Goal: Task Accomplishment & Management: Manage account settings

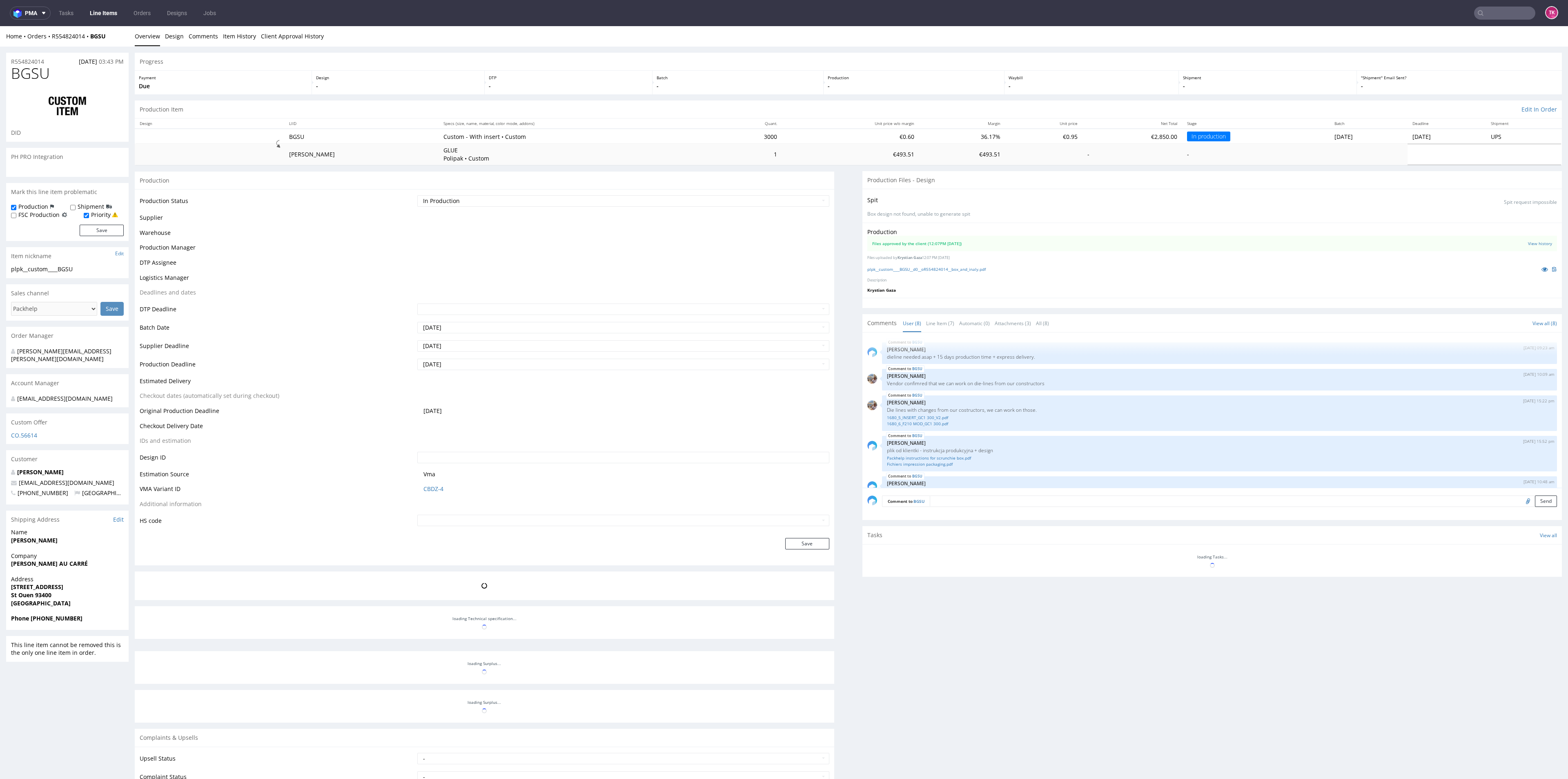
scroll to position [102, 0]
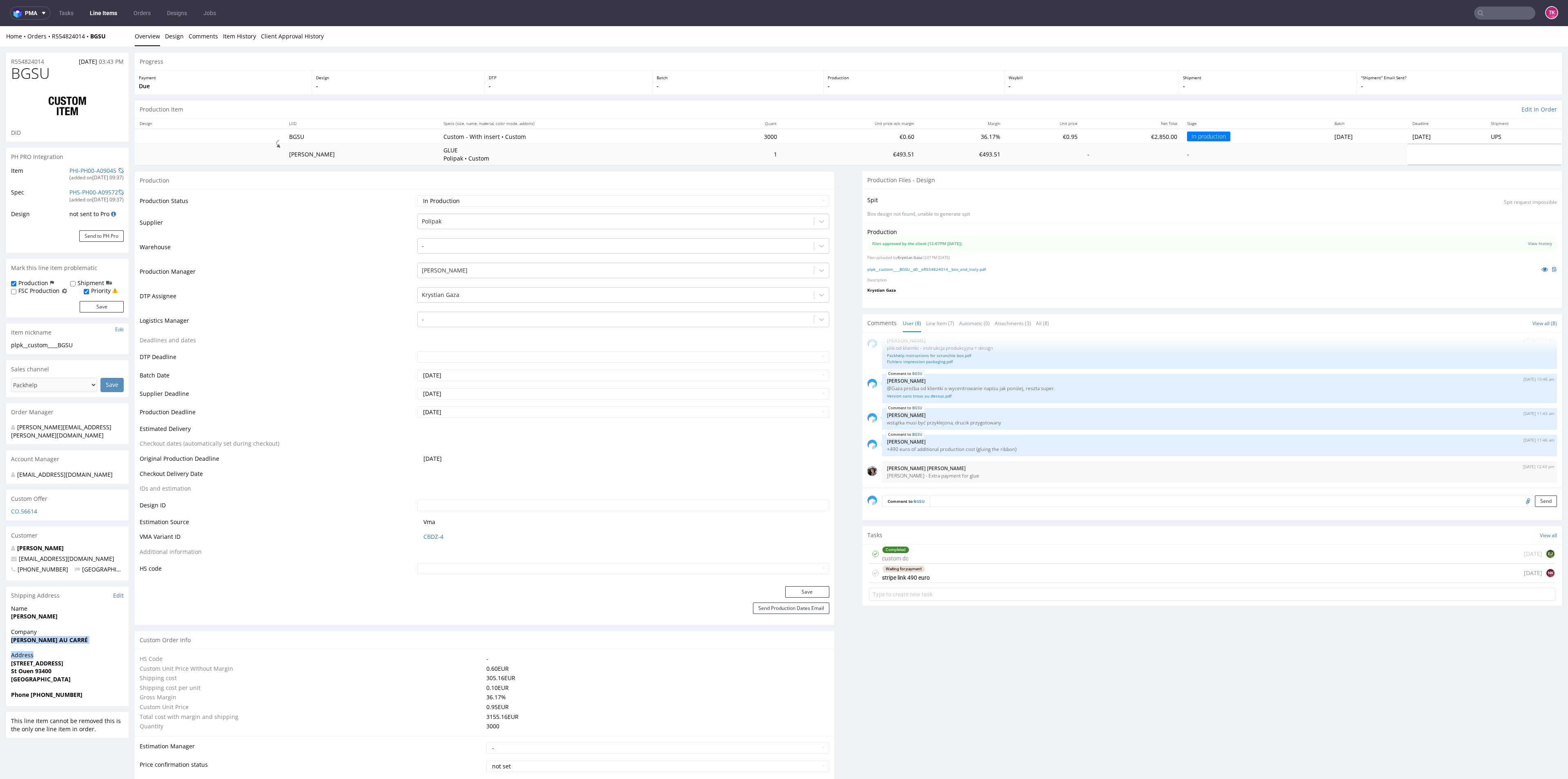
drag, startPoint x: 5, startPoint y: 641, endPoint x: 1, endPoint y: 661, distance: 20.4
copy section "Victoria ADJANOHOUN - CHOU AU CARRÉ Address"
click at [29, 664] on strong "12 rue Palouzié" at bounding box center [37, 663] width 52 height 8
drag, startPoint x: 33, startPoint y: 679, endPoint x: 67, endPoint y: 671, distance: 34.9
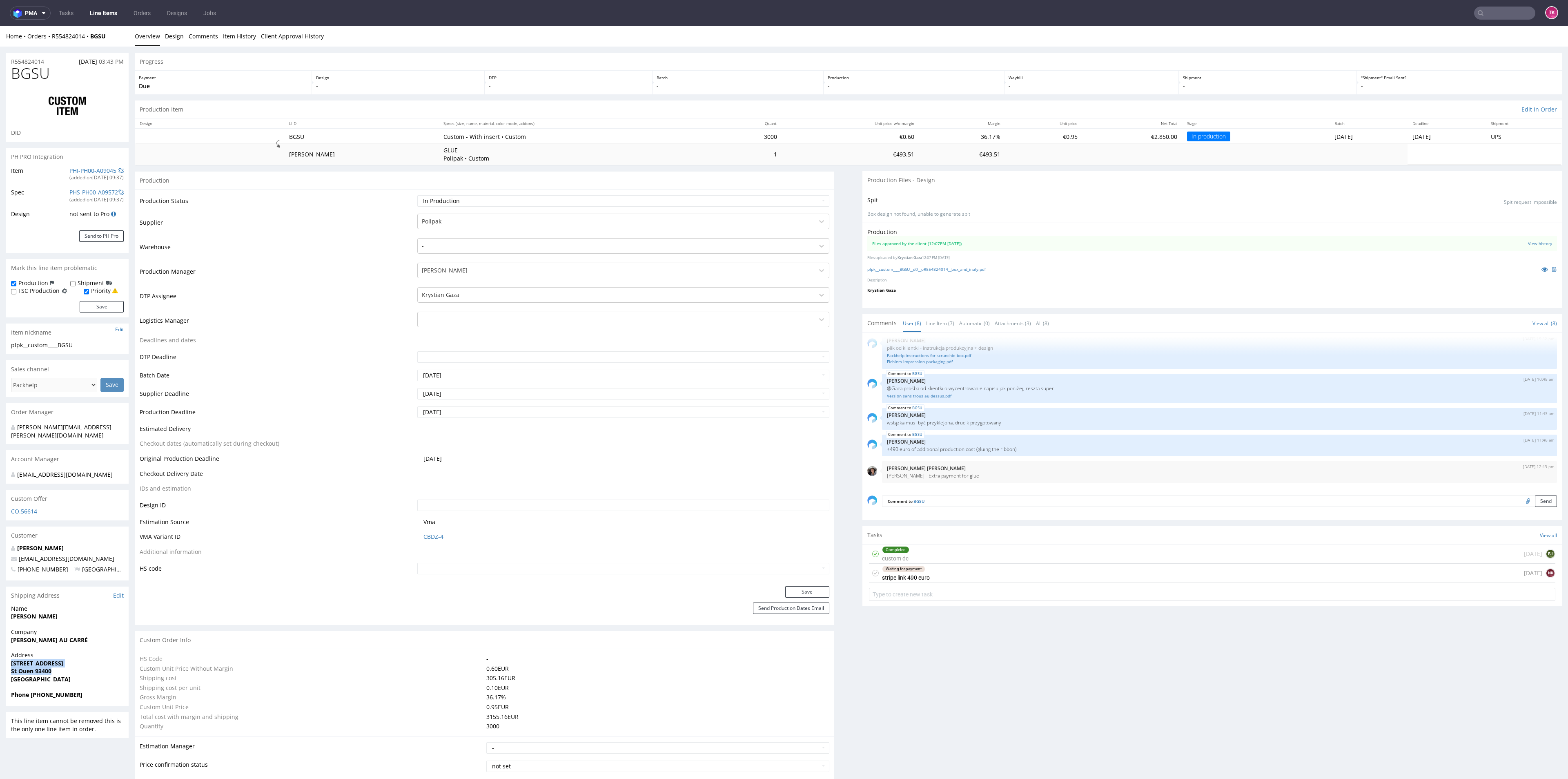
click at [67, 671] on div "Address 12 rue Palouzié St Ouen 93400 France" at bounding box center [67, 671] width 122 height 39
copy p "12 rue Palouzié St Ouen 93400"
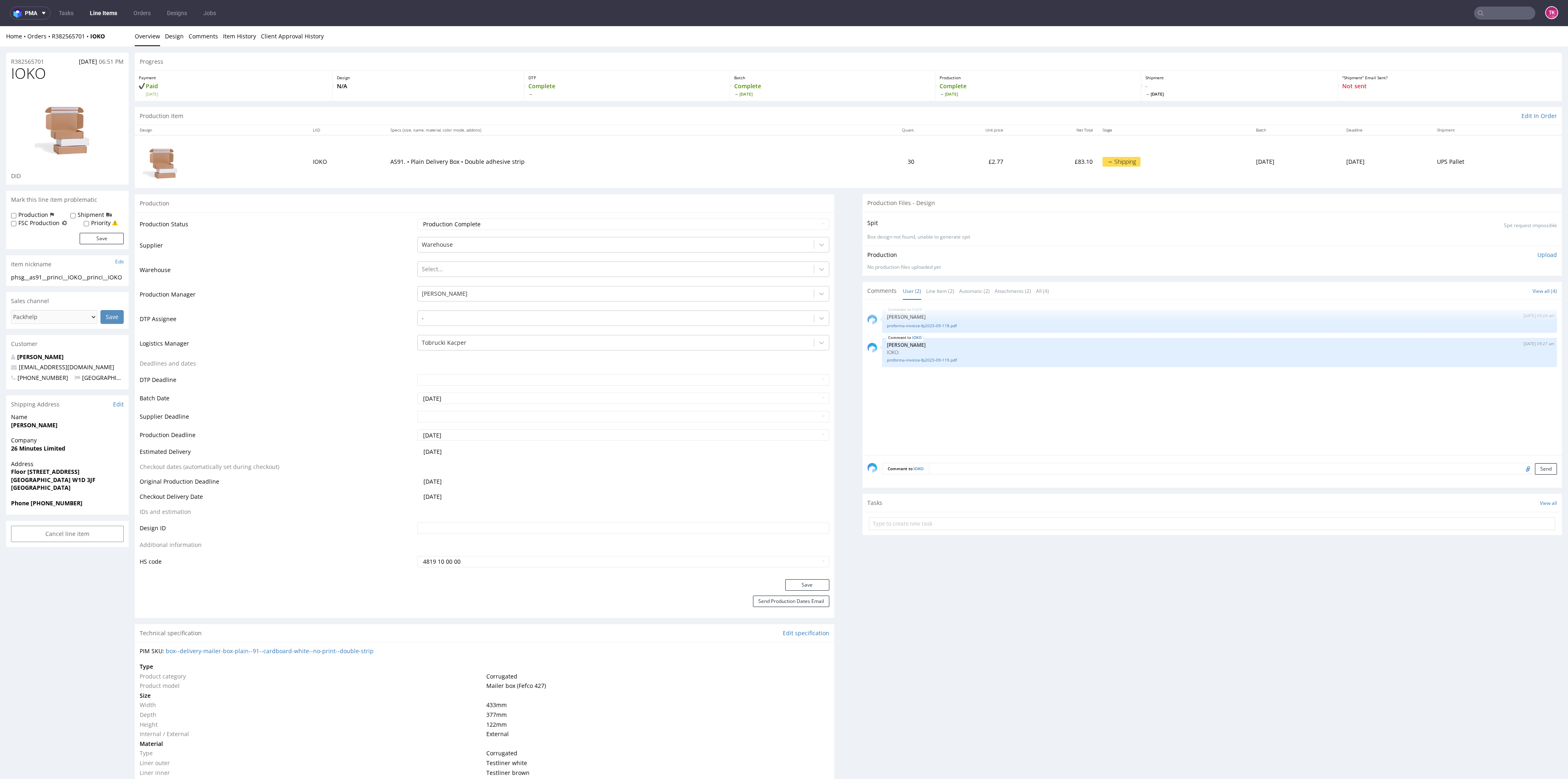
click at [1510, 13] on input "text" at bounding box center [1505, 13] width 61 height 13
paste input "R104604809"
type input "R104604809"
click at [1443, 34] on div "ZPOT R104604809" at bounding box center [1486, 44] width 153 height 19
click at [1441, 43] on div "R104604809" at bounding box center [1498, 43] width 116 height 7
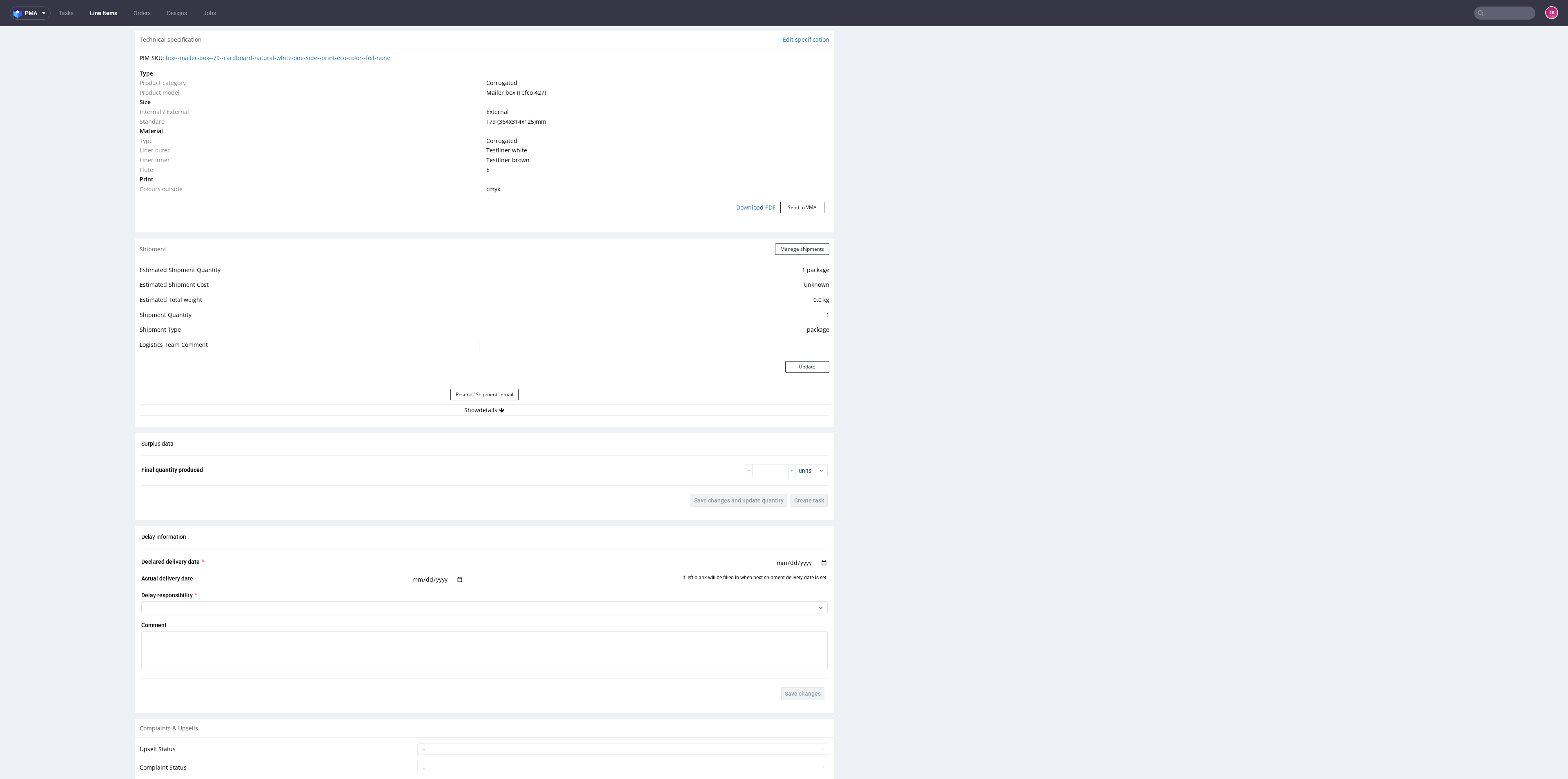
scroll to position [707, 0]
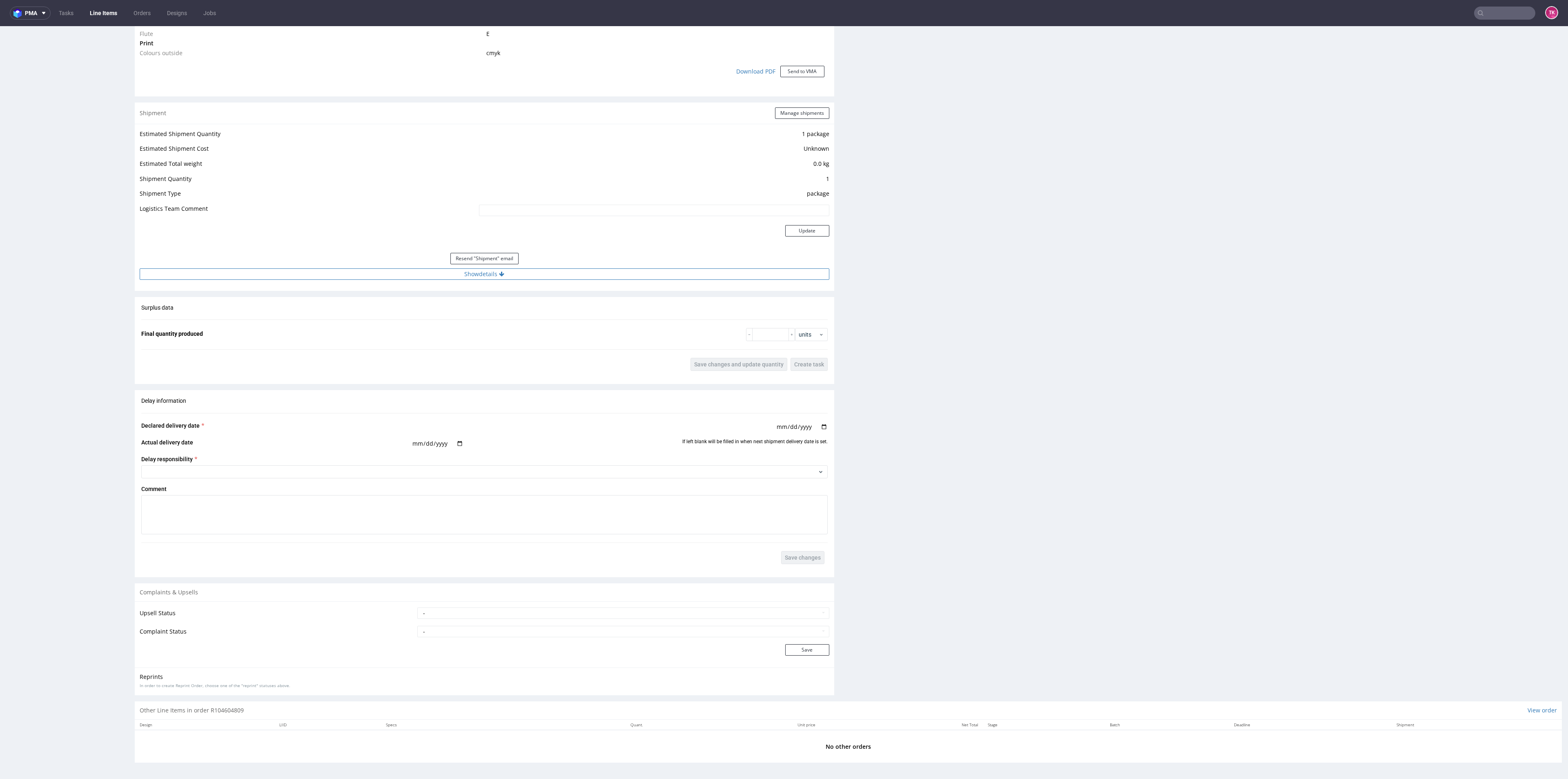
drag, startPoint x: 565, startPoint y: 265, endPoint x: 567, endPoint y: 273, distance: 8.2
click at [566, 266] on div "Estimated Shipment Quantity 1 package Estimated Shipment Cost Unknown Estimated…" at bounding box center [484, 204] width 699 height 161
drag, startPoint x: 567, startPoint y: 273, endPoint x: 562, endPoint y: 282, distance: 10.3
click at [567, 274] on button "Show details" at bounding box center [484, 274] width 690 height 12
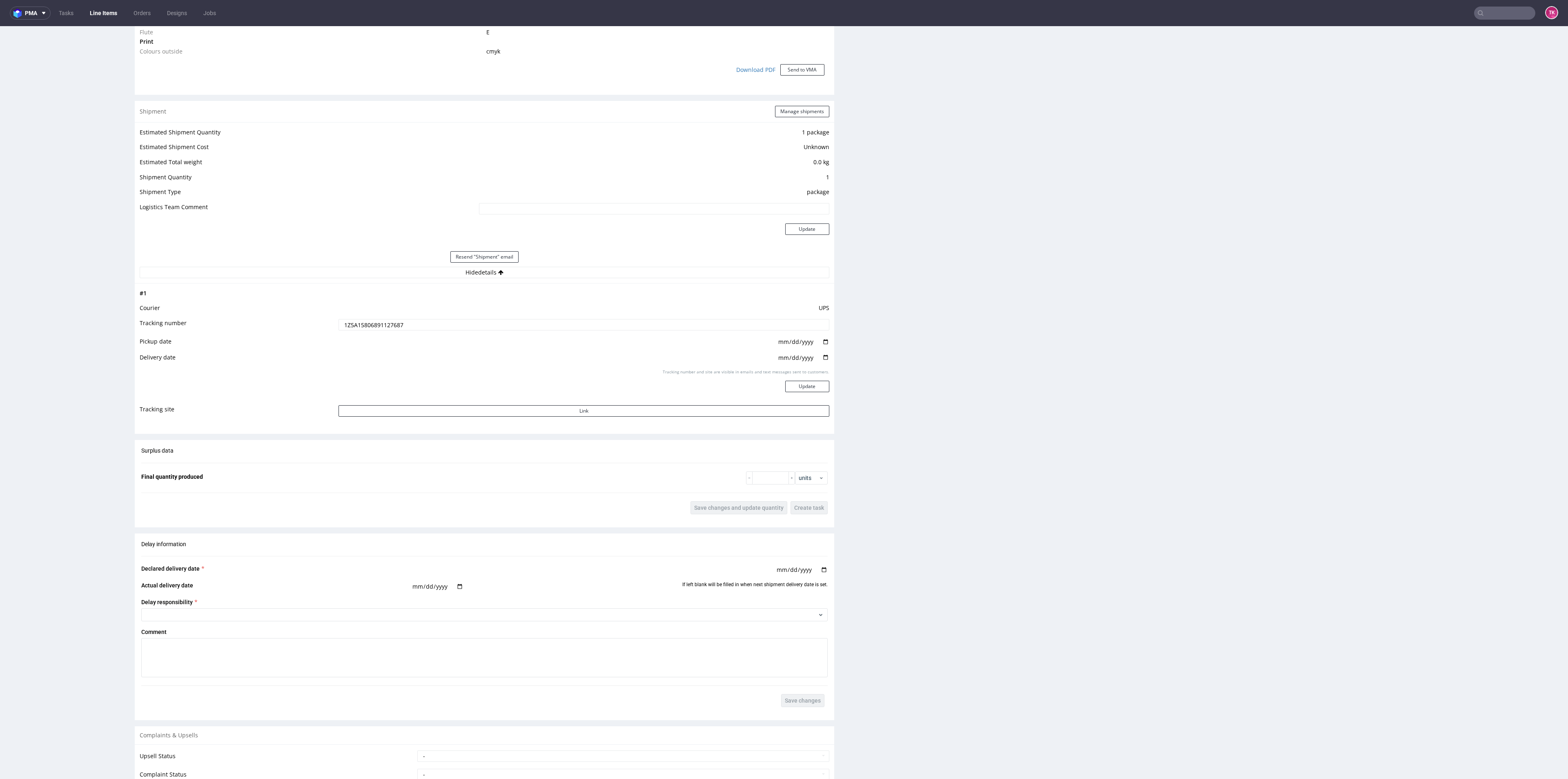
click at [374, 316] on td "UPS" at bounding box center [583, 311] width 492 height 15
click at [380, 326] on input "1Z5A15806891127687" at bounding box center [584, 325] width 491 height 12
click at [97, 10] on link "Line Items" at bounding box center [103, 13] width 37 height 13
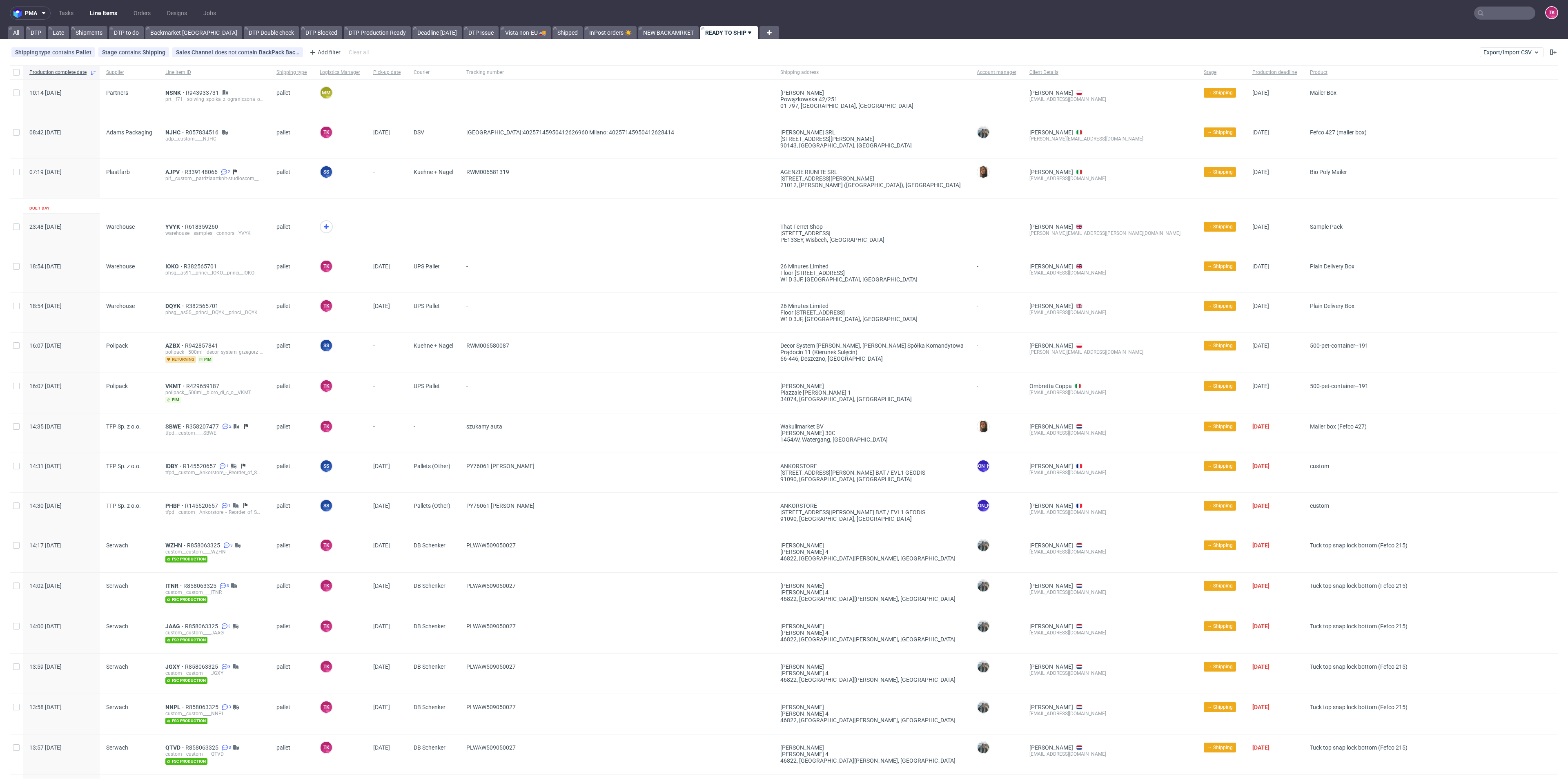
click at [99, 7] on link "Line Items" at bounding box center [103, 13] width 37 height 13
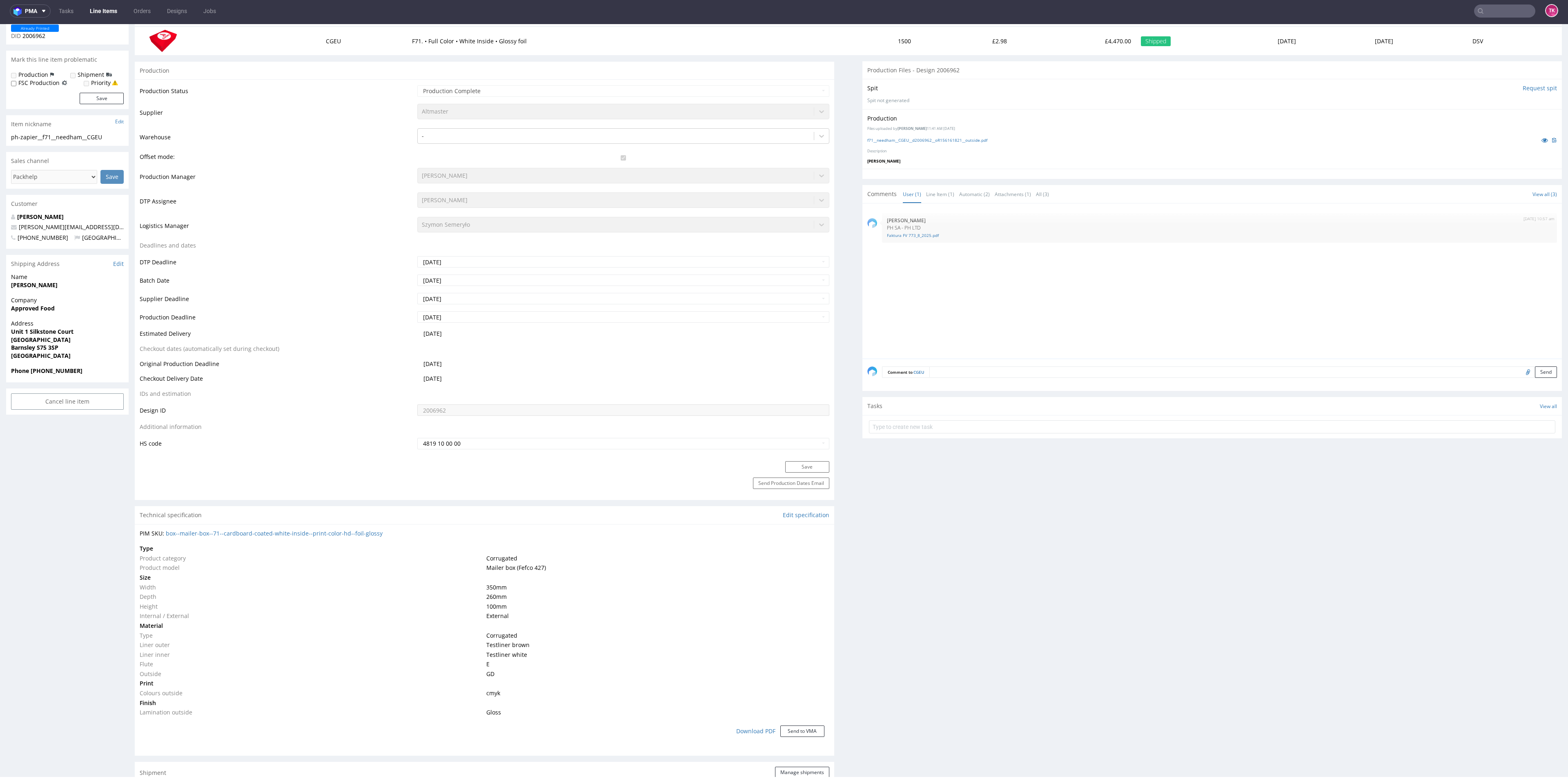
scroll to position [413, 0]
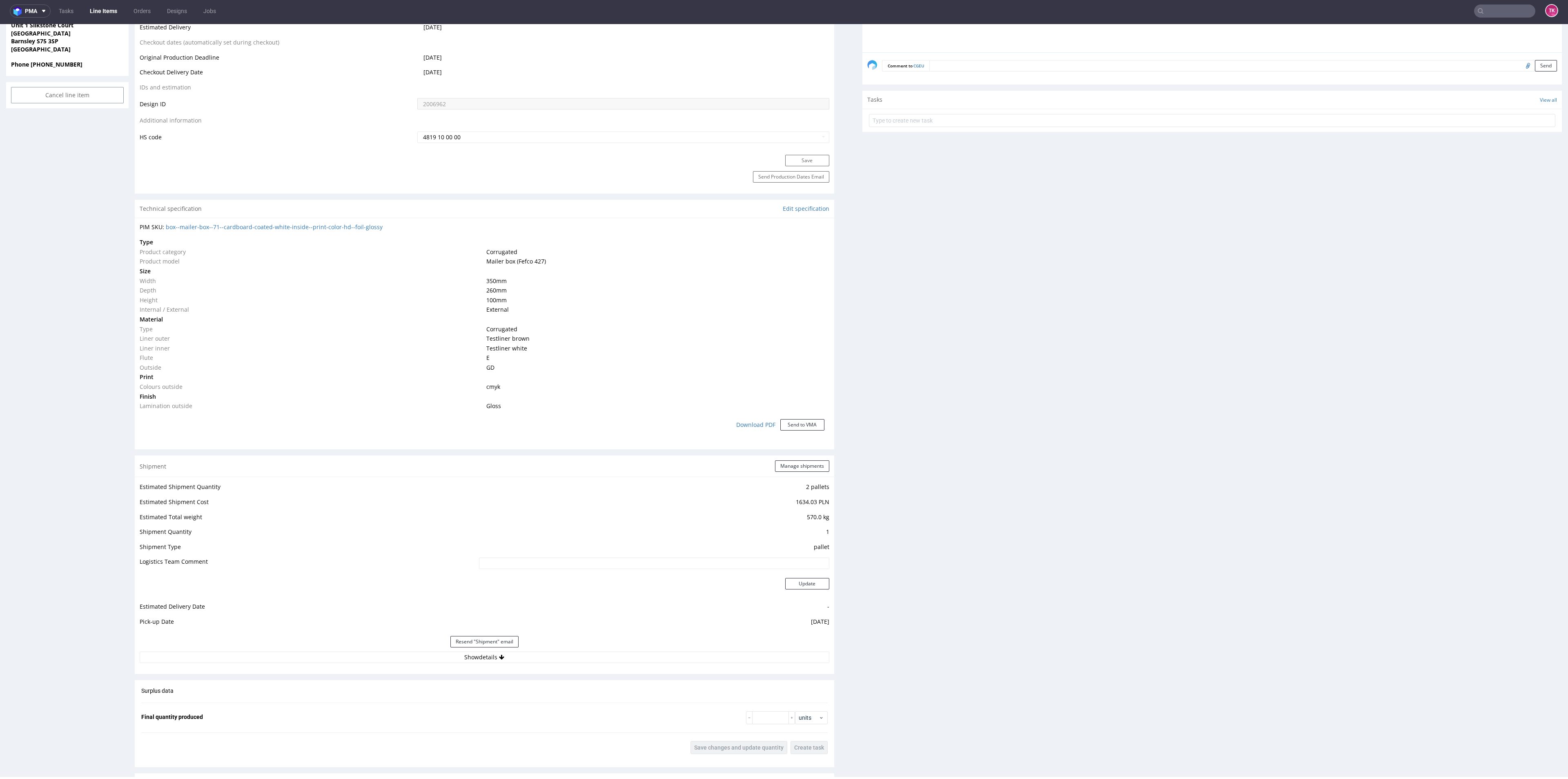
click at [570, 663] on div "Estimated Shipment Quantity 2 pallets Estimated Shipment Cost 1634.03 PLN Estim…" at bounding box center [484, 572] width 699 height 191
click at [565, 656] on button "Show details" at bounding box center [484, 657] width 690 height 12
click at [384, 707] on input "40257145950401335361" at bounding box center [584, 710] width 491 height 12
click at [385, 707] on input "40257145950401335361" at bounding box center [584, 710] width 491 height 12
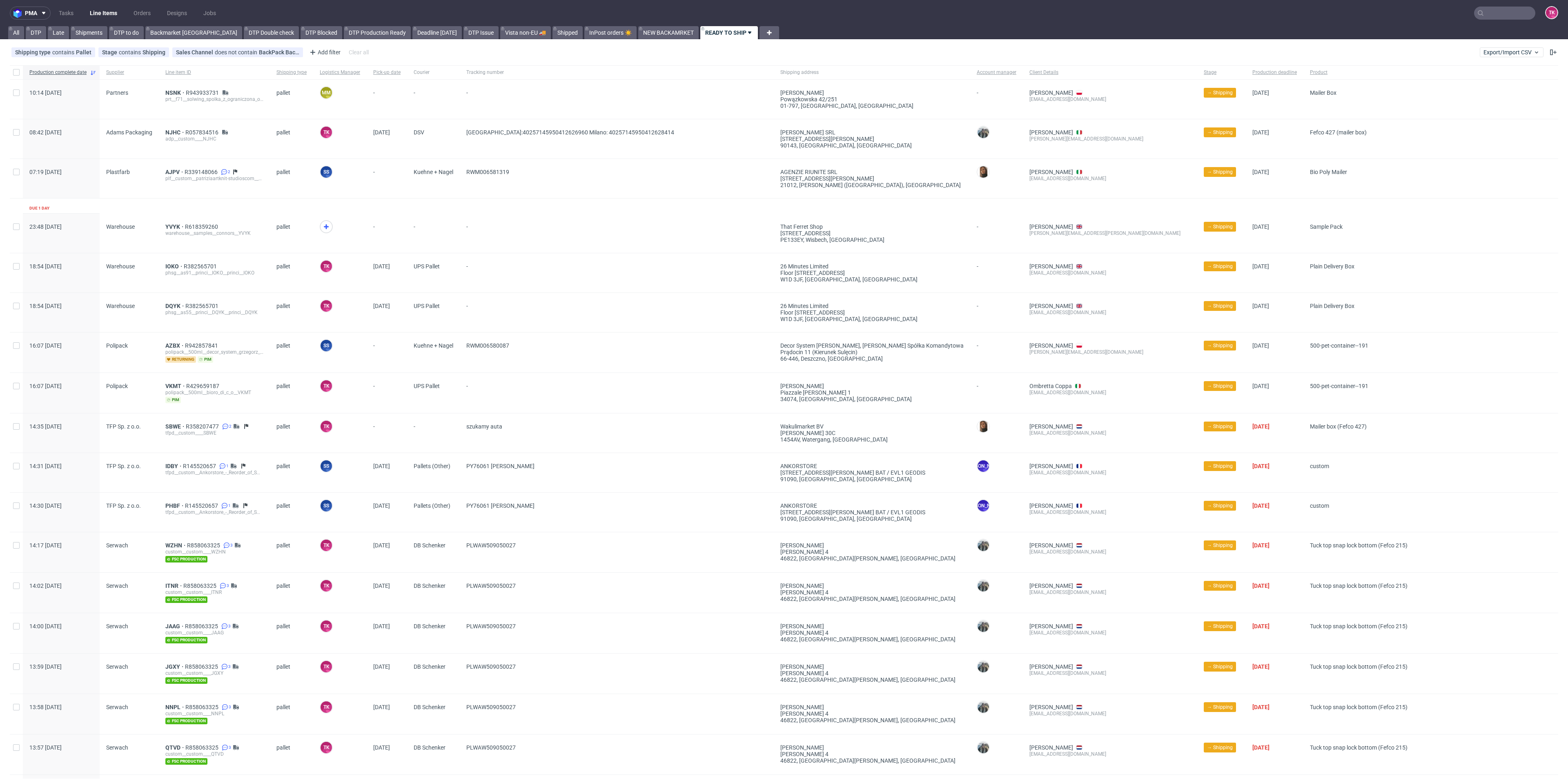
click at [1474, 4] on nav "pma Tasks Line Items Orders Designs Jobs TK" at bounding box center [784, 13] width 1568 height 26
click at [1479, 12] on input "text" at bounding box center [1505, 13] width 61 height 13
paste input "AGQM"
type input "AGQM"
click at [1449, 28] on div "AGQM warehouse__f44__louis__ AGQM" at bounding box center [1486, 33] width 147 height 15
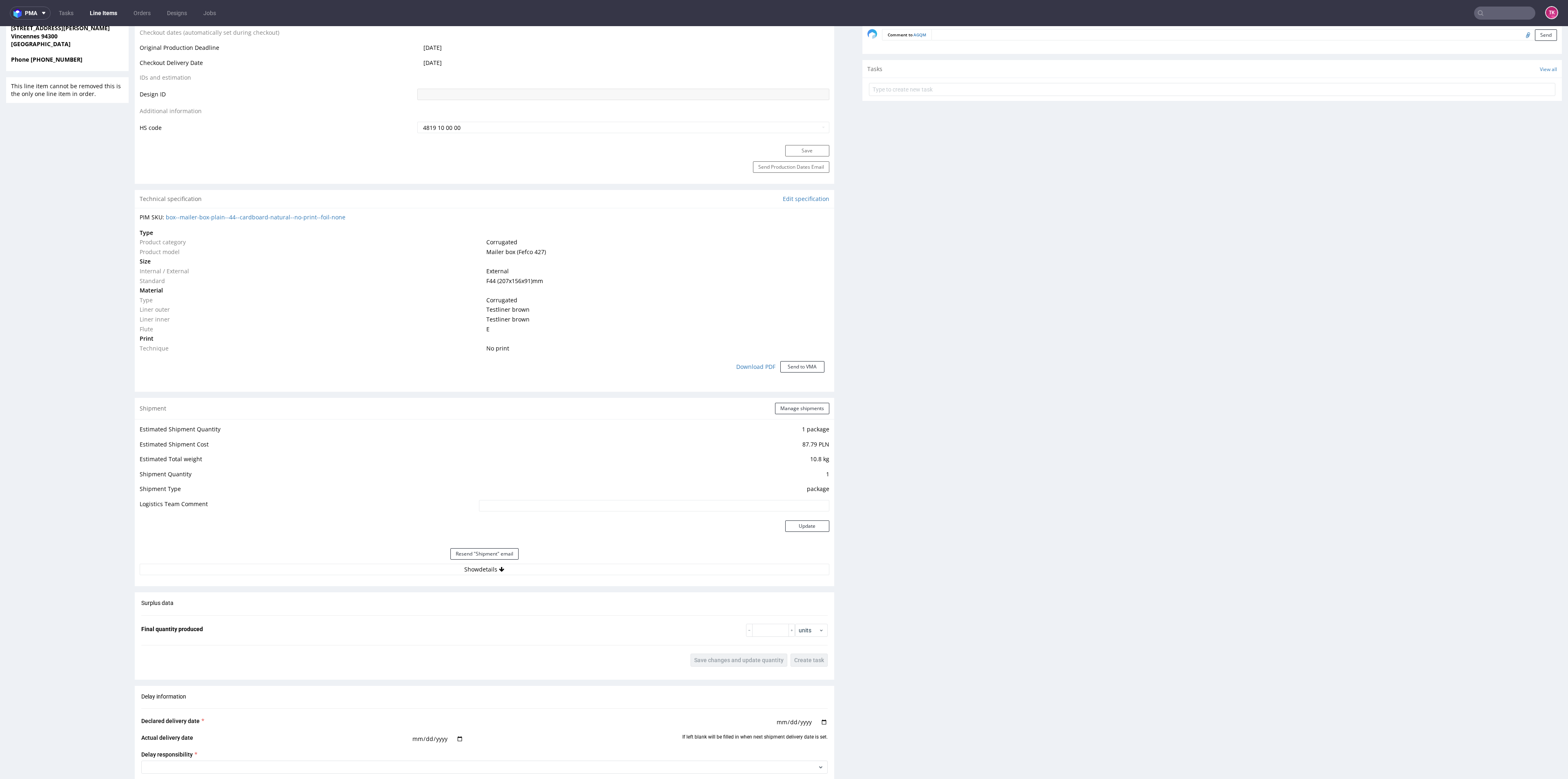
scroll to position [429, 0]
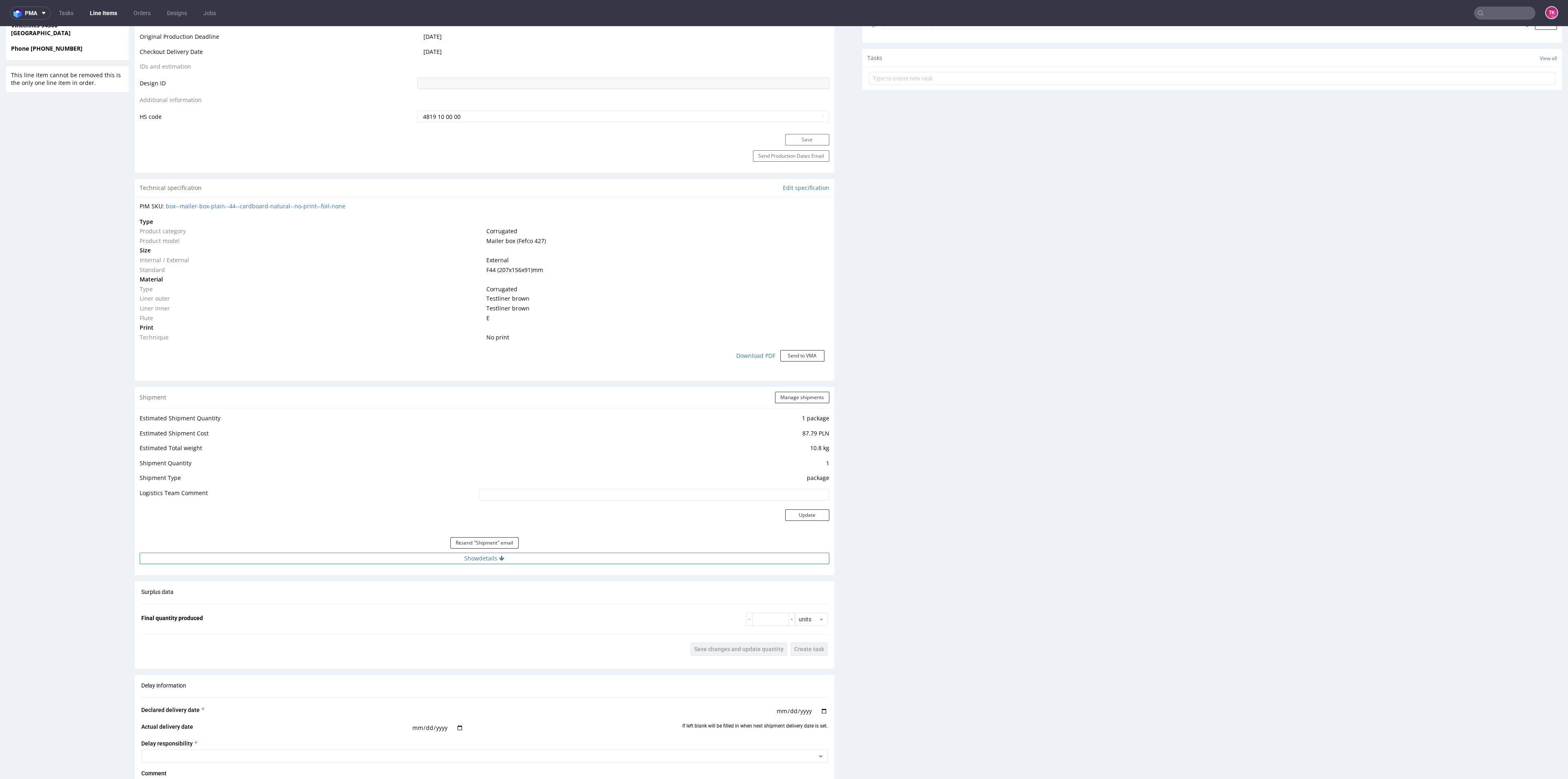
click at [341, 557] on button "Show details" at bounding box center [484, 559] width 690 height 12
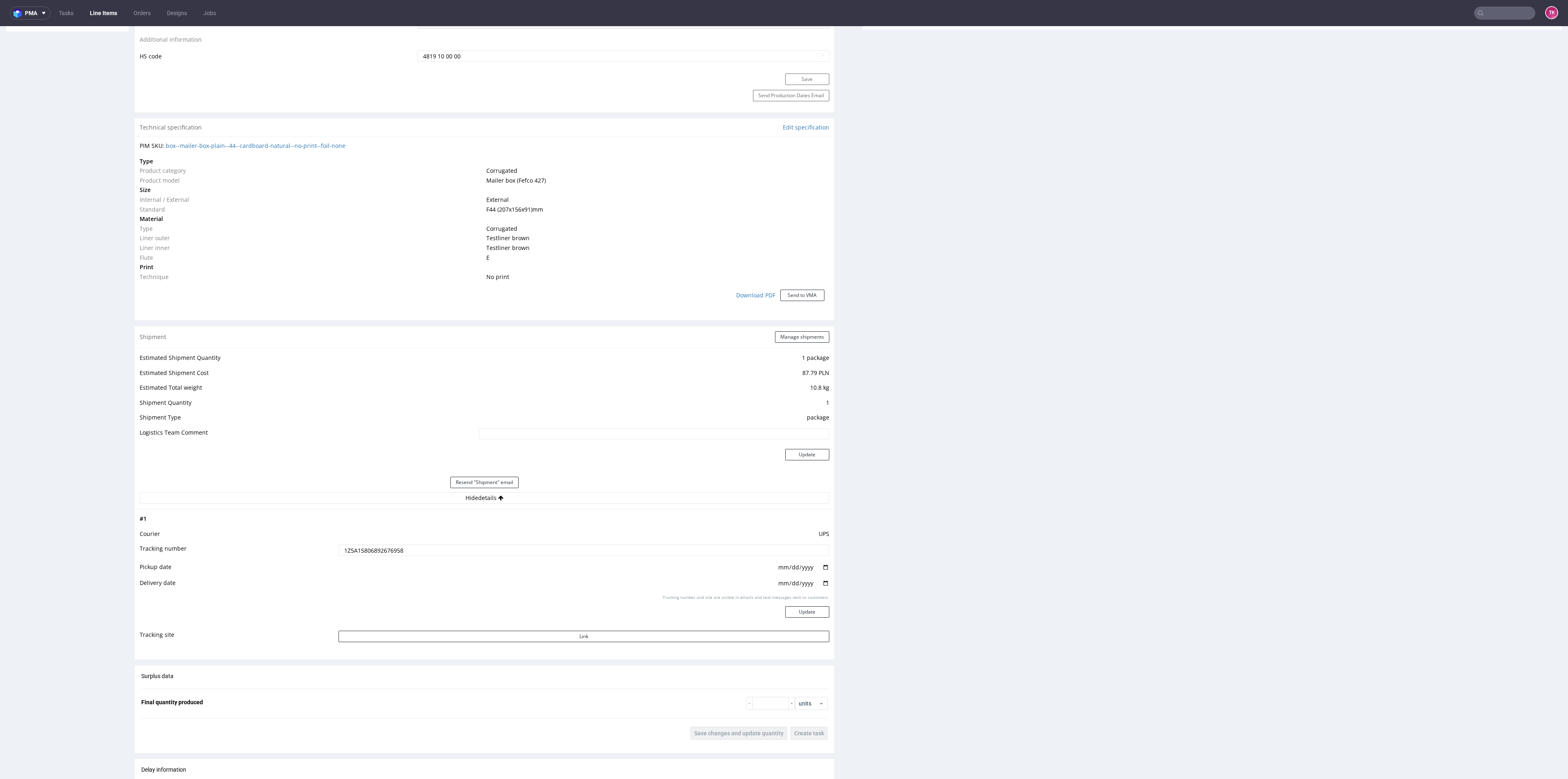
scroll to position [674, 0]
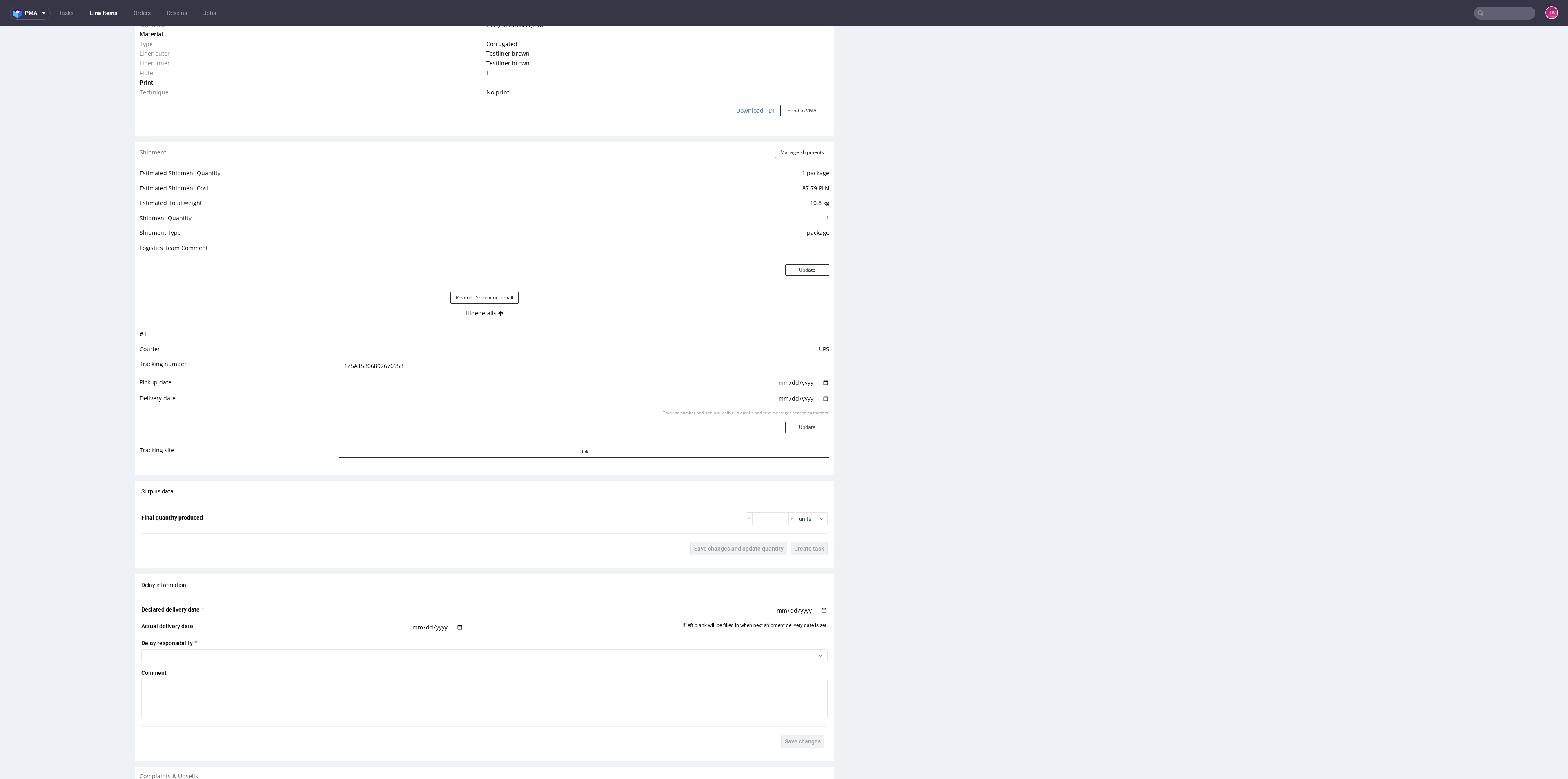
click at [355, 368] on input "1Z5A15806892676958" at bounding box center [584, 365] width 491 height 12
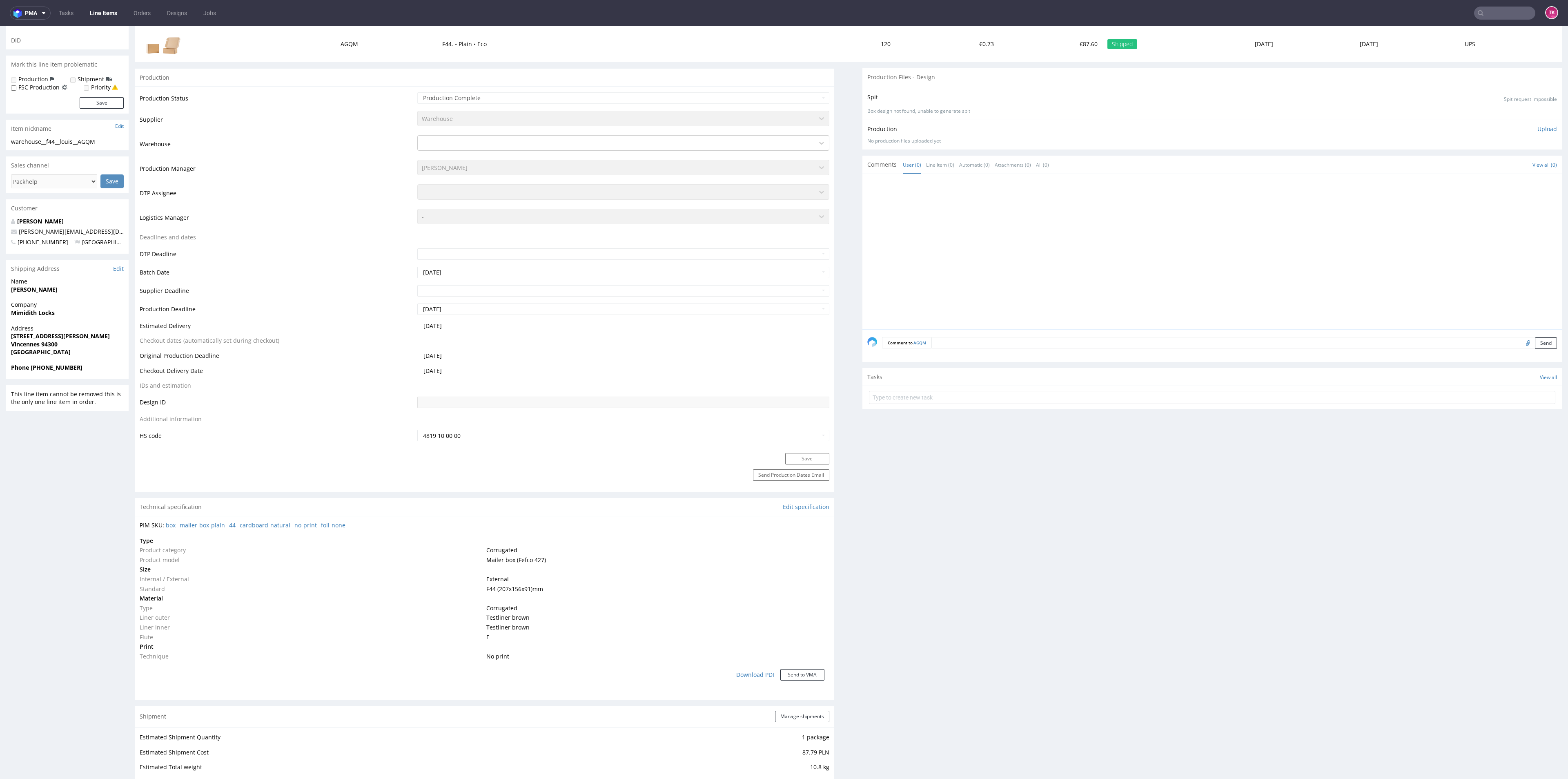
scroll to position [368, 0]
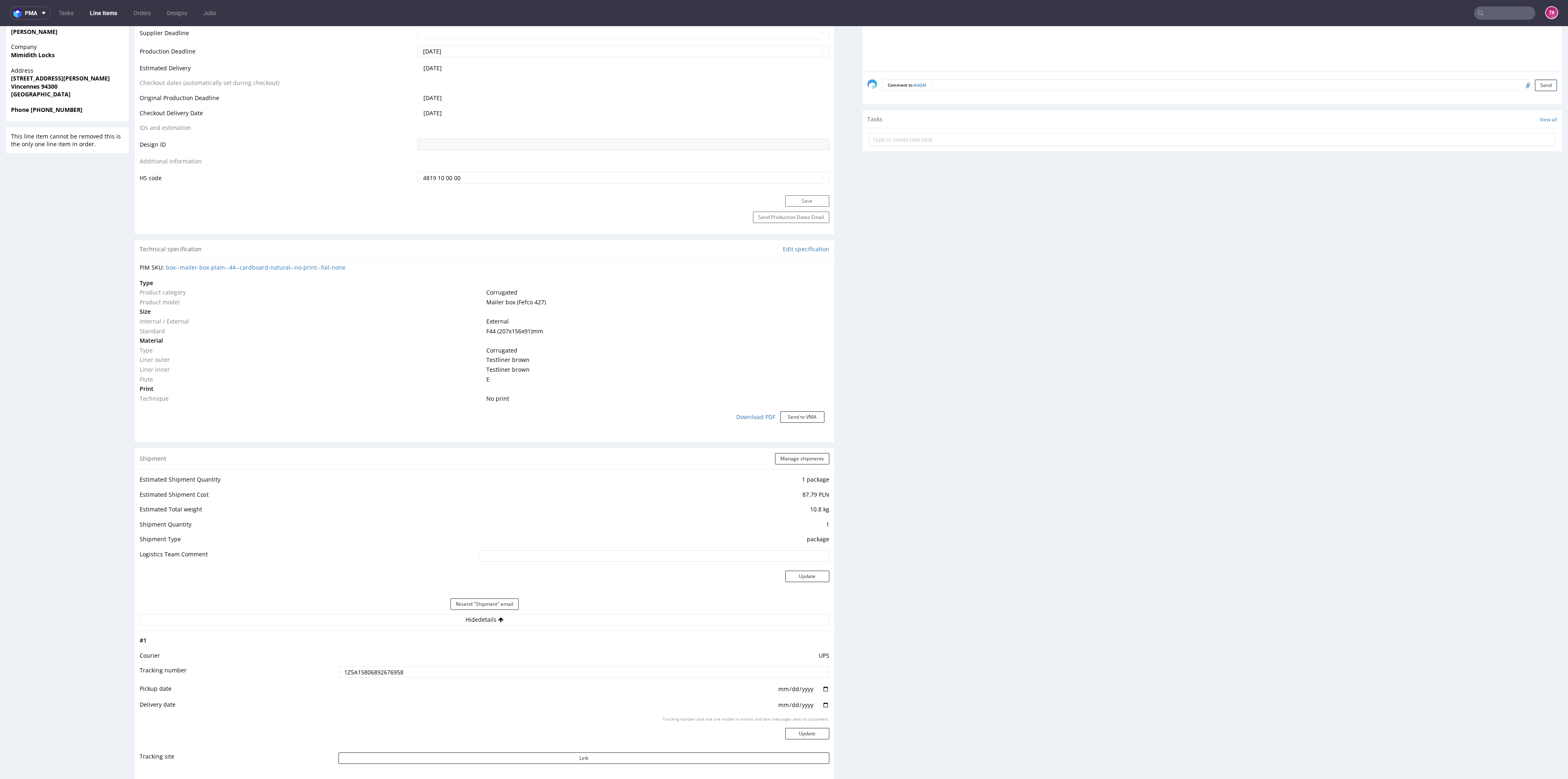
click at [378, 666] on td "1Z5A15806892676958" at bounding box center [583, 675] width 492 height 18
click at [378, 669] on input "1Z5A15806892676958" at bounding box center [584, 672] width 491 height 12
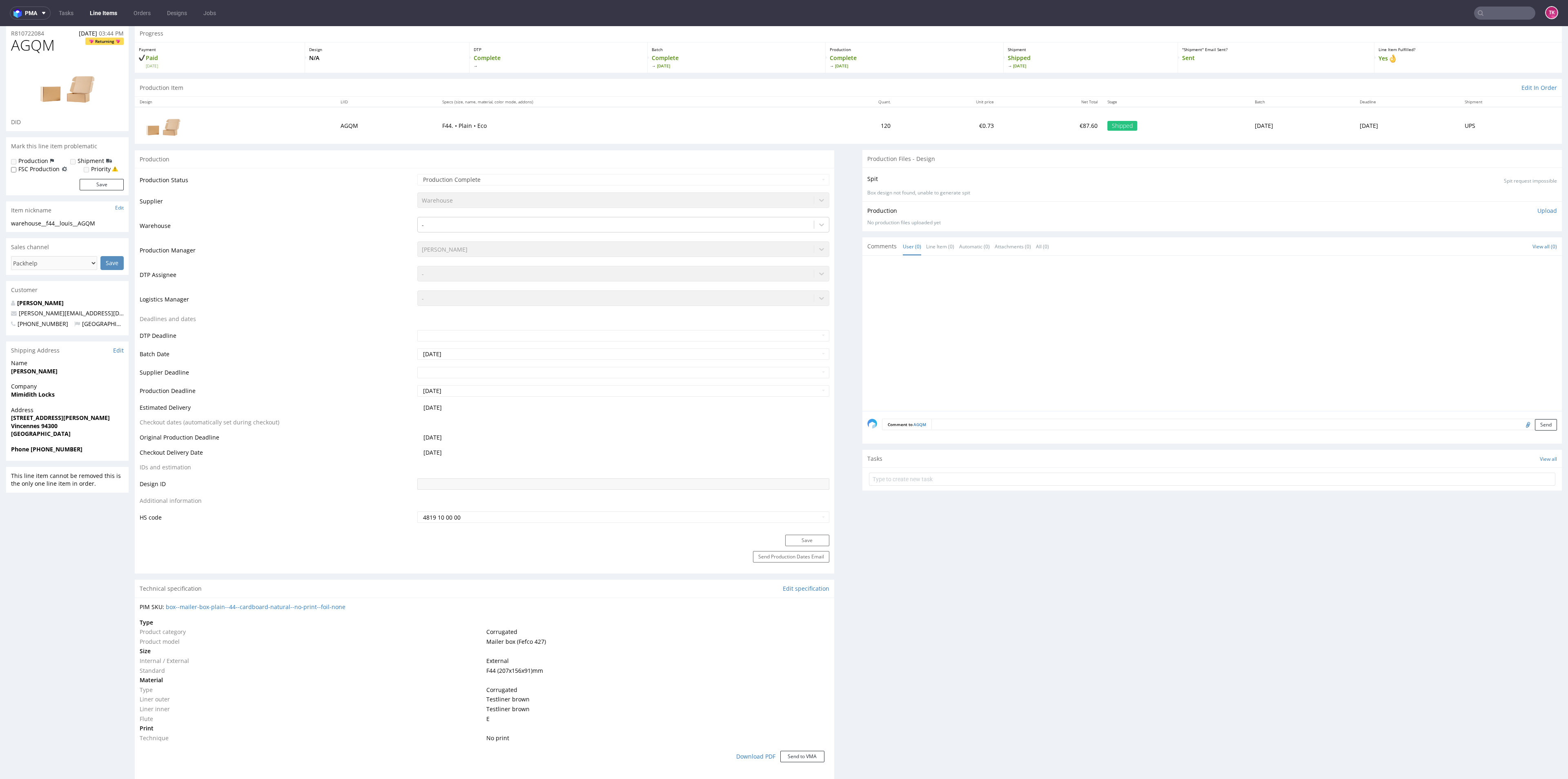
scroll to position [0, 0]
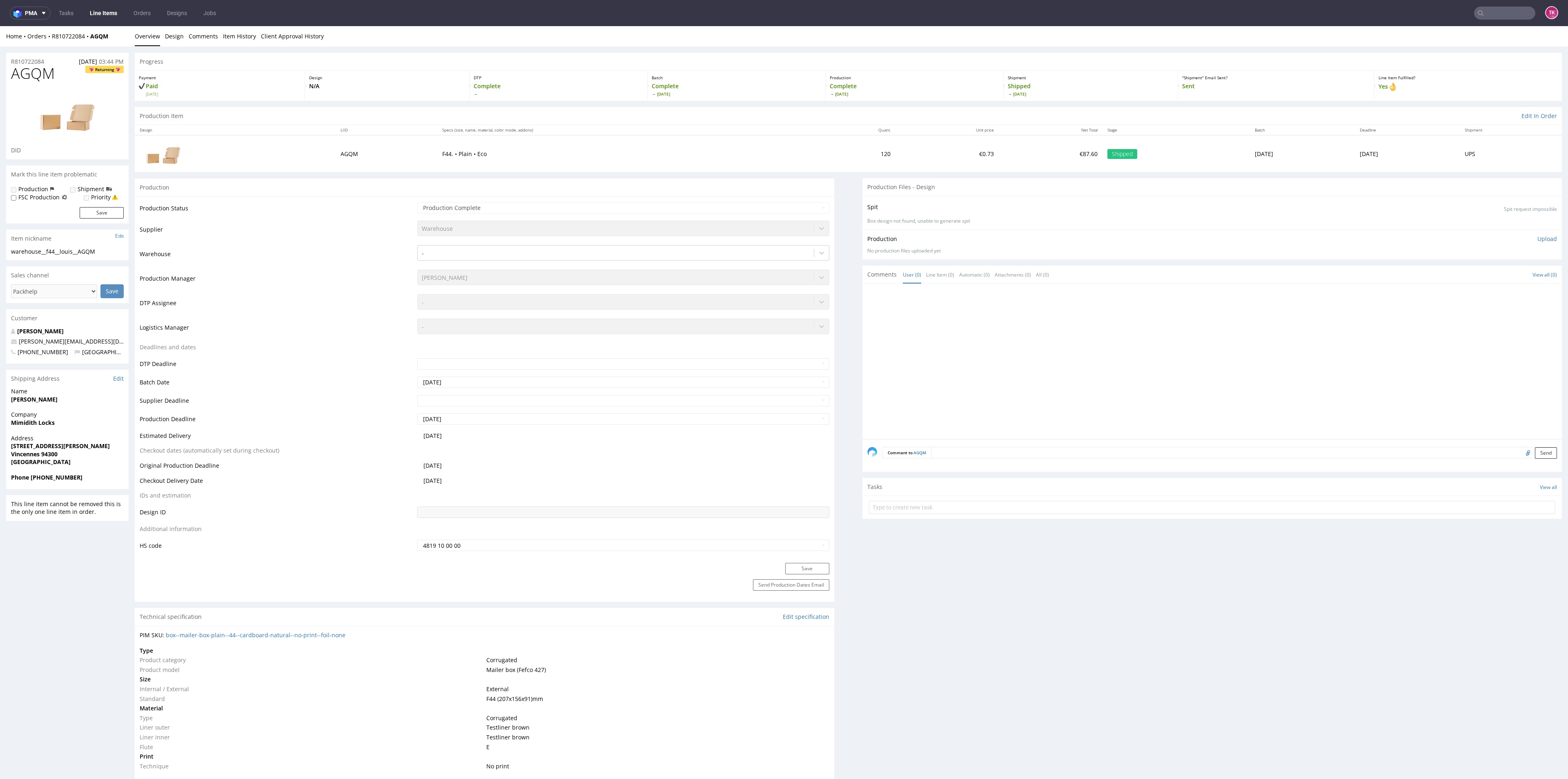
click at [39, 482] on div "Phone +33781276788" at bounding box center [67, 481] width 122 height 15
drag, startPoint x: 39, startPoint y: 482, endPoint x: 39, endPoint y: 478, distance: 4.0
click at [39, 481] on div "Phone +33781276788" at bounding box center [67, 481] width 122 height 15
drag, startPoint x: 30, startPoint y: 479, endPoint x: 98, endPoint y: 479, distance: 68.0
click at [98, 479] on span "Phone +33781276788" at bounding box center [67, 477] width 113 height 8
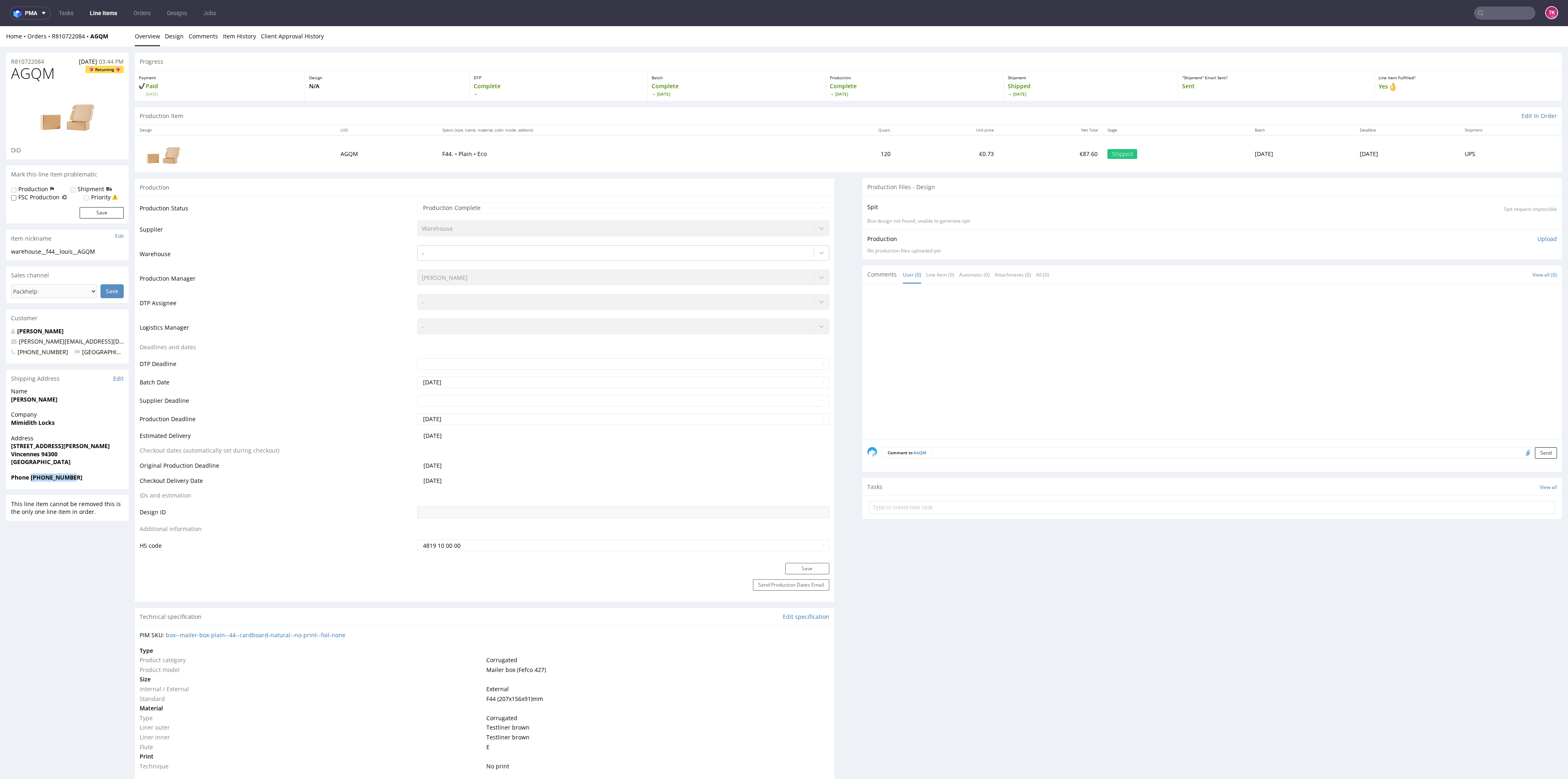
copy strong "+33781276788"
drag, startPoint x: 1508, startPoint y: 12, endPoint x: 1502, endPoint y: 8, distance: 7.2
click at [1508, 12] on input "text" at bounding box center [1455, 13] width 160 height 13
paste input "RQUJ"
type input "RQUJ"
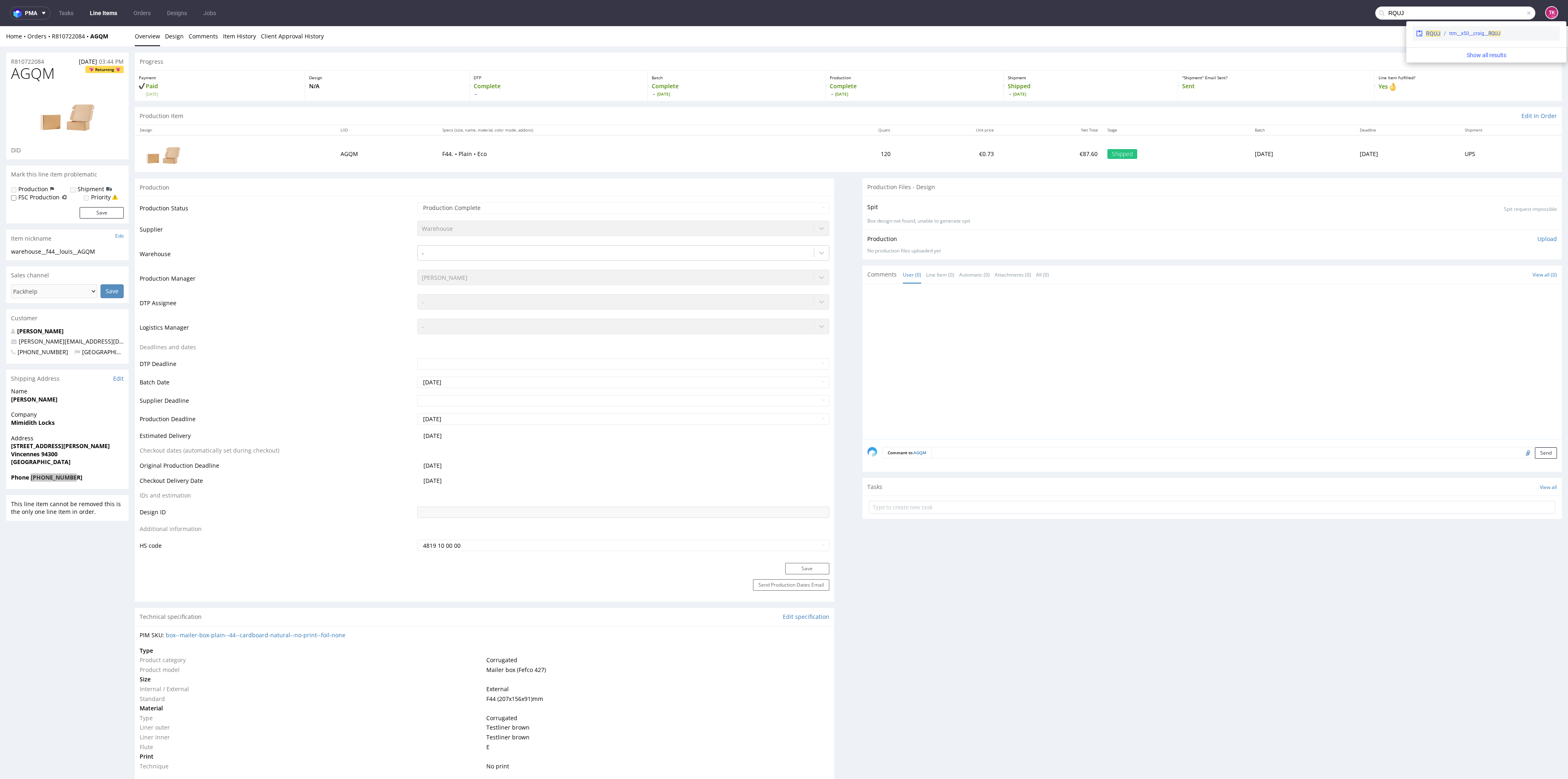
drag, startPoint x: 1438, startPoint y: 32, endPoint x: 1439, endPoint y: 5, distance: 27.0
click at [1438, 32] on span "RQUJ" at bounding box center [1433, 33] width 15 height 7
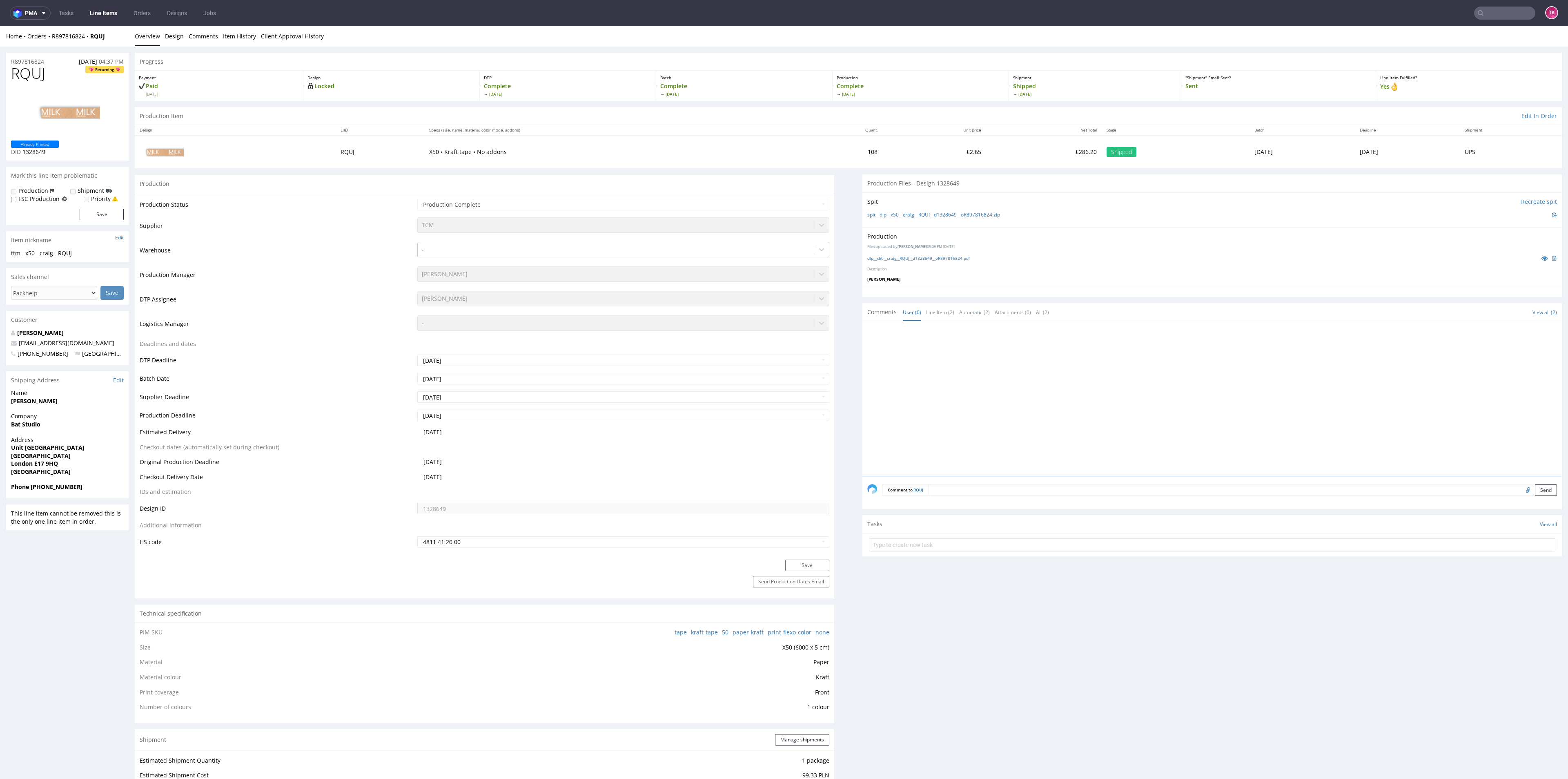
click at [1476, 12] on input "text" at bounding box center [1505, 13] width 61 height 13
paste input "1ZG078886807935054"
type input "1ZG078886807935054"
click at [1447, 35] on div "VFHI" at bounding box center [1486, 33] width 147 height 15
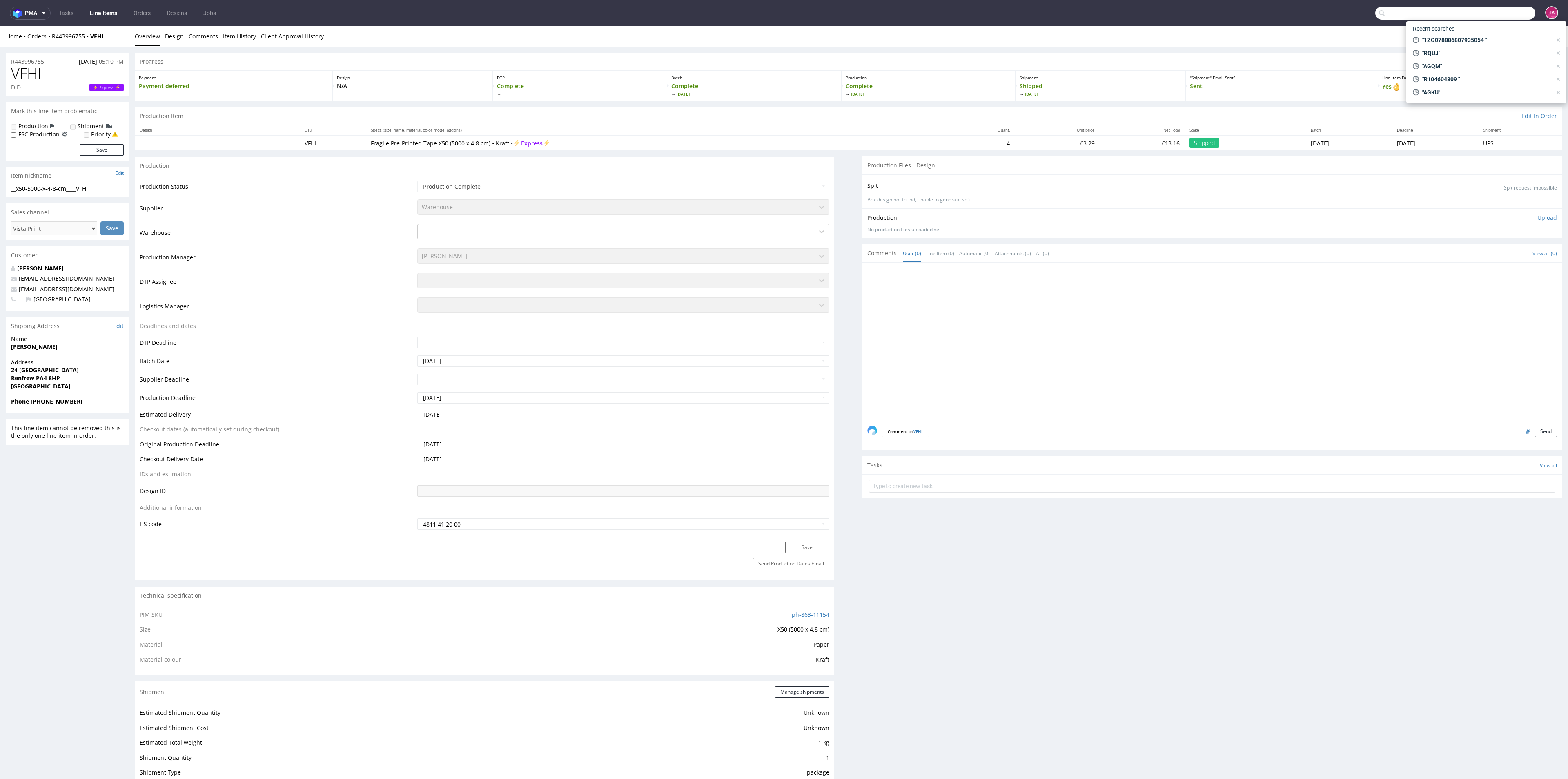
click at [1491, 14] on input "text" at bounding box center [1455, 13] width 160 height 13
paste input "1ZH320G16821818992"
type input "1ZH320G16821818992"
click at [1442, 38] on div "QEVE" at bounding box center [1486, 33] width 147 height 15
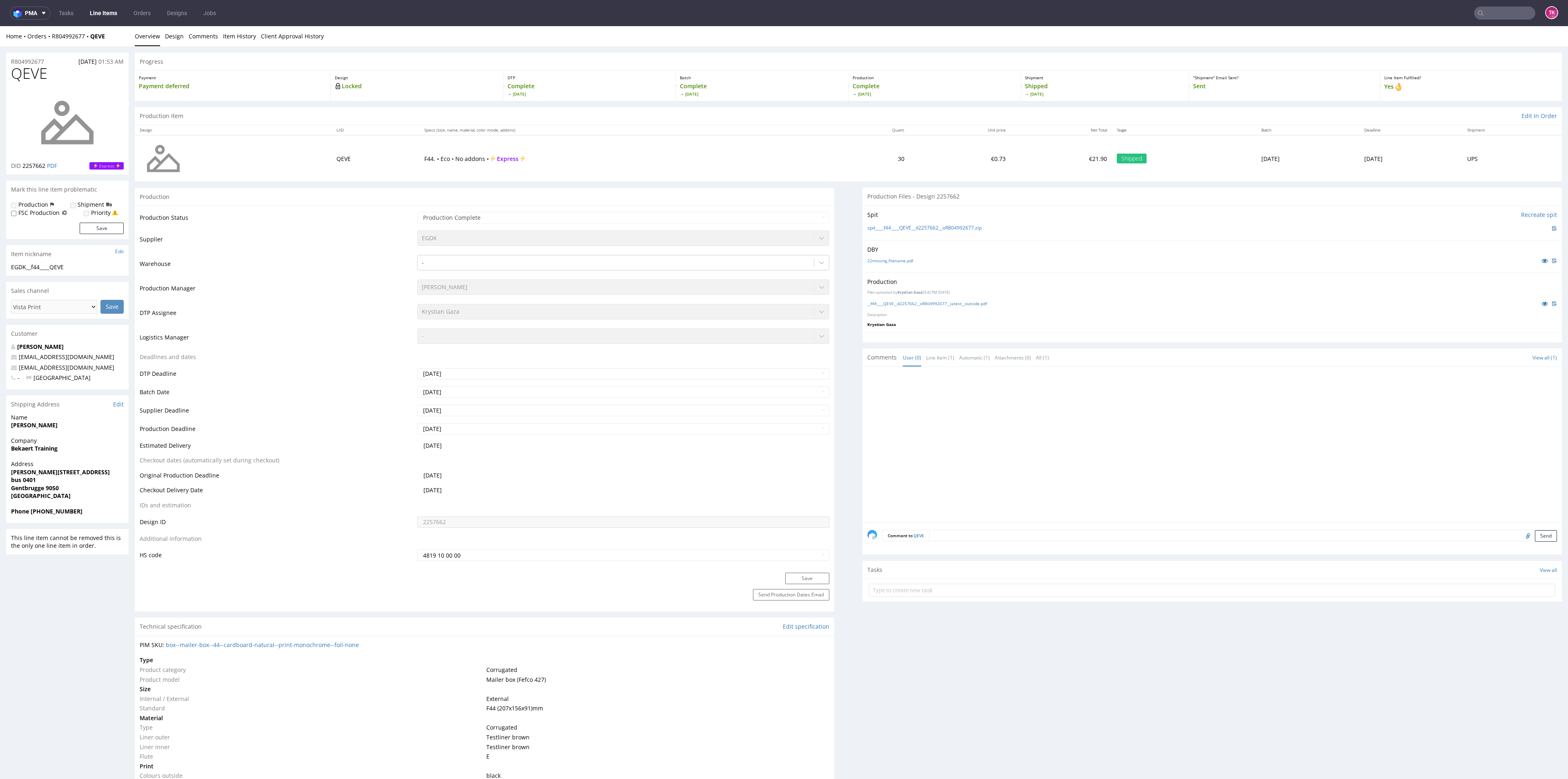
click at [105, 7] on link "Line Items" at bounding box center [103, 13] width 37 height 13
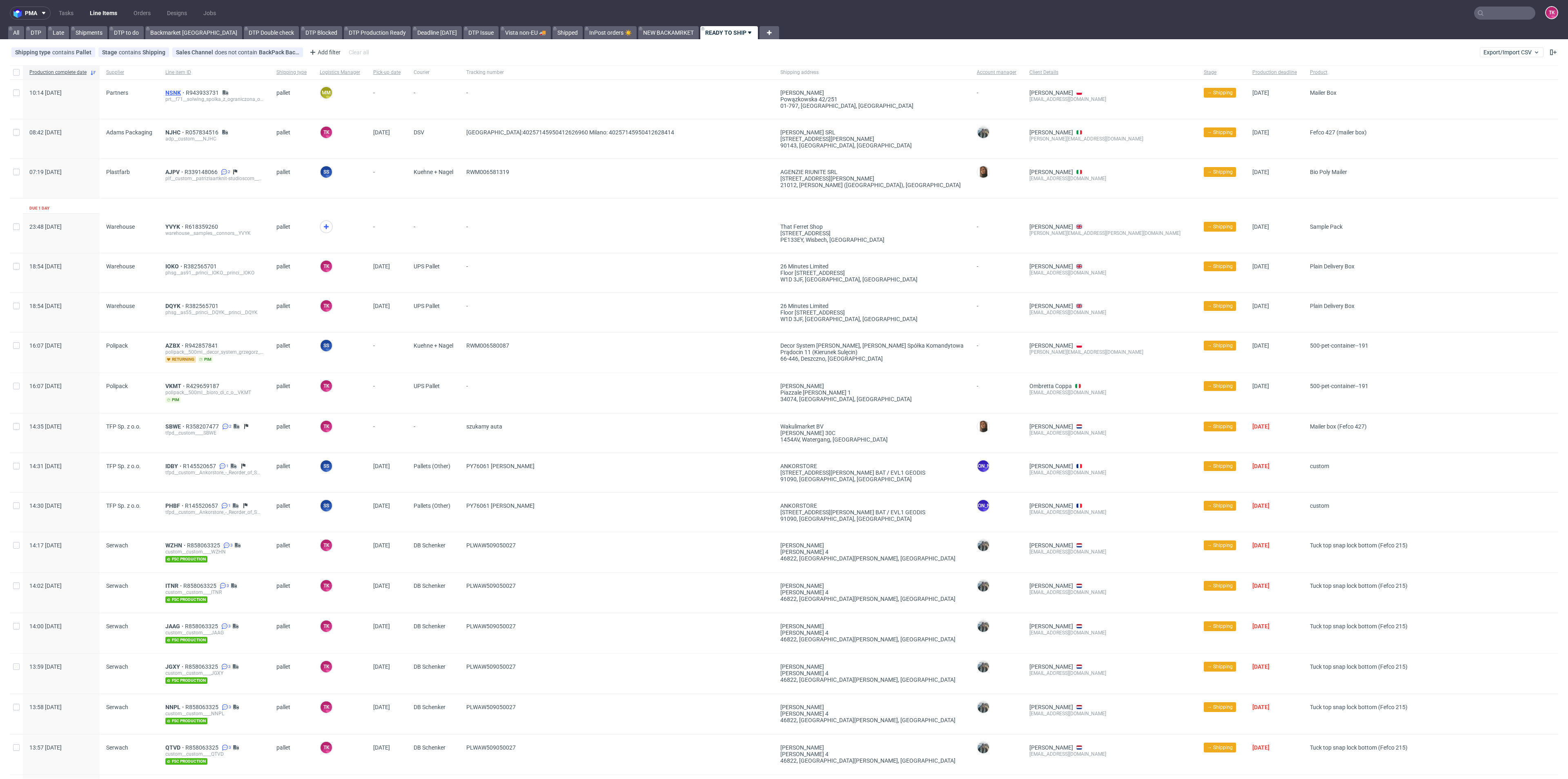
click at [170, 93] on span "NSNK" at bounding box center [176, 93] width 21 height 7
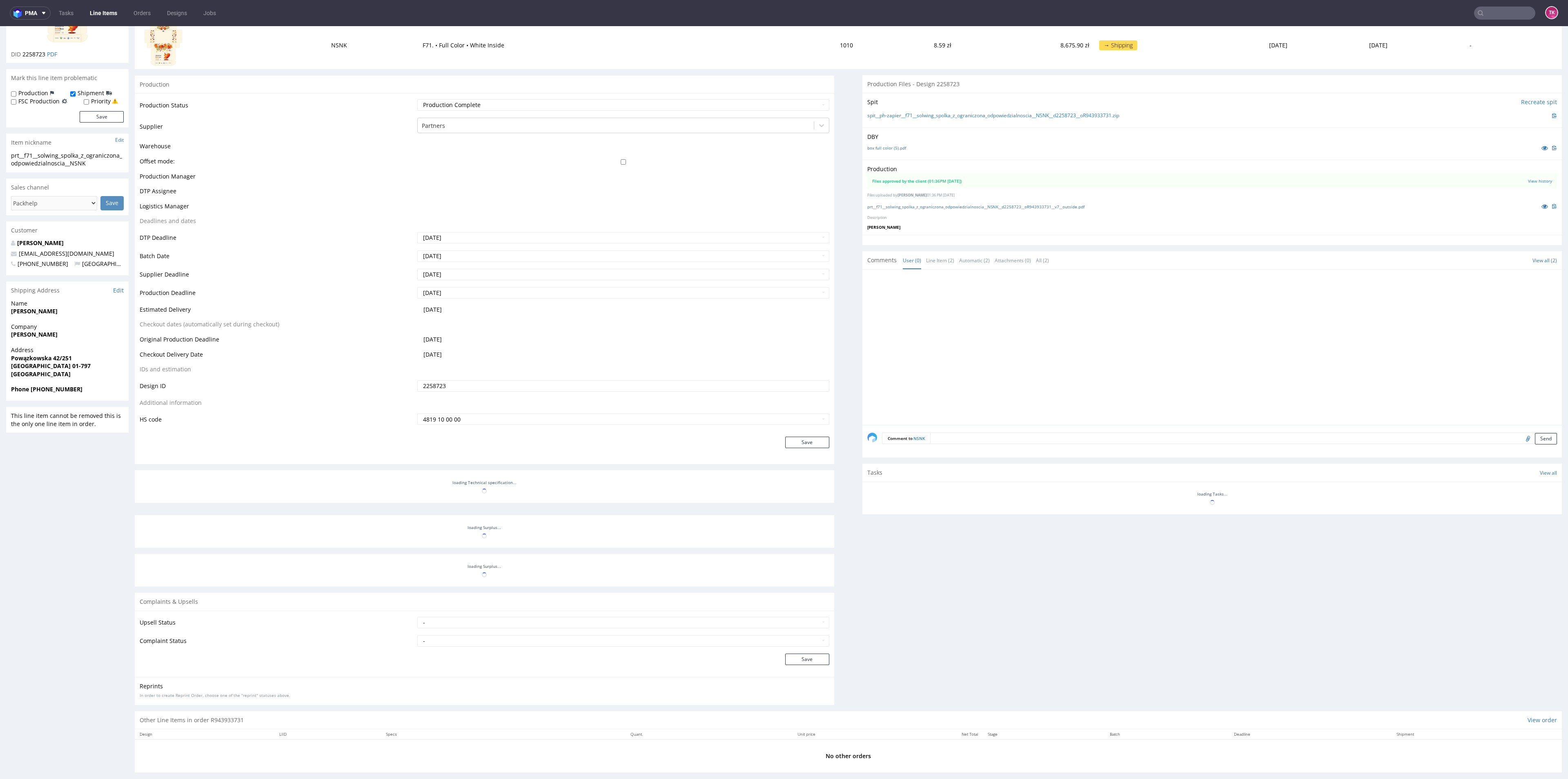
scroll to position [2, 0]
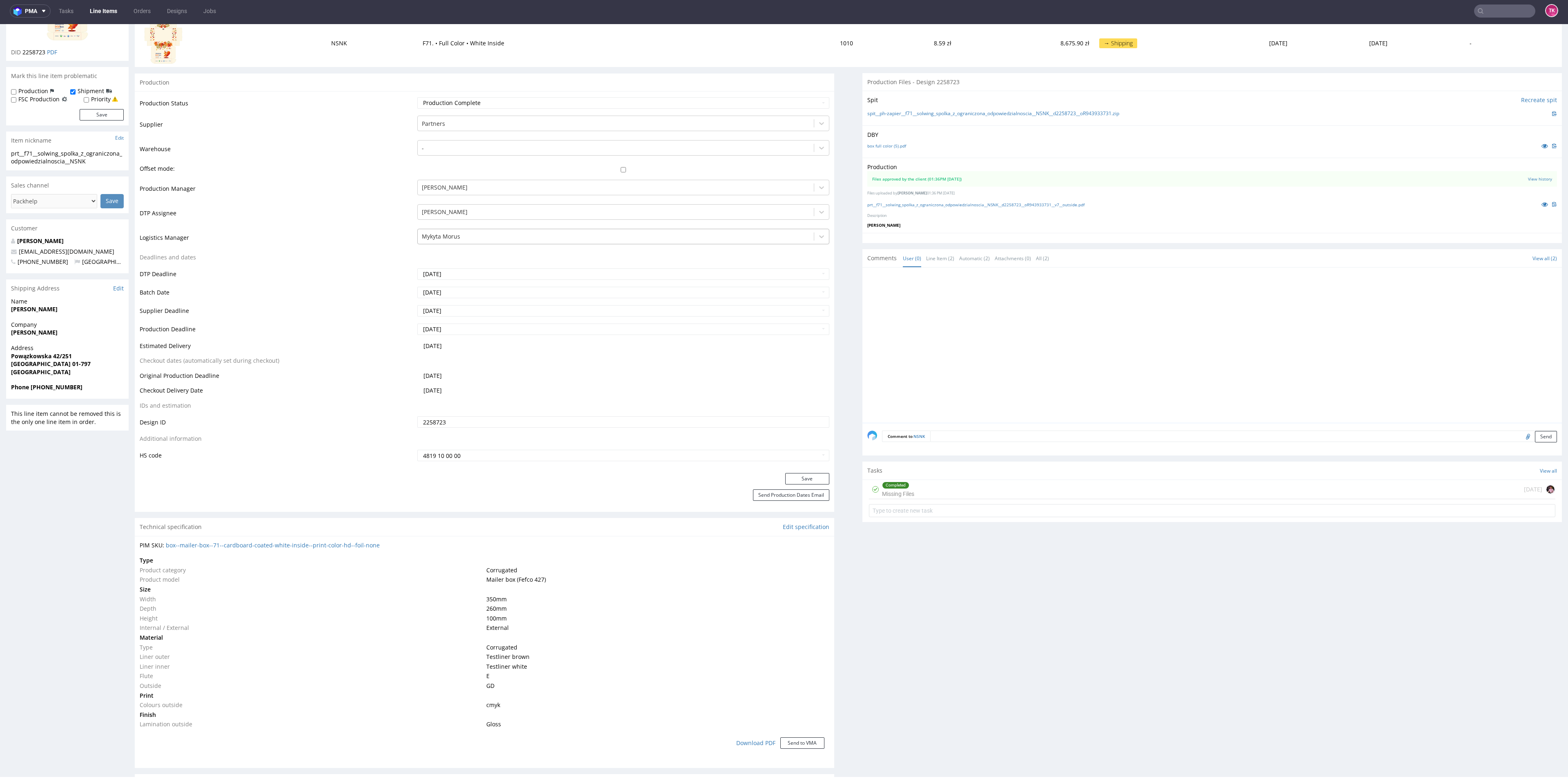
click at [446, 233] on div at bounding box center [615, 236] width 388 height 10
type input "t"
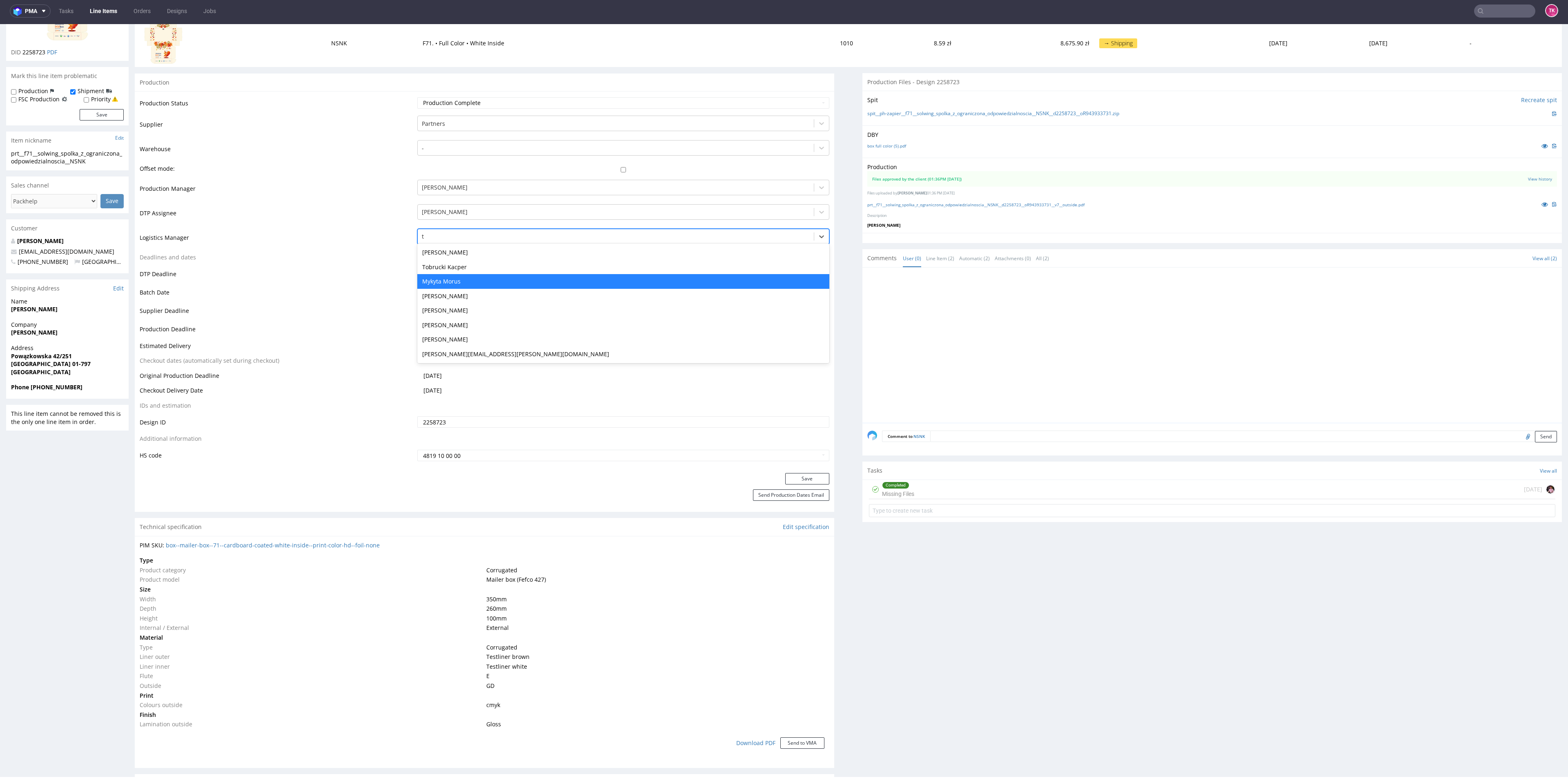
click at [455, 280] on div "Mykyta Morus" at bounding box center [623, 281] width 411 height 15
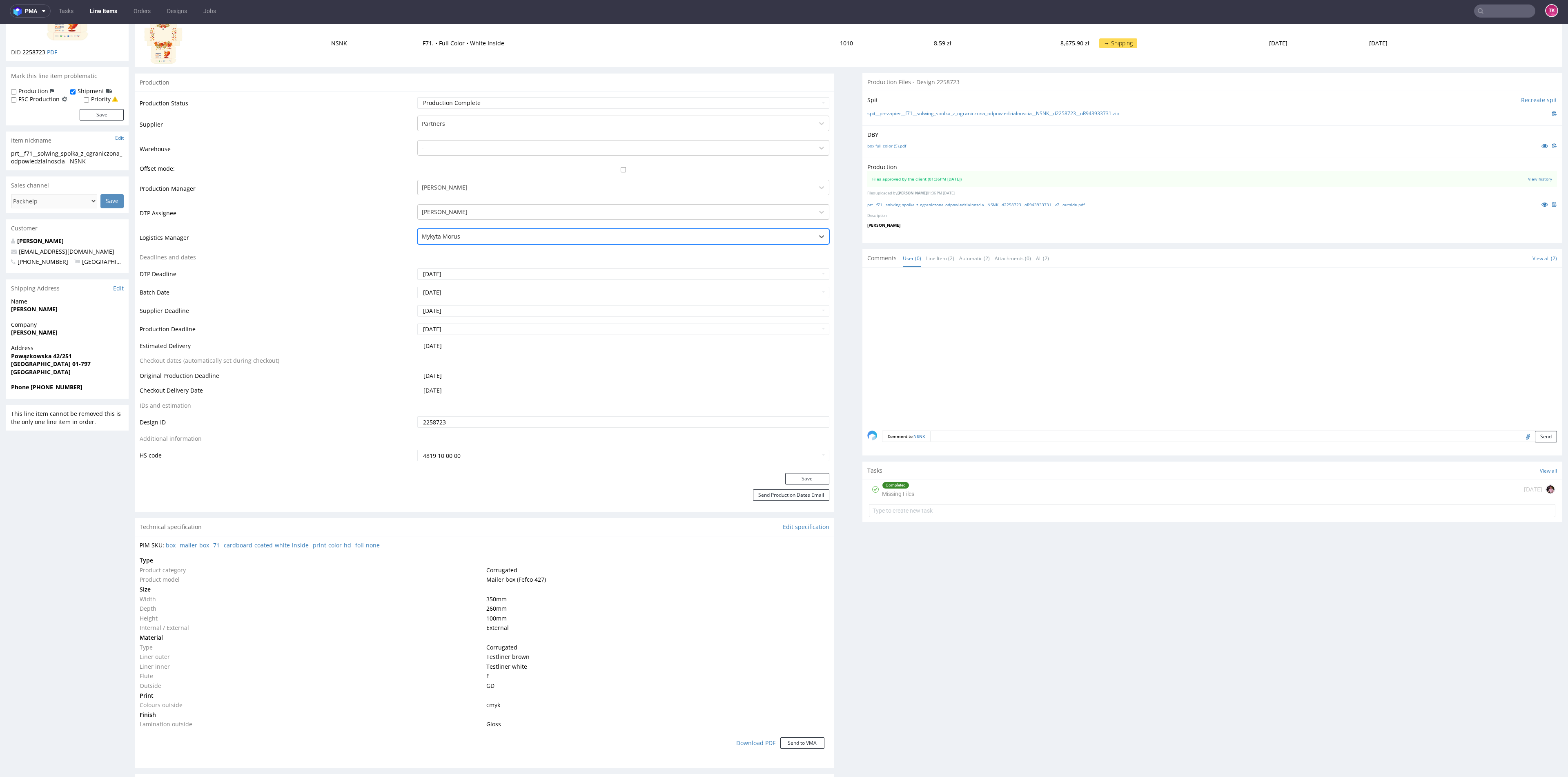
click at [497, 236] on div at bounding box center [615, 236] width 388 height 10
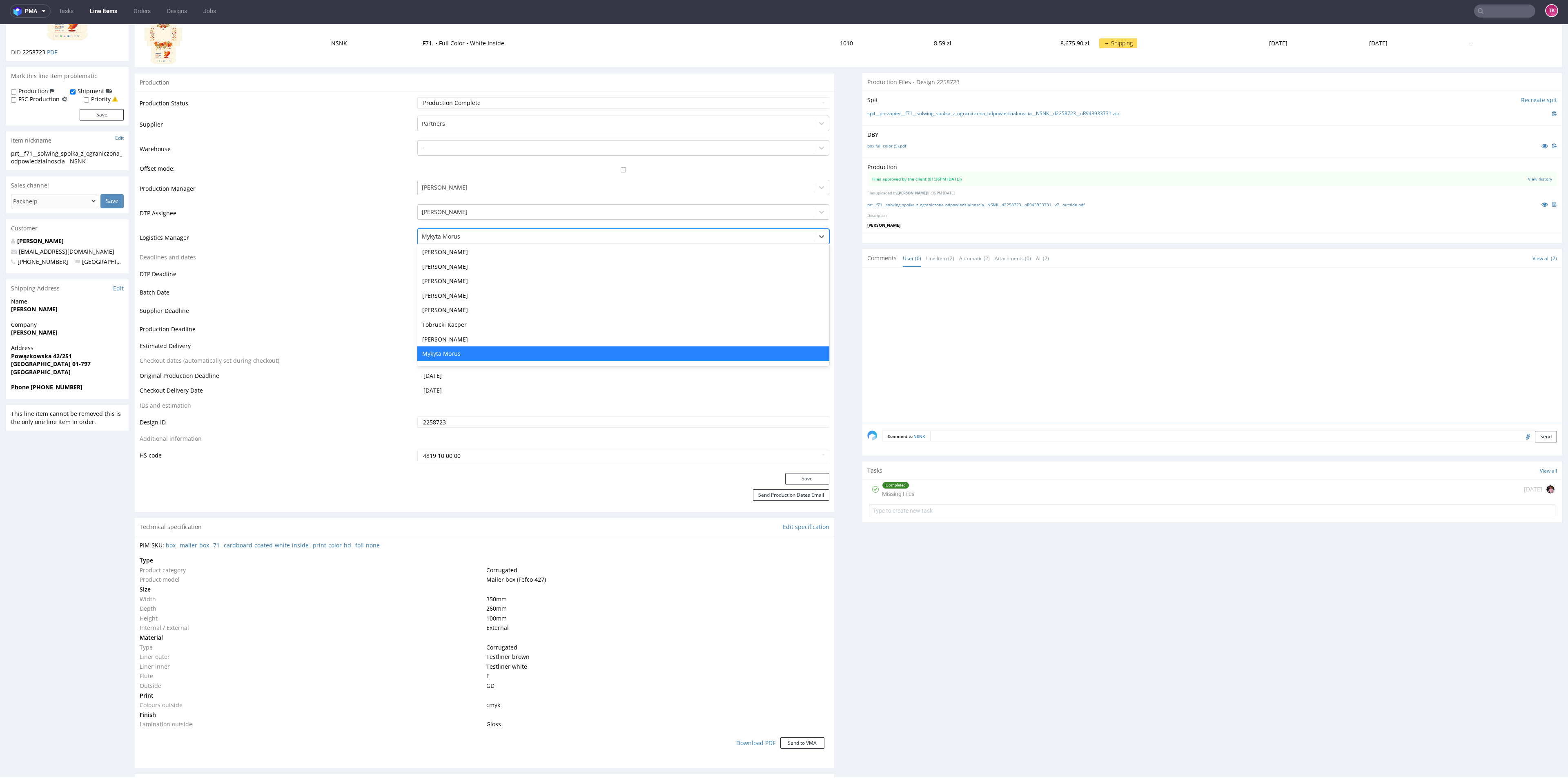
type input "t"
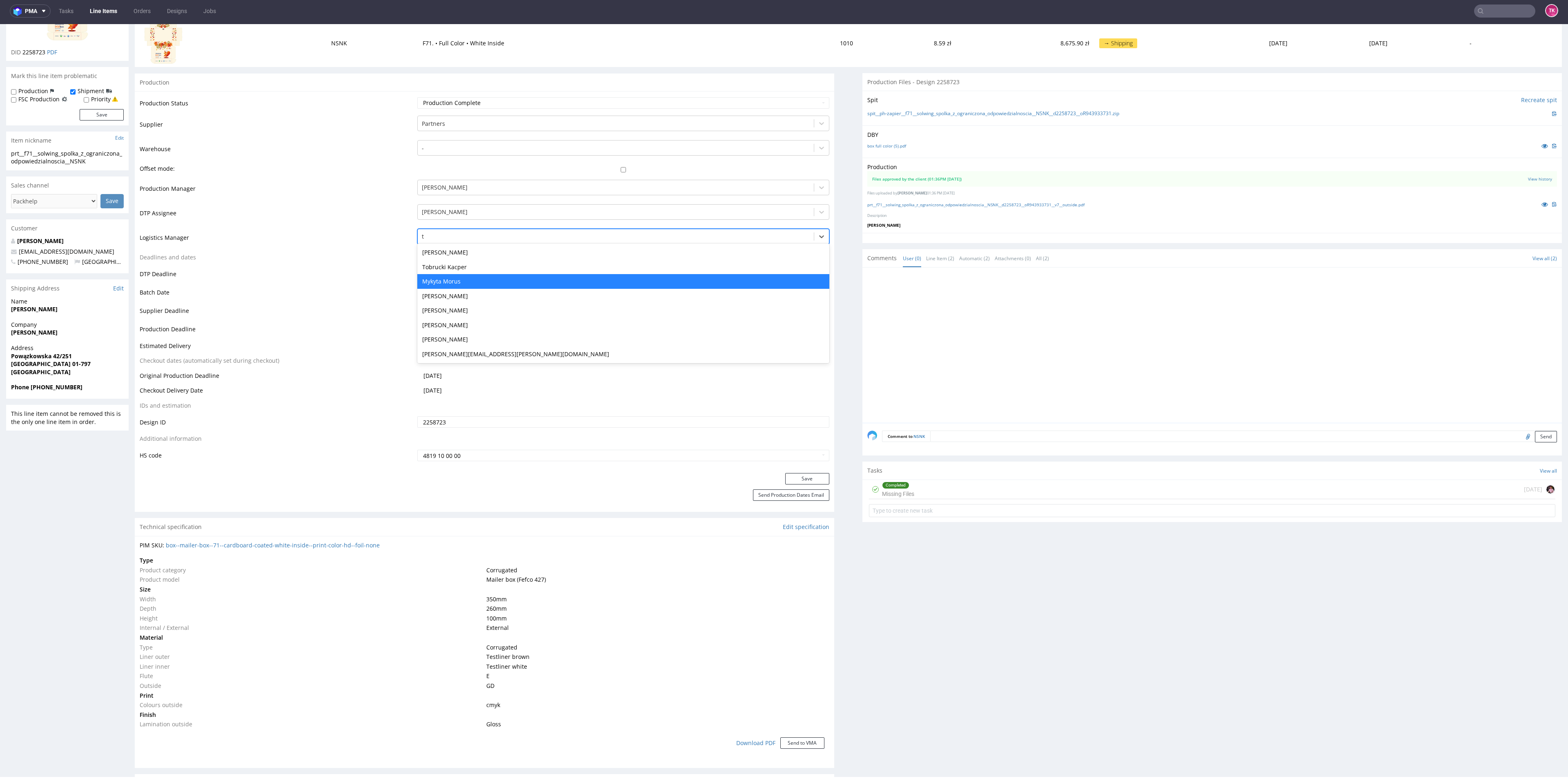
scroll to position [0, 0]
click at [474, 271] on div "Tobrucki Kacper" at bounding box center [623, 267] width 411 height 15
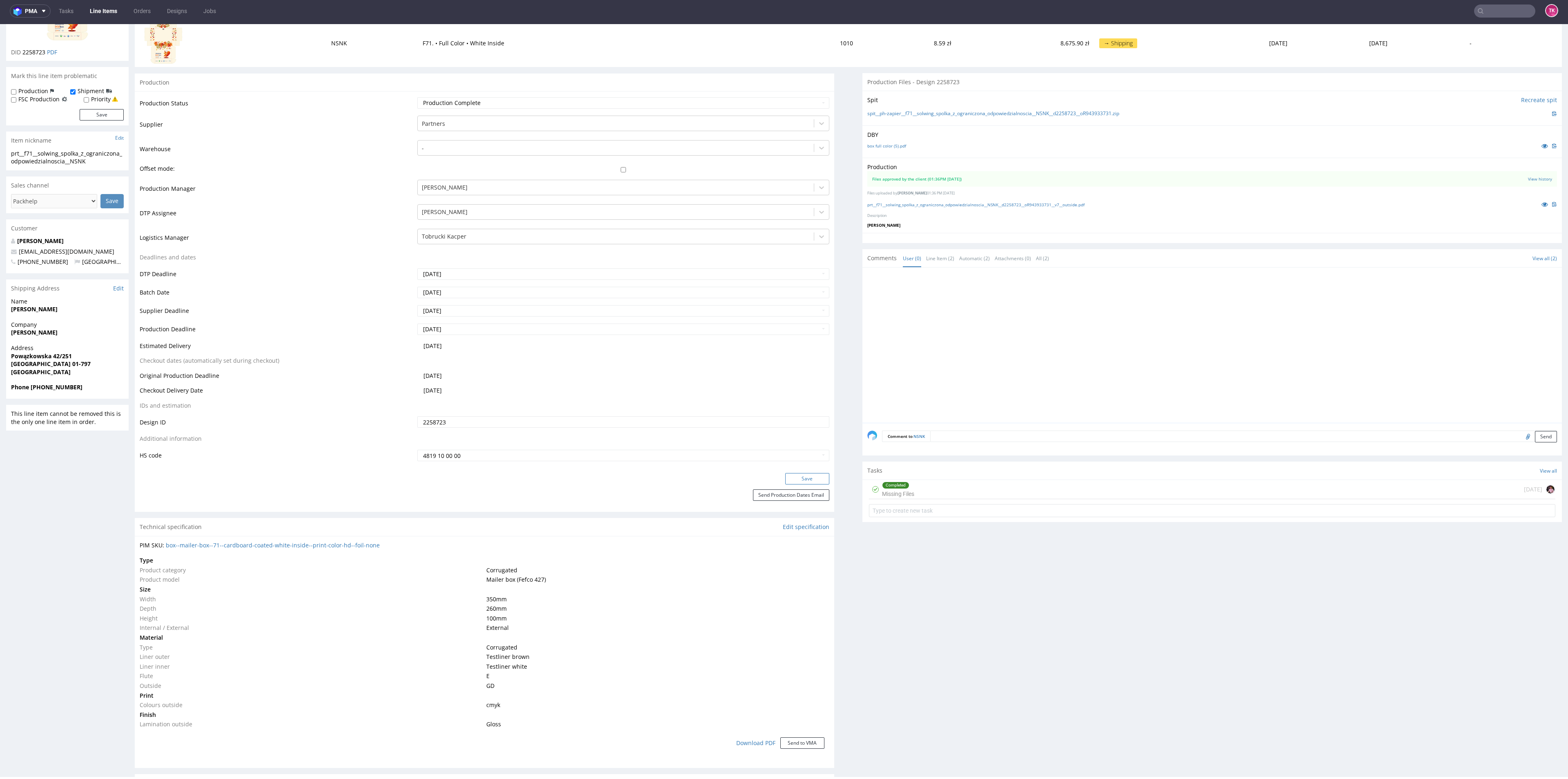
drag, startPoint x: 793, startPoint y: 481, endPoint x: 789, endPoint y: 478, distance: 5.0
click at [793, 481] on button "Save" at bounding box center [807, 479] width 44 height 12
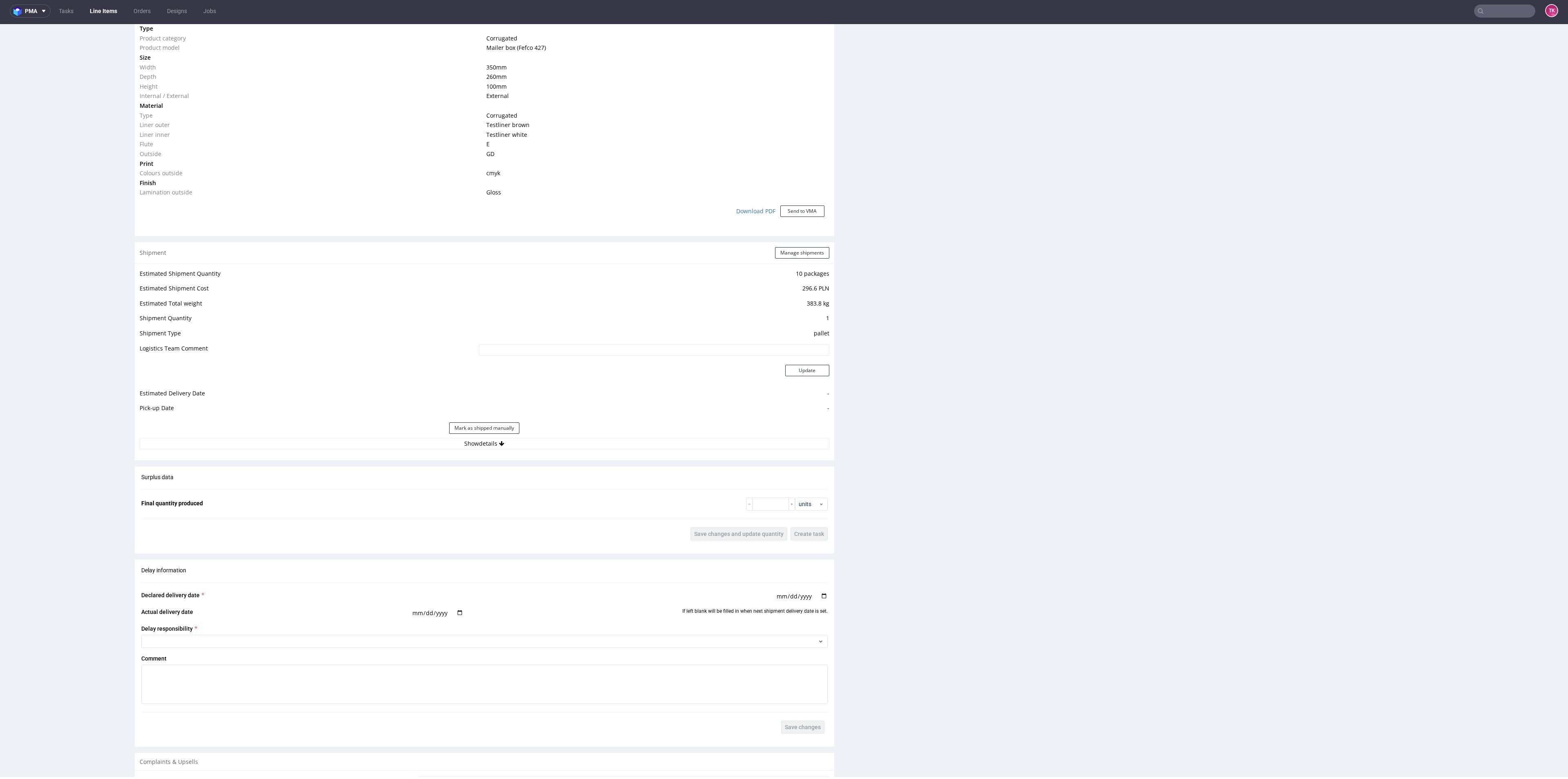
scroll to position [674, 0]
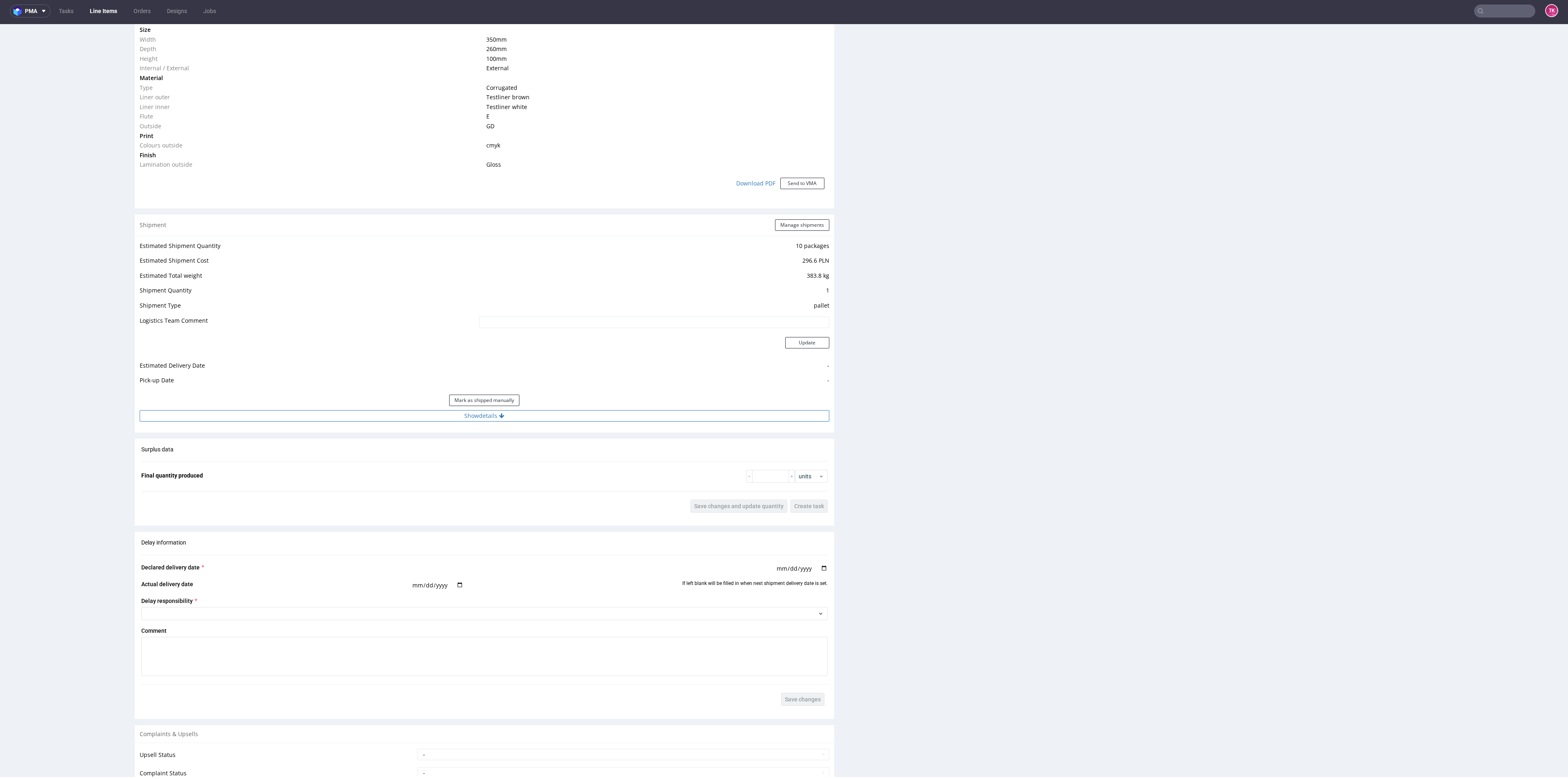
drag, startPoint x: 572, startPoint y: 401, endPoint x: 579, endPoint y: 416, distance: 16.6
click at [571, 403] on div "Mark as shipped manually" at bounding box center [484, 400] width 690 height 19
click at [580, 418] on button "Show details" at bounding box center [484, 416] width 690 height 12
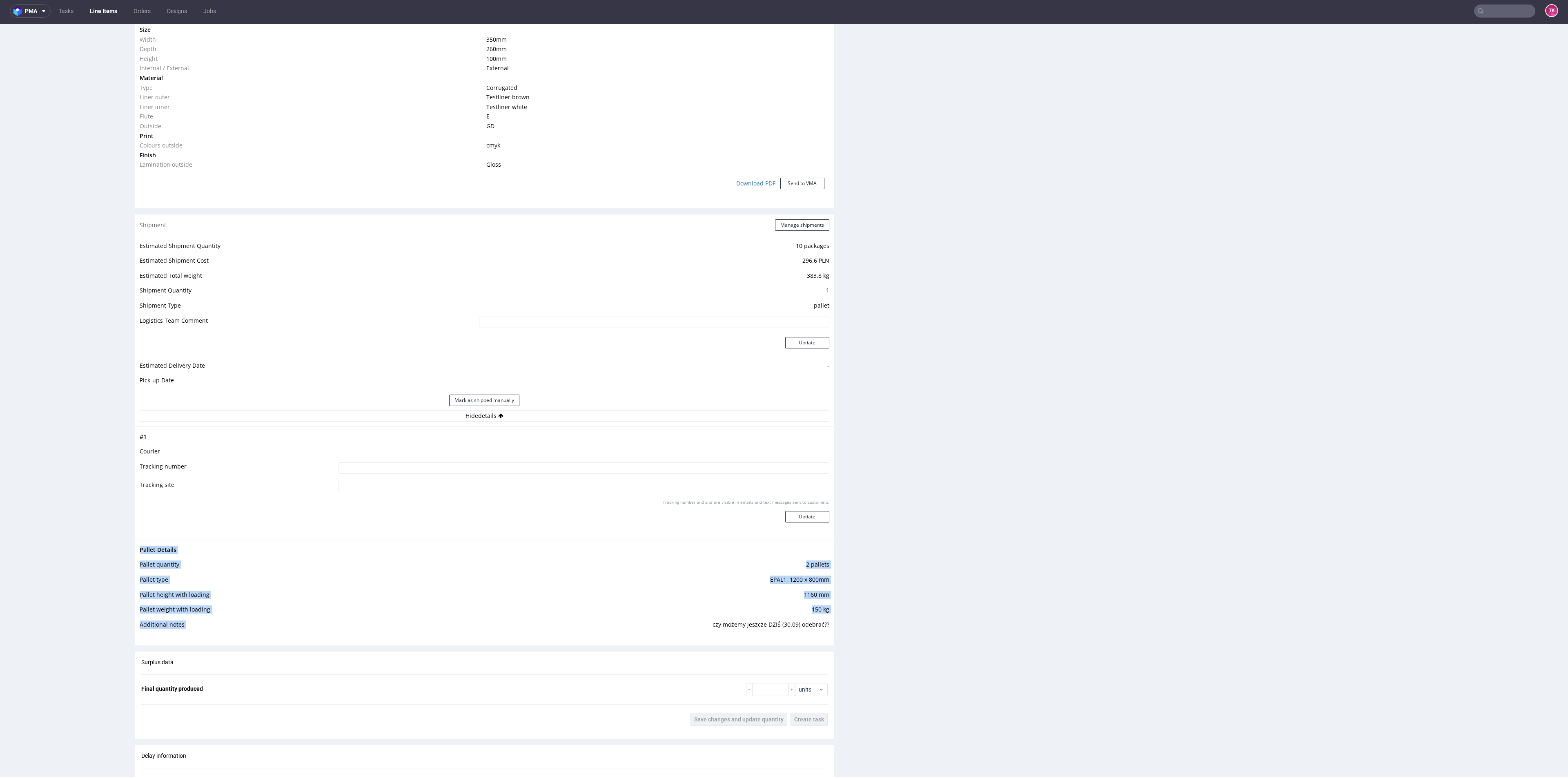
drag, startPoint x: 704, startPoint y: 625, endPoint x: 832, endPoint y: 638, distance: 128.7
click at [832, 638] on div "Progress Payment Paid Tue 09 Sep Design Locked DTP Complete Fri 12 Sep Batch Co…" at bounding box center [848, 250] width 1427 height 1747
click at [852, 645] on div "Progress Payment Paid Tue 09 Sep Design Locked DTP Complete Fri 12 Sep Batch Co…" at bounding box center [848, 250] width 1427 height 1747
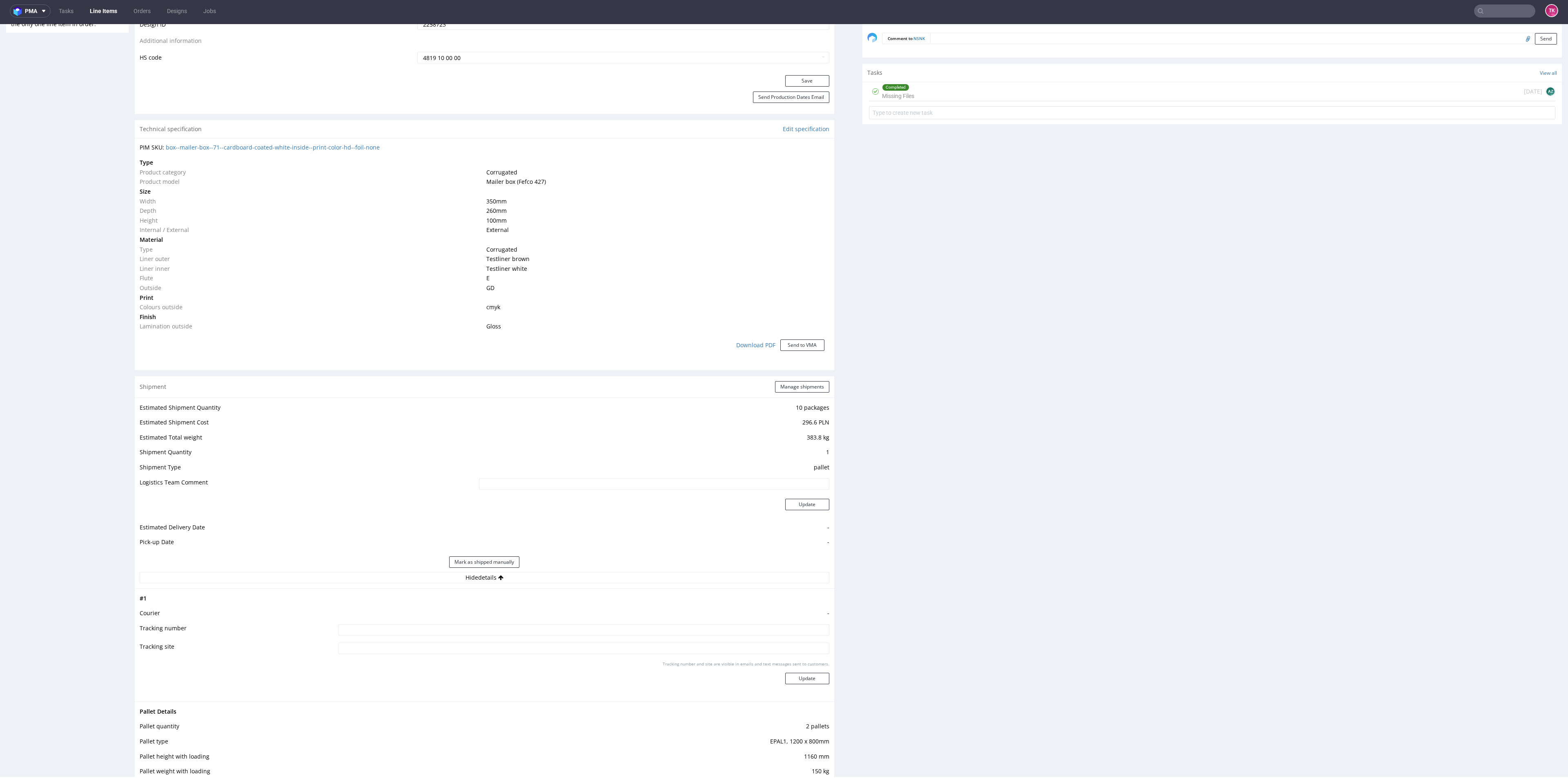
scroll to position [613, 0]
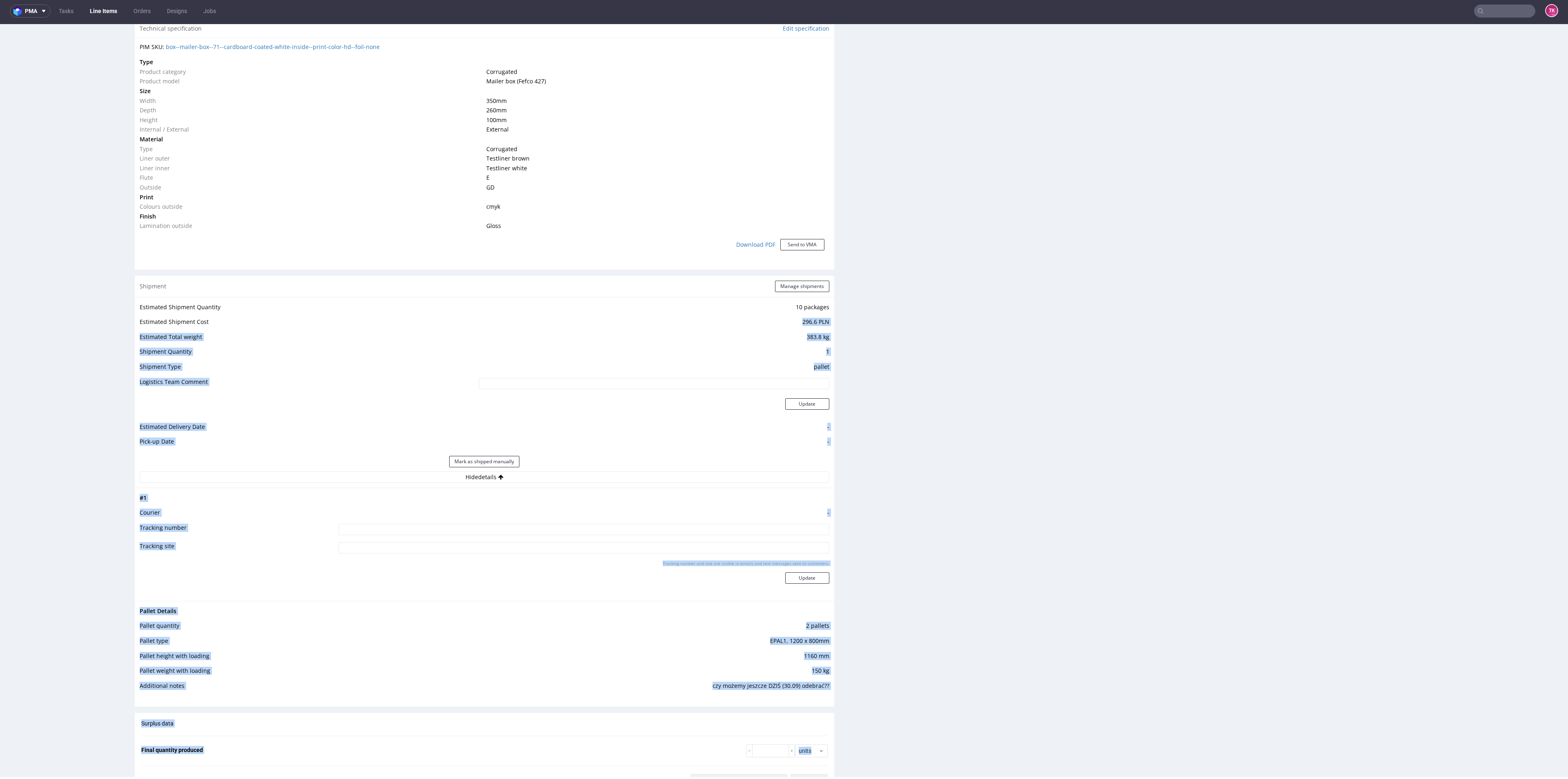
drag, startPoint x: 829, startPoint y: 312, endPoint x: 856, endPoint y: 320, distance: 28.2
click at [843, 317] on div "Progress Payment Paid Tue 09 Sep Design Locked DTP Complete Fri 12 Sep Batch Co…" at bounding box center [848, 311] width 1427 height 1747
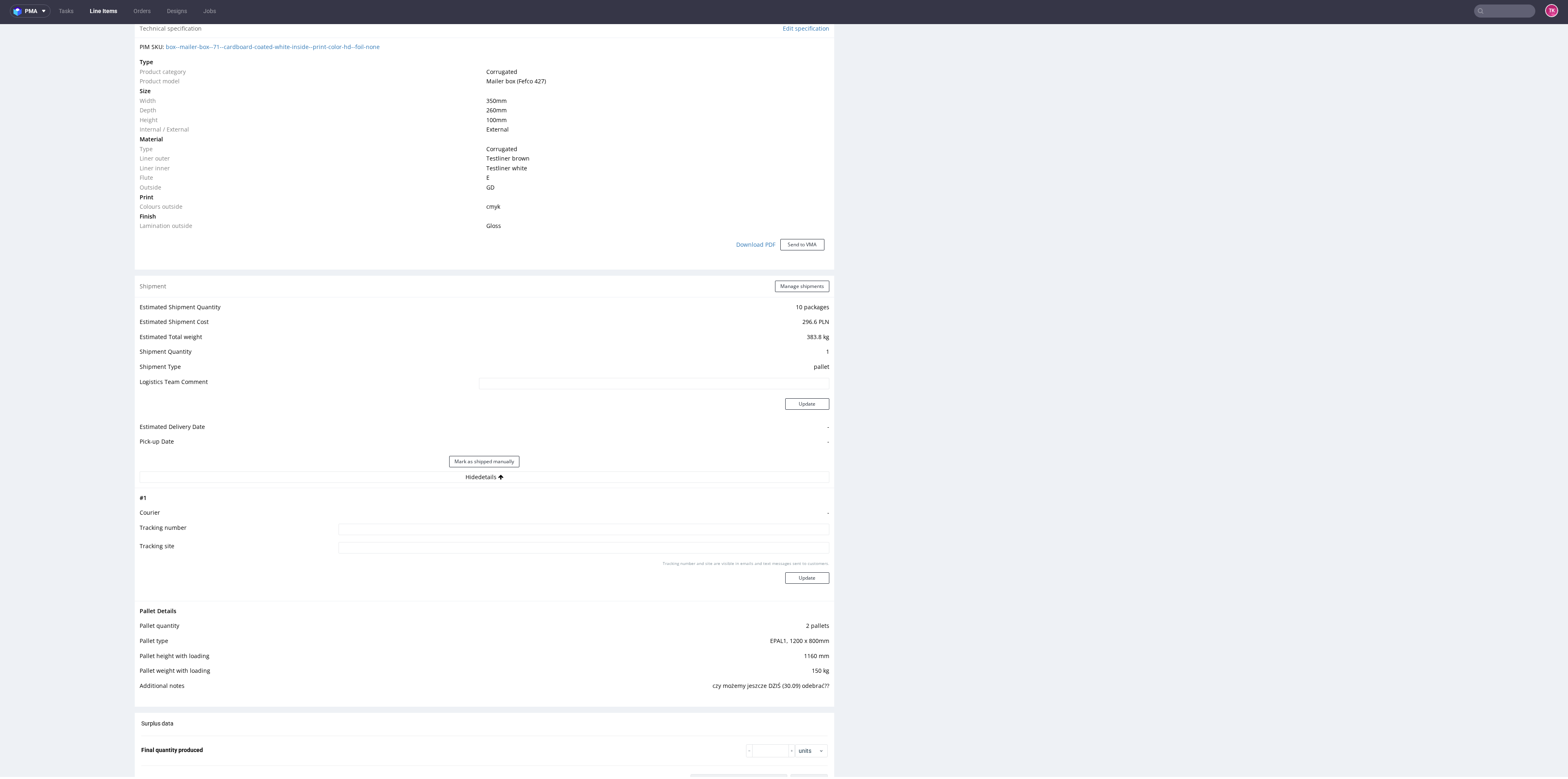
drag, startPoint x: 866, startPoint y: 323, endPoint x: 831, endPoint y: 319, distance: 35.2
click at [866, 323] on div "Production Files - Design 2258723 Spit Recreate spit spit__ph-zapier__f71__solw…" at bounding box center [1212, 347] width 699 height 1543
drag, startPoint x: 825, startPoint y: 326, endPoint x: 787, endPoint y: 318, distance: 38.8
click at [788, 318] on div "Progress Payment Paid Tue 09 Sep Design Locked DTP Complete Fri 12 Sep Batch Co…" at bounding box center [848, 311] width 1427 height 1747
click at [927, 354] on div "Production Files - Design 2258723 Spit Recreate spit spit__ph-zapier__f71__solw…" at bounding box center [1212, 347] width 699 height 1543
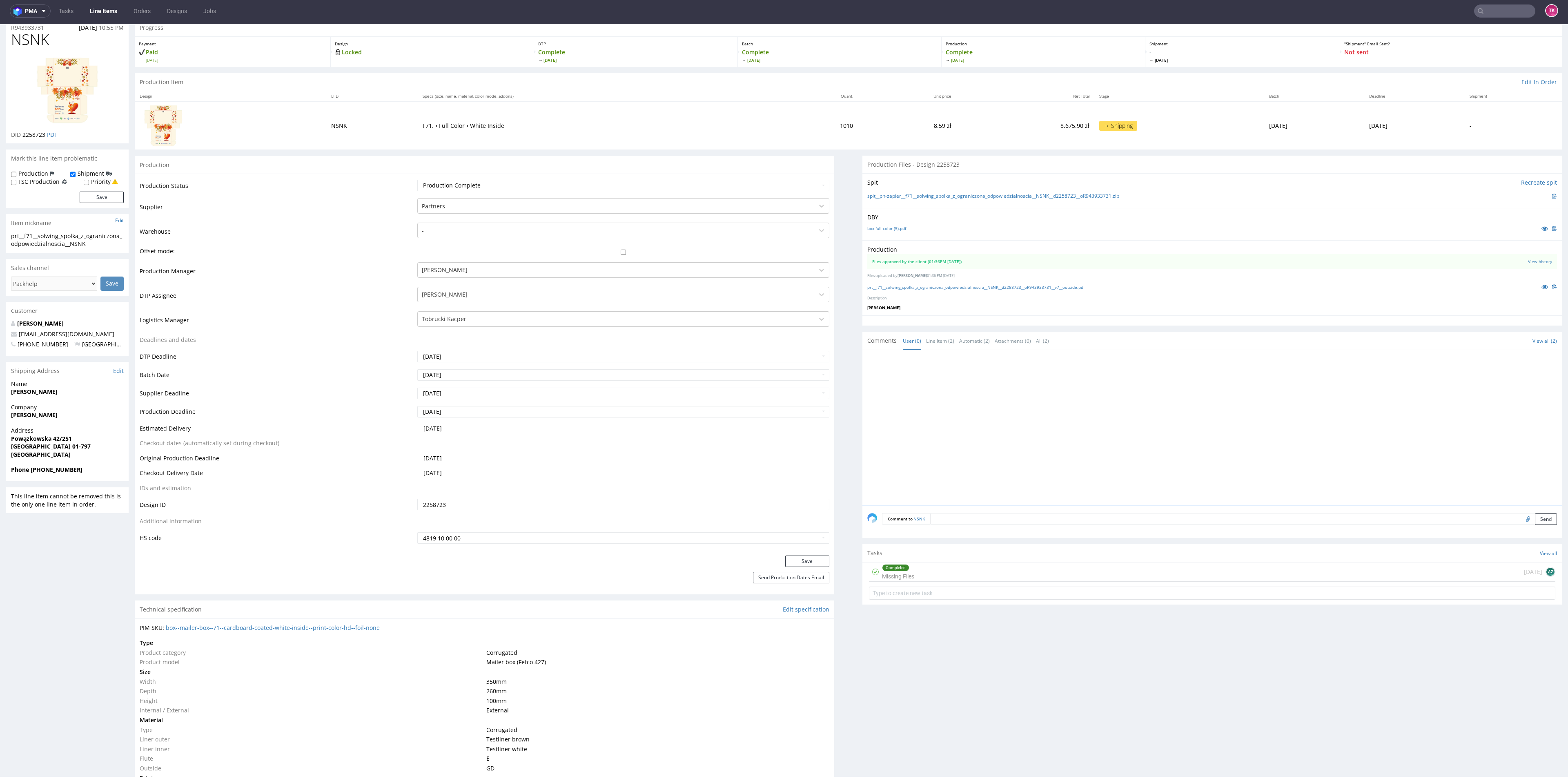
scroll to position [0, 0]
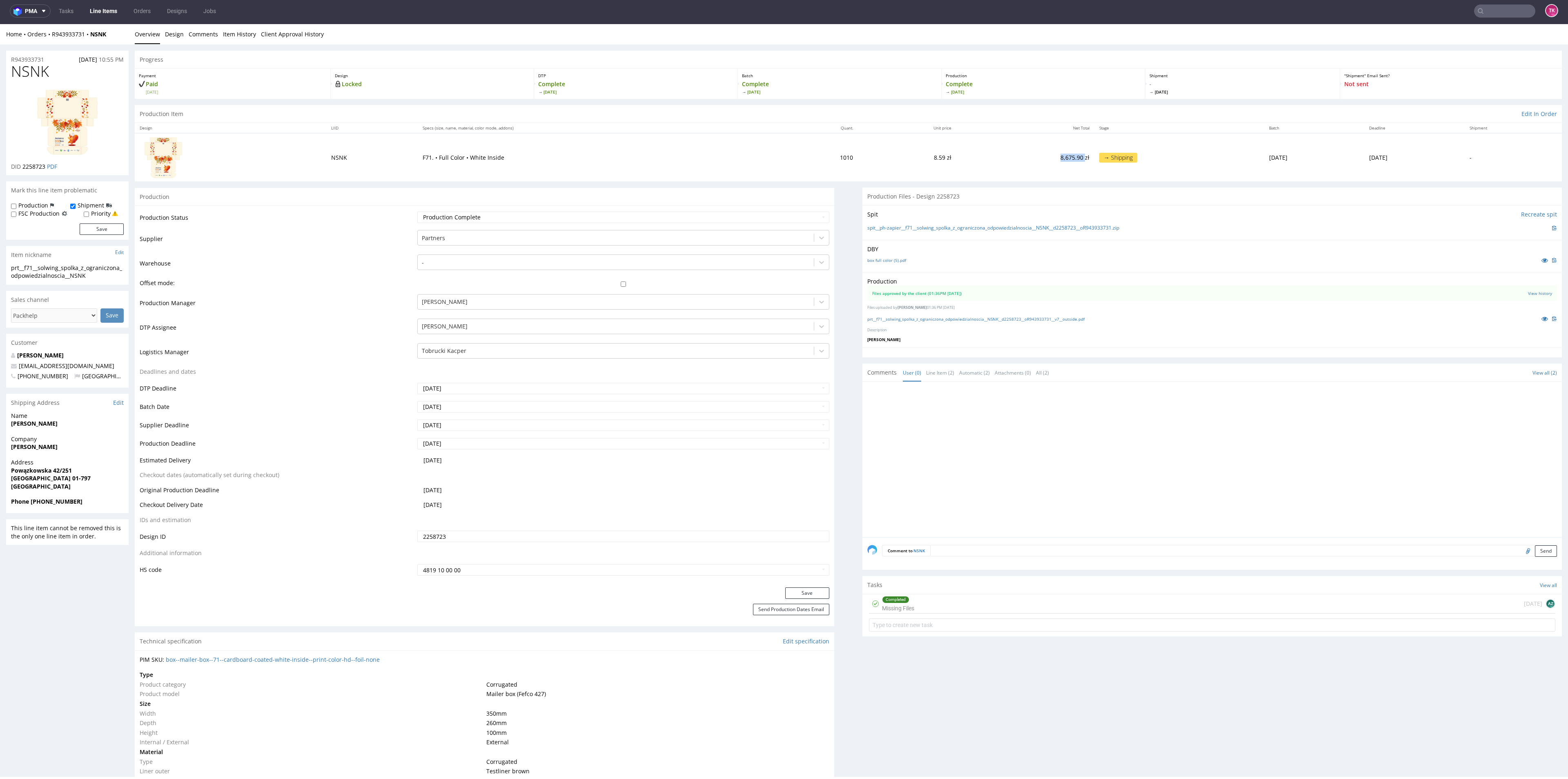
drag, startPoint x: 984, startPoint y: 153, endPoint x: 1017, endPoint y: 150, distance: 33.1
click at [1013, 149] on td "8,675.90 zł" at bounding box center [1025, 157] width 138 height 48
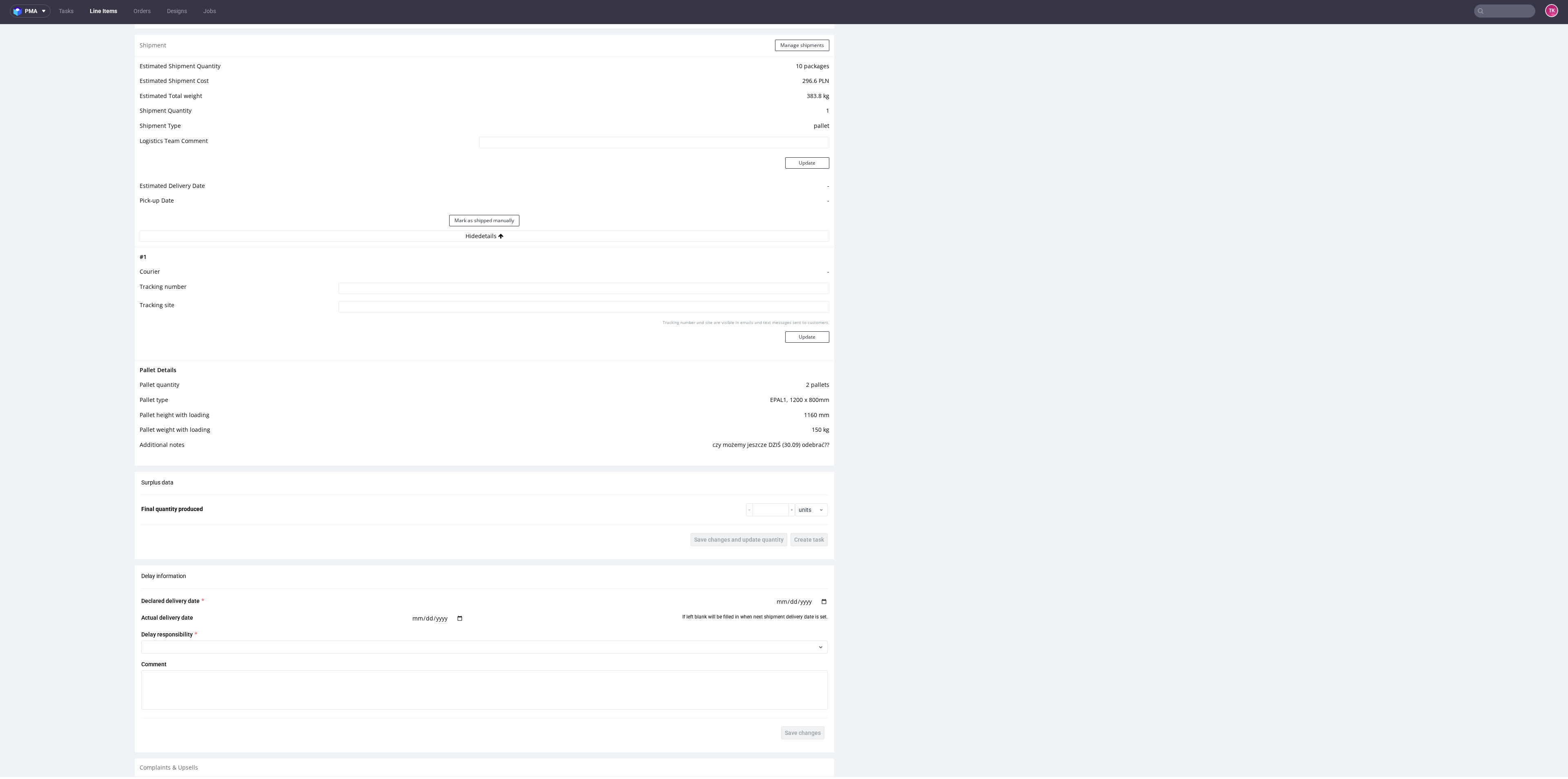
scroll to position [1041, 0]
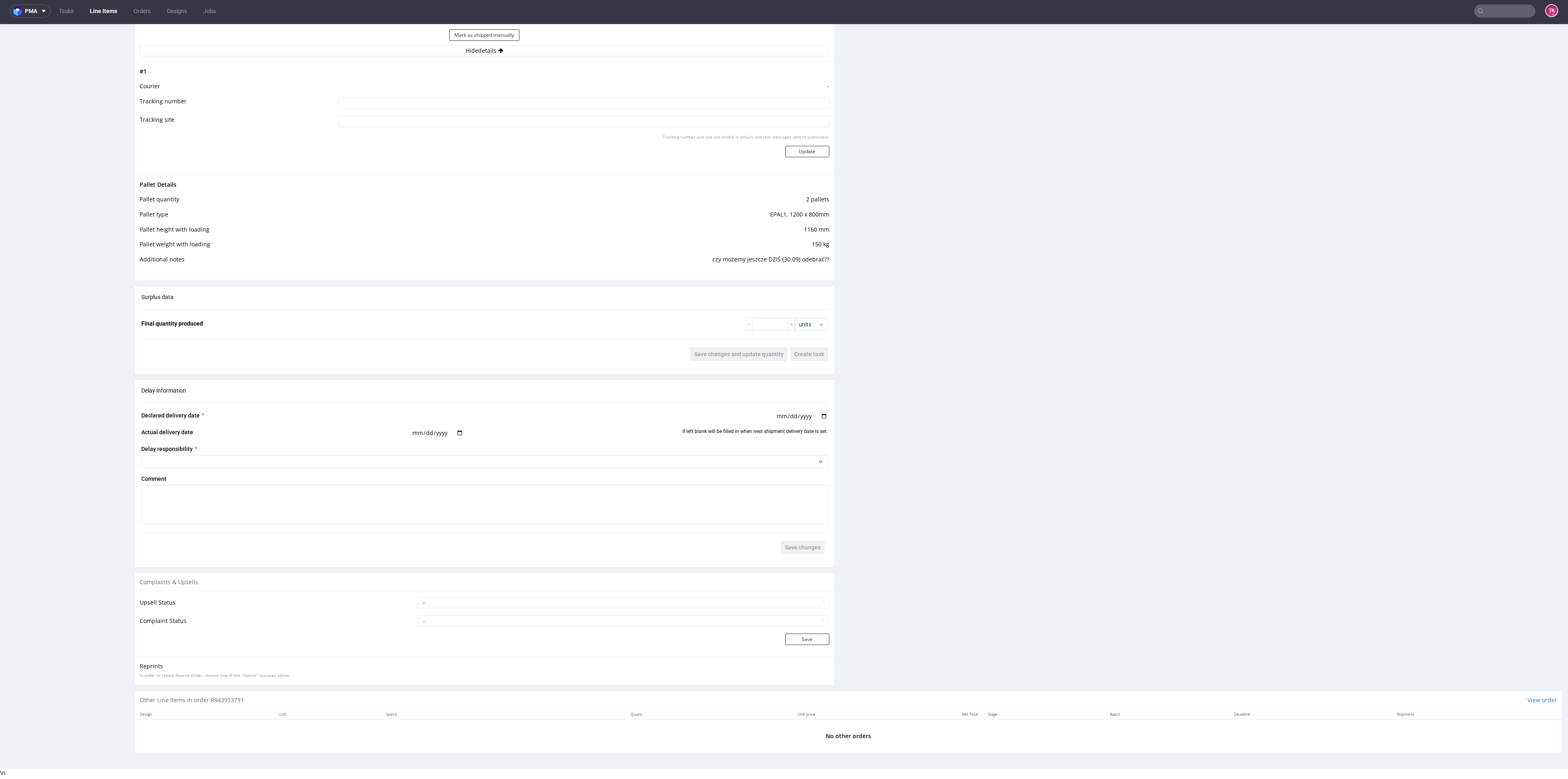
drag, startPoint x: 1553, startPoint y: 183, endPoint x: 1563, endPoint y: 663, distance: 480.1
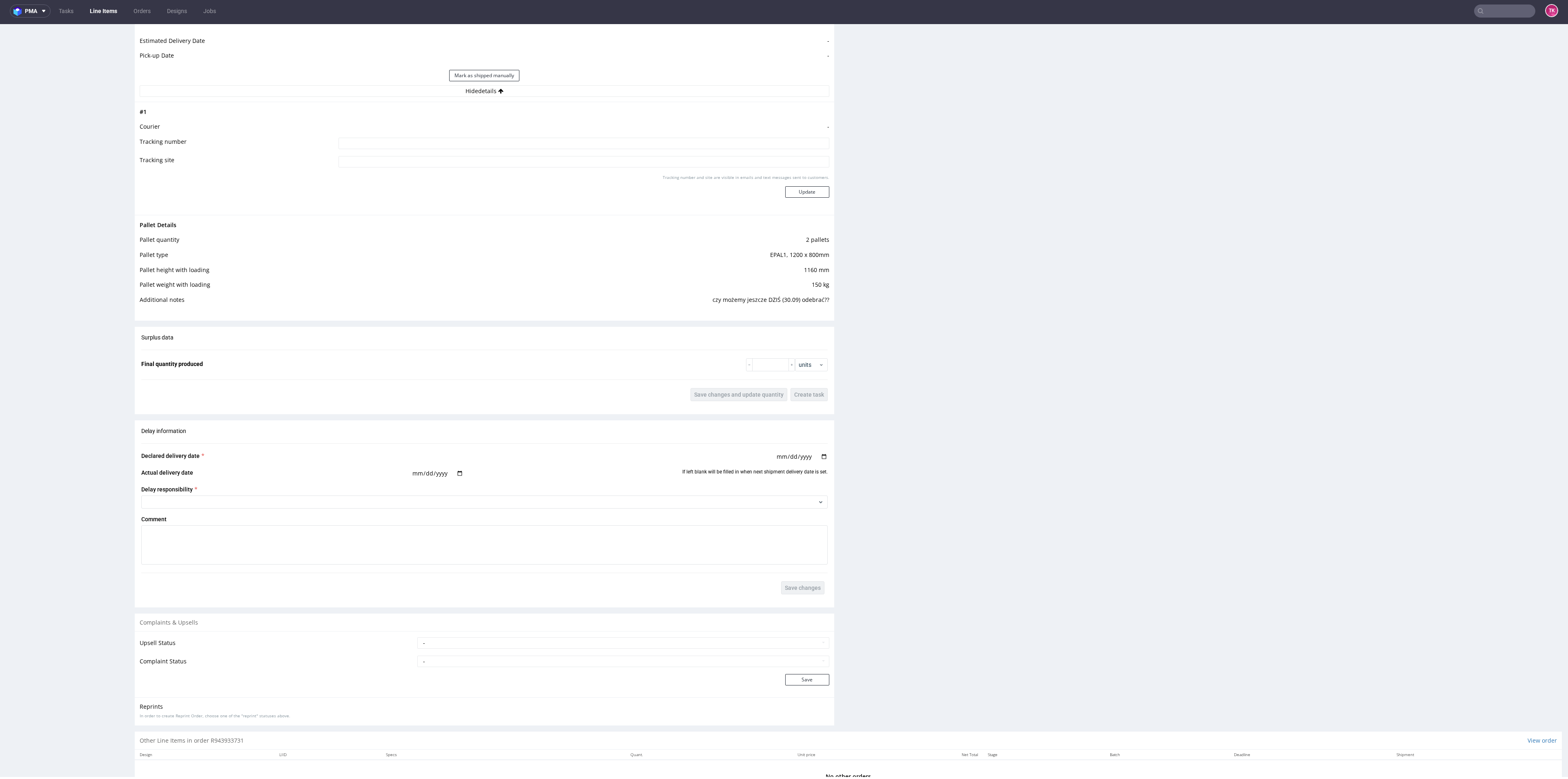
scroll to position [980, 0]
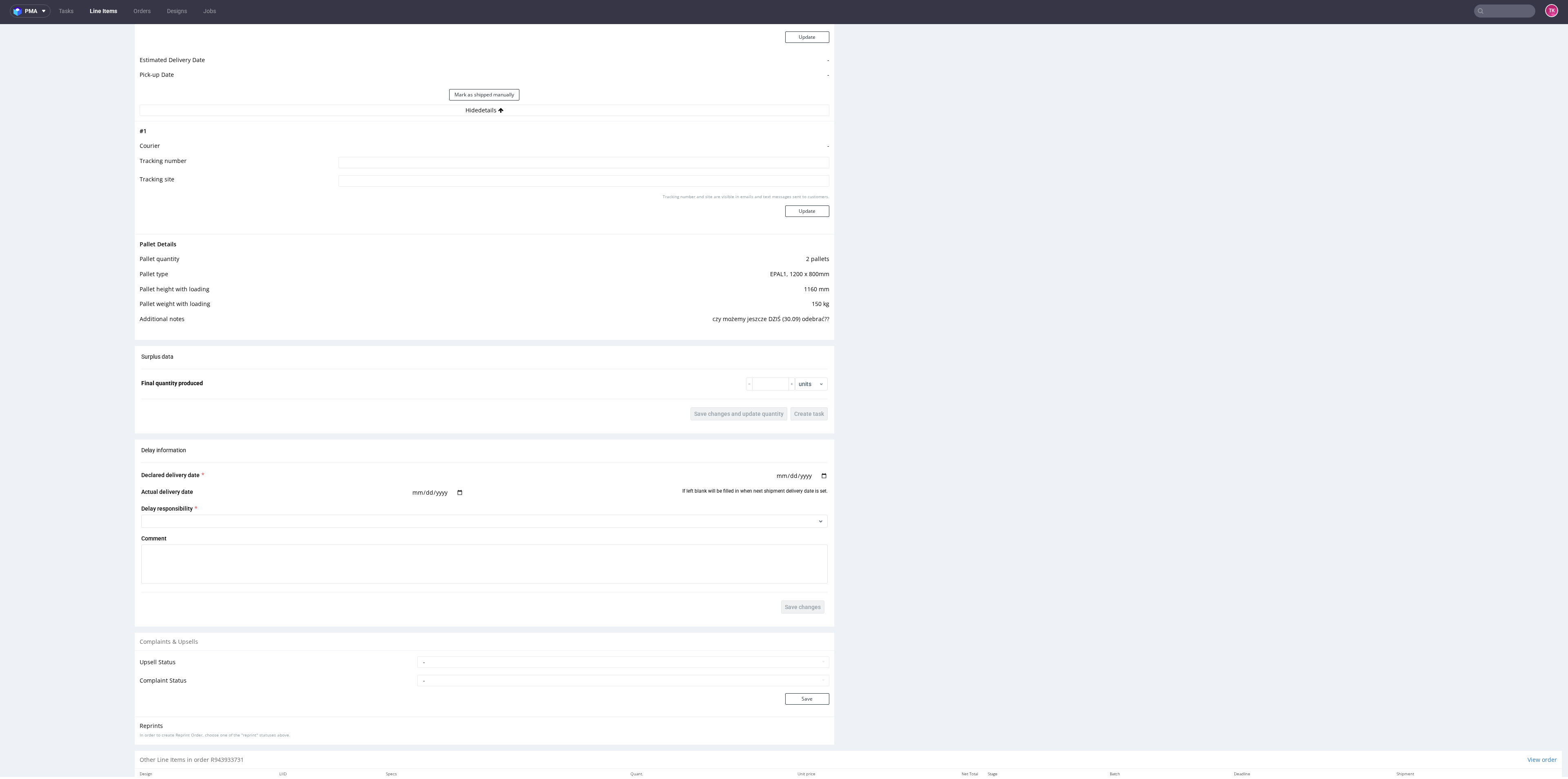
click at [450, 157] on input at bounding box center [584, 163] width 491 height 12
type input "Szukamy auta"
click at [806, 213] on button "Update" at bounding box center [807, 211] width 44 height 12
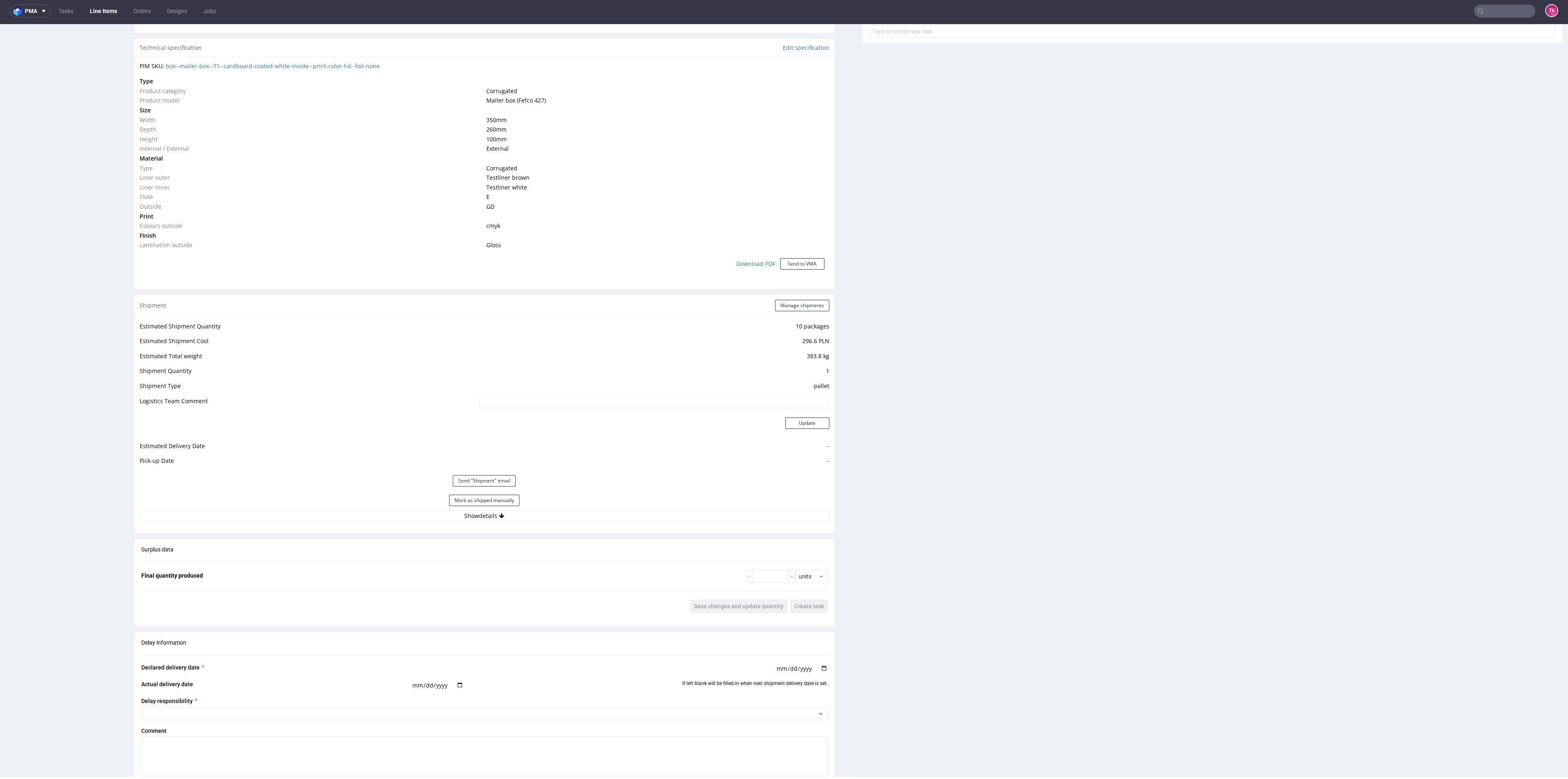
scroll to position [613, 0]
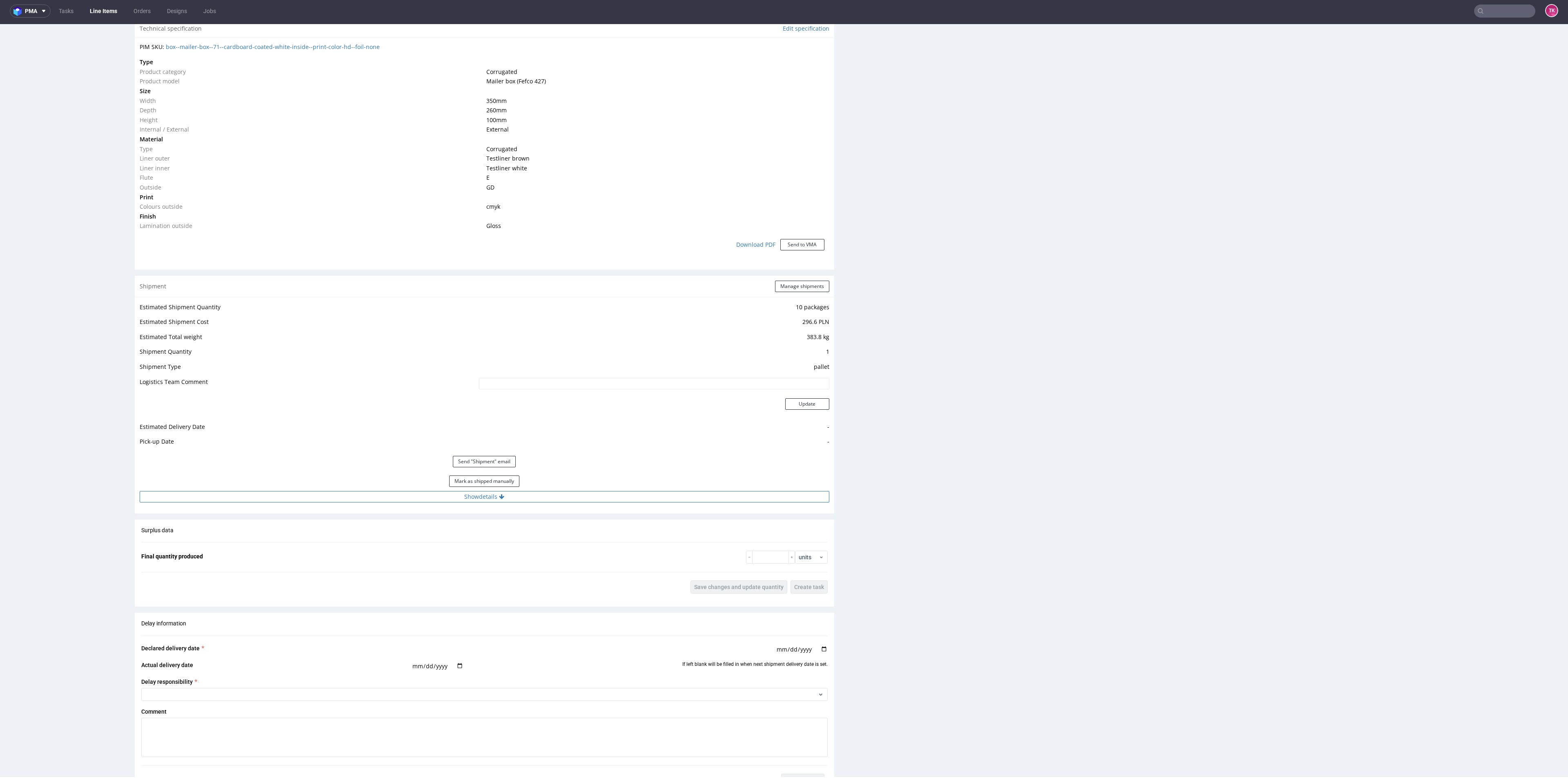
click at [602, 496] on button "Show details" at bounding box center [484, 496] width 690 height 12
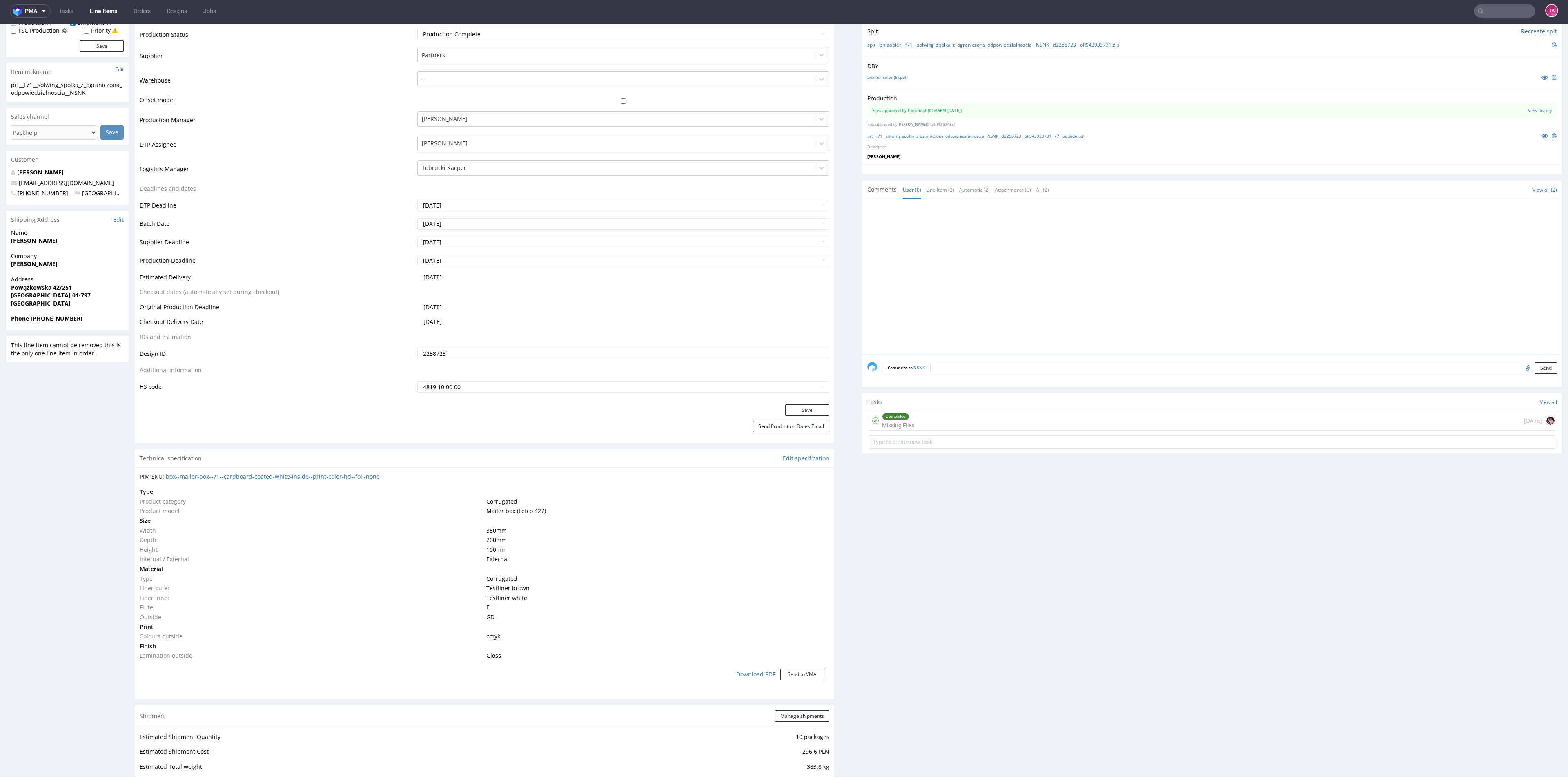
scroll to position [0, 0]
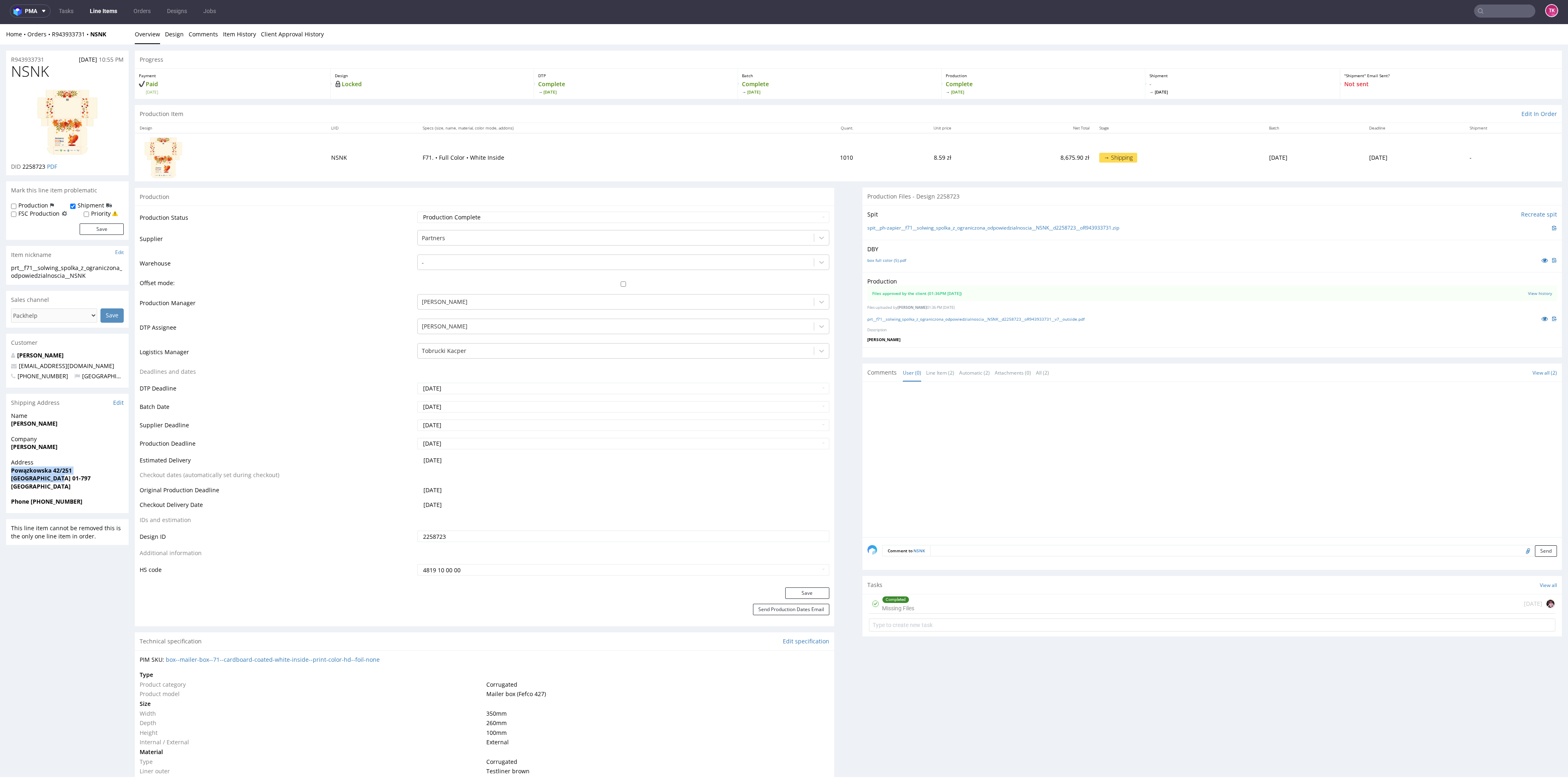
drag, startPoint x: 63, startPoint y: 478, endPoint x: 5, endPoint y: 471, distance: 58.4
copy p "Powązkowska 42/251 Warszawa 01-797"
click at [95, 449] on span "[PERSON_NAME]" at bounding box center [67, 446] width 113 height 8
click at [72, 121] on img at bounding box center [67, 122] width 65 height 68
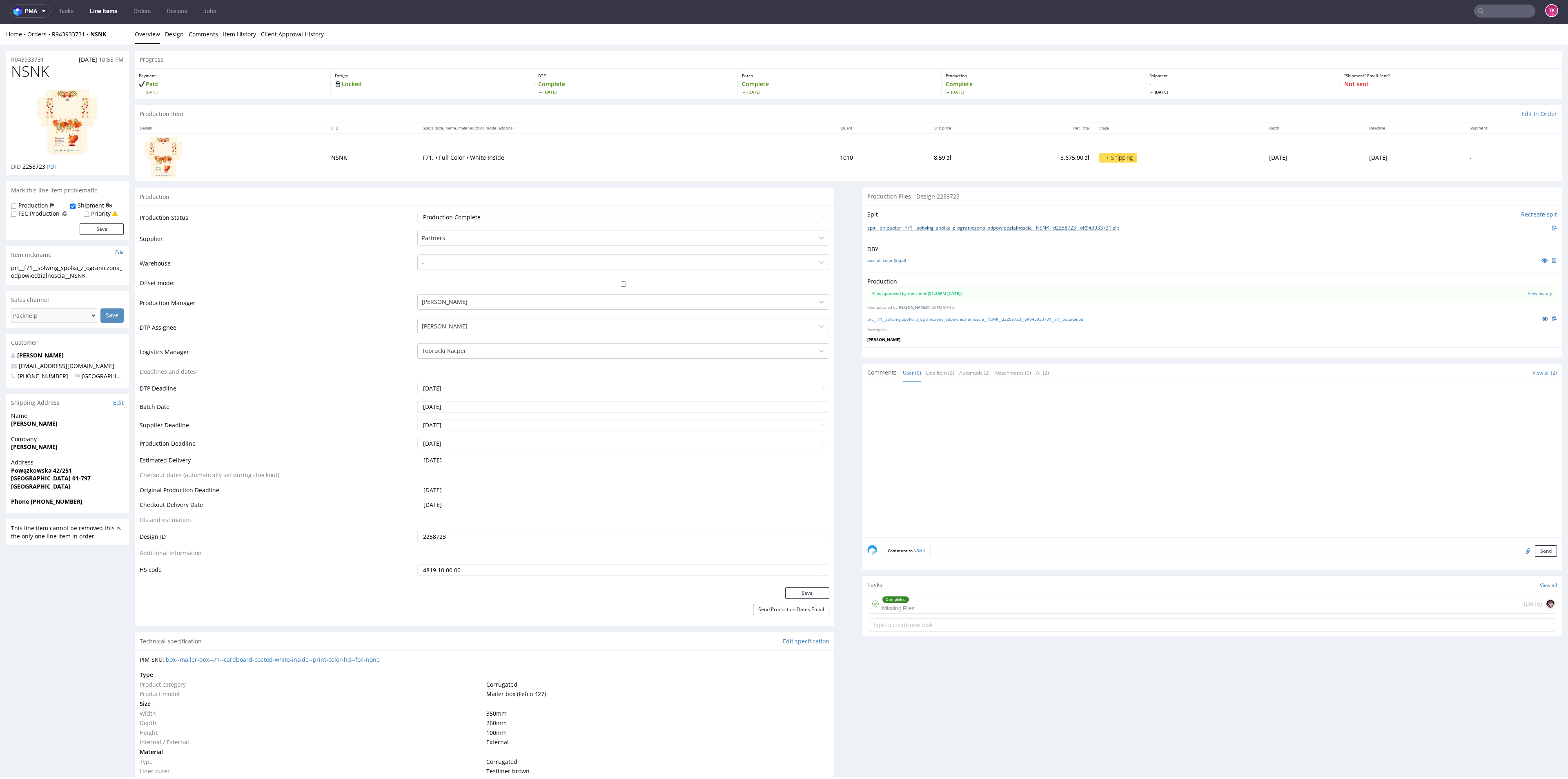
click at [895, 229] on link "spit__ph-zapier__f71__solwing_spolka_z_ograniczona_odpowiedzialnoscia__NSNK__d2…" at bounding box center [993, 228] width 252 height 7
click at [1393, 8] on nav "pma Tasks Line Items Orders Designs Jobs TK" at bounding box center [784, 11] width 1568 height 26
click at [947, 320] on link "prt__f71__solwing_spolka_z_ograniczona_odpowiedzialnoscia__NSNK__d2258723__oR94…" at bounding box center [976, 319] width 217 height 5
click at [878, 261] on link "box full color (5).pdf" at bounding box center [887, 260] width 39 height 5
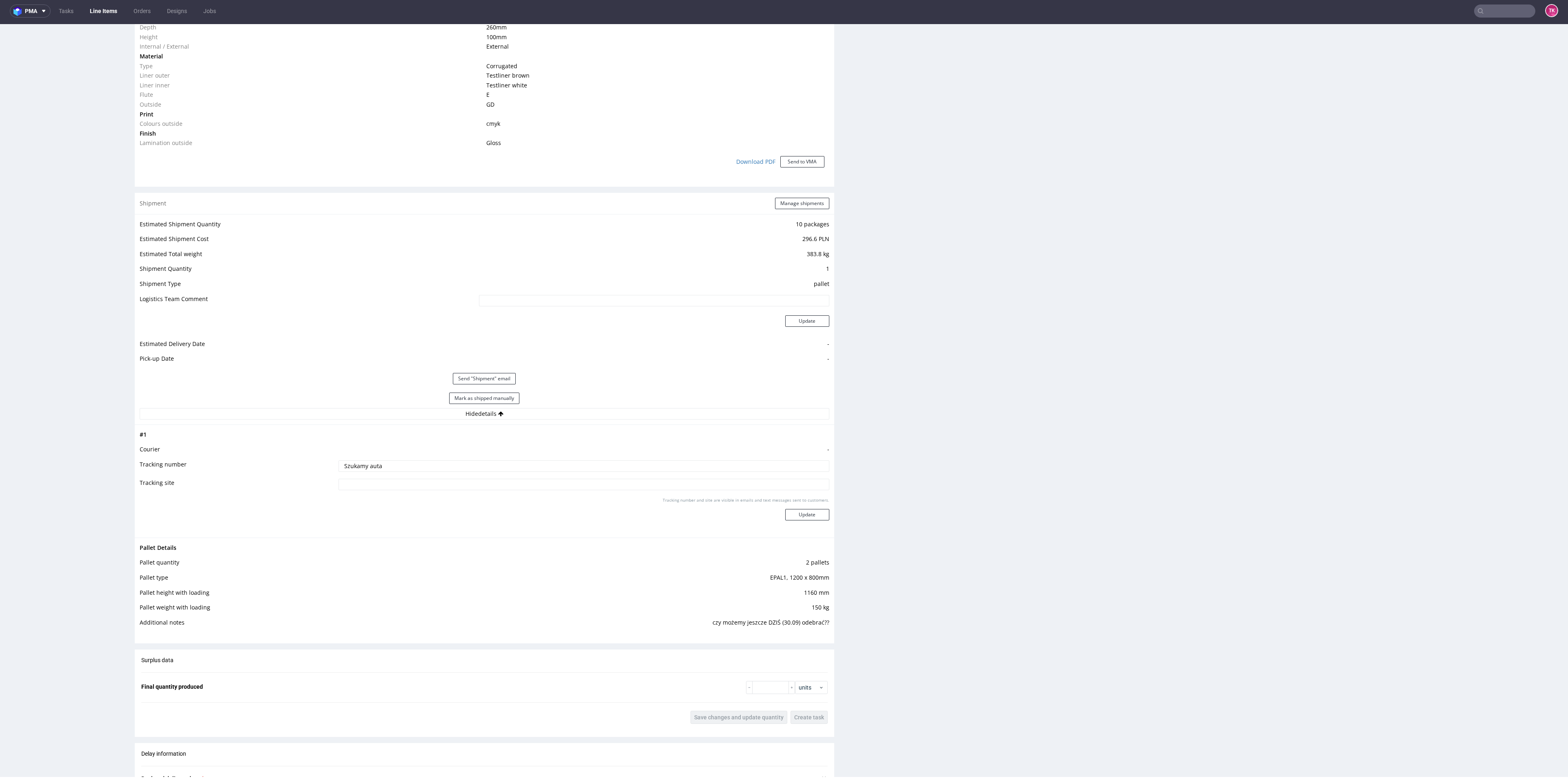
scroll to position [736, 0]
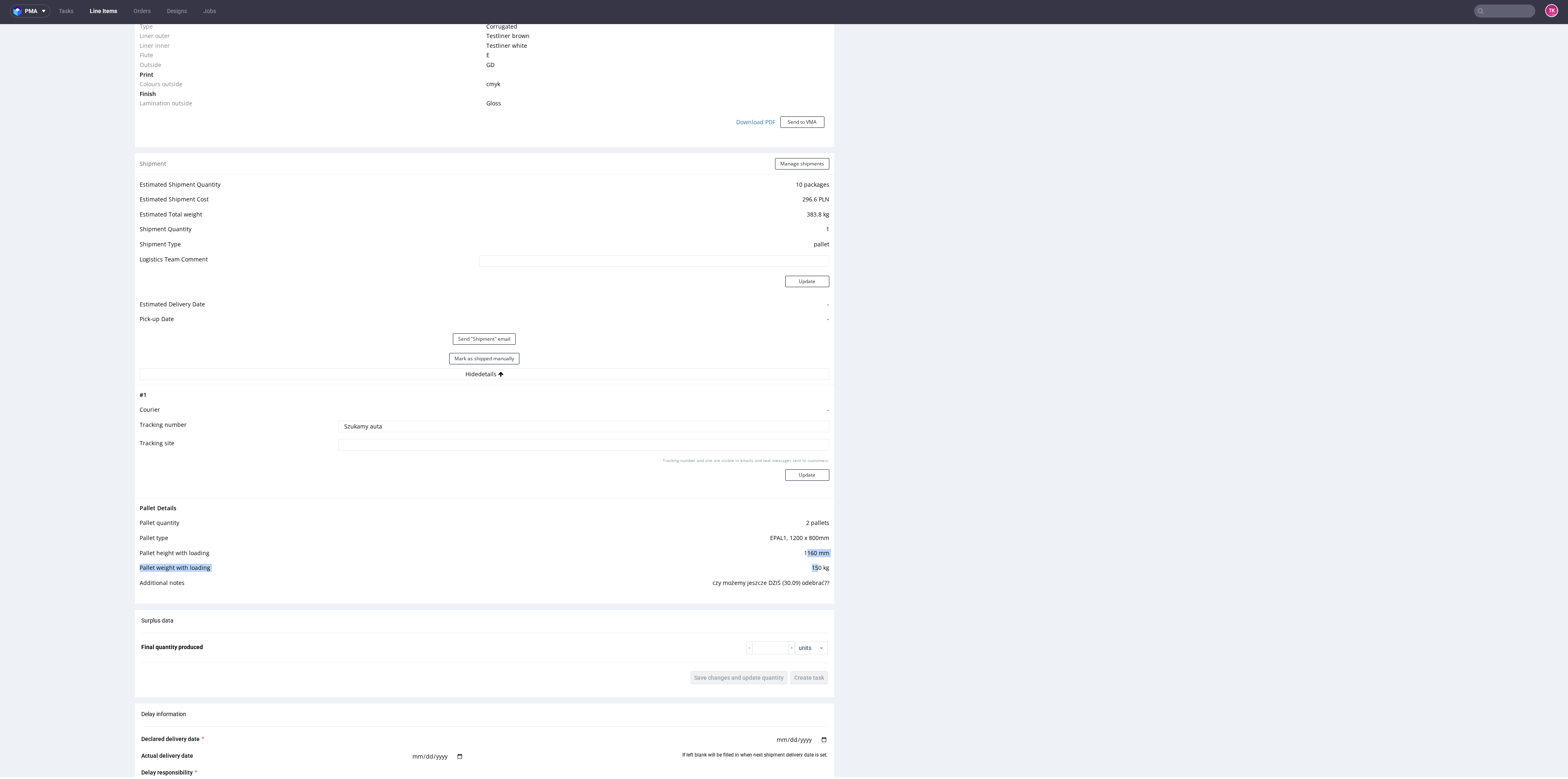
drag, startPoint x: 797, startPoint y: 555, endPoint x: 816, endPoint y: 569, distance: 23.6
click at [814, 567] on tbody "Pallet Details Pallet quantity 2 pallets Pallet type EPAL1, 1200 x 800mm Pallet…" at bounding box center [484, 548] width 690 height 90
click at [833, 585] on div "Progress Payment Paid Tue 09 Sep Design Locked DTP Complete Fri 12 Sep Batch Co…" at bounding box center [848, 199] width 1427 height 1767
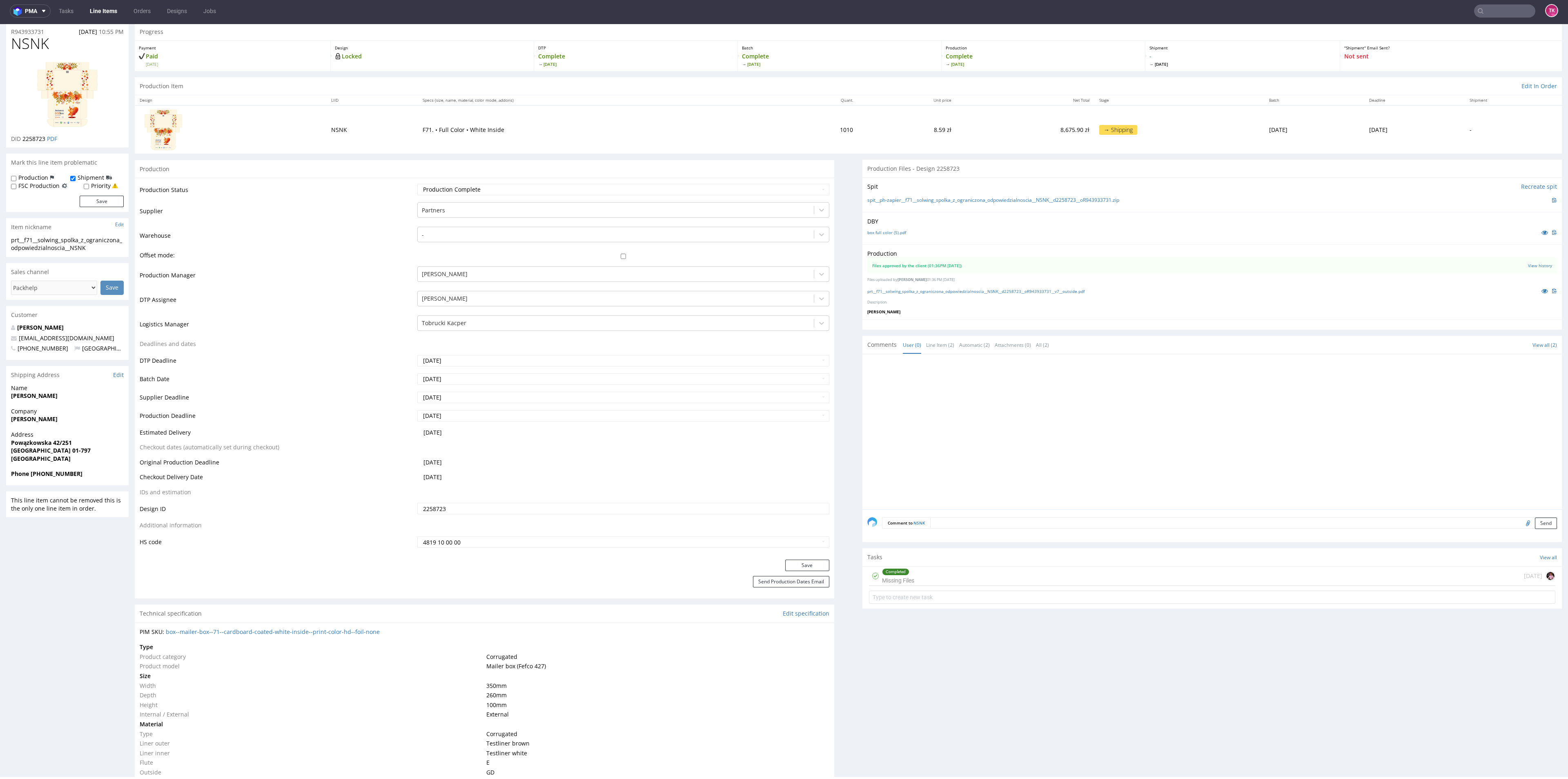
scroll to position [0, 0]
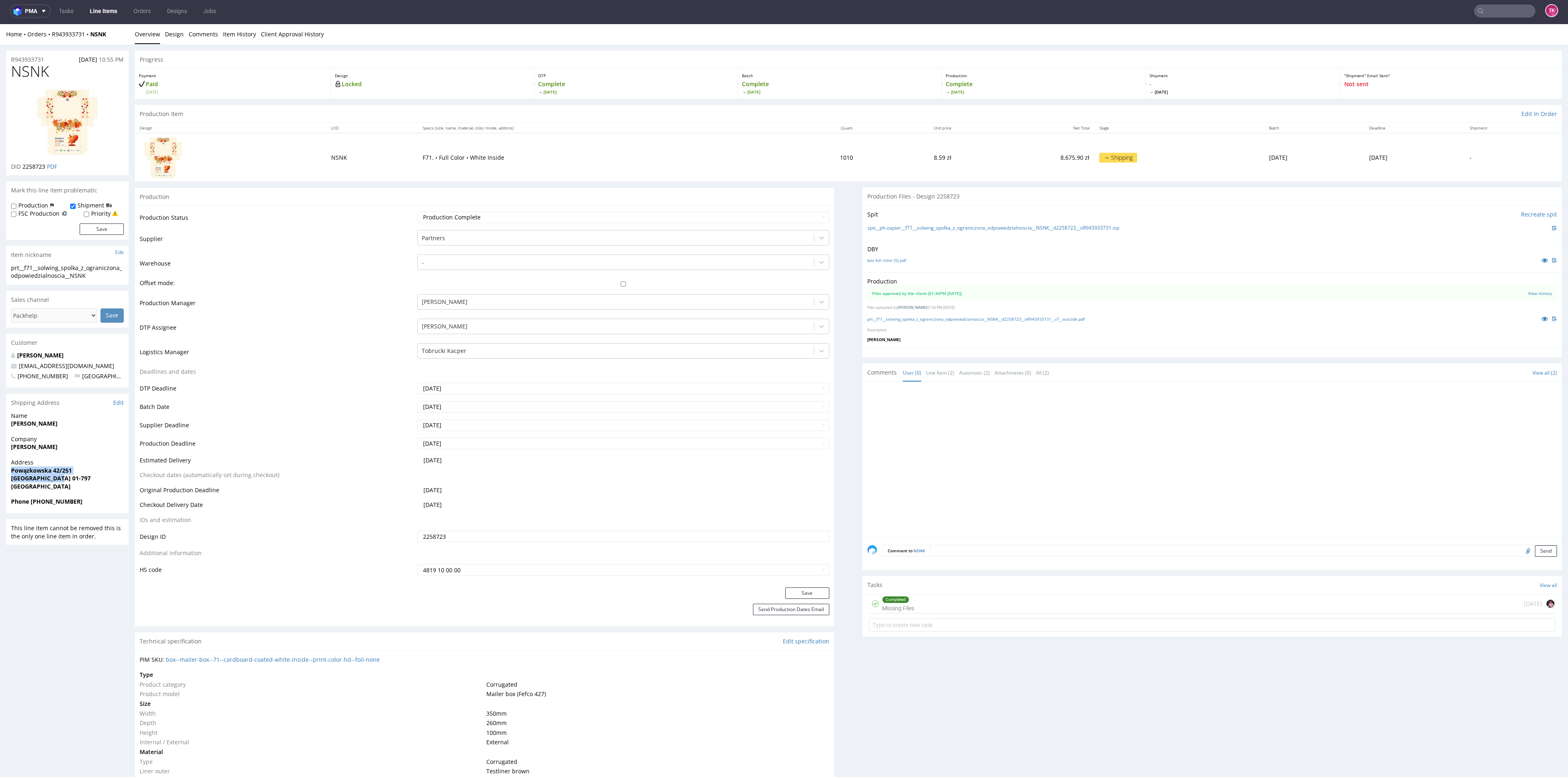
copy p "Powązkowska 42/251 Warszawa 01-797"
drag, startPoint x: 3, startPoint y: 472, endPoint x: 248, endPoint y: 405, distance: 254.0
click at [115, 8] on link "Line Items" at bounding box center [103, 10] width 37 height 13
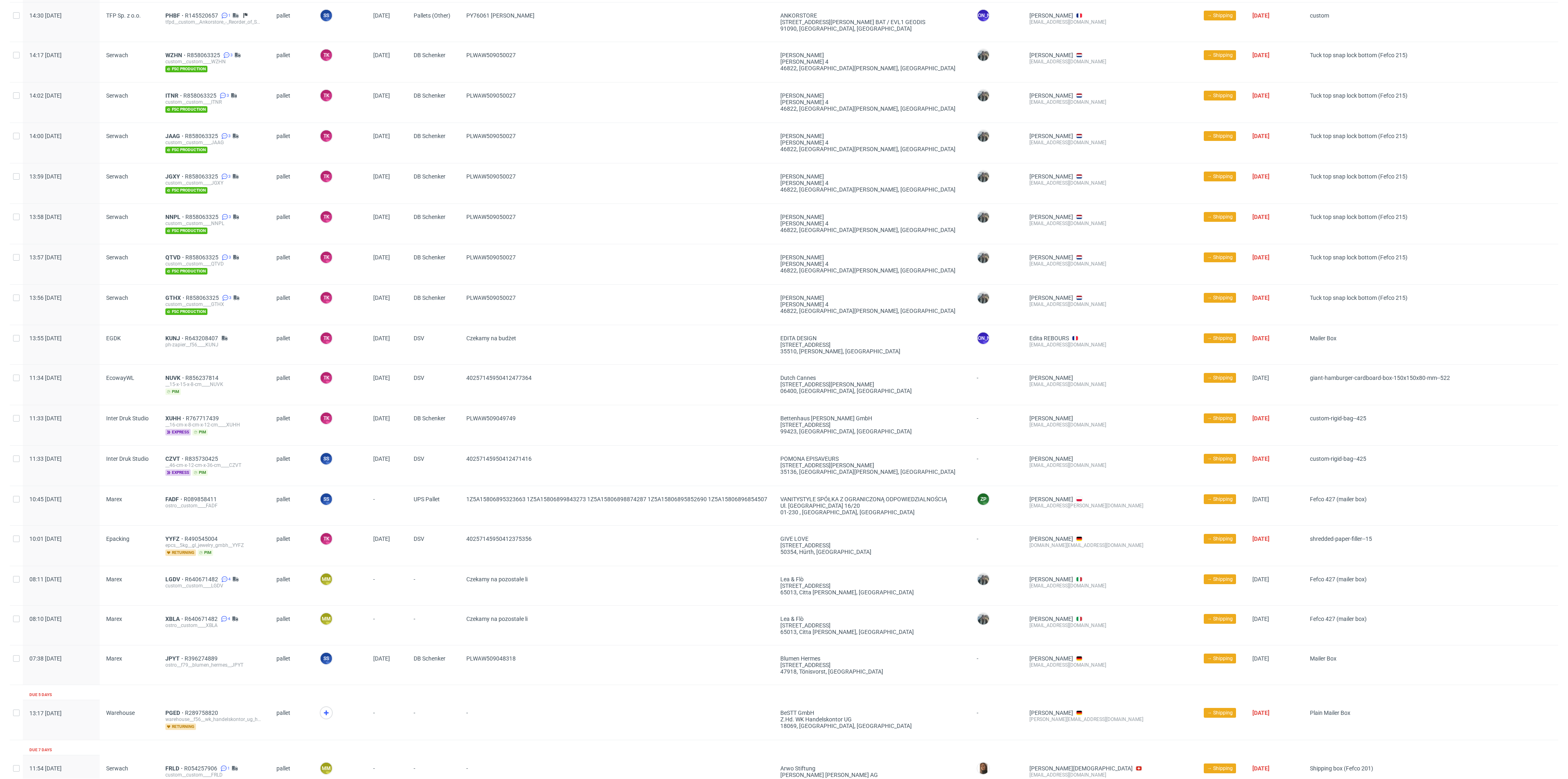
scroll to position [795, 0]
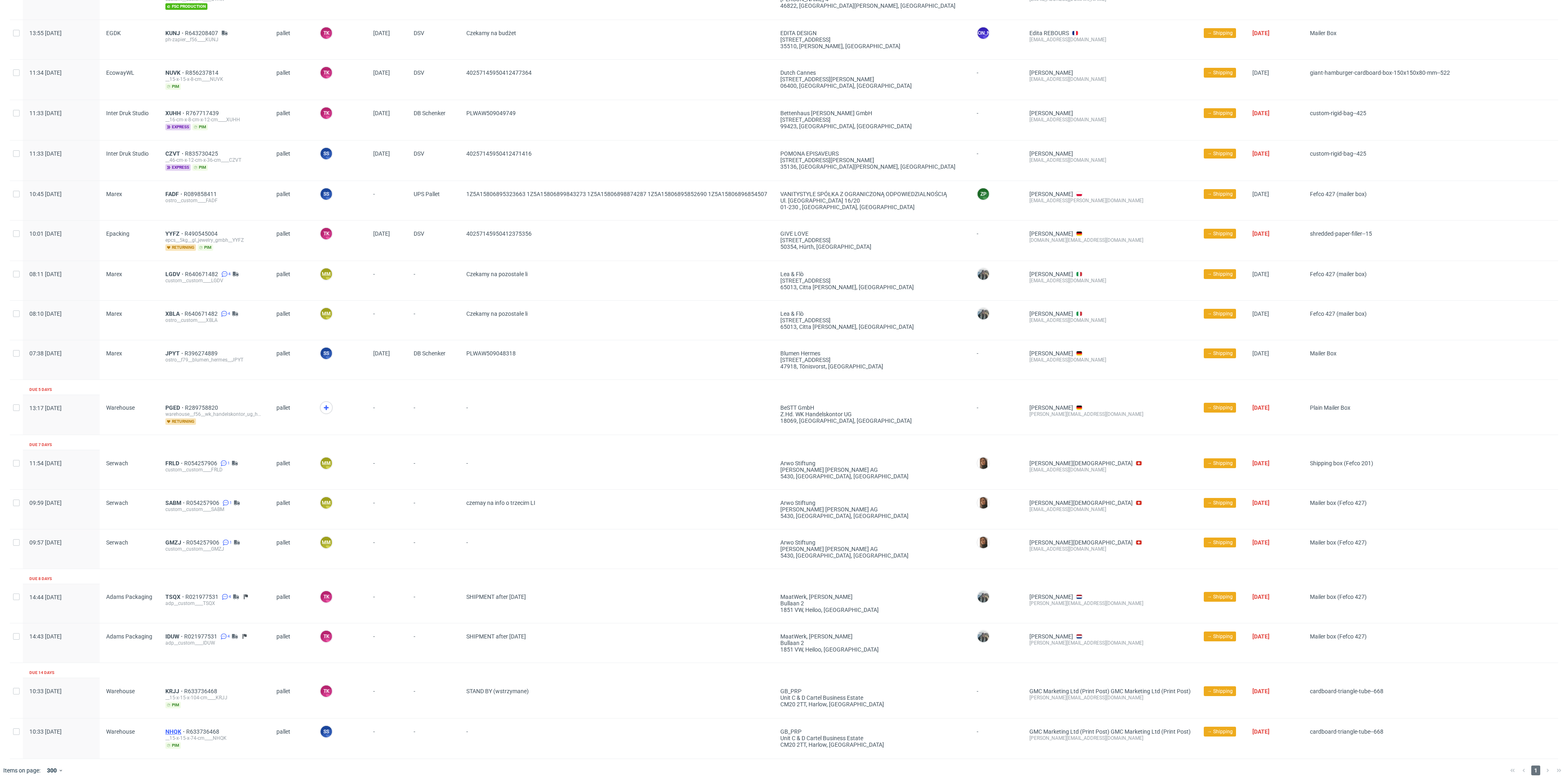
drag, startPoint x: 166, startPoint y: 721, endPoint x: 174, endPoint y: 728, distance: 10.6
click at [167, 721] on div "NHQK R633736468 __15-x-15-x-74-cm____NHQK pim" at bounding box center [214, 739] width 111 height 40
click at [176, 735] on div "__15-x-15-x-74-cm____NHQK" at bounding box center [214, 738] width 98 height 7
click at [172, 728] on span "NHQK" at bounding box center [176, 731] width 21 height 7
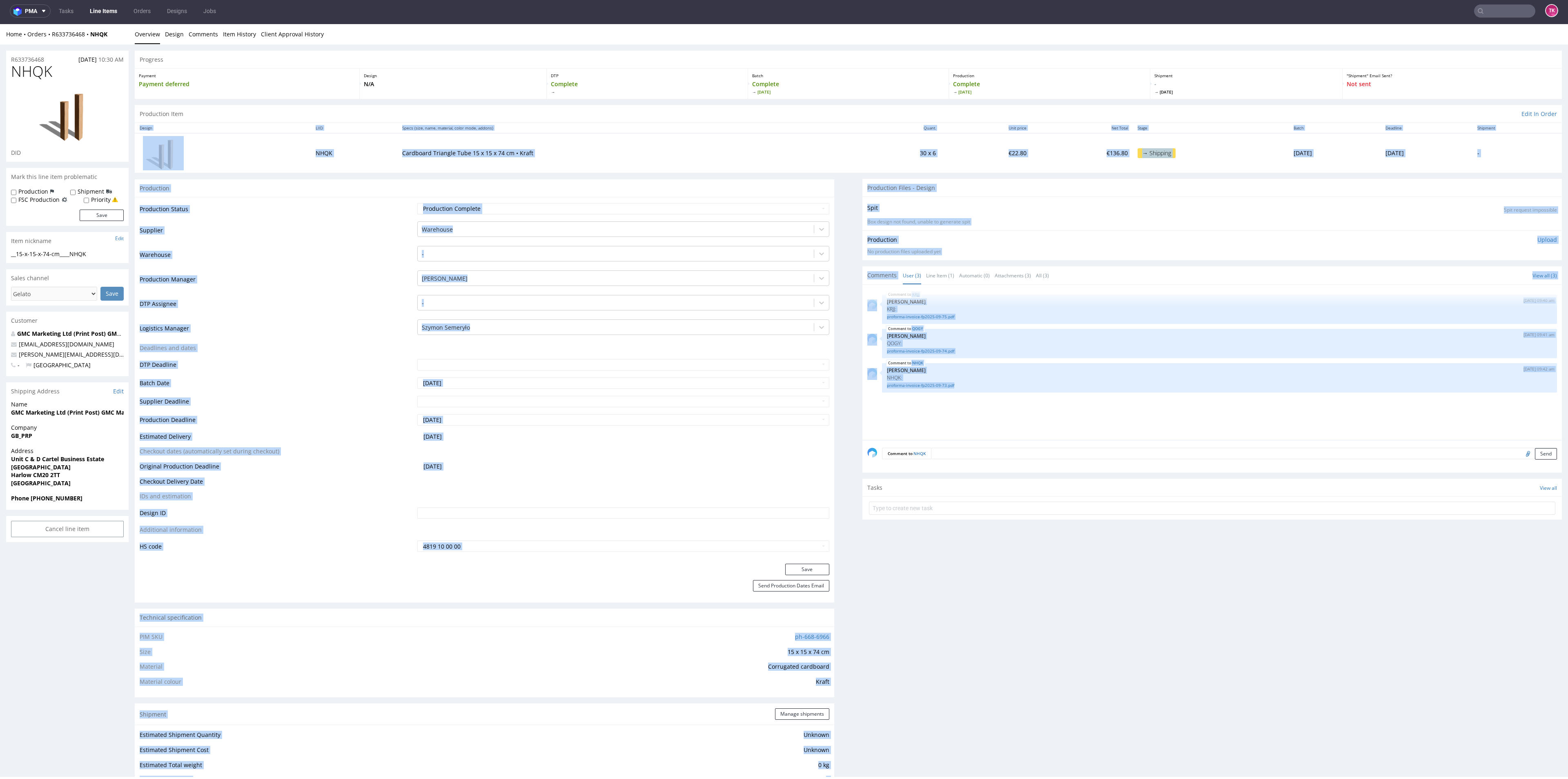
drag, startPoint x: 1547, startPoint y: 123, endPoint x: 1499, endPoint y: 448, distance: 328.5
click at [1500, 446] on div "R633736468 16.09.2025 10:30 AM NHQK DID Mark this line item problematic Product…" at bounding box center [784, 749] width 1568 height 1408
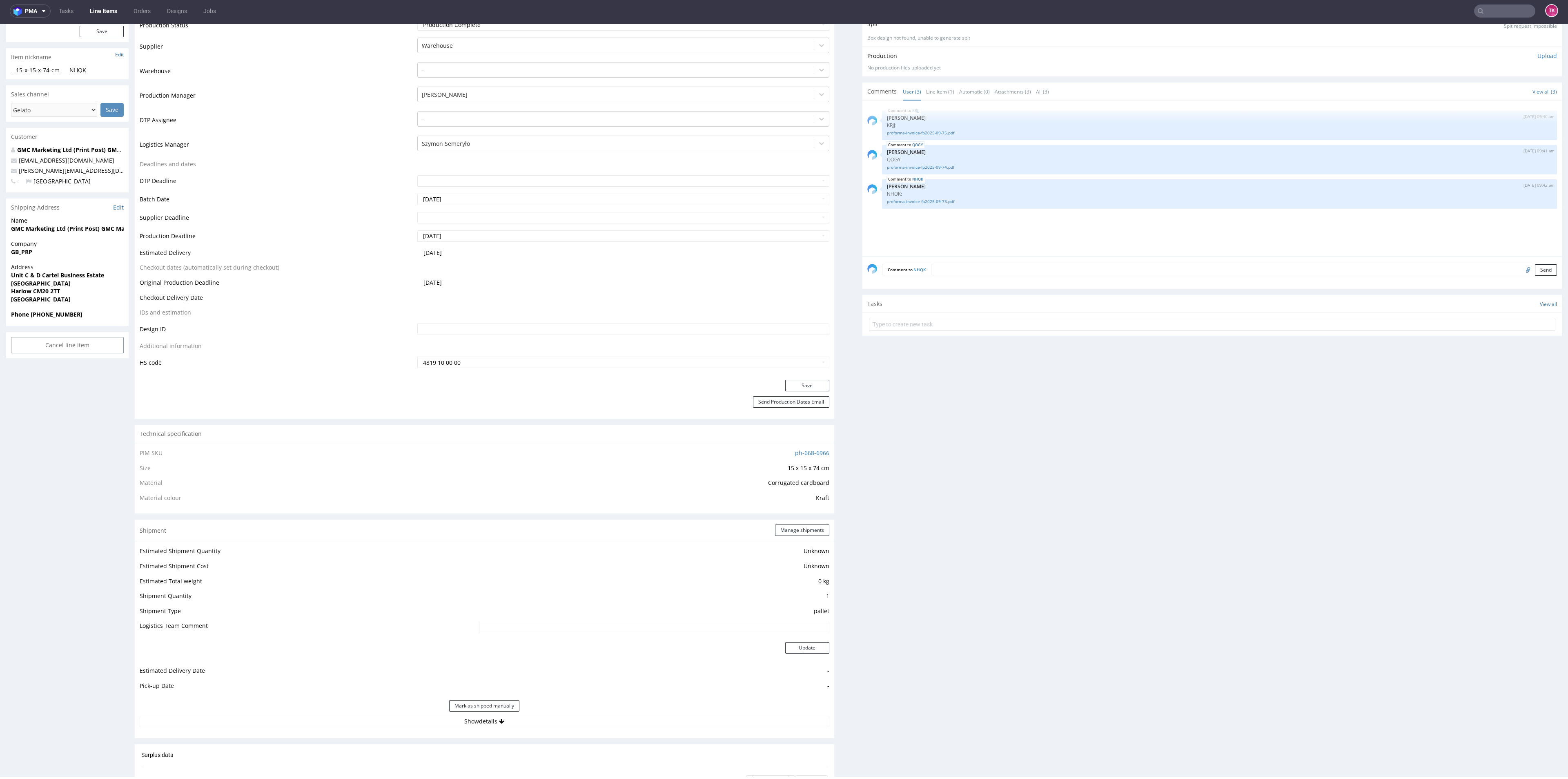
click at [1010, 404] on div "Production Files - Design Spit Spit request impossible Box design not found, un…" at bounding box center [1212, 572] width 699 height 1154
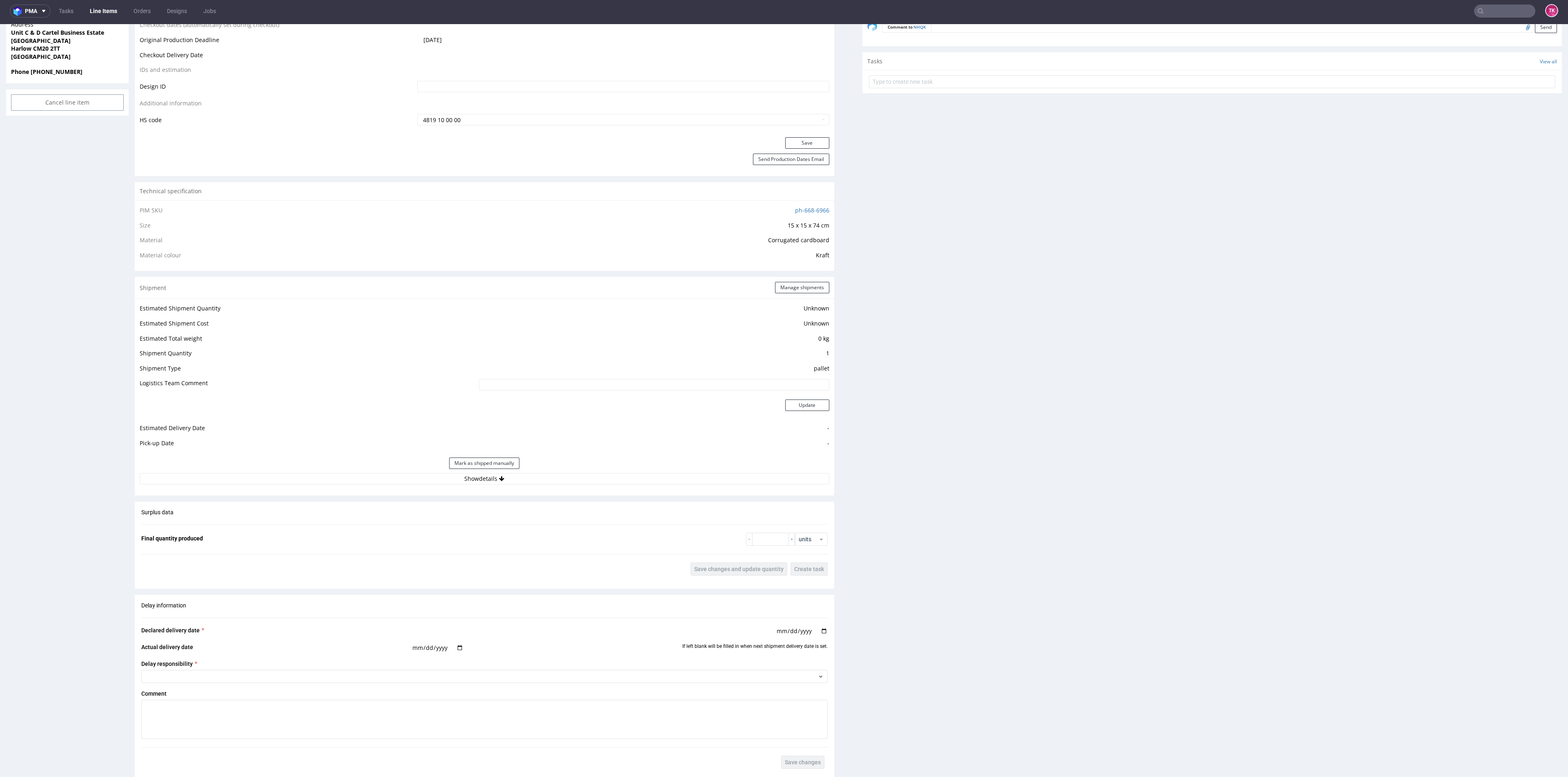
scroll to position [681, 0]
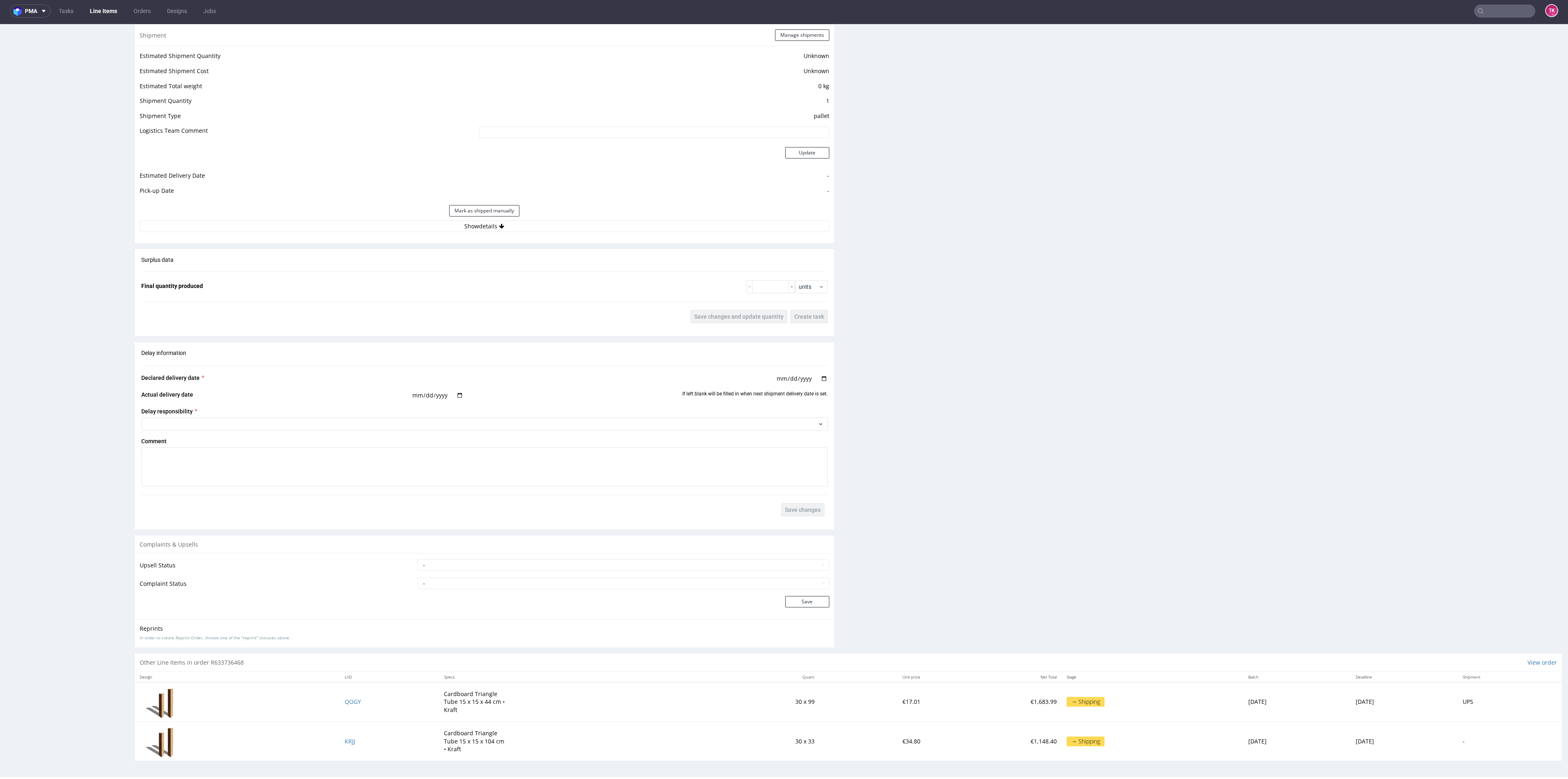
click at [542, 235] on div "Shipment Manage shipments Estimated Shipment Quantity Unknown Estimated Shipmen…" at bounding box center [484, 133] width 699 height 218
click at [541, 228] on button "Show details" at bounding box center [484, 226] width 690 height 12
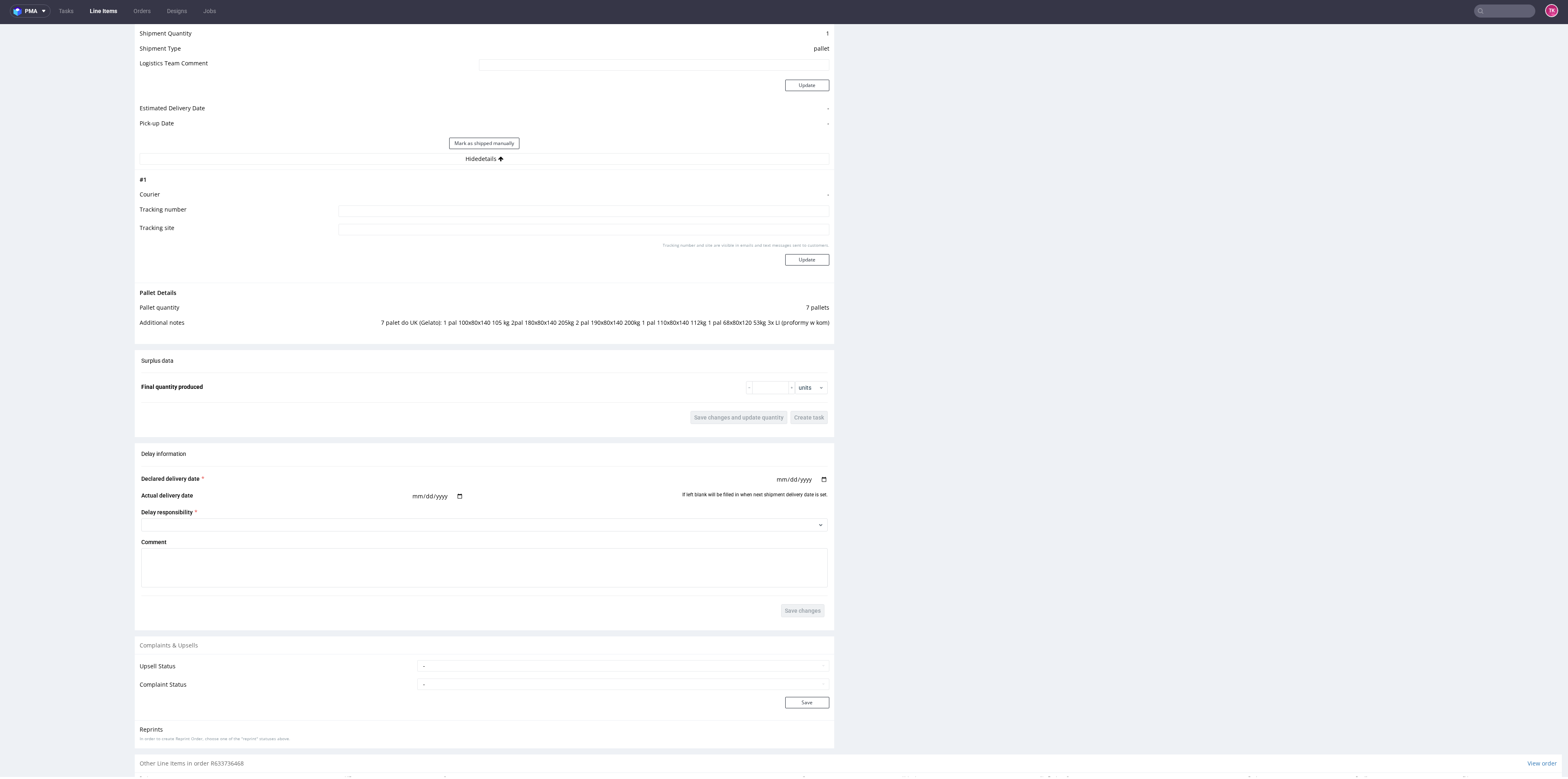
scroll to position [849, 0]
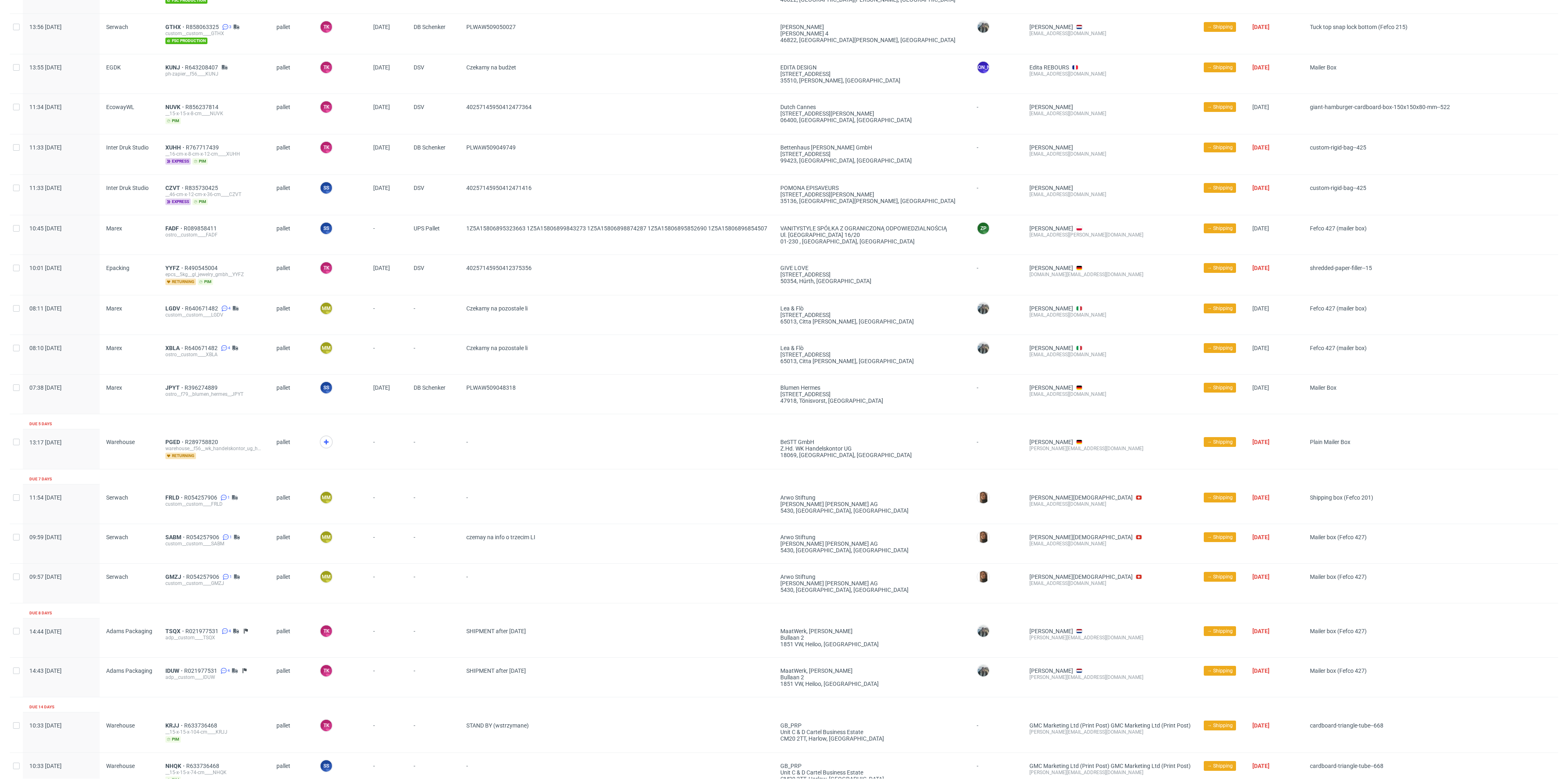
scroll to position [795, 0]
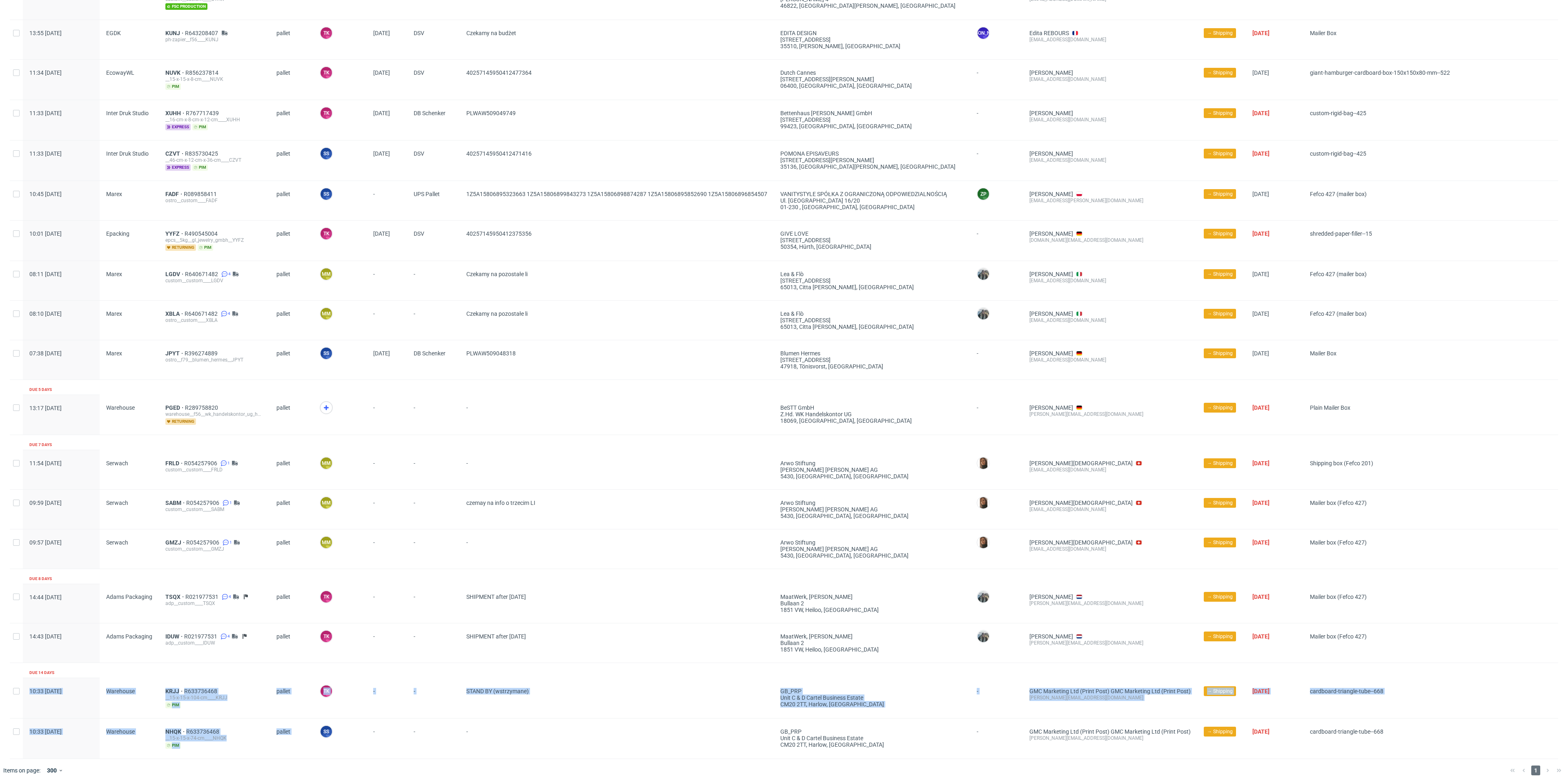
drag, startPoint x: 141, startPoint y: 669, endPoint x: 369, endPoint y: 727, distance: 235.3
click at [362, 722] on div "Production complete date Supplier Line item ID Shipping type Logistics Manager …" at bounding box center [784, 14] width 1549 height 1489
click at [394, 737] on span "-" at bounding box center [387, 739] width 27 height 21
drag, startPoint x: 151, startPoint y: 674, endPoint x: 334, endPoint y: 713, distance: 187.1
click at [334, 712] on div "Production complete date Supplier Line item ID Shipping type Logistics Manager …" at bounding box center [784, 14] width 1549 height 1489
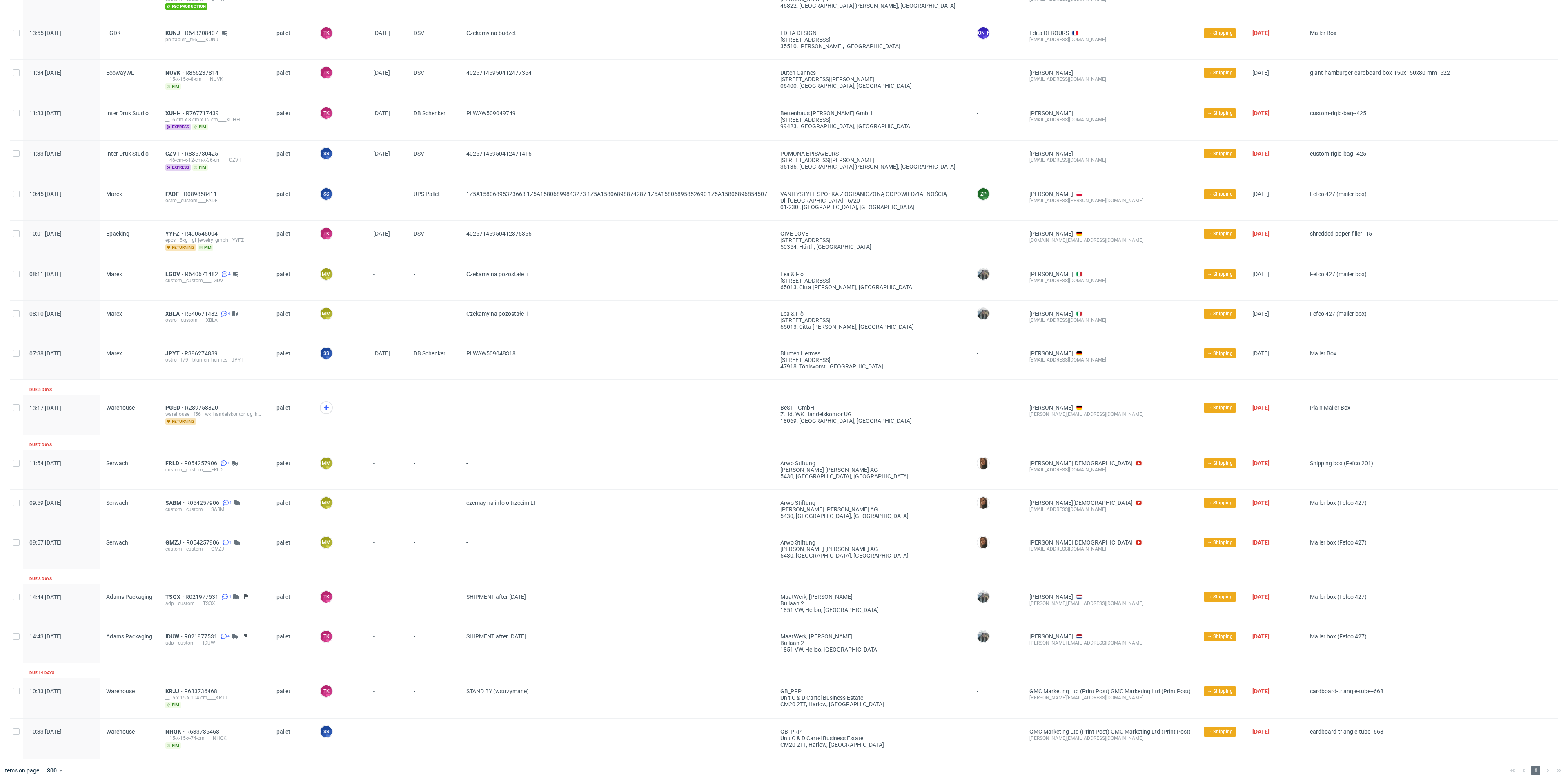
click at [368, 728] on div "-" at bounding box center [387, 739] width 40 height 40
drag, startPoint x: 222, startPoint y: 730, endPoint x: 196, endPoint y: 723, distance: 26.9
click at [196, 728] on div "NHQK R633736468 __15-x-15-x-74-cm____NHQK pim" at bounding box center [214, 739] width 98 height 21
click at [170, 719] on div "NHQK R633736468 __15-x-15-x-74-cm____NHQK pim" at bounding box center [214, 739] width 111 height 40
click at [171, 719] on div "NHQK R633736468 __15-x-15-x-74-cm____NHQK pim" at bounding box center [214, 739] width 111 height 40
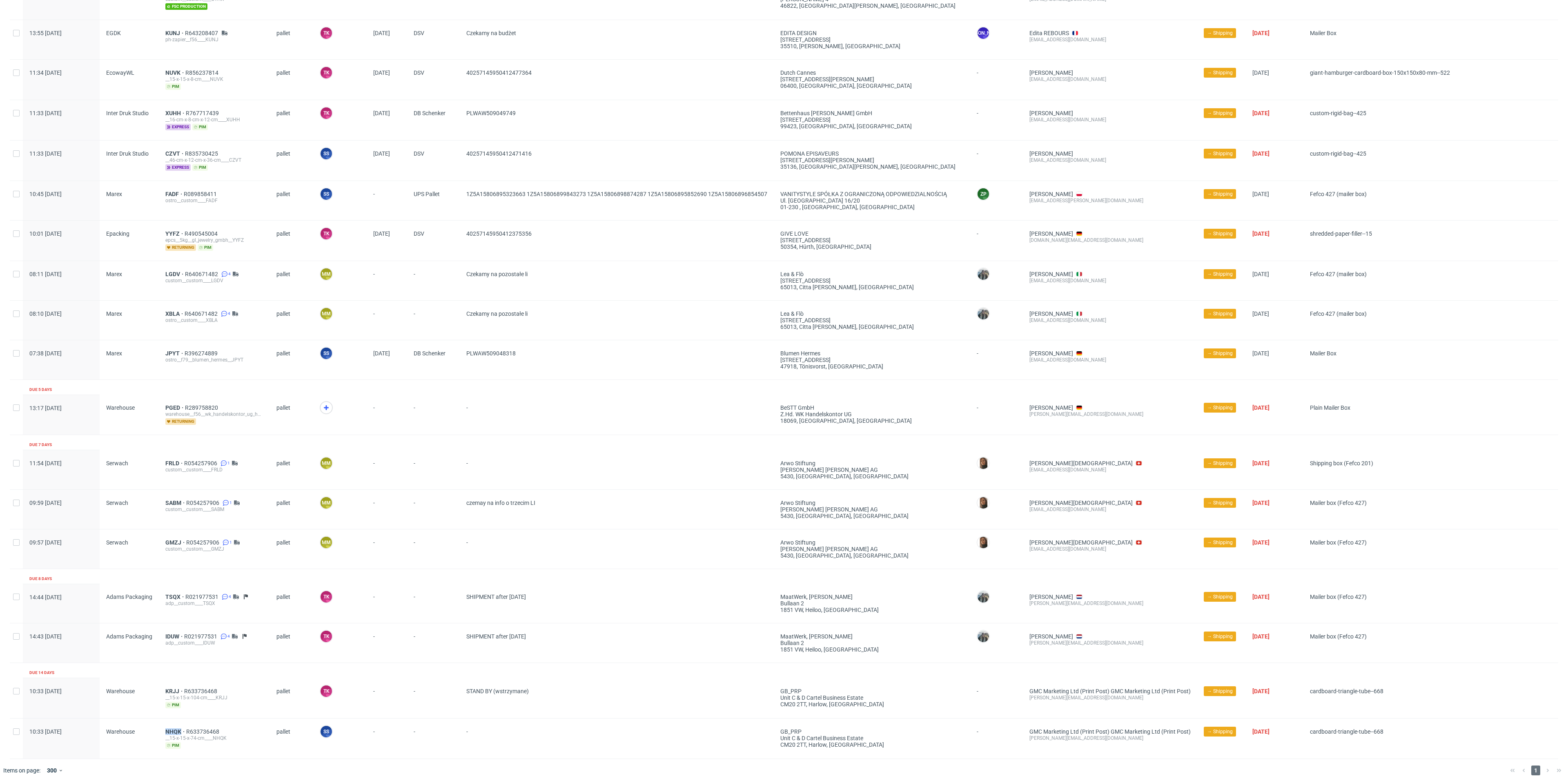
click at [171, 722] on div "NHQK R633736468 __15-x-15-x-74-cm____NHQK pim" at bounding box center [214, 739] width 111 height 40
click at [172, 728] on span "NHQK" at bounding box center [176, 731] width 21 height 7
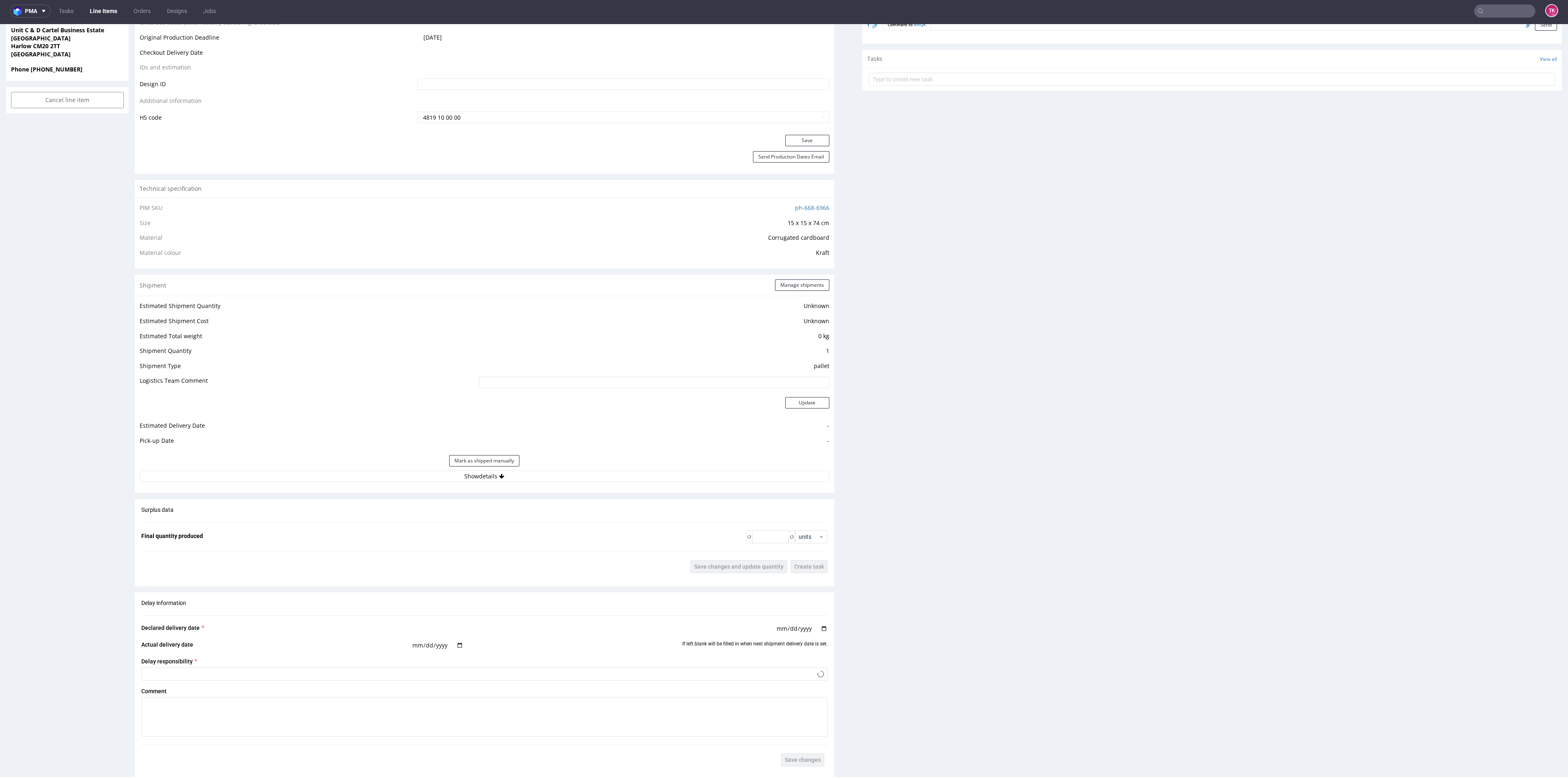
scroll to position [681, 0]
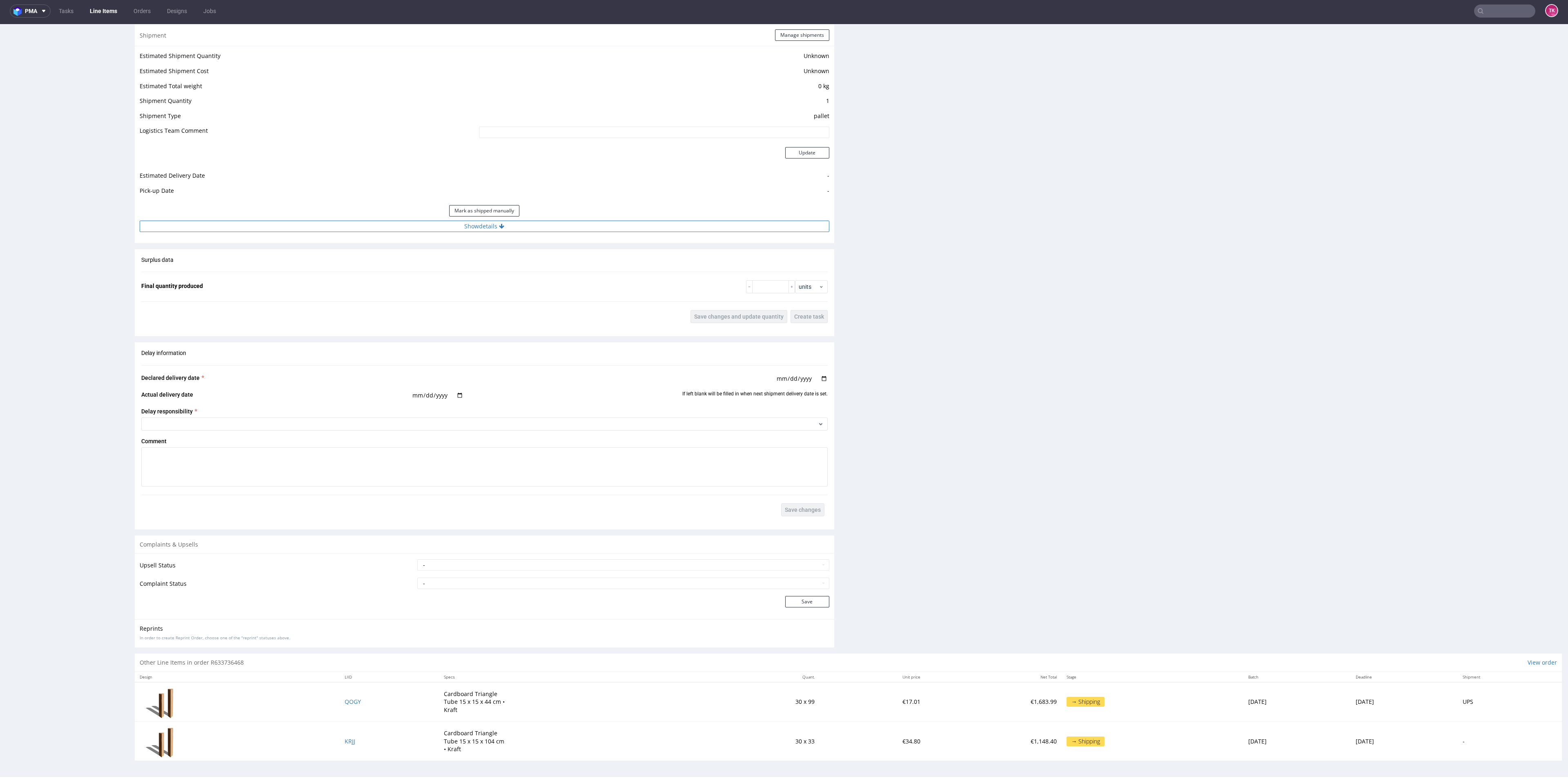
click at [406, 227] on button "Show details" at bounding box center [484, 226] width 690 height 12
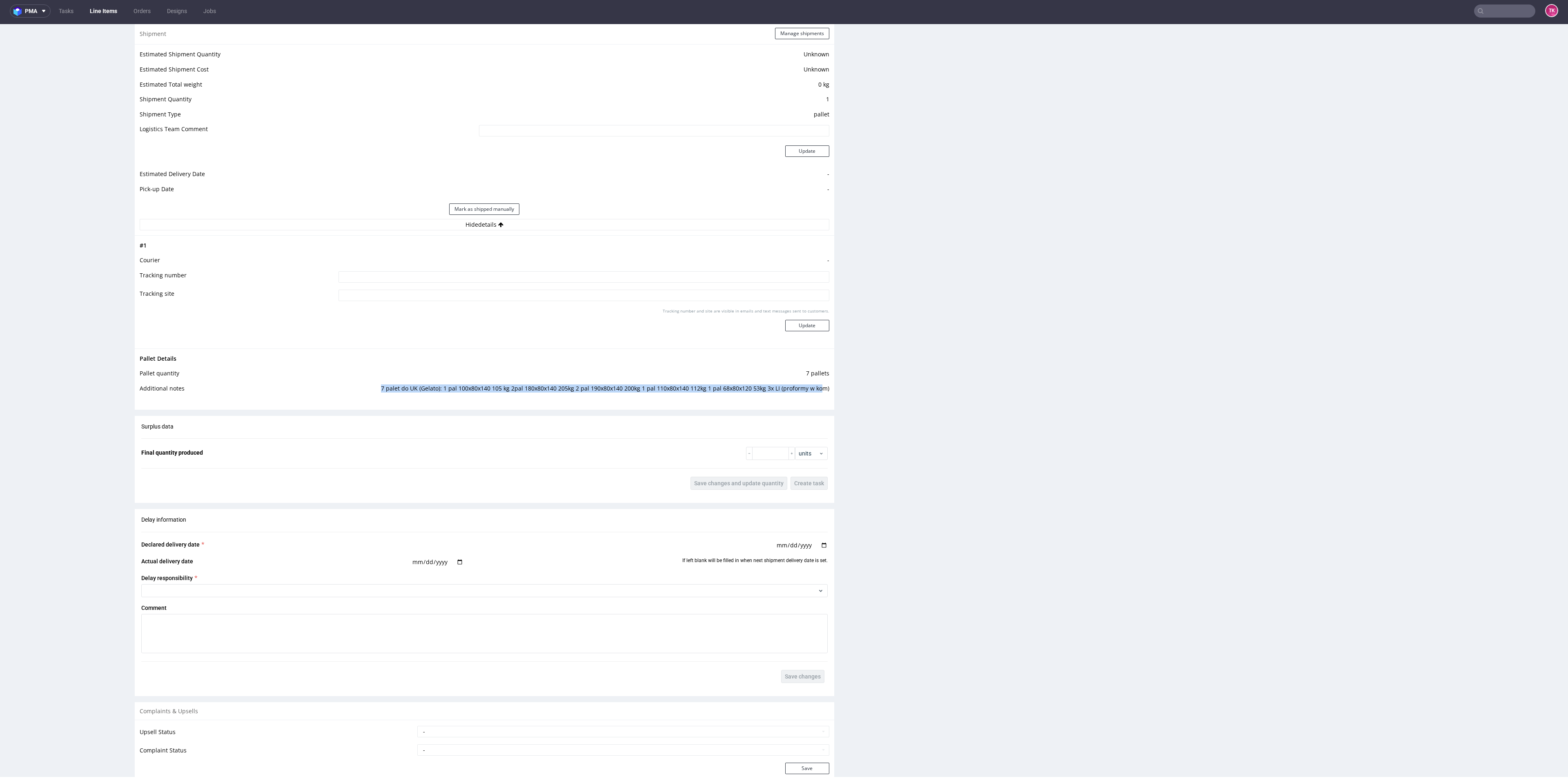
drag, startPoint x: 375, startPoint y: 384, endPoint x: 814, endPoint y: 394, distance: 439.1
click at [814, 394] on td "7 palet do UK (Gelato): 1 pal 100x80x140 105 kg 2pal 180x80x140 205kg 2 pal 190…" at bounding box center [579, 391] width 499 height 15
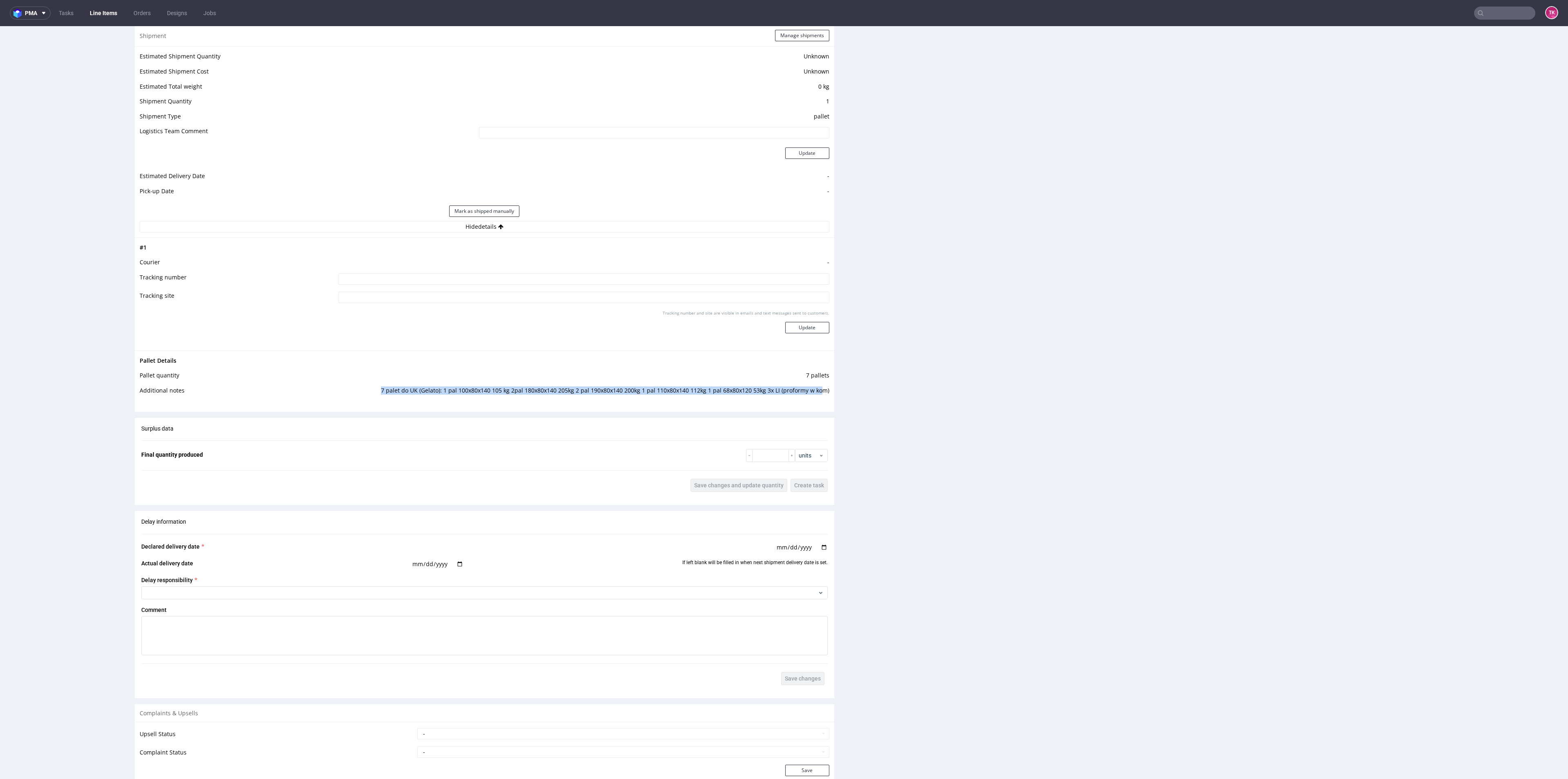
drag, startPoint x: 1558, startPoint y: 395, endPoint x: 1545, endPoint y: 374, distance: 24.7
drag, startPoint x: 1545, startPoint y: 400, endPoint x: 1558, endPoint y: 141, distance: 259.3
click at [1558, 141] on html "Production Shipped DTP Orders Offers Shipments Designs Promotions Users Jobs Ad…" at bounding box center [784, 146] width 1568 height 1601
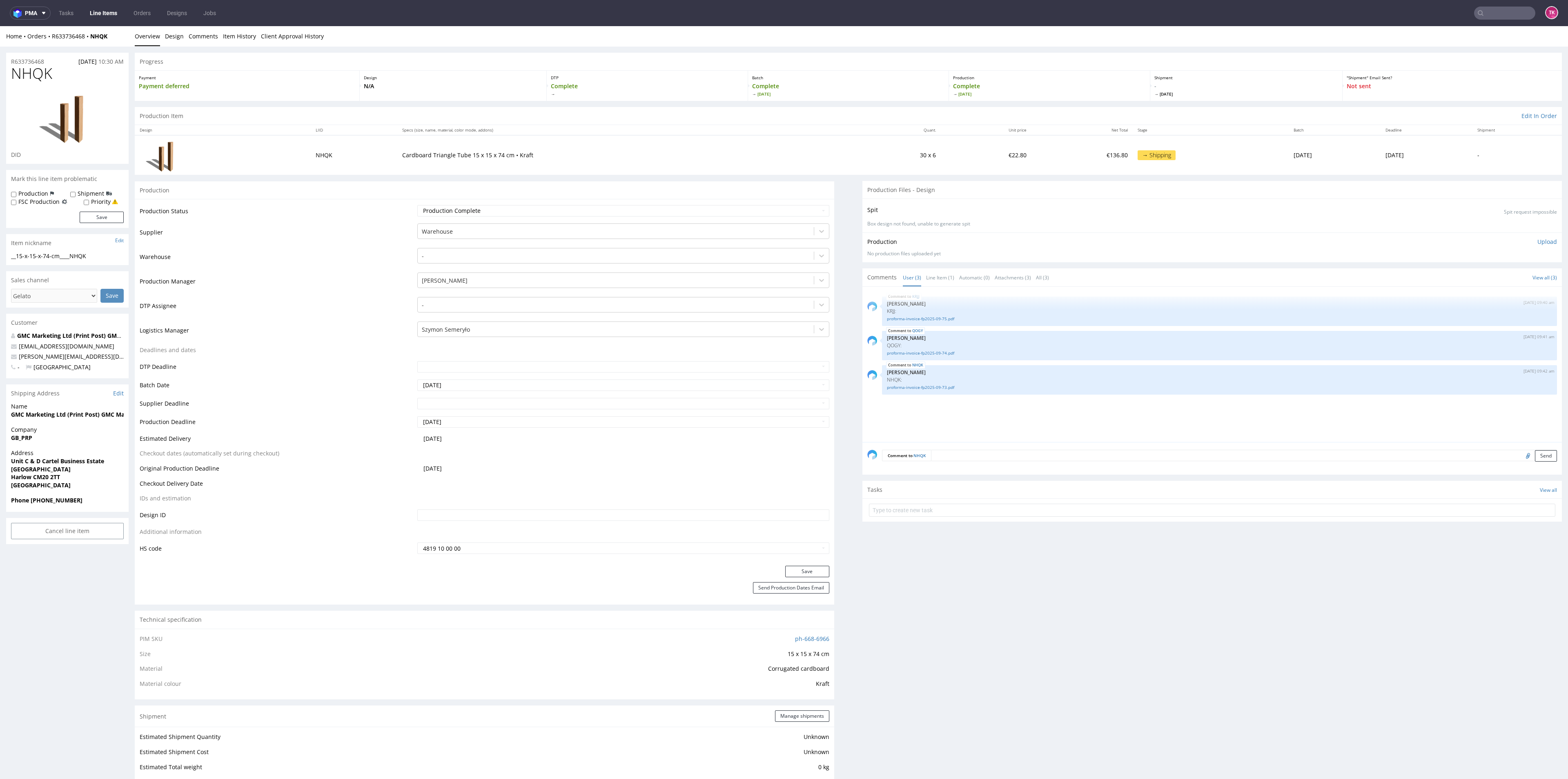
scroll to position [661, 0]
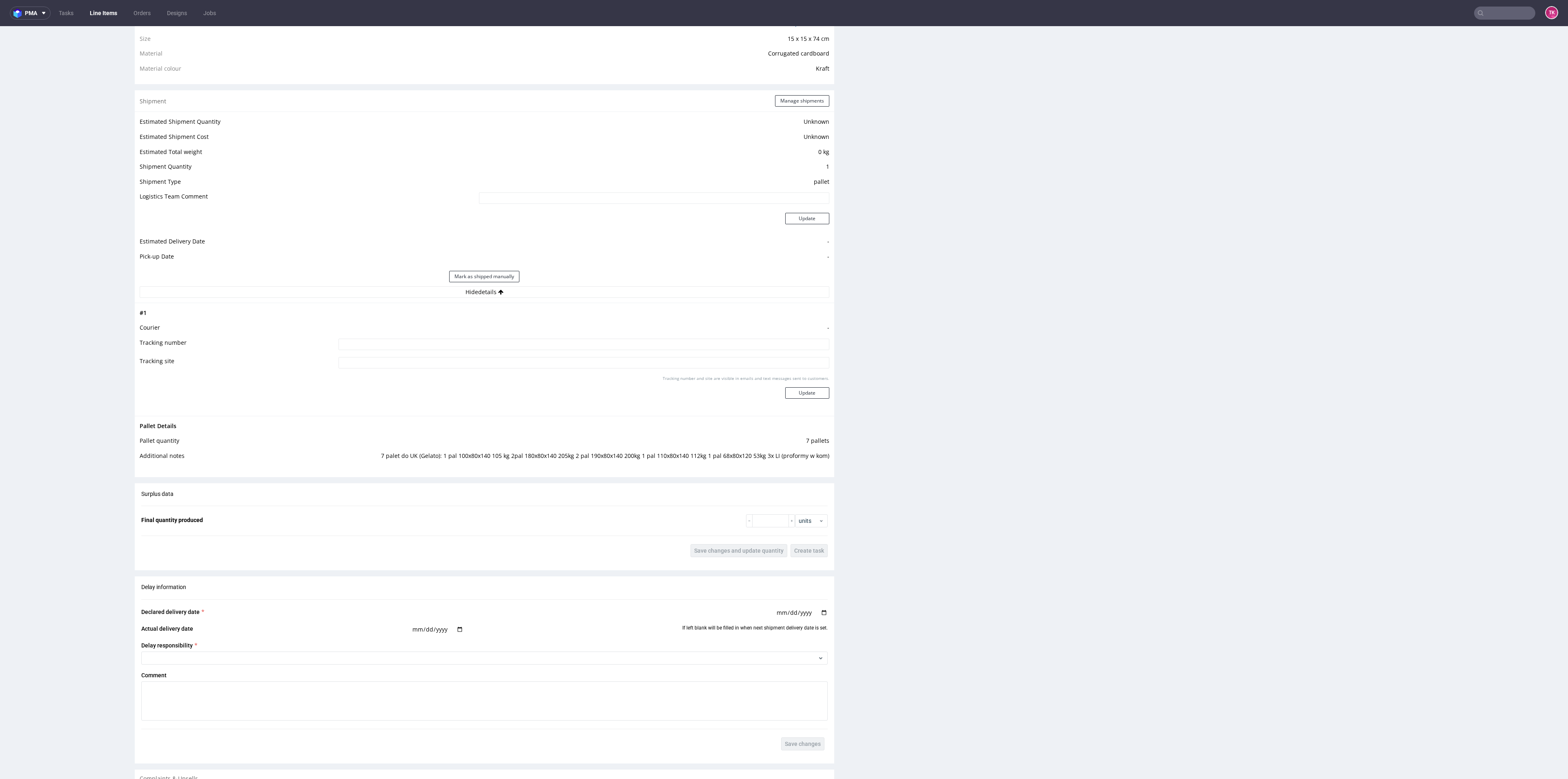
drag, startPoint x: 1553, startPoint y: 484, endPoint x: 1567, endPoint y: 507, distance: 26.9
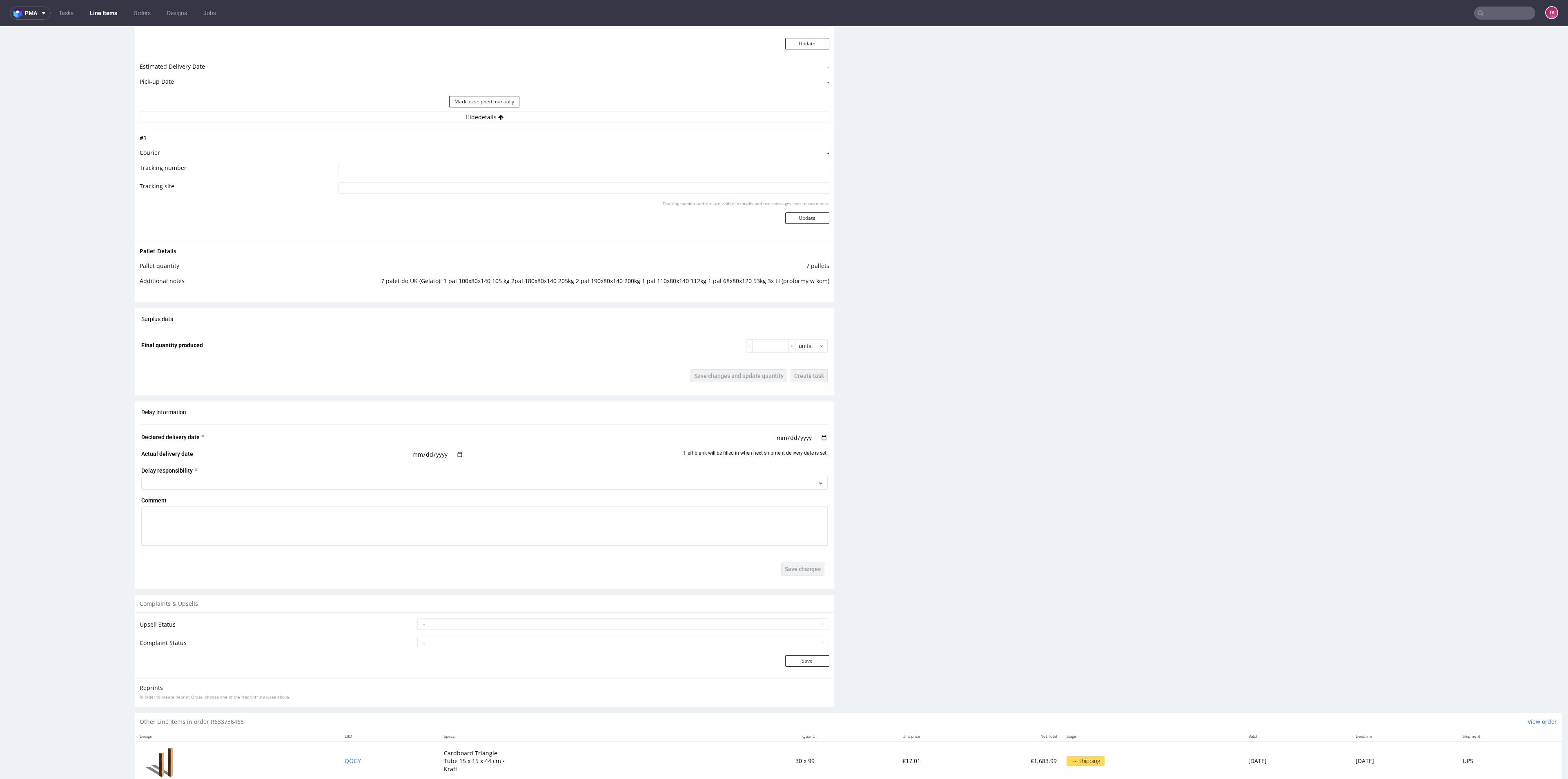
scroll to position [849, 0]
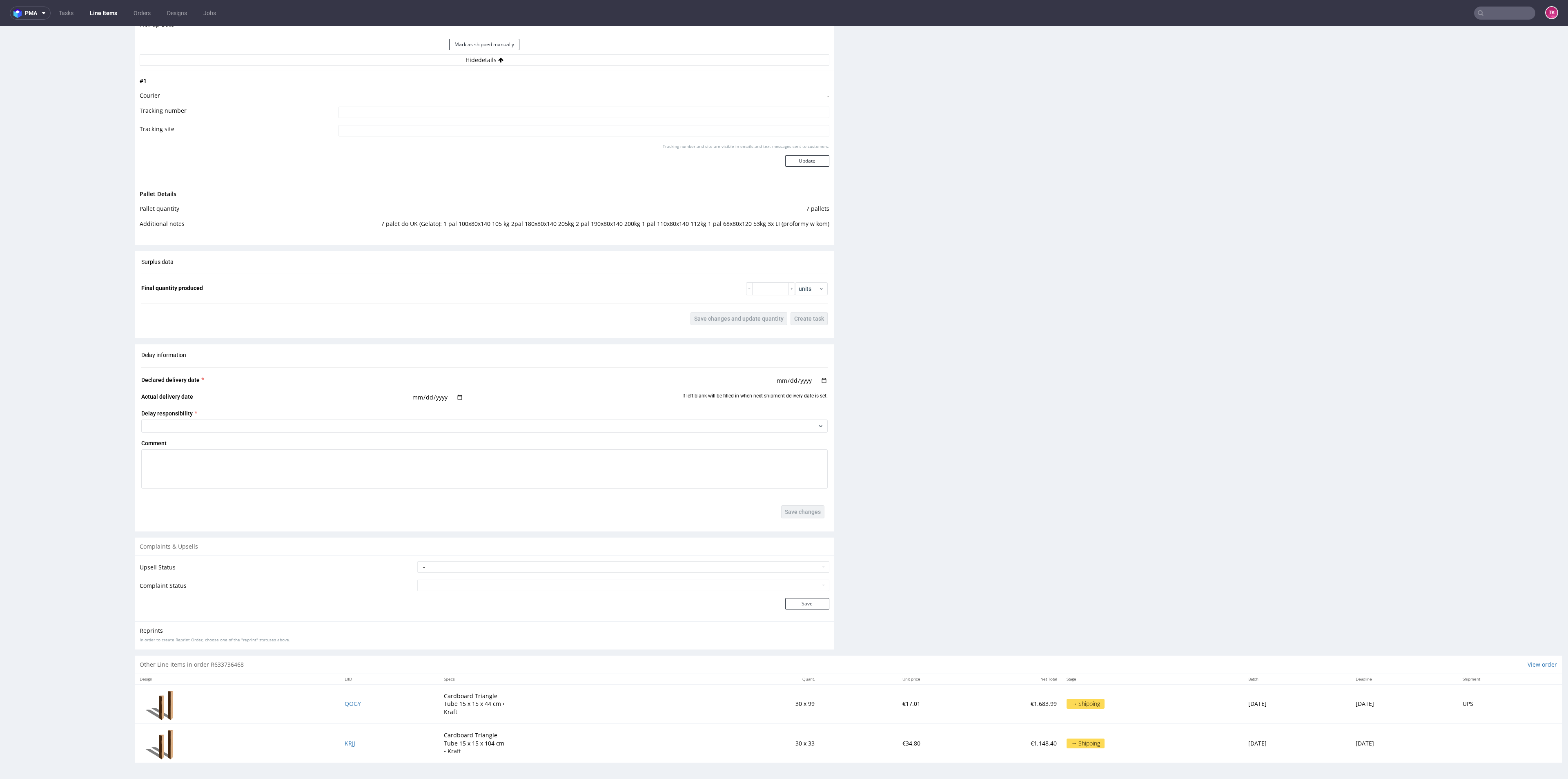
drag, startPoint x: 1546, startPoint y: 609, endPoint x: 1541, endPoint y: 255, distance: 354.0
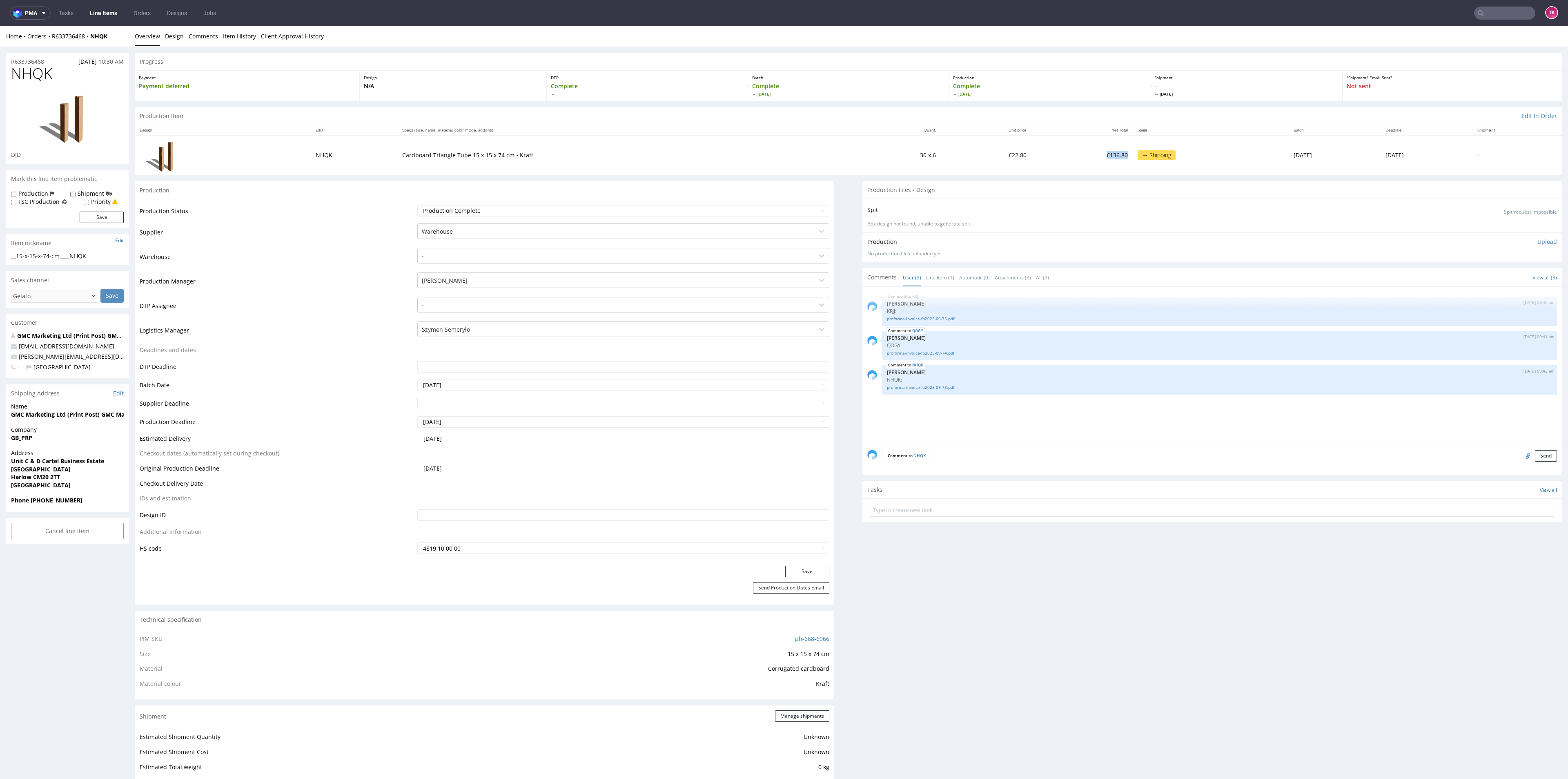
drag, startPoint x: 1028, startPoint y: 171, endPoint x: 1066, endPoint y: 148, distance: 44.4
click at [1066, 149] on tr "NHQK Cardboard Triangle Tube 15 x 15 x 74 cm • Kraft 30 x 6 €22.80 €136.80 → Sh…" at bounding box center [848, 155] width 1427 height 39
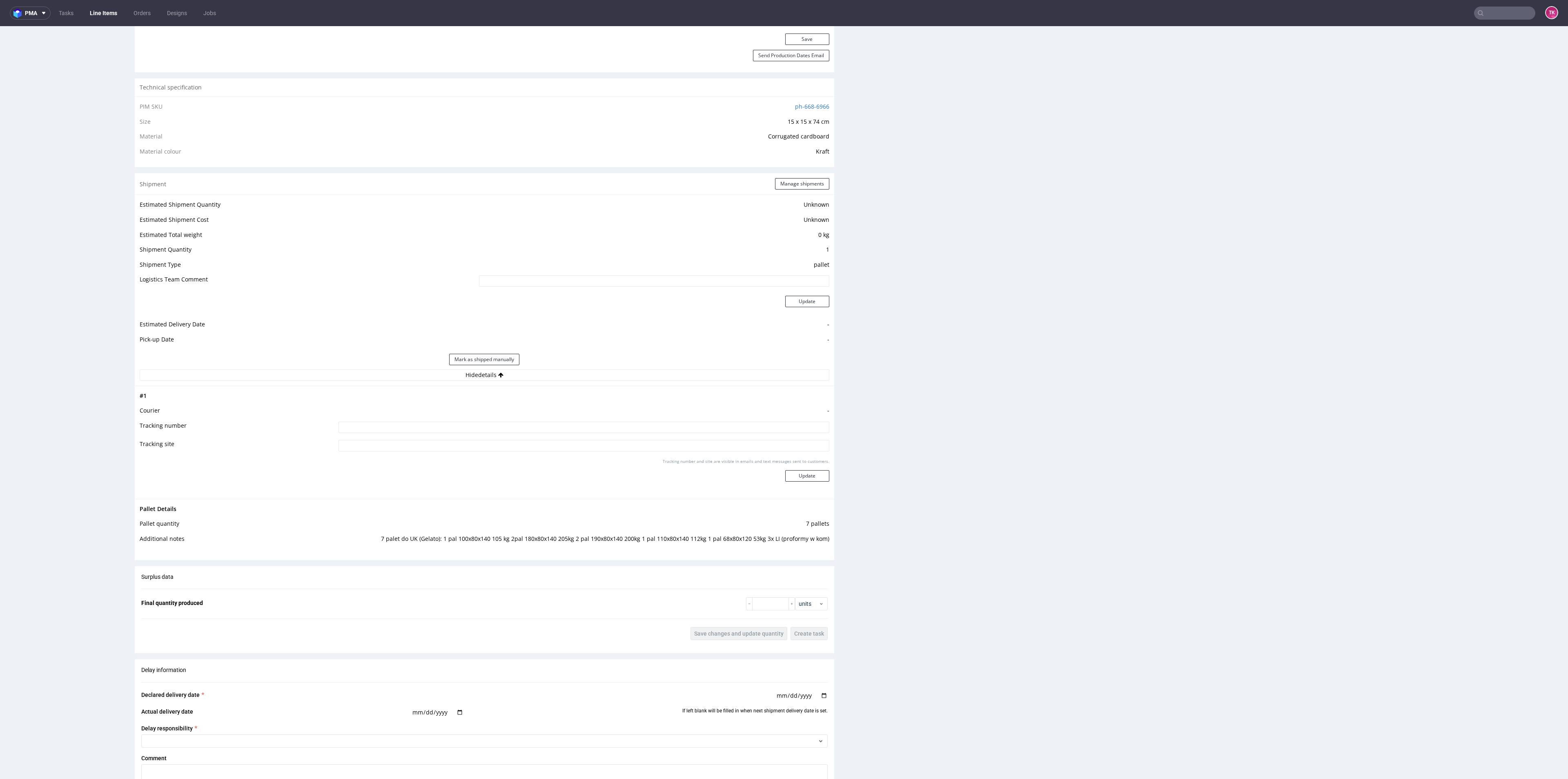
scroll to position [674, 0]
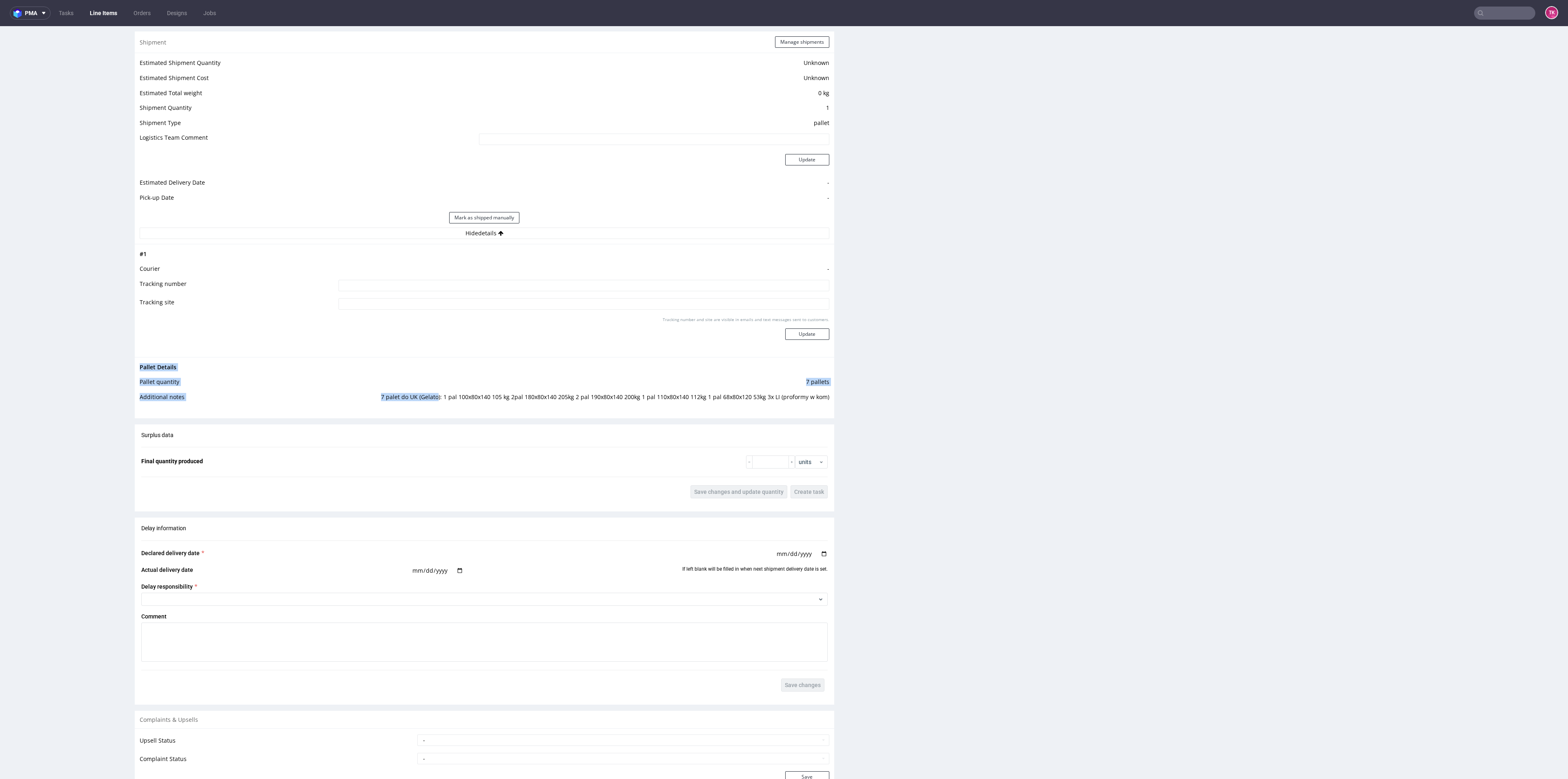
drag, startPoint x: 432, startPoint y: 394, endPoint x: 592, endPoint y: 409, distance: 160.7
click at [592, 409] on div "Pallet Details Pallet quantity 7 pallets Additional notes 7 palet do [GEOGRAPHI…" at bounding box center [484, 384] width 699 height 55
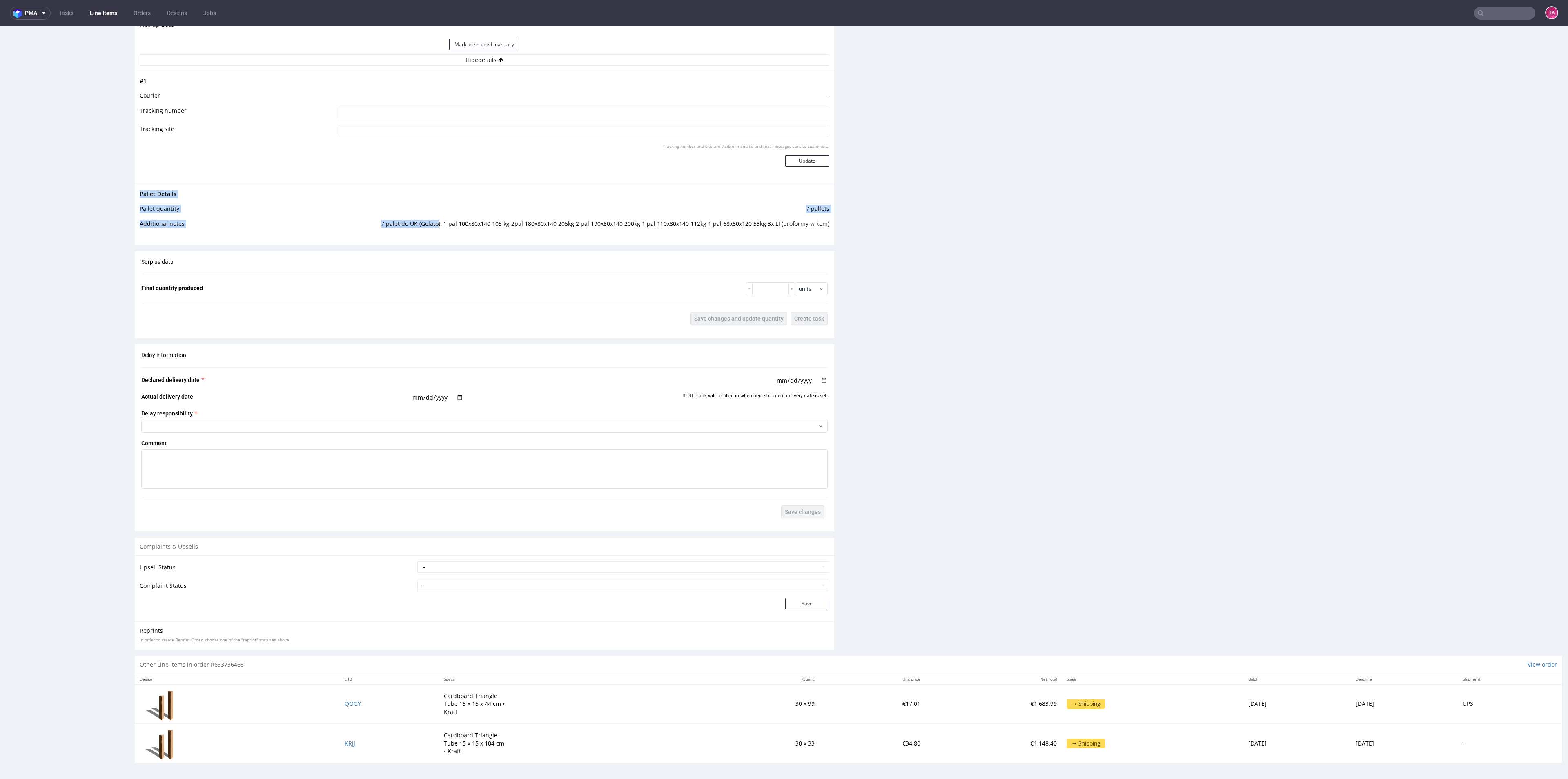
scroll to position [2, 0]
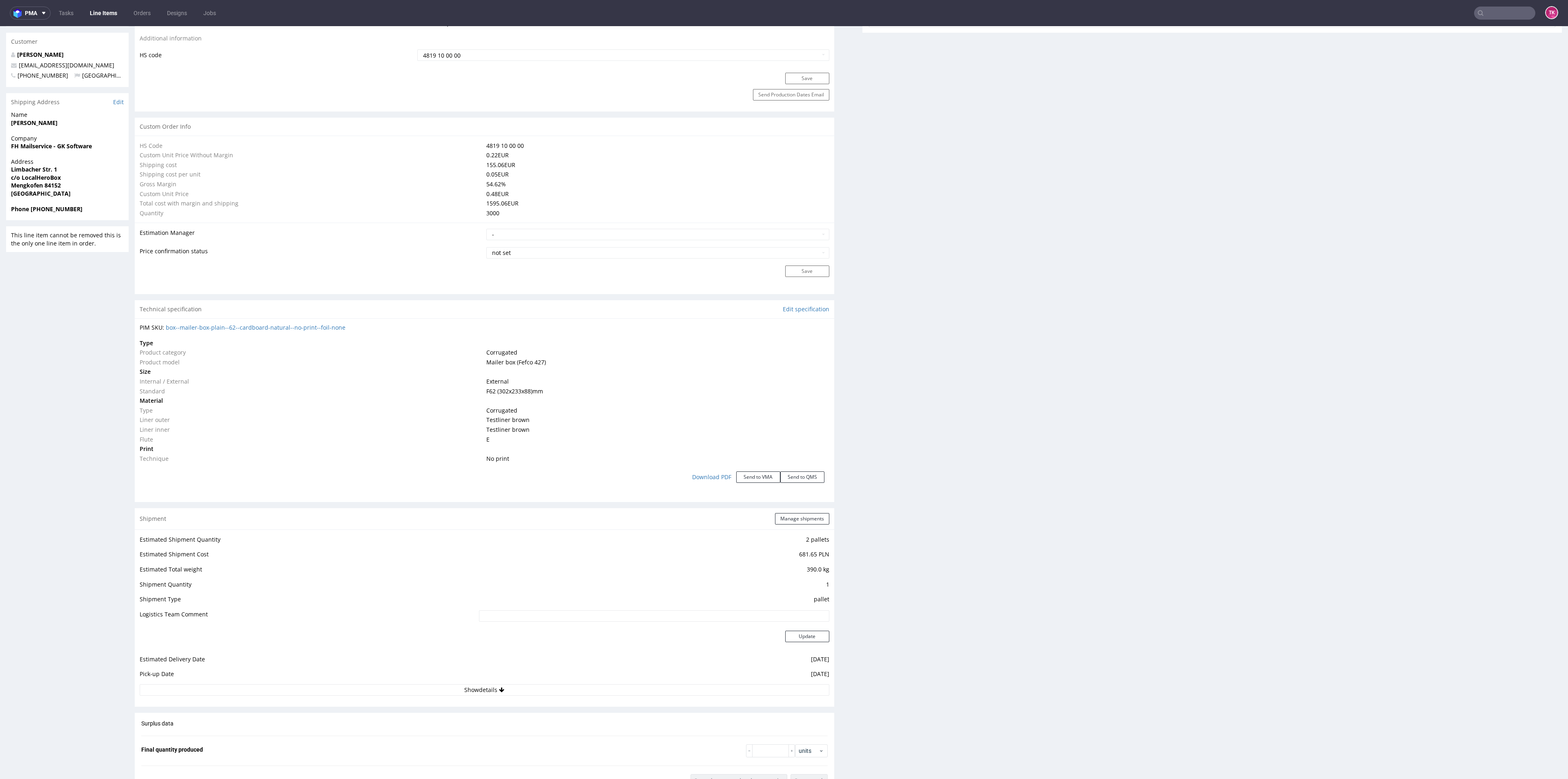
scroll to position [750, 0]
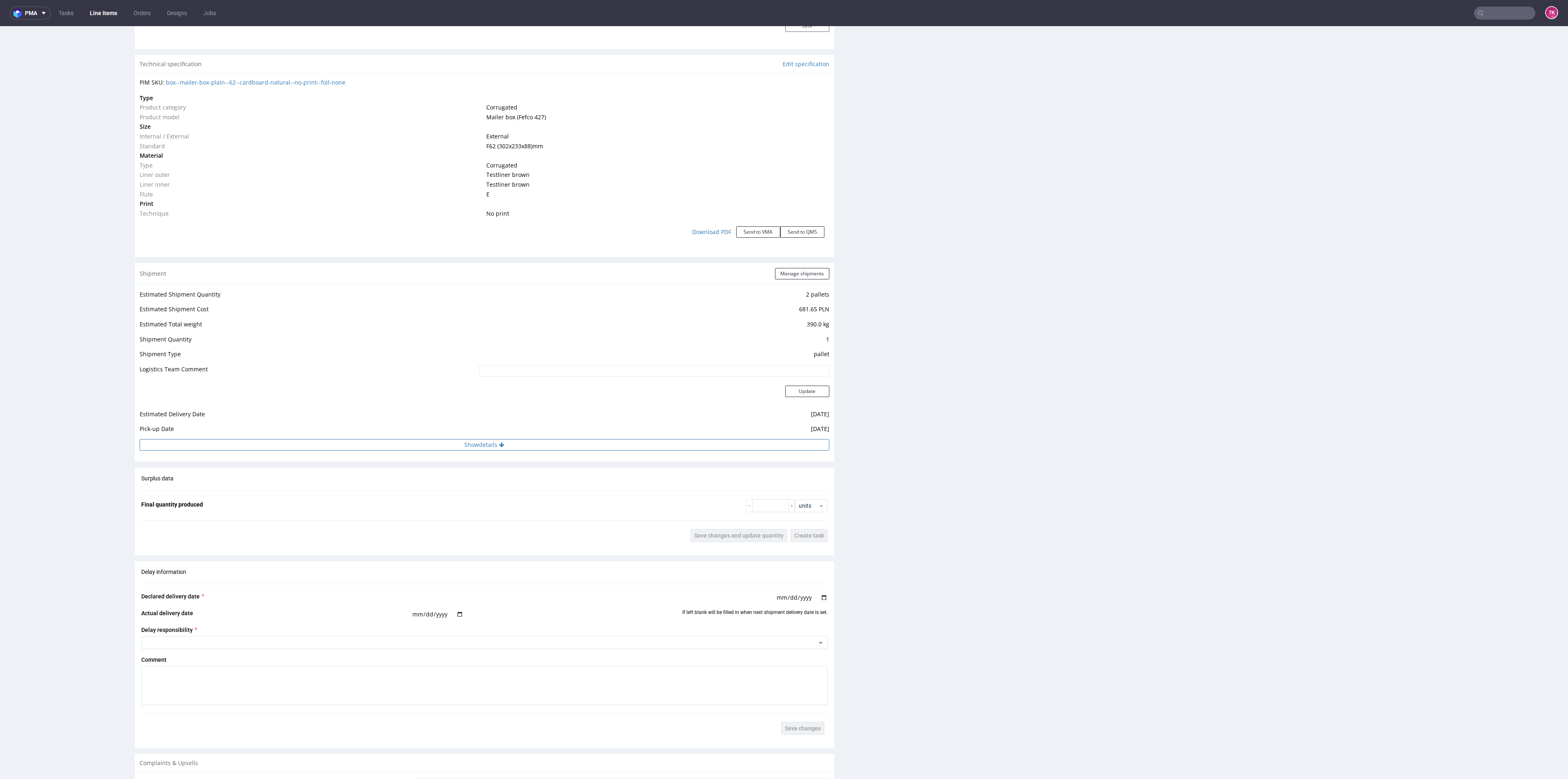
click at [432, 448] on button "Show details" at bounding box center [484, 445] width 690 height 12
click at [356, 496] on input "RWM006526643" at bounding box center [584, 497] width 491 height 12
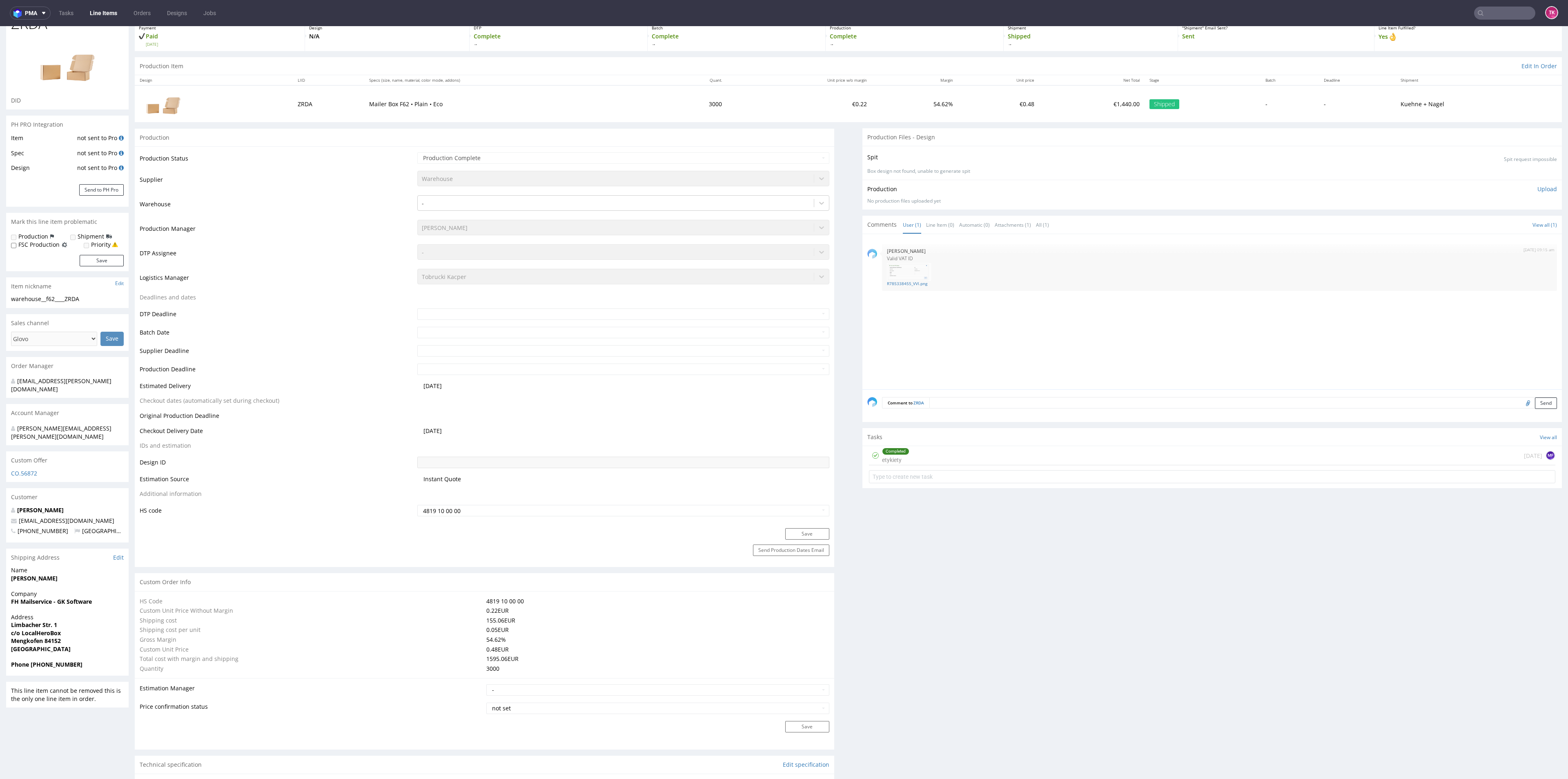
scroll to position [0, 0]
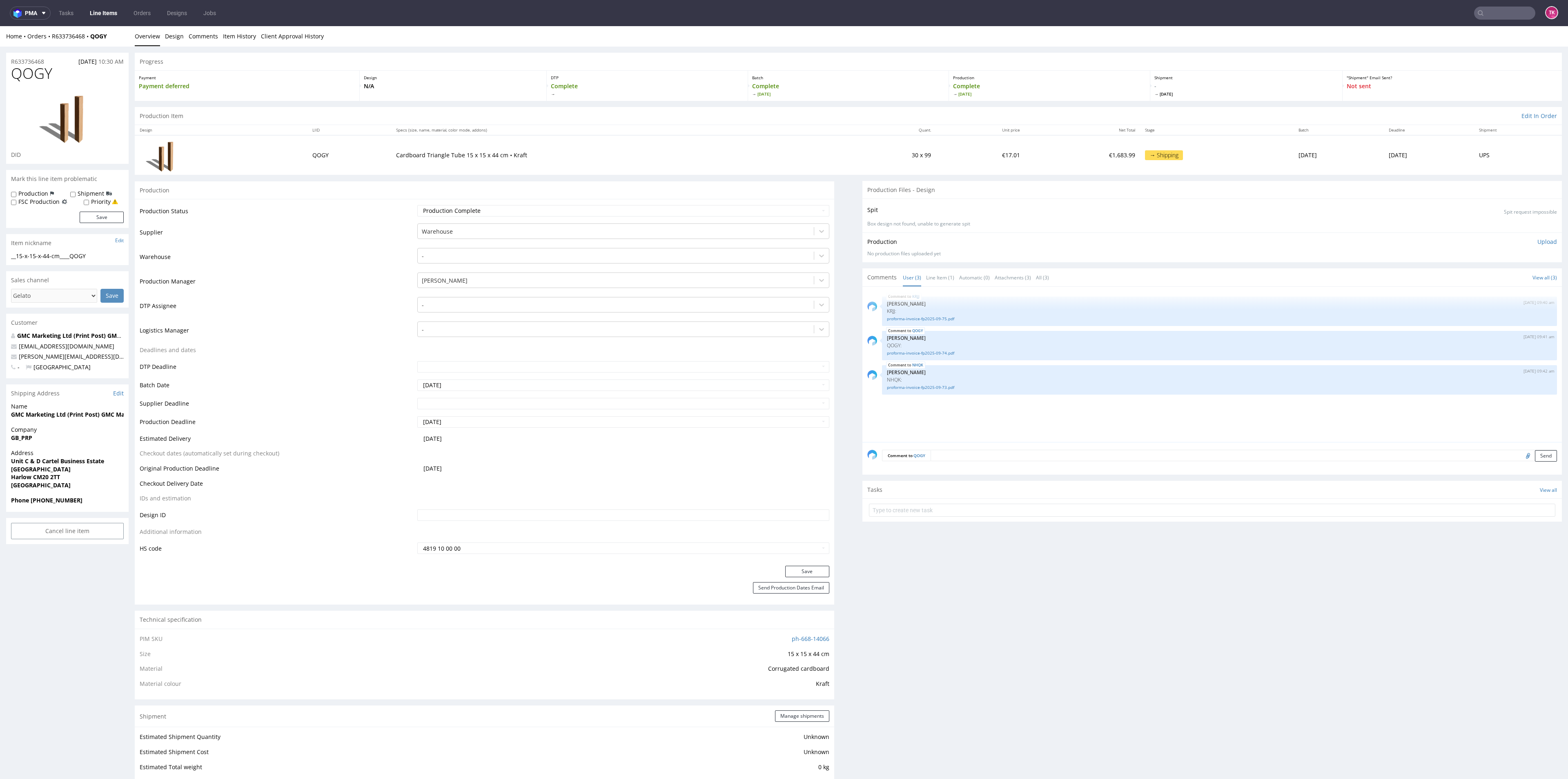
click at [99, 13] on link "Line Items" at bounding box center [103, 13] width 37 height 13
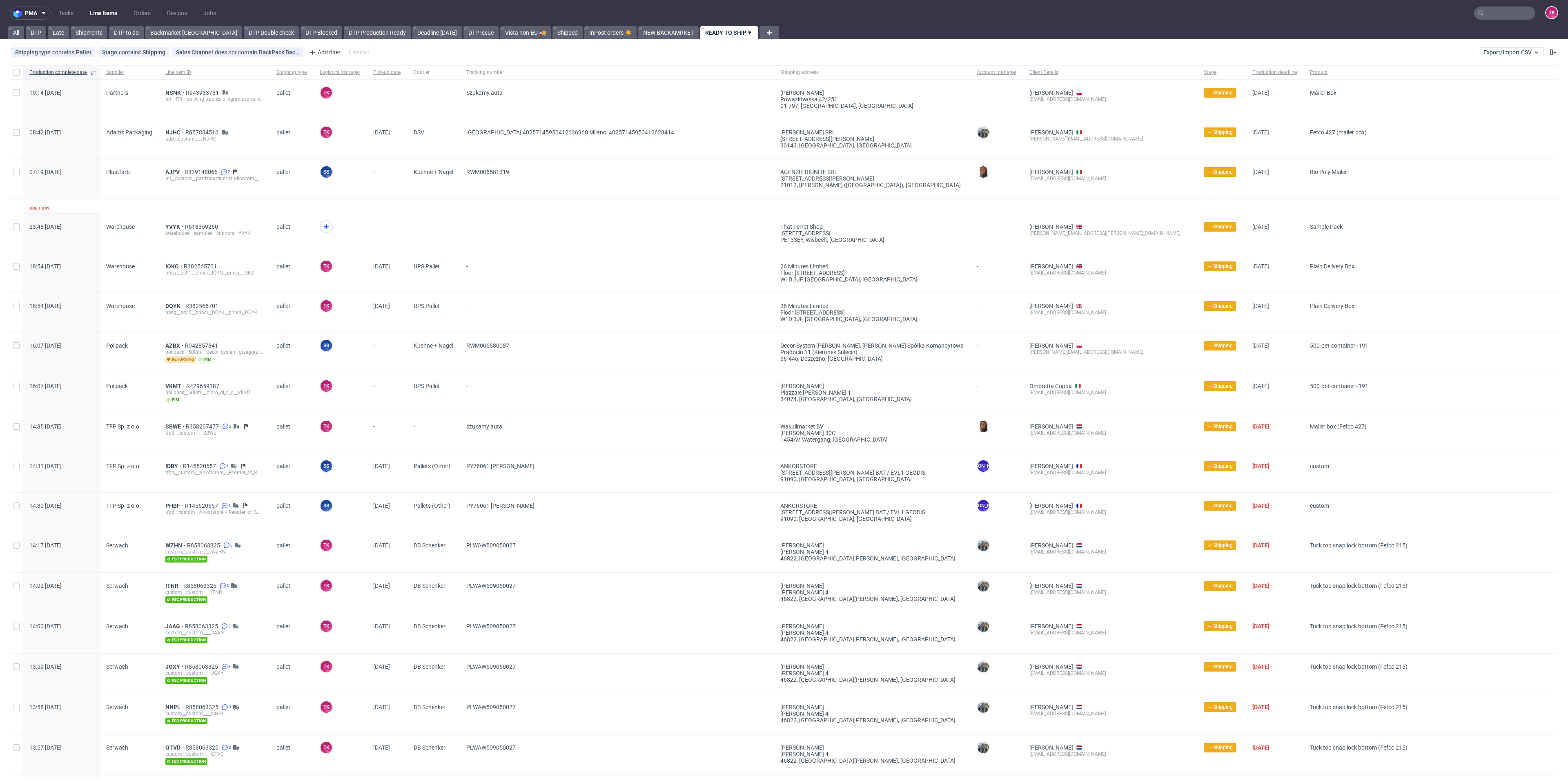
click at [107, 4] on nav "pma Tasks Line Items Orders Designs Jobs TK" at bounding box center [784, 13] width 1568 height 26
click at [107, 9] on link "Line Items" at bounding box center [103, 13] width 37 height 13
click at [166, 306] on span "DQYK" at bounding box center [175, 306] width 20 height 7
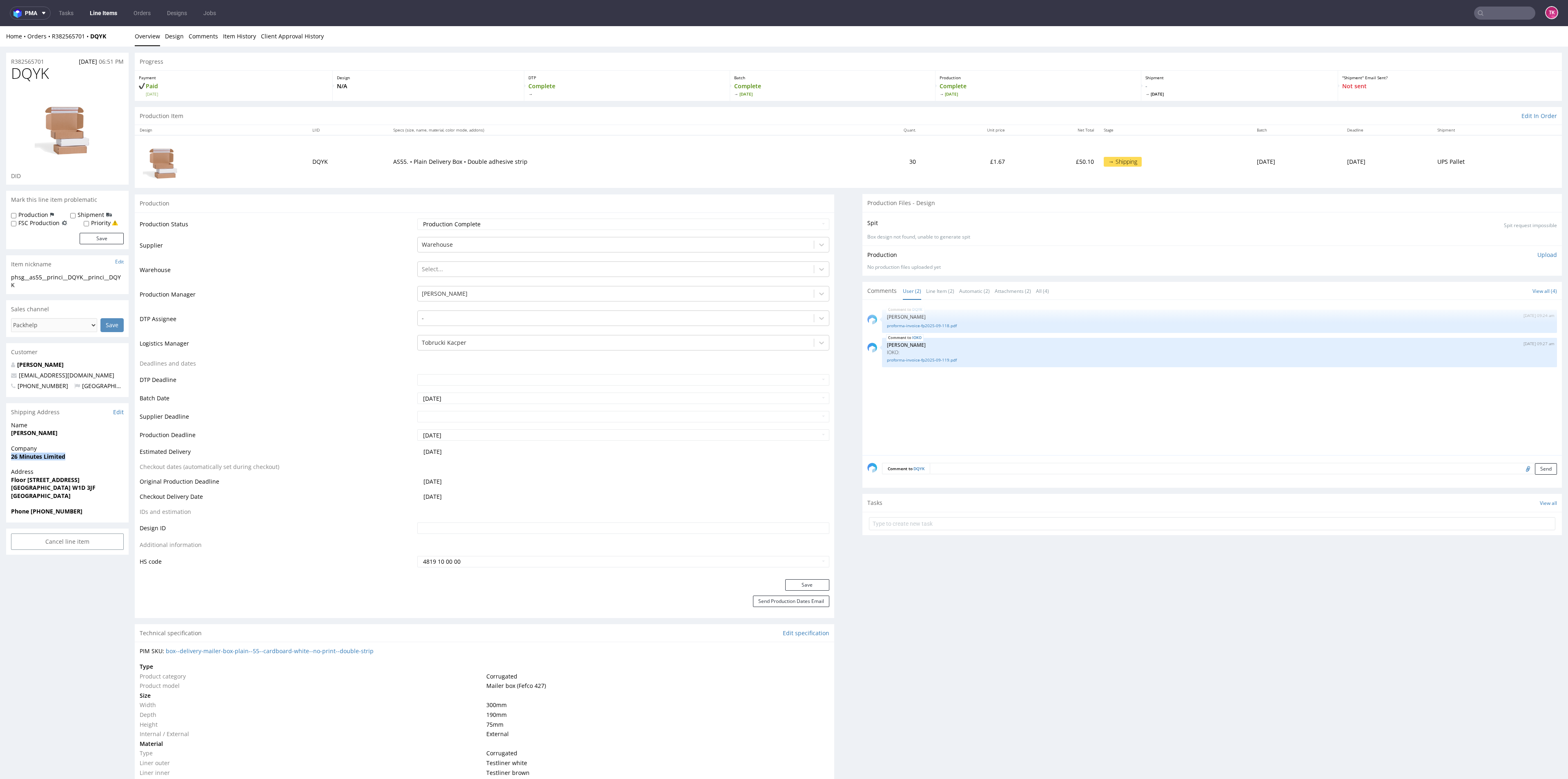
drag, startPoint x: 71, startPoint y: 447, endPoint x: 2, endPoint y: 449, distance: 69.0
click at [921, 327] on link "proforma-invoice-fp2025-09-118.pdf" at bounding box center [1219, 326] width 665 height 6
copy strong "26 Minutes Limited"
copy strong "[PERSON_NAME]"
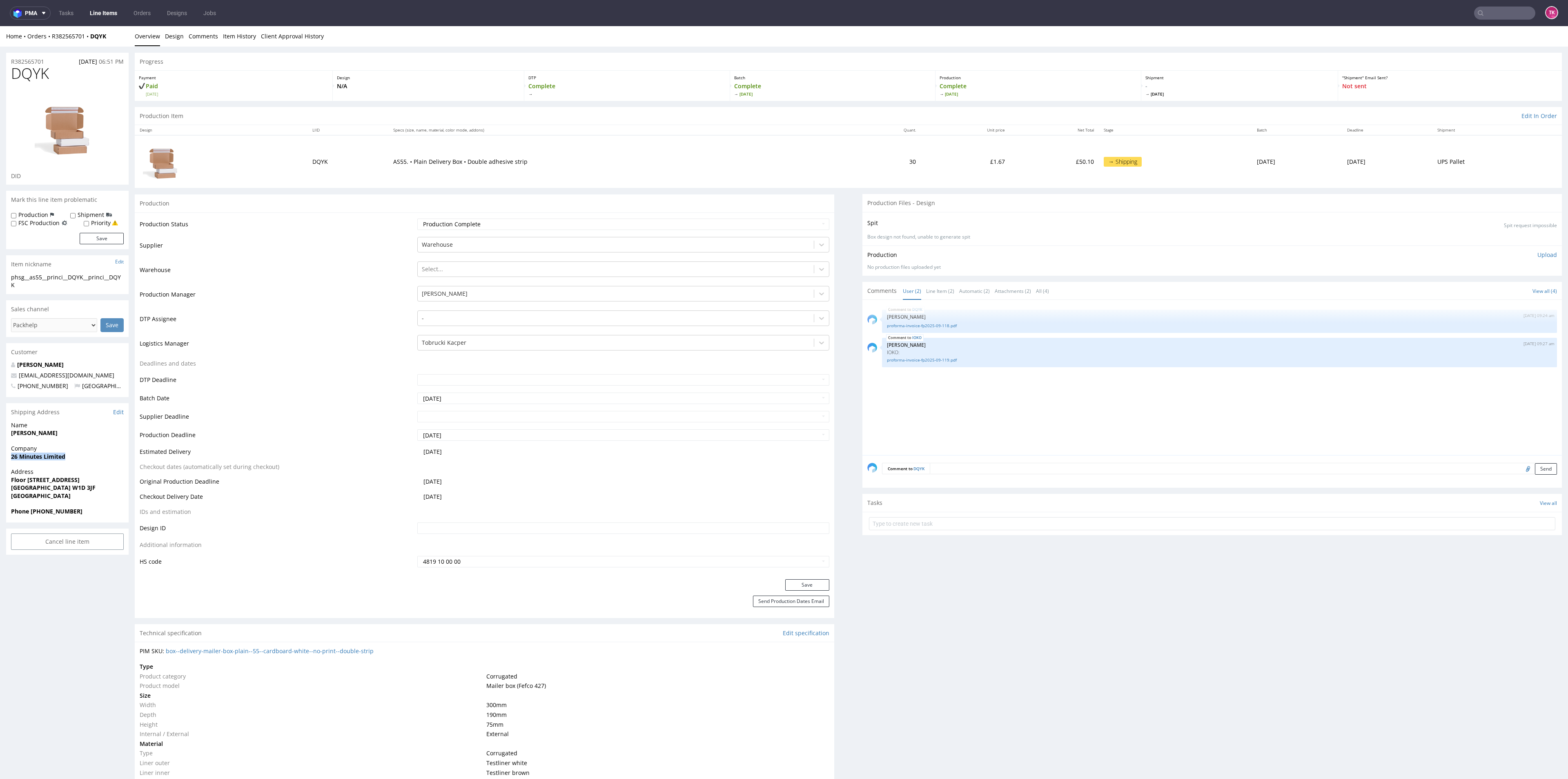
drag, startPoint x: 56, startPoint y: 425, endPoint x: 0, endPoint y: 430, distance: 56.2
drag, startPoint x: 0, startPoint y: 453, endPoint x: 7, endPoint y: 471, distance: 19.3
drag, startPoint x: 84, startPoint y: 487, endPoint x: 72, endPoint y: 487, distance: 12.0
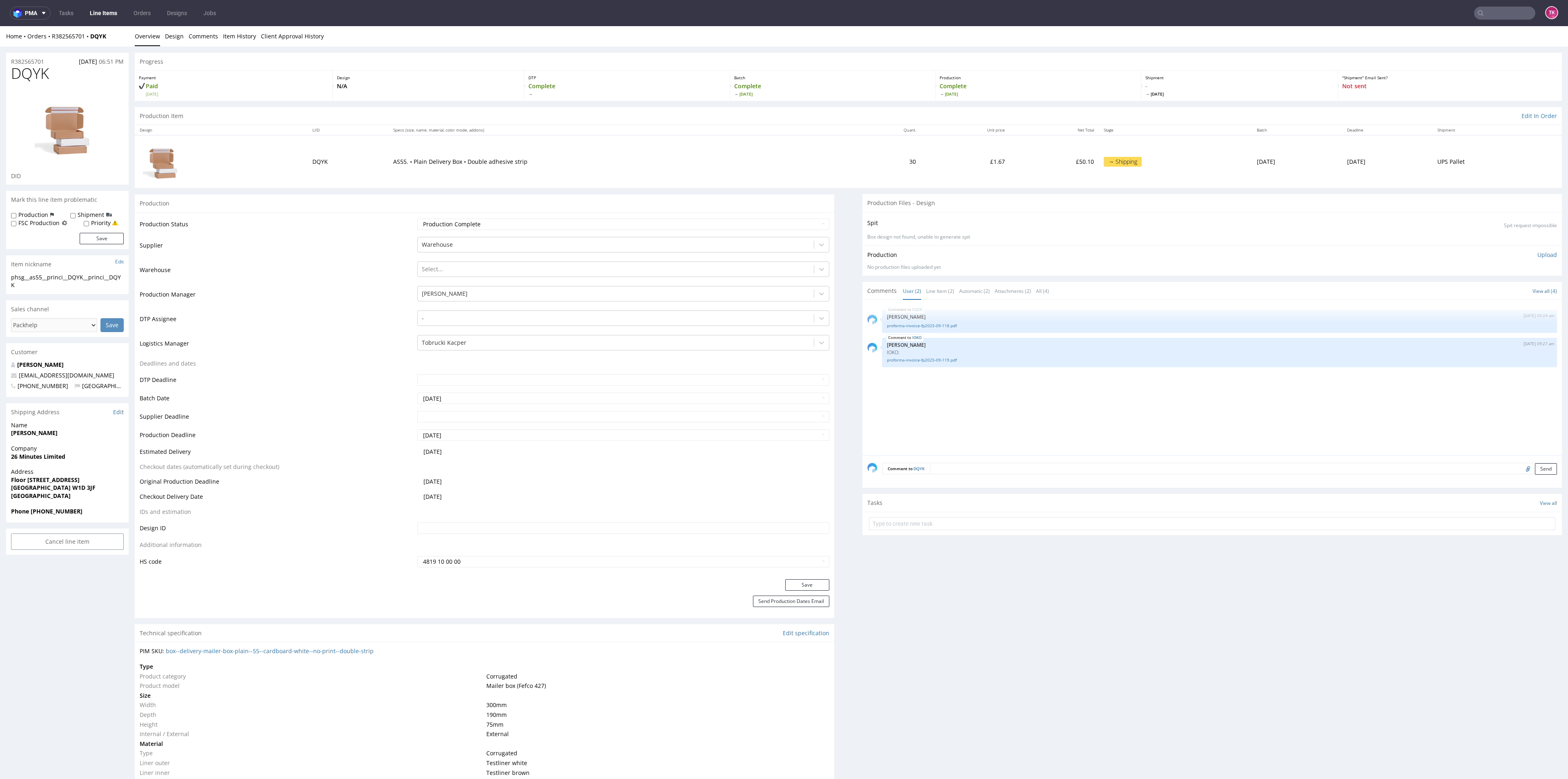
click at [82, 492] on span "United Kingdom" at bounding box center [67, 496] width 113 height 8
drag, startPoint x: 71, startPoint y: 487, endPoint x: 0, endPoint y: 469, distance: 73.2
drag, startPoint x: 5, startPoint y: 471, endPoint x: 76, endPoint y: 481, distance: 71.7
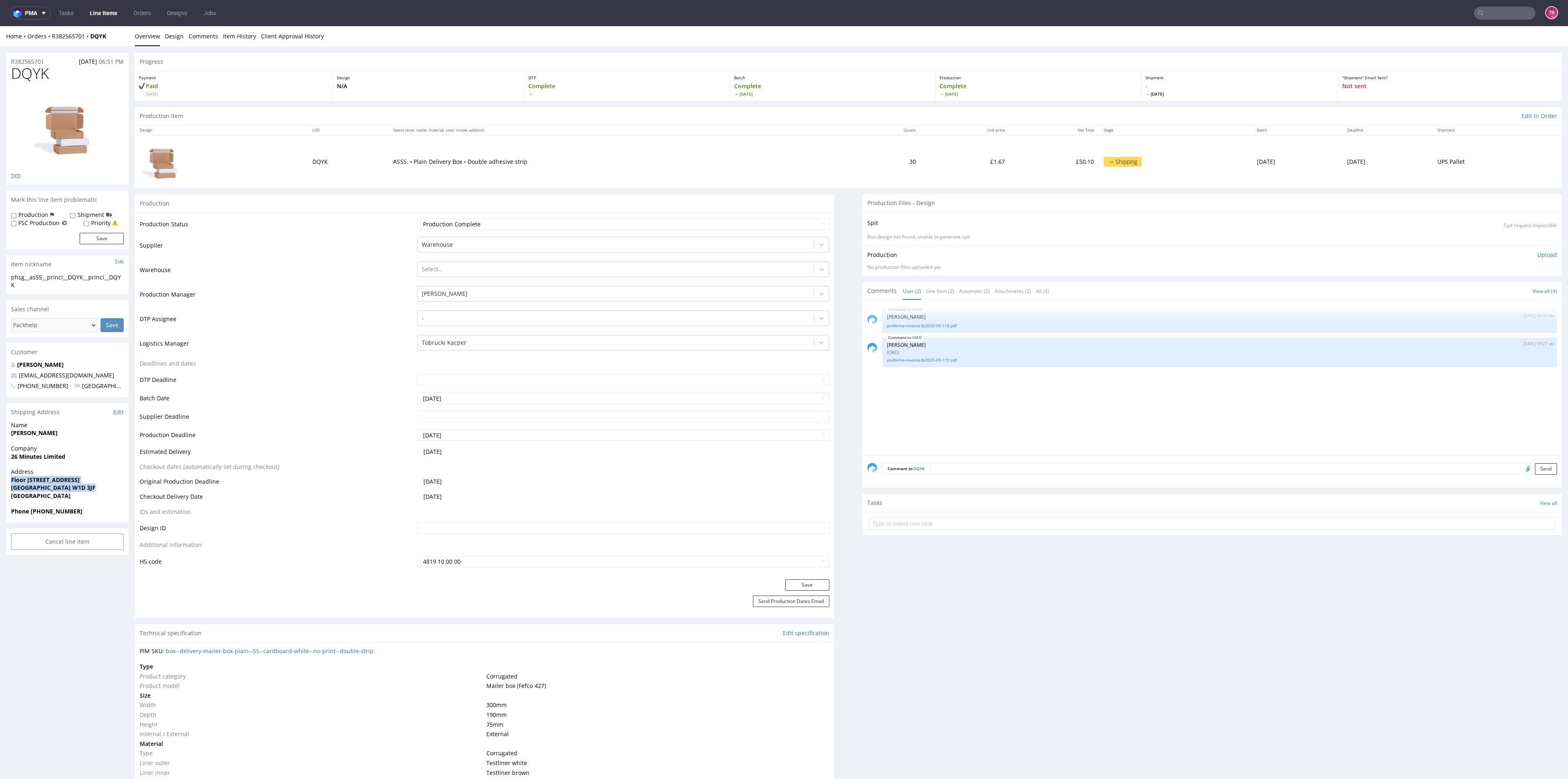
click at [37, 476] on strong "Floor [STREET_ADDRESS]" at bounding box center [45, 480] width 69 height 8
drag, startPoint x: 0, startPoint y: 467, endPoint x: 8, endPoint y: 468, distance: 8.1
drag, startPoint x: 4, startPoint y: 471, endPoint x: 103, endPoint y: 471, distance: 99.0
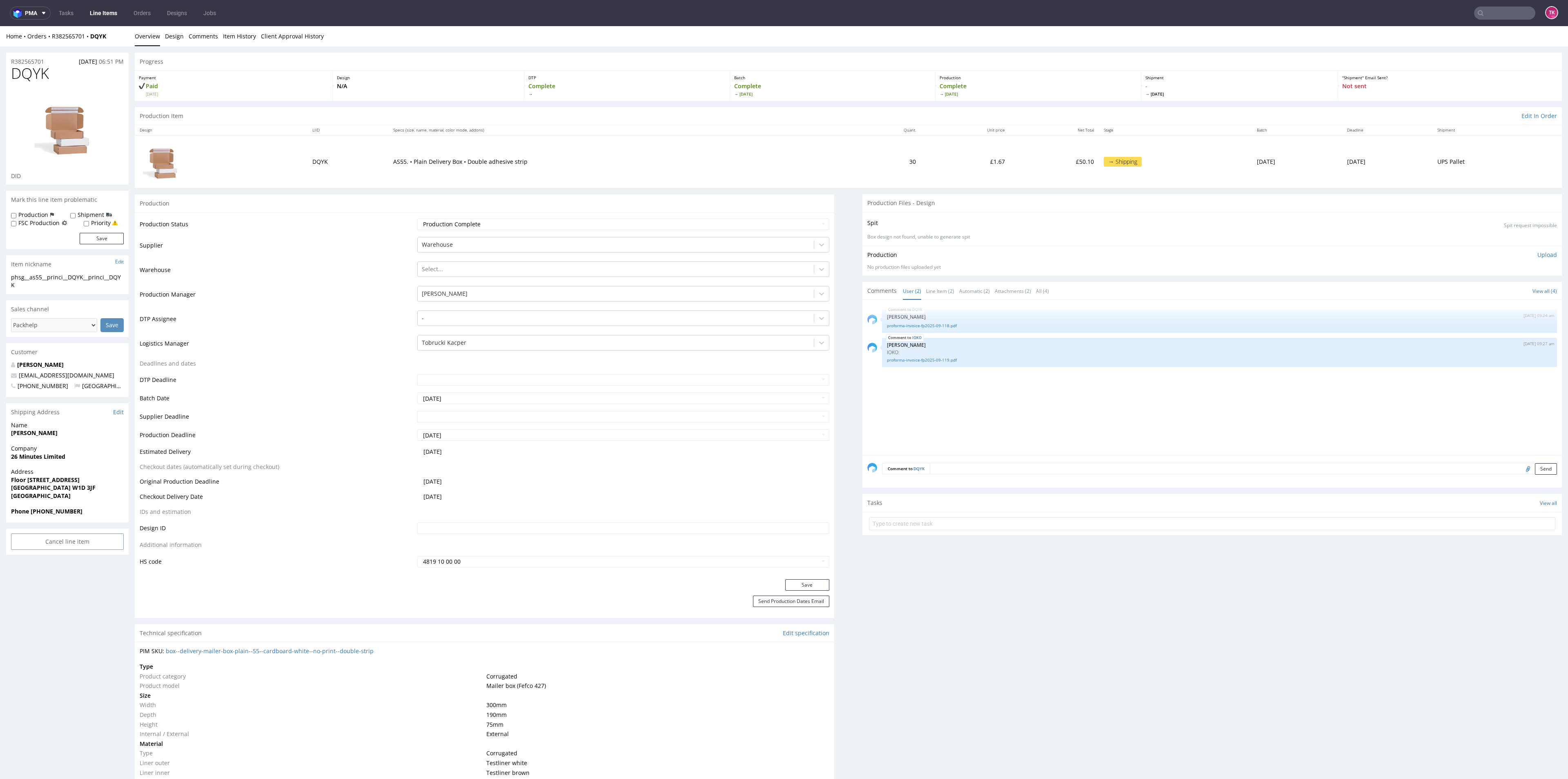
copy strong "Floor [STREET_ADDRESS]"
drag, startPoint x: 27, startPoint y: 501, endPoint x: 94, endPoint y: 498, distance: 67.1
click at [94, 498] on section "Shipping Address Edit Name Anthony Princi Company 26 Minutes Limited Address Fl…" at bounding box center [67, 463] width 122 height 119
click at [83, 507] on span "Phone +447944719019" at bounding box center [67, 511] width 113 height 8
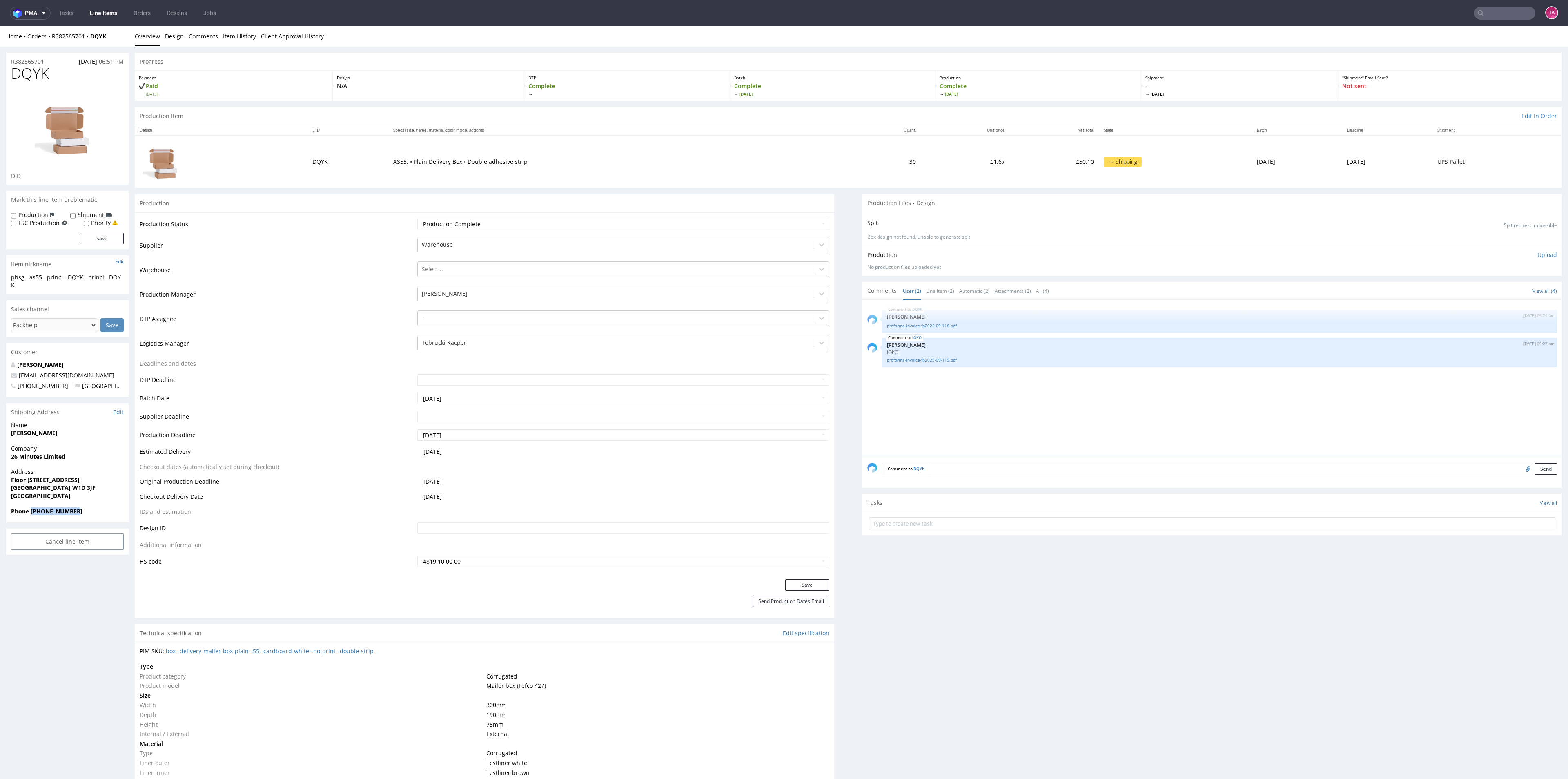
drag, startPoint x: 80, startPoint y: 501, endPoint x: 32, endPoint y: 502, distance: 48.0
click at [32, 507] on span "Phone +447944719019" at bounding box center [67, 511] width 113 height 8
copy strong "+447944719019"
drag, startPoint x: 81, startPoint y: 365, endPoint x: 1, endPoint y: 368, distance: 80.1
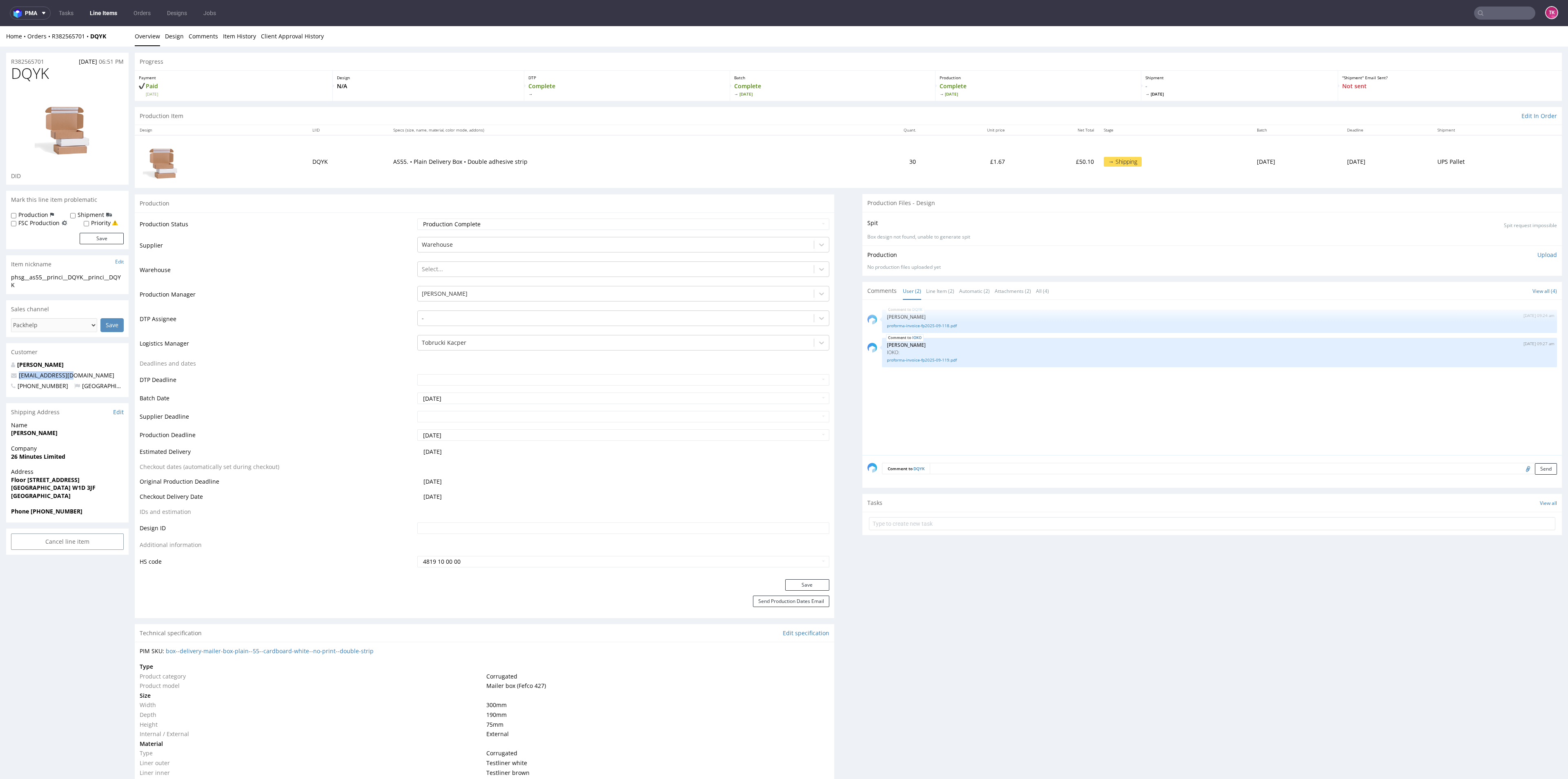
copy span "[EMAIL_ADDRESS][DOMAIN_NAME]"
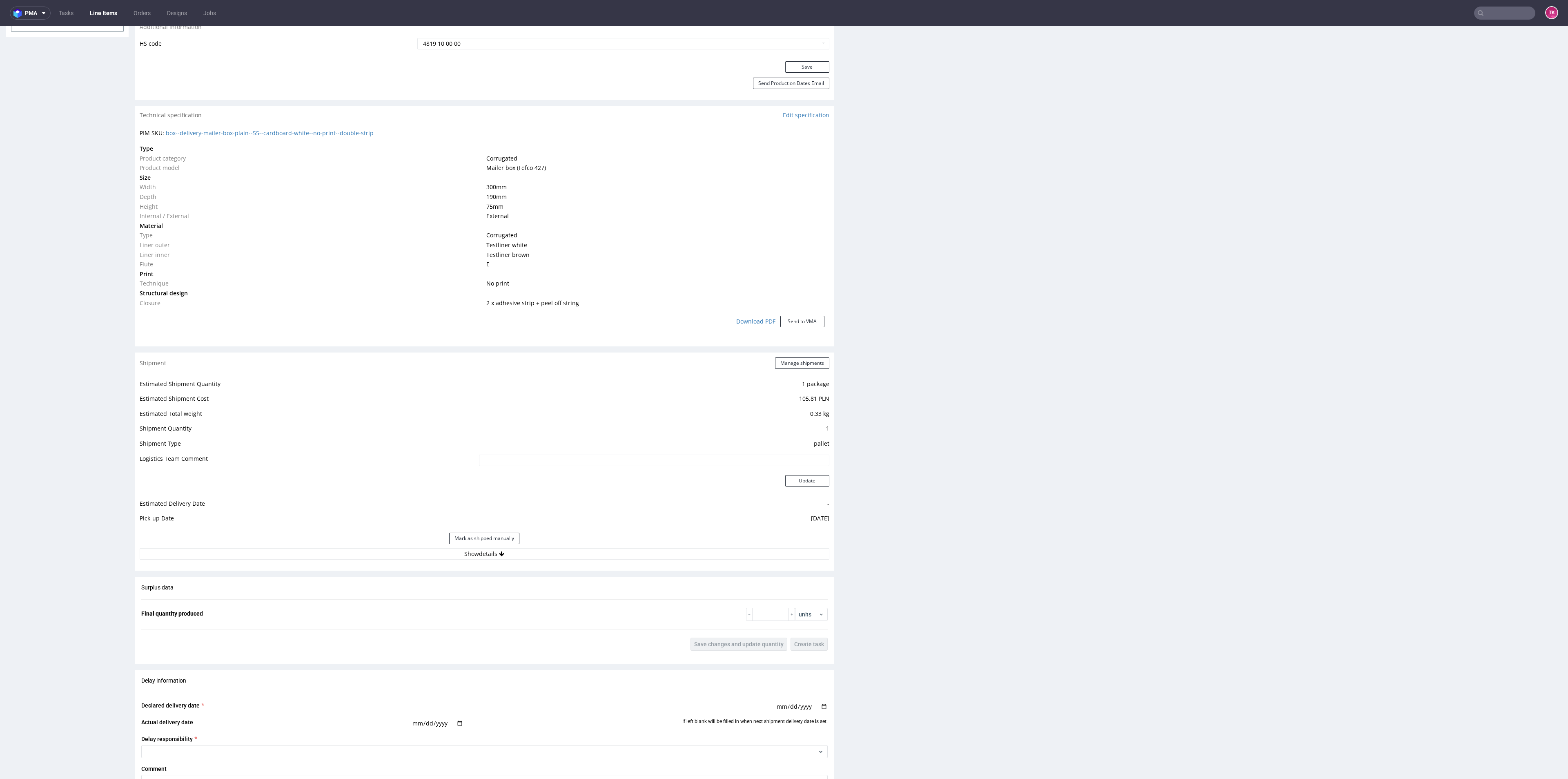
scroll to position [552, 0]
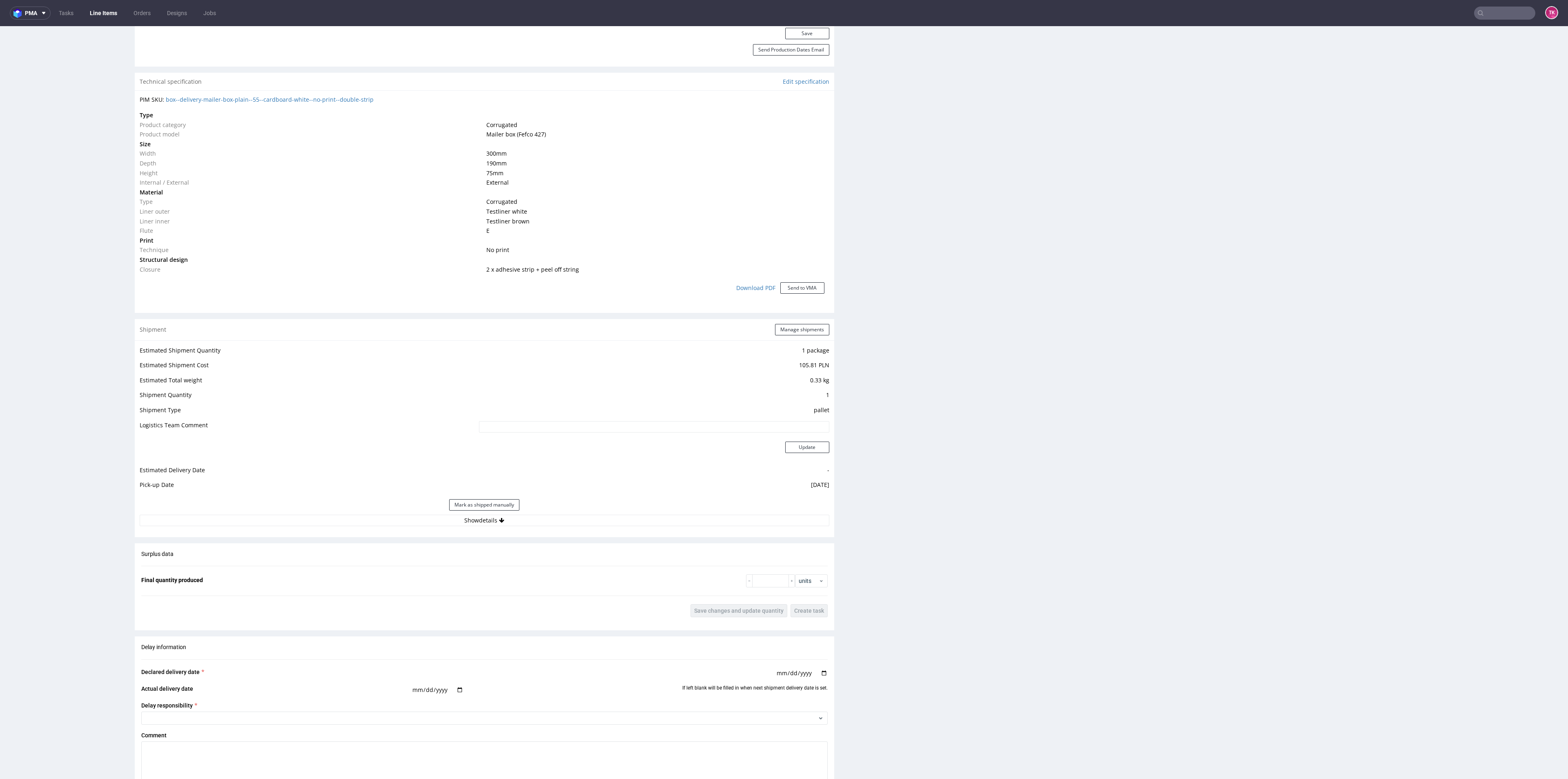
drag, startPoint x: 534, startPoint y: 538, endPoint x: 533, endPoint y: 527, distance: 11.0
click at [534, 528] on div "Production Production Status Waiting for Artwork Waiting for Diecut Waiting for…" at bounding box center [484, 295] width 699 height 1305
click at [533, 527] on div "Estimated Shipment Quantity 1 package Estimated Shipment Cost 105.81 PLN Estima…" at bounding box center [484, 435] width 699 height 191
click at [533, 518] on button "Show details" at bounding box center [484, 520] width 690 height 12
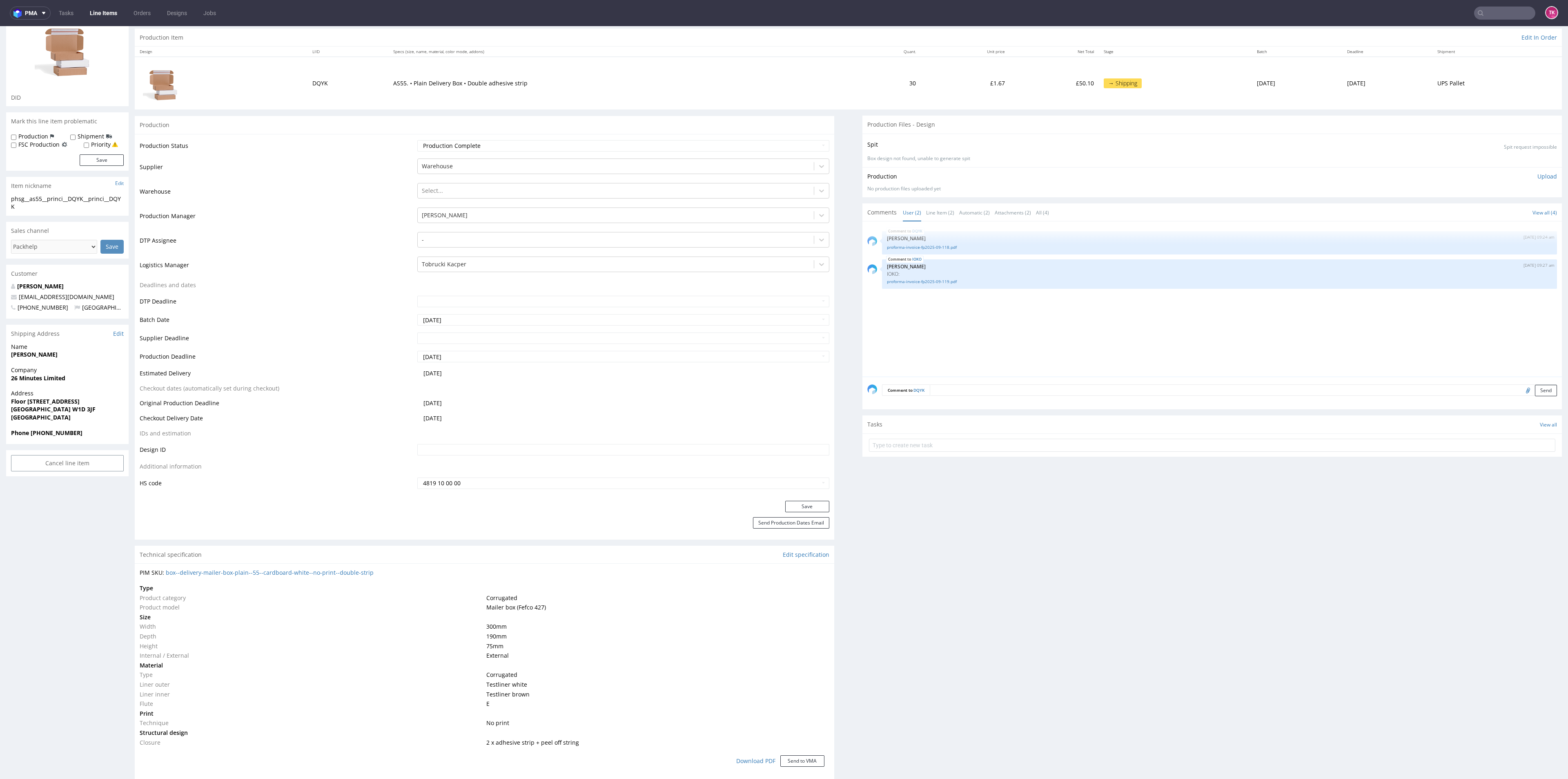
scroll to position [0, 0]
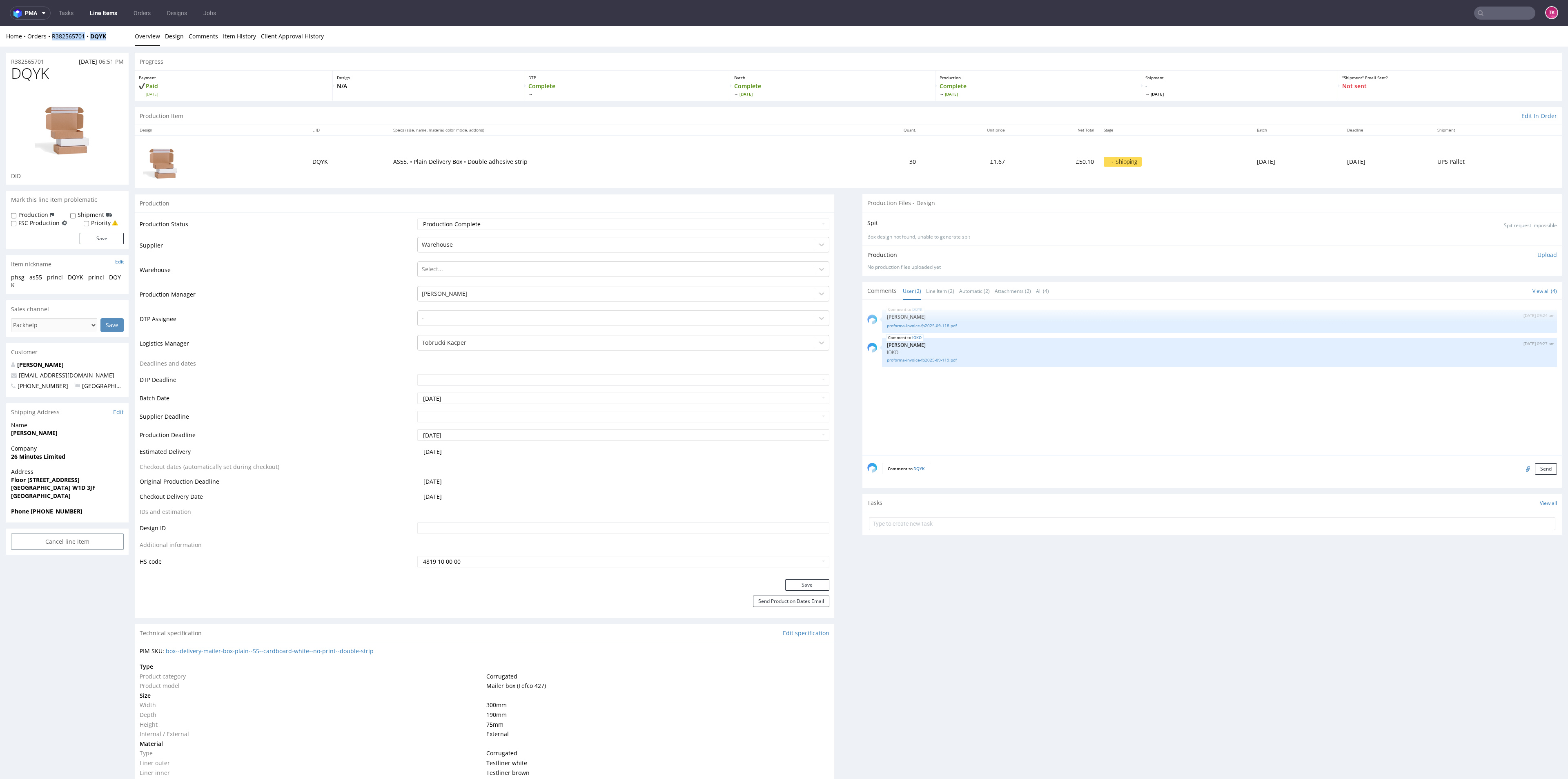
drag, startPoint x: 116, startPoint y: 32, endPoint x: 51, endPoint y: 43, distance: 65.9
click at [51, 43] on div "Home Orders R382565701 DQYK Overview Design Comments Item History Client Approv…" at bounding box center [784, 37] width 1568 height 21
copy div "R382565701 DQYK"
copy div "[EMAIL_ADDRESS][DOMAIN_NAME]"
drag, startPoint x: 82, startPoint y: 360, endPoint x: 92, endPoint y: 369, distance: 13.5
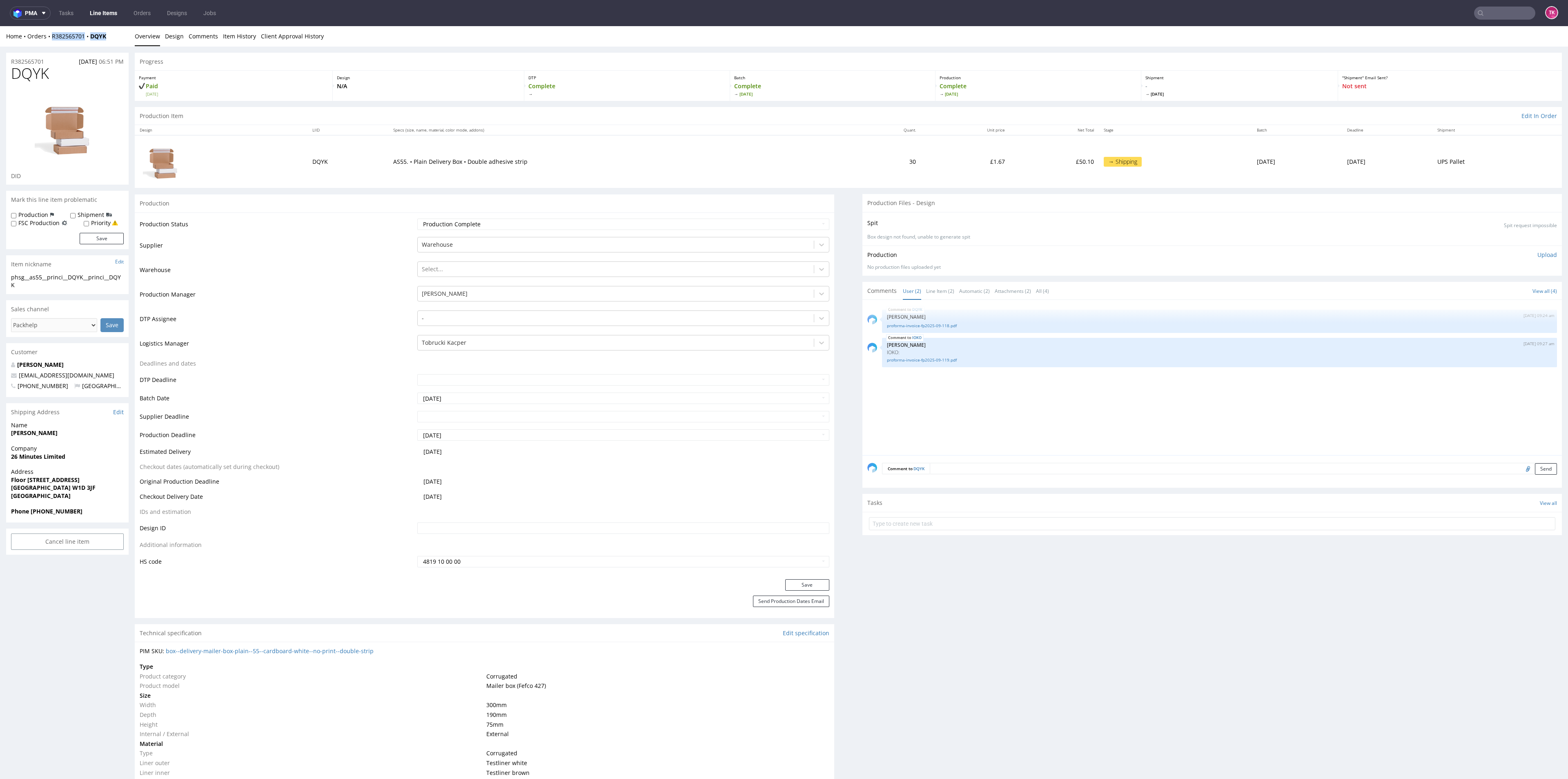
click at [92, 369] on div "Anthony Princi savvas@adon26.com +447944719019 United Kingdom" at bounding box center [67, 379] width 122 height 37
click at [77, 372] on p "[EMAIL_ADDRESS][DOMAIN_NAME]" at bounding box center [67, 375] width 113 height 8
drag, startPoint x: 101, startPoint y: 40, endPoint x: 50, endPoint y: 41, distance: 51.0
click at [50, 41] on div "Home Orders R382565701 DQYK Overview Design Comments Item History Client Approv…" at bounding box center [784, 37] width 1568 height 21
copy div "R382565701 DQYK"
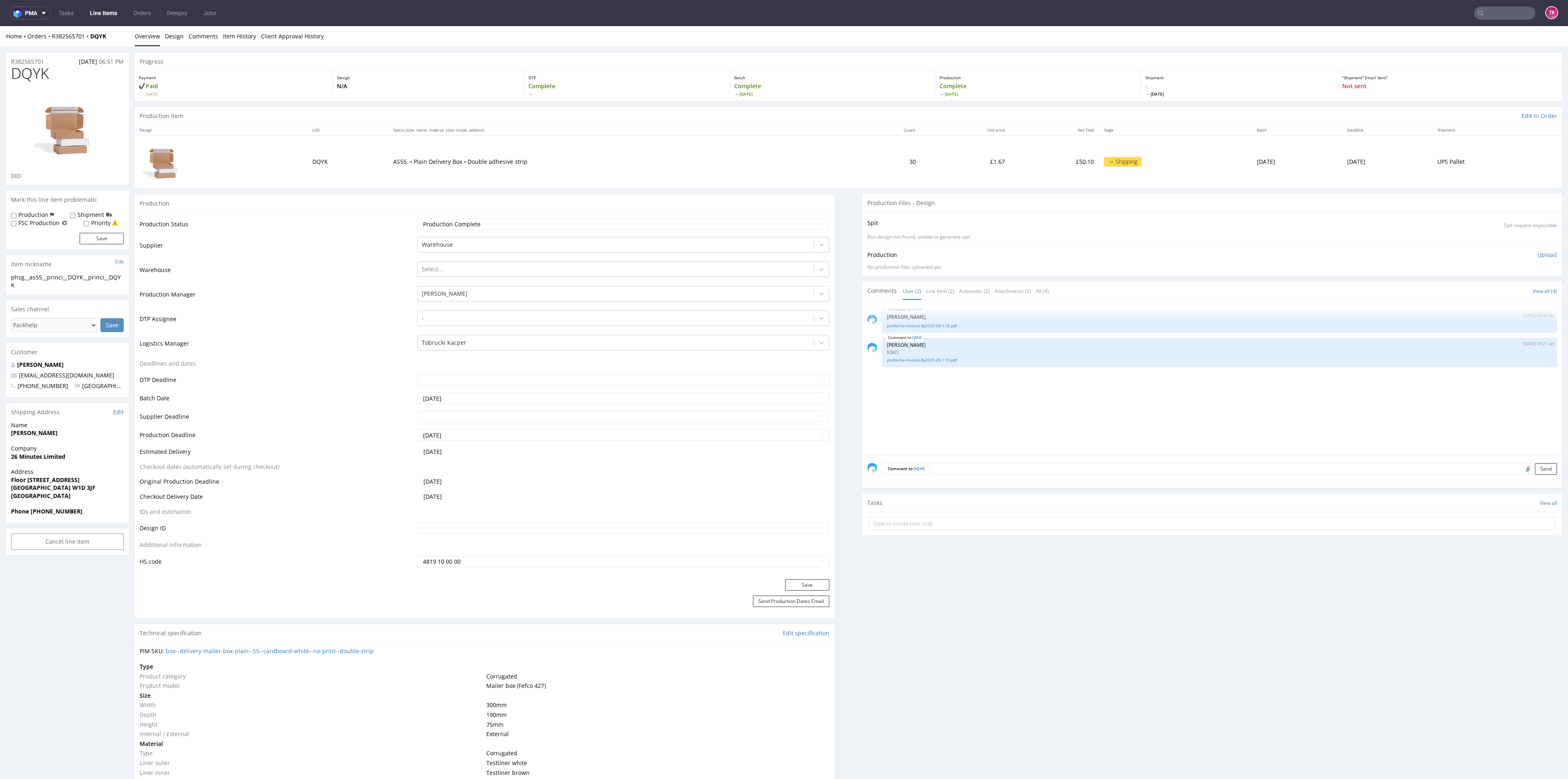
click at [1006, 516] on form at bounding box center [1213, 524] width 687 height 19
drag, startPoint x: 993, startPoint y: 526, endPoint x: 987, endPoint y: 527, distance: 6.1
click at [990, 526] on input "text" at bounding box center [1213, 523] width 687 height 13
type input "etykiety"
click at [987, 527] on div "etykiety Set due date" at bounding box center [1213, 520] width 687 height 16
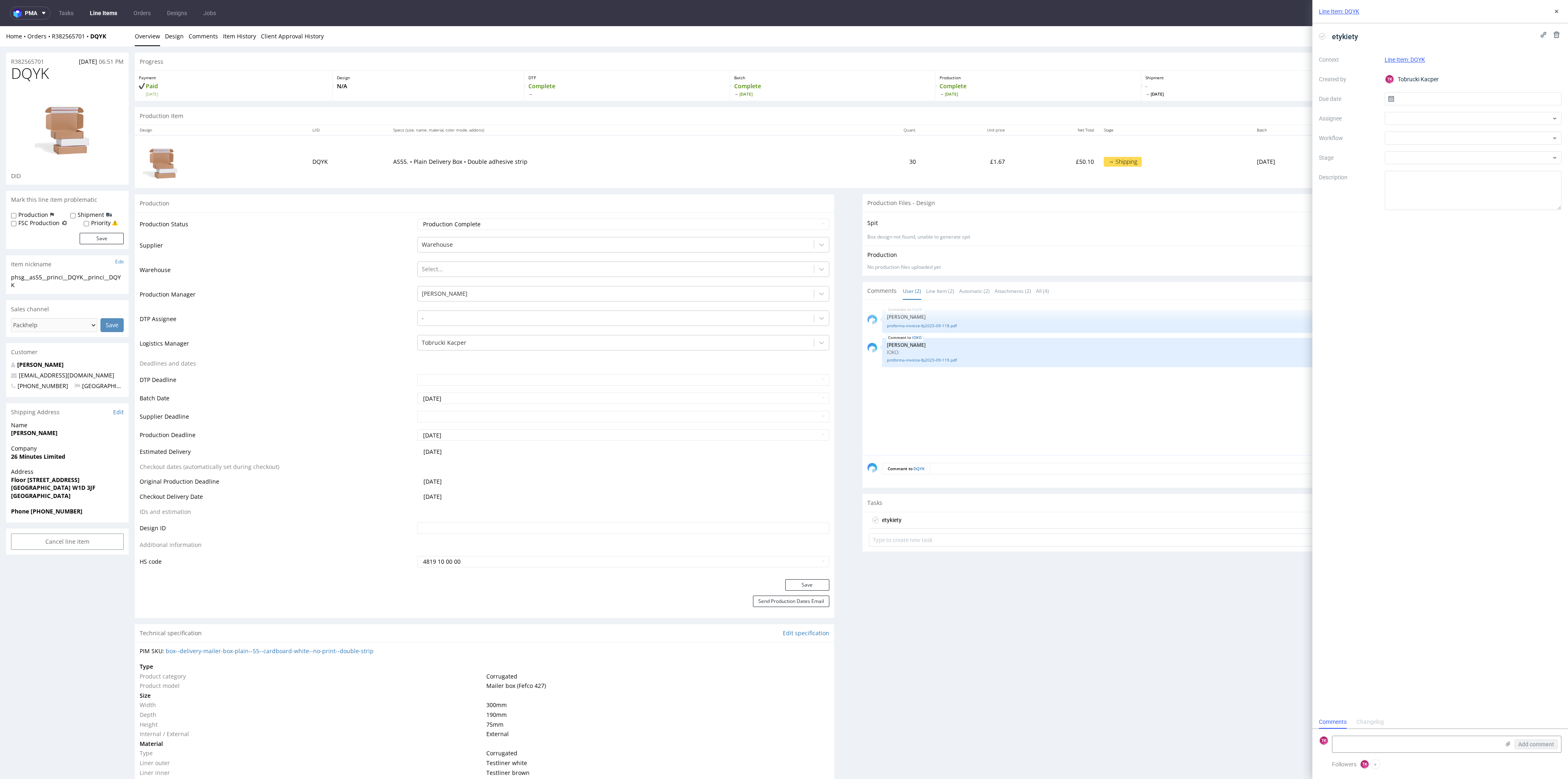
scroll to position [7, 0]
click at [1507, 746] on icon at bounding box center [1508, 744] width 7 height 7
click at [0, 0] on input "file" at bounding box center [0, 0] width 0 height 0
click at [1377, 707] on textarea at bounding box center [1416, 702] width 167 height 16
paste textarea "R382565701DQYK"
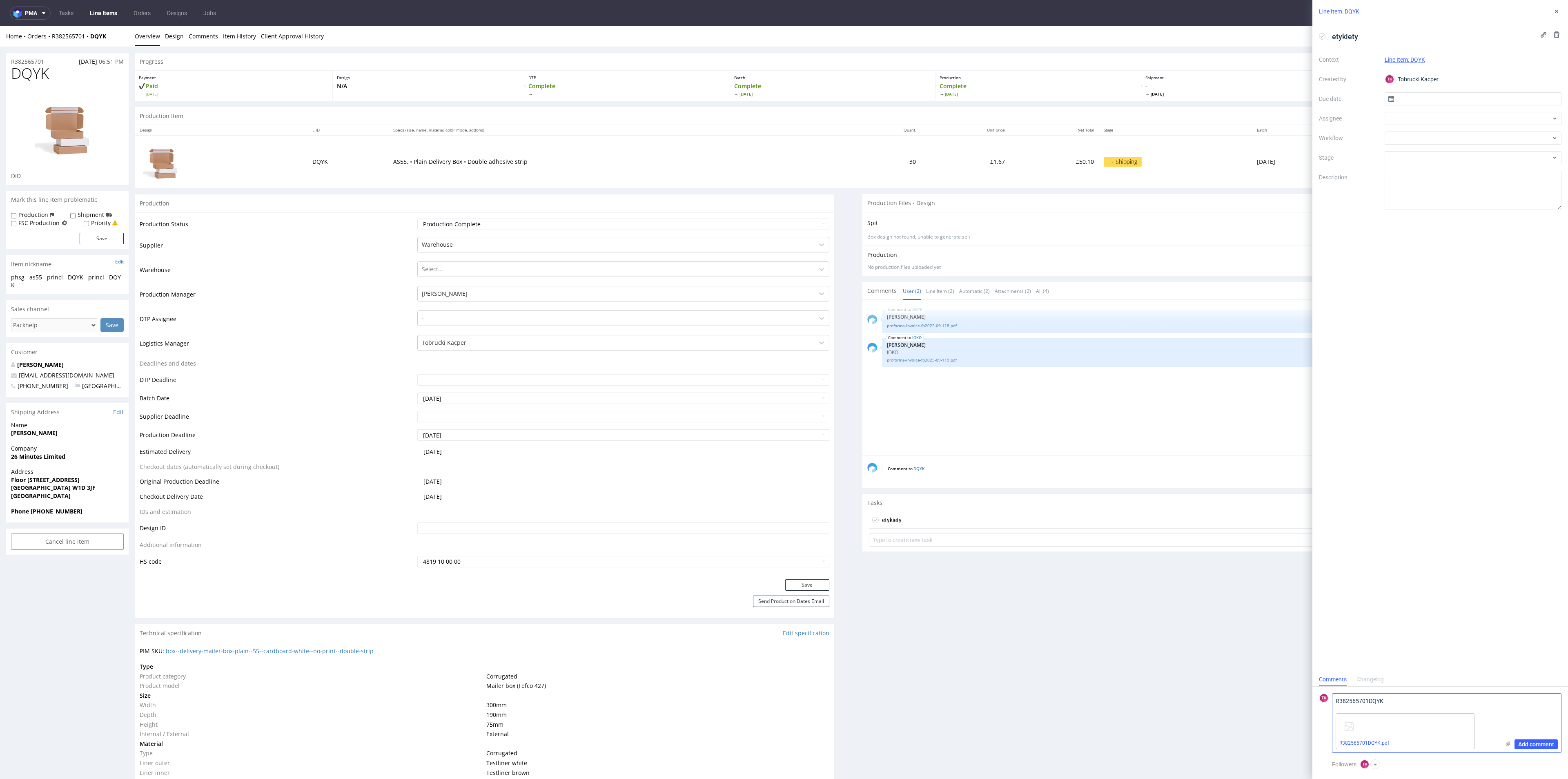
paste textarea "1Z5A15806894966211"
type textarea "R382565701DQYK 1Z5A15806894966211"
click at [1538, 750] on div "Add comment" at bounding box center [1530, 723] width 61 height 59
click at [1536, 743] on span "Add comment" at bounding box center [1536, 744] width 36 height 5
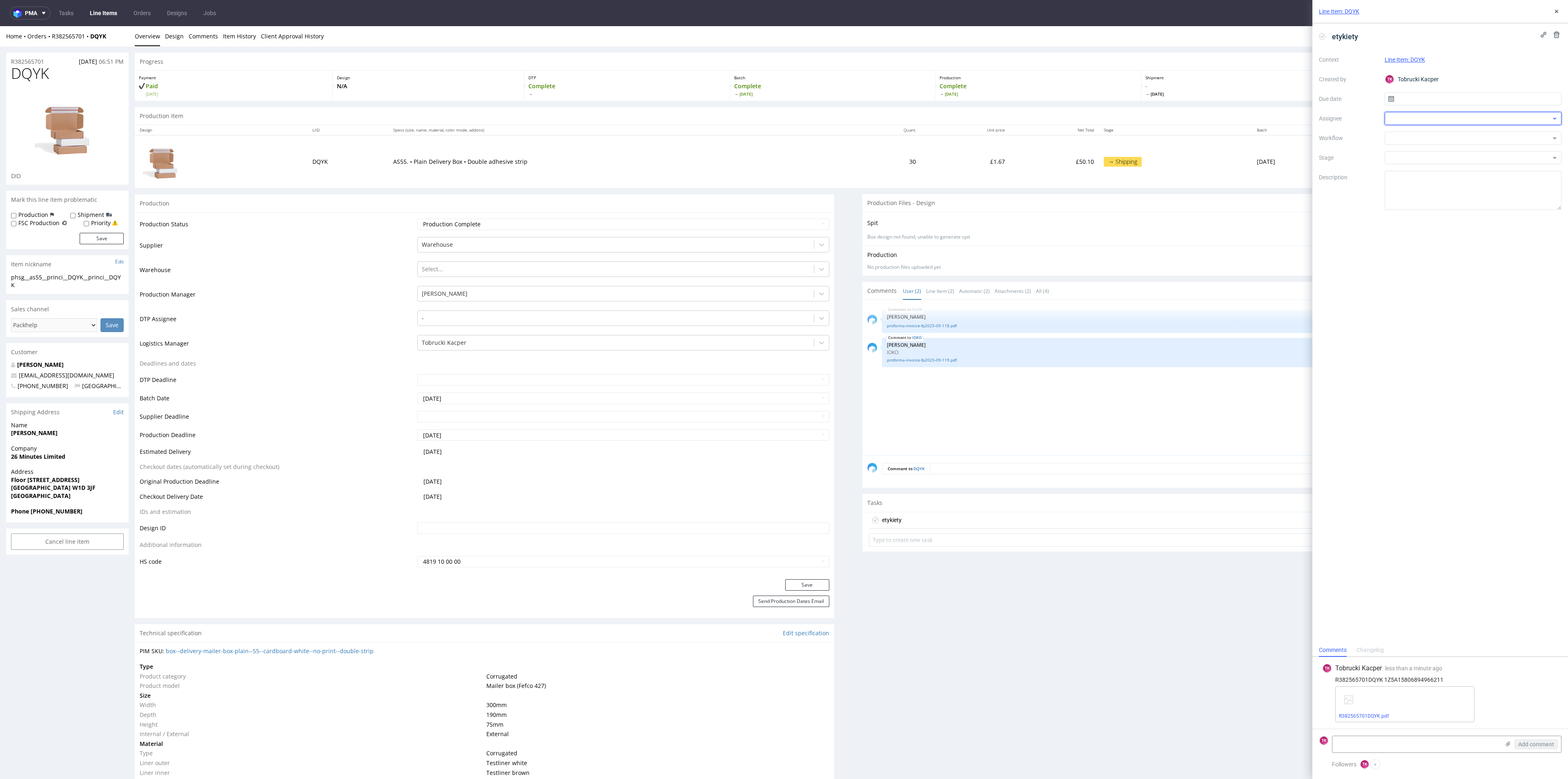
click at [1405, 120] on div at bounding box center [1473, 118] width 177 height 13
type input "fe"
click at [1408, 139] on span "Michał Fedorowicz" at bounding box center [1424, 136] width 44 height 8
click at [1417, 102] on input "text" at bounding box center [1473, 99] width 177 height 13
click at [1463, 211] on button "30" at bounding box center [1459, 210] width 13 height 13
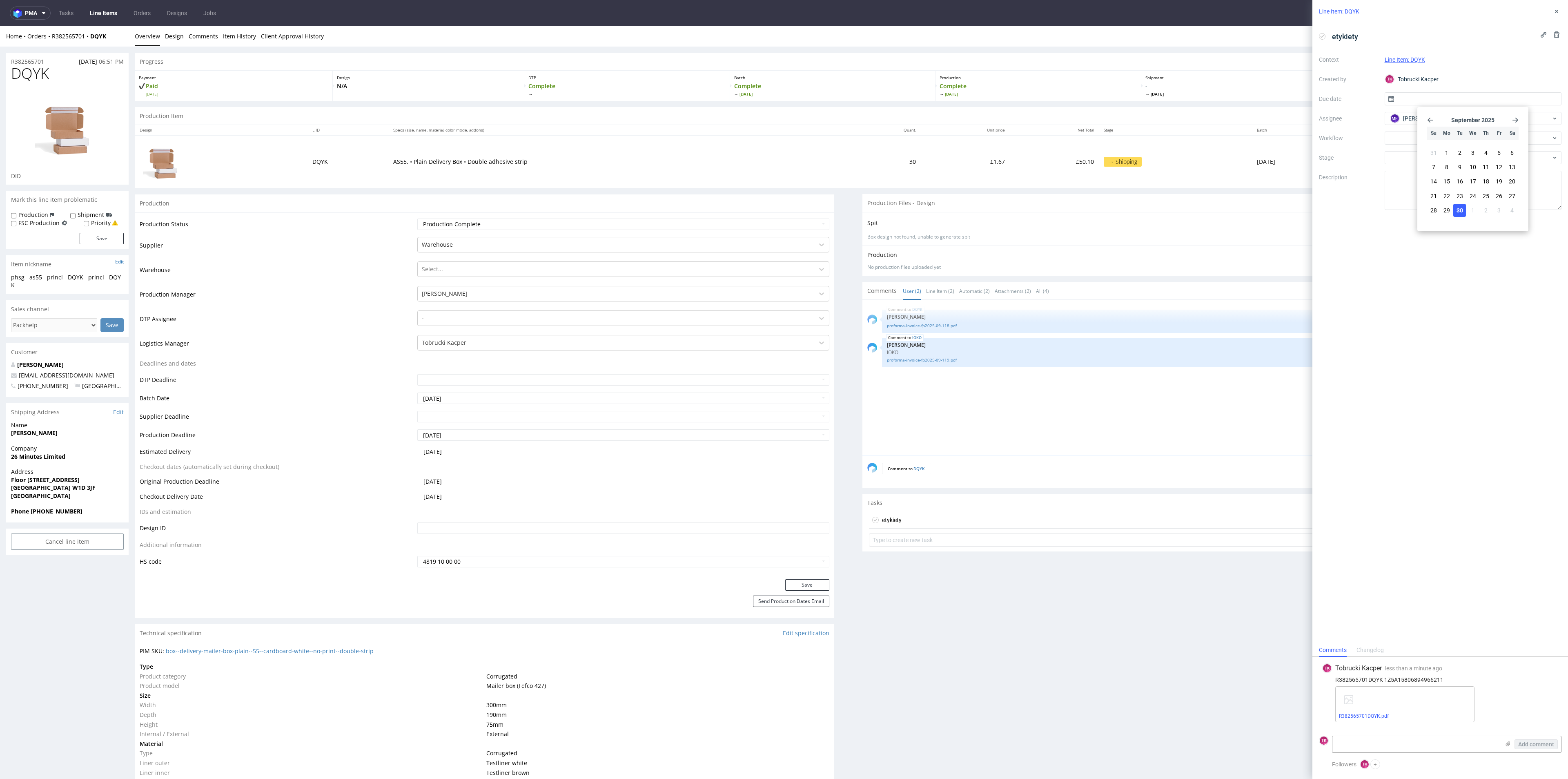
type input "[DATE]"
click at [1558, 17] on div "Line Item: DQYK" at bounding box center [1440, 12] width 256 height 23
click at [100, 10] on link "Line Items" at bounding box center [103, 13] width 37 height 13
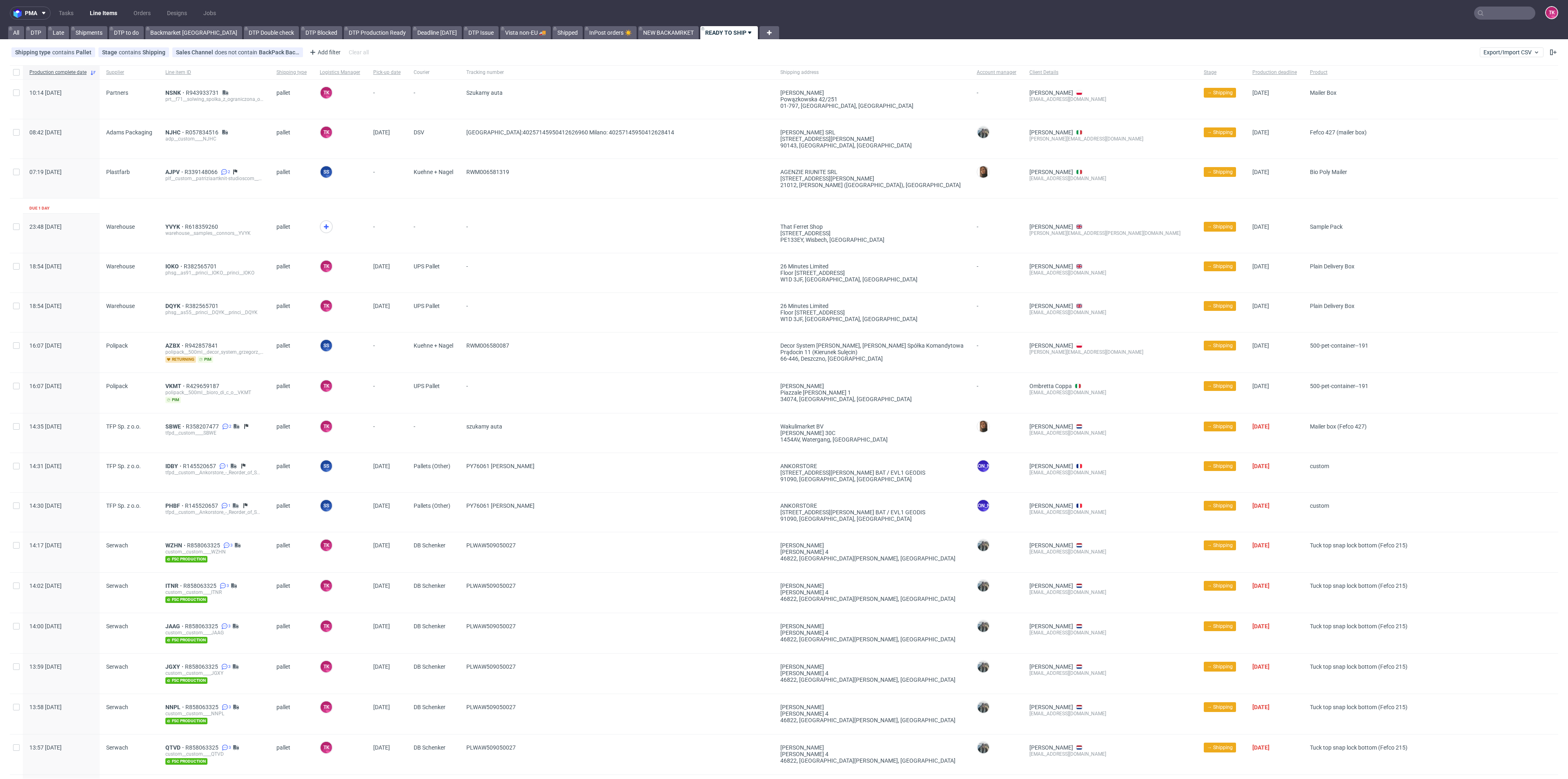
click at [110, 11] on link "Line Items" at bounding box center [103, 13] width 37 height 13
click at [167, 306] on span "DQYK" at bounding box center [175, 306] width 20 height 7
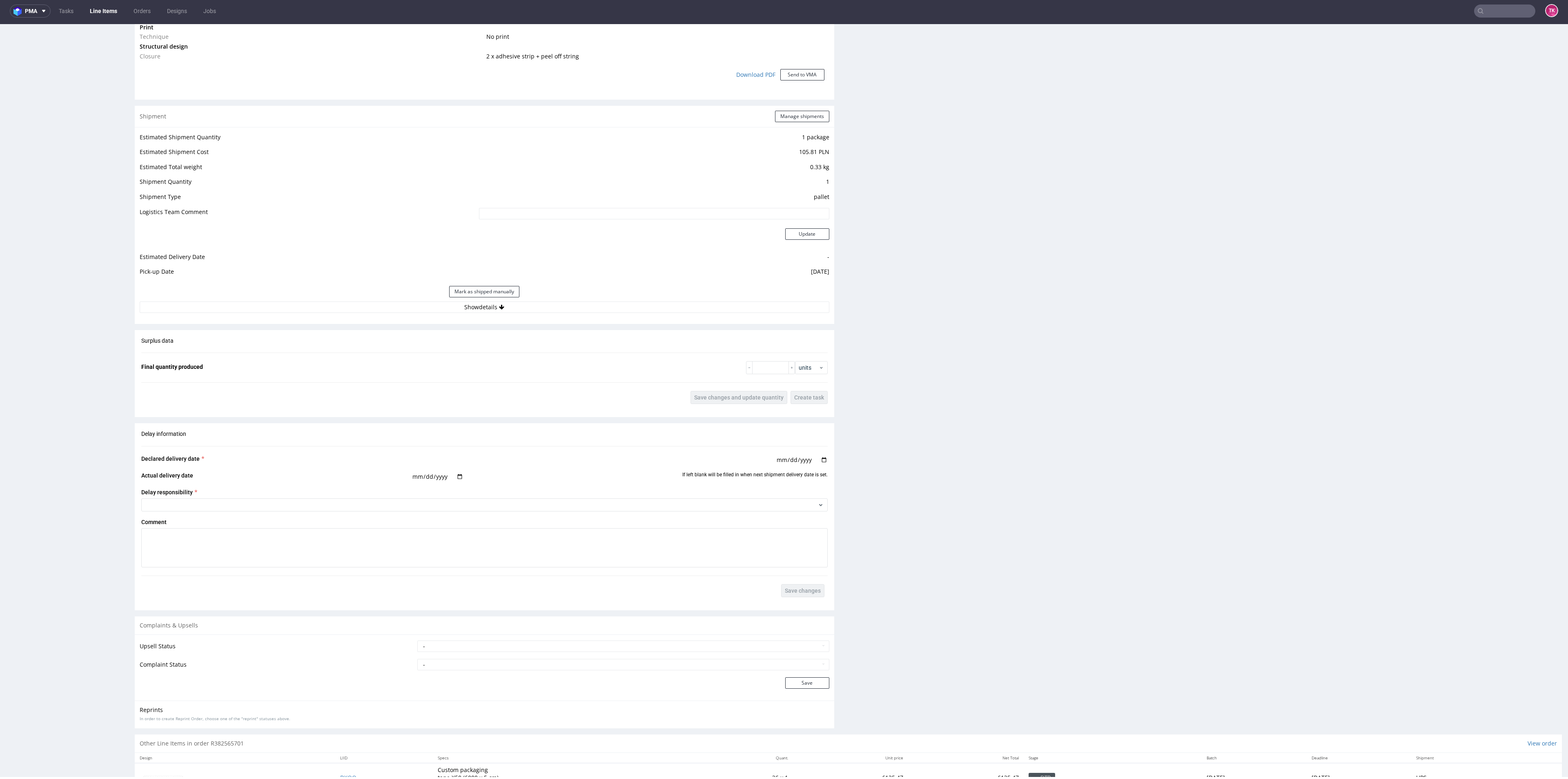
scroll to position [766, 0]
drag, startPoint x: 371, startPoint y: 313, endPoint x: 362, endPoint y: 296, distance: 19.2
click at [365, 301] on div "Estimated Shipment Quantity 1 package Estimated Shipment Cost 105.81 PLN Estima…" at bounding box center [484, 219] width 699 height 191
click at [362, 296] on div "Mark as shipped manually" at bounding box center [484, 289] width 690 height 19
click at [329, 306] on button "Show details" at bounding box center [484, 304] width 690 height 12
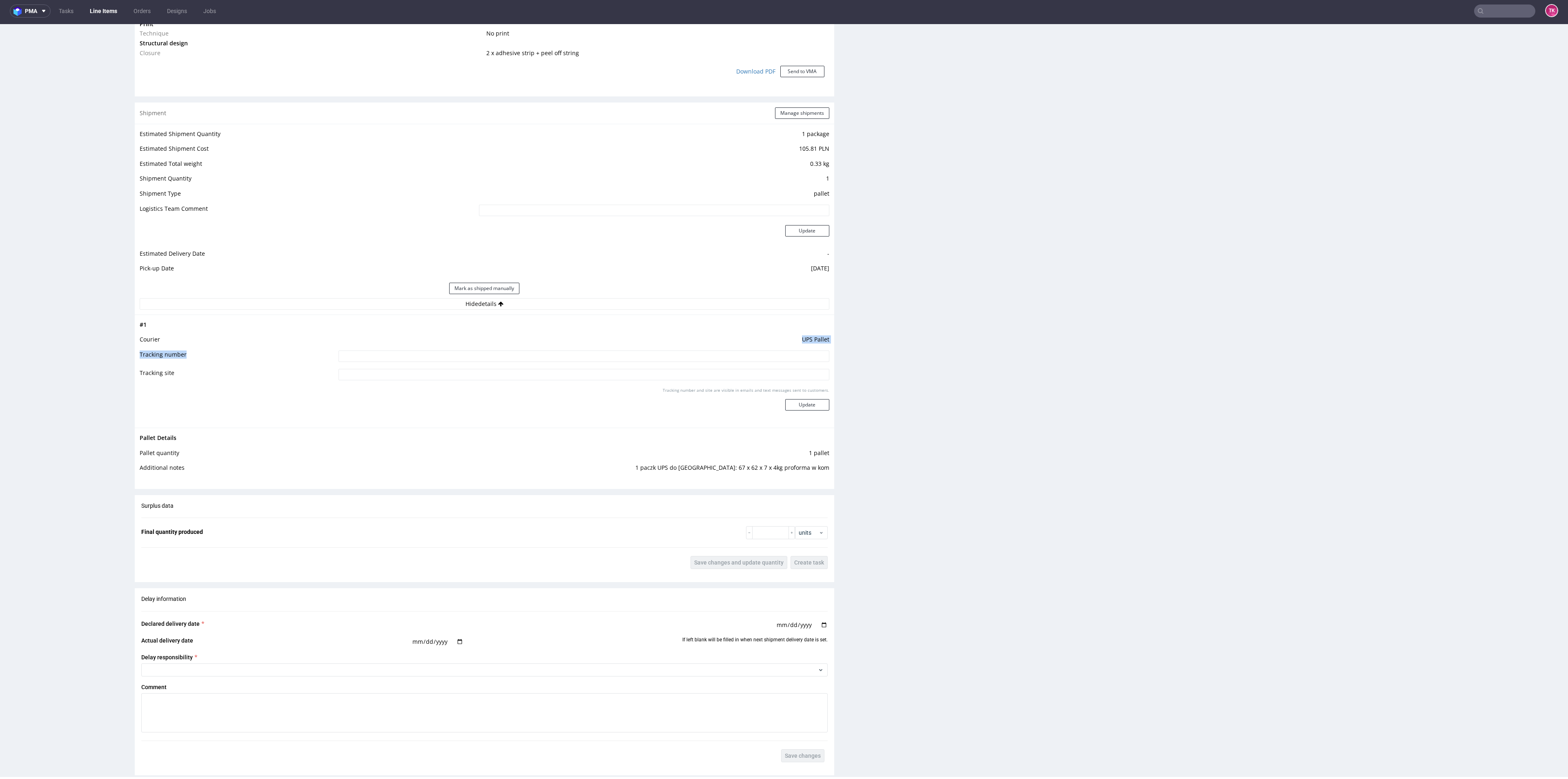
drag, startPoint x: 395, startPoint y: 345, endPoint x: 401, endPoint y: 357, distance: 13.4
click at [396, 352] on tbody "# 1 Courier UPS Pallet Tracking number Tracking site Tracking number and site a…" at bounding box center [484, 371] width 690 height 103
click at [401, 357] on input at bounding box center [584, 356] width 491 height 12
paste input "1Z5A15806894966211"
type input "1Z5A15806894966211"
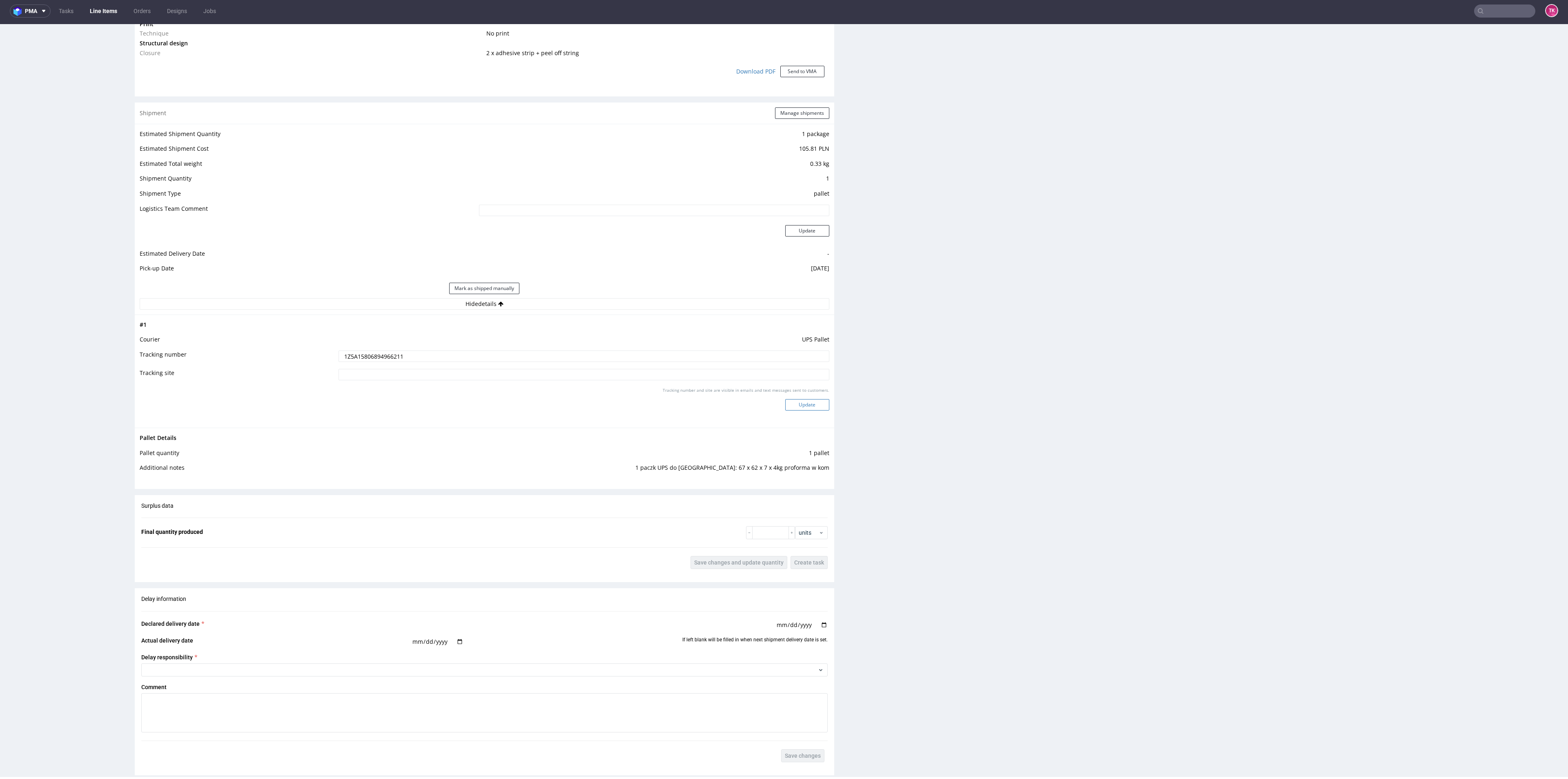
click at [790, 402] on button "Update" at bounding box center [807, 404] width 44 height 12
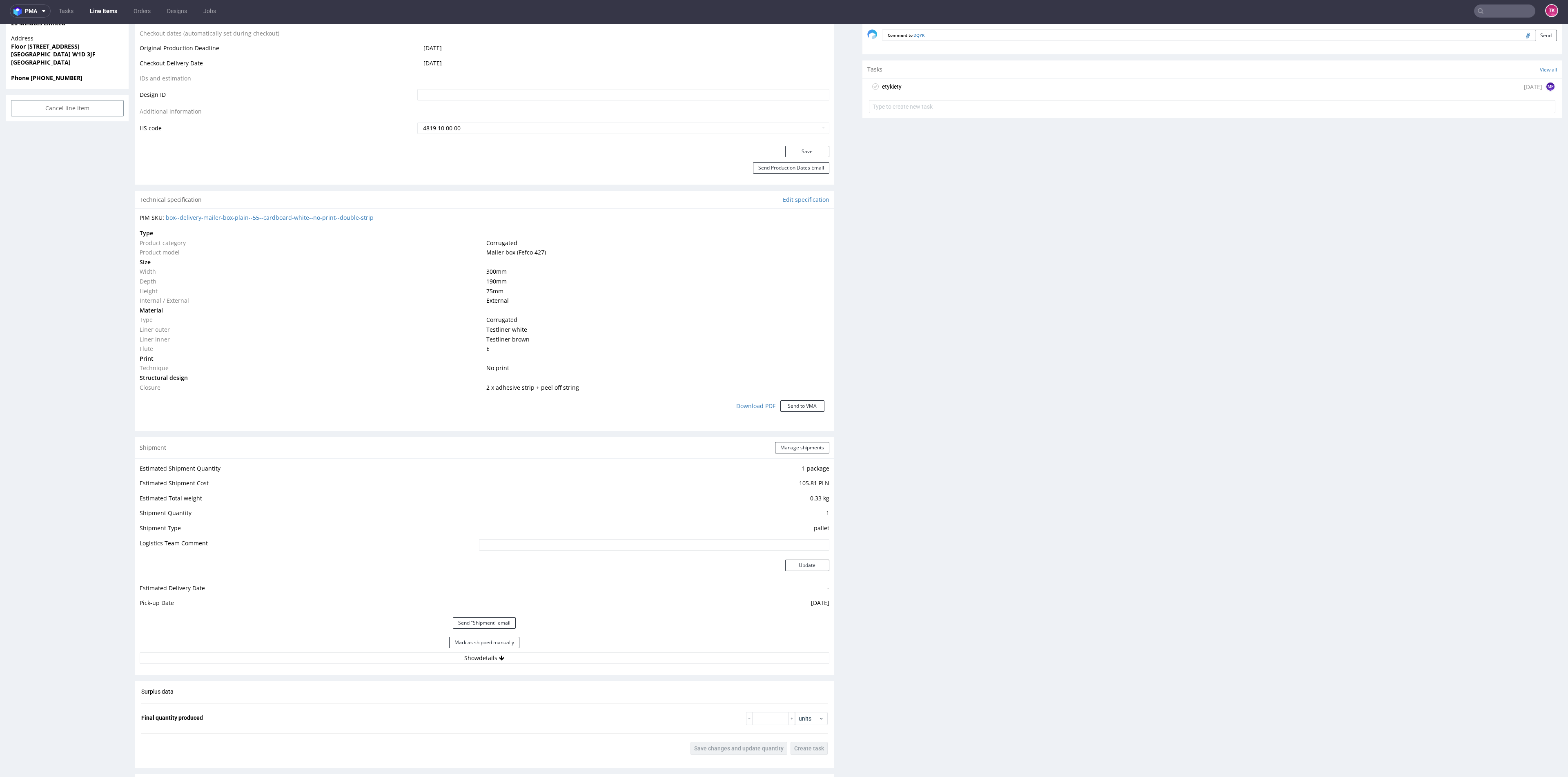
scroll to position [521, 0]
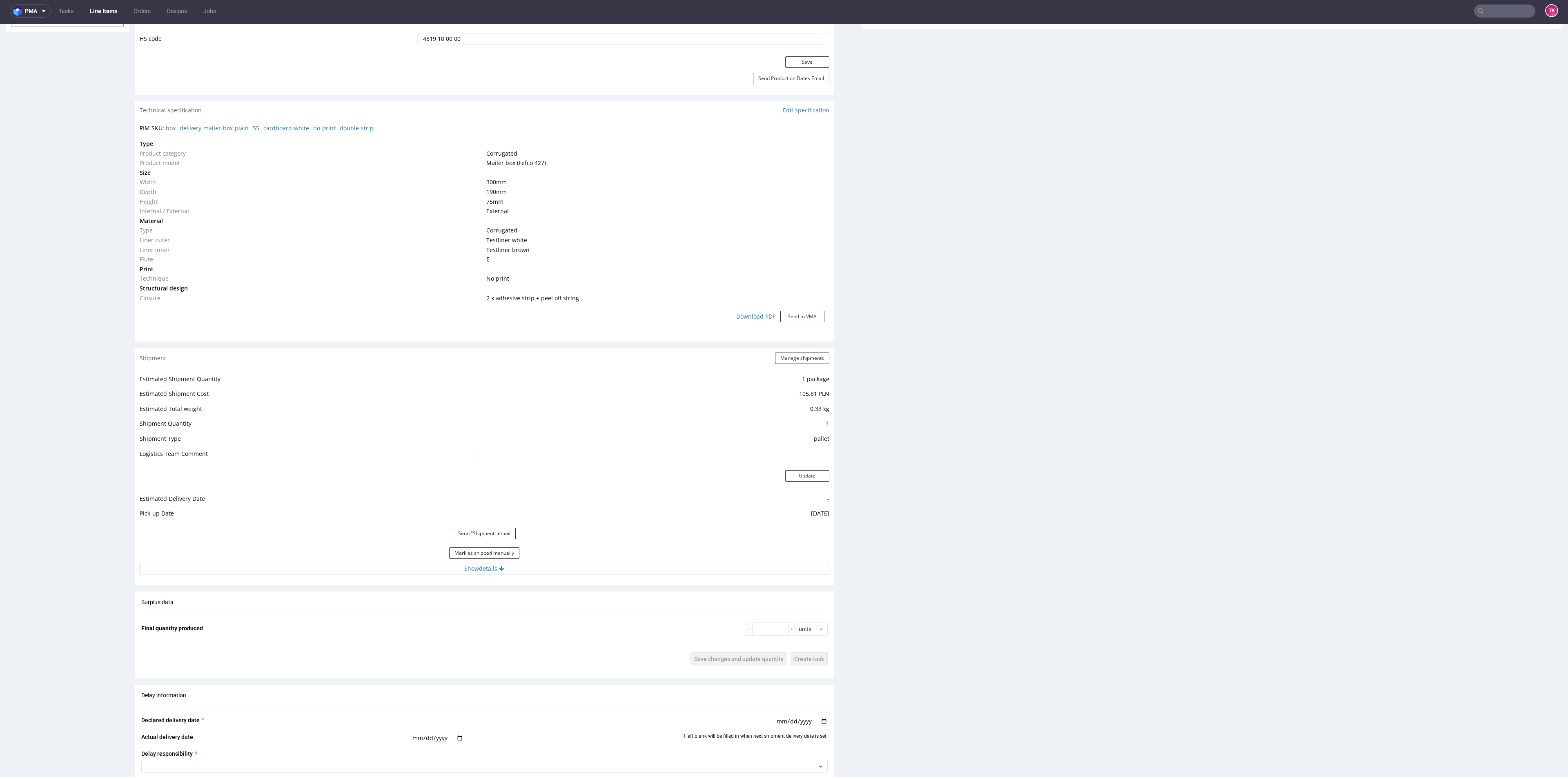
click at [346, 571] on button "Show details" at bounding box center [484, 568] width 690 height 12
click at [100, 10] on link "Line Items" at bounding box center [103, 10] width 37 height 13
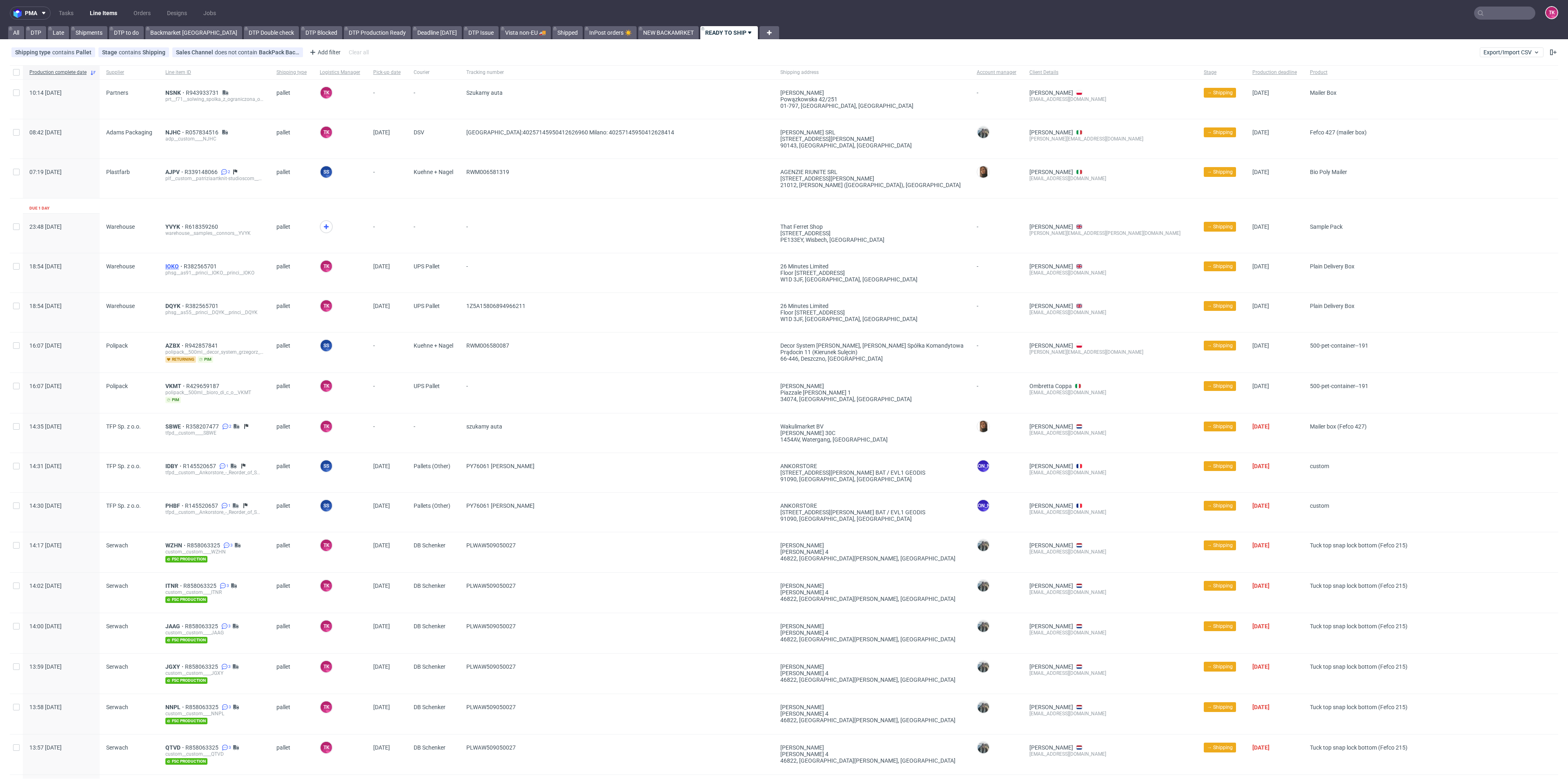
click at [170, 264] on span "IOKO" at bounding box center [175, 266] width 18 height 7
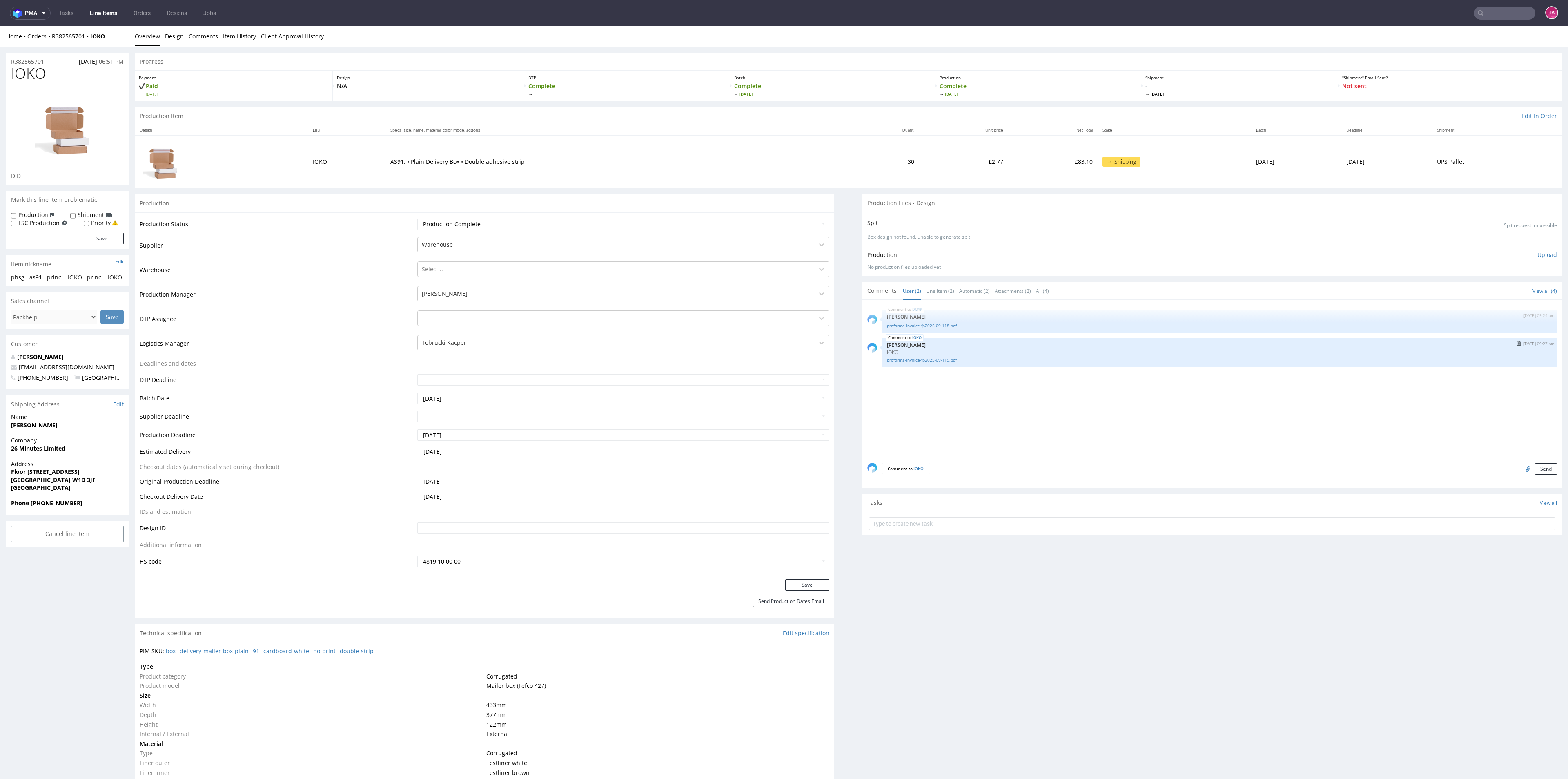
click at [920, 361] on link "proforma-invoice-fp2025-09-119.pdf" at bounding box center [1219, 360] width 665 height 6
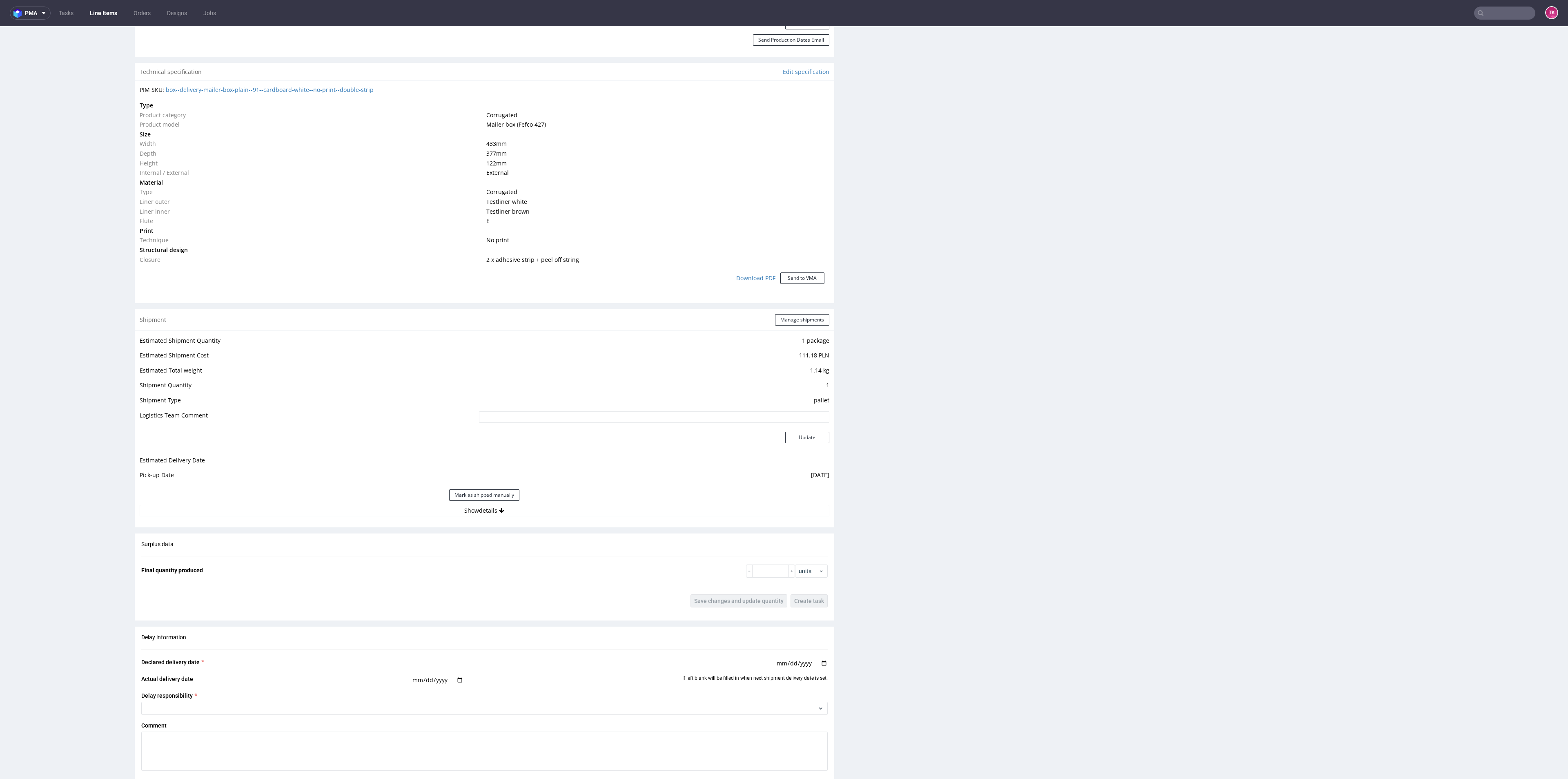
scroll to position [674, 0]
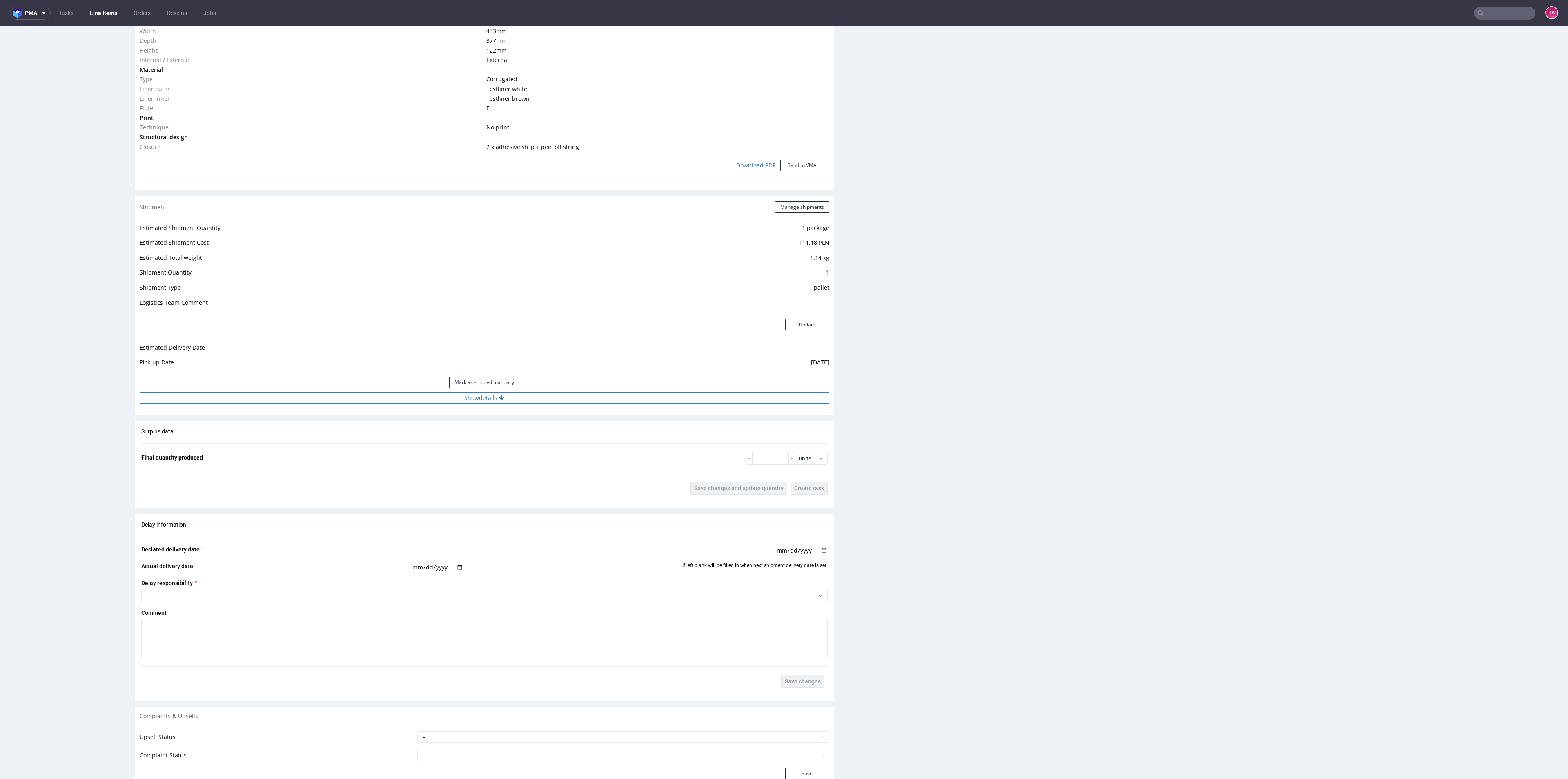
drag, startPoint x: 550, startPoint y: 388, endPoint x: 551, endPoint y: 394, distance: 6.1
click at [550, 389] on div "Mark as shipped manually" at bounding box center [484, 382] width 690 height 19
drag, startPoint x: 551, startPoint y: 394, endPoint x: 553, endPoint y: 404, distance: 10.2
click at [553, 394] on button "Show details" at bounding box center [484, 398] width 690 height 12
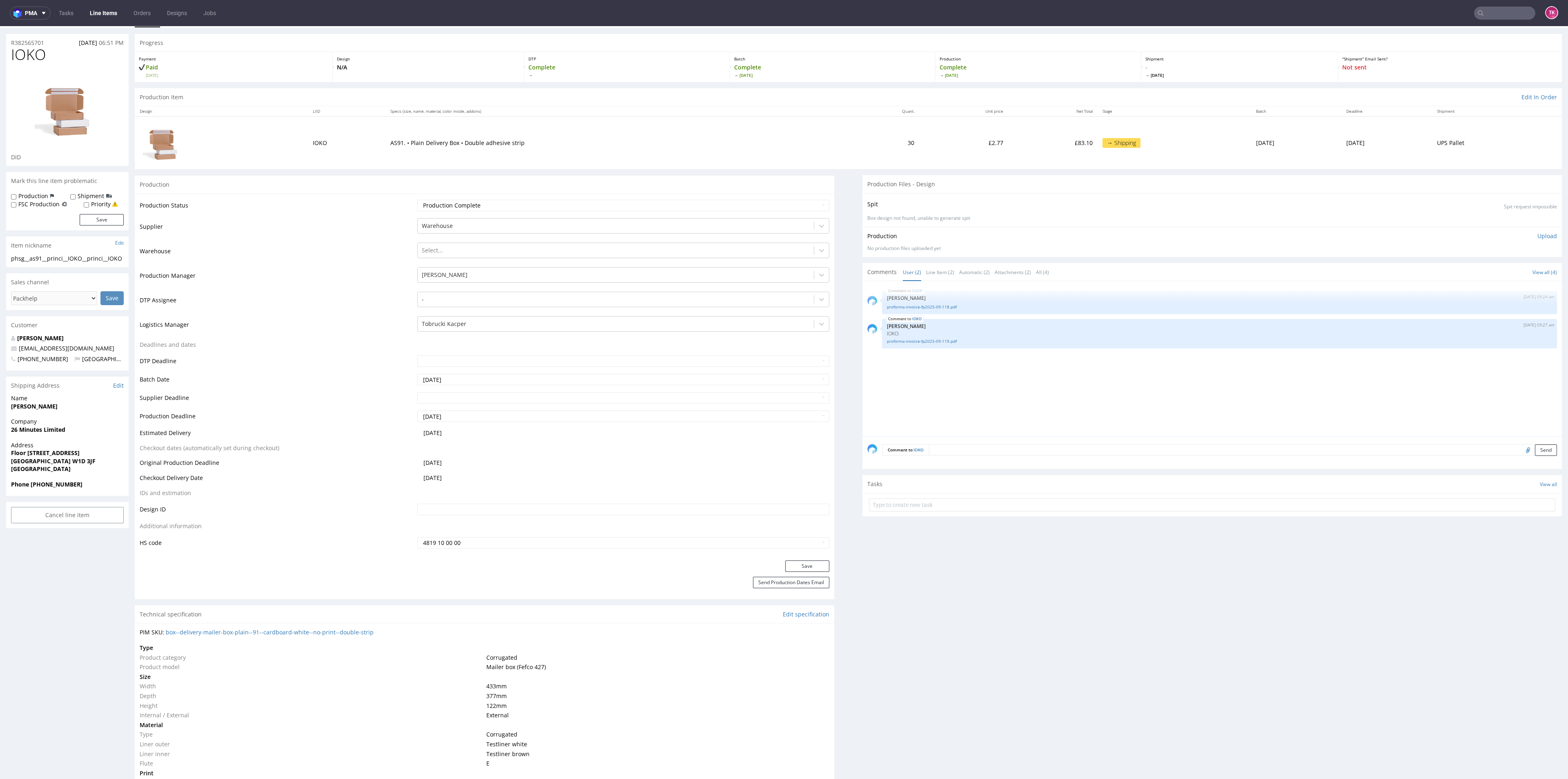
scroll to position [0, 0]
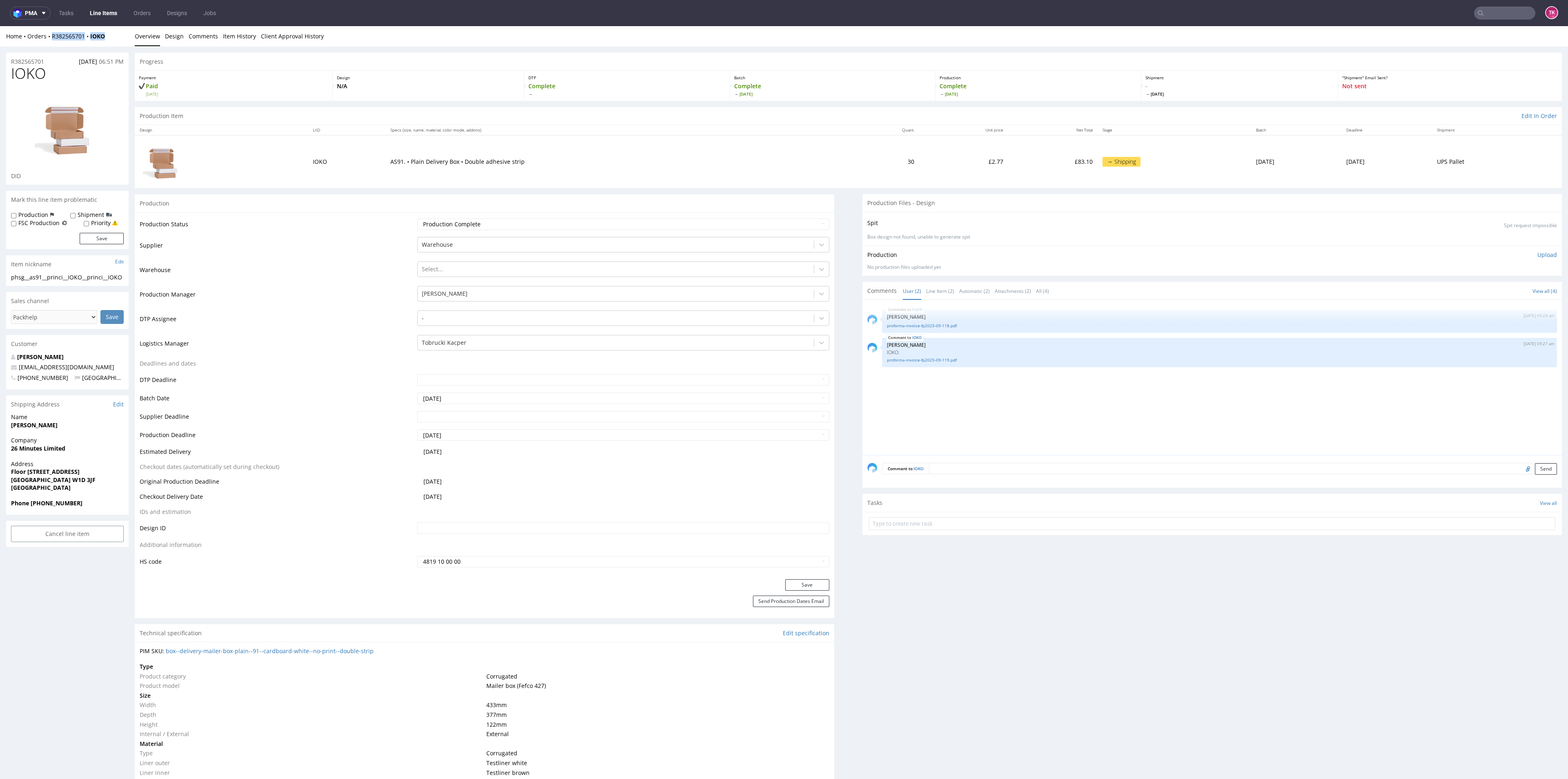
drag, startPoint x: 116, startPoint y: 39, endPoint x: 51, endPoint y: 45, distance: 65.3
click at [49, 43] on div "Home Orders R382565701 IOKO Overview Design Comments Item History Client Approv…" at bounding box center [784, 37] width 1568 height 21
copy div "R382565701 IOKO"
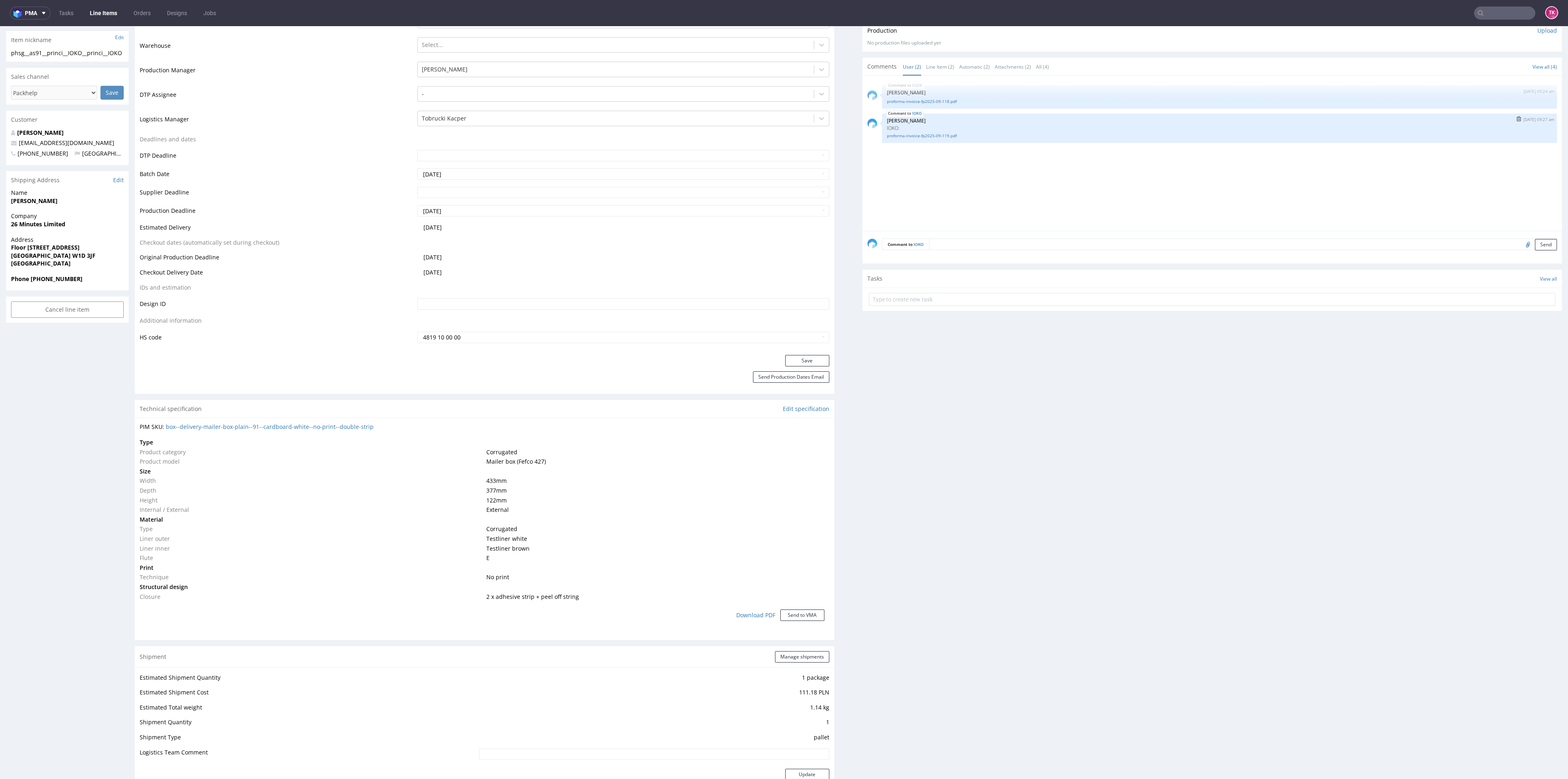
scroll to position [122, 0]
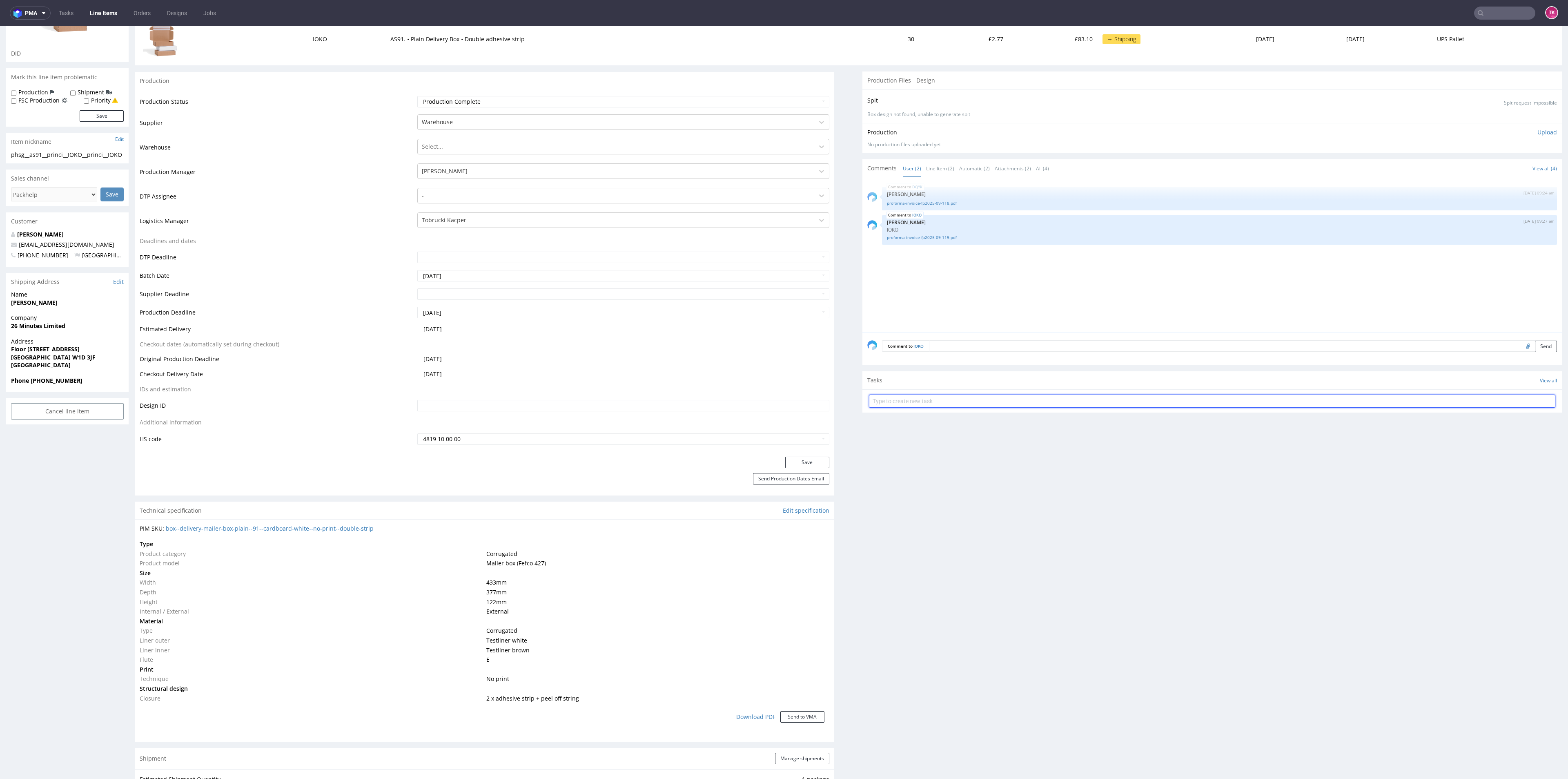
click at [919, 403] on input "text" at bounding box center [1213, 401] width 687 height 13
type input "etykiety"
click at [923, 406] on div "etykiety Set due date" at bounding box center [1213, 398] width 687 height 16
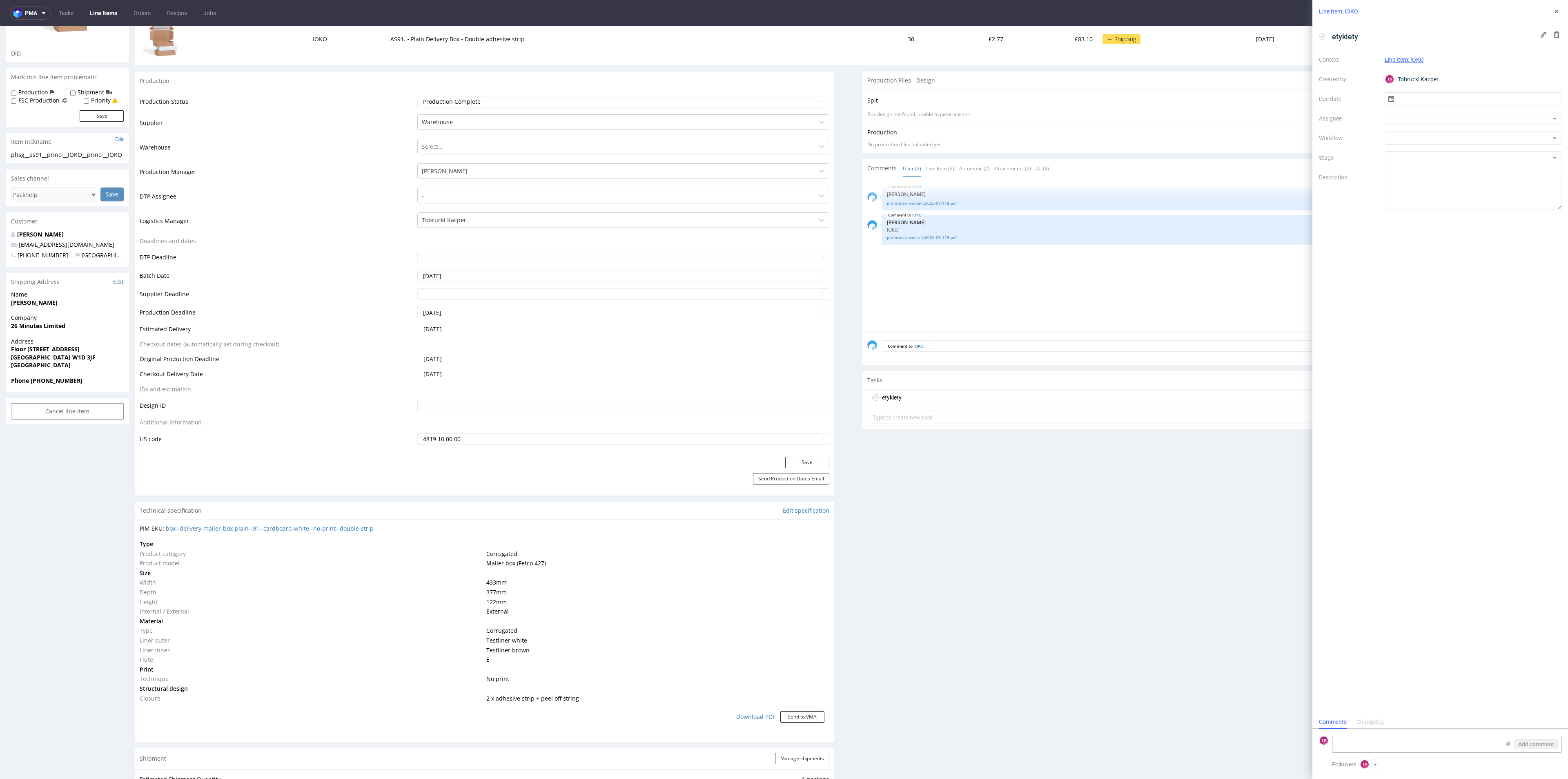
scroll to position [7, 0]
drag, startPoint x: 1441, startPoint y: 737, endPoint x: 1460, endPoint y: 742, distance: 19.6
click at [1442, 737] on textarea at bounding box center [1416, 744] width 167 height 16
paste textarea "1Z5A15806895261499"
type textarea "1Z5A15806895261499"
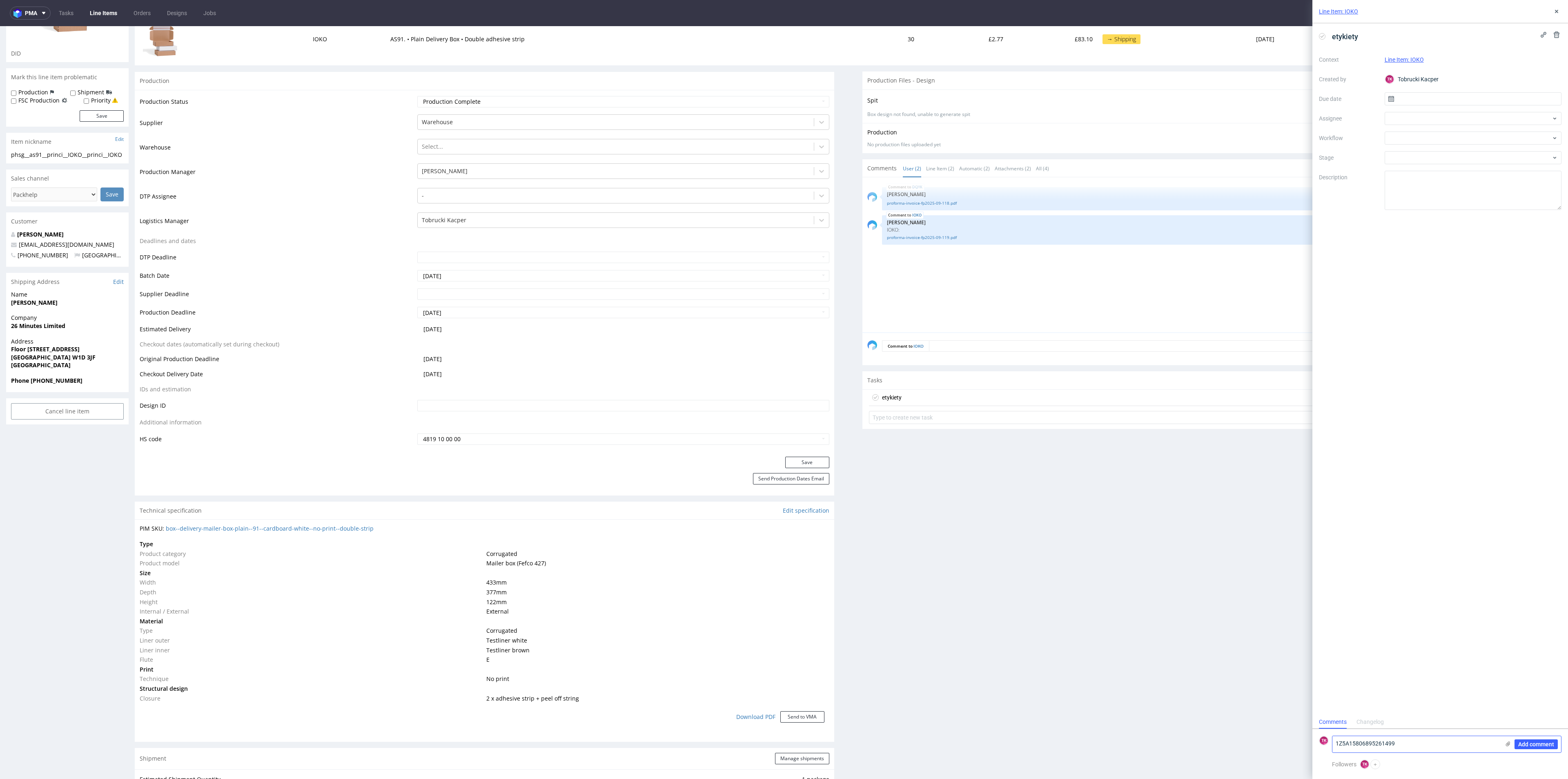
click at [1508, 745] on icon at bounding box center [1508, 744] width 7 height 7
click at [0, 0] on input "file" at bounding box center [0, 0] width 0 height 0
click at [1532, 738] on div "Add comment" at bounding box center [1530, 723] width 61 height 59
click at [1414, 118] on div at bounding box center [1473, 118] width 177 height 13
type input "fe"
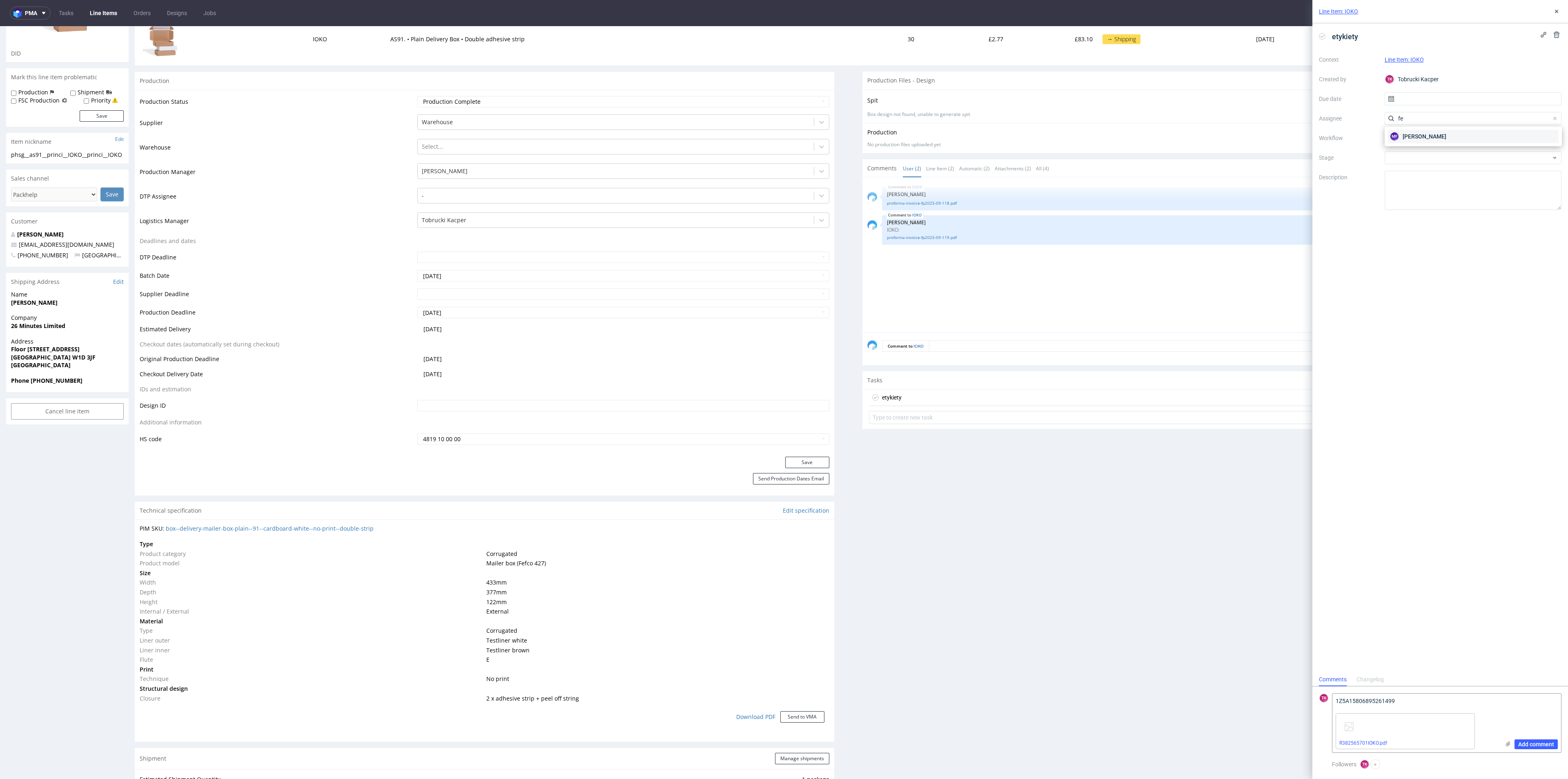
click at [1393, 133] on figcaption "MF" at bounding box center [1394, 136] width 8 height 8
click at [1399, 93] on input "text" at bounding box center [1473, 99] width 177 height 13
click at [1463, 210] on button "30" at bounding box center [1459, 210] width 13 height 13
type input "30/09/2025"
click at [1463, 210] on div "etykiety Context Line Item: IOKO Created by TK Tobrucki Kacper Due date 30/09/2…" at bounding box center [1440, 348] width 256 height 650
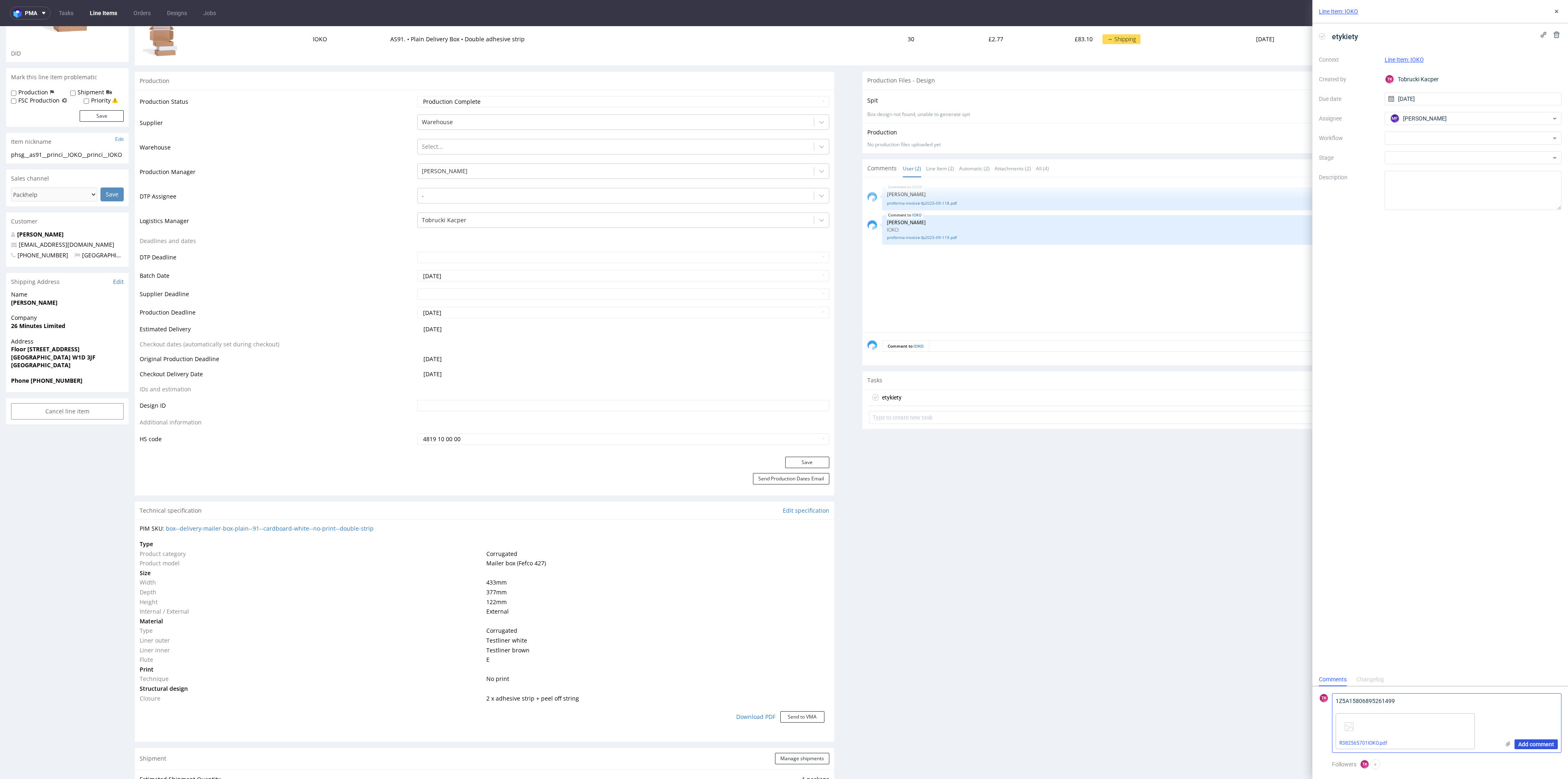
click at [1540, 747] on span "Add comment" at bounding box center [1536, 744] width 36 height 5
click at [1010, 428] on section "Tasks View all etykiety Set due date" at bounding box center [1212, 400] width 699 height 58
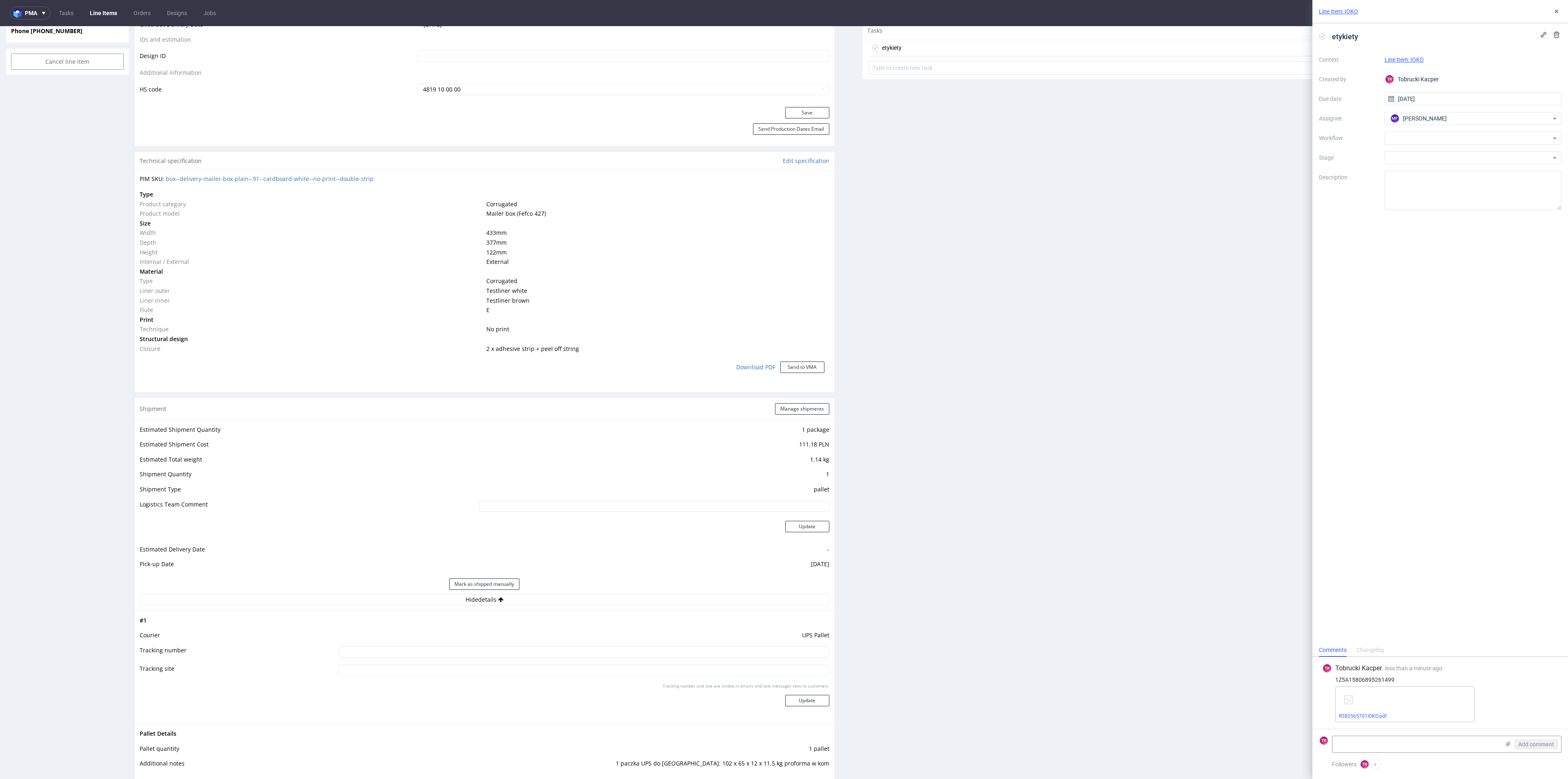
scroll to position [490, 0]
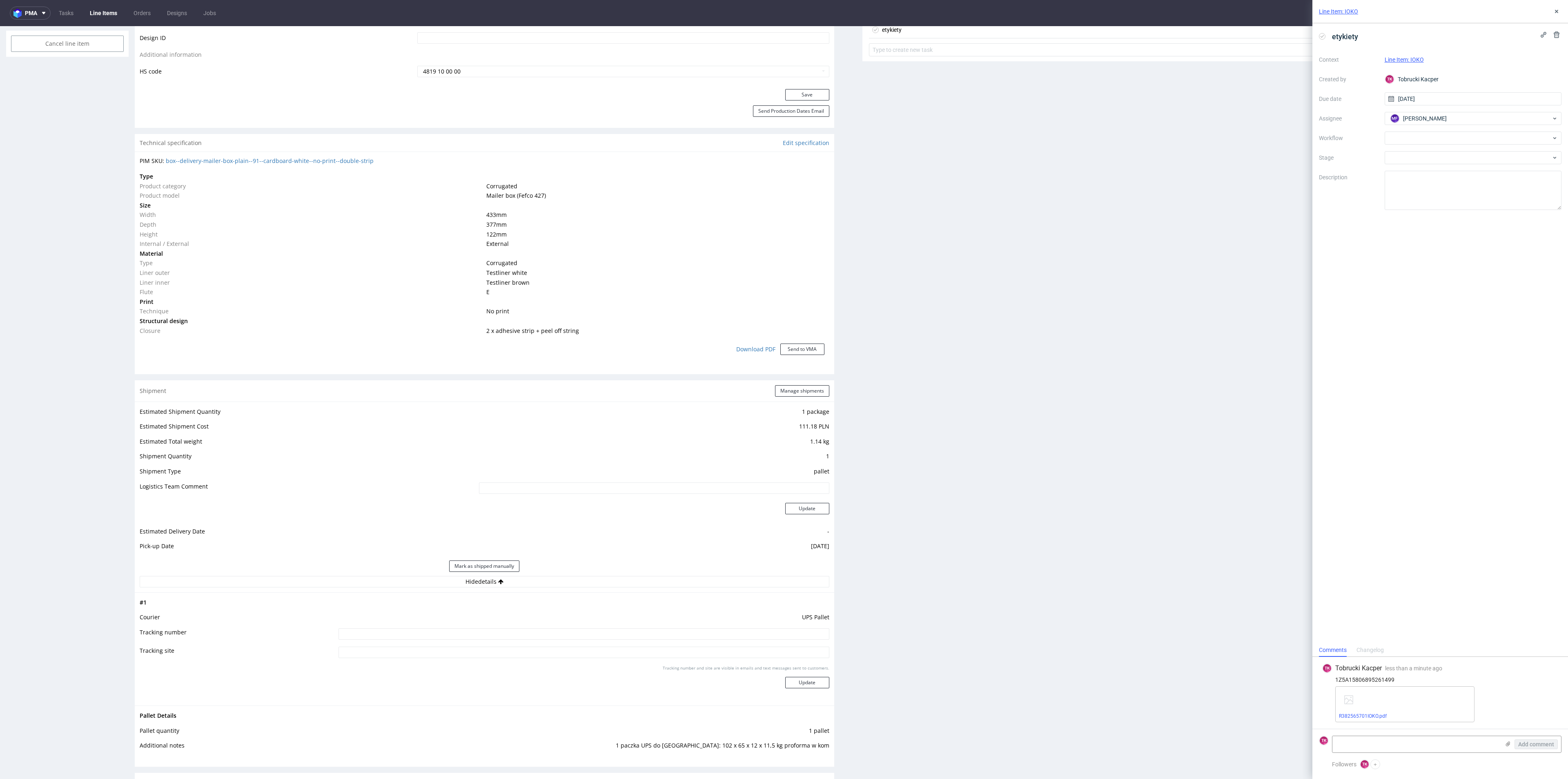
drag, startPoint x: 446, startPoint y: 631, endPoint x: 451, endPoint y: 633, distance: 5.4
click at [446, 631] on input at bounding box center [584, 634] width 491 height 12
paste input "1Z5A15806895261499"
type input "1Z5A15806895261499"
click at [785, 679] on button "Update" at bounding box center [807, 683] width 44 height 12
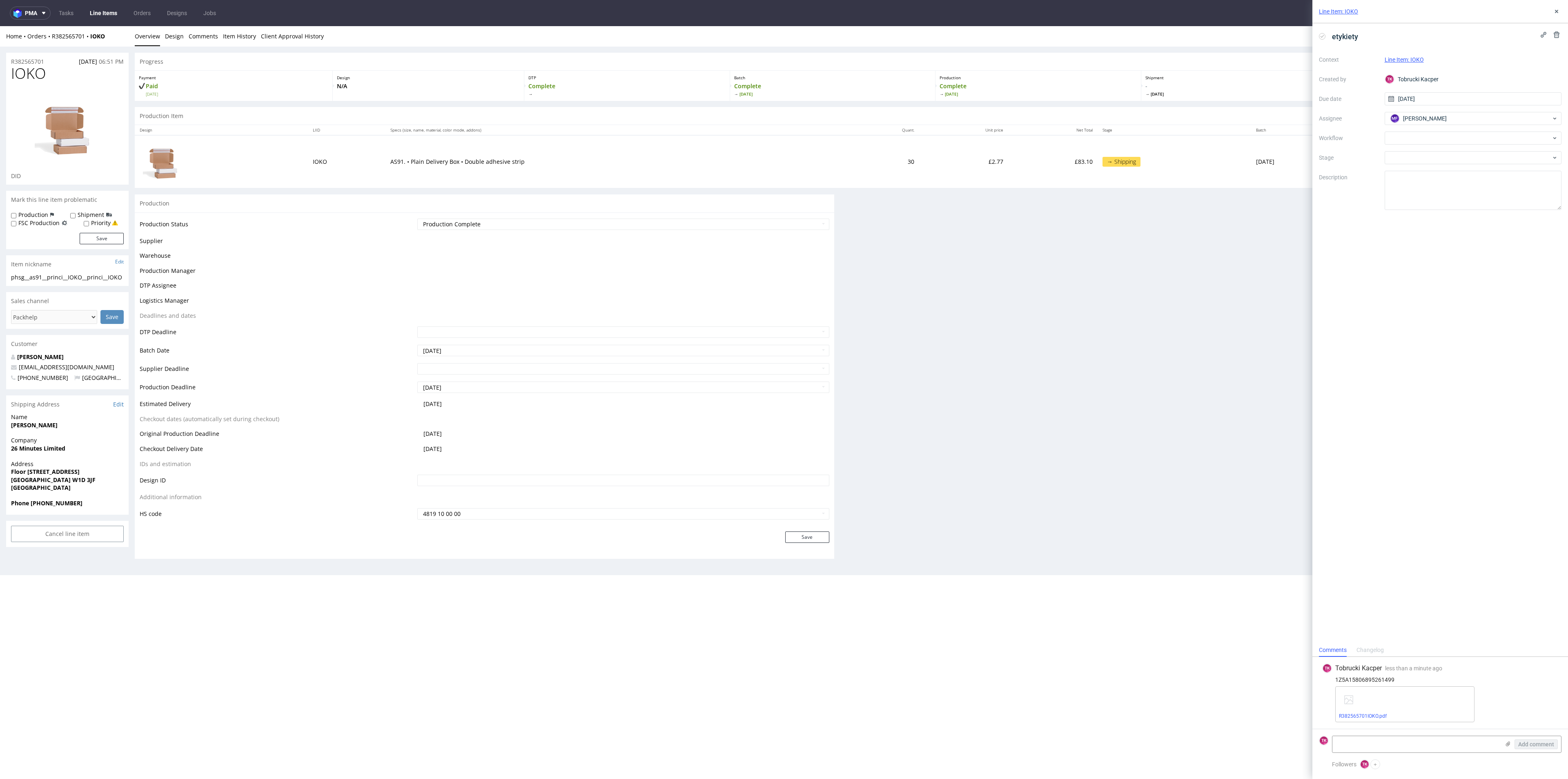
scroll to position [0, 0]
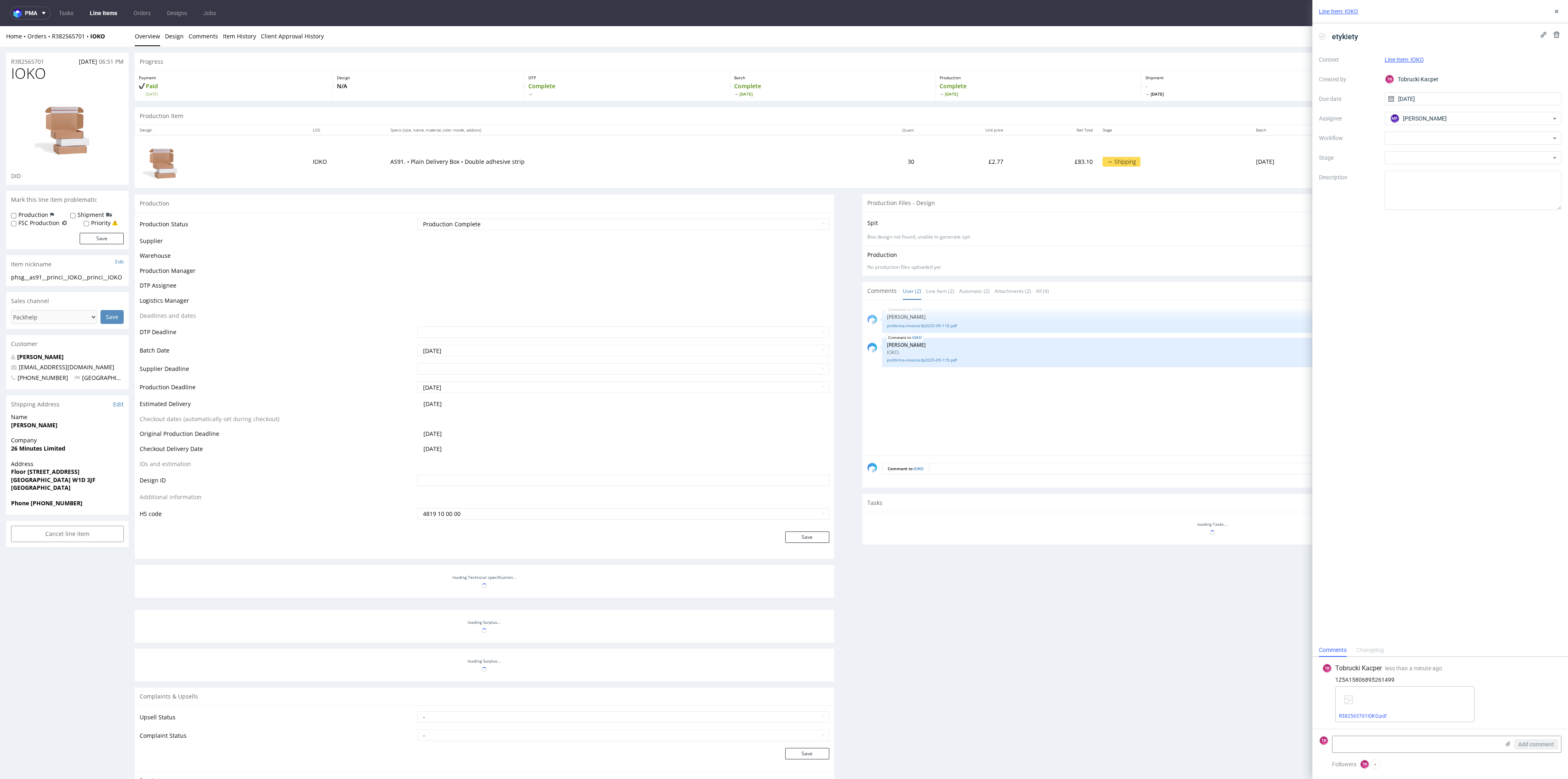
click at [119, 22] on nav "pma Tasks Line Items Orders Designs Jobs TK" at bounding box center [784, 13] width 1568 height 26
click at [110, 16] on link "Line Items" at bounding box center [103, 13] width 37 height 13
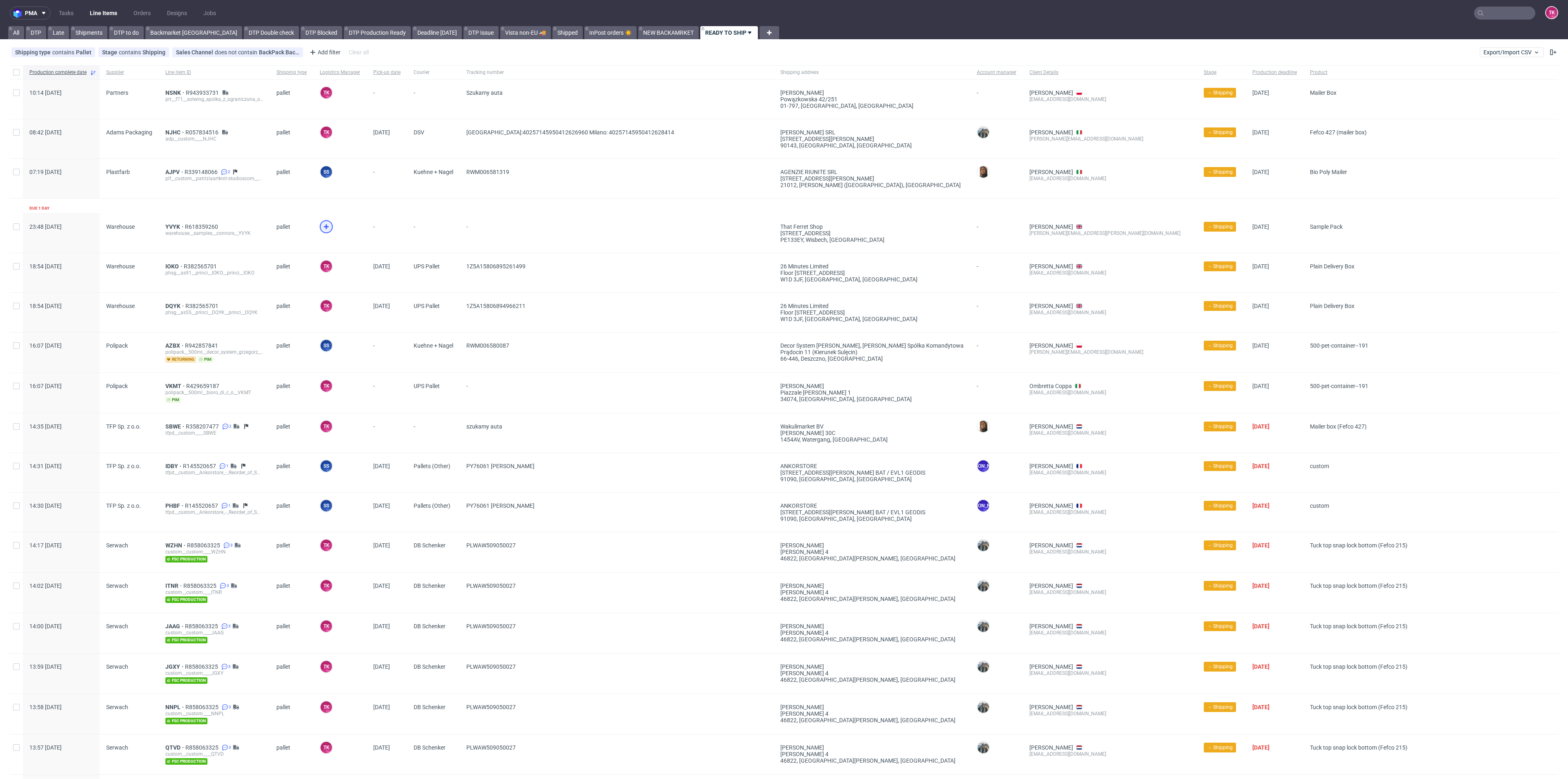
click at [324, 227] on use at bounding box center [326, 227] width 5 height 5
click at [172, 224] on span "YVYK" at bounding box center [175, 227] width 19 height 7
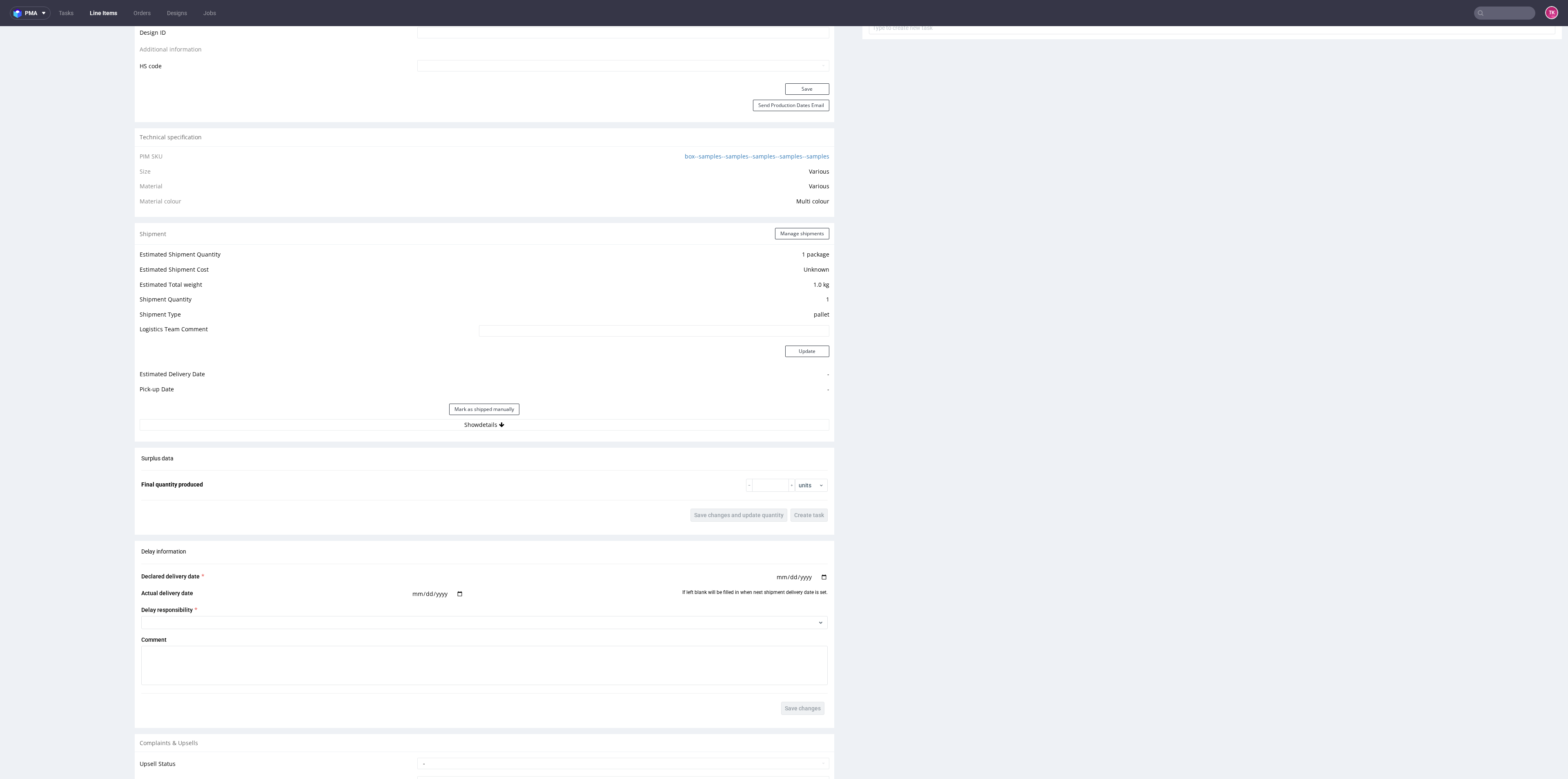
scroll to position [552, 0]
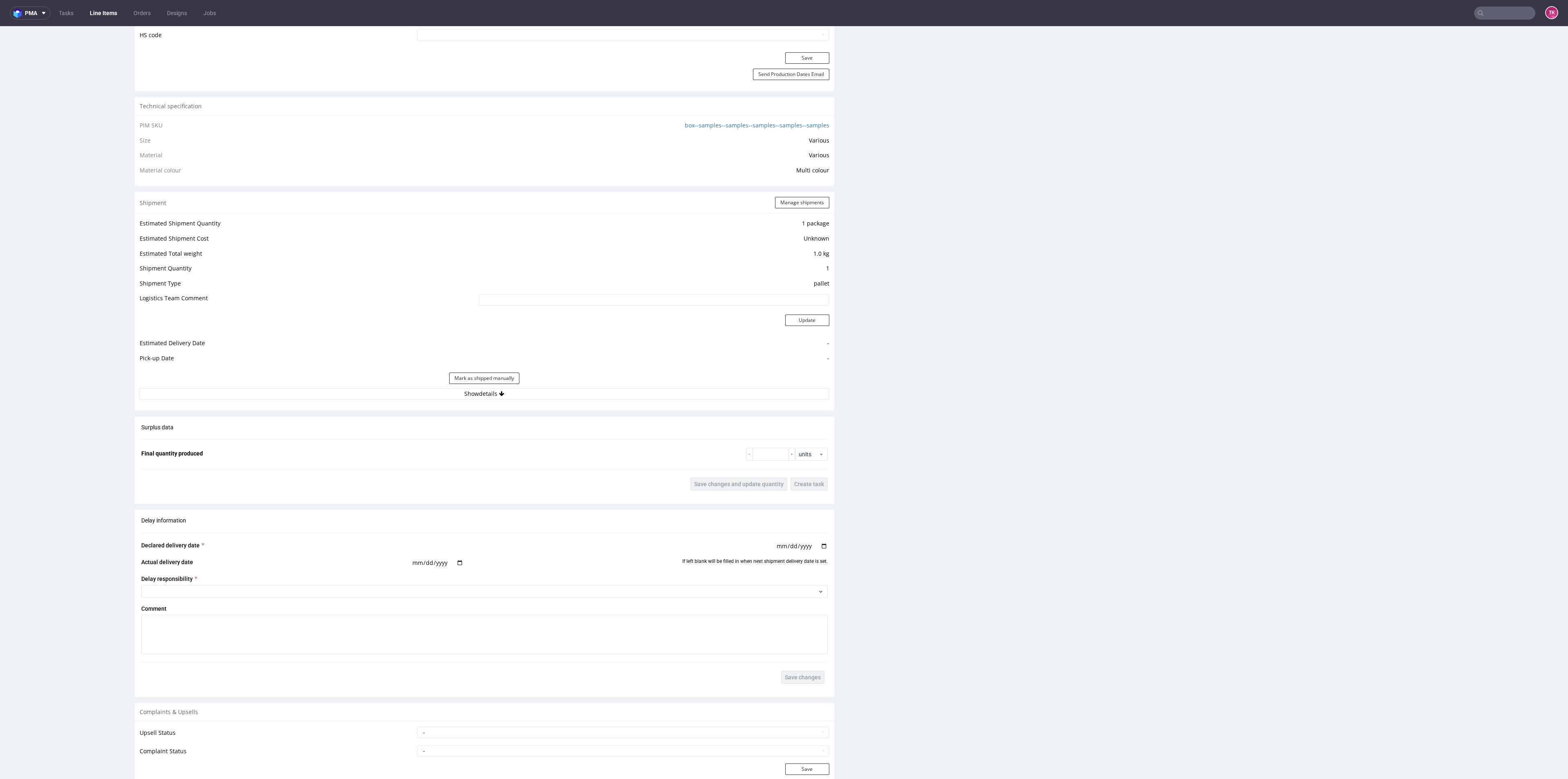
click at [396, 370] on div "Mark as shipped manually" at bounding box center [484, 378] width 690 height 19
click at [406, 388] on button "Show details" at bounding box center [484, 393] width 690 height 12
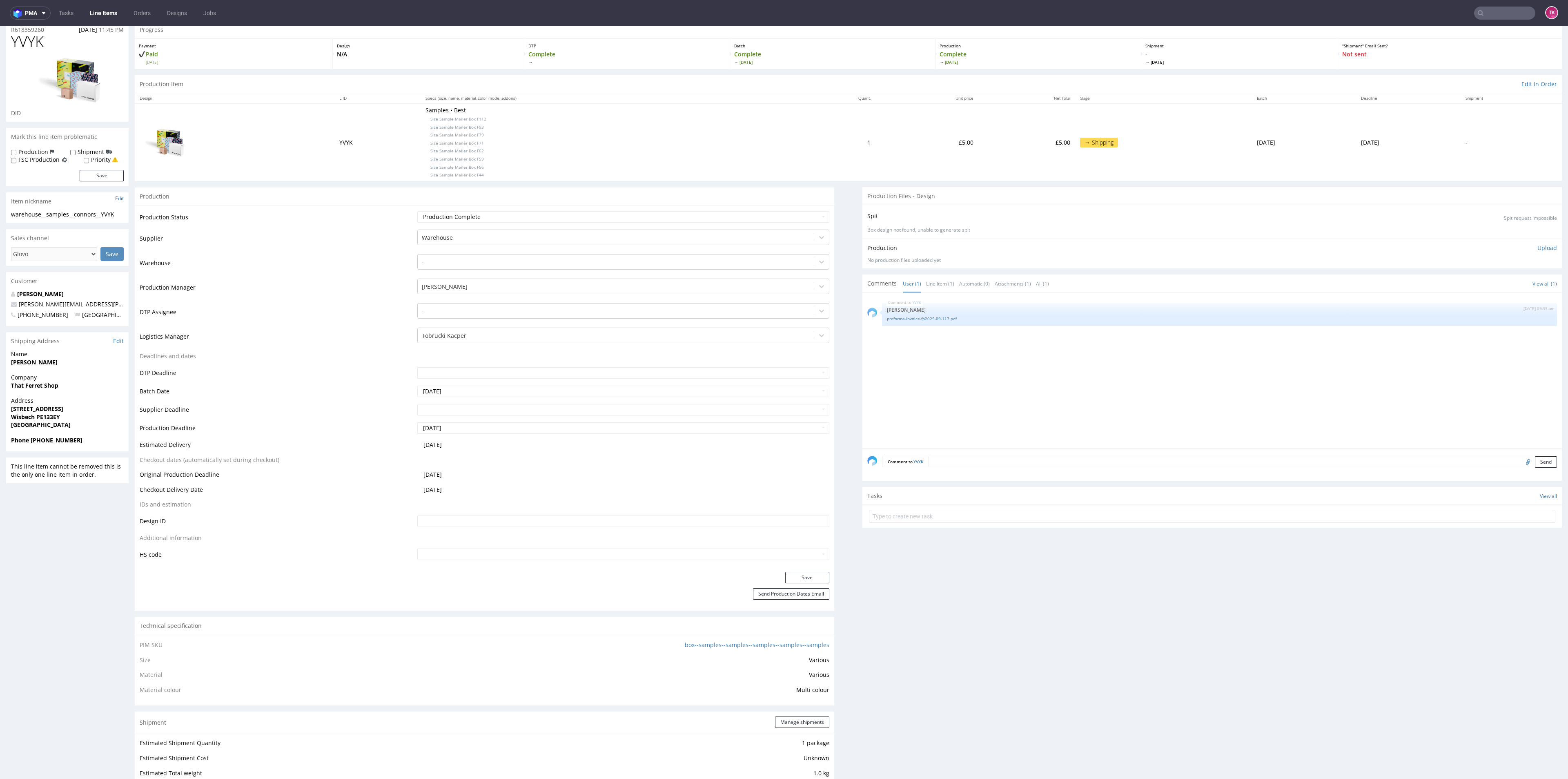
scroll to position [0, 0]
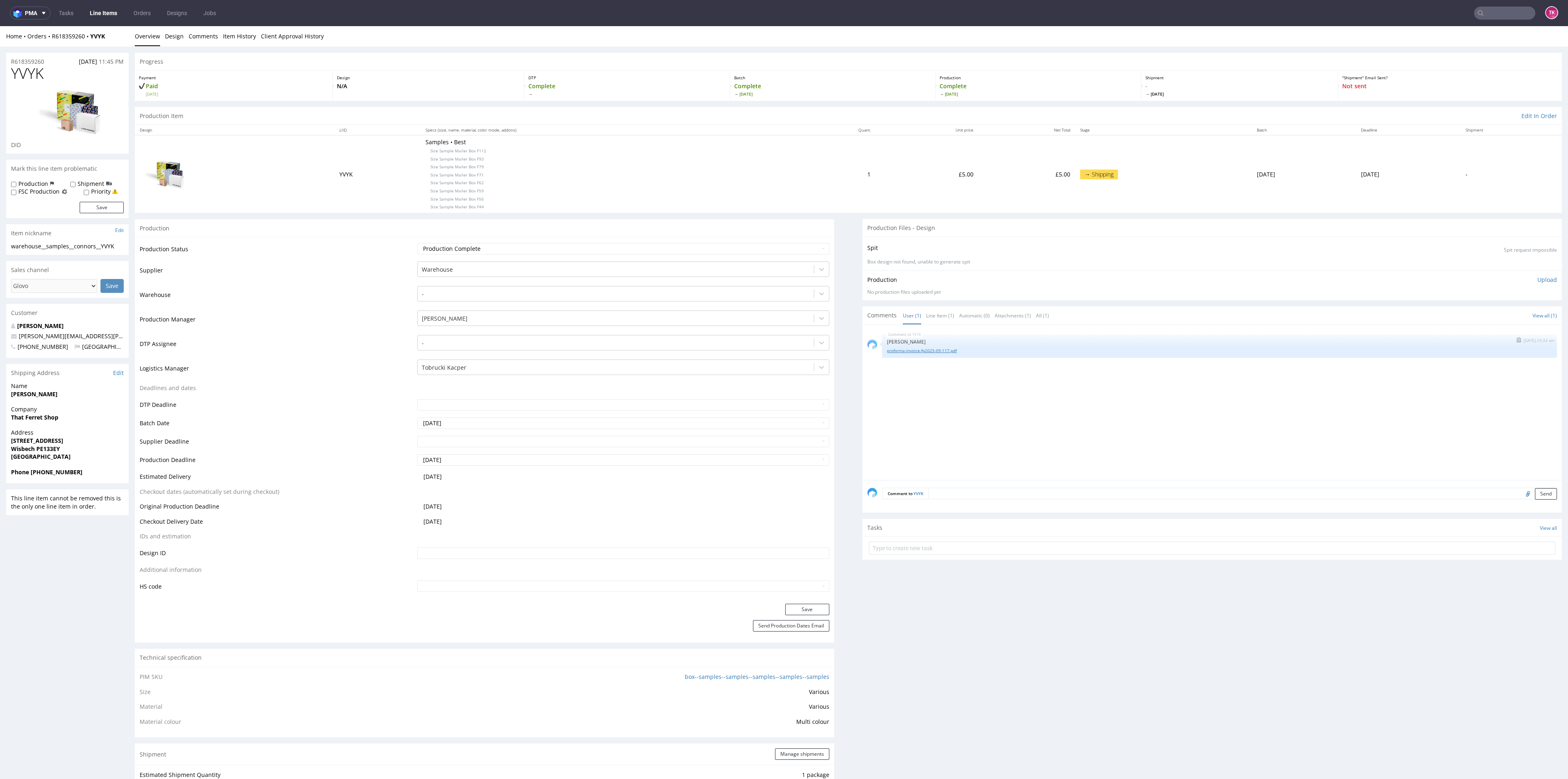
click at [916, 350] on link "proforma-invoice-fp2025-09-117.pdf" at bounding box center [1219, 351] width 665 height 6
drag, startPoint x: 110, startPoint y: 37, endPoint x: 47, endPoint y: 41, distance: 63.1
click at [47, 41] on div "Home Orders R618359260 YVYK Overview Design Comments Item History Client Approv…" at bounding box center [784, 37] width 1568 height 21
copy div "R618359260 YVYK"
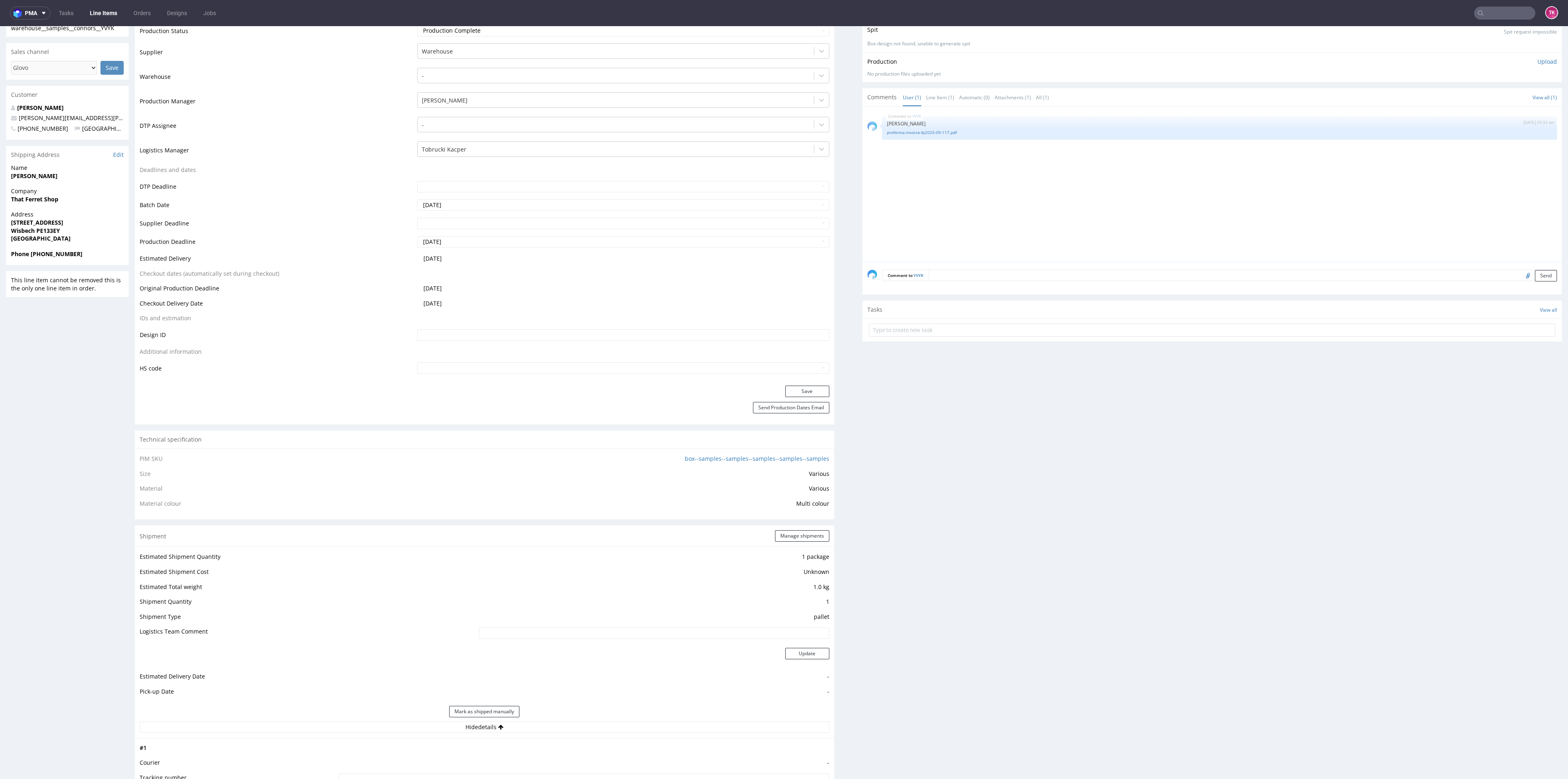
scroll to position [184, 0]
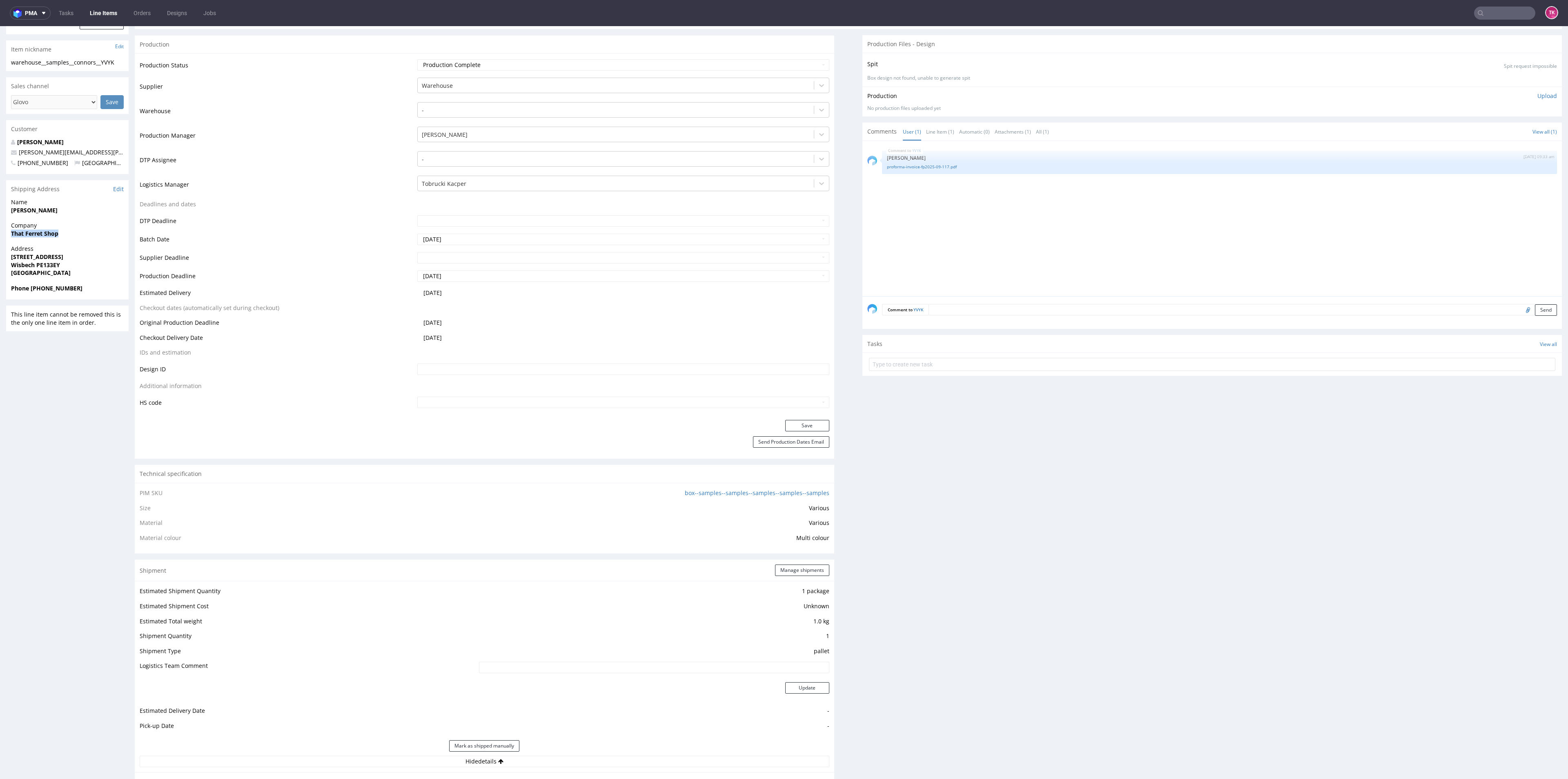
drag, startPoint x: 0, startPoint y: 241, endPoint x: 102, endPoint y: 230, distance: 102.6
click at [102, 230] on div "R618359260 29.09.2025 11:45 PM YVYK DID Mark this line item problematic Product…" at bounding box center [784, 647] width 1568 height 1568
drag, startPoint x: 55, startPoint y: 213, endPoint x: 0, endPoint y: 210, distance: 55.1
click at [0, 210] on div "R618359260 29.09.2025 11:45 PM YVYK DID Mark this line item problematic Product…" at bounding box center [784, 647] width 1568 height 1568
drag, startPoint x: 5, startPoint y: 261, endPoint x: 68, endPoint y: 263, distance: 63.0
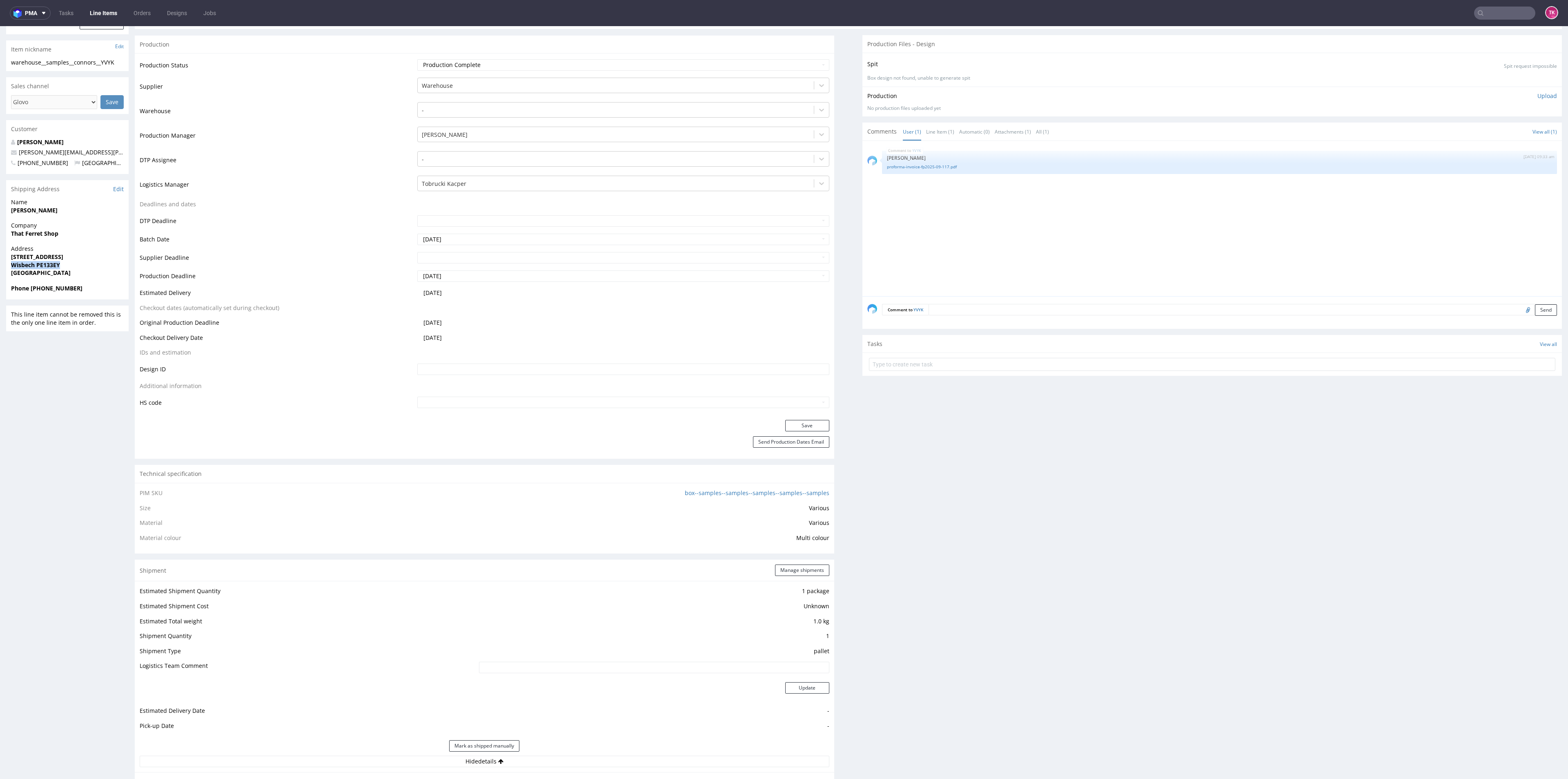
click at [68, 263] on div "R618359260 29.09.2025 11:45 PM YVYK DID Mark this line item problematic Product…" at bounding box center [784, 647] width 1568 height 1568
drag, startPoint x: 13, startPoint y: 258, endPoint x: 75, endPoint y: 266, distance: 62.5
click at [75, 266] on div "Address 6 Ollard Ave Wisbech PE133EY United Kingdom" at bounding box center [67, 264] width 122 height 39
drag, startPoint x: 102, startPoint y: 151, endPoint x: 7, endPoint y: 153, distance: 95.0
click at [7, 153] on div "Jack Connors jack.connors@thatferret.shop +4407835178393 United Kingdom" at bounding box center [67, 157] width 122 height 37
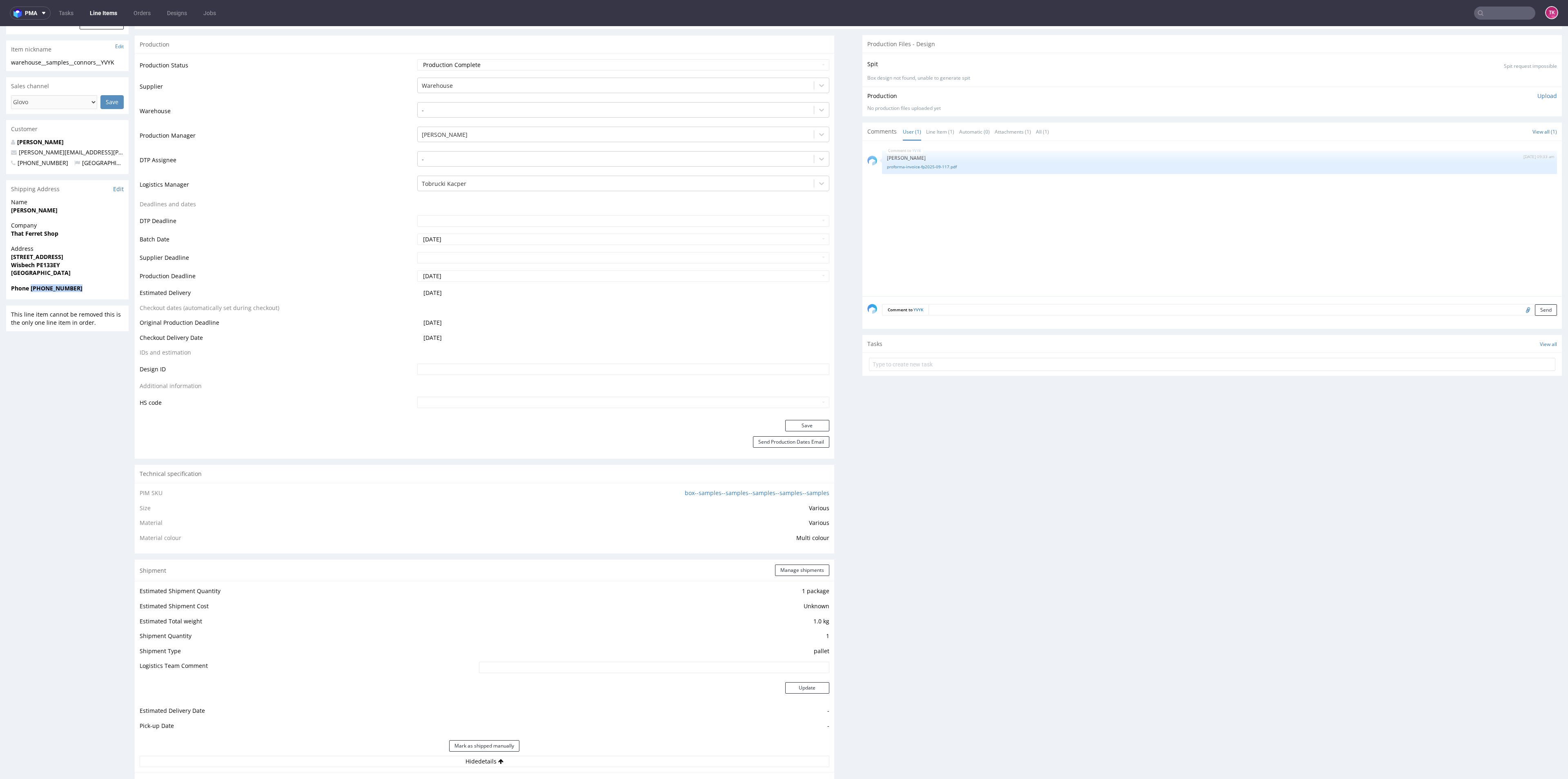
drag, startPoint x: 52, startPoint y: 287, endPoint x: 48, endPoint y: 300, distance: 13.6
click at [30, 288] on span "Phone +4407835178393" at bounding box center [67, 288] width 113 height 8
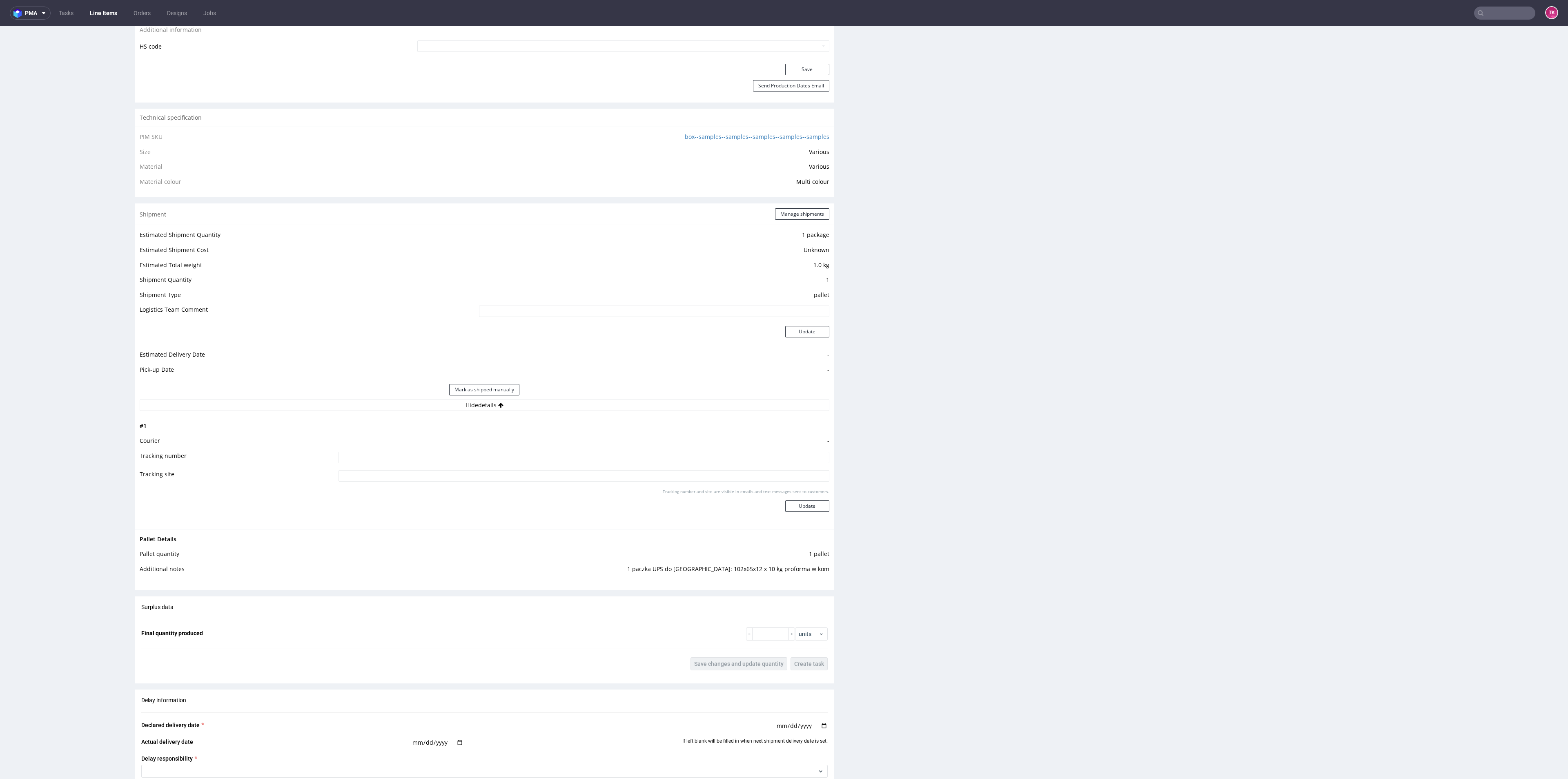
scroll to position [736, 0]
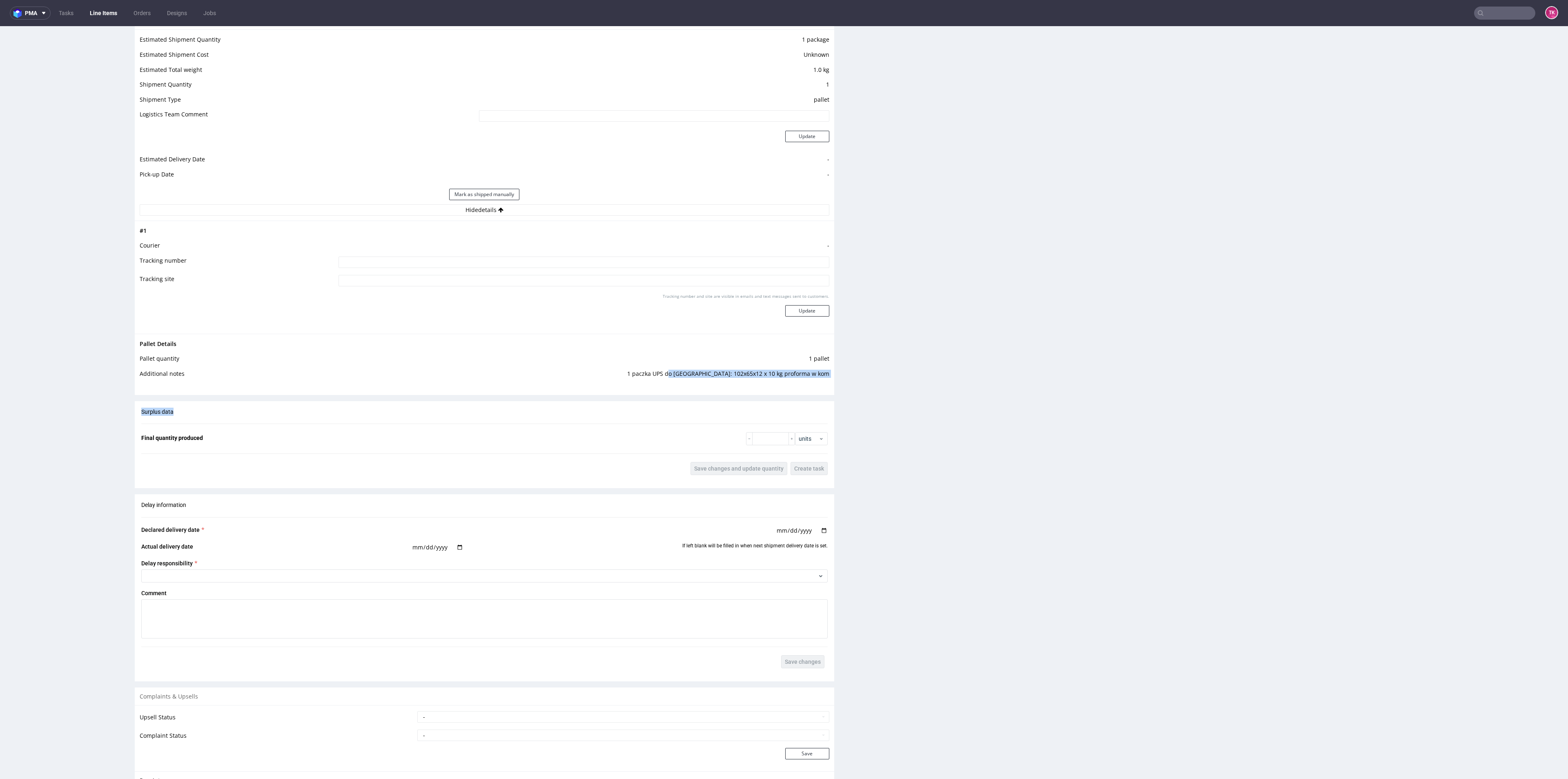
drag, startPoint x: 718, startPoint y: 376, endPoint x: 850, endPoint y: 406, distance: 135.4
click at [837, 404] on div "Progress Payment Paid Mon 29 Sep Design N/A DTP Complete Batch Complete Tue 30 …" at bounding box center [848, 95] width 1427 height 1556
click at [863, 406] on div "Production Files - Design Spit Spit request impossible Box design not found, un…" at bounding box center [1212, 144] width 699 height 1322
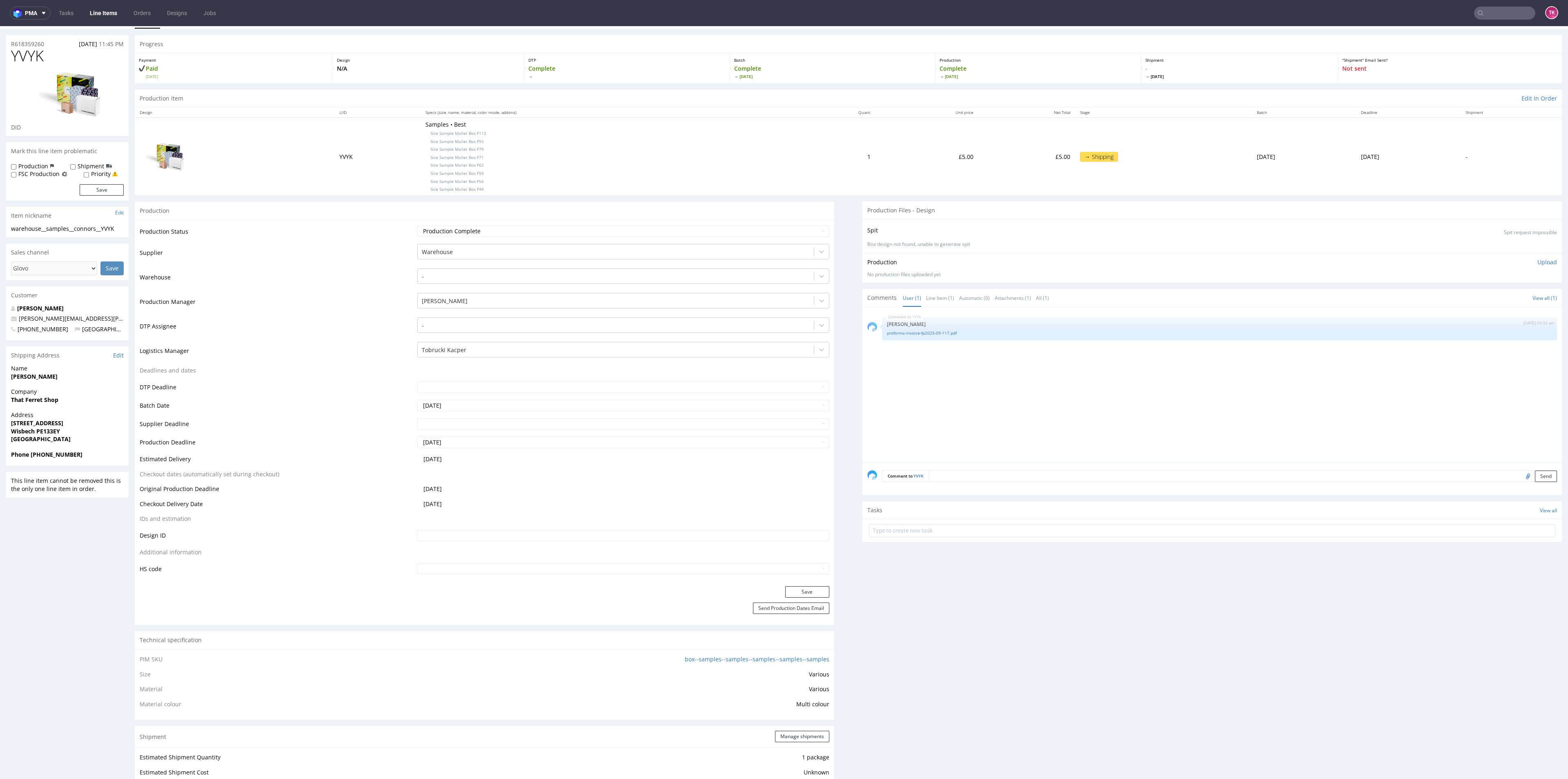
scroll to position [0, 0]
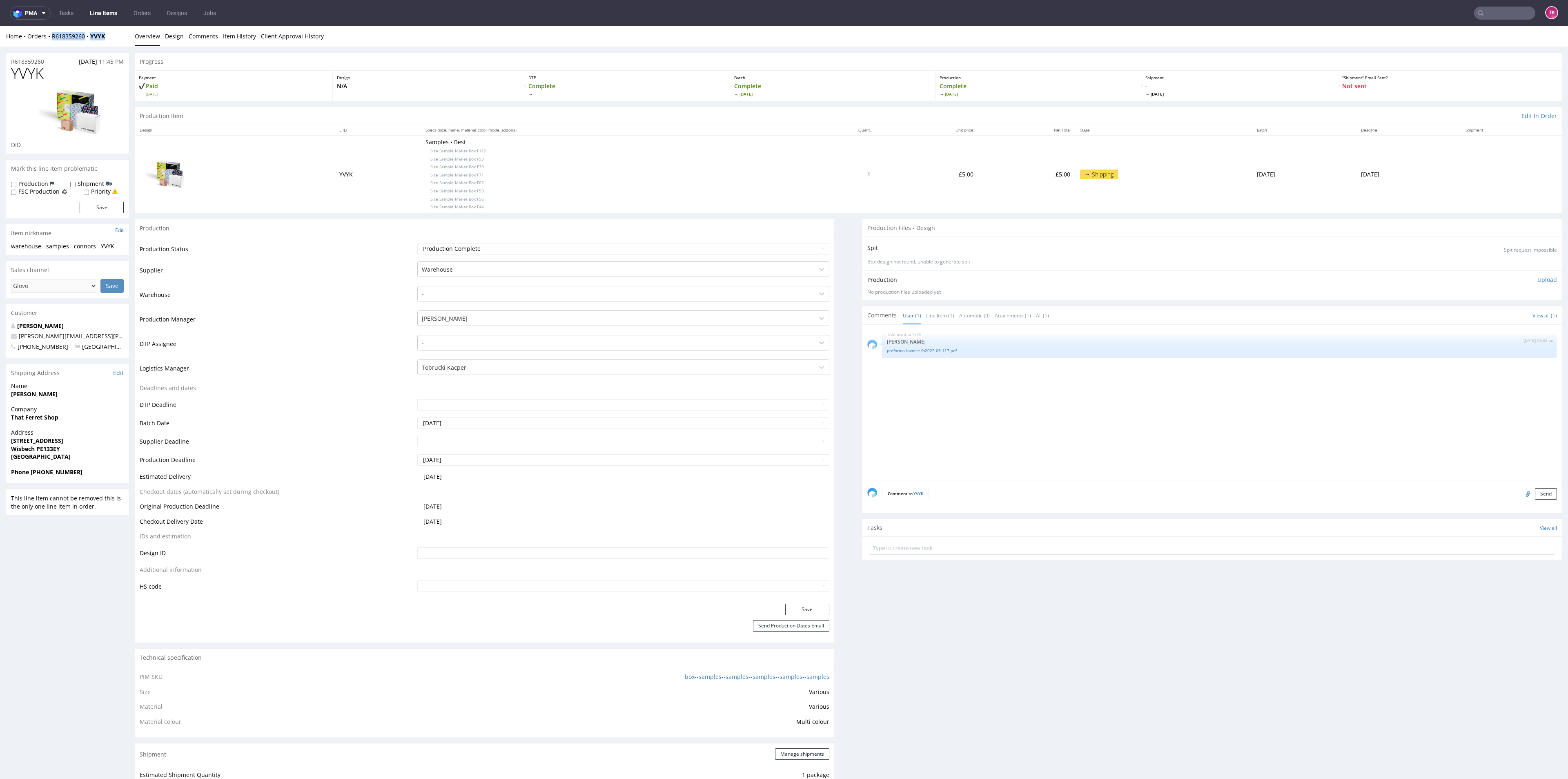
drag, startPoint x: 107, startPoint y: 34, endPoint x: 51, endPoint y: 41, distance: 56.4
click at [51, 41] on div "Home Orders R618359260 YVYK Overview Design Comments Item History Client Approv…" at bounding box center [784, 37] width 1568 height 21
click at [951, 546] on input "text" at bounding box center [1213, 548] width 687 height 13
type input "etykiety"
click at [950, 545] on div "etykiety Set due date" at bounding box center [1213, 545] width 687 height 16
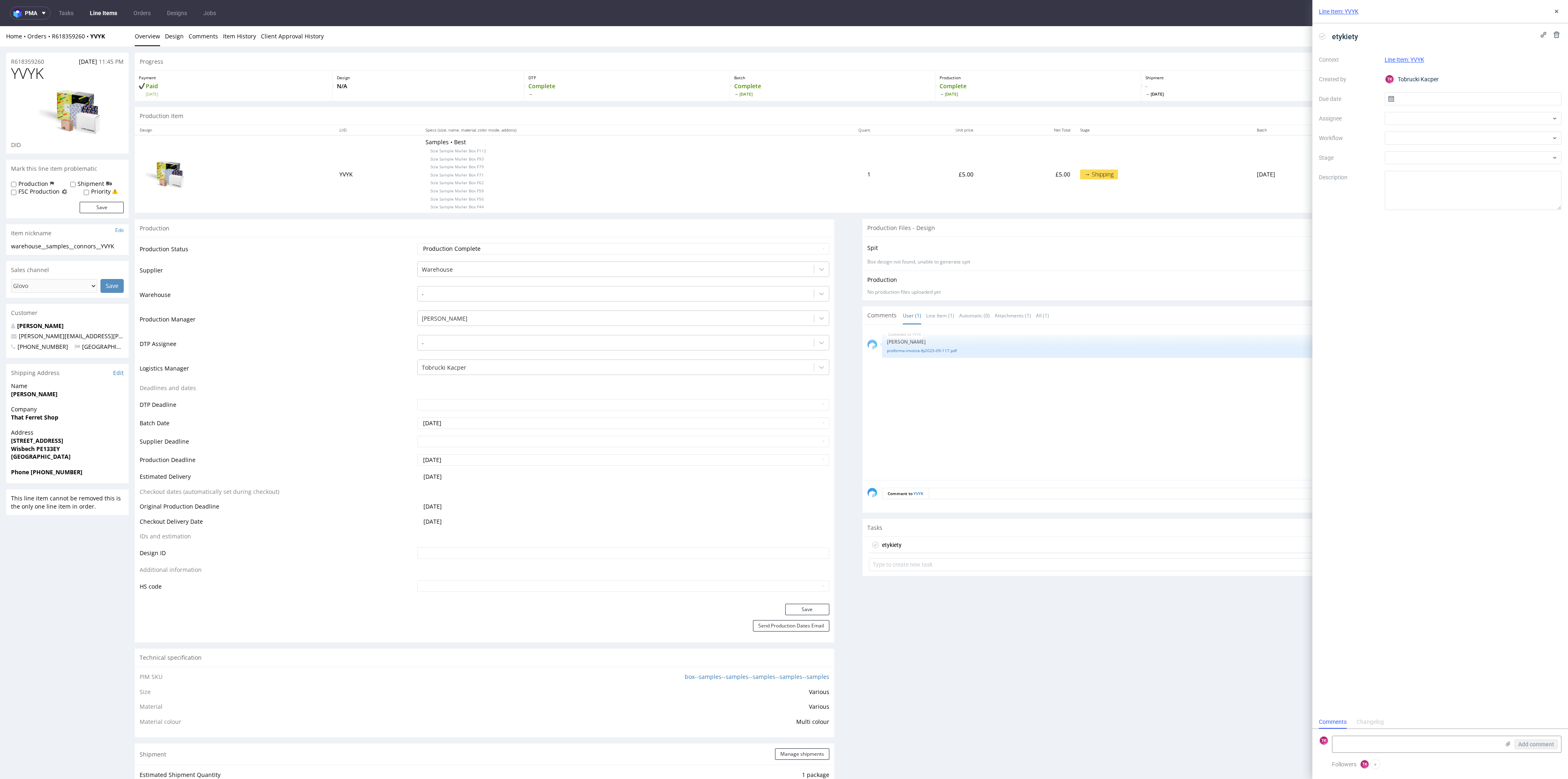
scroll to position [7, 0]
click at [1372, 747] on textarea at bounding box center [1416, 744] width 167 height 16
paste textarea "R618359260YVYK"
click at [1509, 742] on icon at bounding box center [1508, 744] width 7 height 7
click at [0, 0] on input "file" at bounding box center [0, 0] width 0 height 0
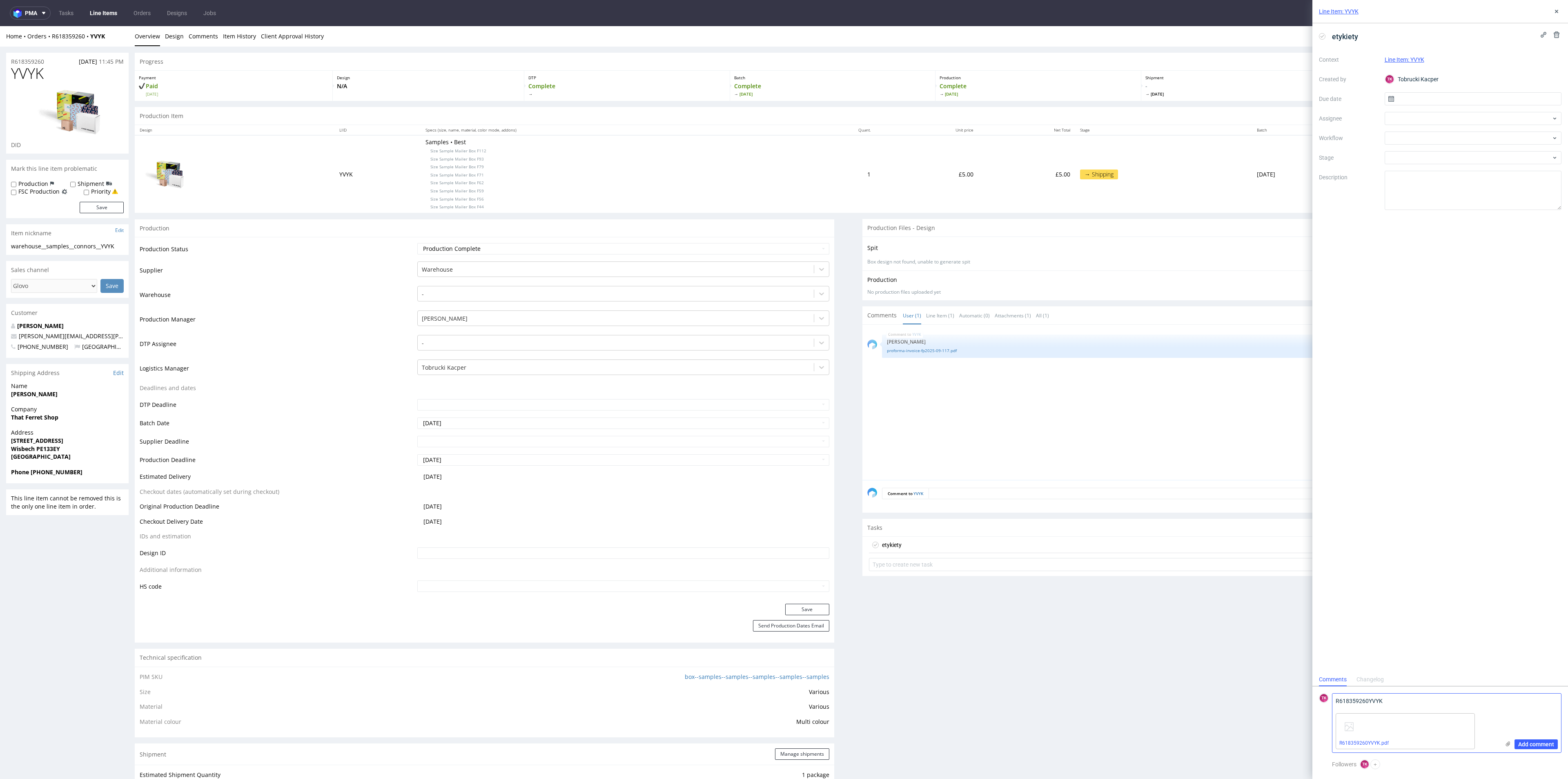
click at [1415, 702] on textarea "R618359260YVYK" at bounding box center [1416, 702] width 167 height 16
paste textarea "1Z5A15806893943041"
type textarea "R618359260YVYK 1Z5A15806893943041"
click at [1528, 742] on span "Add comment" at bounding box center [1536, 744] width 36 height 5
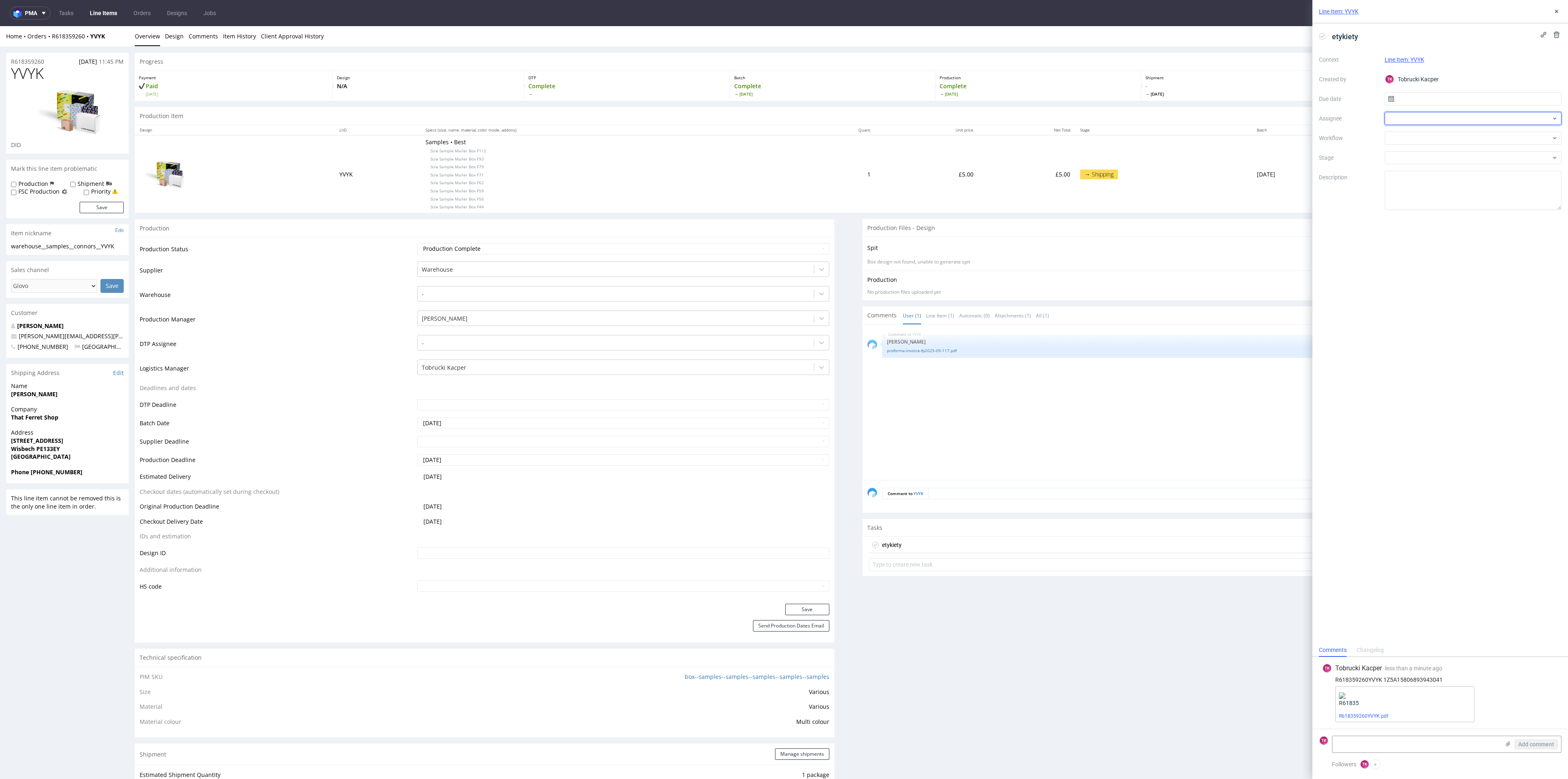
click at [1413, 124] on div at bounding box center [1473, 118] width 177 height 13
type input "fe"
drag, startPoint x: 1412, startPoint y: 126, endPoint x: 1413, endPoint y: 135, distance: 9.1
click at [1412, 129] on body "pma Tasks Line Items Orders Designs Jobs TK Line Item: YVYK etykiety Context Li…" at bounding box center [784, 389] width 1568 height 779
click at [1415, 136] on div at bounding box center [1473, 138] width 177 height 13
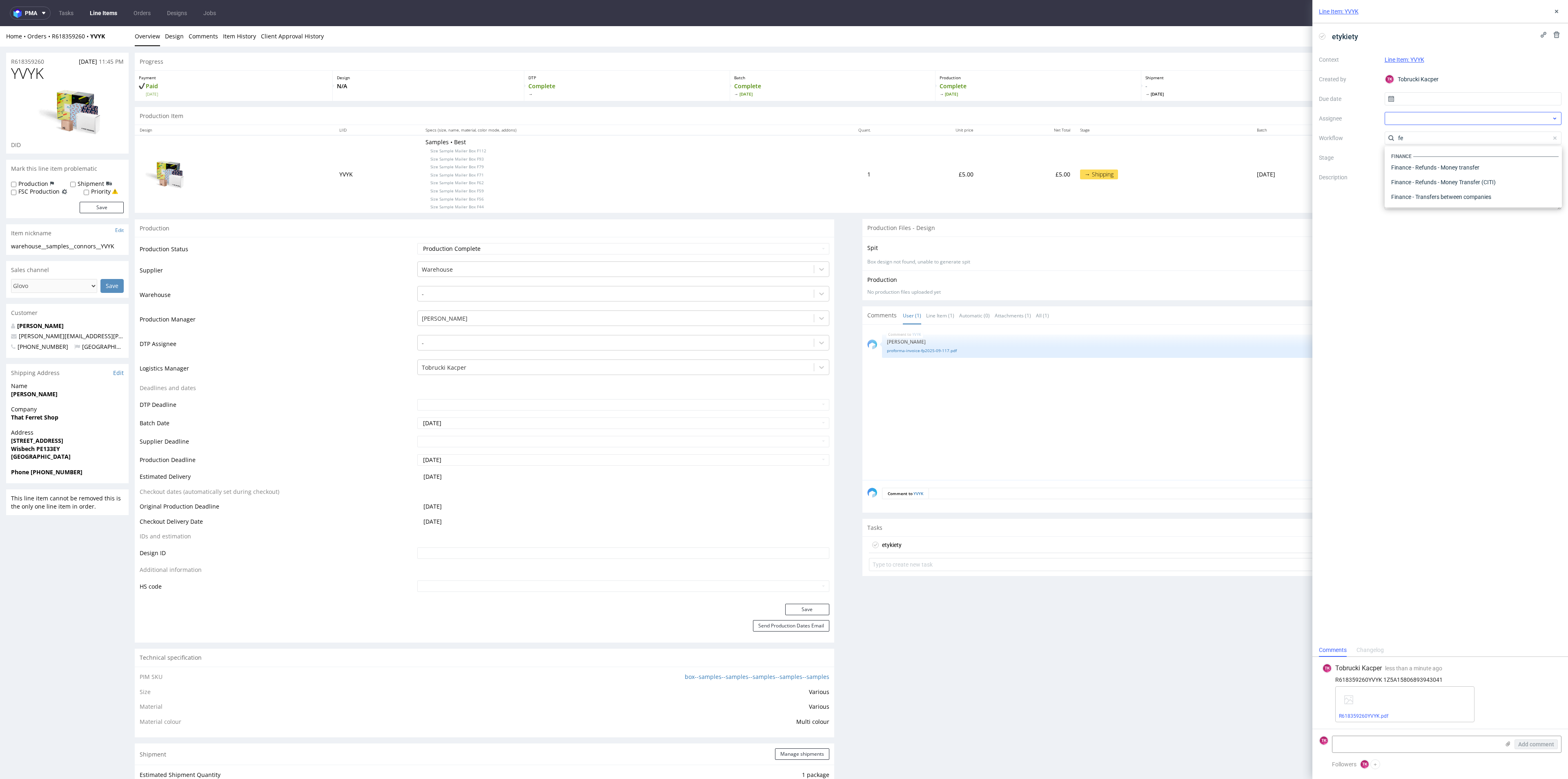
type input "fe"
click at [1415, 115] on div at bounding box center [1473, 118] width 177 height 13
type input "fe"
click at [1422, 134] on span "Michał Fedorowicz" at bounding box center [1424, 136] width 44 height 8
click at [1417, 93] on input "text" at bounding box center [1473, 99] width 177 height 13
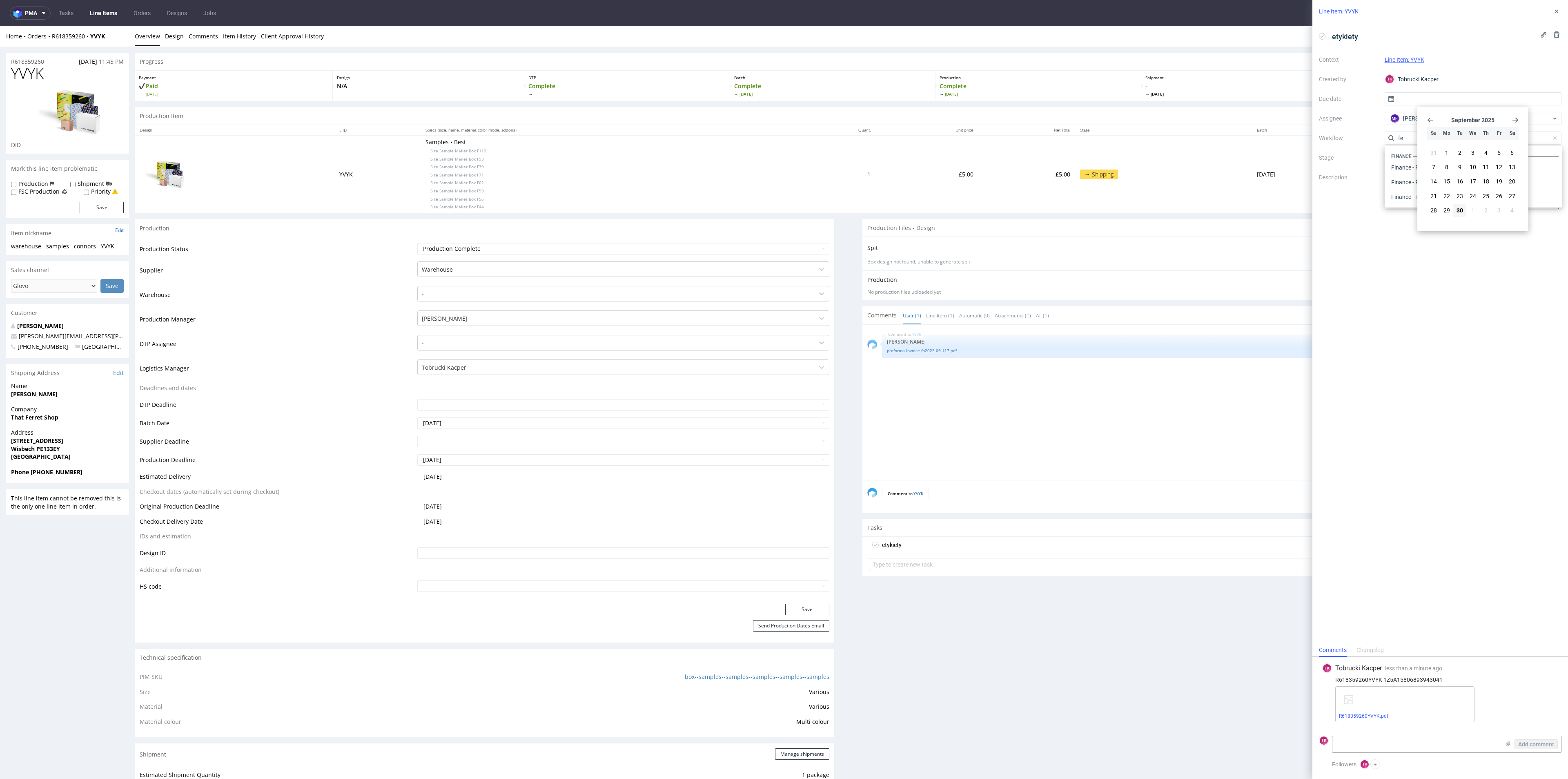
drag, startPoint x: 1465, startPoint y: 208, endPoint x: 1368, endPoint y: 296, distance: 131.0
click at [1463, 208] on button "30" at bounding box center [1459, 210] width 13 height 13
type input "30/09/2025"
click at [1555, 7] on button at bounding box center [1556, 12] width 10 height 10
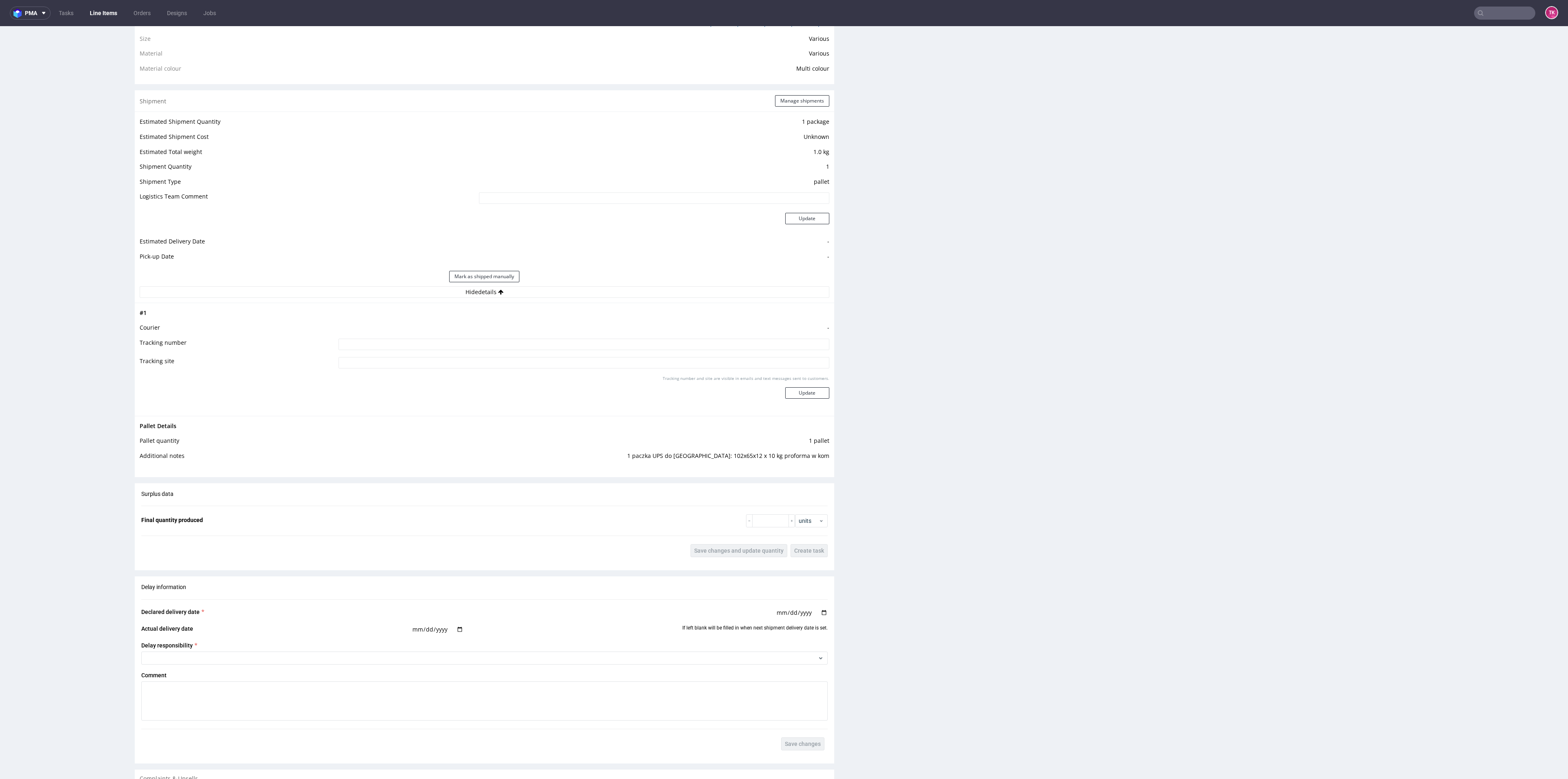
scroll to position [674, 0]
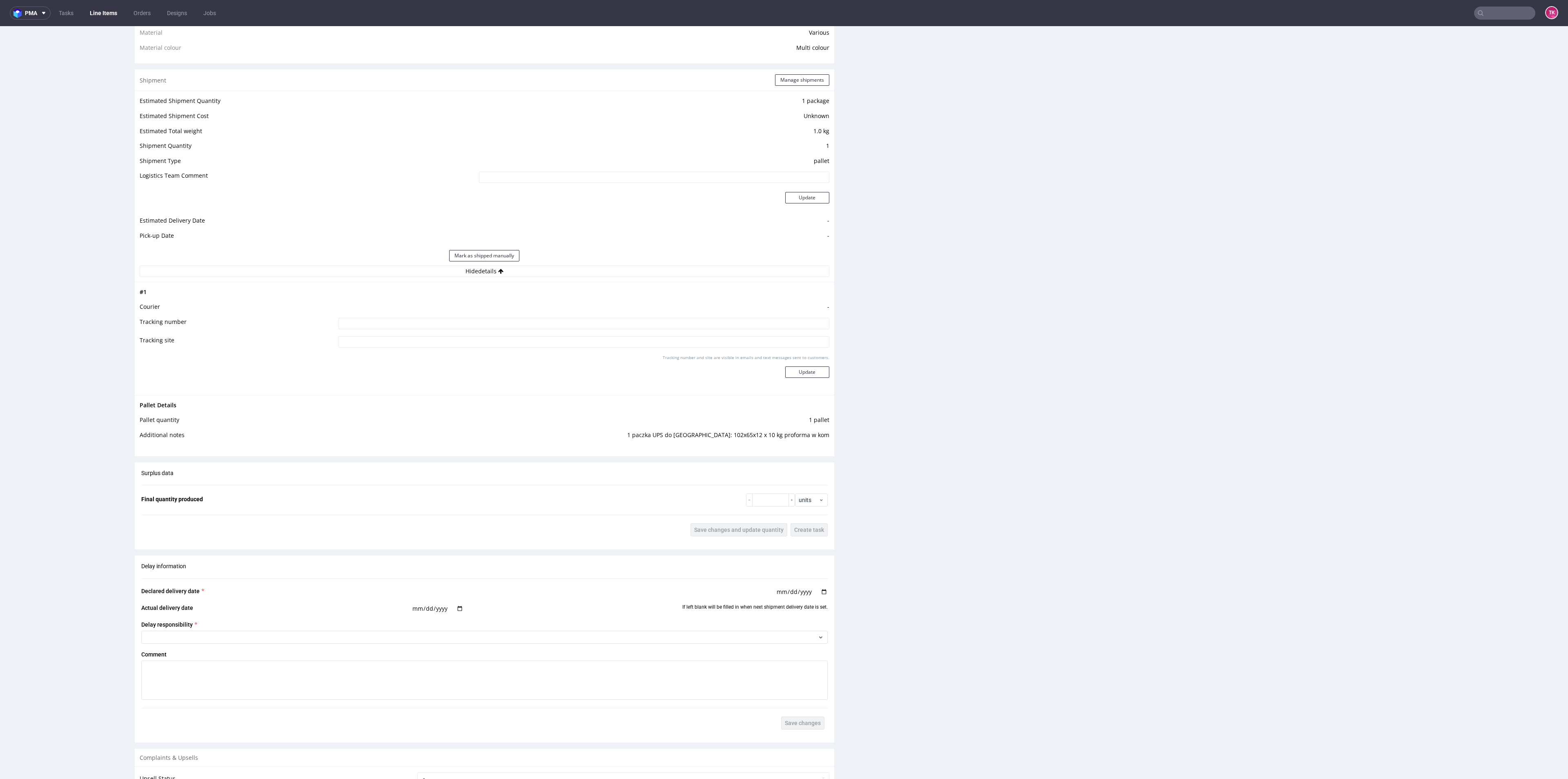
click at [658, 322] on input at bounding box center [584, 323] width 491 height 12
type input "1Z5A15806893943041"
click at [816, 378] on button "Update" at bounding box center [807, 372] width 44 height 12
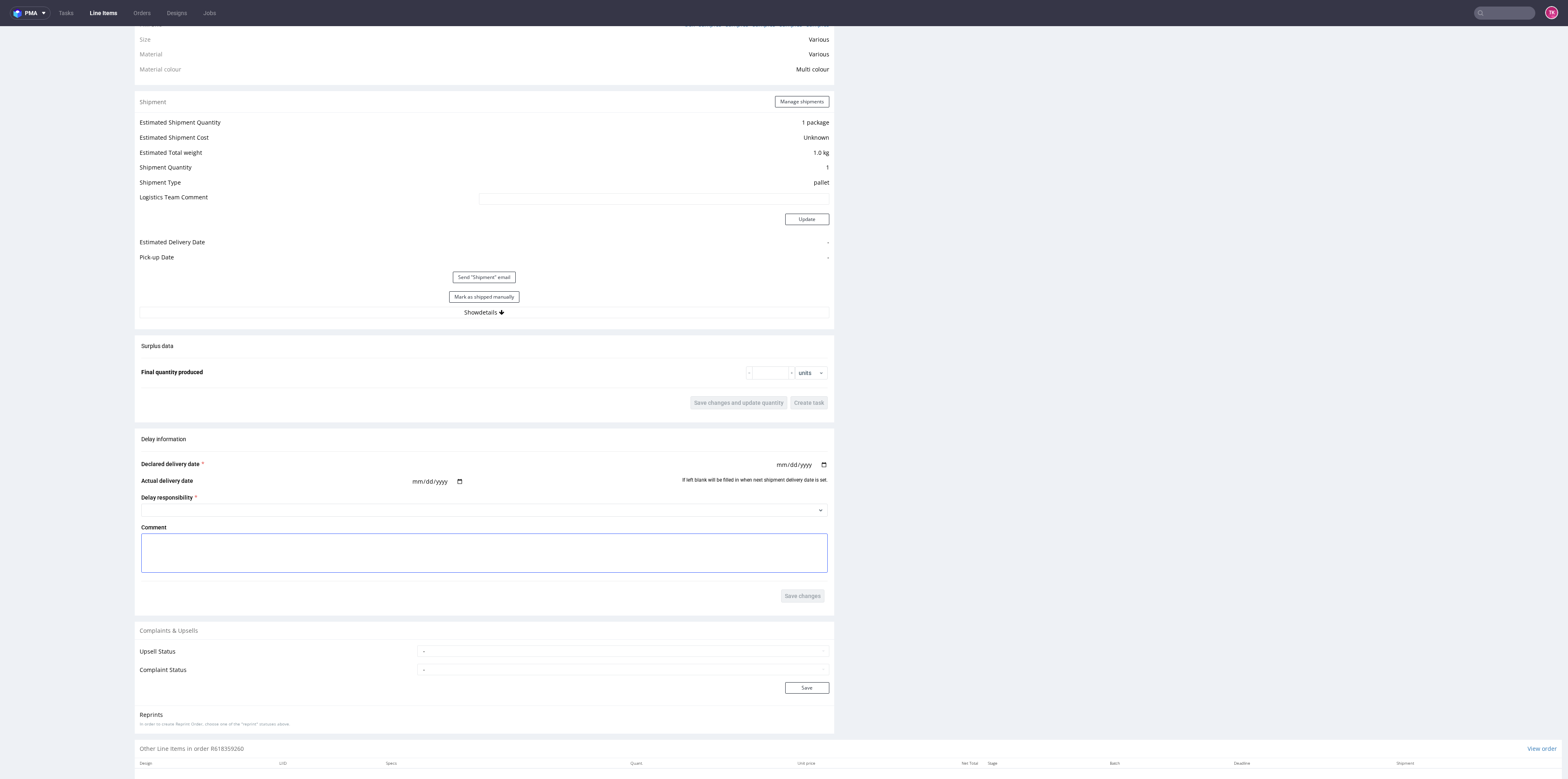
scroll to position [693, 0]
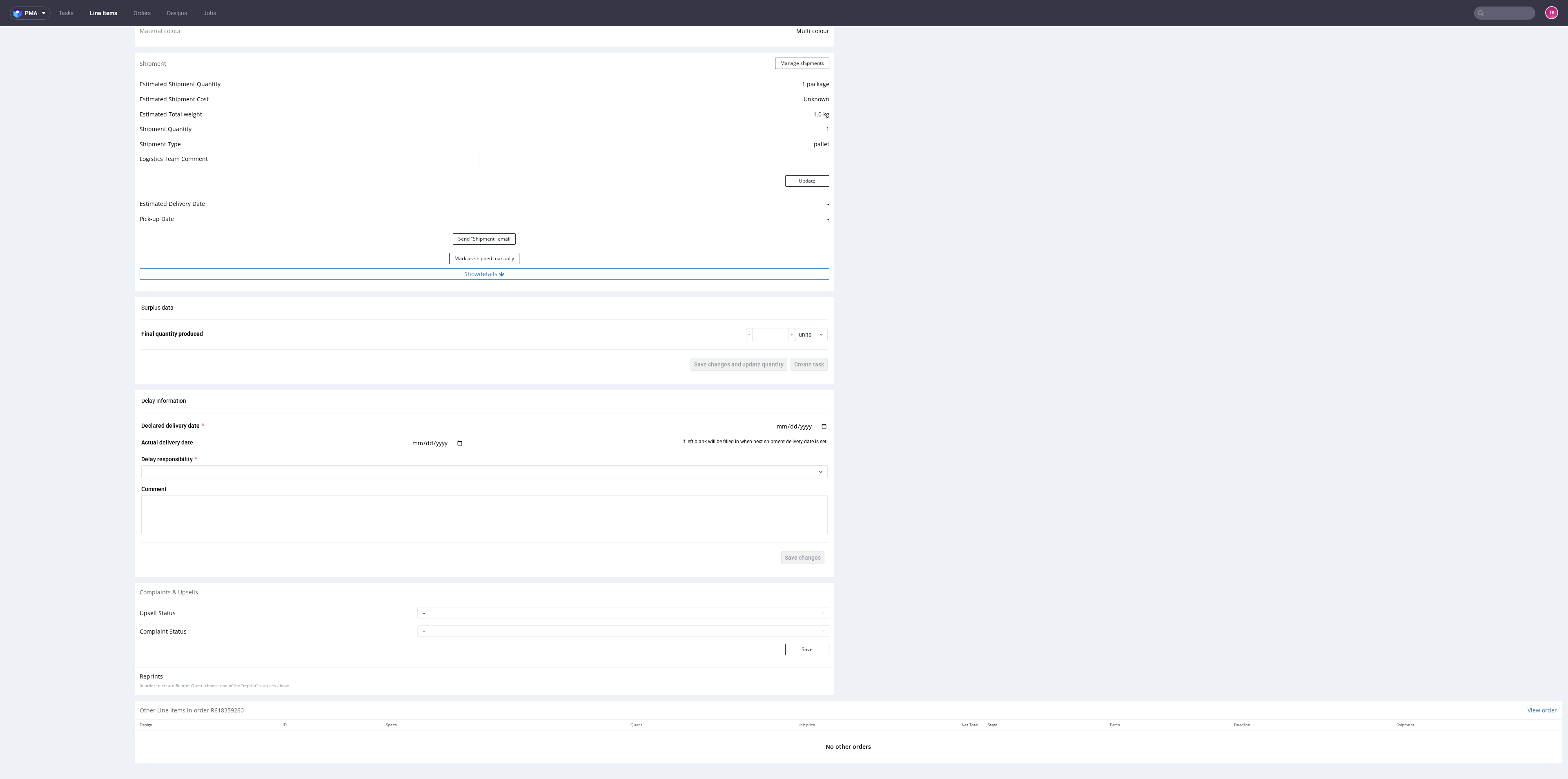
click at [501, 273] on button "Show details" at bounding box center [484, 274] width 690 height 12
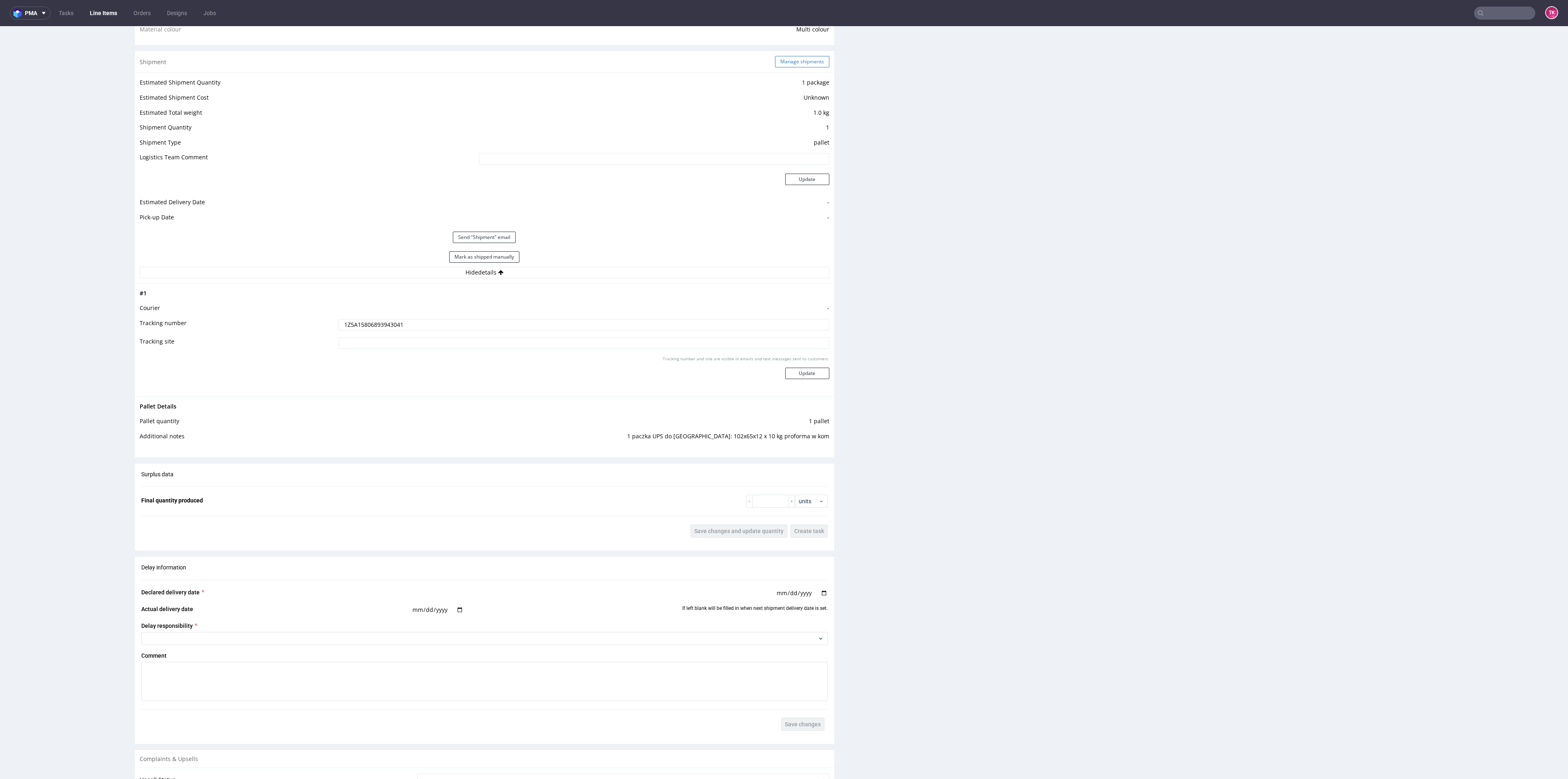
click at [798, 63] on button "Manage shipments" at bounding box center [802, 62] width 54 height 12
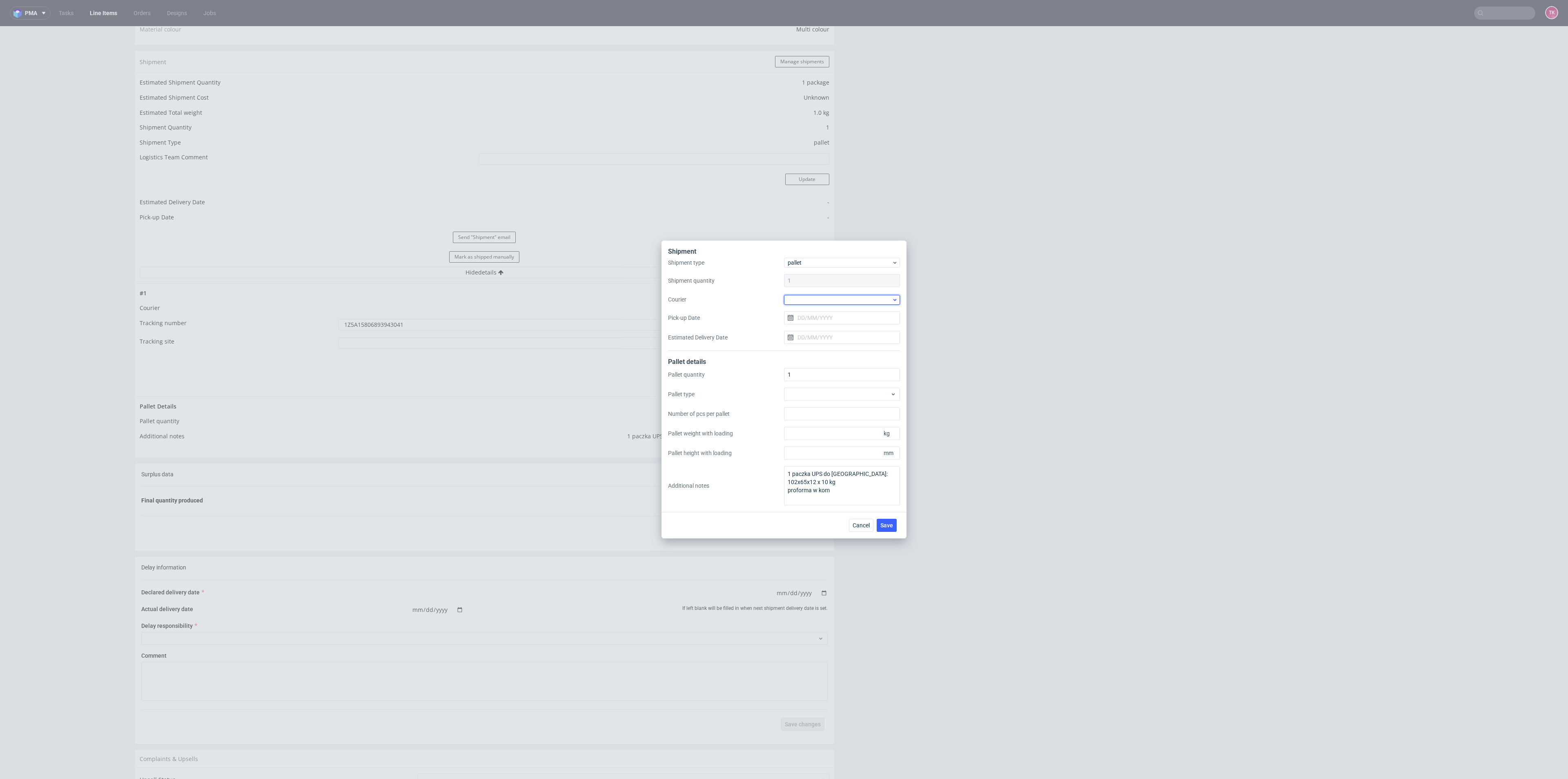
click at [813, 303] on div at bounding box center [842, 300] width 116 height 10
click at [810, 355] on div "UPS Pallets" at bounding box center [842, 357] width 110 height 15
click at [816, 317] on input "Pick-up Date" at bounding box center [842, 317] width 116 height 13
drag, startPoint x: 831, startPoint y: 435, endPoint x: 846, endPoint y: 461, distance: 30.0
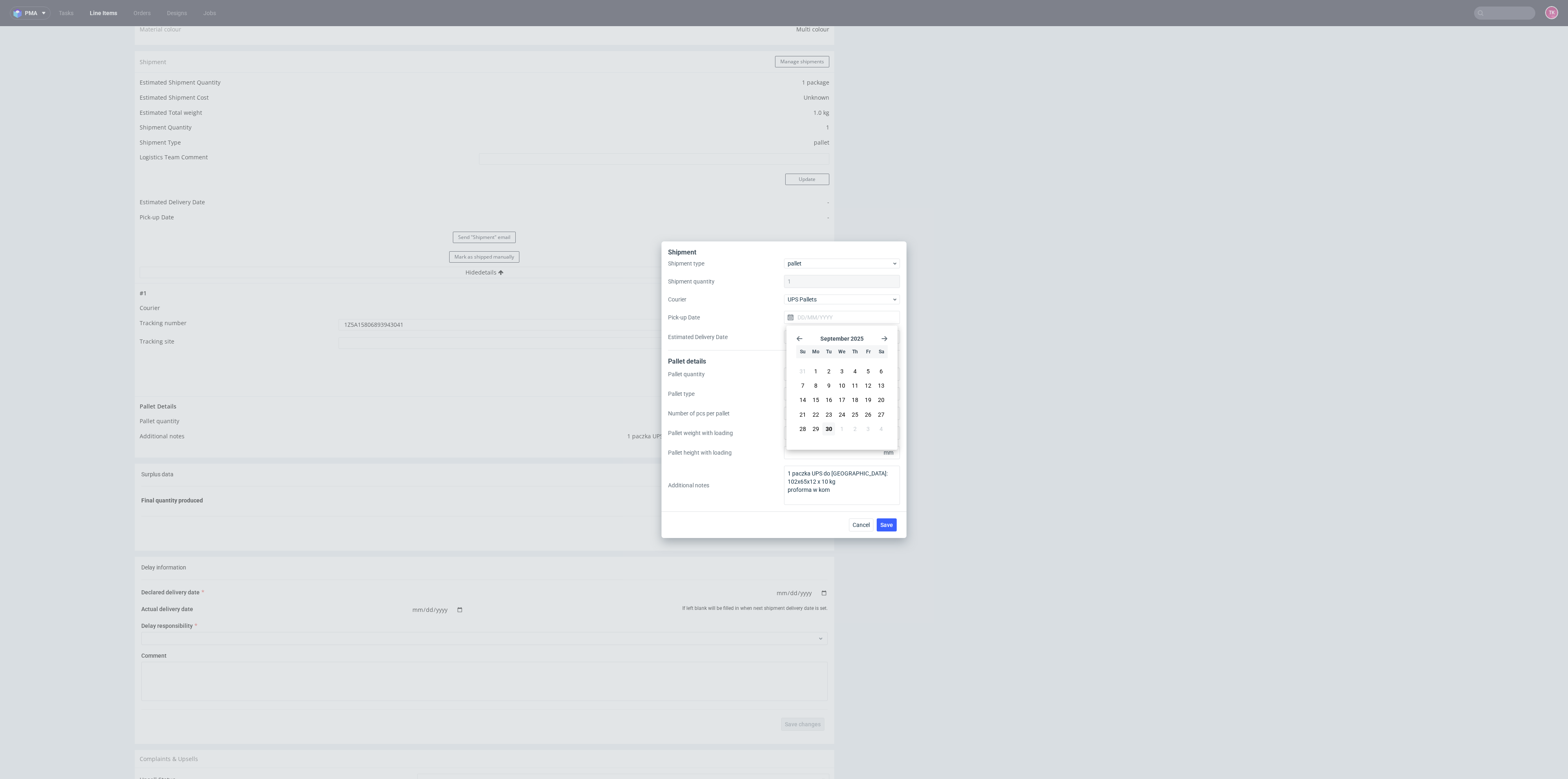
click at [830, 434] on button "30" at bounding box center [828, 429] width 13 height 13
type input "30/09/2025"
click at [888, 529] on button "Save" at bounding box center [886, 524] width 20 height 13
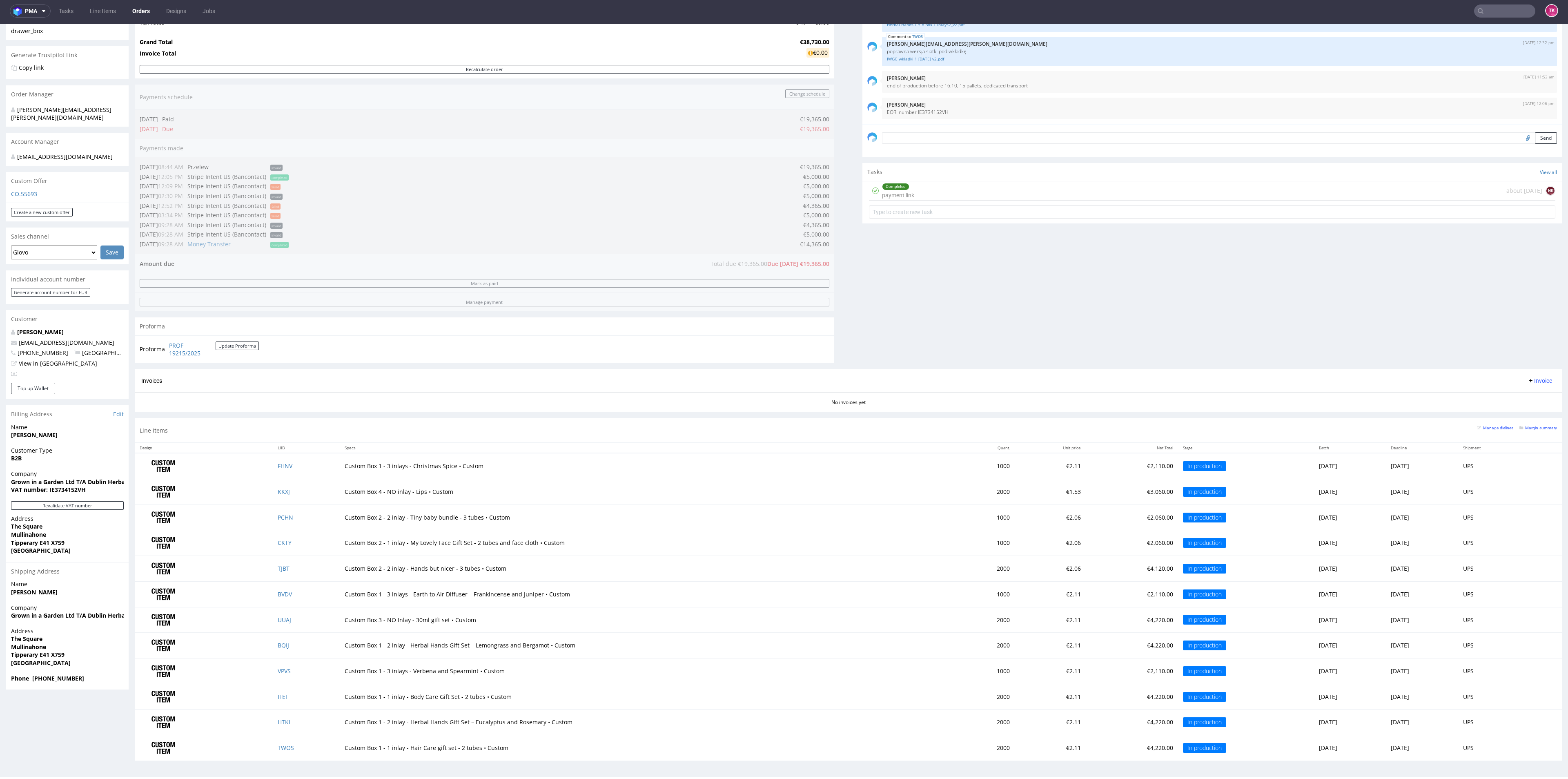
scroll to position [2, 0]
drag, startPoint x: 1, startPoint y: 655, endPoint x: 81, endPoint y: 657, distance: 80.0
click at [81, 657] on div "Order via Offer R234256904 18.07.2025 03:34 PM Mark this order as problematic I…" at bounding box center [784, 335] width 1568 height 876
copy strong "Tipperary E41 X759"
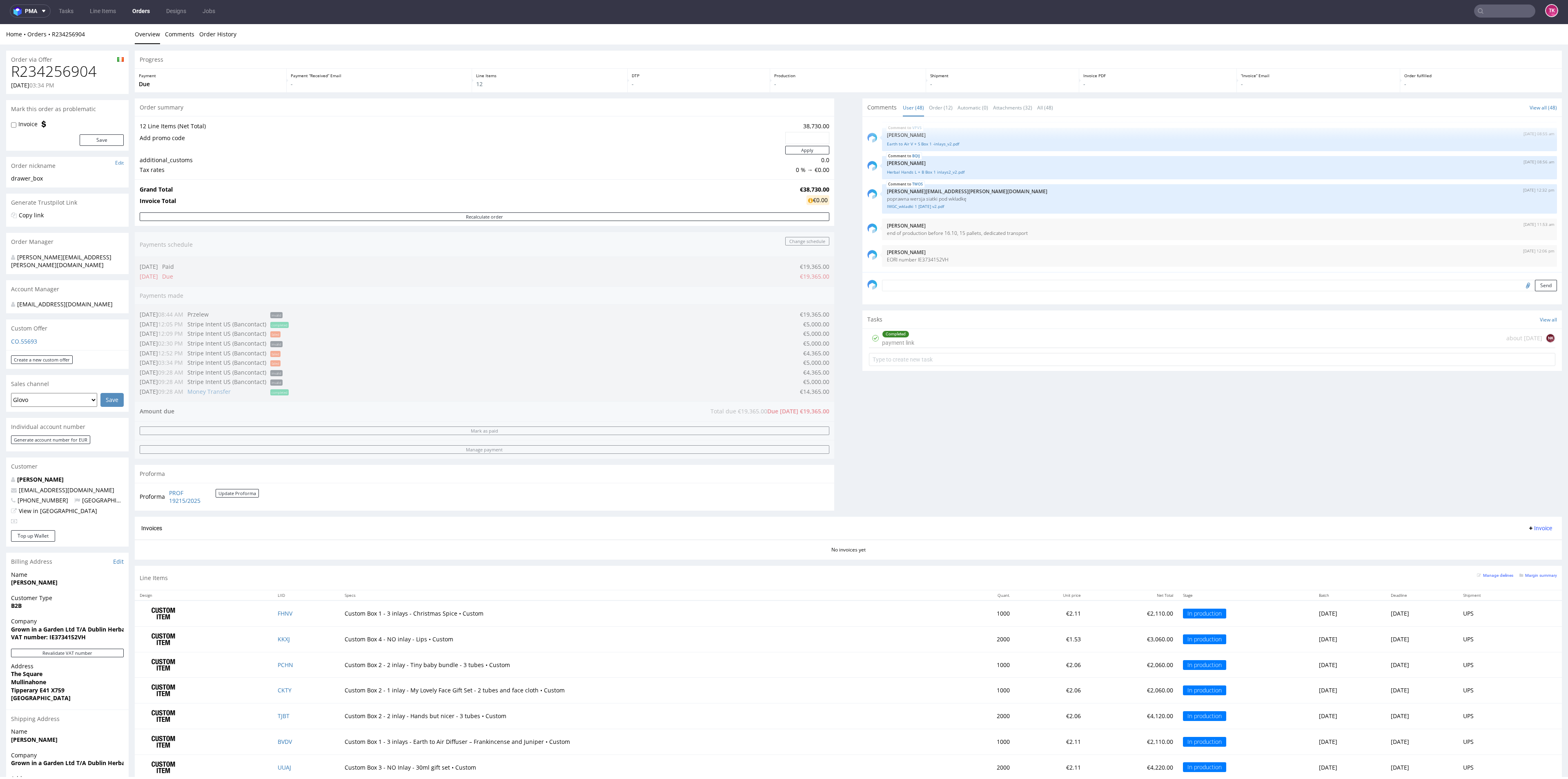
scroll to position [0, 0]
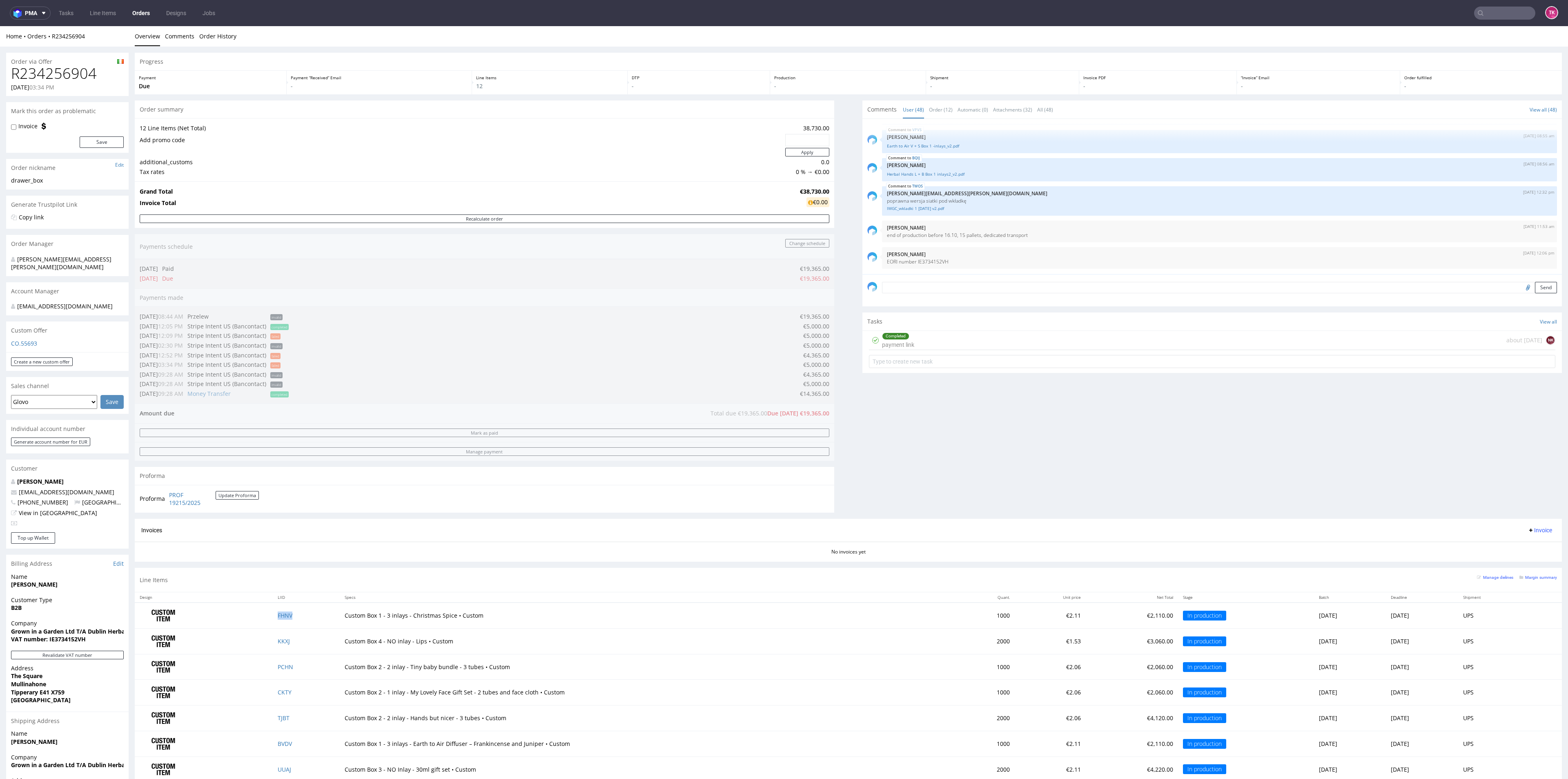
click at [289, 615] on td "FHNV" at bounding box center [306, 615] width 67 height 26
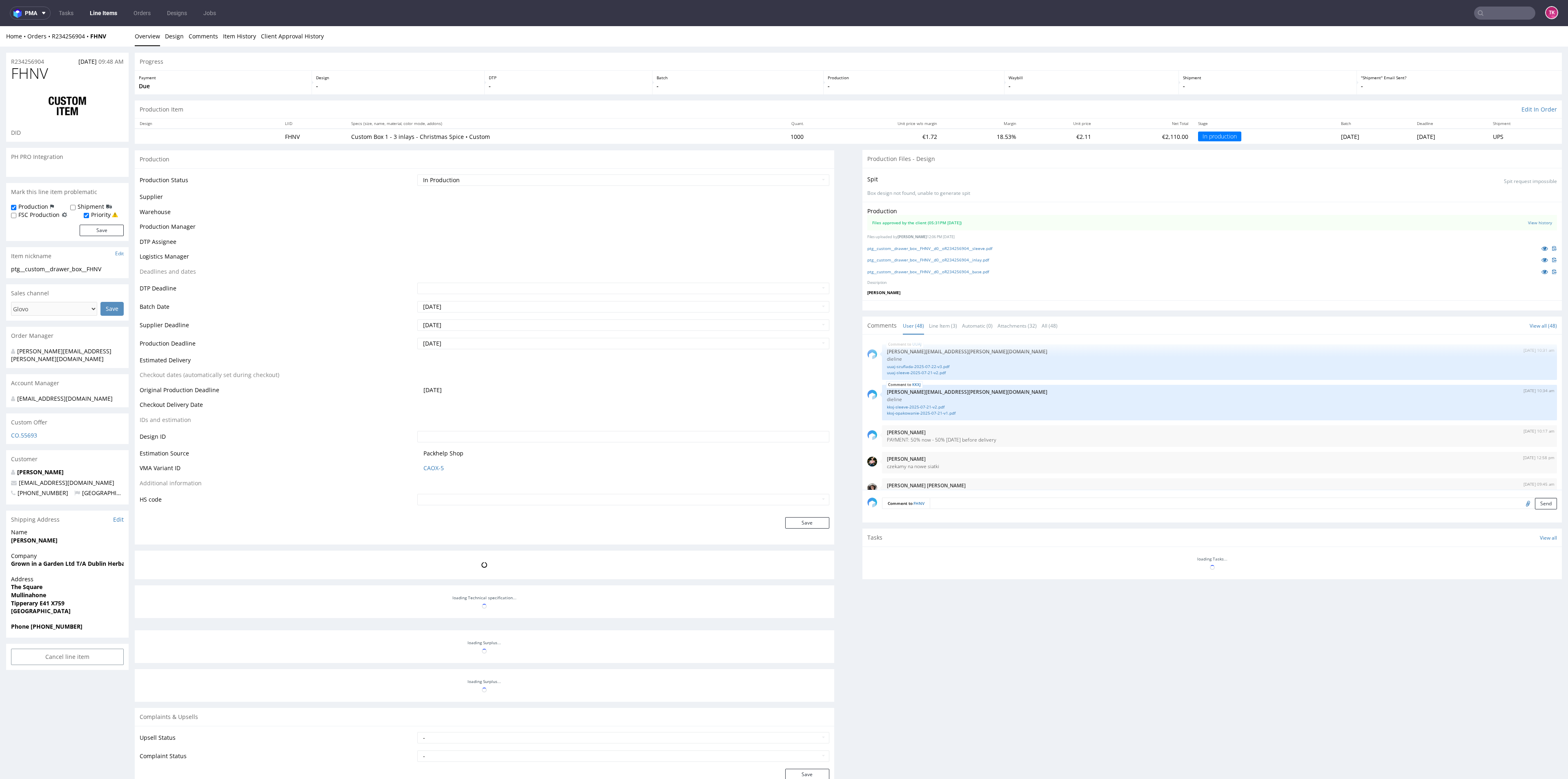
scroll to position [1573, 0]
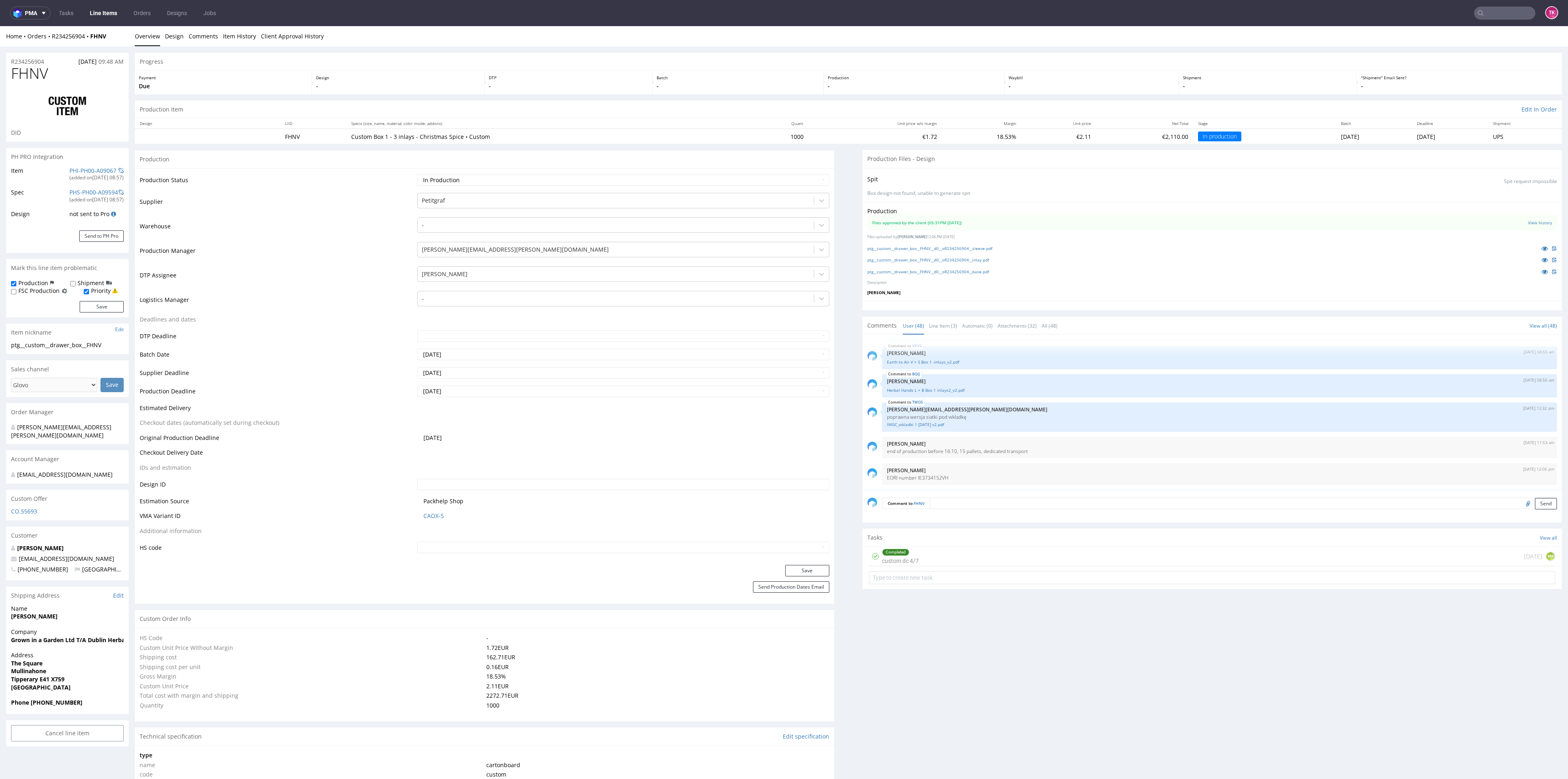
drag, startPoint x: 1486, startPoint y: 14, endPoint x: 1484, endPoint y: 18, distance: 4.5
click at [1484, 18] on input "text" at bounding box center [1505, 13] width 61 height 13
paste input "AGKU"
type input "AGKU"
click at [1462, 33] on div "jbx__custom____ AGKU" at bounding box center [1474, 33] width 49 height 7
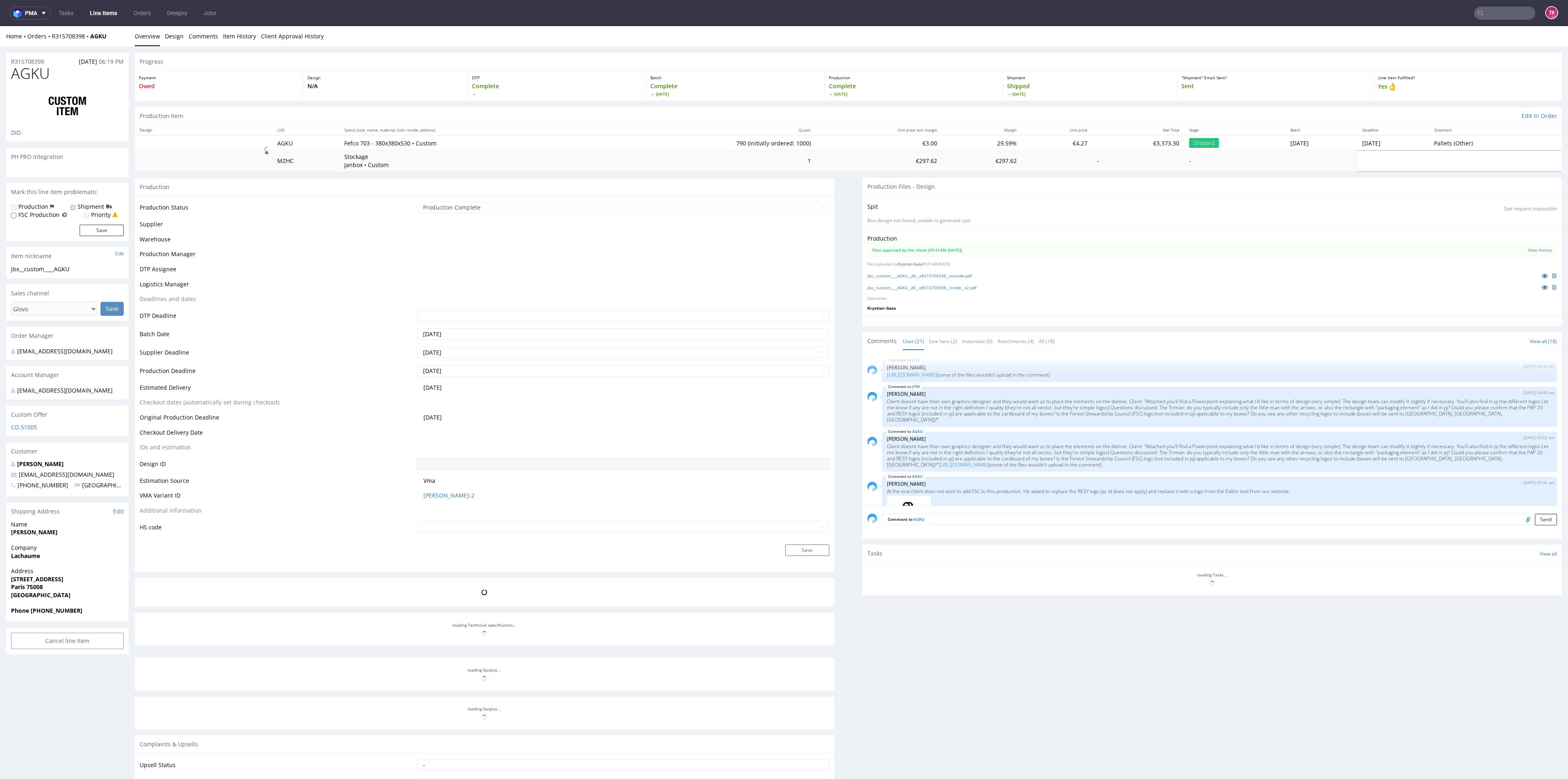
scroll to position [557, 0]
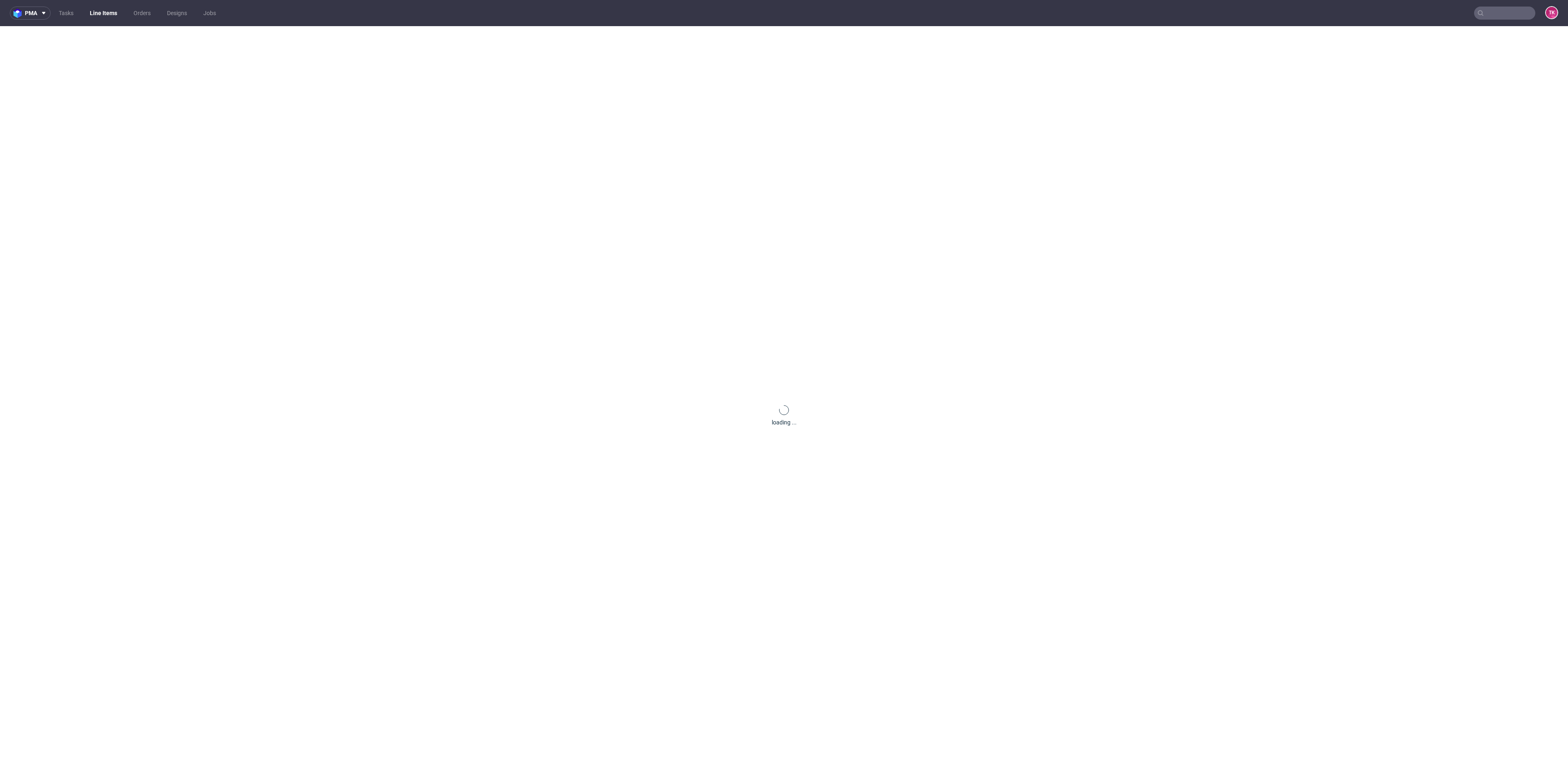
click at [106, 12] on link "Line Items" at bounding box center [103, 13] width 37 height 13
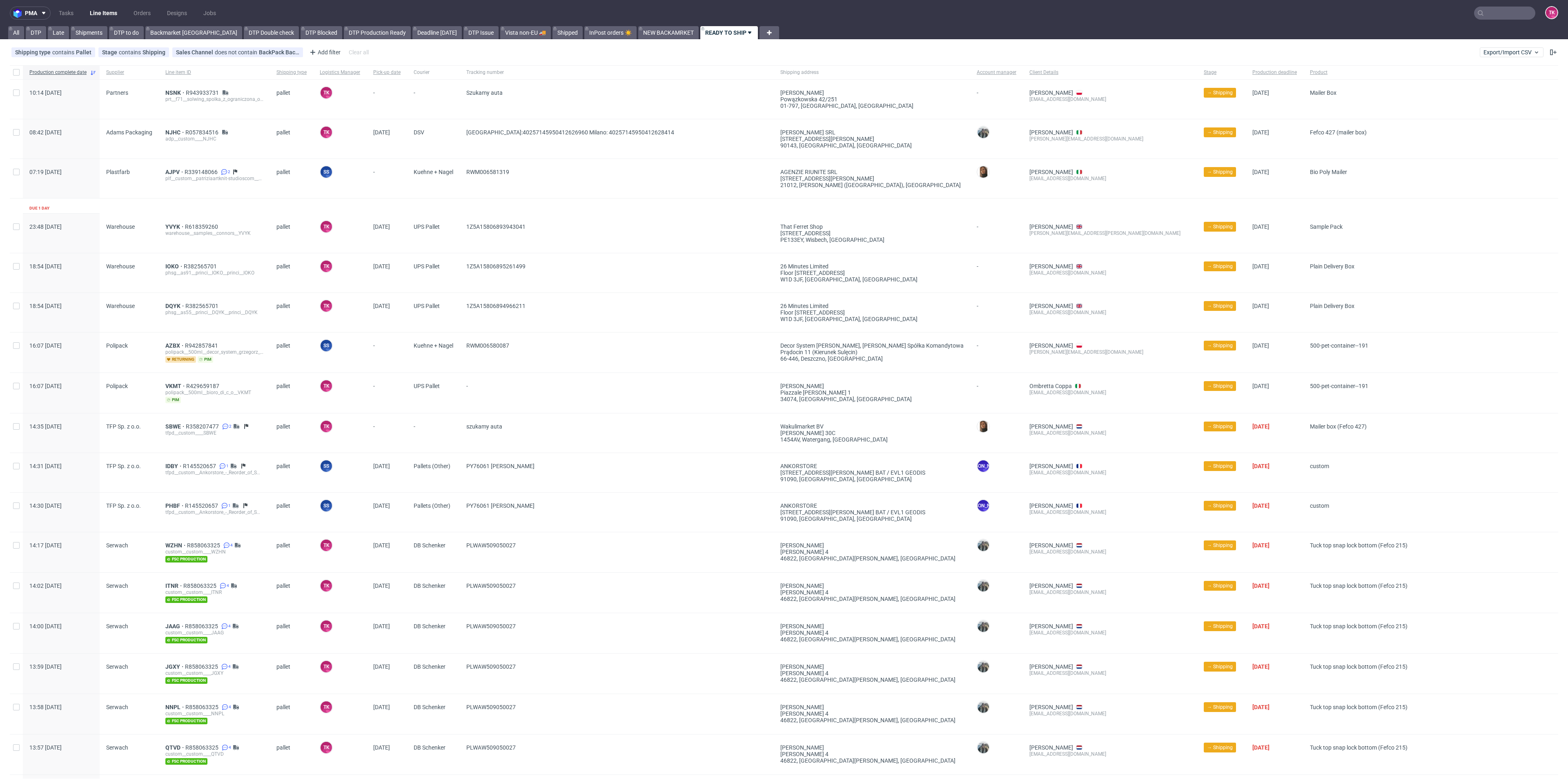
click at [96, 8] on link "Line Items" at bounding box center [103, 13] width 37 height 13
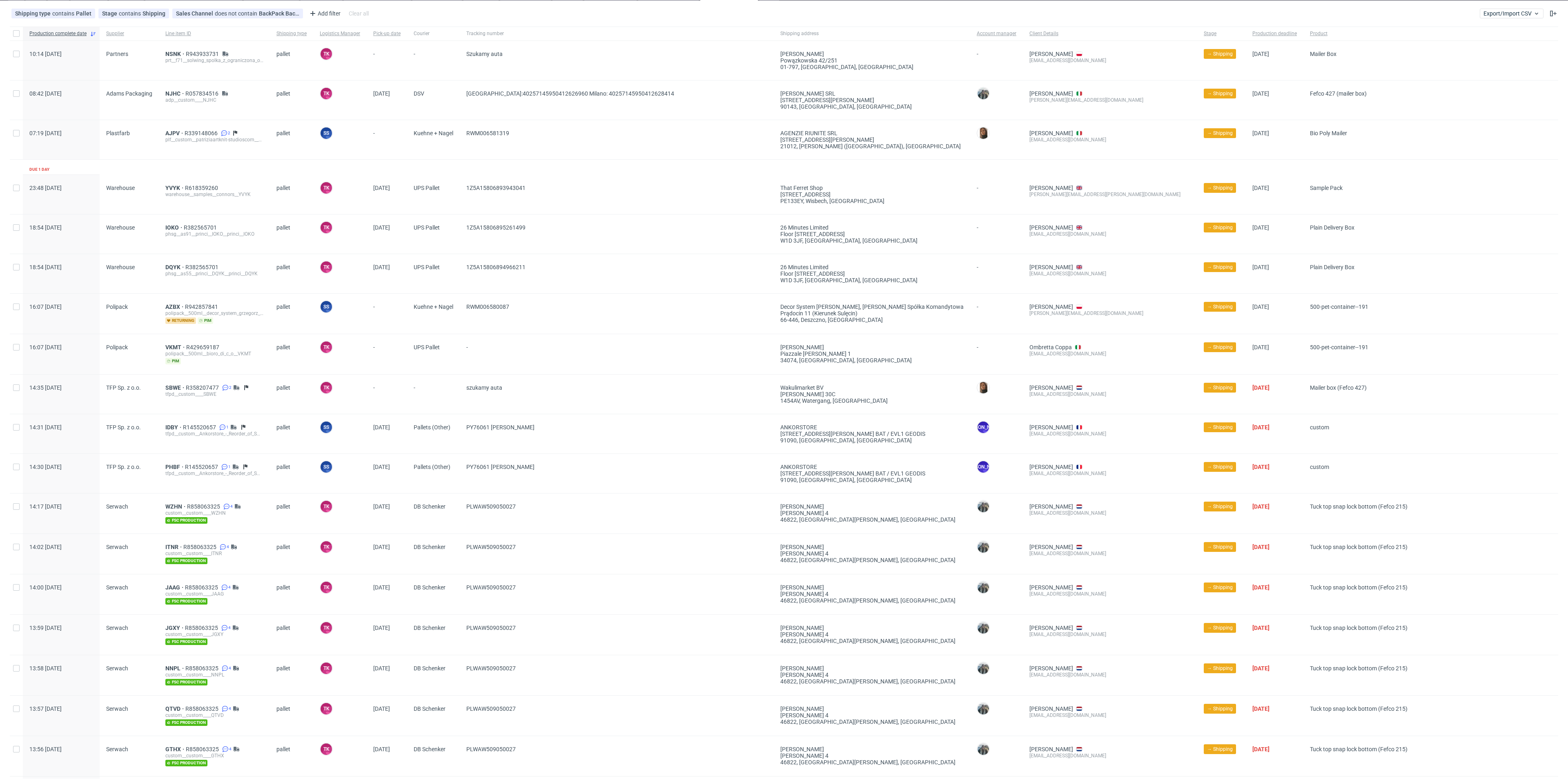
scroll to position [122, 0]
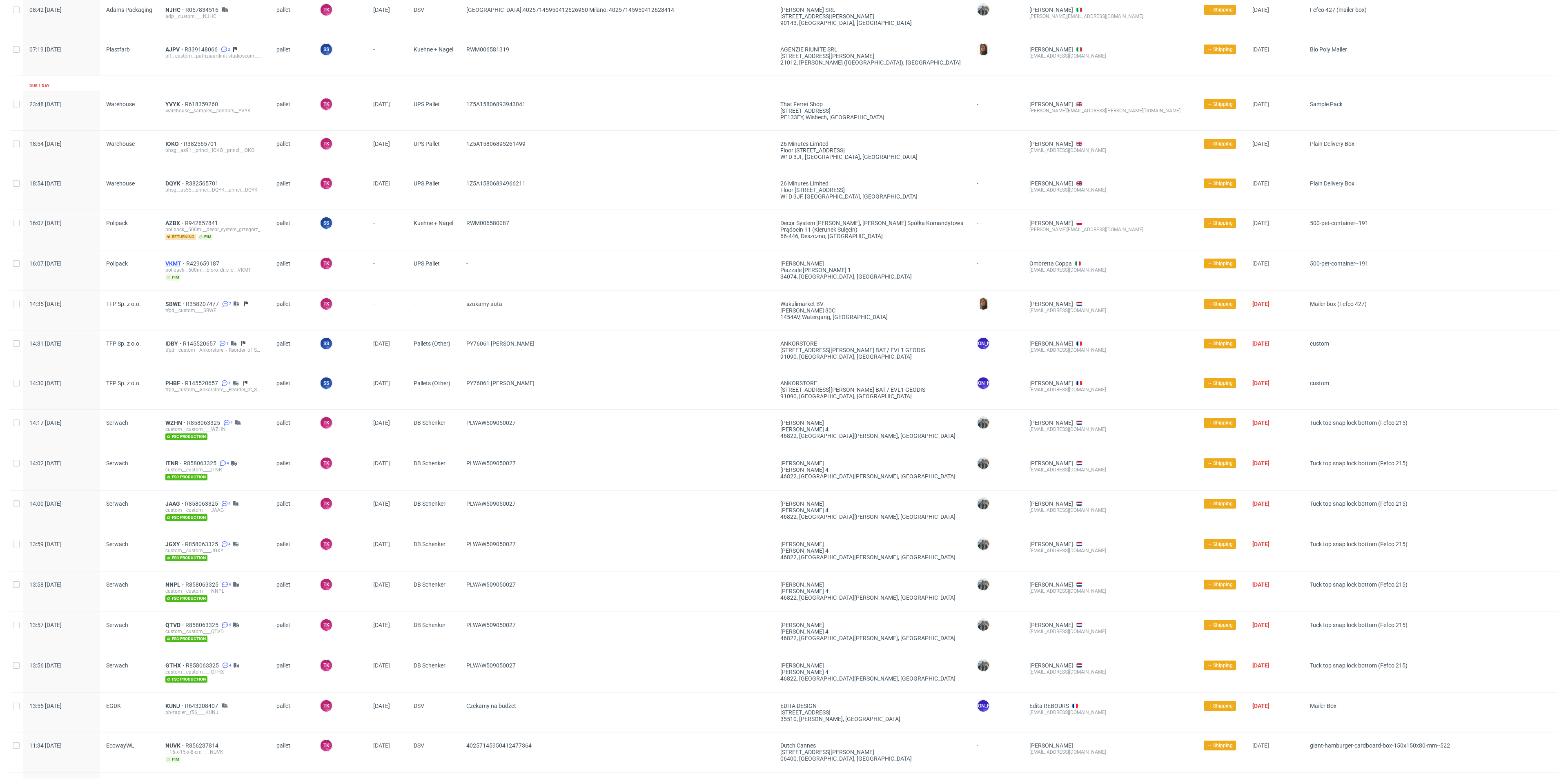
click at [174, 264] on span "VKMT" at bounding box center [176, 263] width 21 height 7
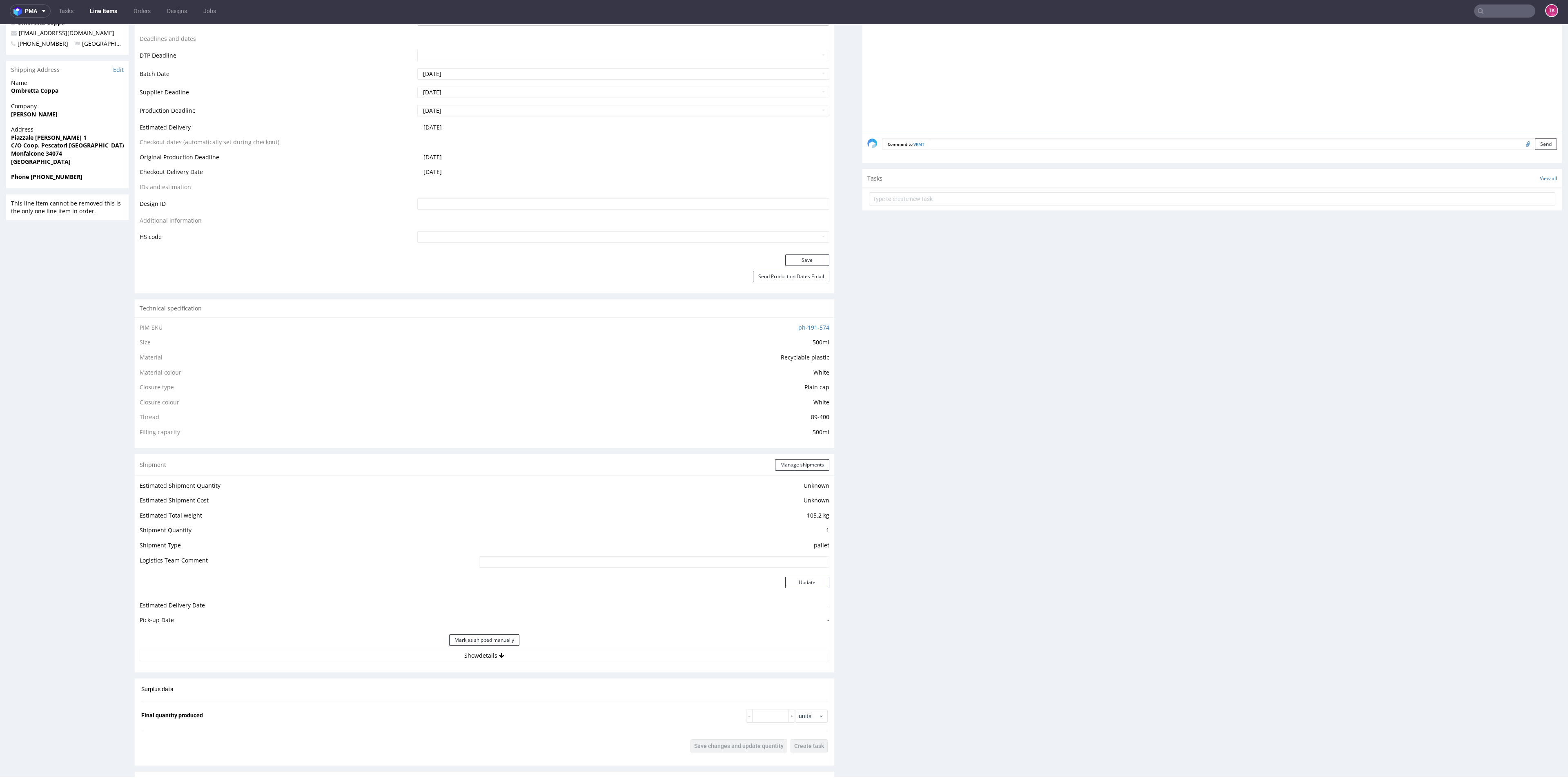
scroll to position [552, 0]
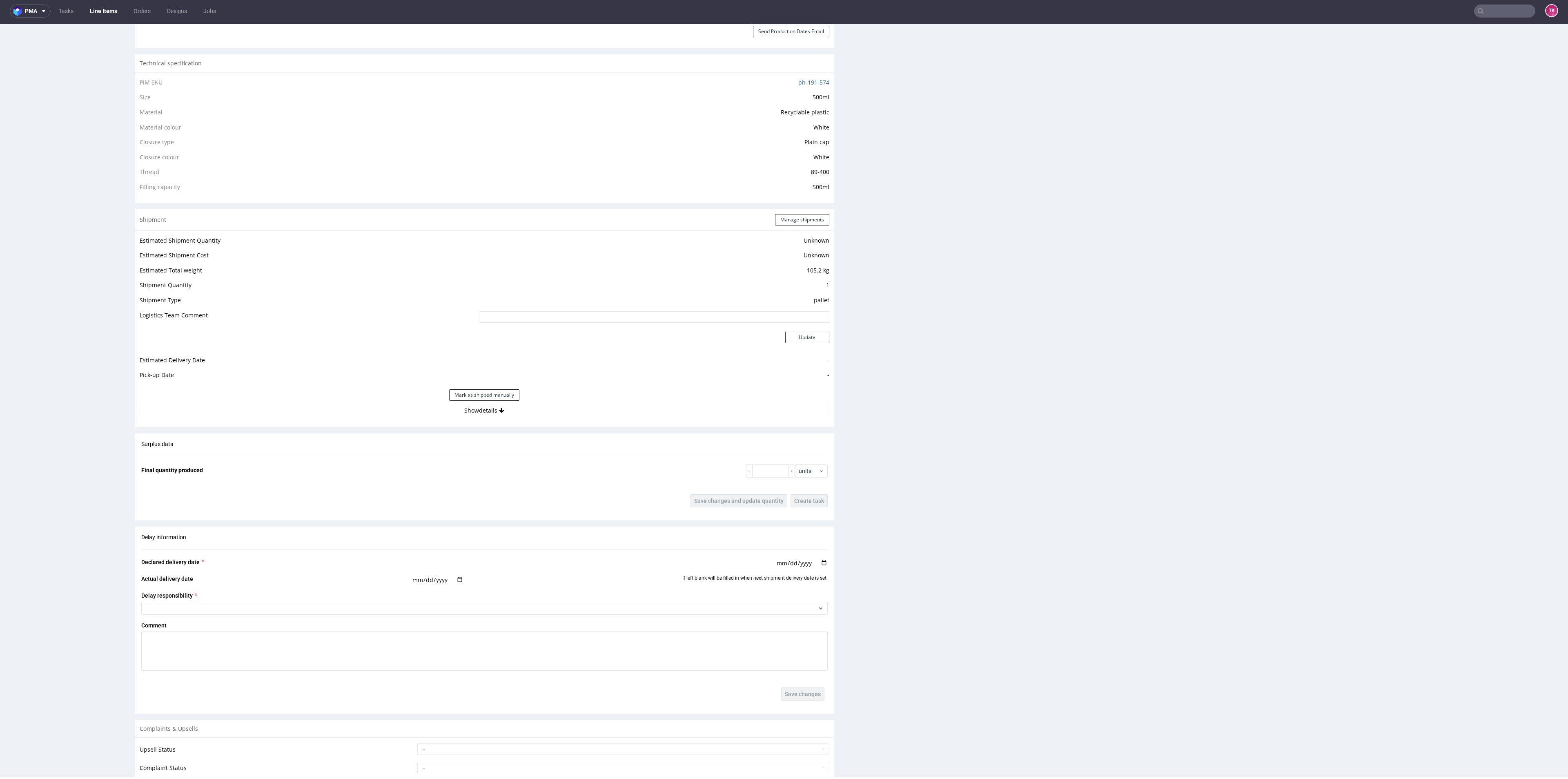
click at [579, 419] on div "Estimated Shipment Quantity Unknown Estimated Shipment Cost Unknown Estimated T…" at bounding box center [484, 325] width 699 height 191
click at [578, 408] on button "Show details" at bounding box center [484, 411] width 690 height 12
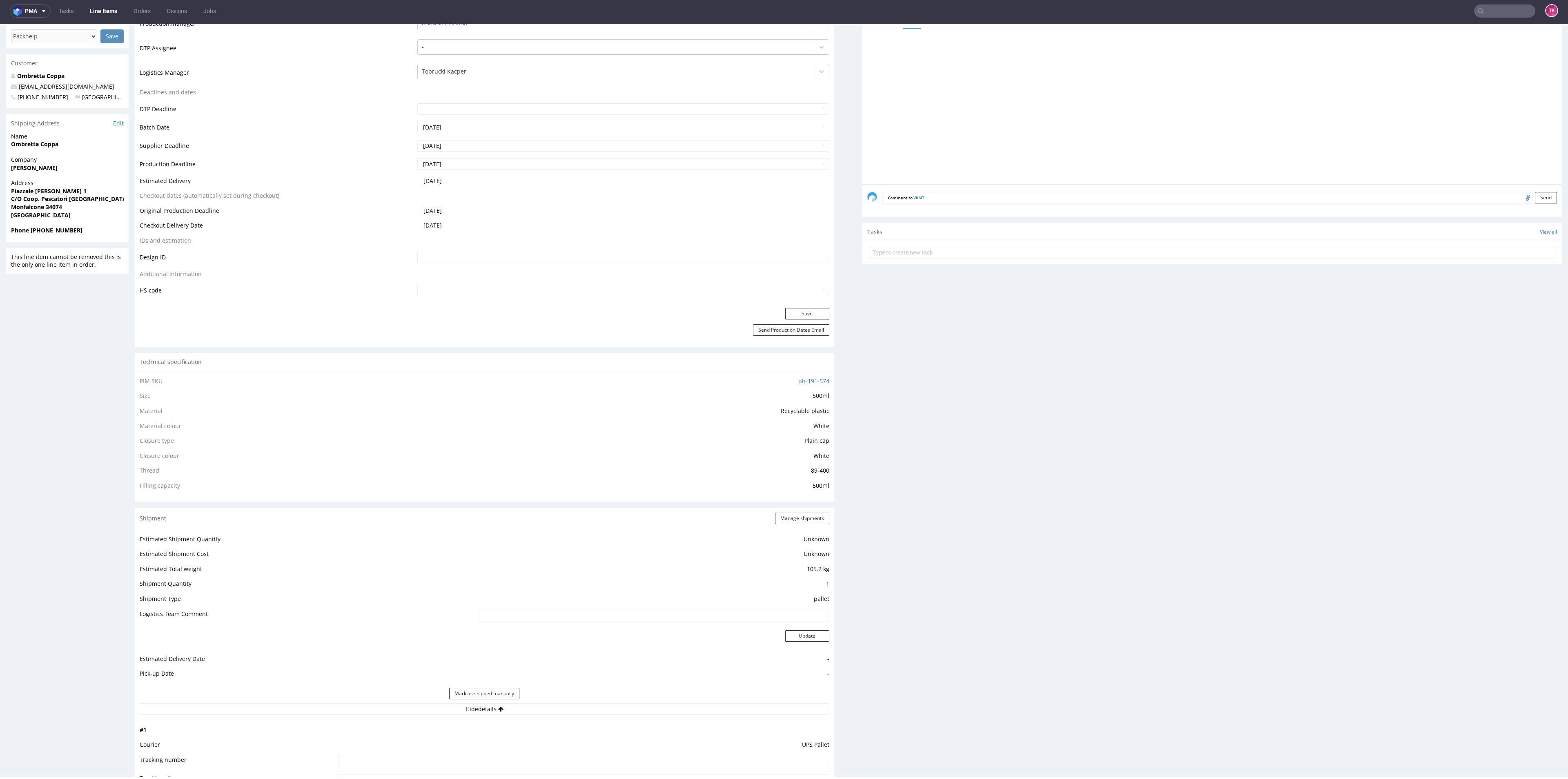
scroll to position [245, 0]
click at [94, 13] on link "Line Items" at bounding box center [103, 10] width 37 height 13
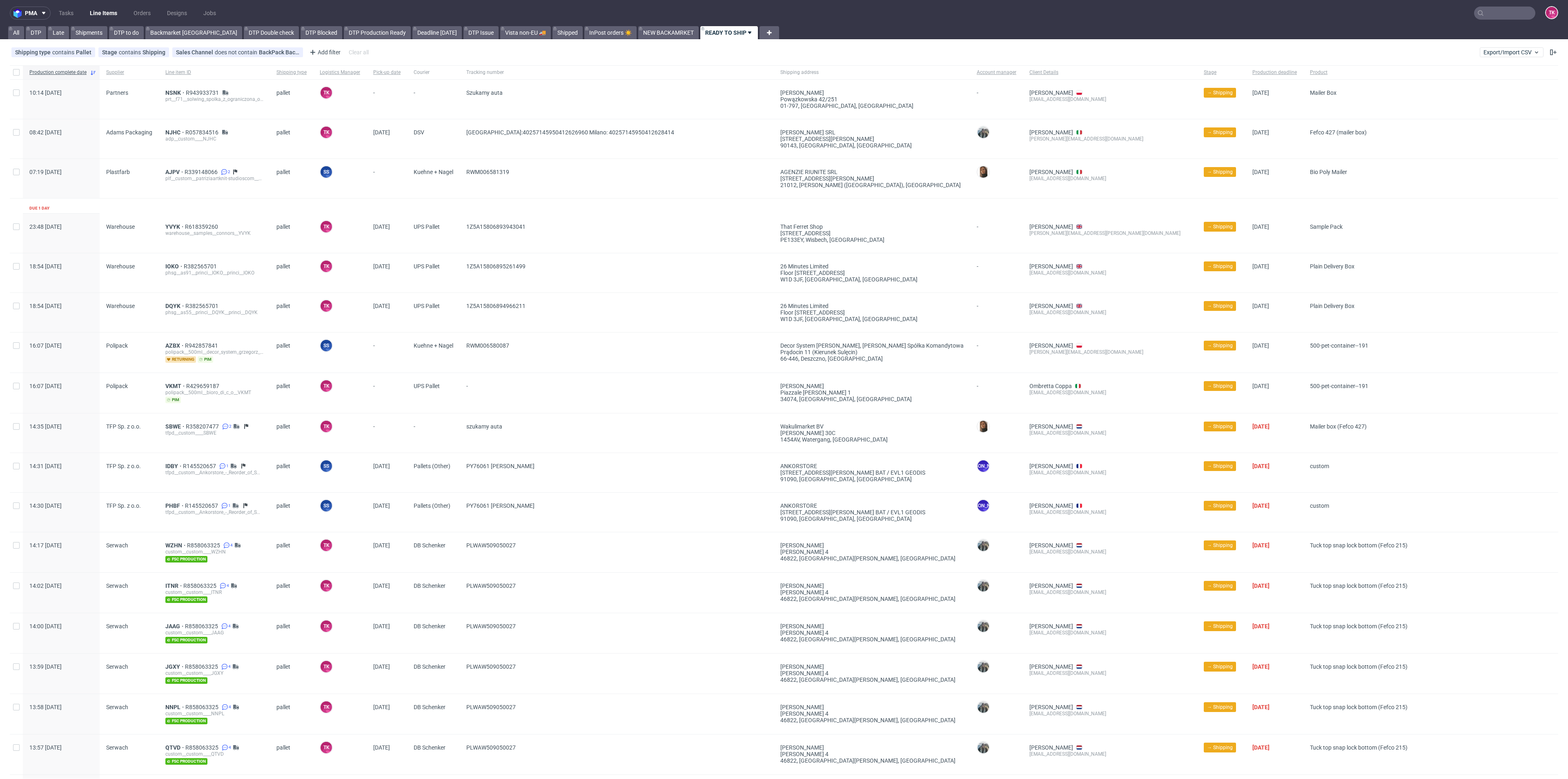
click at [164, 89] on div "NSNK R943933731 prt__f71__solwing_spolka_z_ograniczona_odpowiedzialnoscia__NSNK" at bounding box center [214, 99] width 111 height 39
click at [169, 95] on span "NSNK" at bounding box center [176, 93] width 21 height 7
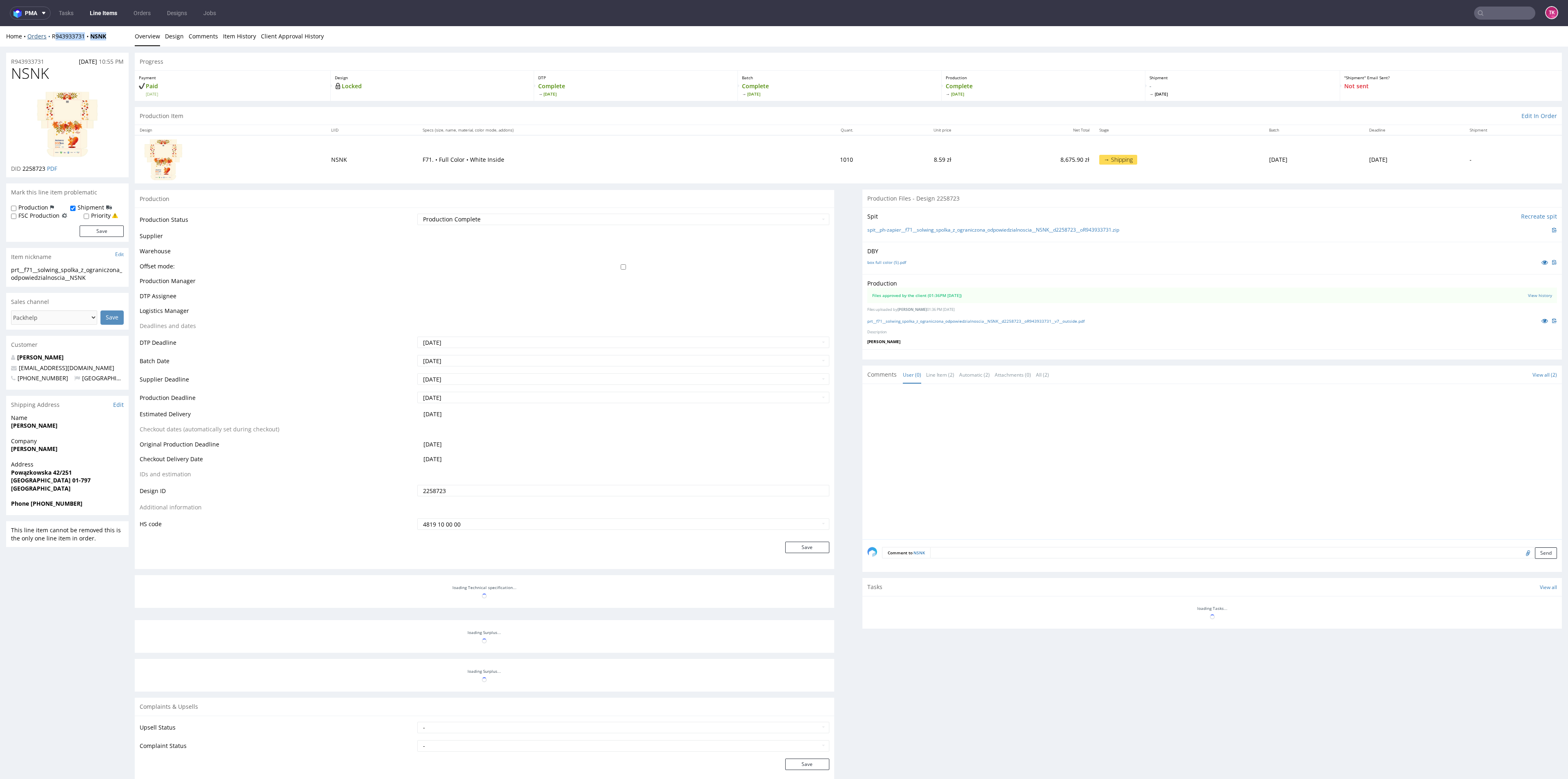
drag, startPoint x: 119, startPoint y: 38, endPoint x: 51, endPoint y: 35, distance: 68.1
click at [51, 35] on div "Home Orders R943933731 NSNK" at bounding box center [67, 36] width 122 height 8
copy div "R943933731 NSNK"
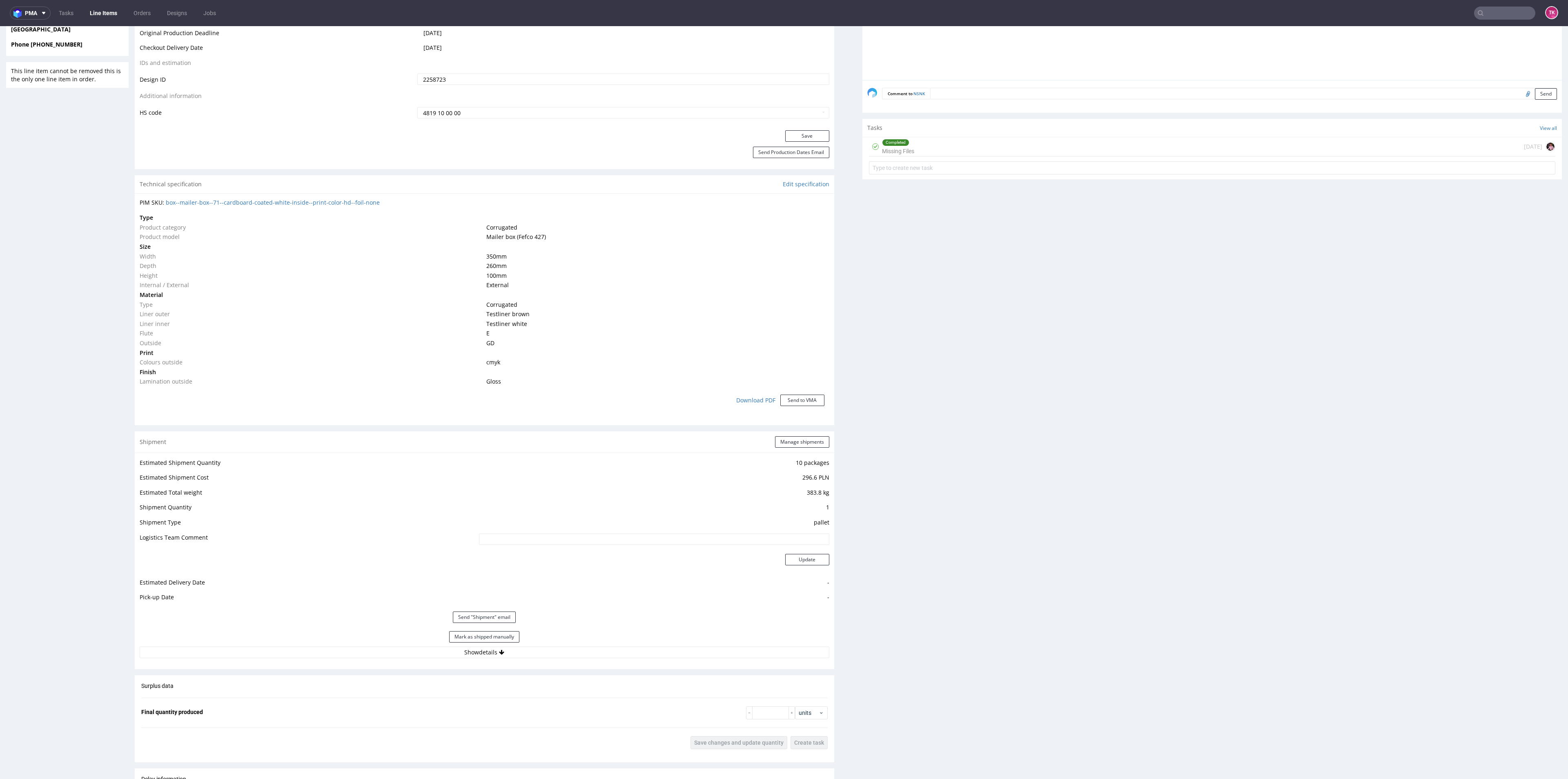
scroll to position [490, 0]
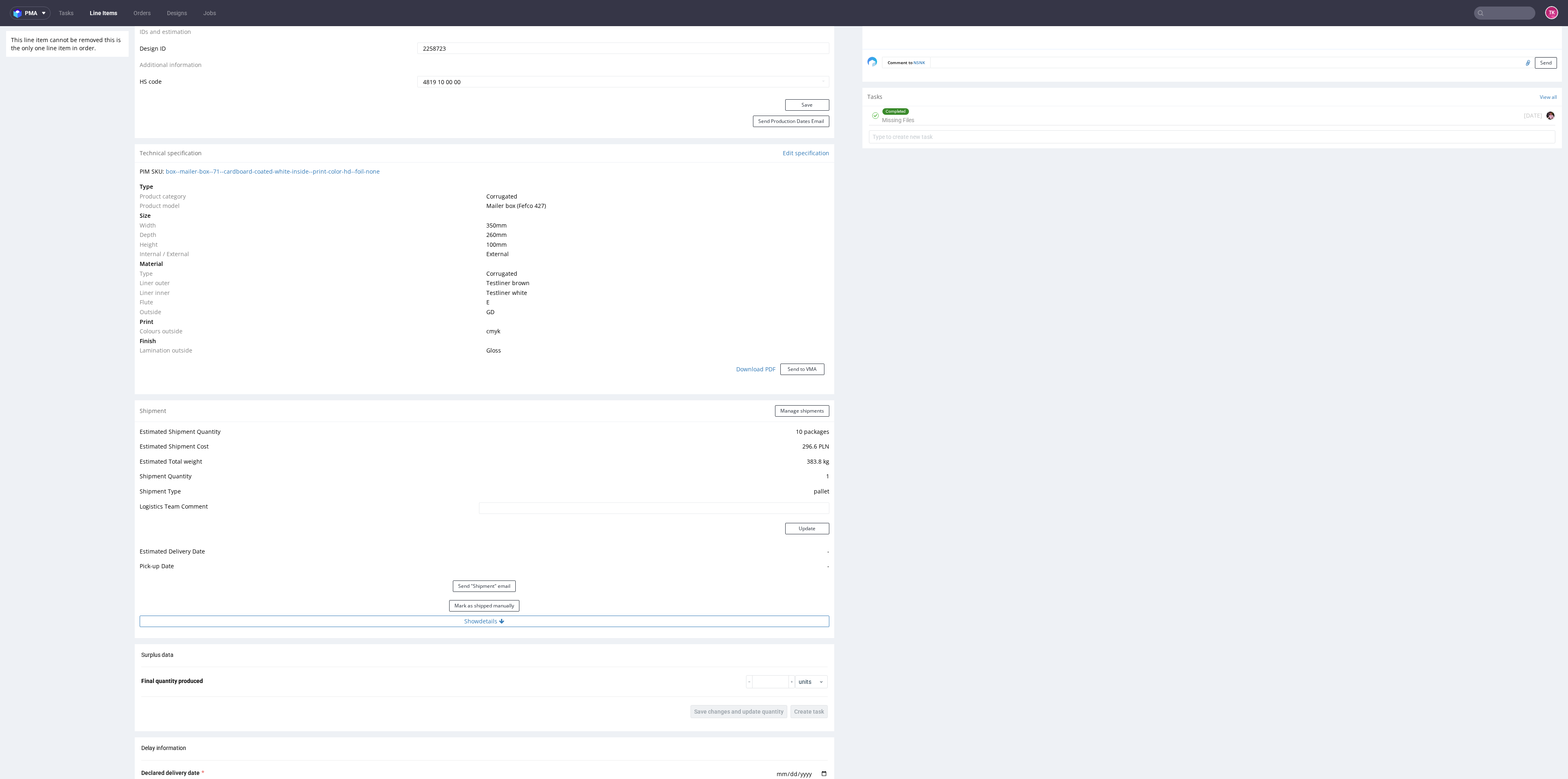
click at [559, 622] on button "Show details" at bounding box center [484, 621] width 690 height 12
drag, startPoint x: 453, startPoint y: 672, endPoint x: 57, endPoint y: 622, distance: 399.1
click at [52, 622] on div "R943933731 [DATE] 10:55 PM NSNK DID 2258723 PDF Mark this line item problematic…" at bounding box center [784, 445] width 1568 height 1779
paste input "[PERSON_NAME]"
paste input "WGM8823M"
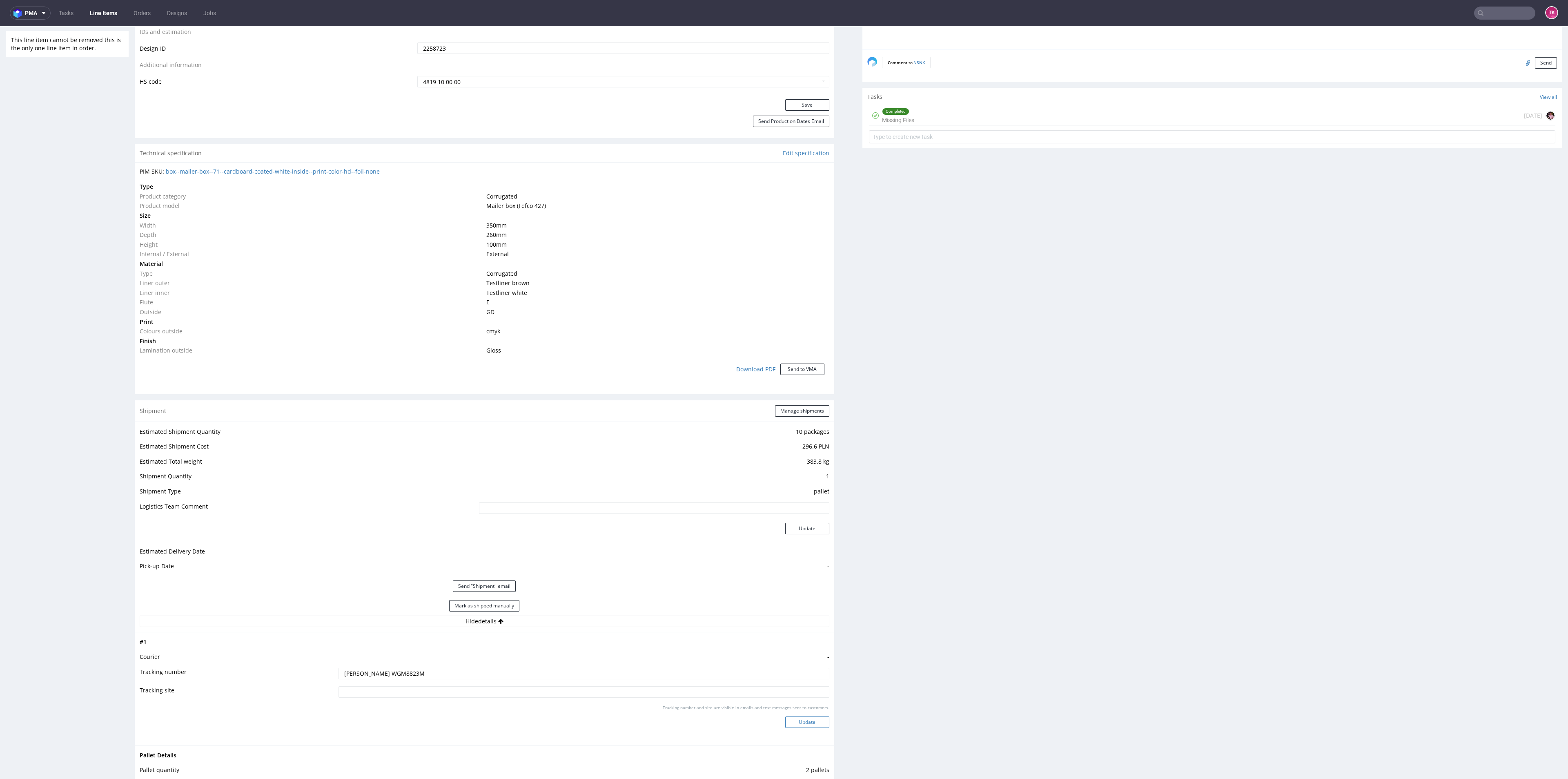
type input "[PERSON_NAME] WGM8823M"
click at [787, 724] on button "Update" at bounding box center [807, 722] width 44 height 12
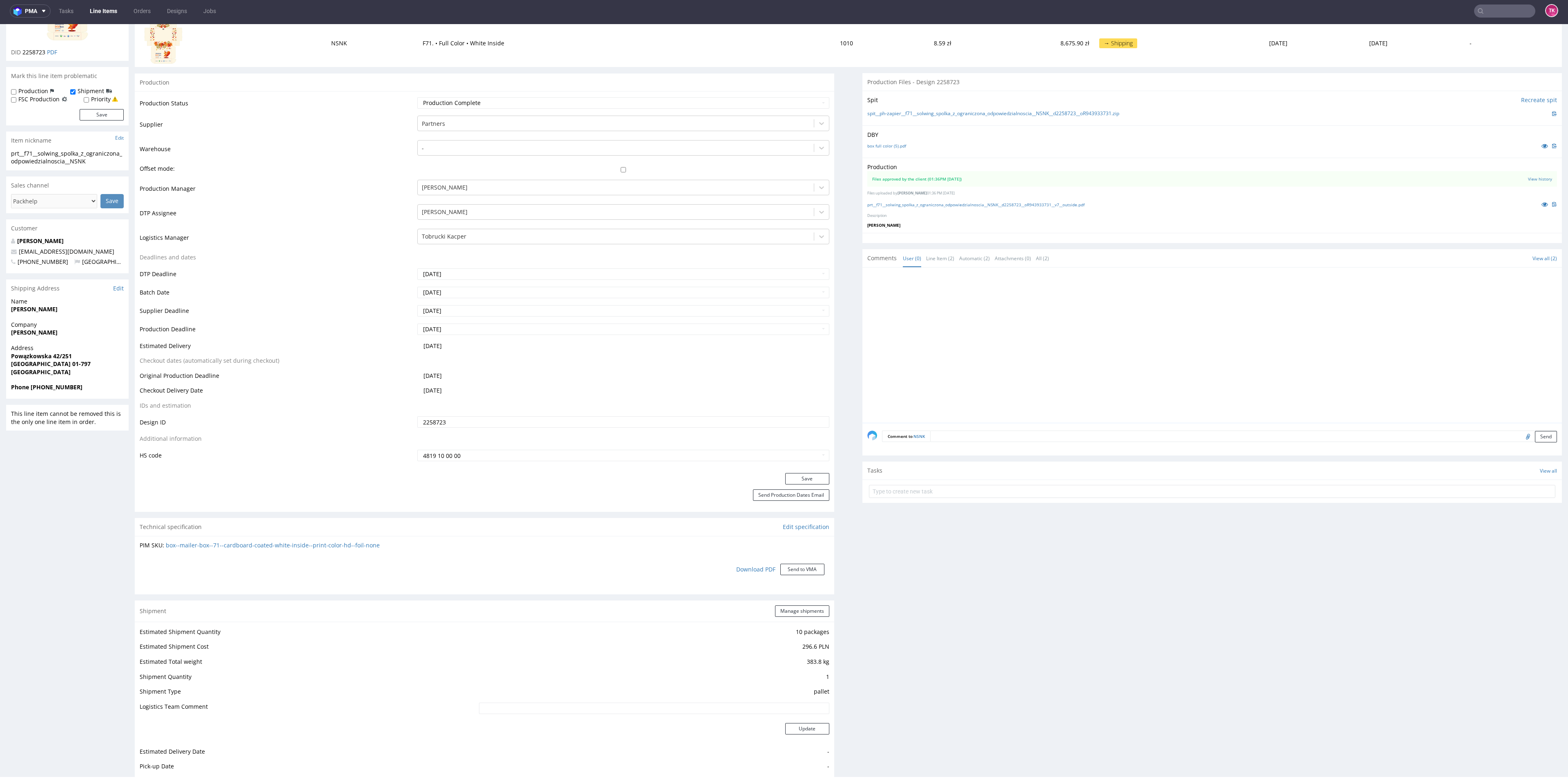
scroll to position [421, 0]
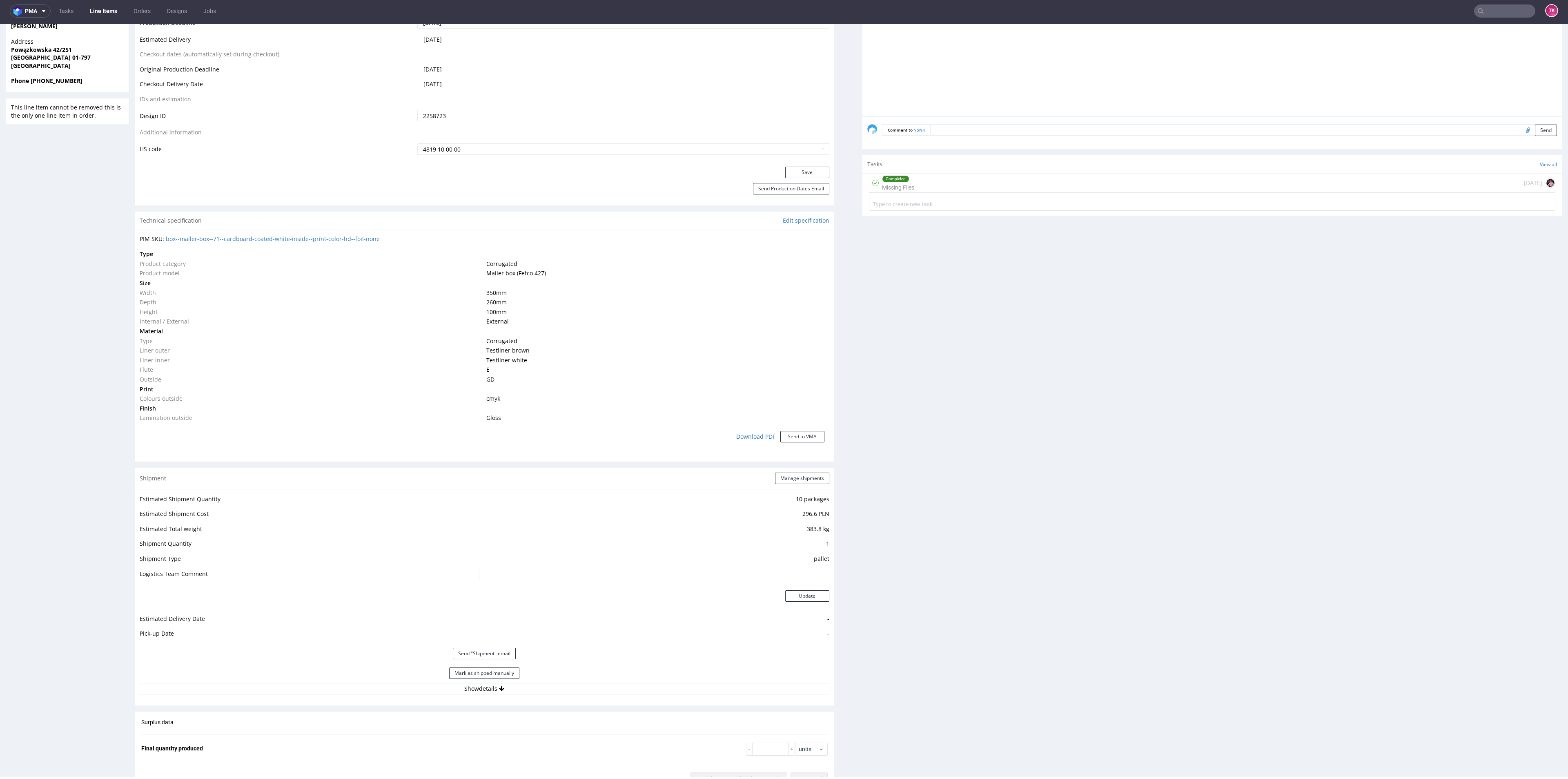
click at [795, 485] on div "Shipment Manage shipments" at bounding box center [484, 478] width 699 height 21
click at [794, 484] on div "Shipment Manage shipments" at bounding box center [484, 478] width 699 height 21
click at [792, 481] on button "Manage shipments" at bounding box center [802, 478] width 54 height 12
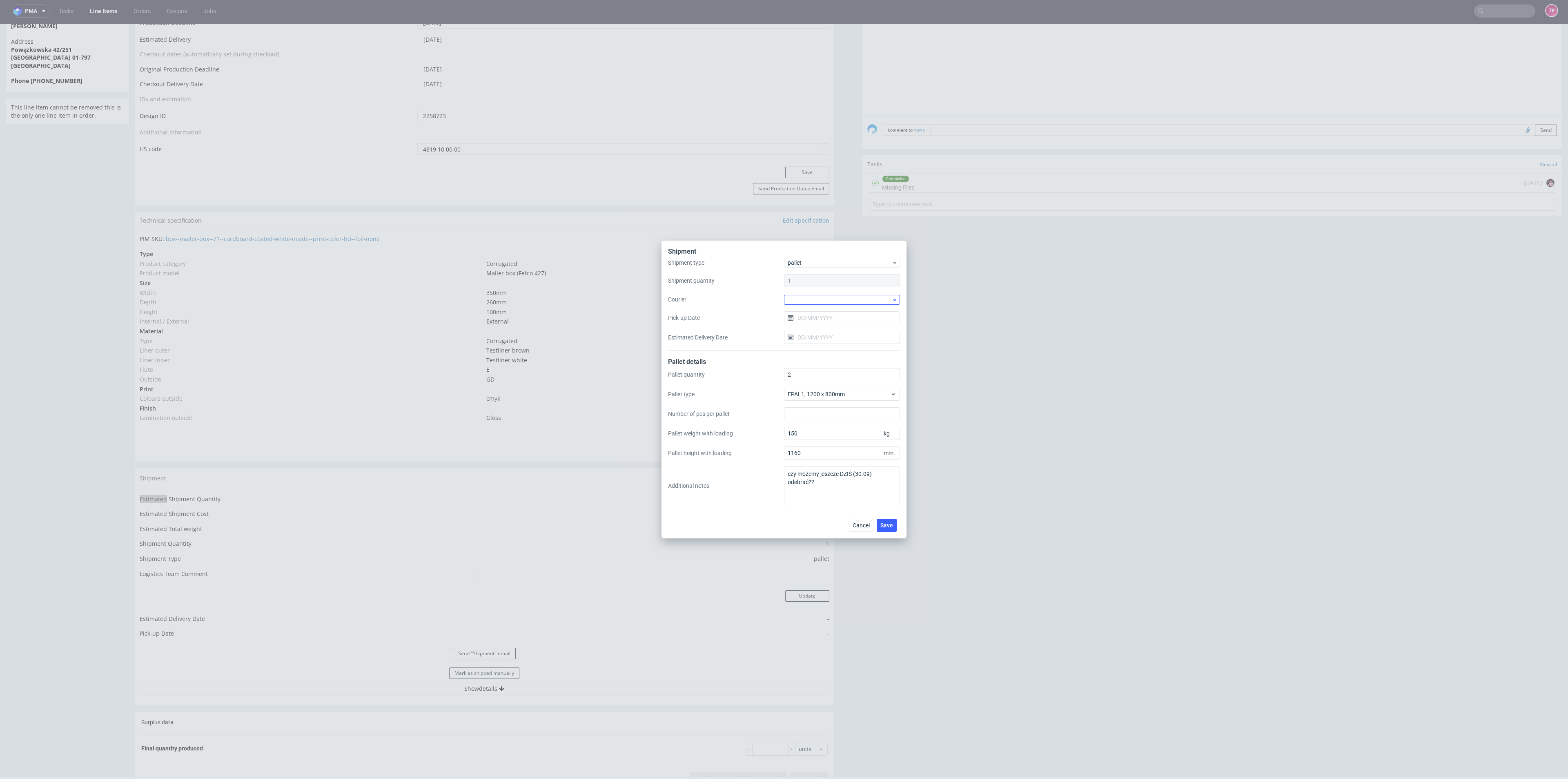
click at [854, 302] on div at bounding box center [842, 300] width 116 height 10
click at [808, 356] on div "Other" at bounding box center [842, 359] width 110 height 15
drag, startPoint x: 803, startPoint y: 298, endPoint x: 805, endPoint y: 303, distance: 5.4
click at [805, 302] on div "Shipment type pallet Shipment quantity 1 Courier Other Pick-up Date Estimated D…" at bounding box center [783, 305] width 232 height 111
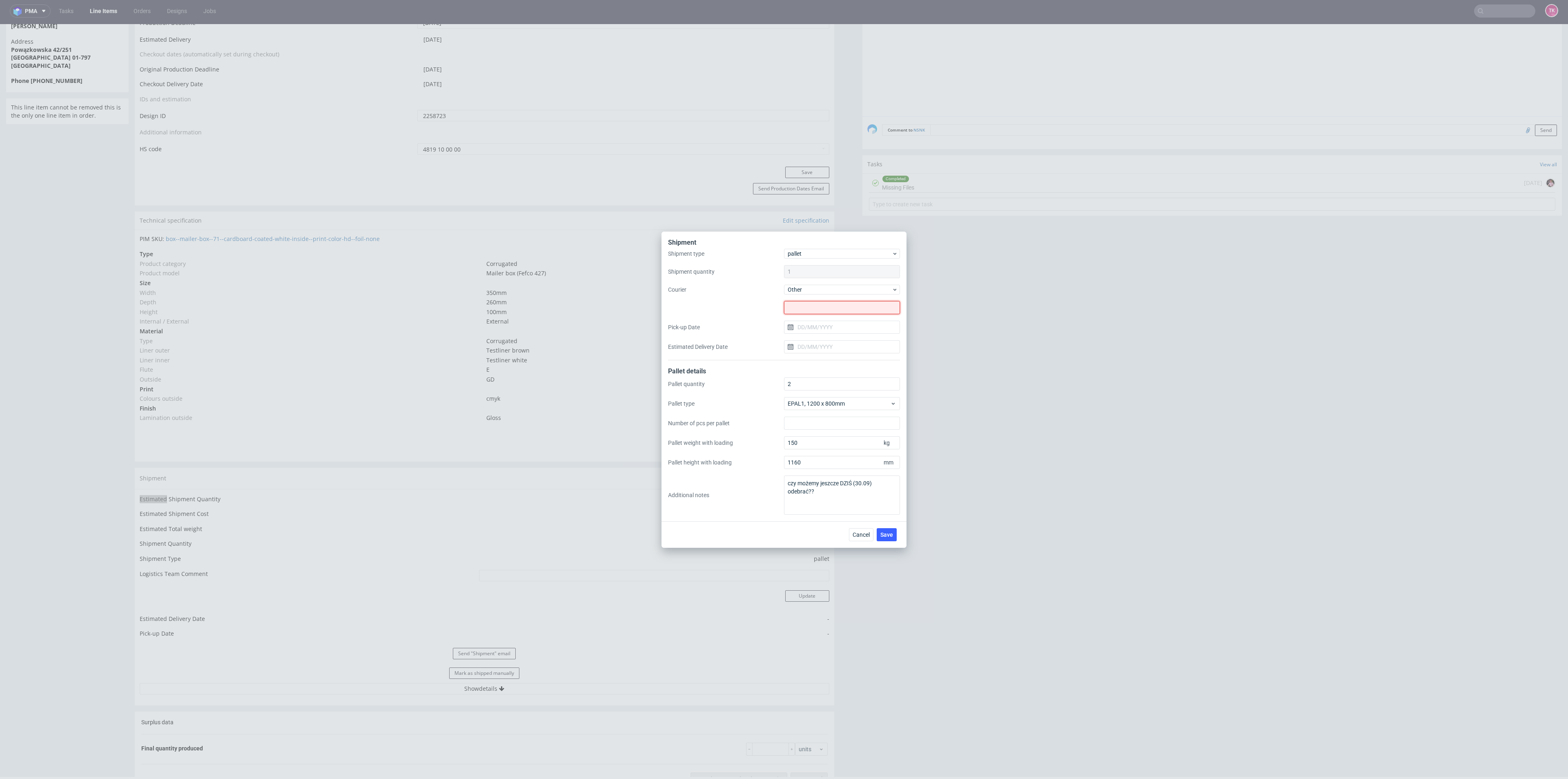
click at [807, 308] on input "text" at bounding box center [842, 307] width 116 height 13
paste input "Calma Sp. z o.o."
type input "Calma Sp. z o.o."
click at [804, 331] on input "Pick-up Date" at bounding box center [842, 327] width 116 height 13
click at [830, 437] on span "30" at bounding box center [828, 439] width 7 height 8
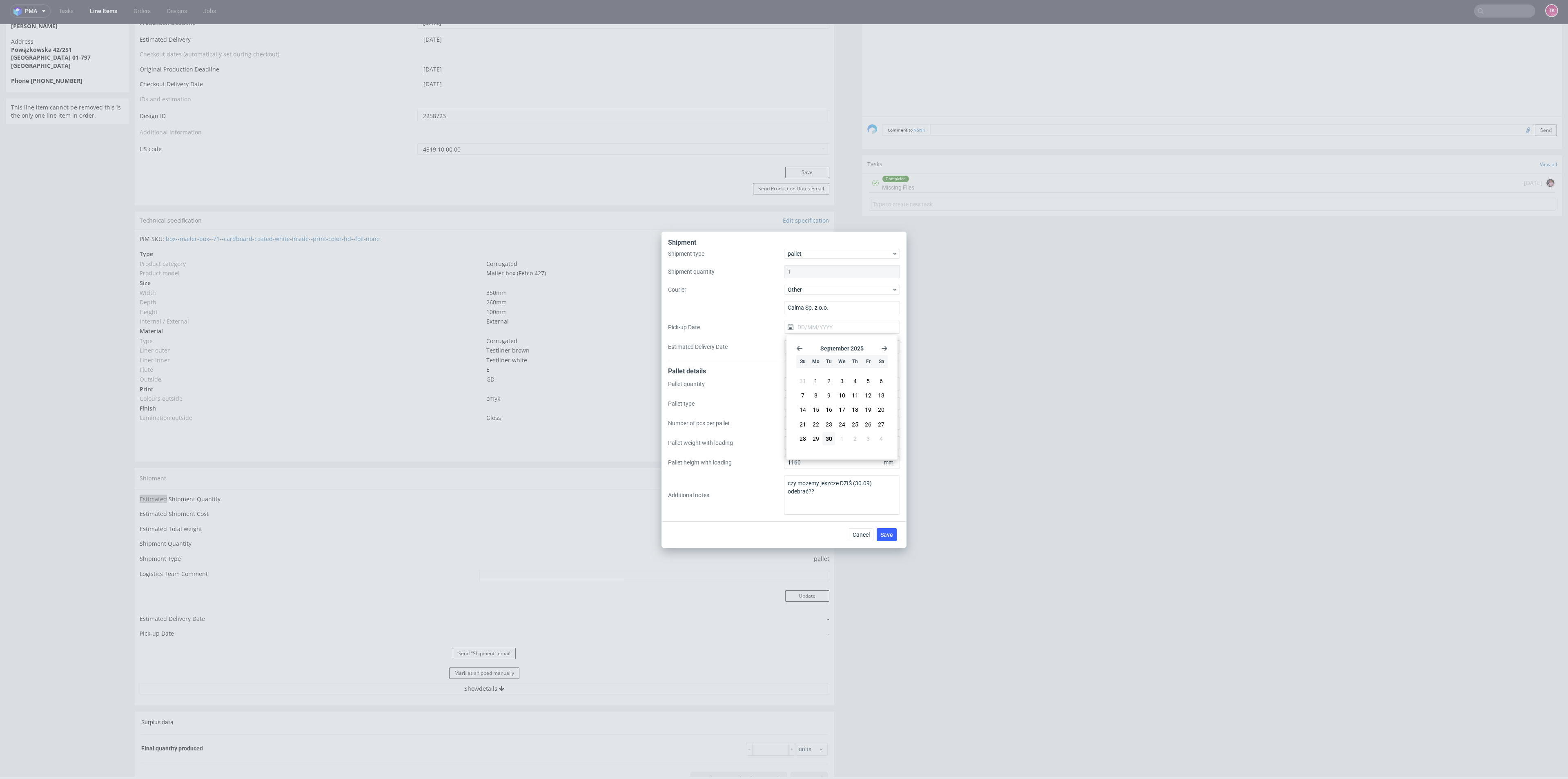
type input "[DATE]"
click at [817, 331] on input "[DATE]" at bounding box center [842, 327] width 116 height 13
drag, startPoint x: 793, startPoint y: 347, endPoint x: 786, endPoint y: 347, distance: 7.0
click at [792, 347] on div "[DATE] Su Mo Tu We Th Fr Sa 31 1 2 3 4 5 6 7 8 9 10 11 12 13 14 15 16 17 18 19 …" at bounding box center [842, 397] width 105 height 118
click at [783, 348] on label "Estimated Delivery Date" at bounding box center [726, 347] width 116 height 8
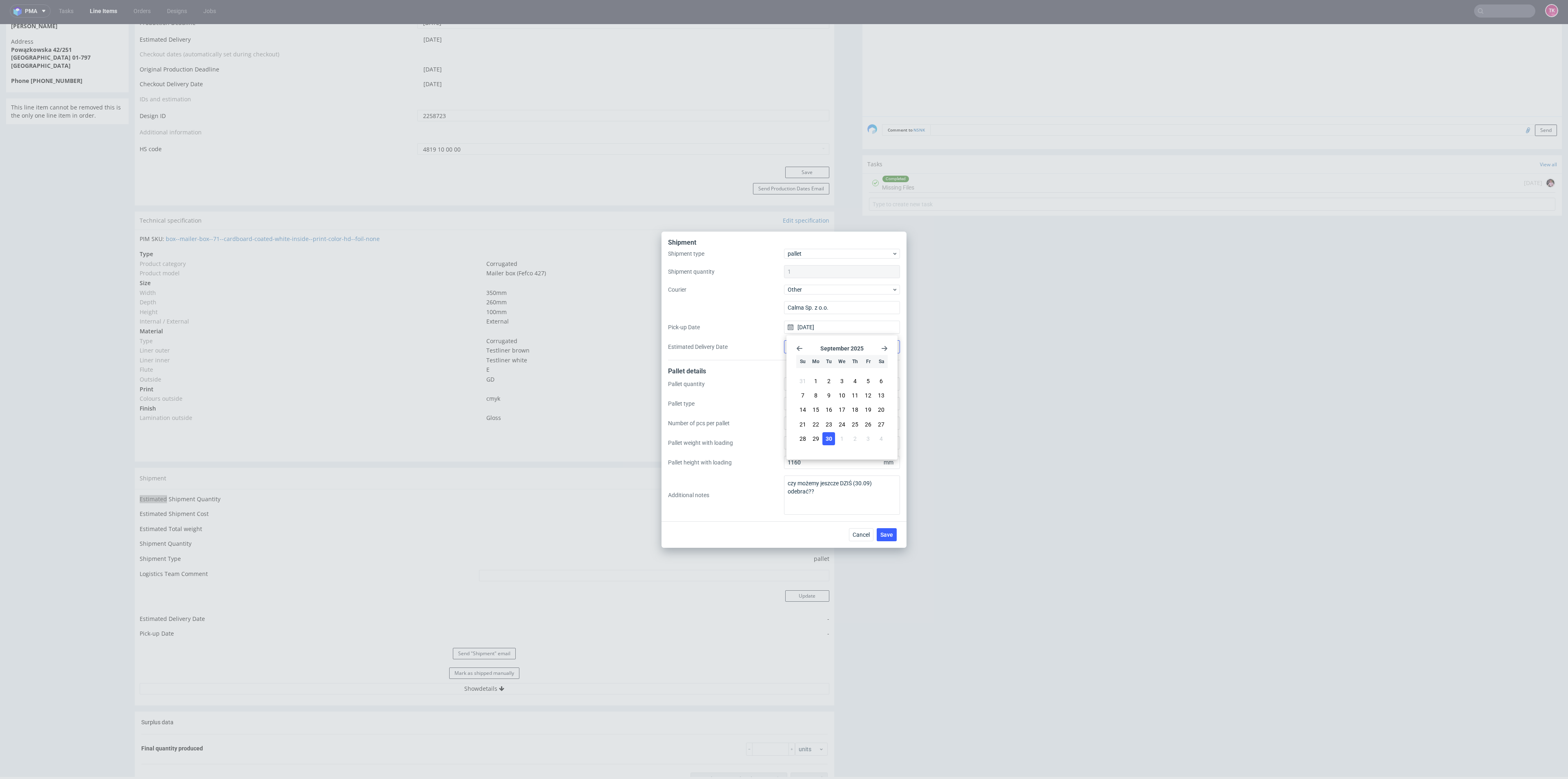
click at [784, 348] on input "Estimated Delivery Date" at bounding box center [842, 347] width 116 height 13
click at [787, 350] on input "Estimated Delivery Date" at bounding box center [842, 347] width 116 height 13
click at [812, 345] on input "Estimated Delivery Date" at bounding box center [842, 347] width 116 height 13
click at [845, 457] on button "1" at bounding box center [842, 458] width 13 height 13
type input "[DATE]"
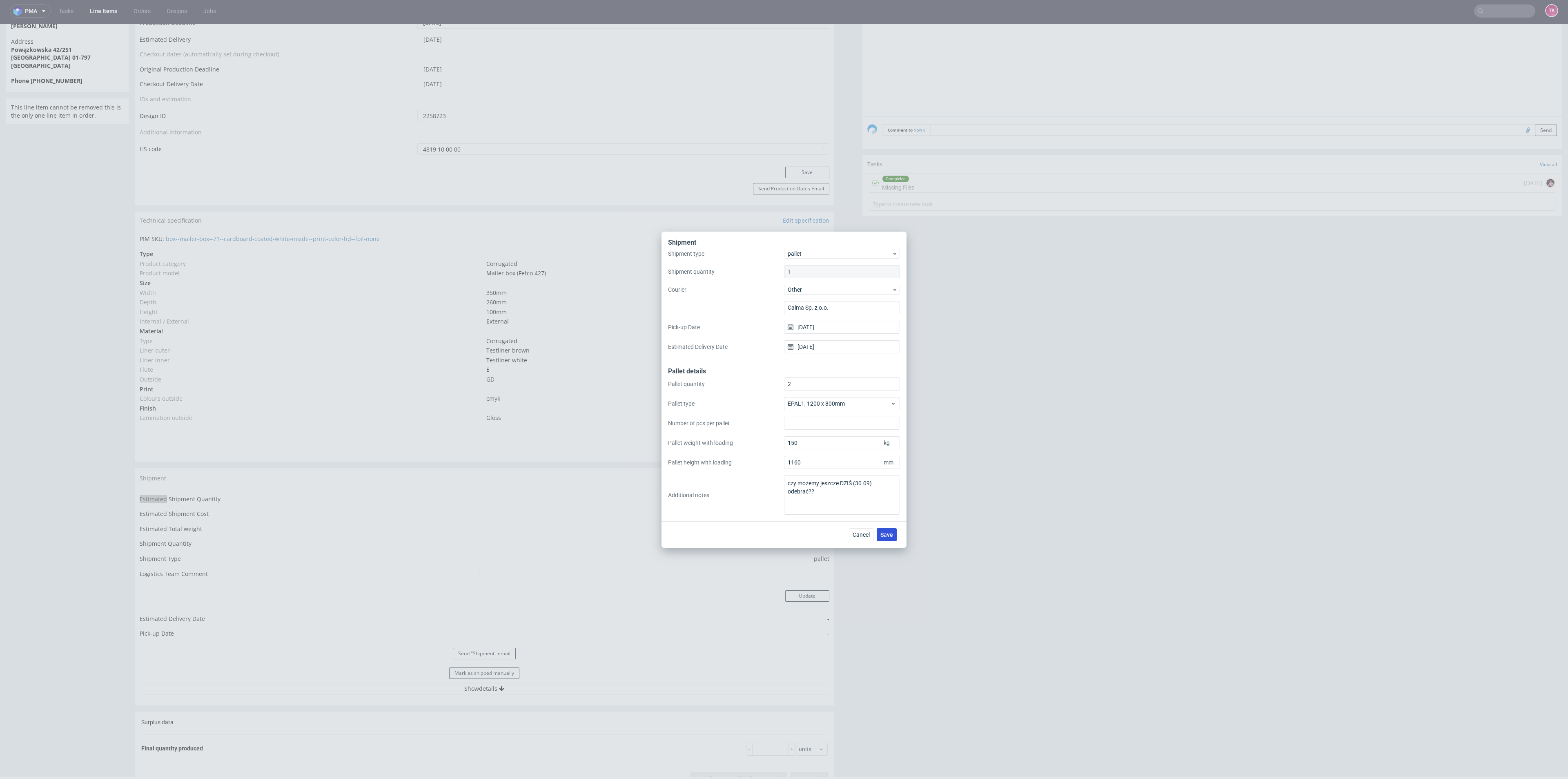
click at [883, 532] on span "Save" at bounding box center [886, 534] width 13 height 5
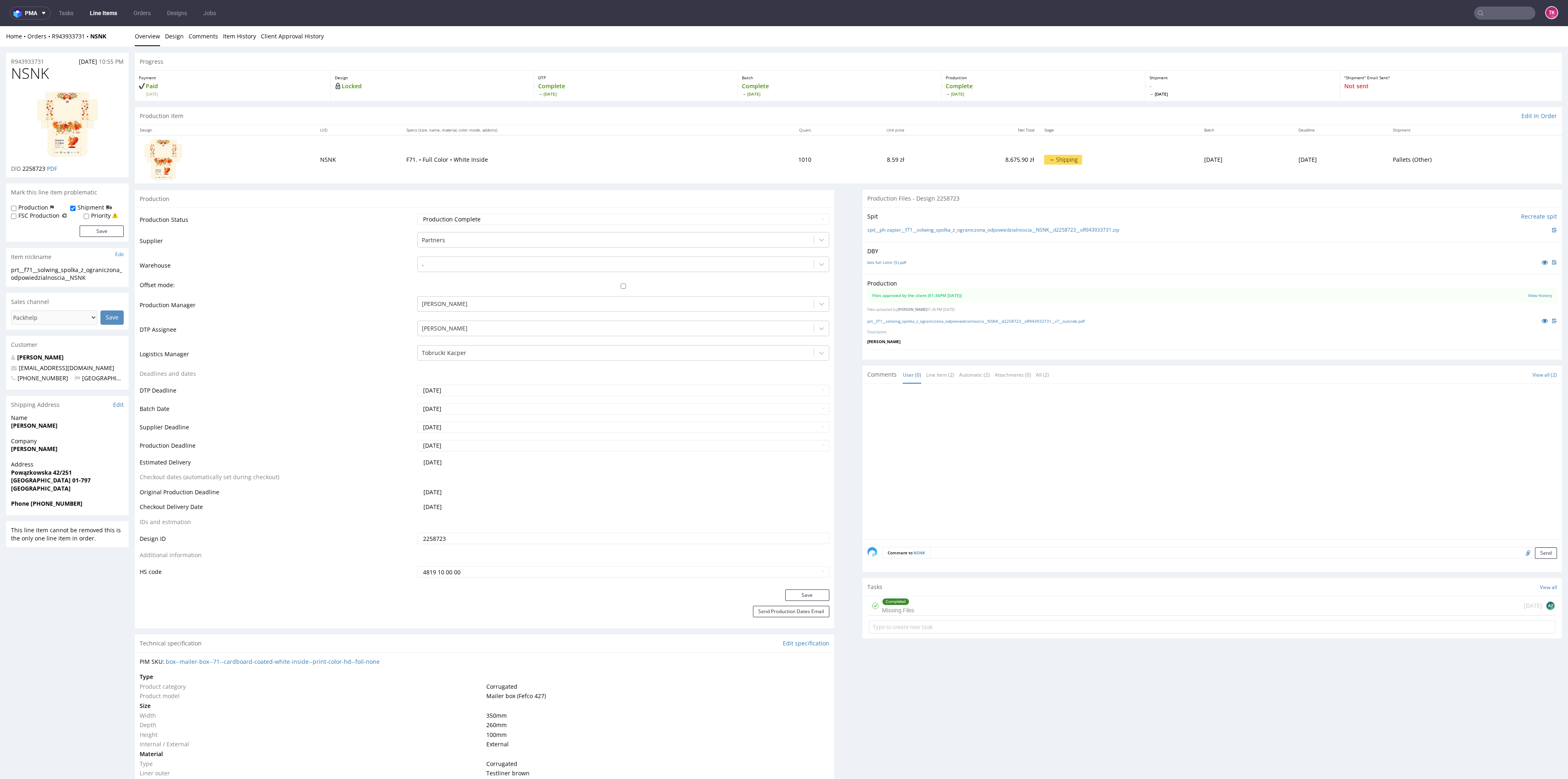
click at [99, 10] on link "Line Items" at bounding box center [103, 13] width 37 height 13
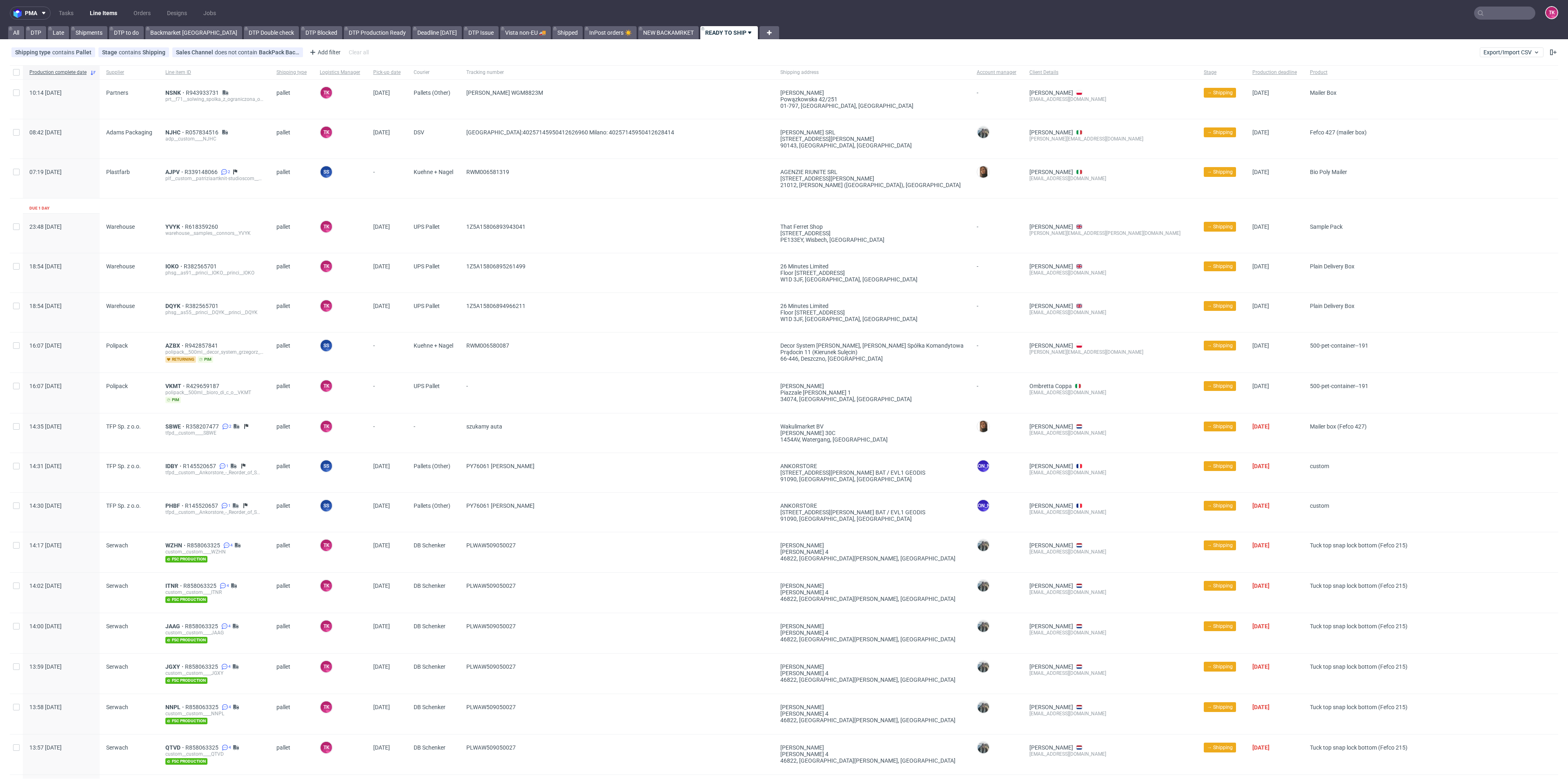
click at [107, 18] on link "Line Items" at bounding box center [103, 13] width 37 height 13
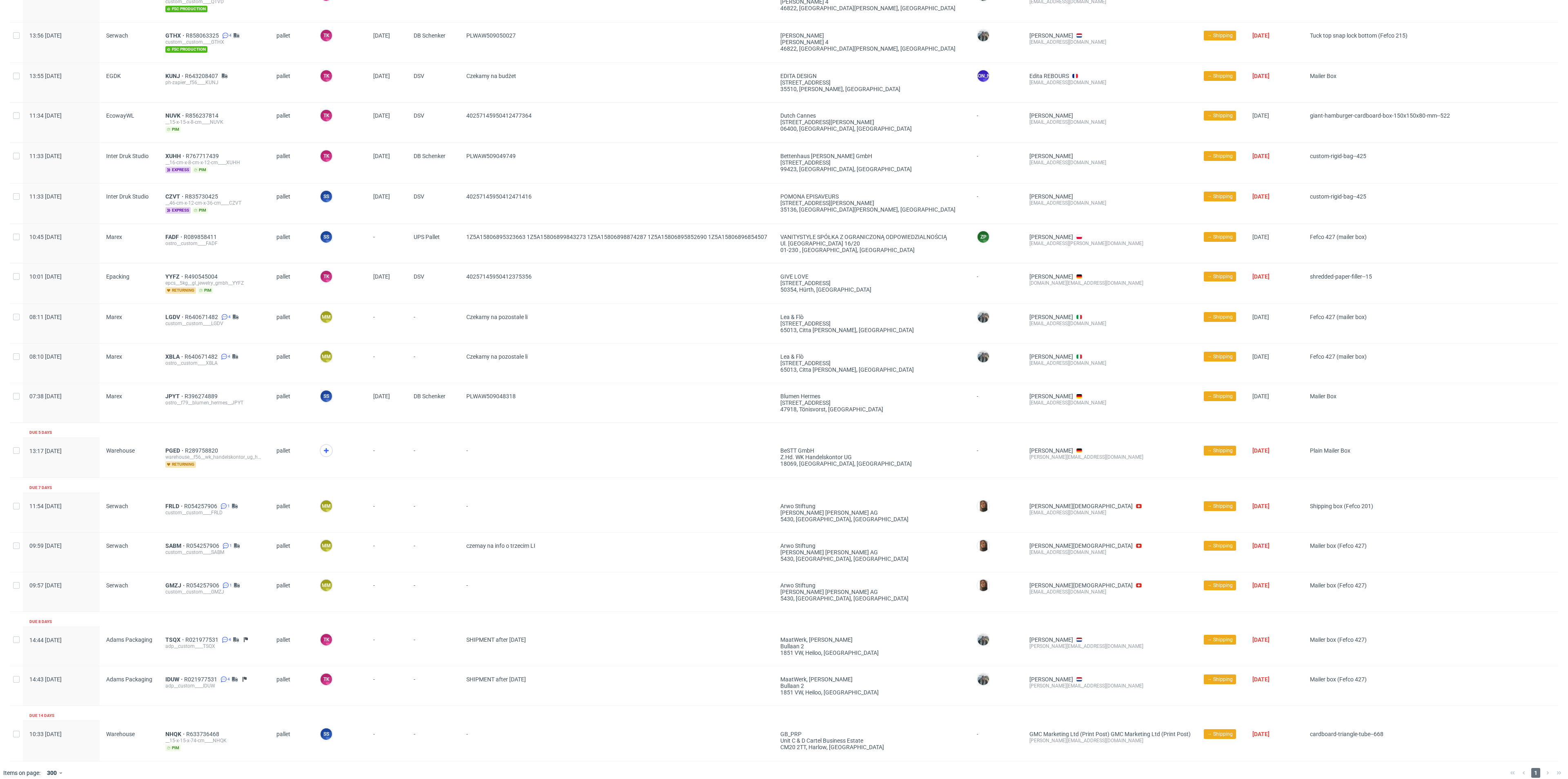
scroll to position [755, 0]
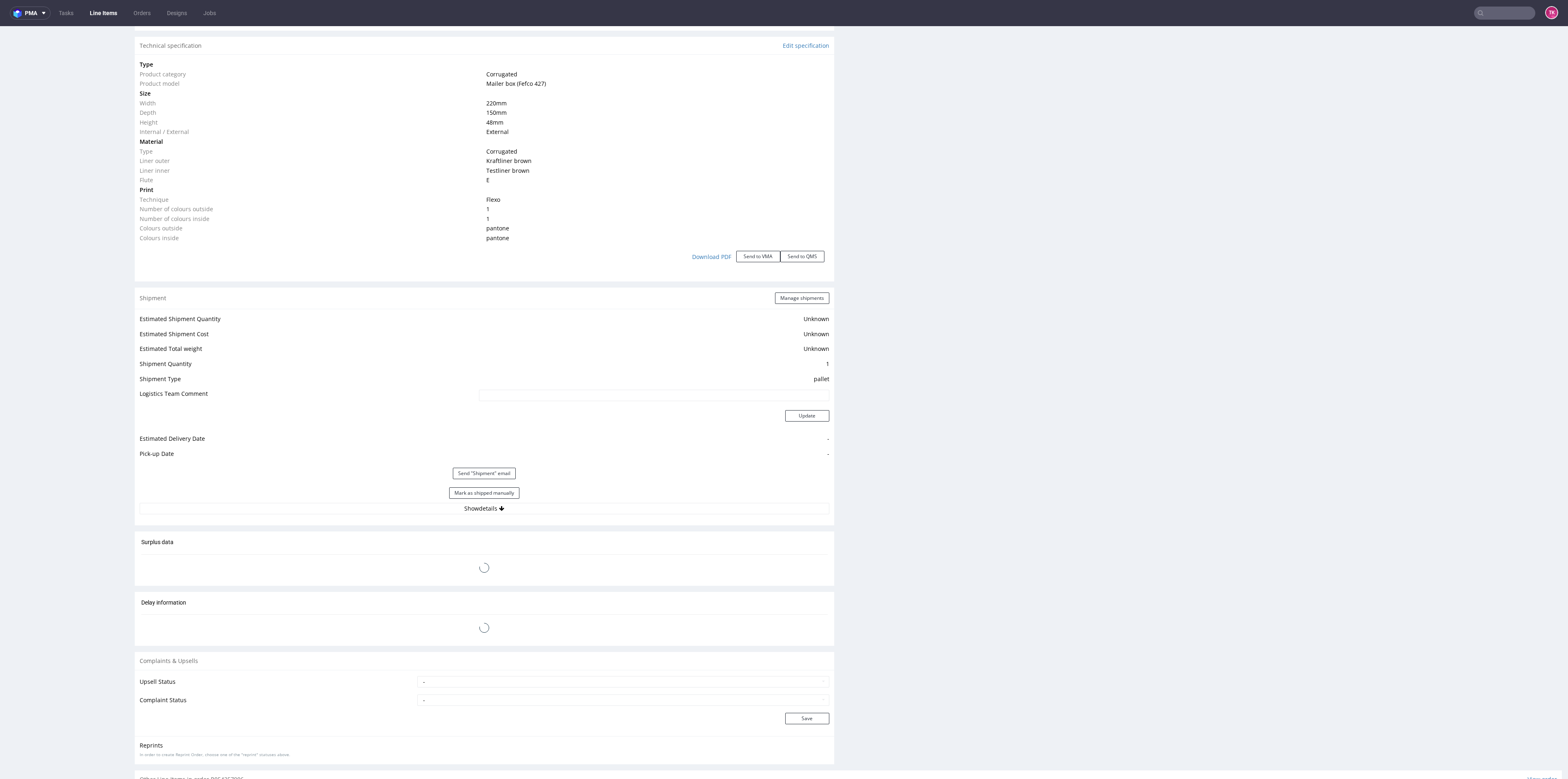
scroll to position [796, 0]
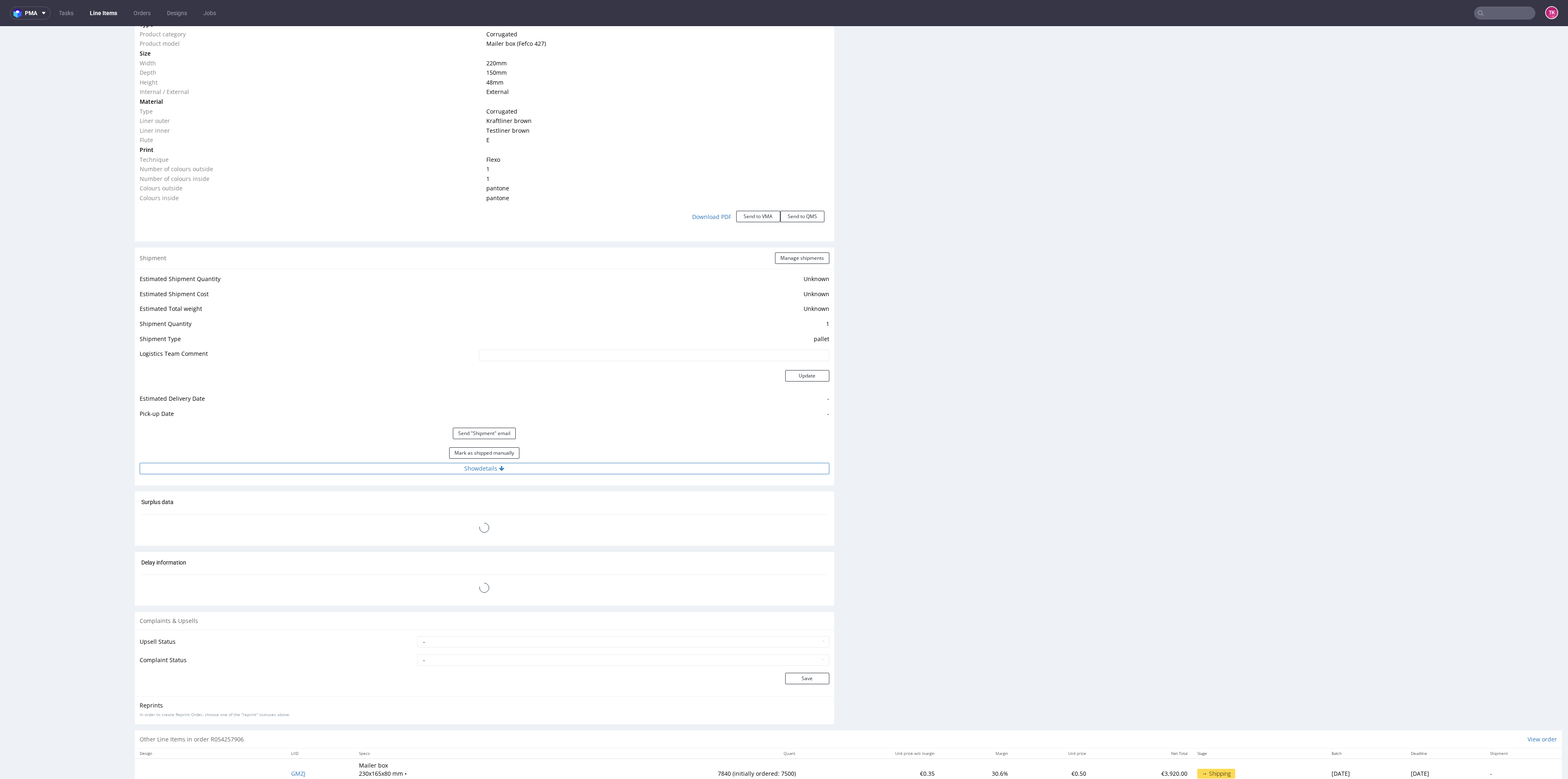
drag, startPoint x: 607, startPoint y: 462, endPoint x: 609, endPoint y: 471, distance: 9.2
click at [607, 467] on button "Show details" at bounding box center [484, 468] width 690 height 12
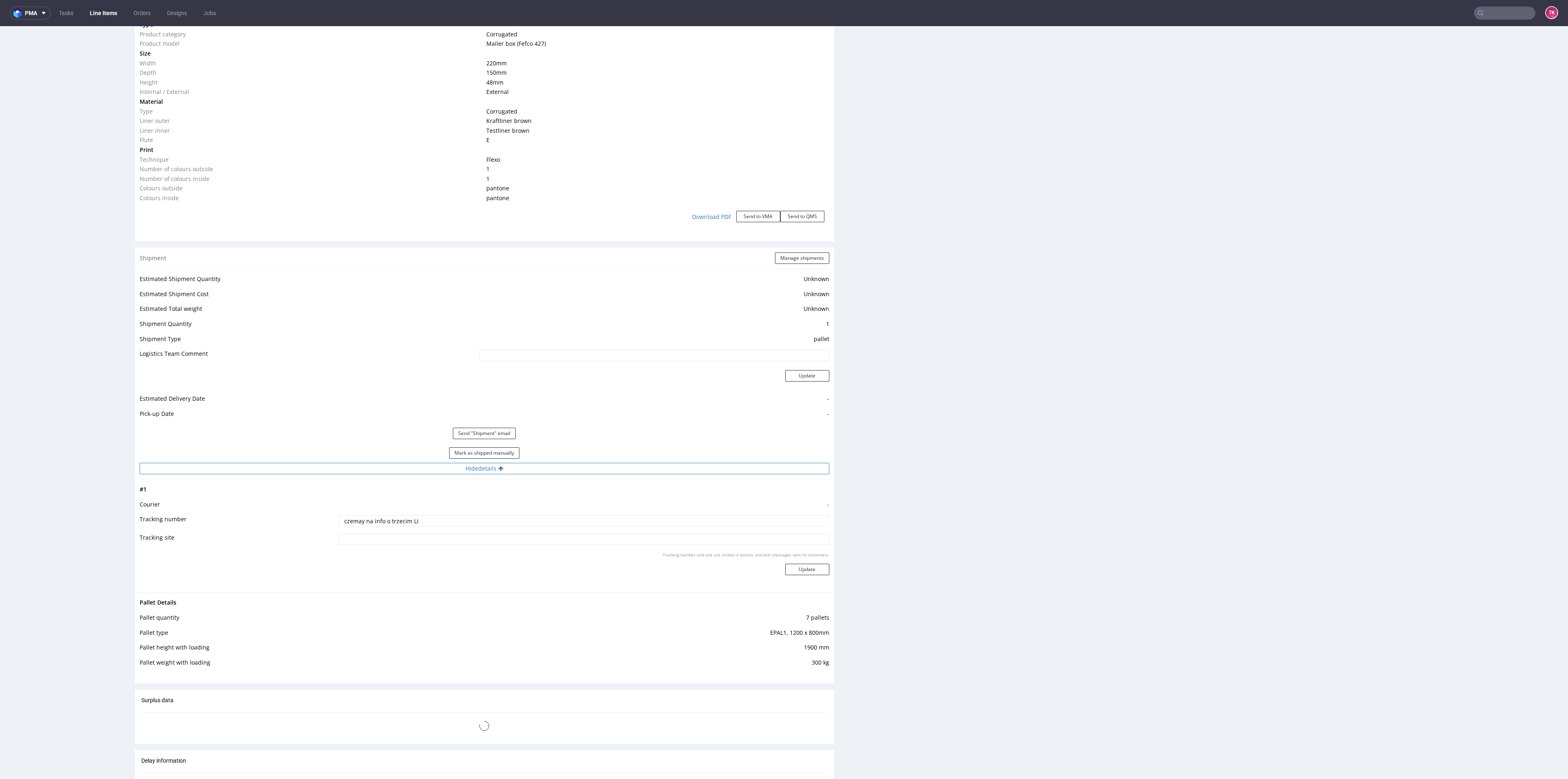
click at [609, 471] on button "Hide details" at bounding box center [484, 468] width 690 height 12
click at [611, 468] on button "Show details" at bounding box center [484, 468] width 690 height 12
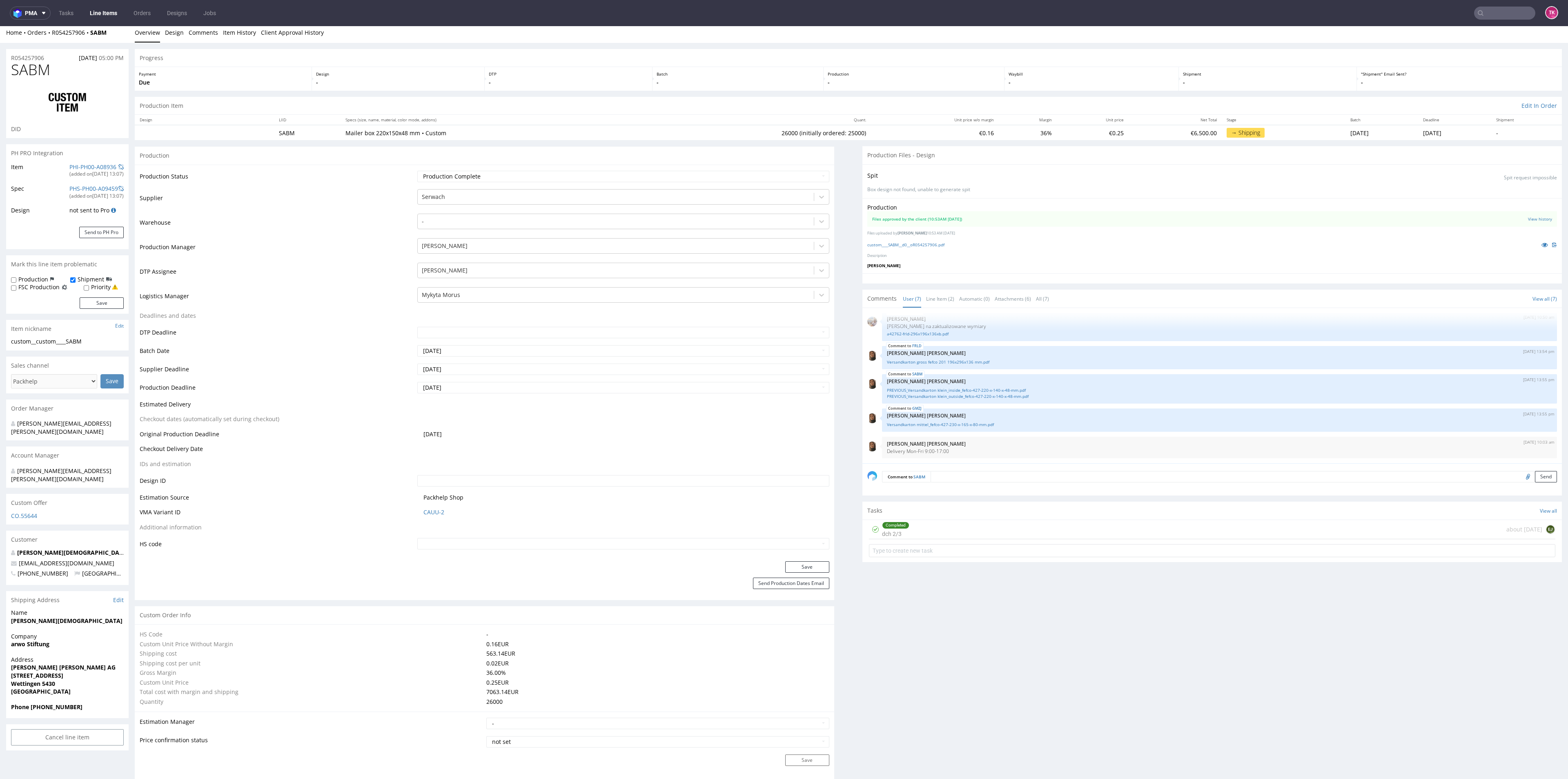
scroll to position [0, 0]
drag, startPoint x: 110, startPoint y: 33, endPoint x: 50, endPoint y: 44, distance: 61.0
click at [50, 44] on div "Home Orders R054257906 SABM Overview Design Comments Item History Client Approv…" at bounding box center [784, 37] width 1568 height 21
copy div "R054257906 SABM"
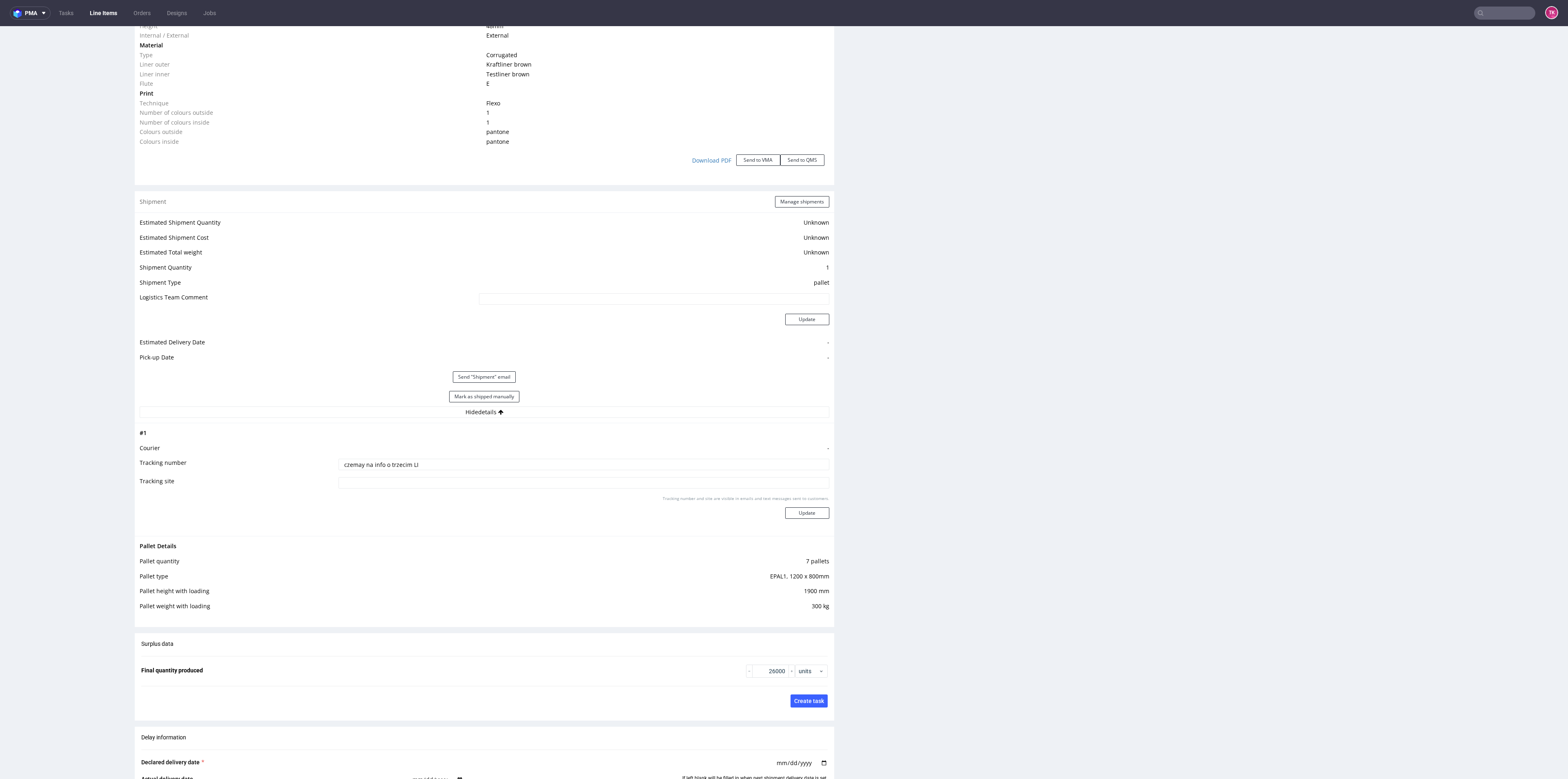
scroll to position [858, 0]
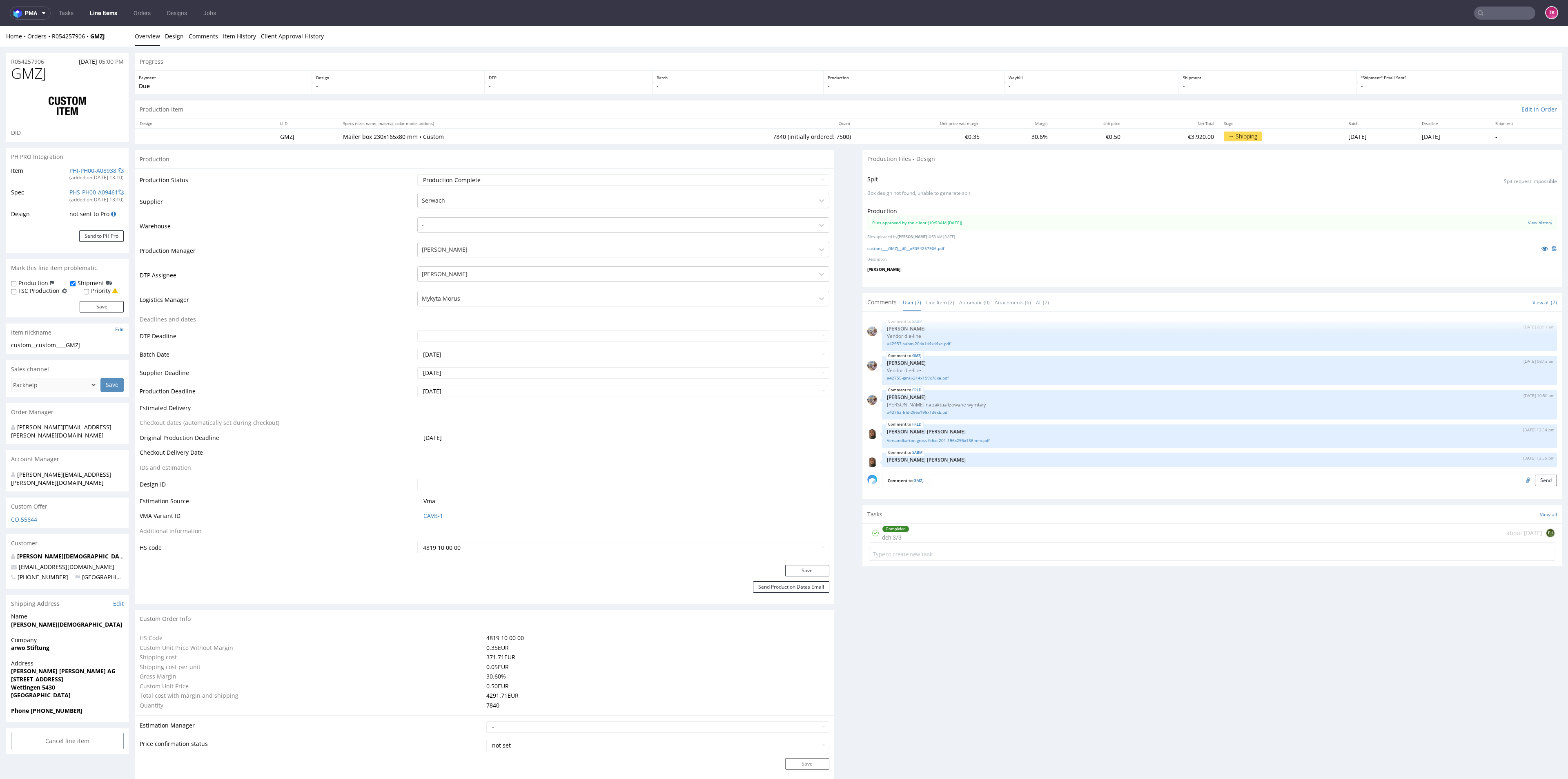
scroll to position [75, 0]
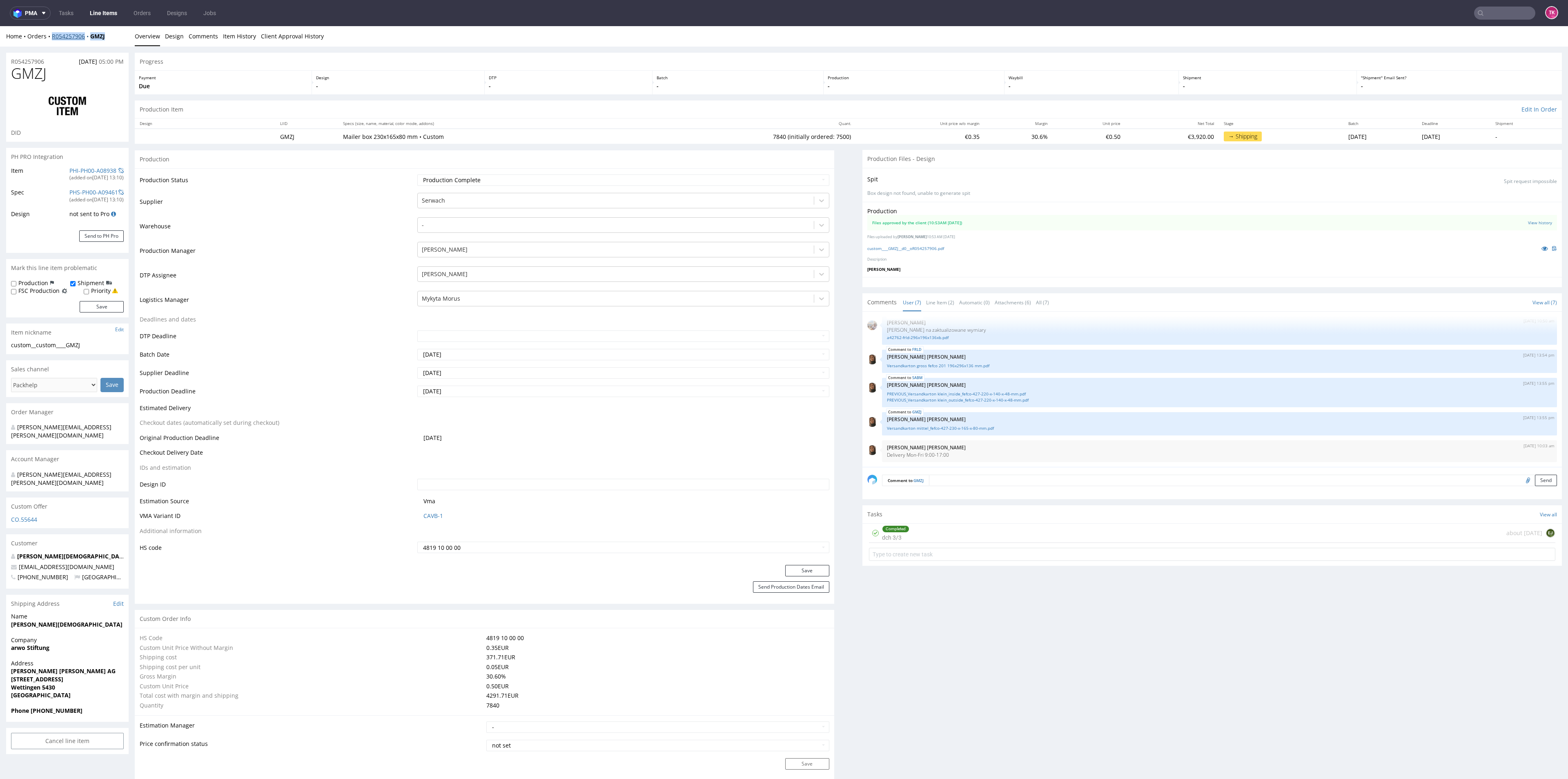
drag, startPoint x: 60, startPoint y: 35, endPoint x: 52, endPoint y: 37, distance: 8.2
click at [52, 37] on div "Home Orders R054257906 GMZJ" at bounding box center [67, 36] width 122 height 8
copy div "R054257906 GMZJ"
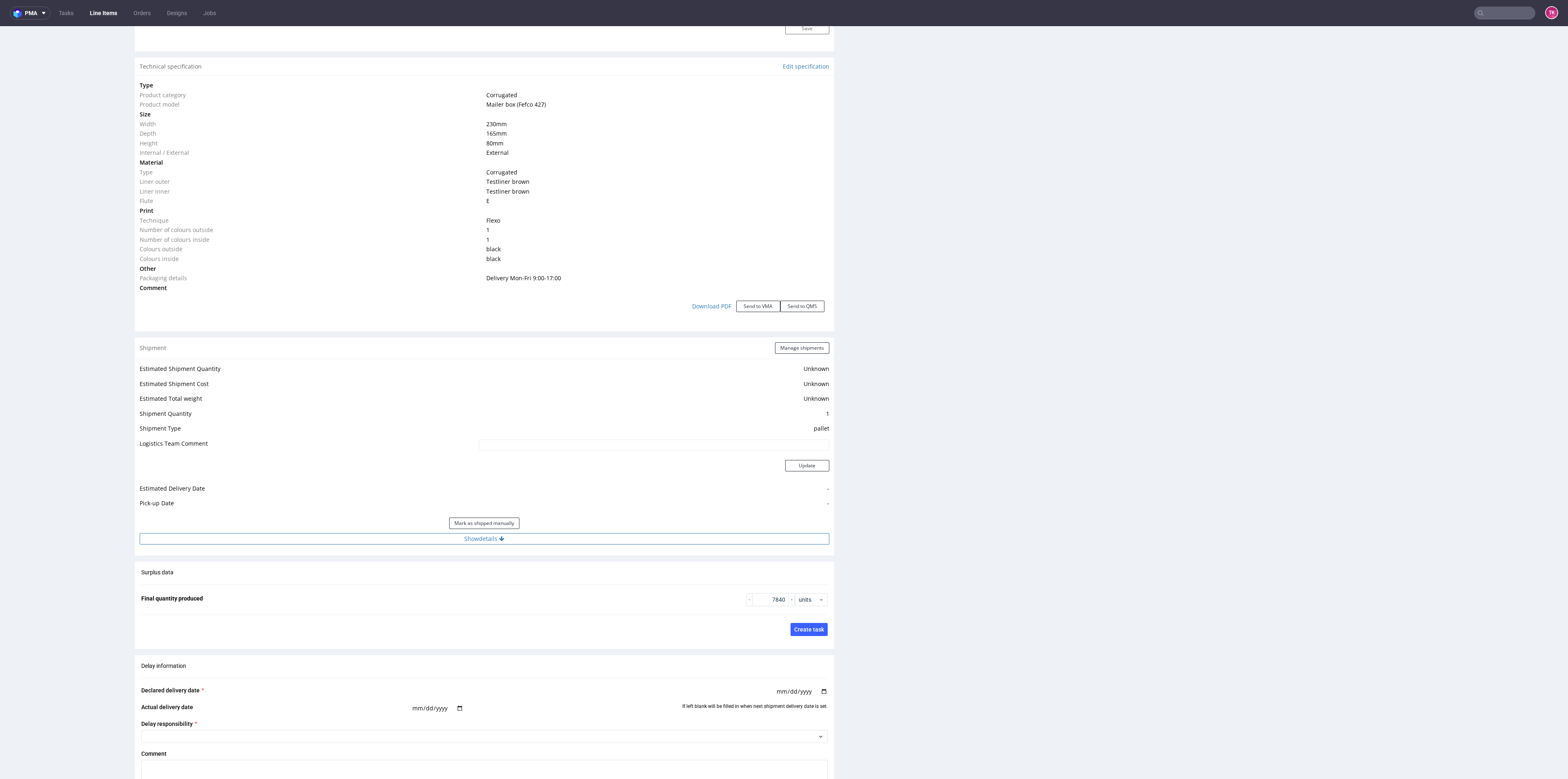
click at [597, 540] on button "Show details" at bounding box center [484, 538] width 690 height 12
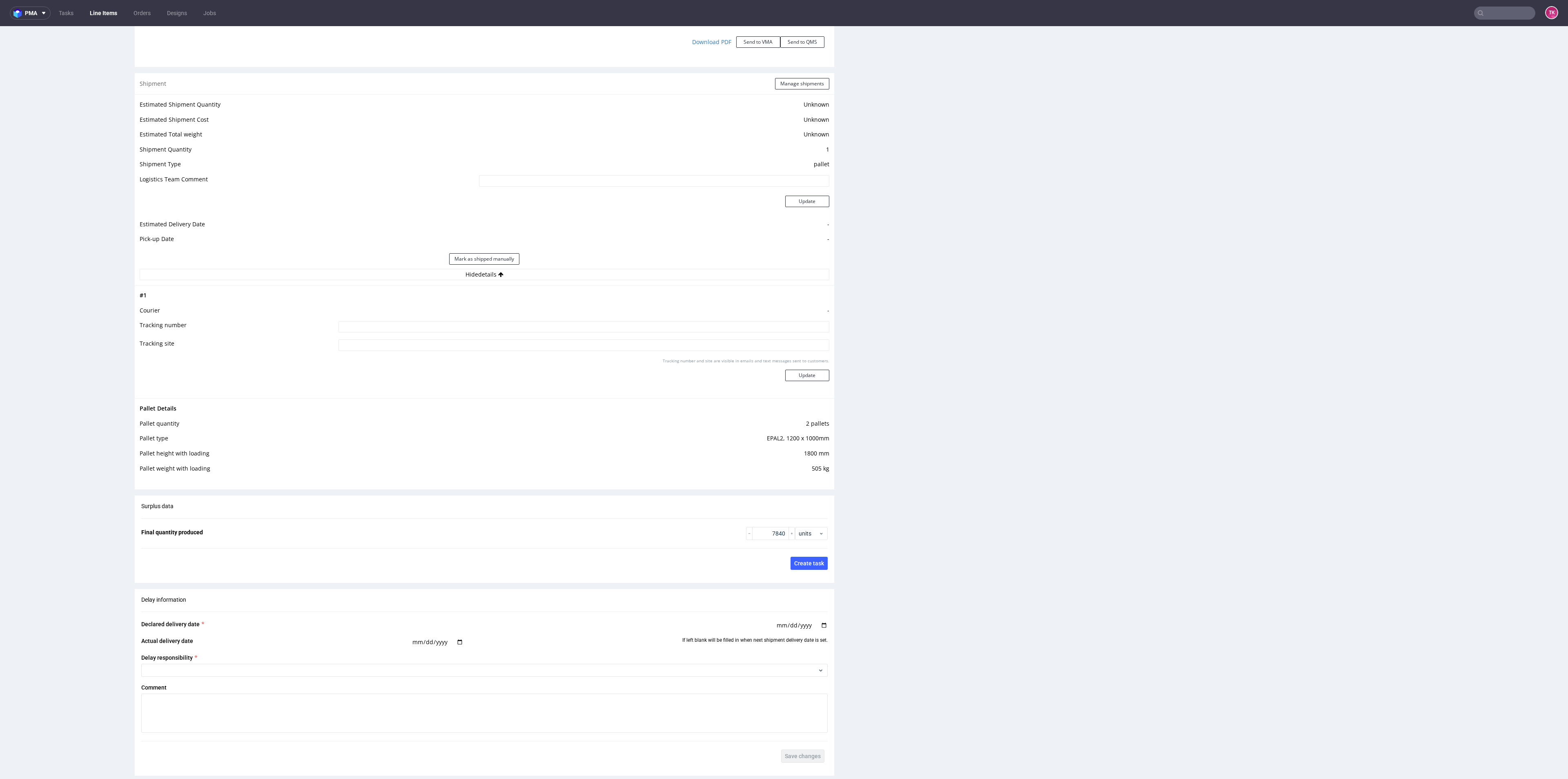
scroll to position [981, 0]
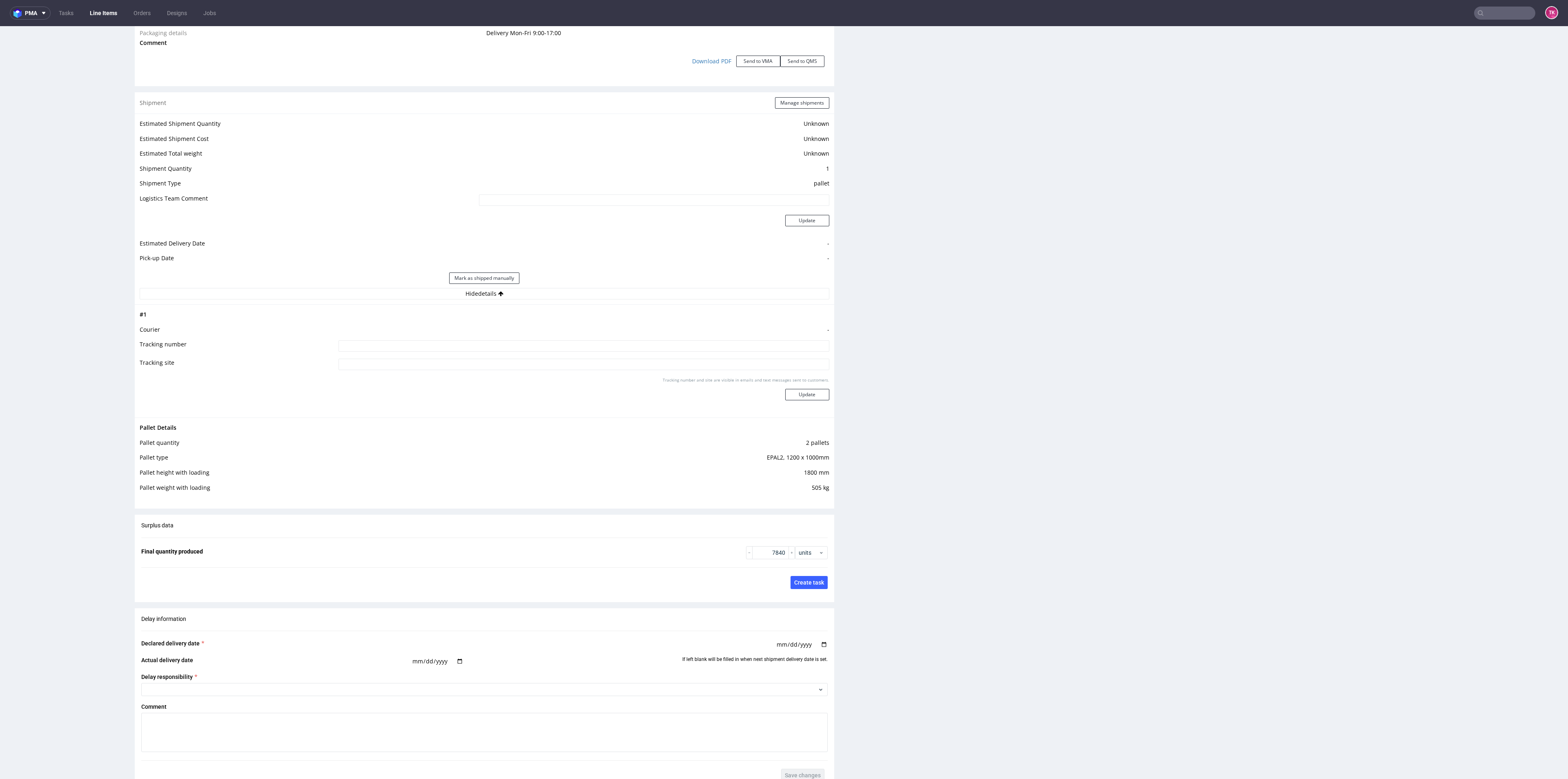
click at [113, 13] on link "Line Items" at bounding box center [103, 13] width 37 height 13
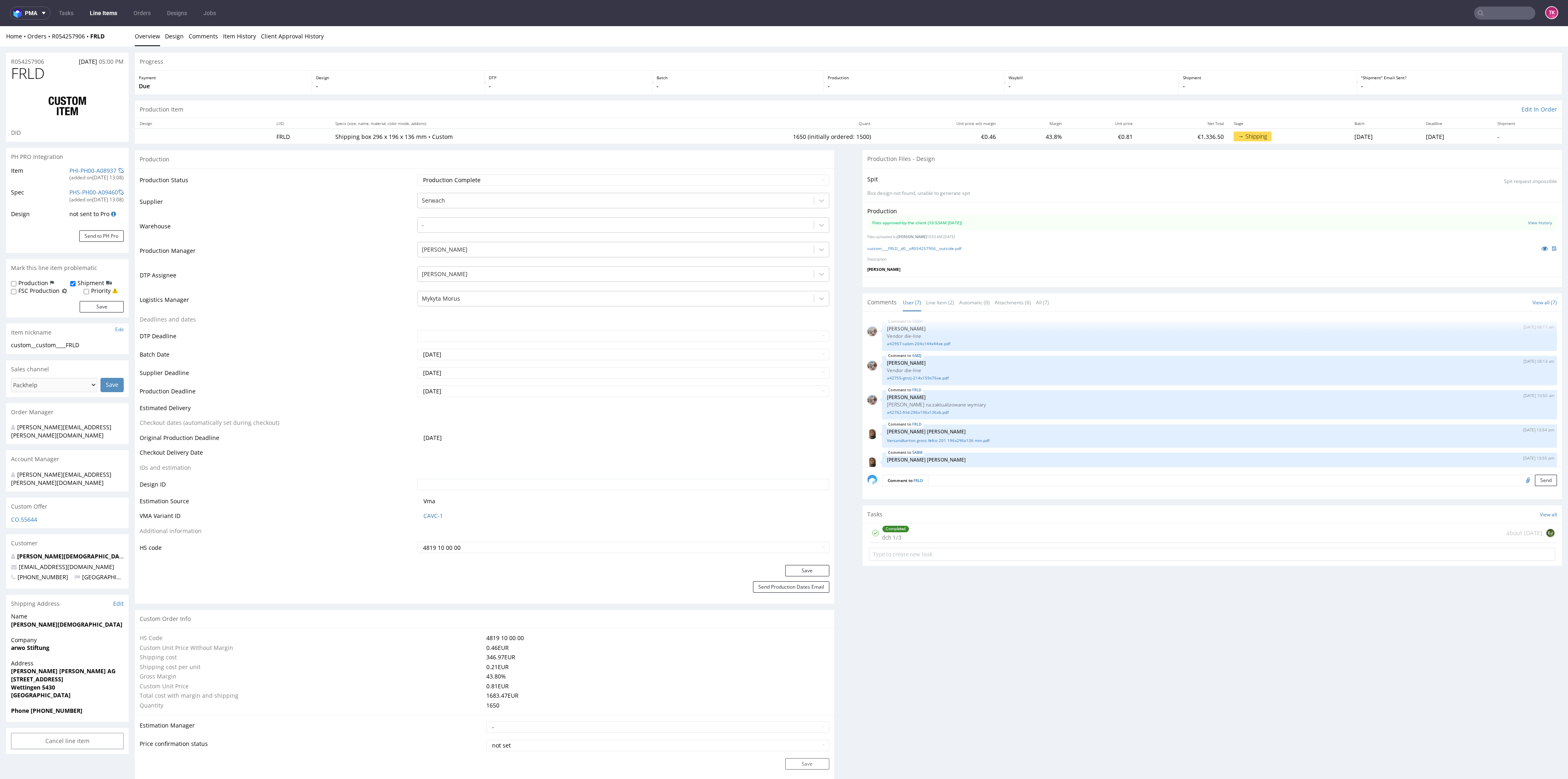
scroll to position [75, 0]
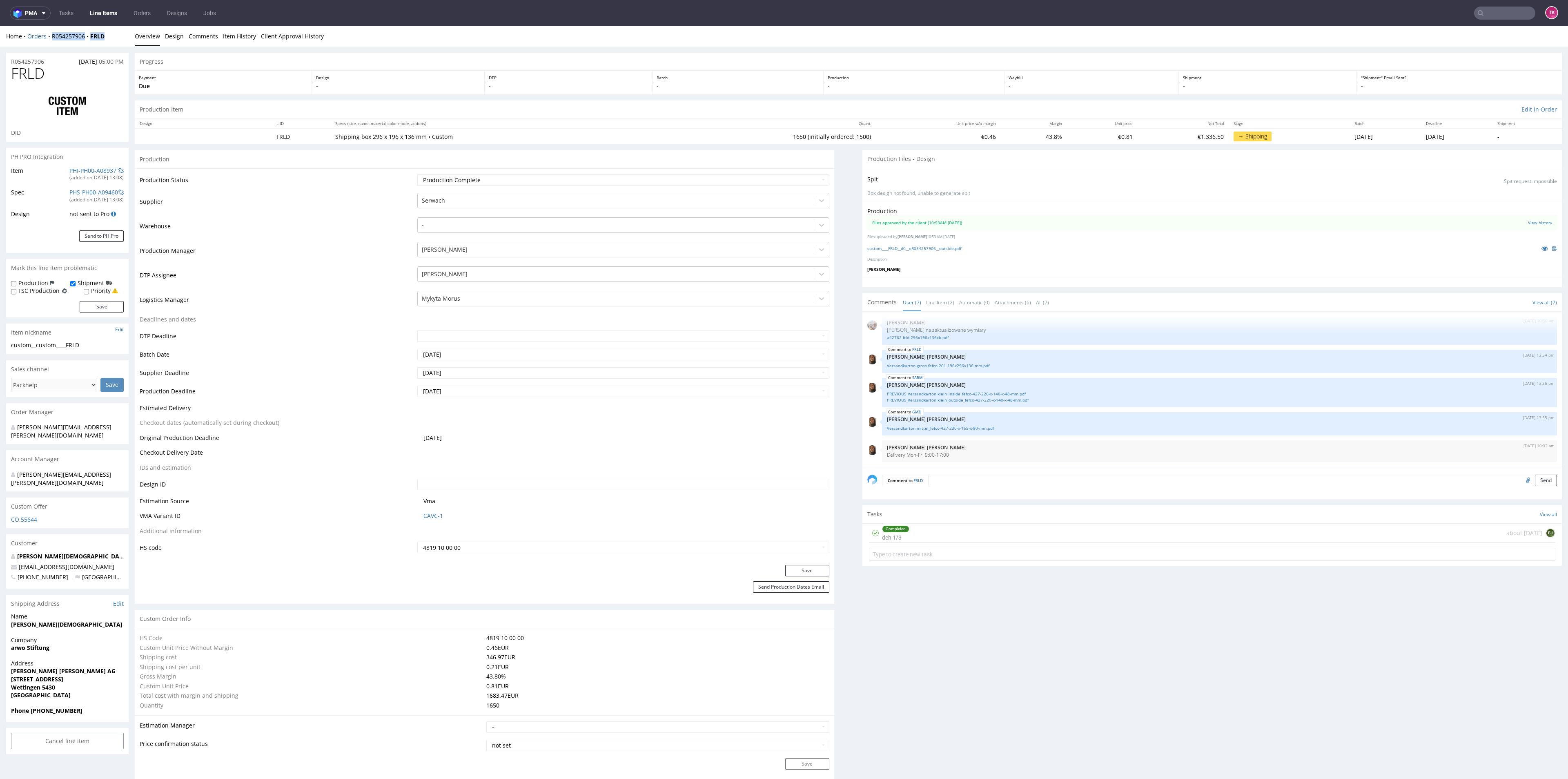
drag, startPoint x: 127, startPoint y: 34, endPoint x: 51, endPoint y: 39, distance: 76.2
click at [51, 39] on div "Home Orders R054257906 FRLD" at bounding box center [67, 36] width 122 height 8
copy div "R054257906 FRLD"
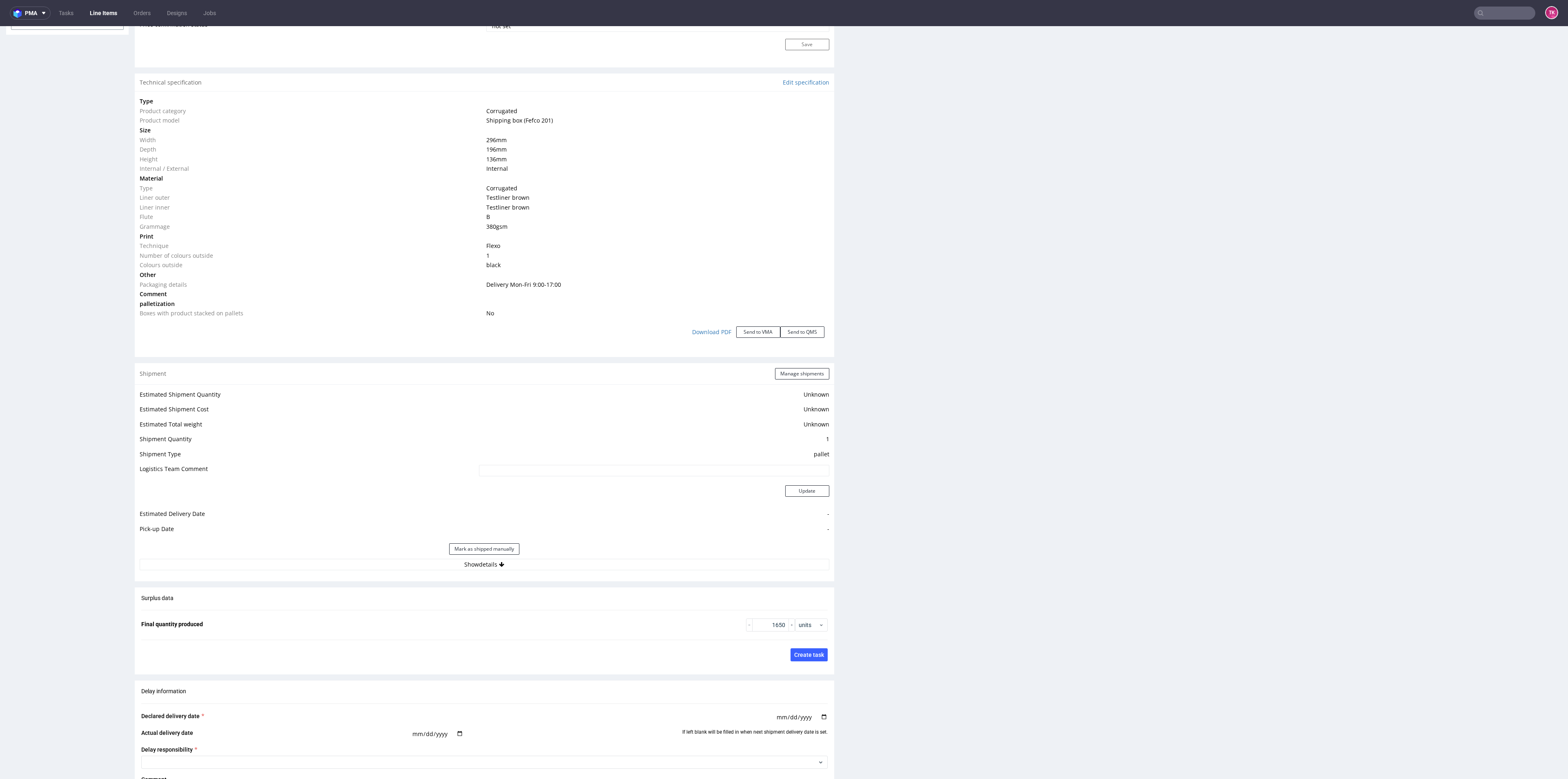
scroll to position [736, 0]
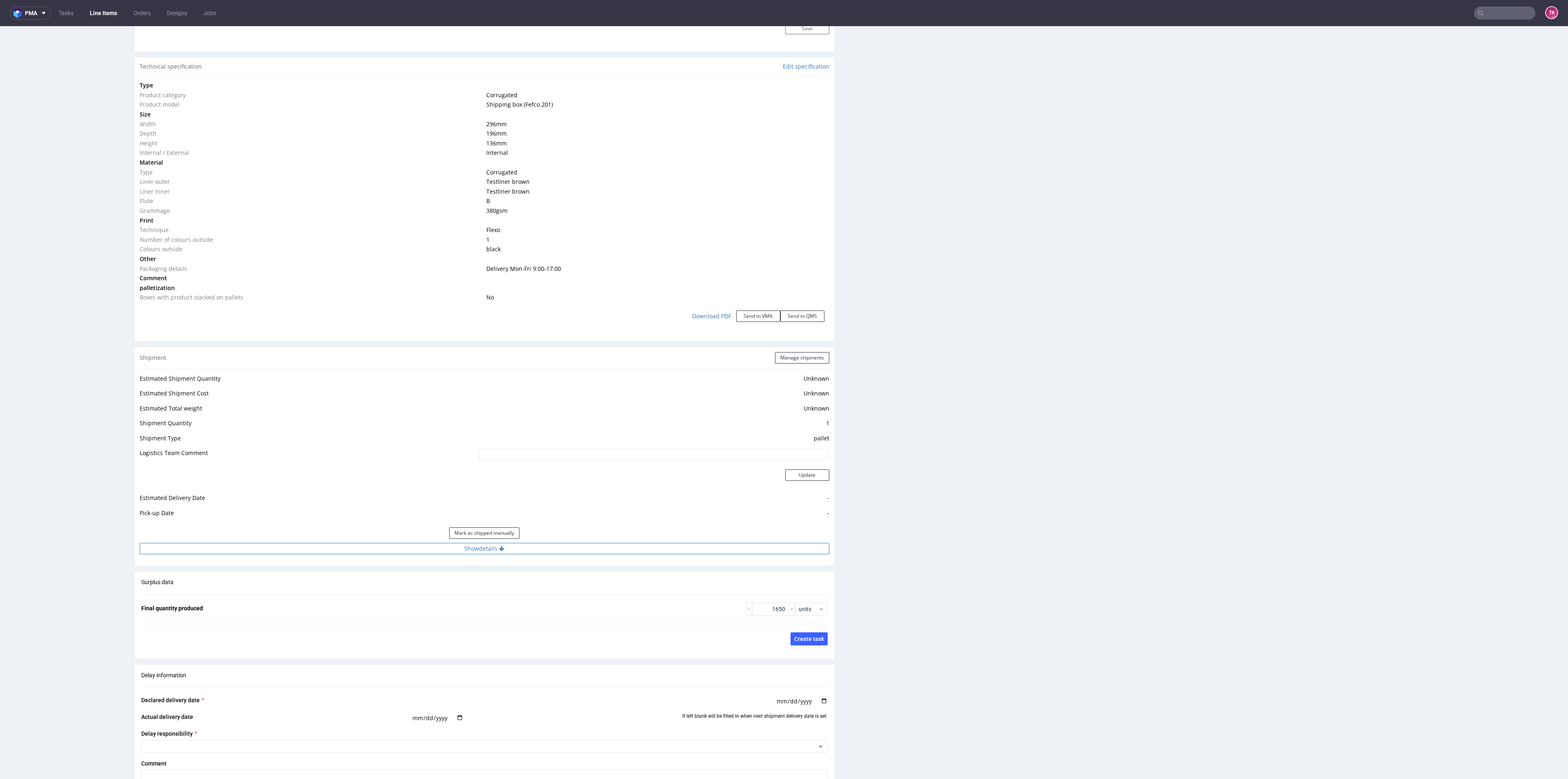
click at [592, 545] on button "Show details" at bounding box center [484, 549] width 690 height 12
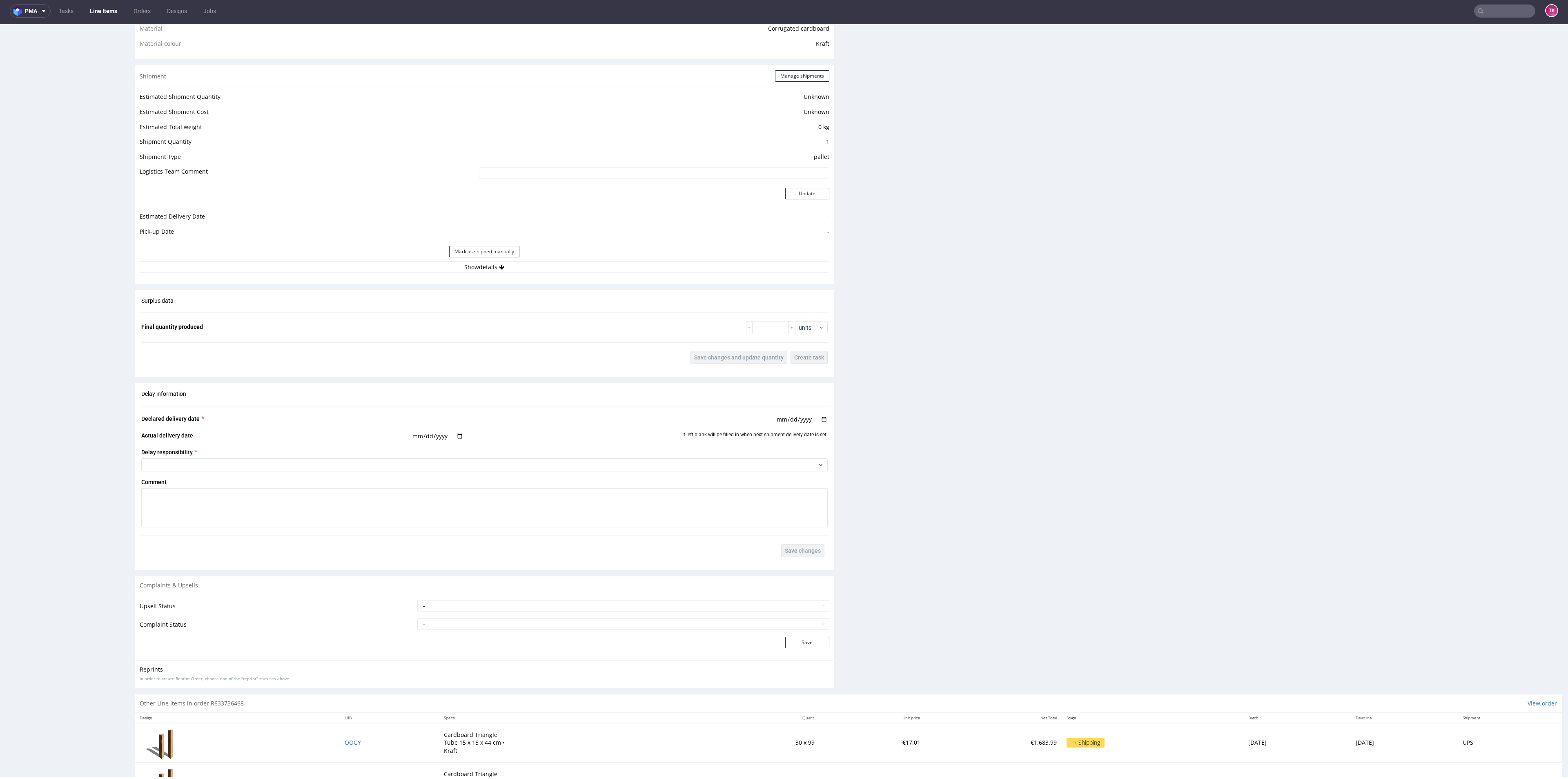
scroll to position [619, 0]
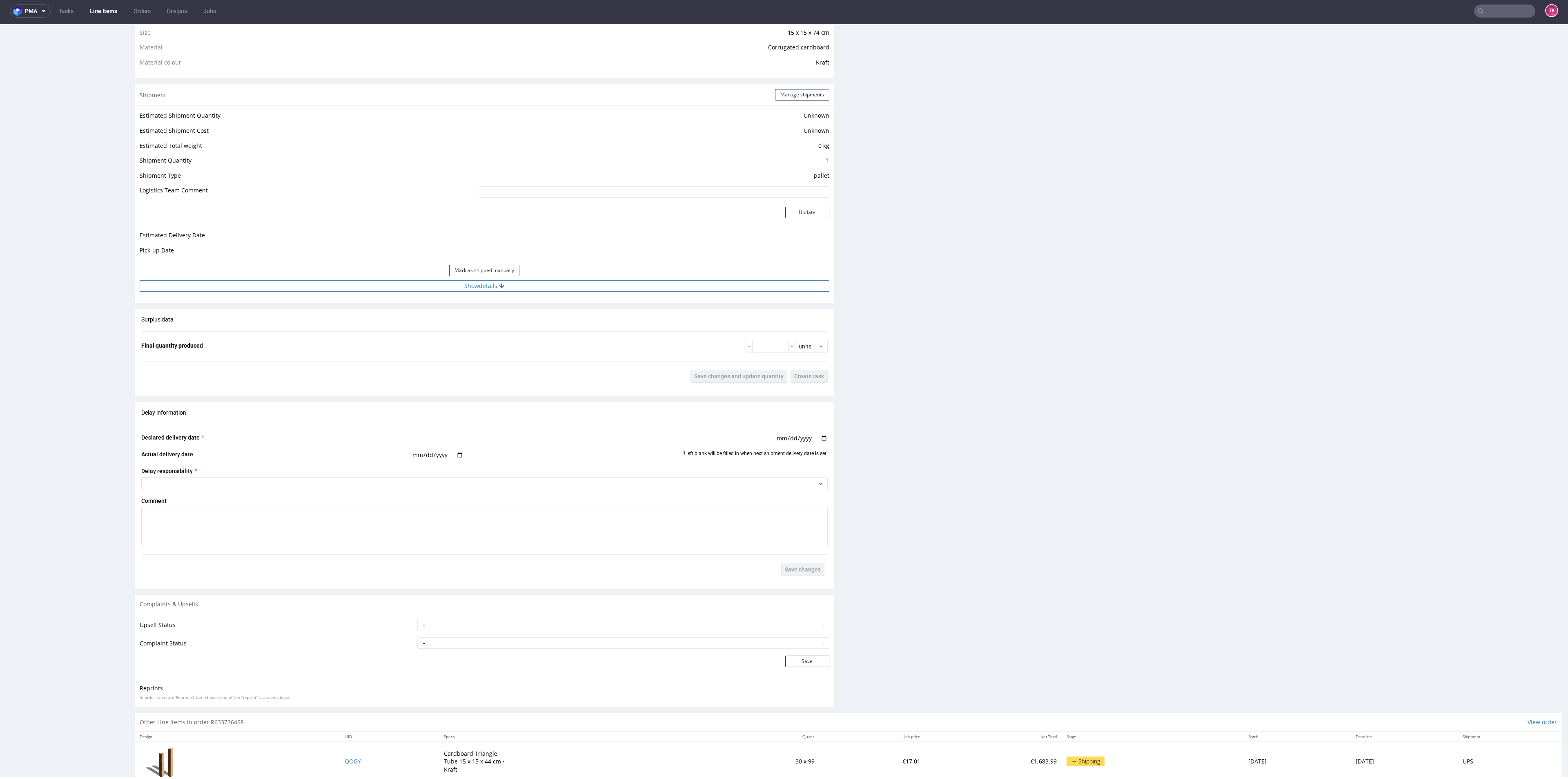
click at [584, 284] on button "Show details" at bounding box center [484, 286] width 690 height 12
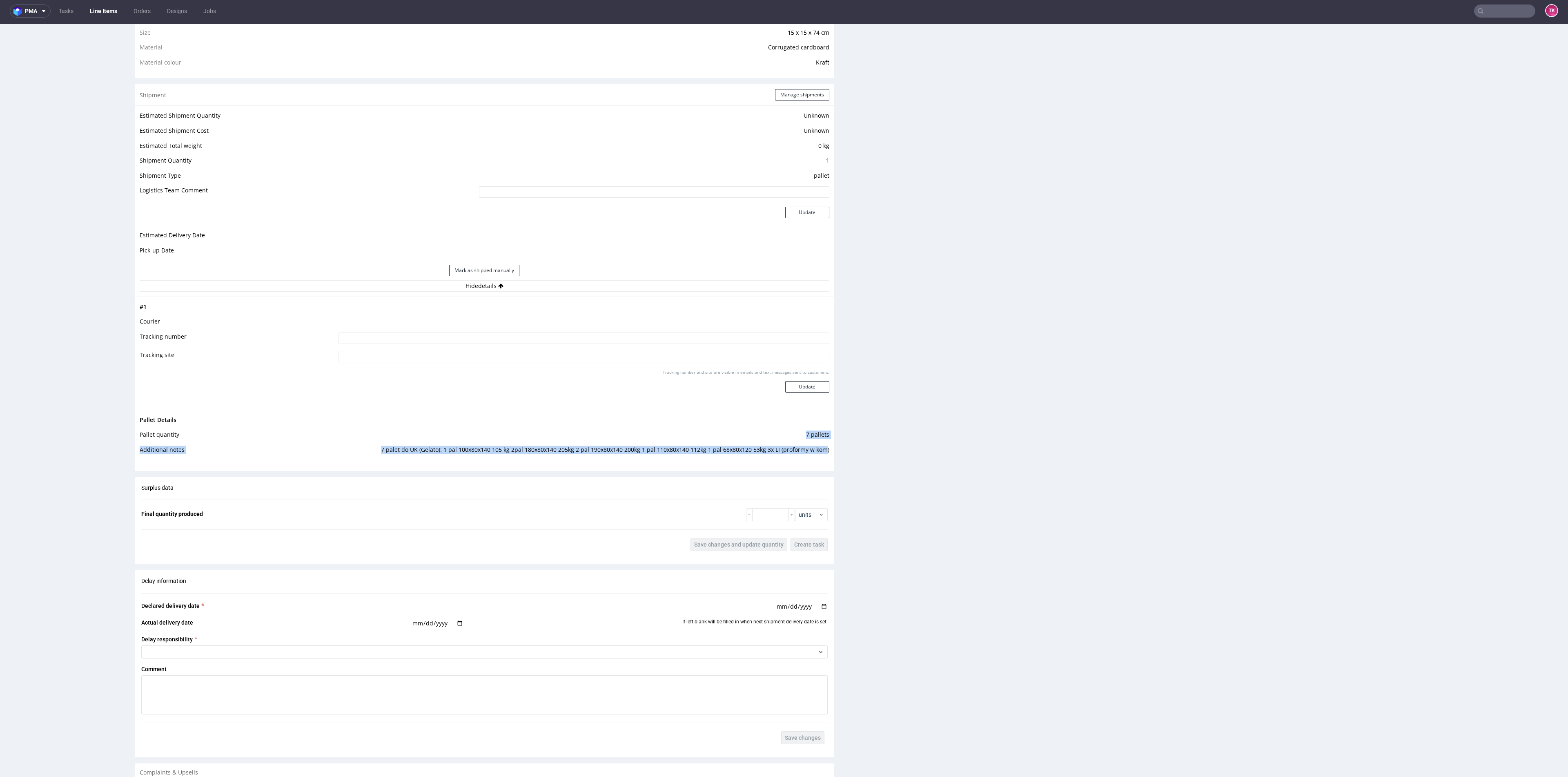
drag, startPoint x: 371, startPoint y: 440, endPoint x: 819, endPoint y: 459, distance: 448.4
click at [819, 459] on tbody "Pallet Details Pallet quantity 7 pallets Additional notes 7 palet do [GEOGRAPHI…" at bounding box center [484, 438] width 690 height 45
click at [822, 459] on div "Pallet Details Pallet quantity 7 pallets Additional notes 7 palet do [GEOGRAPHI…" at bounding box center [484, 437] width 699 height 55
drag, startPoint x: 824, startPoint y: 437, endPoint x: 812, endPoint y: 443, distance: 13.4
click at [812, 443] on div "Pallet Details Pallet quantity 7 pallets Additional notes 7 palet do [GEOGRAPHI…" at bounding box center [484, 437] width 699 height 55
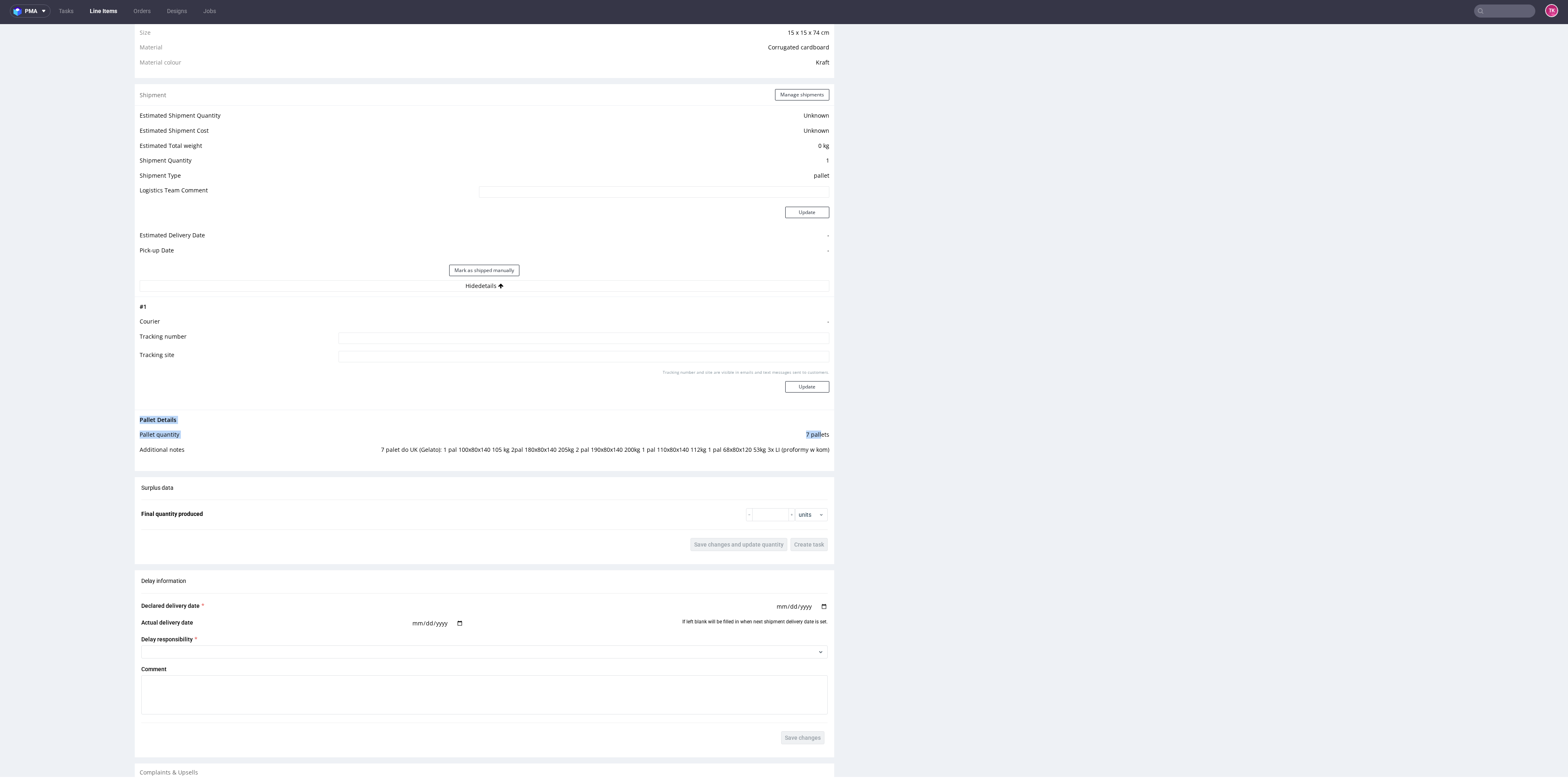
click at [822, 463] on div "Pallet Details Pallet quantity 7 pallets Additional notes 7 palet do [GEOGRAPHI…" at bounding box center [484, 437] width 699 height 55
drag, startPoint x: 825, startPoint y: 449, endPoint x: 377, endPoint y: 456, distance: 448.1
click at [377, 456] on div "Progress Payment Payment deferred Design N/A DTP Complete Batch Complete [DATE]…" at bounding box center [848, 213] width 1427 height 1564
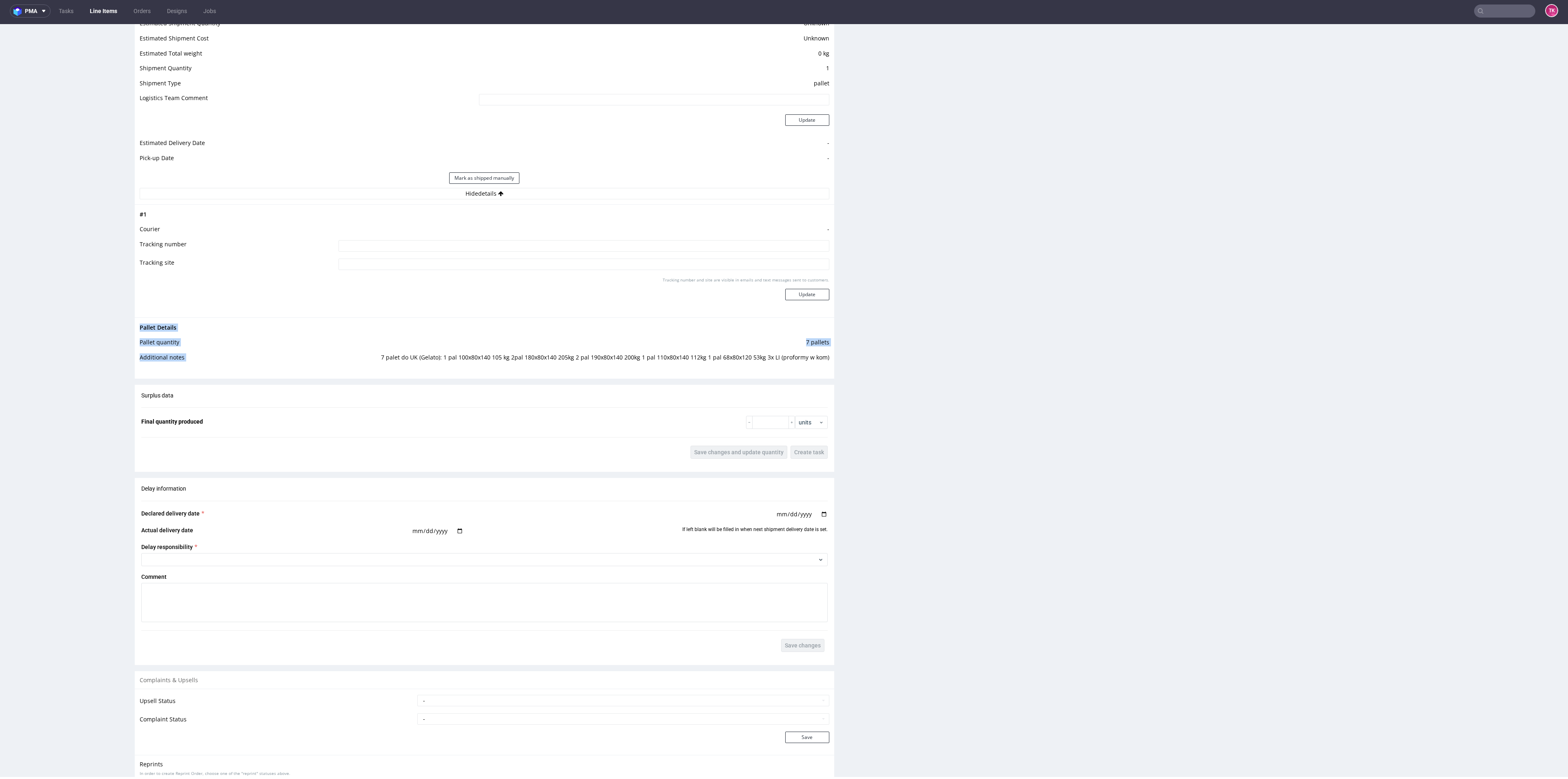
scroll to position [665, 0]
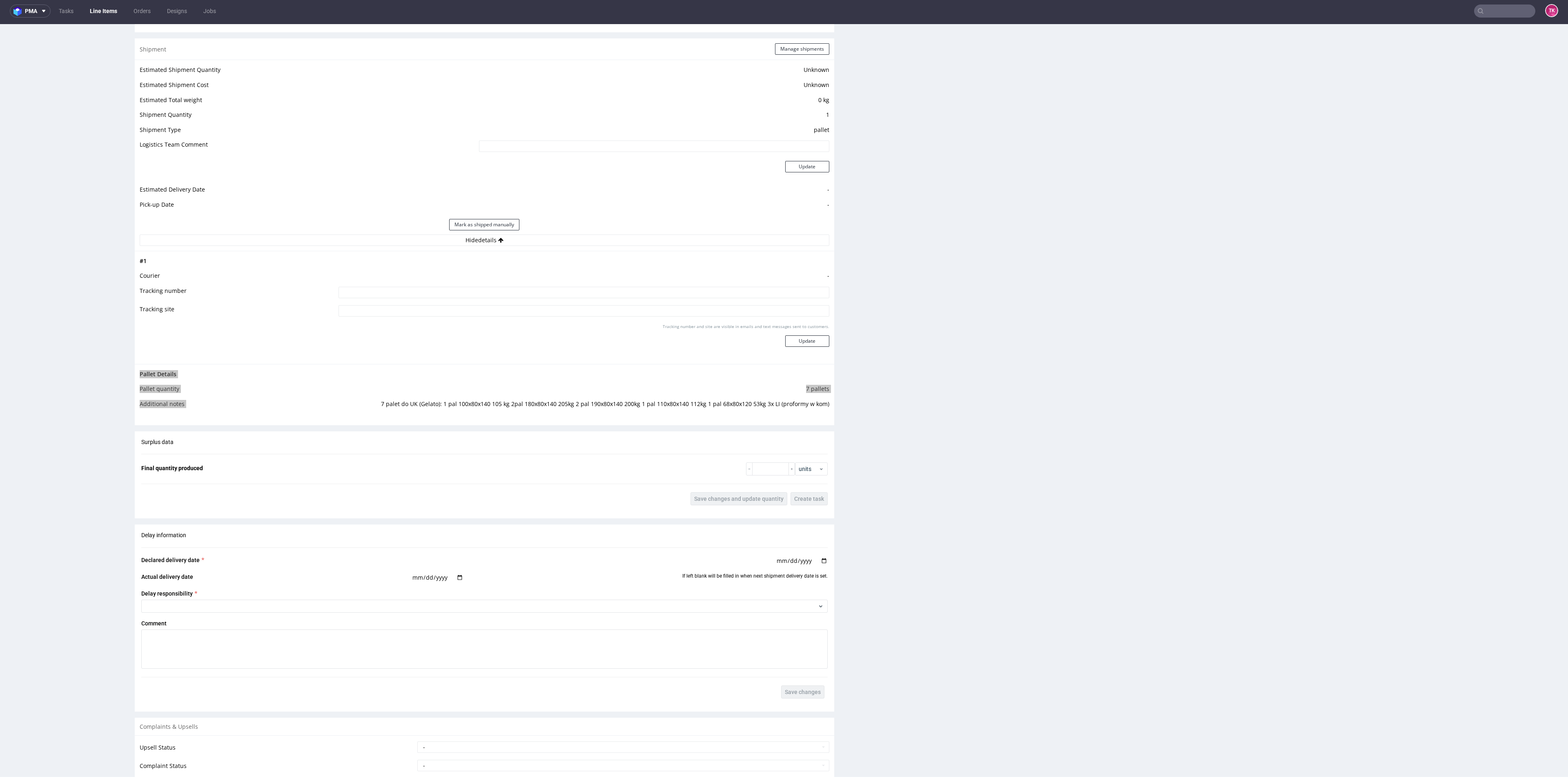
drag, startPoint x: 94, startPoint y: 22, endPoint x: 100, endPoint y: 19, distance: 6.7
click at [95, 22] on nav "pma Tasks Line Items Orders Designs Jobs TK" at bounding box center [784, 11] width 1568 height 26
click at [103, 17] on link "Line Items" at bounding box center [103, 10] width 37 height 13
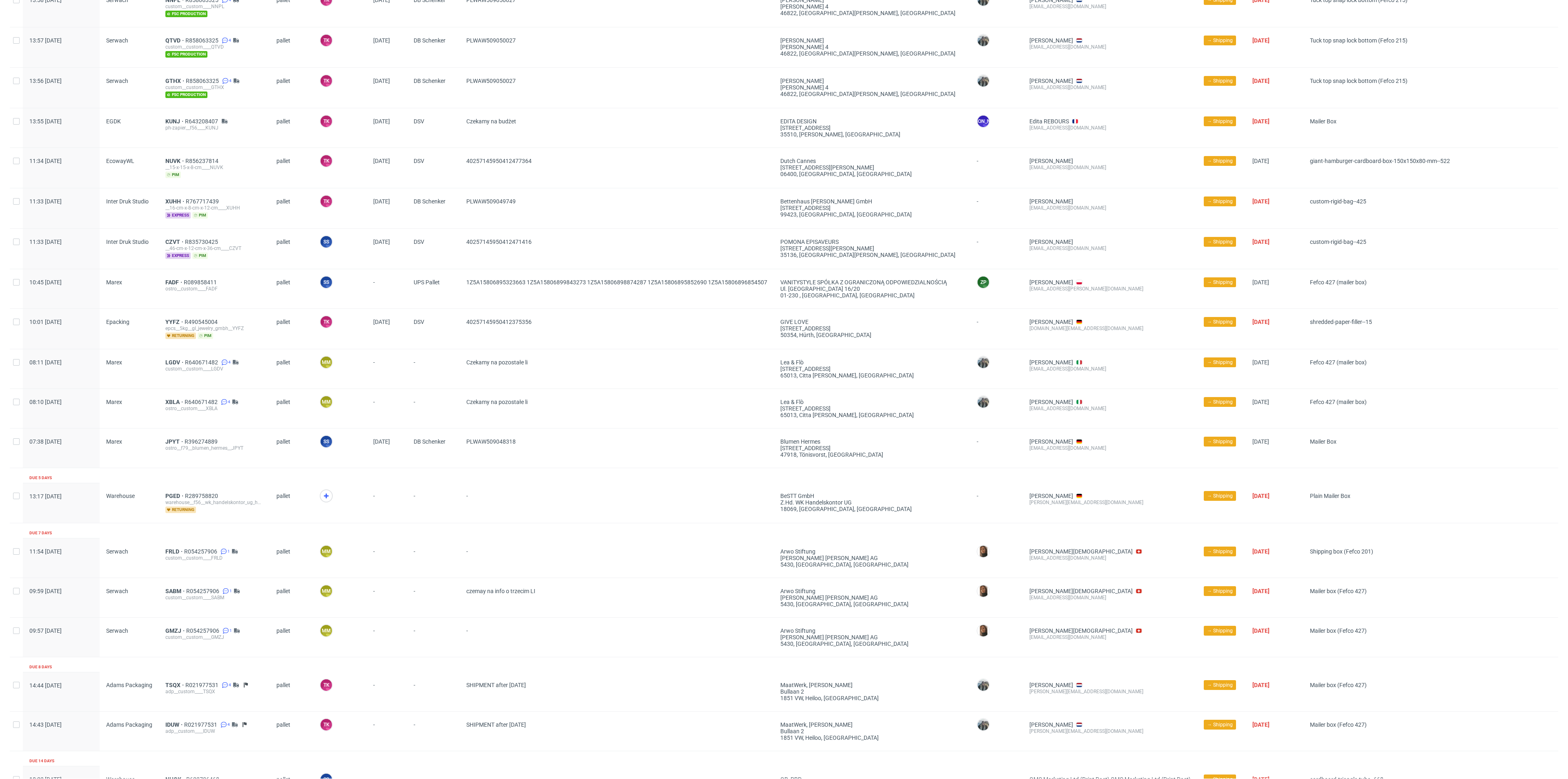
scroll to position [755, 0]
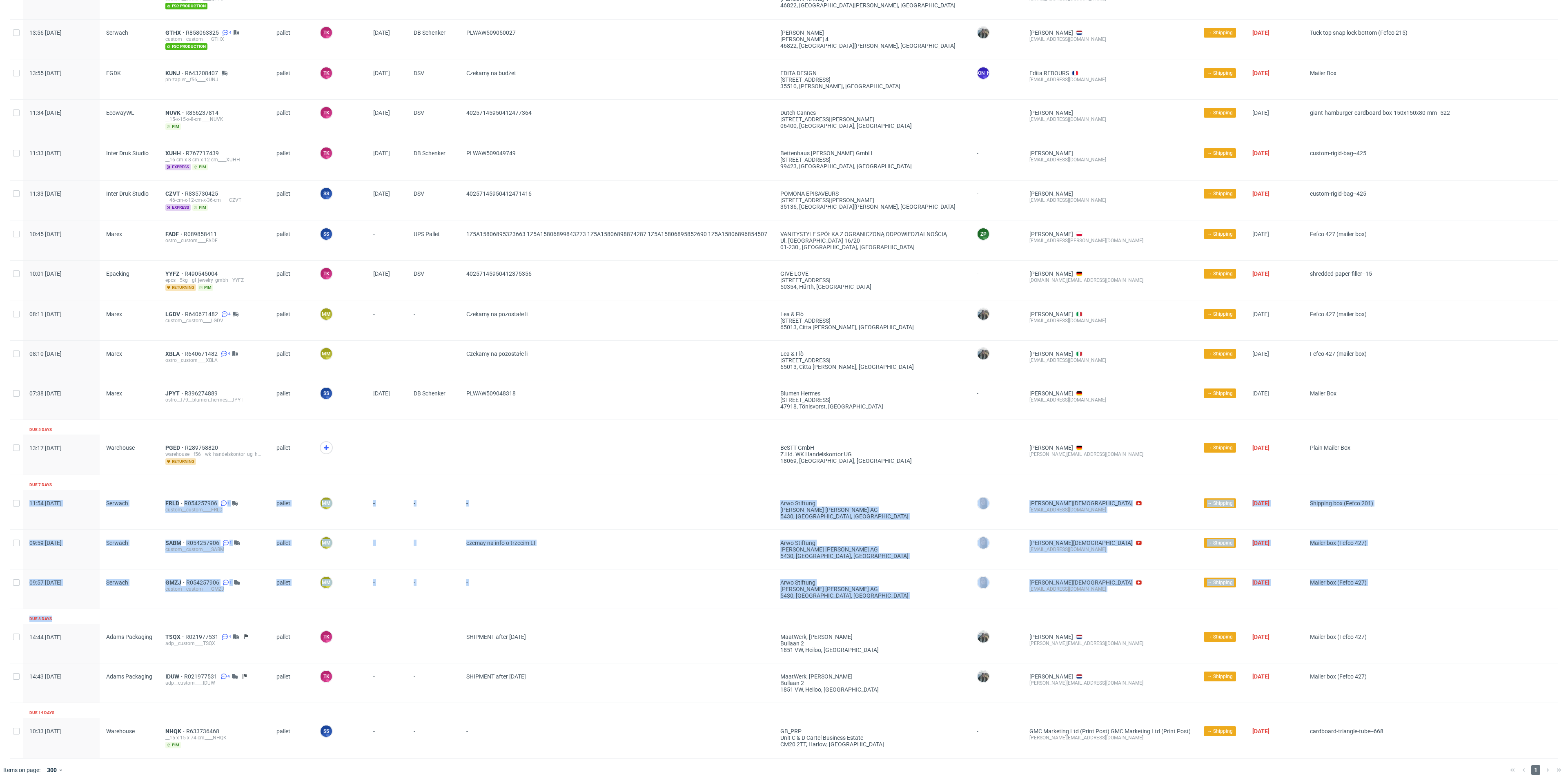
drag, startPoint x: 161, startPoint y: 492, endPoint x: 358, endPoint y: 603, distance: 226.1
click at [355, 603] on div "Production complete date Supplier Line item ID Shipping type Logistics Manager …" at bounding box center [784, 34] width 1549 height 1449
click at [386, 601] on div "-" at bounding box center [387, 589] width 40 height 39
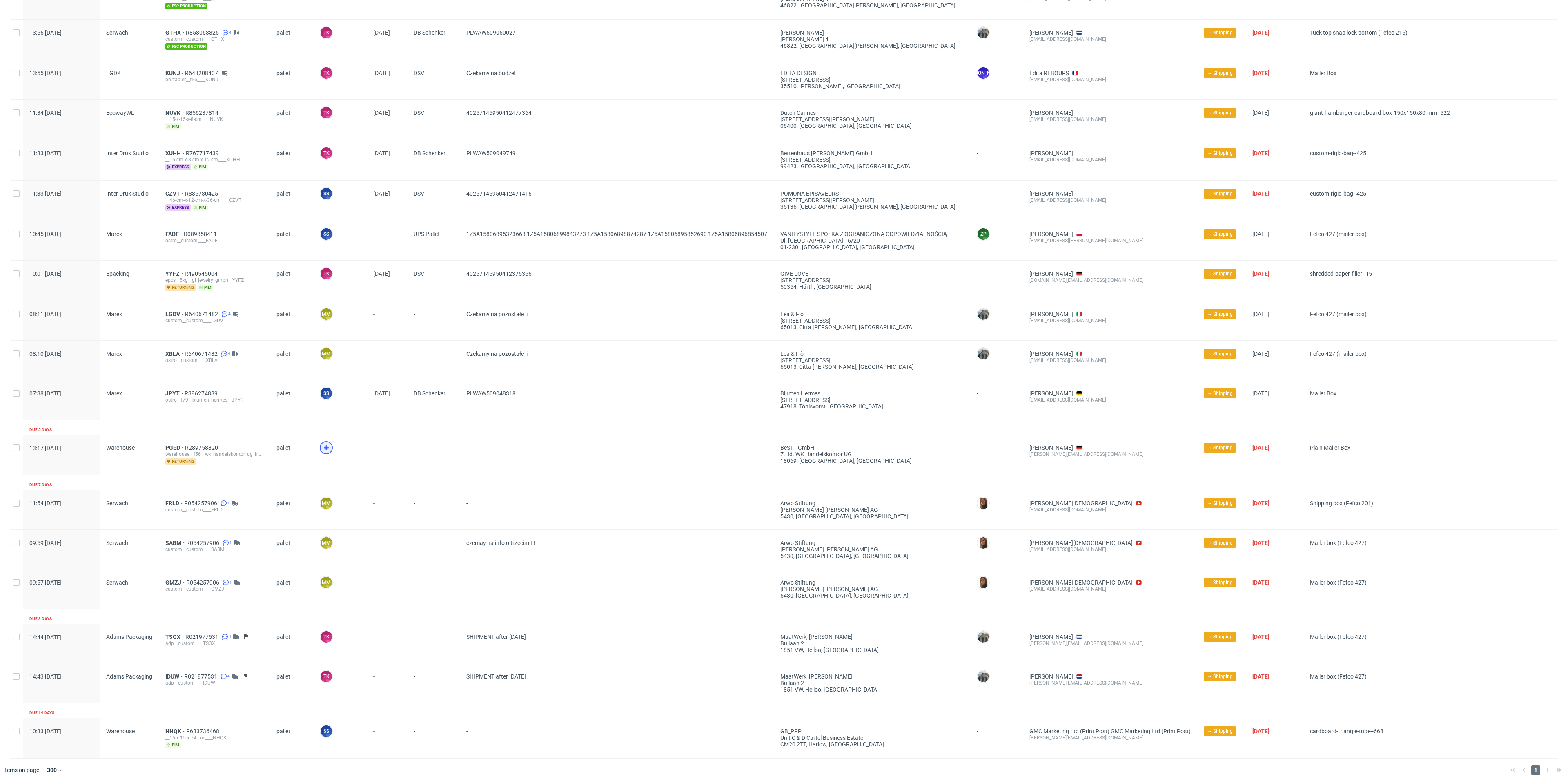
drag, startPoint x: 320, startPoint y: 435, endPoint x: 329, endPoint y: 444, distance: 12.7
click at [323, 437] on div at bounding box center [340, 455] width 54 height 40
click at [331, 445] on span at bounding box center [340, 453] width 40 height 24
click at [323, 444] on icon at bounding box center [326, 448] width 10 height 10
click at [178, 445] on span "PGED" at bounding box center [175, 448] width 19 height 7
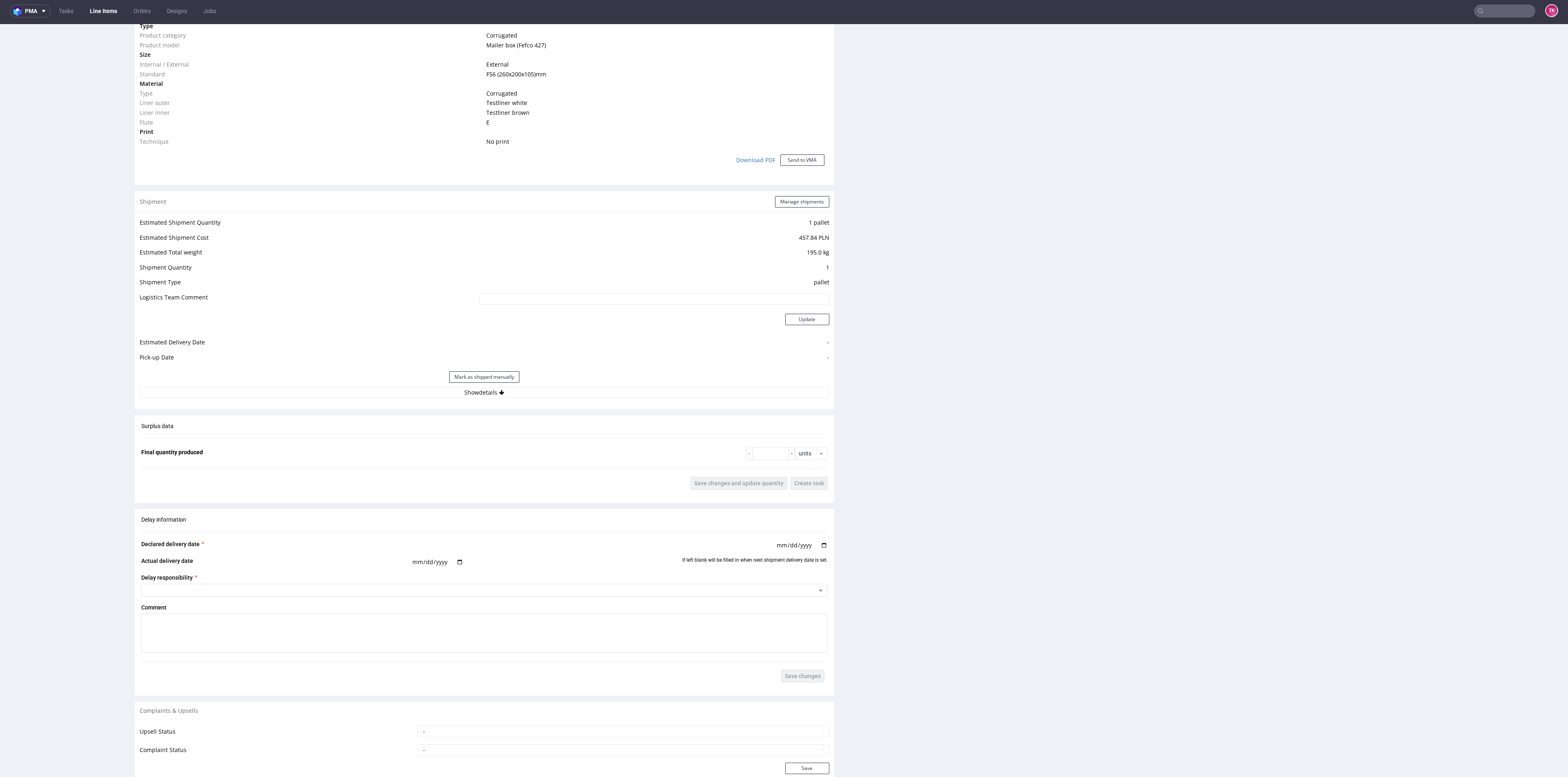
scroll to position [640, 0]
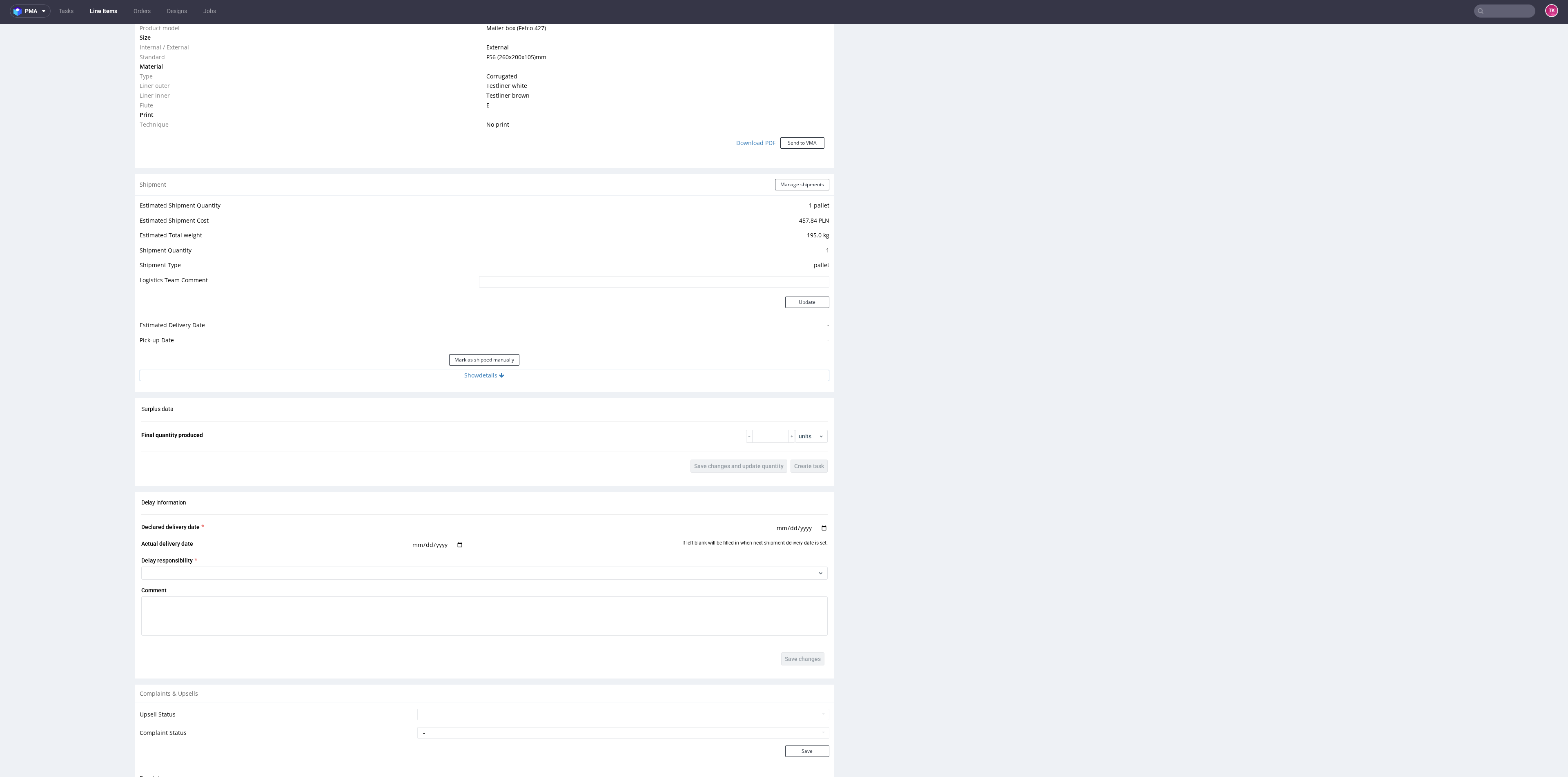
click at [529, 379] on div "Shipment Manage shipments Estimated Shipment Quantity 1 pallet Estimated Shipme…" at bounding box center [484, 283] width 699 height 218
click at [529, 375] on button "Show details" at bounding box center [484, 375] width 690 height 12
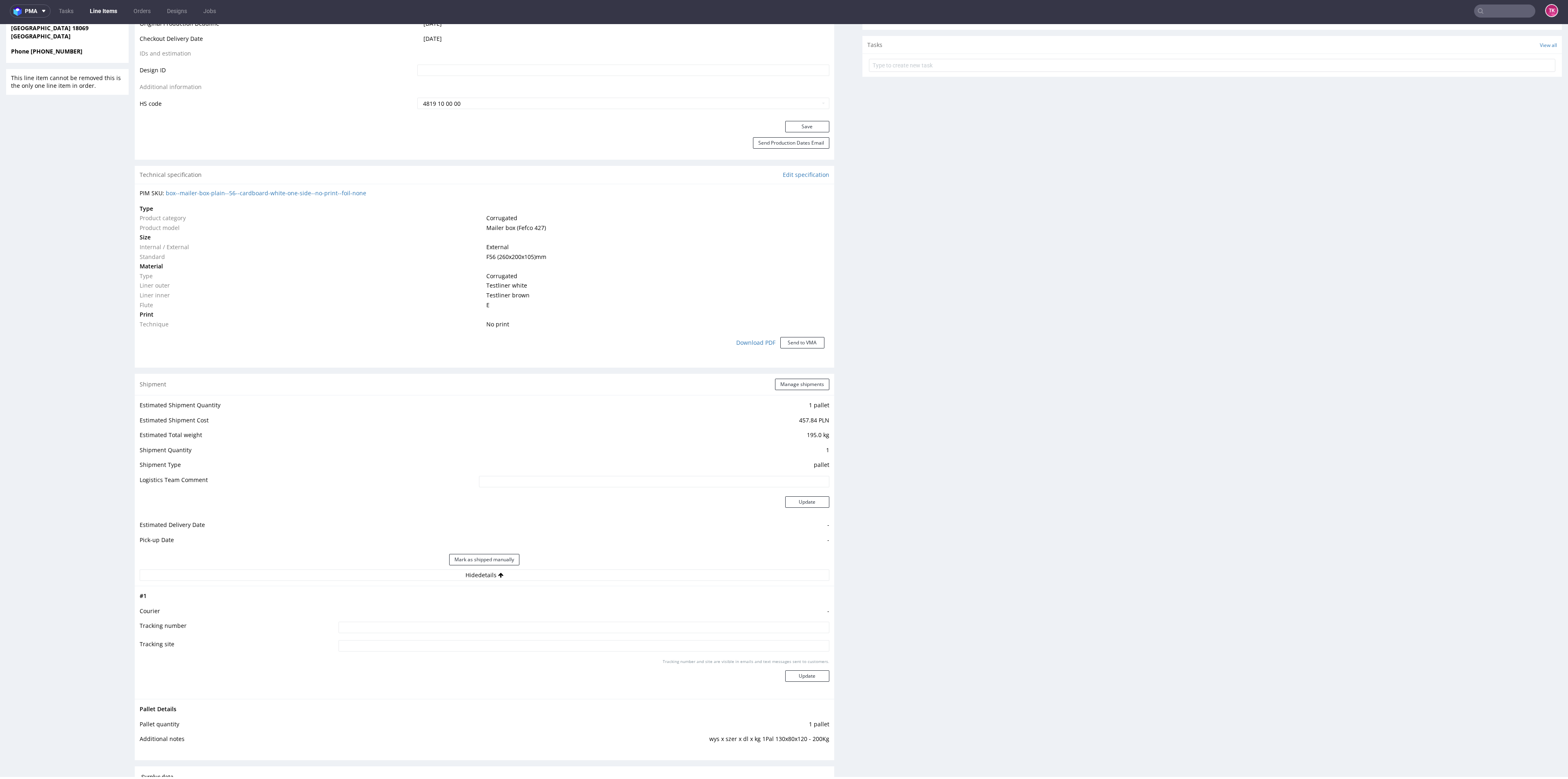
scroll to position [490, 0]
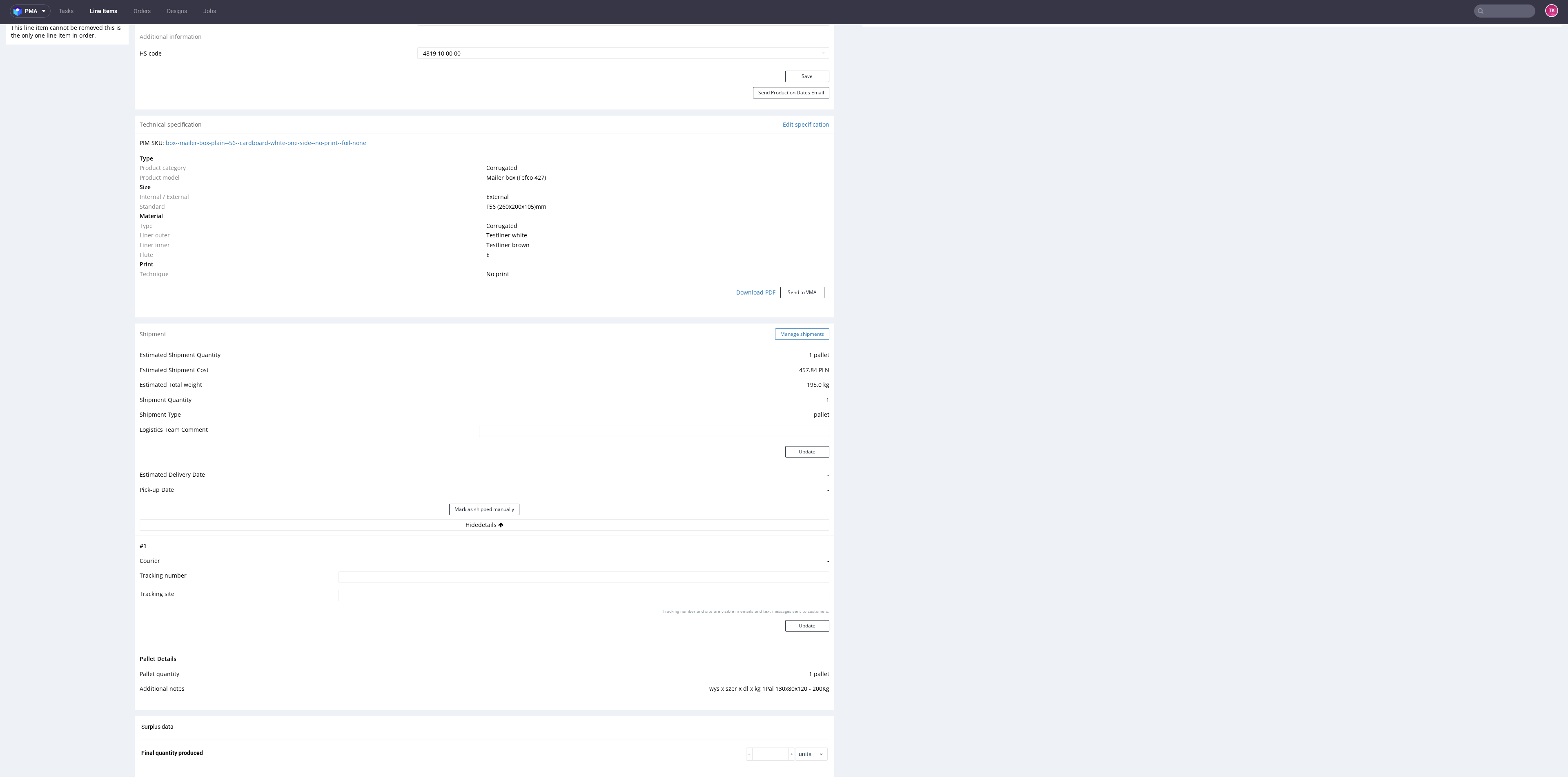
click at [792, 333] on button "Manage shipments" at bounding box center [802, 334] width 54 height 12
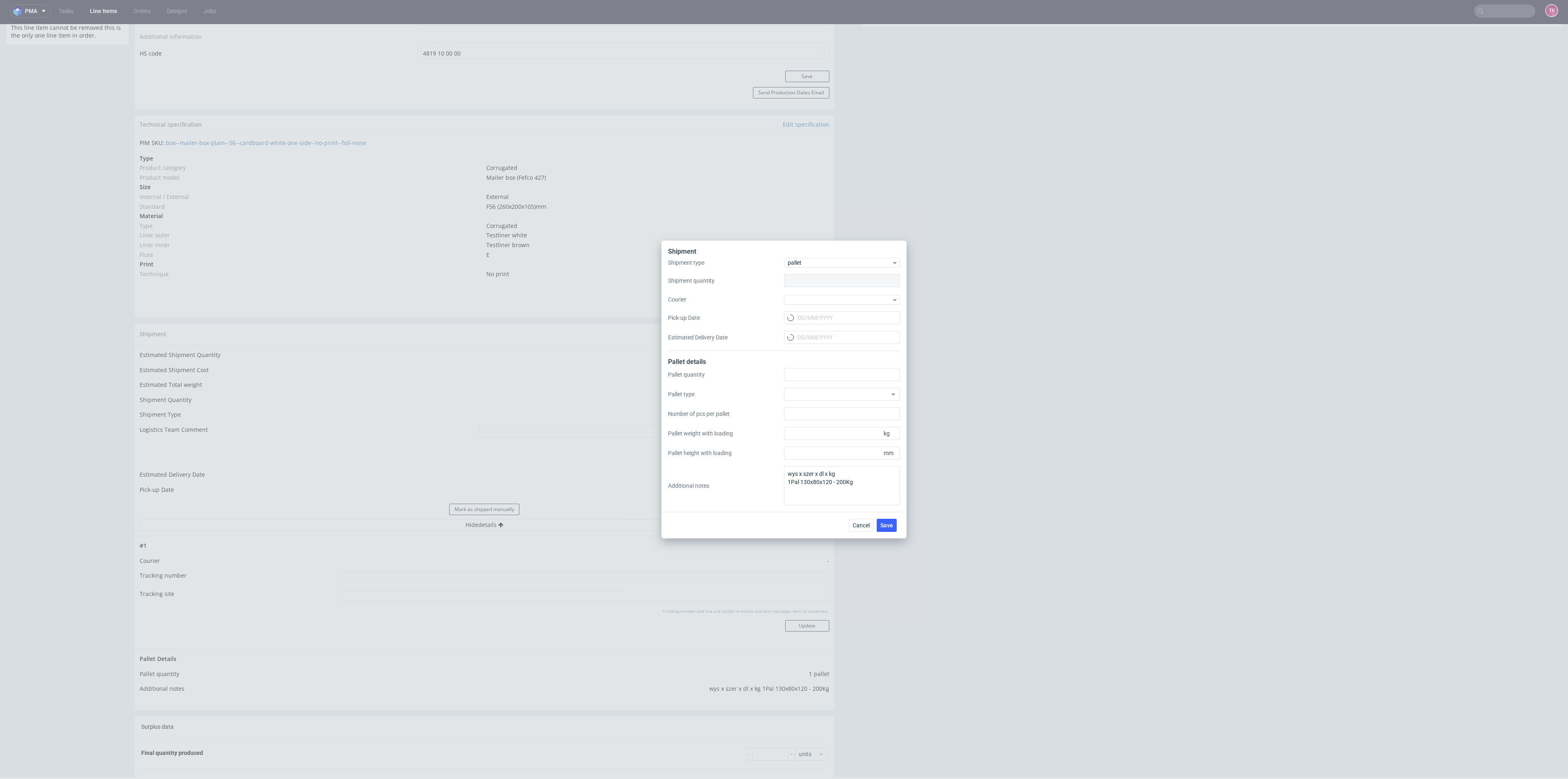
type input "1"
drag, startPoint x: 863, startPoint y: 292, endPoint x: 854, endPoint y: 303, distance: 14.2
click at [862, 294] on div "Shipment type pallet Shipment quantity 1 Courier Pick-up Date Estimated Deliver…" at bounding box center [783, 304] width 232 height 93
click at [853, 306] on div "Shipment type pallet Shipment quantity 1 Courier Pick-up Date Estimated Deliver…" at bounding box center [783, 304] width 232 height 93
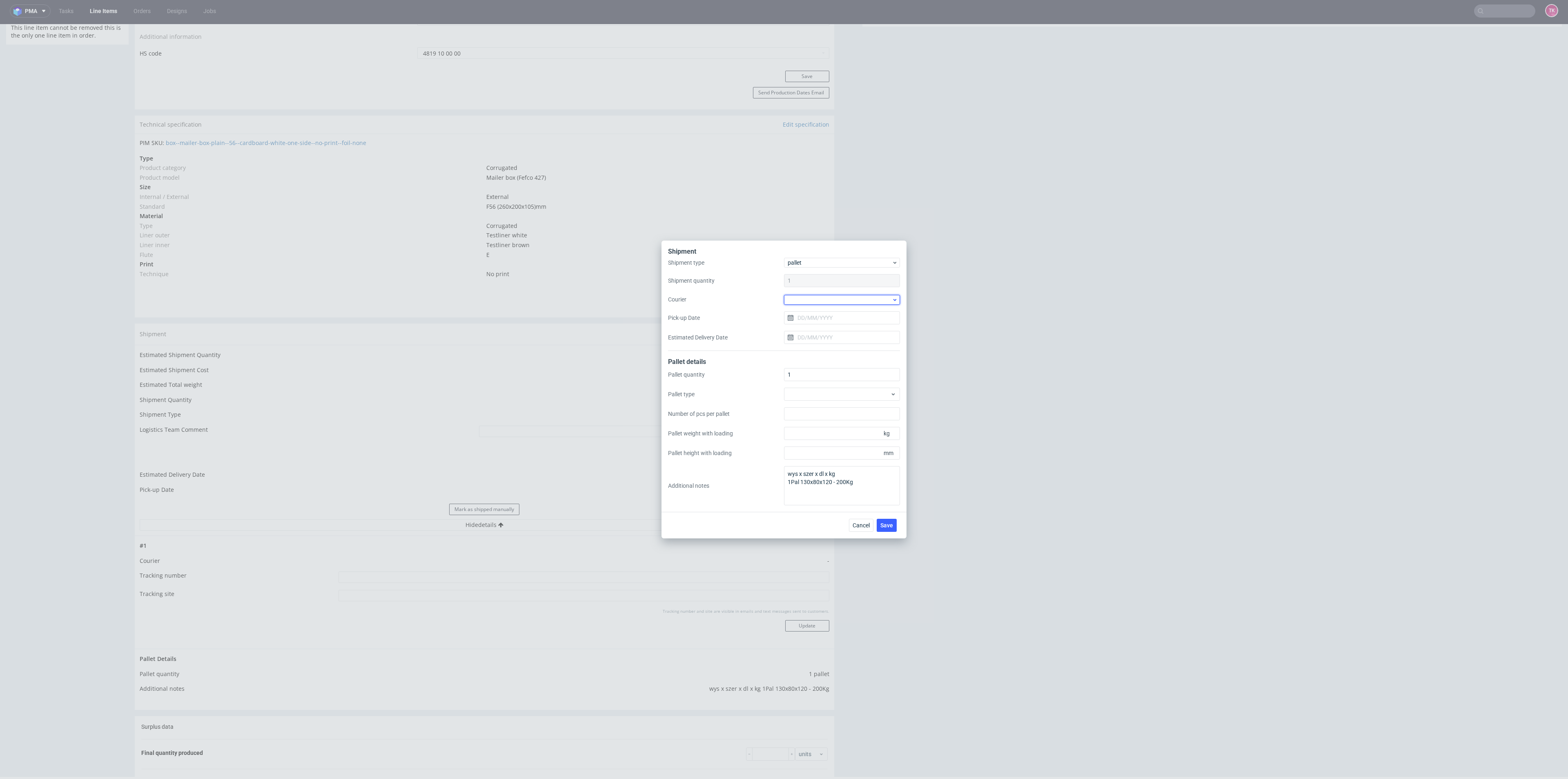
click at [850, 299] on div at bounding box center [842, 300] width 116 height 10
click at [821, 347] on div "DB Schenker" at bounding box center [842, 347] width 110 height 15
click at [825, 325] on div "Shipment type pallet Shipment quantity 1 Courier DB Schenker Pick-up Date Estim…" at bounding box center [783, 305] width 232 height 92
click at [825, 320] on input "Pick-up Date" at bounding box center [842, 317] width 116 height 13
click at [847, 429] on button "1" at bounding box center [842, 429] width 13 height 13
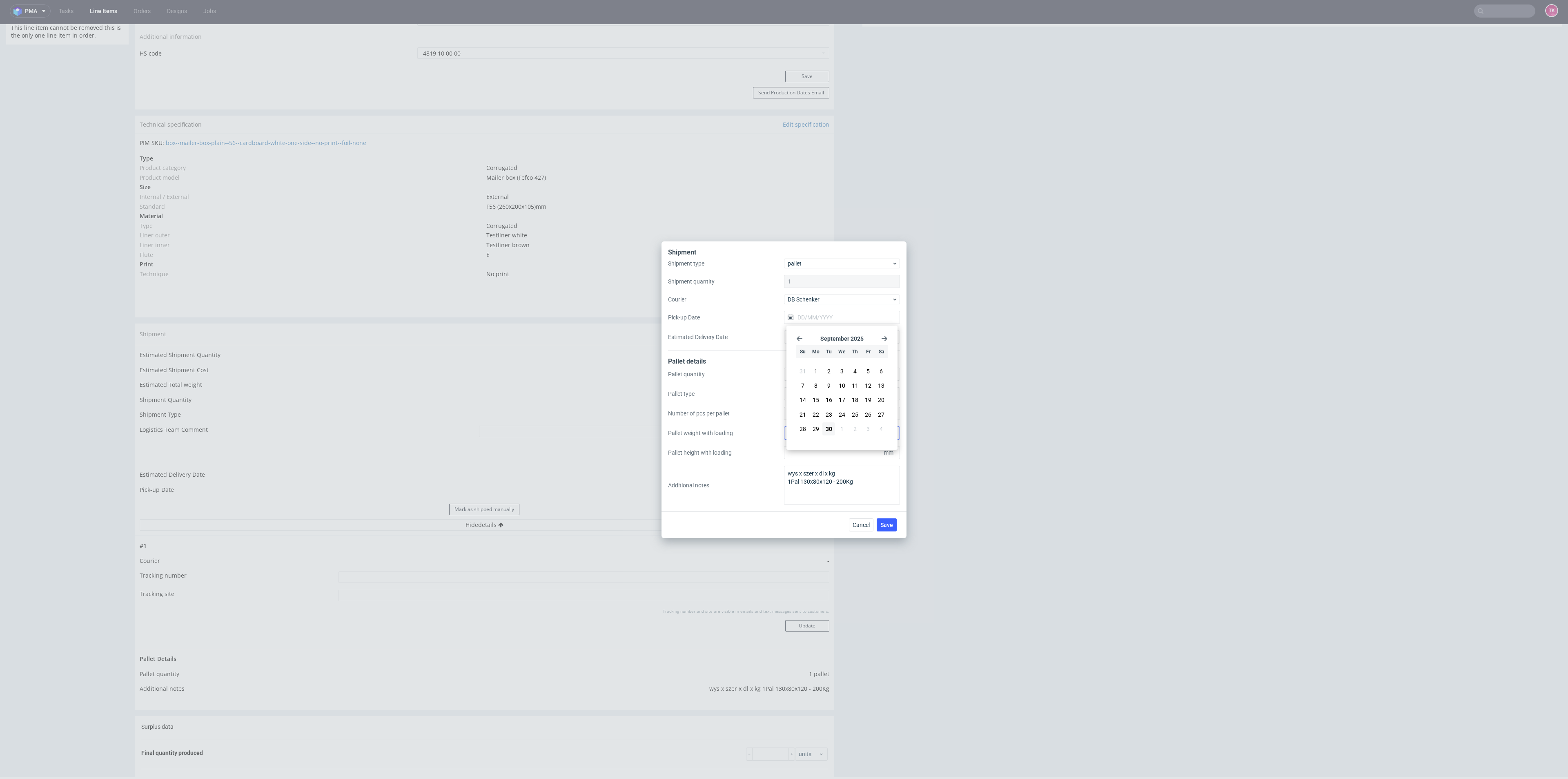
type input "[DATE]"
click at [887, 526] on span "Save" at bounding box center [886, 524] width 13 height 5
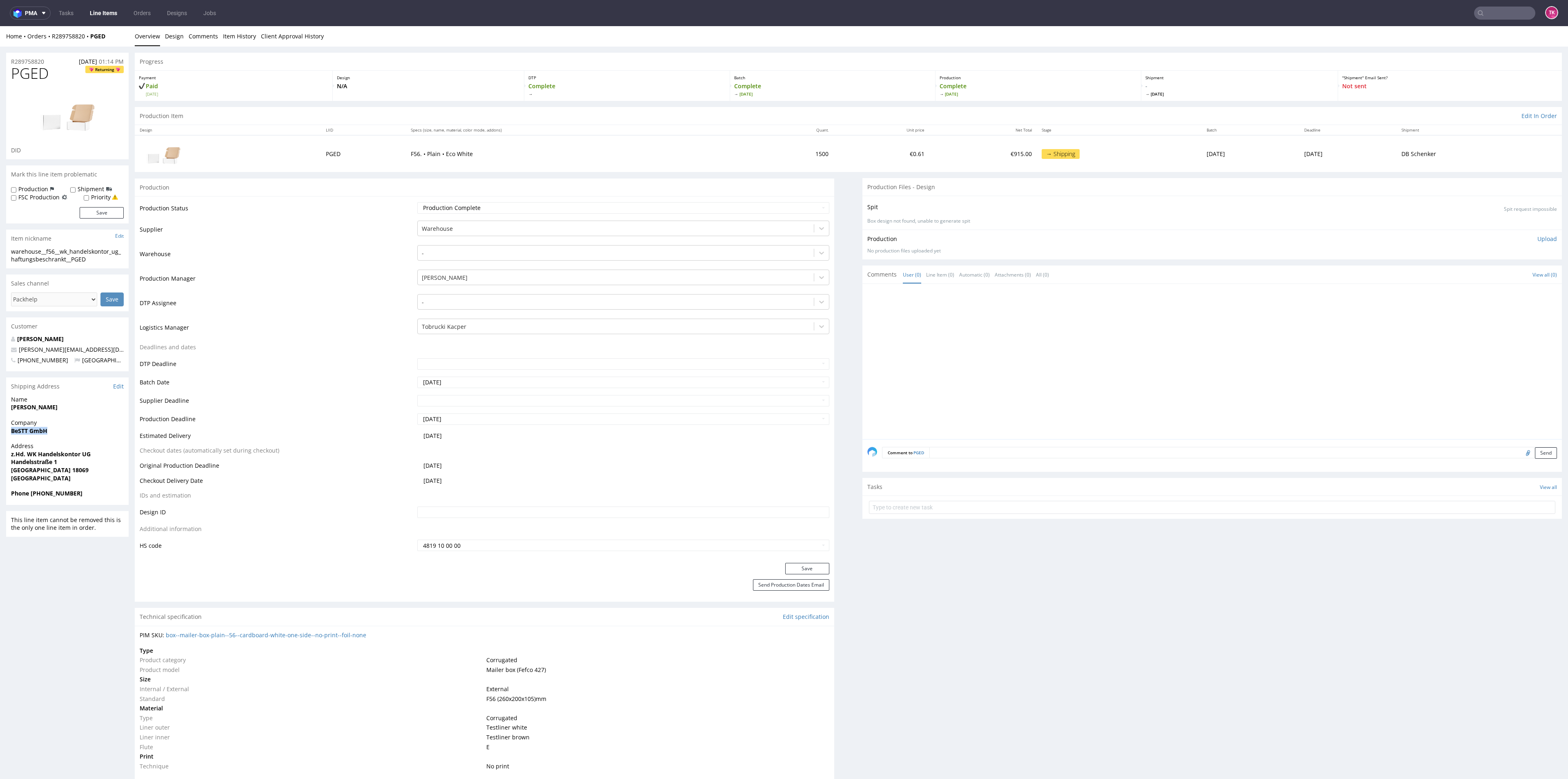
drag, startPoint x: 7, startPoint y: 443, endPoint x: 65, endPoint y: 432, distance: 59.0
click at [53, 435] on div "R289758820 [DATE] 01:14 PM PGED Returning DID Mark this line item problematic P…" at bounding box center [784, 782] width 1568 height 1472
drag, startPoint x: 114, startPoint y: 39, endPoint x: 65, endPoint y: 51, distance: 50.4
click at [52, 40] on div "Home Orders R289758820 PGED Overview Design Comments Item History Client Approv…" at bounding box center [784, 37] width 1568 height 21
copy div "R289758820 PGED"
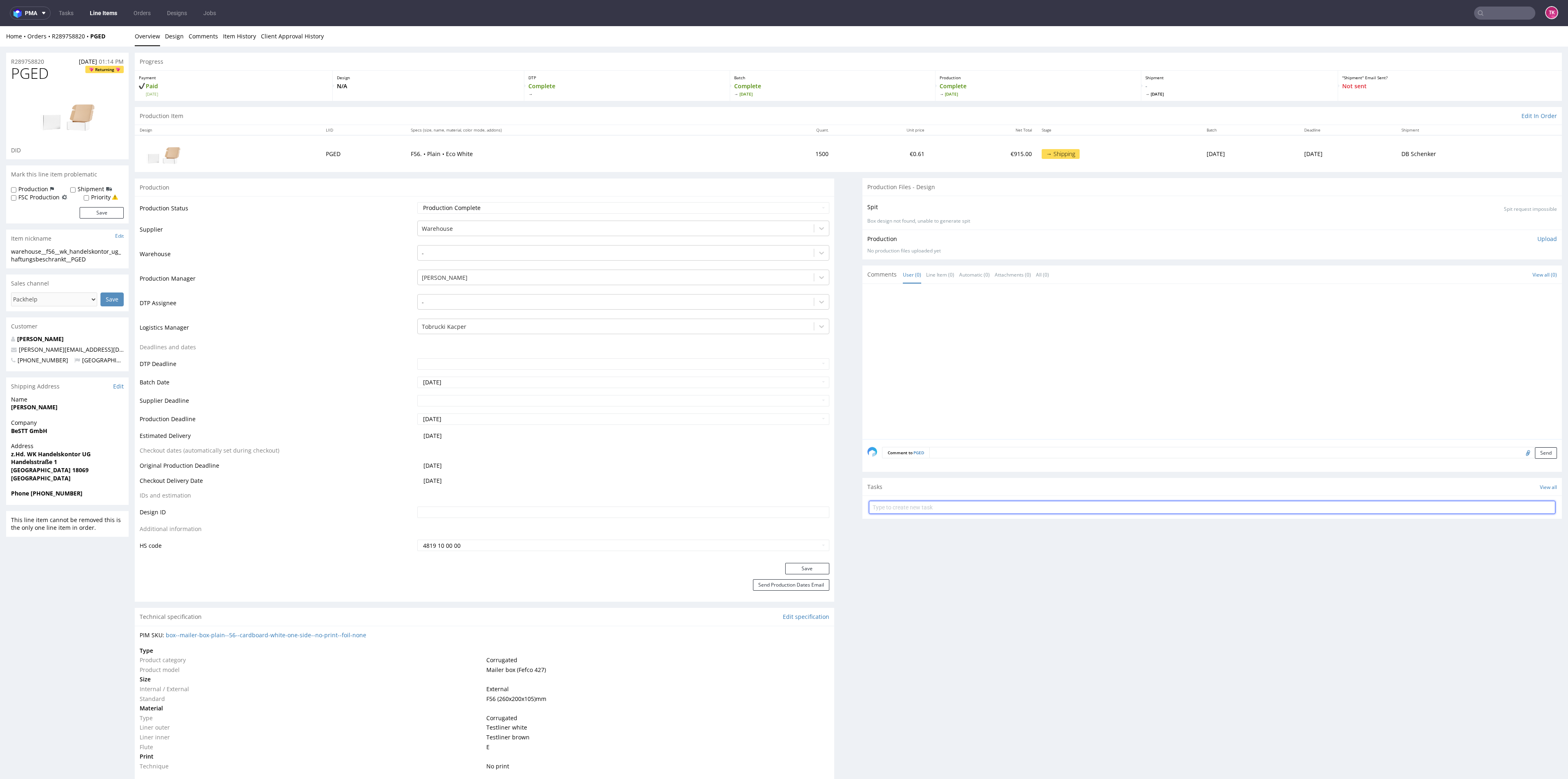
drag, startPoint x: 984, startPoint y: 506, endPoint x: 975, endPoint y: 507, distance: 9.1
click at [983, 506] on input "text" at bounding box center [1213, 507] width 687 height 13
type input "etykiety"
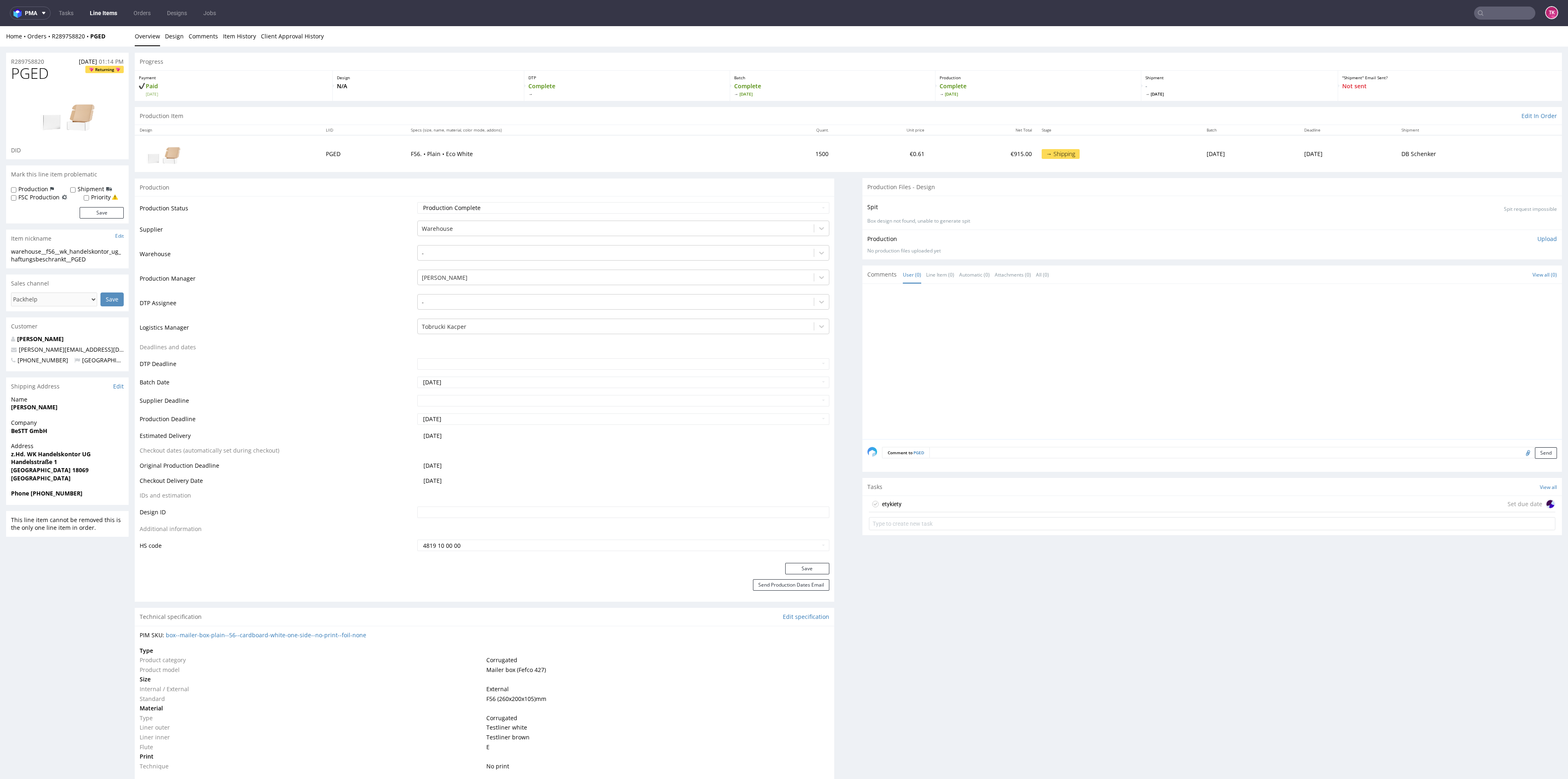
click at [903, 503] on div "etykiety Set due date" at bounding box center [1213, 504] width 687 height 16
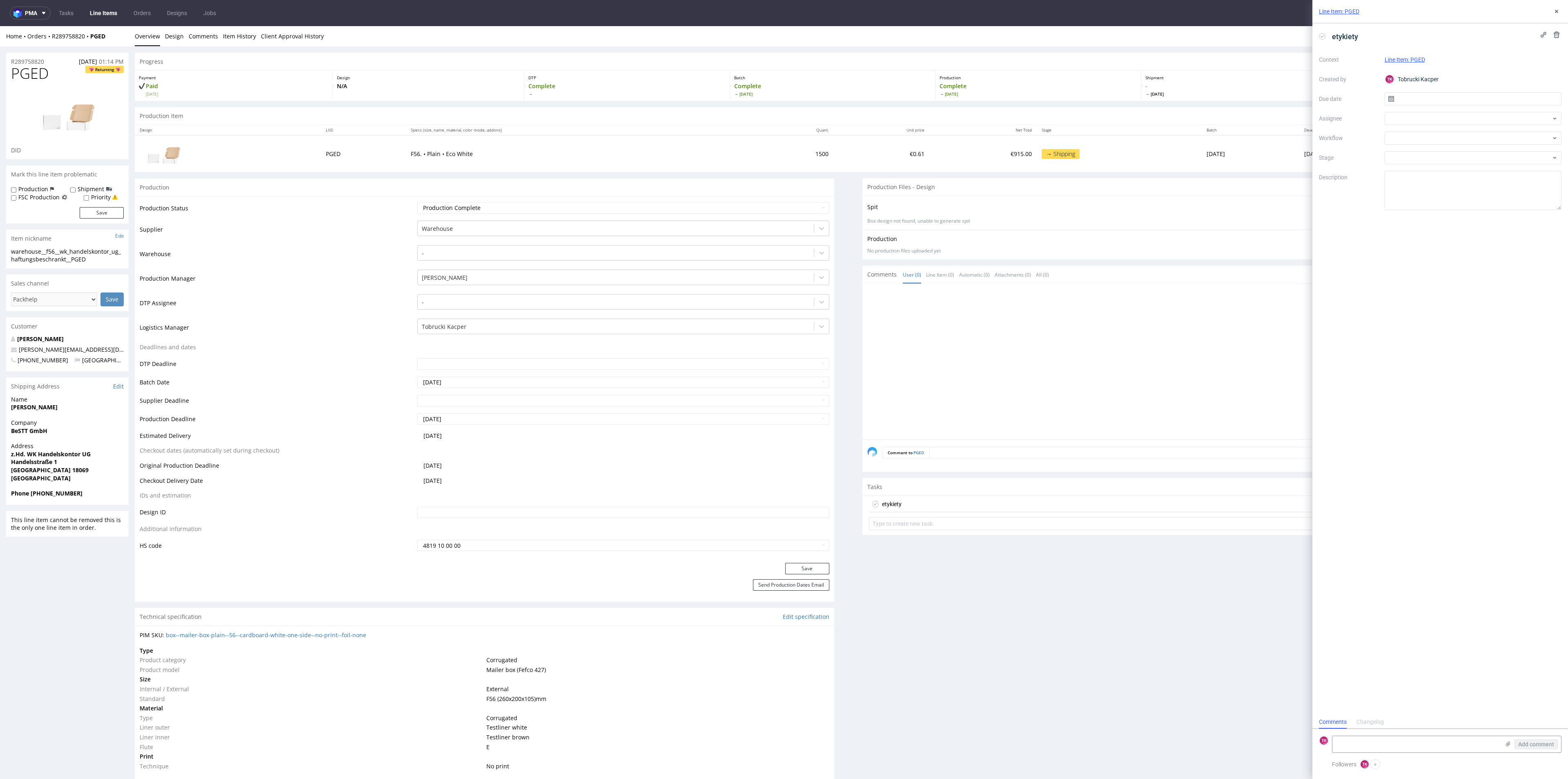
scroll to position [7, 0]
click at [1427, 744] on textarea at bounding box center [1416, 744] width 167 height 16
type textarea "C"
drag, startPoint x: 1382, startPoint y: 742, endPoint x: 1381, endPoint y: 737, distance: 5.1
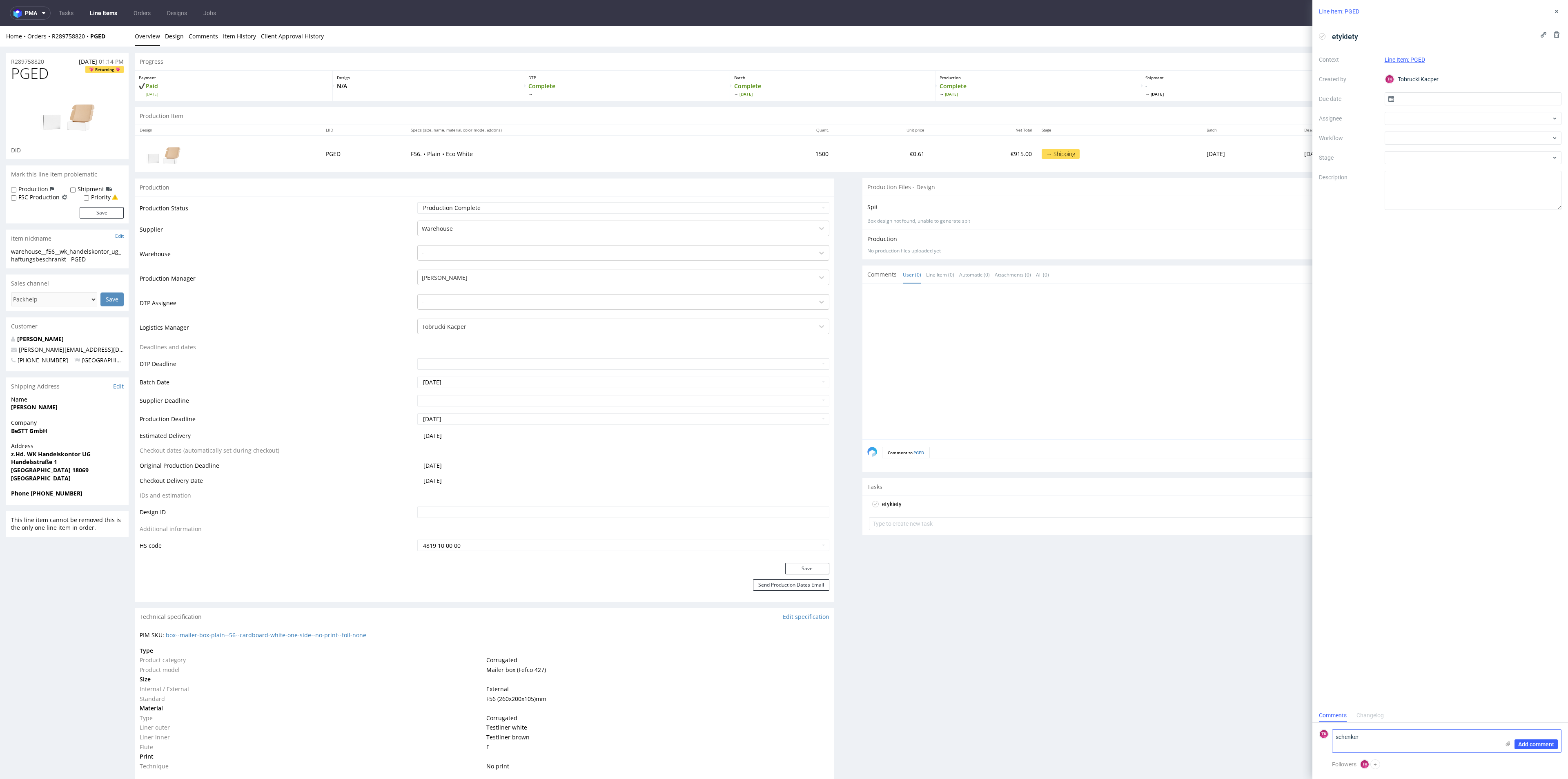
click at [1381, 742] on textarea "schenker" at bounding box center [1416, 741] width 167 height 23
paste textarea "PLWAW509052363"
click at [1510, 744] on icon at bounding box center [1508, 744] width 7 height 7
click at [0, 0] on input "file" at bounding box center [0, 0] width 0 height 0
click at [1363, 690] on textarea "schenker PLWAW509052363" at bounding box center [1416, 699] width 167 height 23
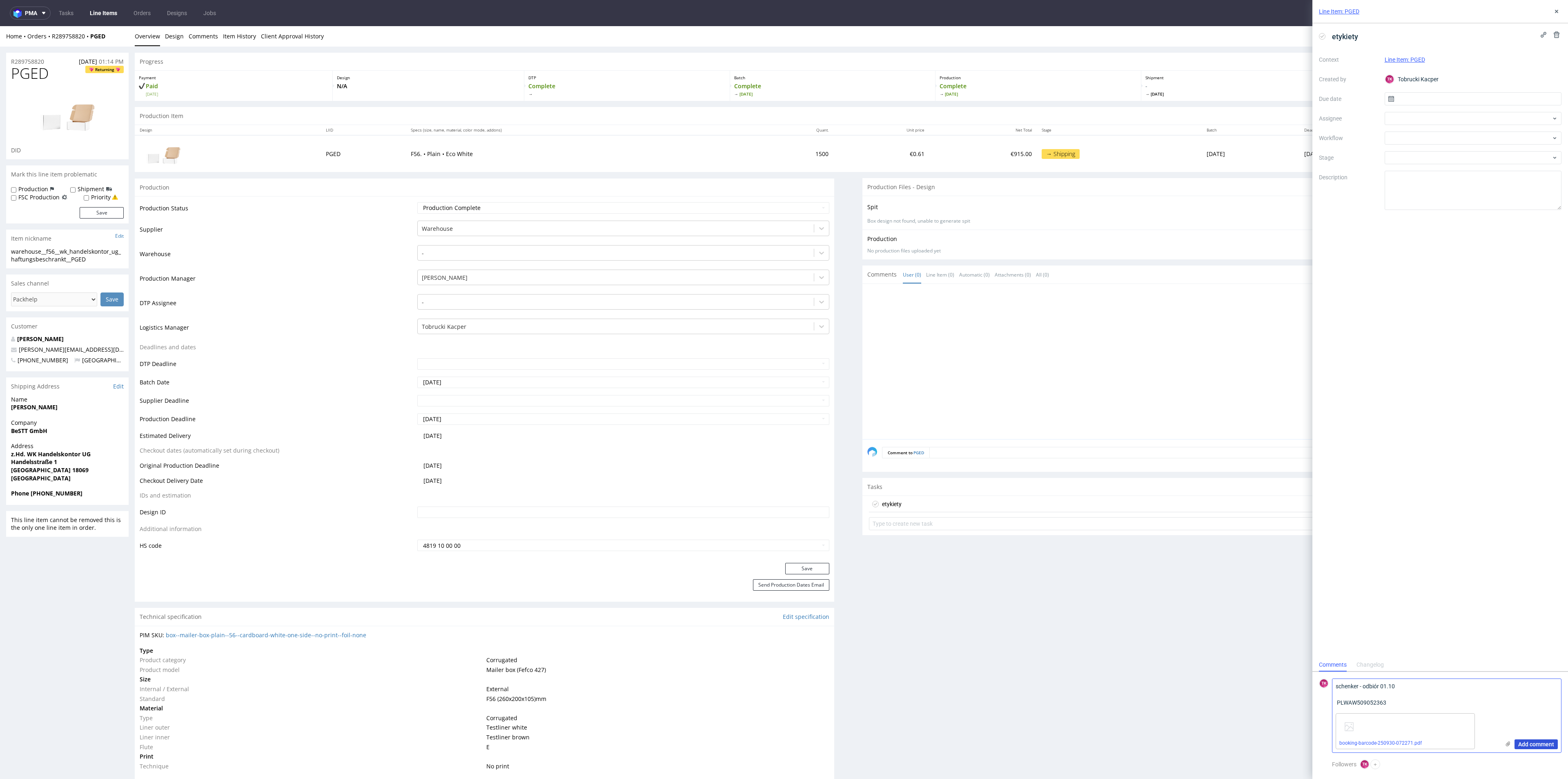
type textarea "schenker - odbiór 01.10 PLWAW509052363"
click at [1545, 748] on button "Add comment" at bounding box center [1536, 744] width 43 height 10
click at [1401, 136] on div at bounding box center [1473, 138] width 177 height 13
type input "de"
click at [1397, 116] on div at bounding box center [1473, 118] width 177 height 13
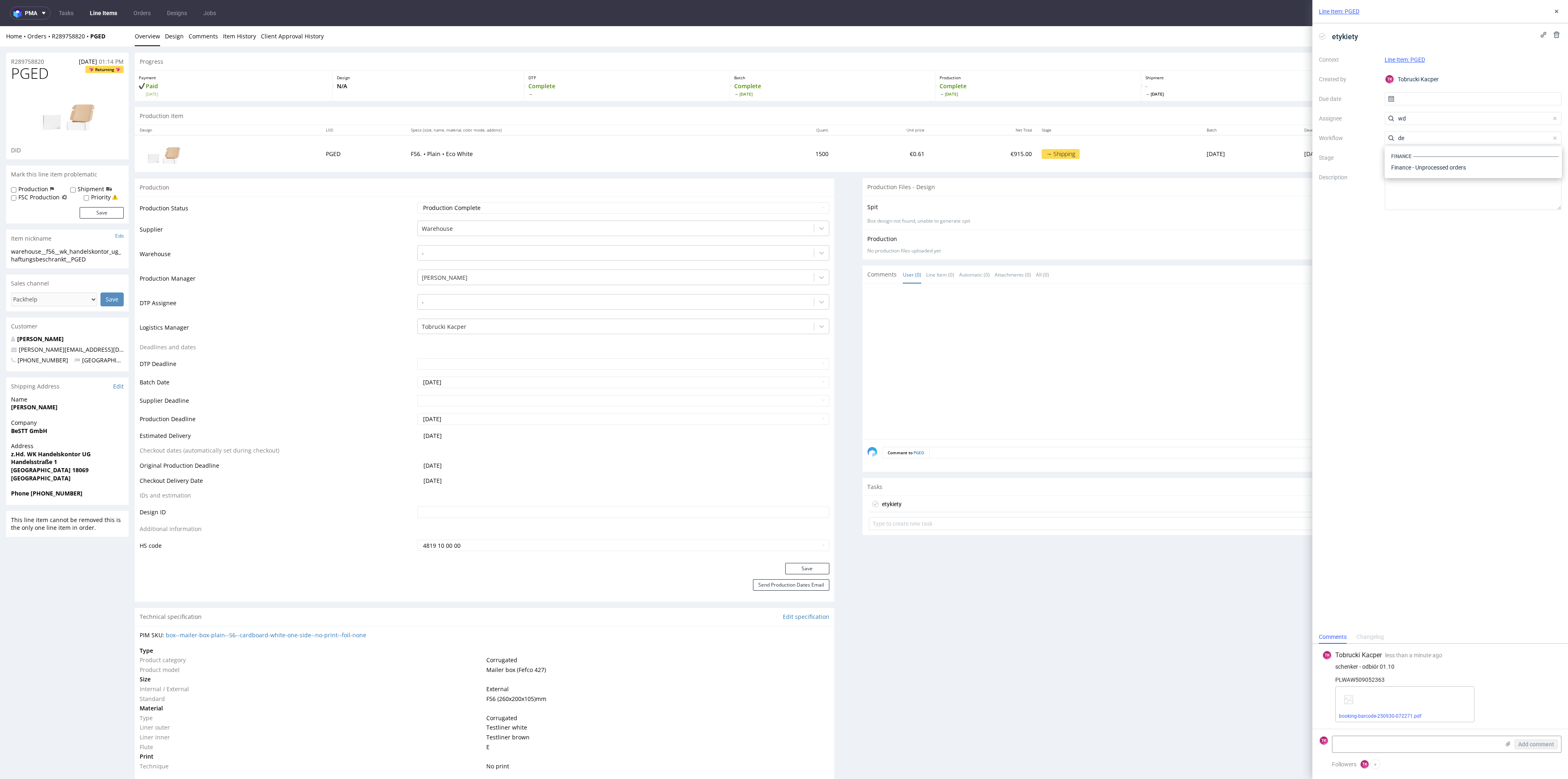
type input "wd"
drag, startPoint x: 1410, startPoint y: 126, endPoint x: 1333, endPoint y: 131, distance: 77.2
click at [1333, 131] on div "Context Line Item: PGED Created by TK Tobrucki Kacper Due date Assignee wd Work…" at bounding box center [1440, 132] width 242 height 157
click at [1422, 118] on input "wd" at bounding box center [1473, 118] width 177 height 13
click at [1422, 118] on div at bounding box center [1473, 118] width 177 height 13
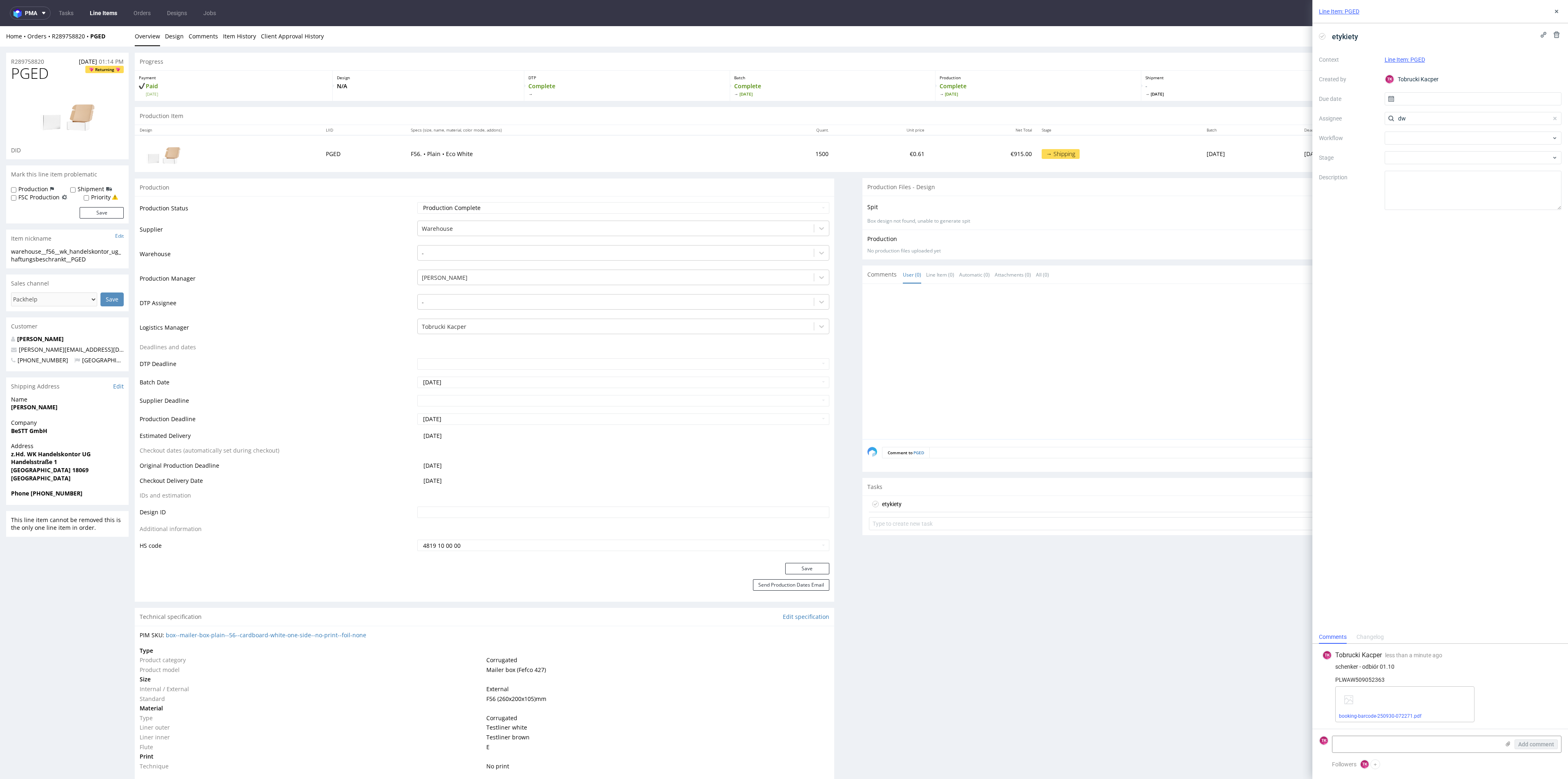
drag, startPoint x: 1419, startPoint y: 147, endPoint x: 1284, endPoint y: 122, distance: 137.3
type input "fe"
drag, startPoint x: 1410, startPoint y: 140, endPoint x: 1416, endPoint y: 127, distance: 14.3
click at [1410, 139] on span "[PERSON_NAME]" at bounding box center [1424, 136] width 44 height 8
click at [1429, 96] on input "text" at bounding box center [1473, 99] width 177 height 13
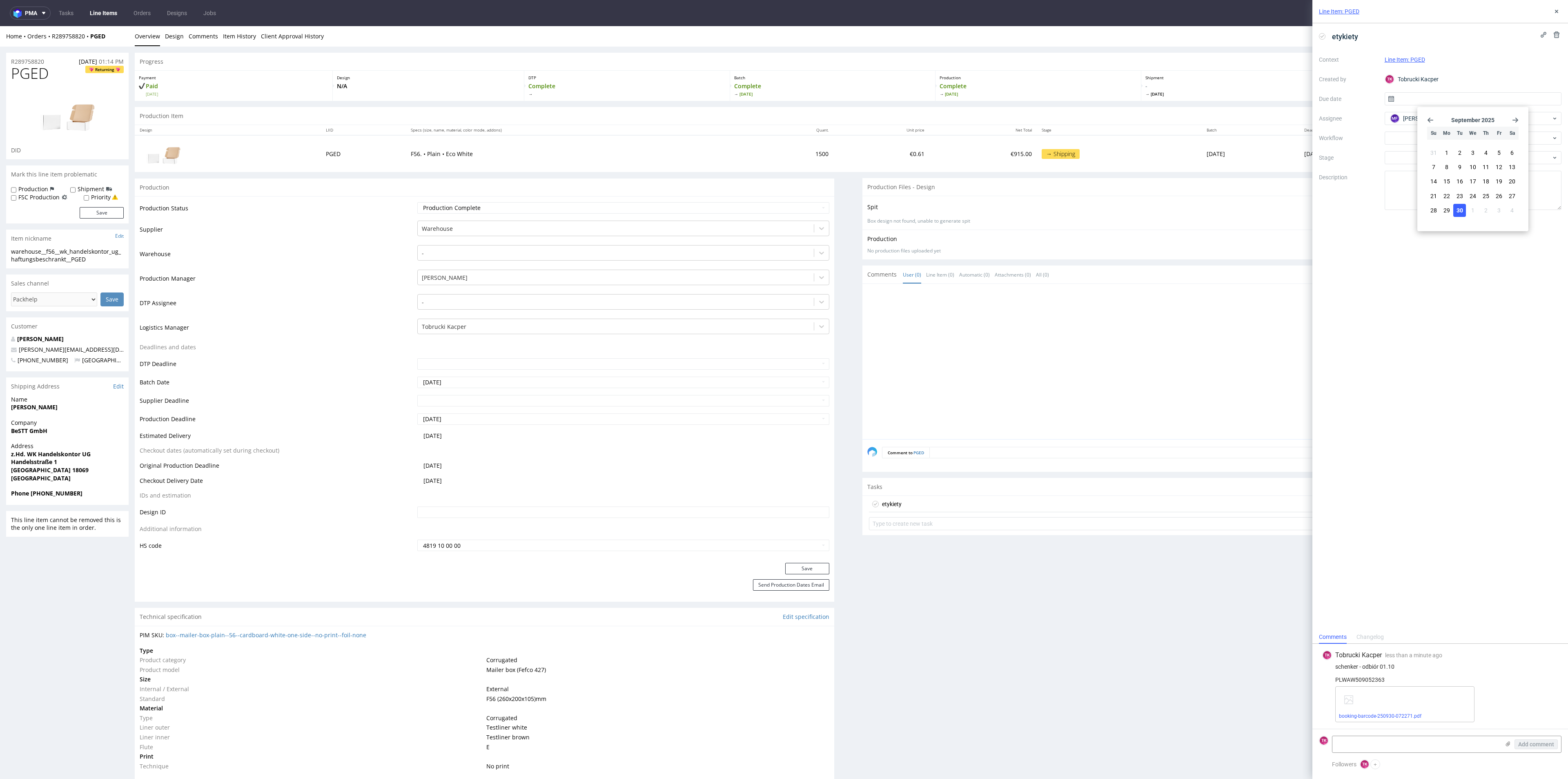
click at [1463, 205] on button "30" at bounding box center [1459, 210] width 13 height 13
type input "[DATE]"
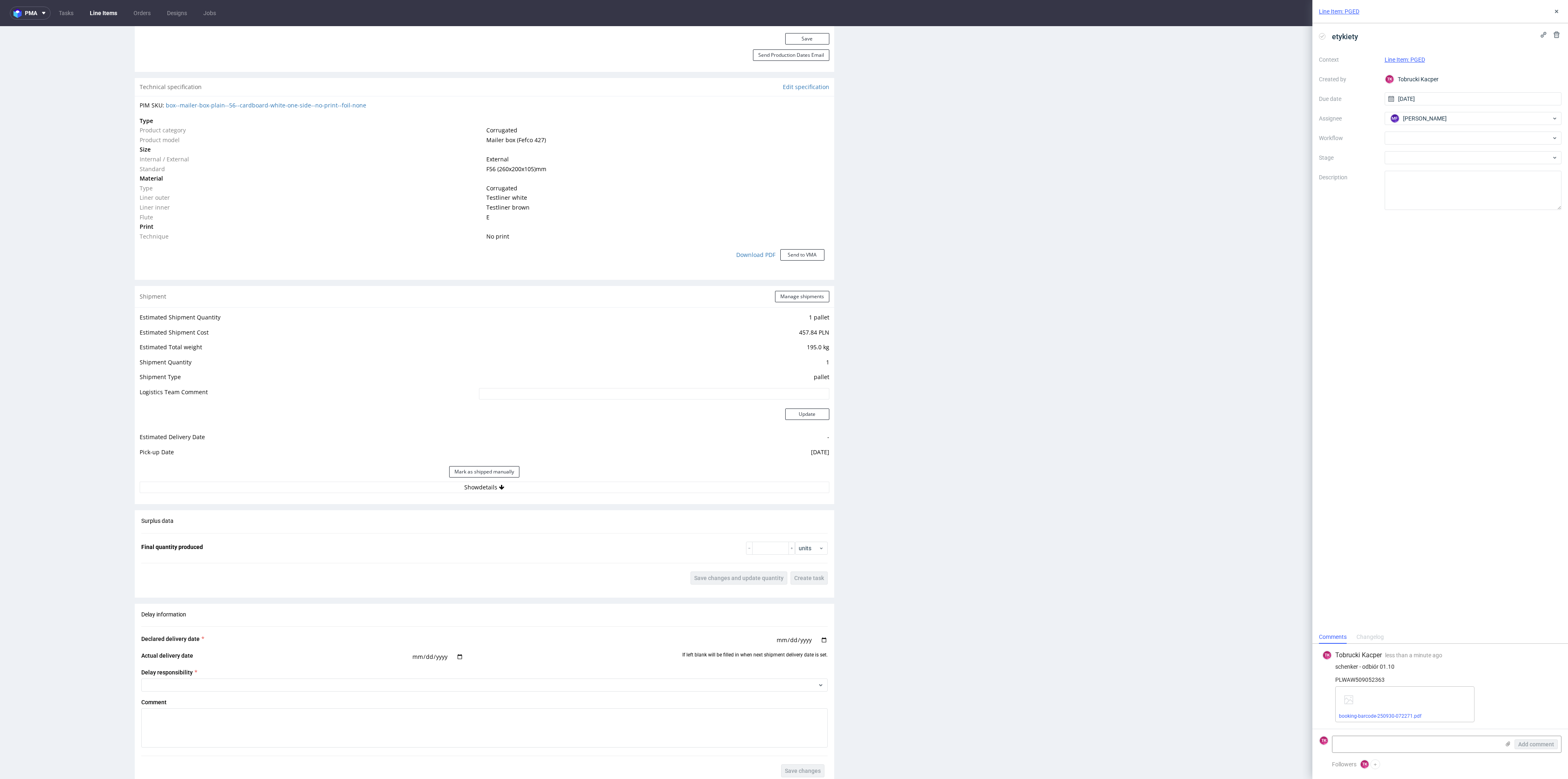
scroll to position [613, 0]
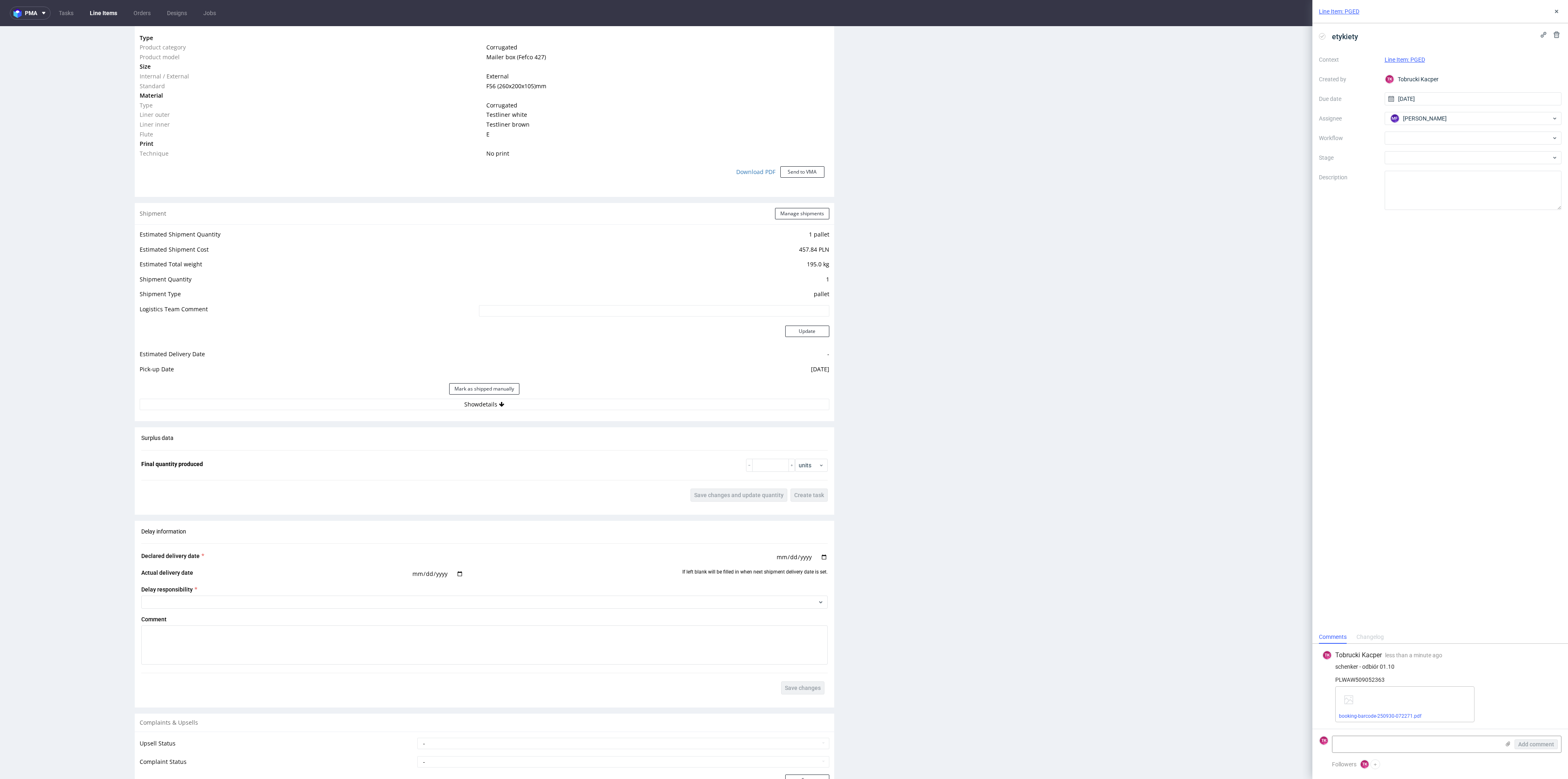
click at [569, 414] on div "Estimated Shipment Quantity 1 pallet Estimated Shipment Cost 457.84 PLN Estimat…" at bounding box center [484, 319] width 699 height 191
drag, startPoint x: 503, startPoint y: 413, endPoint x: 511, endPoint y: 412, distance: 8.1
click at [511, 412] on div "Estimated Shipment Quantity 1 pallet Estimated Shipment Cost 457.84 PLN Estimat…" at bounding box center [484, 319] width 699 height 191
click at [512, 407] on button "Show details" at bounding box center [484, 404] width 690 height 12
drag, startPoint x: 492, startPoint y: 467, endPoint x: 492, endPoint y: 448, distance: 19.0
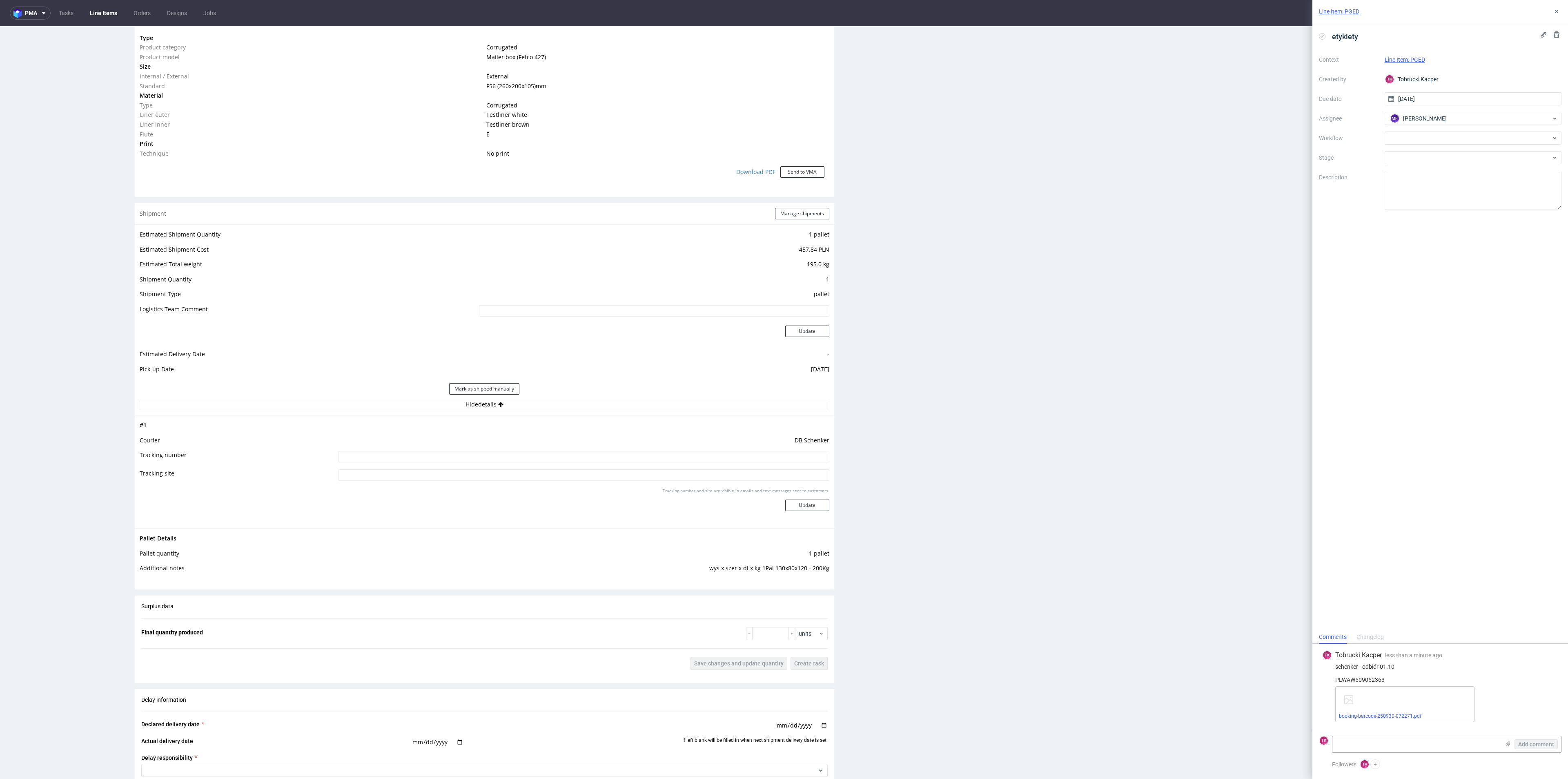
click at [492, 451] on td at bounding box center [583, 459] width 492 height 18
click at [493, 448] on td "DB Schenker" at bounding box center [583, 443] width 492 height 15
drag, startPoint x: 549, startPoint y: 466, endPoint x: 546, endPoint y: 463, distance: 4.2
click at [547, 465] on td at bounding box center [583, 459] width 492 height 18
click at [546, 461] on input at bounding box center [584, 457] width 491 height 12
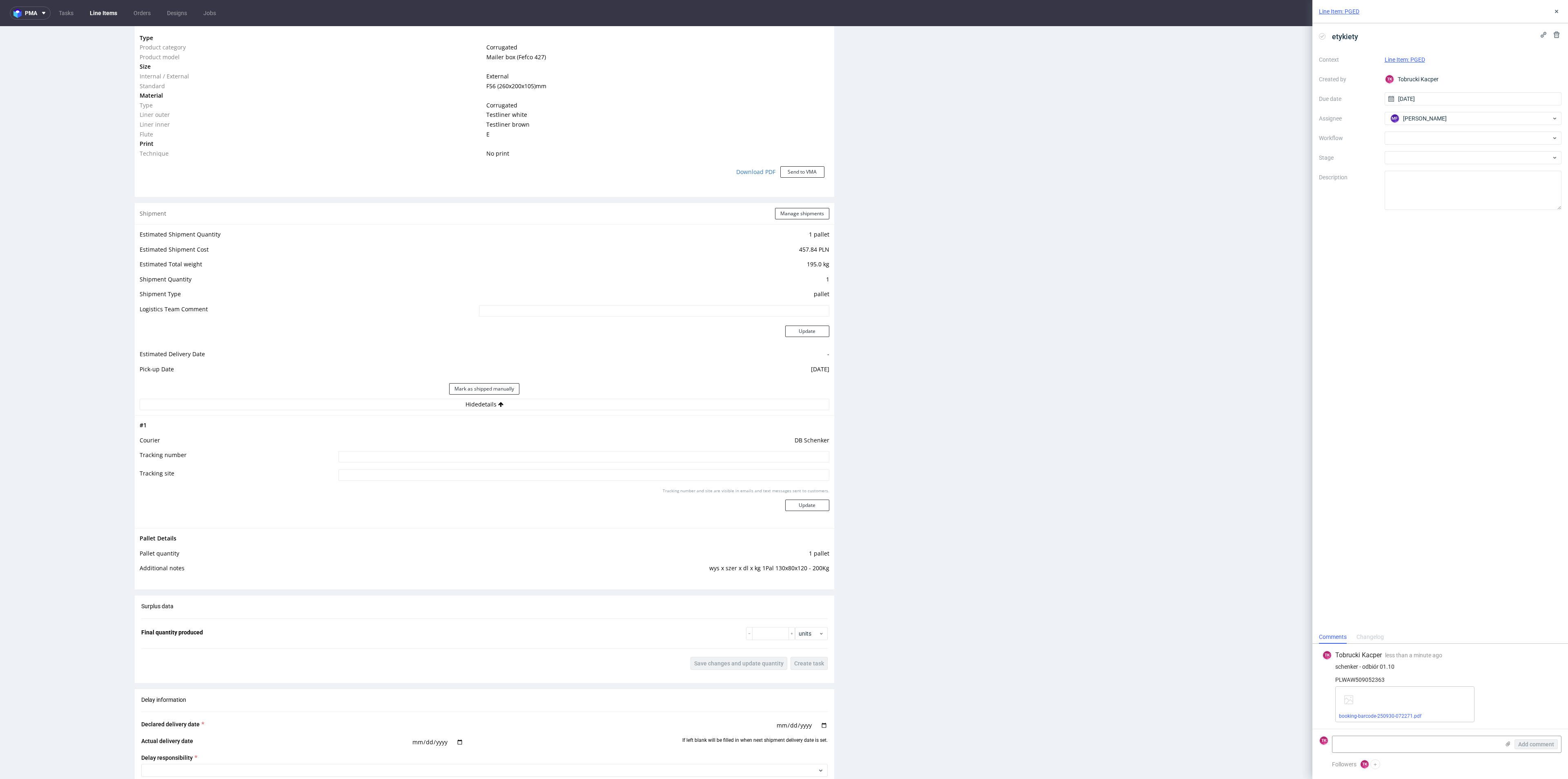
paste input "PLWAW509052363"
type input "PLWAW509052363"
click at [817, 516] on div "Tracking number and site are visible in emails and text messages sent to custom…" at bounding box center [584, 502] width 491 height 29
click at [813, 502] on button "Update" at bounding box center [807, 505] width 44 height 12
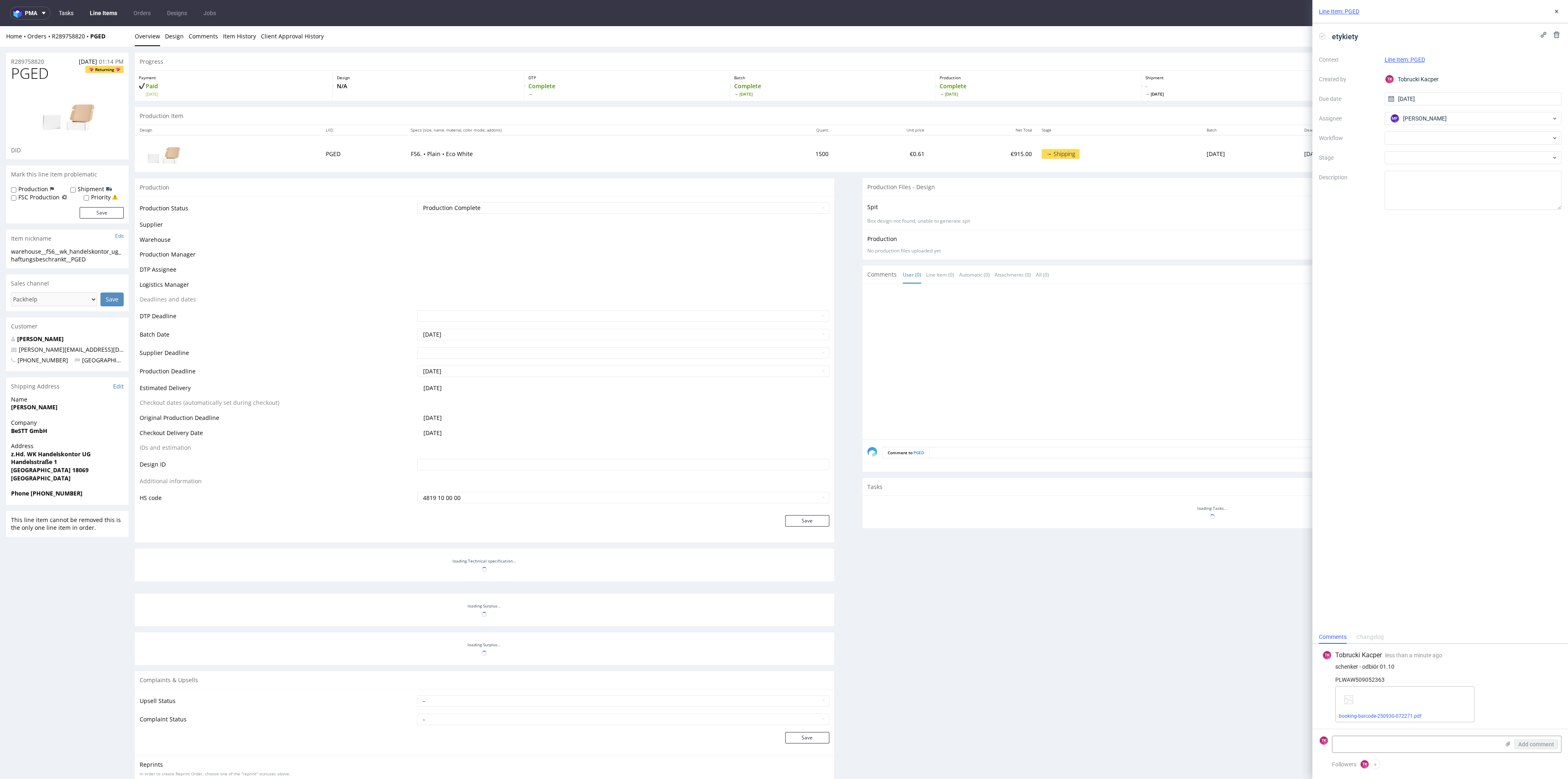
scroll to position [88, 0]
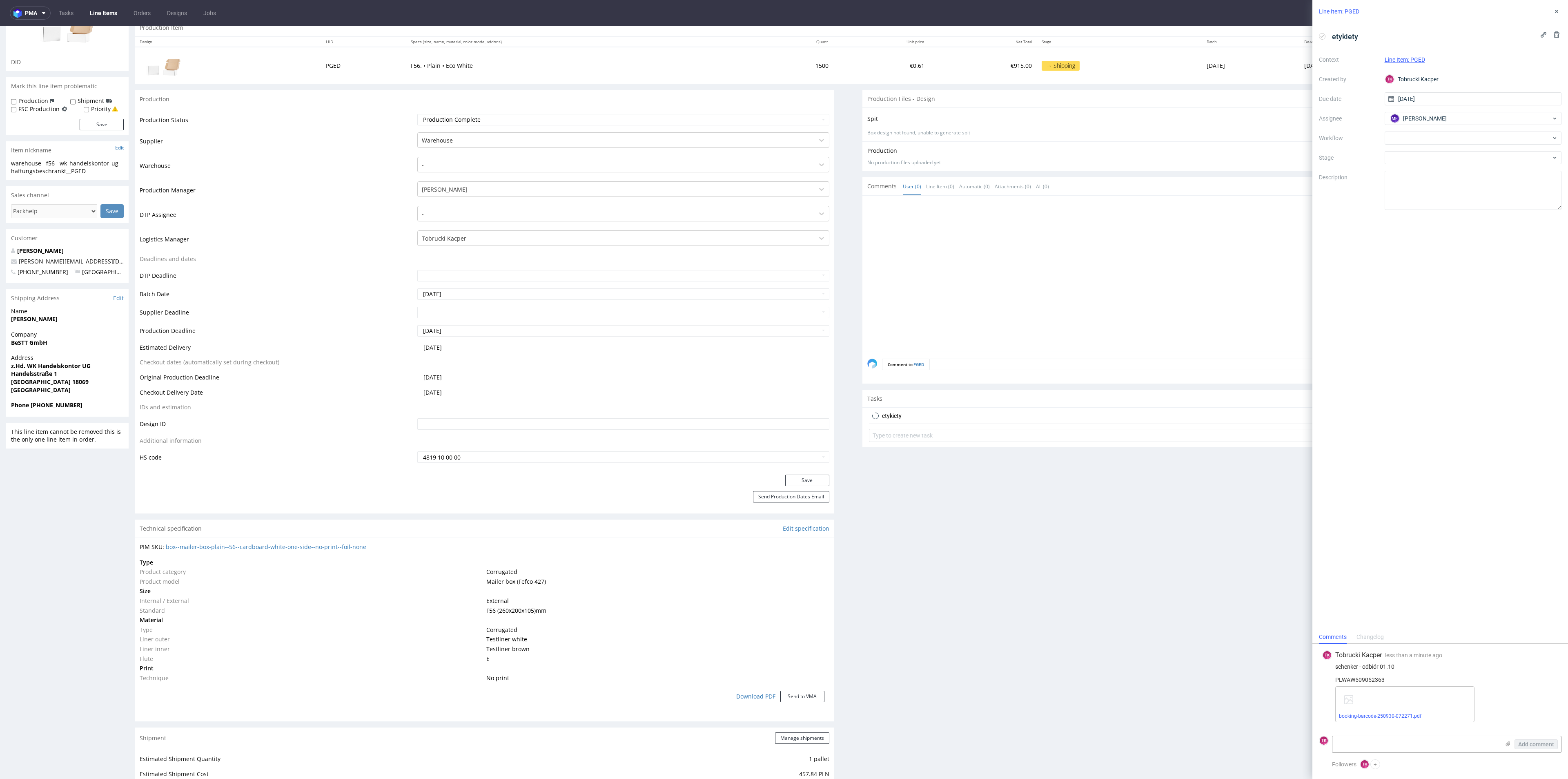
click at [94, 5] on nav "pma Tasks Line Items Orders Designs Jobs TK" at bounding box center [784, 13] width 1568 height 26
click at [106, 15] on link "Line Items" at bounding box center [103, 13] width 37 height 13
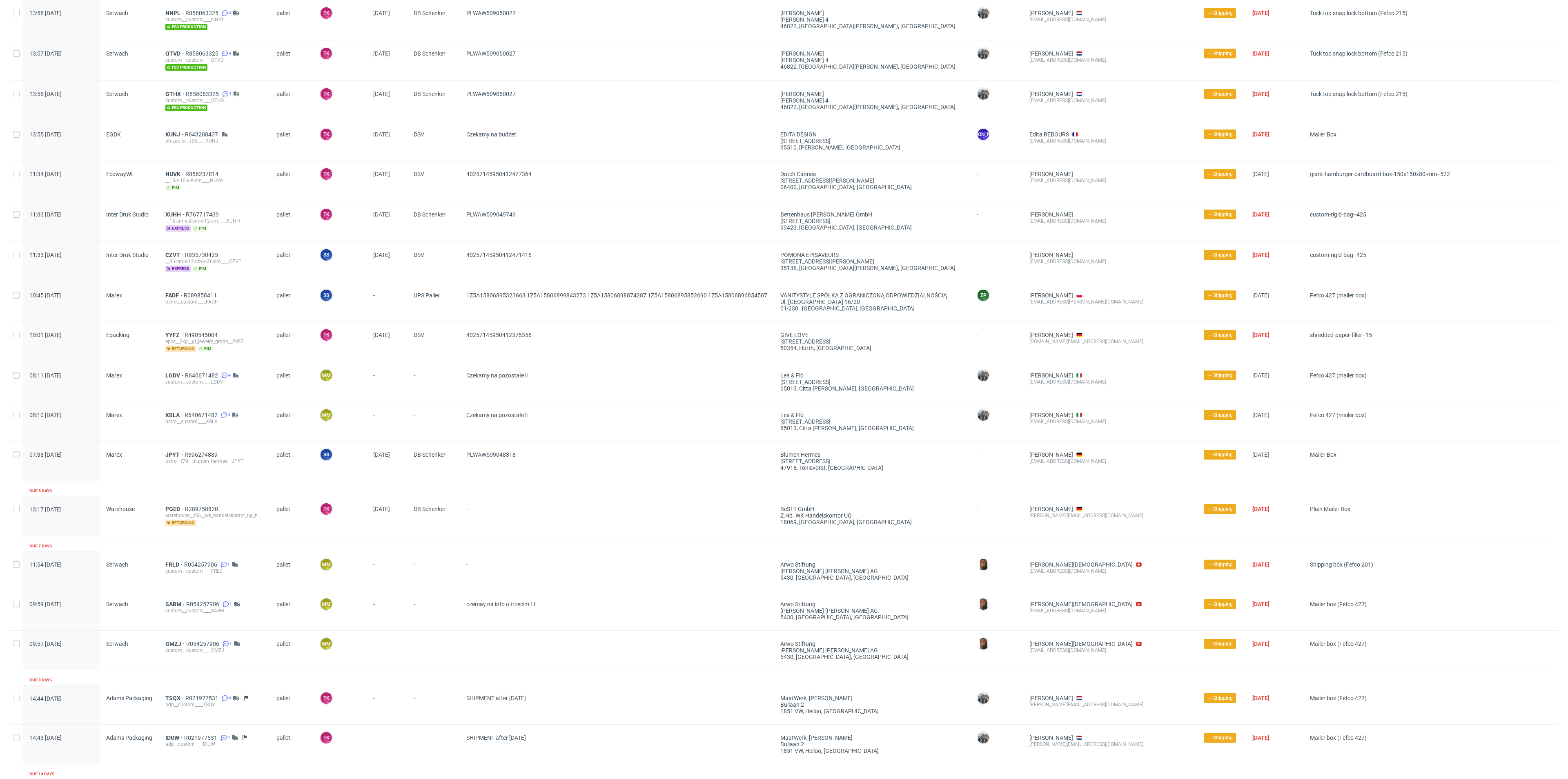
scroll to position [755, 0]
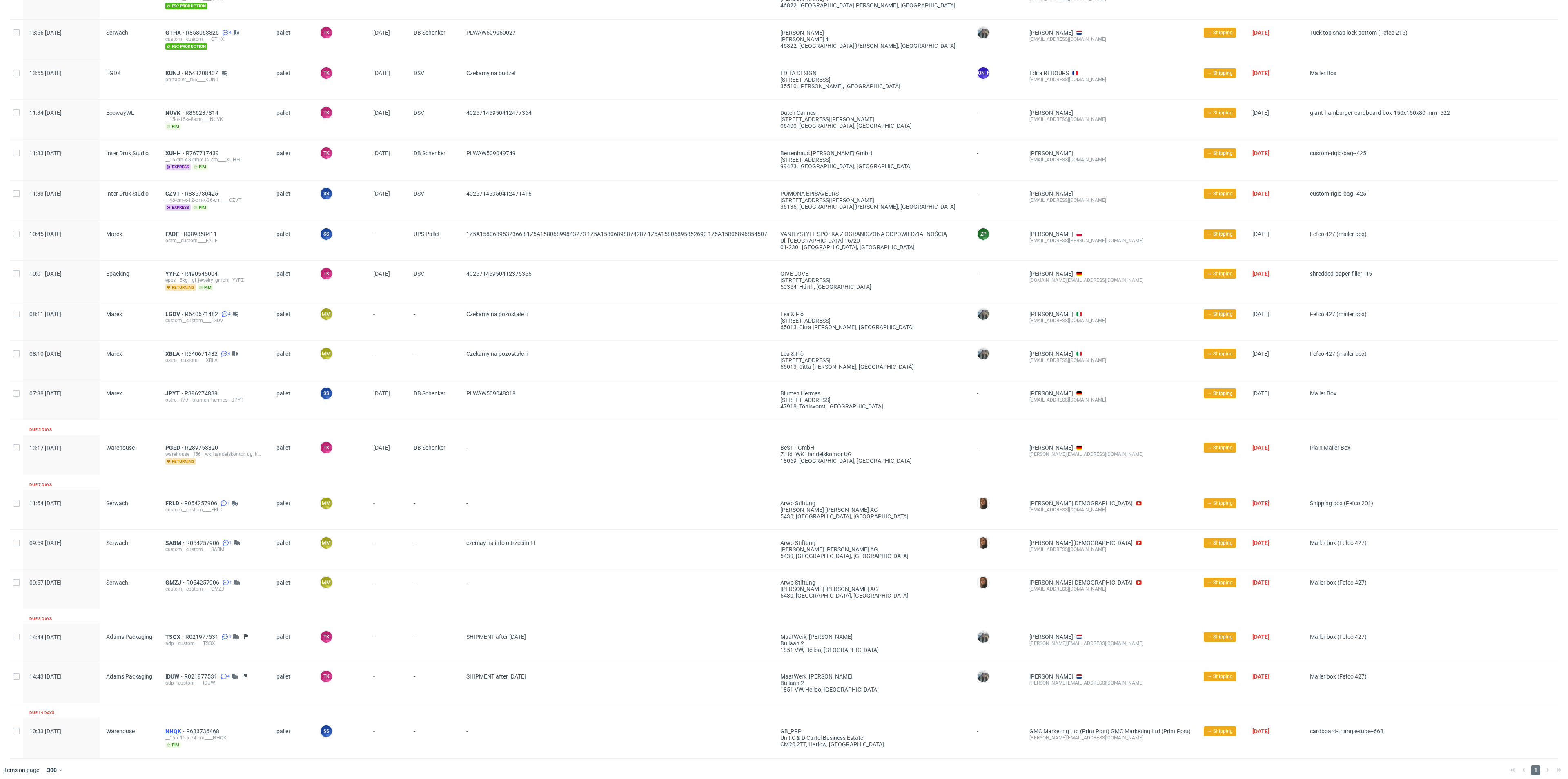
click at [169, 728] on span "NHQK" at bounding box center [176, 731] width 21 height 7
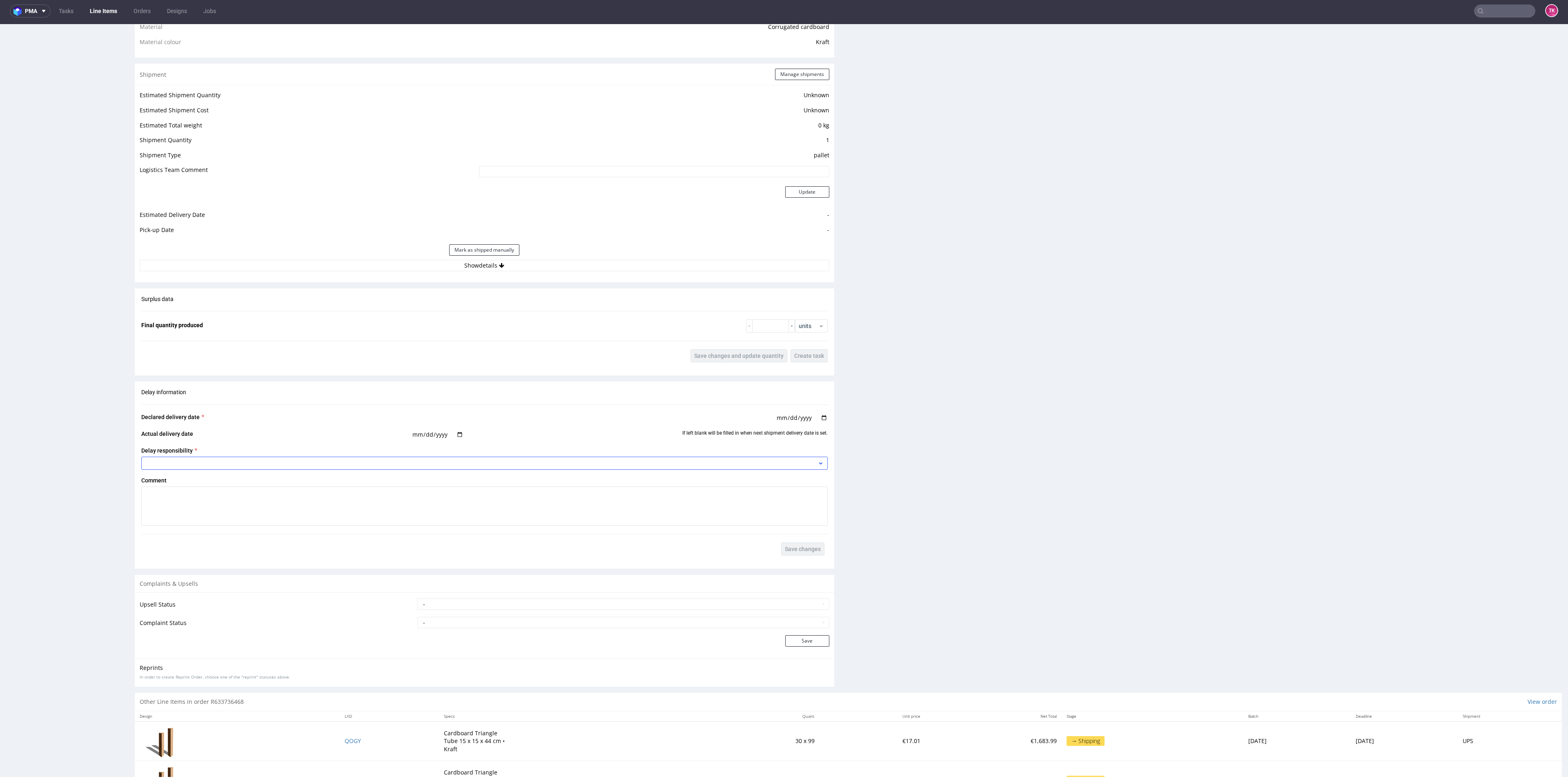
scroll to position [681, 0]
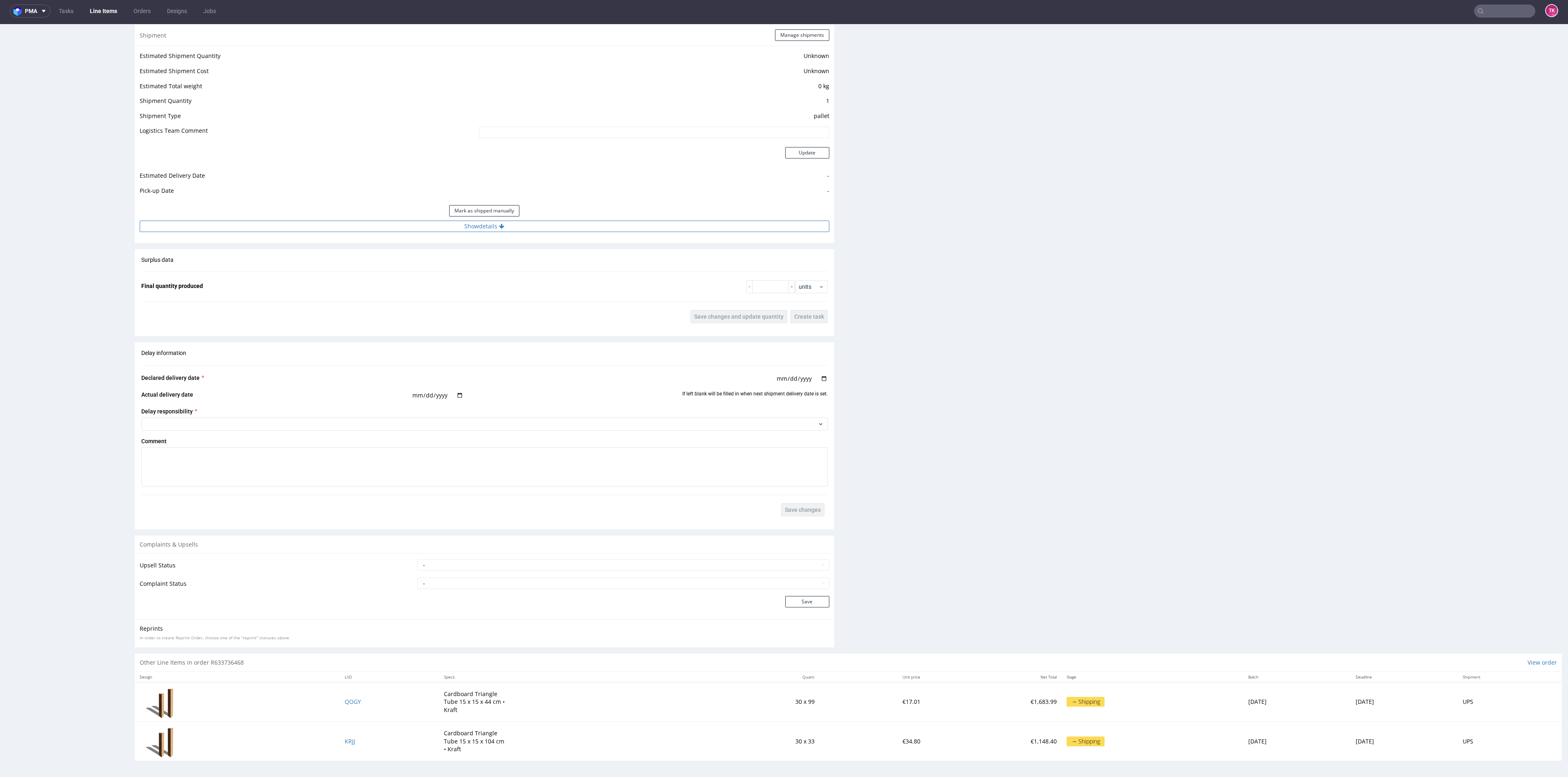
click at [667, 229] on button "Show details" at bounding box center [484, 226] width 690 height 12
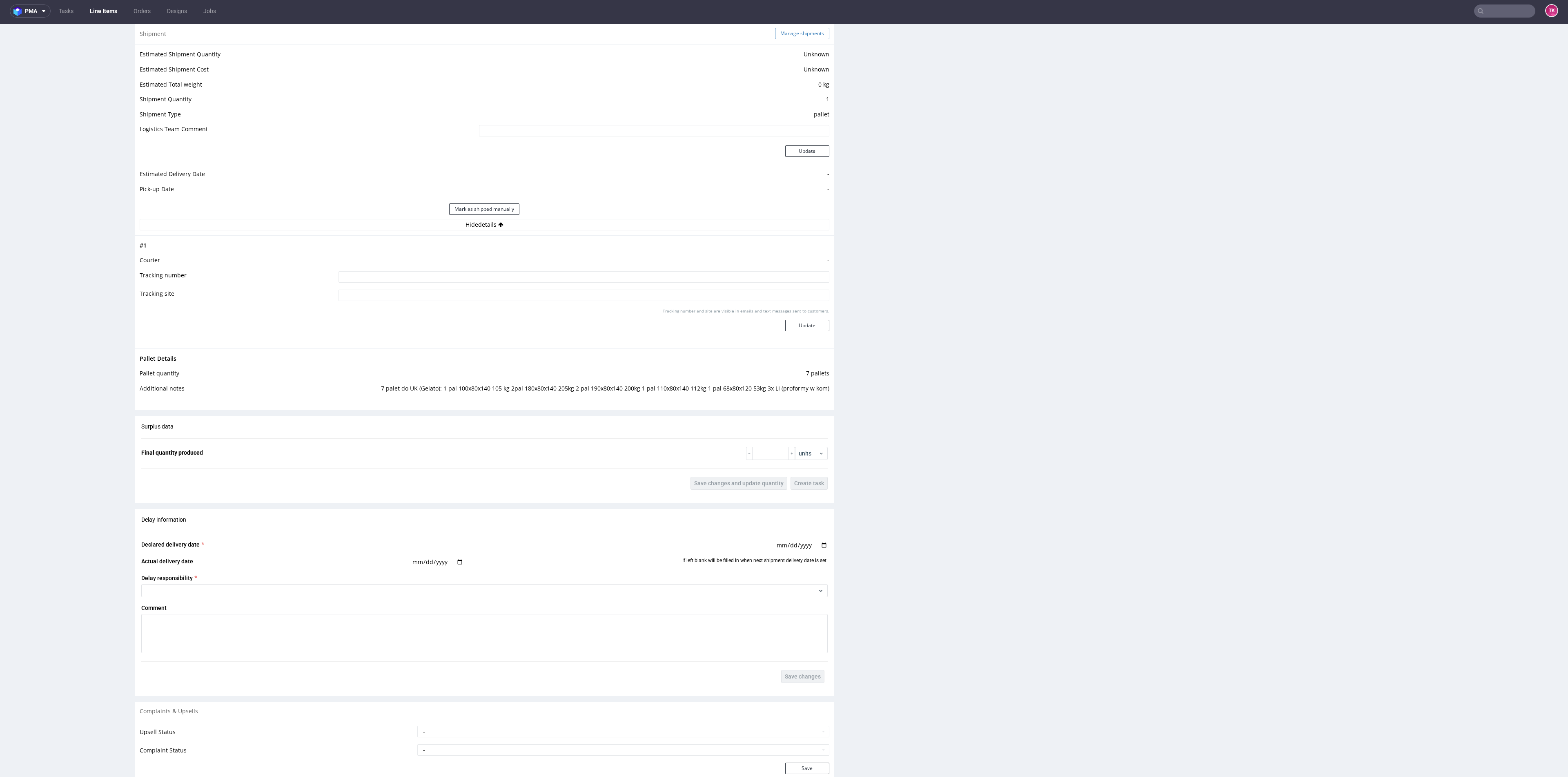
click at [777, 37] on button "Manage shipments" at bounding box center [802, 33] width 54 height 12
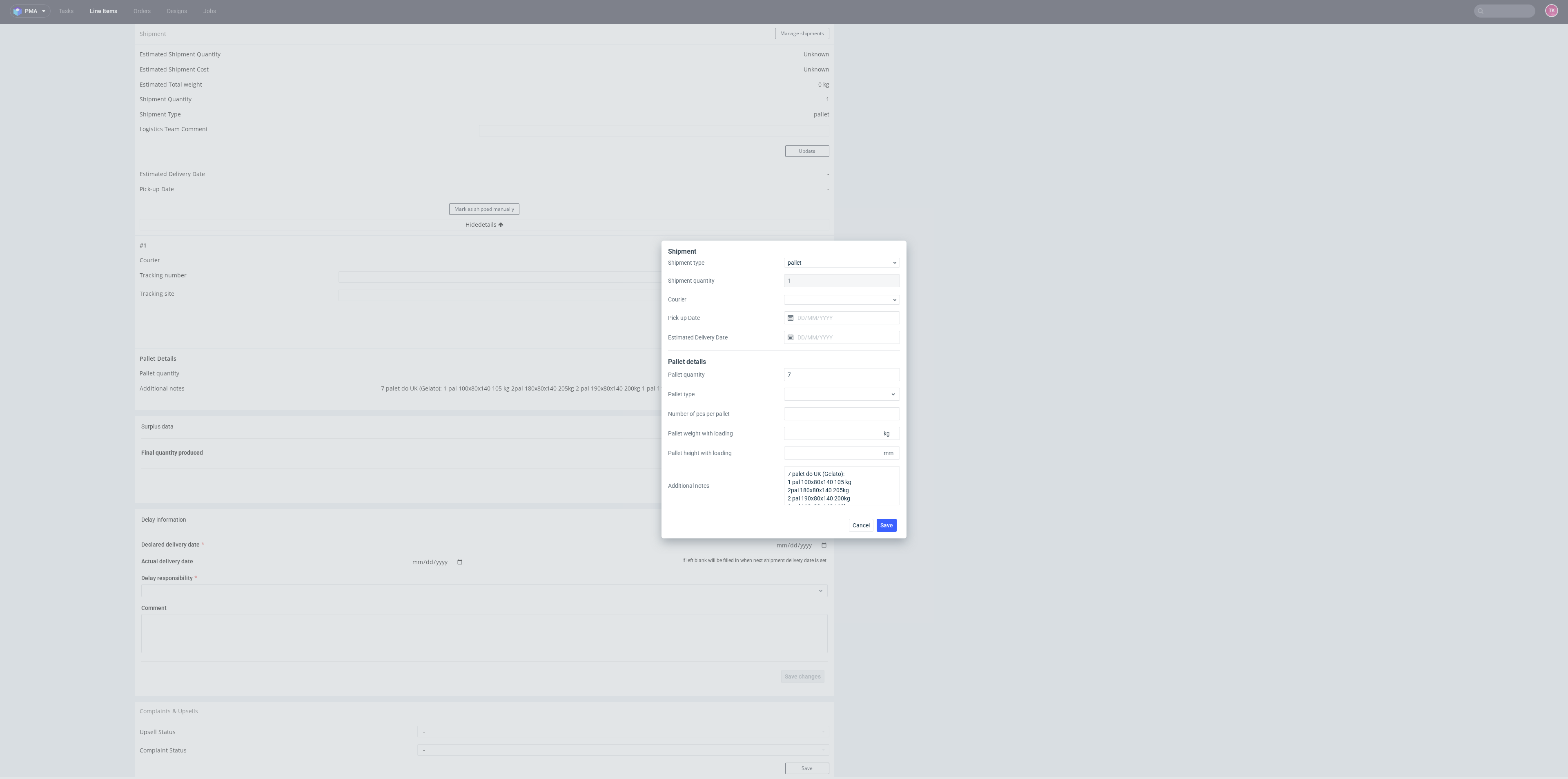
click at [806, 305] on div "Shipment type pallet Shipment quantity 1 Courier Pick-up Date Estimated Deliver…" at bounding box center [783, 304] width 232 height 93
click at [813, 300] on div at bounding box center [842, 300] width 116 height 10
click at [831, 344] on div "Kuehne + Nagel" at bounding box center [842, 345] width 110 height 15
click at [890, 520] on button "Save" at bounding box center [886, 524] width 20 height 13
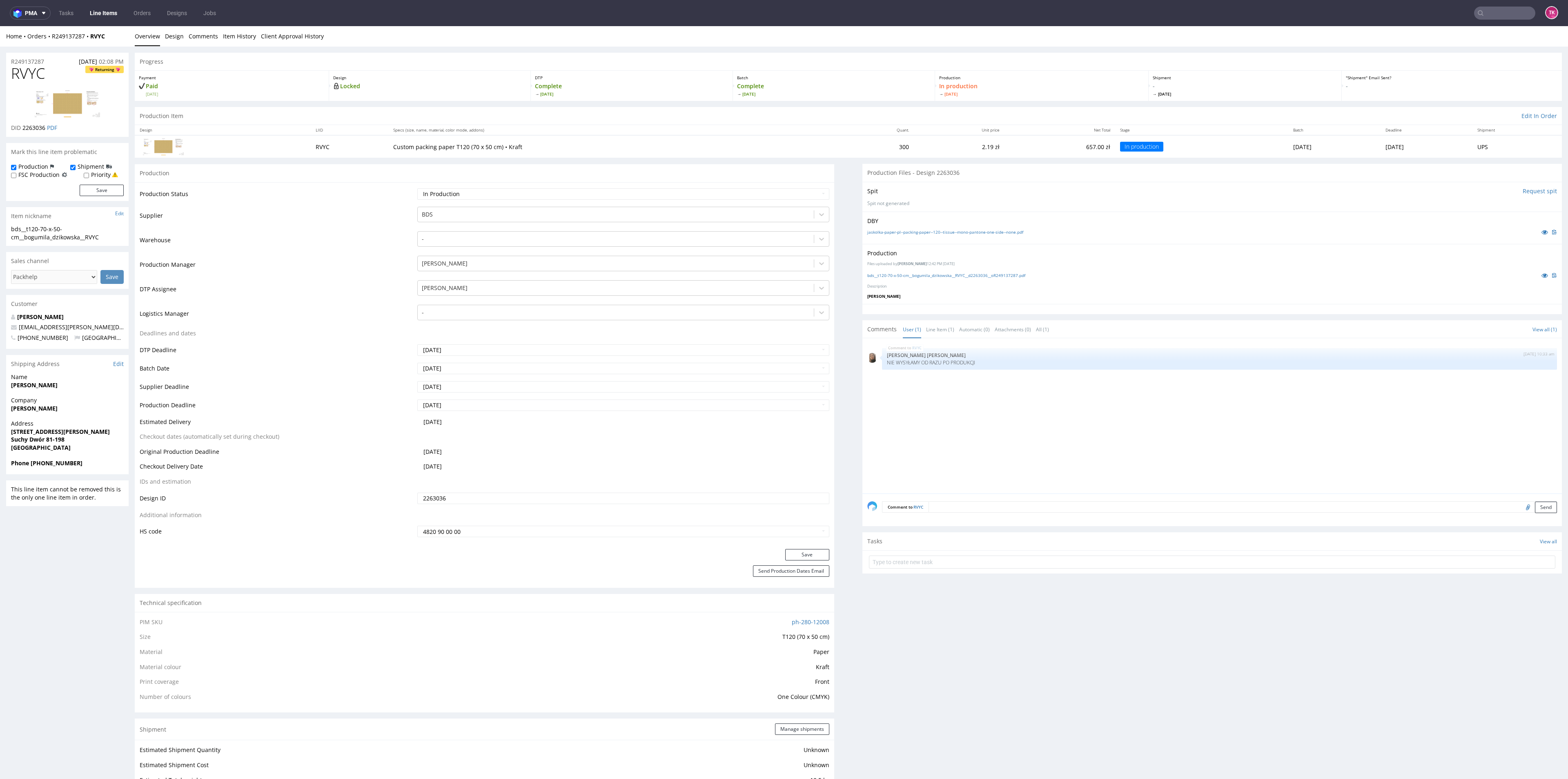
drag, startPoint x: 63, startPoint y: 409, endPoint x: 0, endPoint y: 415, distance: 63.3
click at [0, 415] on div "R249137287 [DATE] 02:08 PM RVYC Returning DID 2263036 PDF Mark this line item p…" at bounding box center [784, 709] width 1568 height 1325
copy strong "[PERSON_NAME]"
drag, startPoint x: 63, startPoint y: 381, endPoint x: 101, endPoint y: 377, distance: 38.2
click at [103, 387] on p "Name [PERSON_NAME]" at bounding box center [67, 381] width 113 height 16
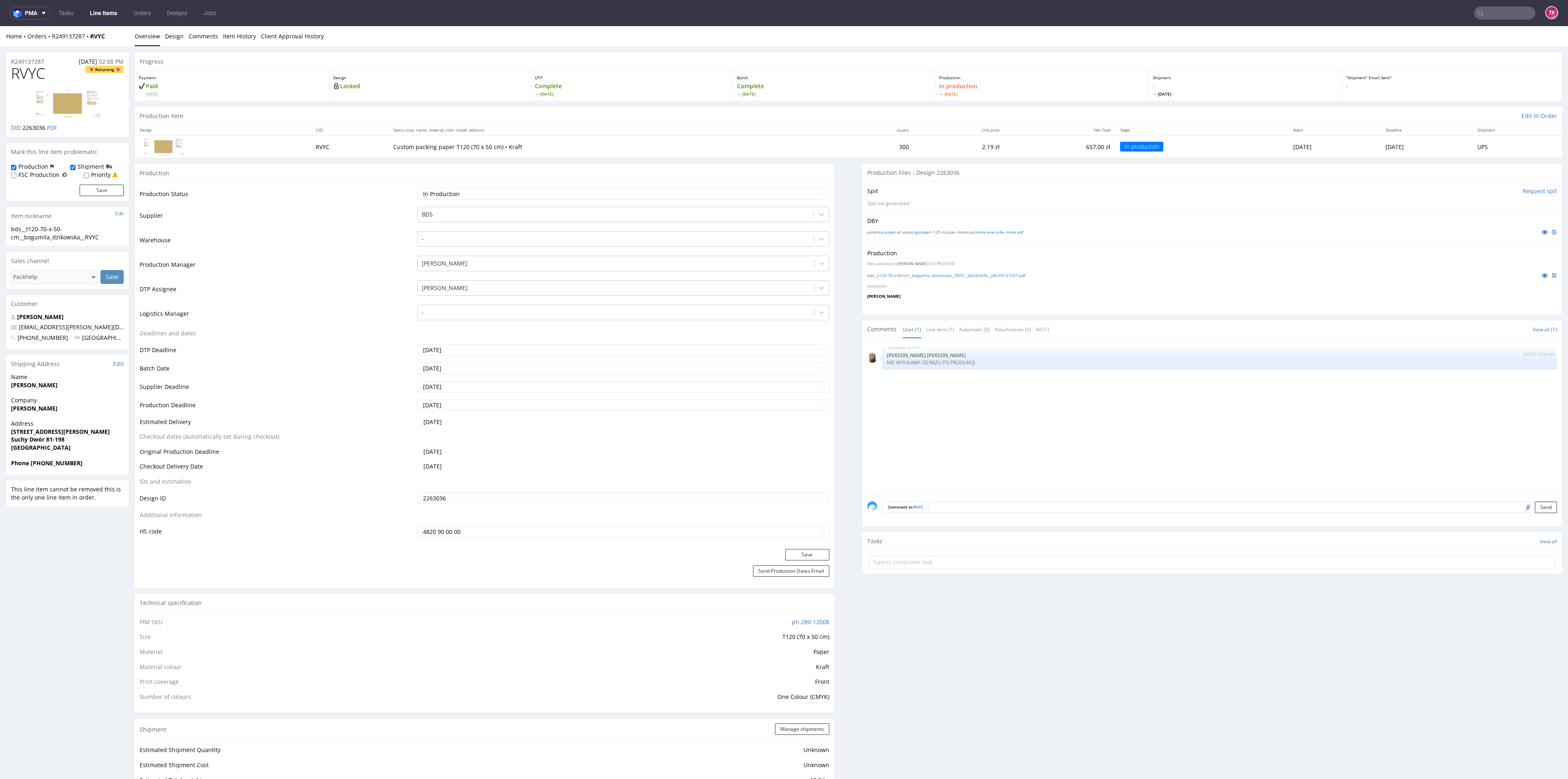
copy p "[PERSON_NAME]"
drag, startPoint x: 9, startPoint y: 431, endPoint x: 95, endPoint y: 454, distance: 89.0
click at [95, 454] on div "Address [STREET_ADDRESS][PERSON_NAME]" at bounding box center [67, 439] width 122 height 39
copy p "[STREET_ADDRESS][PERSON_NAME]"
drag, startPoint x: 74, startPoint y: 468, endPoint x: 29, endPoint y: 470, distance: 45.0
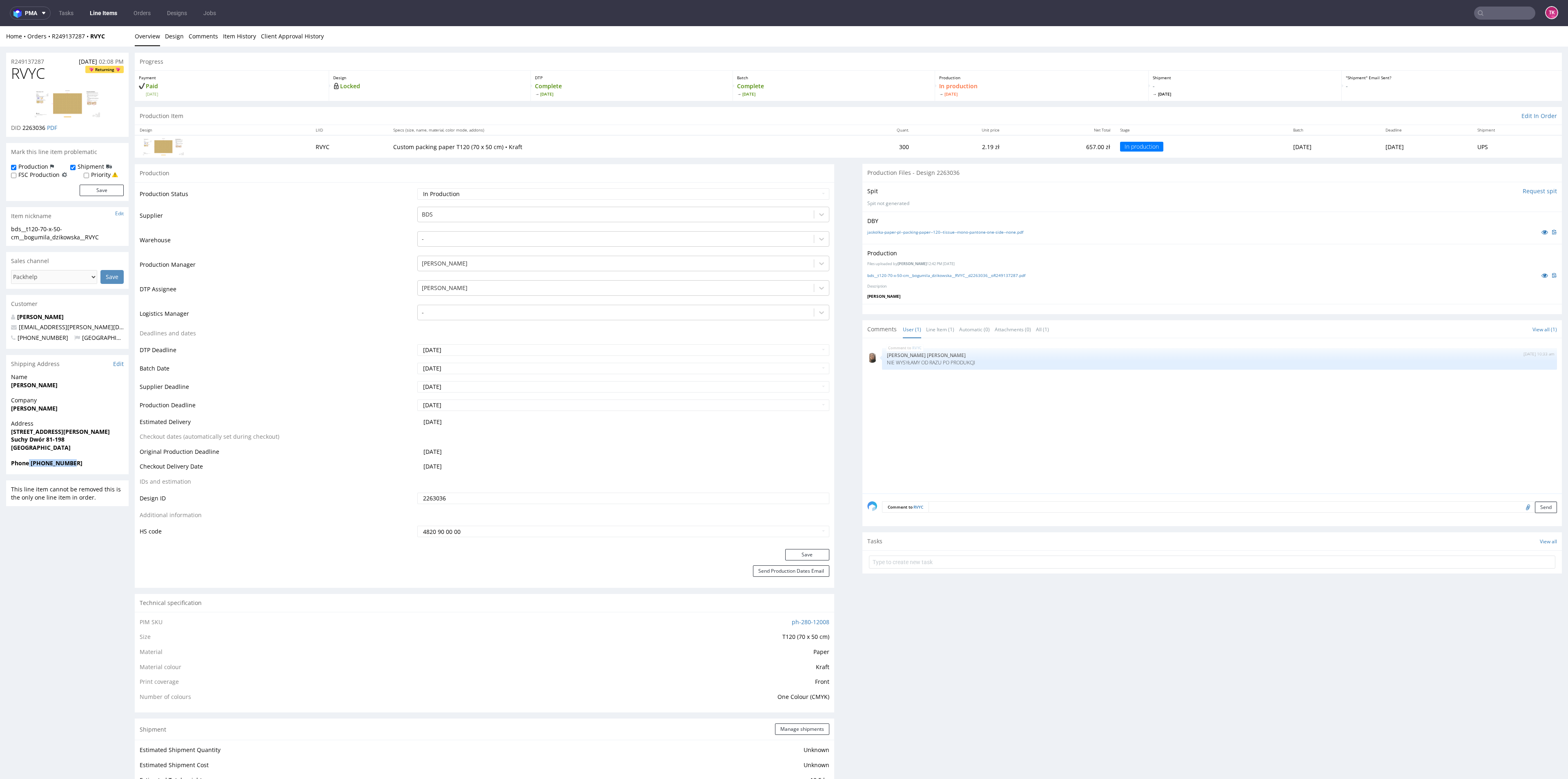
click at [29, 470] on div "Phone [PHONE_NUMBER]" at bounding box center [67, 467] width 122 height 15
copy strong "[PHONE_NUMBER]"
drag, startPoint x: 86, startPoint y: 333, endPoint x: 28, endPoint y: 346, distance: 59.4
click at [1, 323] on div "R249137287 [DATE] 02:08 PM RVYC Returning DID 2263036 PDF Mark this line item p…" at bounding box center [784, 709] width 1568 height 1325
click at [56, 361] on div "Shipping Address Edit" at bounding box center [67, 364] width 122 height 18
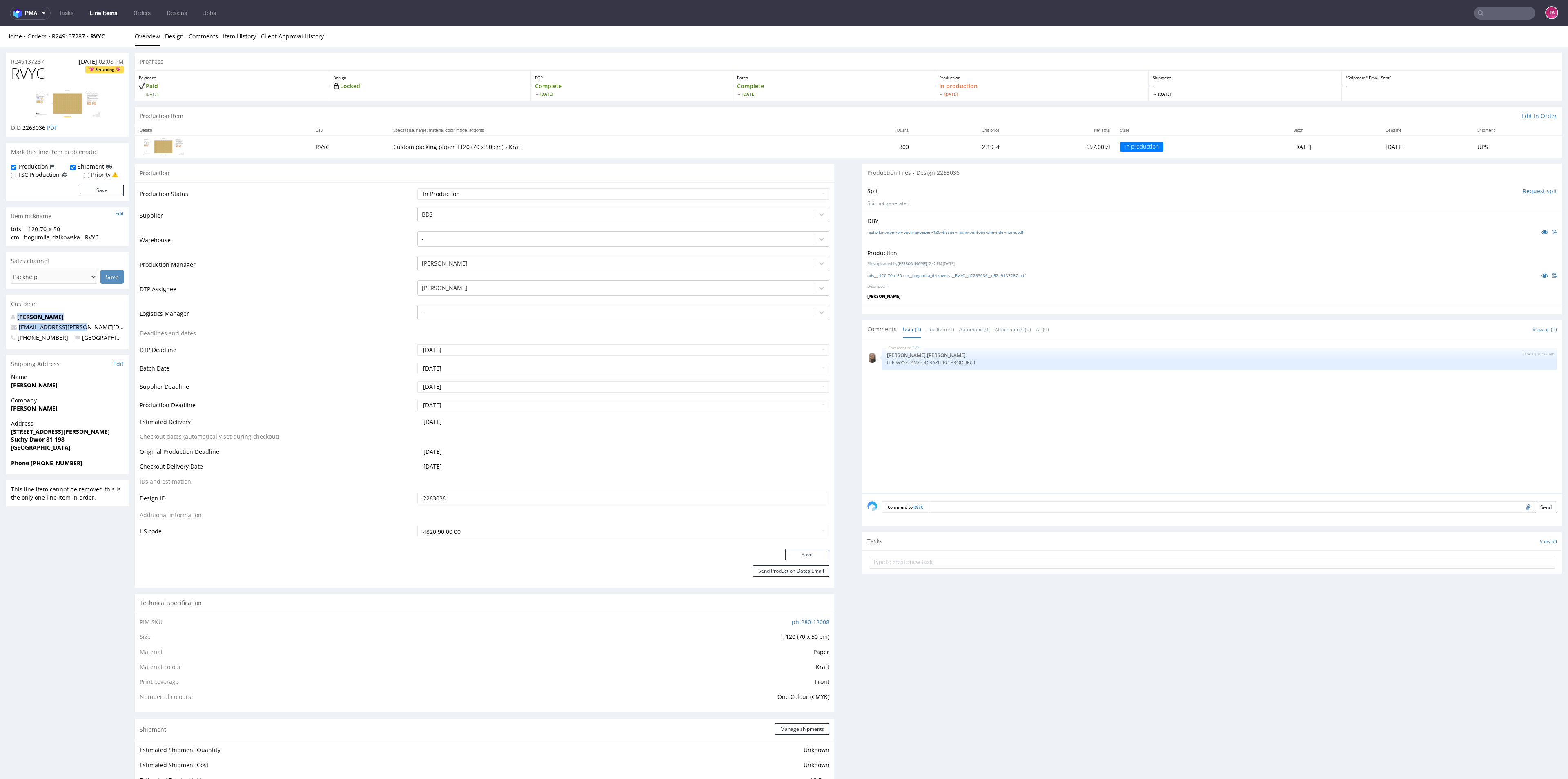
drag, startPoint x: 83, startPoint y: 321, endPoint x: 0, endPoint y: 327, distance: 83.2
click at [0, 323] on div "R249137287 18.09.2025 02:08 PM RVYC Returning DID 2263036 PDF Mark this line it…" at bounding box center [784, 709] width 1568 height 1325
copy span "karolina@jaskolka.eco"
click at [111, 16] on link "Line Items" at bounding box center [103, 13] width 37 height 13
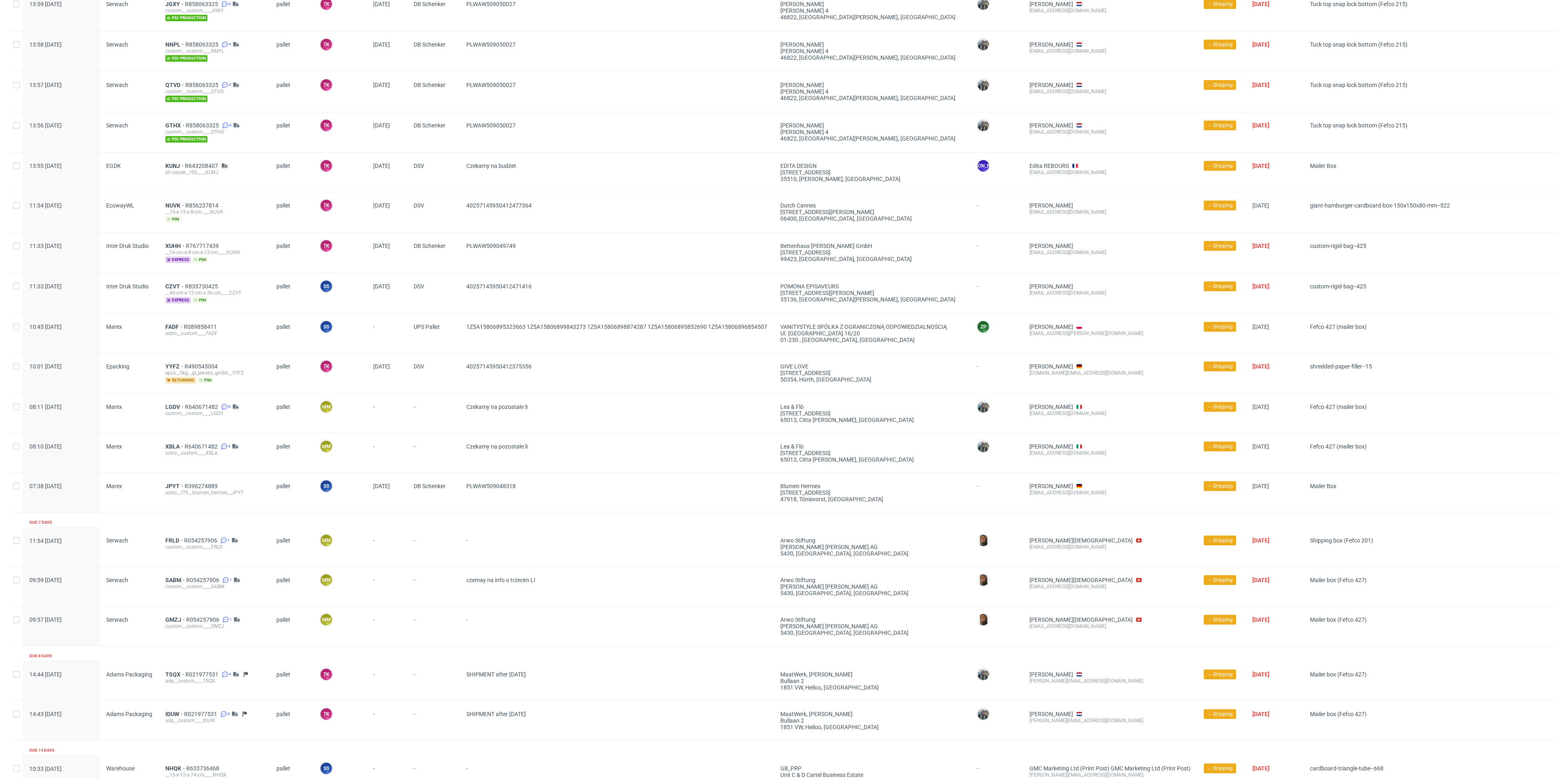
scroll to position [582, 0]
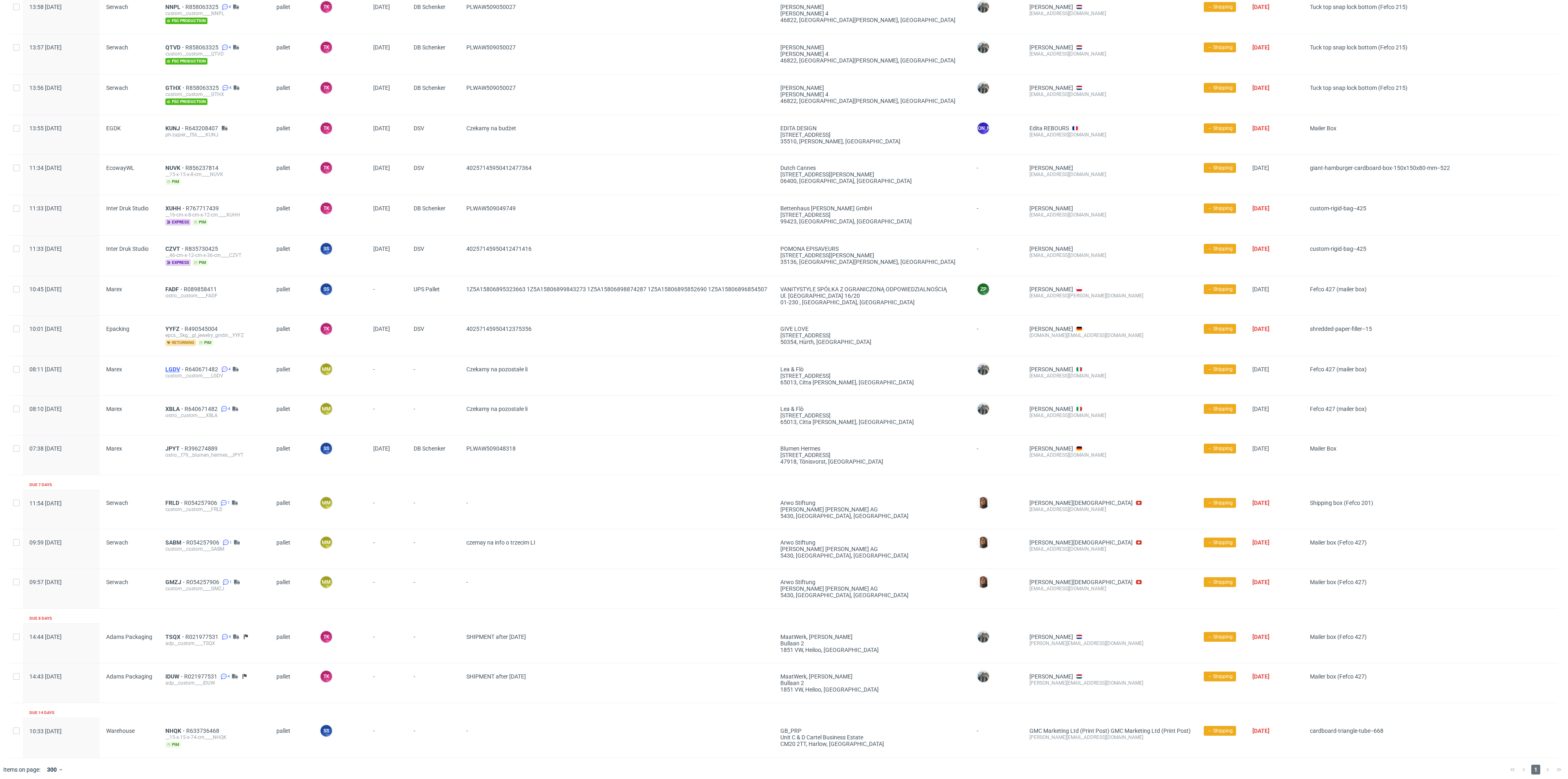
click at [167, 366] on span "LGDV" at bounding box center [175, 369] width 19 height 7
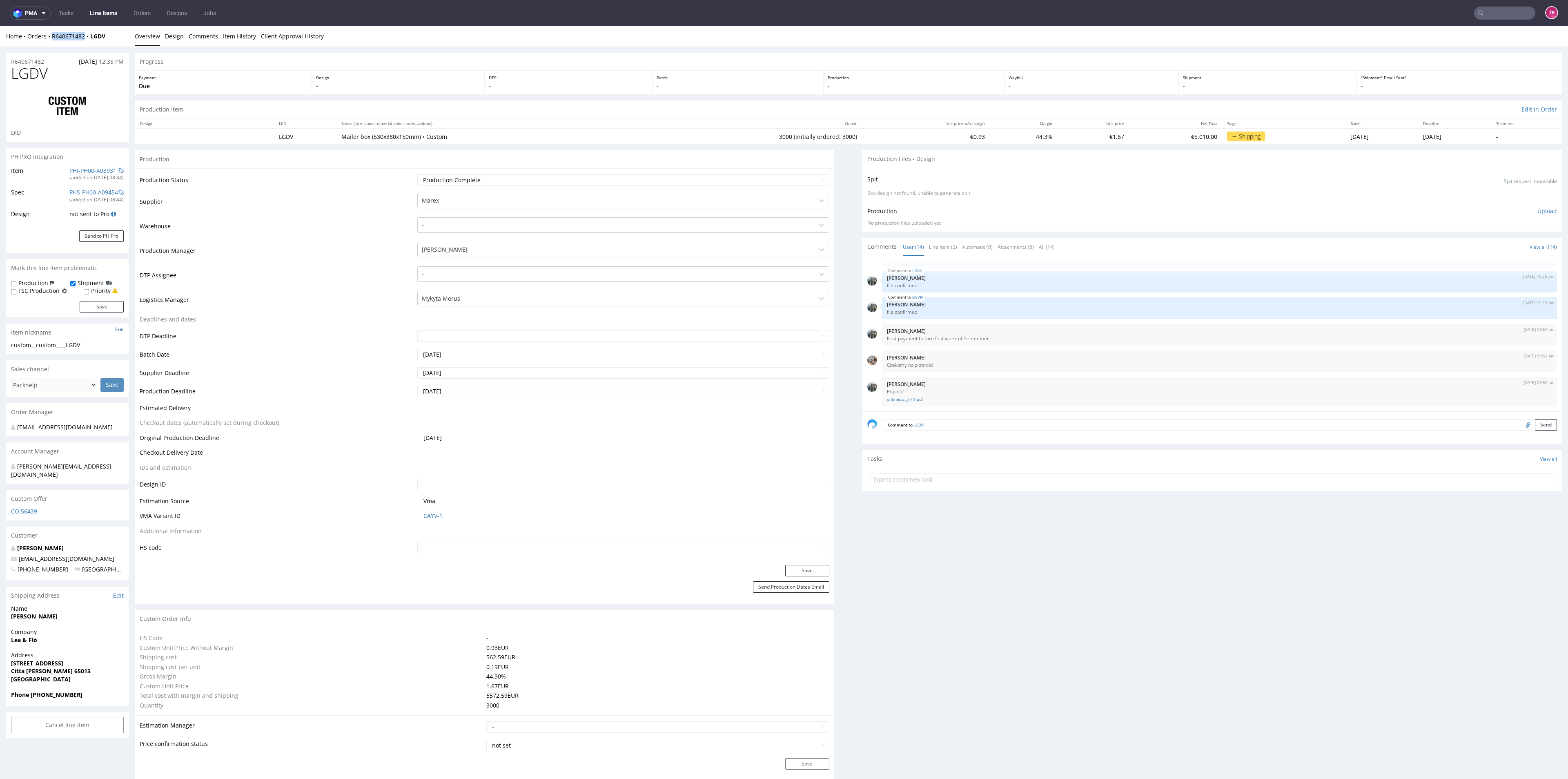
drag, startPoint x: 47, startPoint y: 41, endPoint x: 87, endPoint y: 45, distance: 40.2
click at [87, 45] on div "Home Orders R640671482 LGDV Overview Design Comments Item History Client Approv…" at bounding box center [784, 37] width 1568 height 21
copy link "R640671482"
click at [86, 19] on ul "Tasks Line Items Orders Designs Jobs" at bounding box center [137, 13] width 173 height 13
click at [95, 18] on link "Line Items" at bounding box center [103, 13] width 37 height 13
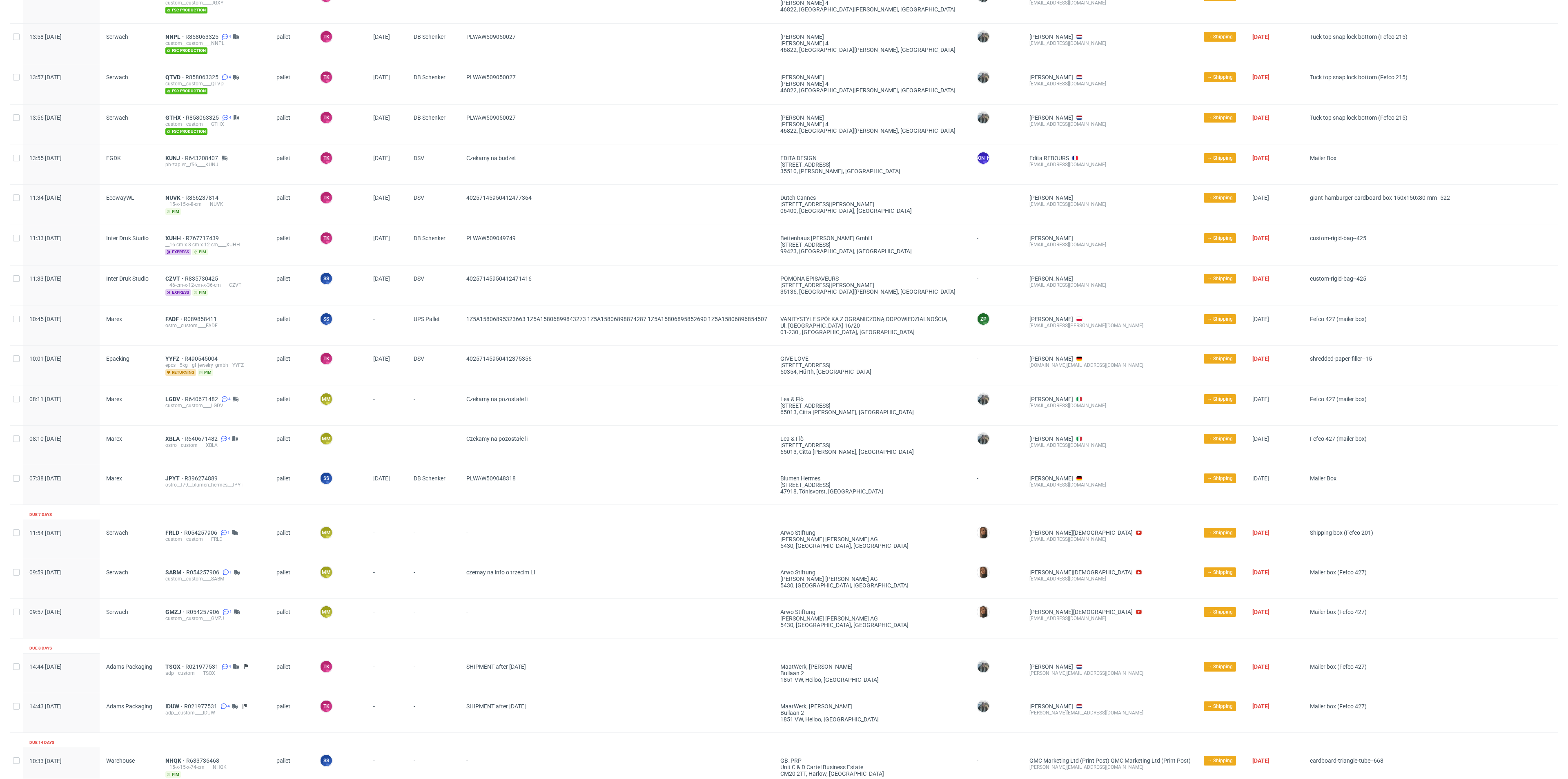
scroll to position [582, 0]
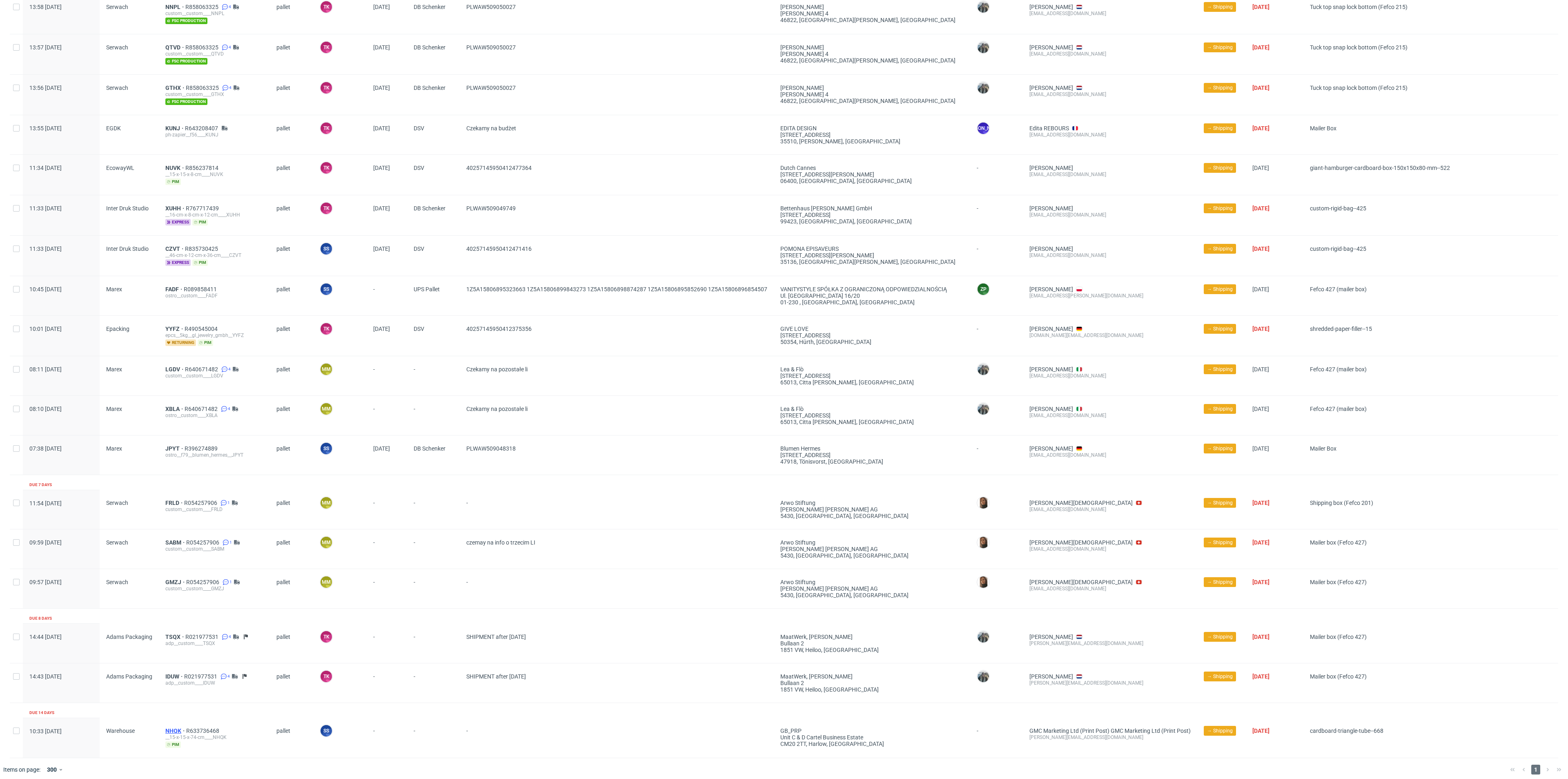
click at [174, 728] on span "NHQK" at bounding box center [176, 731] width 21 height 7
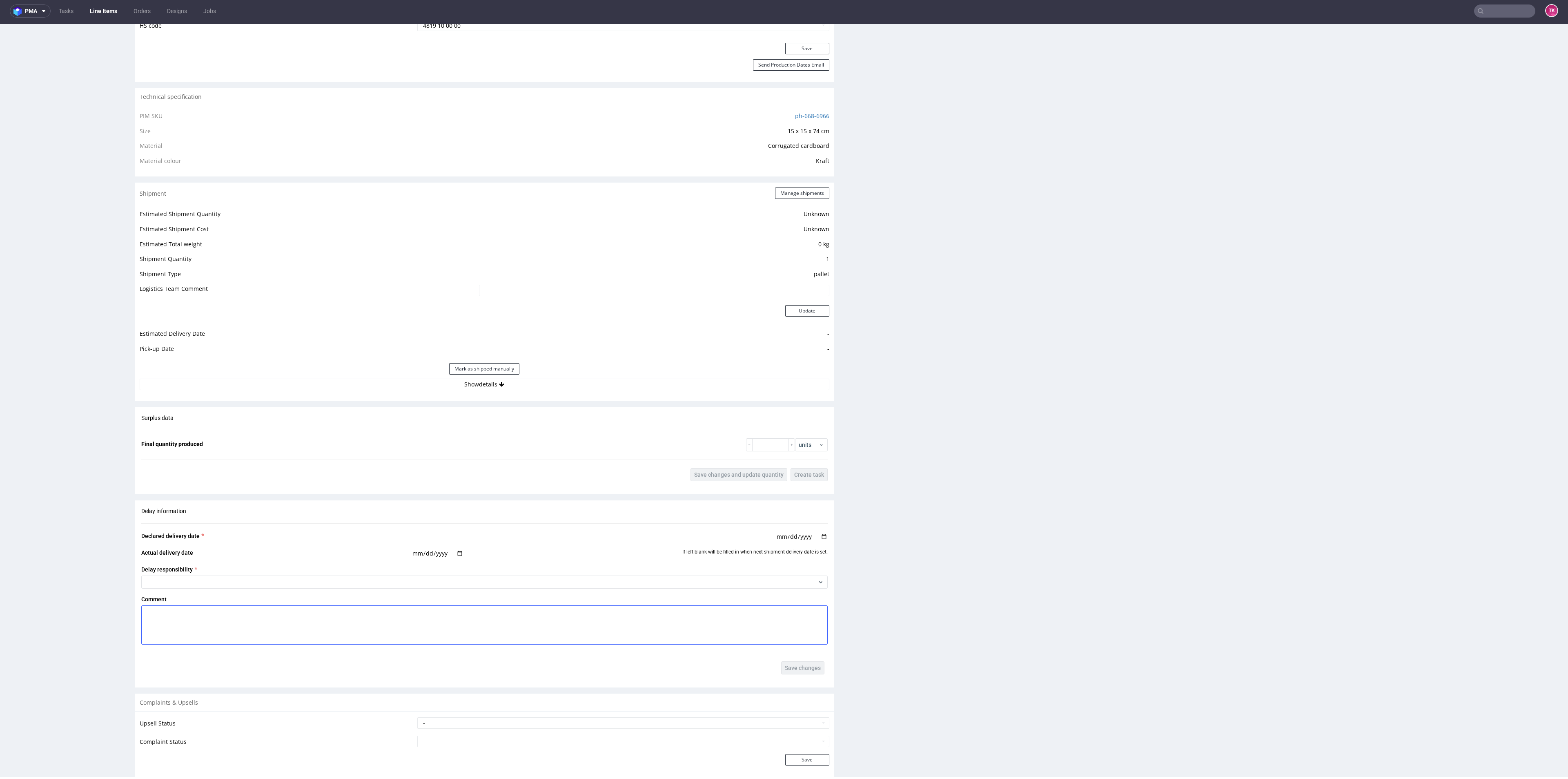
scroll to position [613, 0]
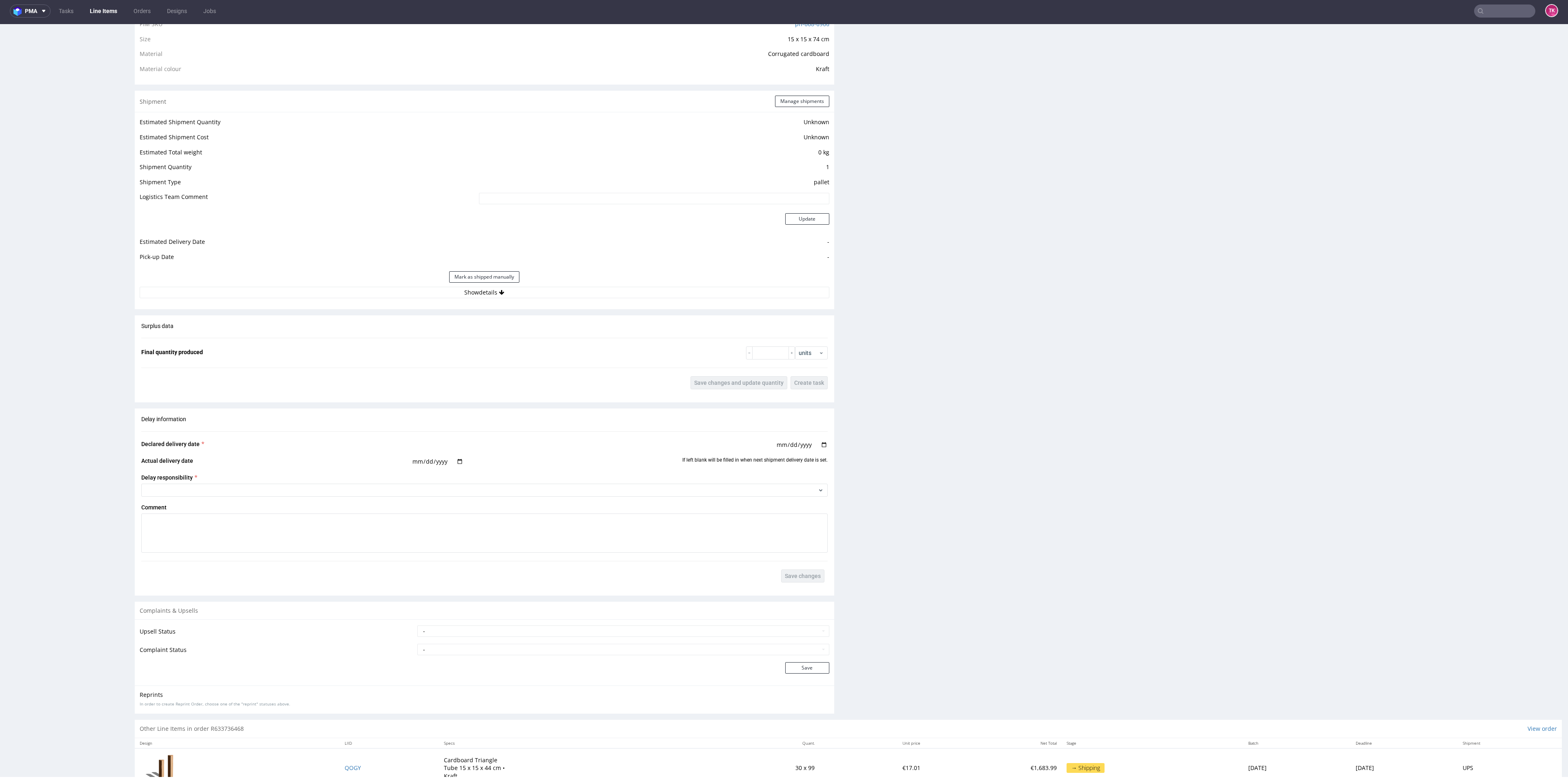
drag, startPoint x: 565, startPoint y: 293, endPoint x: 566, endPoint y: 300, distance: 7.1
click at [565, 296] on button "Show details" at bounding box center [484, 292] width 690 height 12
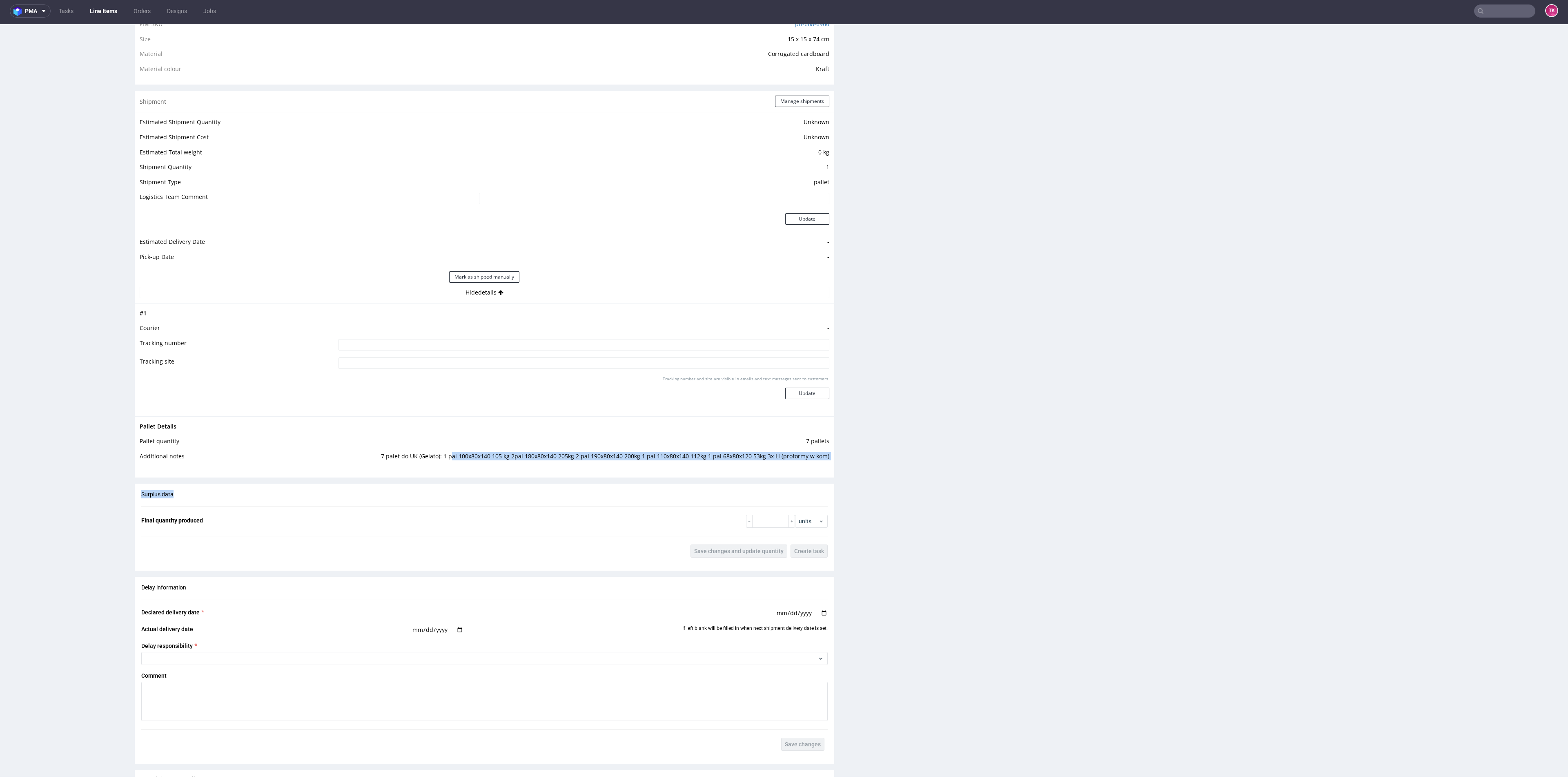
drag, startPoint x: 445, startPoint y: 456, endPoint x: 612, endPoint y: 482, distance: 169.0
click at [658, 488] on div "Production Production Status Waiting for Artwork Waiting for Diecut Waiting for…" at bounding box center [484, 227] width 699 height 1322
drag, startPoint x: 508, startPoint y: 478, endPoint x: 473, endPoint y: 465, distance: 37.3
click at [507, 478] on div "Shipment Manage shipments Estimated Shipment Quantity Unknown Estimated Shipmen…" at bounding box center [484, 284] width 699 height 387
drag, startPoint x: 441, startPoint y: 453, endPoint x: 623, endPoint y: 482, distance: 184.3
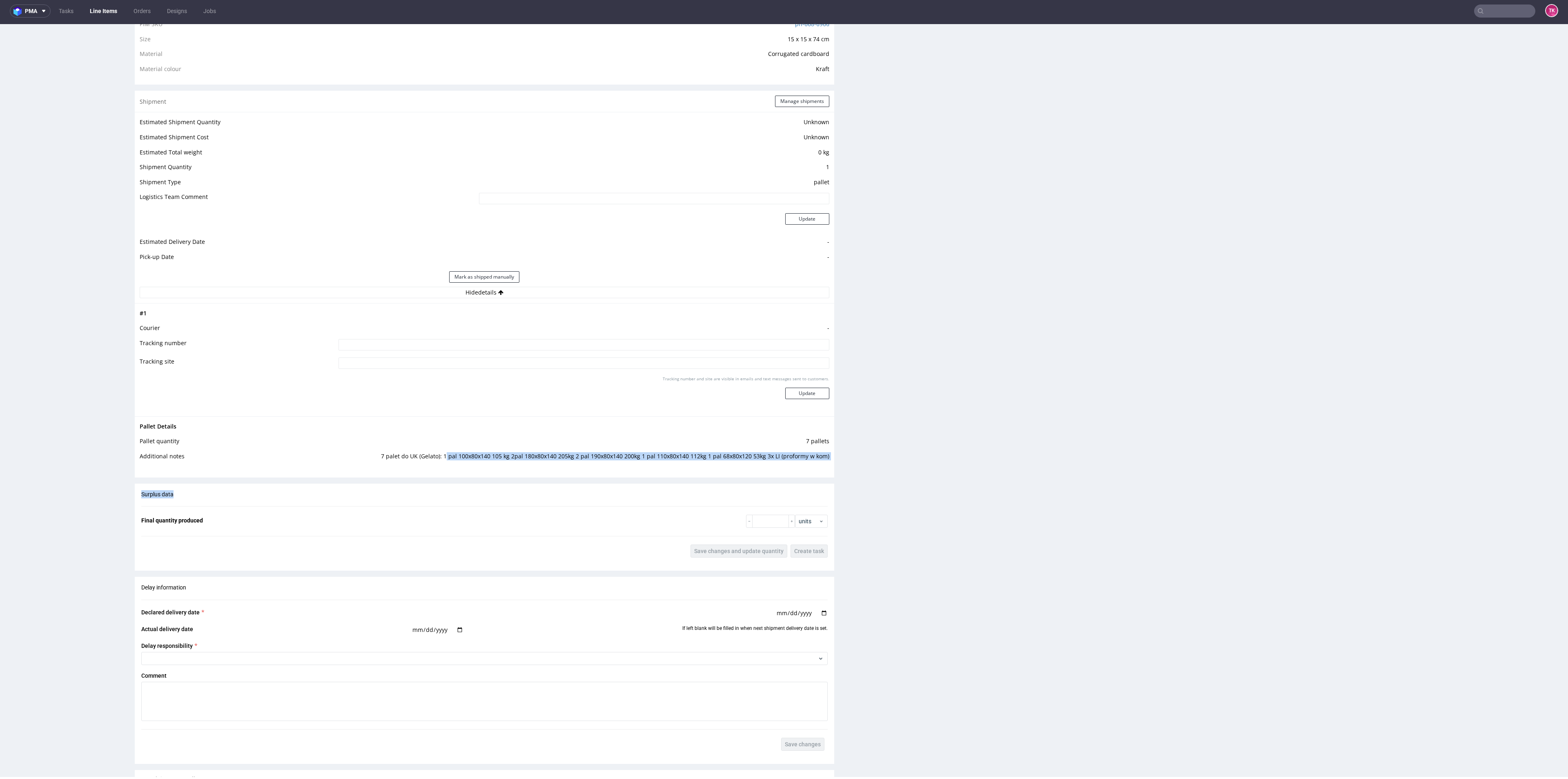
click at [623, 482] on div "Production Production Status Waiting for Artwork Waiting for Diecut Waiting for…" at bounding box center [484, 227] width 699 height 1322
click at [439, 458] on td "7 palet do UK (Gelato): 1 pal 100x80x140 105 kg 2pal 180x80x140 205kg 2 pal 190…" at bounding box center [579, 459] width 499 height 15
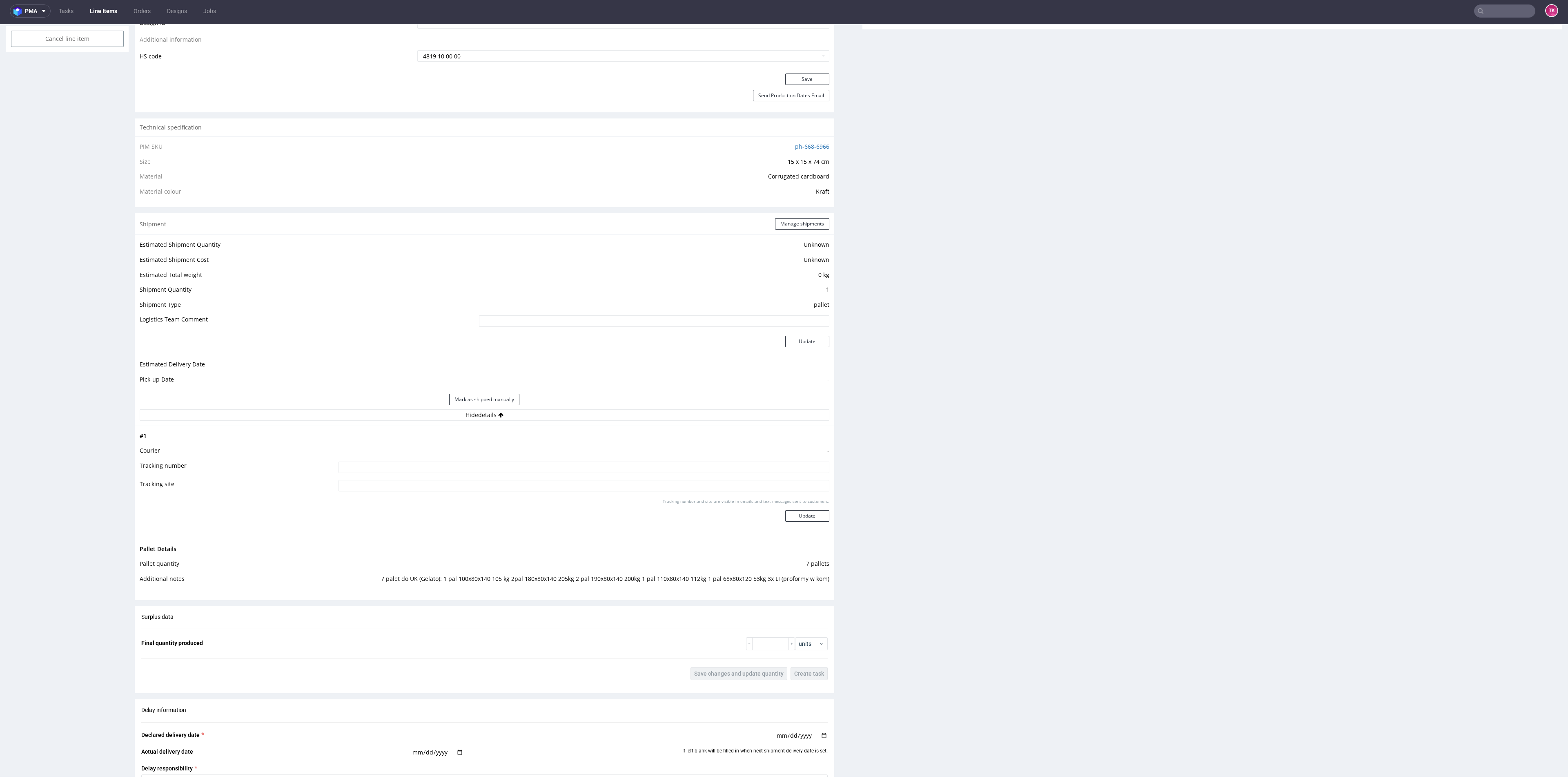
scroll to position [429, 0]
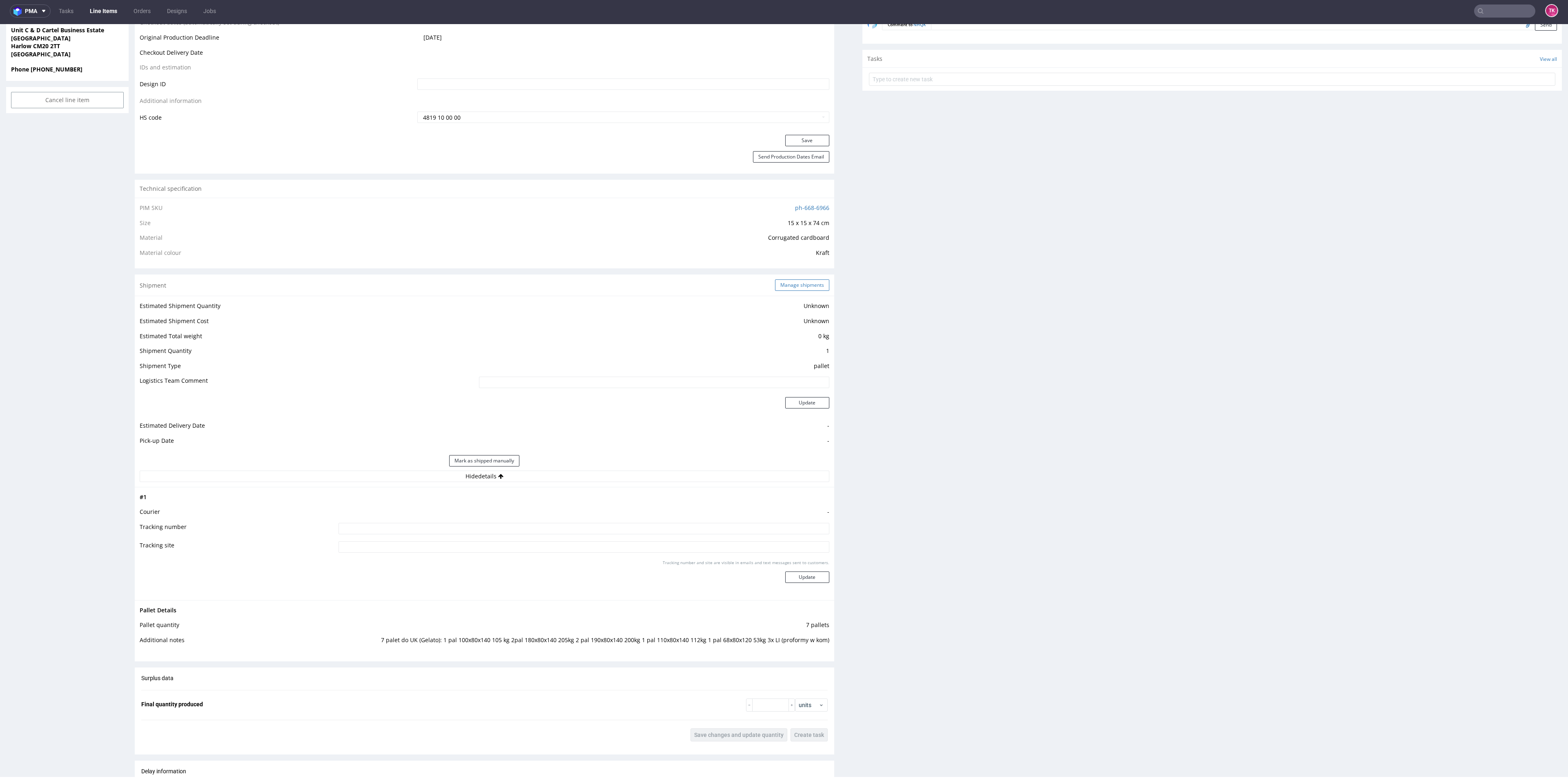
click at [811, 287] on button "Manage shipments" at bounding box center [802, 285] width 54 height 12
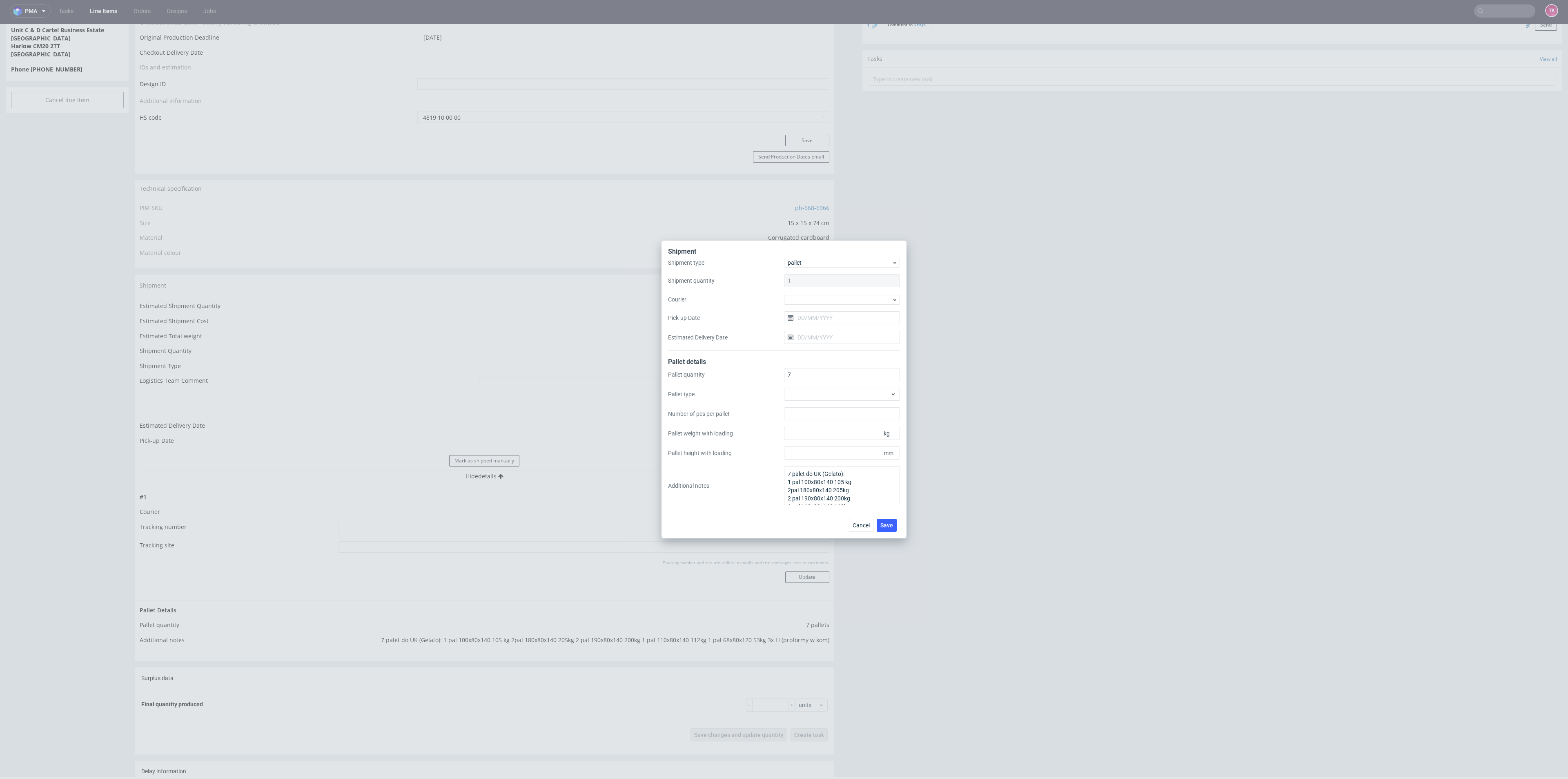
click at [813, 305] on div "Shipment type pallet Shipment quantity 1 Courier Pick-up Date Estimated Deliver…" at bounding box center [783, 304] width 232 height 93
click at [814, 300] on div at bounding box center [842, 300] width 116 height 10
click at [819, 340] on div "Kuehne + Nagel" at bounding box center [842, 345] width 110 height 15
click at [814, 312] on input "Pick-up Date" at bounding box center [842, 317] width 116 height 13
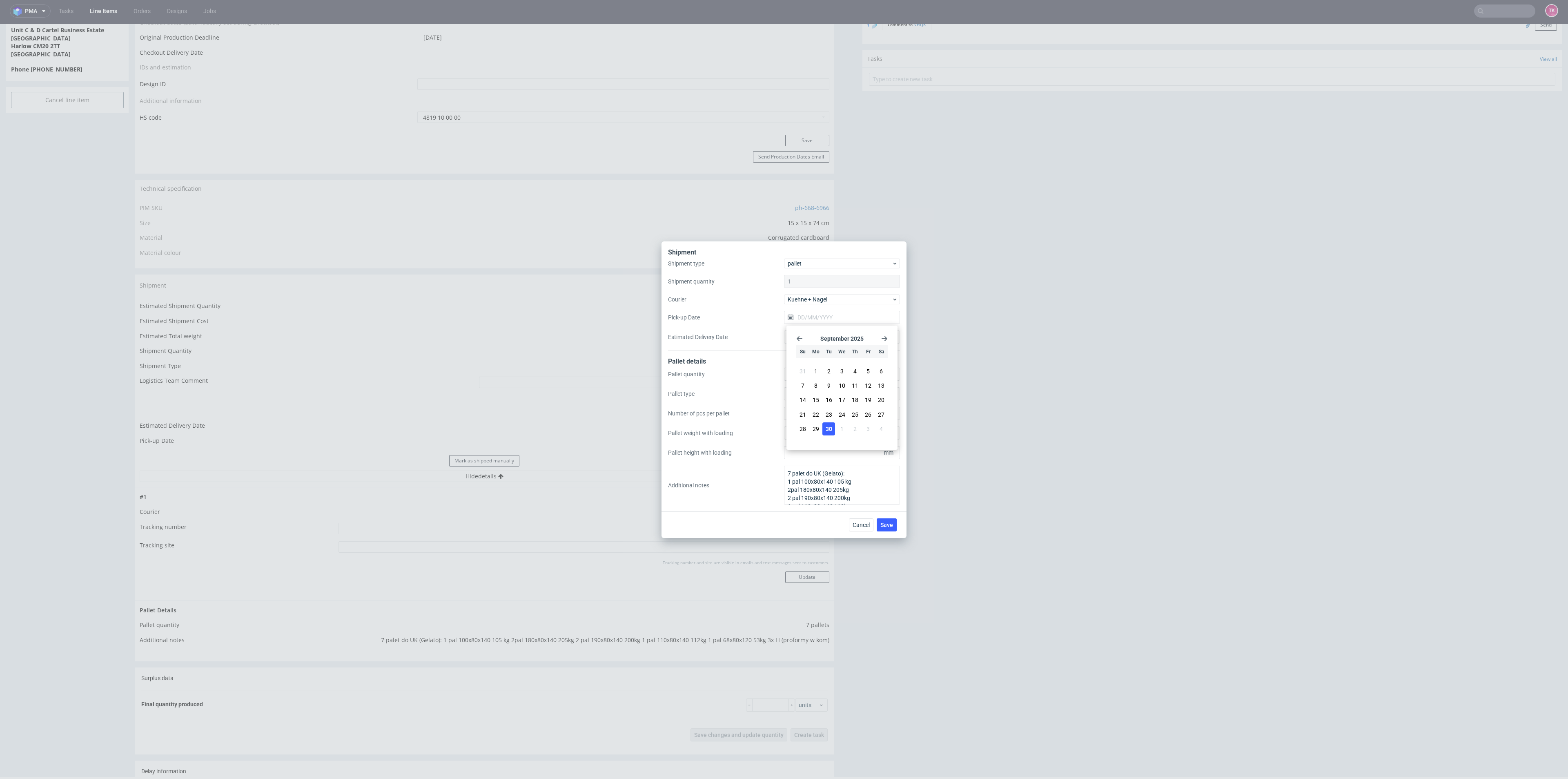
click at [833, 431] on button "30" at bounding box center [828, 429] width 13 height 13
type input "30/09/2025"
click at [836, 315] on input "30/09/2025" at bounding box center [842, 317] width 116 height 13
click at [869, 524] on span "Cancel" at bounding box center [861, 524] width 17 height 5
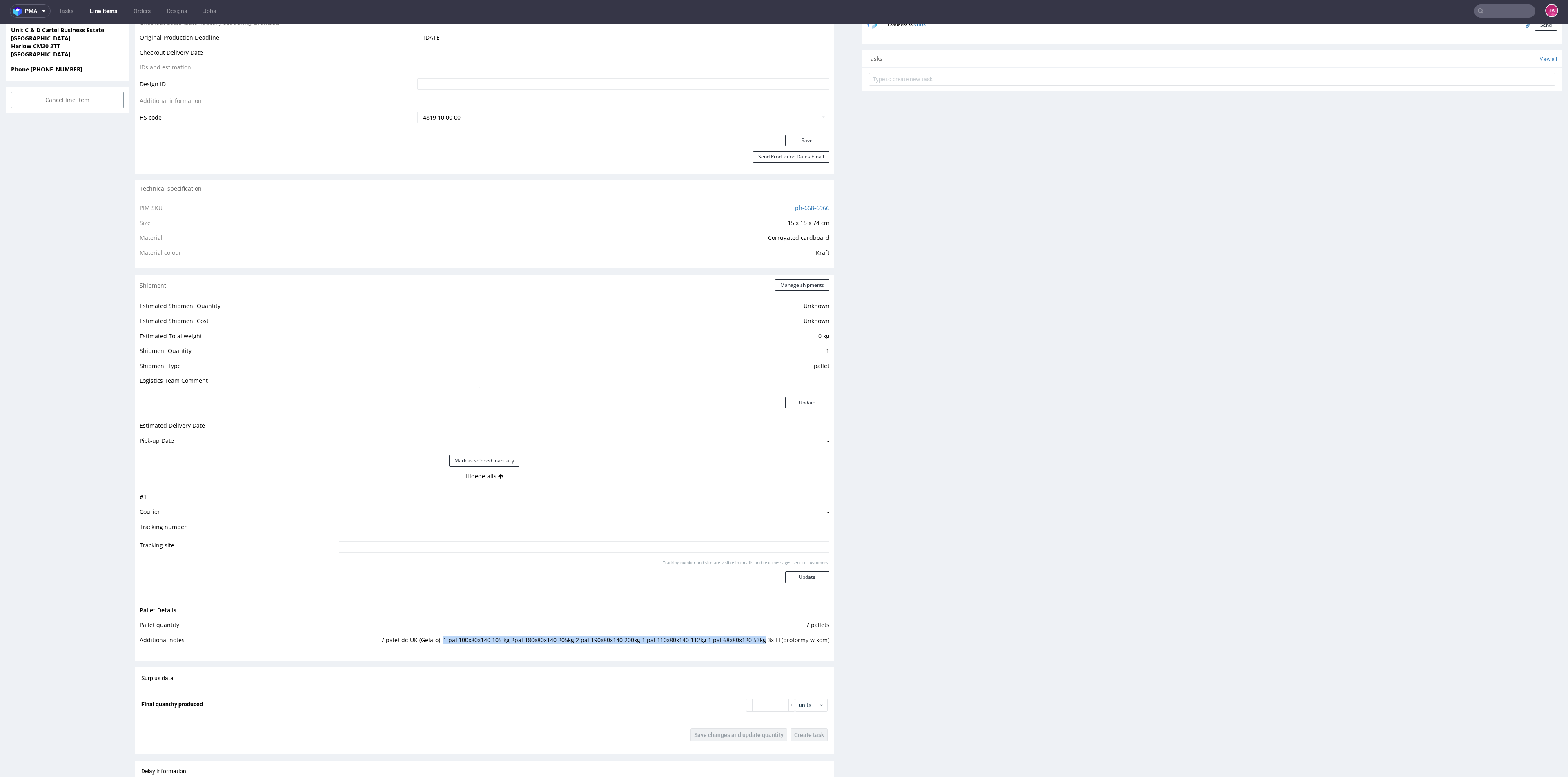
drag, startPoint x: 439, startPoint y: 641, endPoint x: 757, endPoint y: 647, distance: 318.1
click at [757, 647] on td "7 palet do UK (Gelato): 1 pal 100x80x140 105 kg 2pal 180x80x140 205kg 2 pal 190…" at bounding box center [579, 643] width 499 height 15
copy td "1 pal 100x80x140 105 kg 2pal 180x80x140 205kg 2 pal 190x80x140 200kg 1 pal 110x…"
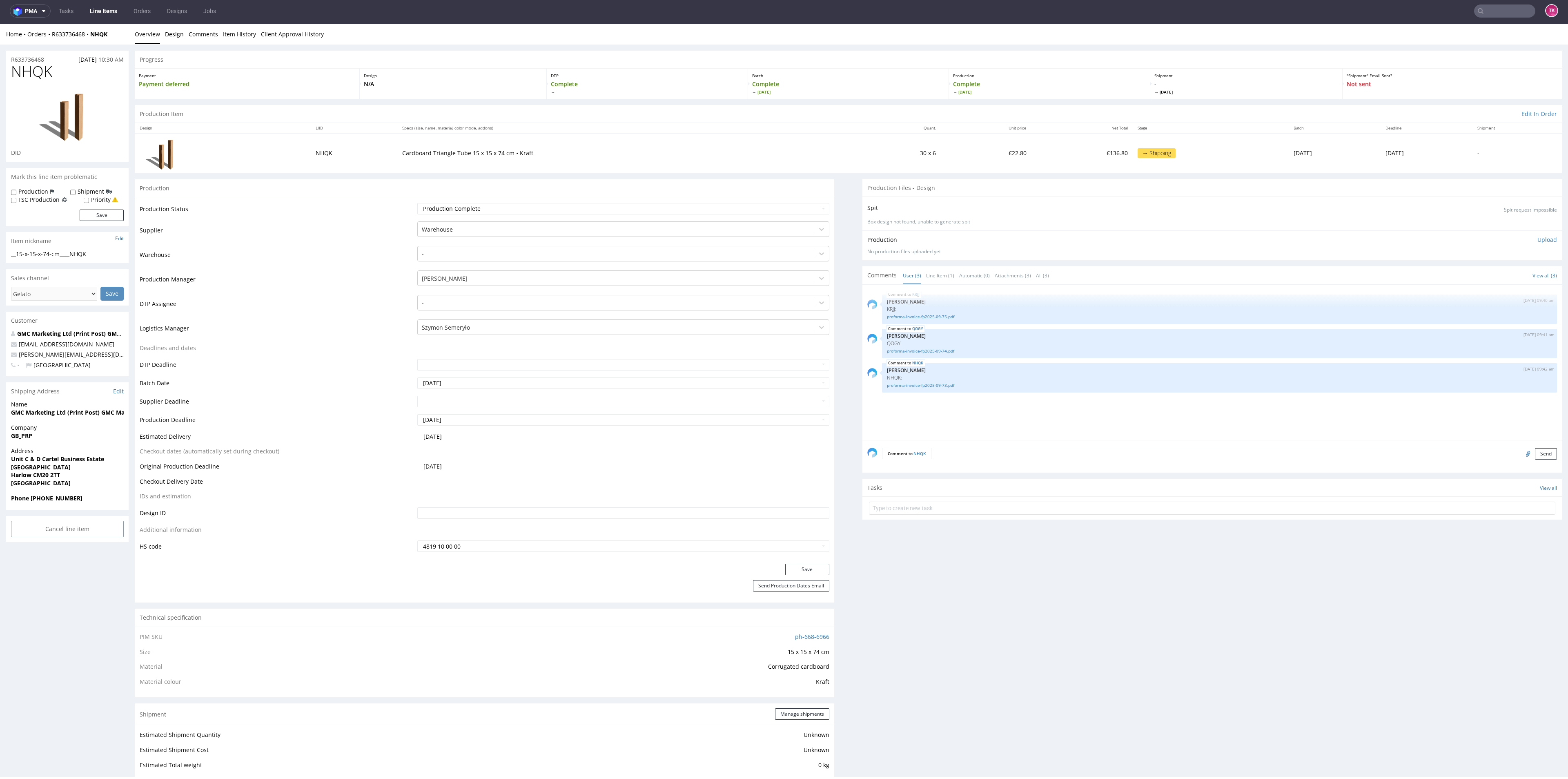
scroll to position [0, 0]
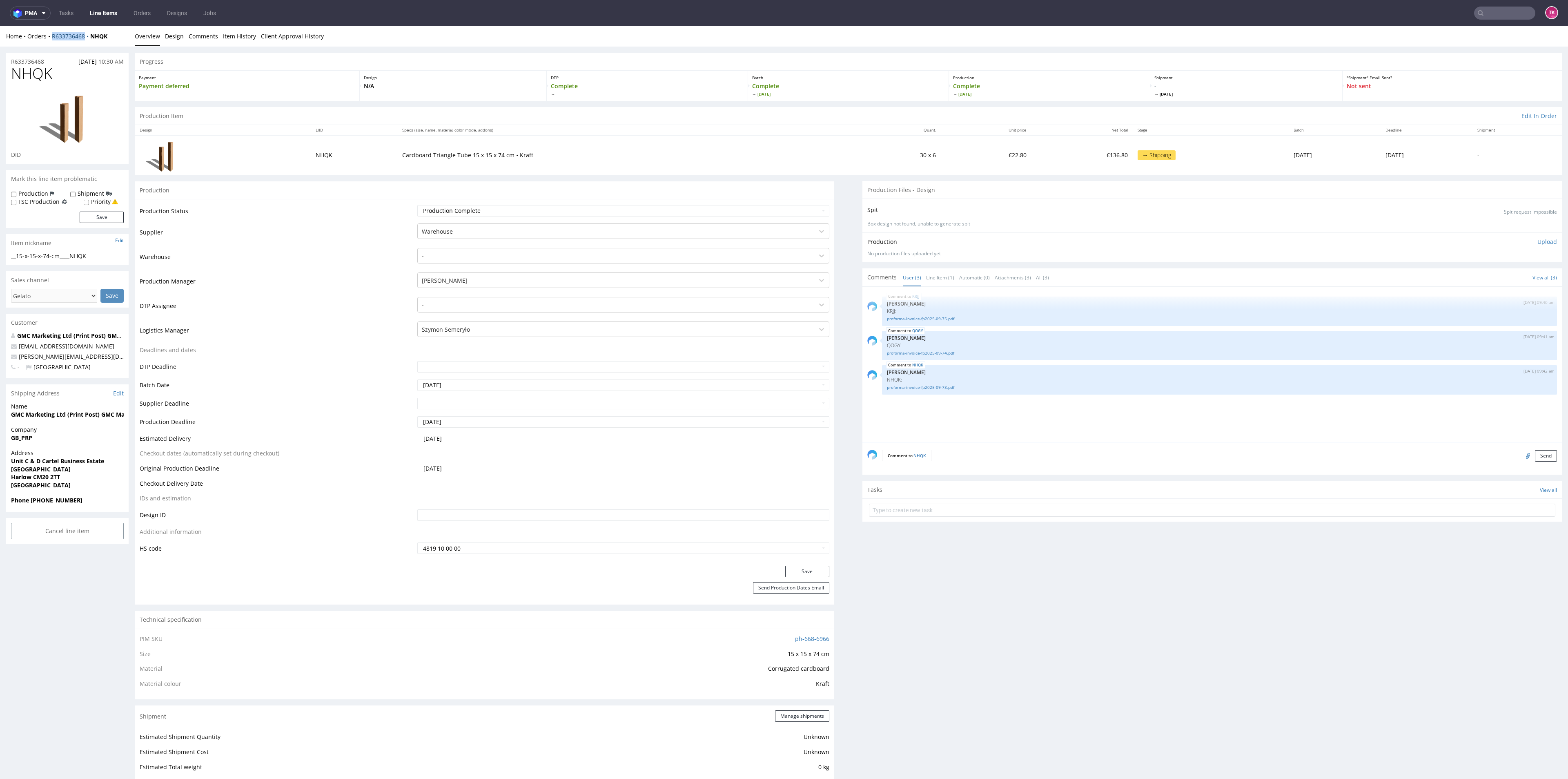
drag, startPoint x: 51, startPoint y: 41, endPoint x: 84, endPoint y: 39, distance: 33.1
click at [84, 39] on div "Home Orders R633736468 NHQK Overview Design Comments Item History Client Approv…" at bounding box center [784, 37] width 1568 height 21
copy link "R633736468"
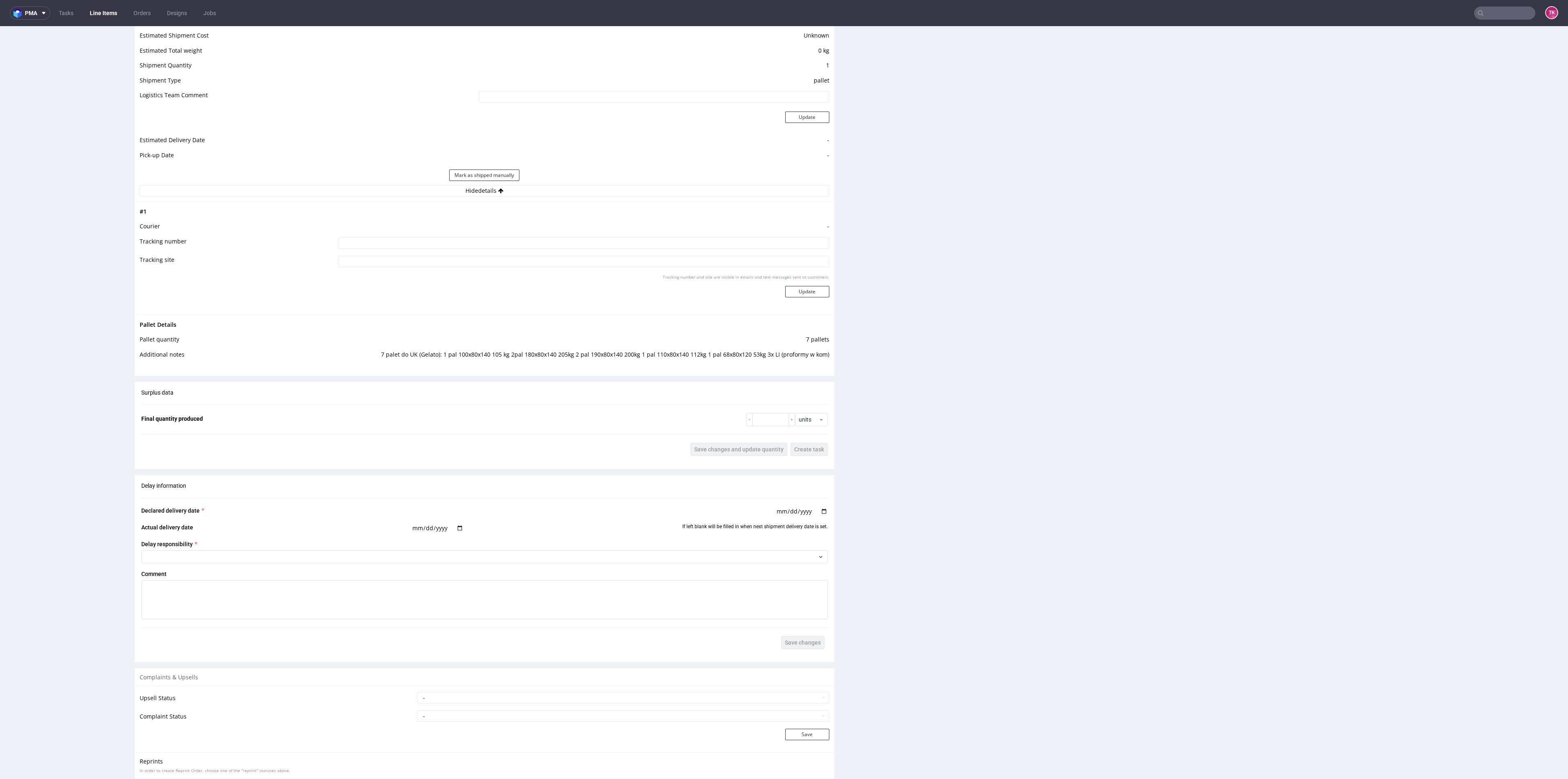
scroll to position [736, 0]
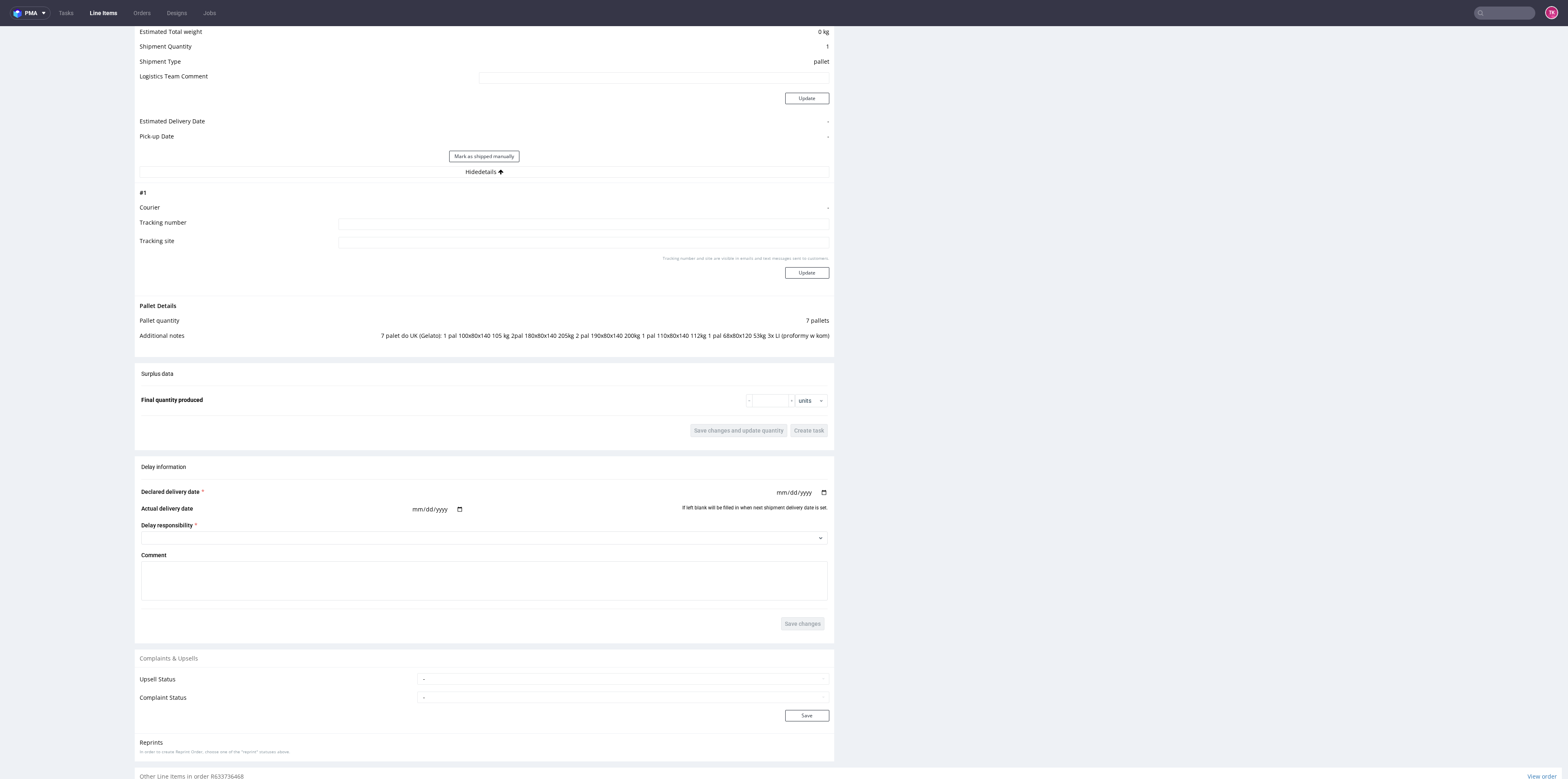
click at [120, 15] on link "Line Items" at bounding box center [103, 13] width 37 height 13
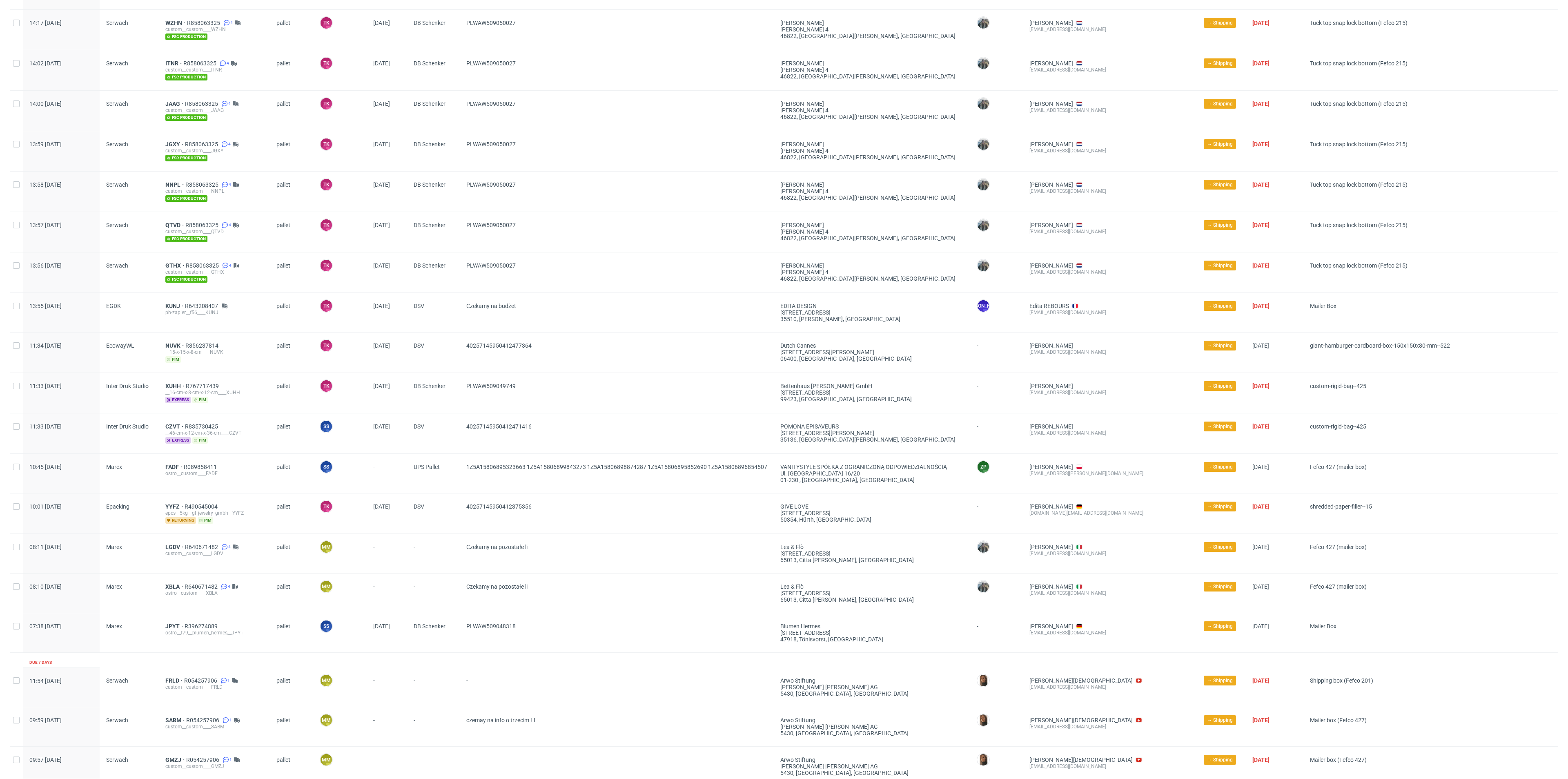
scroll to position [336, 0]
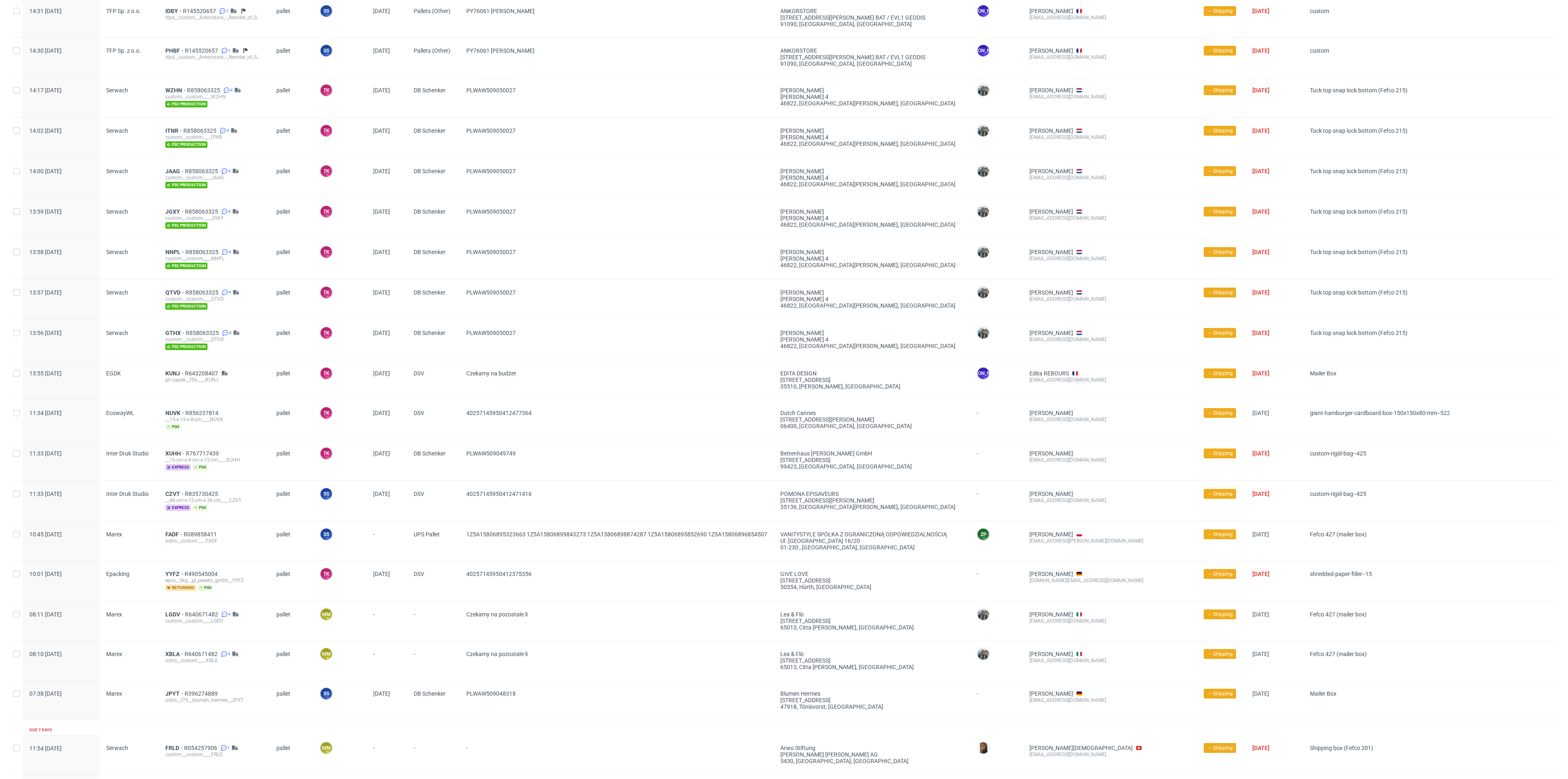
click at [239, 158] on div "JAAG R858063325 4 custom__custom____JAAG fsc production" at bounding box center [214, 178] width 111 height 40
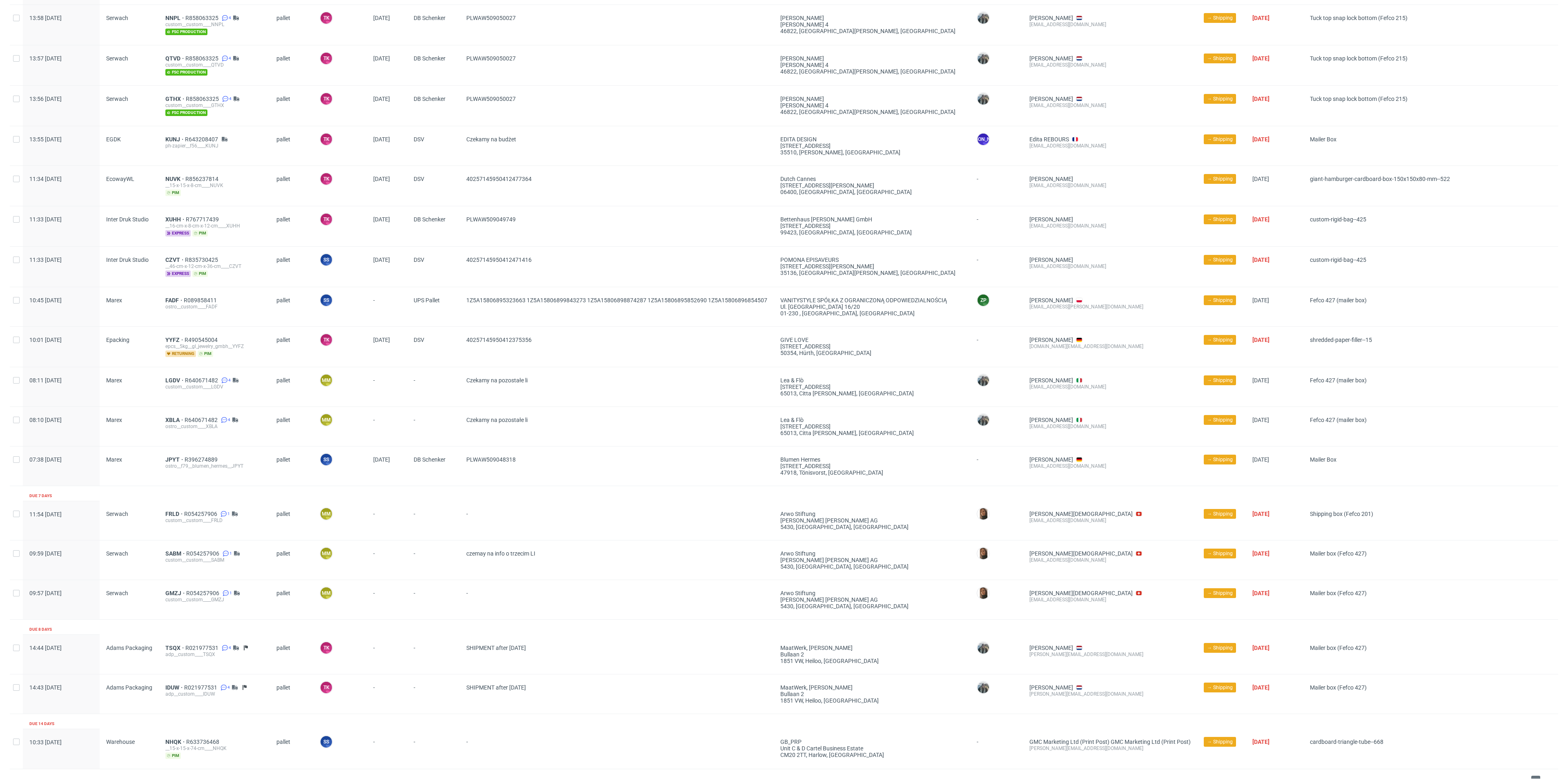
scroll to position [582, 0]
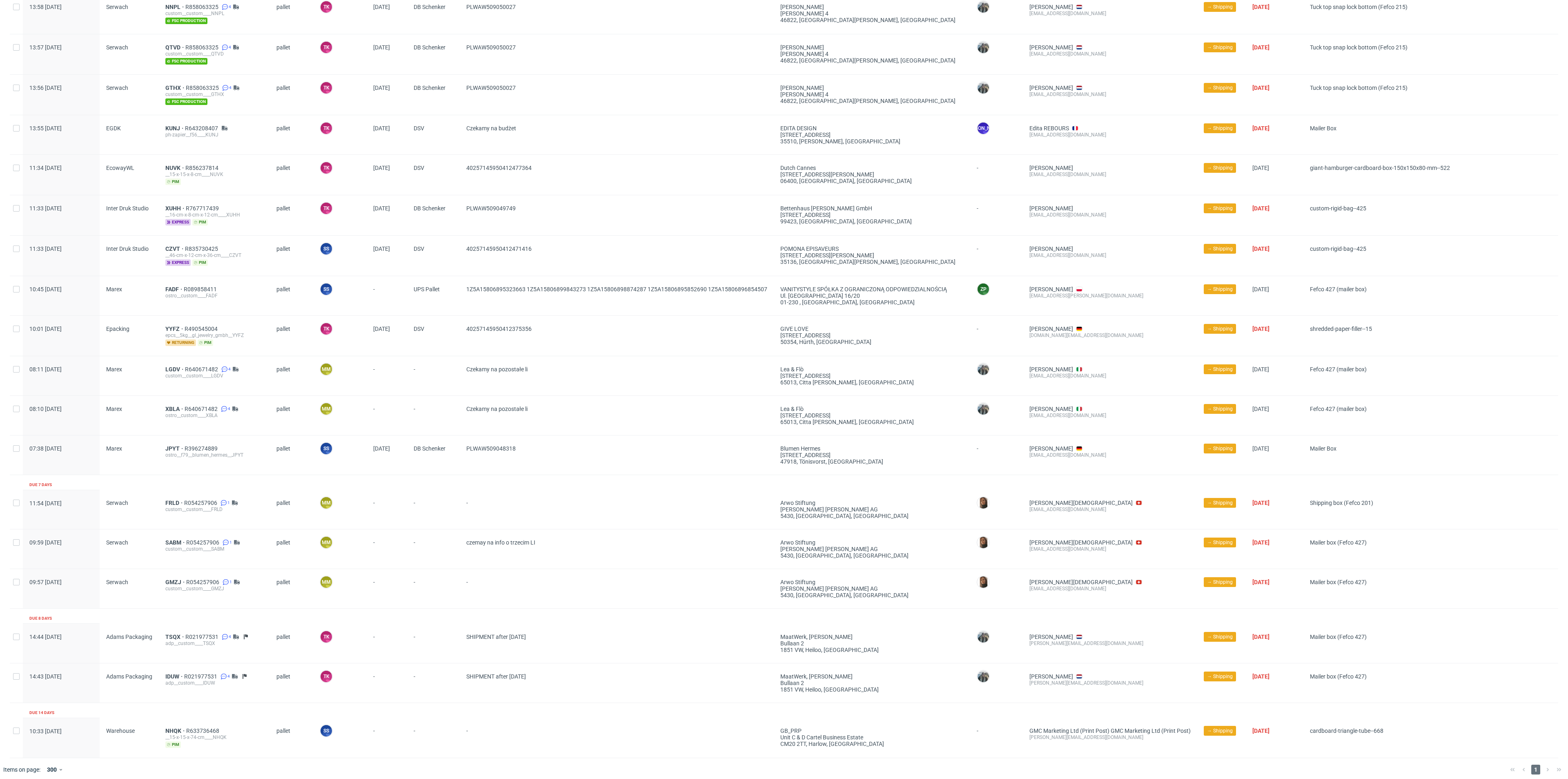
click at [164, 724] on div "NHQK R633736468 __15-x-15-x-74-cm____NHQK pim" at bounding box center [214, 738] width 111 height 40
click at [172, 718] on div "NHQK R633736468 __15-x-15-x-74-cm____NHQK pim" at bounding box center [214, 738] width 111 height 40
click at [170, 728] on span "NHQK" at bounding box center [176, 731] width 21 height 7
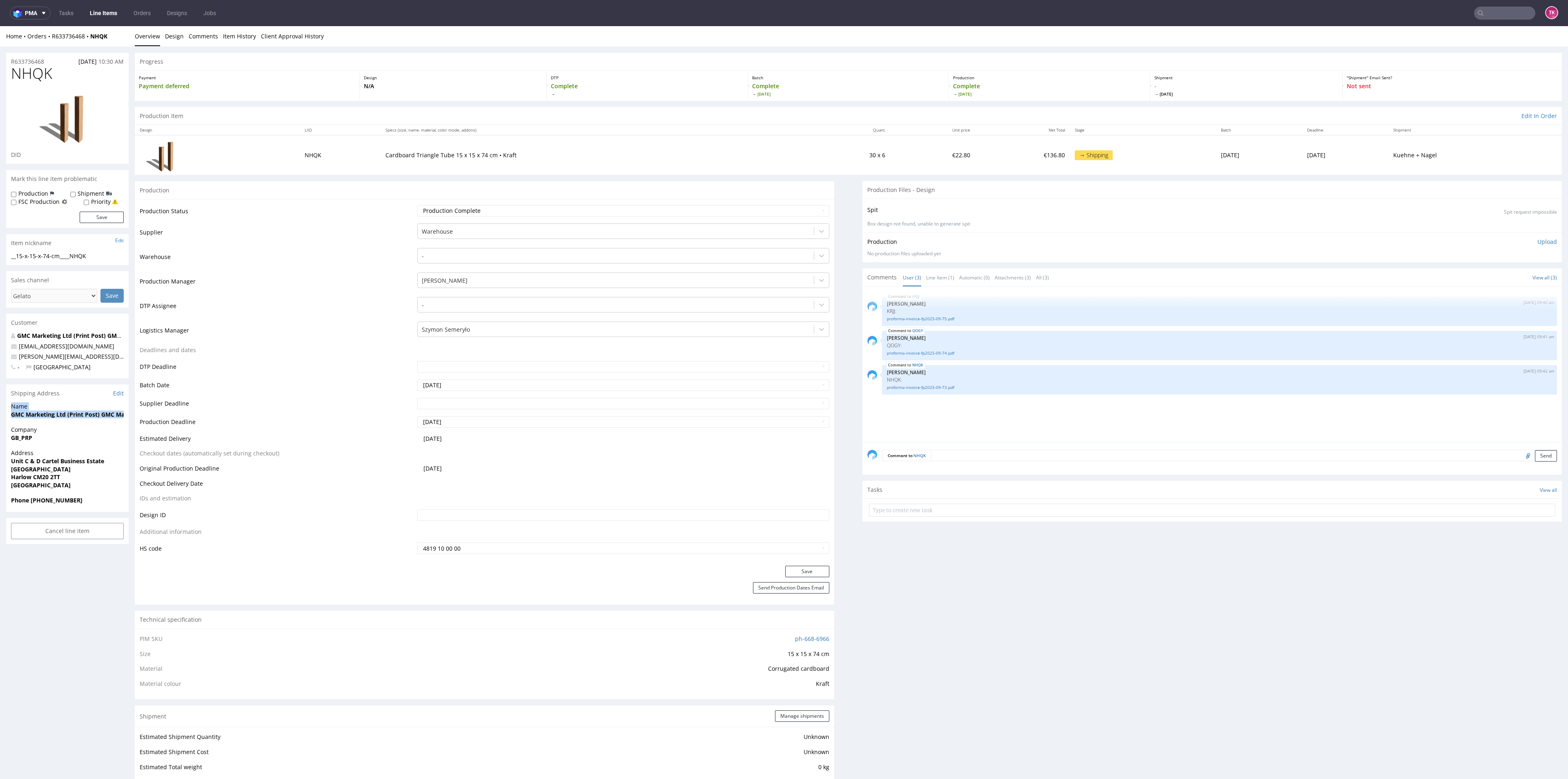
drag, startPoint x: 6, startPoint y: 411, endPoint x: 95, endPoint y: 426, distance: 90.3
click at [125, 415] on div "Name GMC Marketing Ltd (Print Post) GMC Marketing Ltd (Print Post)" at bounding box center [67, 414] width 122 height 23
drag, startPoint x: 89, startPoint y: 427, endPoint x: 36, endPoint y: 423, distance: 53.2
click at [86, 426] on span "Company" at bounding box center [67, 429] width 113 height 8
drag, startPoint x: 2, startPoint y: 415, endPoint x: 5, endPoint y: 432, distance: 17.3
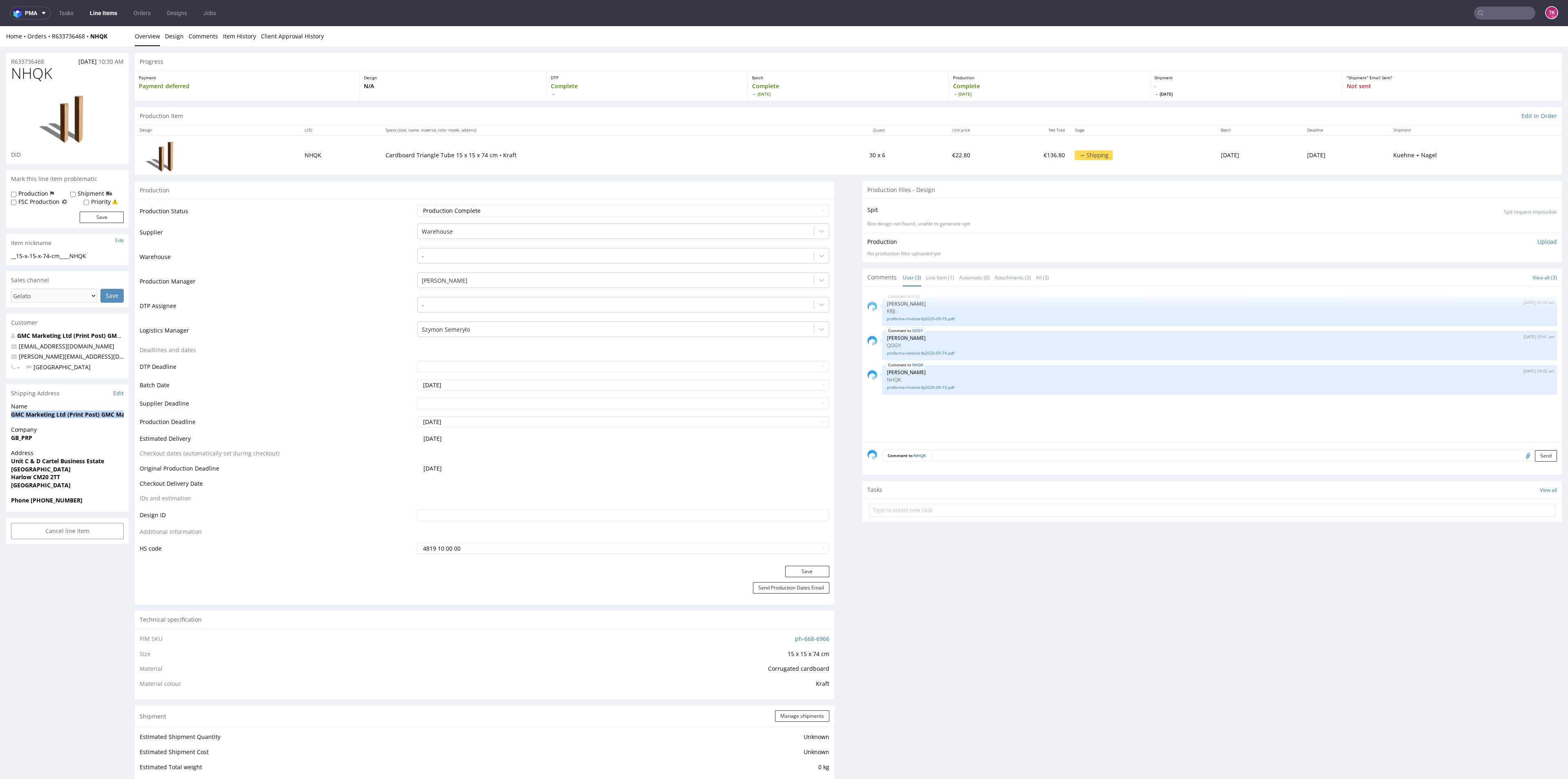
click at [5, 432] on div "R633736468 [DATE] 10:30 AM NHQK DID Mark this line item problematic Production …" at bounding box center [784, 750] width 1568 height 1408
copy strong "GMC Marketing Ltd (Print Post) GMC Marketing Ltd (Print Post)"
click at [942, 507] on input "text" at bounding box center [1213, 510] width 687 height 13
type input "etykiety"
click at [941, 504] on div "etykiety Set due date" at bounding box center [1213, 507] width 687 height 16
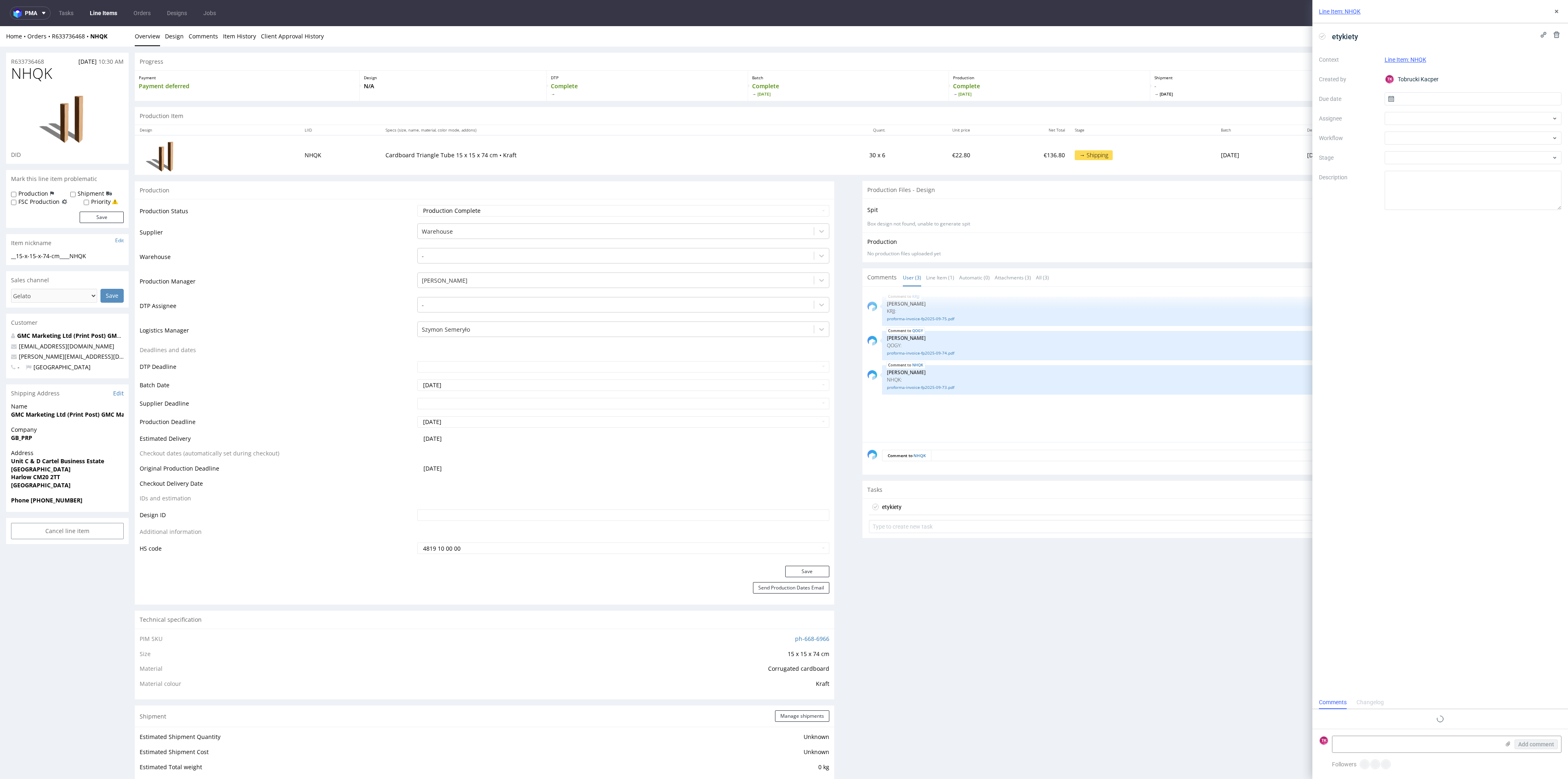
scroll to position [7, 0]
click at [1349, 750] on textarea at bounding box center [1416, 744] width 167 height 16
paste textarea "RWM006586264"
paste textarea "2 pal 140x80x190 410kg gross total/360kg net total - QOGY 1 pal 140x80x110 112k…"
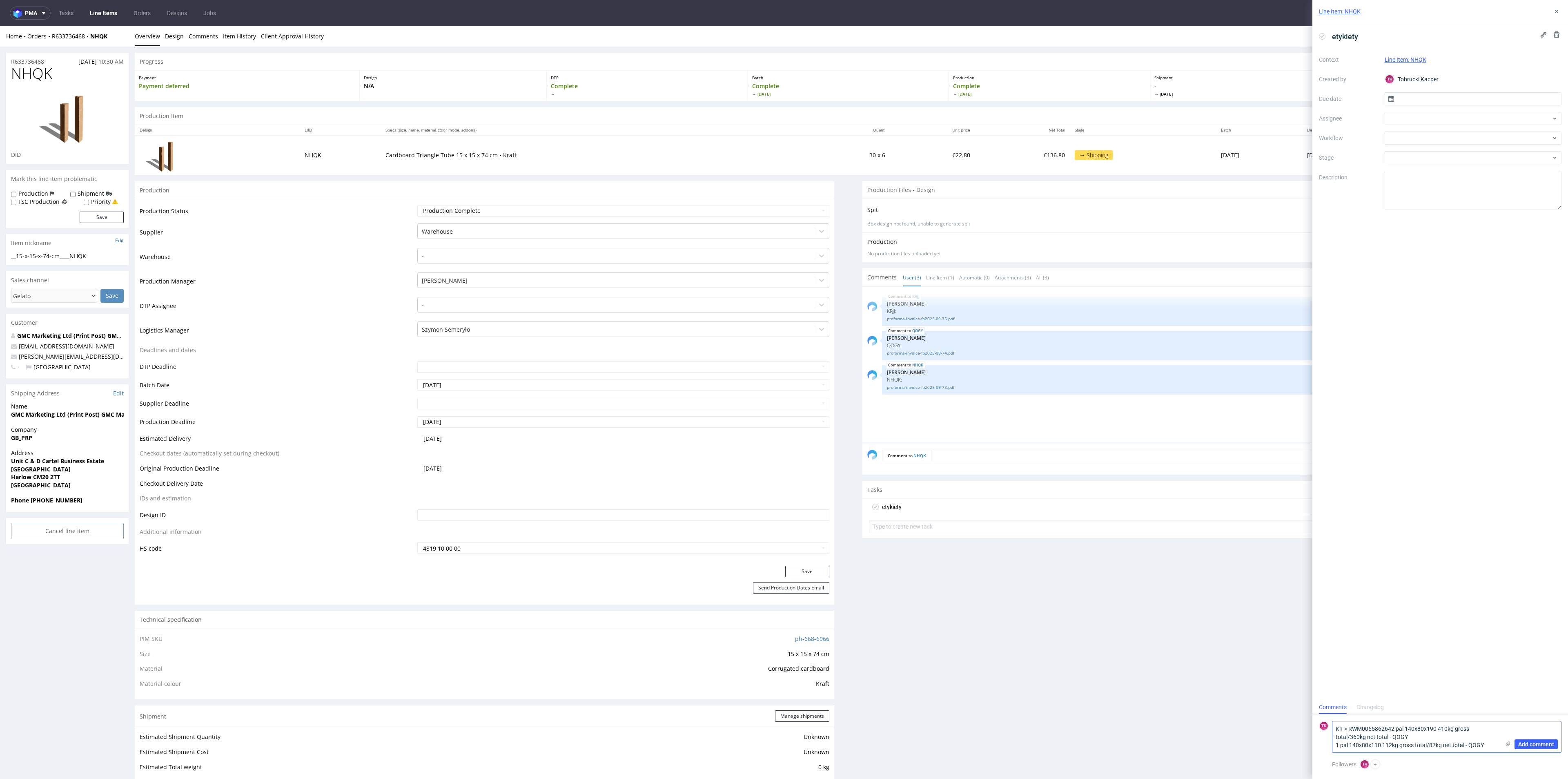
click at [1402, 730] on textarea "Kn-> RWM0065862642 pal 140x80x190 410kg gross total/360kg net total - QOGY 1 pa…" at bounding box center [1416, 737] width 167 height 31
click at [1389, 731] on textarea "Kn-> RWM0065862642 pal 140x80x190 410kg gross total/360kg net total - QOGY 1 pa…" at bounding box center [1416, 737] width 167 height 31
drag, startPoint x: 1393, startPoint y: 730, endPoint x: 1426, endPoint y: 730, distance: 33.0
click at [1393, 730] on textarea "Kn-> RWM0065862642 pal 140x80x190 410kg gross total/360kg net total - QOGY 1 pa…" at bounding box center [1416, 737] width 167 height 31
type textarea "Kn-> RWM006586264 ........... 2 pal 140x80x190 410kg gross total/360kg net tota…"
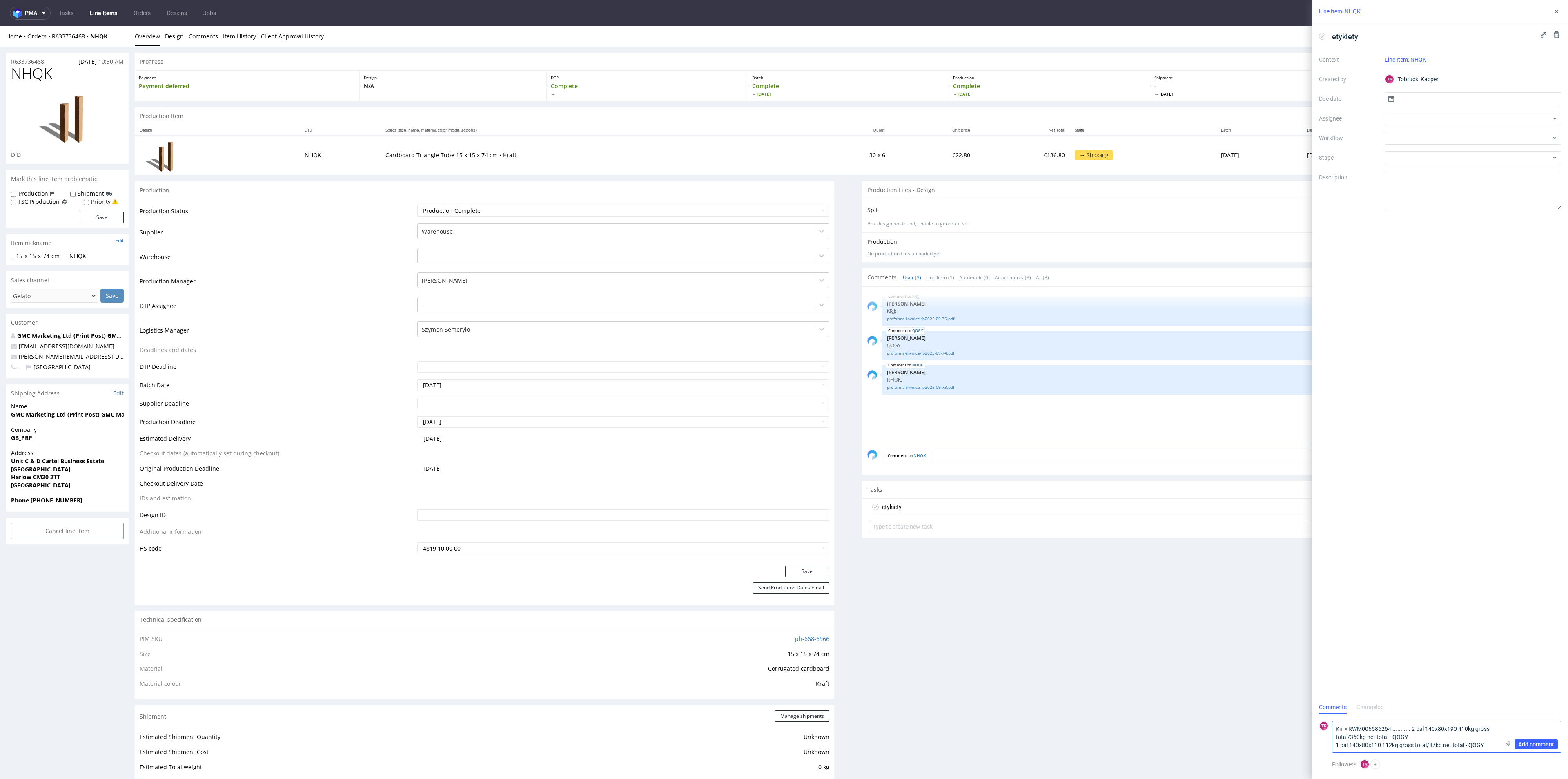
click at [1513, 746] on div "Add comment" at bounding box center [1530, 737] width 61 height 31
click at [1510, 746] on icon at bounding box center [1508, 744] width 7 height 7
click at [0, 0] on input "file" at bounding box center [0, 0] width 0 height 0
click at [697, 317] on td "-" at bounding box center [622, 308] width 414 height 24
click at [1538, 745] on span "Add comment" at bounding box center [1536, 744] width 36 height 5
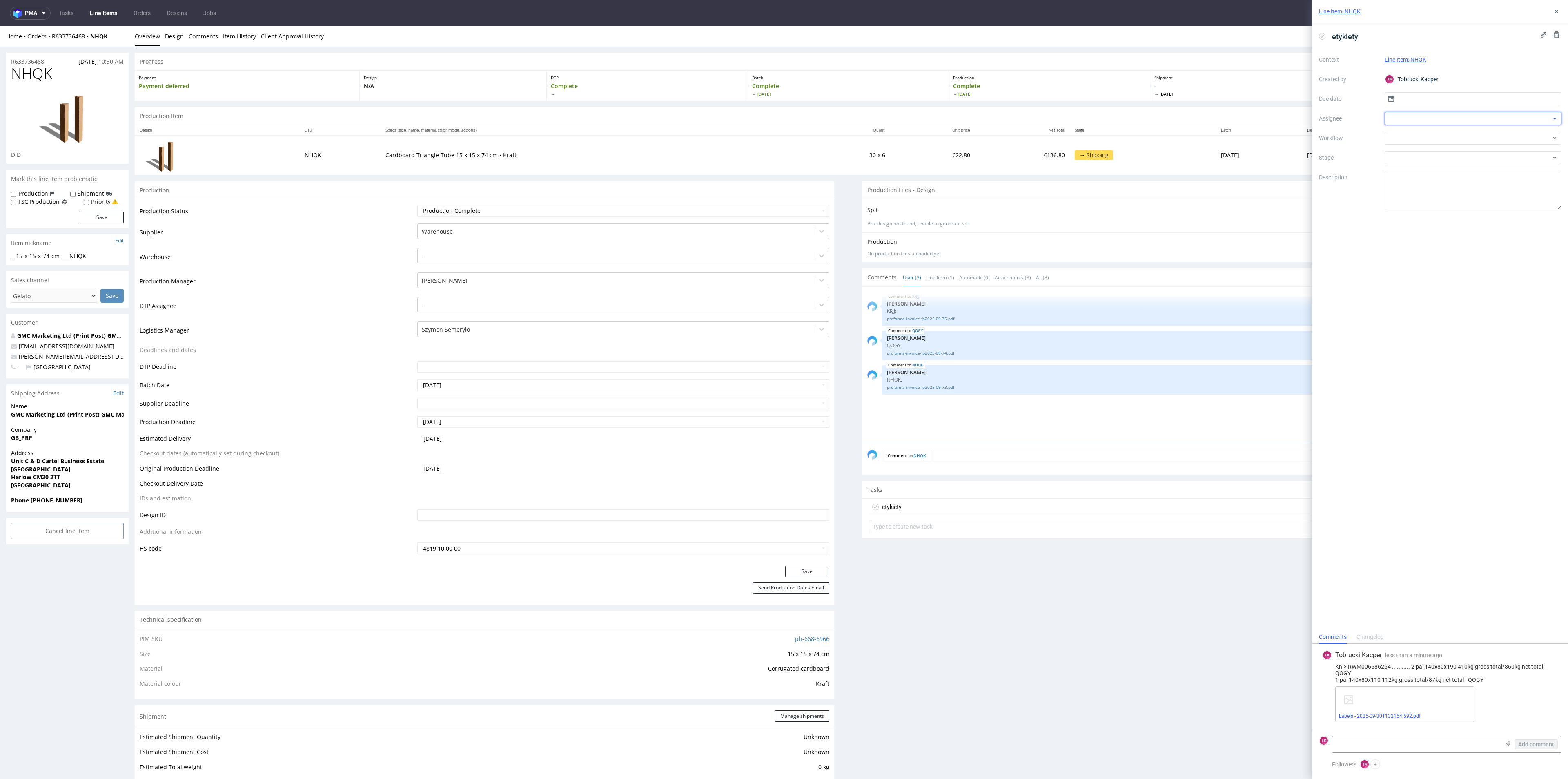
click at [1472, 124] on div at bounding box center [1473, 118] width 177 height 13
type input "fe"
click at [1415, 133] on span "Michał Fedorowicz" at bounding box center [1424, 136] width 44 height 8
click at [1418, 94] on input "text" at bounding box center [1473, 99] width 177 height 13
click at [1457, 213] on span "30" at bounding box center [1460, 210] width 7 height 8
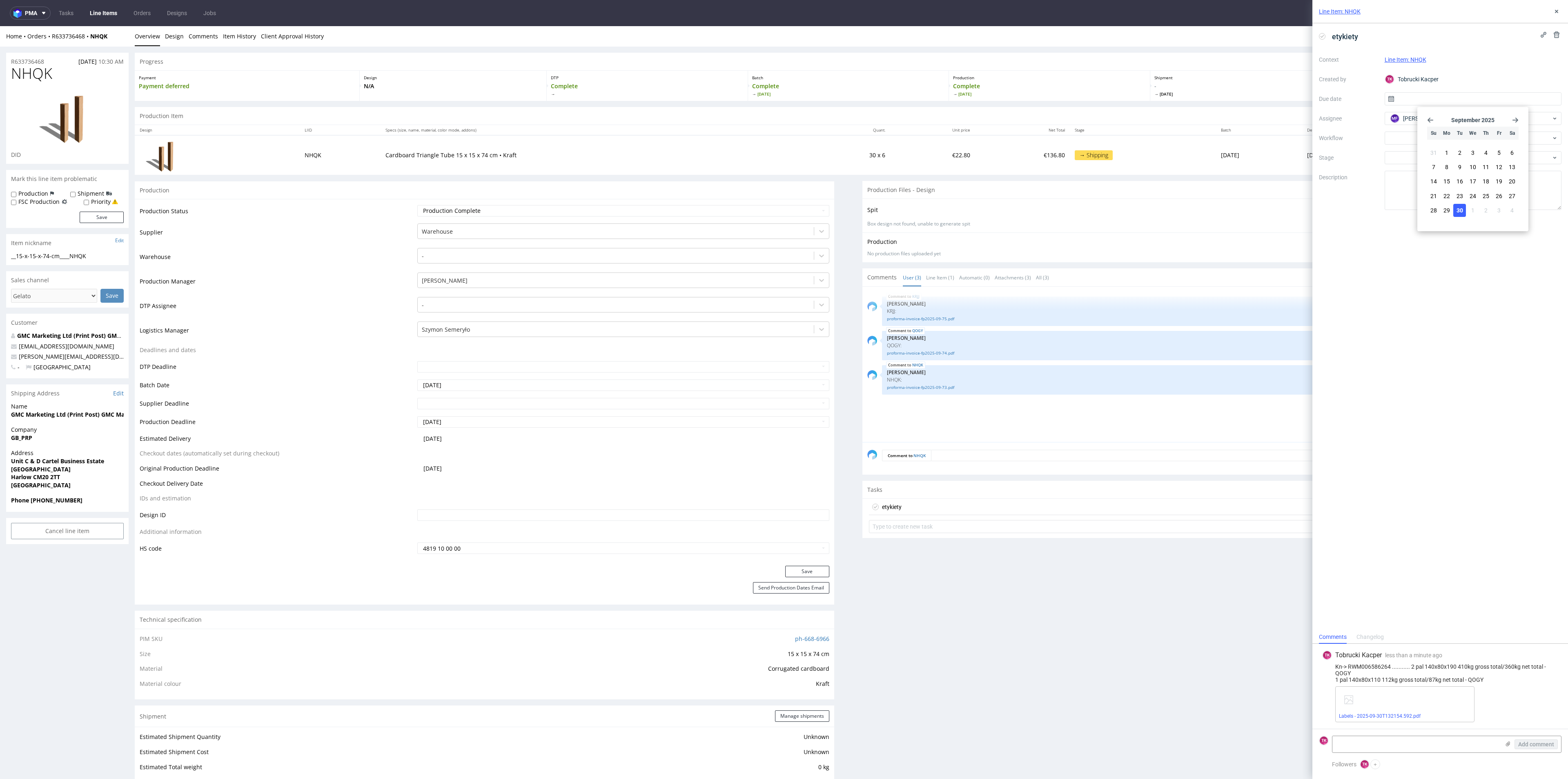
type input "30/09/2025"
click at [1342, 746] on textarea at bounding box center [1416, 744] width 167 height 16
paste textarea "3 pal 140x80x180 505kg gross total/430kg net total - KRJJ 1 pal 120x80x68 53kg …"
type textarea "KN -> ..............3 pal 140x80x180 505kg gross total/430kg net total - KRJJ 1…"
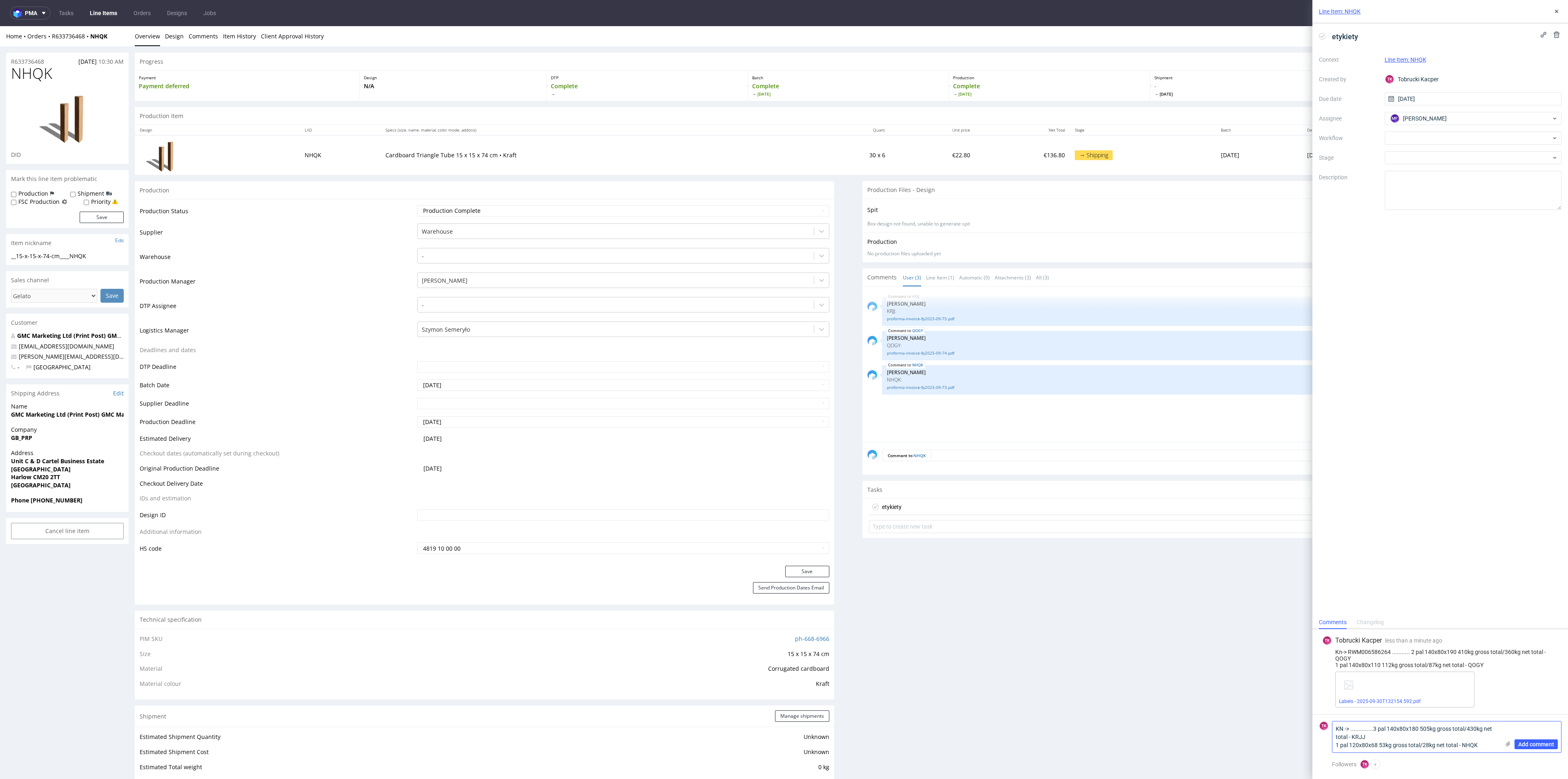
click at [1508, 746] on label at bounding box center [1508, 745] width 7 height 9
click at [0, 0] on input "file" at bounding box center [0, 0] width 0 height 0
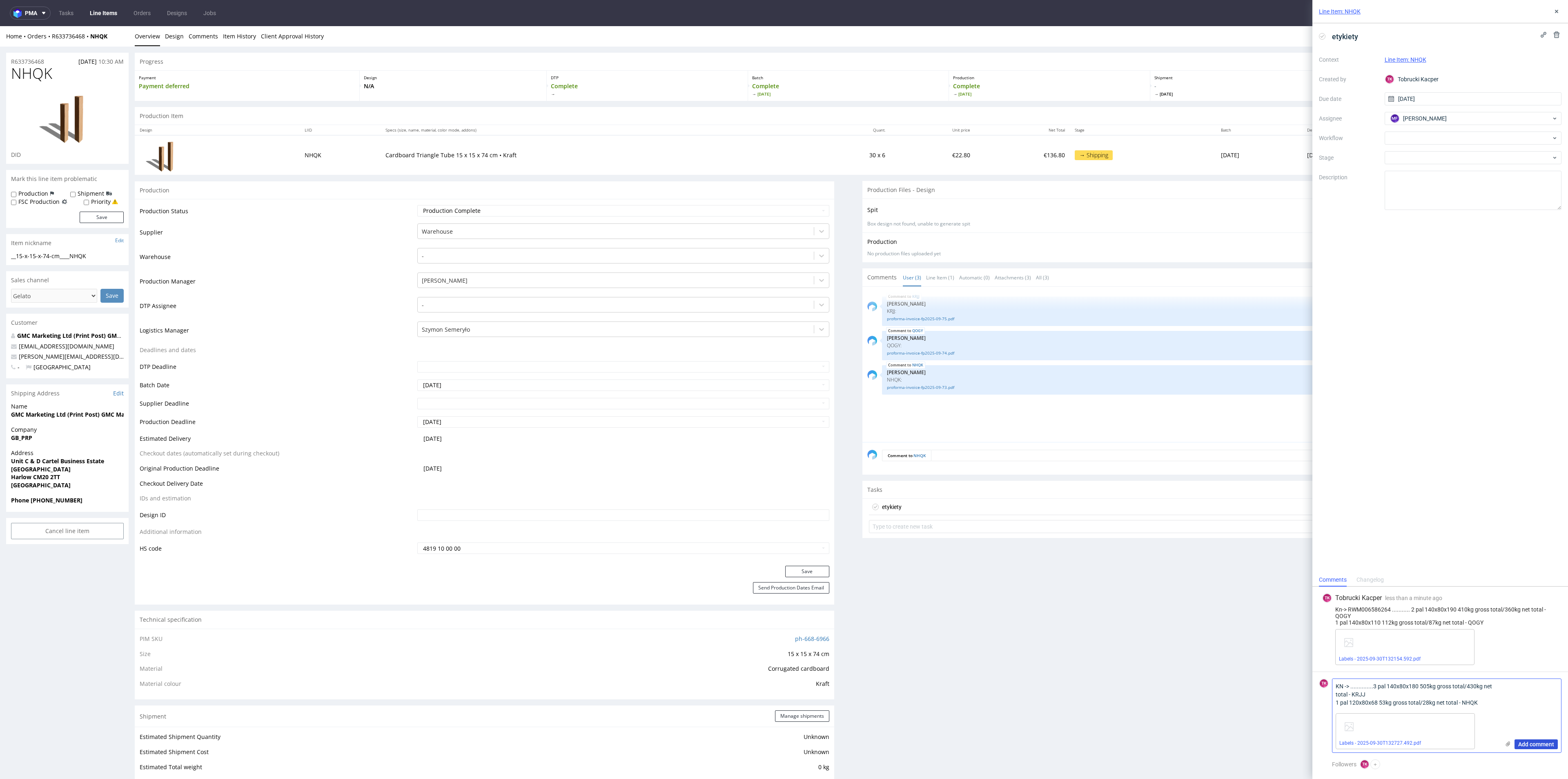
click at [1533, 743] on span "Add comment" at bounding box center [1536, 744] width 36 height 5
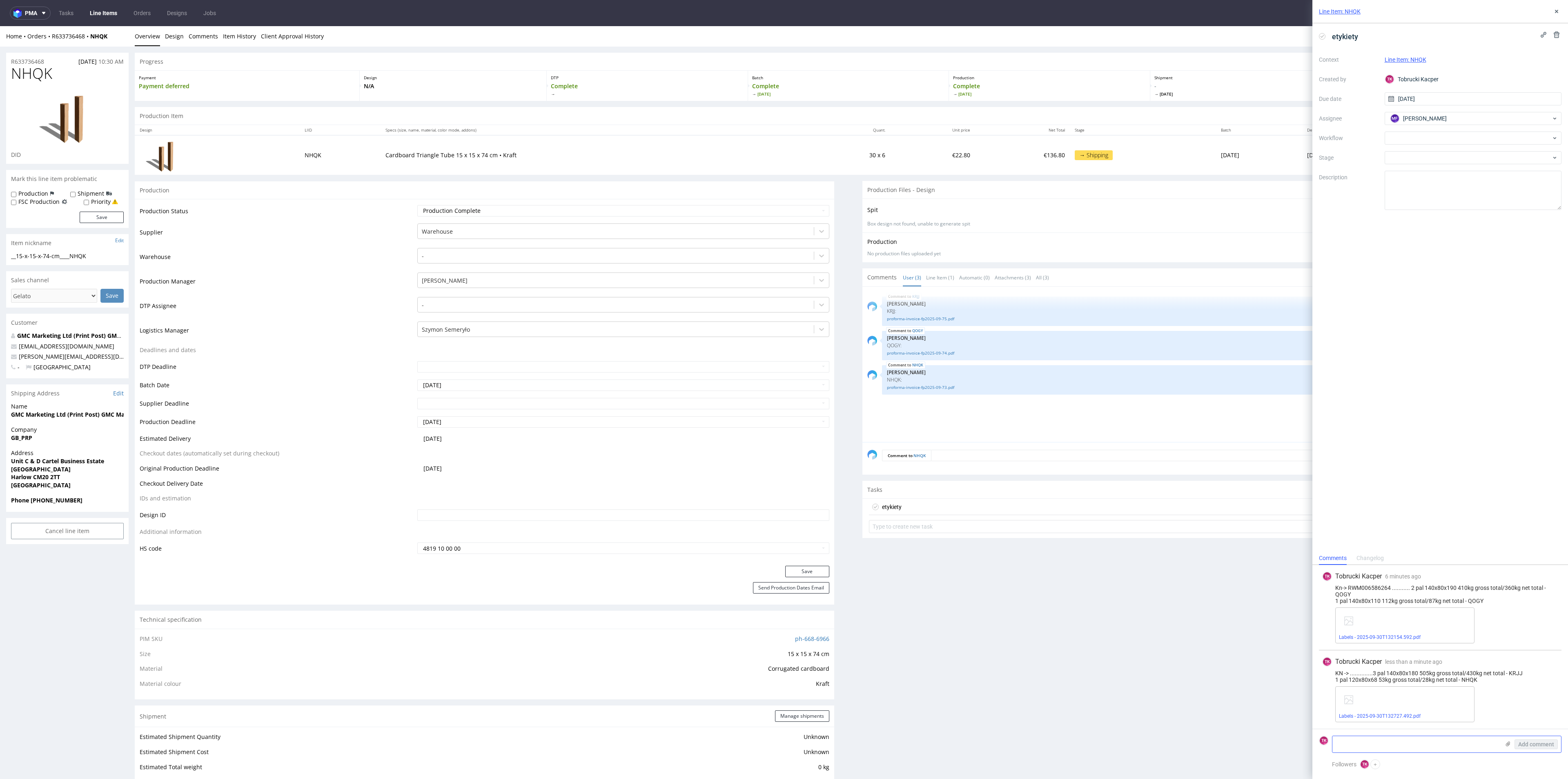
click at [1373, 744] on textarea at bounding box center [1416, 744] width 167 height 16
paste textarea "RWM006586321"
drag, startPoint x: 1483, startPoint y: 679, endPoint x: 1346, endPoint y: 707, distance: 139.8
click at [1327, 673] on div "KN -> ..............3 pal 140x80x180 505kg gross total/430kg net total - KRJJ 1…" at bounding box center [1440, 676] width 236 height 13
copy div "KN -> ..............3 pal 140x80x180 505kg gross total/430kg net total - KRJJ 1…"
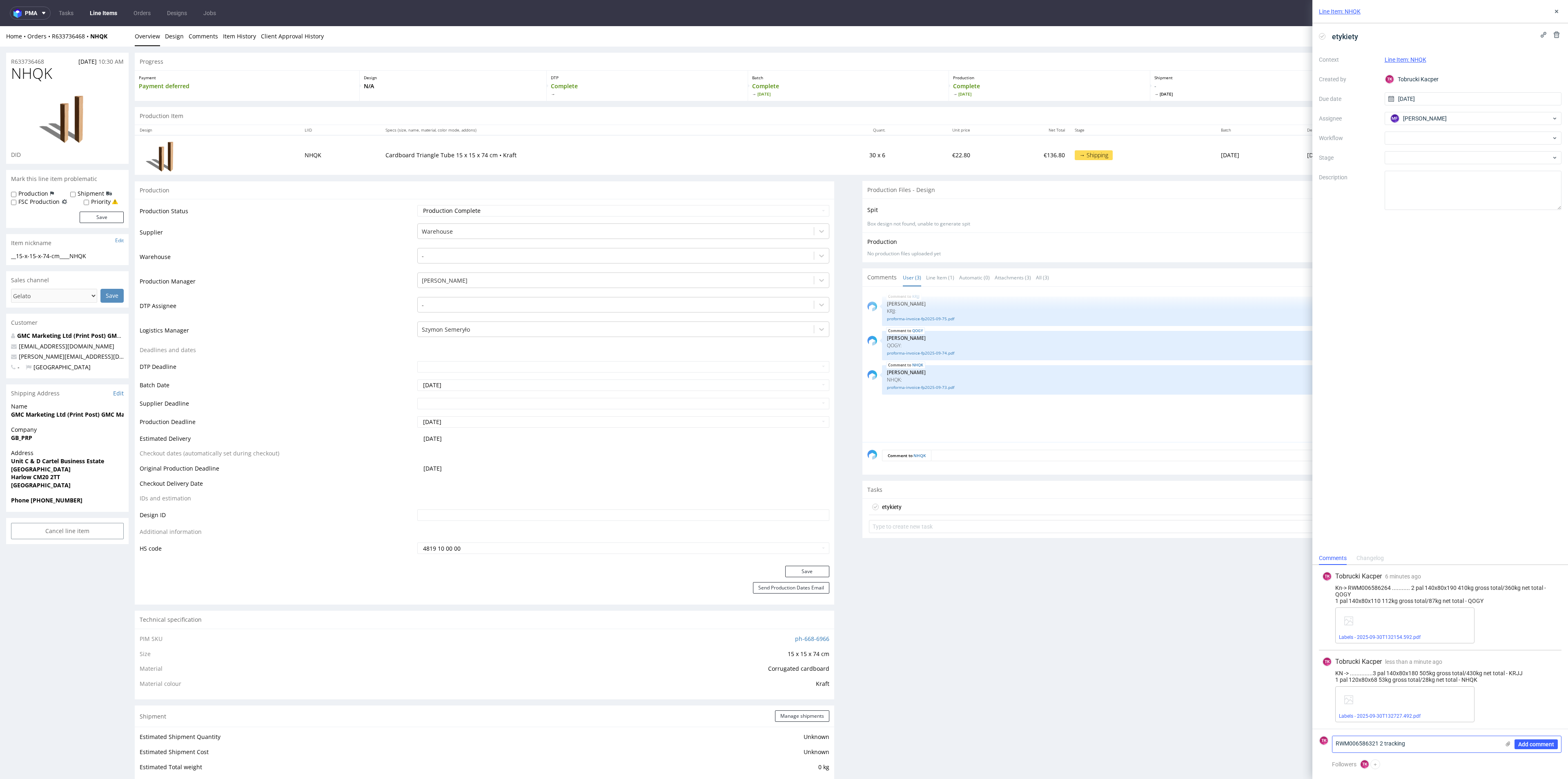
click at [1430, 747] on textarea "RWM006586321 2 tracking" at bounding box center [1416, 744] width 167 height 16
paste textarea "KN -> ..............3 pal 140x80x180 505kg gross total/430kg net total - KRJJ 1…"
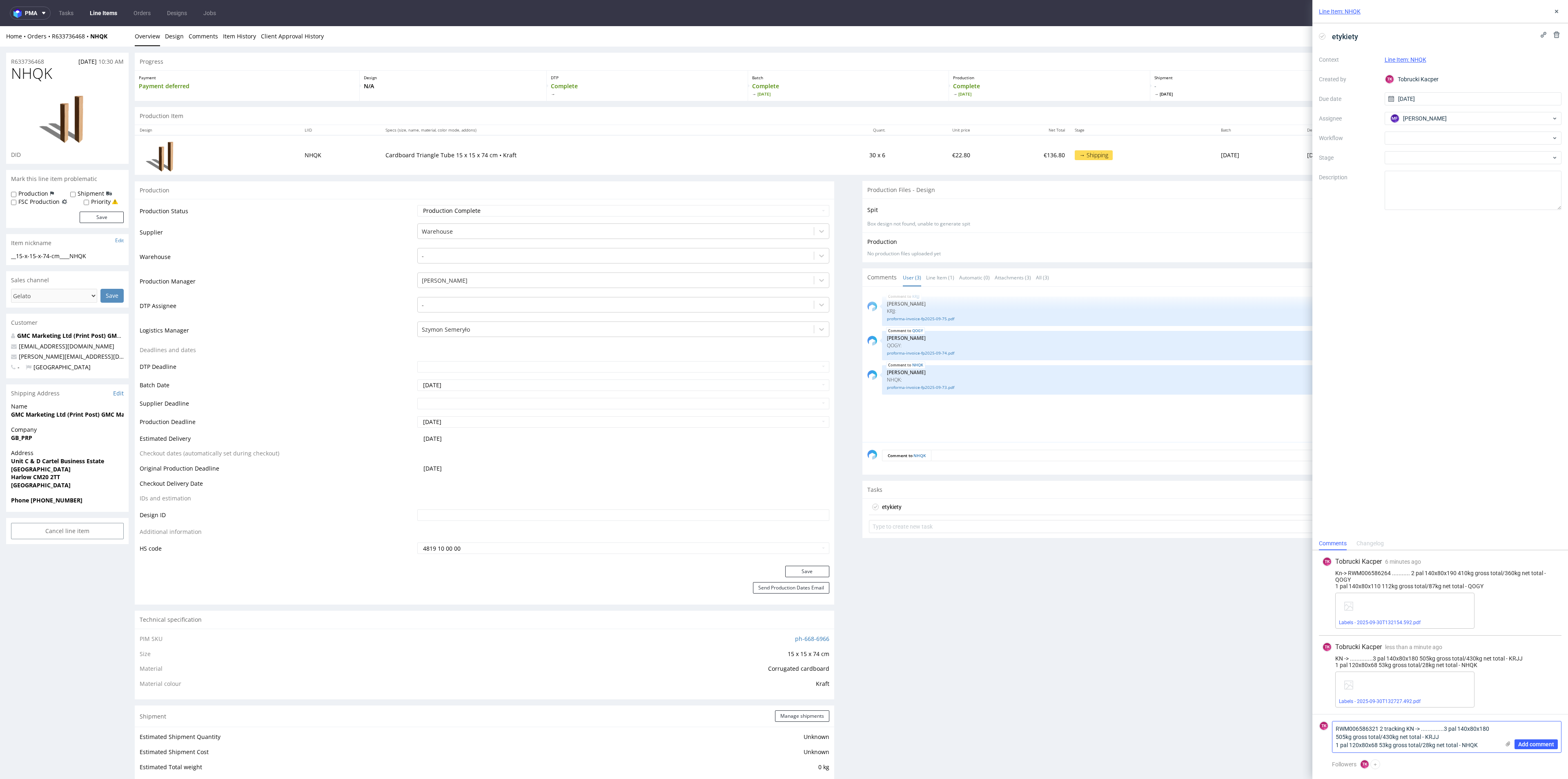
drag, startPoint x: 1405, startPoint y: 729, endPoint x: 1380, endPoint y: 728, distance: 25.0
click at [1380, 728] on textarea "RWM006586321 2 tracking KN -> ..............3 pal 140x80x180 505kg gross total/…" at bounding box center [1416, 737] width 167 height 31
drag, startPoint x: 1377, startPoint y: 728, endPoint x: 1325, endPoint y: 733, distance: 52.2
click at [1323, 735] on div "TK RWM006586321 KN -> ..............3 pal 140x80x180 505kg gross total/430kg ne…" at bounding box center [1440, 737] width 242 height 32
click at [1338, 728] on textarea "RWM006586321 KN -> ..............3 pal 140x80x180 505kg gross total/430kg net t…" at bounding box center [1416, 737] width 167 height 31
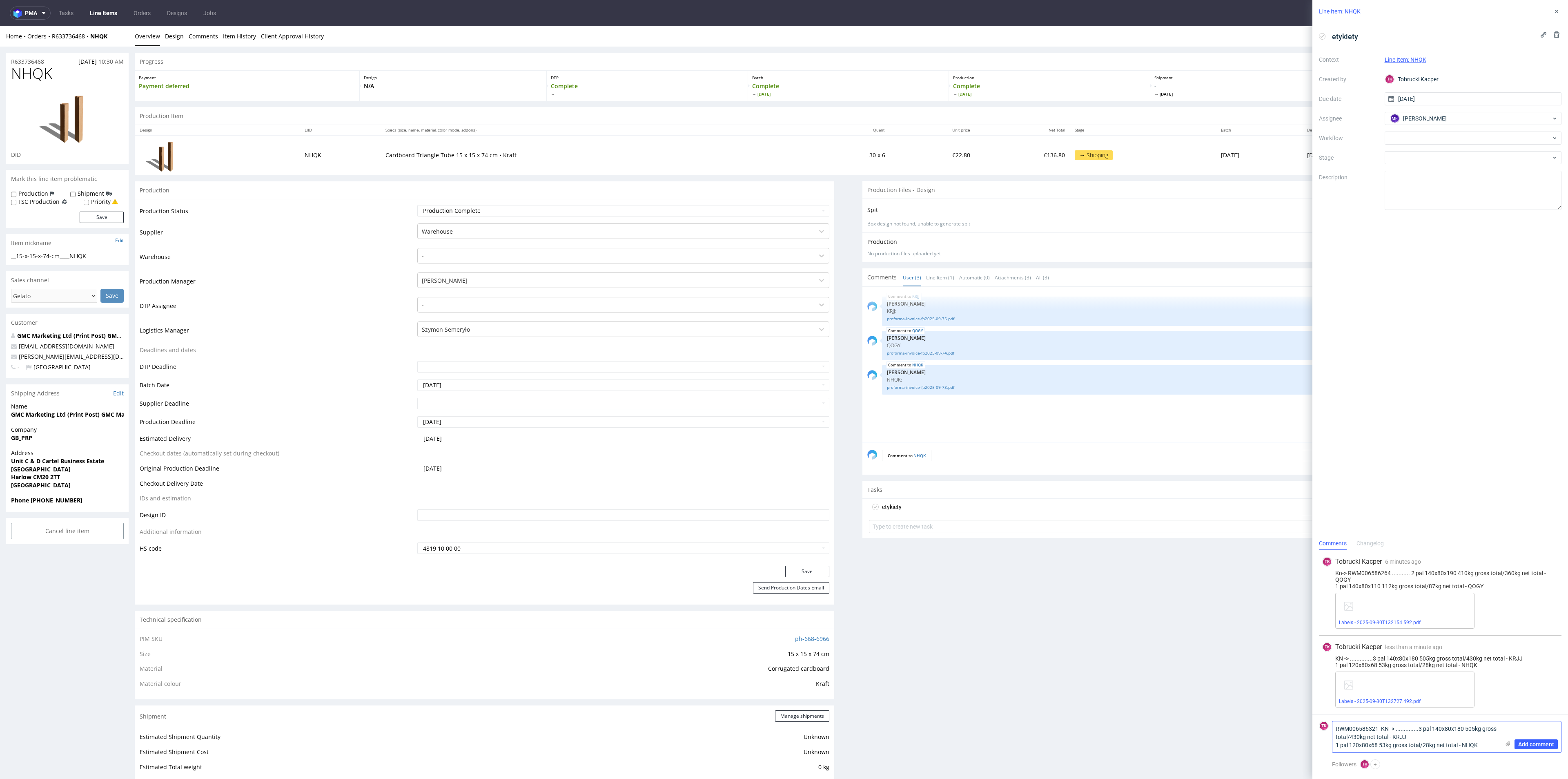
click at [1338, 728] on textarea "RWM006586321 KN -> ..............3 pal 140x80x180 505kg gross total/430kg net t…" at bounding box center [1416, 737] width 167 height 31
click at [1346, 728] on textarea "RWM006586321 KN -> ..............3 pal 140x80x180 505kg gross total/430kg net t…" at bounding box center [1416, 737] width 167 height 31
click at [1349, 725] on textarea "KN -> ..............3 pal 140x80x180 505kg gross total/430kg net total - KRJJ 1…" at bounding box center [1416, 737] width 167 height 31
paste textarea "RWM006586321"
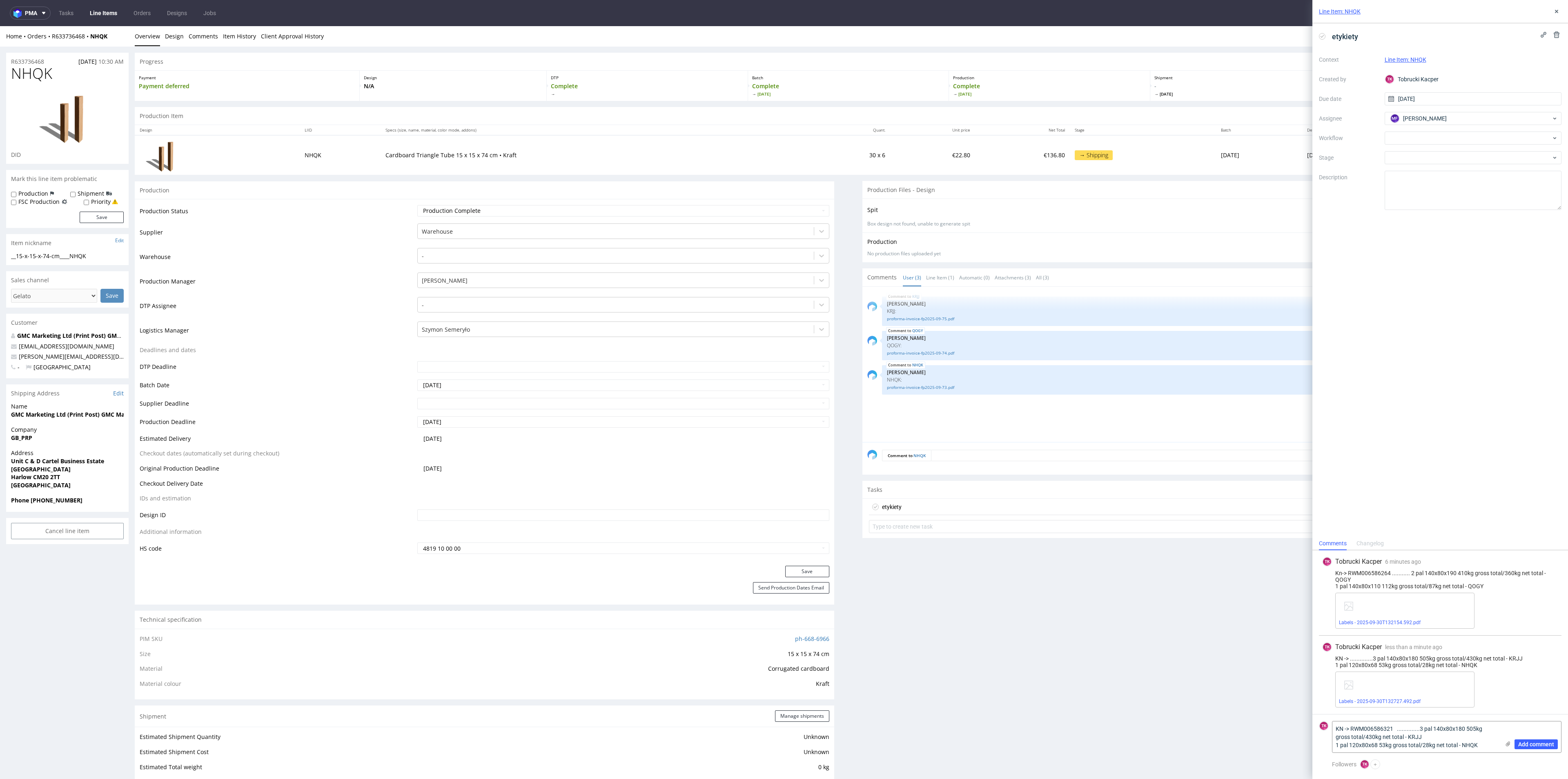
click at [1524, 646] on div "TK Tobrucki Kacper less than a minute ago 30th Sep 2025, 13:27" at bounding box center [1440, 647] width 236 height 10
click at [1398, 647] on span "less than a minute ago" at bounding box center [1413, 647] width 57 height 7
drag, startPoint x: 1392, startPoint y: 728, endPoint x: 1465, endPoint y: 756, distance: 78.2
click at [1457, 765] on div "TK Tobrucki Kacper 6 minutes ago 30th Sep 2025, 13:22 Kn-> RWM006586264 .......…" at bounding box center [1440, 665] width 256 height 229
click at [1473, 749] on textarea "KN -> RWM006586321 ..............3 pal 140x80x180 505kg gross total/430kg net t…" at bounding box center [1416, 737] width 167 height 31
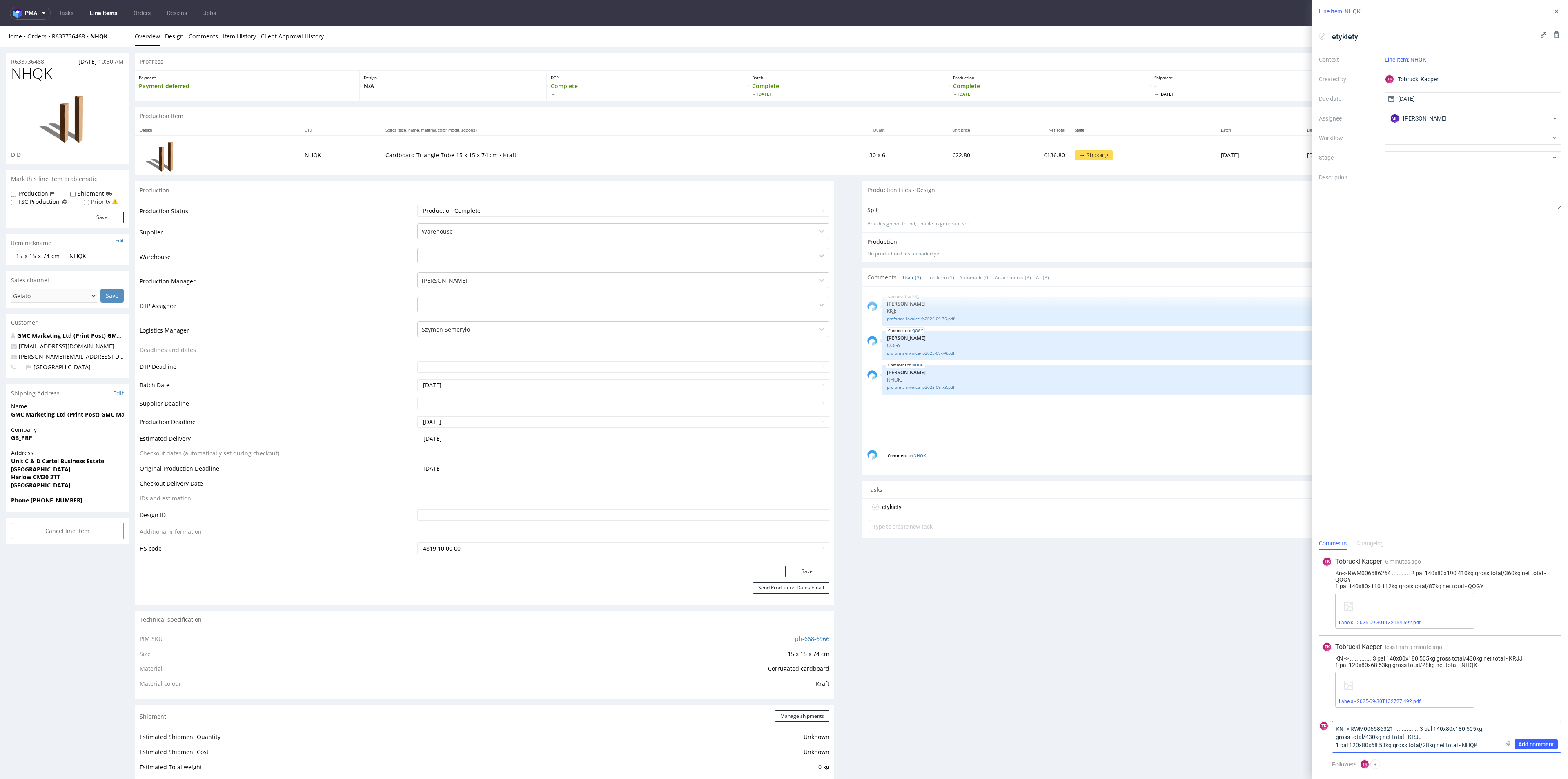
drag, startPoint x: 1483, startPoint y: 747, endPoint x: 1398, endPoint y: 728, distance: 87.1
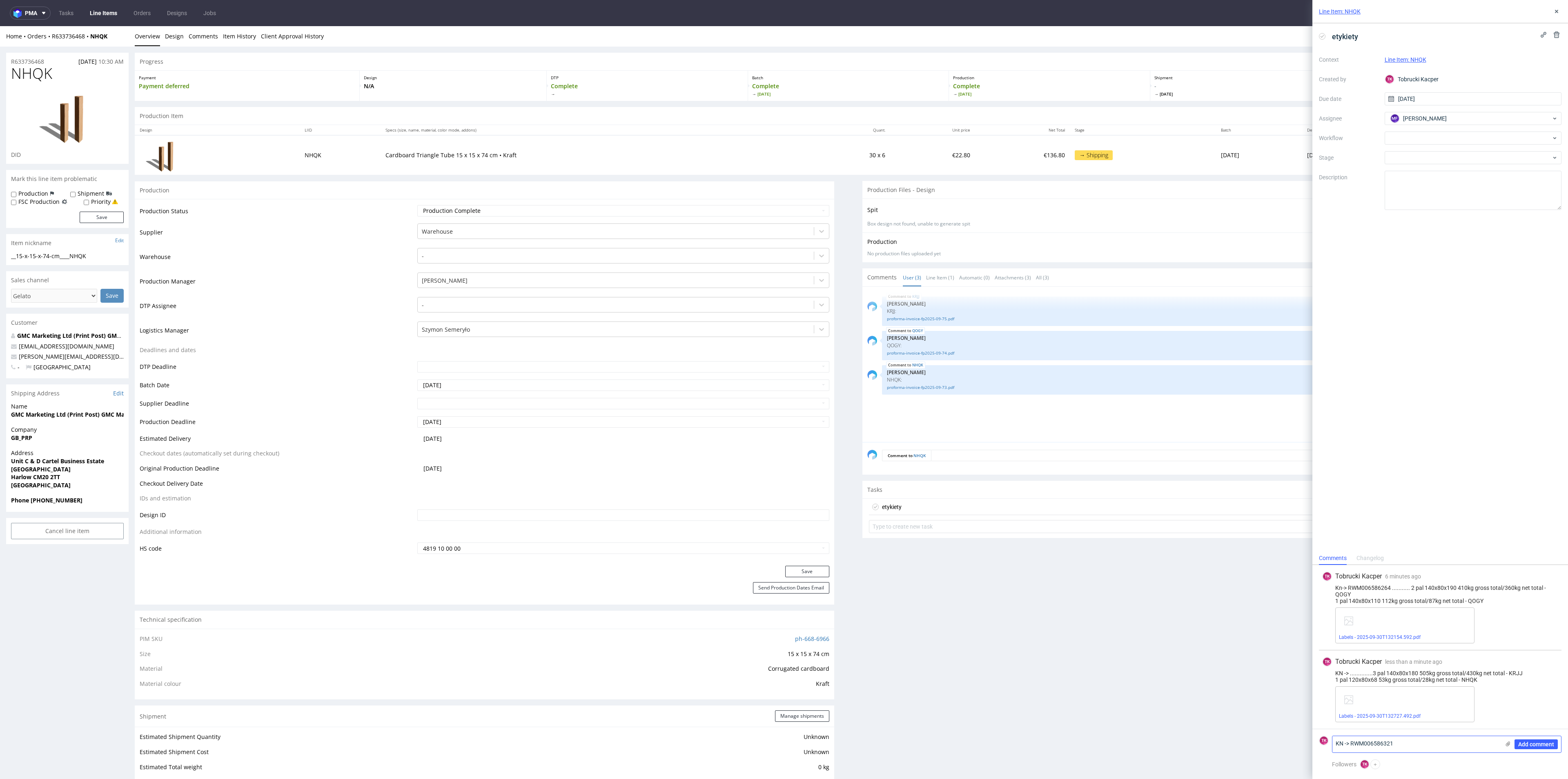
click at [1336, 746] on textarea "KN -> RWM006586321" at bounding box center [1416, 744] width 167 height 16
click at [1345, 746] on textarea "KN -> RWM006586321" at bounding box center [1416, 744] width 167 height 16
type textarea "KN 2-> RWM006586321"
click at [1540, 747] on span "Add comment" at bounding box center [1536, 744] width 36 height 5
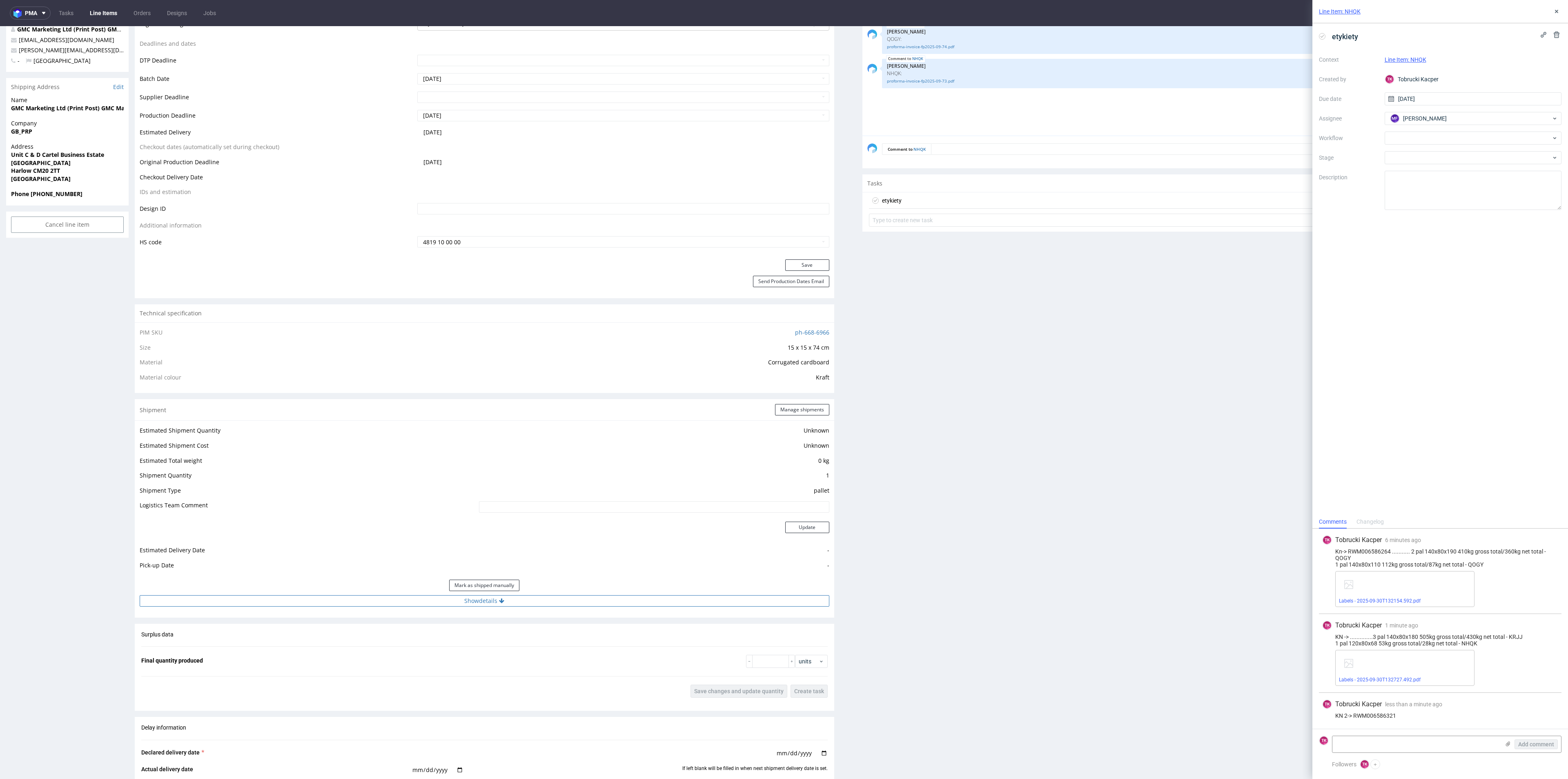
click at [576, 602] on button "Show details" at bounding box center [484, 601] width 690 height 12
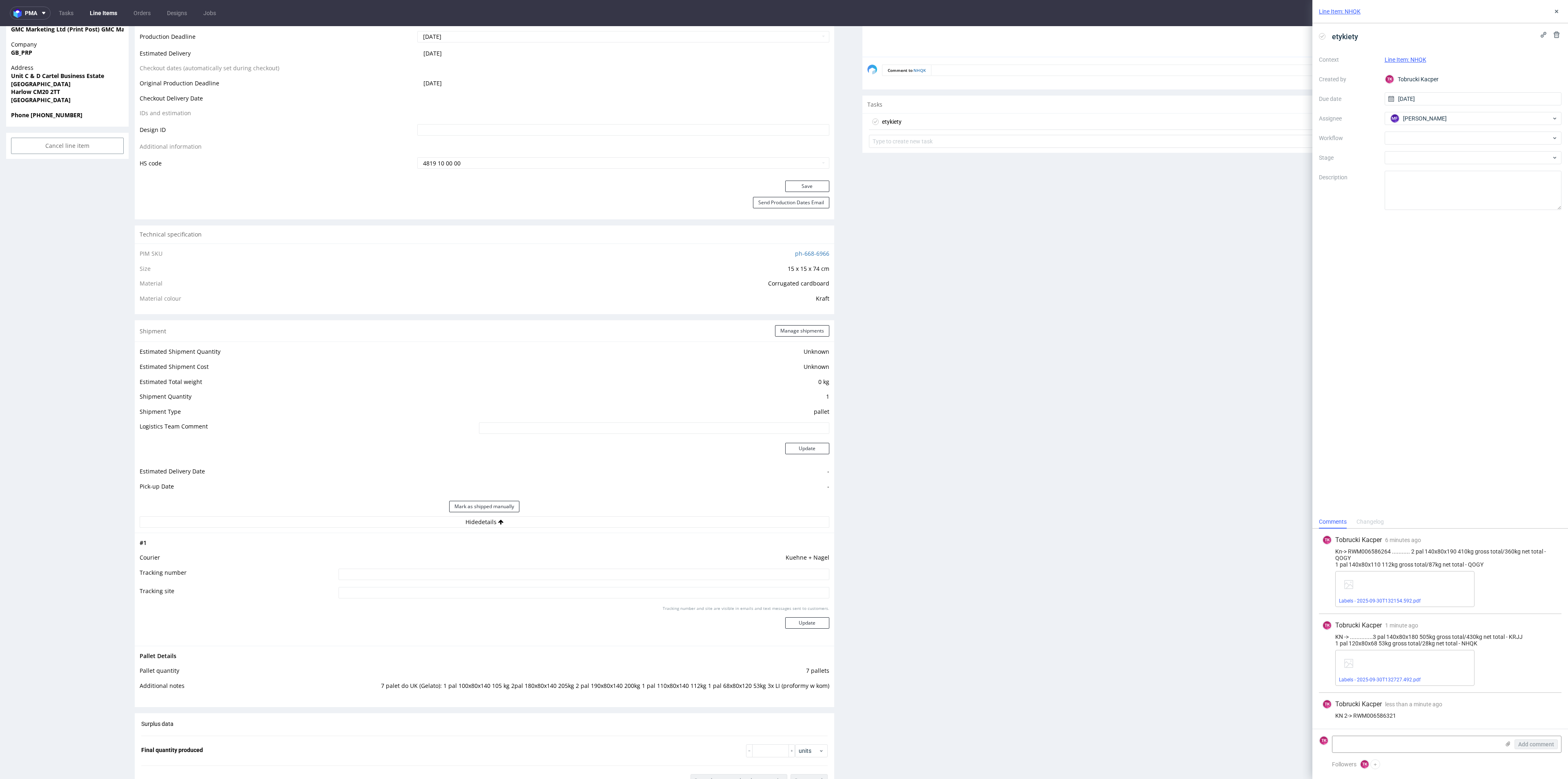
scroll to position [429, 0]
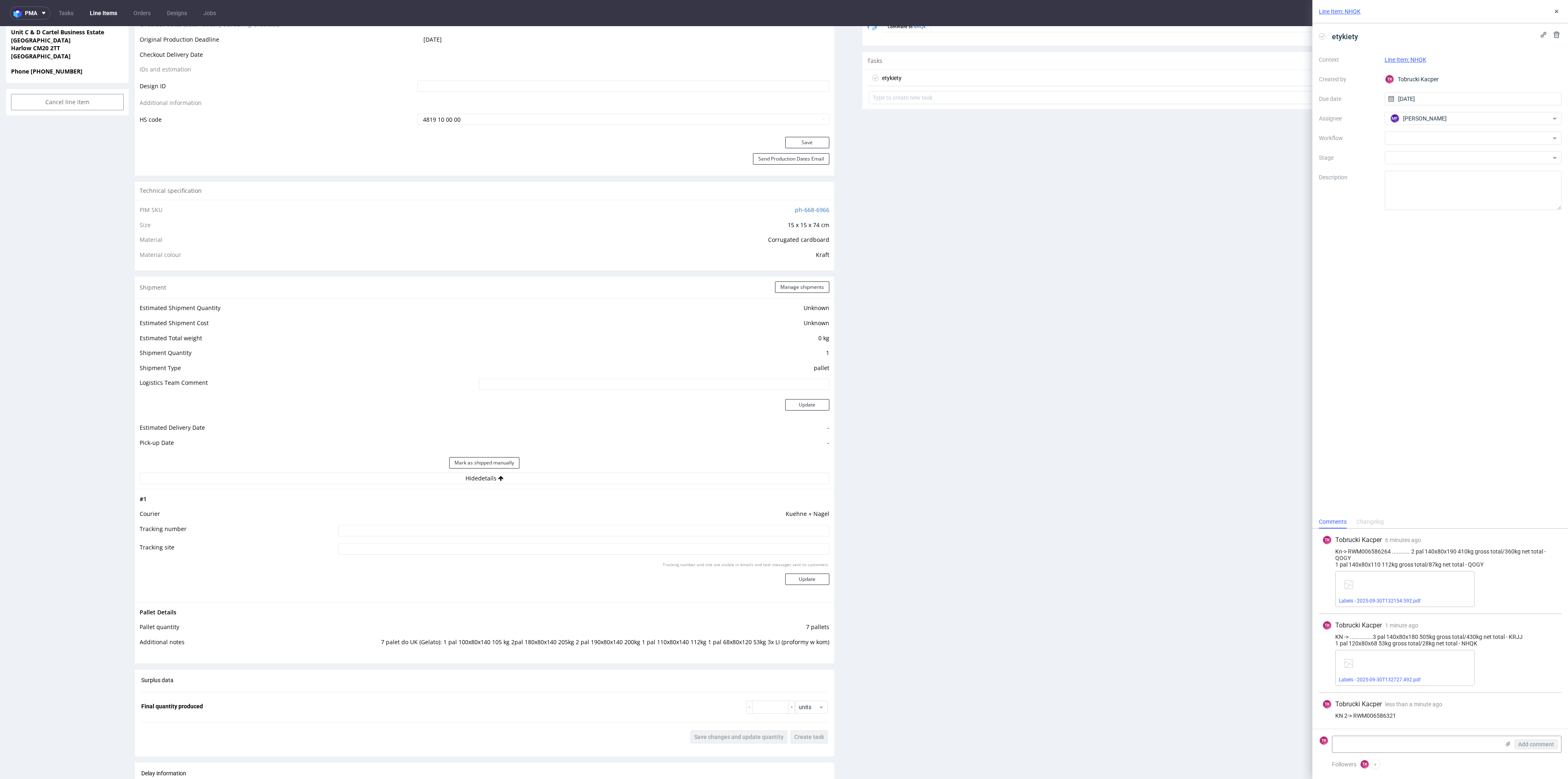
click at [429, 527] on input at bounding box center [584, 530] width 491 height 12
paste input "RWM006586321"
click at [1353, 551] on div "Kn-> RWM006586264 ........... 2 pal 140x80x190 410kg gross total/360kg net tota…" at bounding box center [1440, 558] width 236 height 19
copy div "RWM006586264"
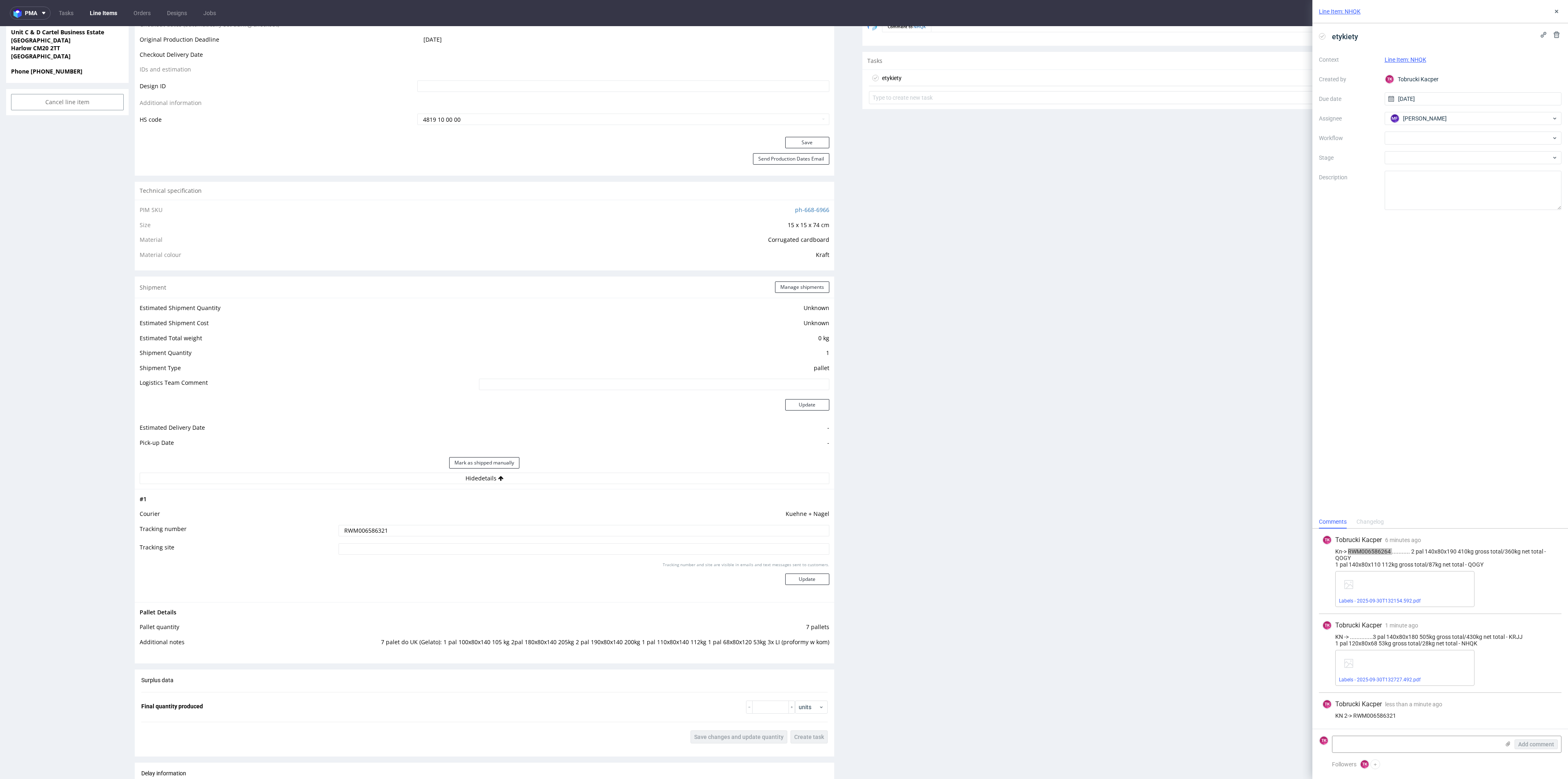
click at [527, 535] on input "RWM006586321" at bounding box center [584, 530] width 491 height 12
paste input "RWM006586264"
type input "RWM006586321 RWM006586264"
click at [807, 579] on button "Update" at bounding box center [807, 579] width 44 height 12
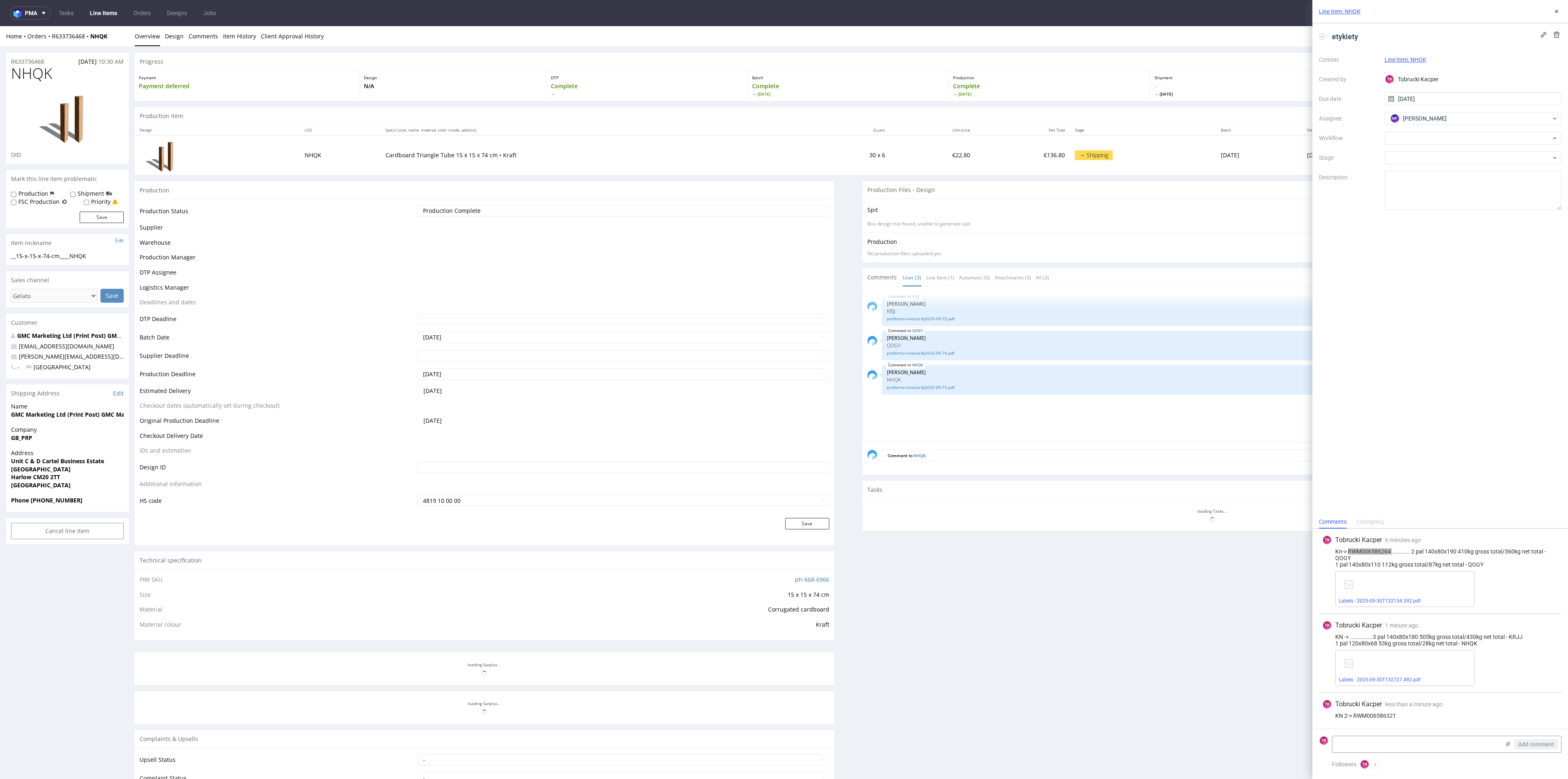
scroll to position [231, 0]
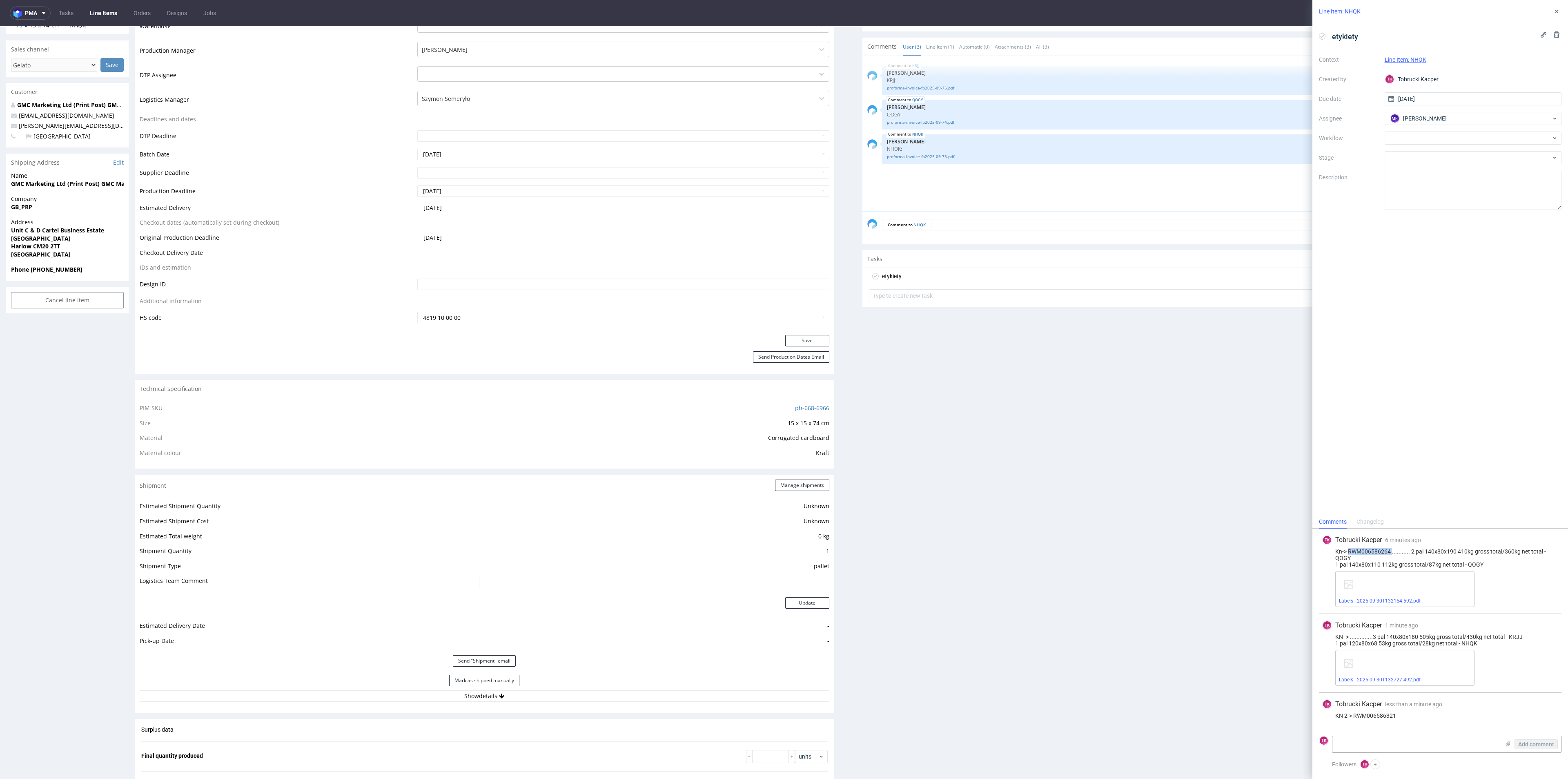
click at [103, 12] on link "Line Items" at bounding box center [103, 13] width 37 height 13
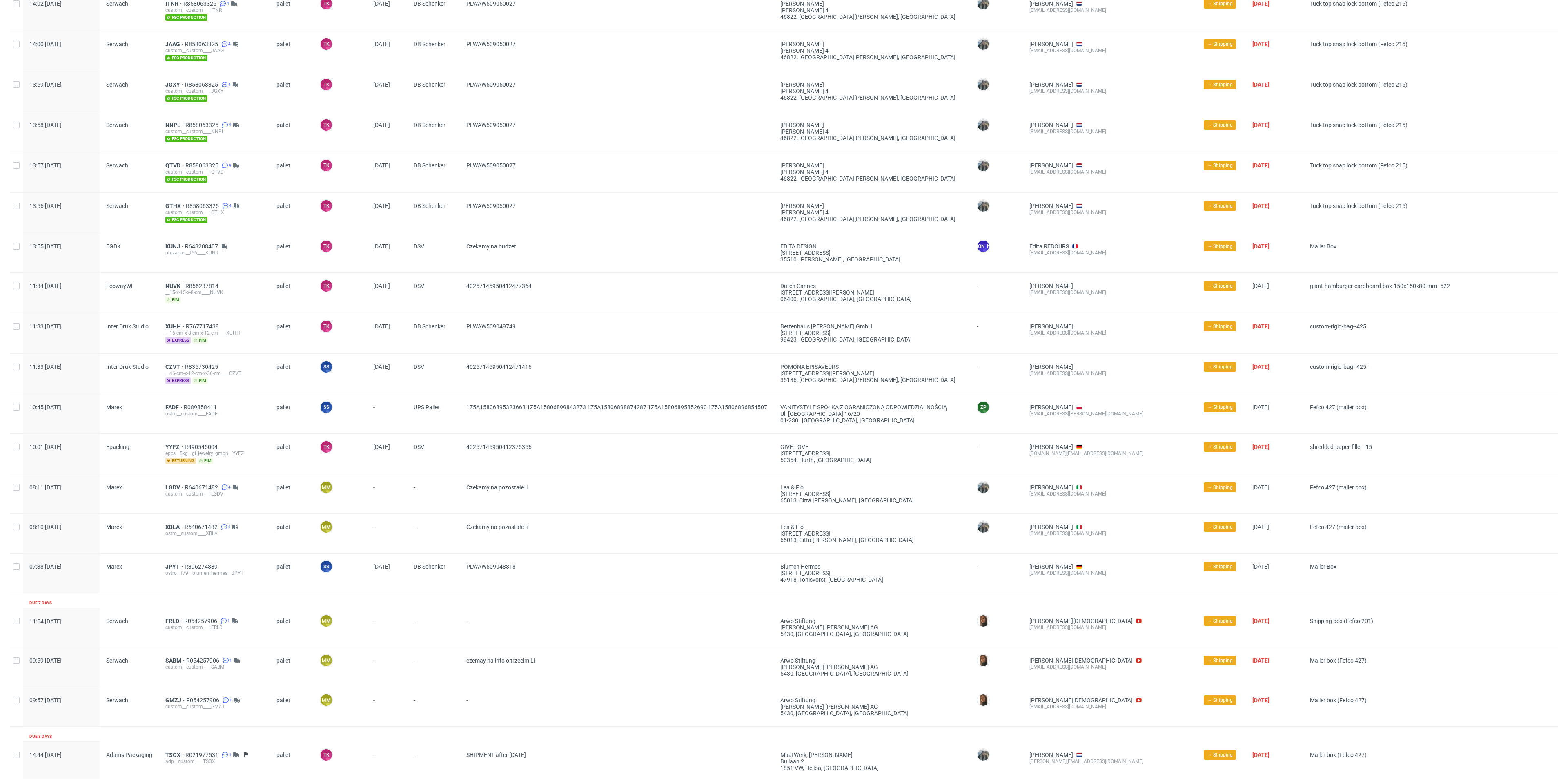
scroll to position [582, 0]
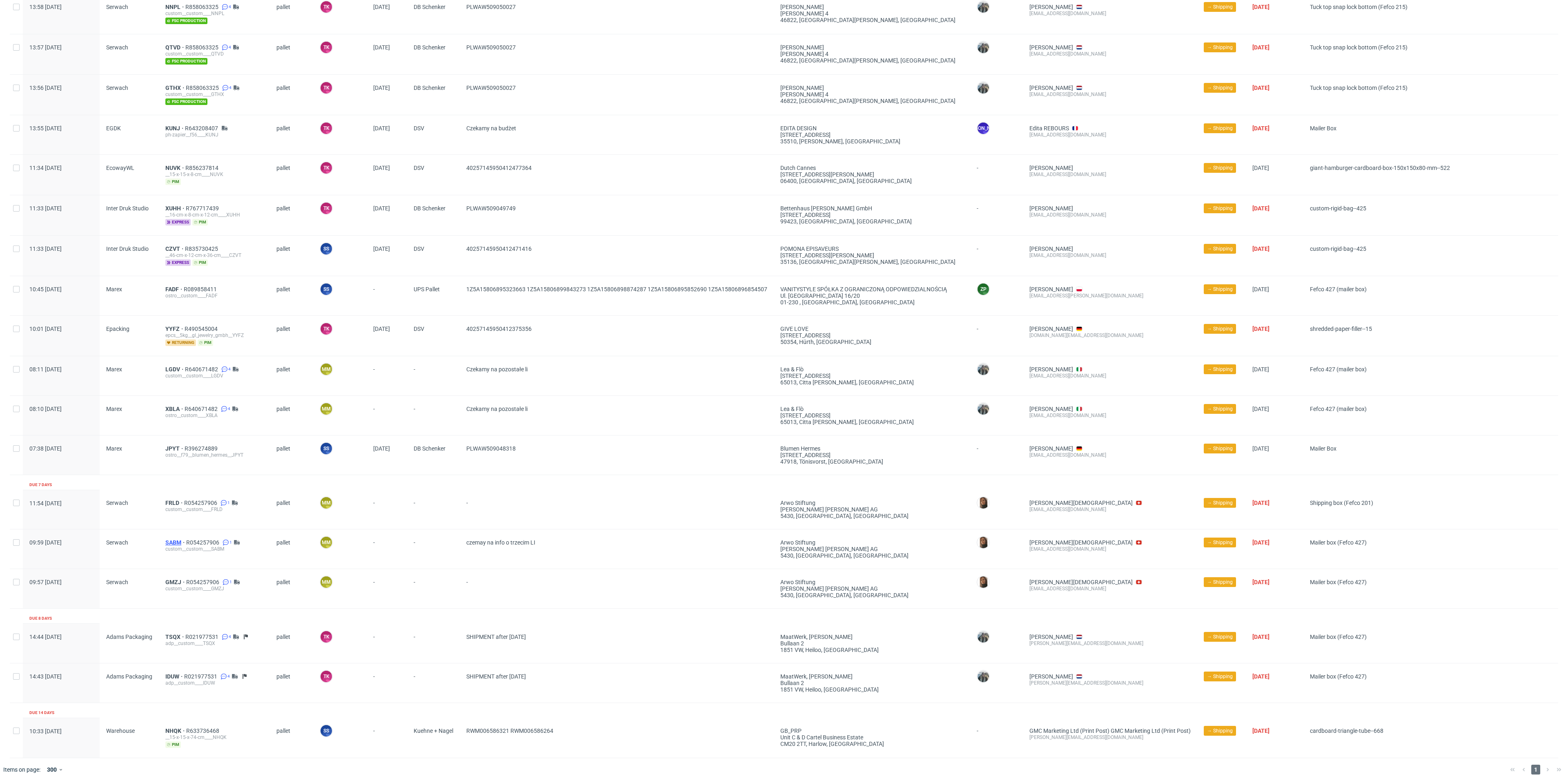
drag, startPoint x: 166, startPoint y: 535, endPoint x: 174, endPoint y: 540, distance: 9.4
drag, startPoint x: 168, startPoint y: 502, endPoint x: 171, endPoint y: 497, distance: 5.8
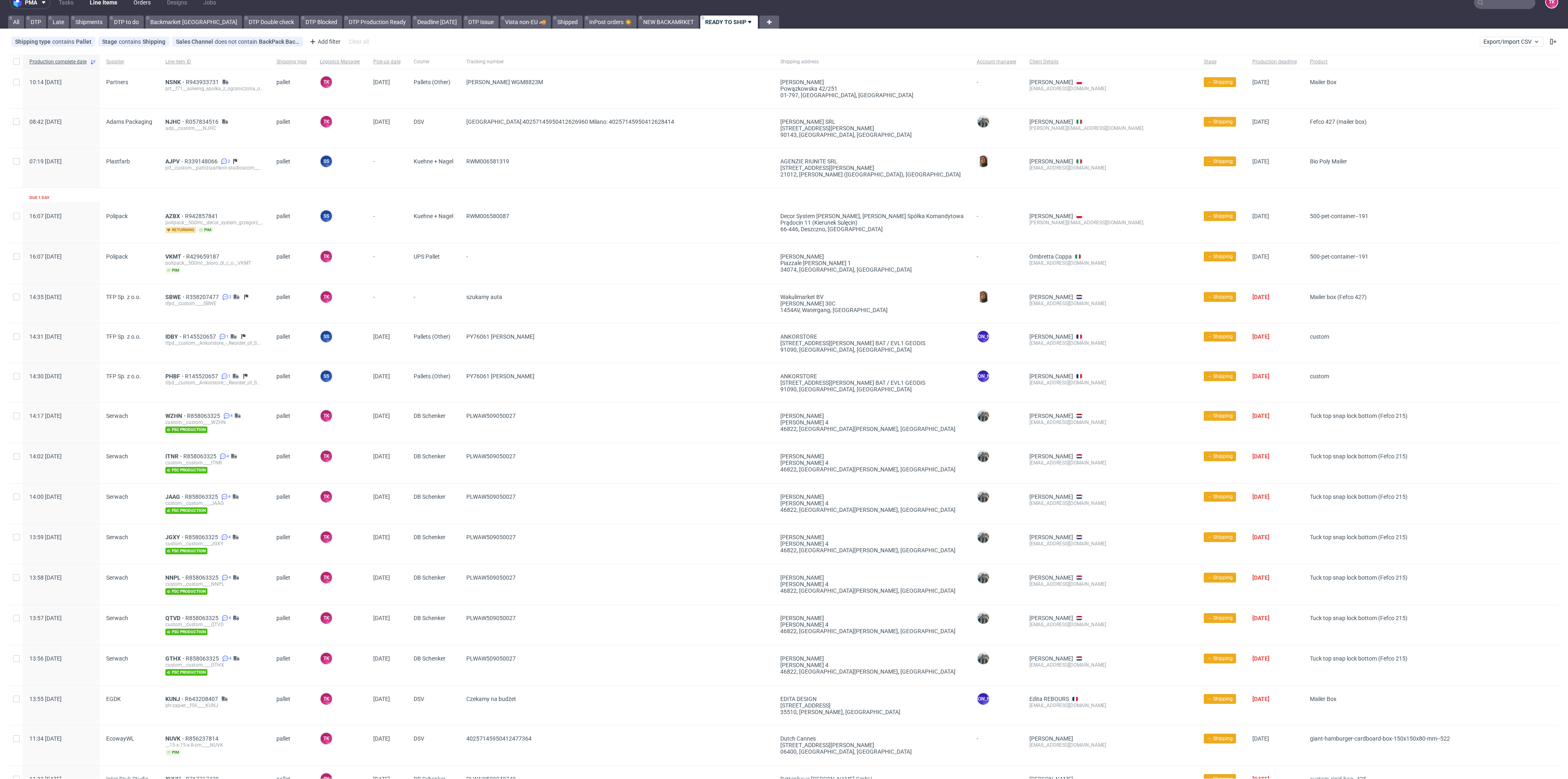
scroll to position [0, 0]
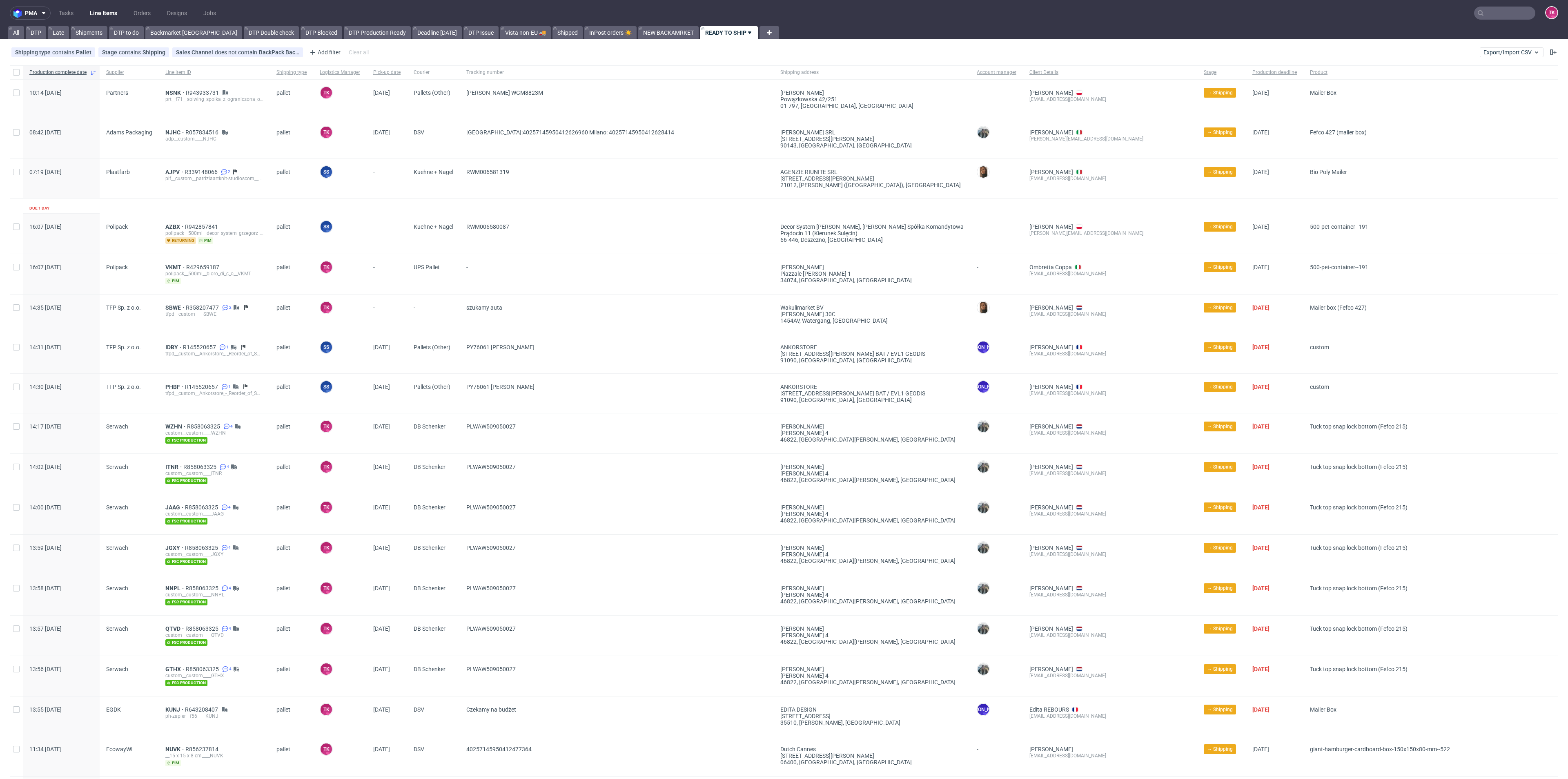
click at [114, 13] on link "Line Items" at bounding box center [103, 13] width 37 height 13
click at [105, 7] on link "Line Items" at bounding box center [103, 13] width 37 height 13
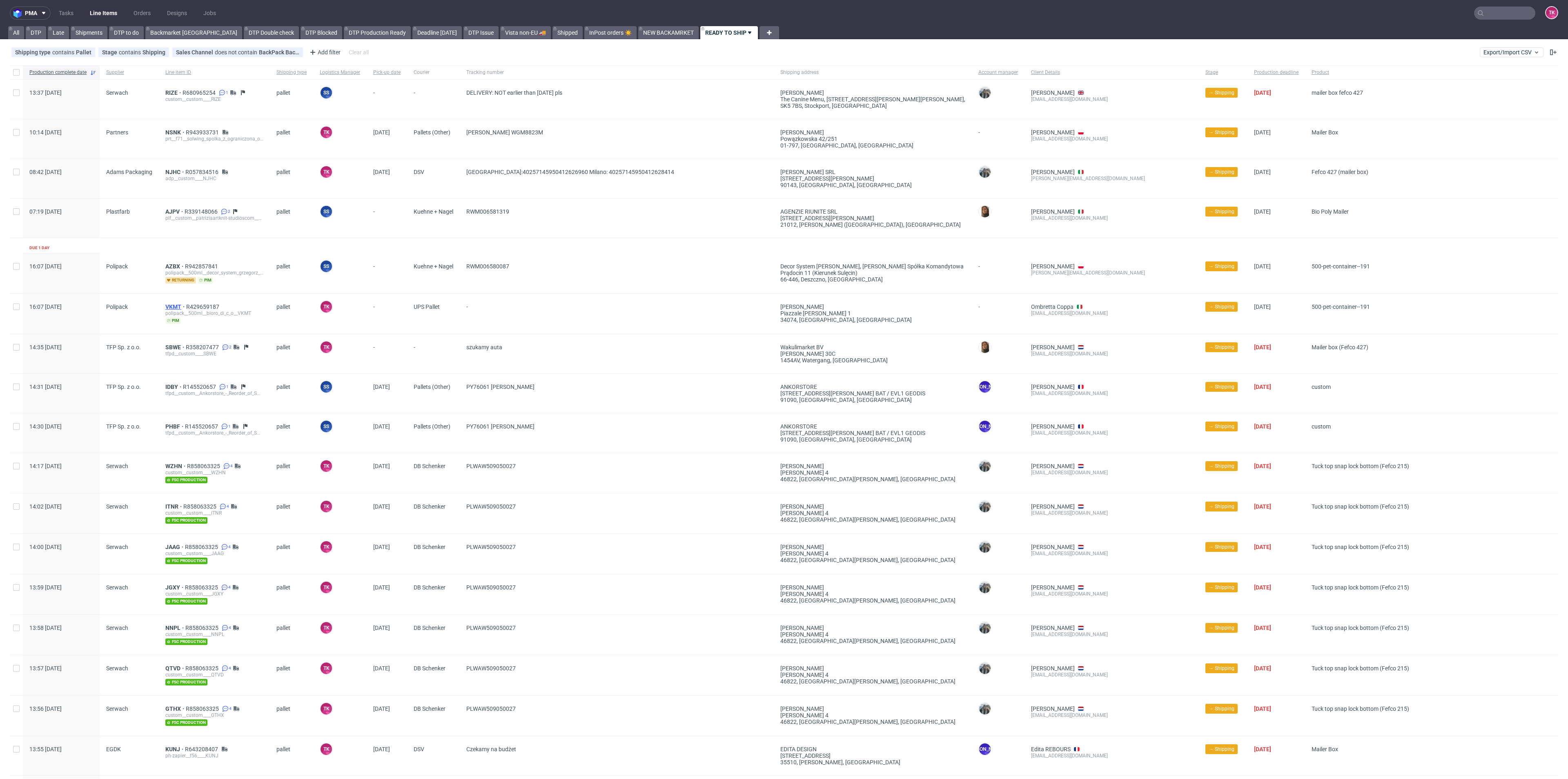
click at [173, 306] on span "VKMT" at bounding box center [176, 306] width 21 height 7
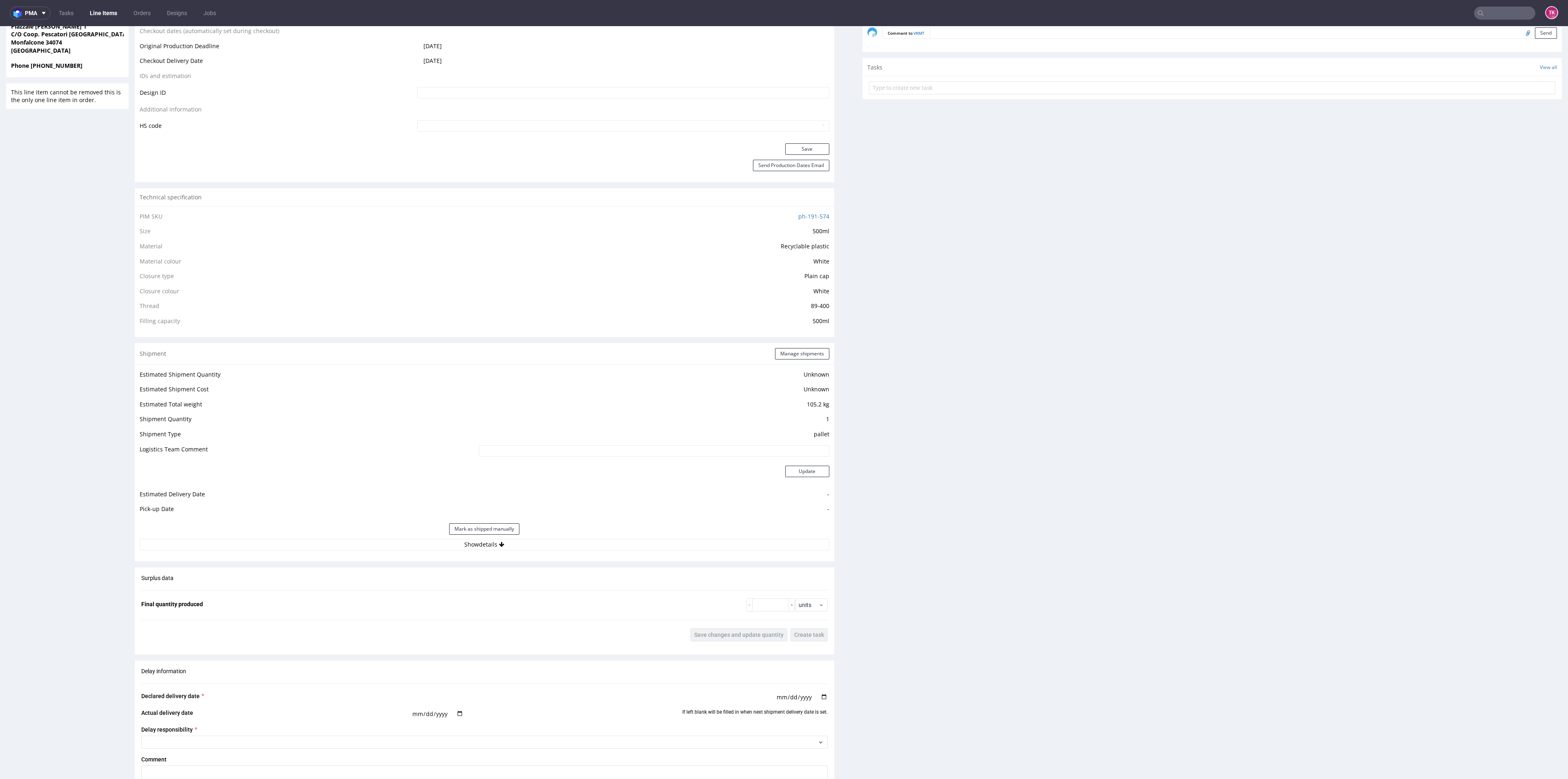
scroll to position [429, 0]
drag, startPoint x: 596, startPoint y: 529, endPoint x: 590, endPoint y: 532, distance: 6.7
click at [591, 530] on button "Show details" at bounding box center [484, 535] width 690 height 12
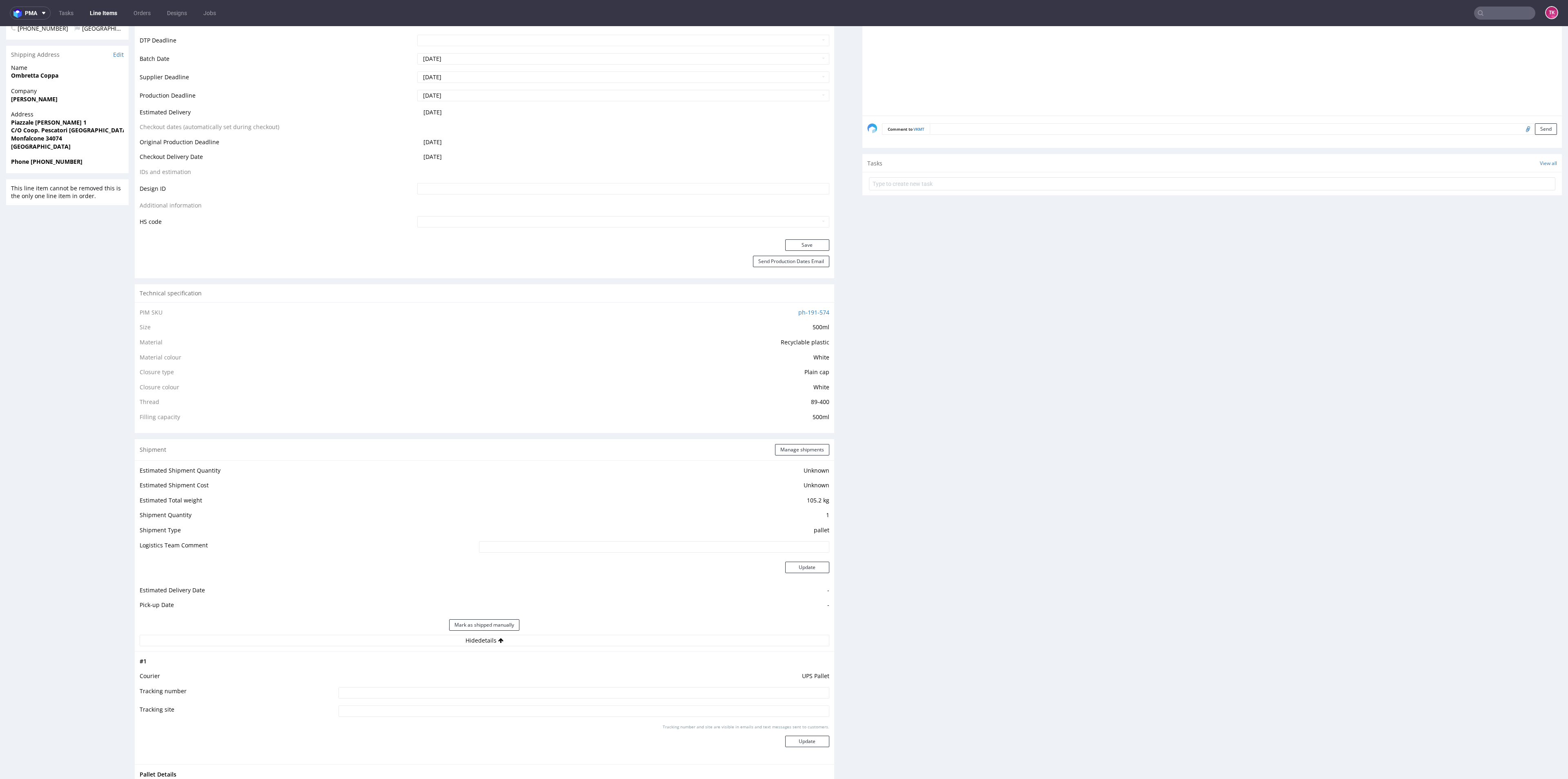
scroll to position [368, 0]
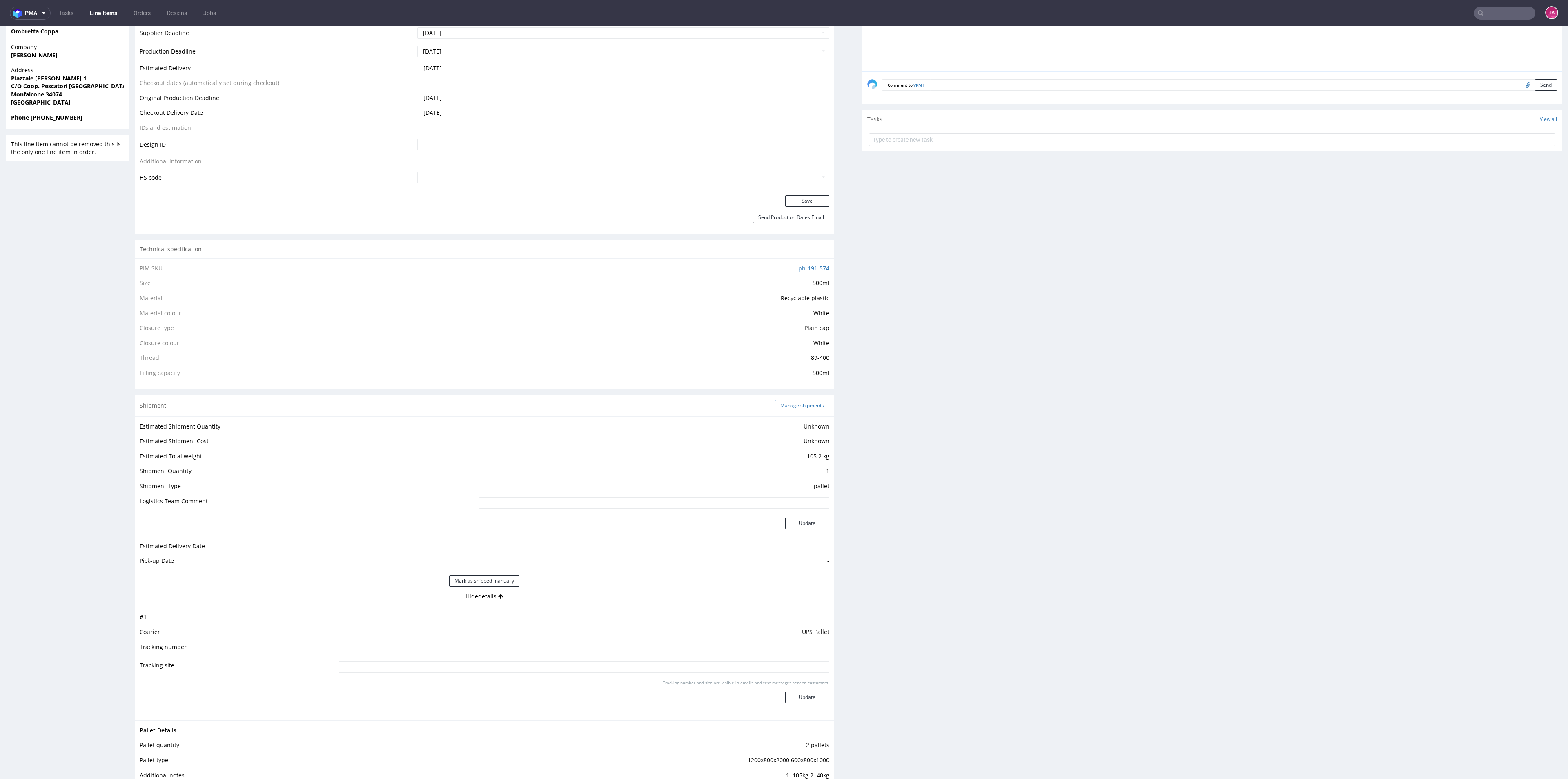
drag, startPoint x: 790, startPoint y: 406, endPoint x: 825, endPoint y: 425, distance: 39.8
click at [790, 406] on button "Manage shipments" at bounding box center [802, 406] width 54 height 12
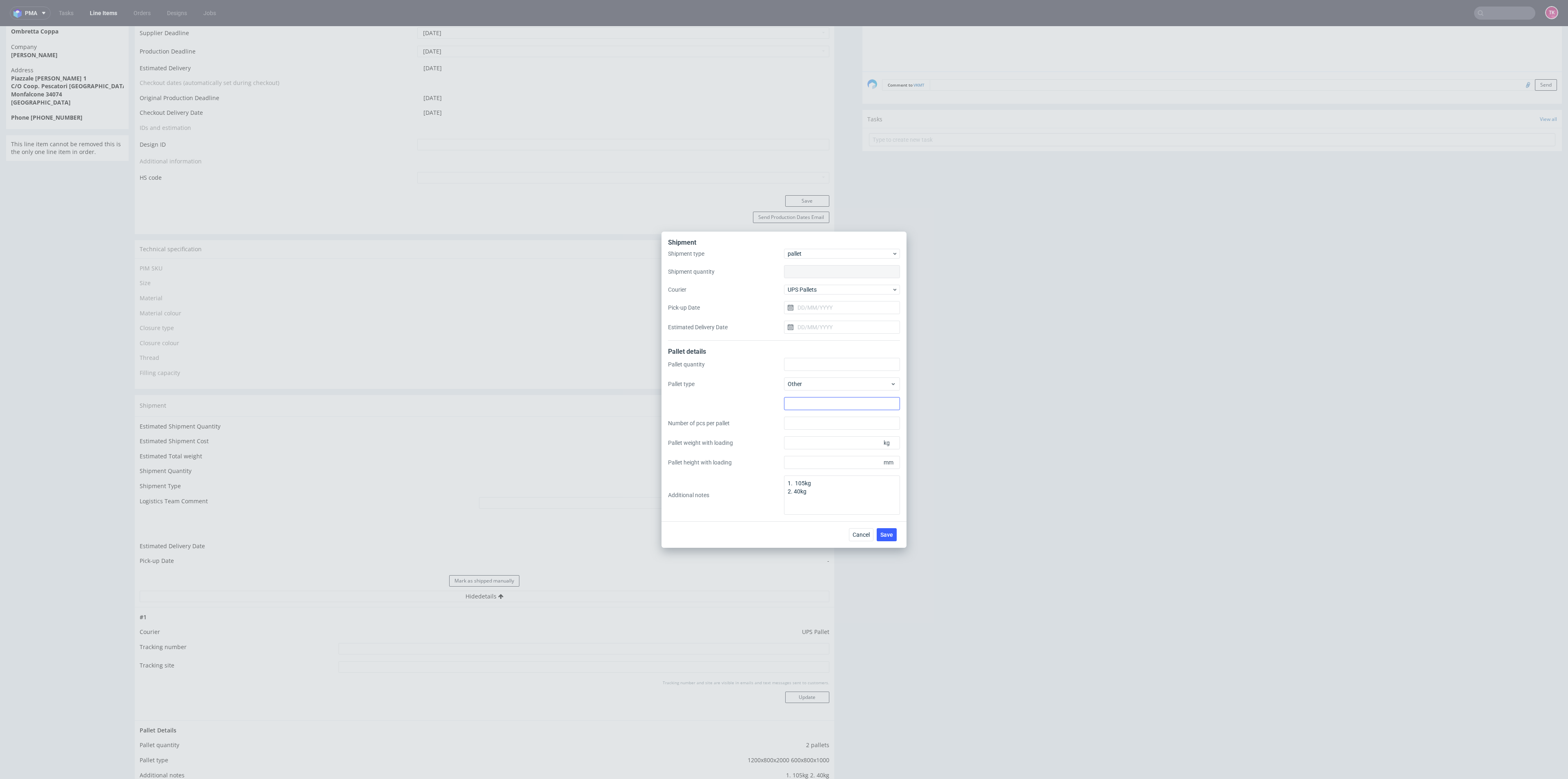
type input "1"
type input "2"
type input "1200x800x2000 600x800x1000"
click at [849, 281] on div "Shipment type pallet Shipment quantity 1 Courier UPS Pallets Pick-up Date Estim…" at bounding box center [783, 295] width 232 height 92
click at [849, 286] on span "UPS Pallets" at bounding box center [839, 289] width 104 height 8
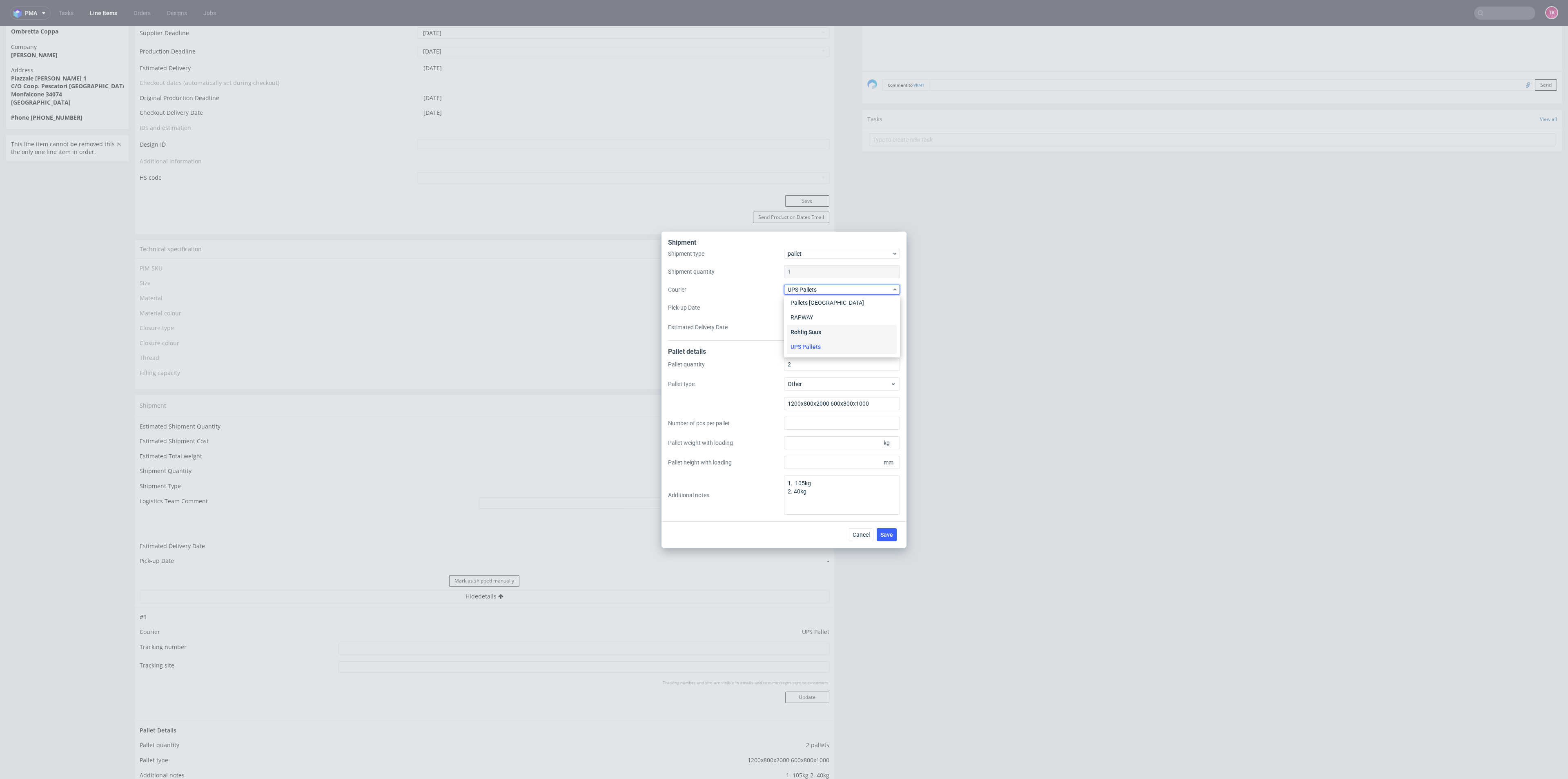
scroll to position [14, 0]
click at [825, 324] on div "DB Schenker" at bounding box center [842, 322] width 110 height 15
click at [824, 309] on input "Pick-up Date" at bounding box center [842, 307] width 116 height 13
click at [839, 418] on button "1" at bounding box center [842, 419] width 13 height 13
type input "01/10/2025"
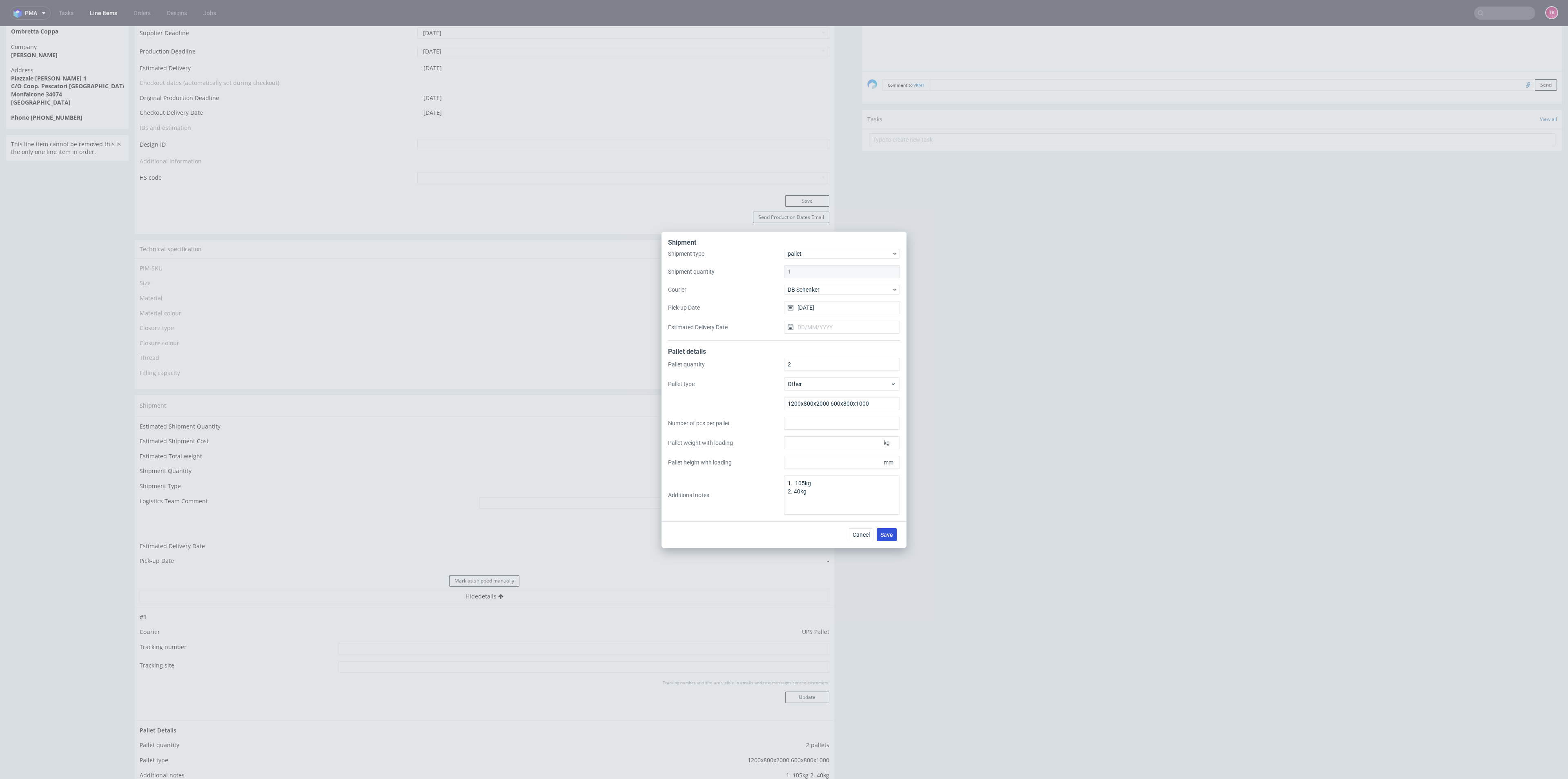
drag, startPoint x: 896, startPoint y: 543, endPoint x: 892, endPoint y: 538, distance: 6.4
click at [894, 540] on div "Cancel Save" at bounding box center [784, 535] width 245 height 27
click at [892, 538] on button "Save" at bounding box center [886, 534] width 20 height 13
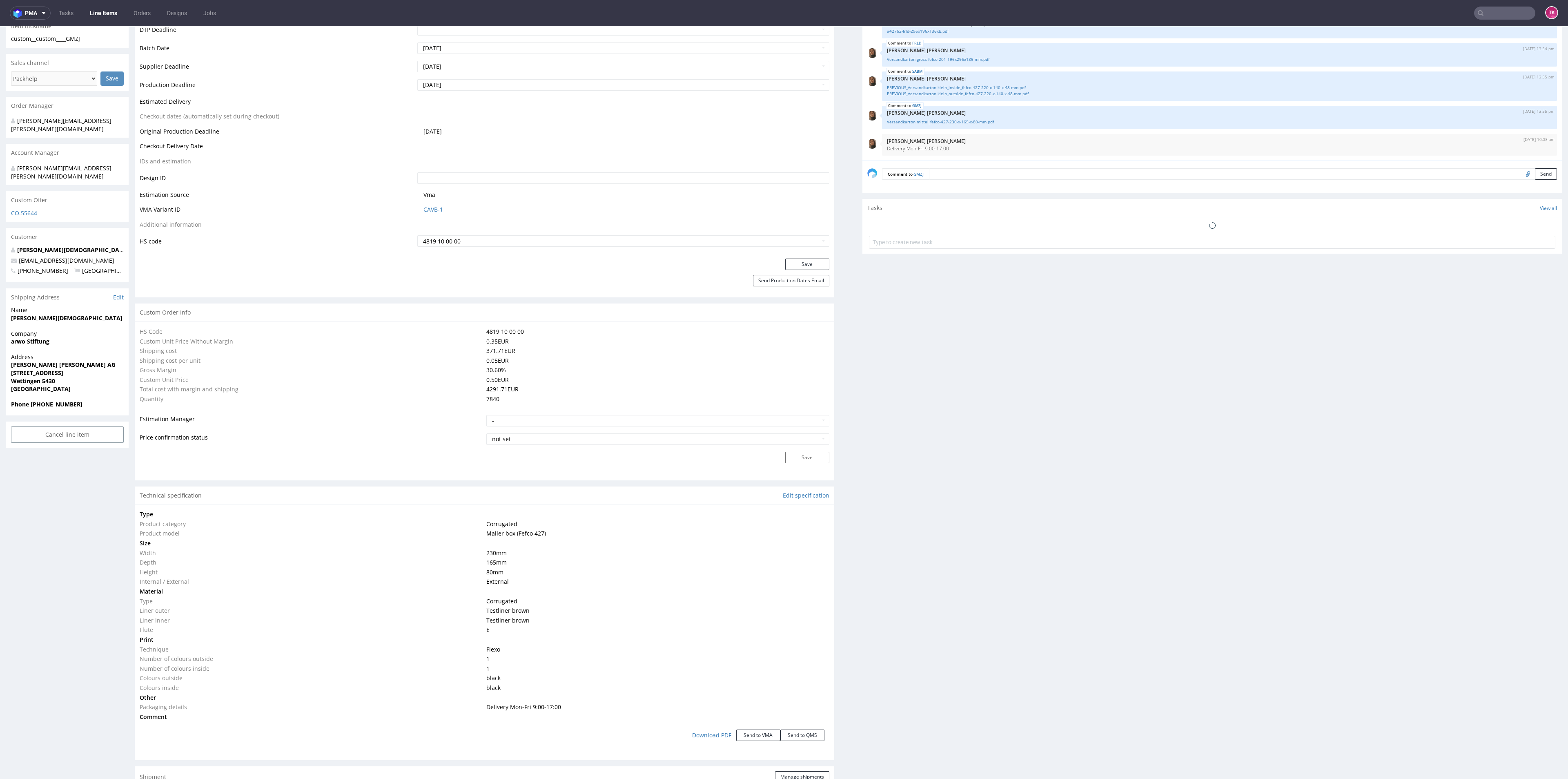
scroll to position [613, 0]
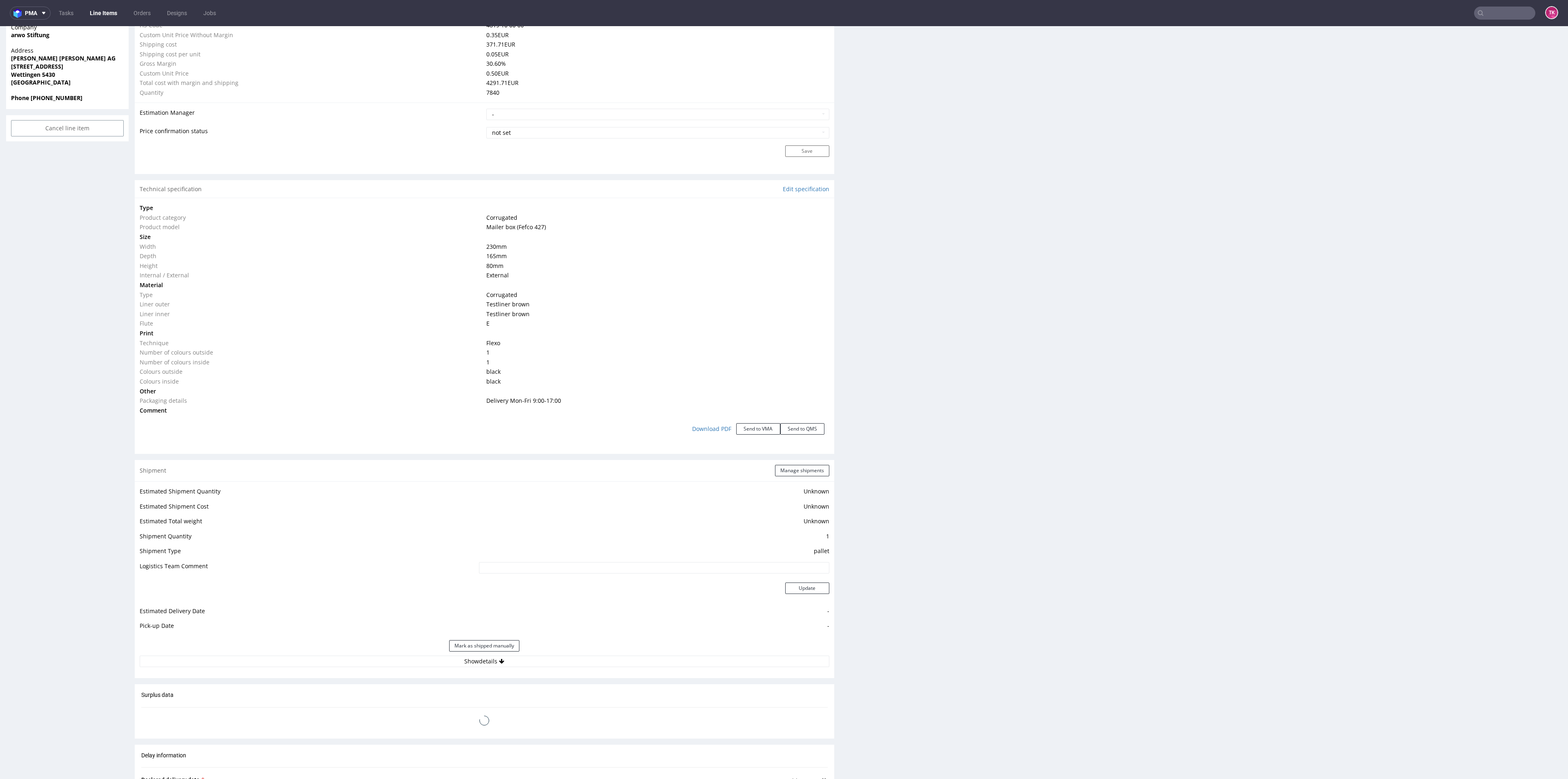
click at [802, 478] on div "Shipment Manage shipments" at bounding box center [484, 470] width 699 height 21
click at [803, 474] on button "Manage shipments" at bounding box center [802, 470] width 54 height 12
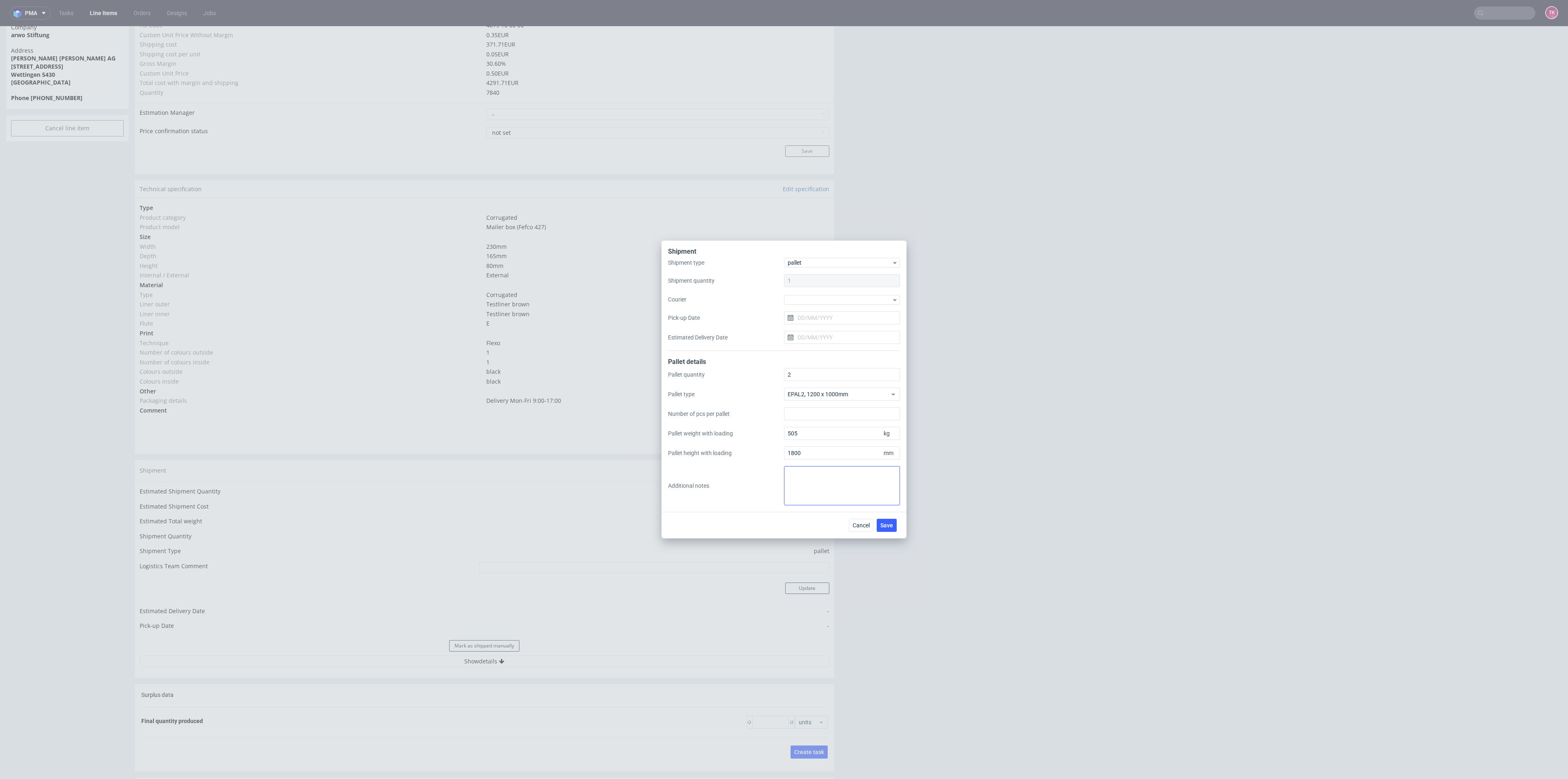
type input "7840"
click at [813, 300] on div at bounding box center [842, 300] width 116 height 10
click at [821, 347] on div "Kuehne + Nagel" at bounding box center [842, 345] width 110 height 15
drag, startPoint x: 897, startPoint y: 526, endPoint x: 884, endPoint y: 526, distance: 13.0
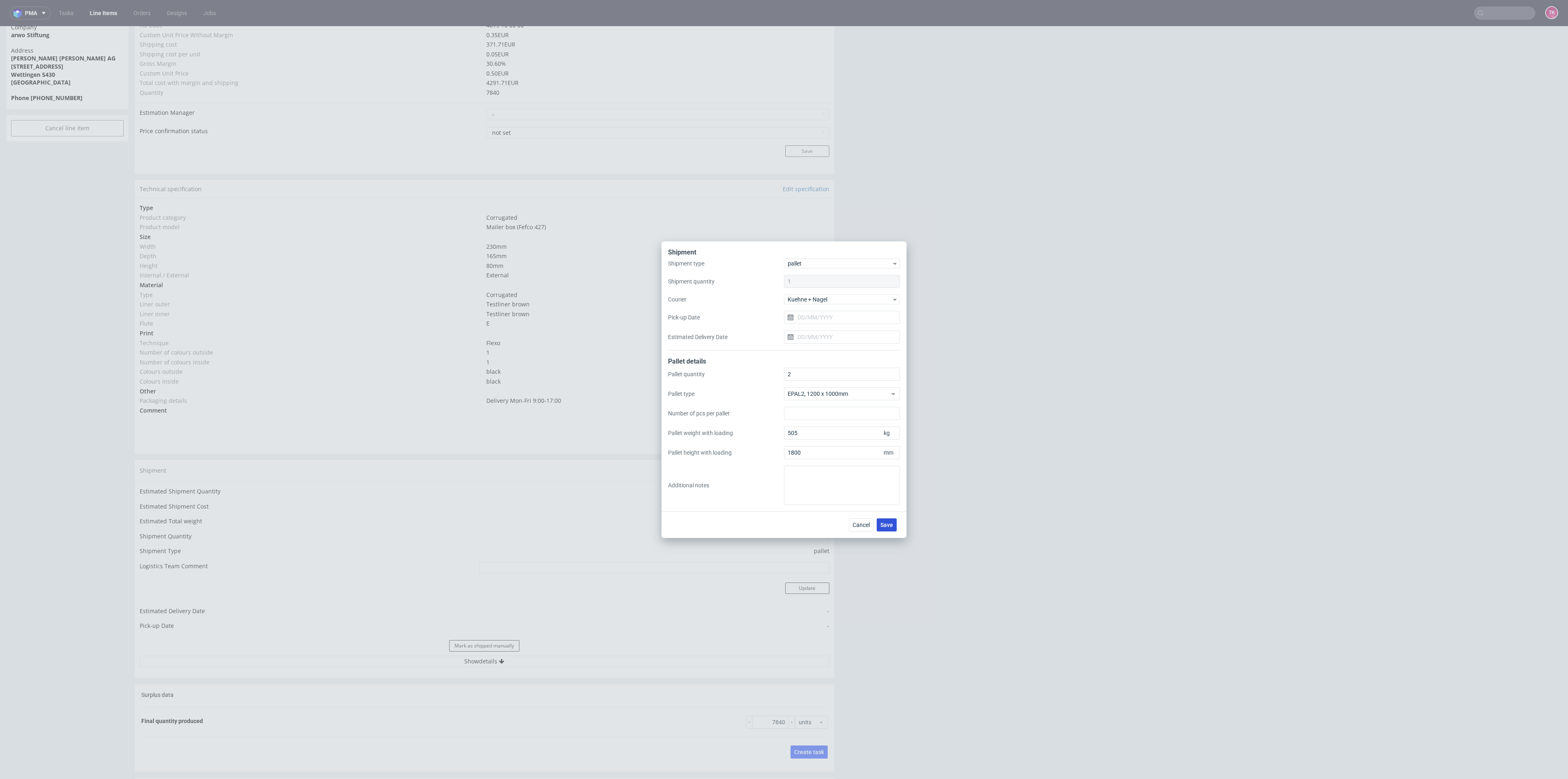
click at [895, 526] on div "Cancel Save" at bounding box center [875, 524] width 51 height 13
click at [883, 526] on span "Save" at bounding box center [886, 524] width 13 height 5
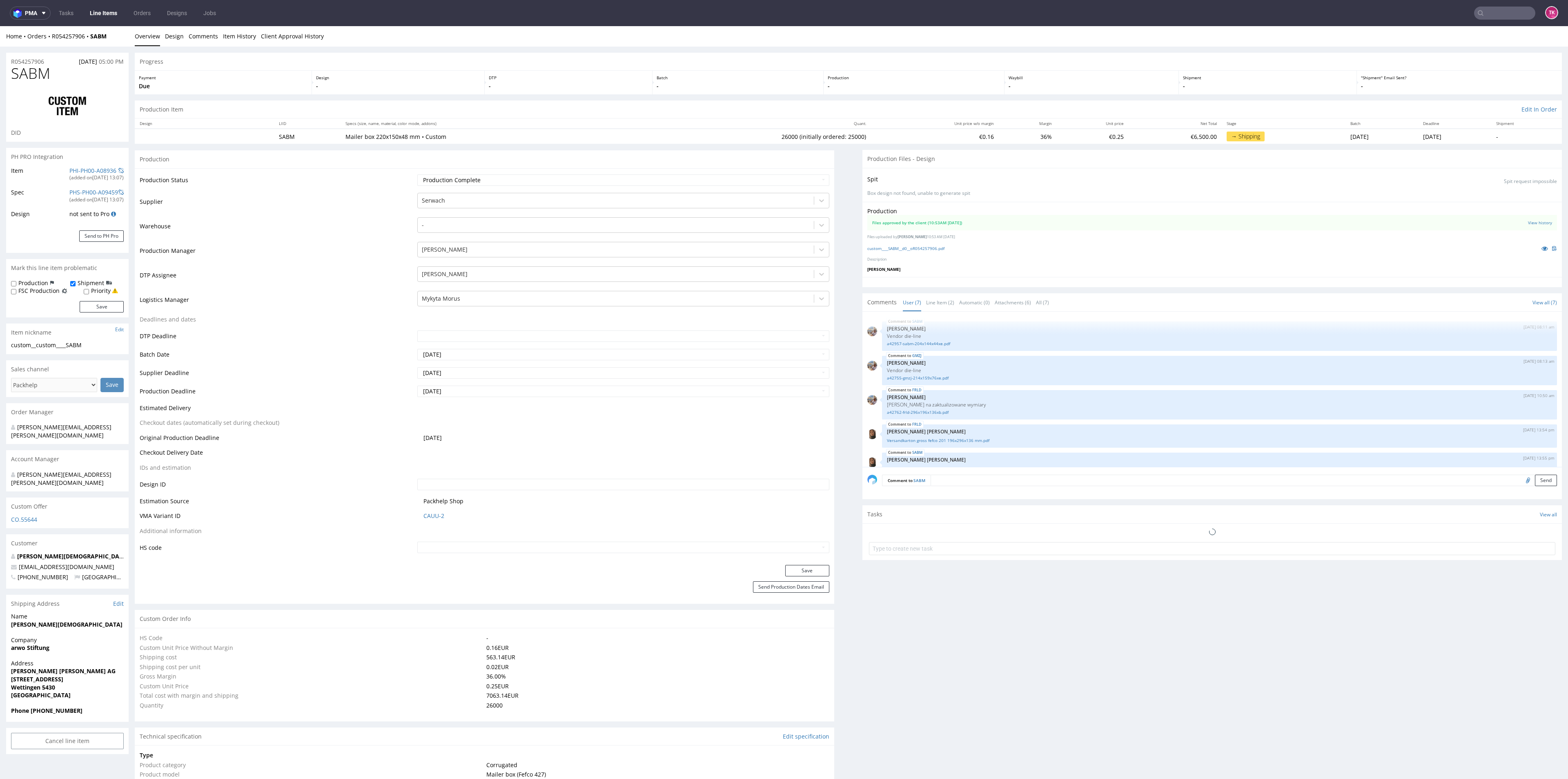
type input "26000"
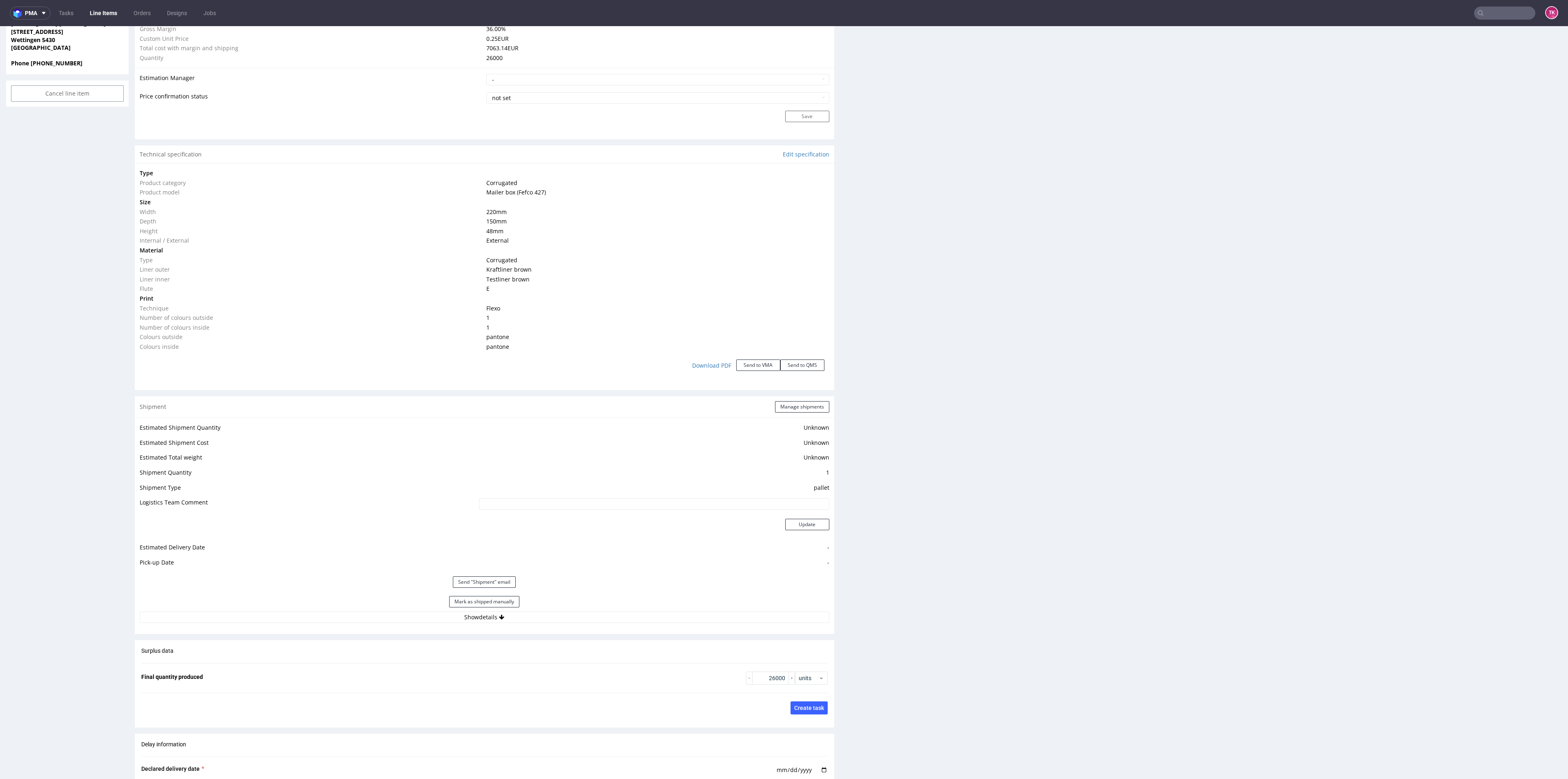
scroll to position [674, 0]
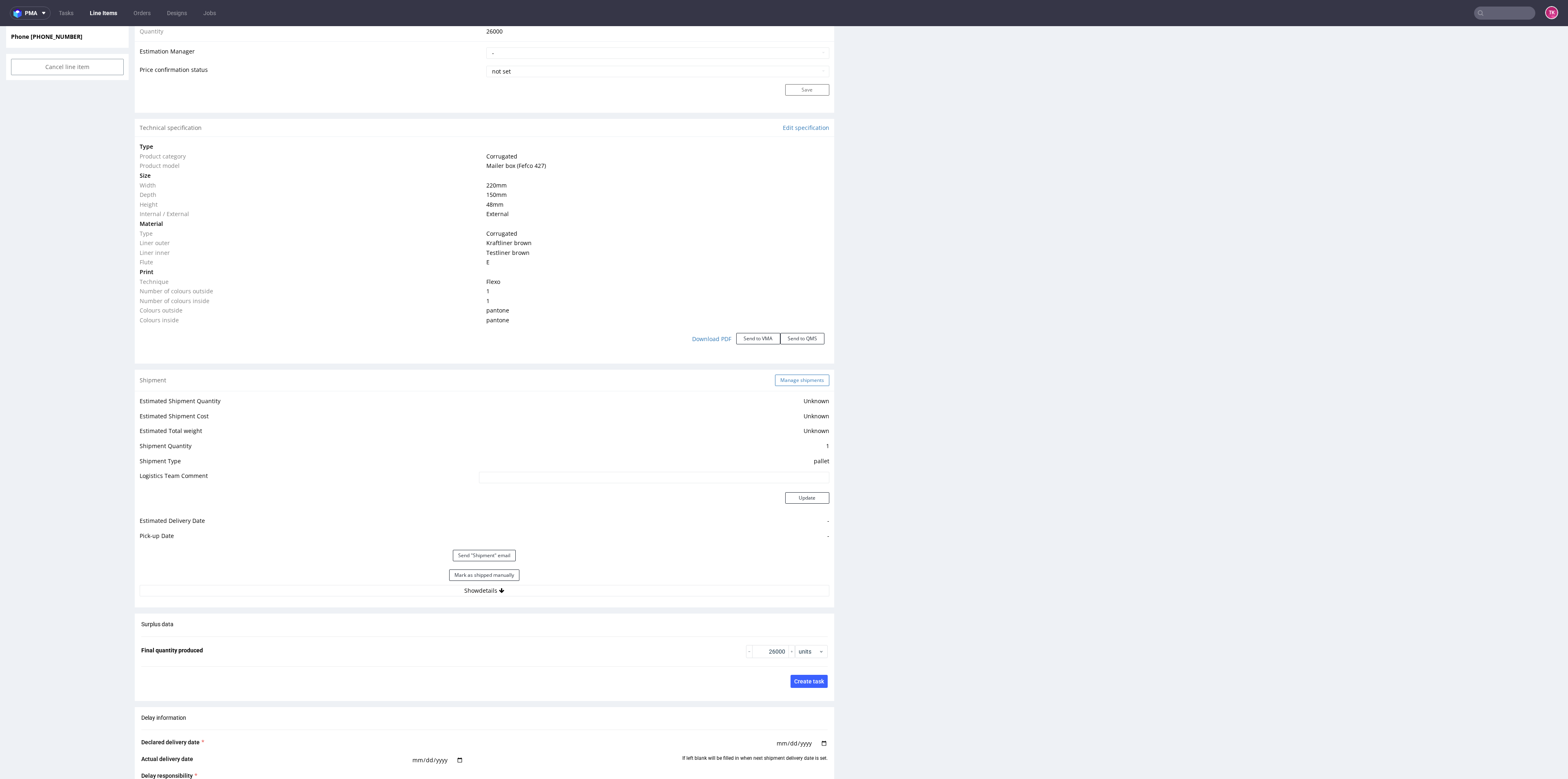
click at [798, 376] on button "Manage shipments" at bounding box center [802, 380] width 54 height 12
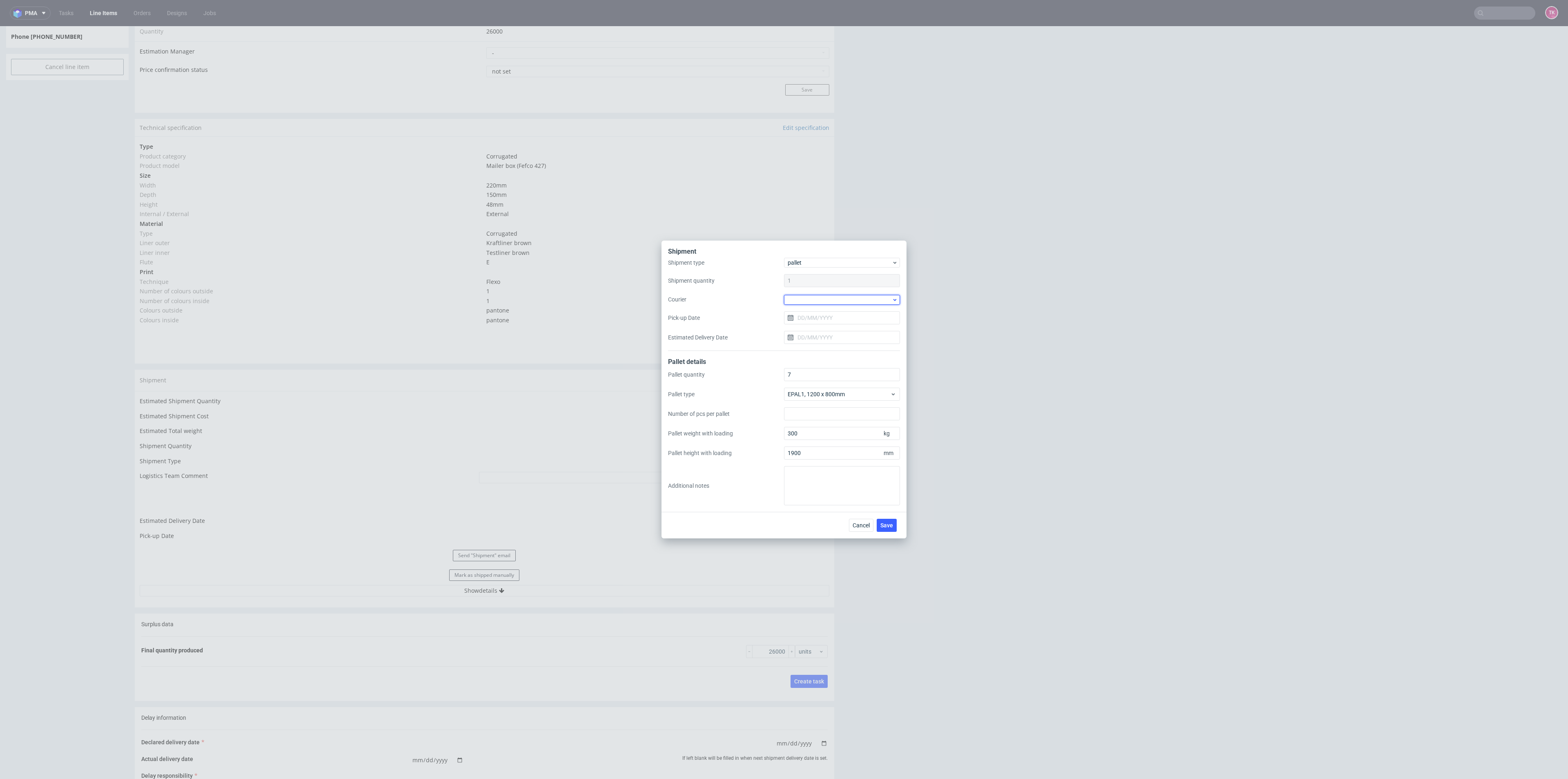
click at [817, 299] on div at bounding box center [842, 300] width 116 height 10
click at [831, 344] on div "Kuehne + Nagel" at bounding box center [842, 345] width 110 height 15
click at [885, 524] on span "Save" at bounding box center [886, 524] width 13 height 5
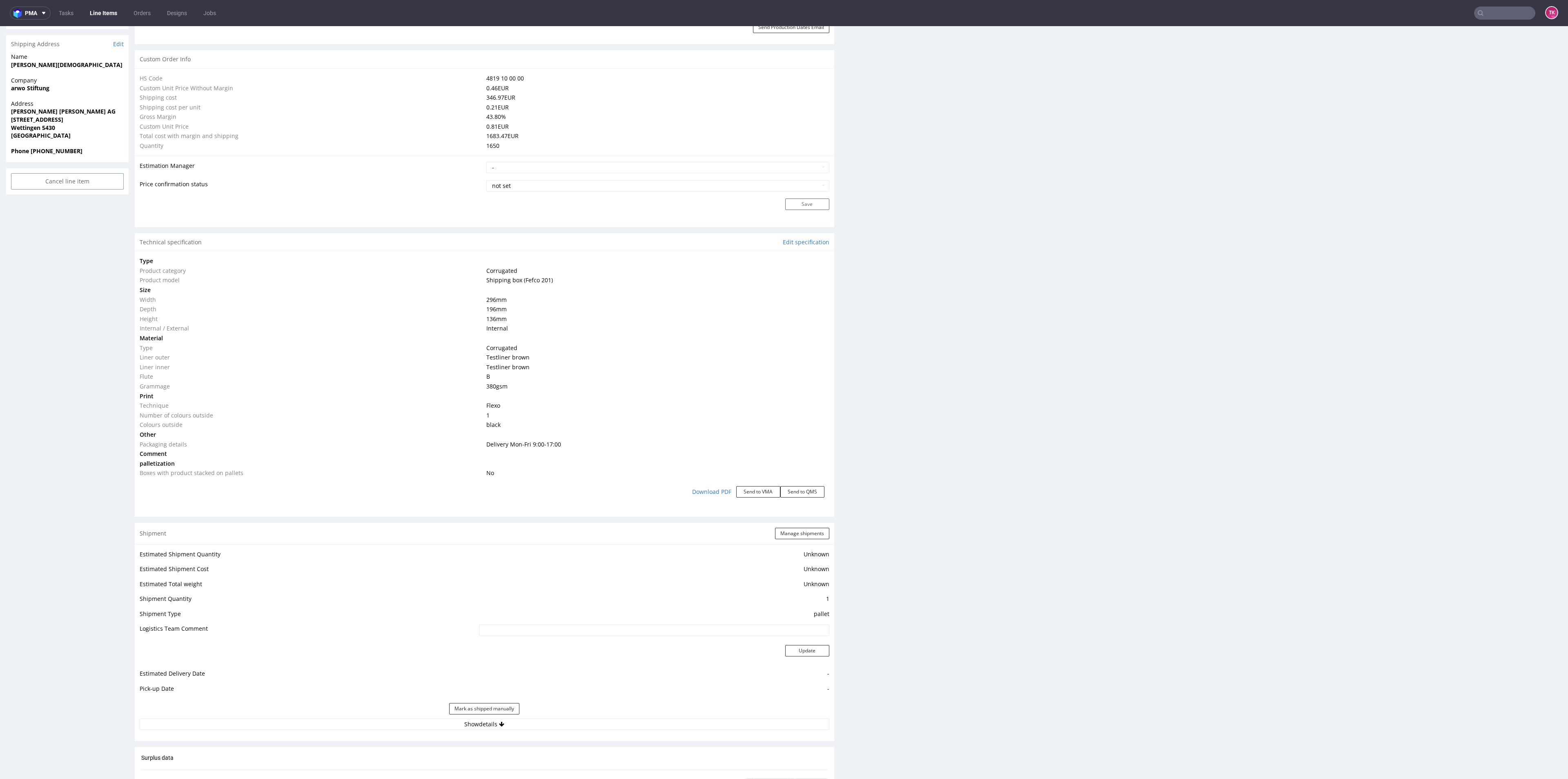
scroll to position [613, 0]
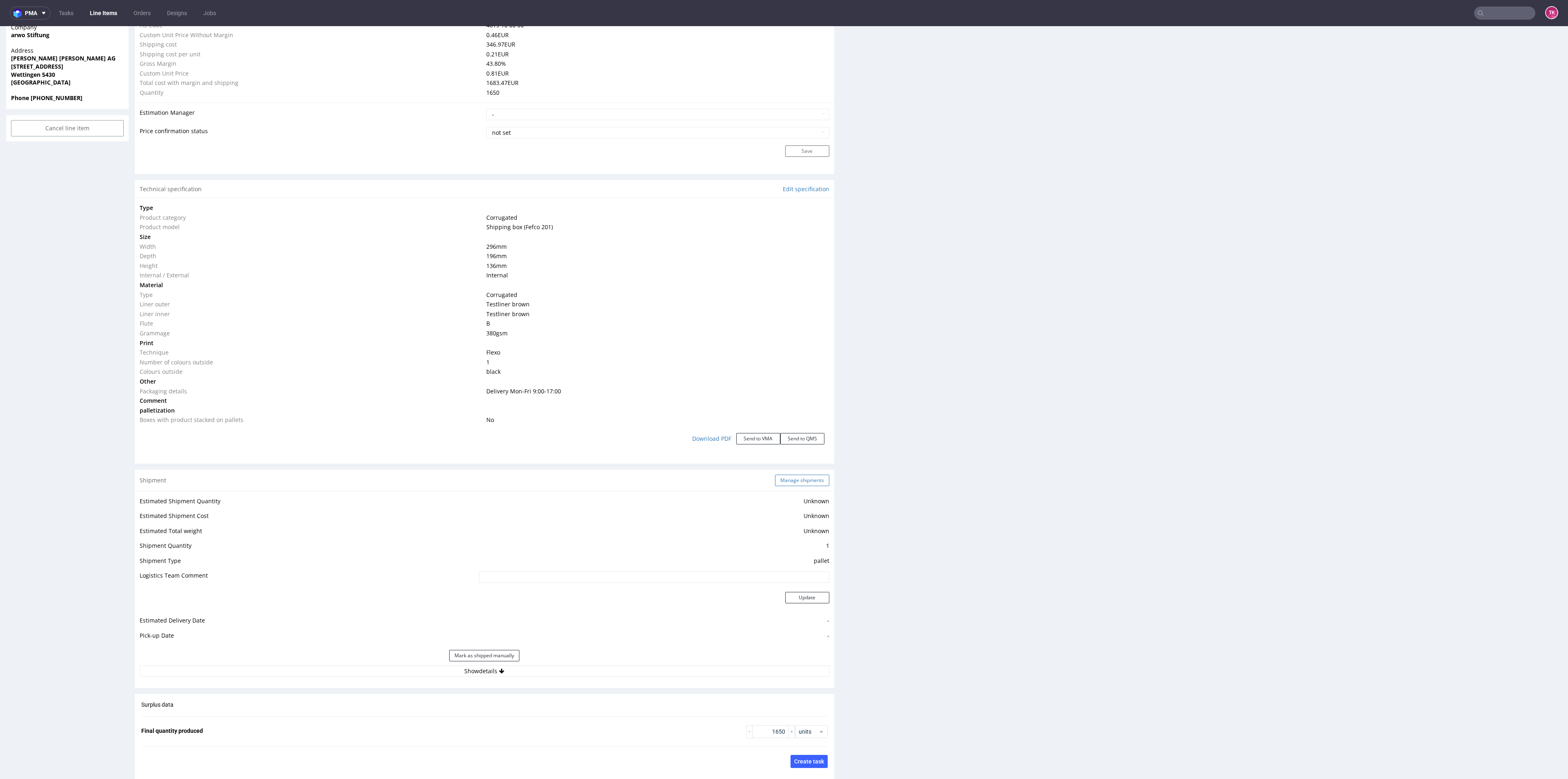
click at [811, 477] on button "Manage shipments" at bounding box center [802, 481] width 54 height 12
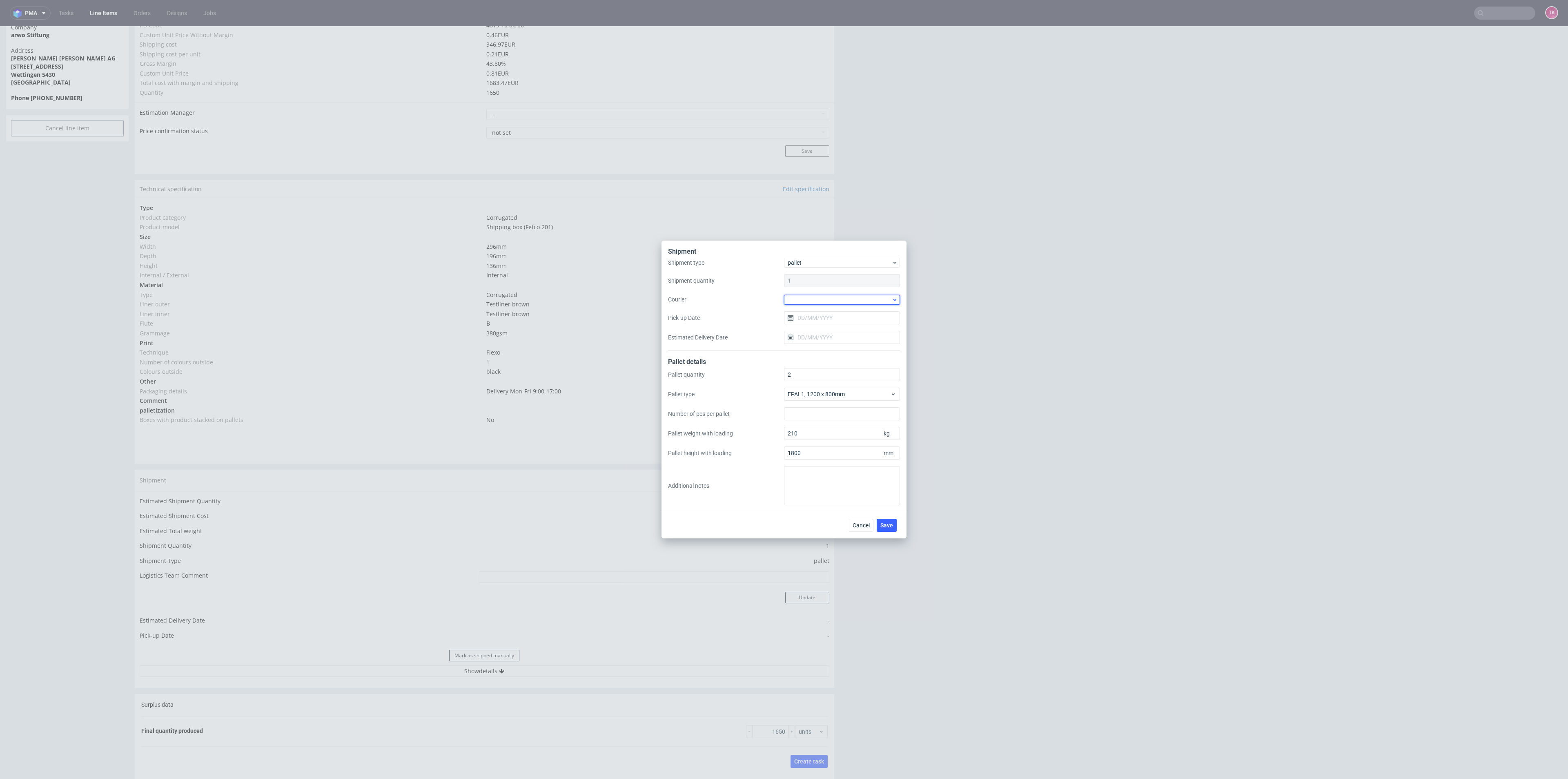
click at [825, 301] on div at bounding box center [842, 300] width 116 height 10
click at [839, 346] on div "Kuehne + Nagel" at bounding box center [842, 345] width 110 height 15
click at [884, 521] on button "Save" at bounding box center [886, 524] width 20 height 13
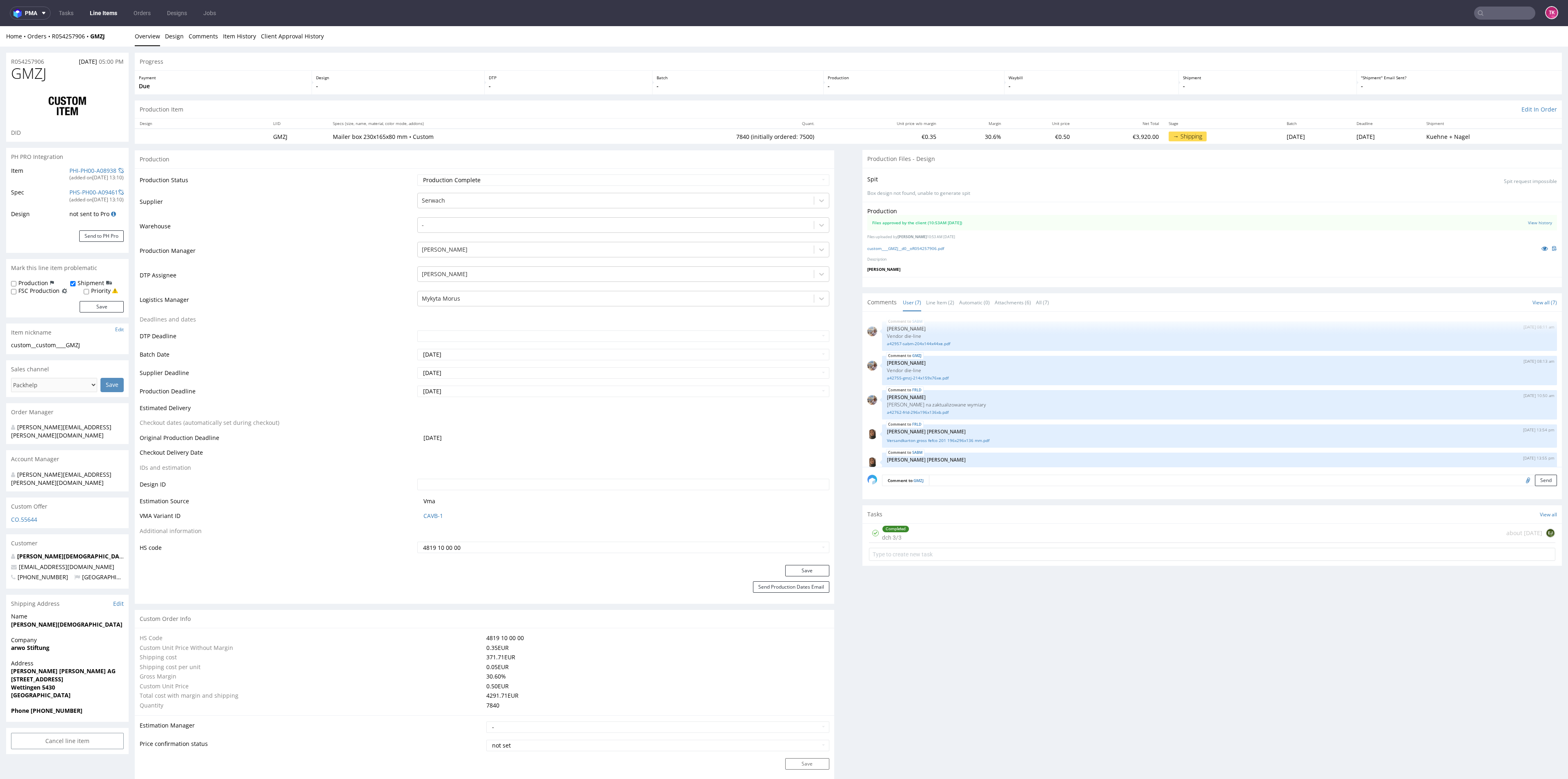
scroll to position [75, 0]
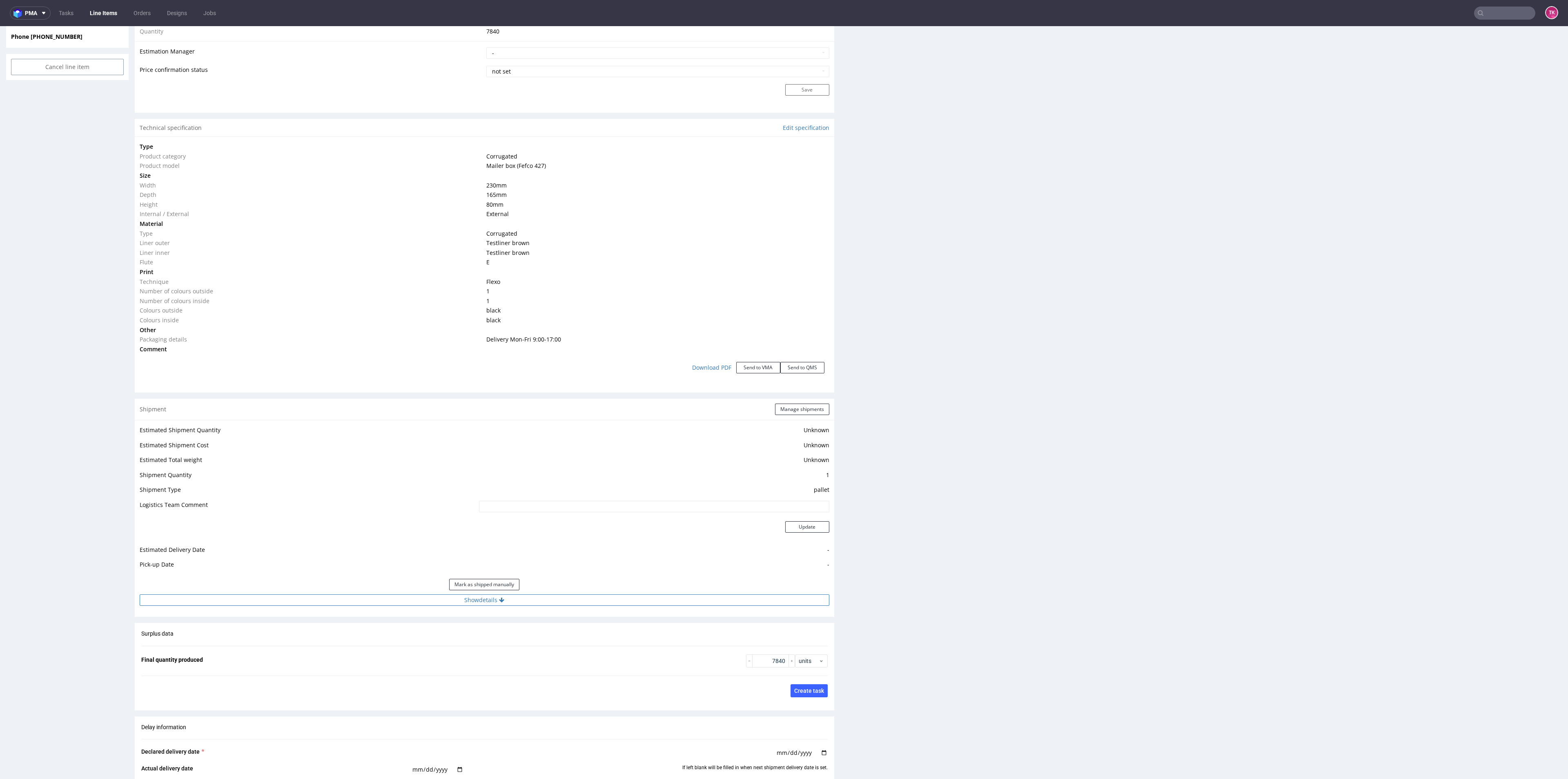
click at [622, 600] on button "Show details" at bounding box center [484, 600] width 690 height 12
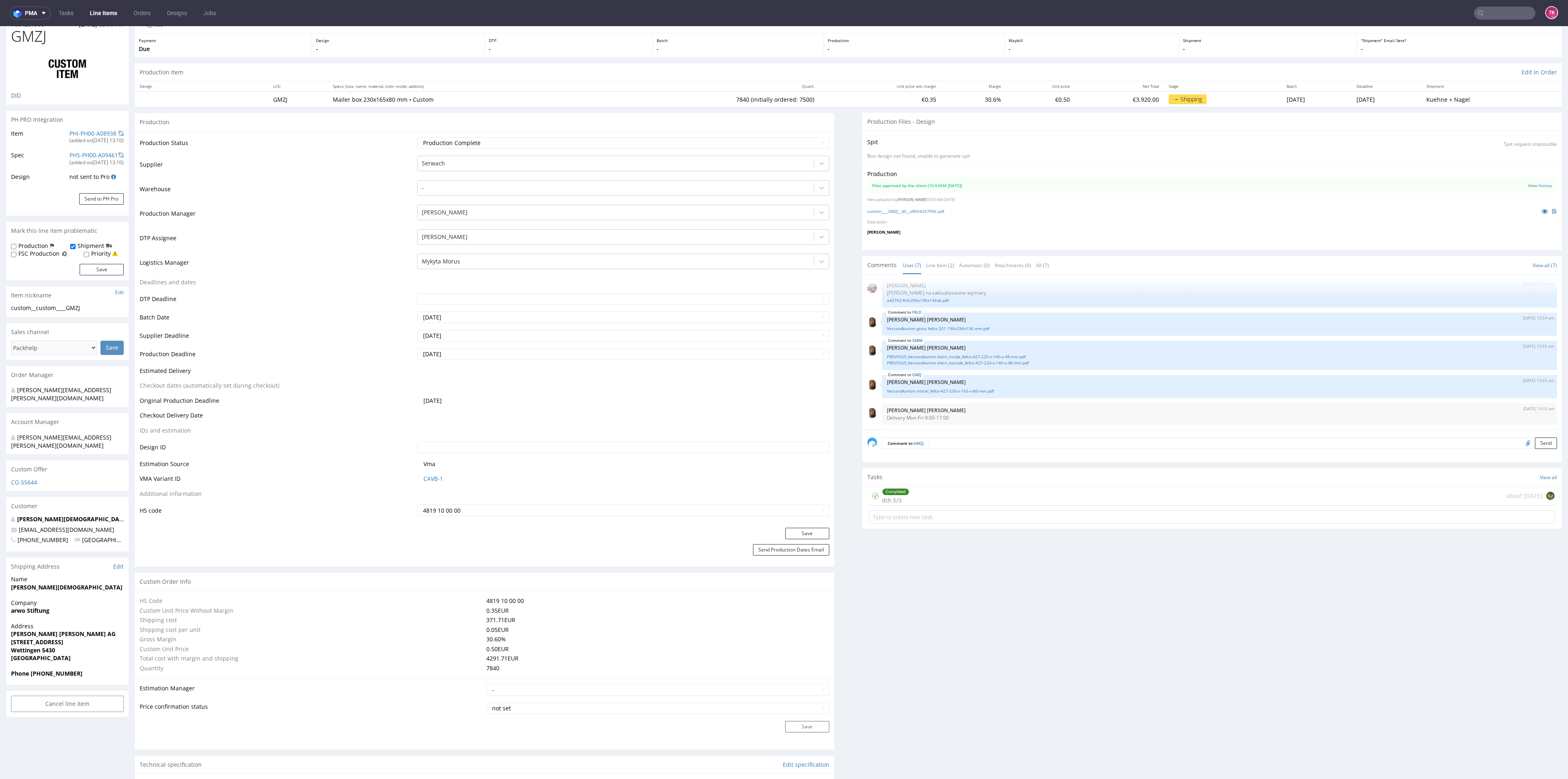
scroll to position [0, 0]
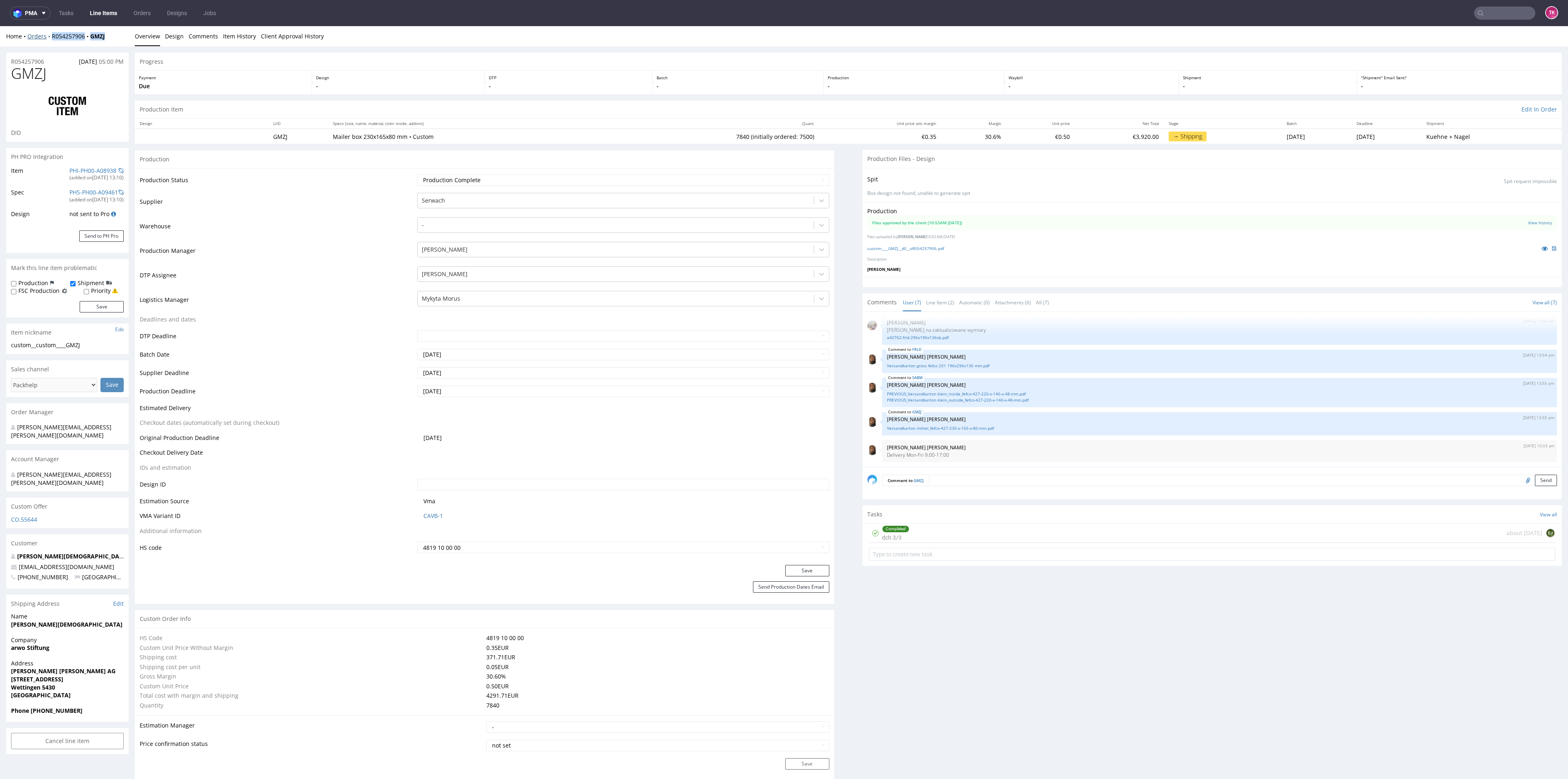
drag, startPoint x: 114, startPoint y: 37, endPoint x: 49, endPoint y: 38, distance: 65.0
click at [49, 38] on div "Home Orders R054257906 GMZJ" at bounding box center [67, 36] width 122 height 8
copy div "R054257906 GMZJ"
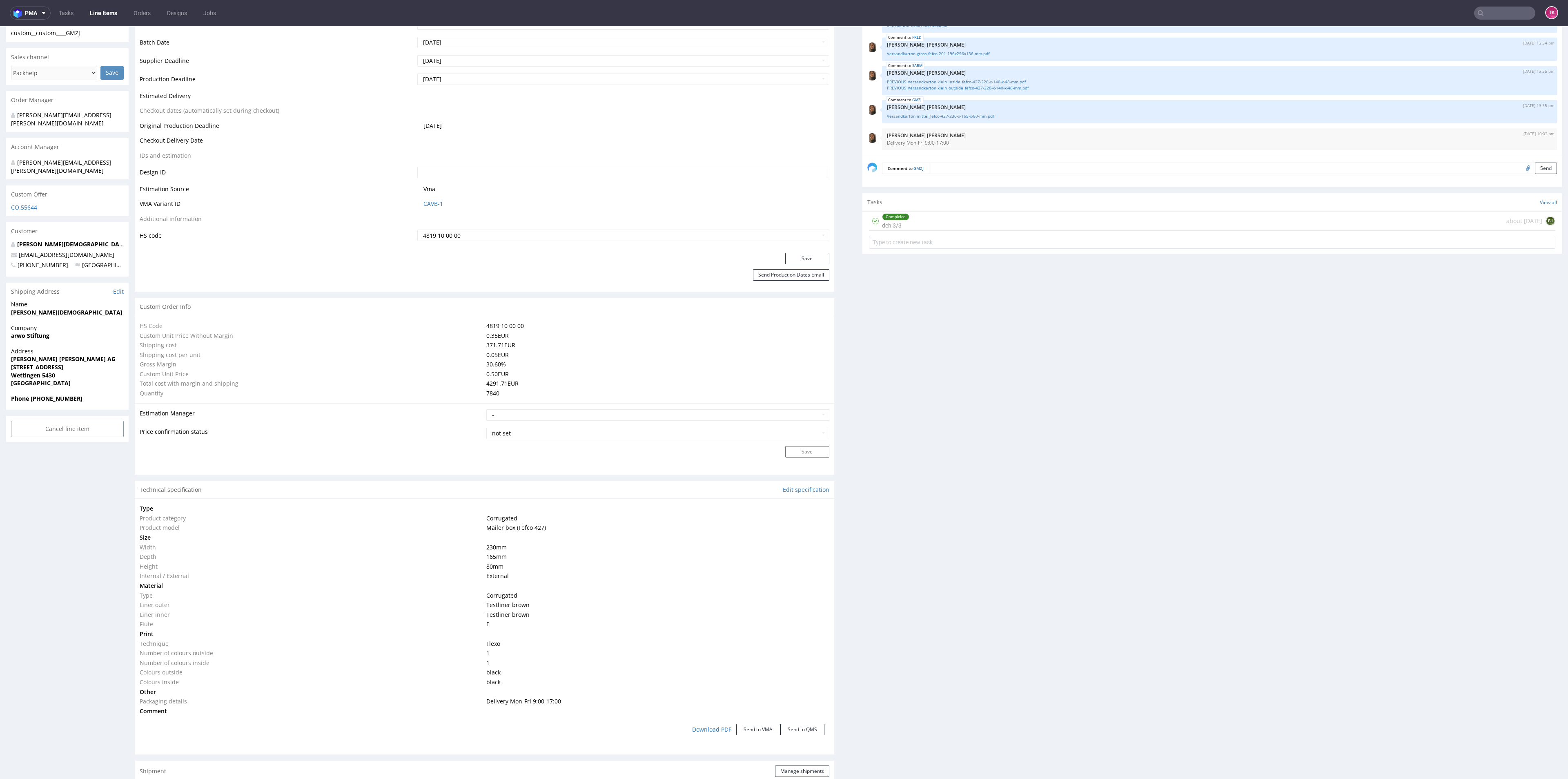
scroll to position [613, 0]
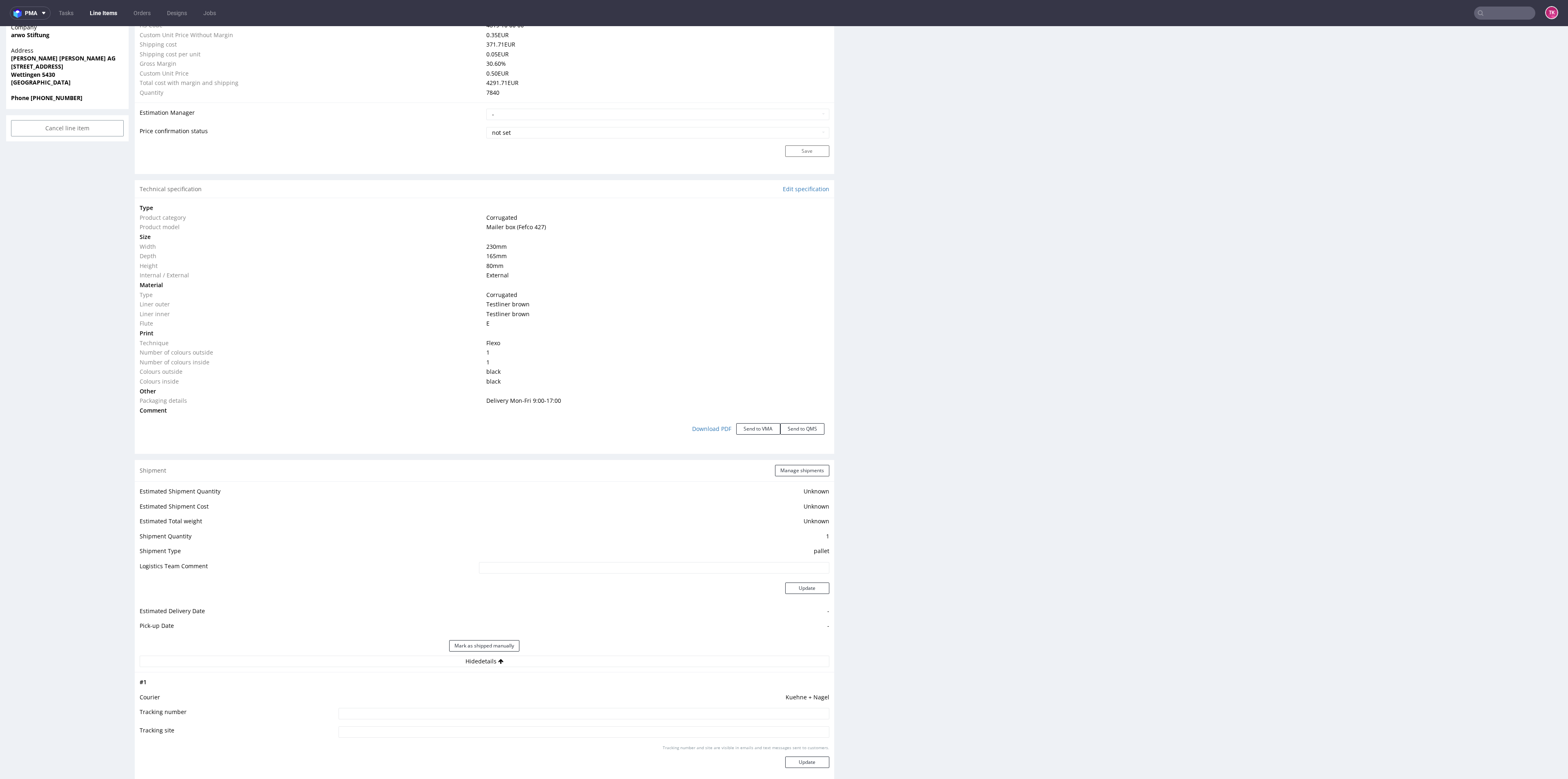
click at [516, 707] on td at bounding box center [583, 716] width 492 height 18
click at [517, 714] on input at bounding box center [584, 714] width 491 height 12
paste input "RWM006586555"
type input "RWM006586555"
click at [788, 759] on button "Update" at bounding box center [807, 762] width 44 height 12
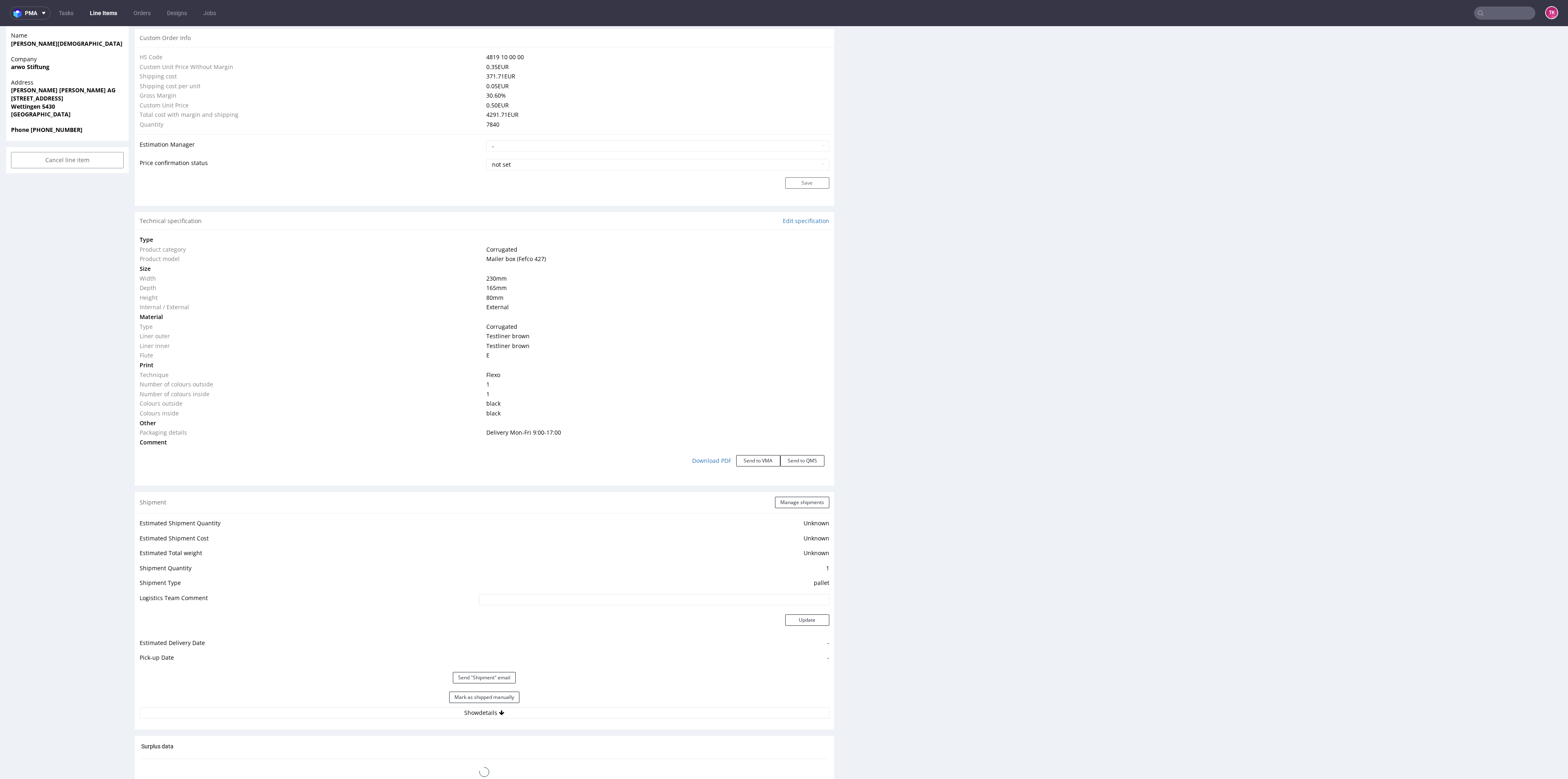
scroll to position [581, 0]
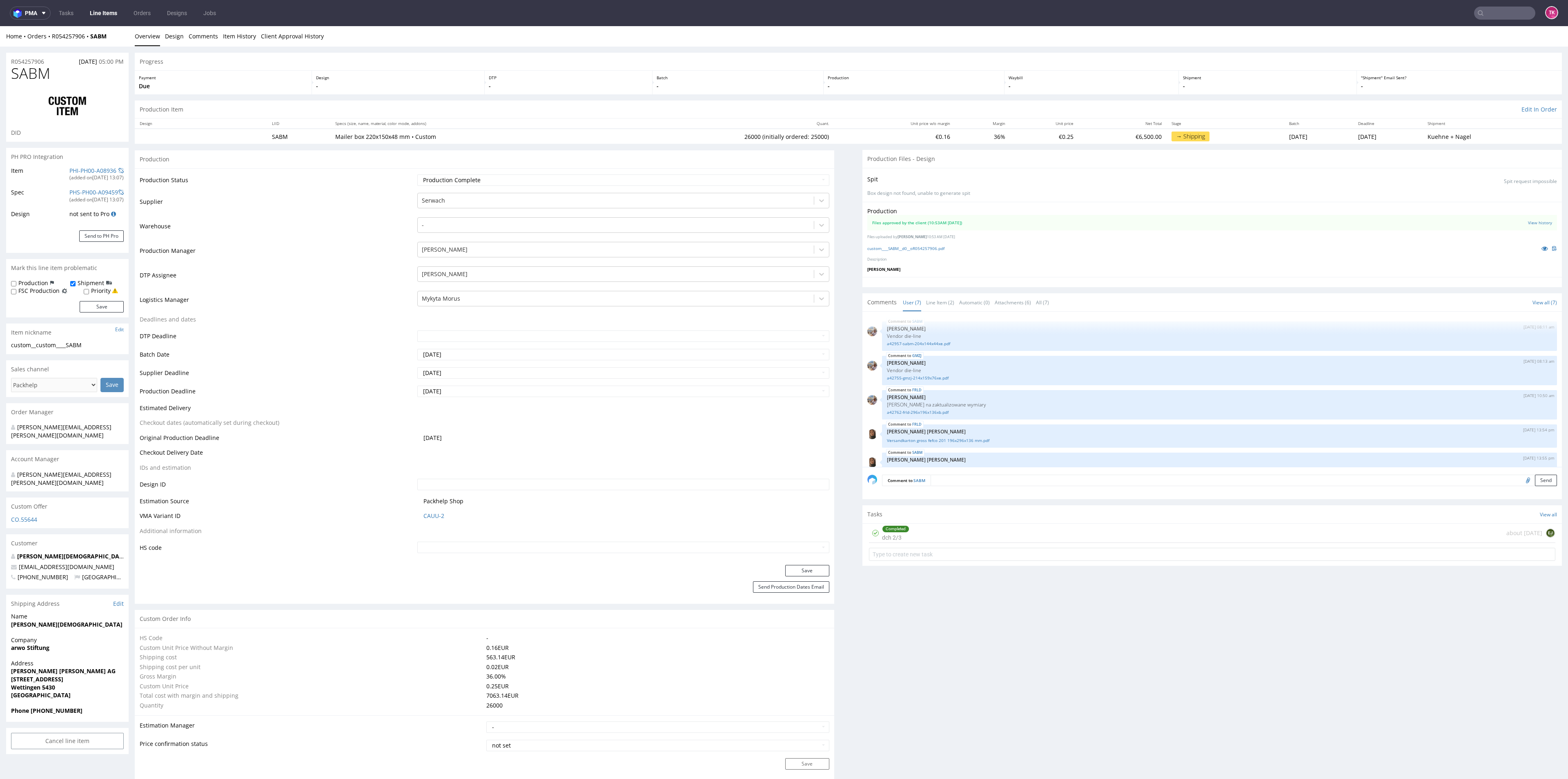
scroll to position [75, 0]
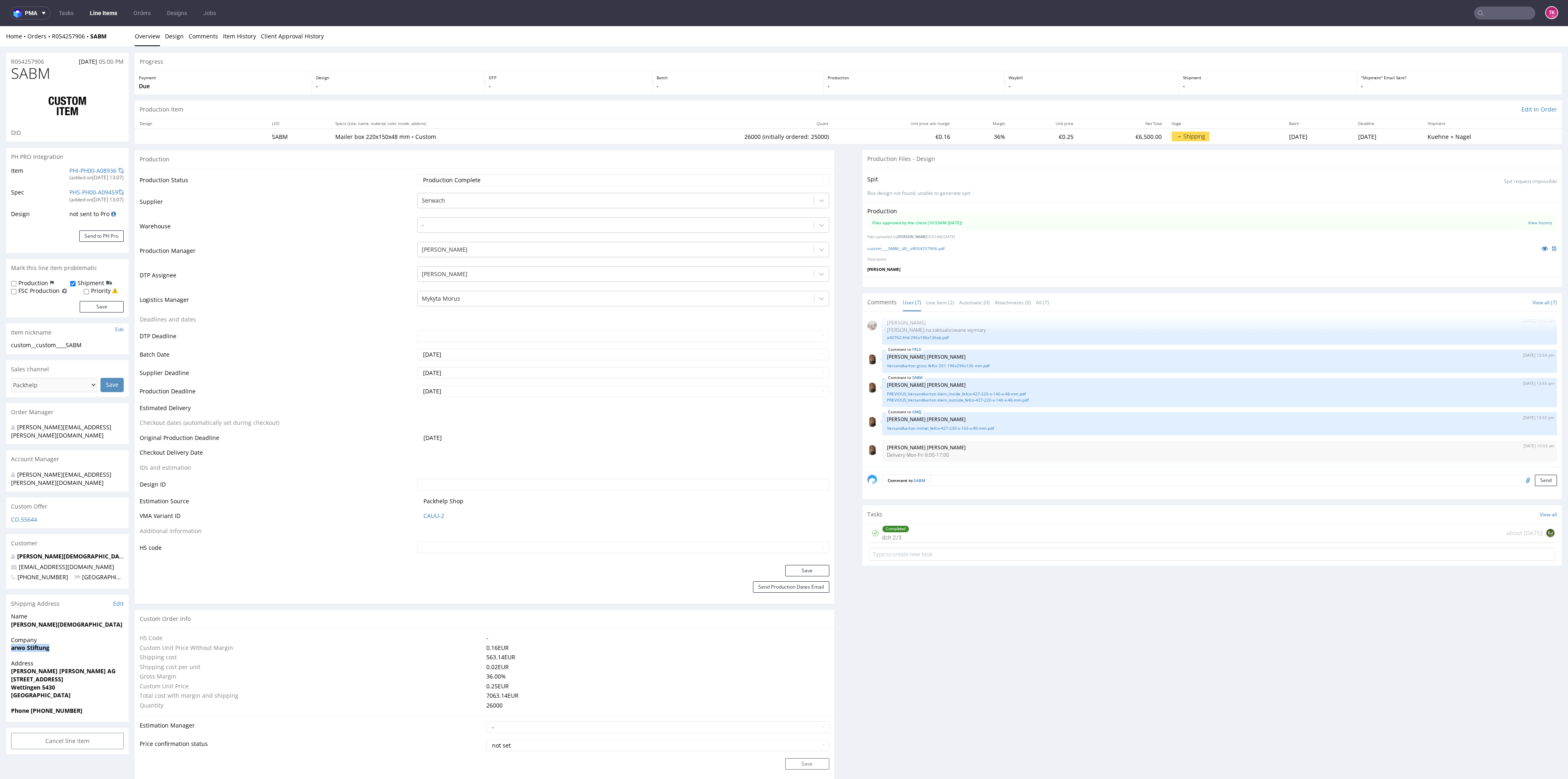
drag, startPoint x: 8, startPoint y: 635, endPoint x: 127, endPoint y: 613, distance: 121.0
click at [66, 636] on div "Company arwo Stiftung" at bounding box center [67, 647] width 122 height 23
copy strong "arwo Stiftung"
drag, startPoint x: 8, startPoint y: 662, endPoint x: 81, endPoint y: 686, distance: 76.8
click at [81, 686] on div "Address Melanie Tschanz i.A. Kiyo AG Schwimmbadstrasse 41 Wettingen 5430 Switze…" at bounding box center [67, 683] width 122 height 48
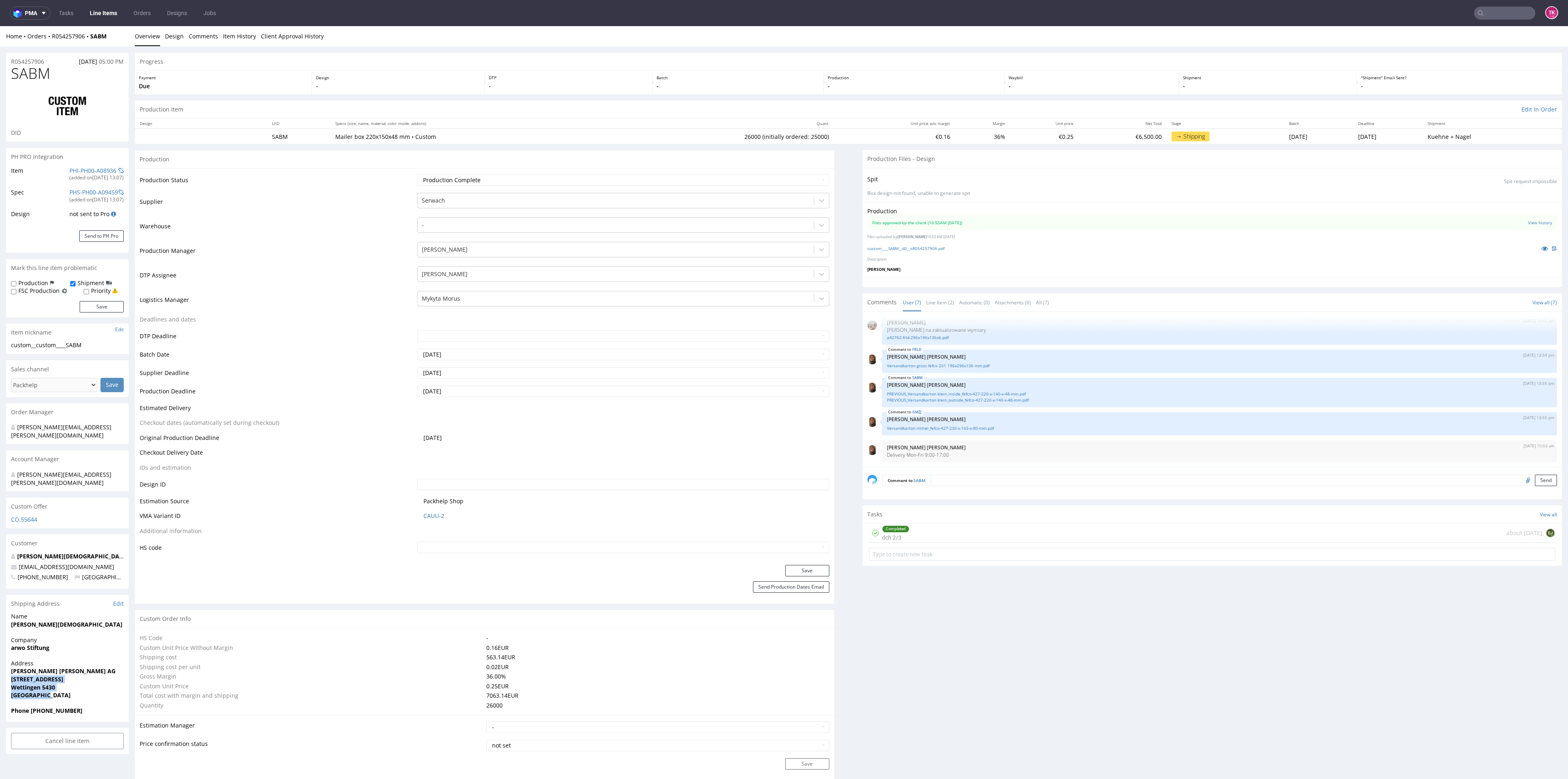
click at [68, 691] on span "[GEOGRAPHIC_DATA]" at bounding box center [67, 695] width 113 height 8
drag, startPoint x: 9, startPoint y: 660, endPoint x: 92, endPoint y: 675, distance: 84.3
click at [92, 675] on div "Address Melanie Tschanz i.A. Kiyo AG Schwimmbadstrasse 41 Wettingen 5430 Switze…" at bounding box center [67, 683] width 122 height 48
drag, startPoint x: 2, startPoint y: 656, endPoint x: 81, endPoint y: 671, distance: 80.4
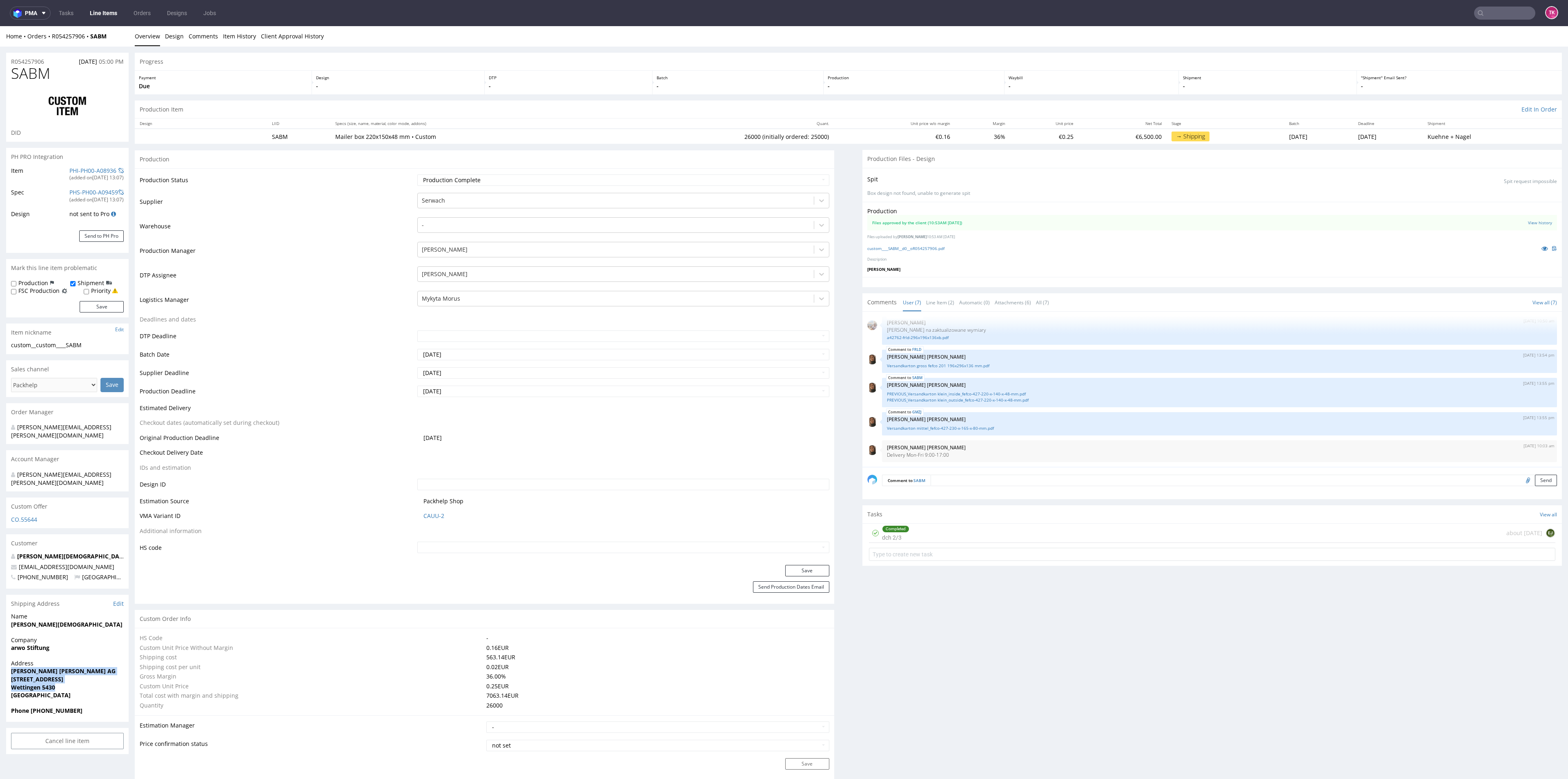
copy p "Melanie Tschanz i.A. Kiyo AG Schwimmbadstrasse 41 Wettingen 5430"
drag, startPoint x: 32, startPoint y: 693, endPoint x: 80, endPoint y: 700, distance: 48.5
click at [80, 707] on div "Phone [PHONE_NUMBER]" at bounding box center [67, 714] width 122 height 15
drag, startPoint x: 29, startPoint y: 696, endPoint x: 89, endPoint y: 699, distance: 60.1
click at [88, 707] on div "Phone [PHONE_NUMBER]" at bounding box center [67, 714] width 122 height 15
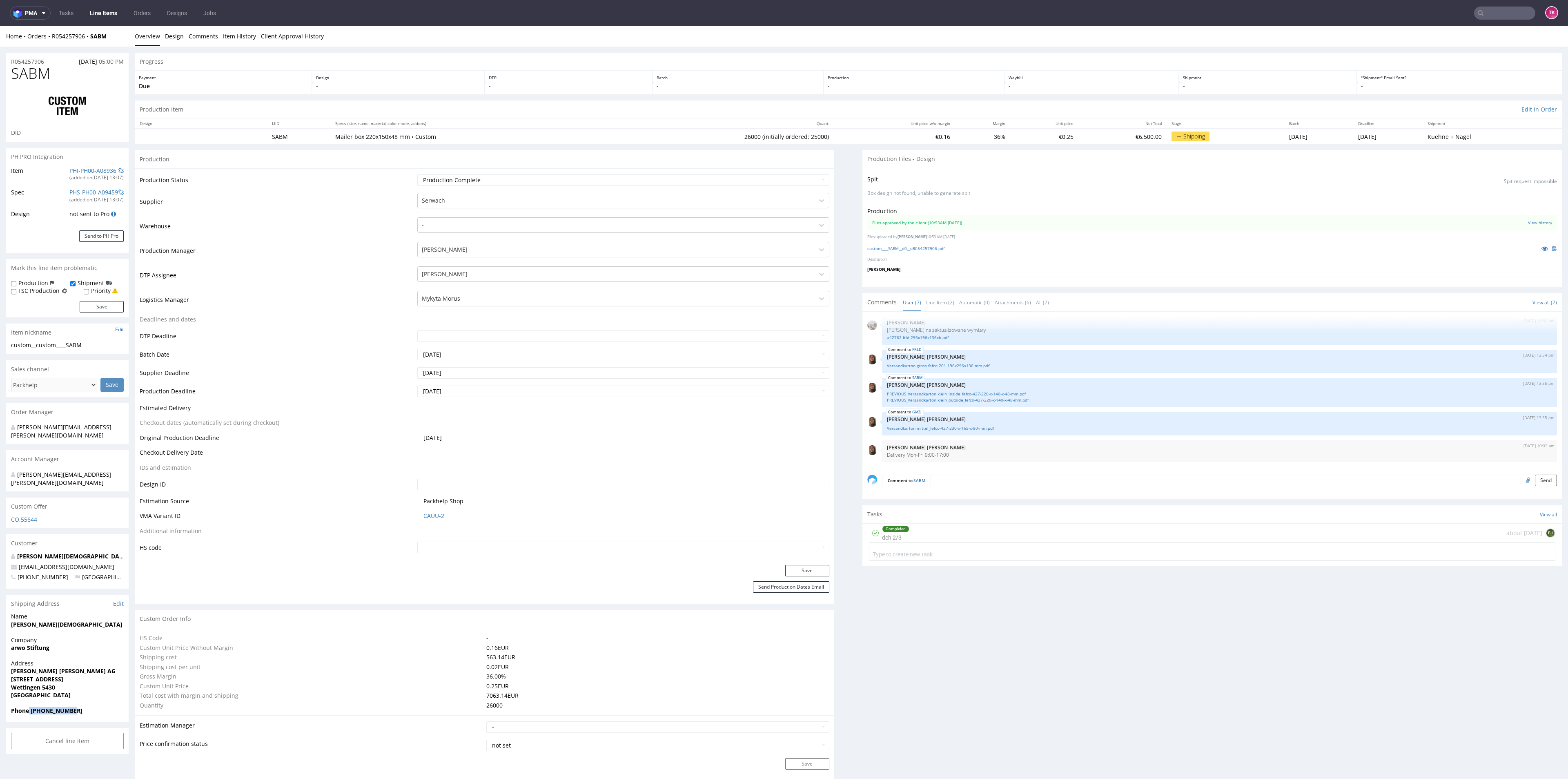
copy strong "[PHONE_NUMBER]"
drag, startPoint x: 81, startPoint y: 552, endPoint x: 0, endPoint y: 550, distance: 81.0
copy span "[EMAIL_ADDRESS][DOMAIN_NAME]"
drag, startPoint x: 68, startPoint y: 611, endPoint x: 0, endPoint y: 608, distance: 68.1
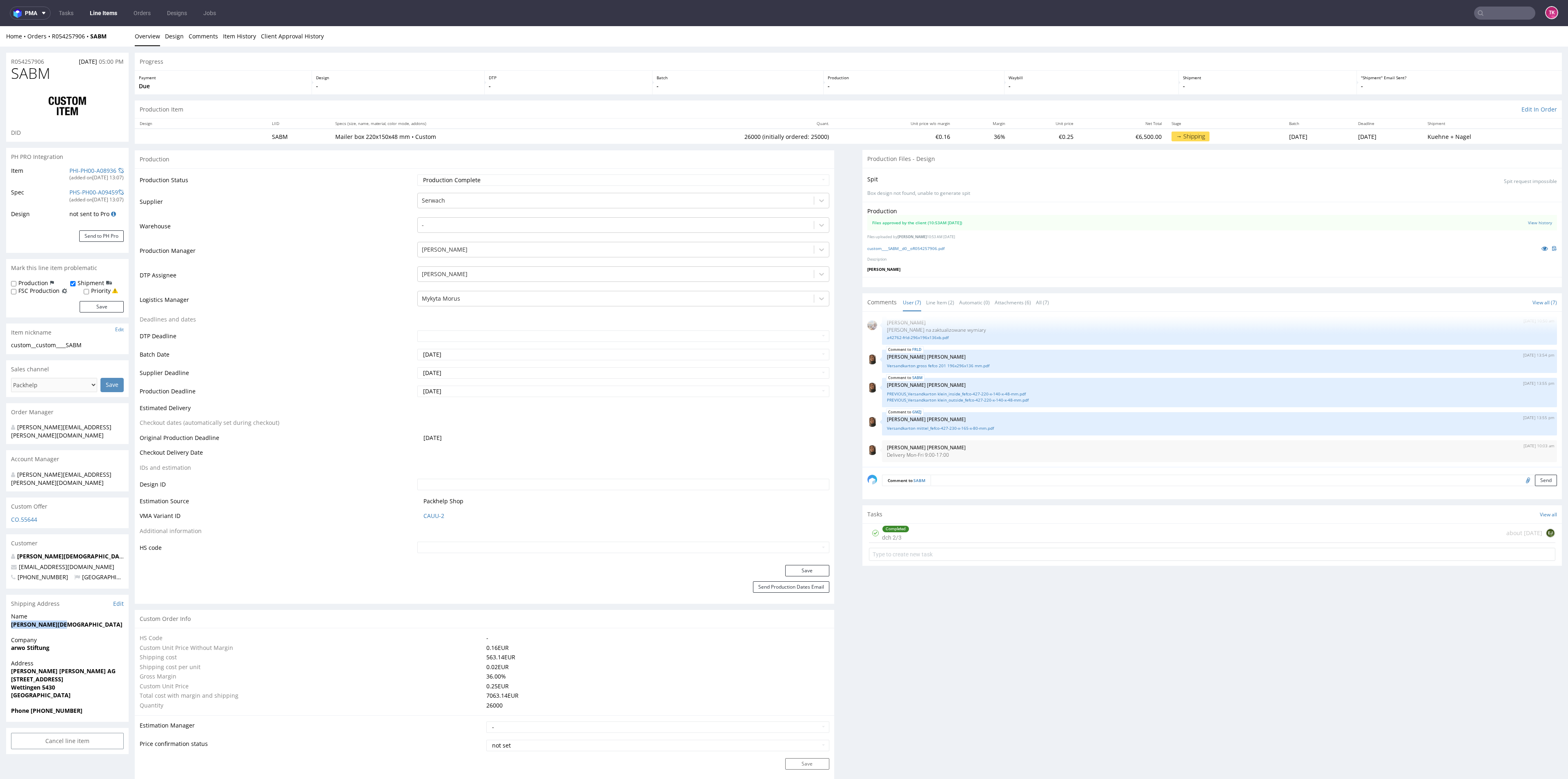
copy strong "[PERSON_NAME][DEMOGRAPHIC_DATA]"
drag, startPoint x: 927, startPoint y: 451, endPoint x: 877, endPoint y: 460, distance: 50.8
click at [882, 460] on div "10th Sep 25 | 10:03 am Angelina Marć Delivery Mon-Fri 9:00-17:00" at bounding box center [1219, 451] width 675 height 22
copy p "Delivery Mon-Fri 9:00-17:00"
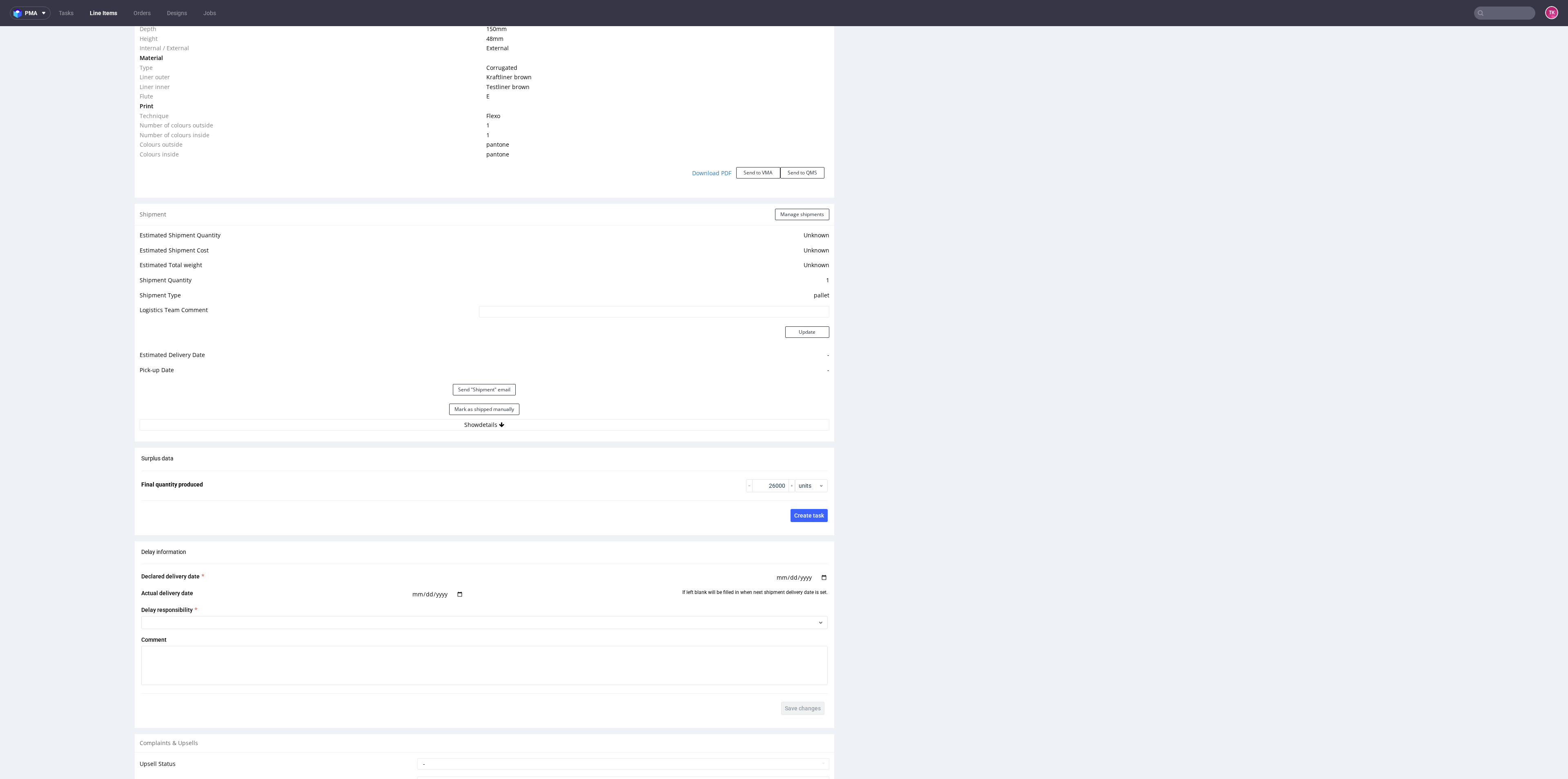
scroll to position [919, 0]
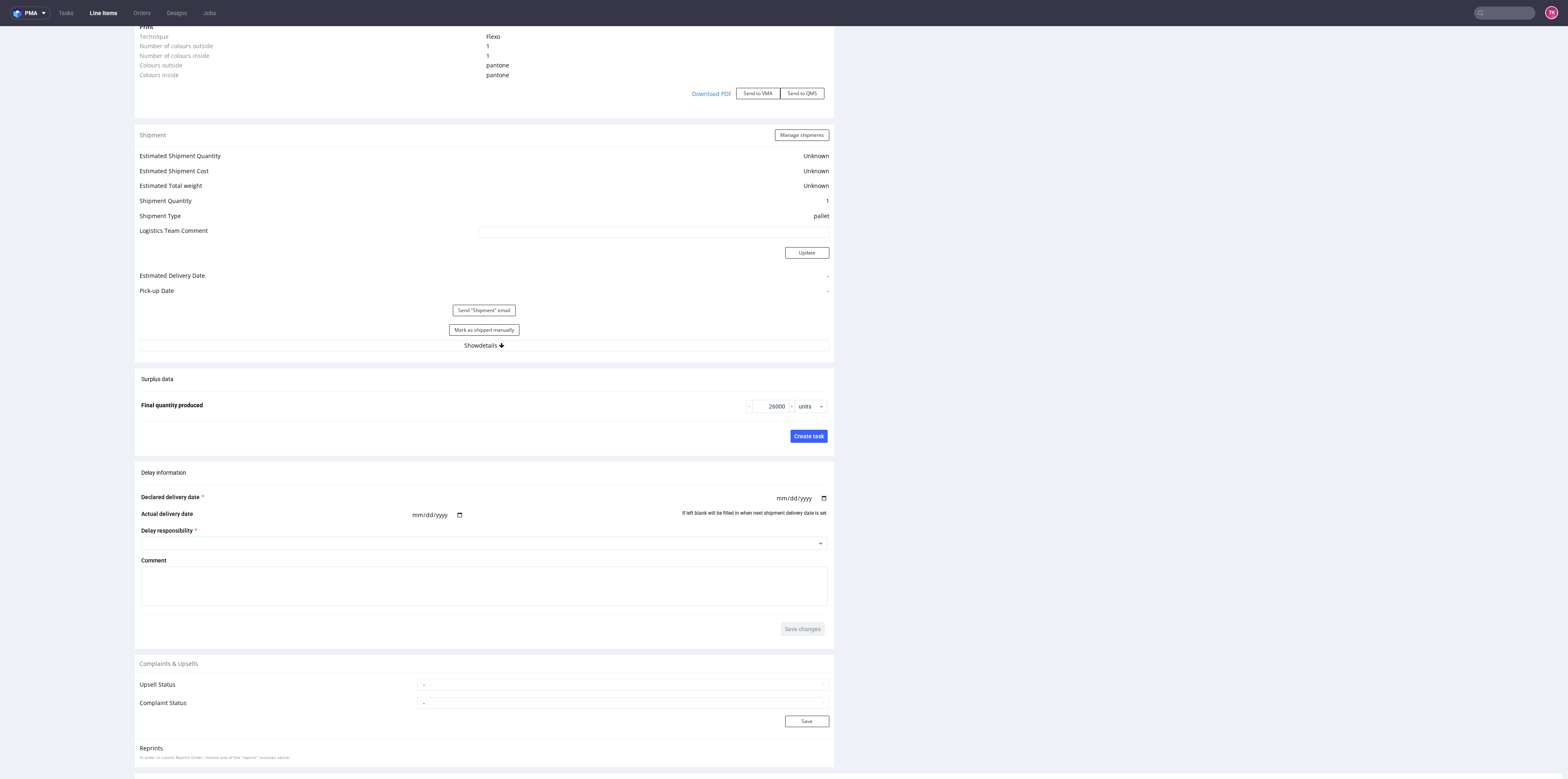
drag, startPoint x: 601, startPoint y: 357, endPoint x: 598, endPoint y: 353, distance: 5.0
click at [598, 353] on div "Shipment Manage shipments Estimated Shipment Quantity Unknown Estimated Shipmen…" at bounding box center [484, 244] width 699 height 238
click at [597, 350] on button "Show details" at bounding box center [484, 345] width 690 height 12
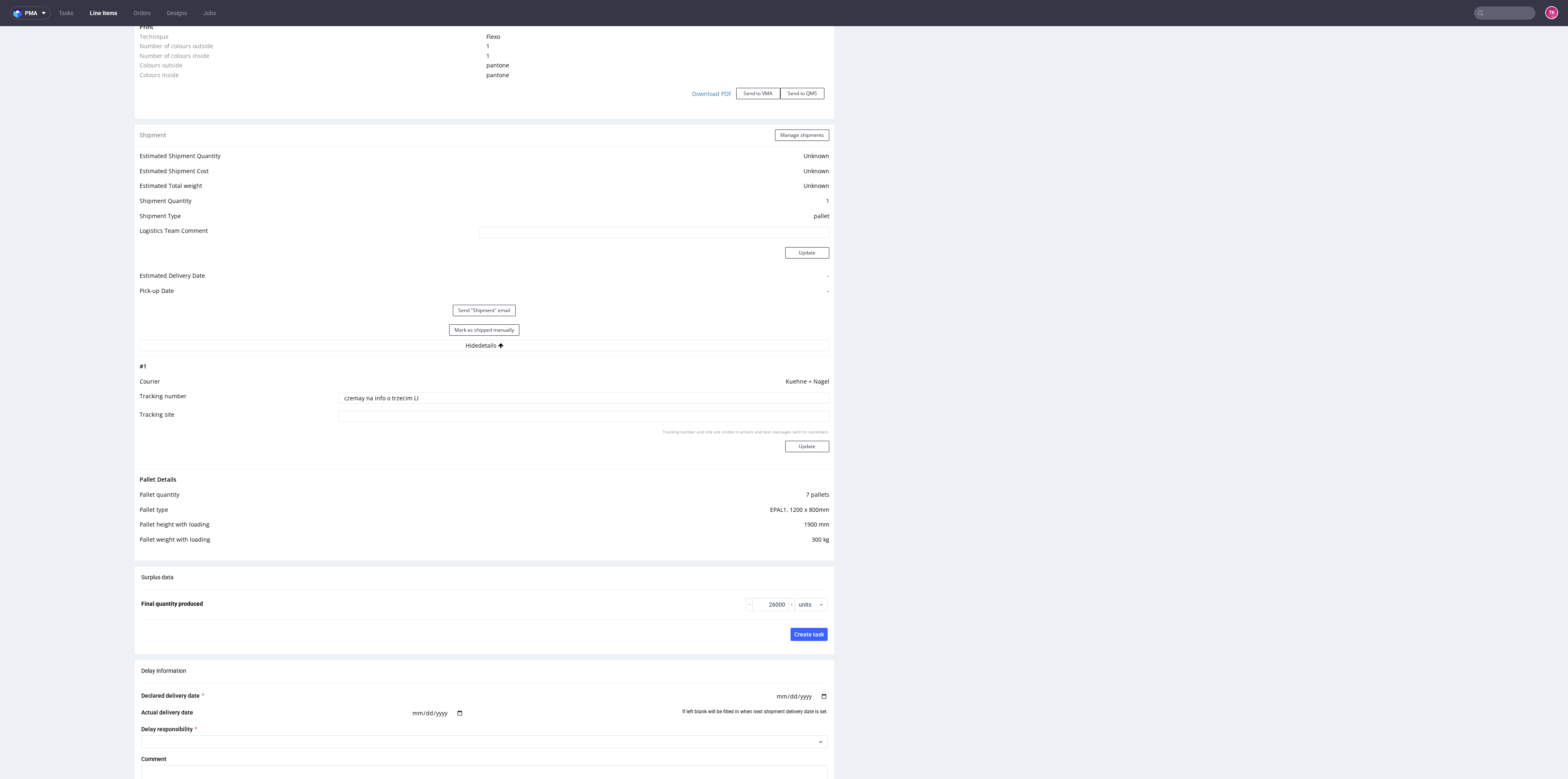
drag, startPoint x: 495, startPoint y: 393, endPoint x: 219, endPoint y: 400, distance: 276.1
click at [139, 400] on div "# 1 Courier Kuehne + Nagel Tracking number czemay na info o trzecim LI Tracking…" at bounding box center [484, 413] width 699 height 113
paste input "RWM006586500"
type input "RWM006586500"
click at [785, 451] on button "Update" at bounding box center [807, 446] width 44 height 12
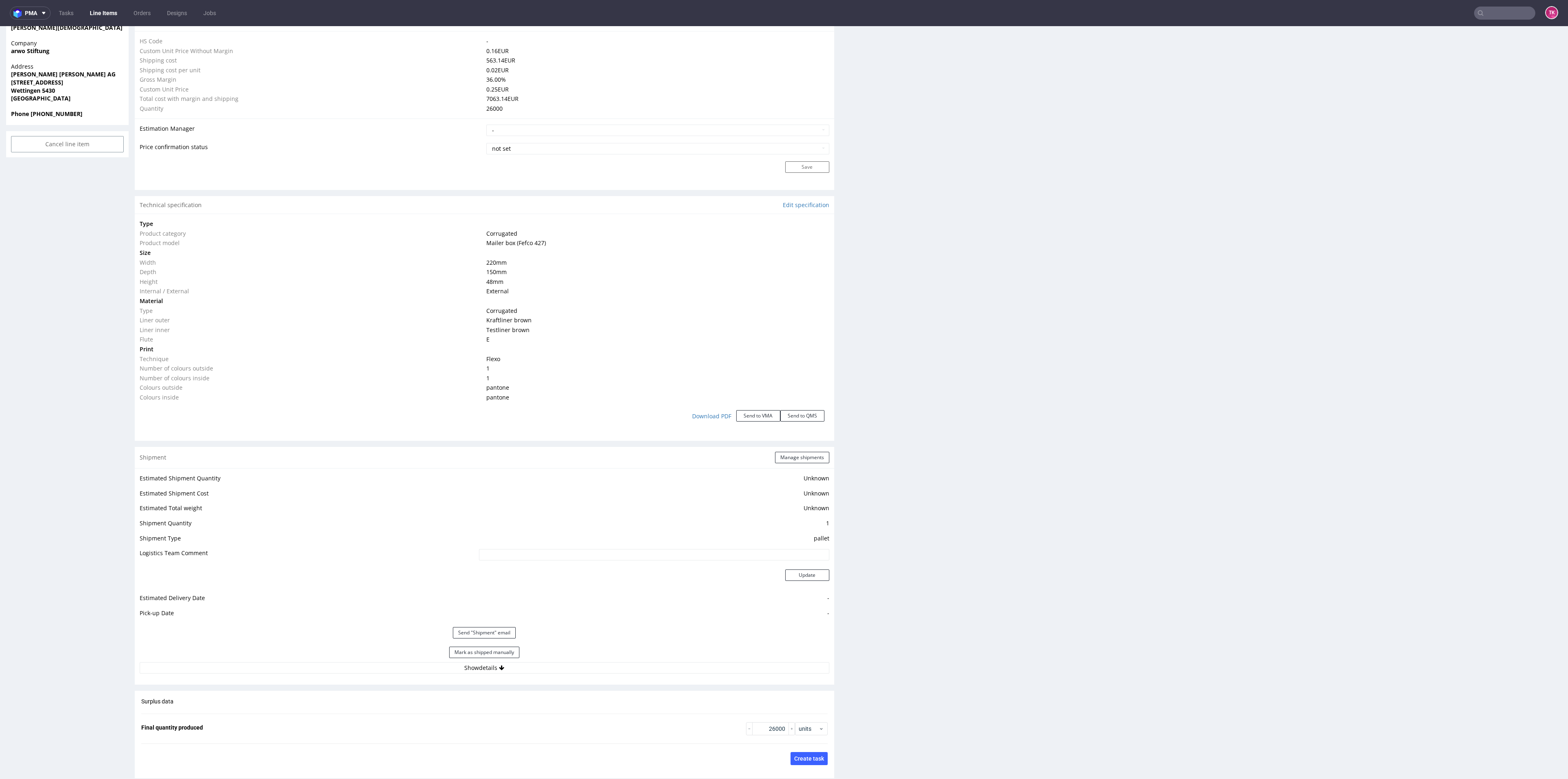
scroll to position [643, 0]
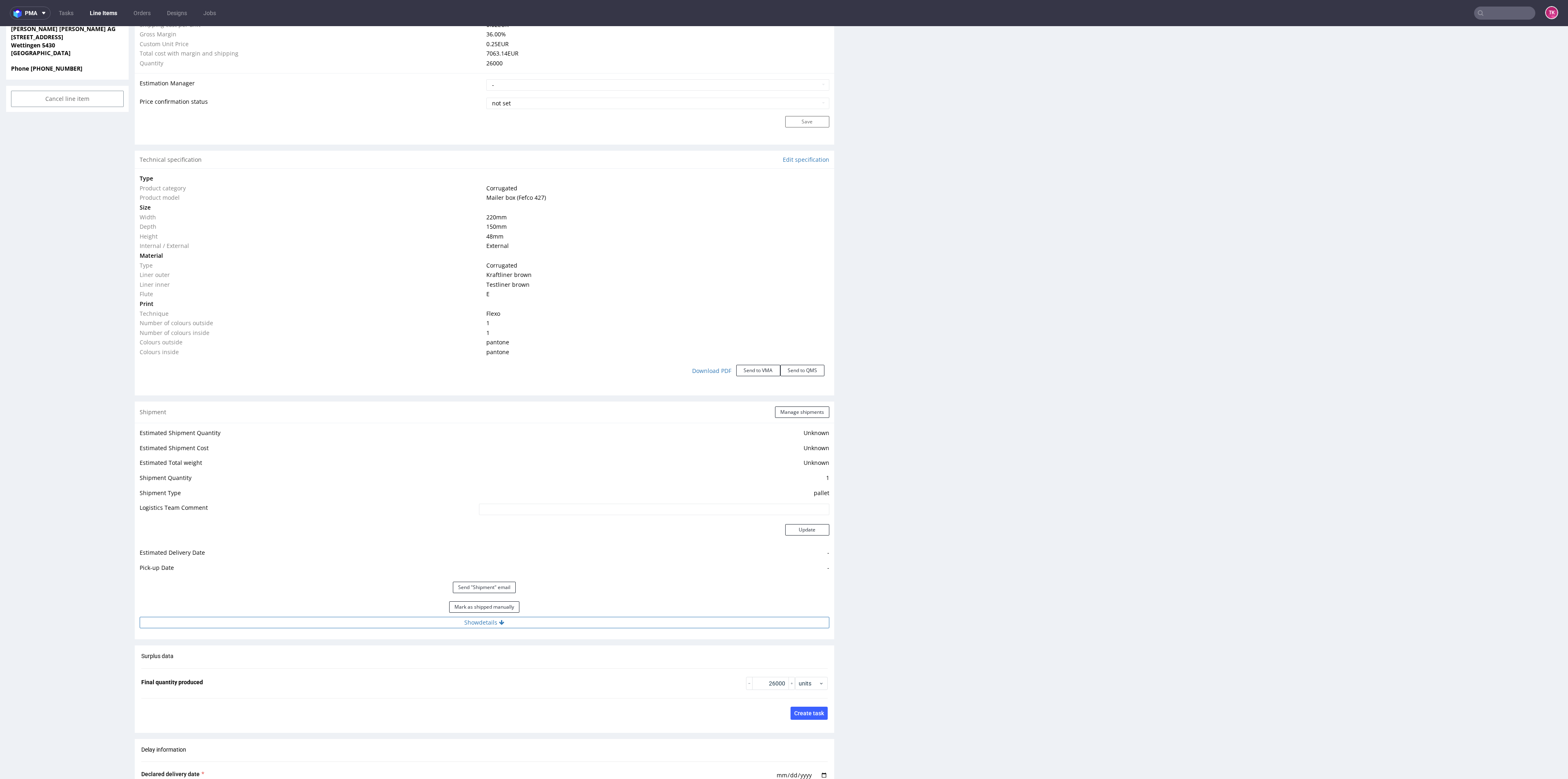
click at [627, 625] on button "Show details" at bounding box center [484, 622] width 690 height 12
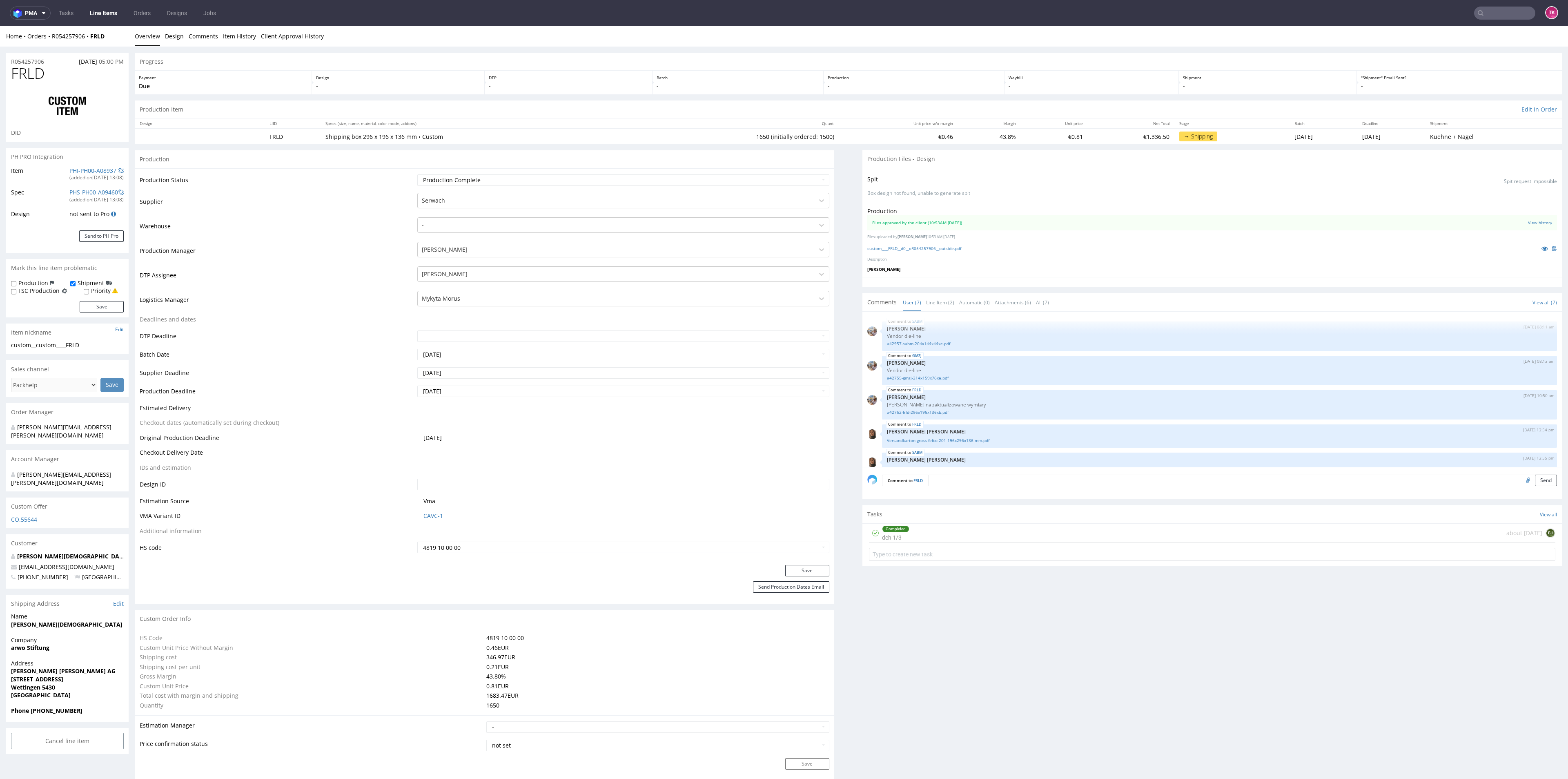
scroll to position [75, 0]
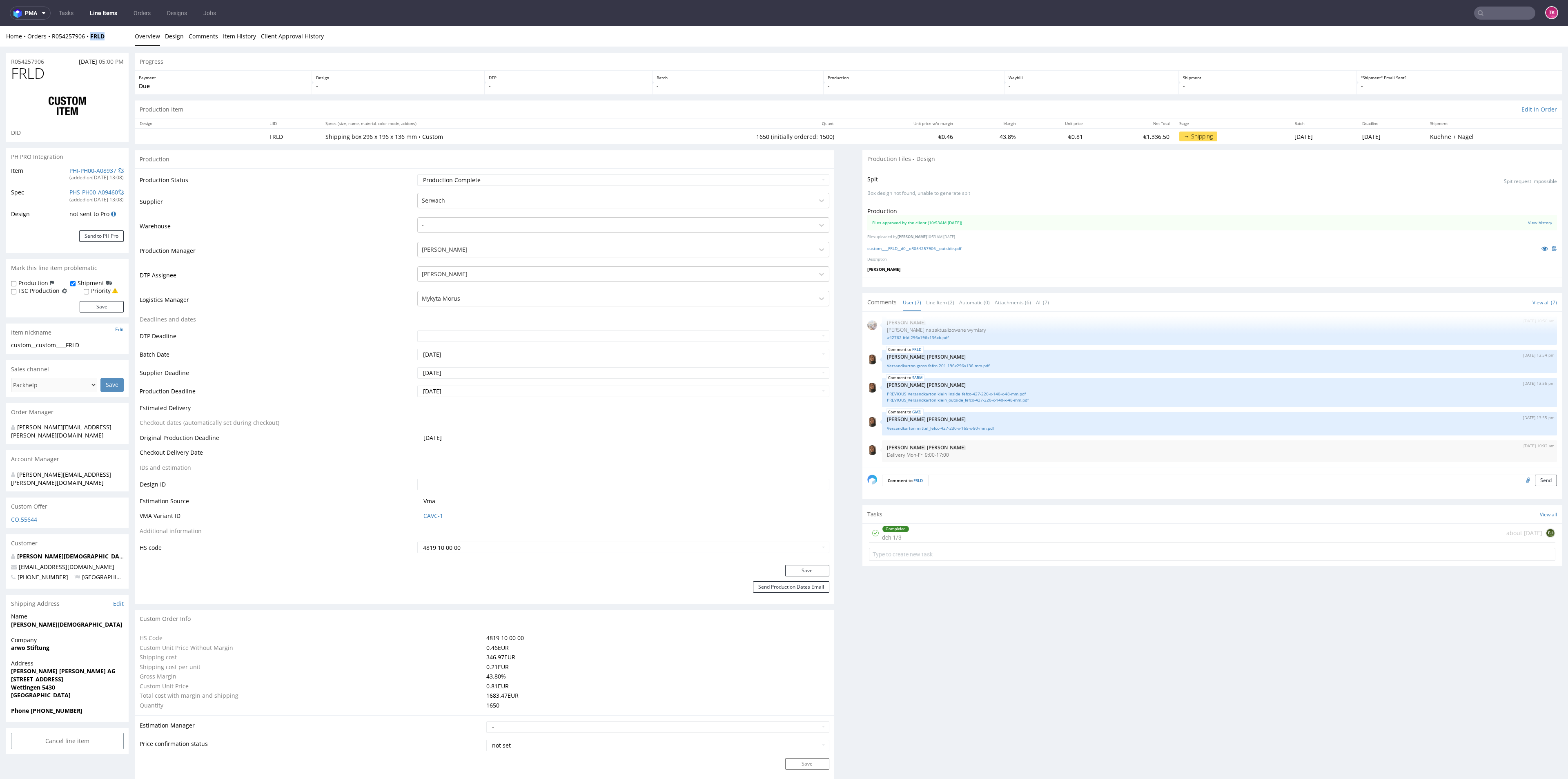
drag, startPoint x: 117, startPoint y: 36, endPoint x: 91, endPoint y: 44, distance: 27.2
click at [91, 44] on div "Home Orders R054257906 FRLD Overview Design Comments Item History Client Approv…" at bounding box center [784, 37] width 1568 height 21
copy strong "FRLD"
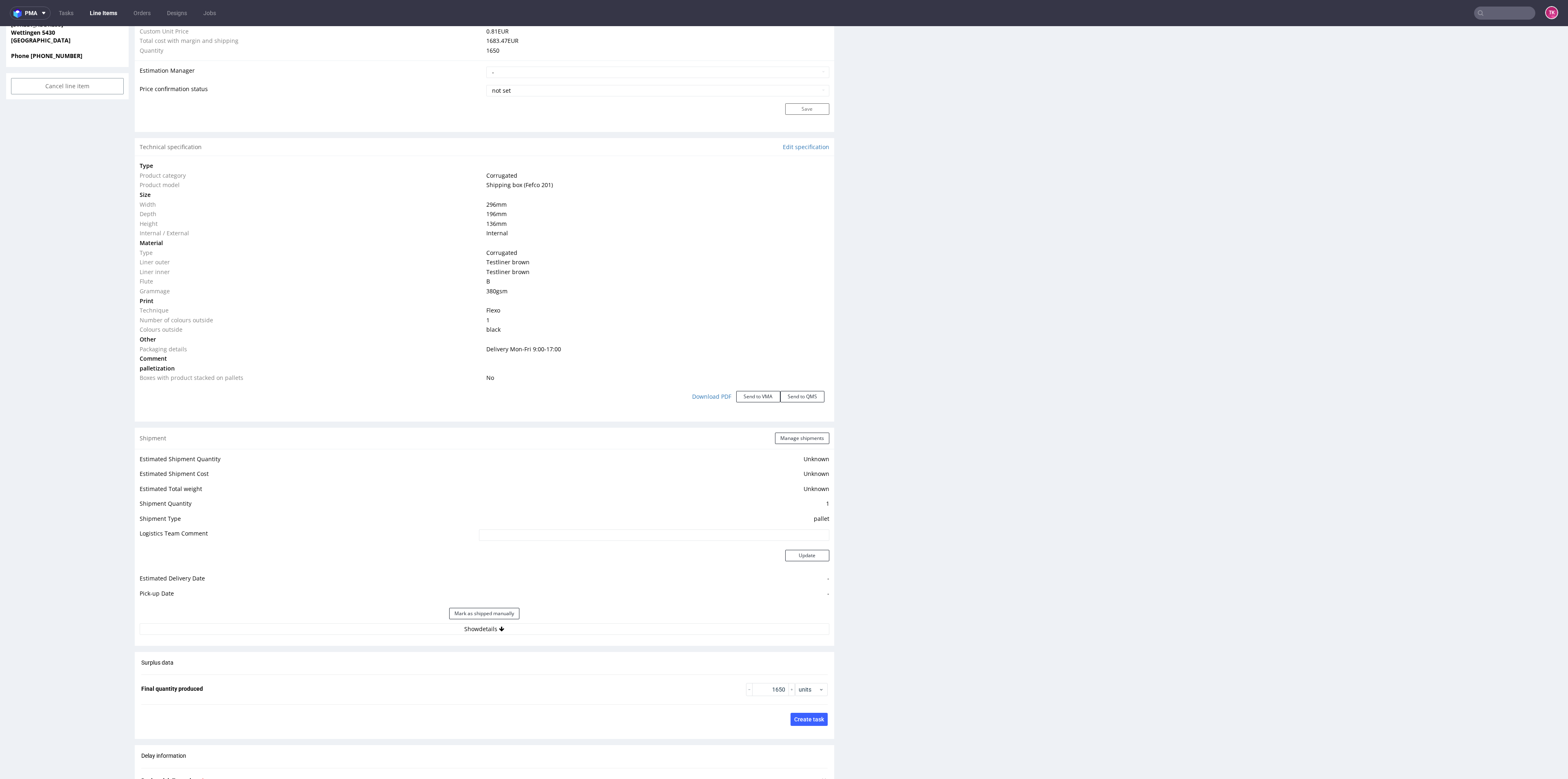
scroll to position [674, 0]
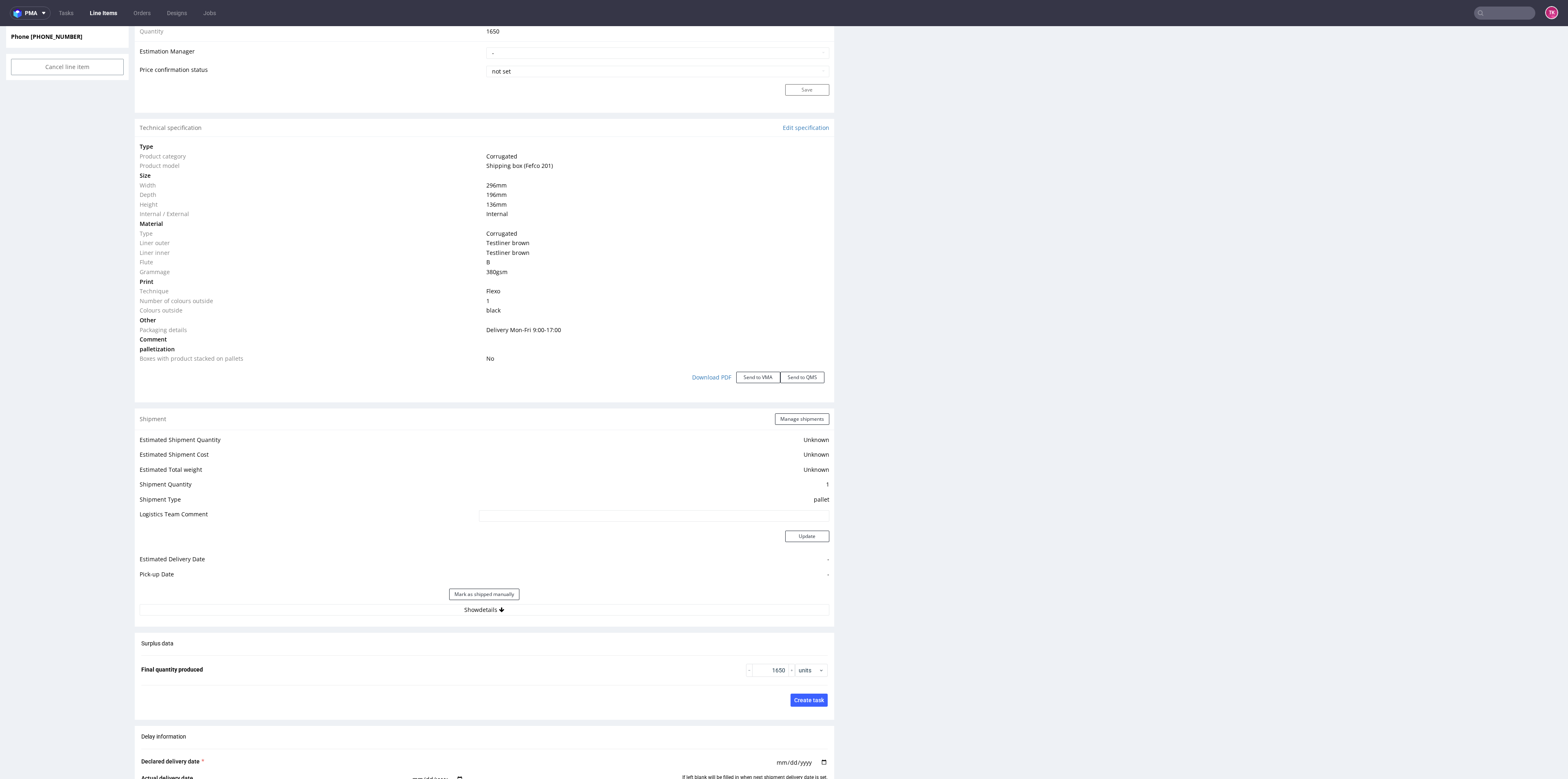
drag, startPoint x: 478, startPoint y: 613, endPoint x: 467, endPoint y: 616, distance: 11.4
click at [476, 613] on button "Show details" at bounding box center [484, 610] width 690 height 12
click at [396, 658] on input at bounding box center [584, 662] width 491 height 12
paste input "RWM006586555"
type input "RWM006586555"
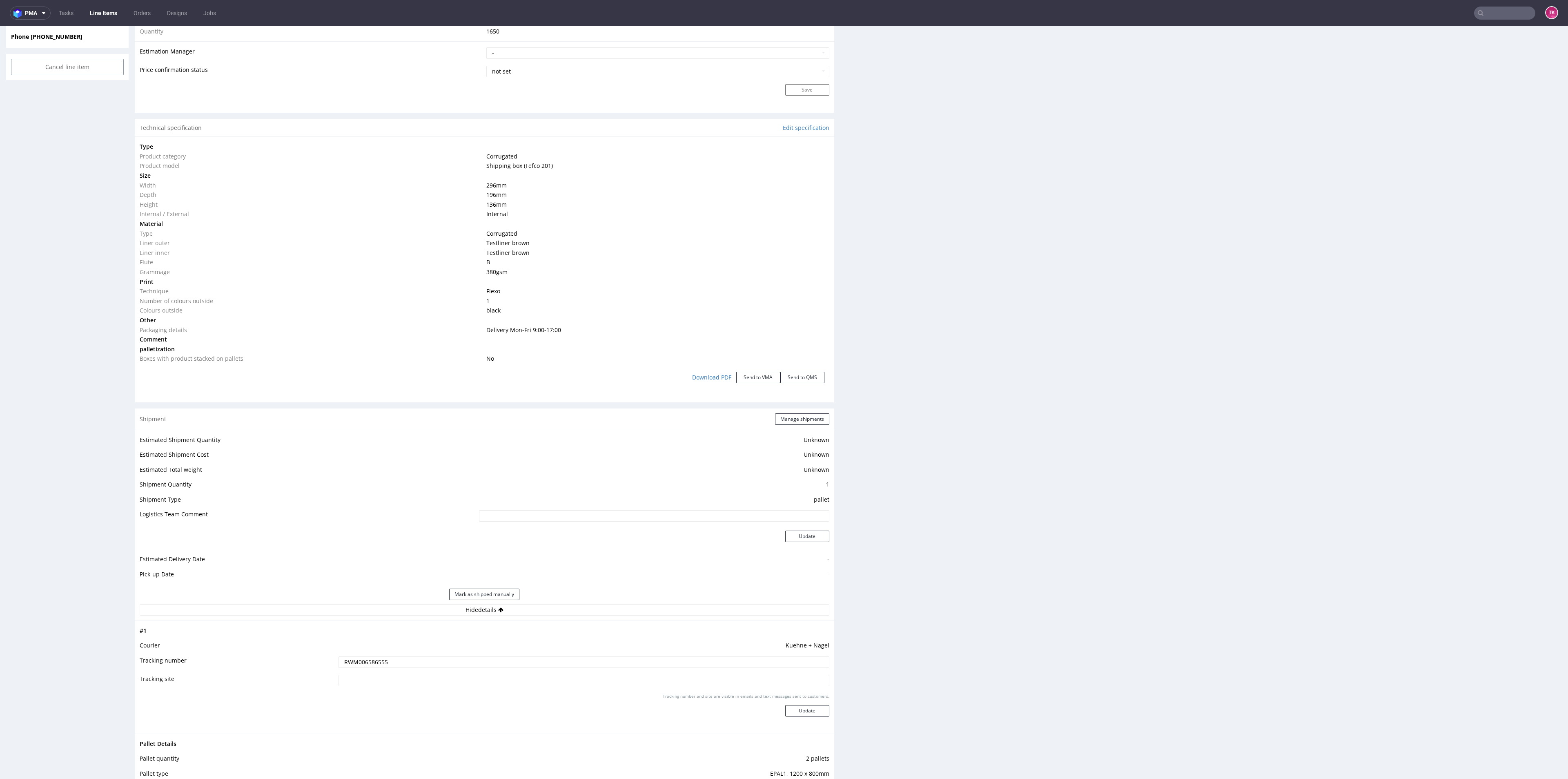
click at [796, 719] on div "Tracking number and site are visible in emails and text messages sent to custom…" at bounding box center [584, 708] width 491 height 29
click at [797, 713] on button "Update" at bounding box center [807, 711] width 44 height 12
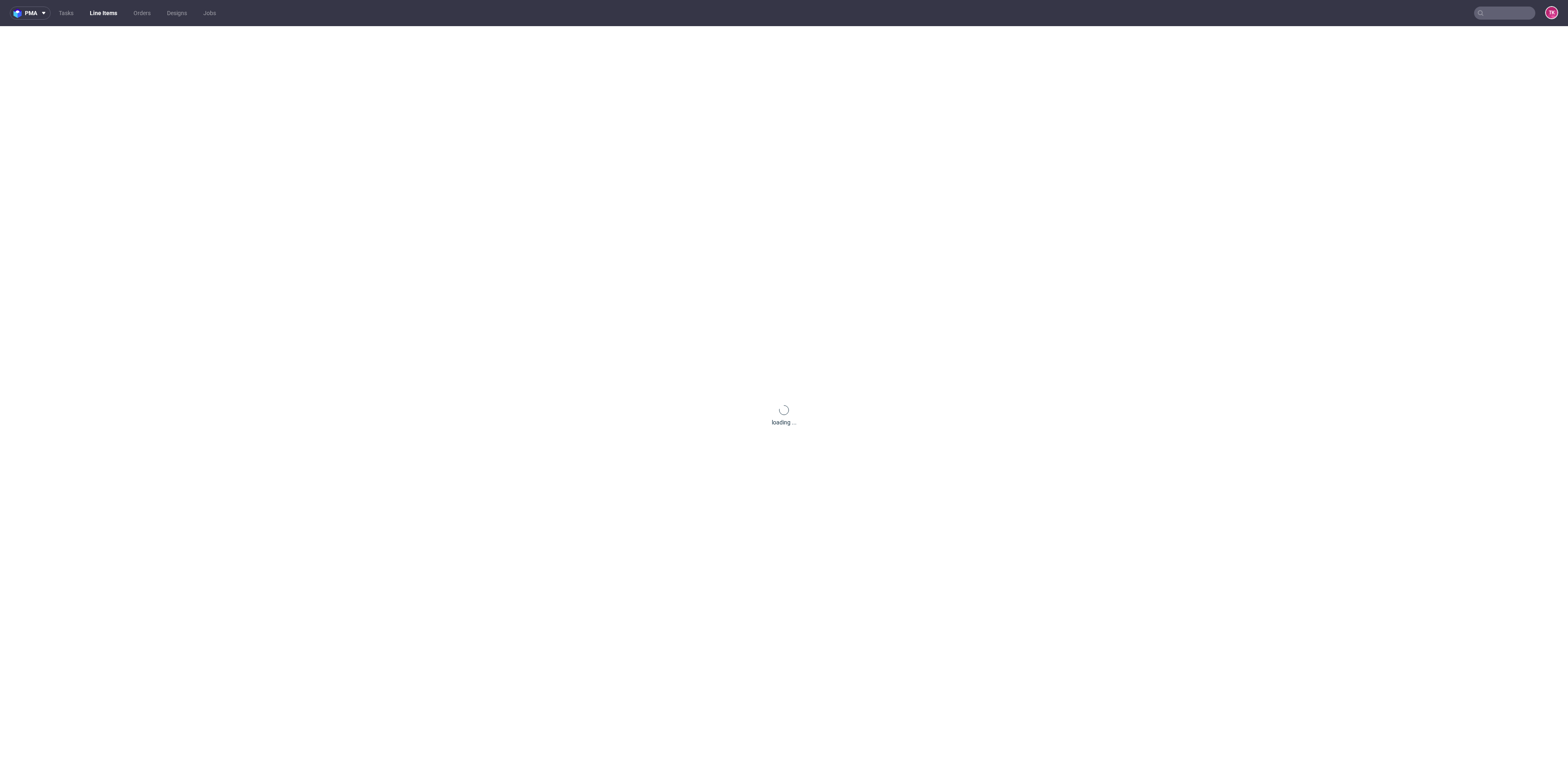
scroll to position [0, 0]
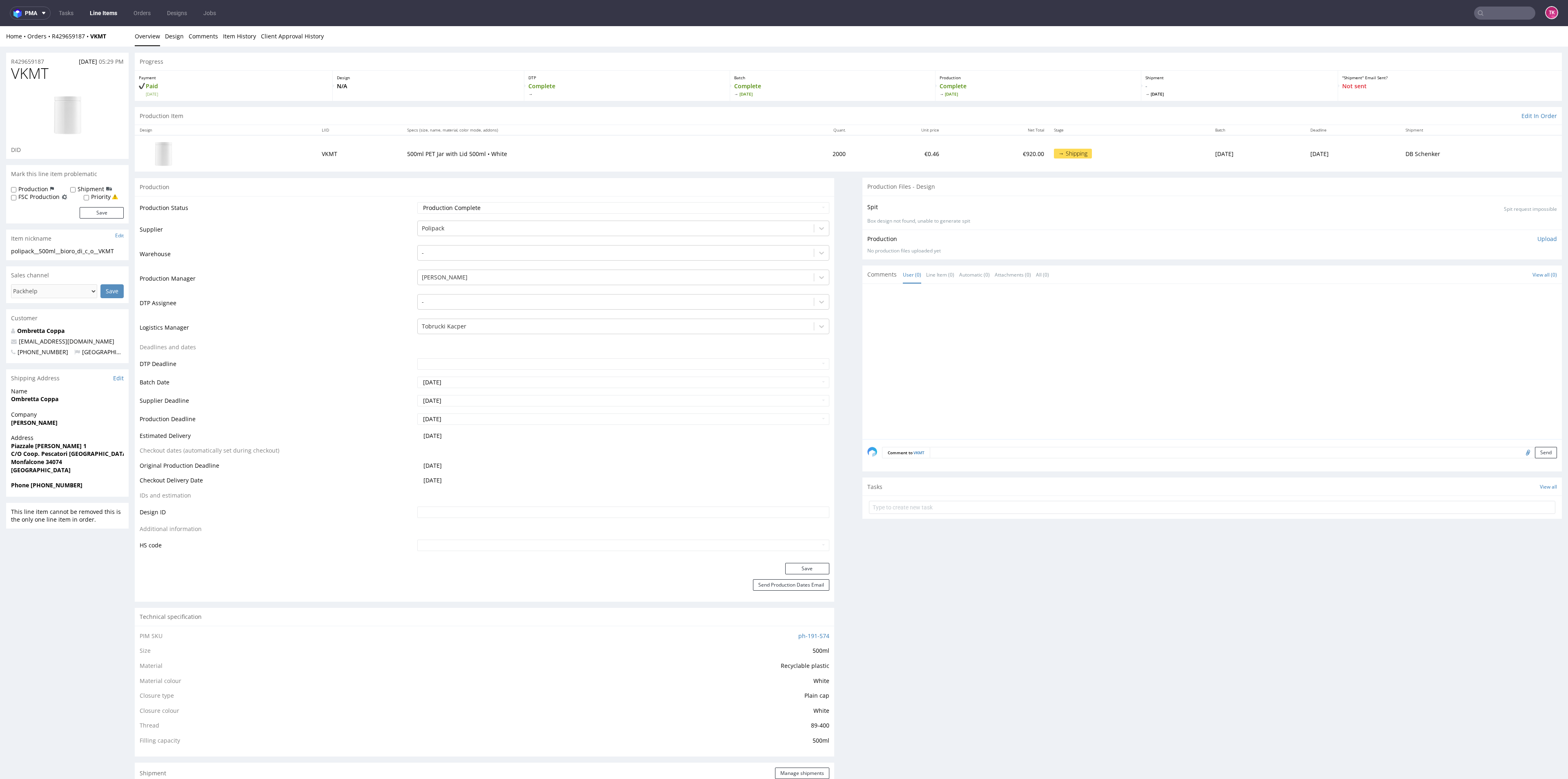
click at [90, 9] on link "Line Items" at bounding box center [103, 13] width 37 height 13
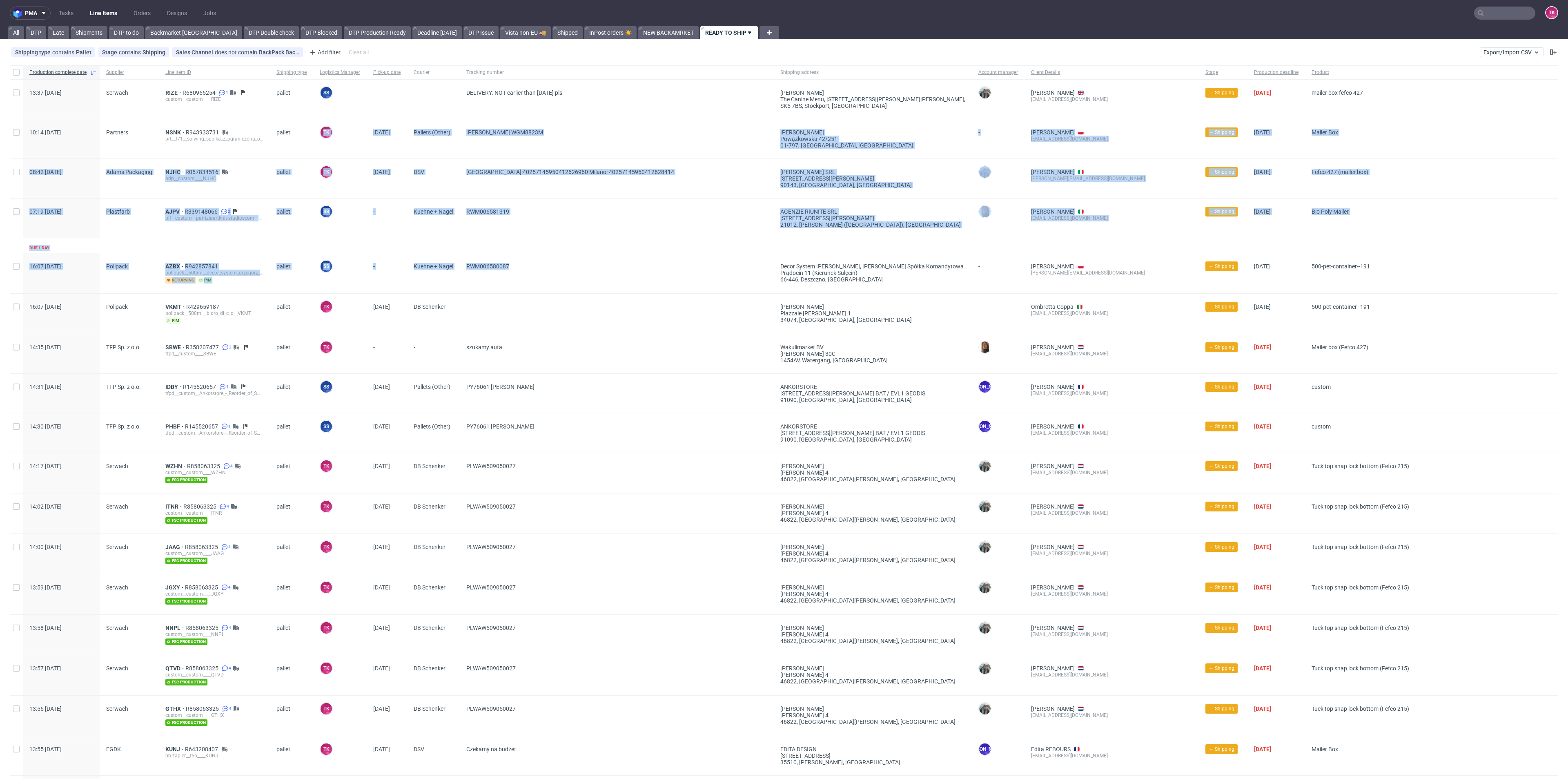
drag, startPoint x: 526, startPoint y: 275, endPoint x: 351, endPoint y: 131, distance: 226.6
click at [351, 131] on div "Production complete date Supplier Line item ID Shipping type Logistics Manager …" at bounding box center [784, 722] width 1549 height 1314
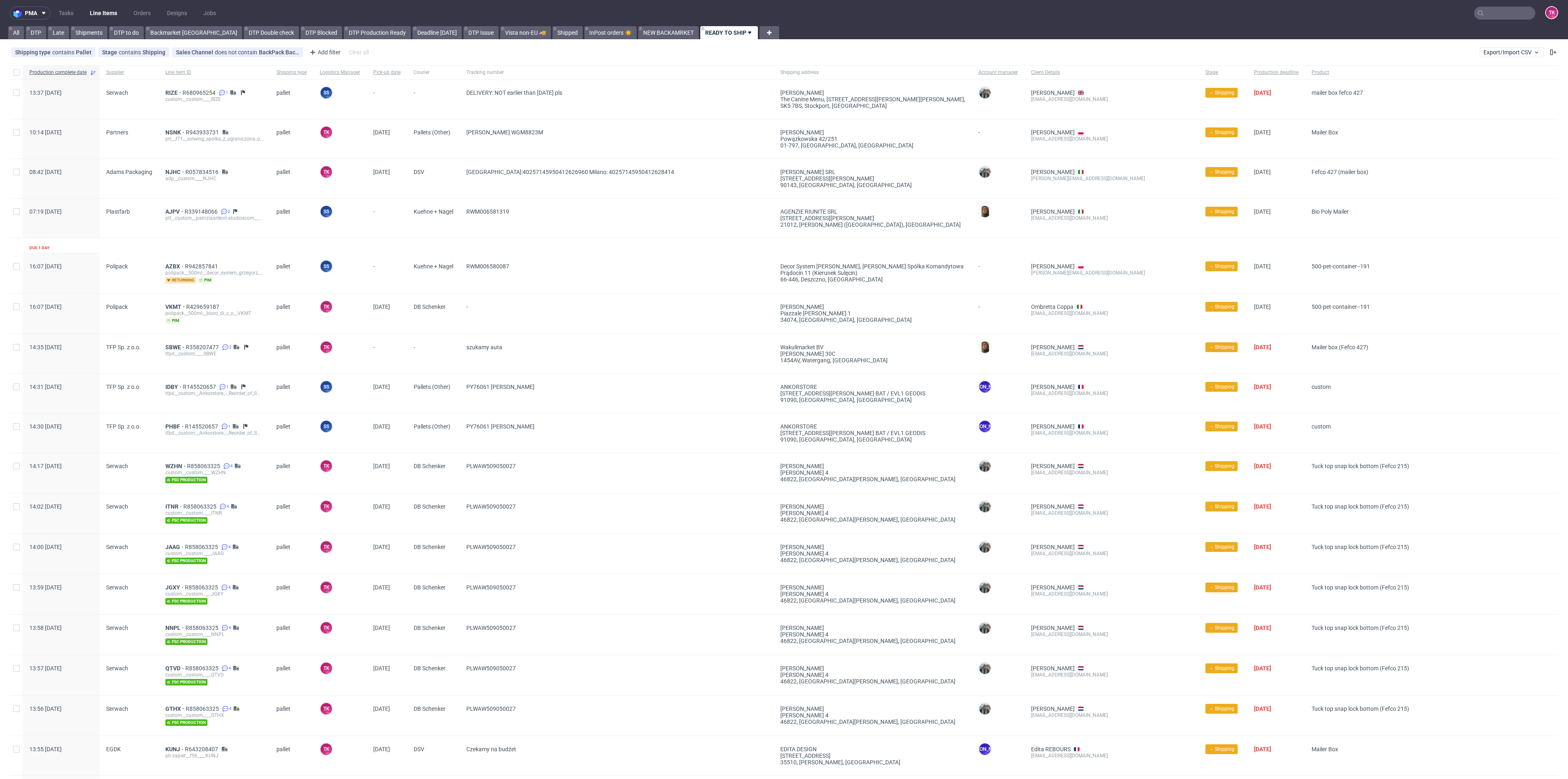
drag, startPoint x: 533, startPoint y: 312, endPoint x: 515, endPoint y: 322, distance: 20.6
click at [533, 312] on span "-" at bounding box center [617, 314] width 301 height 21
click at [177, 305] on span "VKMT" at bounding box center [176, 306] width 21 height 7
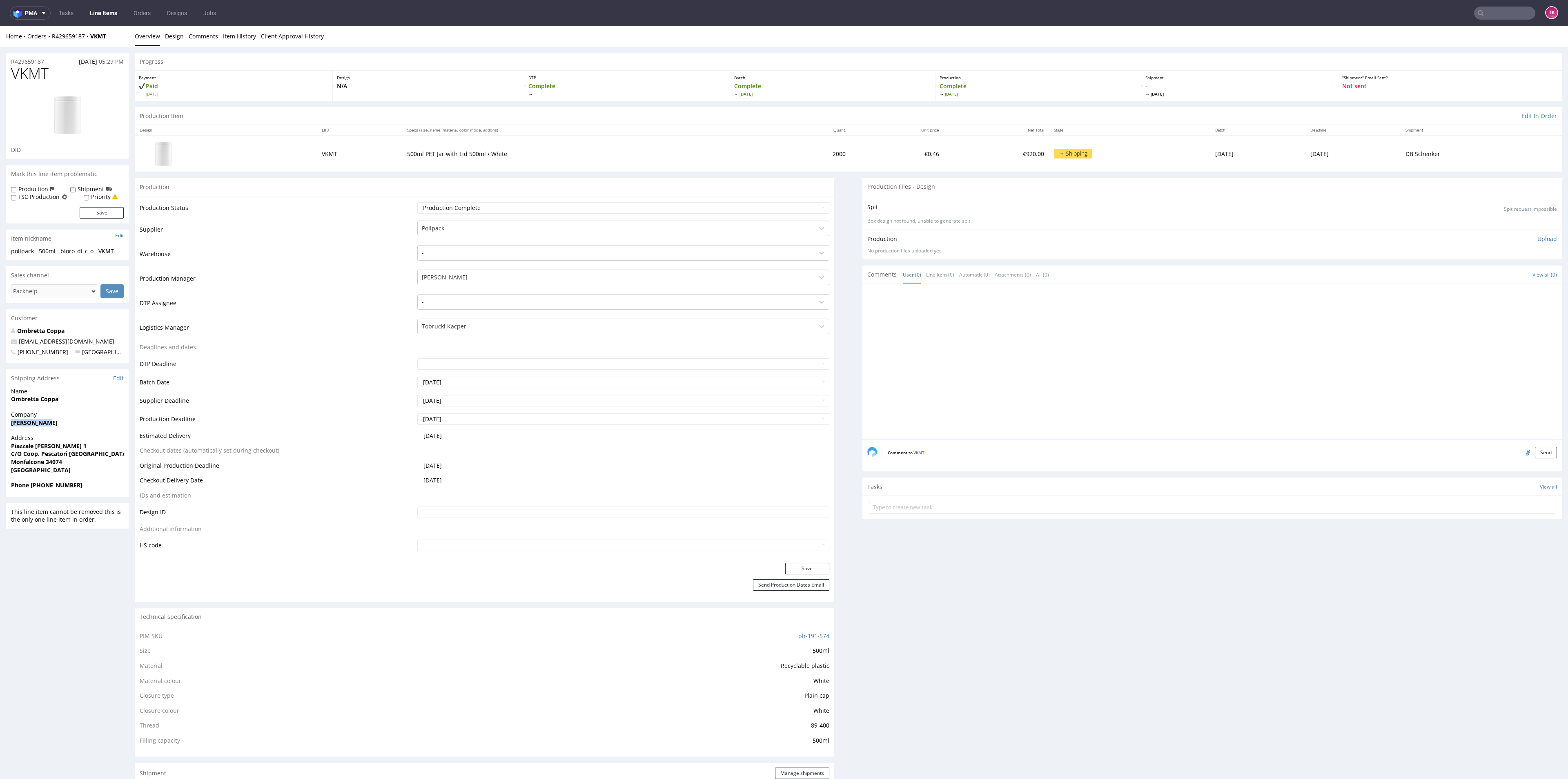
drag, startPoint x: 40, startPoint y: 423, endPoint x: 68, endPoint y: 420, distance: 28.2
click at [68, 420] on span "[PERSON_NAME]" at bounding box center [67, 423] width 113 height 8
copy strong "[PERSON_NAME]"
drag, startPoint x: 3, startPoint y: 397, endPoint x: 86, endPoint y: 404, distance: 83.3
click at [86, 404] on div "R429659187 14.09.2025 05:29 PM VKMT DID Mark this line item problematic Product…" at bounding box center [784, 756] width 1568 height 1419
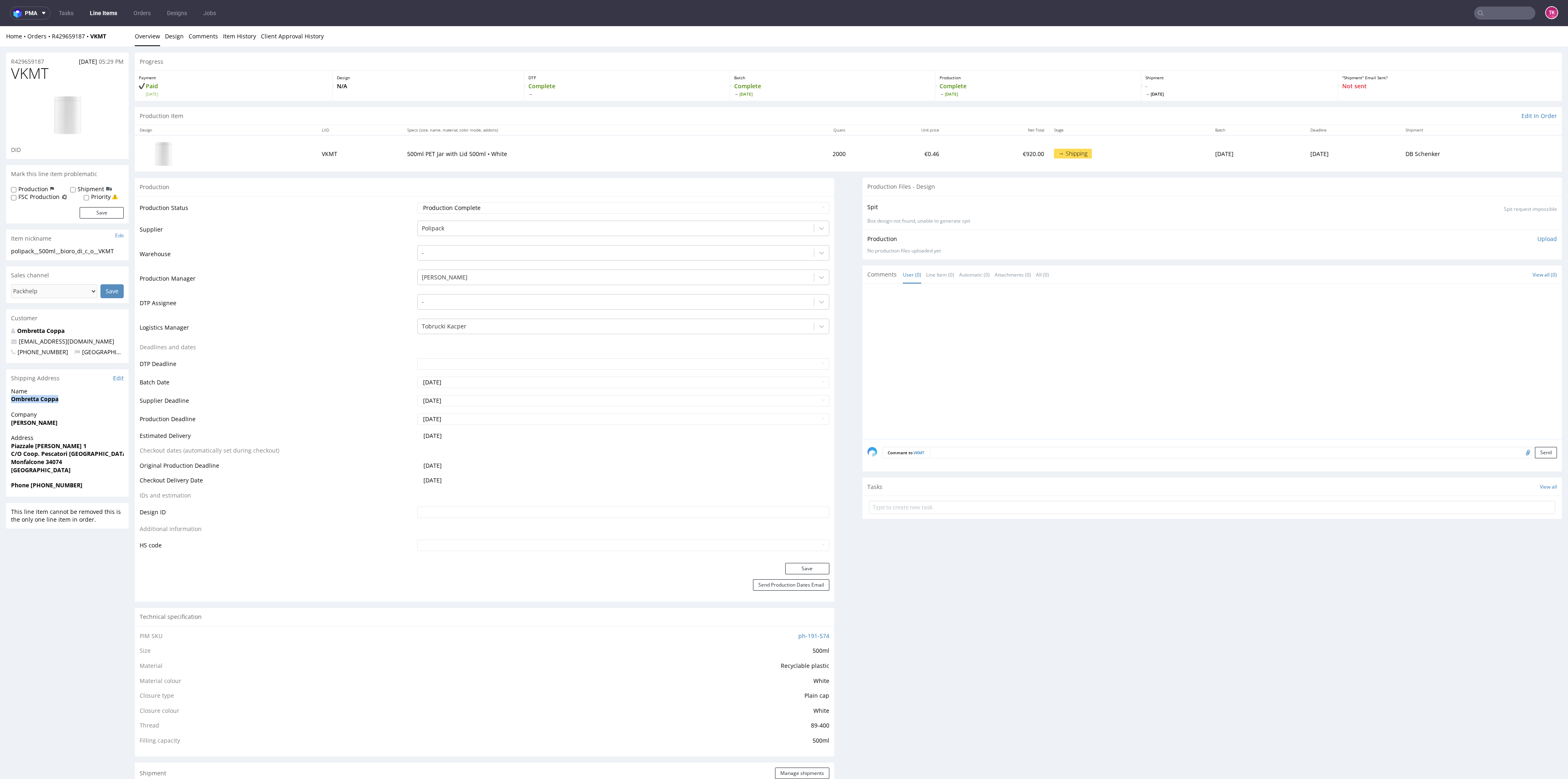
copy strong "Ombretta Coppa"
copy p "Piazzale Nazario Sauro 1 C/O Coop. Pescatori Monfalcone"
drag, startPoint x: 3, startPoint y: 445, endPoint x: 1, endPoint y: 457, distance: 12.2
click at [0, 459] on div "R429659187 14.09.2025 05:29 PM VKMT DID Mark this line item problematic Product…" at bounding box center [784, 756] width 1568 height 1419
drag, startPoint x: 76, startPoint y: 470, endPoint x: 68, endPoint y: 465, distance: 9.4
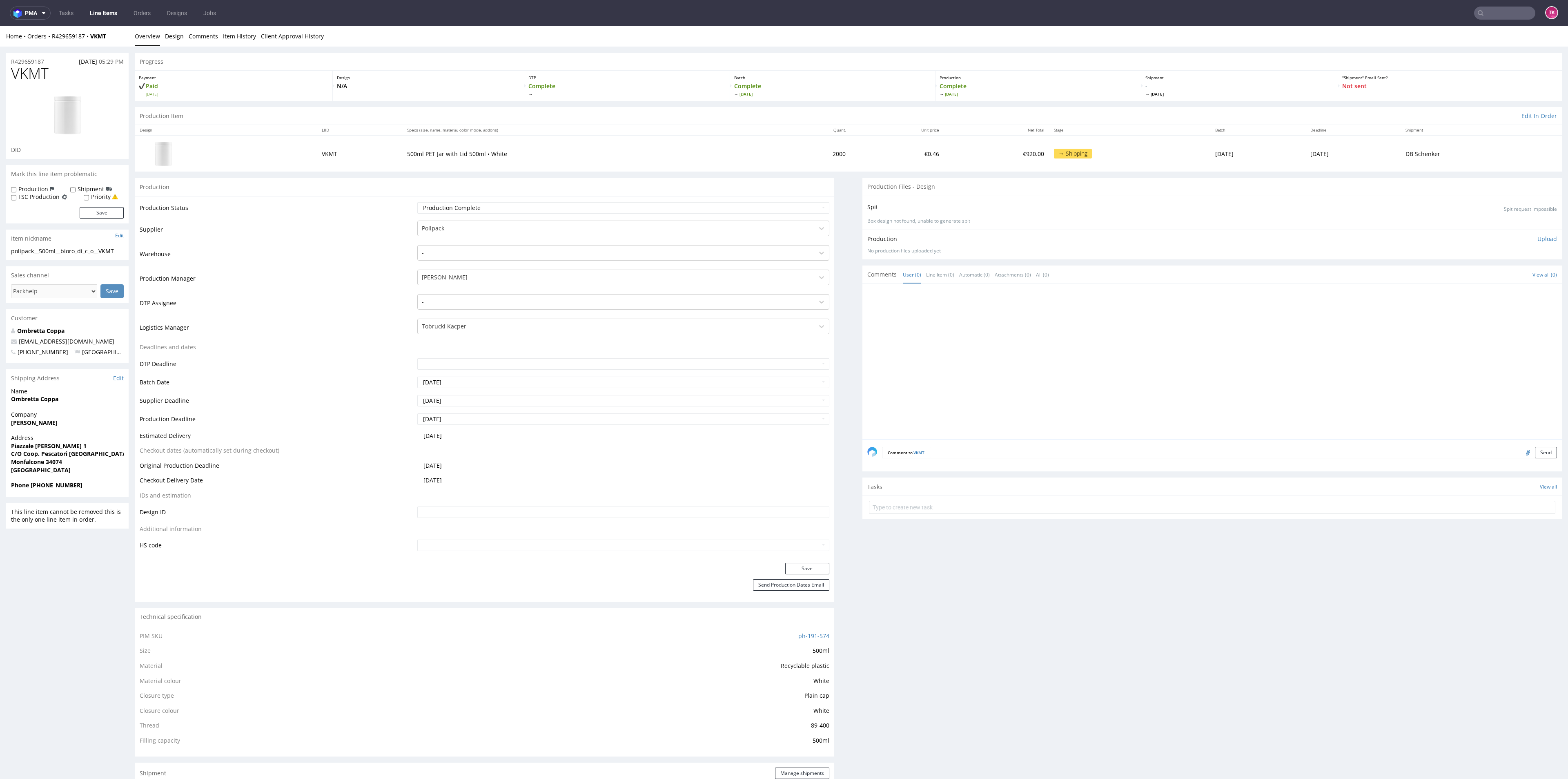
click at [74, 468] on span "Italy" at bounding box center [67, 470] width 113 height 8
drag, startPoint x: 63, startPoint y: 464, endPoint x: 18, endPoint y: 455, distance: 45.9
click at [18, 455] on p "Address Piazzale Nazario Sauro 1 C/O Coop. Pescatori Monfalcone Monfalcone 3407…" at bounding box center [67, 454] width 113 height 40
click at [59, 465] on strong "Monfalcone 34074" at bounding box center [37, 462] width 51 height 8
click at [56, 465] on strong "Monfalcone 34074" at bounding box center [37, 462] width 51 height 8
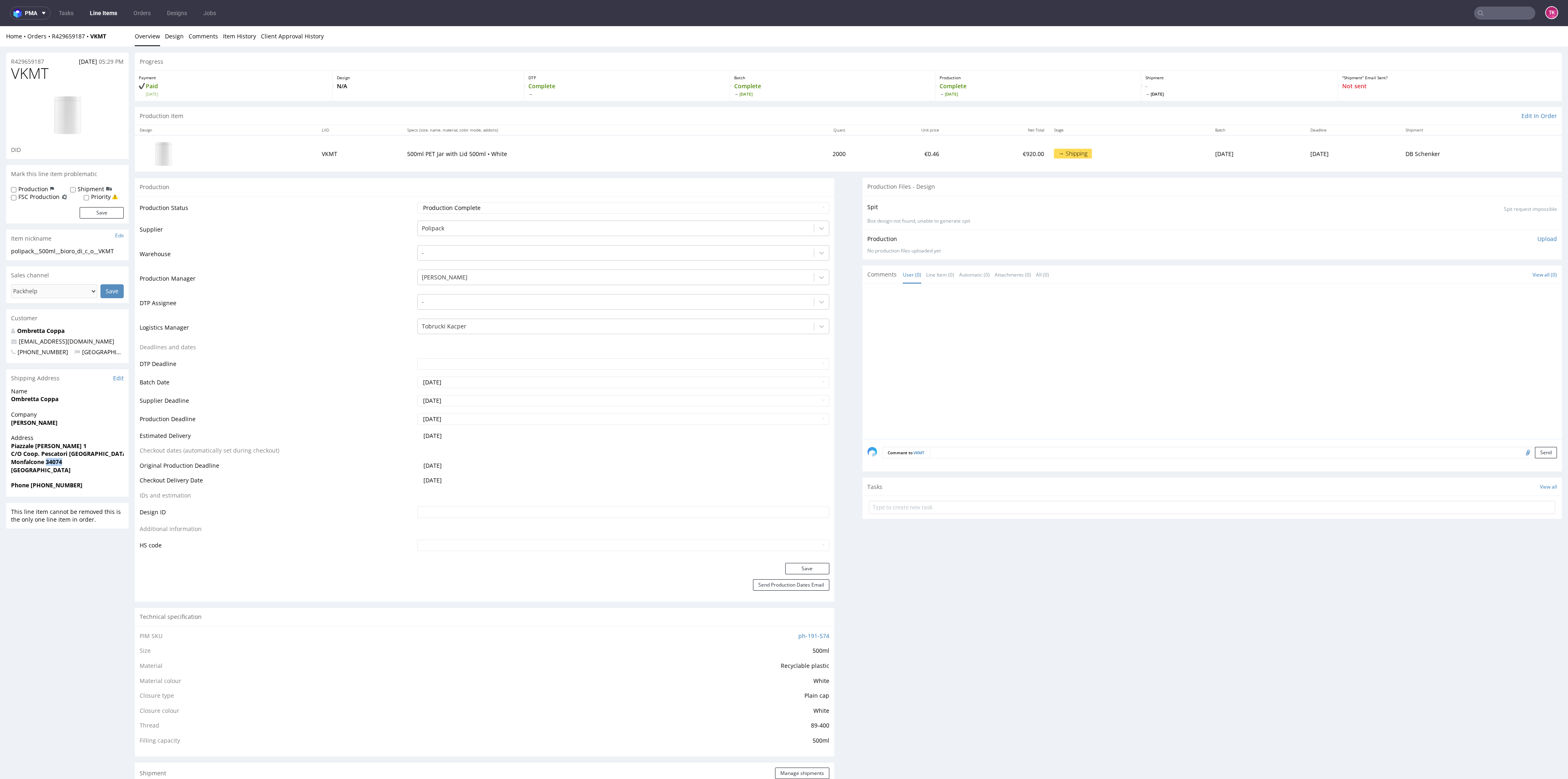
click at [56, 465] on strong "Monfalcone 34074" at bounding box center [37, 462] width 51 height 8
copy strong "34074"
drag, startPoint x: 80, startPoint y: 479, endPoint x: 37, endPoint y: 488, distance: 43.9
click at [39, 487] on section "Shipping Address Edit Name Ombretta Coppa Company Michele Doz Address Piazzale …" at bounding box center [67, 432] width 122 height 127
click at [38, 491] on div "Phone +393281763500" at bounding box center [67, 488] width 122 height 15
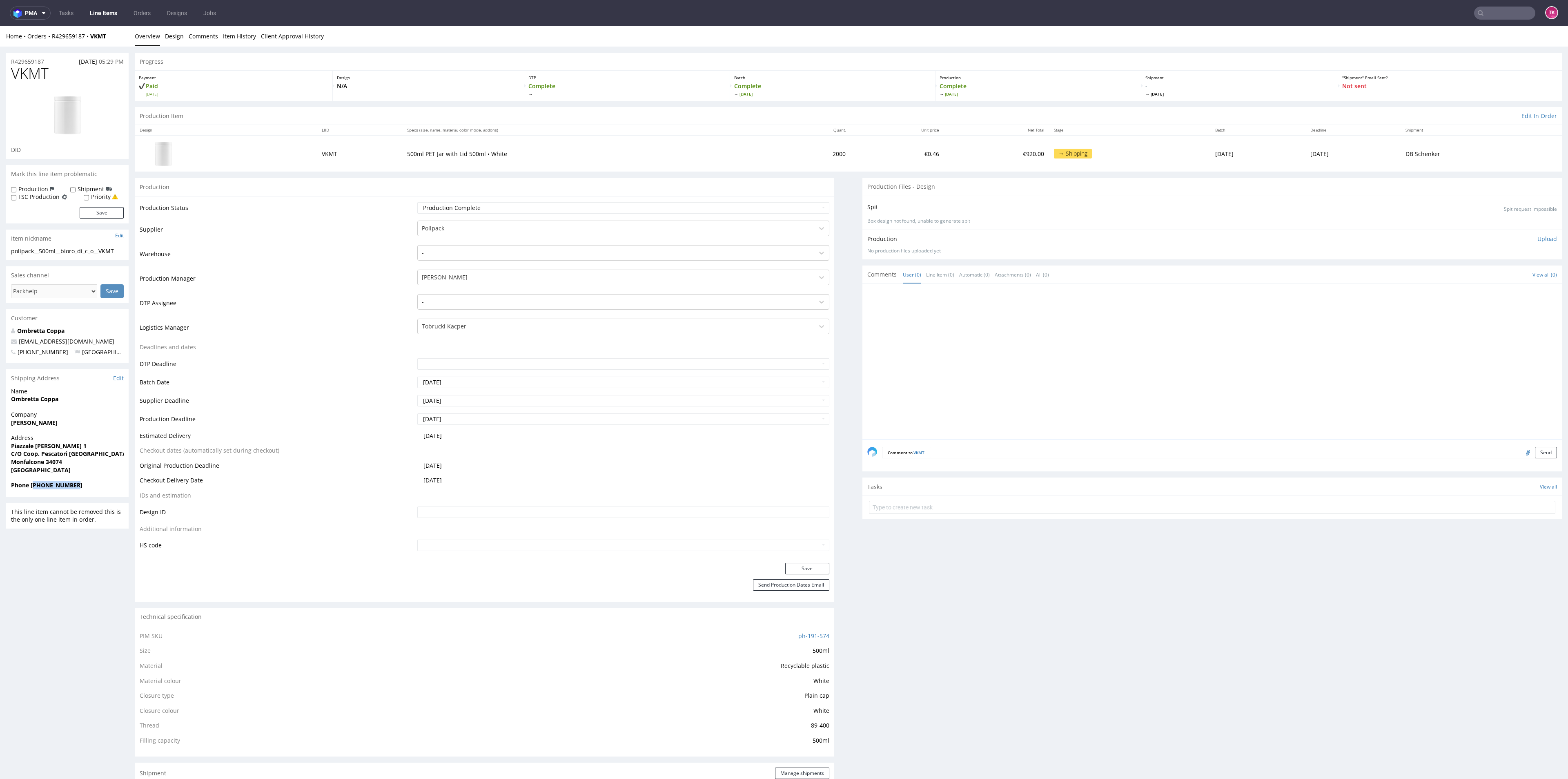
drag, startPoint x: 32, startPoint y: 487, endPoint x: 109, endPoint y: 483, distance: 77.1
click at [109, 483] on span "Phone +393281763500" at bounding box center [67, 485] width 113 height 8
copy strong "393281763500"
drag, startPoint x: 47, startPoint y: 347, endPoint x: 0, endPoint y: 336, distance: 48.3
click at [0, 336] on div "R429659187 14.09.2025 05:29 PM VKMT DID Mark this line item problematic Product…" at bounding box center [784, 756] width 1568 height 1419
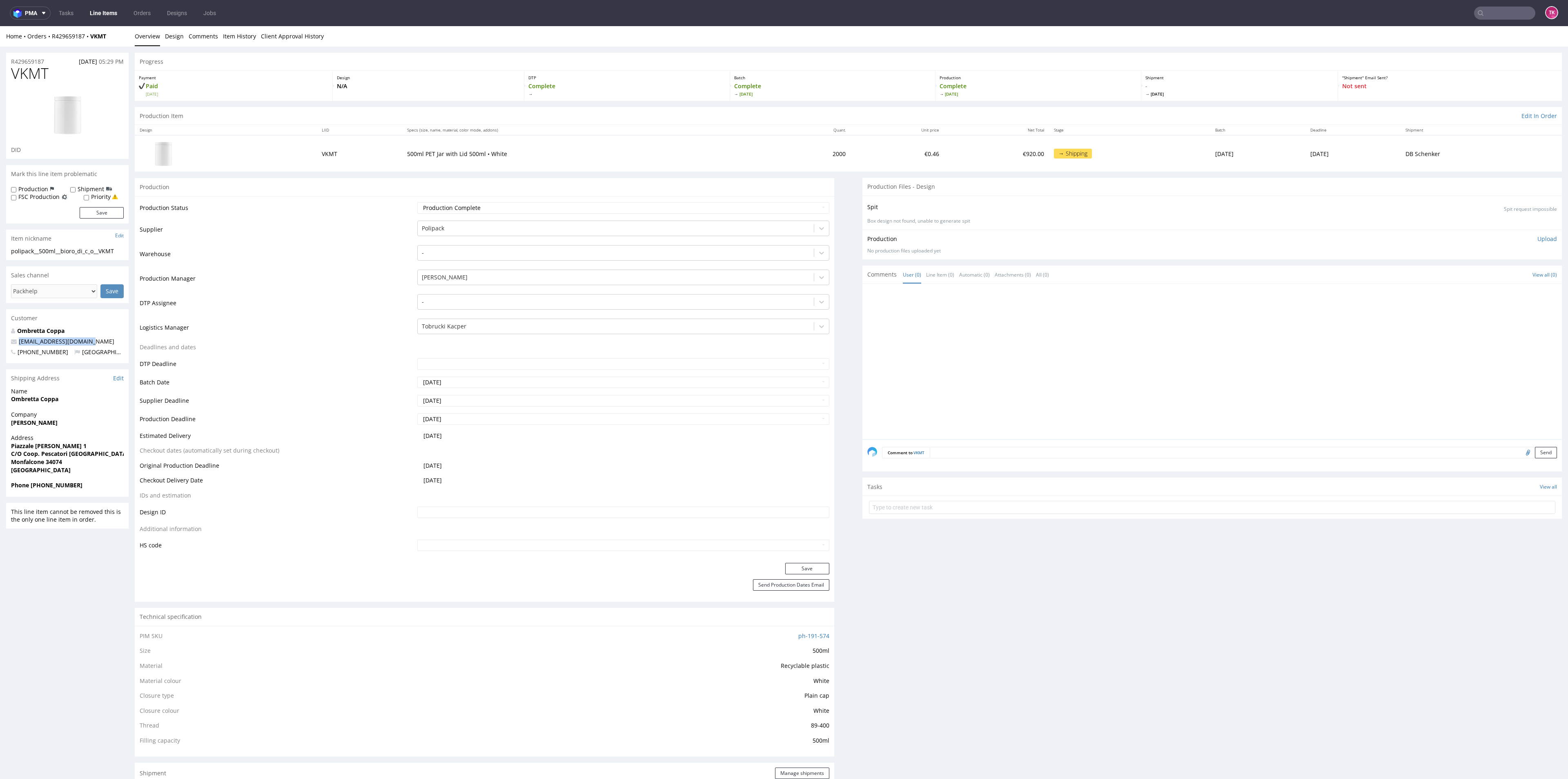
copy span "[EMAIL_ADDRESS][DOMAIN_NAME]"
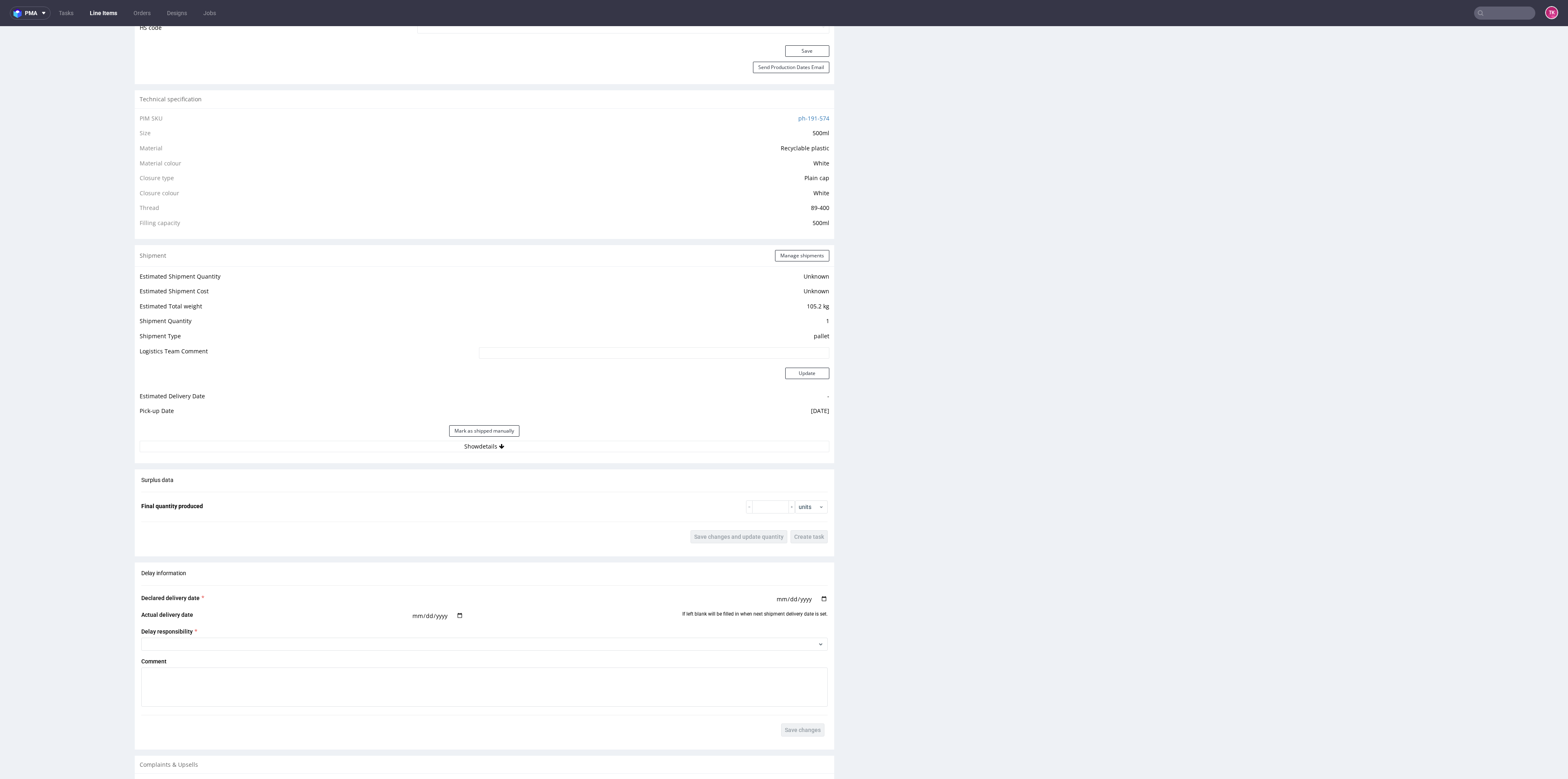
scroll to position [613, 0]
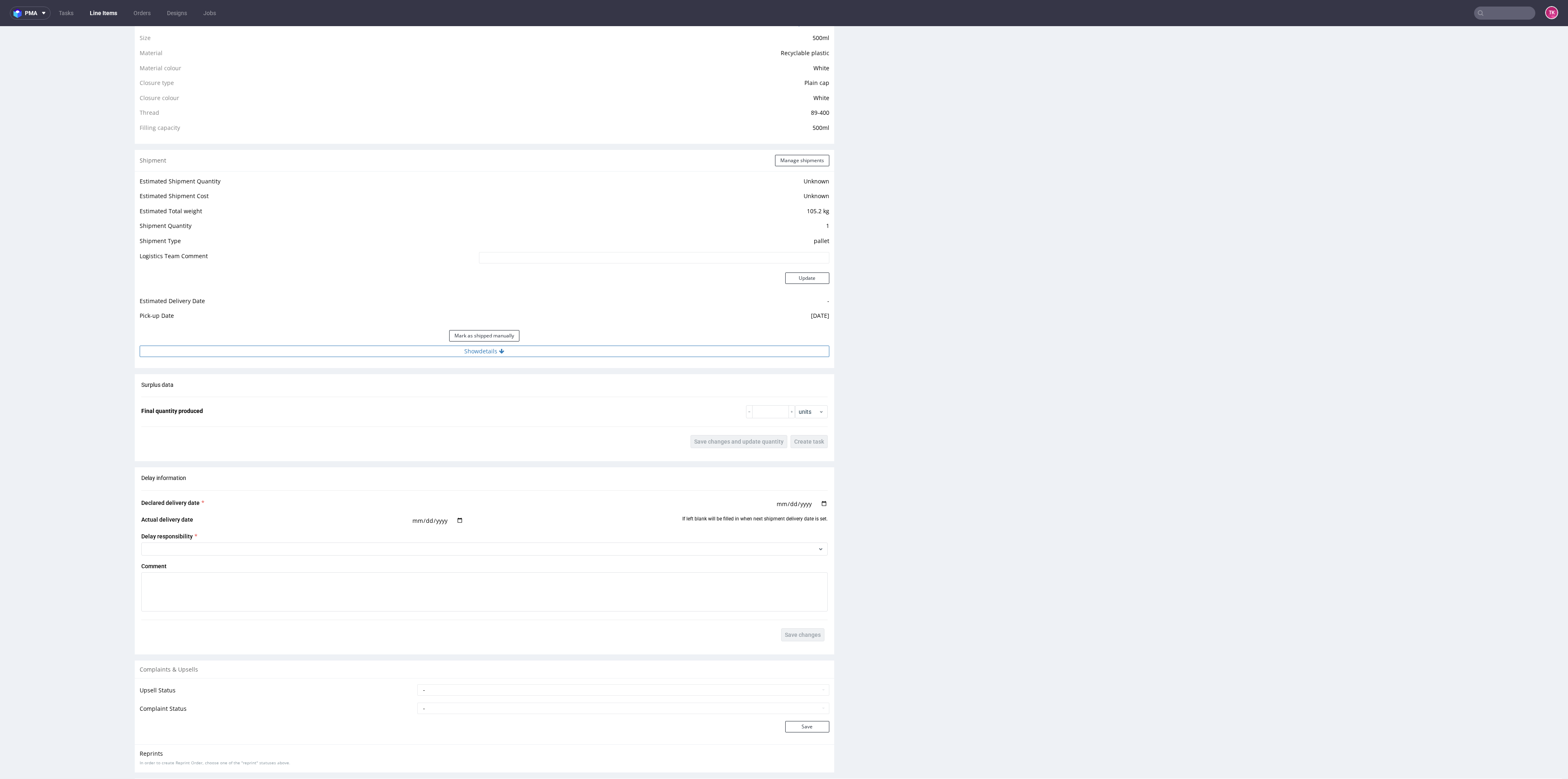
click at [617, 354] on button "Show details" at bounding box center [484, 351] width 690 height 12
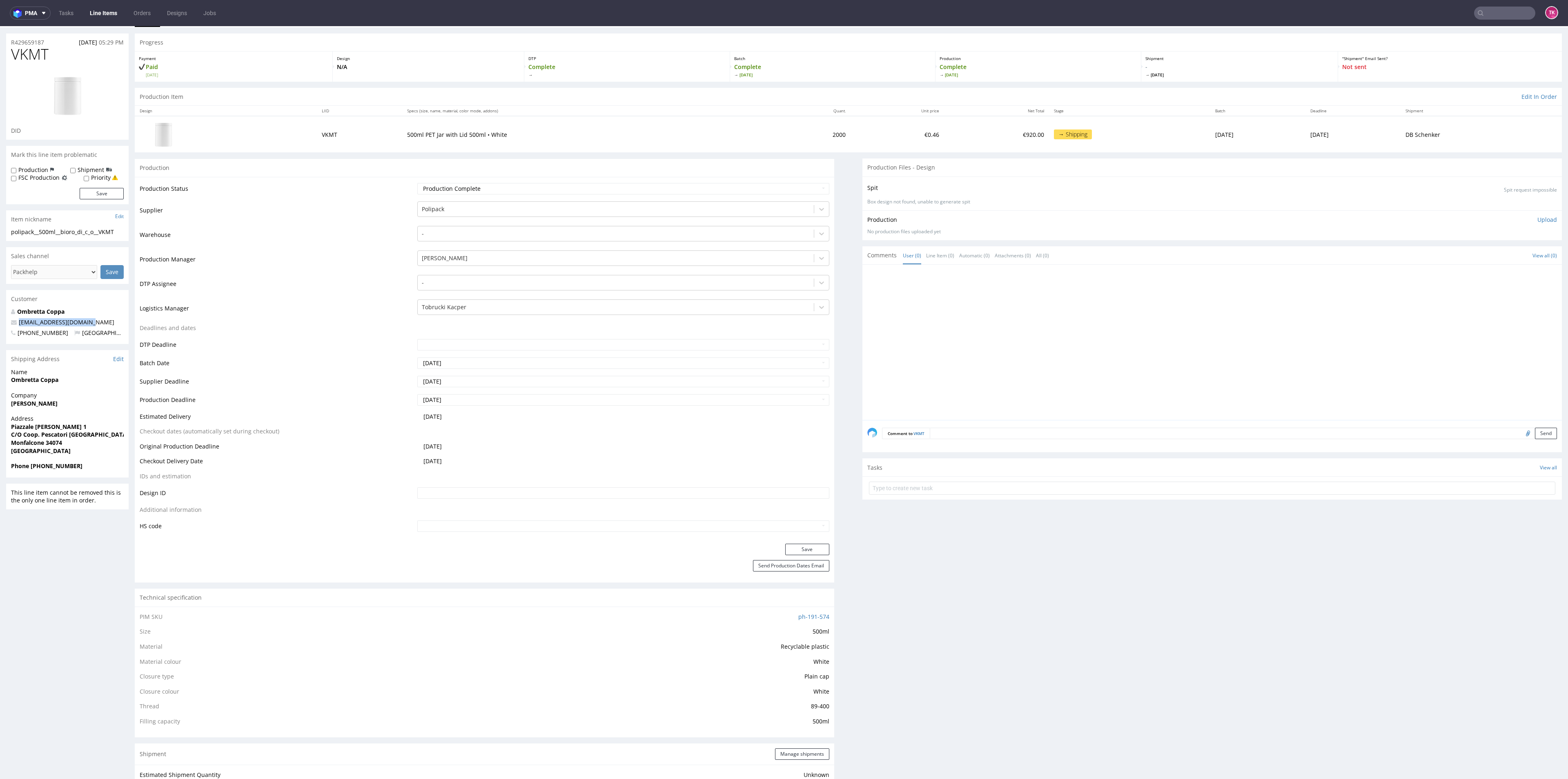
scroll to position [0, 0]
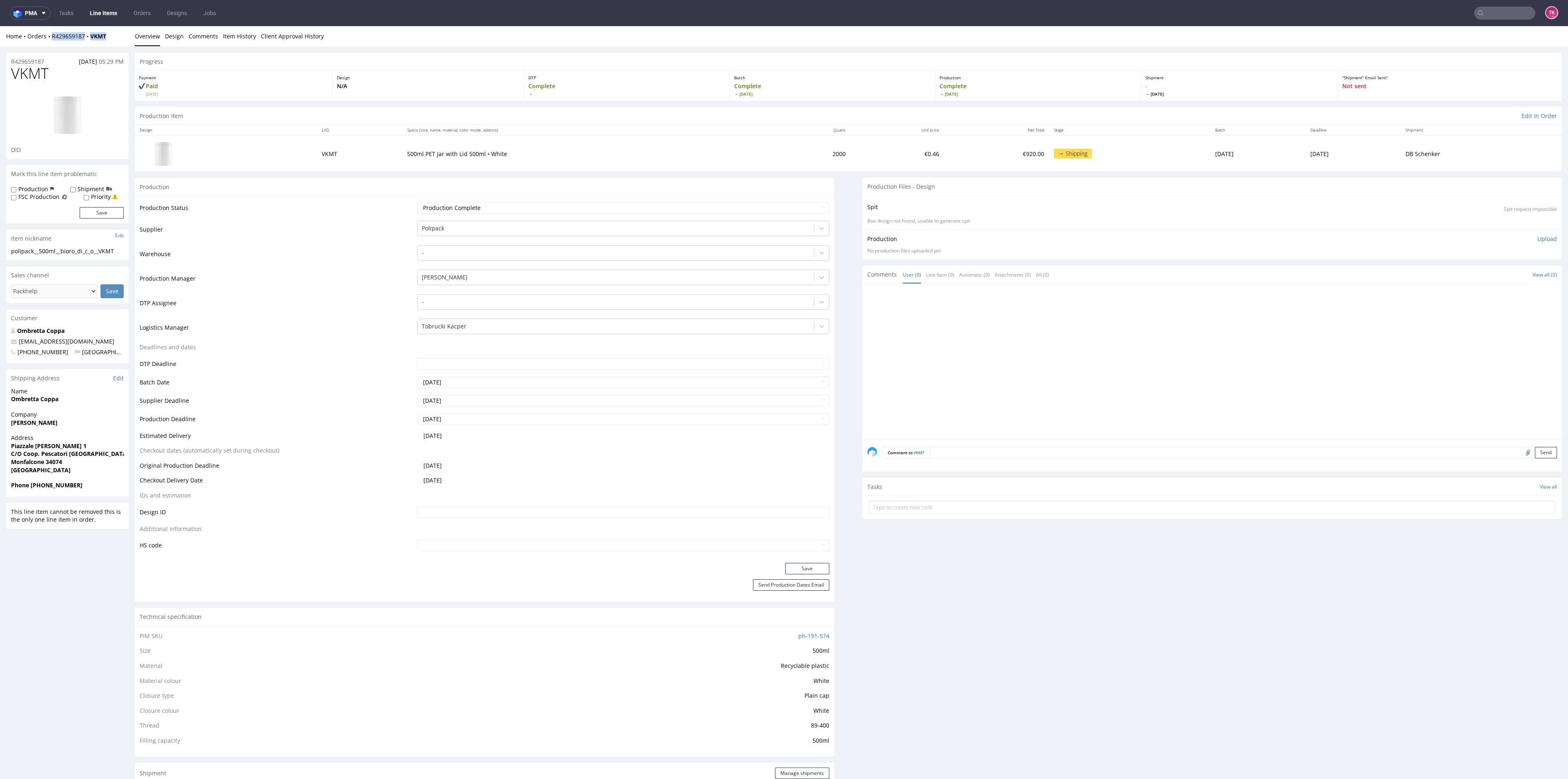
drag, startPoint x: 81, startPoint y: 35, endPoint x: 48, endPoint y: 43, distance: 34.0
click at [48, 43] on div "Home Orders R429659187 VKMT Overview Design Comments Item History Client Approv…" at bounding box center [784, 37] width 1568 height 21
copy div "R429659187 VKMT"
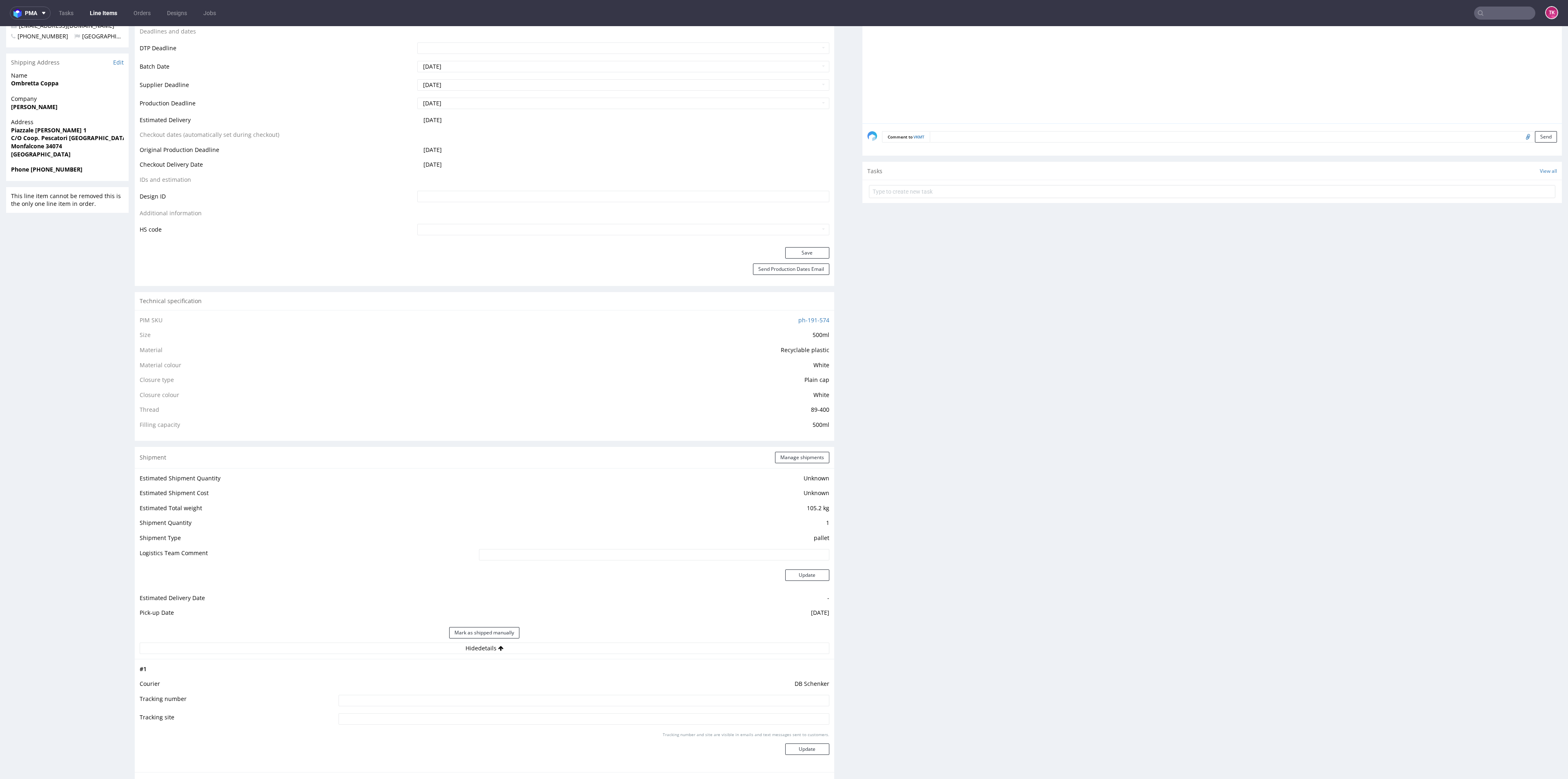
scroll to position [552, 0]
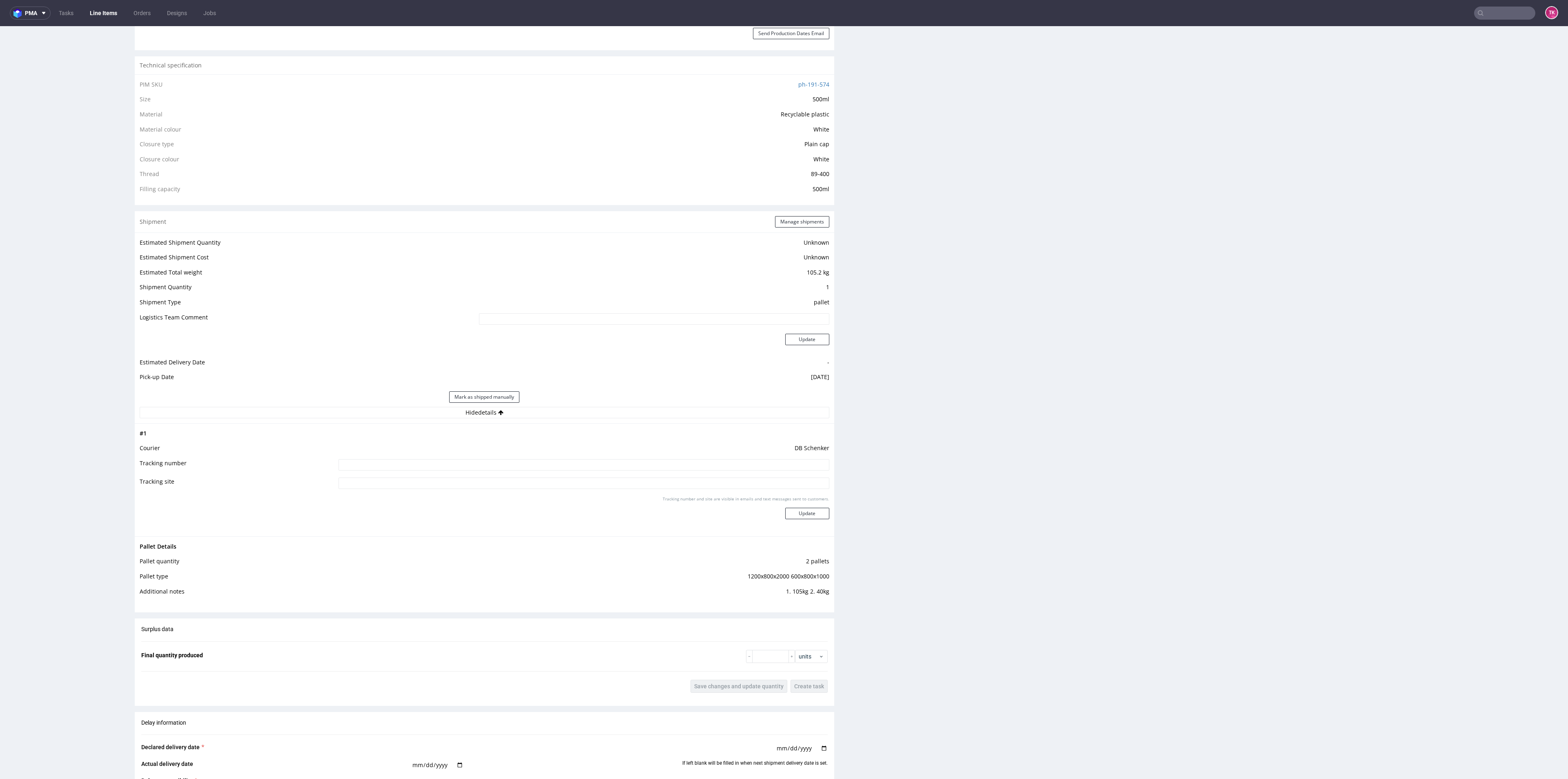
click at [396, 448] on td "DB Schenker" at bounding box center [583, 451] width 492 height 15
click at [411, 460] on input at bounding box center [584, 465] width 491 height 12
paste input "PLWAW509052581"
type input "PLWAW509052581"
drag, startPoint x: 809, startPoint y: 499, endPoint x: 817, endPoint y: 515, distance: 17.9
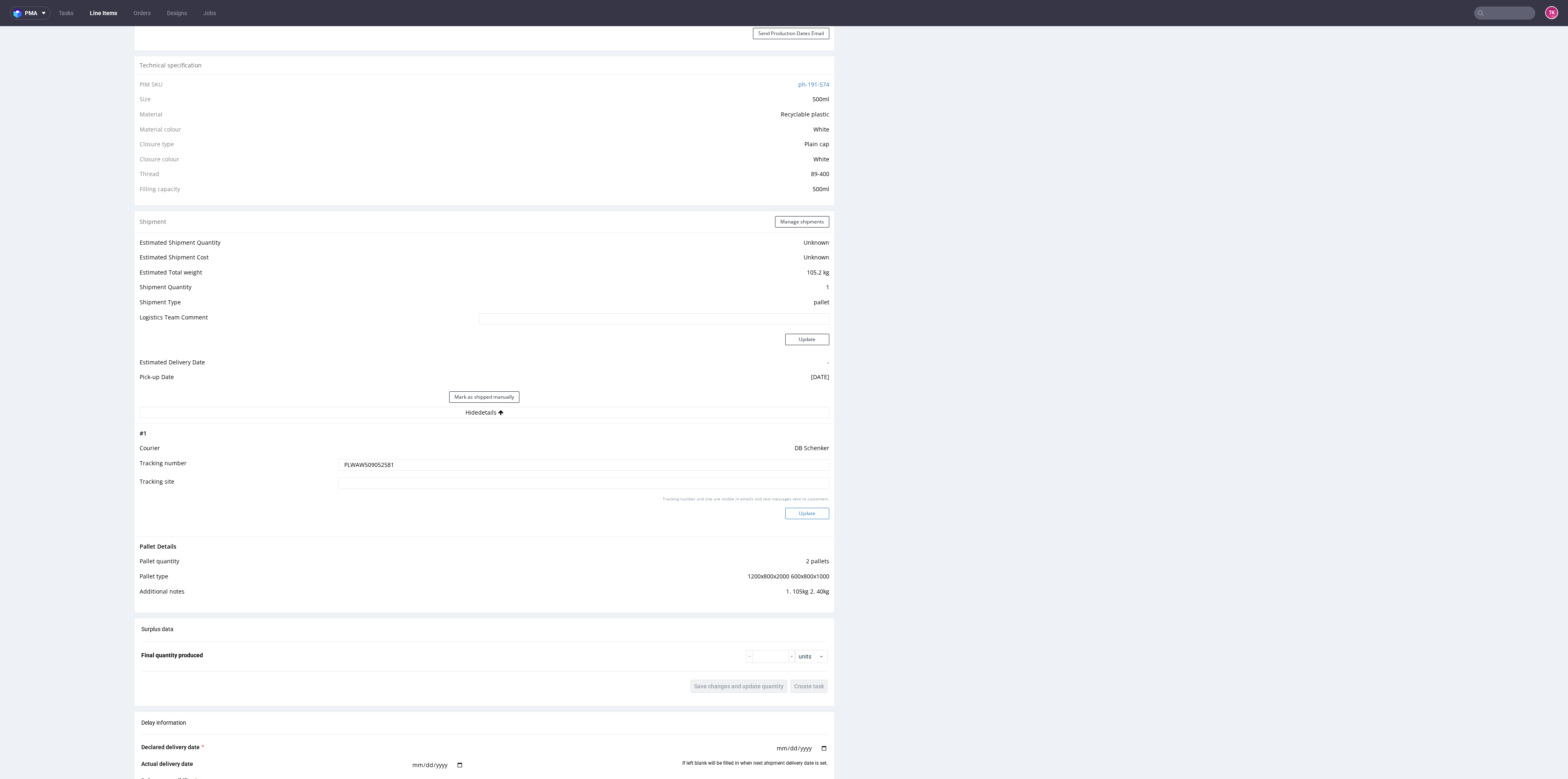
click at [810, 502] on div "Tracking number and site are visible in emails and text messages sent to custom…" at bounding box center [584, 510] width 491 height 29
click at [817, 515] on button "Update" at bounding box center [807, 513] width 44 height 12
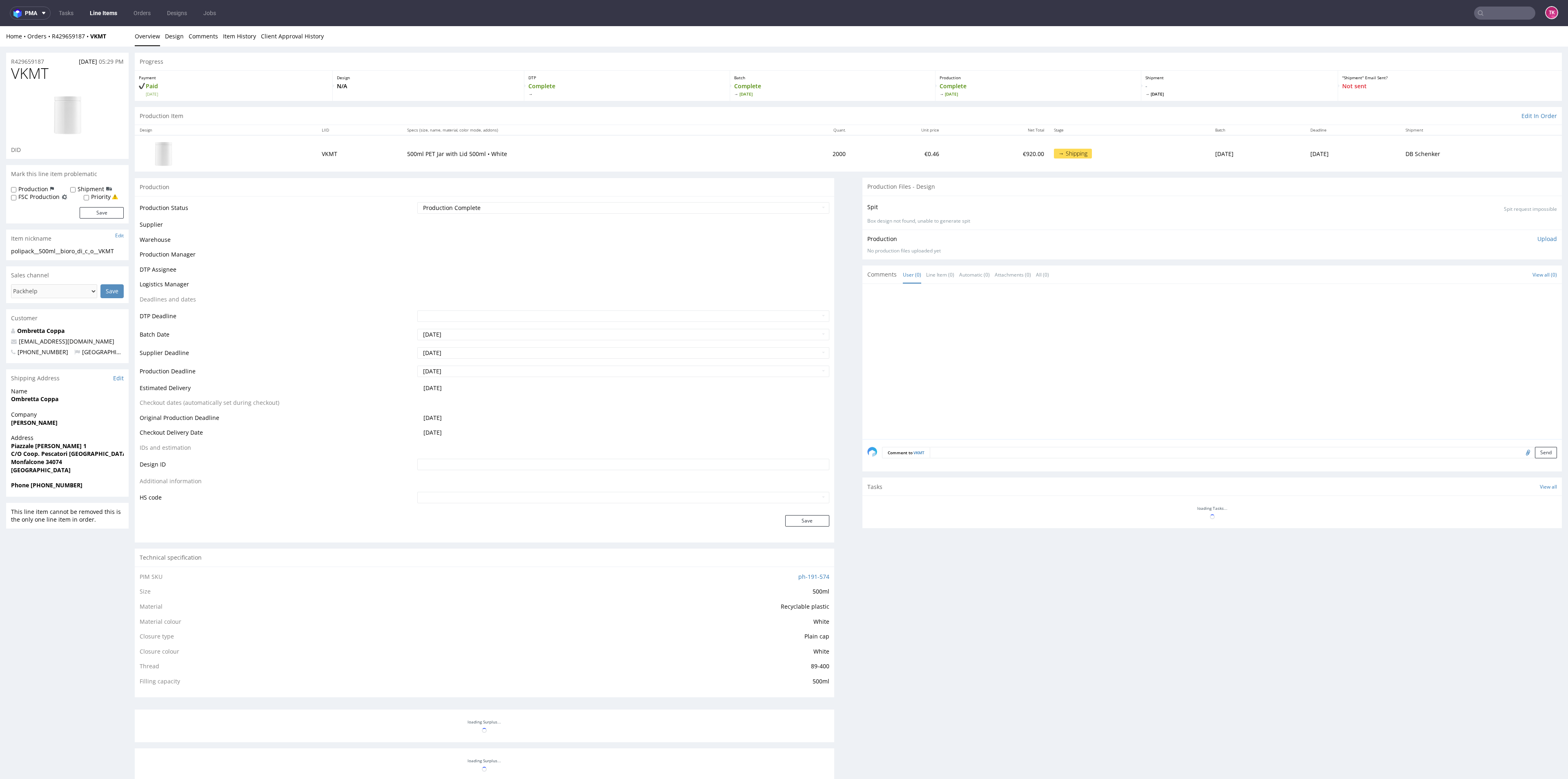
scroll to position [204, 0]
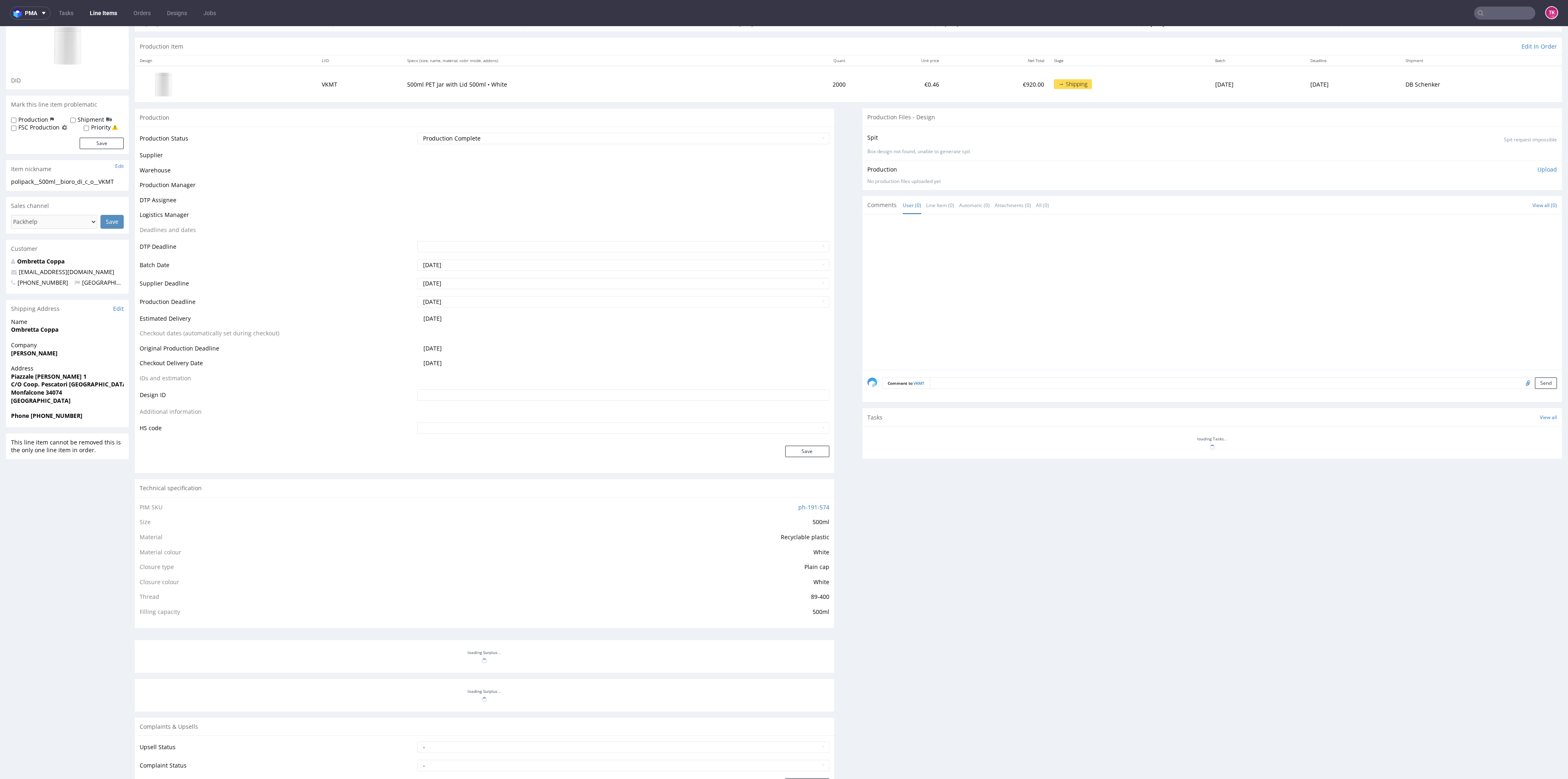
click at [92, 20] on nav "pma Tasks Line Items Orders Designs Jobs TK" at bounding box center [784, 13] width 1568 height 26
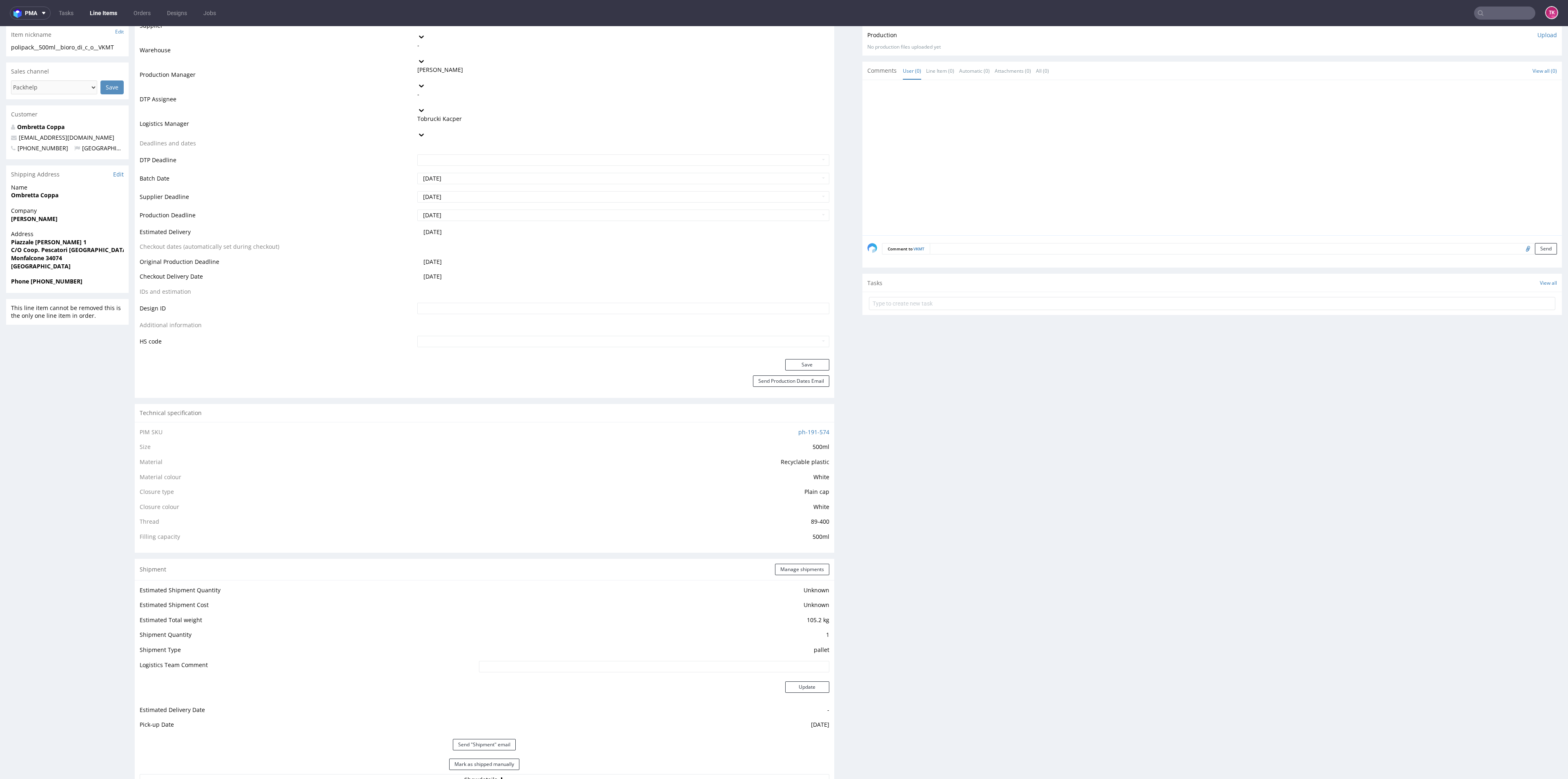
click at [92, 16] on link "Line Items" at bounding box center [103, 13] width 37 height 13
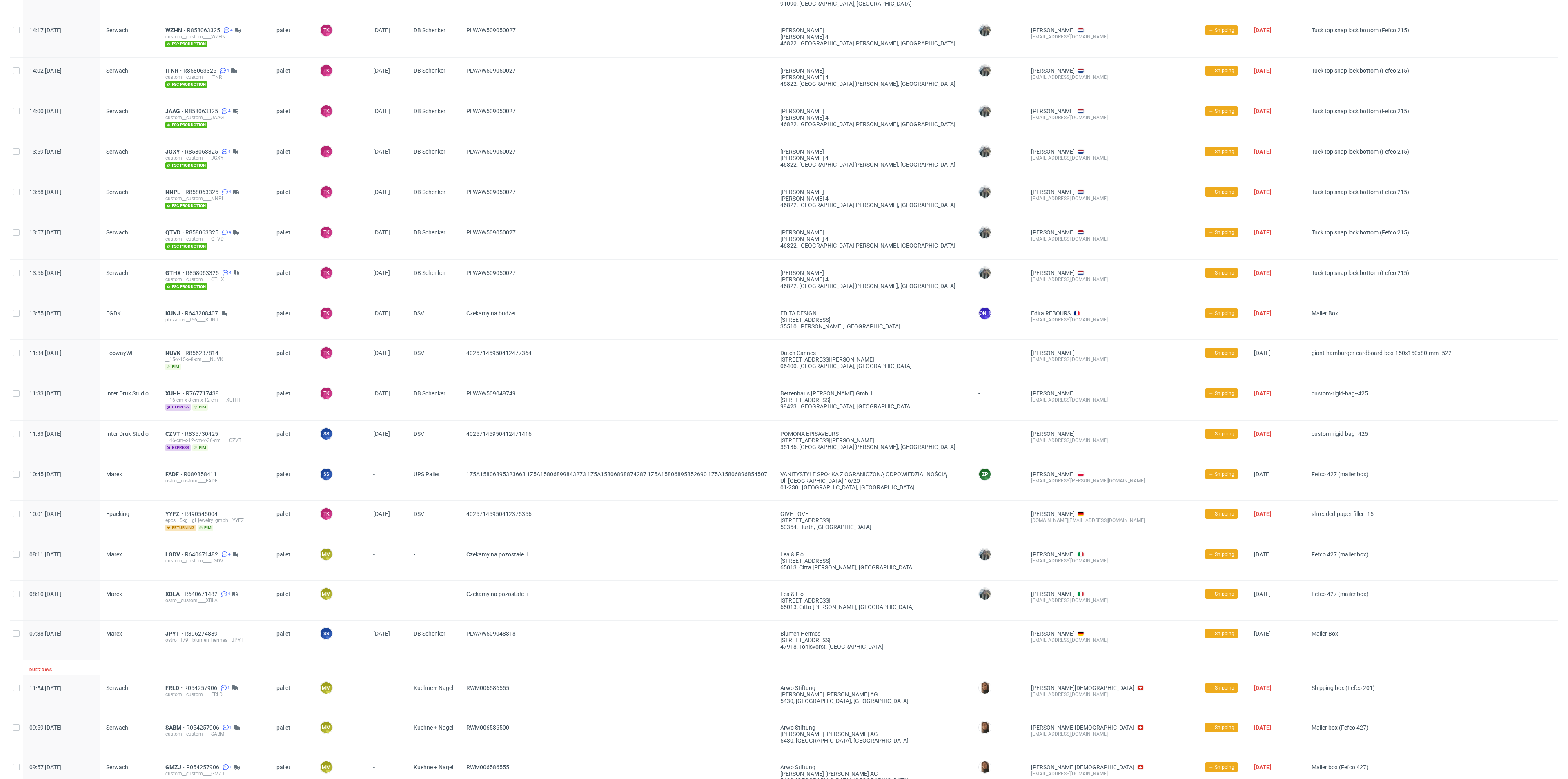
scroll to position [613, 0]
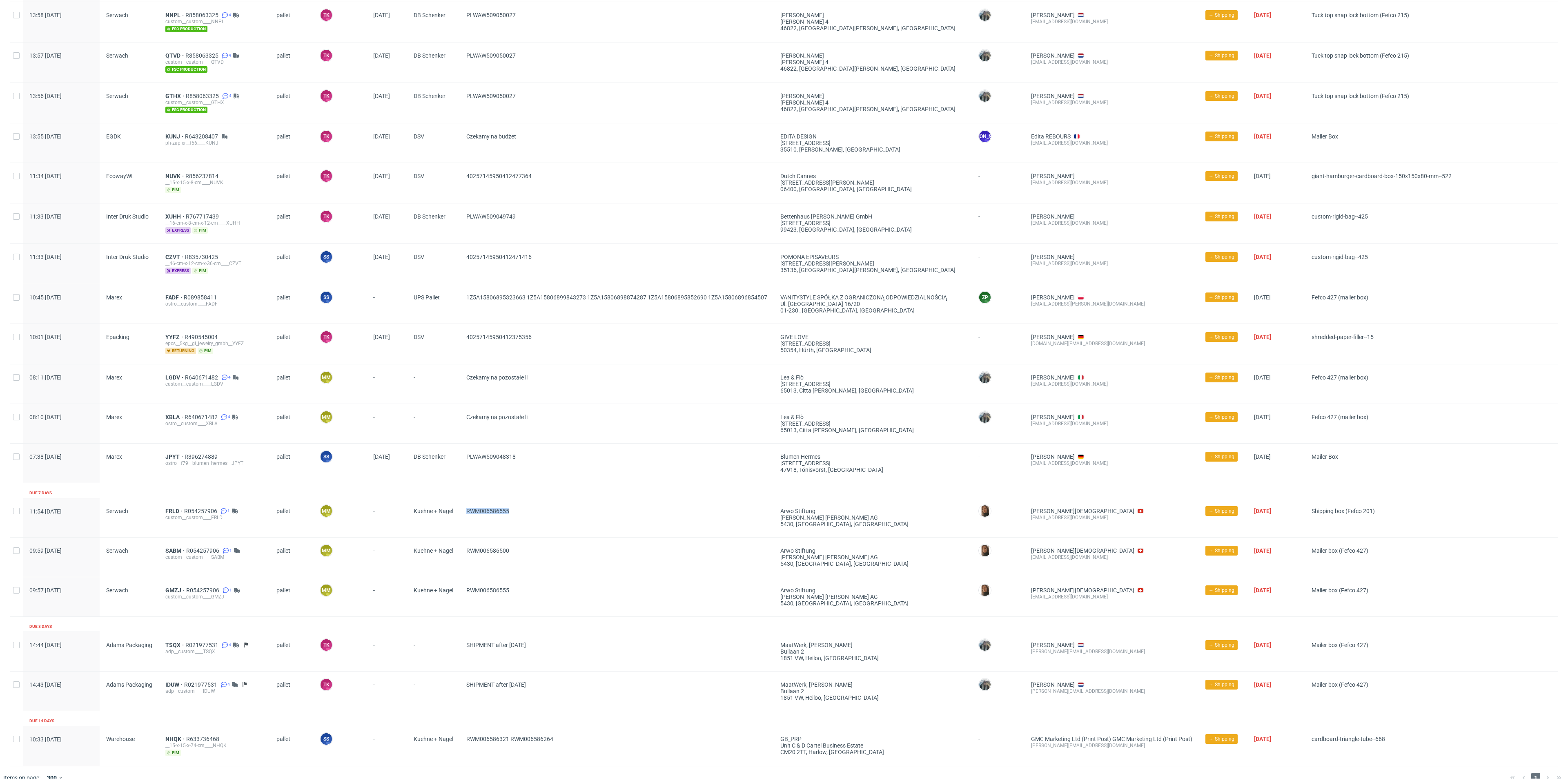
drag, startPoint x: 512, startPoint y: 515, endPoint x: 464, endPoint y: 526, distance: 49.2
click at [464, 526] on div "RWM006586555" at bounding box center [617, 518] width 314 height 39
copy span "RWM006586555"
drag, startPoint x: 520, startPoint y: 546, endPoint x: 464, endPoint y: 555, distance: 56.7
click at [464, 555] on div "RWM006586500" at bounding box center [617, 557] width 314 height 39
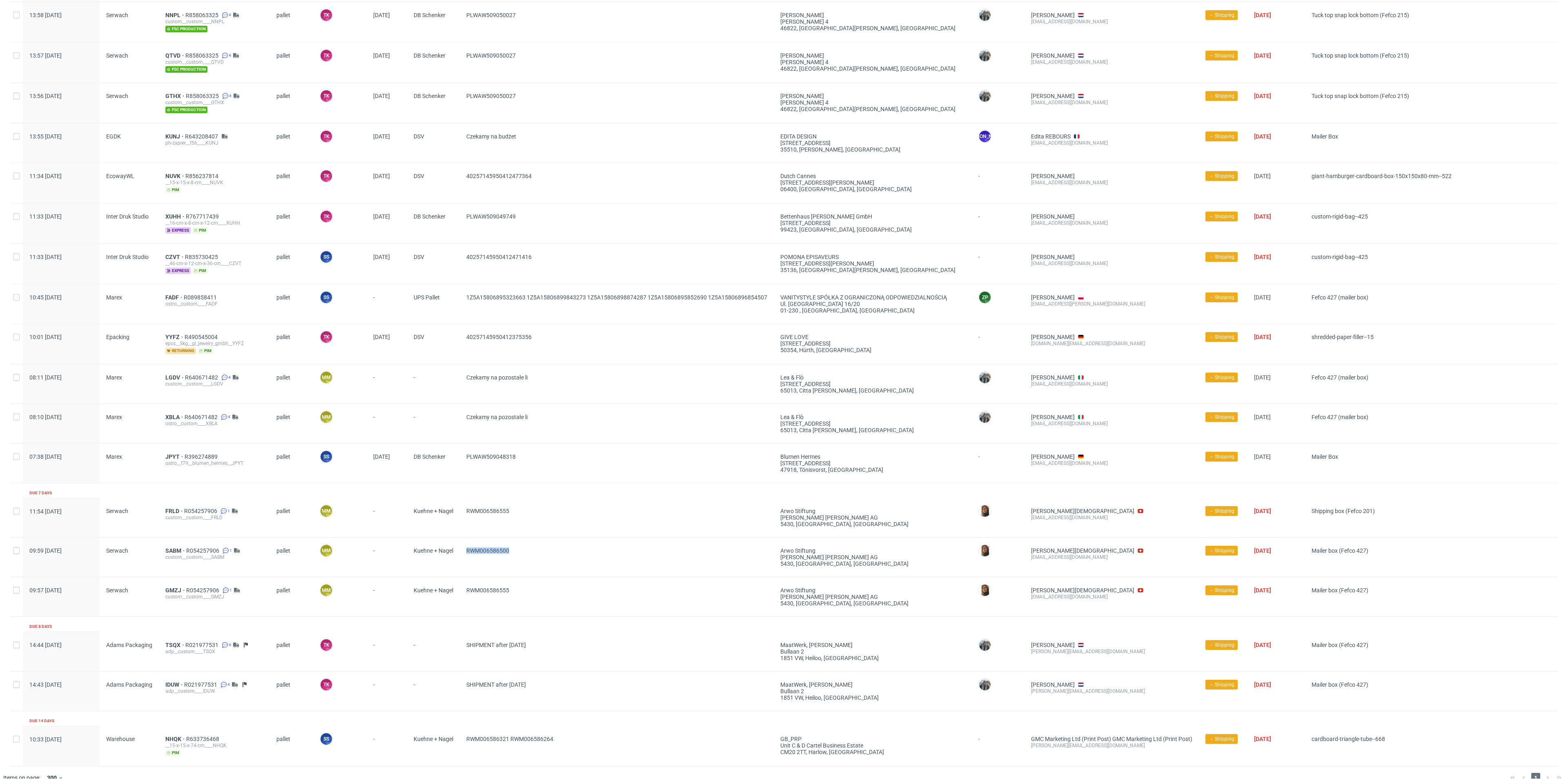
copy span "RWM006586500"
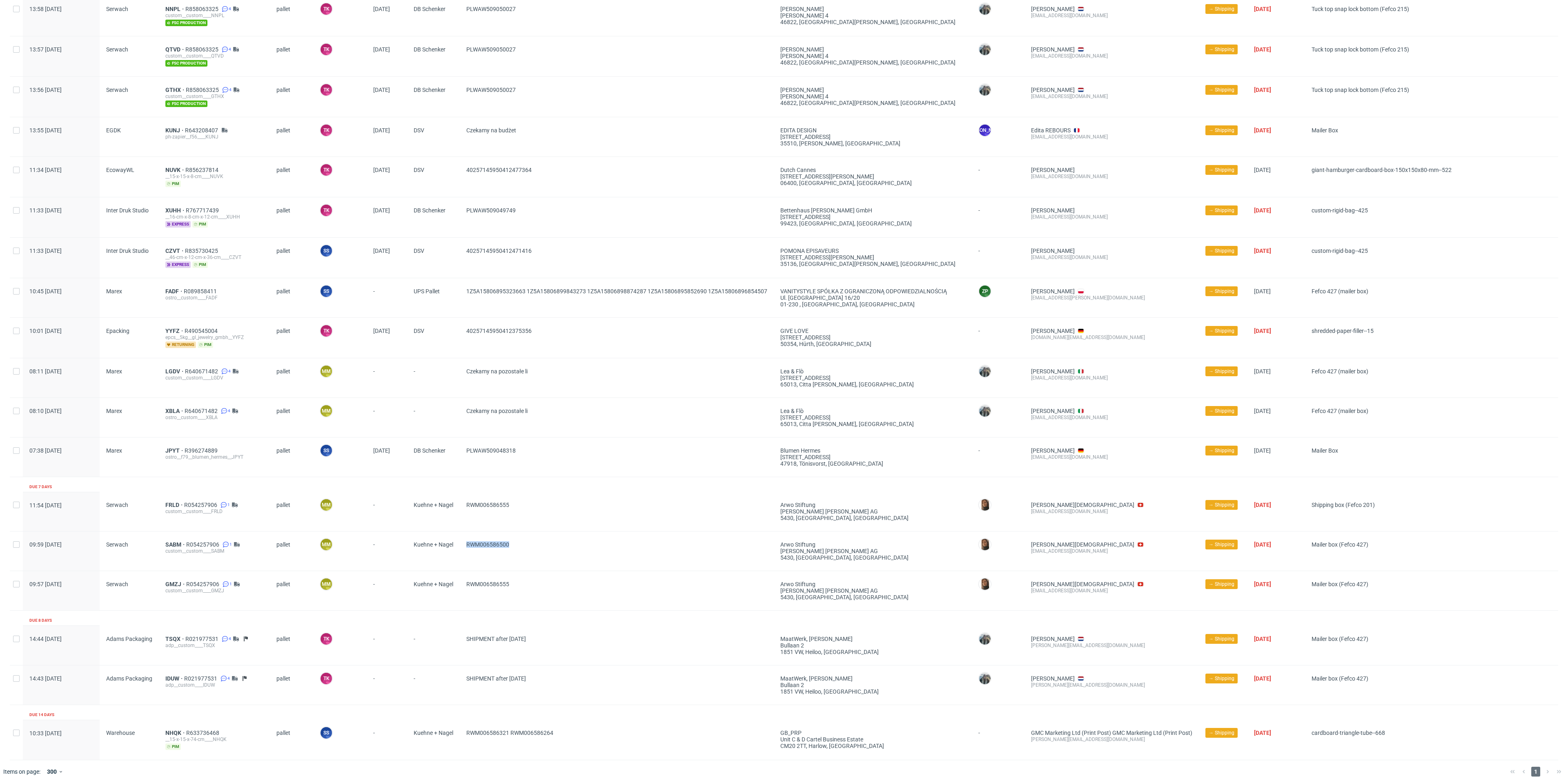
scroll to position [621, 0]
click at [172, 539] on span "SABM" at bounding box center [176, 542] width 21 height 7
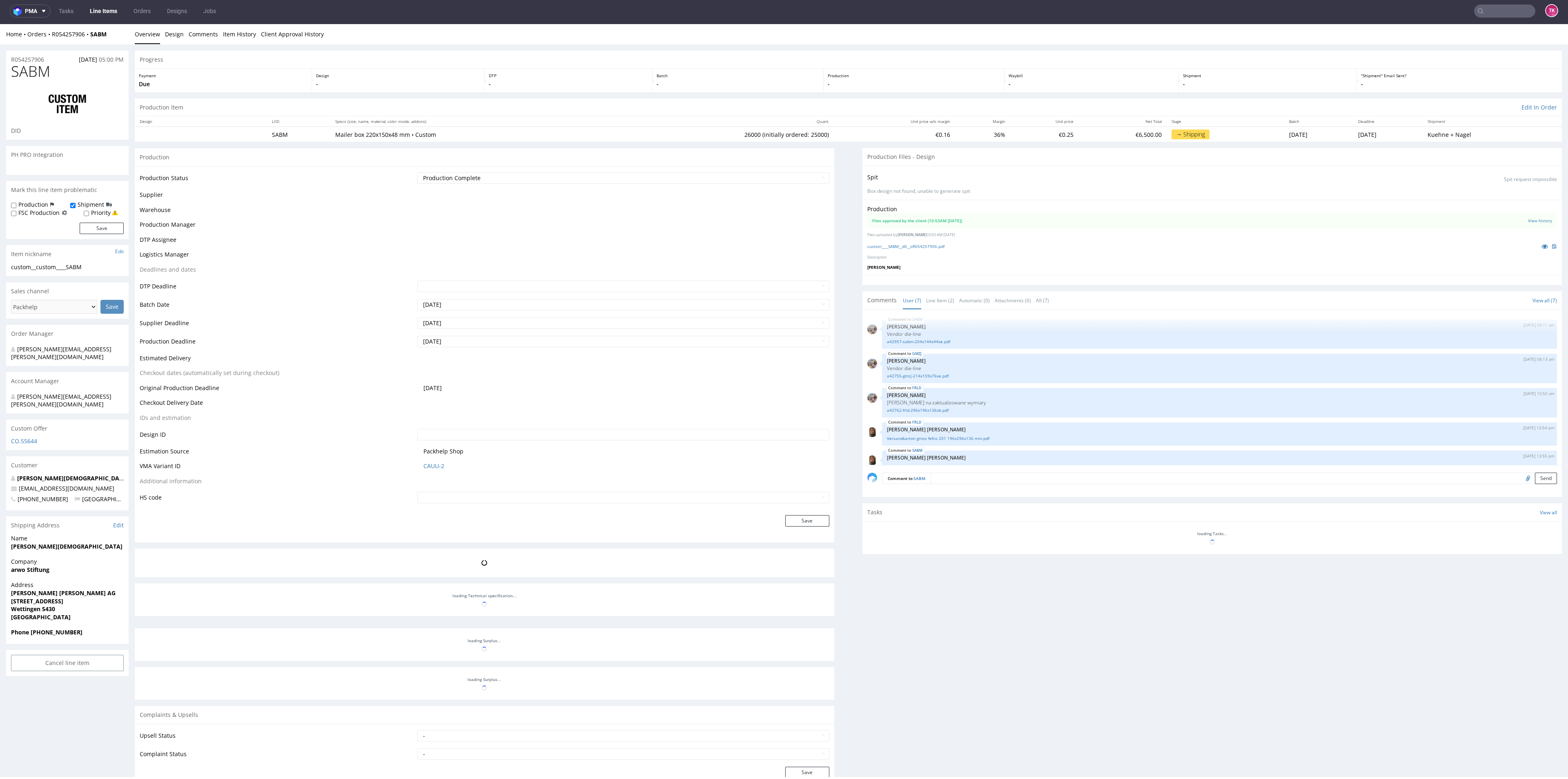
scroll to position [75, 0]
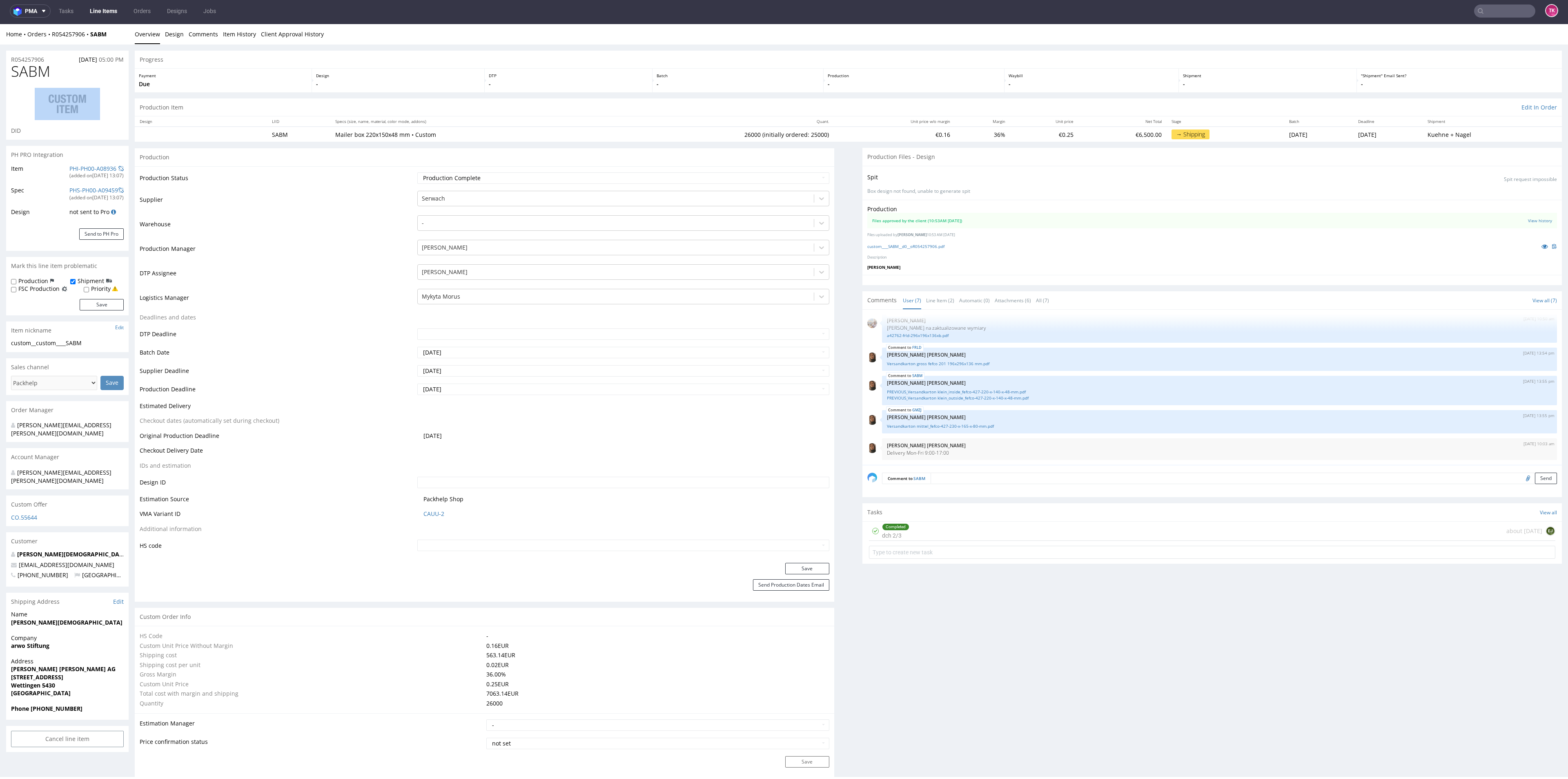
drag, startPoint x: 70, startPoint y: 65, endPoint x: 2, endPoint y: 94, distance: 73.9
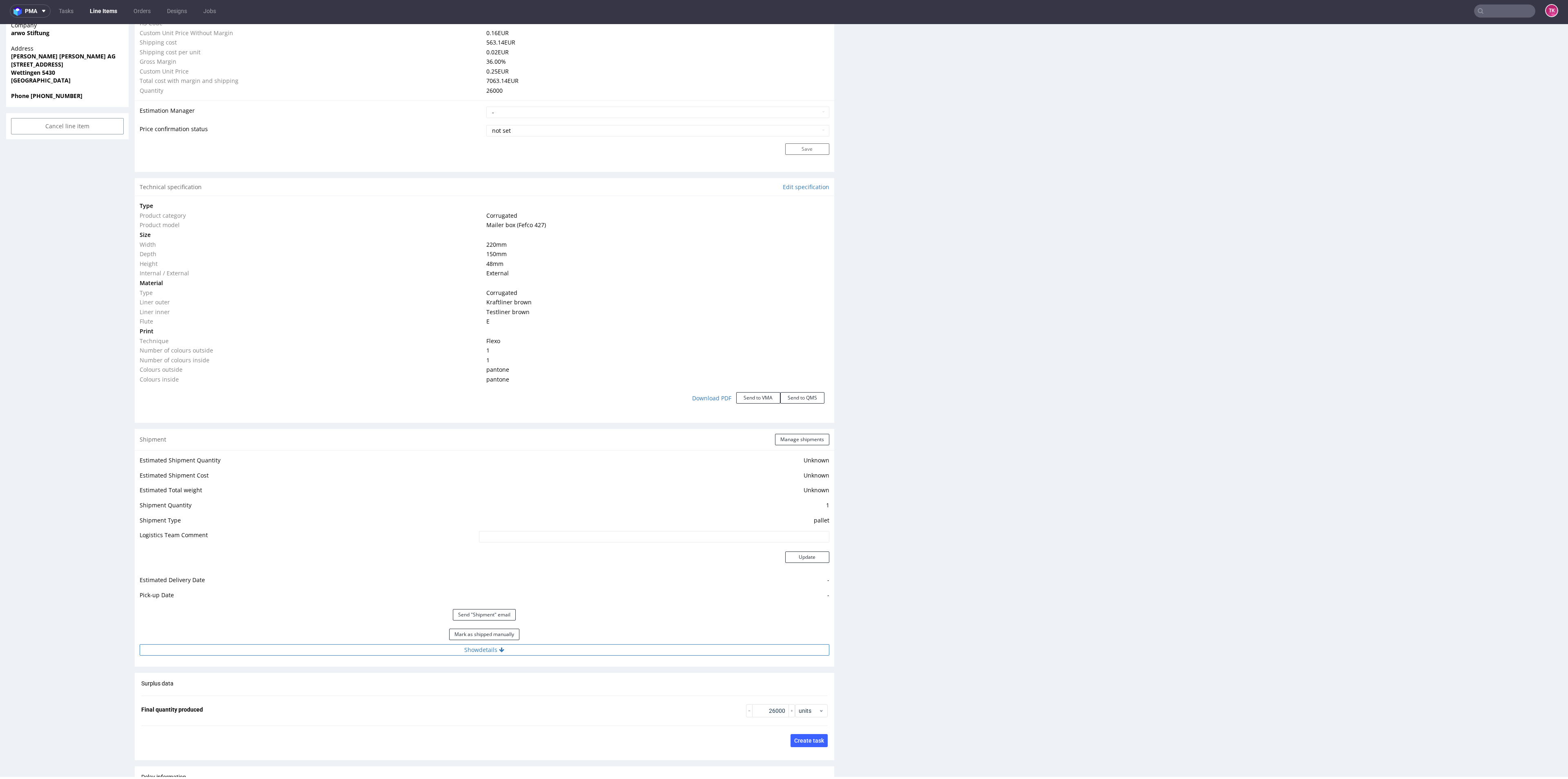
click at [495, 646] on button "Show details" at bounding box center [484, 650] width 690 height 12
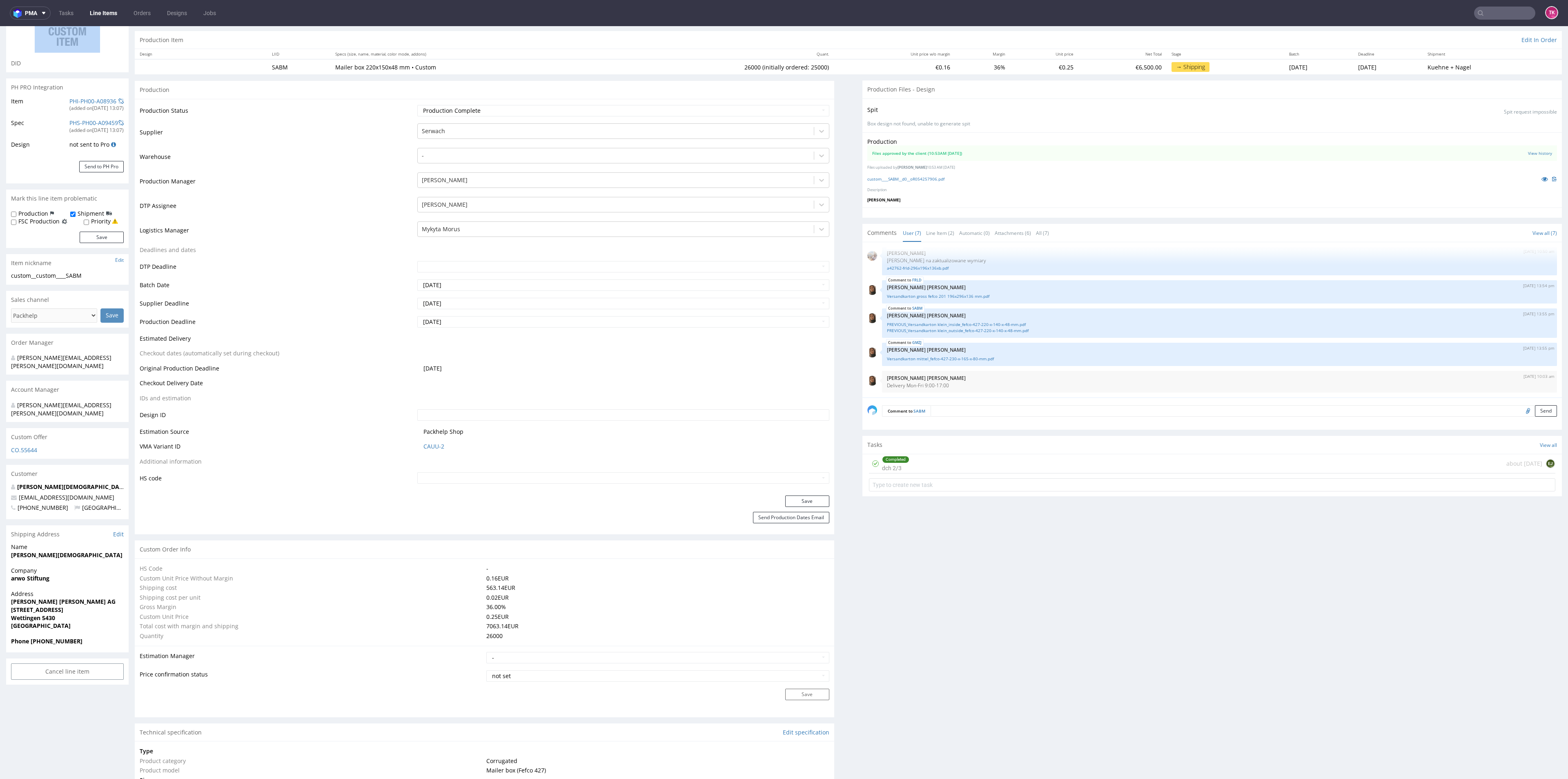
scroll to position [1217, 0]
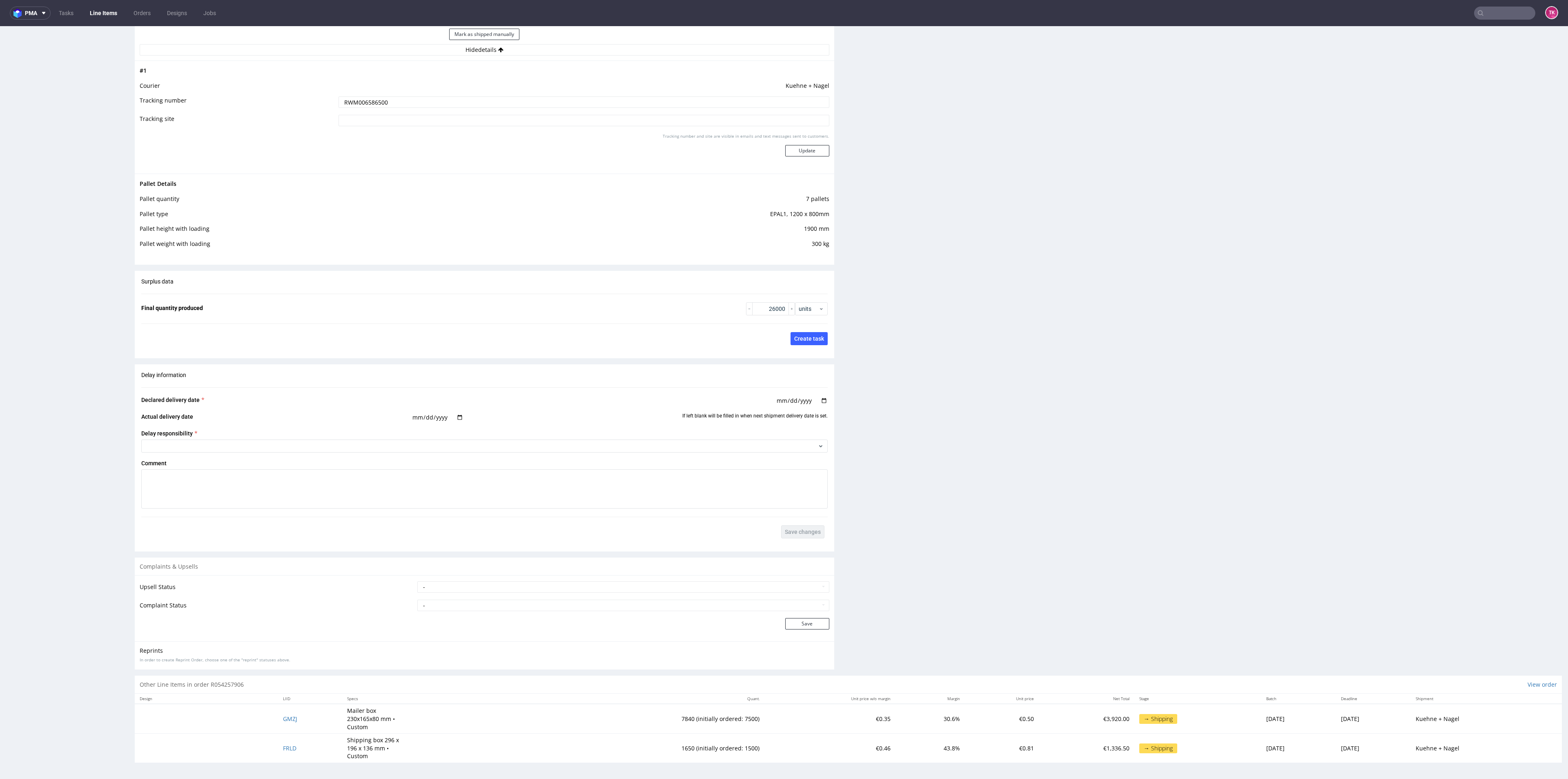
drag, startPoint x: 1551, startPoint y: 92, endPoint x: 1567, endPoint y: 638, distance: 546.2
click at [106, 9] on link "Line Items" at bounding box center [103, 13] width 37 height 13
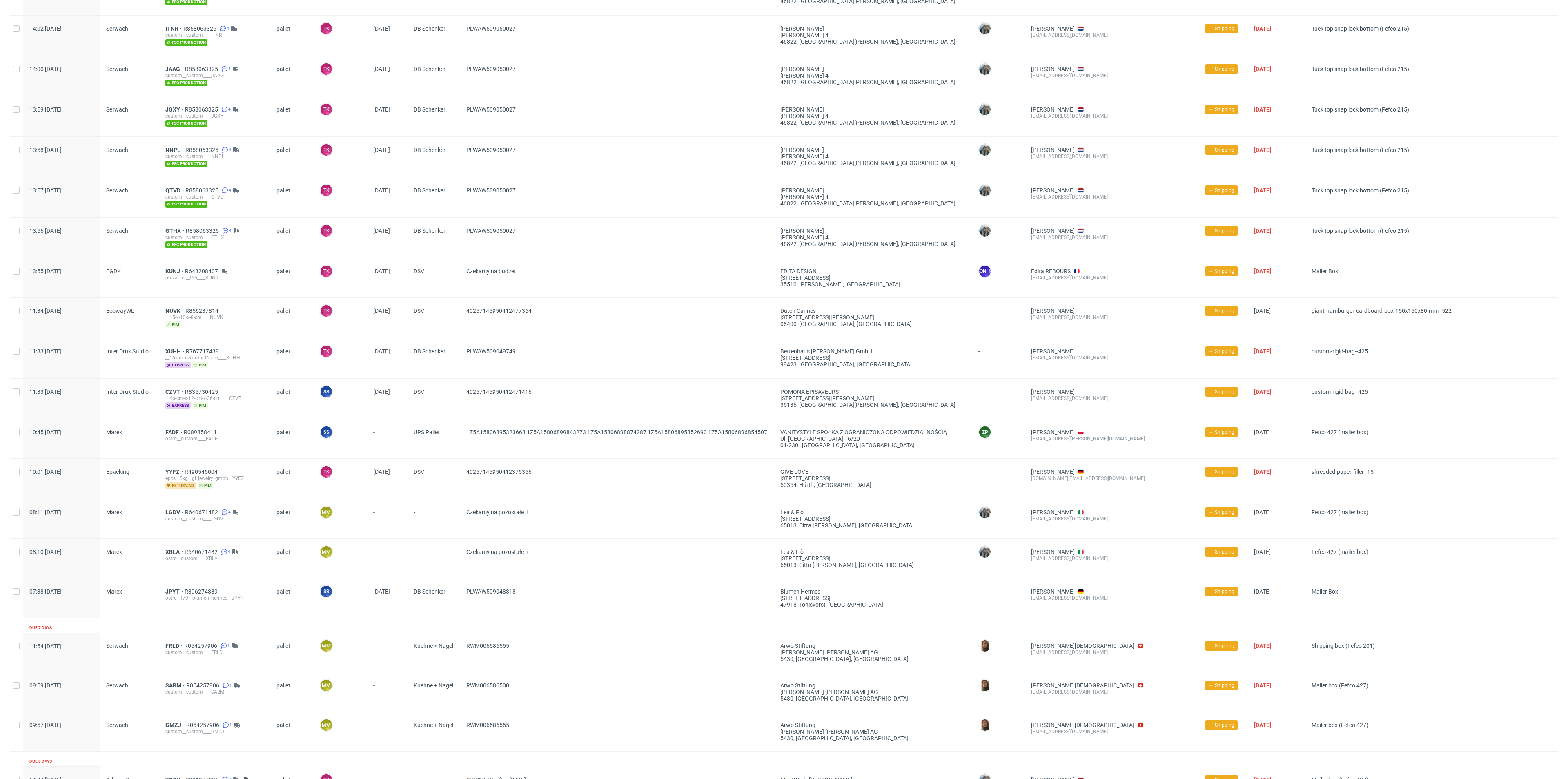
scroll to position [621, 0]
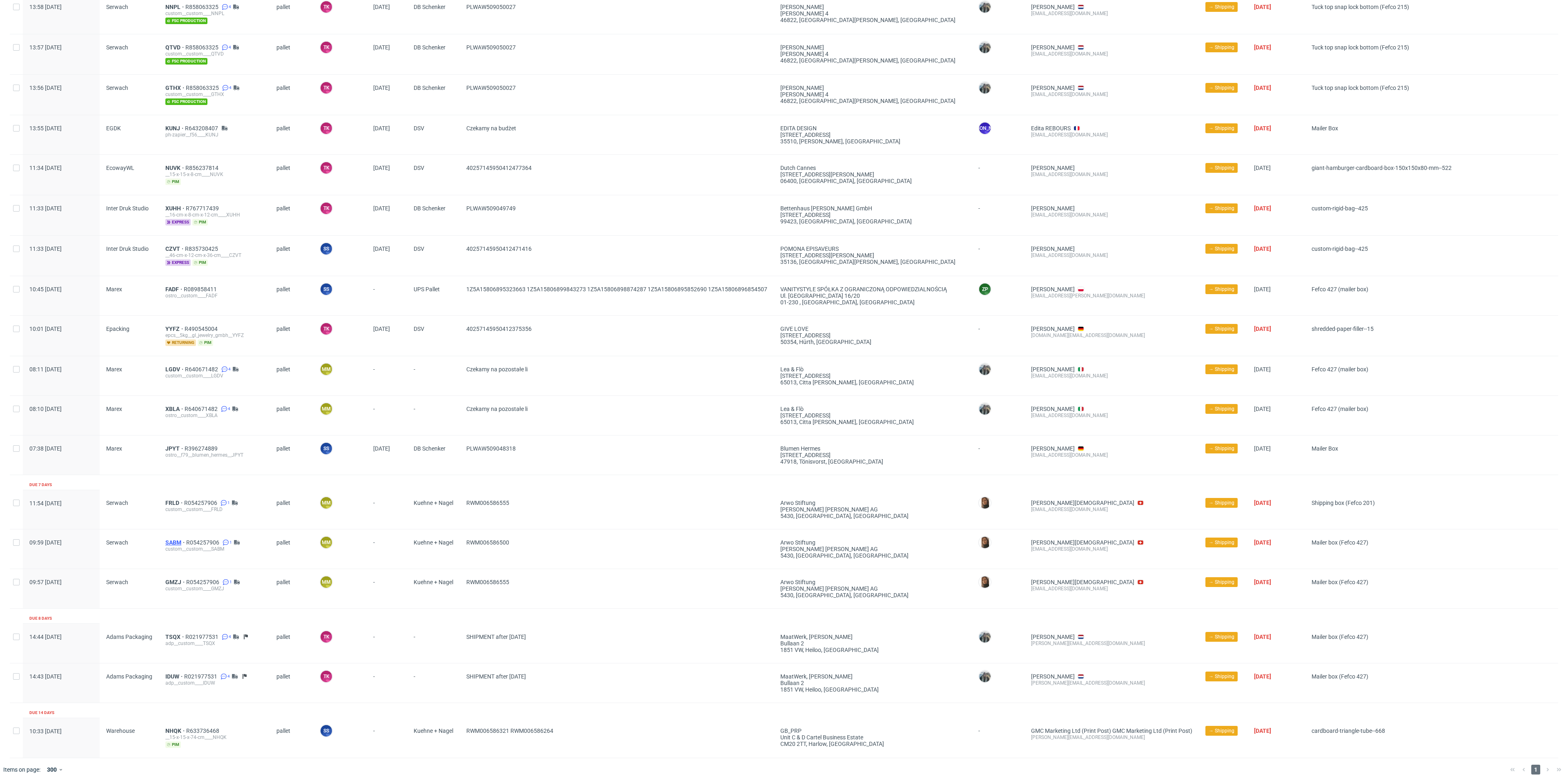
click at [169, 539] on span "SABM" at bounding box center [176, 542] width 21 height 7
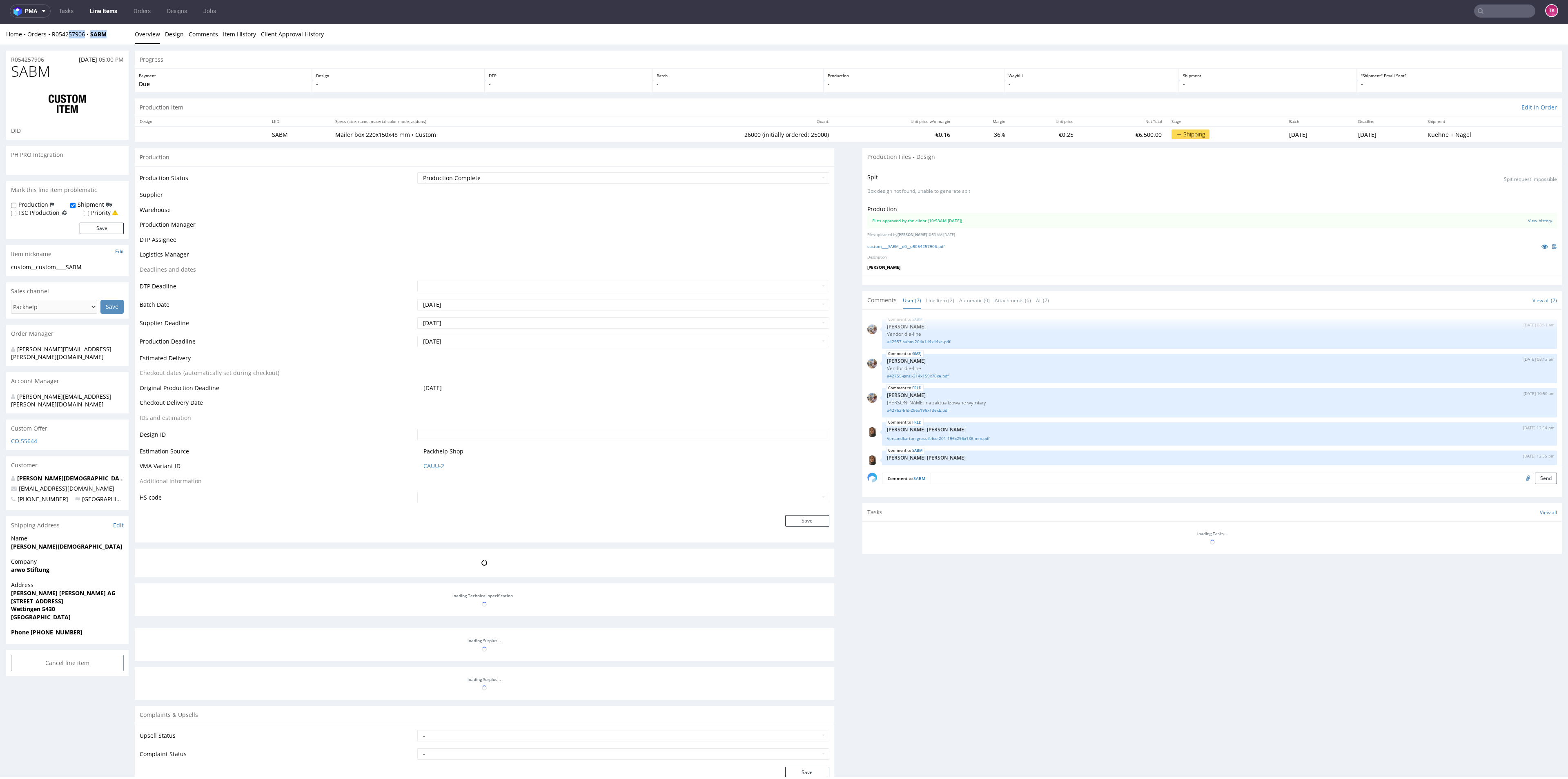
scroll to position [75, 0]
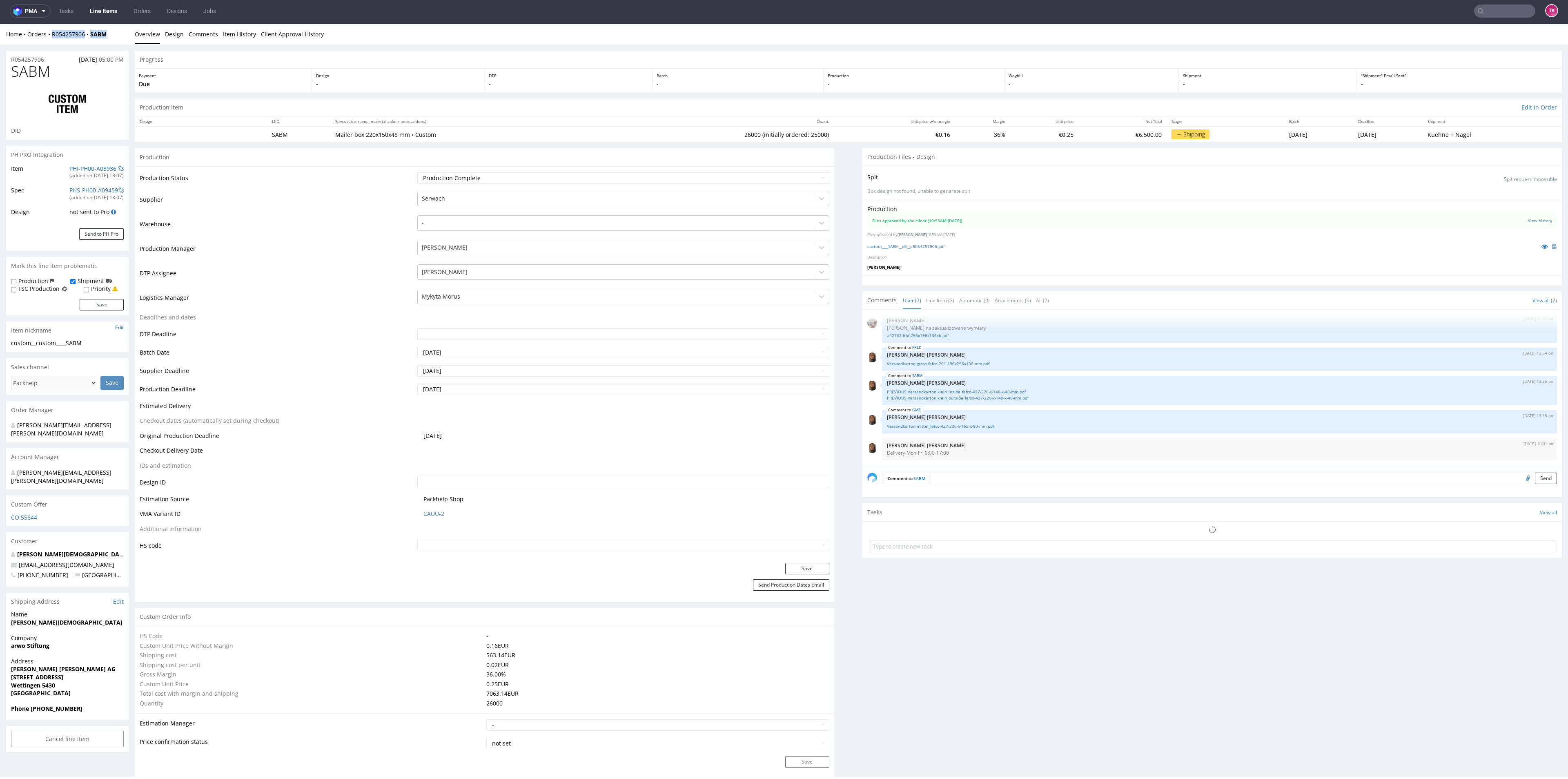
drag, startPoint x: 81, startPoint y: 44, endPoint x: 47, endPoint y: 39, distance: 34.4
click at [47, 39] on div "Home Orders R054257906 SABM Overview Design Comments Item History Client Approv…" at bounding box center [784, 35] width 1568 height 21
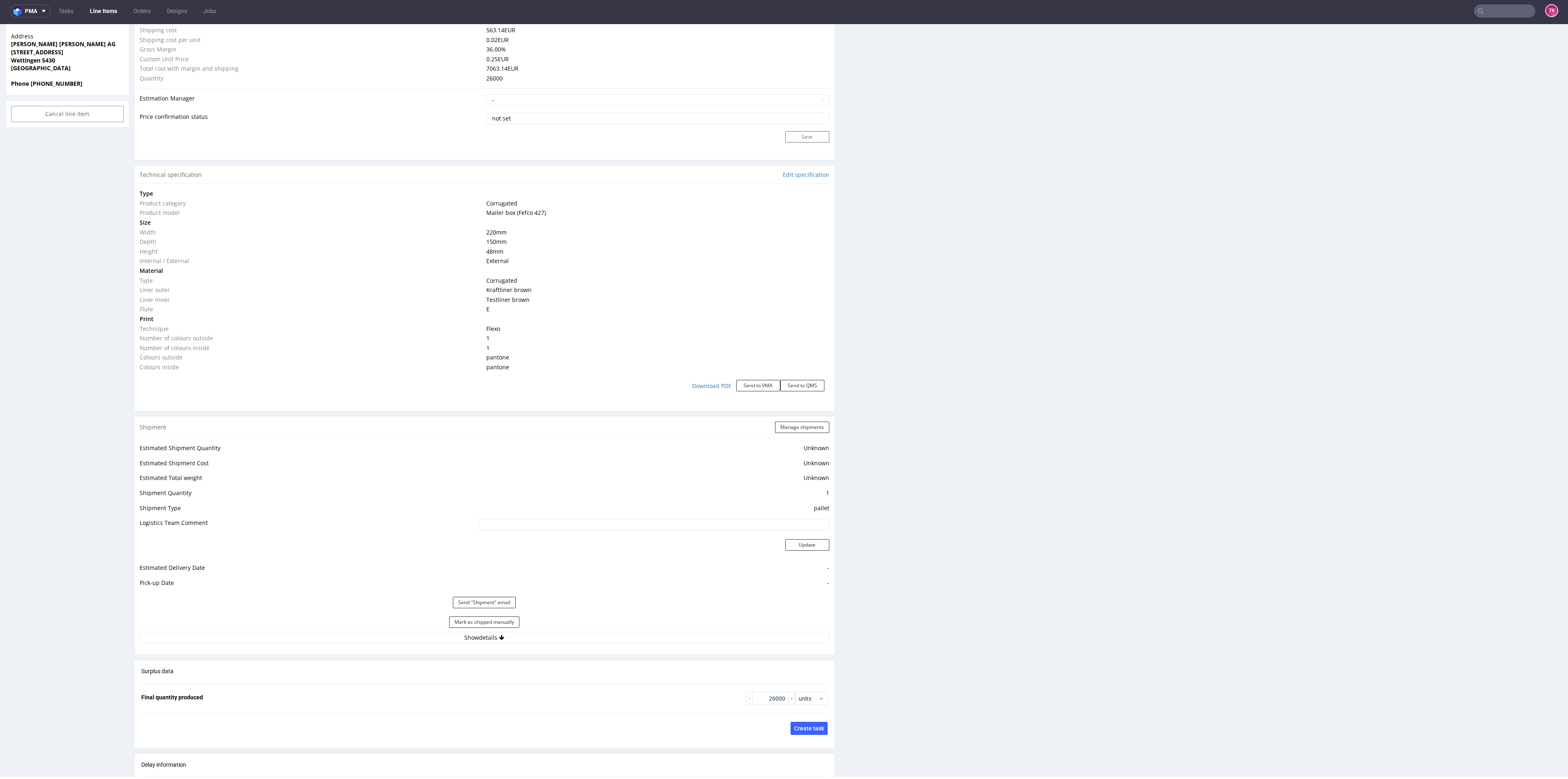
scroll to position [674, 0]
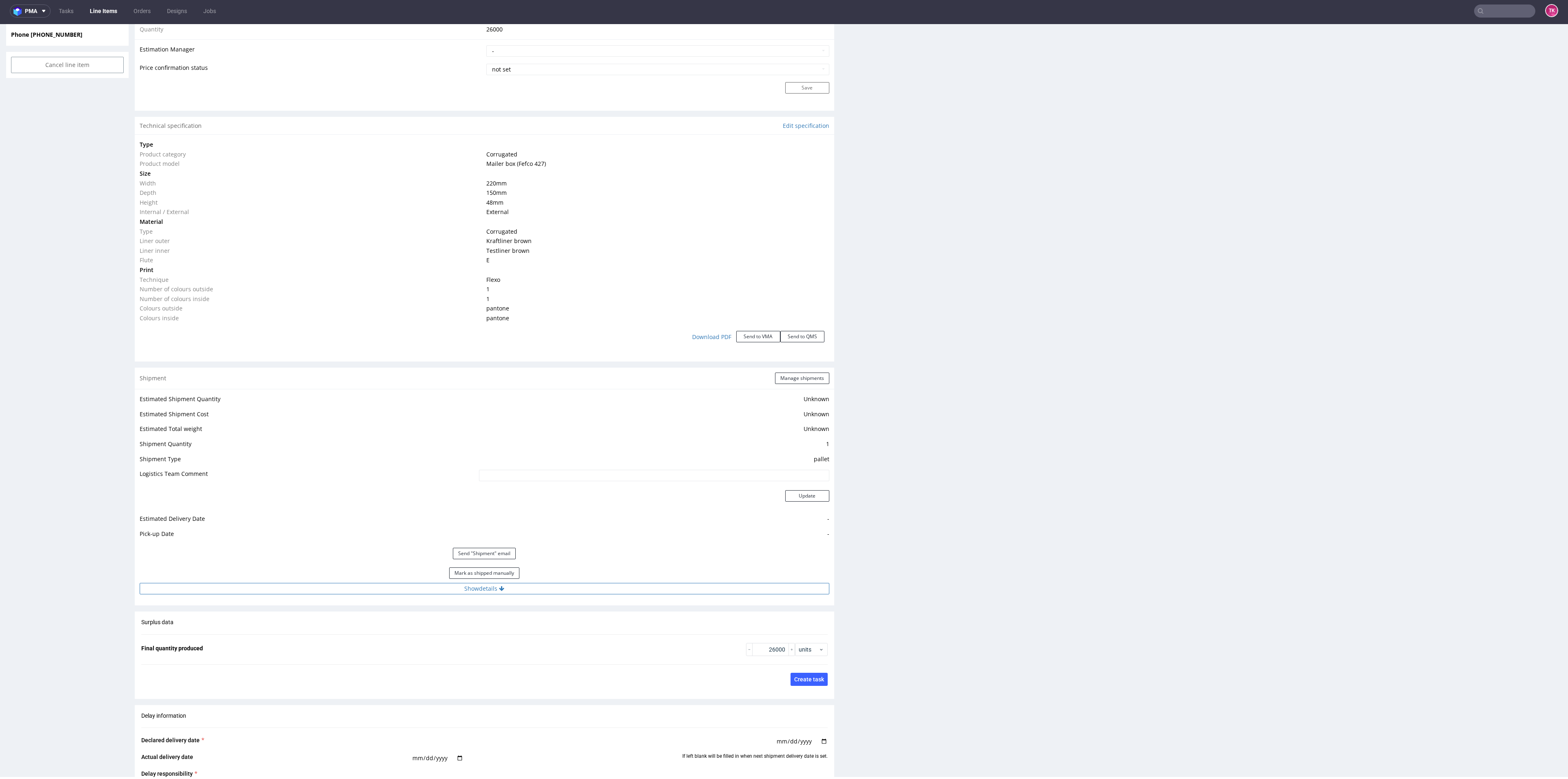
click at [562, 595] on div "Estimated Shipment Quantity Unknown Estimated Shipment Cost Unknown Estimated T…" at bounding box center [484, 494] width 699 height 210
click at [561, 590] on button "Show details" at bounding box center [484, 588] width 690 height 12
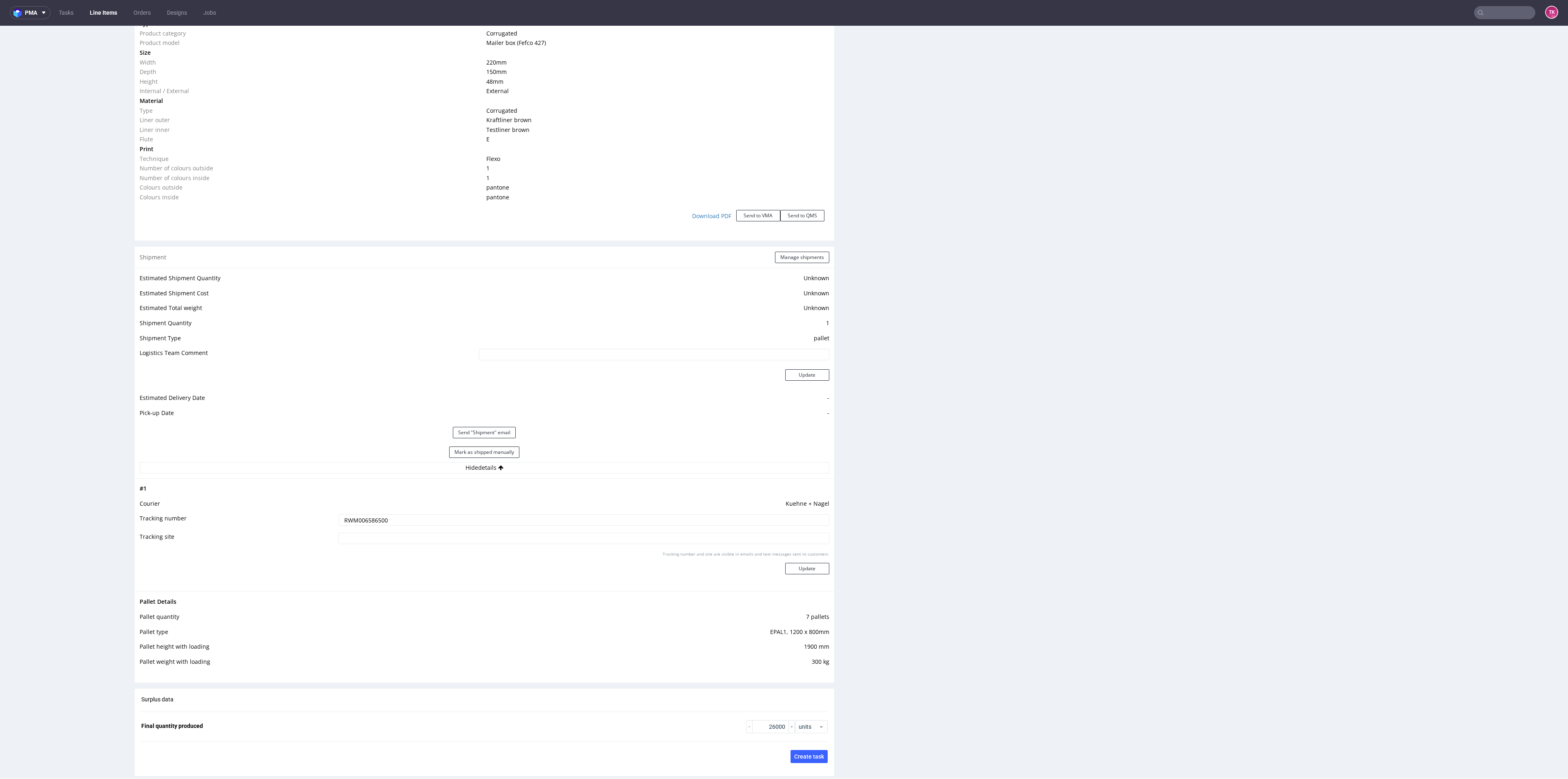
scroll to position [0, 0]
click at [111, 16] on link "Line Items" at bounding box center [103, 13] width 37 height 13
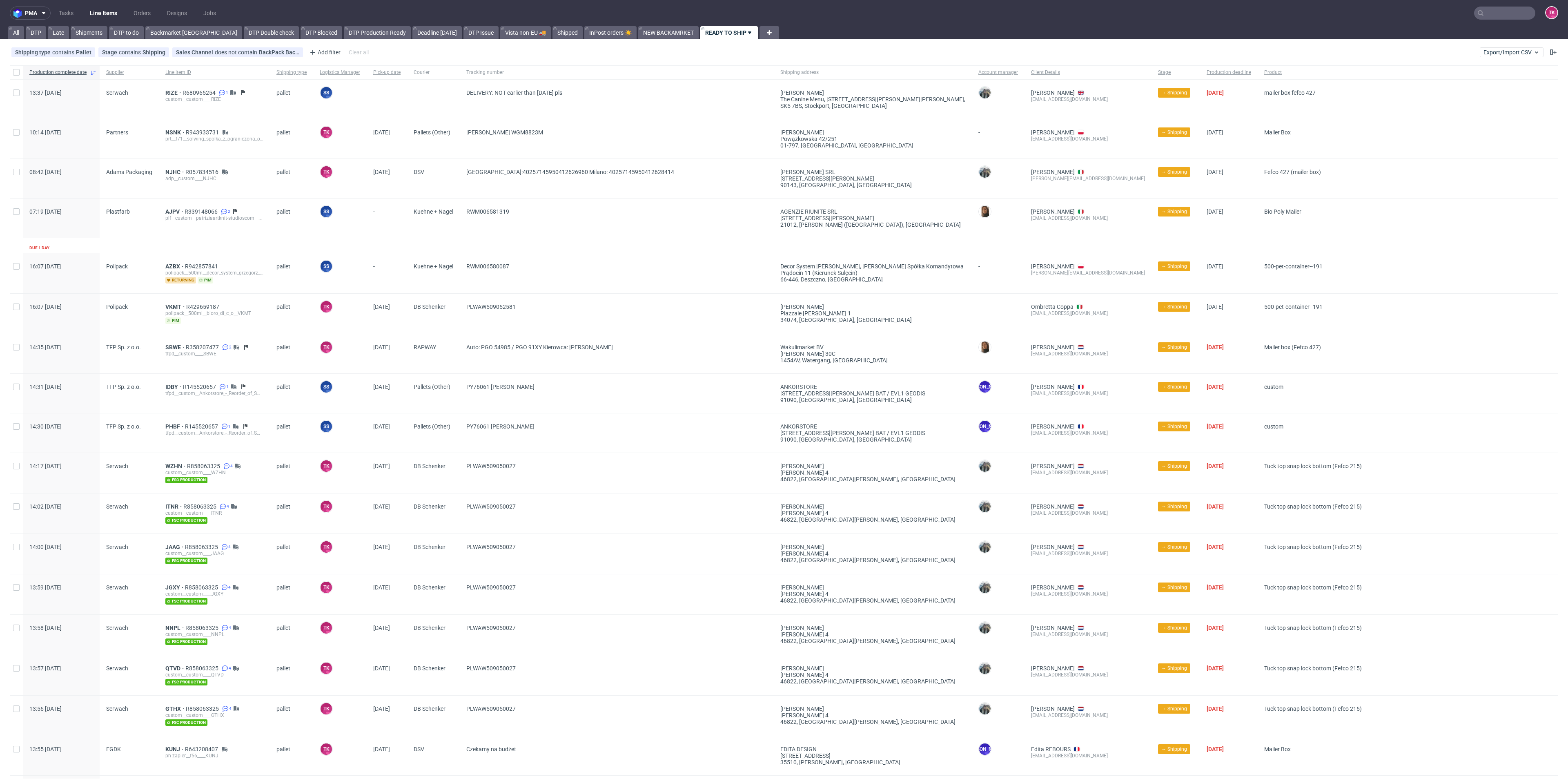
click at [97, 12] on link "Line Items" at bounding box center [103, 13] width 37 height 13
click at [100, 14] on link "Line Items" at bounding box center [103, 13] width 37 height 13
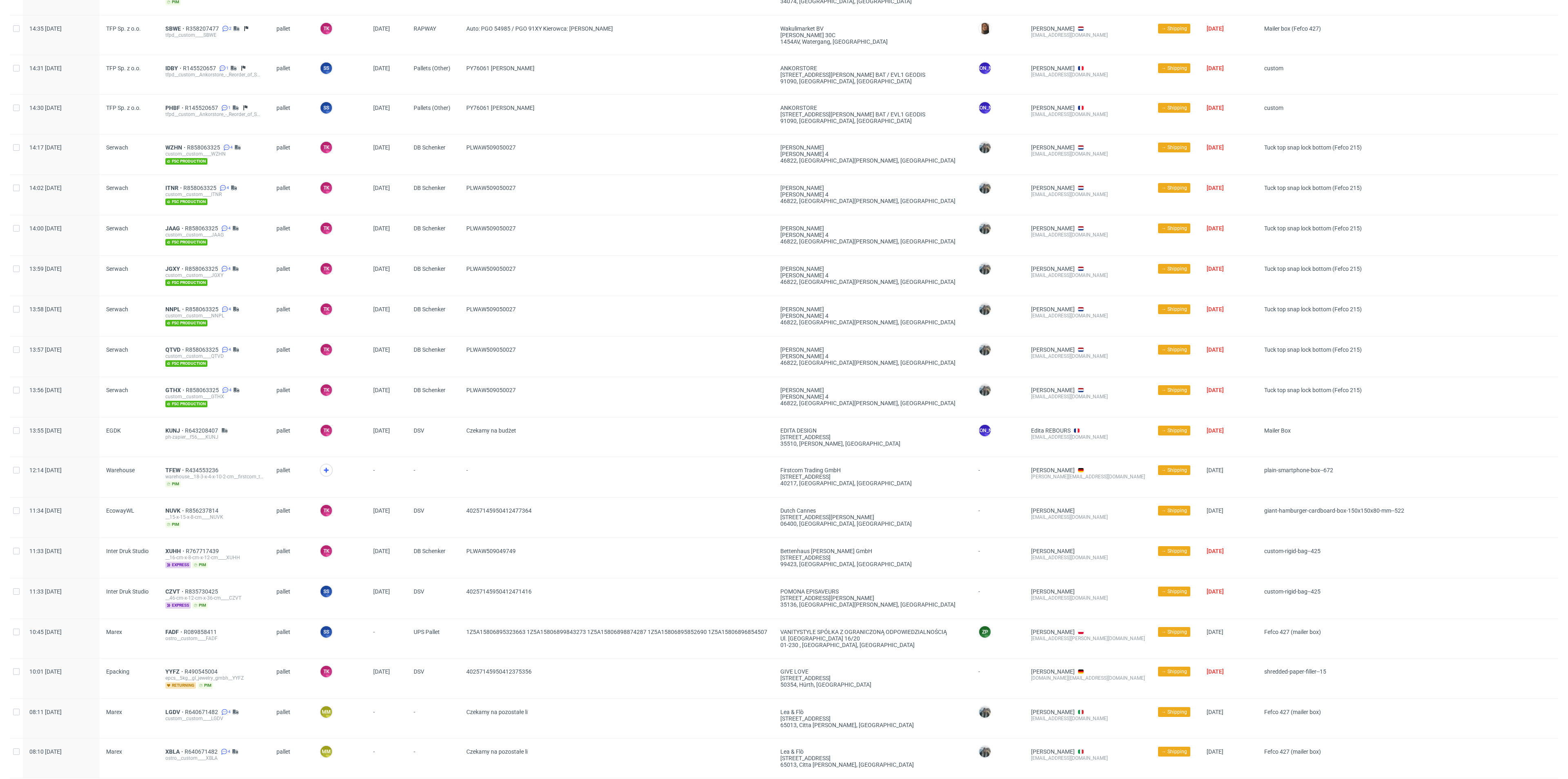
scroll to position [429, 0]
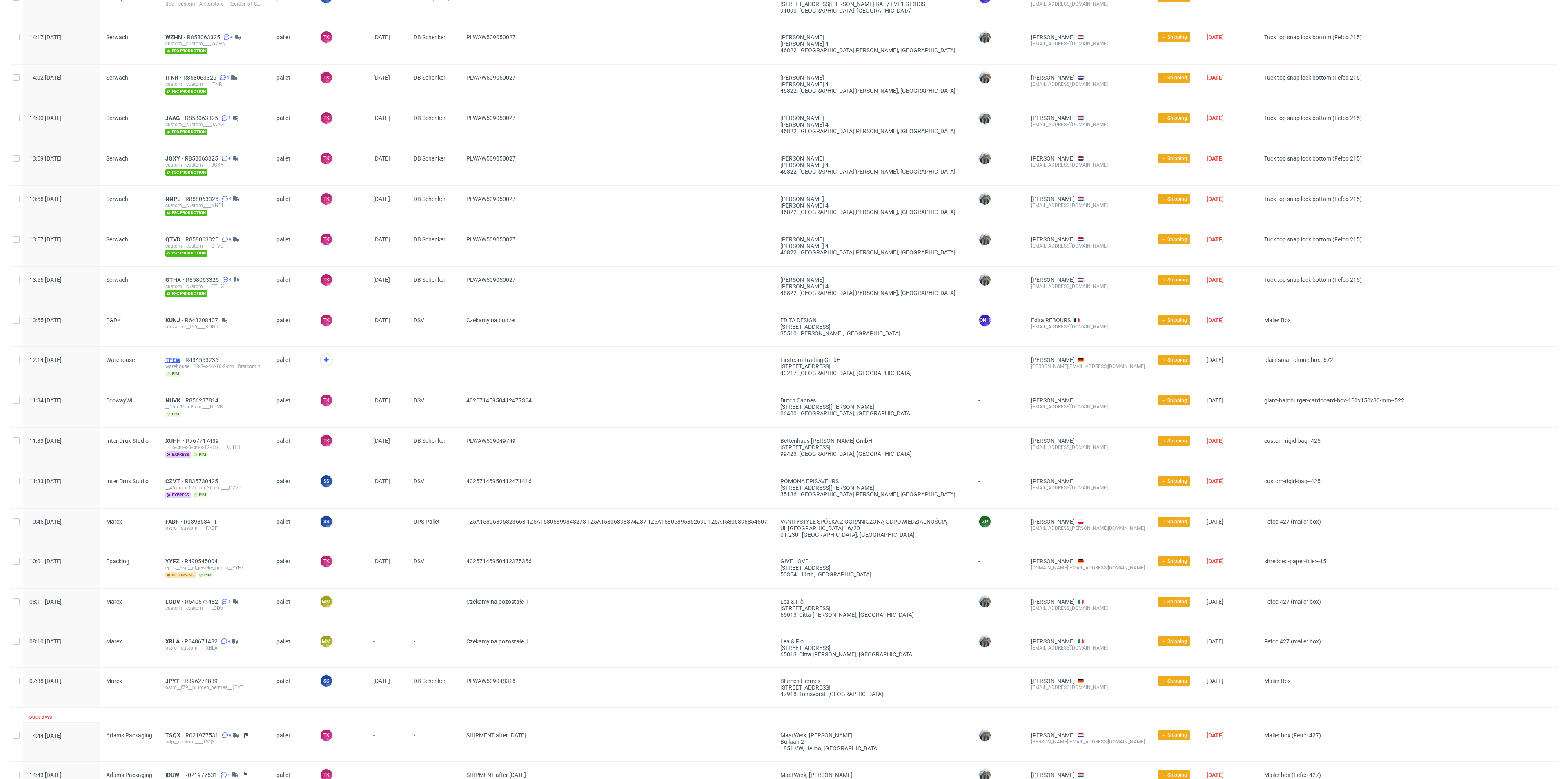
click at [177, 358] on span "TFEW" at bounding box center [175, 360] width 20 height 7
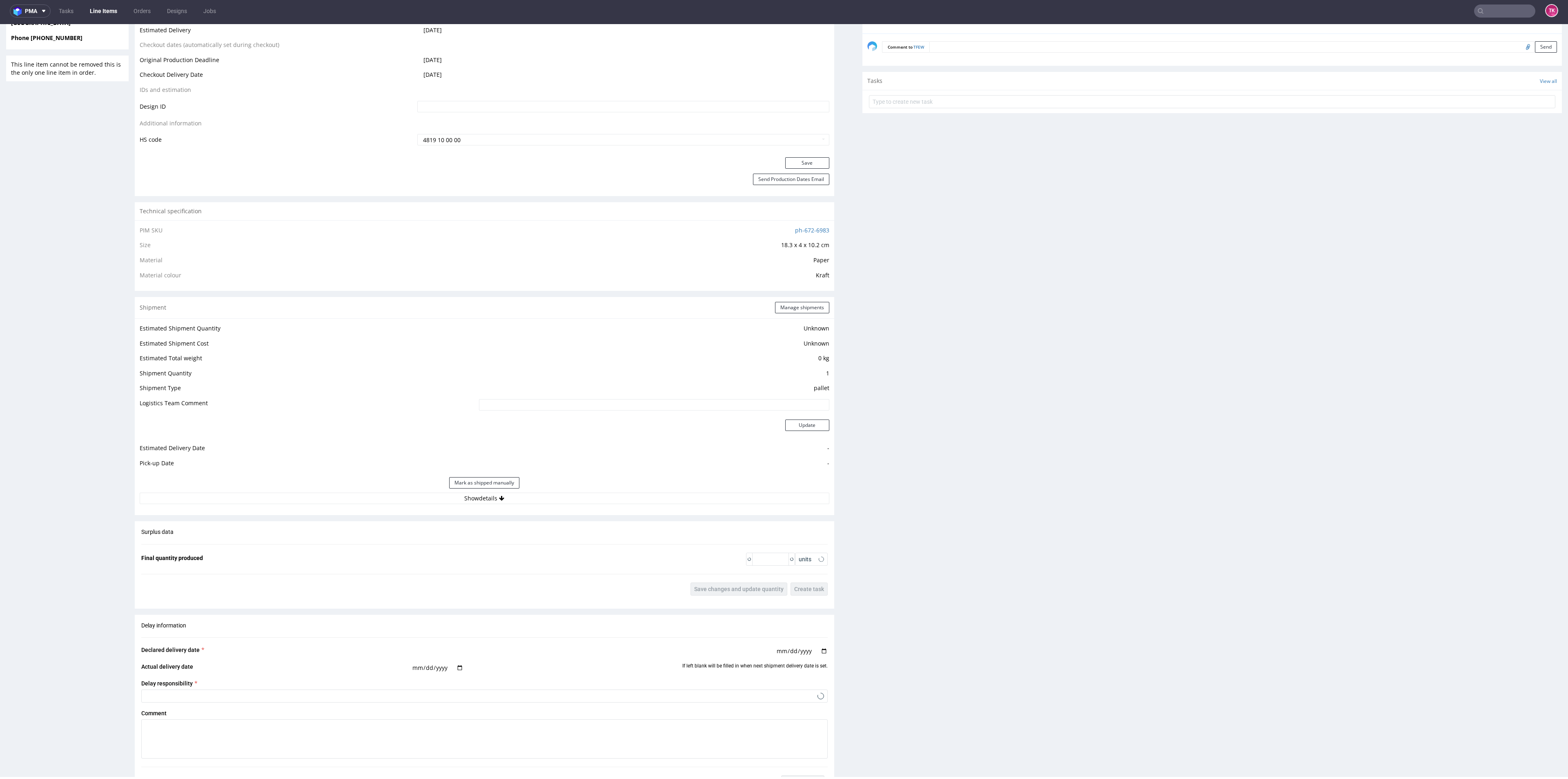
scroll to position [439, 0]
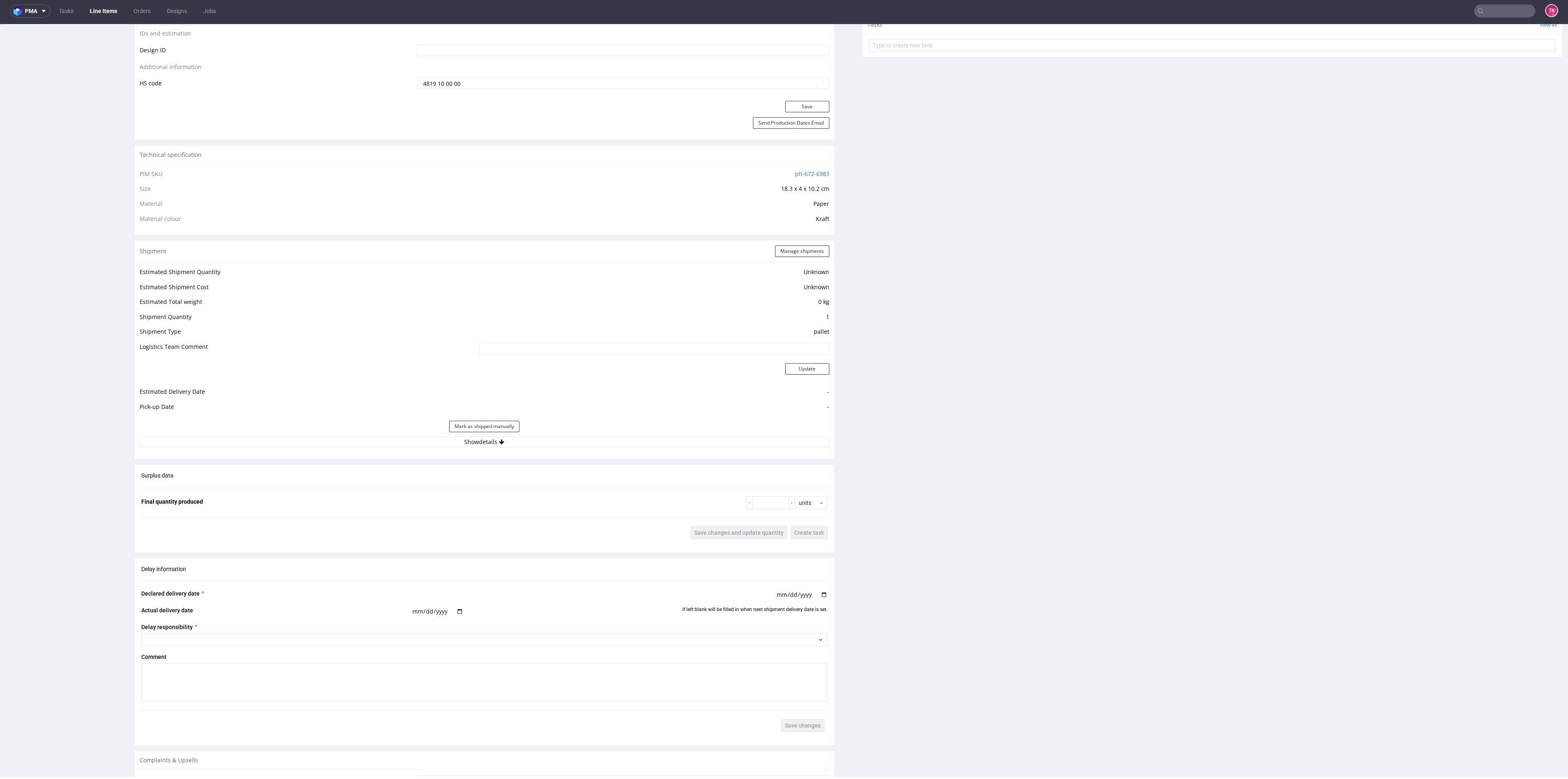
click at [556, 450] on div "Estimated Shipment Quantity Unknown Estimated Shipment Cost Unknown Estimated T…" at bounding box center [484, 357] width 699 height 191
click at [554, 444] on button "Show details" at bounding box center [484, 442] width 690 height 12
click at [105, 8] on link "Line Items" at bounding box center [103, 10] width 37 height 13
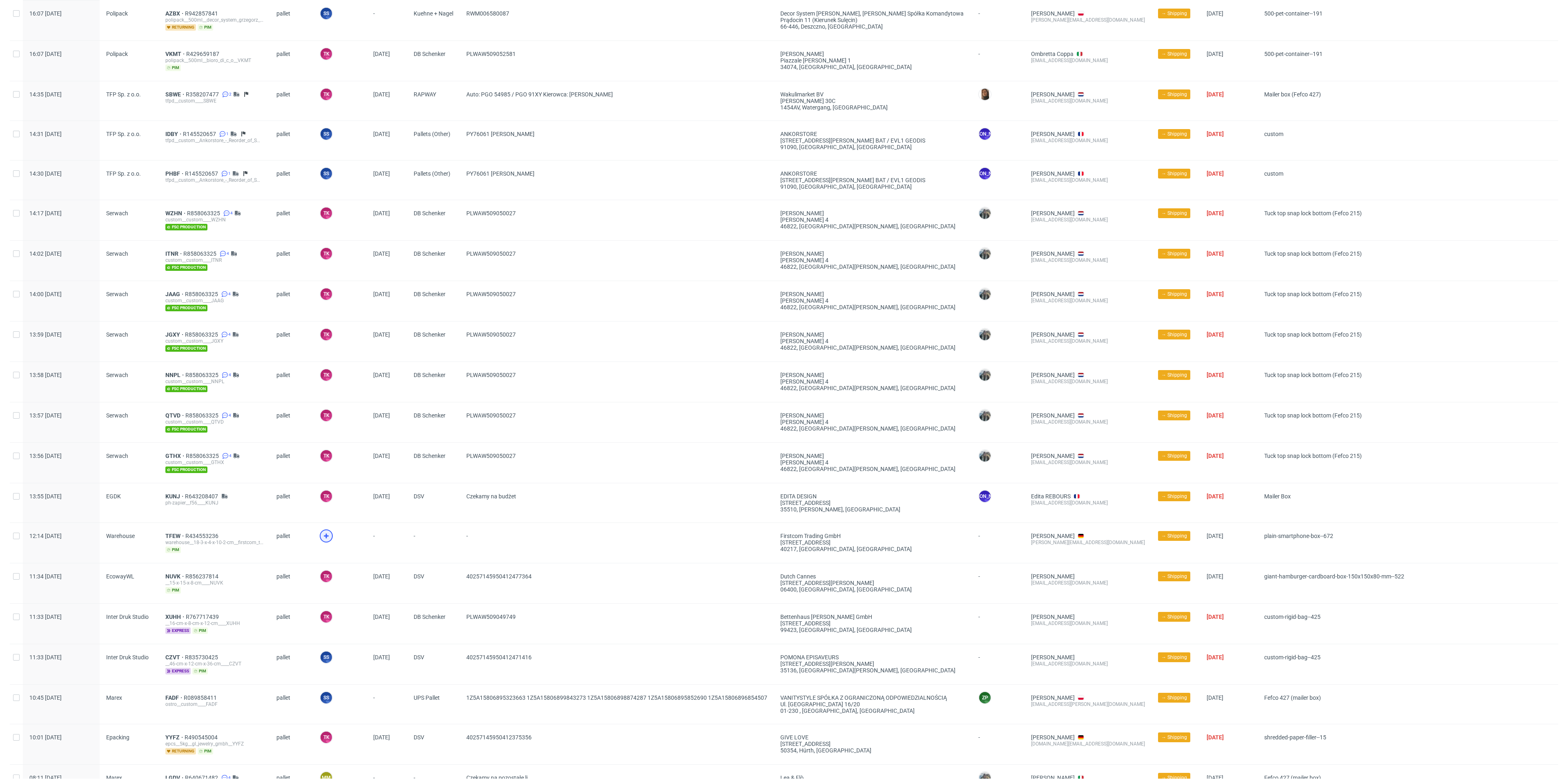
scroll to position [411, 0]
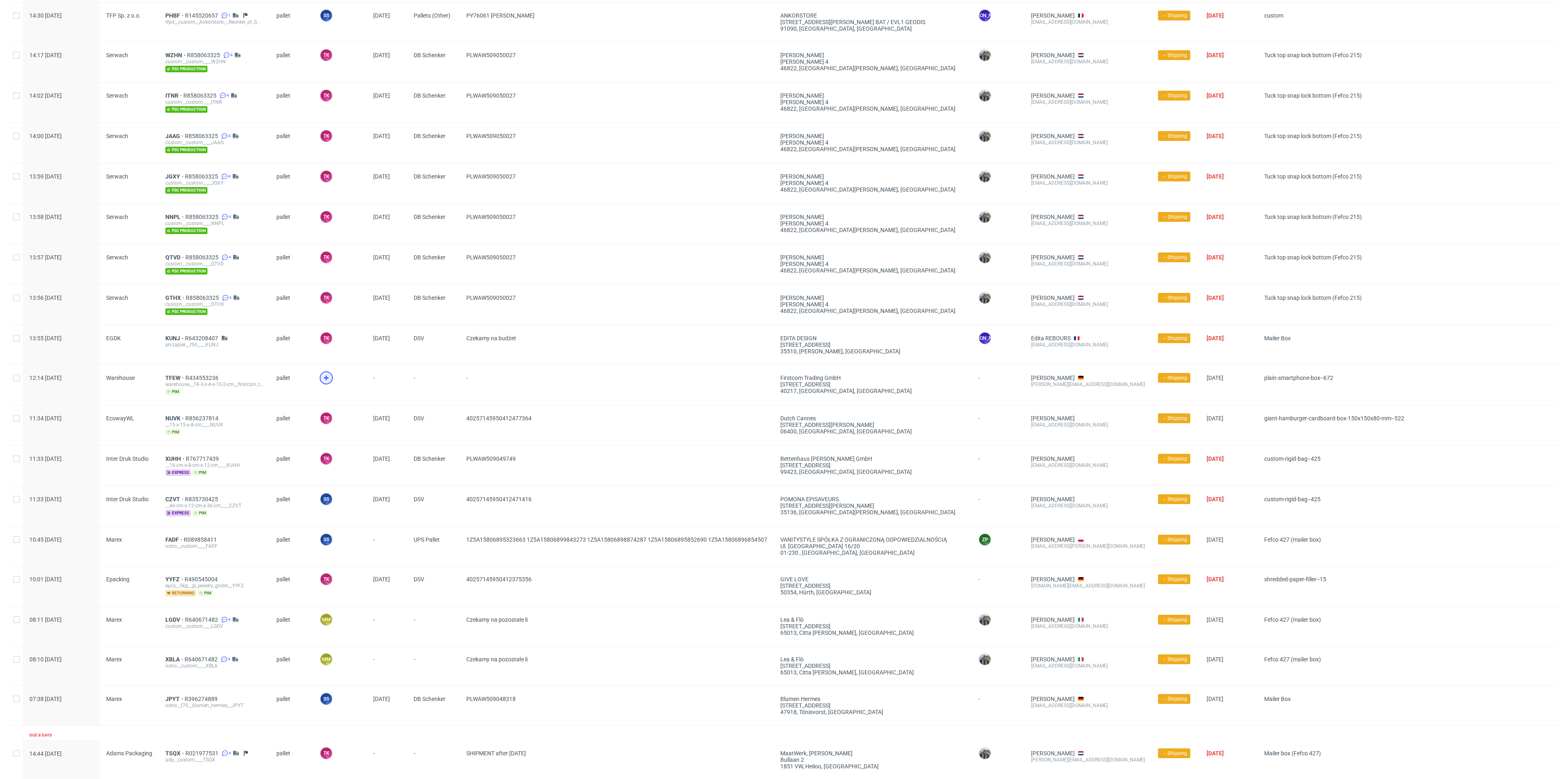
click at [321, 373] on icon at bounding box center [326, 378] width 10 height 10
click at [173, 376] on span "TFEW" at bounding box center [175, 378] width 20 height 7
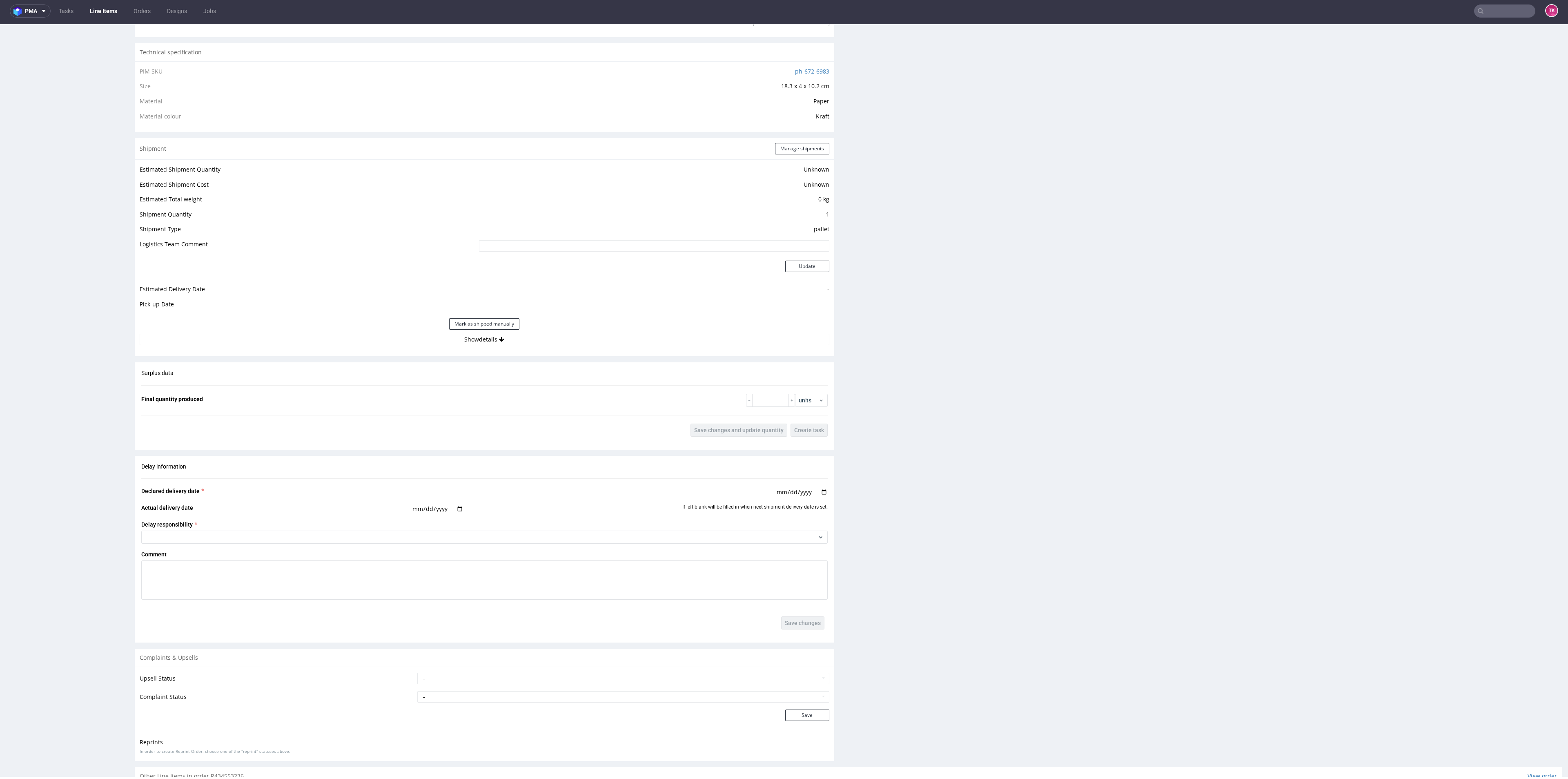
scroll to position [552, 0]
click at [614, 336] on div "Estimated Shipment Quantity Unknown Estimated Shipment Cost Unknown Estimated T…" at bounding box center [484, 244] width 699 height 191
click at [612, 327] on button "Show details" at bounding box center [484, 329] width 690 height 12
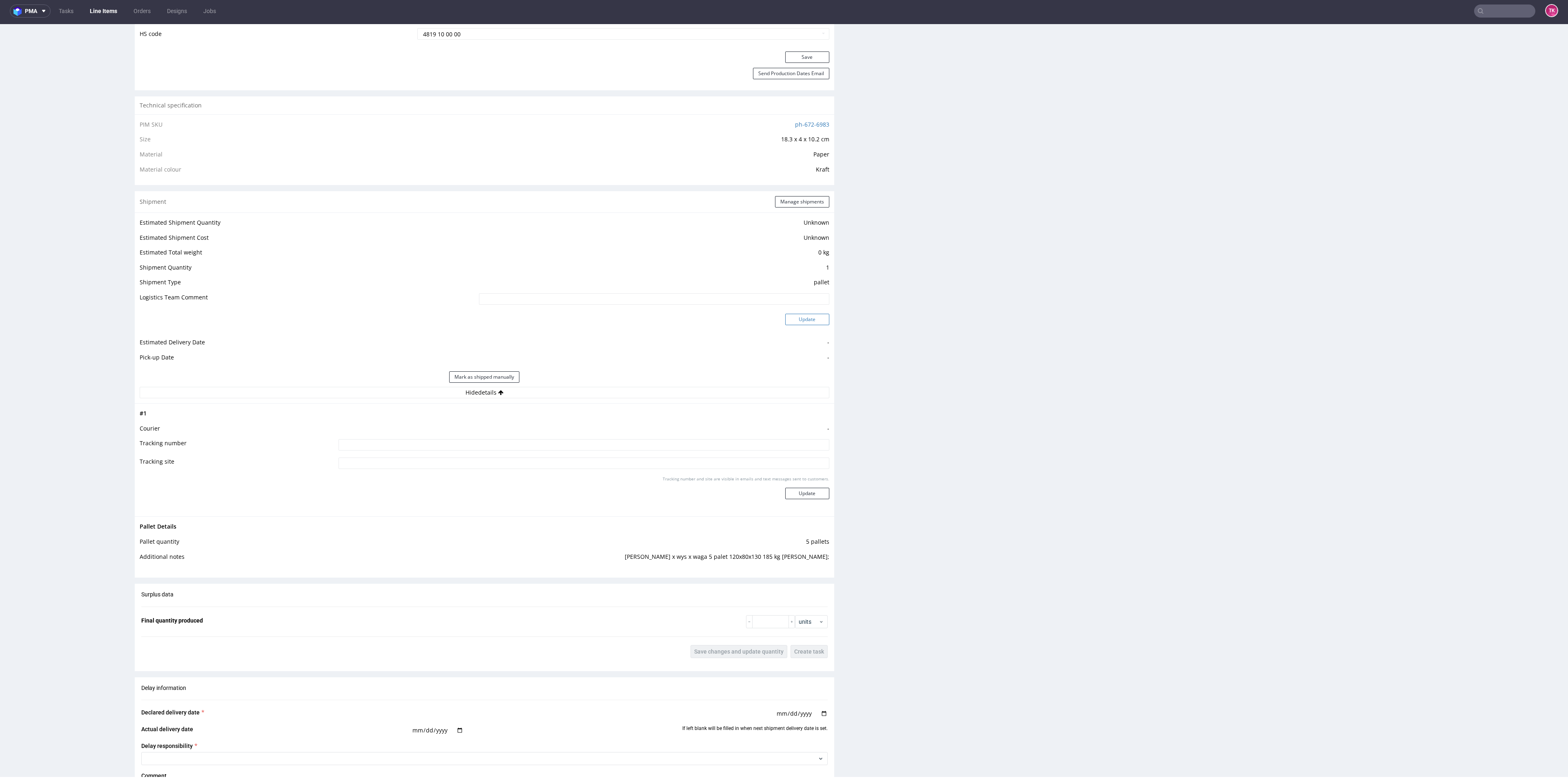
scroll to position [429, 0]
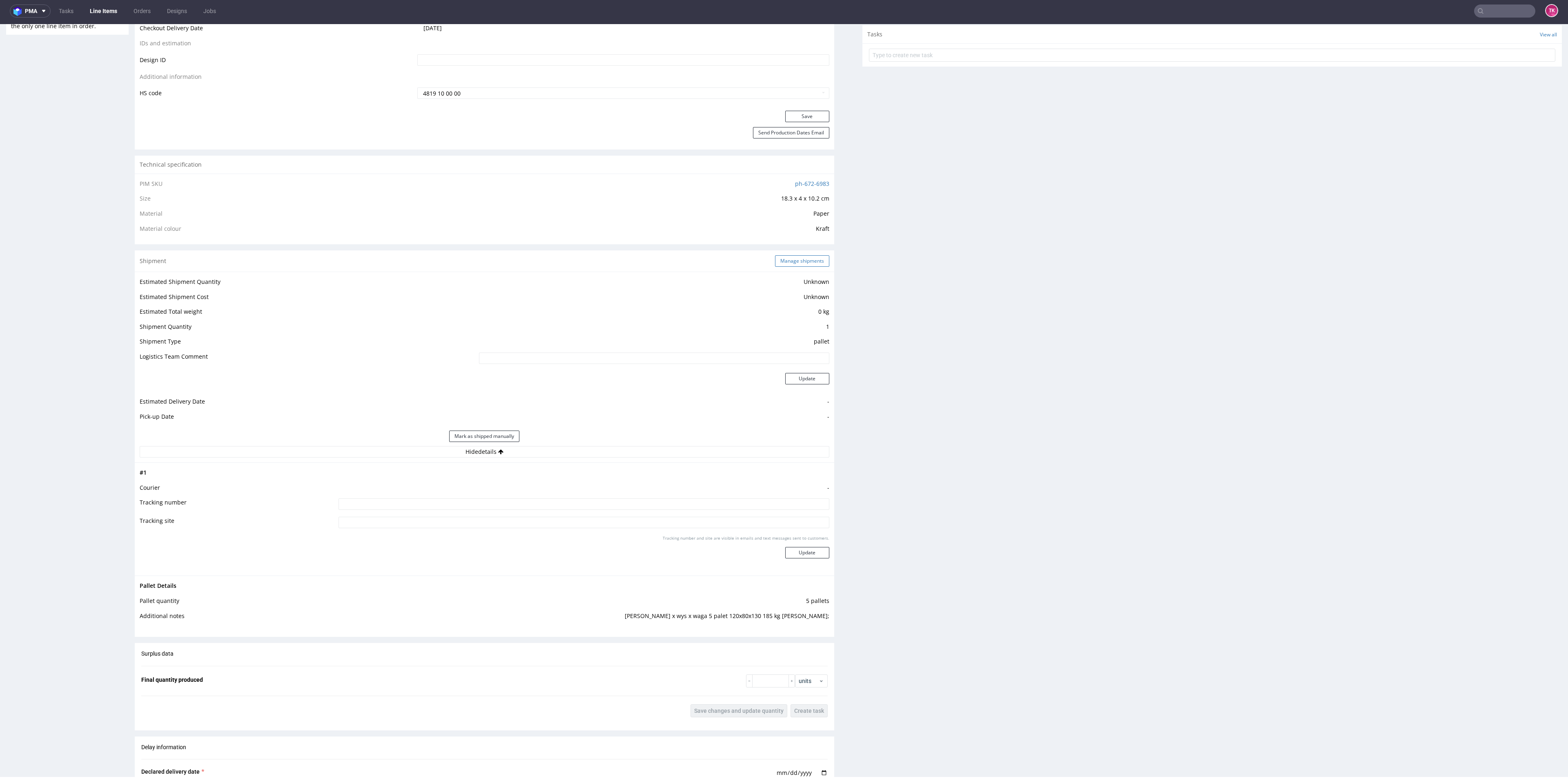
click at [798, 259] on button "Manage shipments" at bounding box center [802, 261] width 54 height 12
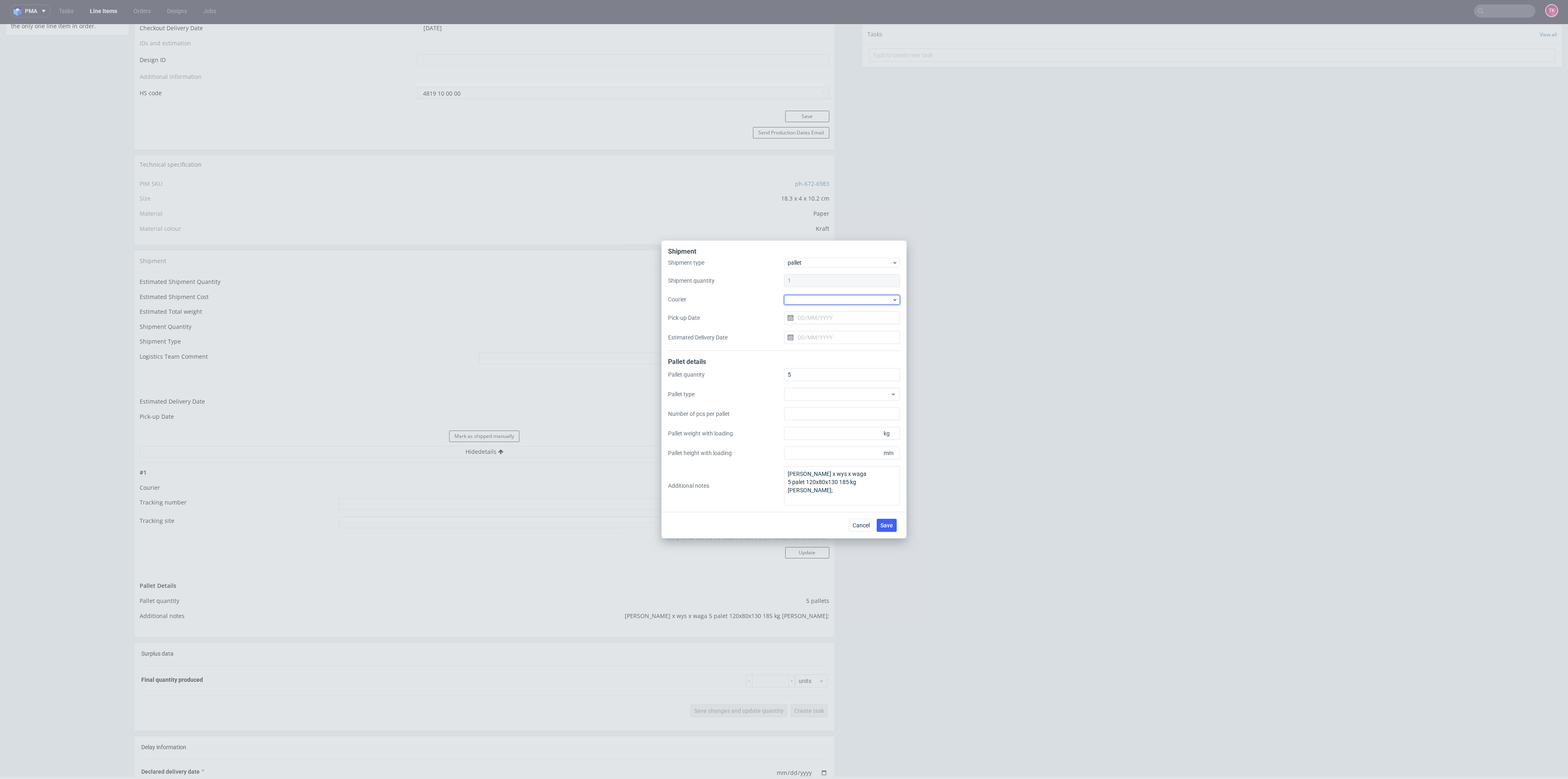
click at [861, 301] on div at bounding box center [842, 300] width 116 height 10
click at [870, 522] on button "Cancel" at bounding box center [861, 525] width 24 height 13
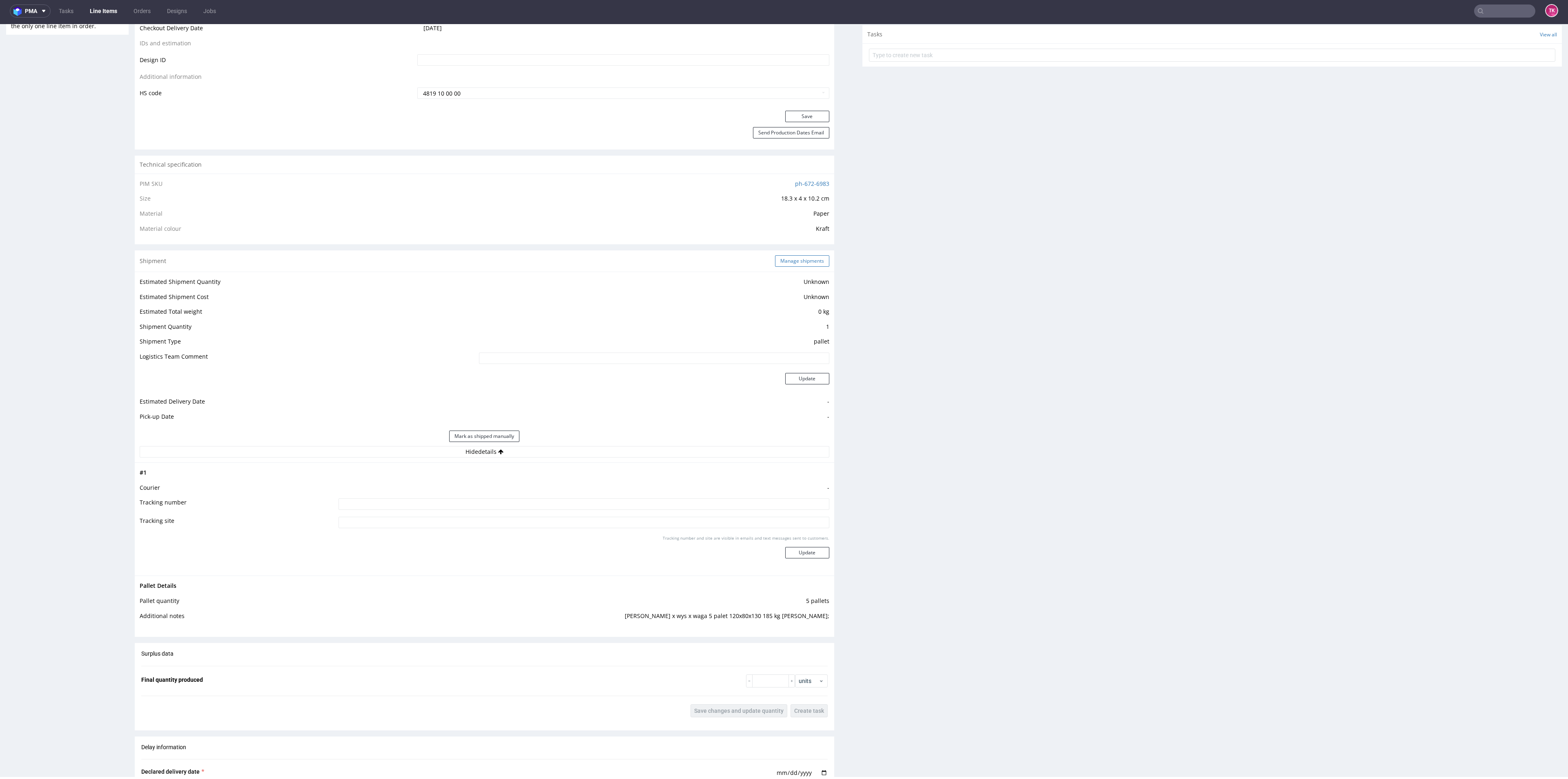
click at [813, 255] on button "Manage shipments" at bounding box center [802, 261] width 54 height 12
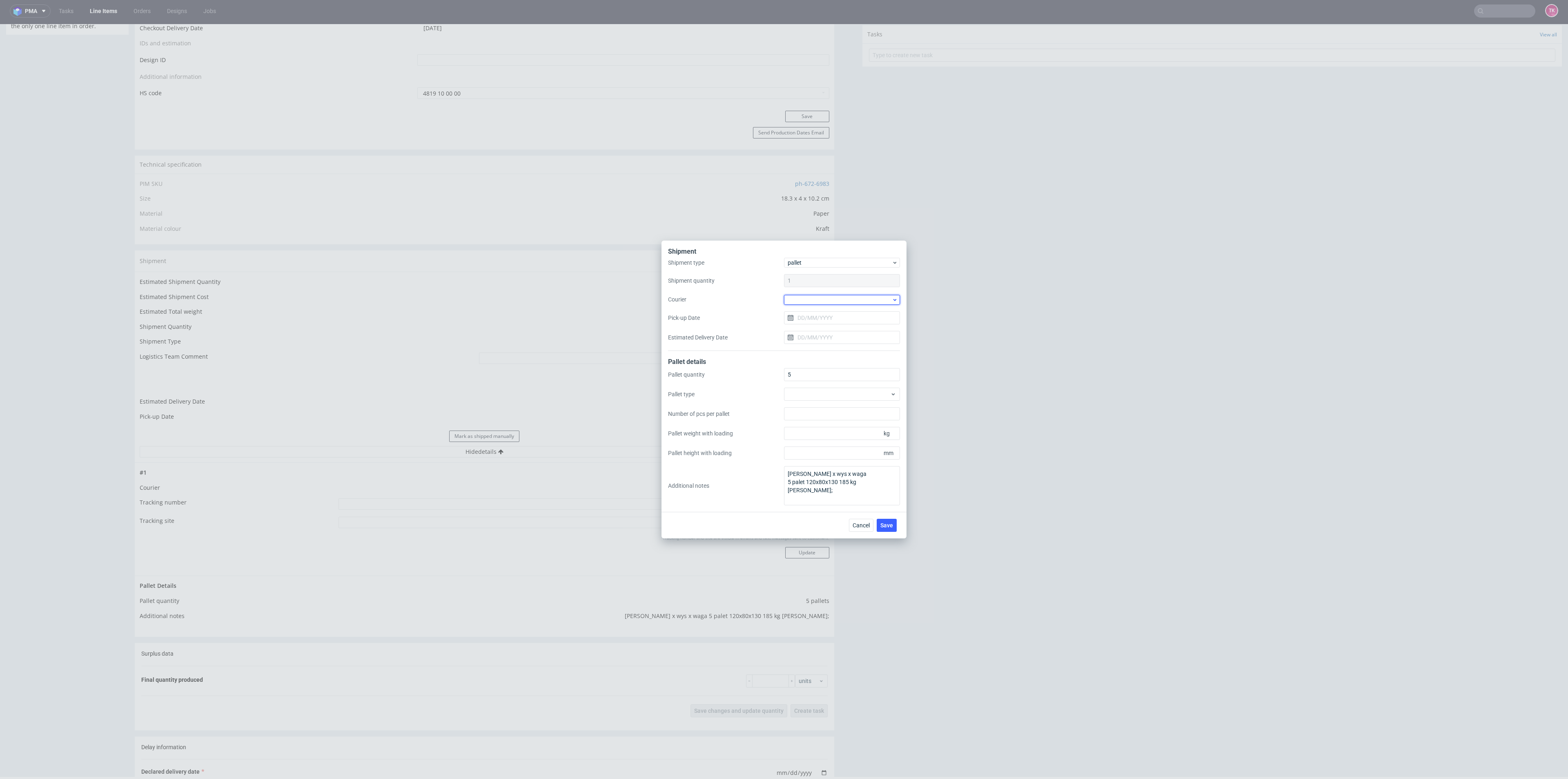
click at [824, 299] on div at bounding box center [842, 300] width 116 height 10
click at [842, 344] on div "DB Schenker" at bounding box center [842, 347] width 110 height 15
click at [825, 318] on input "Pick-up Date" at bounding box center [842, 317] width 116 height 13
drag, startPoint x: 832, startPoint y: 429, endPoint x: 845, endPoint y: 427, distance: 13.2
click at [845, 427] on section "31 1 2 3 4 5 6 7 8 9 10 11 12 13 14 15 16 17 18 19 20 21 22 23 24 25 26 27 28 2…" at bounding box center [842, 401] width 91 height 72
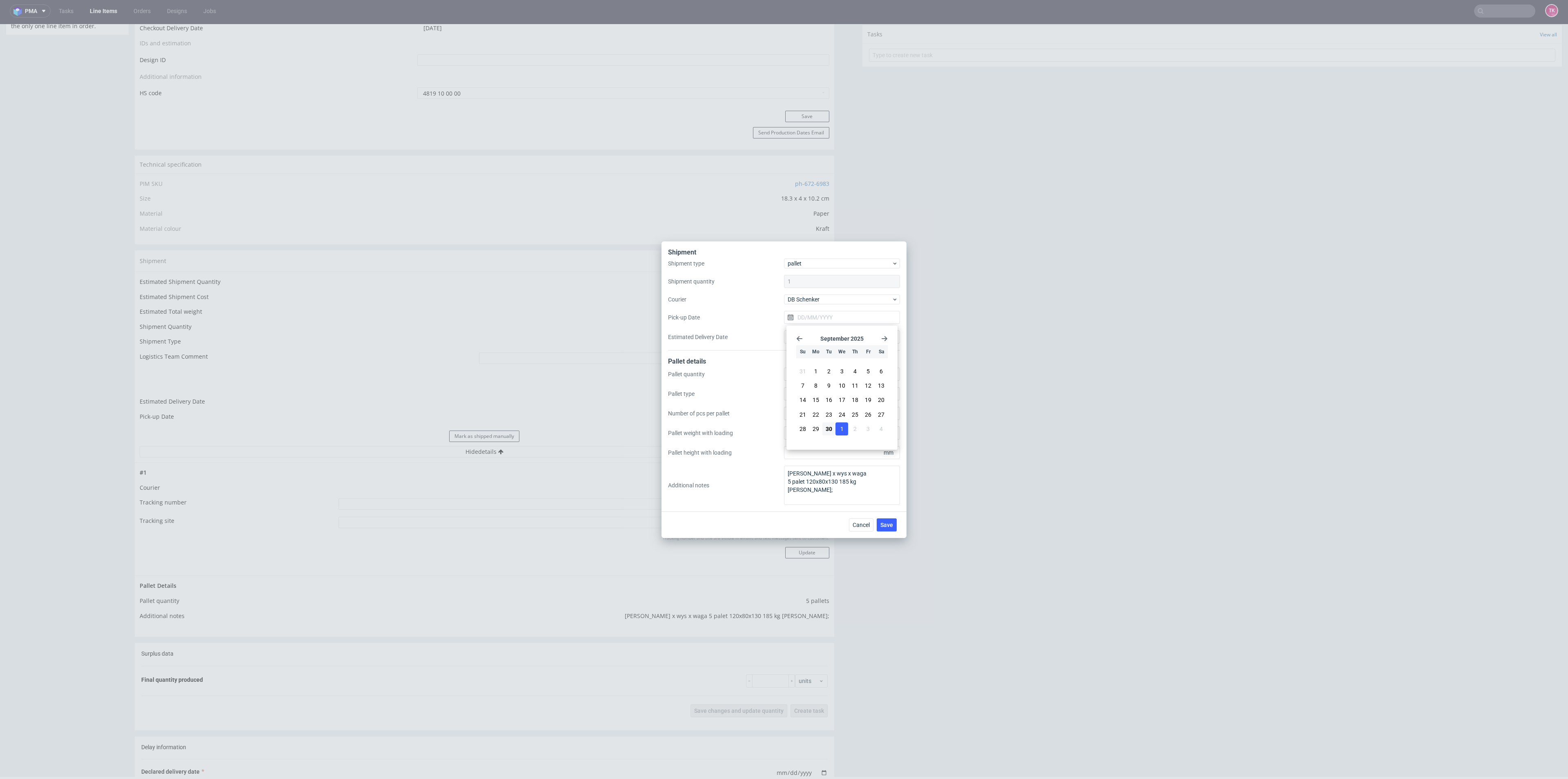
click at [843, 435] on button "1" at bounding box center [842, 429] width 13 height 13
type input "01/10/2025"
drag, startPoint x: 886, startPoint y: 516, endPoint x: 887, endPoint y: 522, distance: 6.1
click at [886, 517] on div "Cancel Save" at bounding box center [784, 525] width 245 height 27
click at [887, 522] on span "Save" at bounding box center [886, 524] width 13 height 5
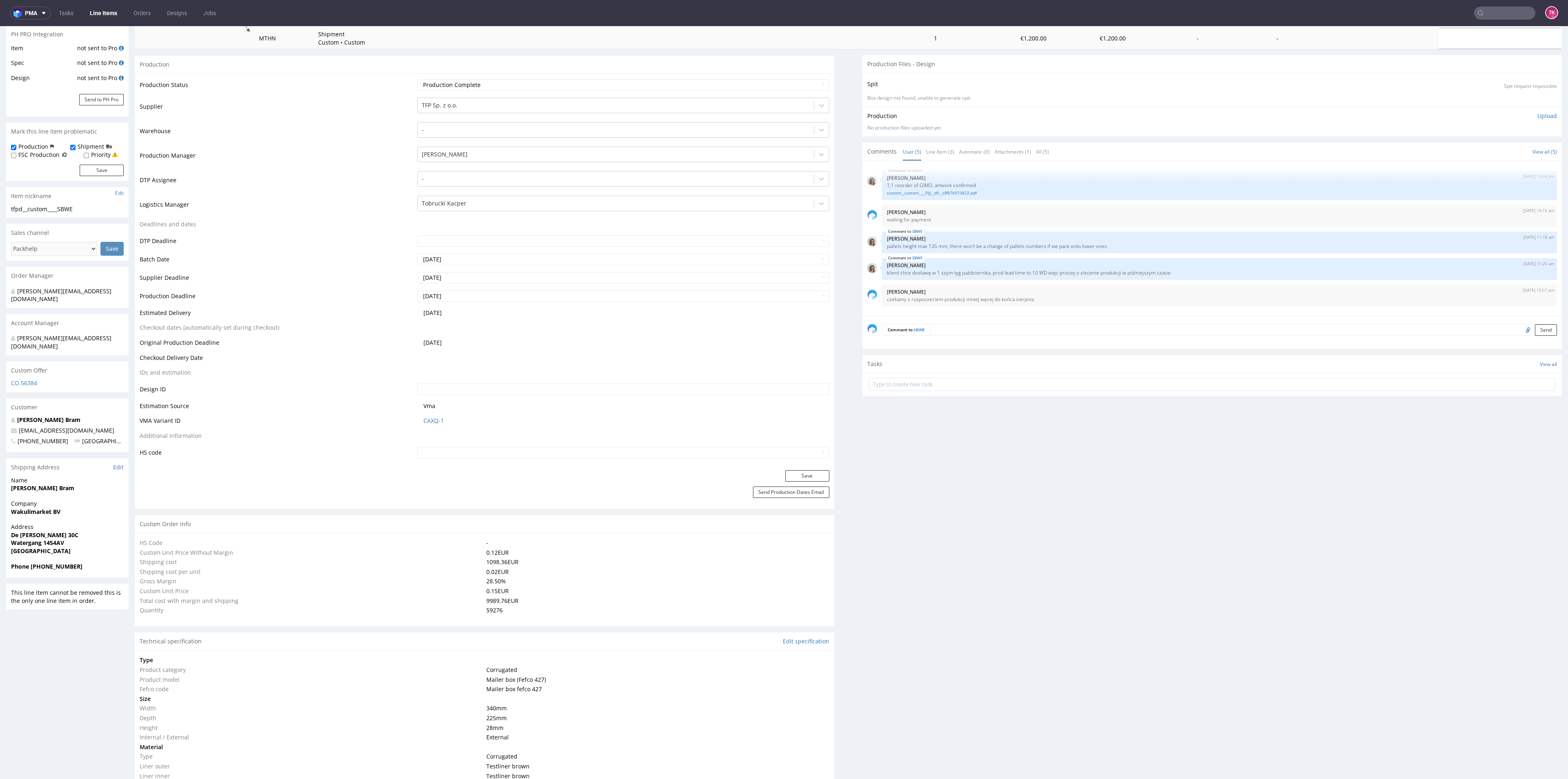
type input "59276"
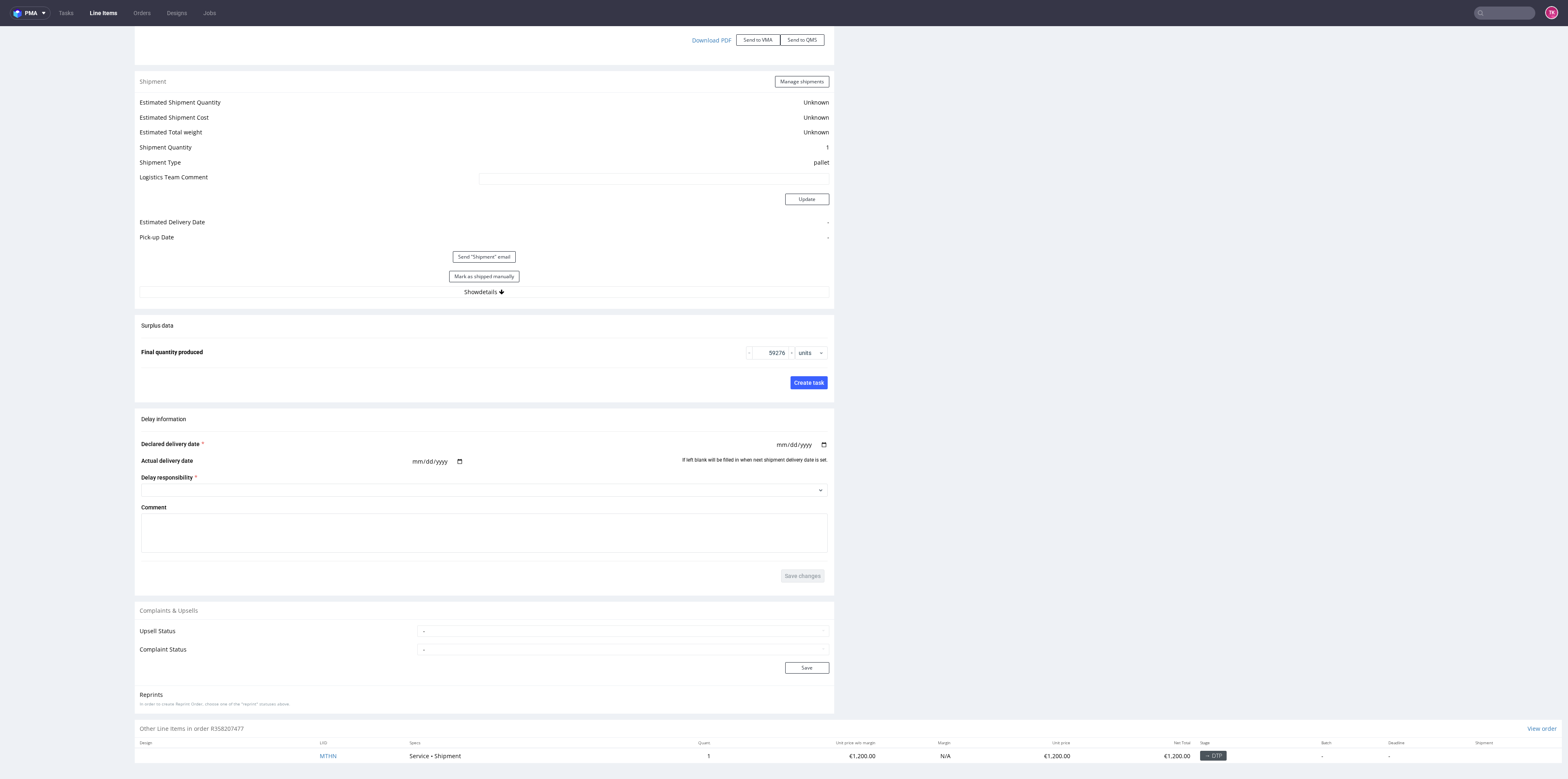
scroll to position [1051, 0]
click at [99, 8] on link "Line Items" at bounding box center [103, 13] width 37 height 13
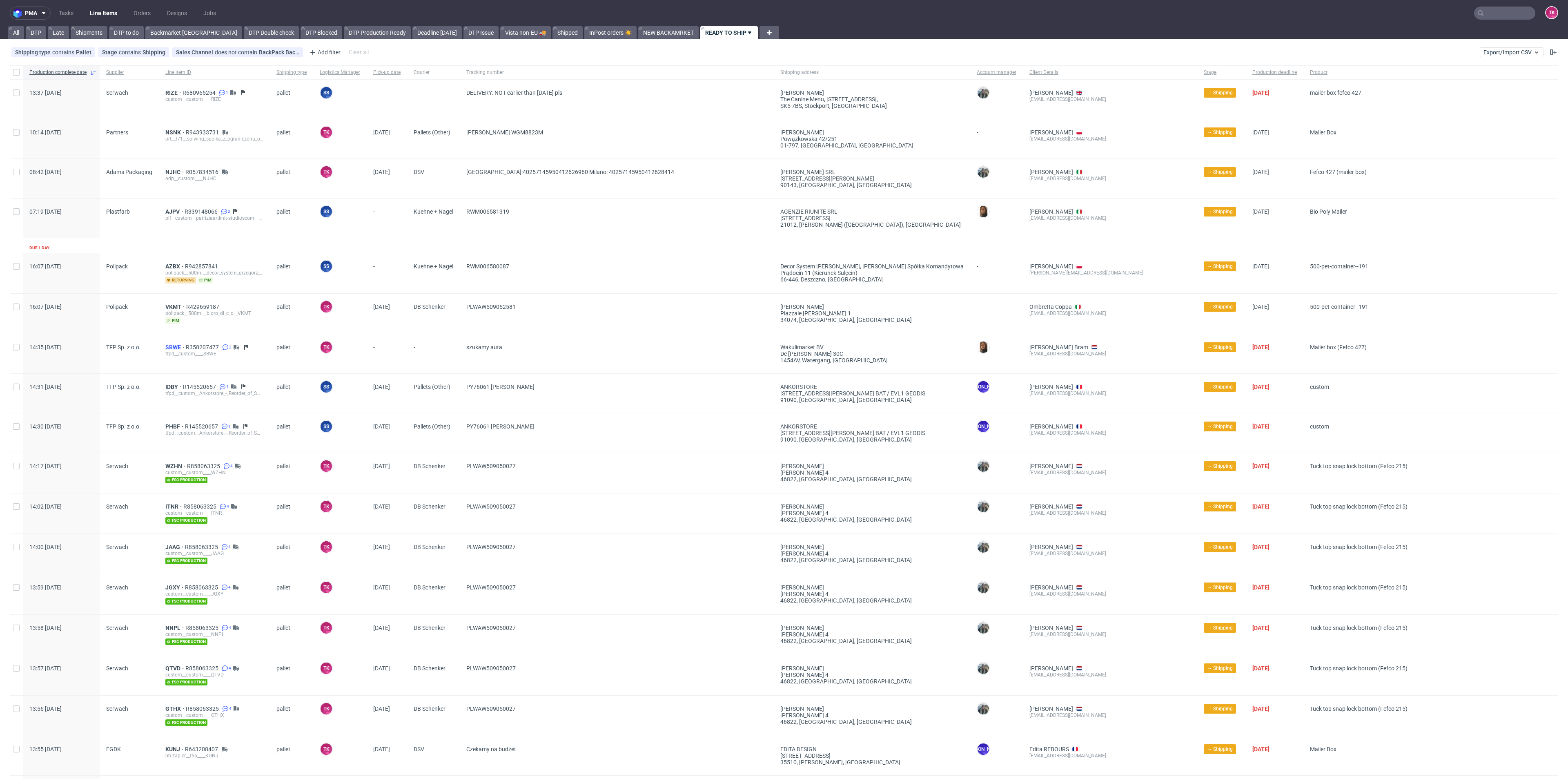
click at [172, 347] on span "SBWE" at bounding box center [176, 347] width 21 height 7
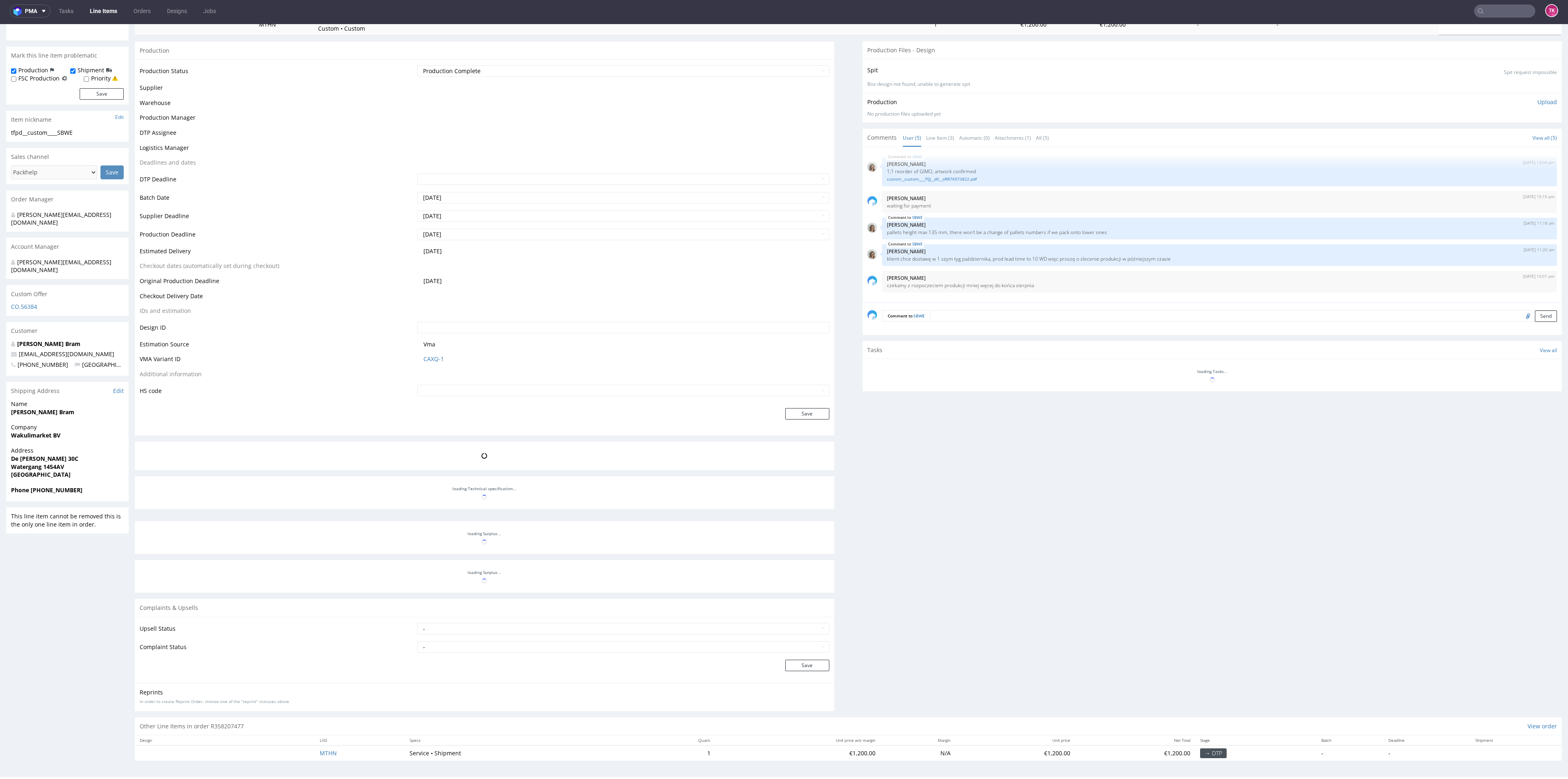
scroll to position [135, 0]
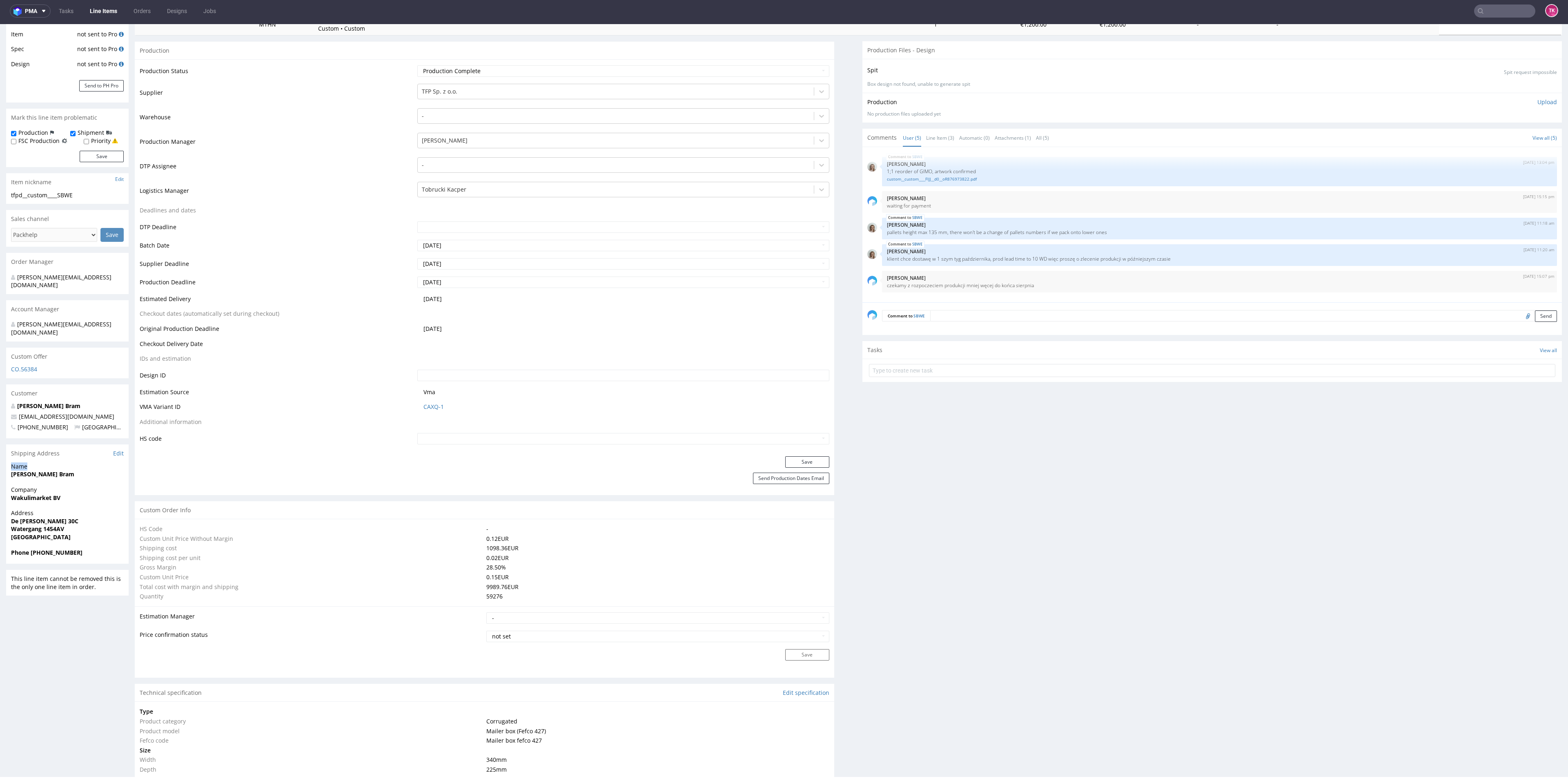
drag, startPoint x: 3, startPoint y: 451, endPoint x: 13, endPoint y: 467, distance: 18.9
drag, startPoint x: 33, startPoint y: 498, endPoint x: 18, endPoint y: 488, distance: 18.0
click at [30, 509] on span "Address" at bounding box center [67, 513] width 113 height 8
drag, startPoint x: 3, startPoint y: 473, endPoint x: 81, endPoint y: 532, distance: 97.8
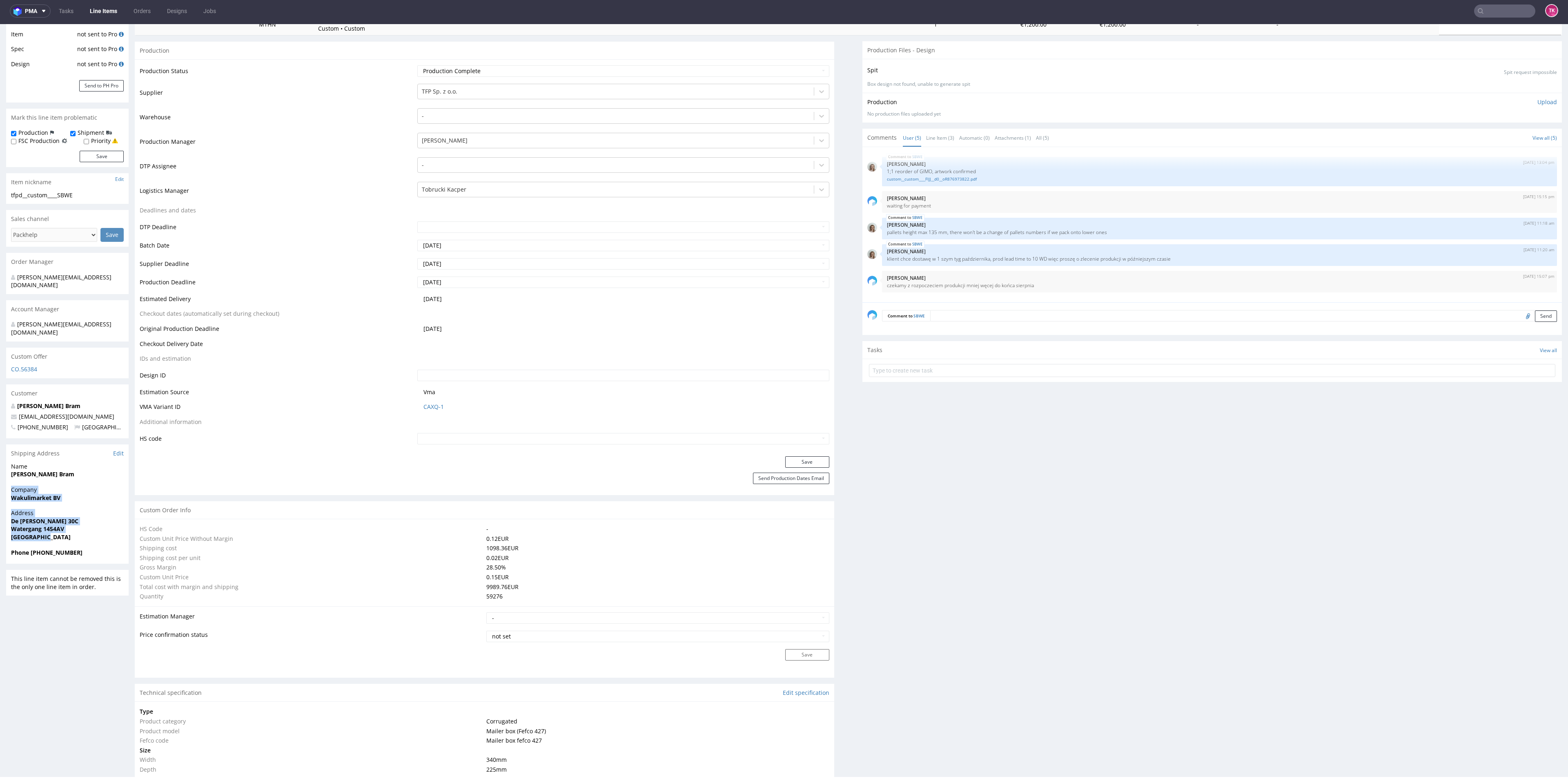
copy section "Company Wakulimarket BV Address De Dollard 30C Watergang 1454AV Netherlands"
drag, startPoint x: 880, startPoint y: 228, endPoint x: 1173, endPoint y: 256, distance: 294.3
click at [1173, 256] on div "SBWE 4th Aug 25 | 13:04 pm Monika Poźniak 1;1 reorder of GIMO, artwork confirme…" at bounding box center [1214, 227] width 695 height 150
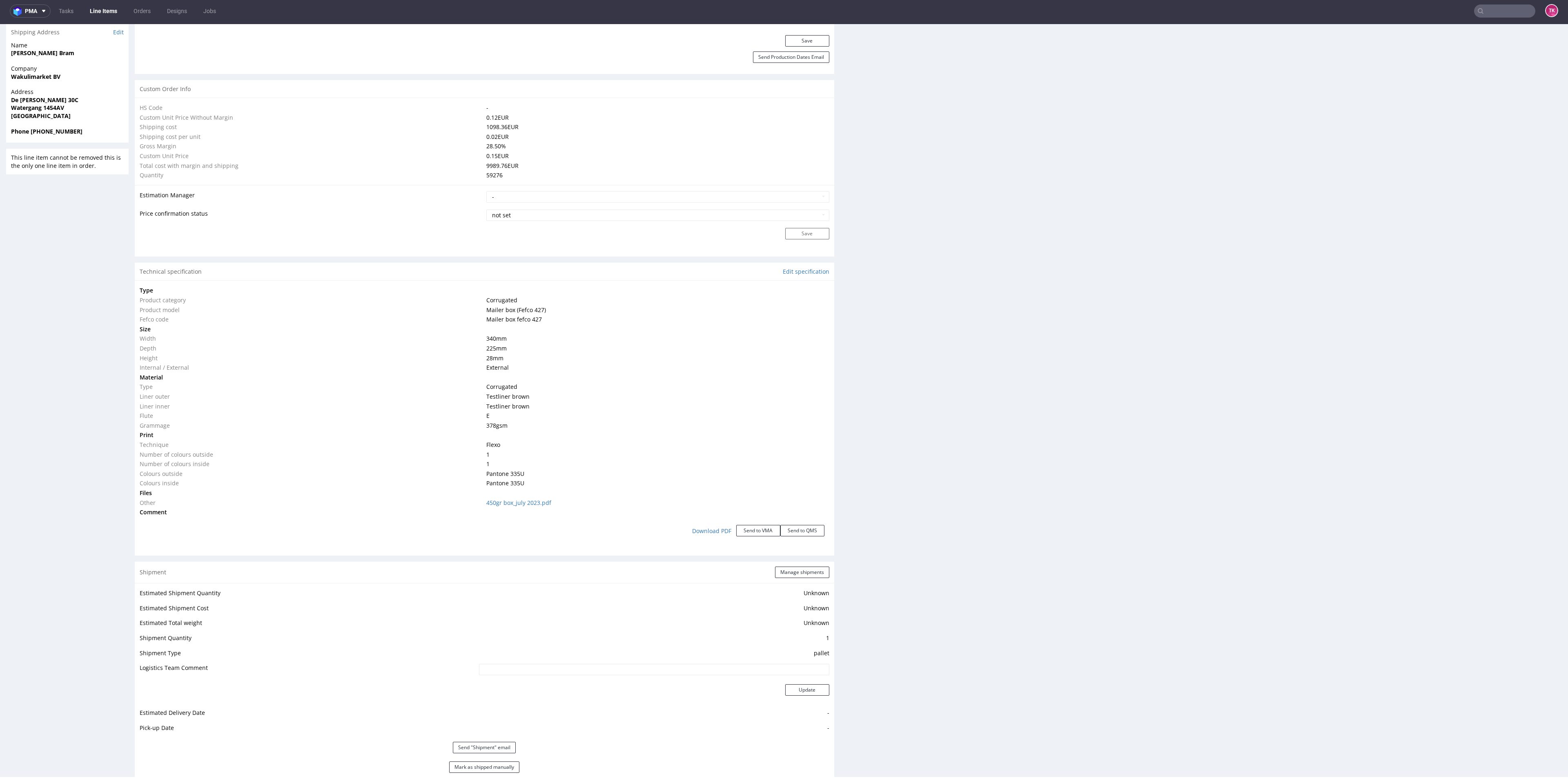
scroll to position [747, 0]
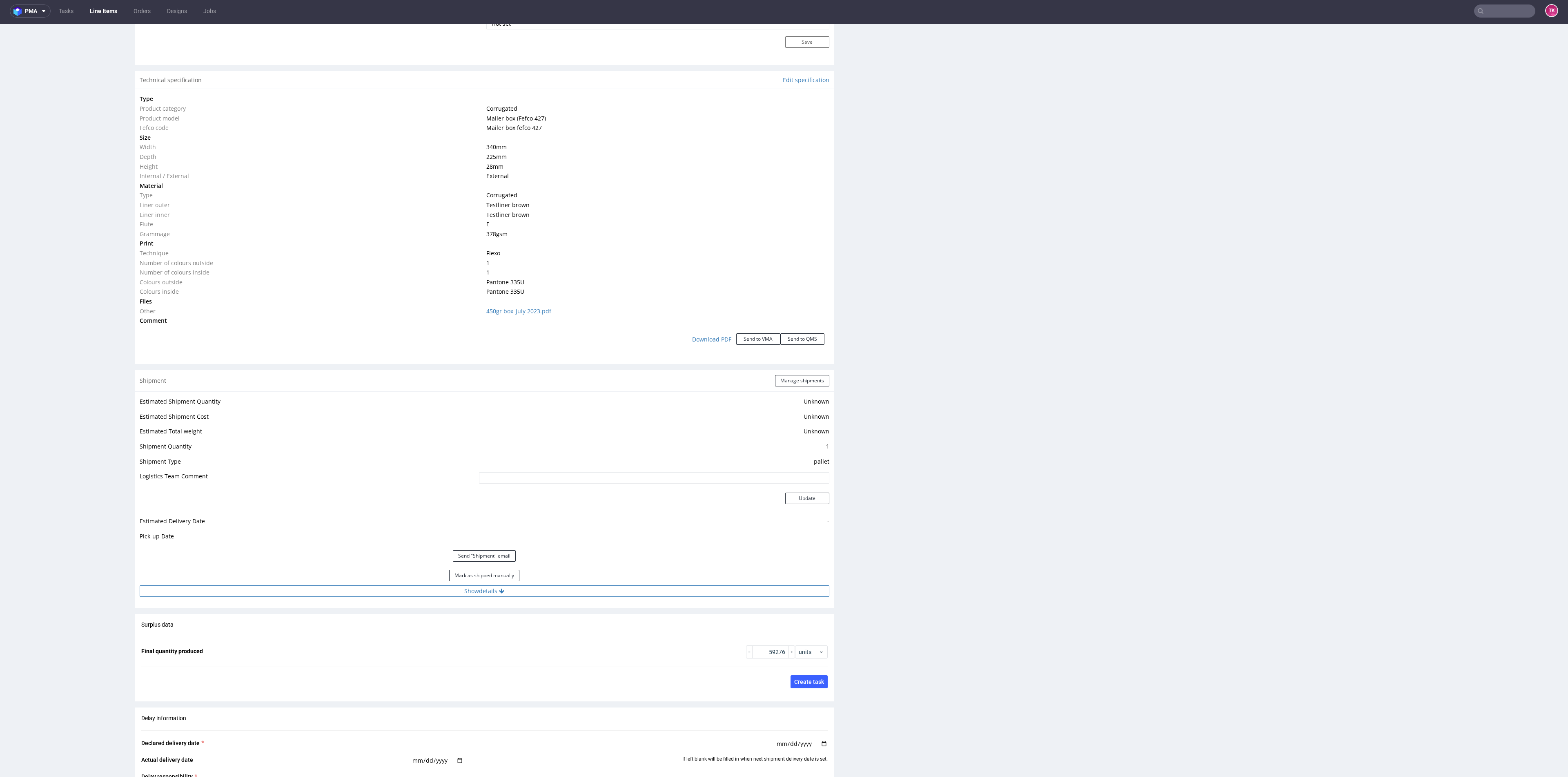
click at [554, 595] on button "Show details" at bounding box center [484, 591] width 690 height 12
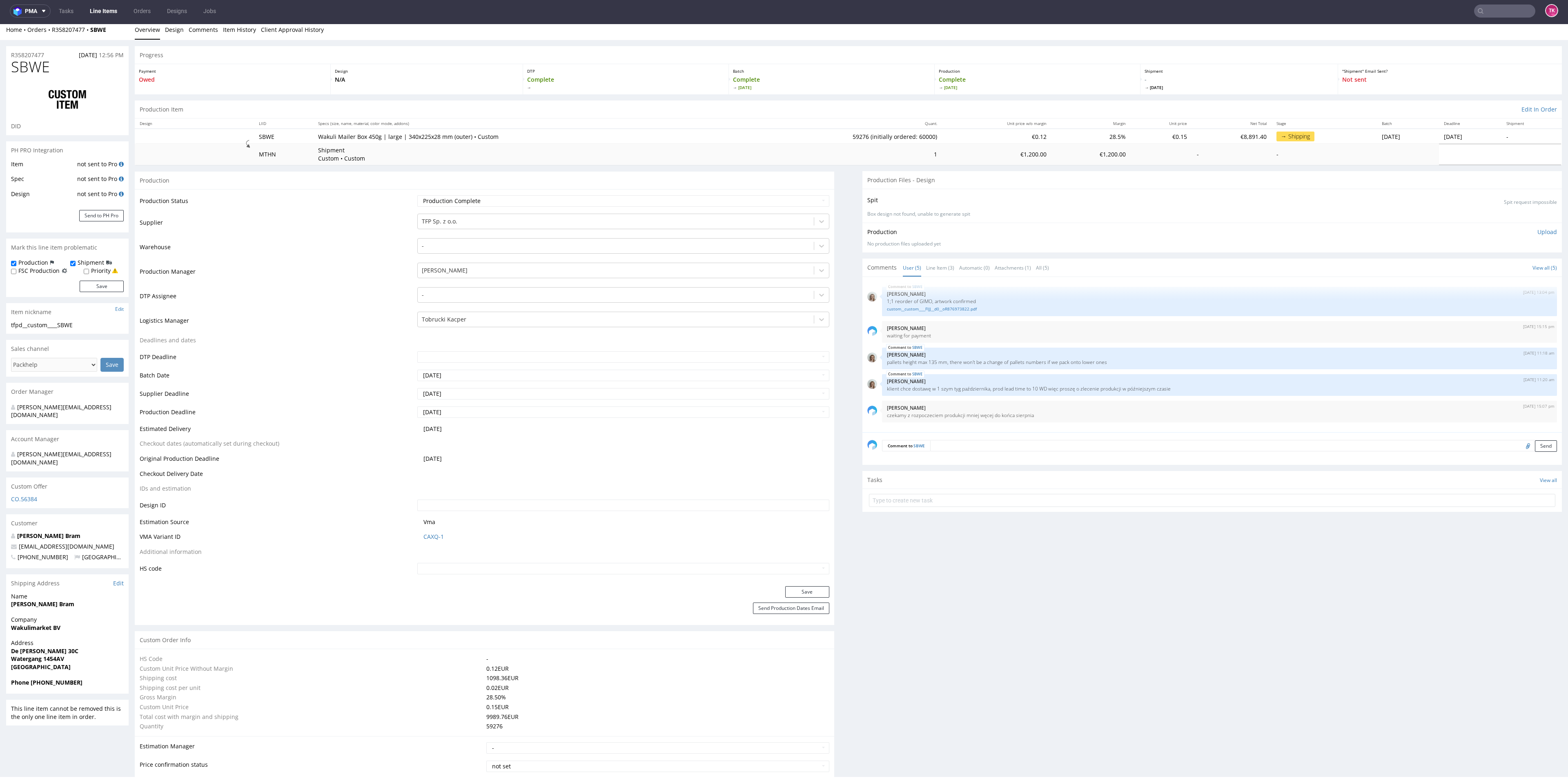
scroll to position [0, 0]
drag, startPoint x: 89, startPoint y: 41, endPoint x: 50, endPoint y: 41, distance: 39.0
click at [50, 41] on div "Home Orders R358207477 SBWE Overview Design Comments Item History Client Approv…" at bounding box center [784, 35] width 1568 height 21
copy div "R358207477 SBWE"
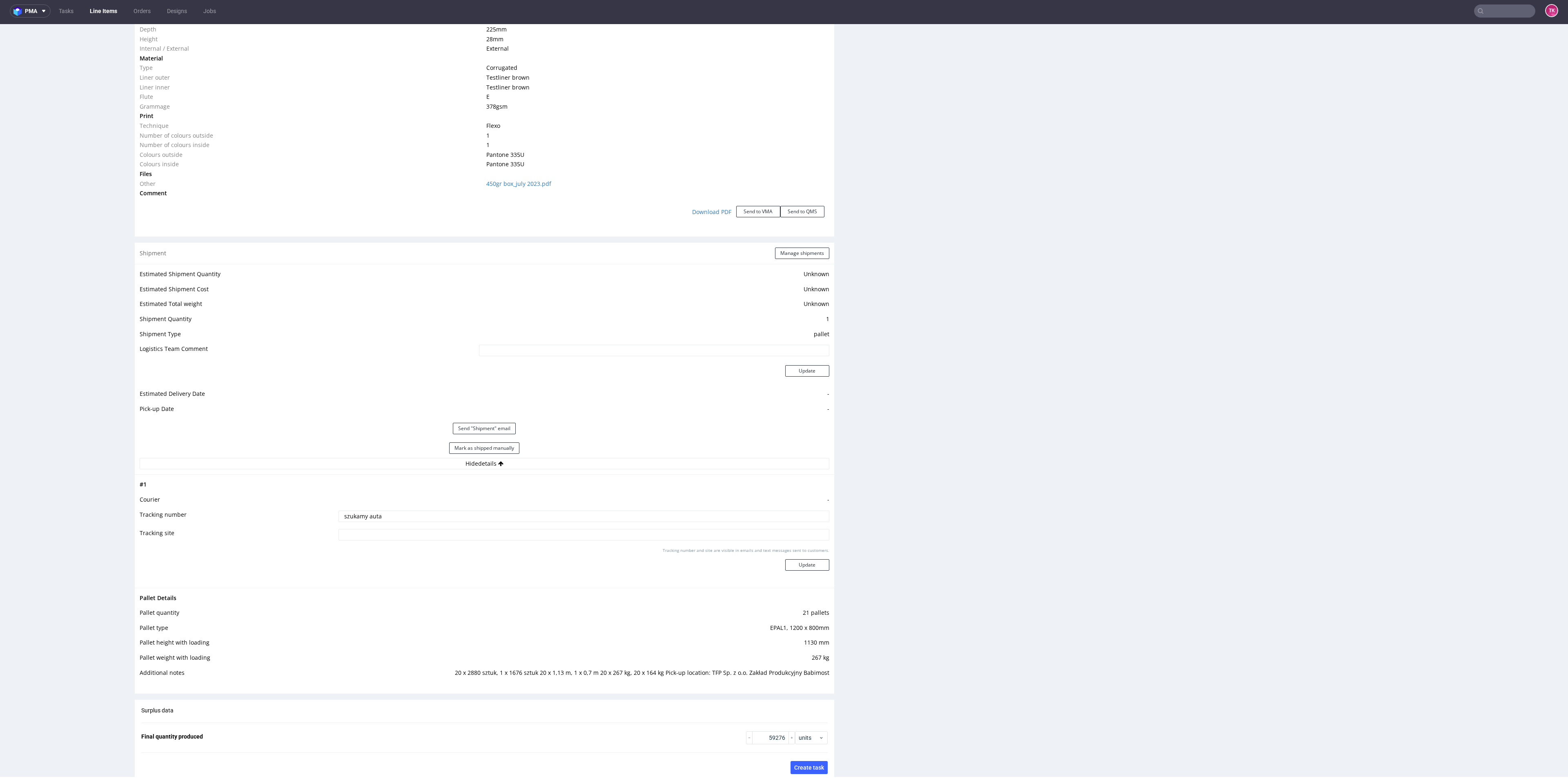
scroll to position [919, 0]
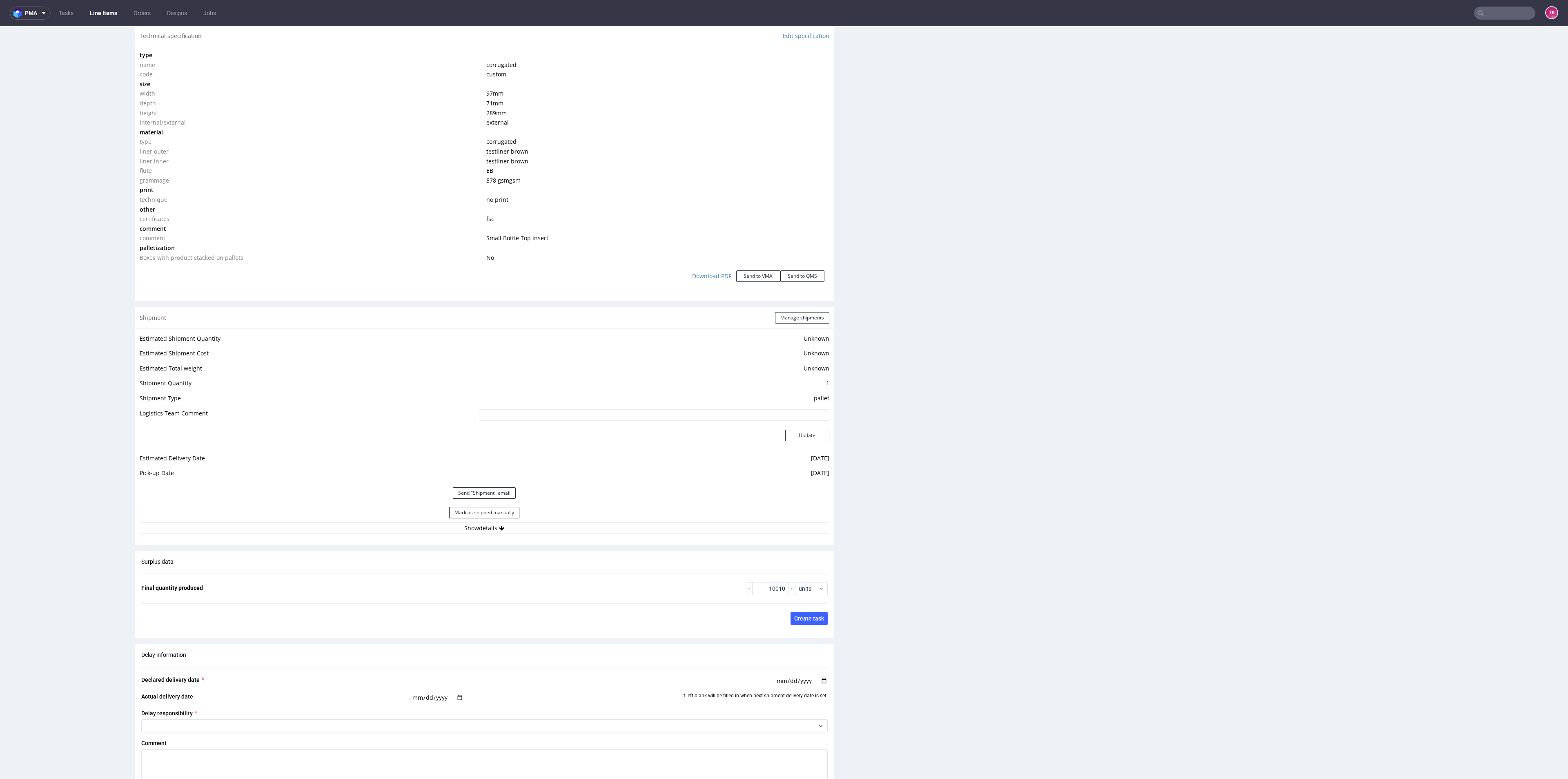
scroll to position [797, 0]
drag, startPoint x: 594, startPoint y: 541, endPoint x: 589, endPoint y: 529, distance: 13.0
click at [592, 541] on div "Shipment Manage shipments Estimated Shipment Quantity Unknown Estimated Shipmen…" at bounding box center [484, 424] width 699 height 238
click at [589, 527] on button "Show details" at bounding box center [484, 526] width 690 height 12
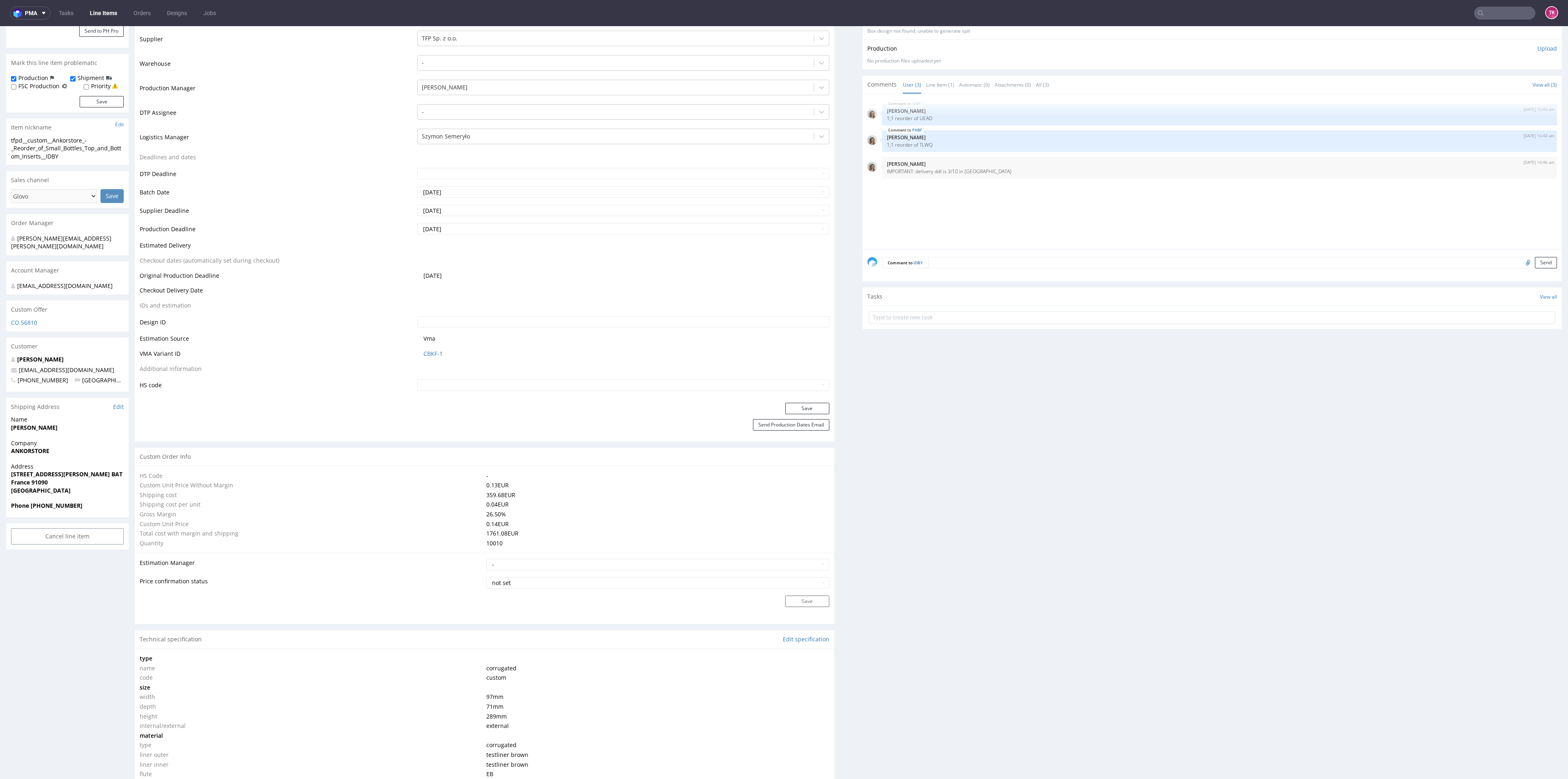
scroll to position [306, 0]
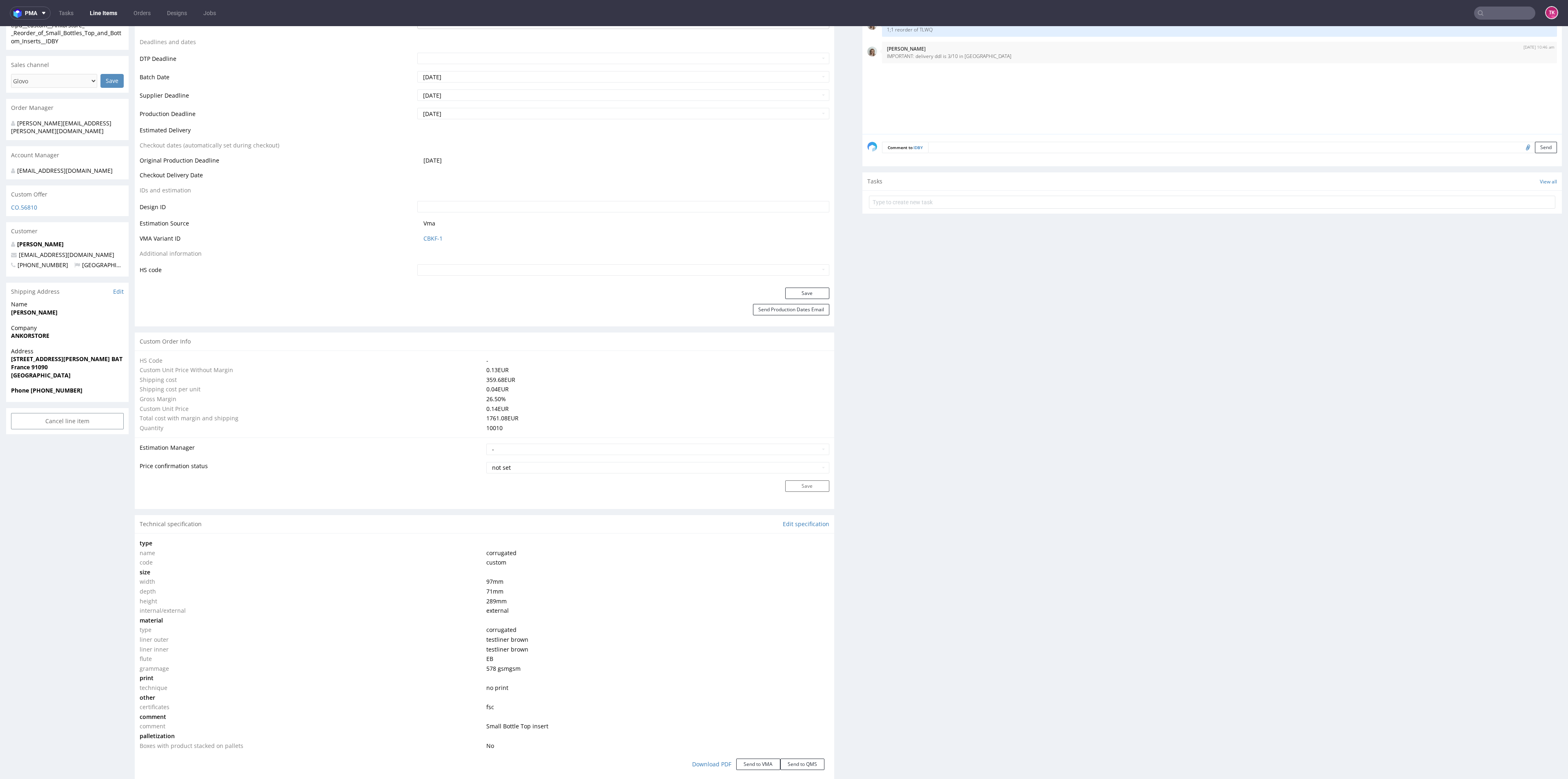
click at [99, 8] on link "Line Items" at bounding box center [103, 13] width 37 height 13
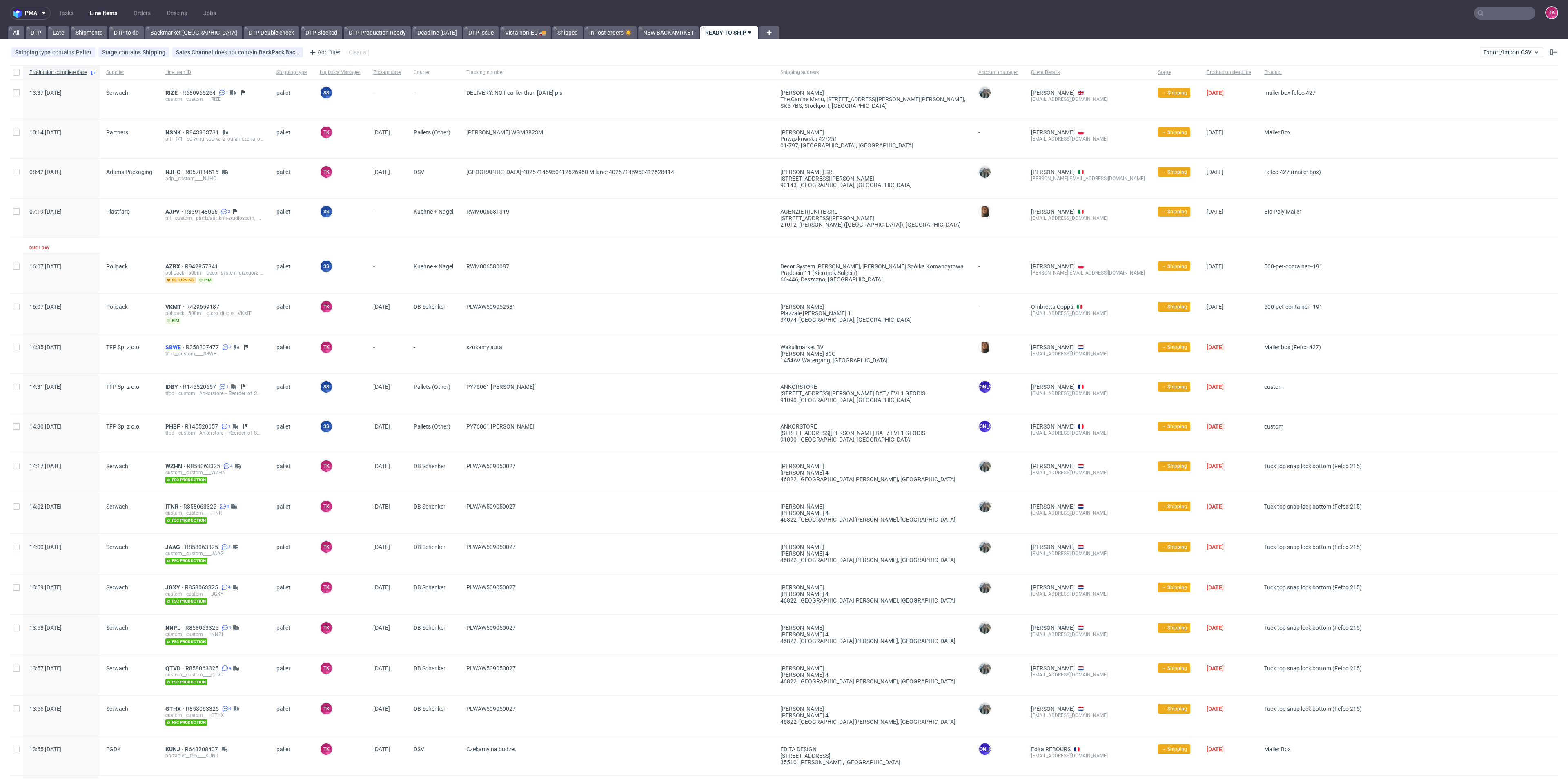
click at [174, 344] on span "SBWE" at bounding box center [176, 347] width 21 height 7
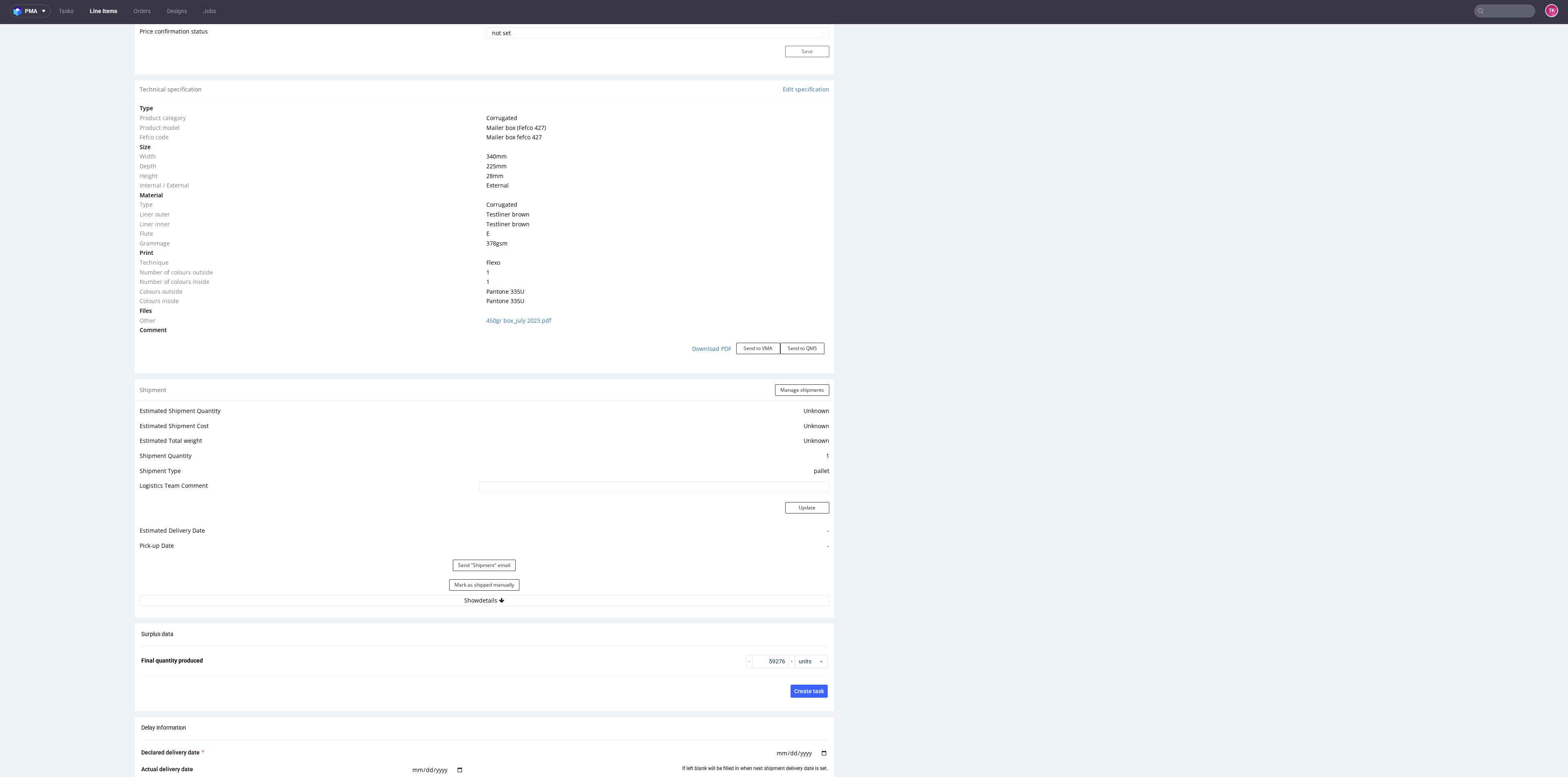
scroll to position [809, 0]
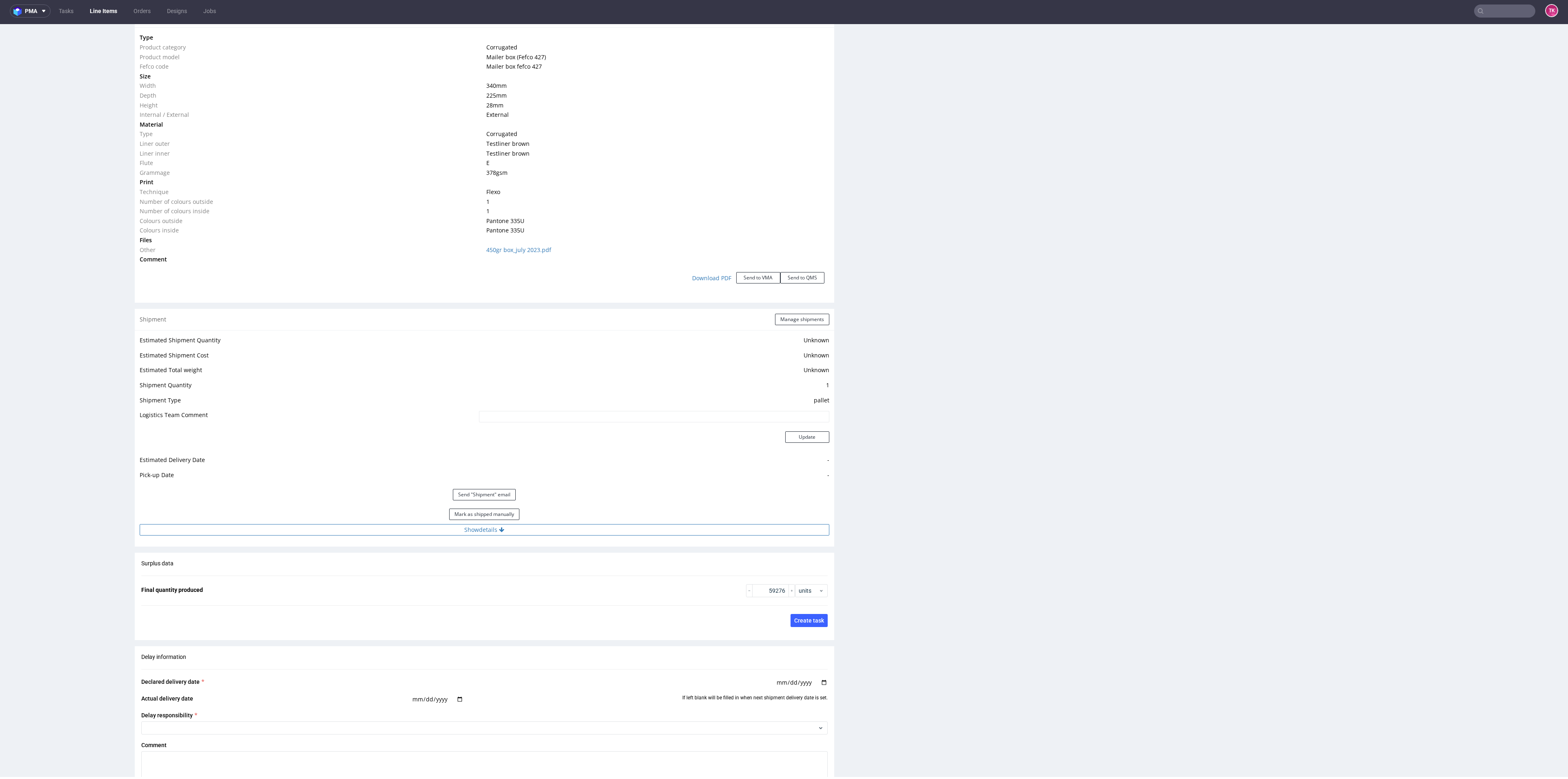
click at [474, 528] on button "Show details" at bounding box center [484, 530] width 690 height 12
drag, startPoint x: 433, startPoint y: 580, endPoint x: 225, endPoint y: 588, distance: 208.2
click at [222, 588] on tr "Tracking number szukamy auta" at bounding box center [484, 585] width 690 height 18
paste input "Auto: PGO 54985 / PGO 91XY Kierowca: [PERSON_NAME]"
type input "Auto: PGO 54985 / PGO 91XY Kierowca: [PERSON_NAME]"
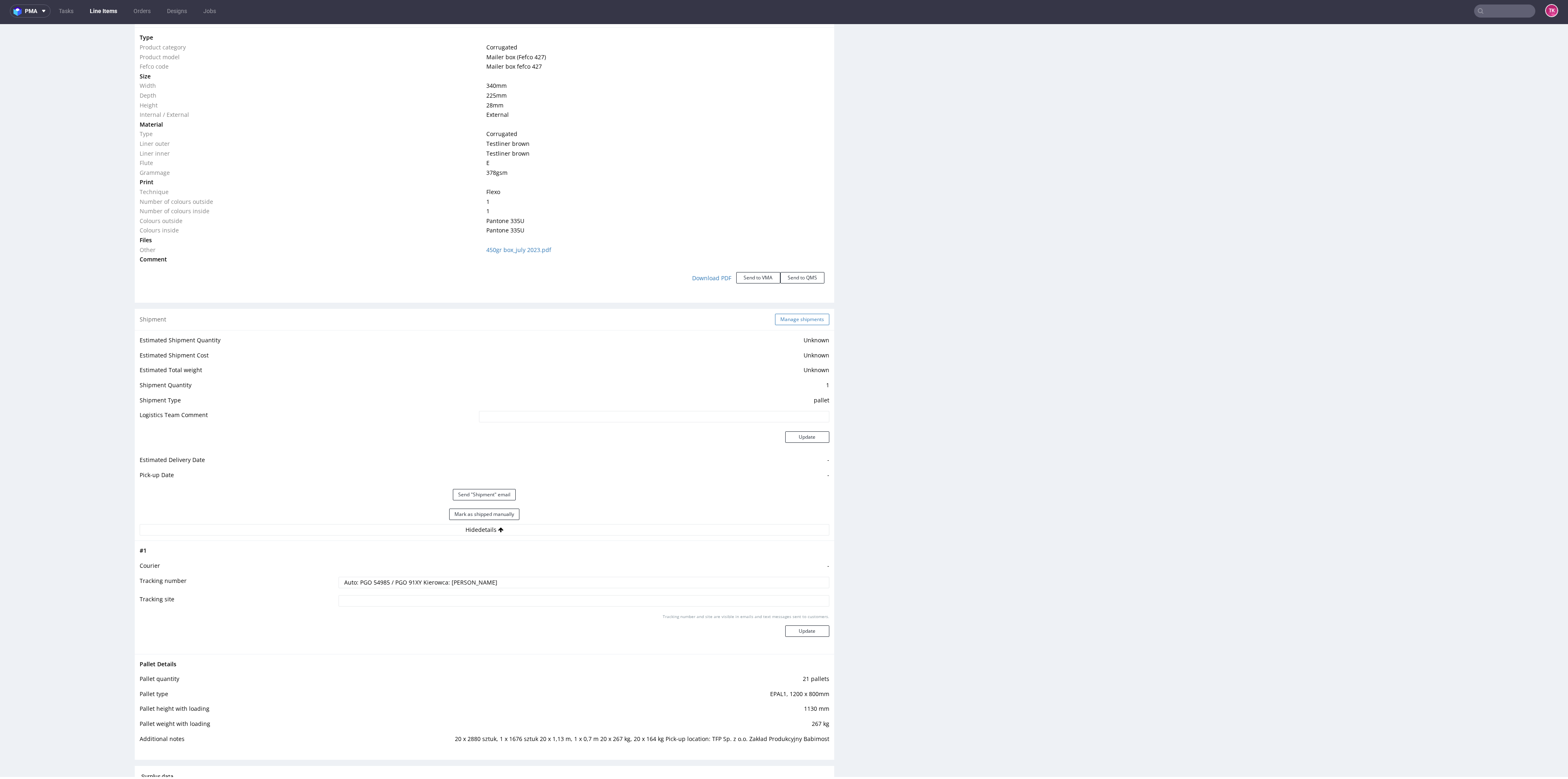
click at [811, 317] on button "Manage shipments" at bounding box center [802, 319] width 54 height 12
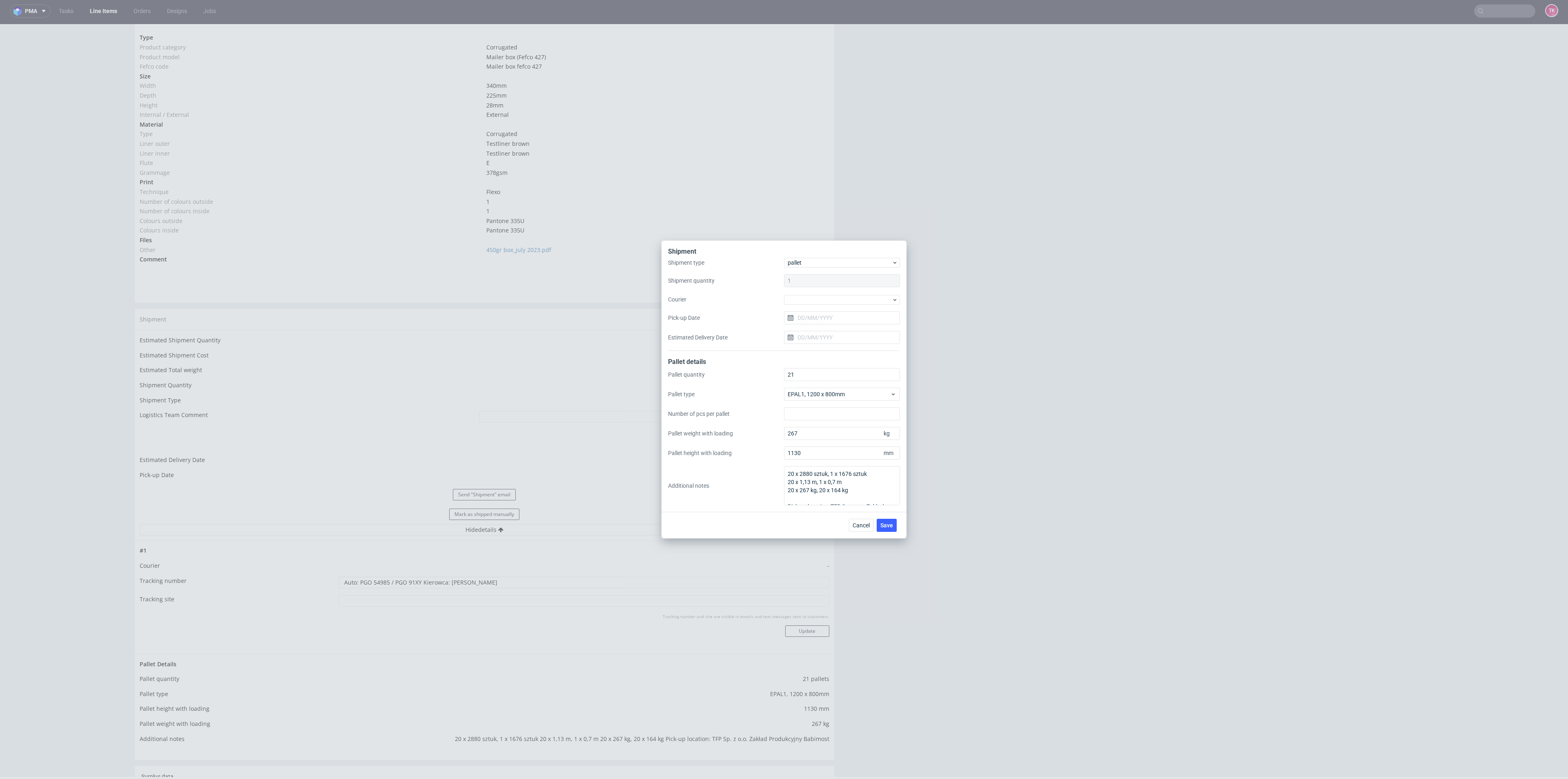
click at [825, 291] on div "Shipment type pallet Shipment quantity 1 Courier Pick-up Date Estimated Deliver…" at bounding box center [783, 304] width 232 height 93
click at [826, 295] on div at bounding box center [842, 300] width 116 height 10
click at [822, 342] on div "RAPWAY" at bounding box center [842, 342] width 110 height 15
click at [822, 323] on input "Pick-up Date" at bounding box center [842, 317] width 116 height 13
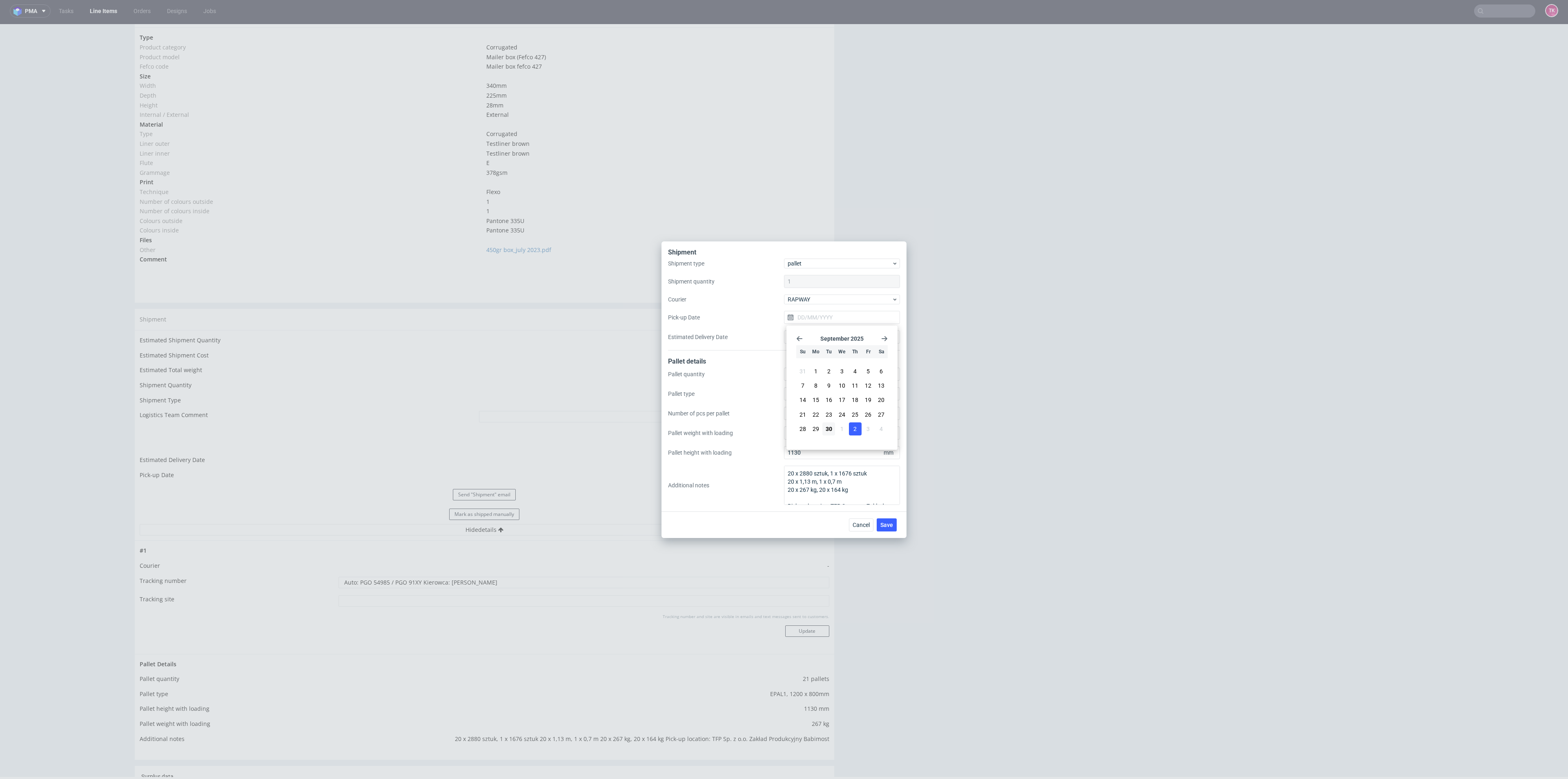
click at [859, 430] on button "2" at bounding box center [855, 429] width 13 height 13
type input "[DATE]"
click at [888, 524] on span "Save" at bounding box center [886, 524] width 13 height 5
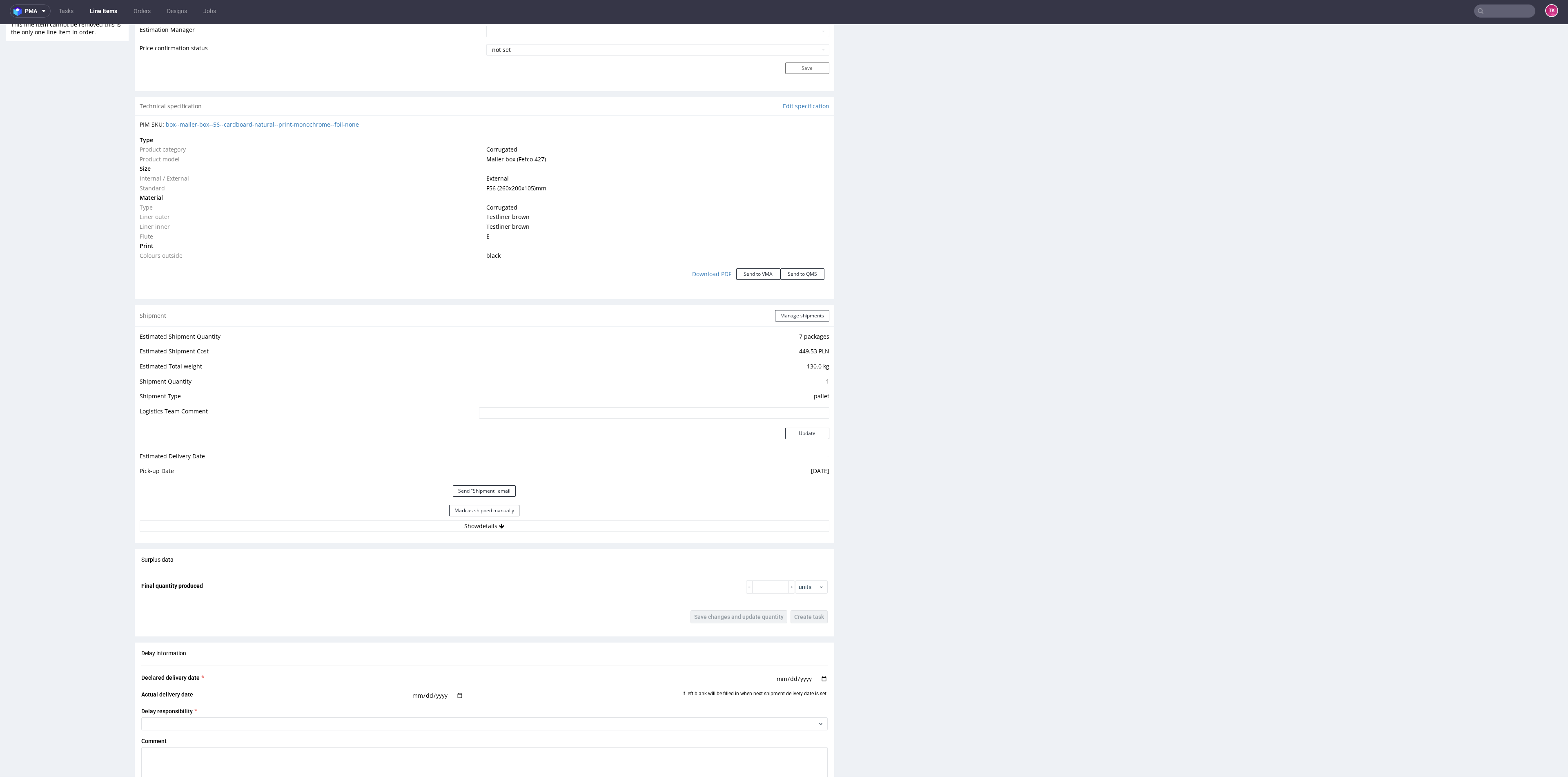
scroll to position [750, 0]
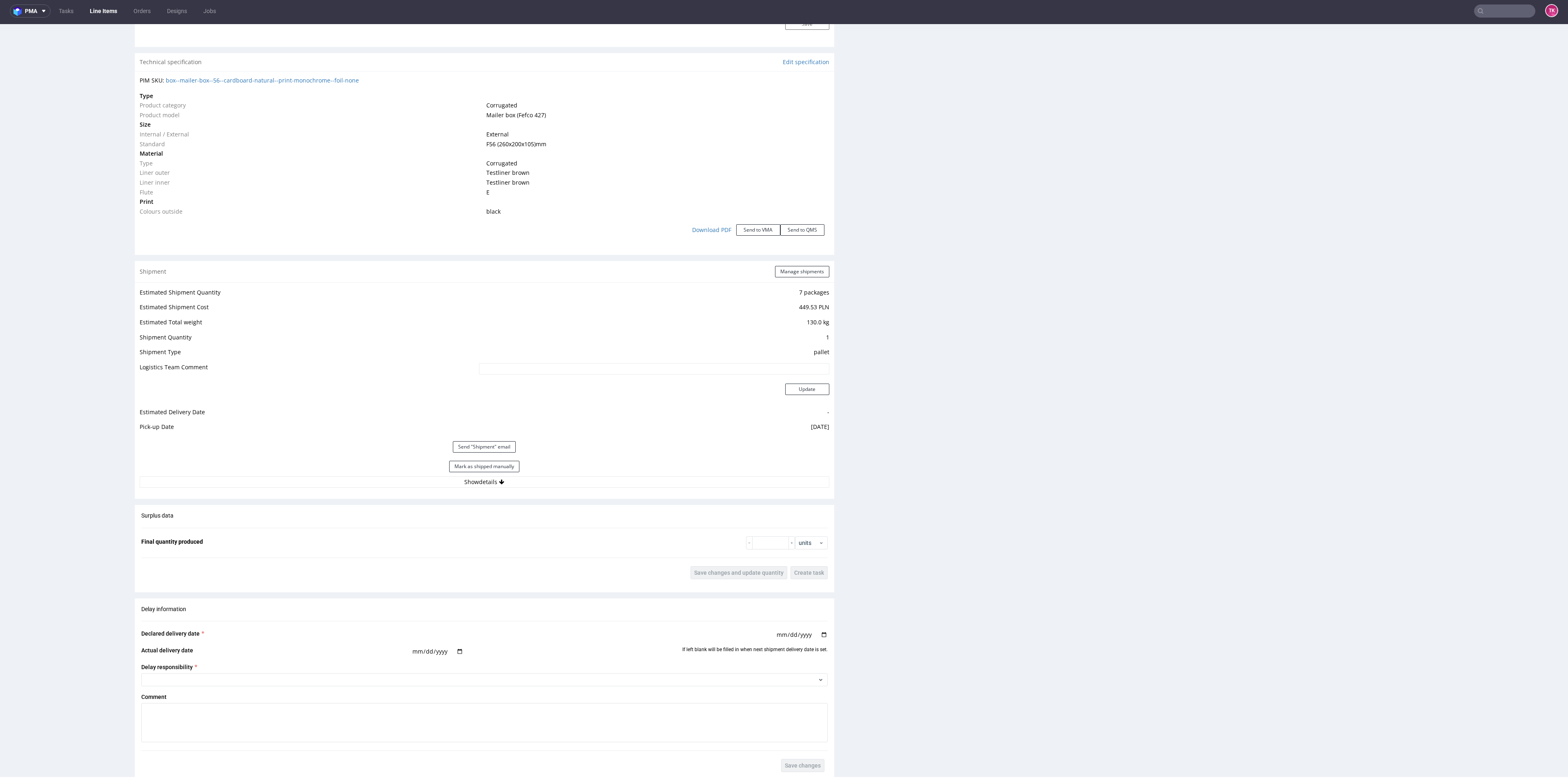
click at [584, 337] on div "Estimated Shipment Quantity 7 packages Estimated Shipment Cost 449.53 PLN Estim…" at bounding box center [484, 387] width 699 height 210
click at [589, 337] on button "Show details" at bounding box center [484, 482] width 690 height 12
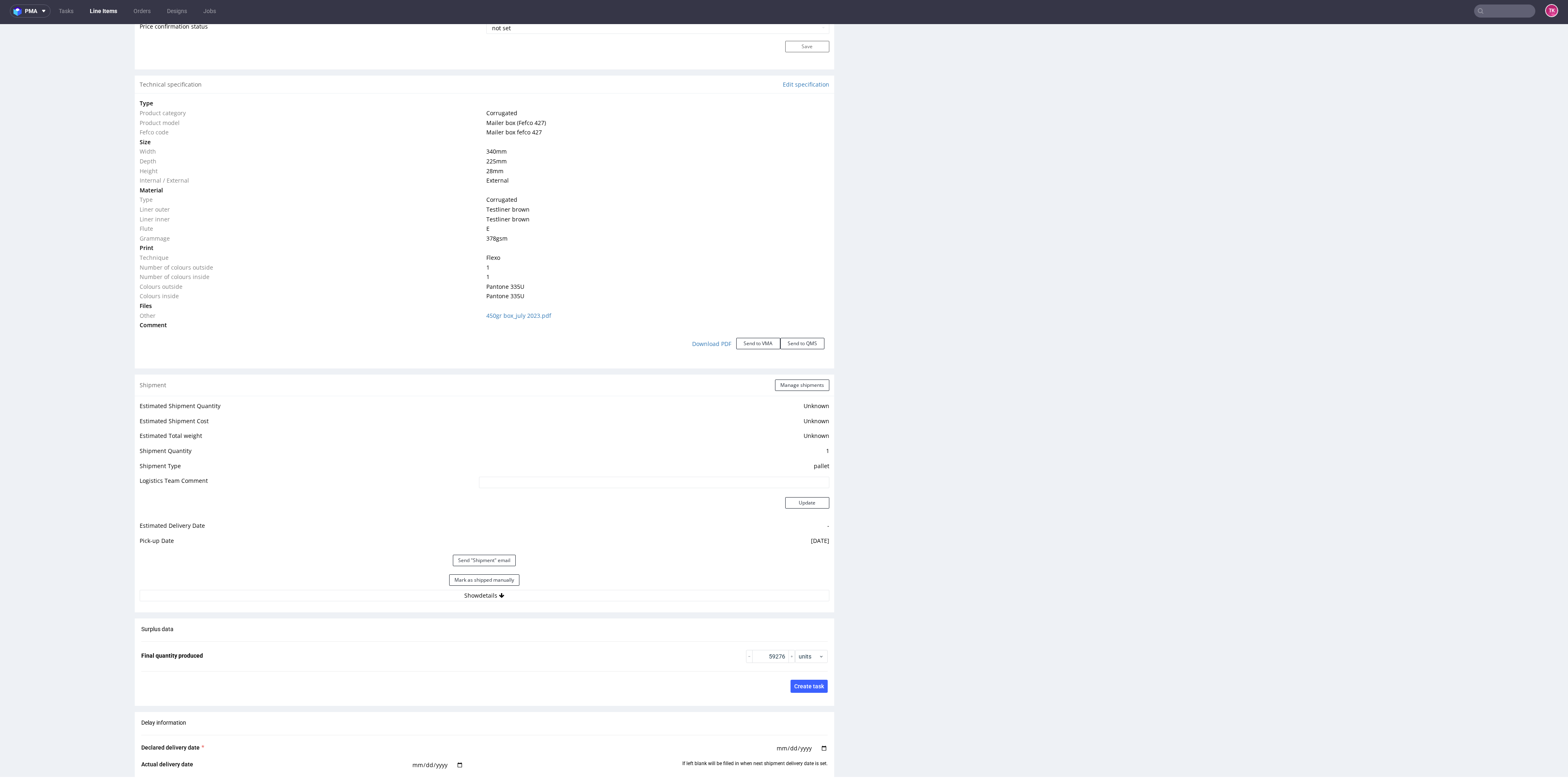
scroll to position [747, 0]
click at [495, 594] on button "Show details" at bounding box center [484, 591] width 690 height 12
drag, startPoint x: 433, startPoint y: 641, endPoint x: 383, endPoint y: 647, distance: 50.4
click at [337, 650] on td "szukamy auta" at bounding box center [583, 646] width 492 height 18
paste input "Auto: PGO 54985 / PGO 91XY Kierowca: Jacek Dum"
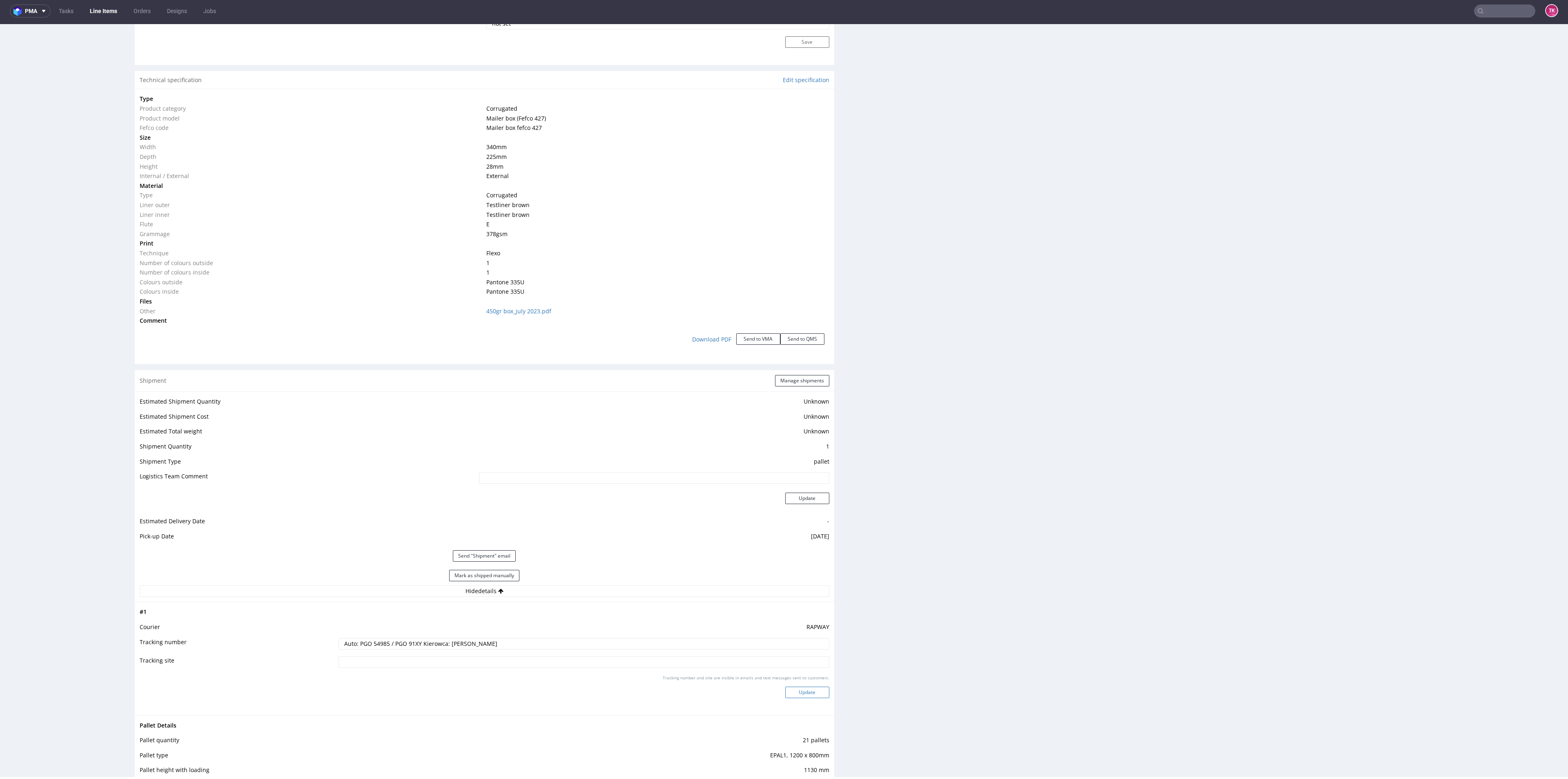
type input "Auto: PGO 54985 / PGO 91XY Kierowca: [PERSON_NAME]"
click at [793, 694] on button "Update" at bounding box center [807, 693] width 44 height 12
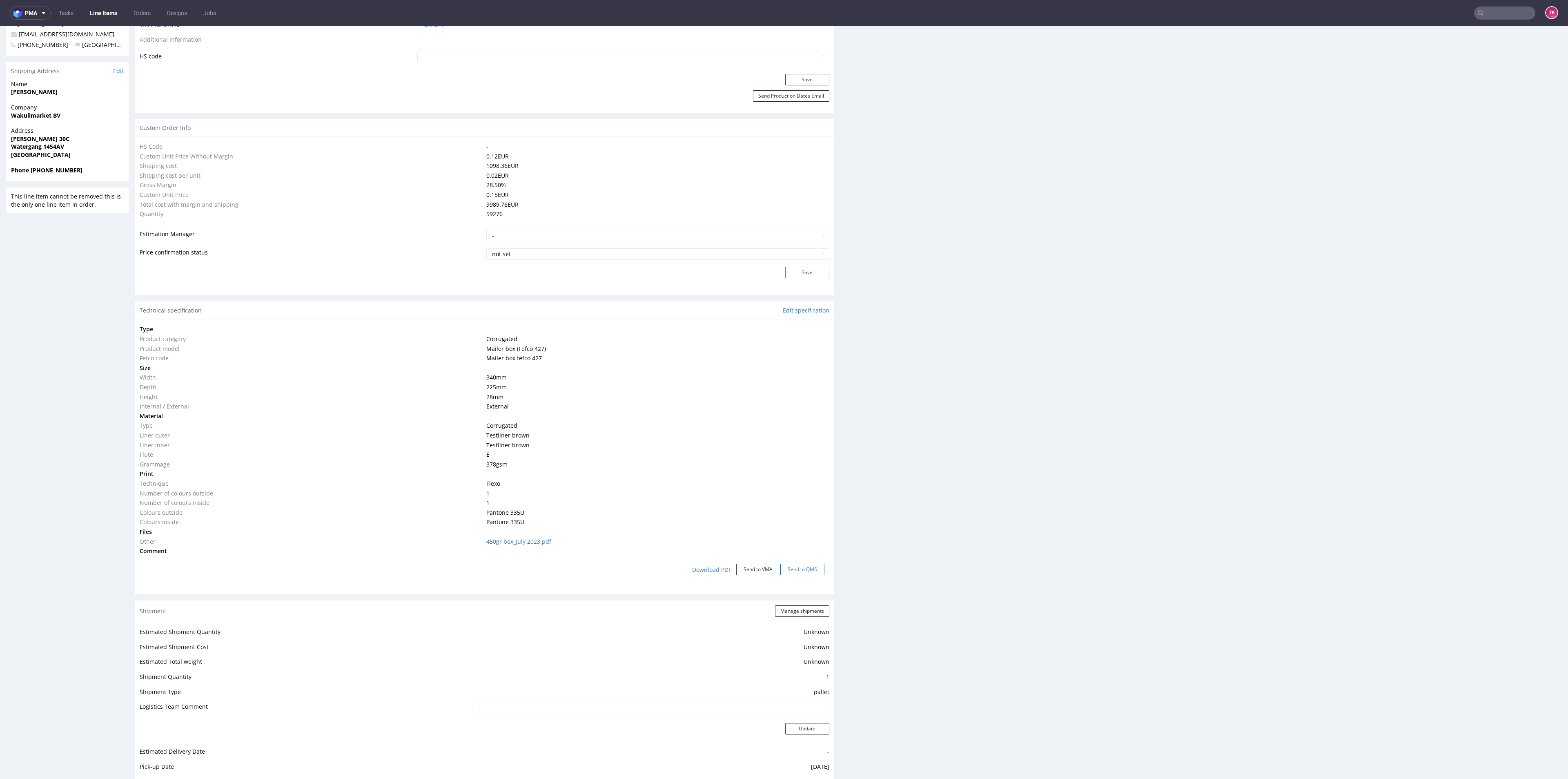
scroll to position [563, 0]
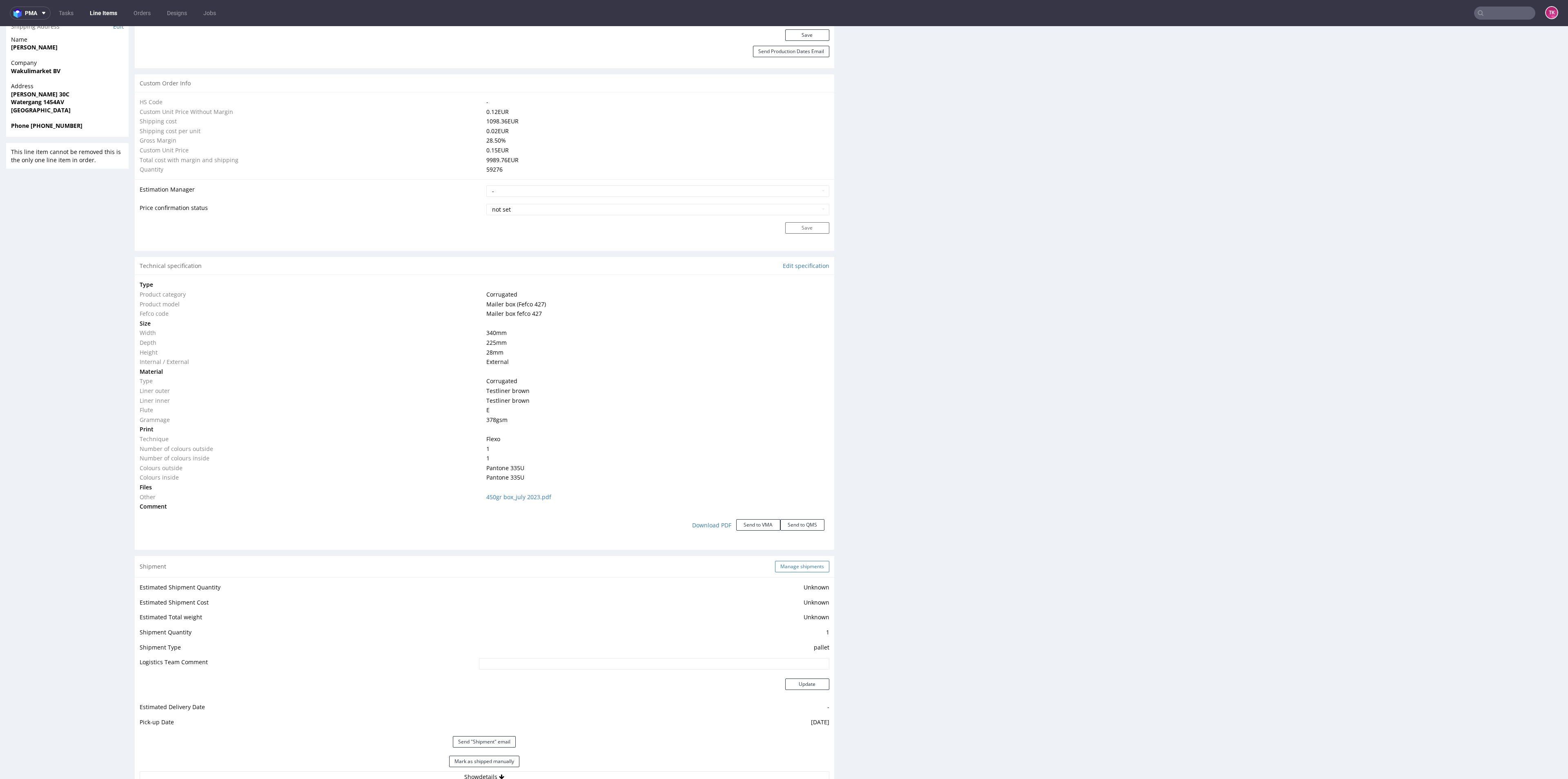
click at [781, 566] on button "Manage shipments" at bounding box center [802, 566] width 54 height 12
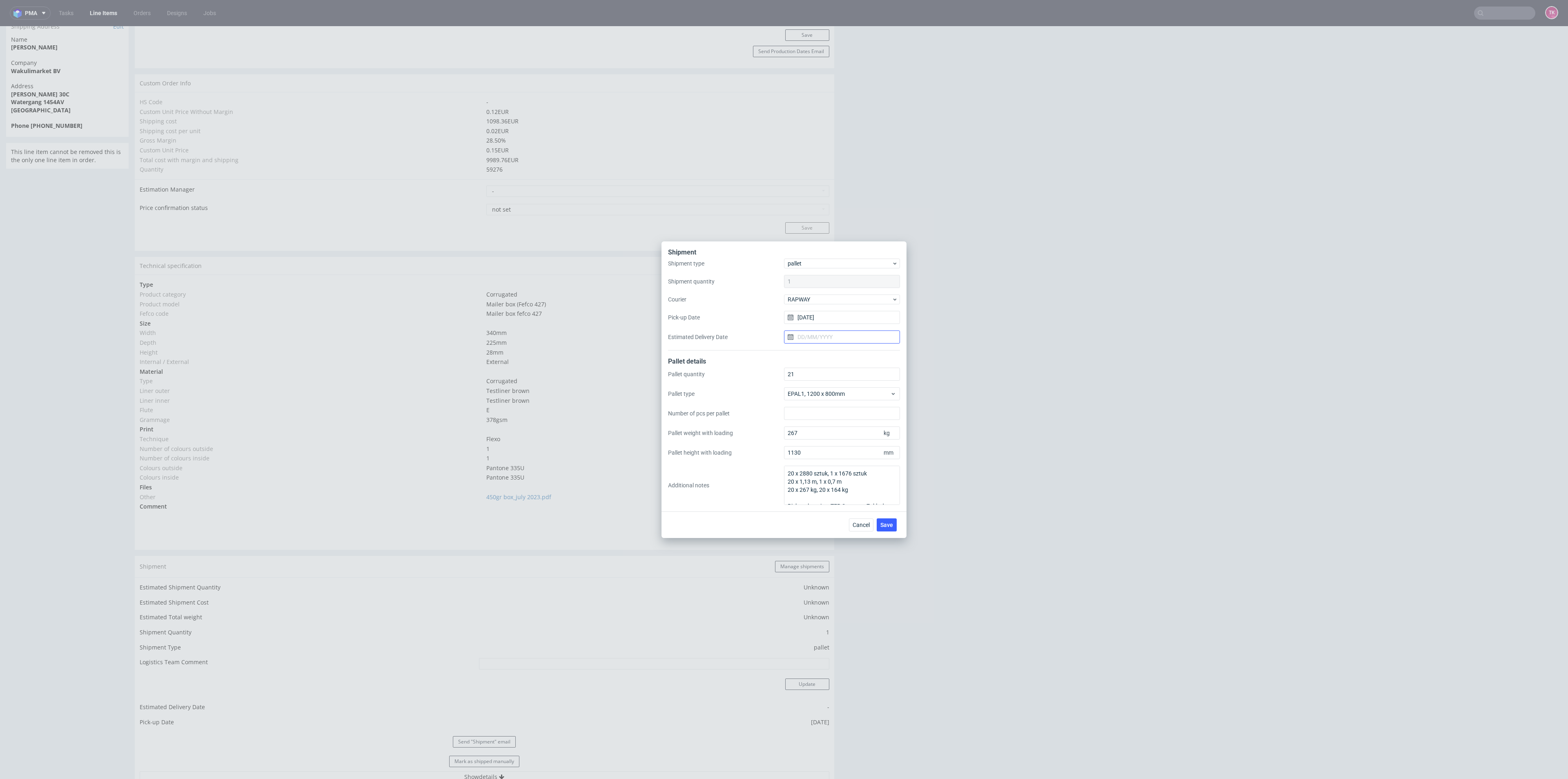
click at [835, 339] on input "Estimated Delivery Date" at bounding box center [842, 337] width 116 height 13
click at [884, 358] on icon "Go forward 1 month" at bounding box center [884, 358] width 7 height 7
click at [827, 406] on button "7" at bounding box center [828, 405] width 13 height 13
type input "[DATE]"
click at [885, 530] on button "Save" at bounding box center [886, 524] width 20 height 13
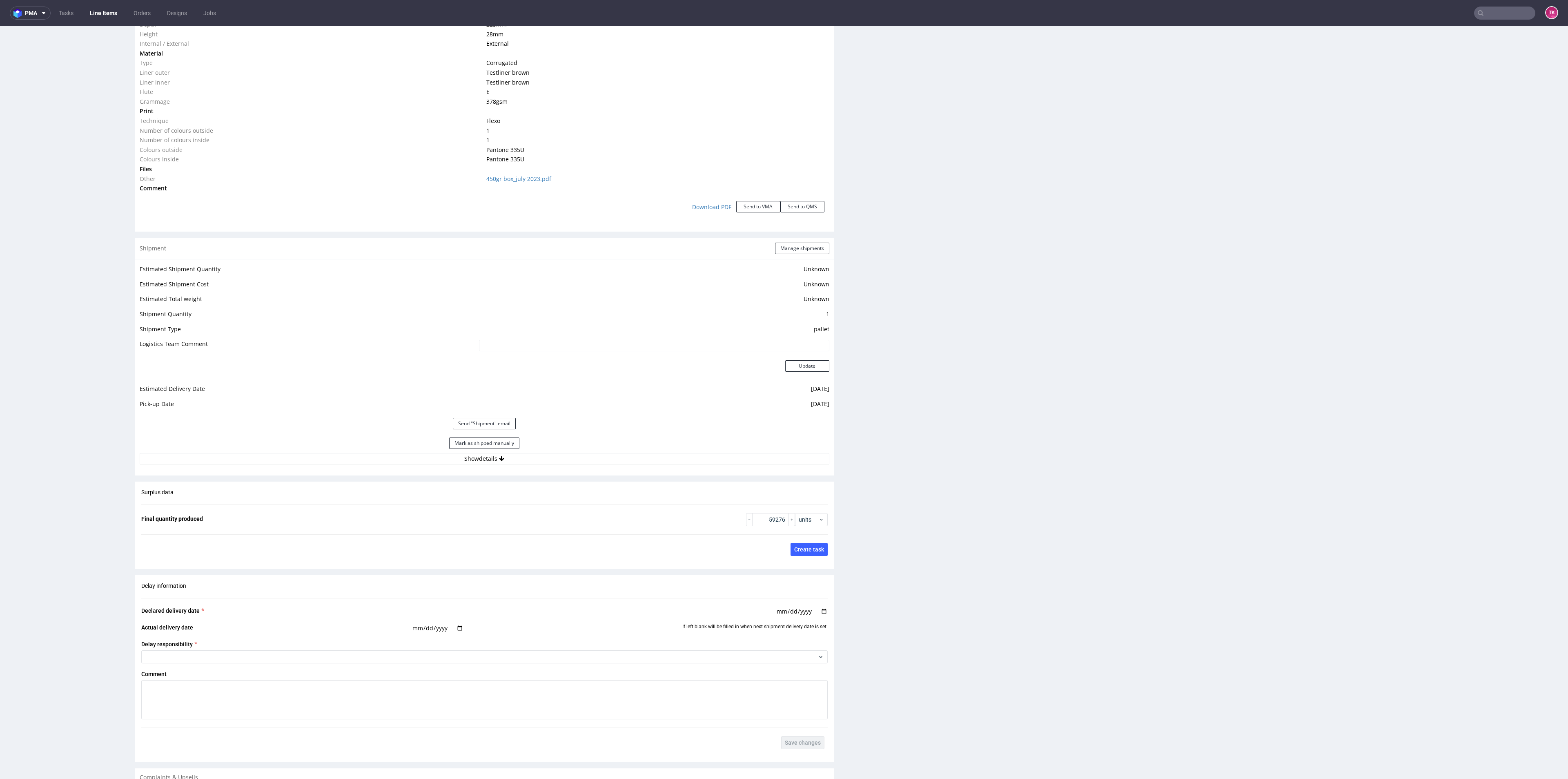
scroll to position [981, 0]
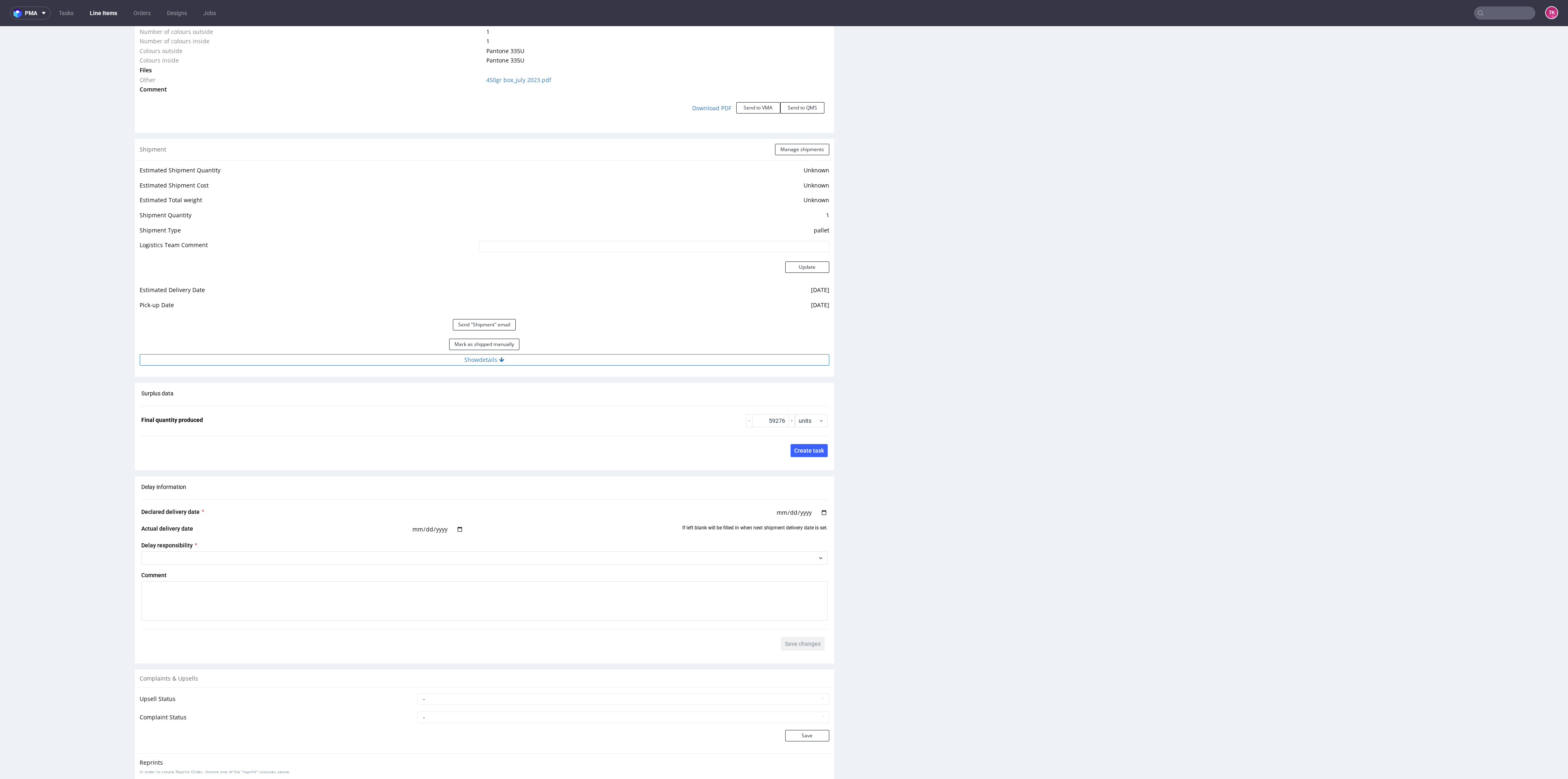
click at [416, 357] on button "Show details" at bounding box center [484, 360] width 690 height 12
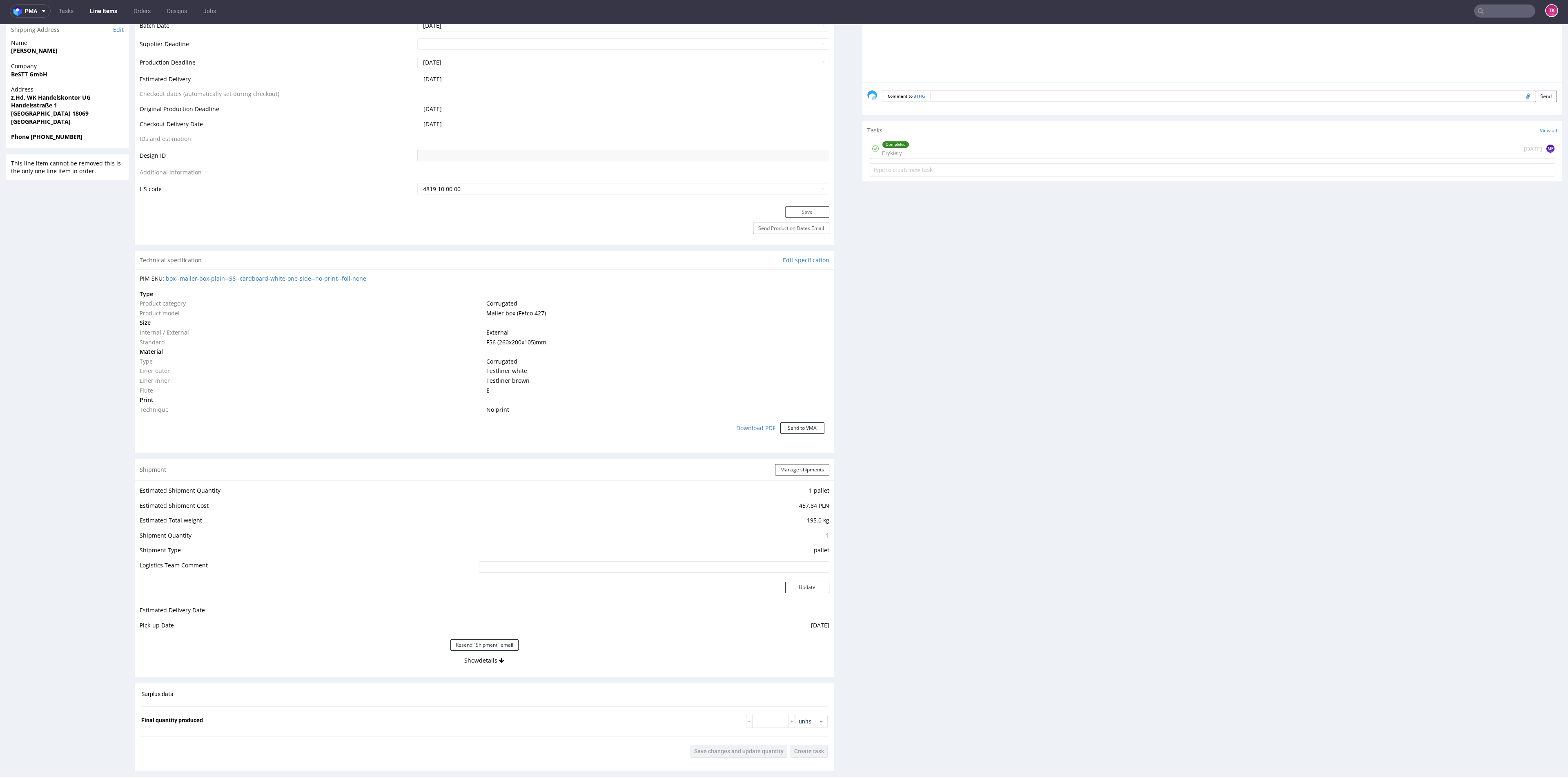
scroll to position [456, 0]
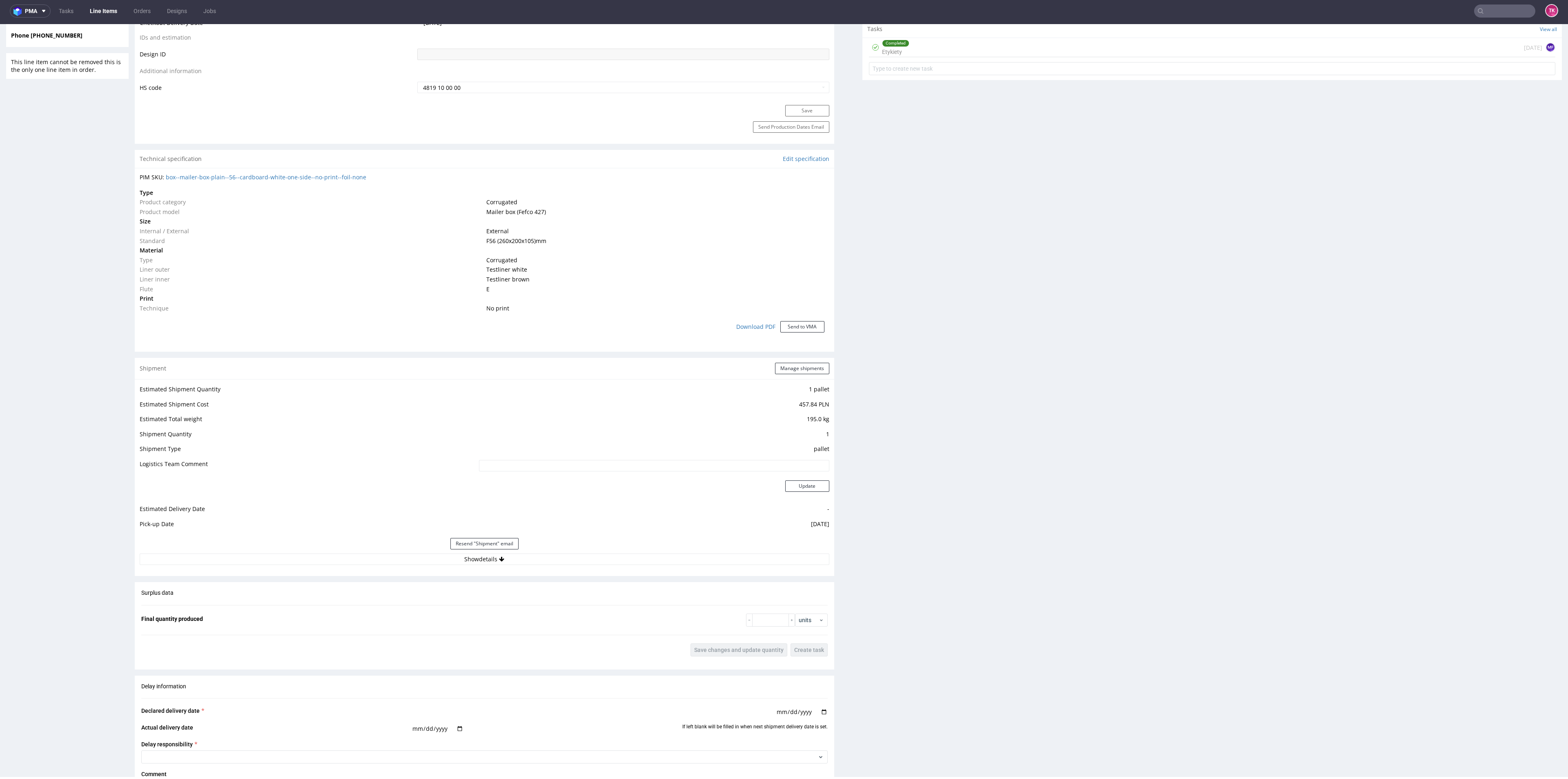
click at [383, 565] on div "Estimated Shipment Quantity 1 pallet Estimated Shipment Cost 457.84 PLN Estimat…" at bounding box center [484, 474] width 699 height 191
click at [376, 555] on button "Show details" at bounding box center [484, 559] width 690 height 12
click at [343, 621] on td "PLWAW509028350" at bounding box center [583, 615] width 492 height 18
drag, startPoint x: 424, startPoint y: 626, endPoint x: 414, endPoint y: 623, distance: 10.4
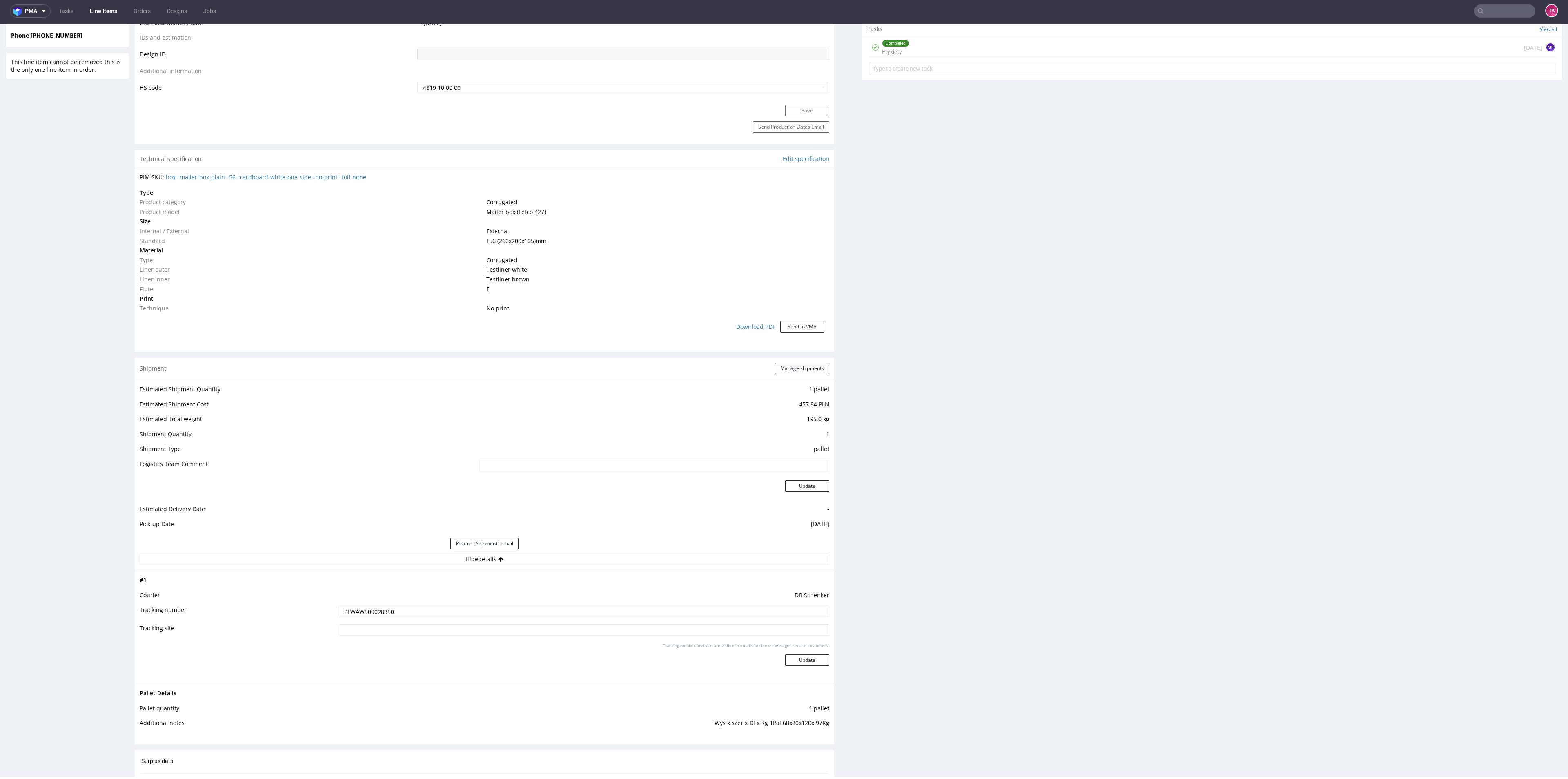
click at [425, 626] on input at bounding box center [584, 630] width 491 height 12
drag, startPoint x: 379, startPoint y: 620, endPoint x: 378, endPoint y: 616, distance: 4.1
click at [379, 619] on td "PLWAW509028350" at bounding box center [583, 615] width 492 height 18
click at [378, 616] on input "PLWAW509028350" at bounding box center [584, 612] width 491 height 12
click at [380, 616] on input "PLWAW509028350" at bounding box center [584, 612] width 491 height 12
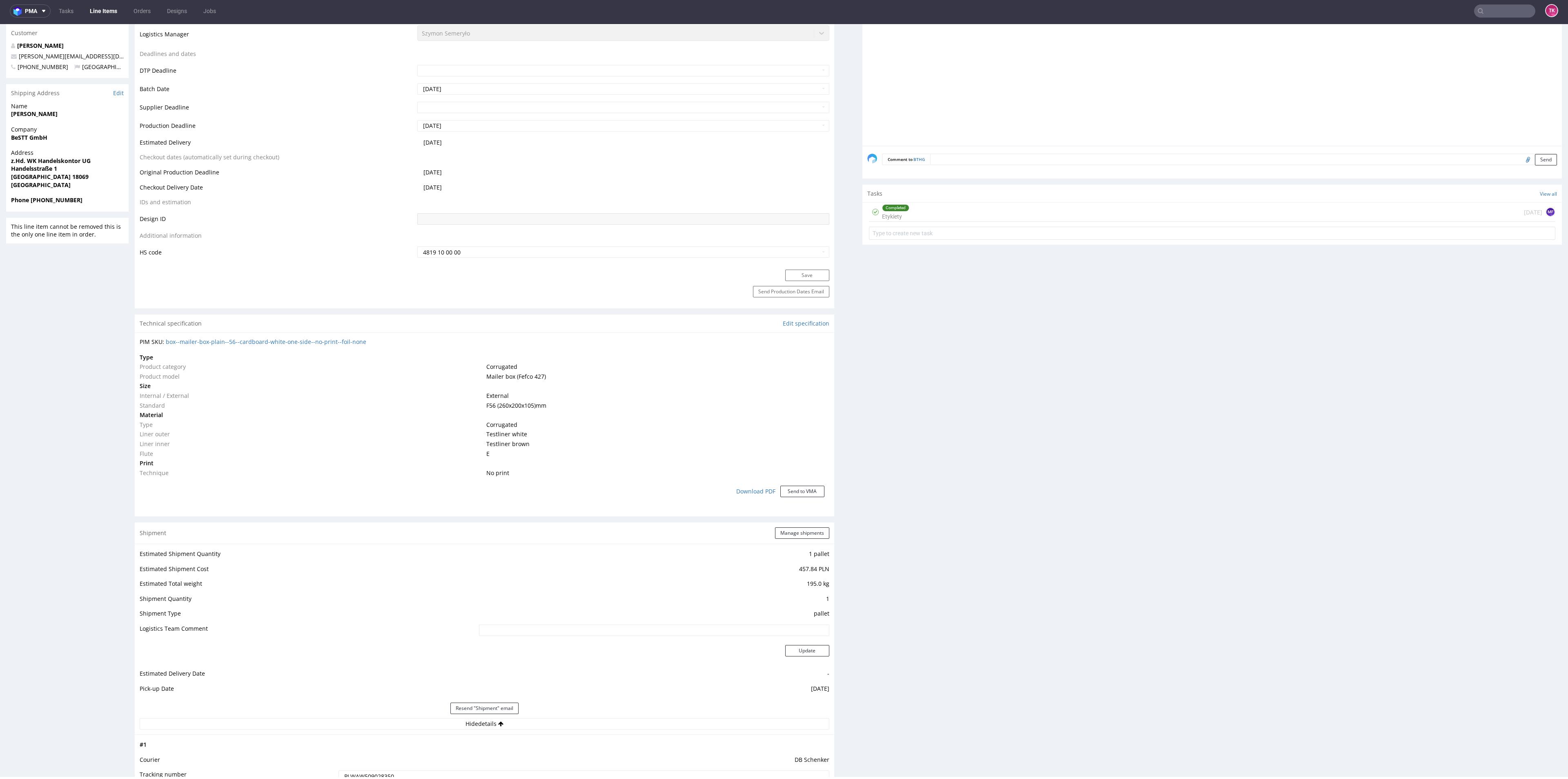
scroll to position [27, 0]
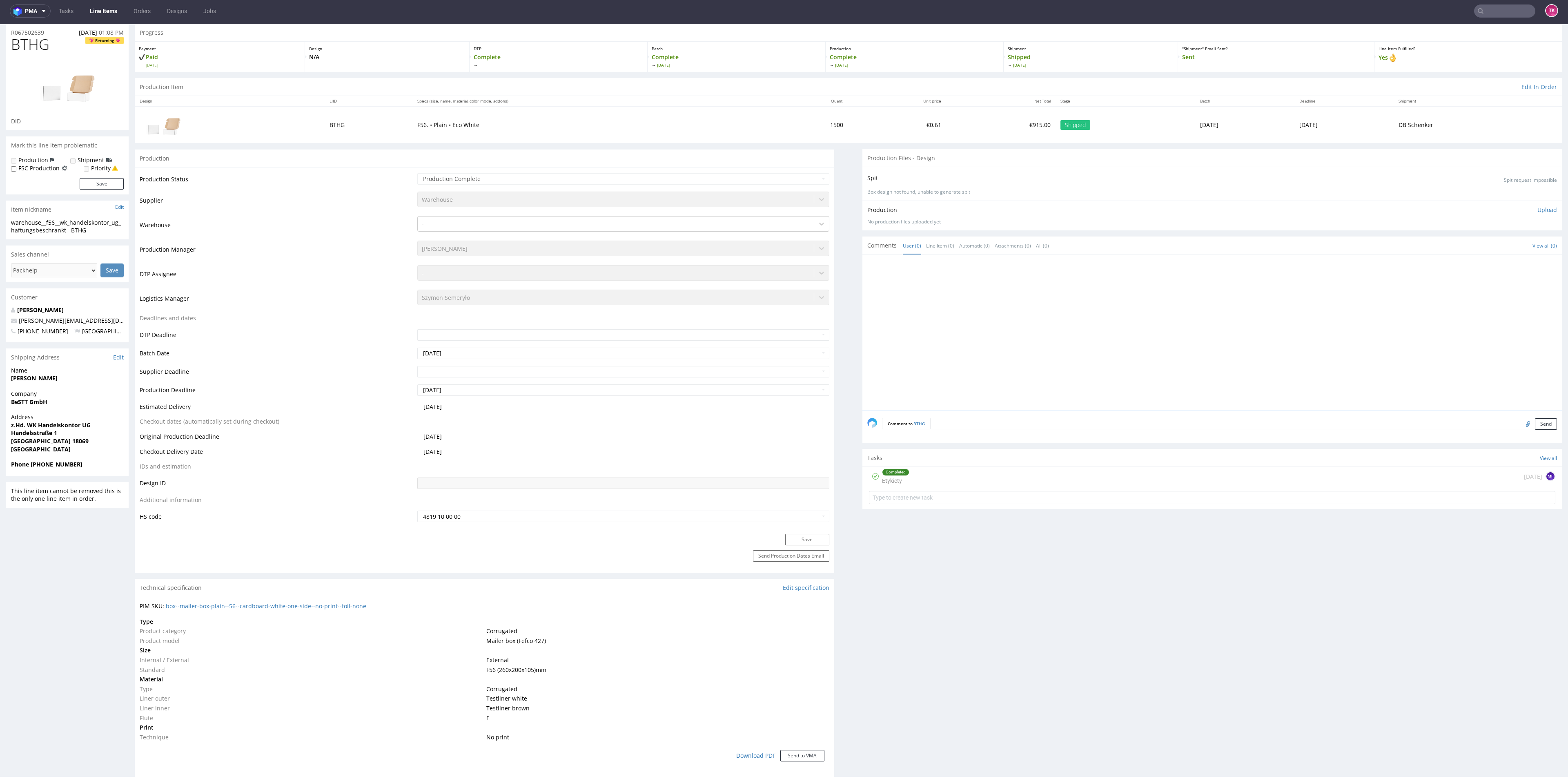
drag, startPoint x: 5, startPoint y: 409, endPoint x: 96, endPoint y: 397, distance: 91.8
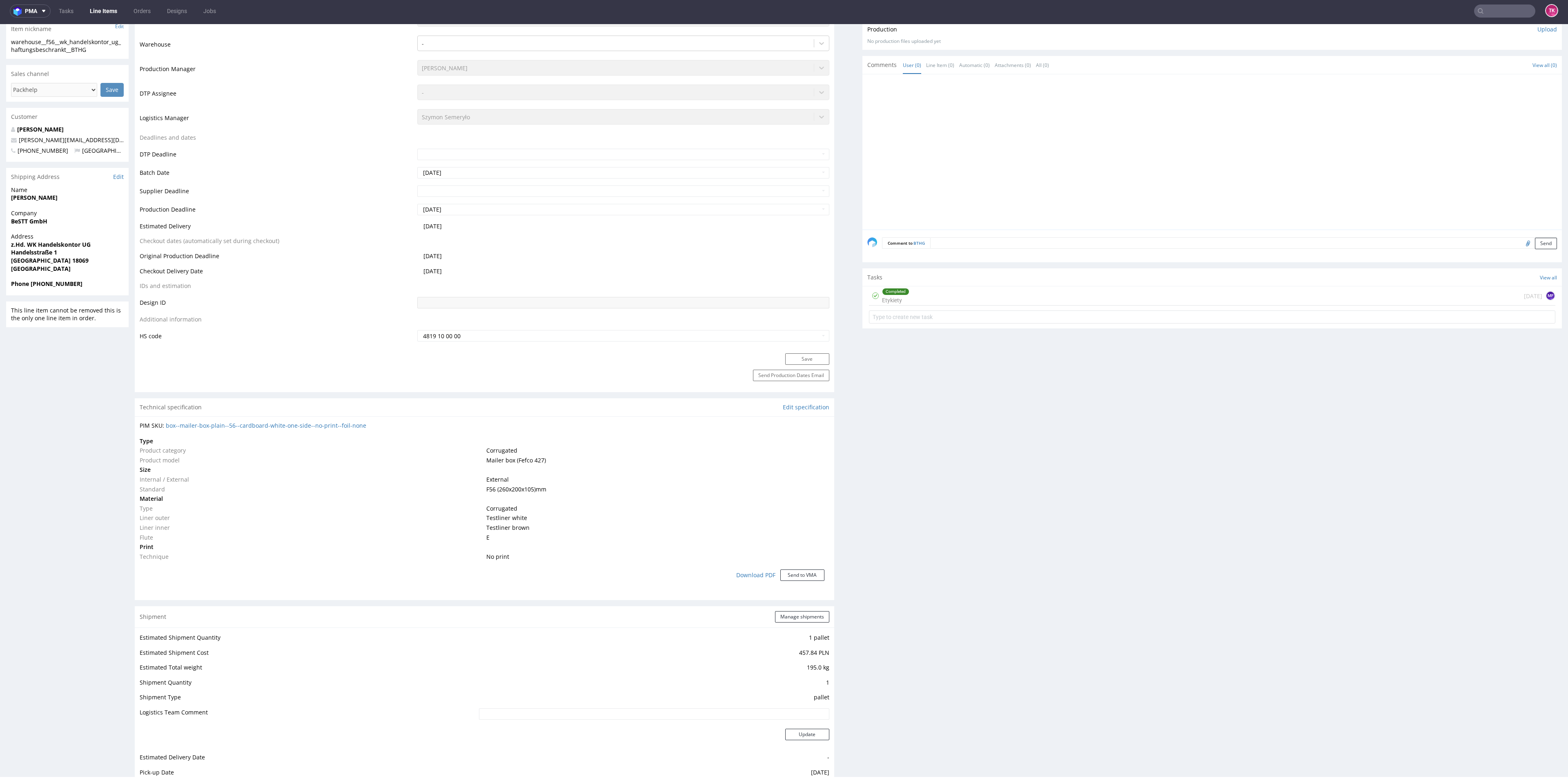
scroll to position [150, 0]
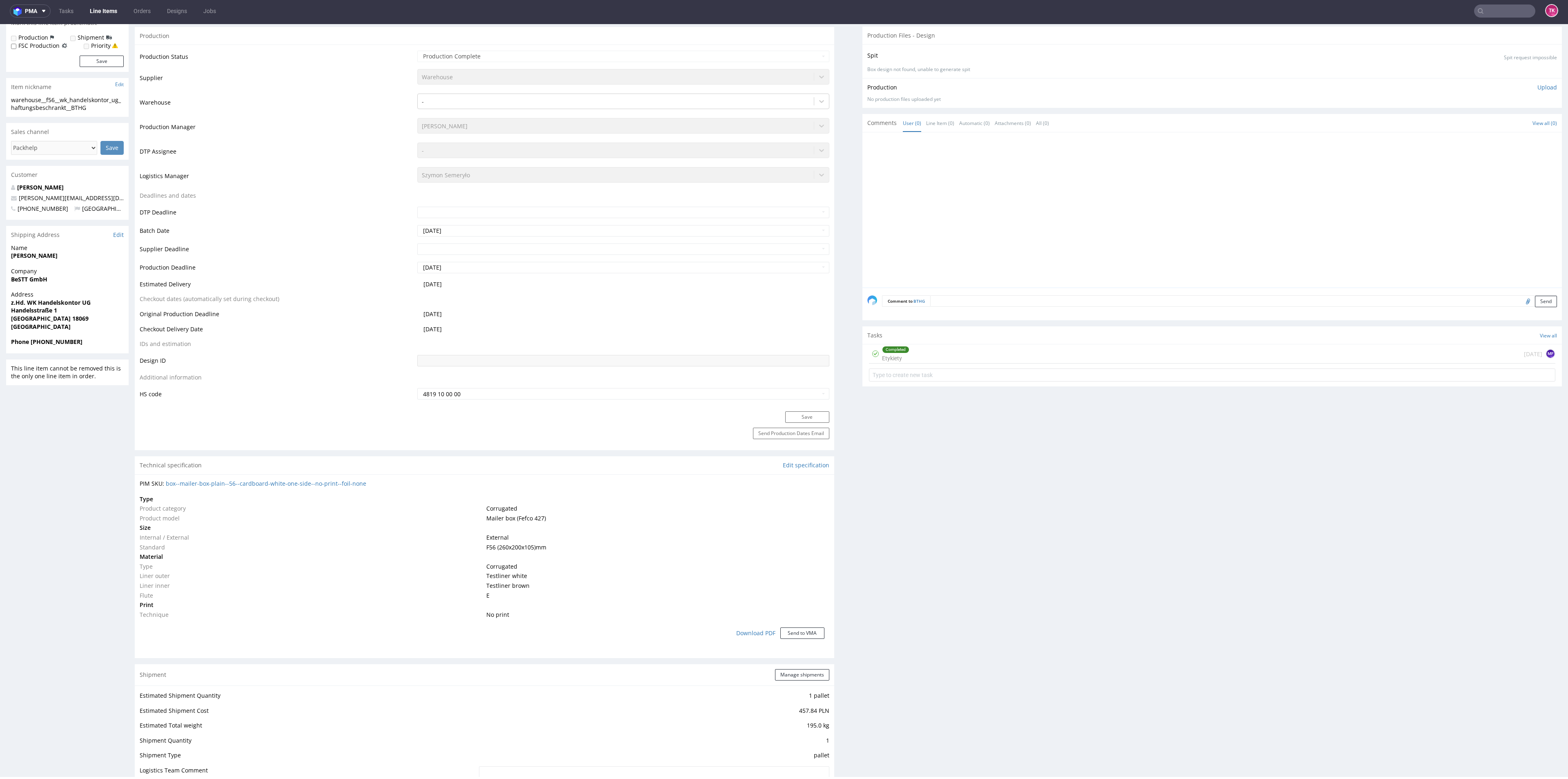
drag, startPoint x: 51, startPoint y: 286, endPoint x: 10, endPoint y: 292, distance: 41.4
click at [10, 292] on section "Shipping Address Edit Name Daniel Kaschube Company BeSTT GmbH Address z.Hd. WK …" at bounding box center [67, 289] width 122 height 127
drag, startPoint x: 11, startPoint y: 285, endPoint x: 66, endPoint y: 281, distance: 55.1
click at [66, 282] on div "Company BeSTT GmbH" at bounding box center [67, 279] width 122 height 23
copy strong "BeSTT GmbH"
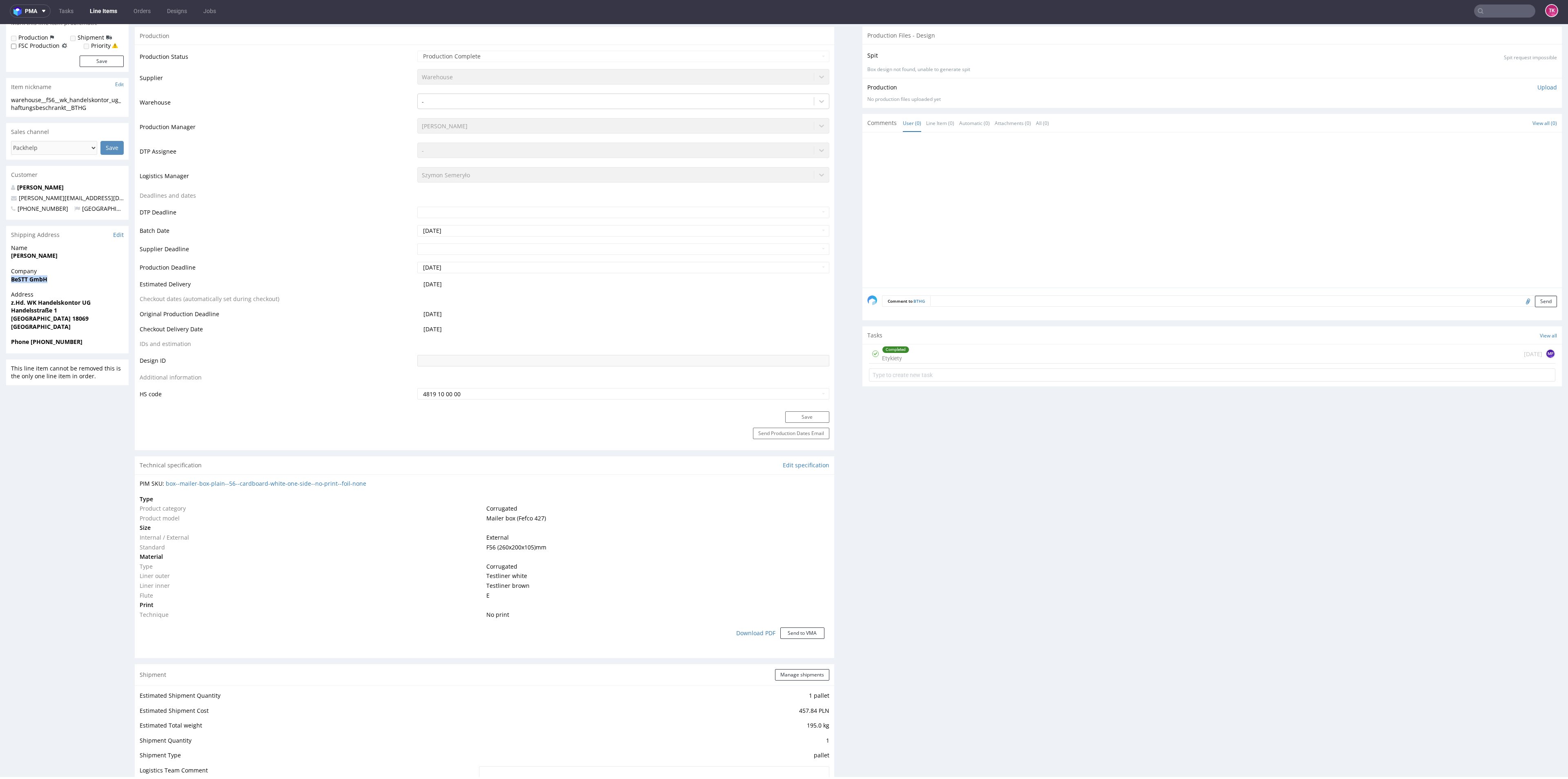
drag, startPoint x: 27, startPoint y: 278, endPoint x: 22, endPoint y: 280, distance: 5.4
click at [26, 278] on strong "BeSTT GmbH" at bounding box center [29, 279] width 37 height 8
copy strong "BeSTT GmbH"
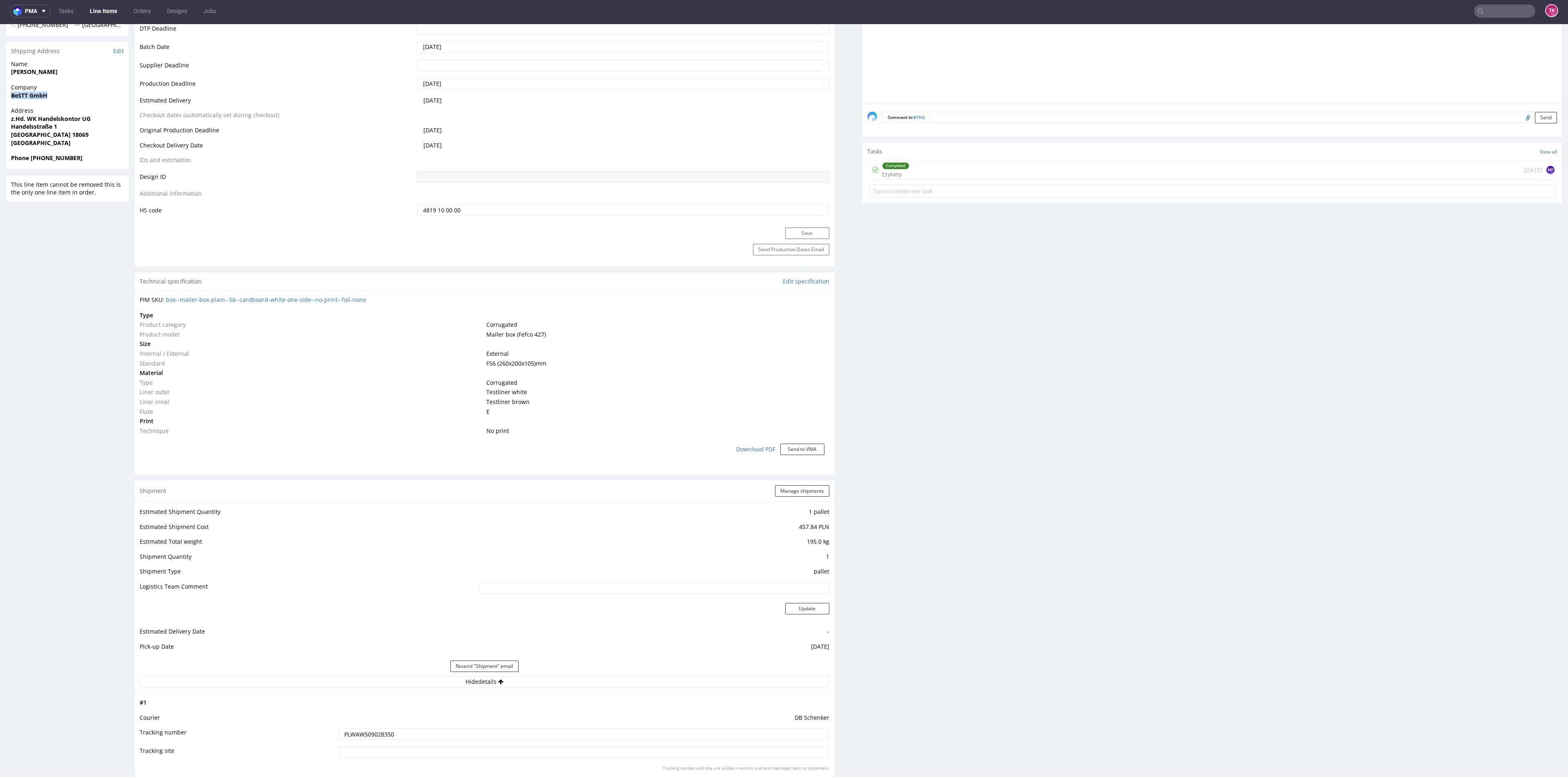
scroll to position [517, 0]
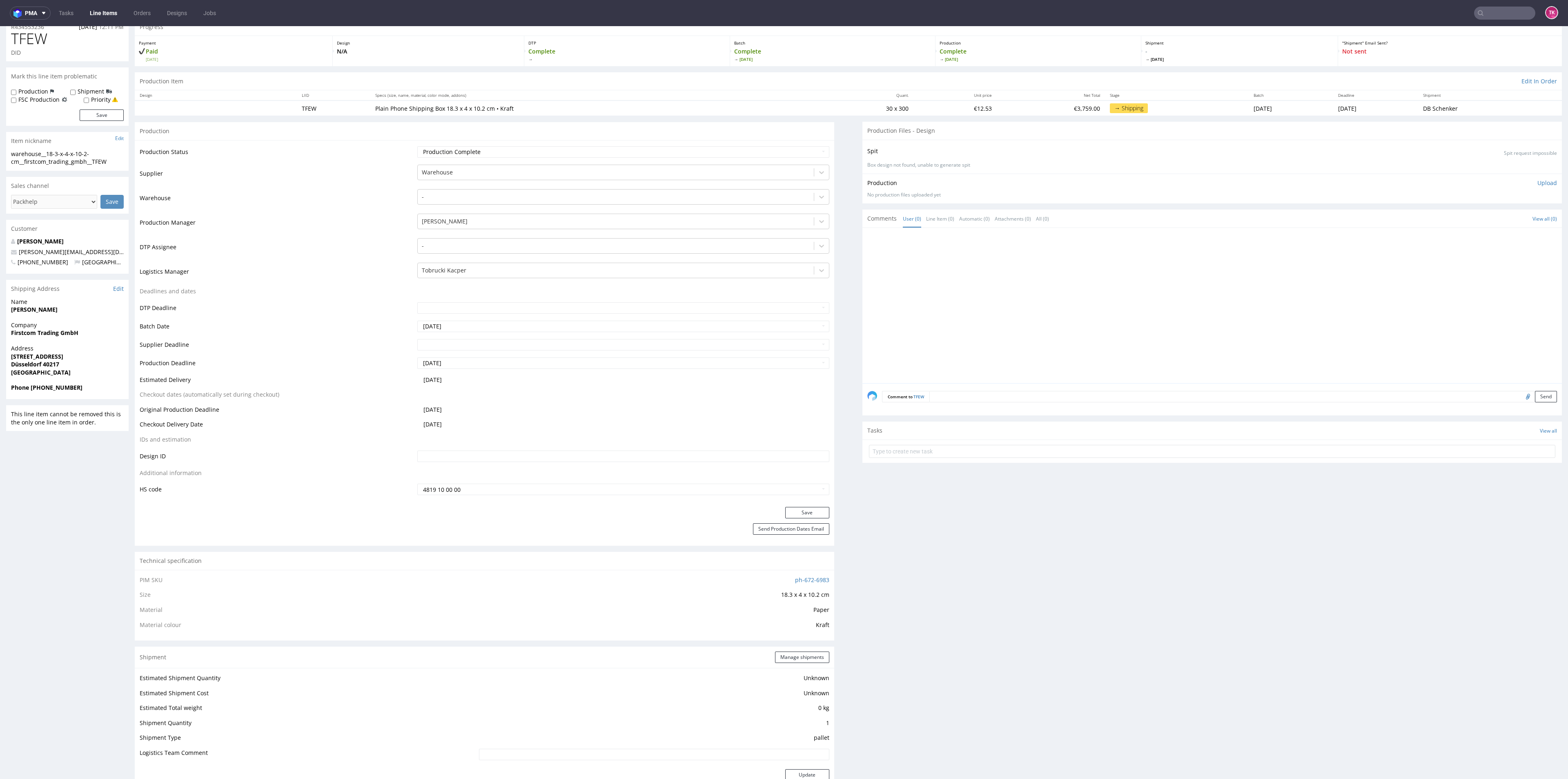
scroll to position [62, 0]
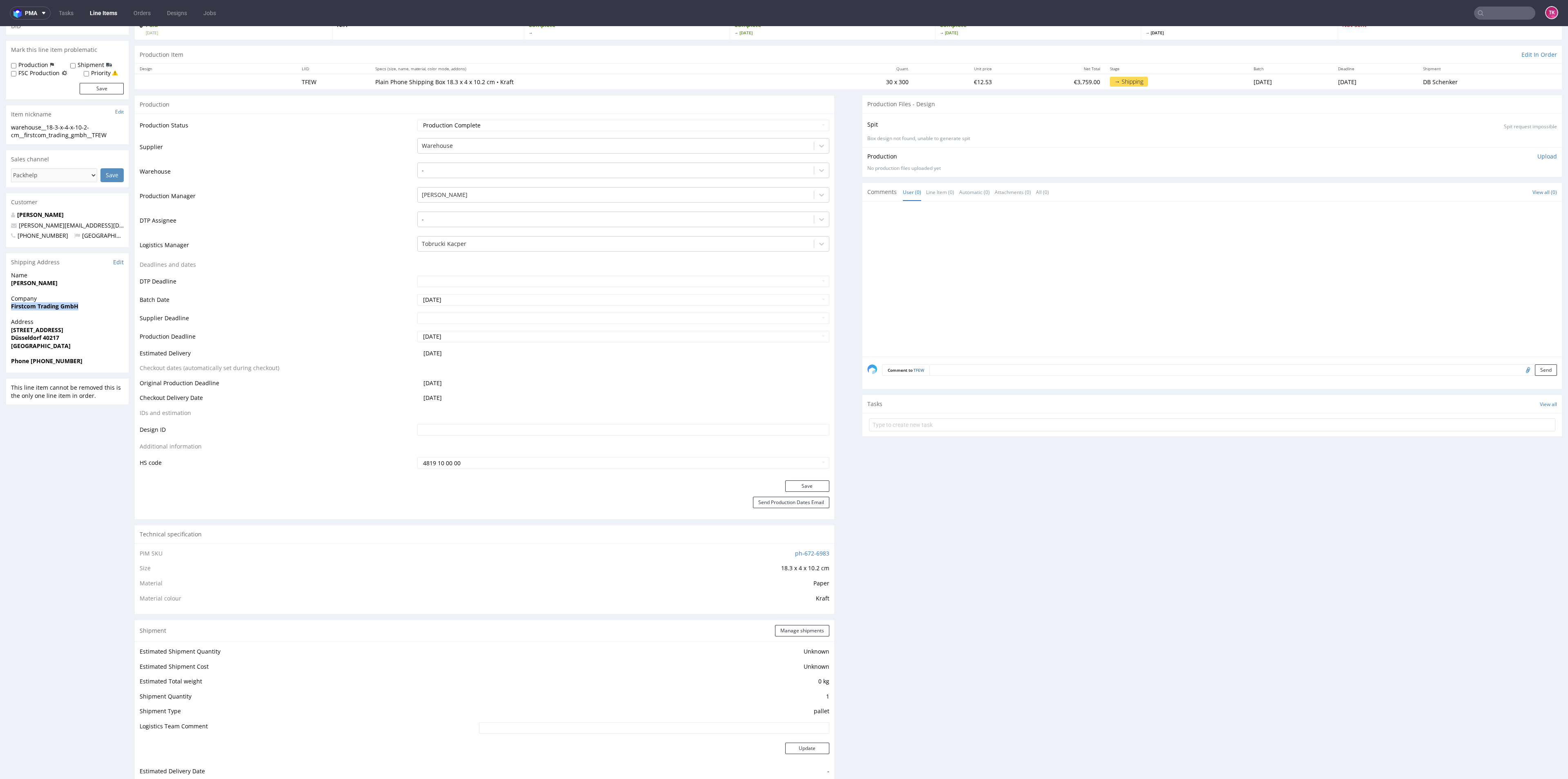
drag, startPoint x: 2, startPoint y: 309, endPoint x: 86, endPoint y: 312, distance: 84.1
click at [86, 312] on div "R434553236 [DATE] 12:11 PM TFEW DID Mark this line item problematic Production …" at bounding box center [784, 654] width 1568 height 1338
copy strong "Firstcom Trading GmbH"
copy strong "[PERSON_NAME]"
drag, startPoint x: 85, startPoint y: 281, endPoint x: 0, endPoint y: 281, distance: 85.0
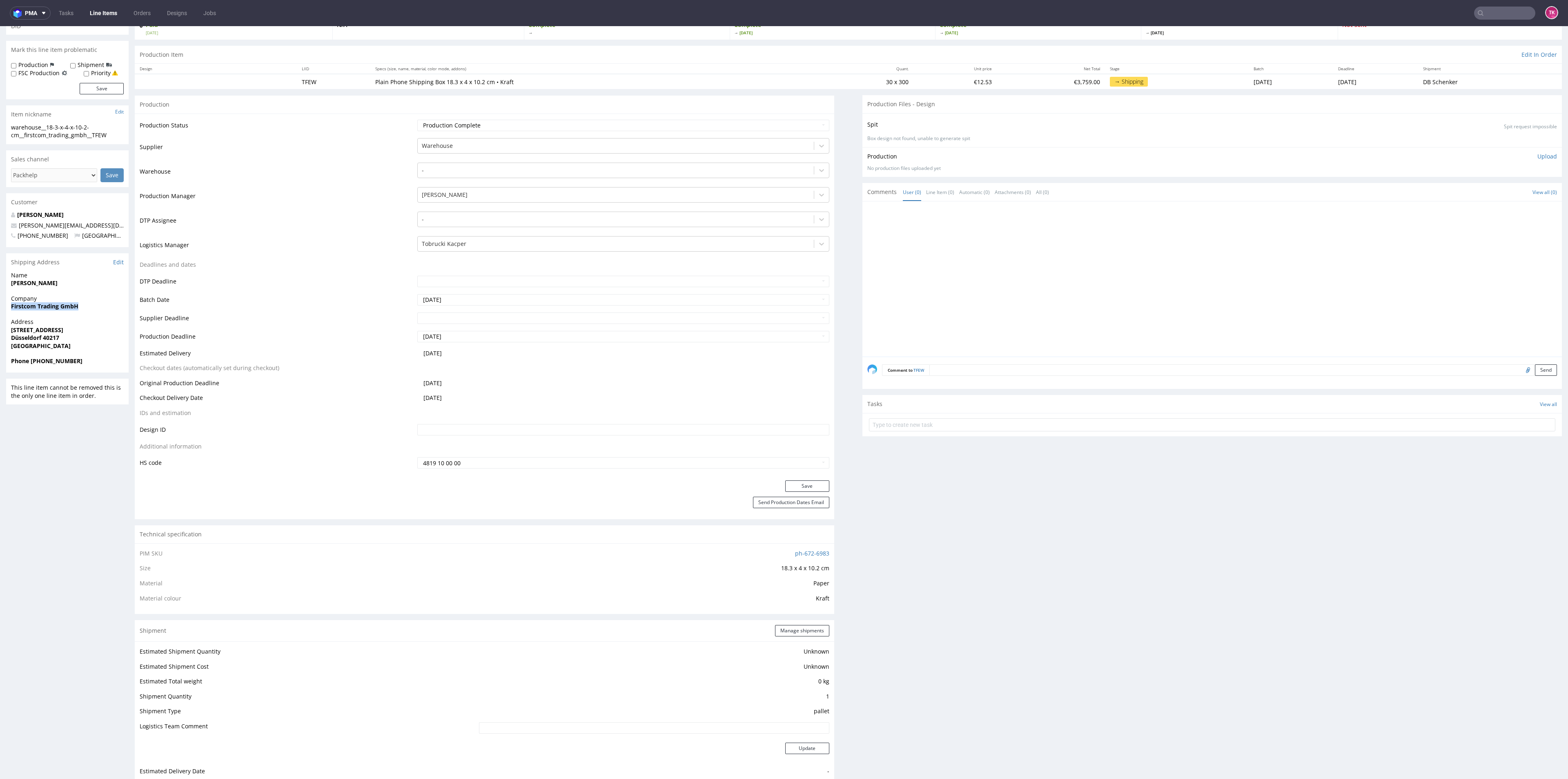
click at [0, 281] on div "R434553236 [DATE] 12:11 PM TFEW DID Mark this line item problematic Production …" at bounding box center [784, 654] width 1568 height 1338
click at [60, 344] on span "[GEOGRAPHIC_DATA]" at bounding box center [67, 345] width 113 height 8
click at [52, 338] on strong "Düsseldorf 40217" at bounding box center [35, 337] width 48 height 8
copy strong "40217"
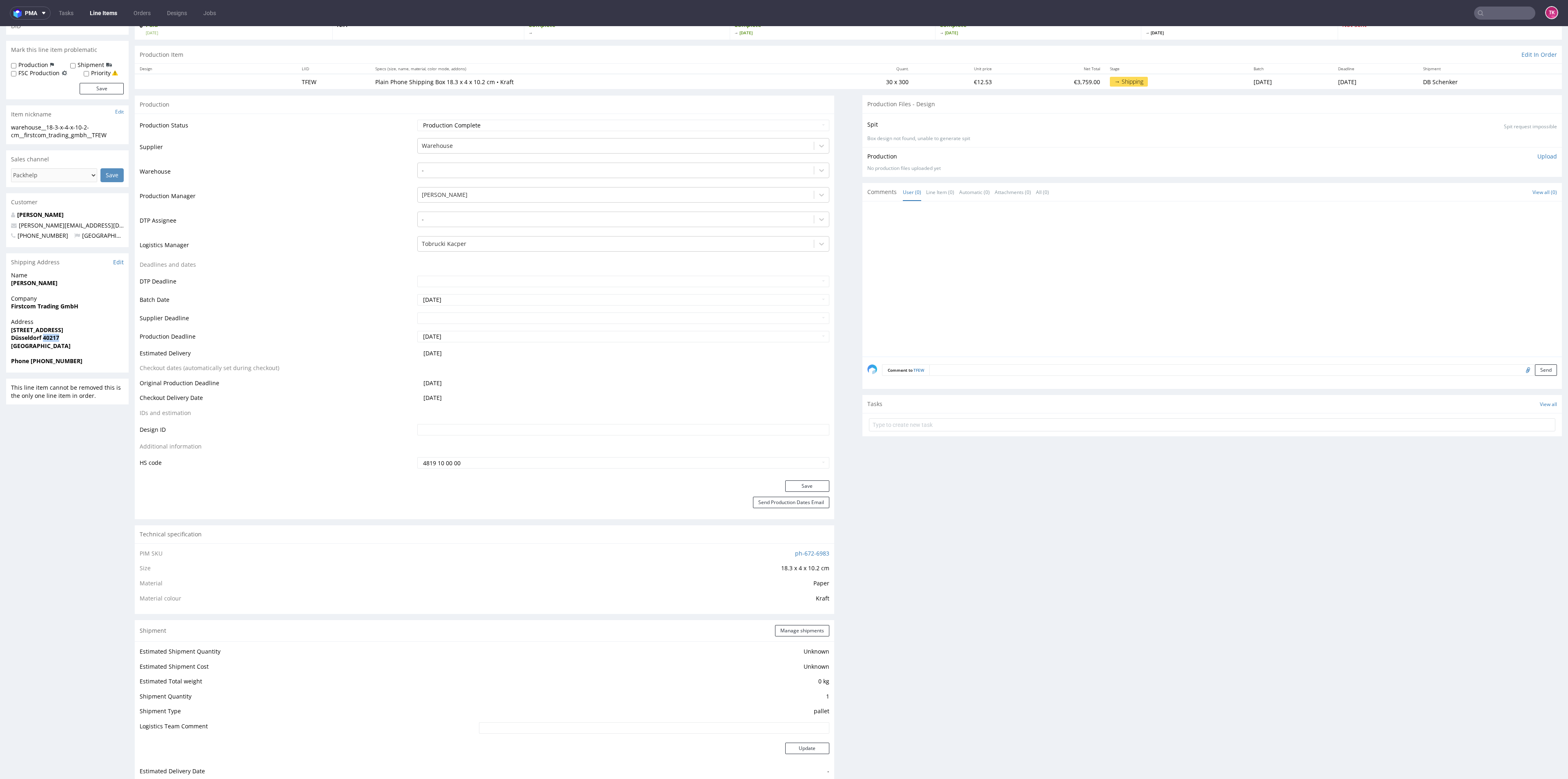
drag, startPoint x: 2, startPoint y: 333, endPoint x: 87, endPoint y: 329, distance: 85.1
click at [87, 329] on div "R434553236 [DATE] 12:11 PM TFEW DID Mark this line item problematic Production …" at bounding box center [784, 654] width 1568 height 1338
copy strong "[STREET_ADDRESS]"
drag, startPoint x: 79, startPoint y: 303, endPoint x: 7, endPoint y: 312, distance: 72.6
click at [2, 306] on div "R434553236 [DATE] 12:11 PM TFEW DID Mark this line item problematic Production …" at bounding box center [784, 654] width 1568 height 1338
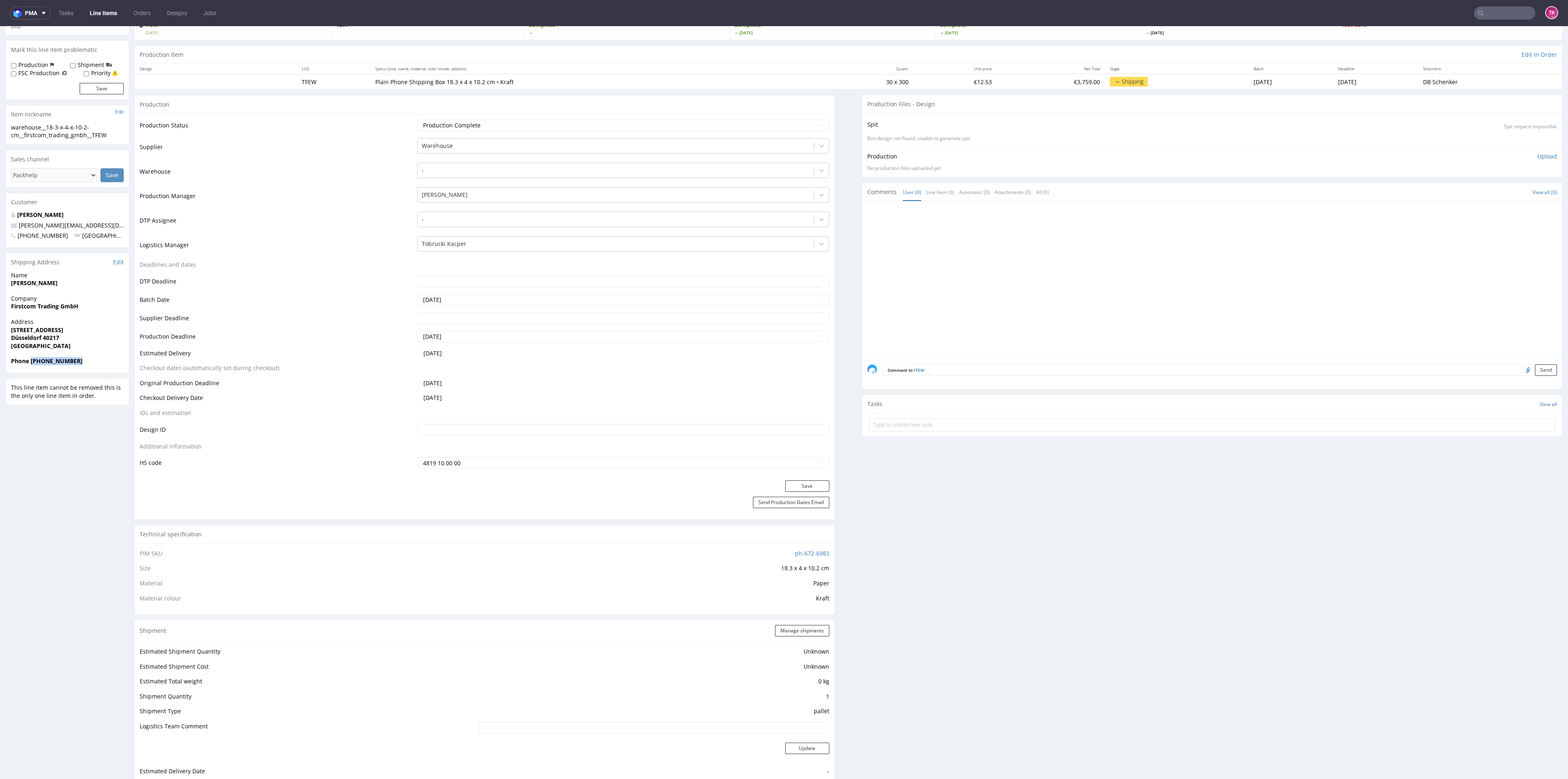
drag, startPoint x: 97, startPoint y: 363, endPoint x: 33, endPoint y: 365, distance: 64.0
click at [31, 365] on div "Phone +4917634444888" at bounding box center [67, 364] width 122 height 15
copy strong "+4917634444888"
drag, startPoint x: 87, startPoint y: 221, endPoint x: 0, endPoint y: 225, distance: 87.1
click at [0, 225] on div "R434553236 29.09.2025 12:11 PM TFEW DID Mark this line item problematic Product…" at bounding box center [784, 654] width 1568 height 1338
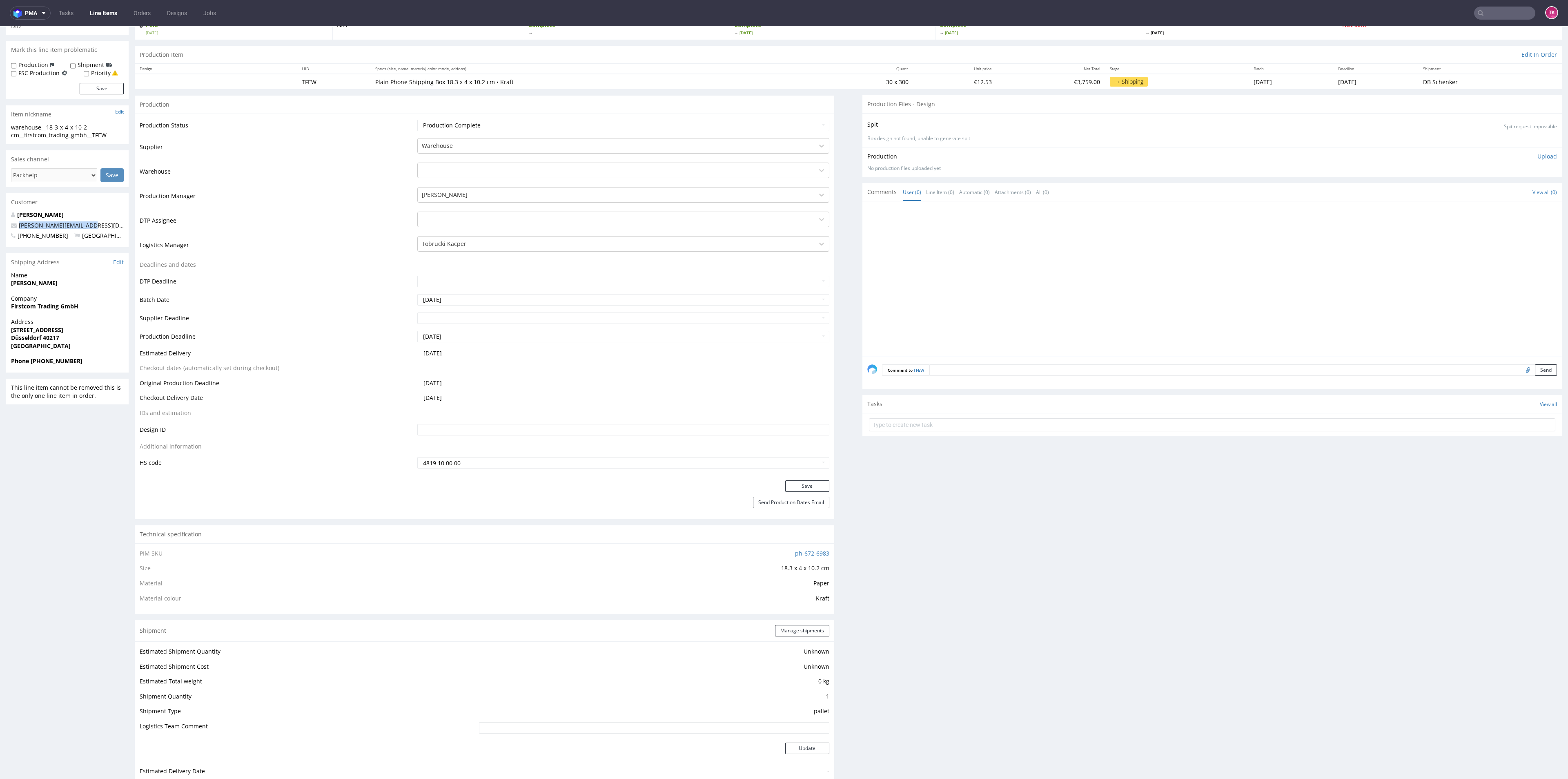
copy span "alex@firstcomtrading.de"
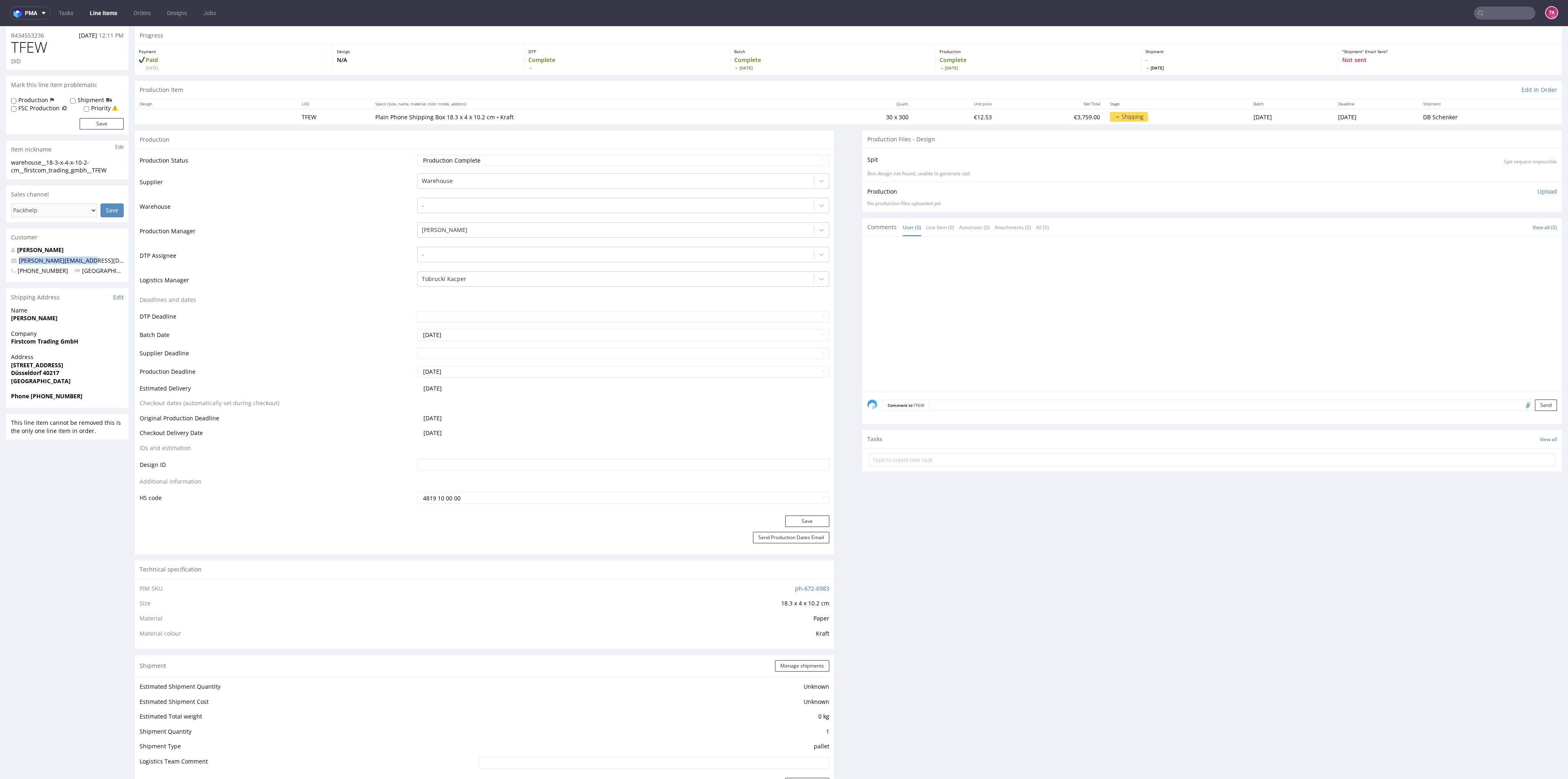
scroll to position [0, 0]
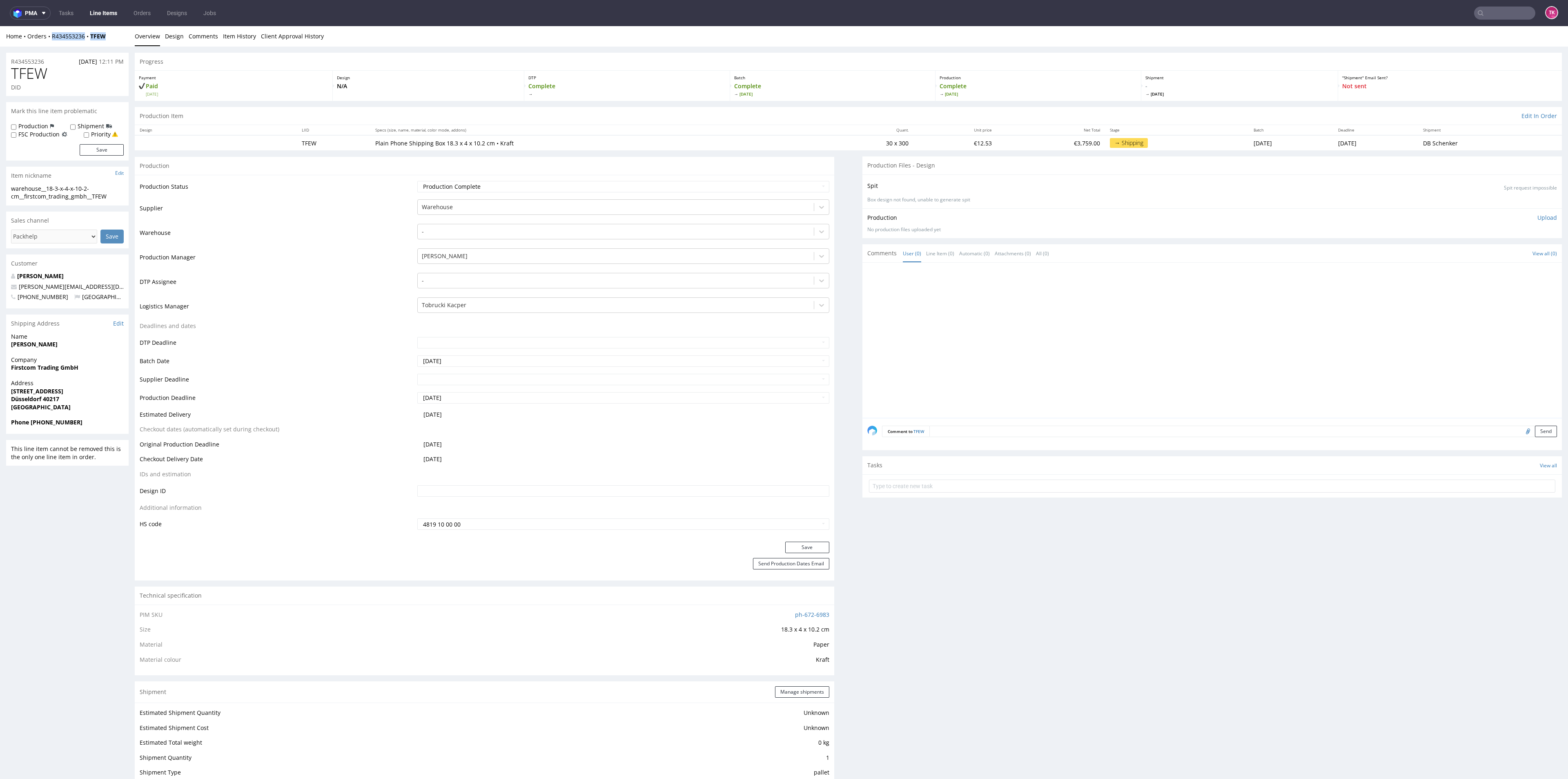
drag, startPoint x: 85, startPoint y: 43, endPoint x: 52, endPoint y: 41, distance: 33.1
click at [52, 41] on div "Home Orders R434553236 TFEW Overview Design Comments Item History Client Approv…" at bounding box center [784, 37] width 1568 height 21
copy div "R434553236 TFEW"
drag, startPoint x: 928, startPoint y: 509, endPoint x: 925, endPoint y: 496, distance: 13.3
click at [926, 505] on div "Production Files - Design Spit Spit request impossible Box design not found, un…" at bounding box center [1212, 733] width 699 height 1154
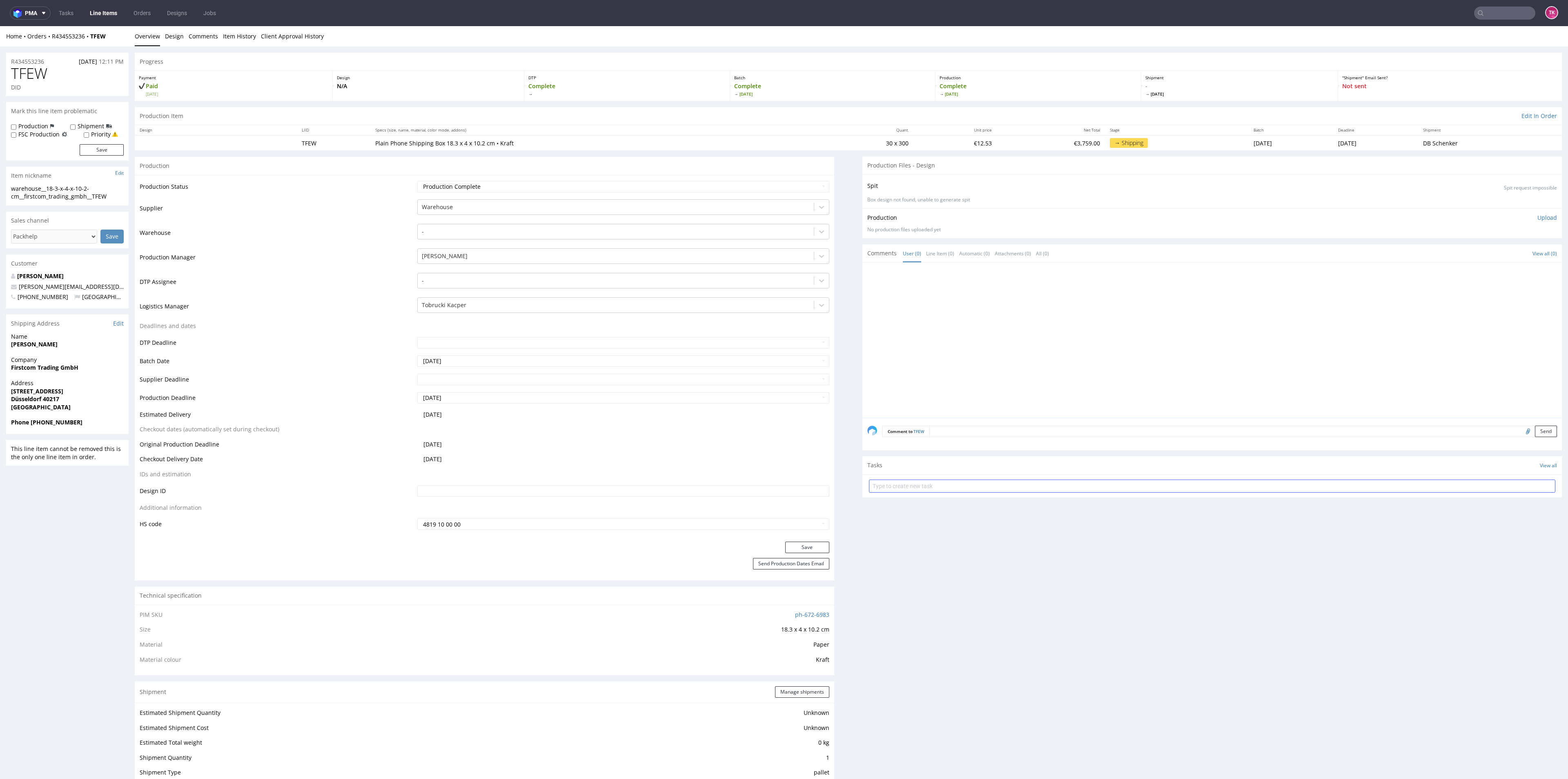
drag, startPoint x: 925, startPoint y: 495, endPoint x: 917, endPoint y: 482, distance: 15.3
click at [917, 482] on form at bounding box center [1213, 486] width 687 height 19
click at [917, 482] on input "text" at bounding box center [1213, 486] width 687 height 13
click at [916, 484] on input "text" at bounding box center [1213, 486] width 687 height 13
type input "etykiety"
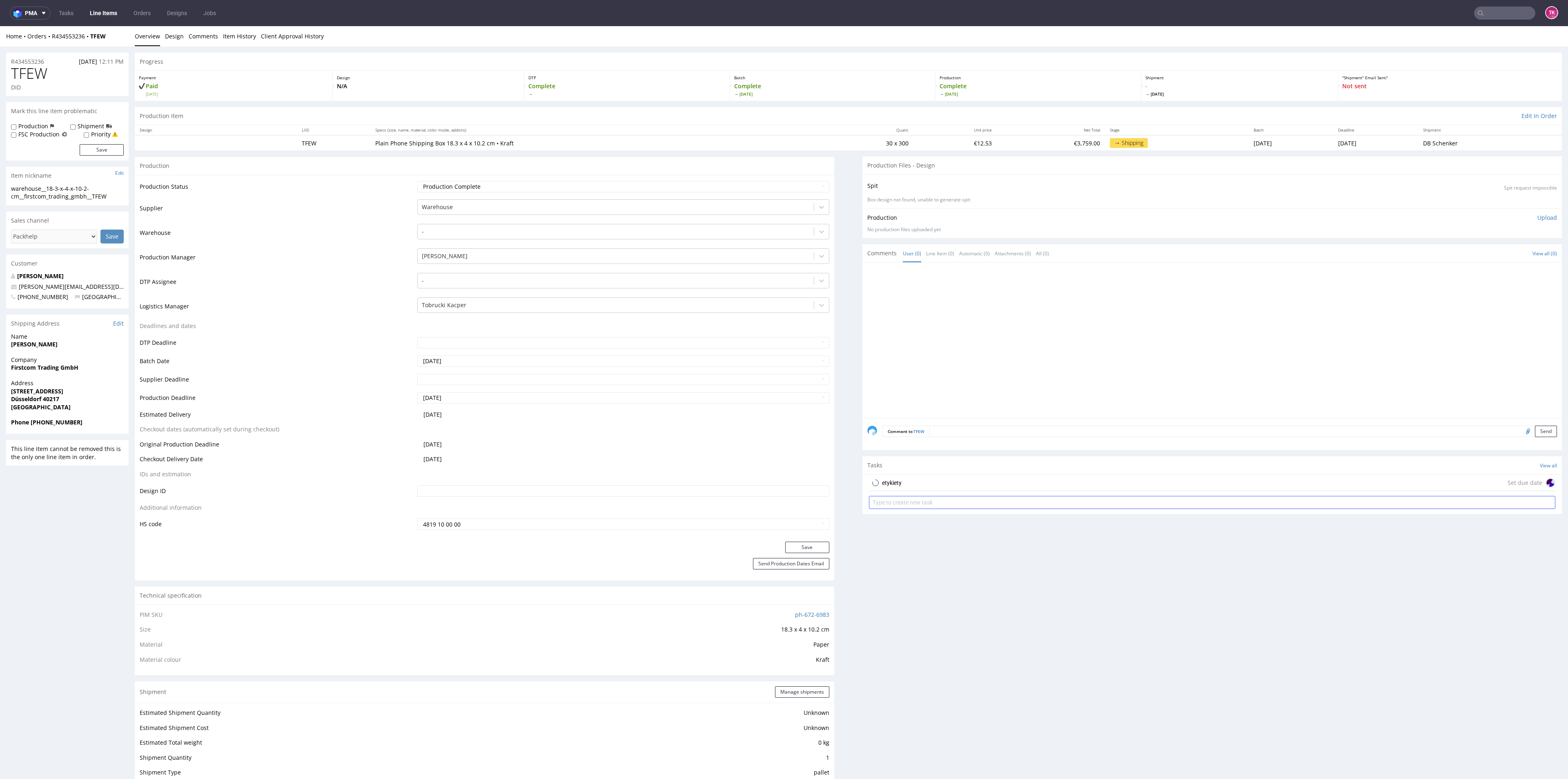
click at [916, 484] on div "etykiety Set due date" at bounding box center [1213, 483] width 687 height 16
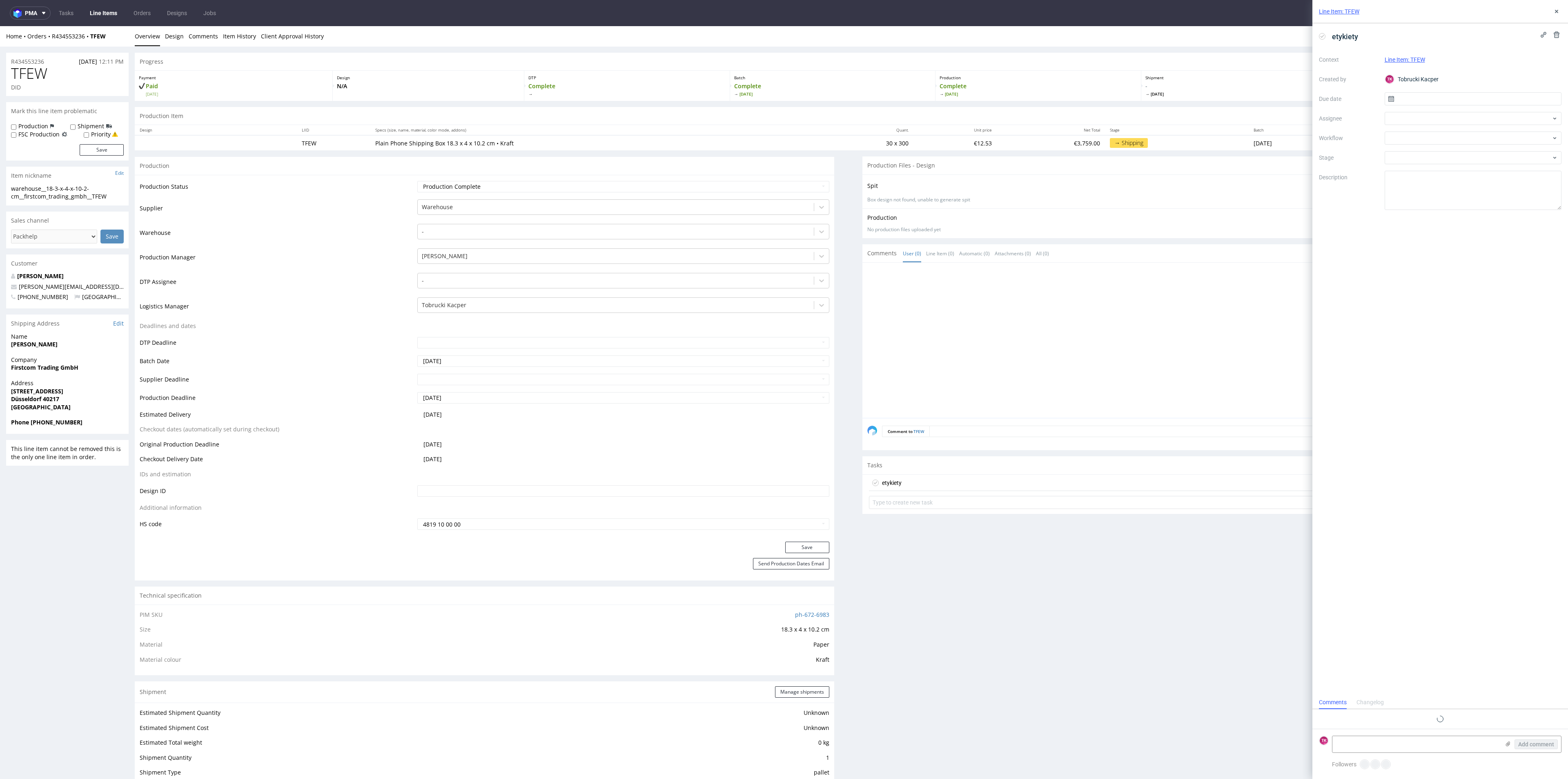
scroll to position [7, 0]
click at [1507, 747] on label at bounding box center [1508, 745] width 7 height 9
click at [0, 0] on input "file" at bounding box center [0, 0] width 0 height 0
click at [1360, 706] on textarea at bounding box center [1416, 702] width 167 height 16
paste textarea "R434553236_TFEW"
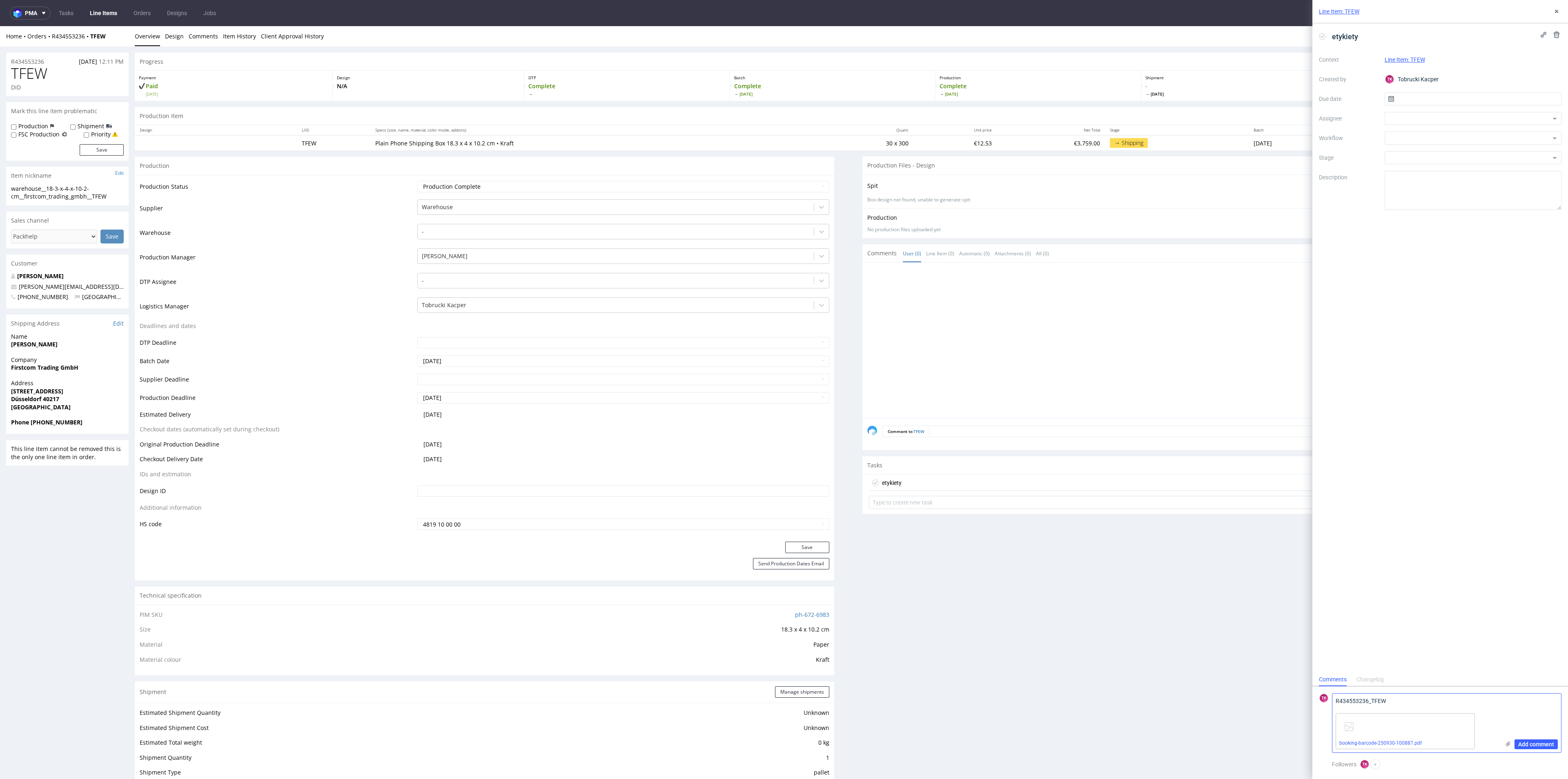
paste textarea "PLWAW509052863"
type textarea "R434553236_TFEW PLWAW509052863"
click at [1530, 743] on span "Add comment" at bounding box center [1536, 744] width 36 height 5
click at [1419, 112] on div at bounding box center [1473, 118] width 177 height 13
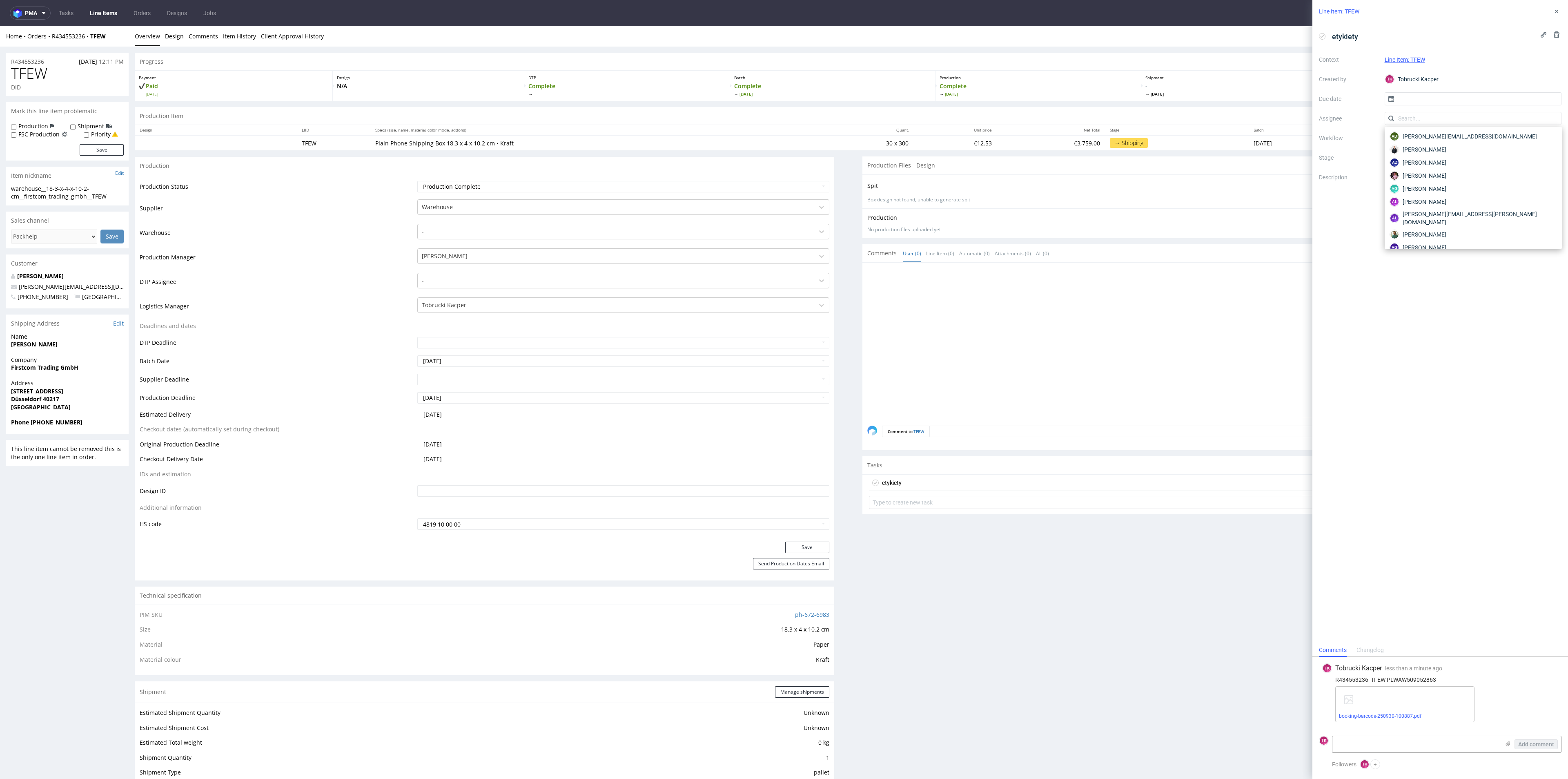
click at [1415, 90] on div "Context Line Item: TFEW Created by TK Tobrucki Kacper Due date Assignee Workflo…" at bounding box center [1440, 132] width 242 height 157
click at [1395, 97] on input "text" at bounding box center [1473, 99] width 177 height 13
drag, startPoint x: 1461, startPoint y: 211, endPoint x: 1437, endPoint y: 171, distance: 46.6
click at [1460, 211] on span "30" at bounding box center [1460, 210] width 7 height 8
type input "30/09/2025"
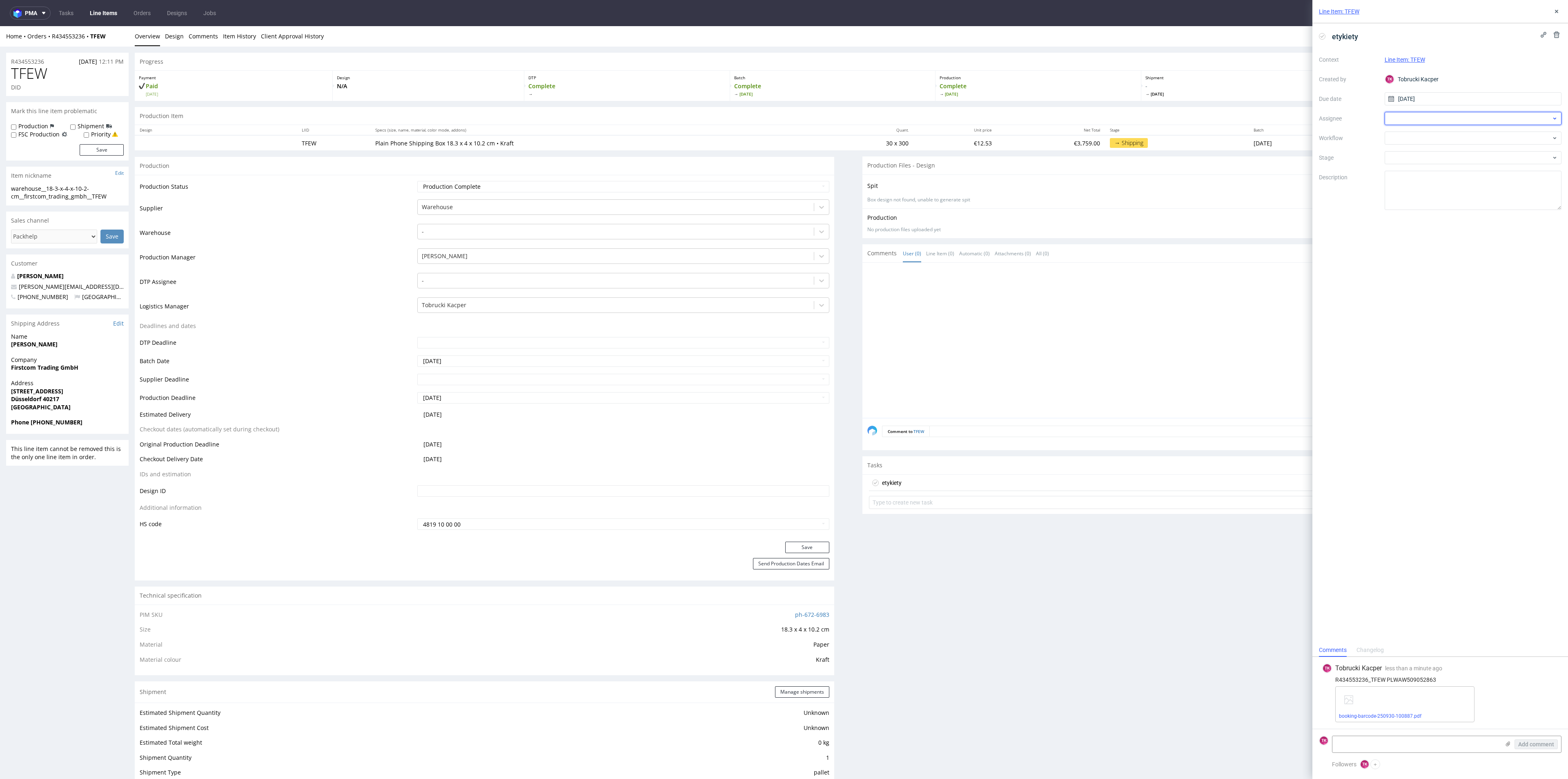
click at [1410, 119] on div at bounding box center [1473, 118] width 177 height 13
type input "fe"
drag, startPoint x: 1419, startPoint y: 144, endPoint x: 1418, endPoint y: 136, distance: 8.1
click at [1419, 143] on div "MF Michał Fedorowicz" at bounding box center [1473, 136] width 177 height 19
click at [1417, 133] on span "Michał Fedorowicz" at bounding box center [1424, 136] width 44 height 8
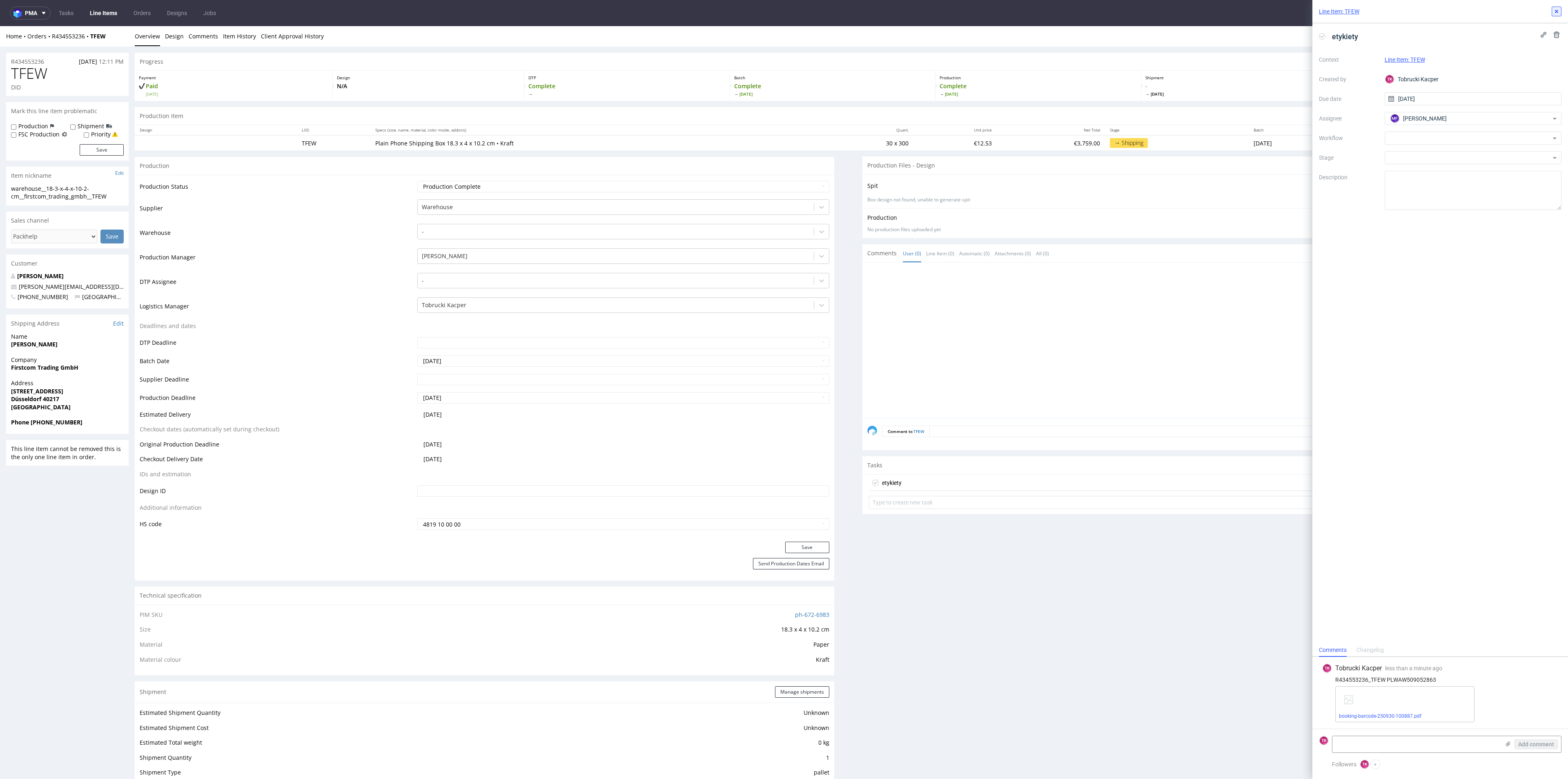
click at [1559, 11] on icon at bounding box center [1556, 11] width 7 height 7
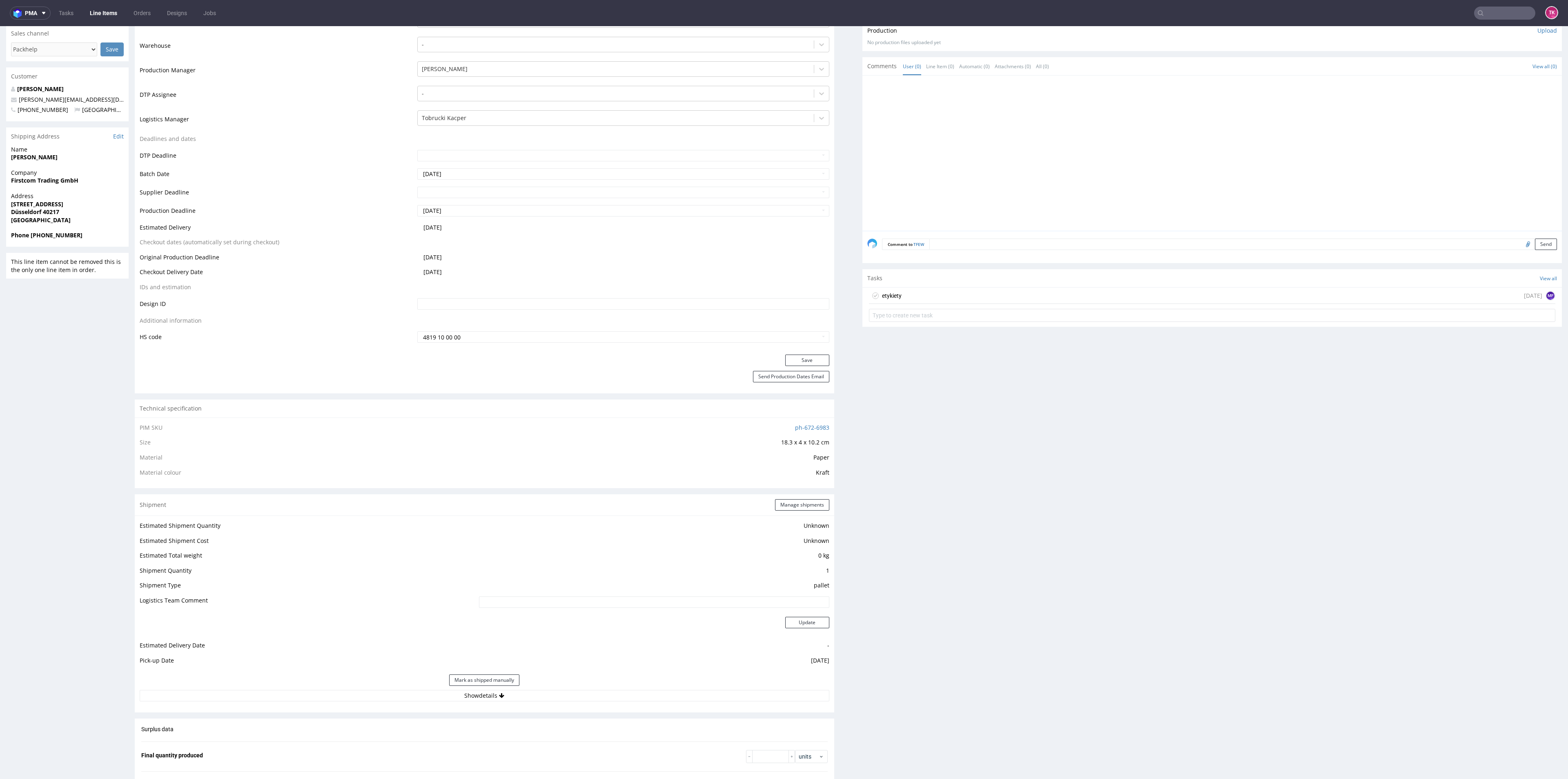
scroll to position [306, 0]
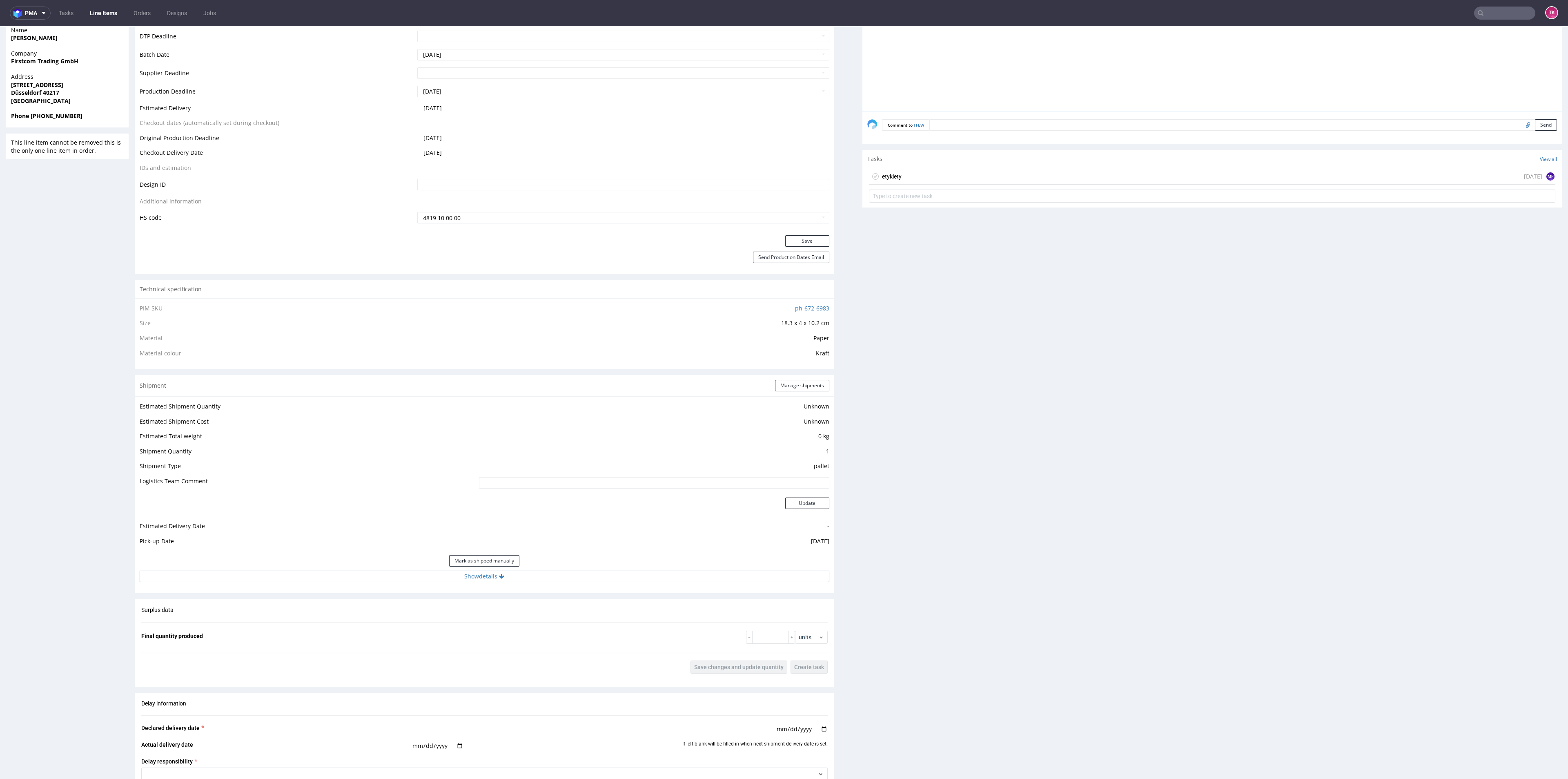
click at [506, 577] on button "Show details" at bounding box center [484, 576] width 690 height 12
click at [466, 631] on input at bounding box center [584, 629] width 491 height 12
paste input "PLWAW509052863"
type input "PLWAW509052863"
click at [807, 666] on div "Tracking number and site are visible in emails and text messages sent to custom…" at bounding box center [584, 674] width 491 height 29
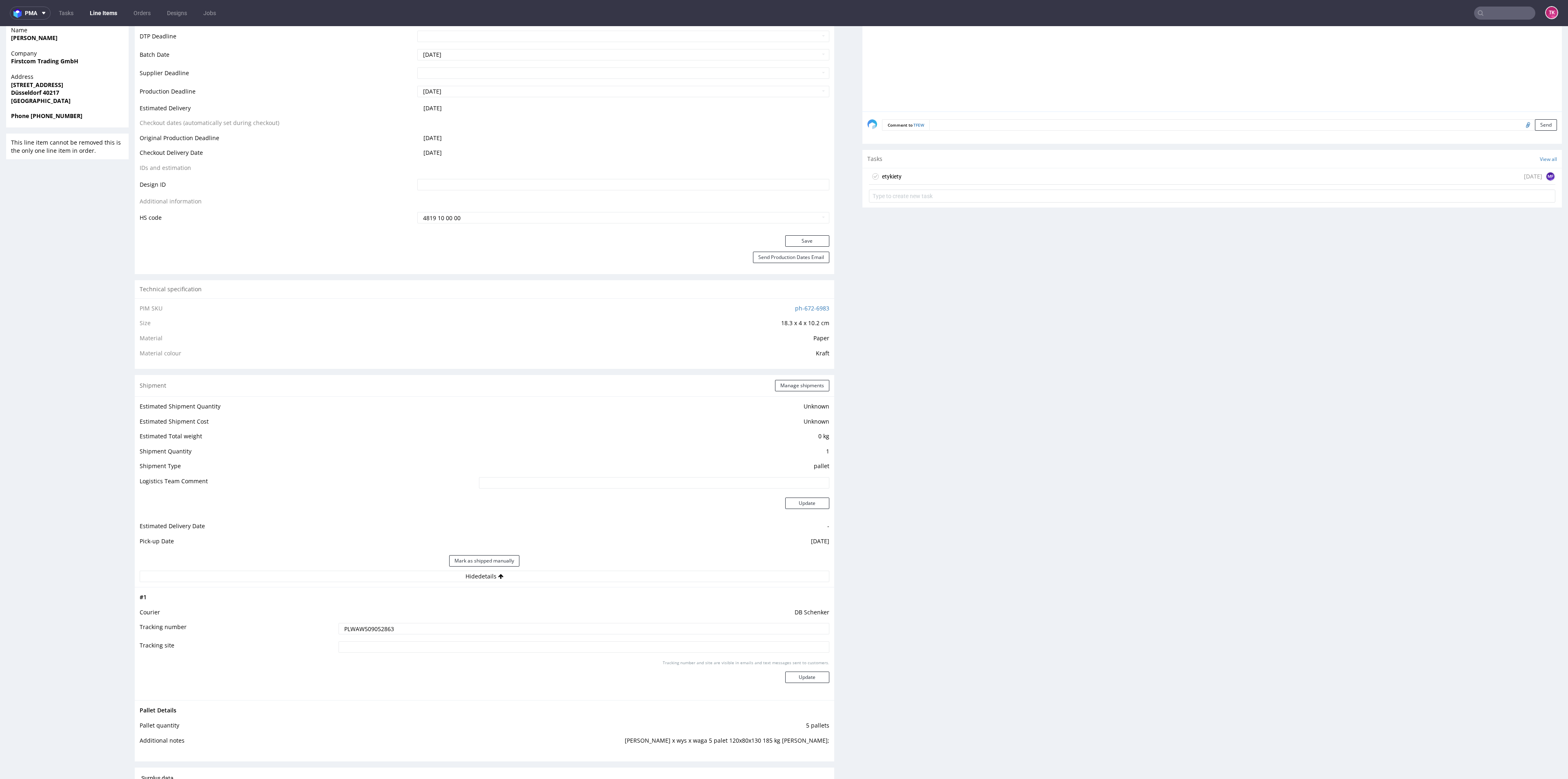
click at [807, 671] on div "Tracking number and site are visible in emails and text messages sent to custom…" at bounding box center [584, 674] width 491 height 29
click at [805, 679] on button "Update" at bounding box center [807, 677] width 44 height 12
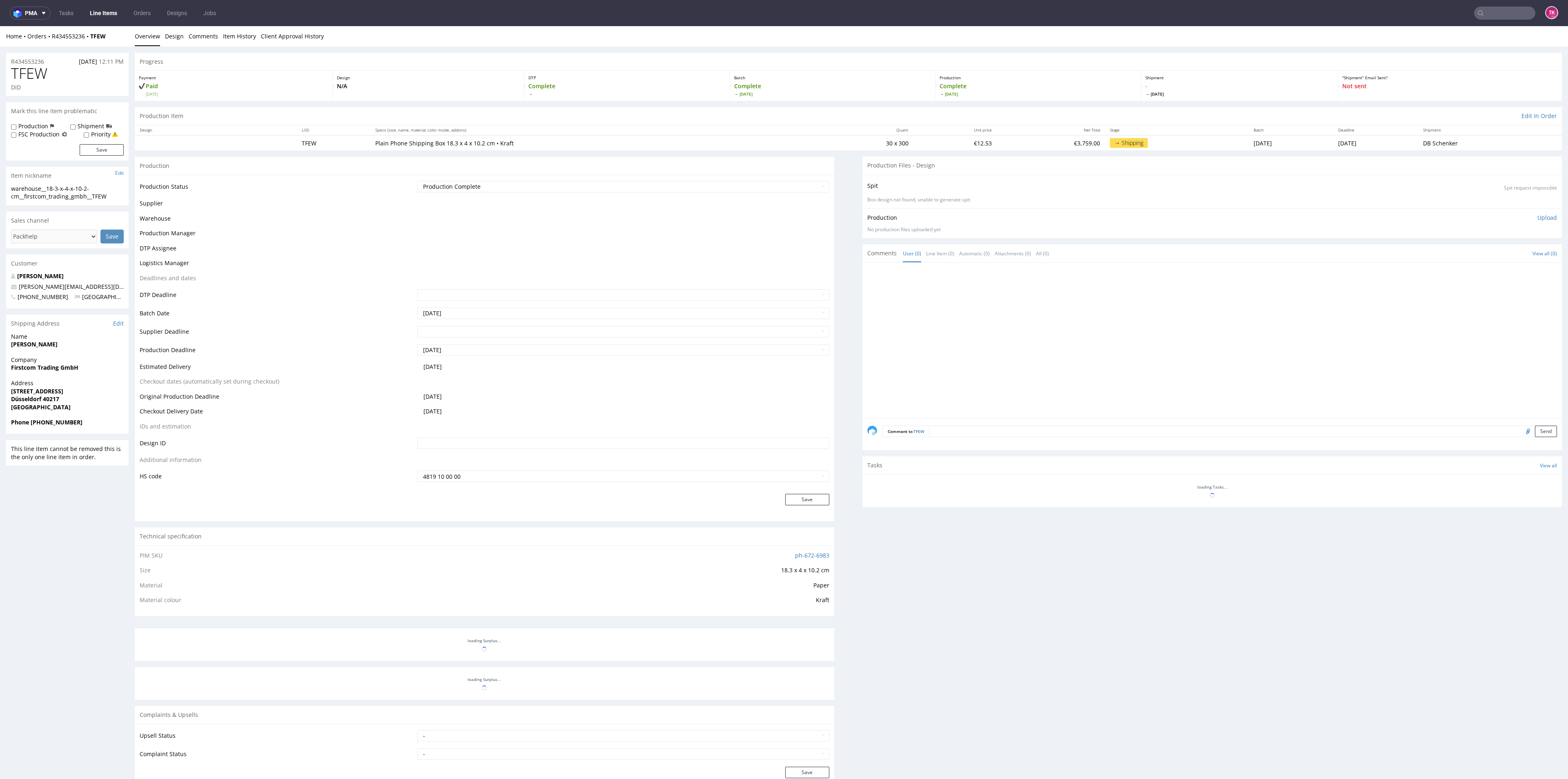
click at [91, 12] on link "Line Items" at bounding box center [103, 13] width 37 height 13
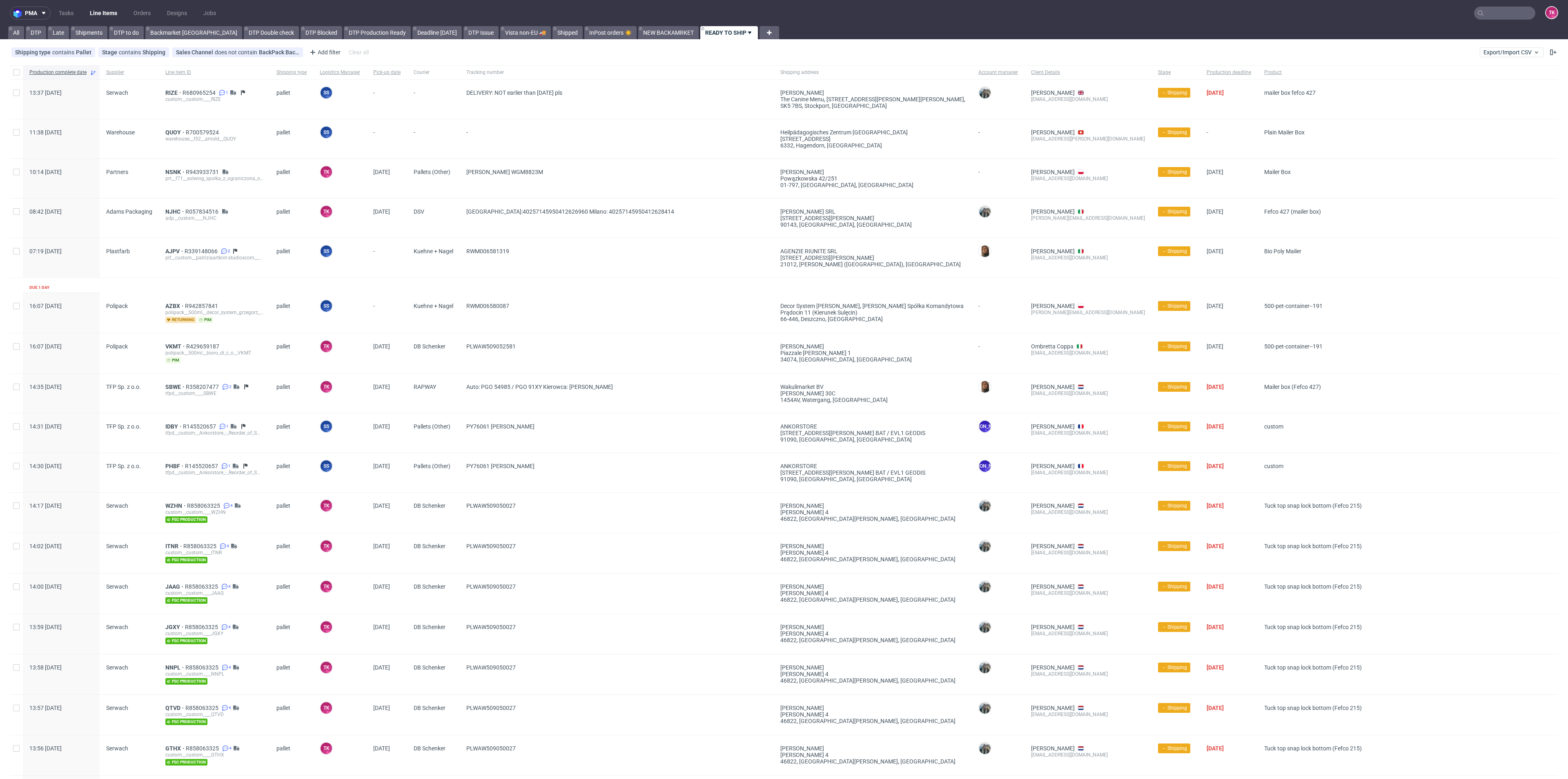
click at [111, 12] on link "Line Items" at bounding box center [103, 13] width 37 height 13
click at [111, 18] on link "Line Items" at bounding box center [103, 13] width 37 height 13
click at [109, 7] on link "Line Items" at bounding box center [103, 13] width 37 height 13
click at [170, 86] on div "RIZE R680965254 1 custom__custom____RIZE" at bounding box center [214, 99] width 111 height 39
click at [170, 91] on span "RIZE" at bounding box center [174, 93] width 17 height 7
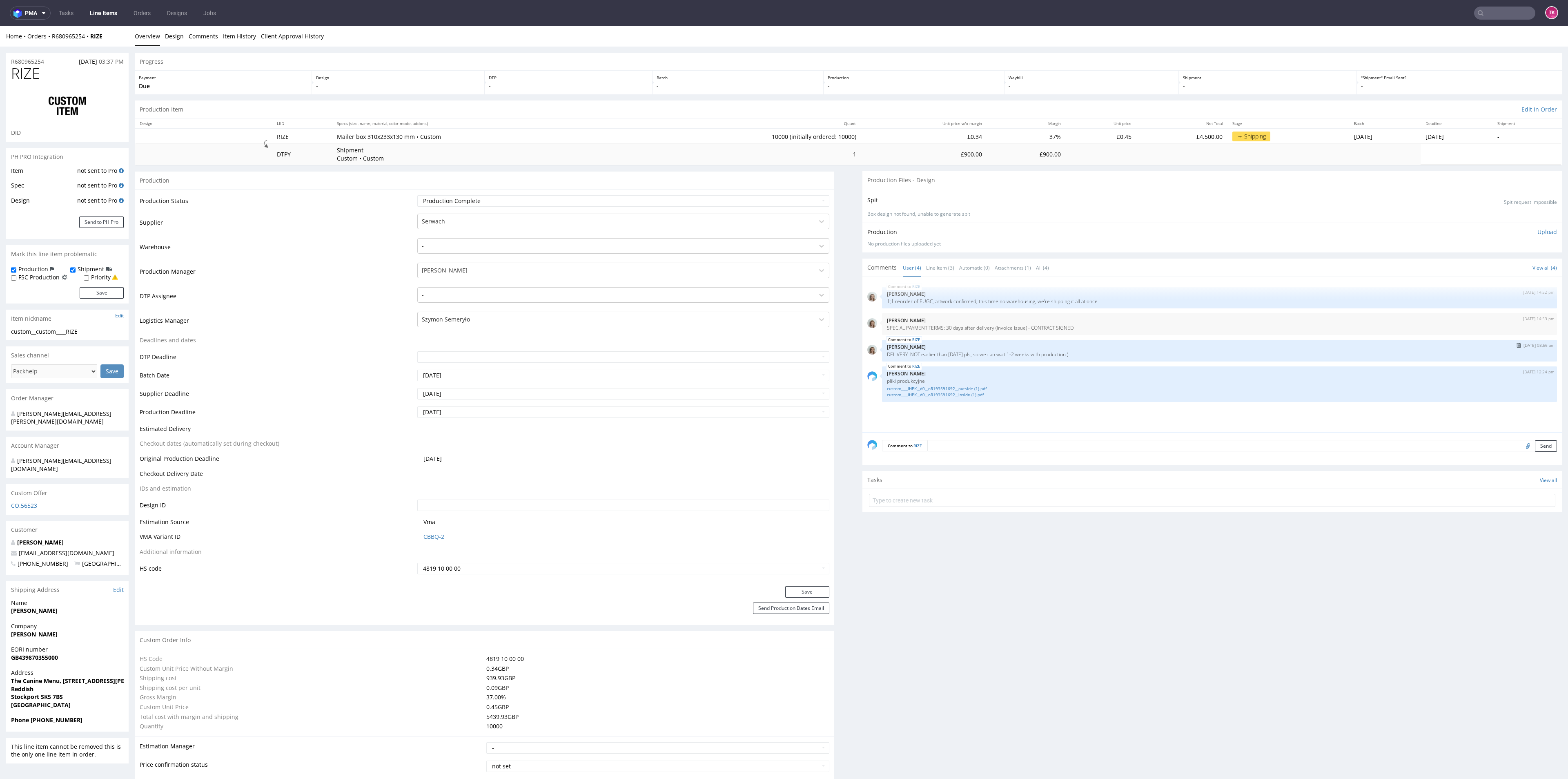
drag, startPoint x: 871, startPoint y: 353, endPoint x: 1089, endPoint y: 357, distance: 218.0
click at [1089, 357] on div "RIZE 4th Sep 25 | 08:56 am Monika Poźniak DELIVERY: NOT earlier than 15th Octob…" at bounding box center [1212, 351] width 690 height 22
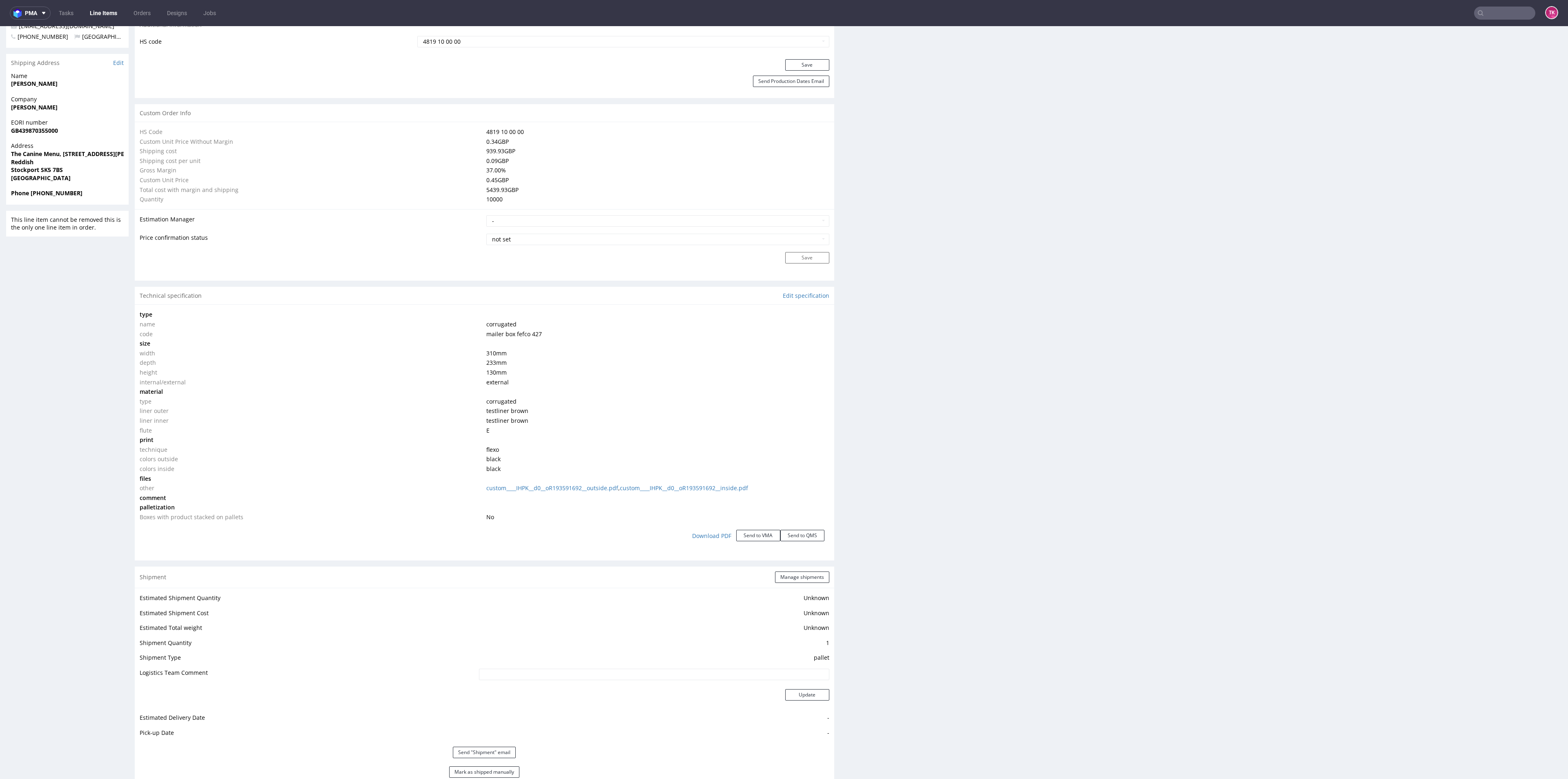
scroll to position [674, 0]
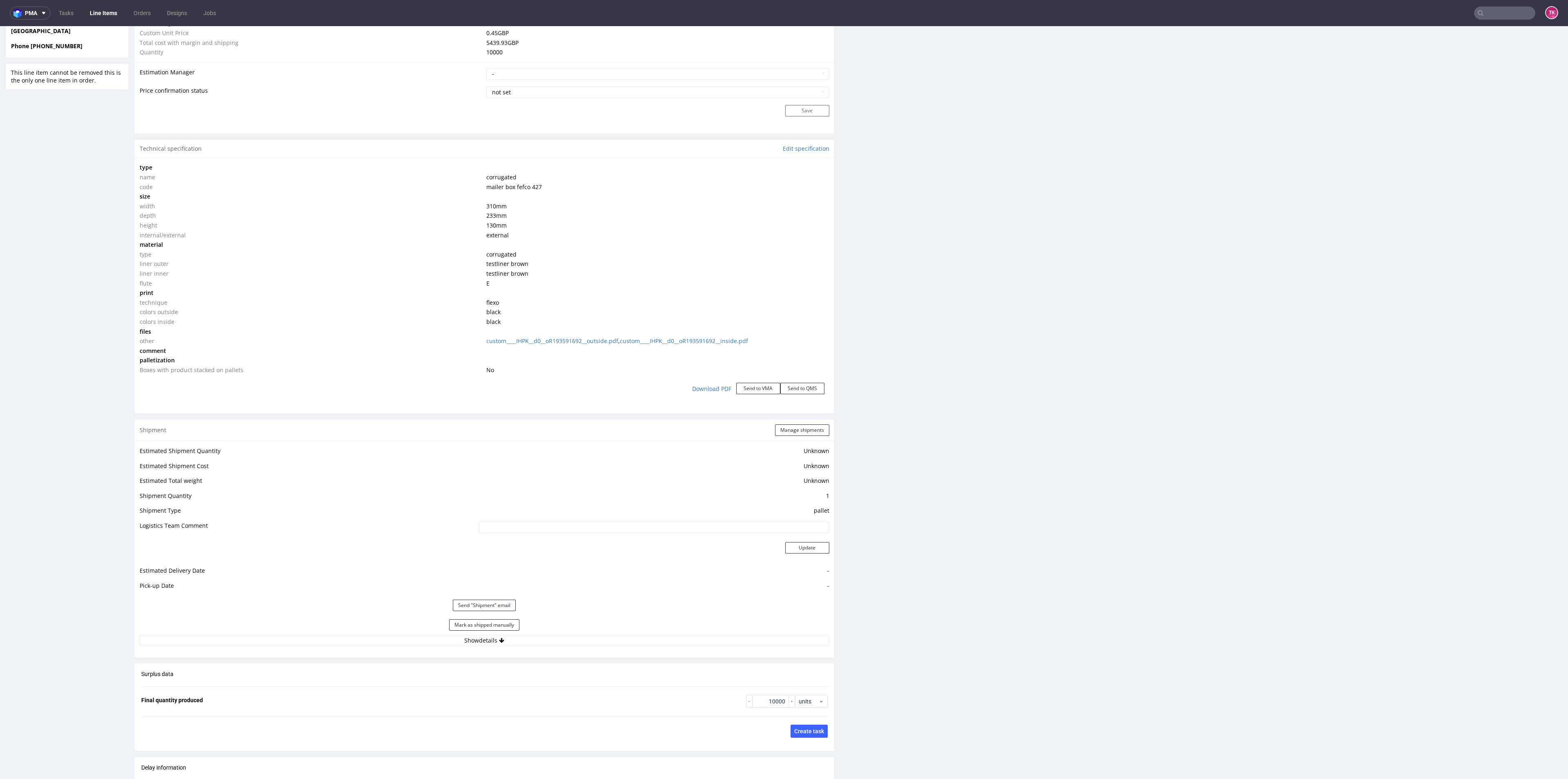
click at [533, 649] on div "Estimated Shipment Quantity Unknown Estimated Shipment Cost Unknown Estimated T…" at bounding box center [484, 546] width 699 height 210
click at [536, 644] on button "Show details" at bounding box center [484, 640] width 690 height 12
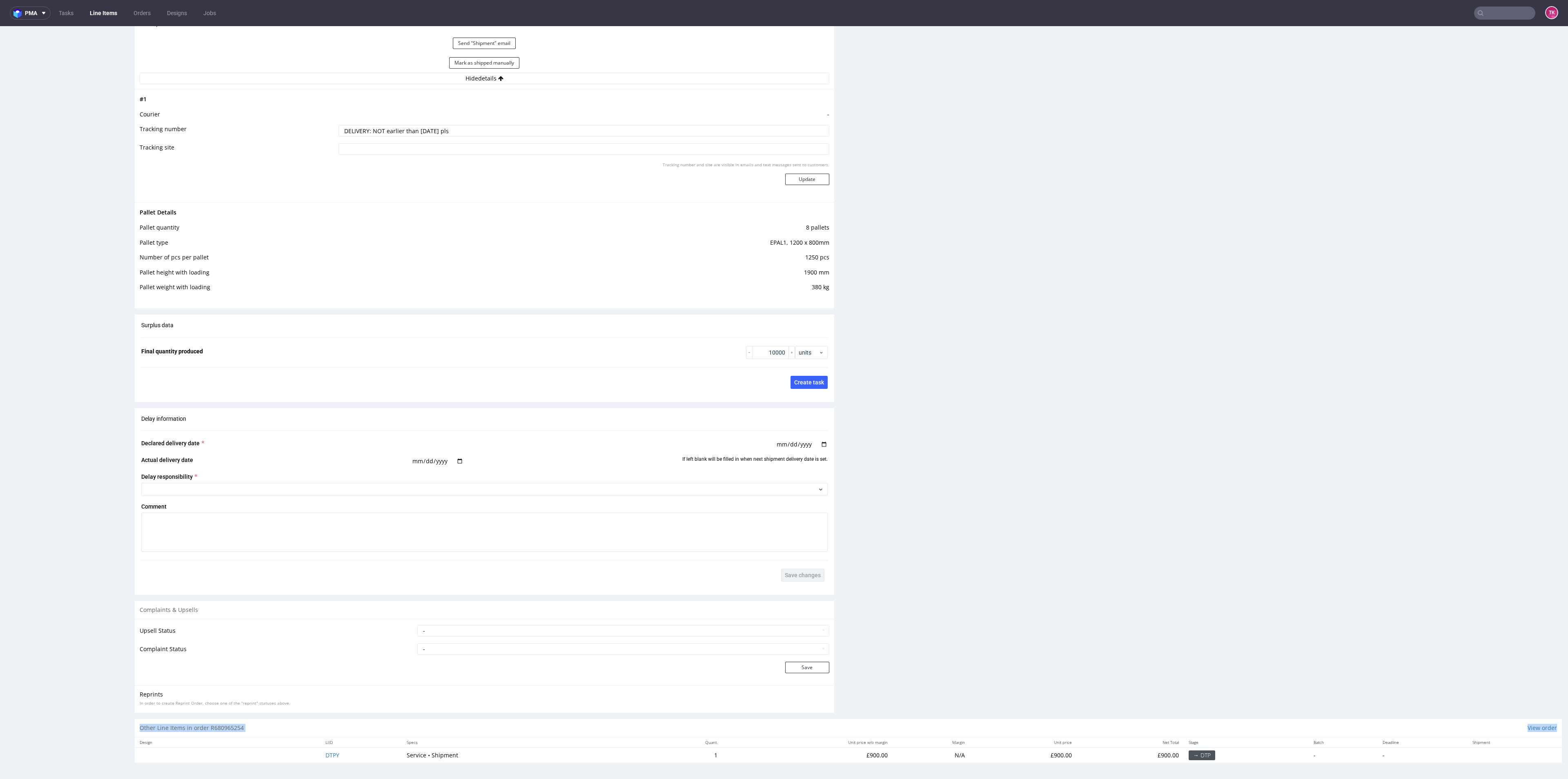
scroll to position [2, 0]
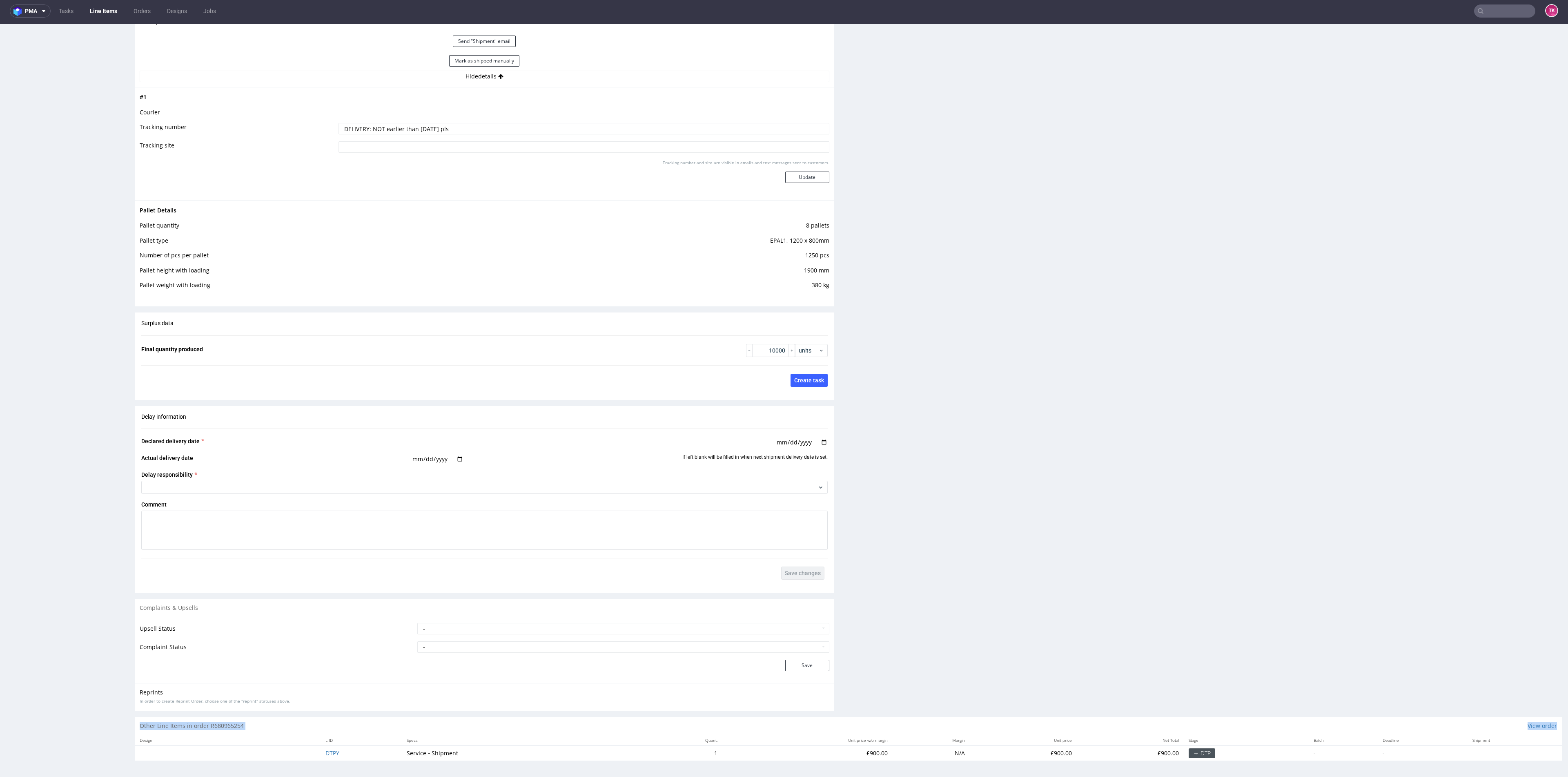
drag, startPoint x: 1519, startPoint y: 773, endPoint x: 1090, endPoint y: 840, distance: 434.2
drag, startPoint x: 1528, startPoint y: 584, endPoint x: 1556, endPoint y: 563, distance: 35.0
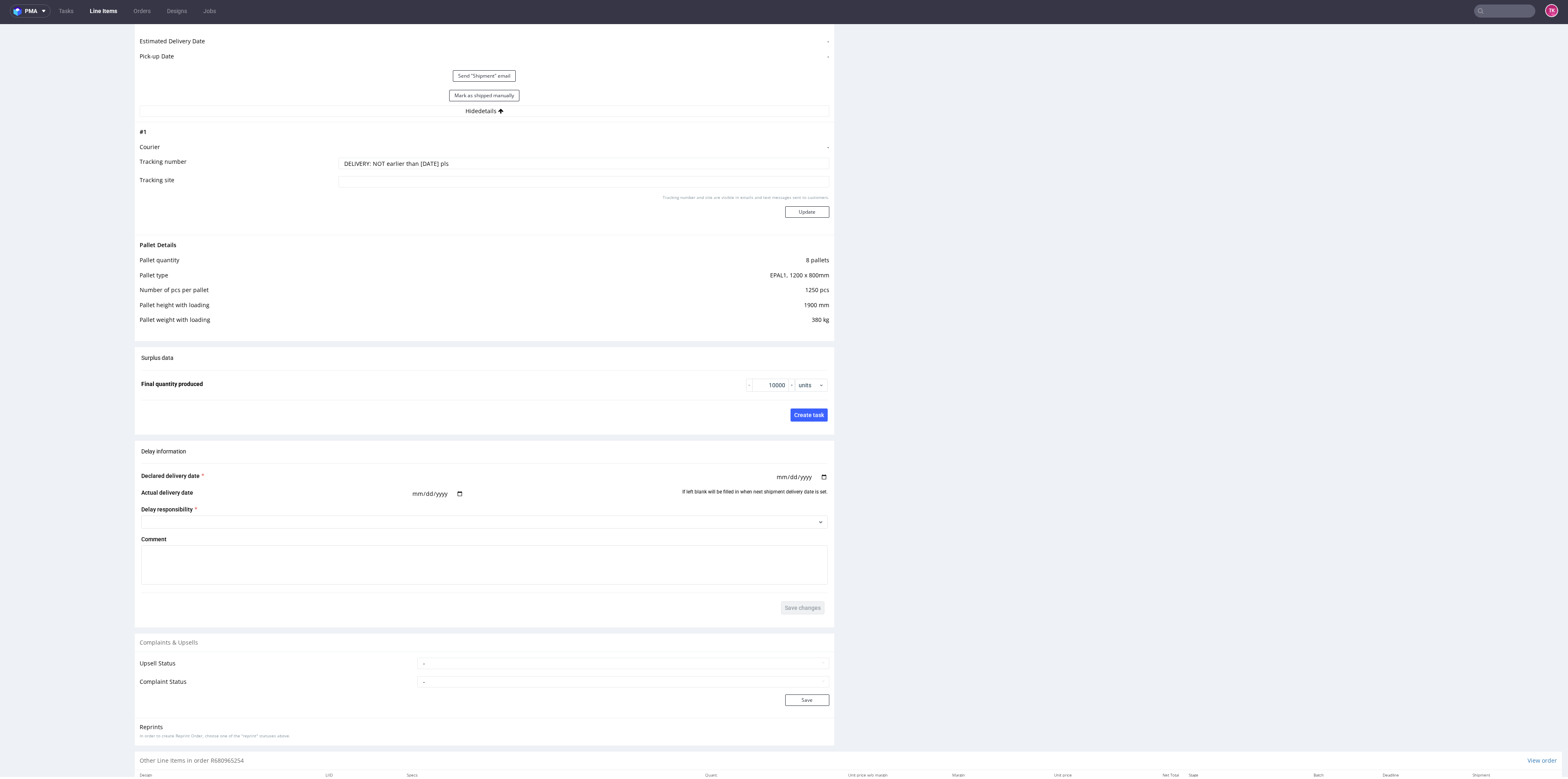
drag, startPoint x: 1549, startPoint y: 551, endPoint x: 1567, endPoint y: 163, distance: 388.4
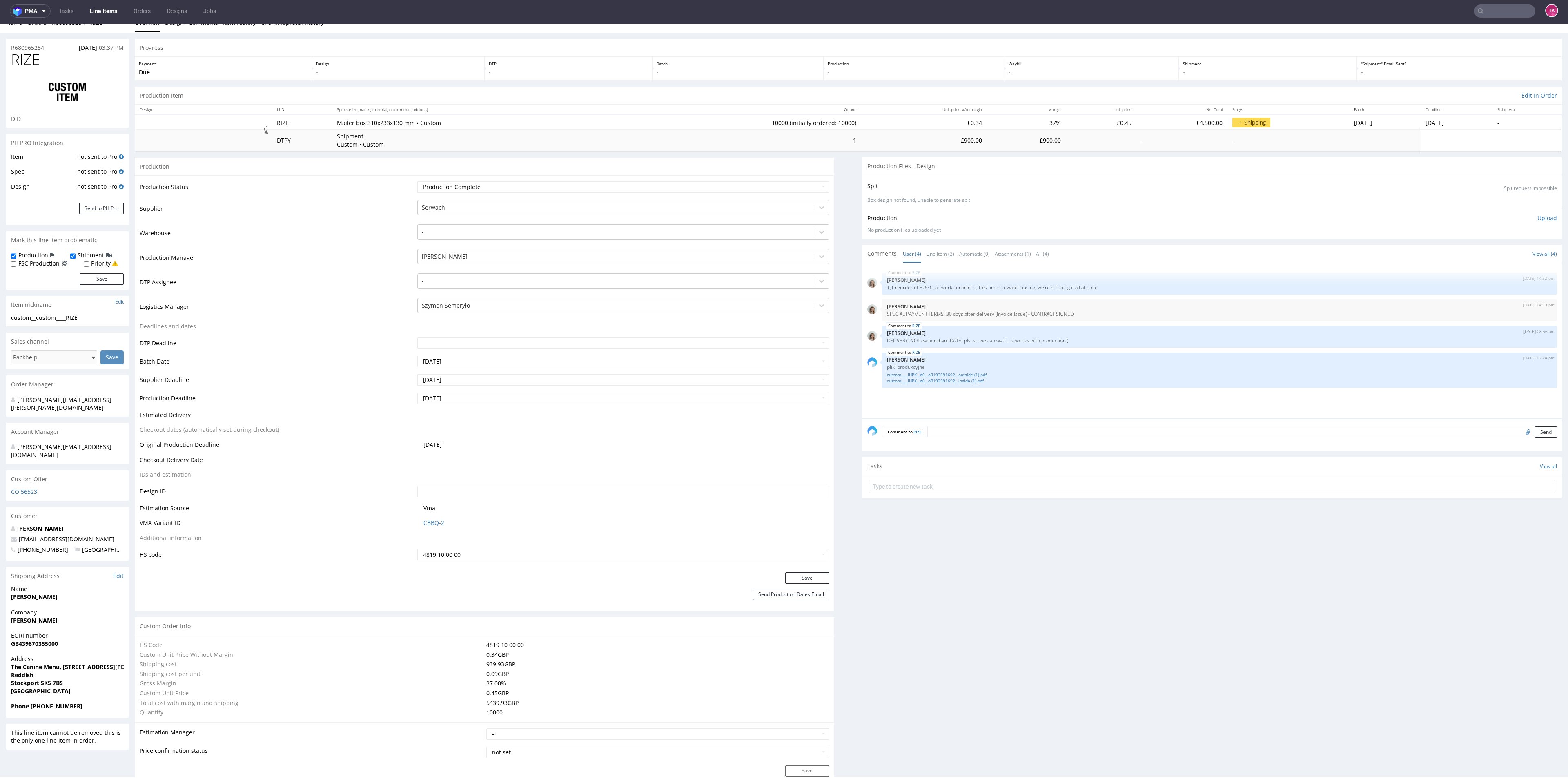
scroll to position [0, 0]
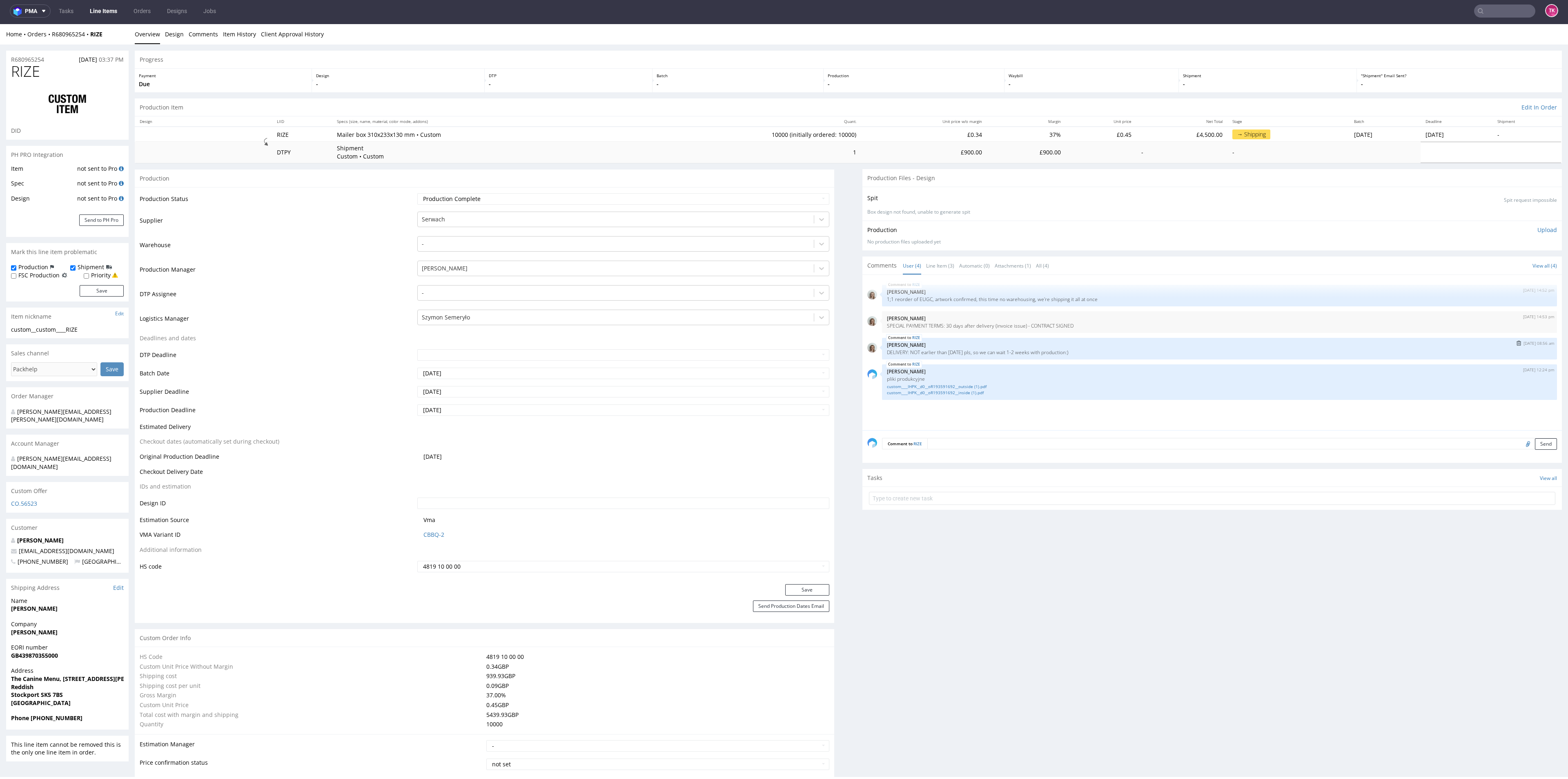
drag, startPoint x: 1080, startPoint y: 342, endPoint x: 1085, endPoint y: 351, distance: 10.3
click at [1085, 351] on div "RIZE 4th Sep 25 | 08:56 am Monika Poźniak DELIVERY: NOT earlier than 15th Octob…" at bounding box center [1219, 349] width 675 height 22
click at [1069, 323] on p "SPECIAL PAYMENT TERMS: 30 days after delivery (invoice issue) - CONTRACT SIGNED" at bounding box center [1219, 326] width 665 height 6
drag, startPoint x: 1069, startPoint y: 323, endPoint x: 881, endPoint y: 329, distance: 188.1
click at [887, 329] on p "SPECIAL PAYMENT TERMS: 30 days after delivery (invoice issue) - CONTRACT SIGNED" at bounding box center [1219, 326] width 665 height 6
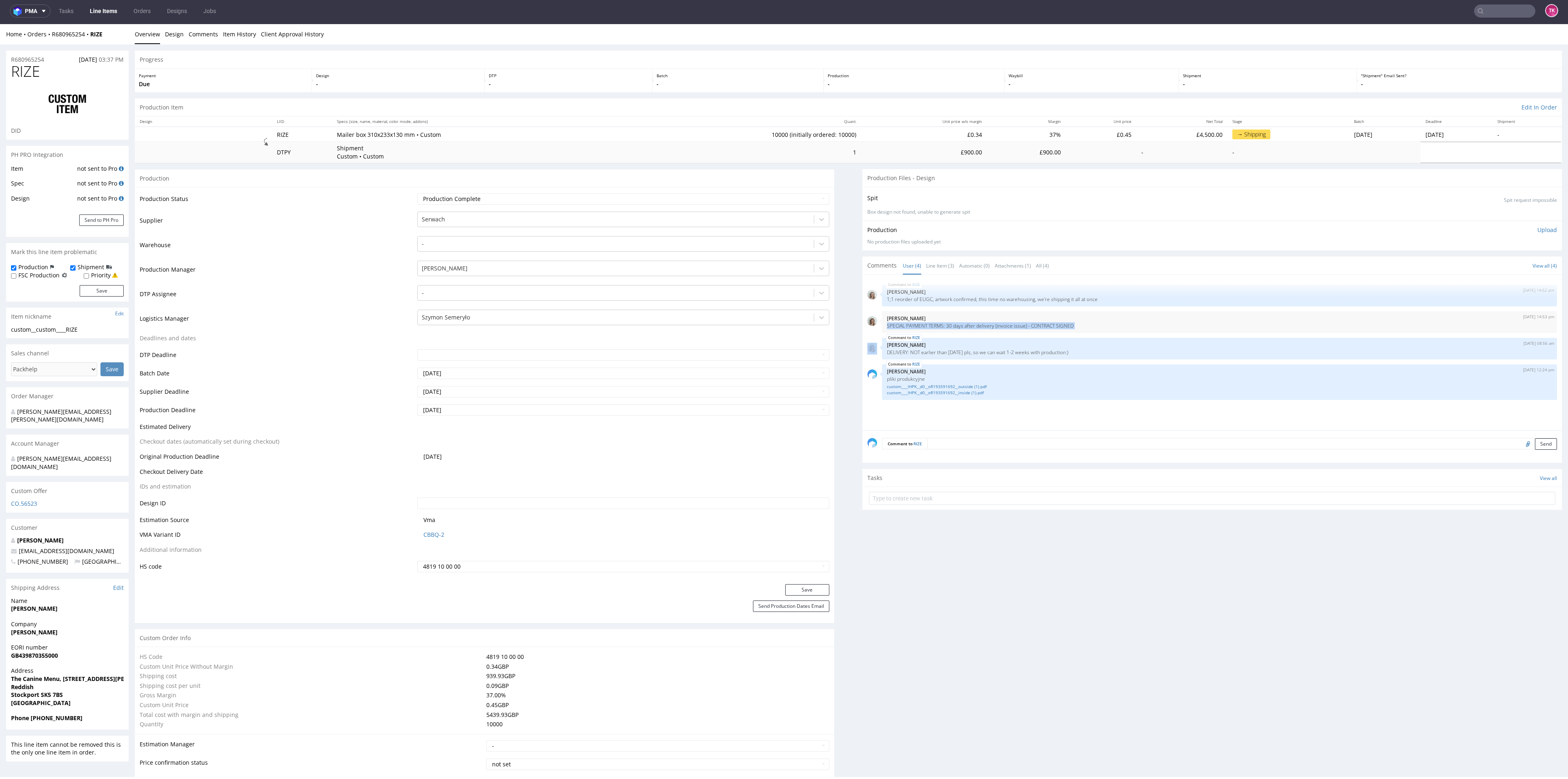
click at [100, 9] on link "Line Items" at bounding box center [103, 10] width 37 height 13
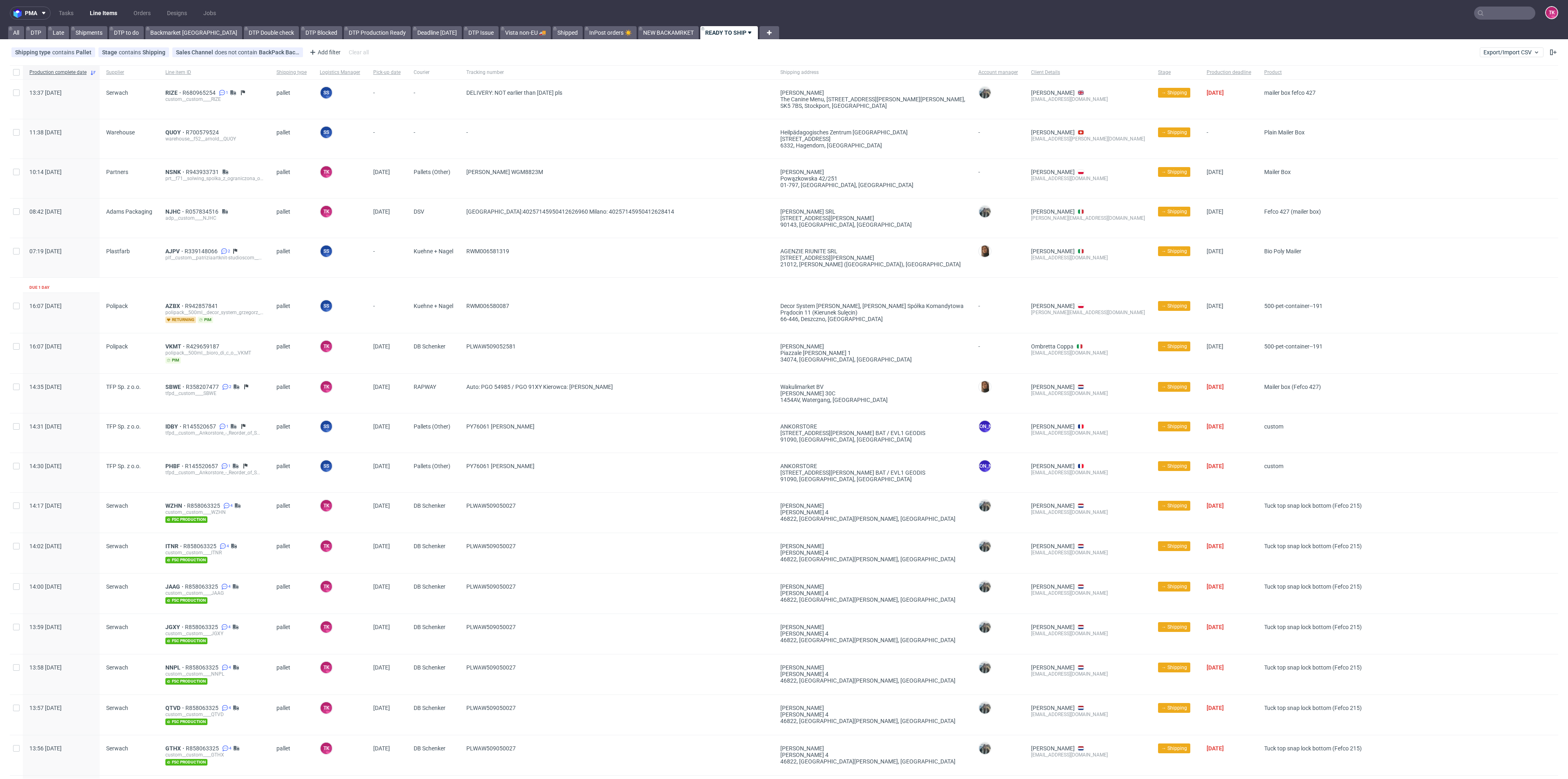
drag, startPoint x: 1517, startPoint y: 19, endPoint x: 1508, endPoint y: 14, distance: 10.3
click at [1517, 17] on input "text" at bounding box center [1505, 13] width 61 height 13
paste input "JRDB"
type input "JRDB"
click at [1449, 33] on div "tfpd__custom____ JRDB" at bounding box center [1474, 33] width 50 height 7
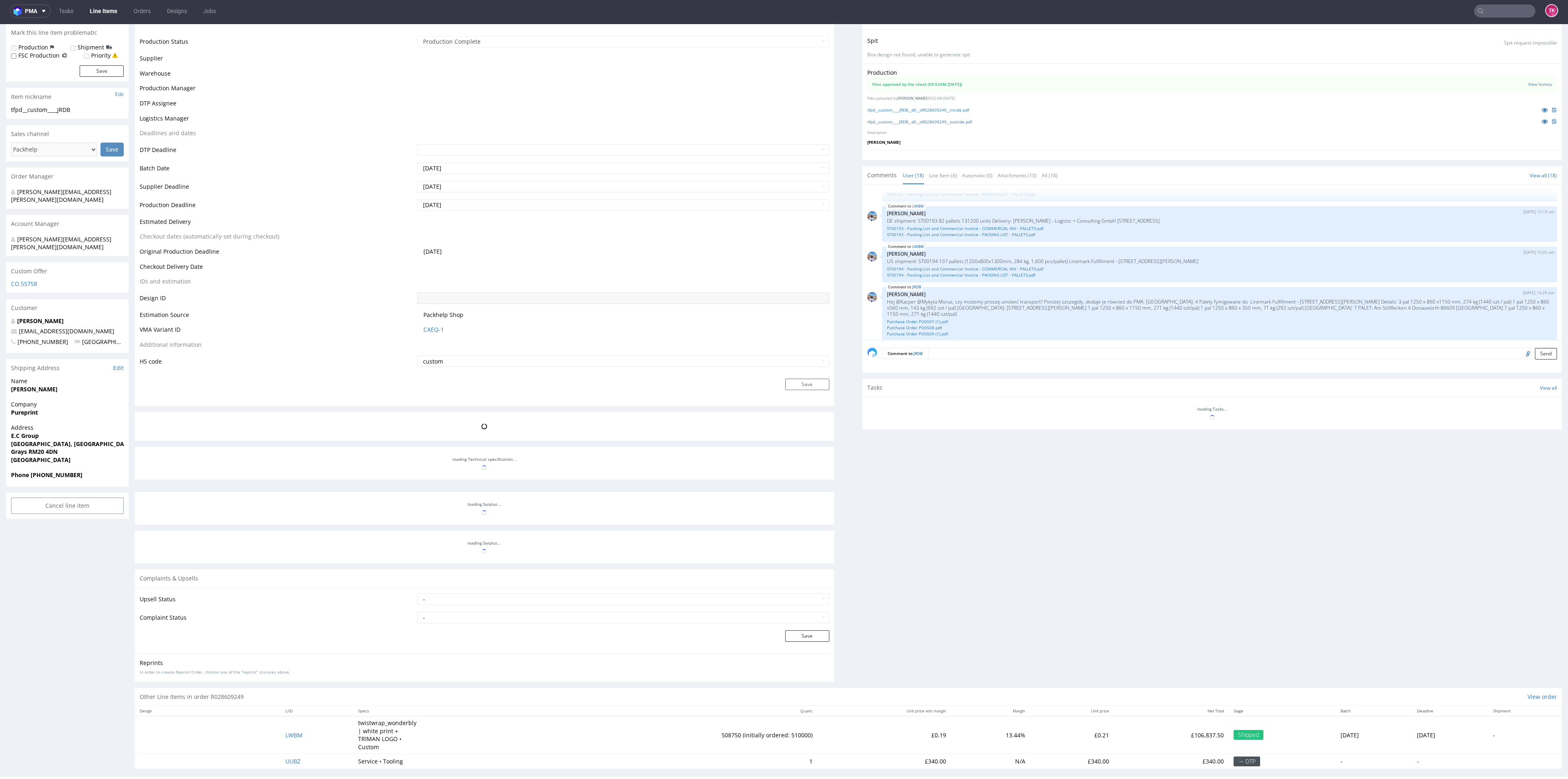
scroll to position [129, 0]
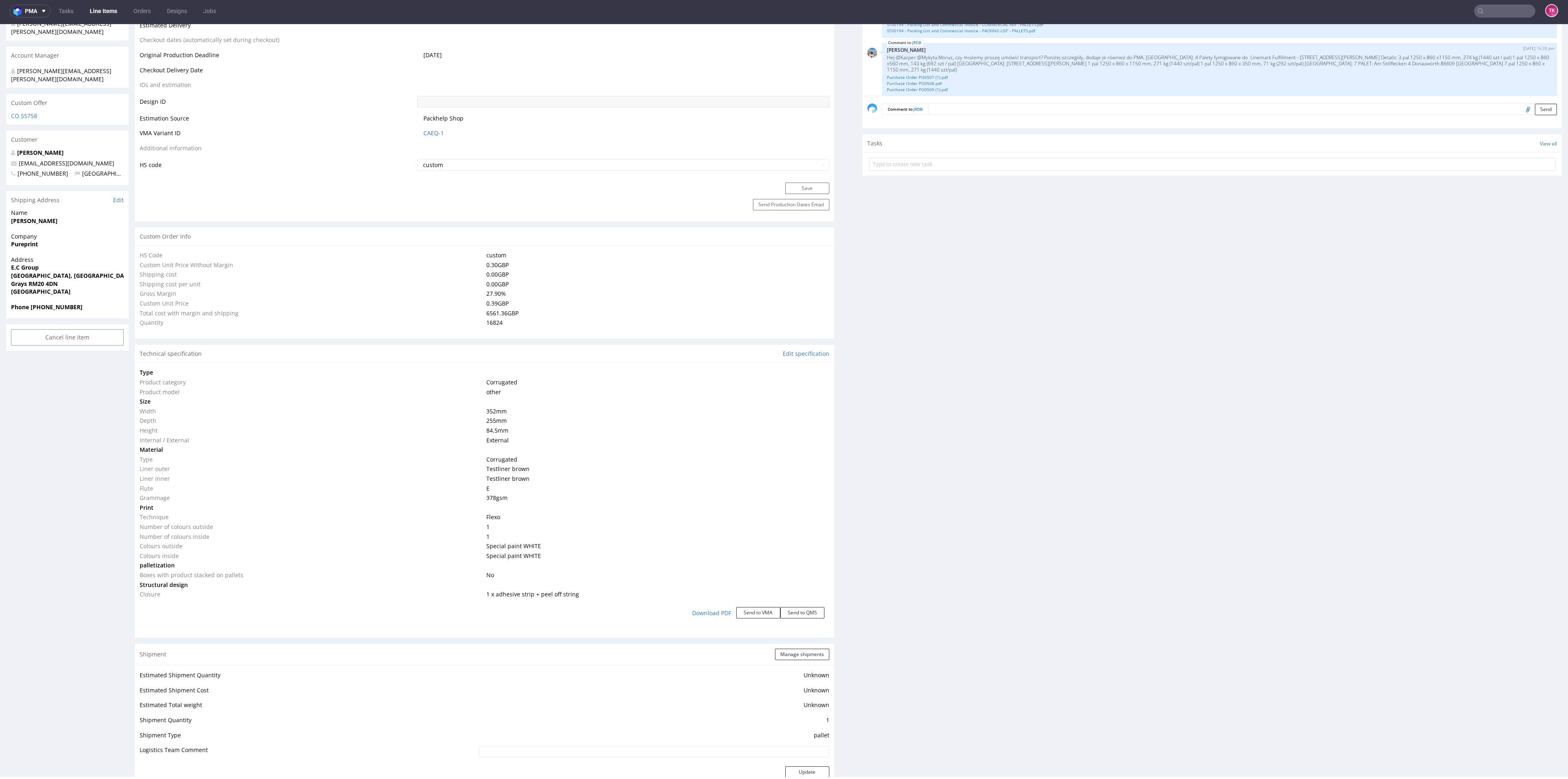
type input "16824"
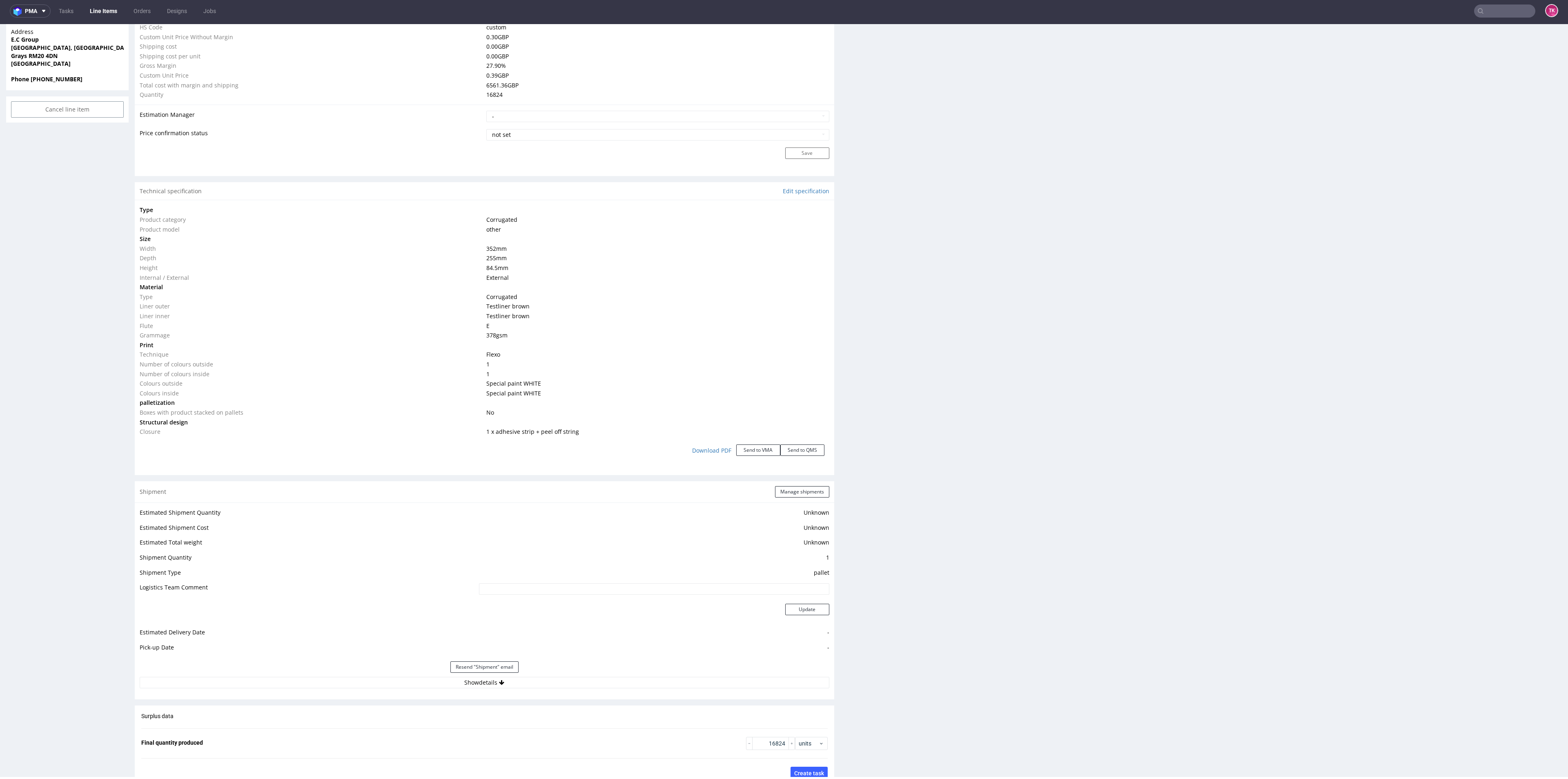
scroll to position [691, 0]
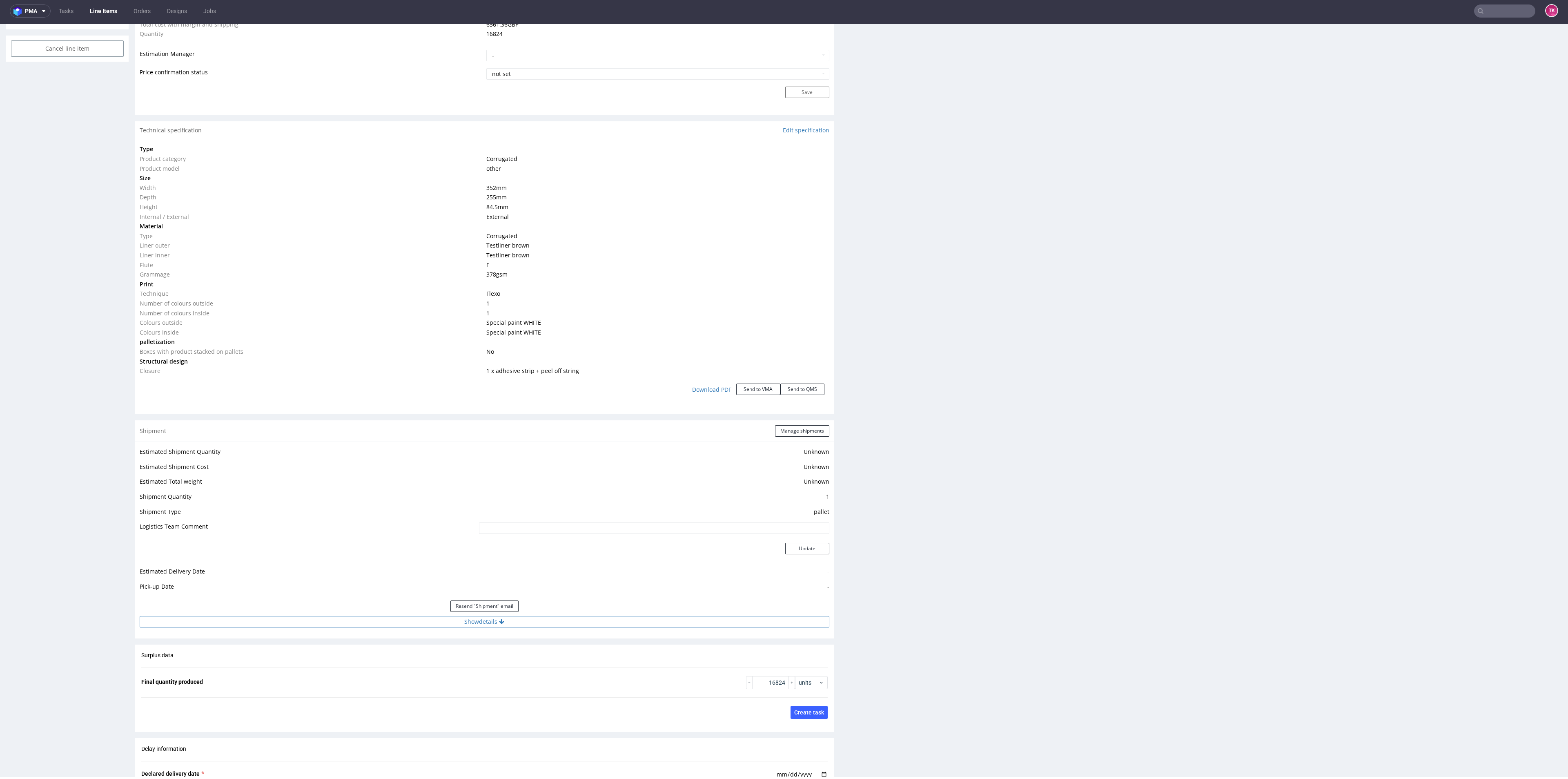
click at [365, 616] on button "Show details" at bounding box center [484, 622] width 690 height 12
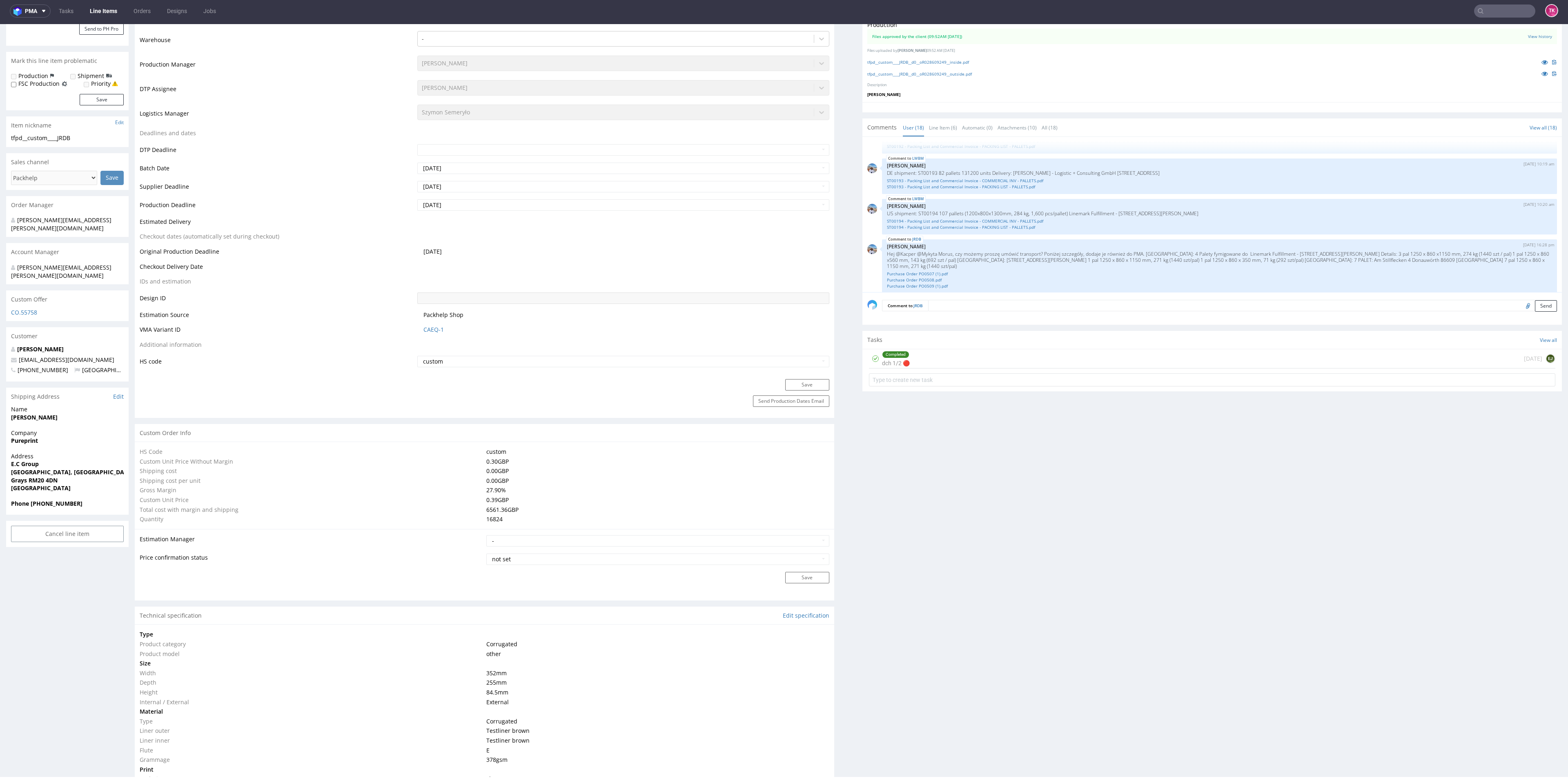
scroll to position [77, 0]
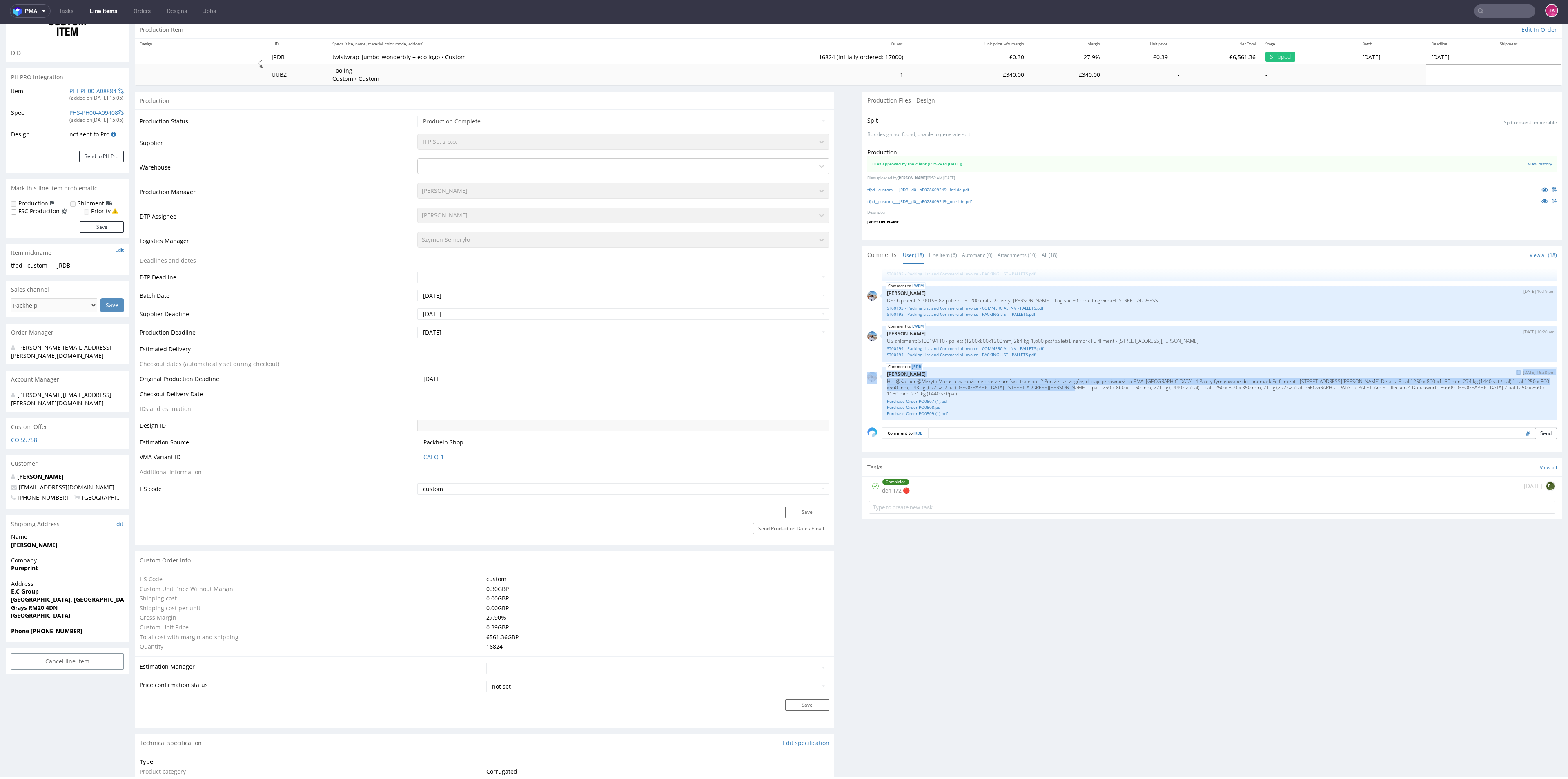
drag, startPoint x: 1046, startPoint y: 381, endPoint x: 865, endPoint y: 374, distance: 181.1
click at [867, 374] on div "JRDB 25th Aug 25 | 16:28 pm Marta Kozłowska Hej @Kacper @Mykyta Morus, czy może…" at bounding box center [1212, 393] width 690 height 54
drag, startPoint x: 1056, startPoint y: 390, endPoint x: 1042, endPoint y: 363, distance: 30.4
click at [1042, 367] on div "JRDB 25th Aug 25 | 16:28 pm Marta Kozłowska Hej @Kacper @Mykyta Morus, czy może…" at bounding box center [1219, 393] width 675 height 54
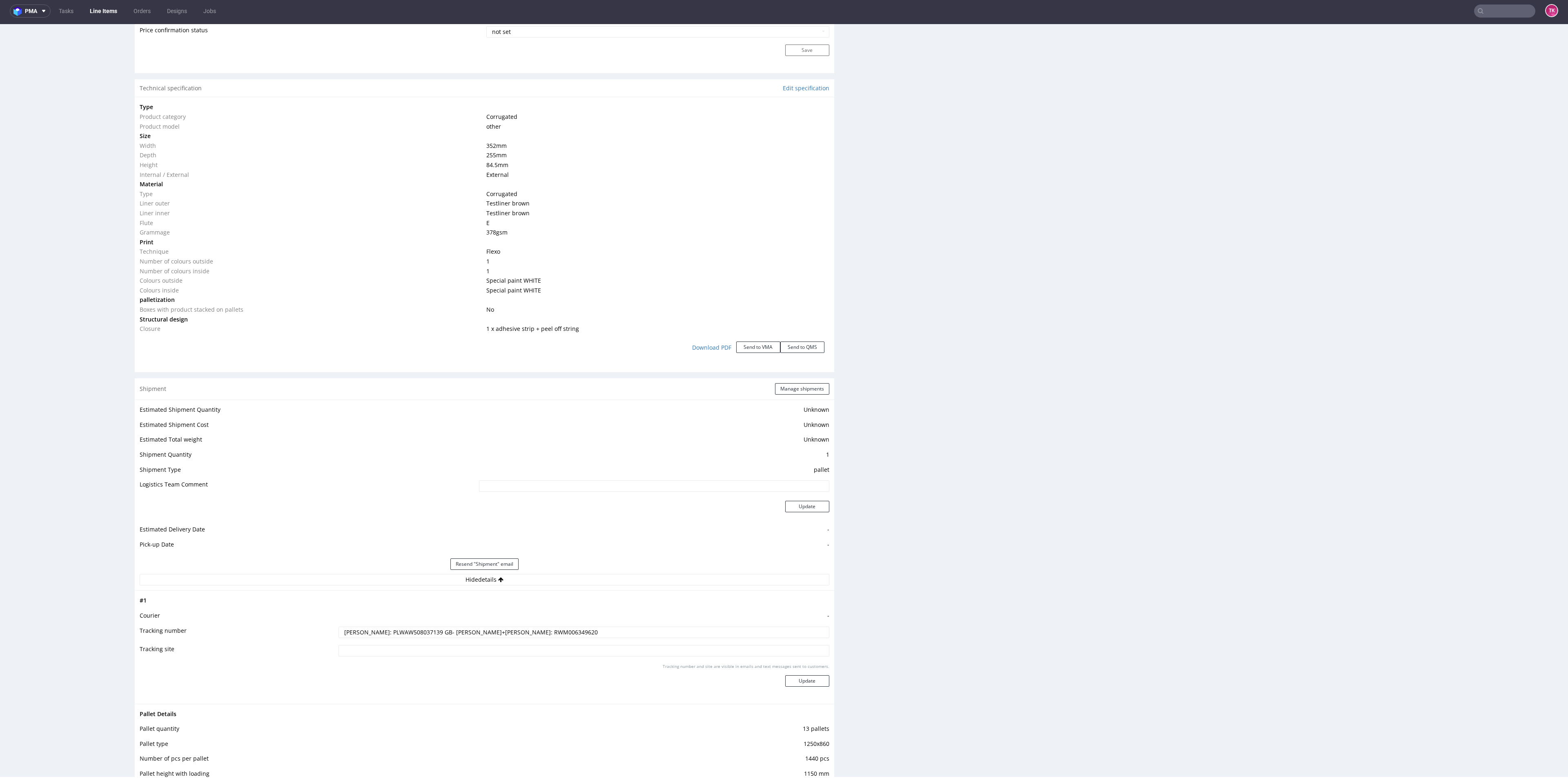
scroll to position [752, 0]
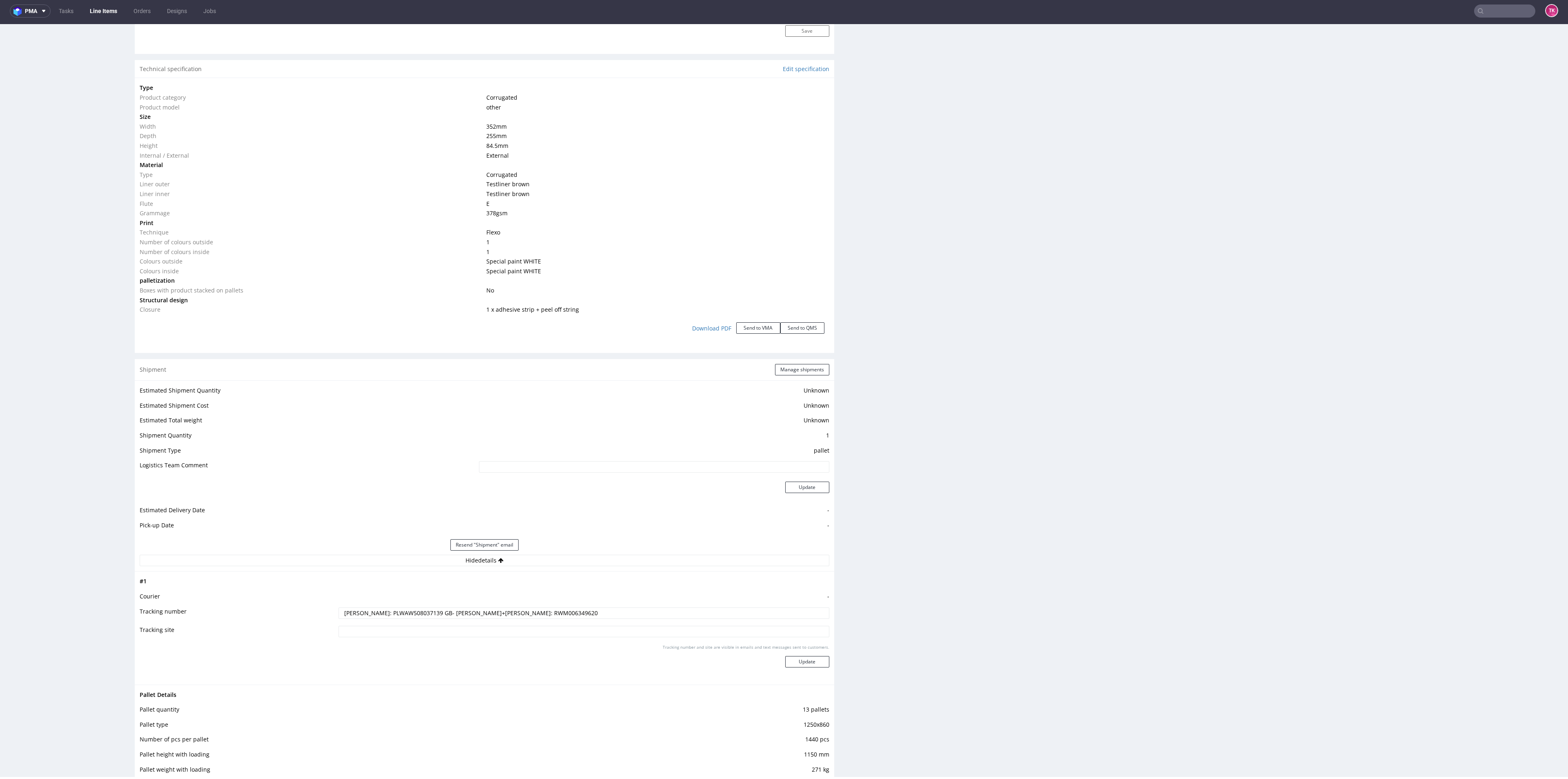
drag, startPoint x: 1496, startPoint y: 7, endPoint x: 1492, endPoint y: 13, distance: 7.2
click at [1494, 7] on input "text" at bounding box center [1505, 10] width 61 height 13
paste input "1Z5A15800491738824"
type input "1Z5A15800491738824"
click at [1446, 30] on div "KZPR" at bounding box center [1486, 31] width 147 height 15
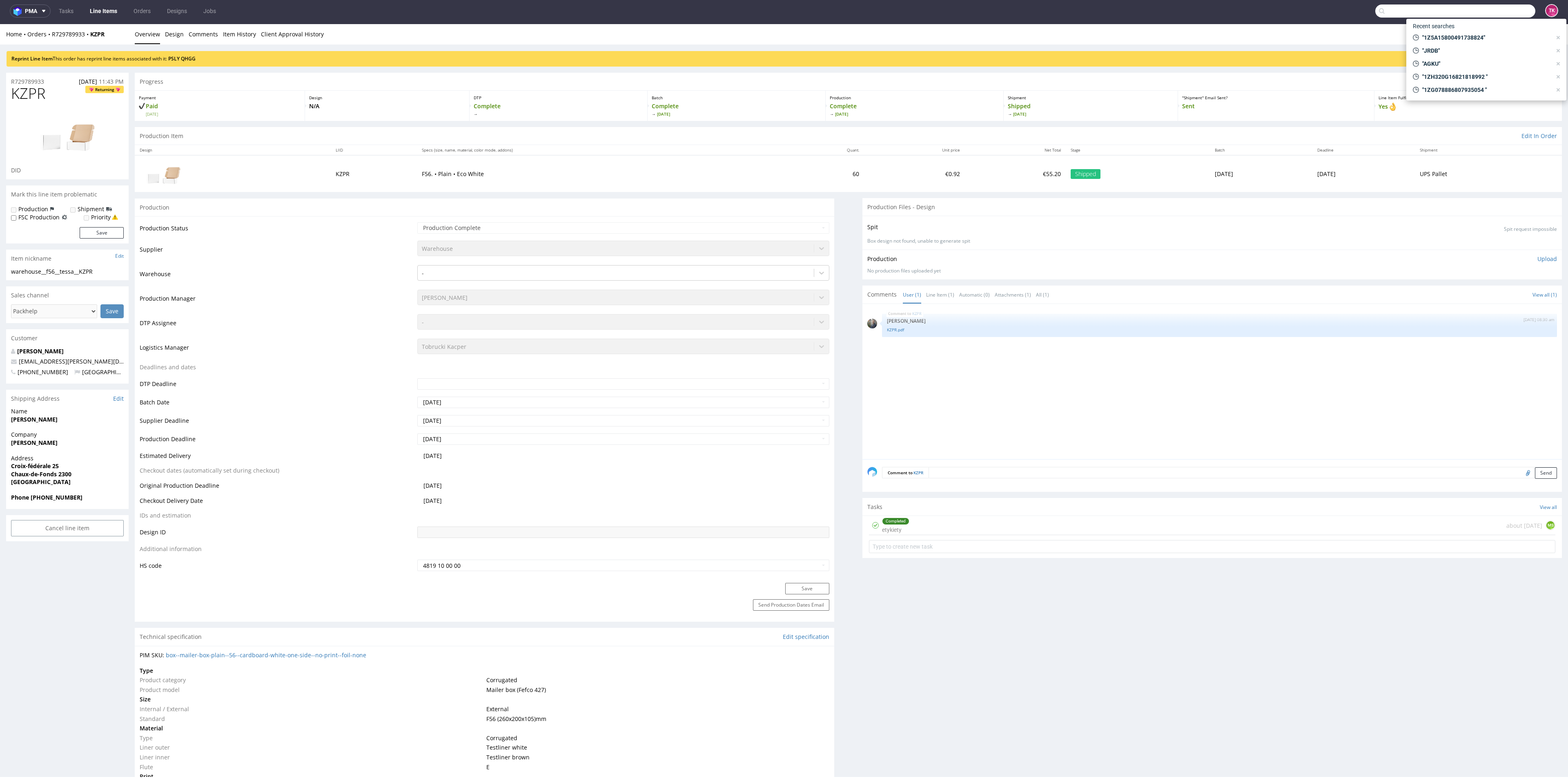
click at [1507, 16] on input "text" at bounding box center [1455, 10] width 160 height 13
paste input "TFBC"
type input "TFBC"
click at [1451, 37] on div "TFBC __5kg____ TFBC" at bounding box center [1486, 31] width 147 height 15
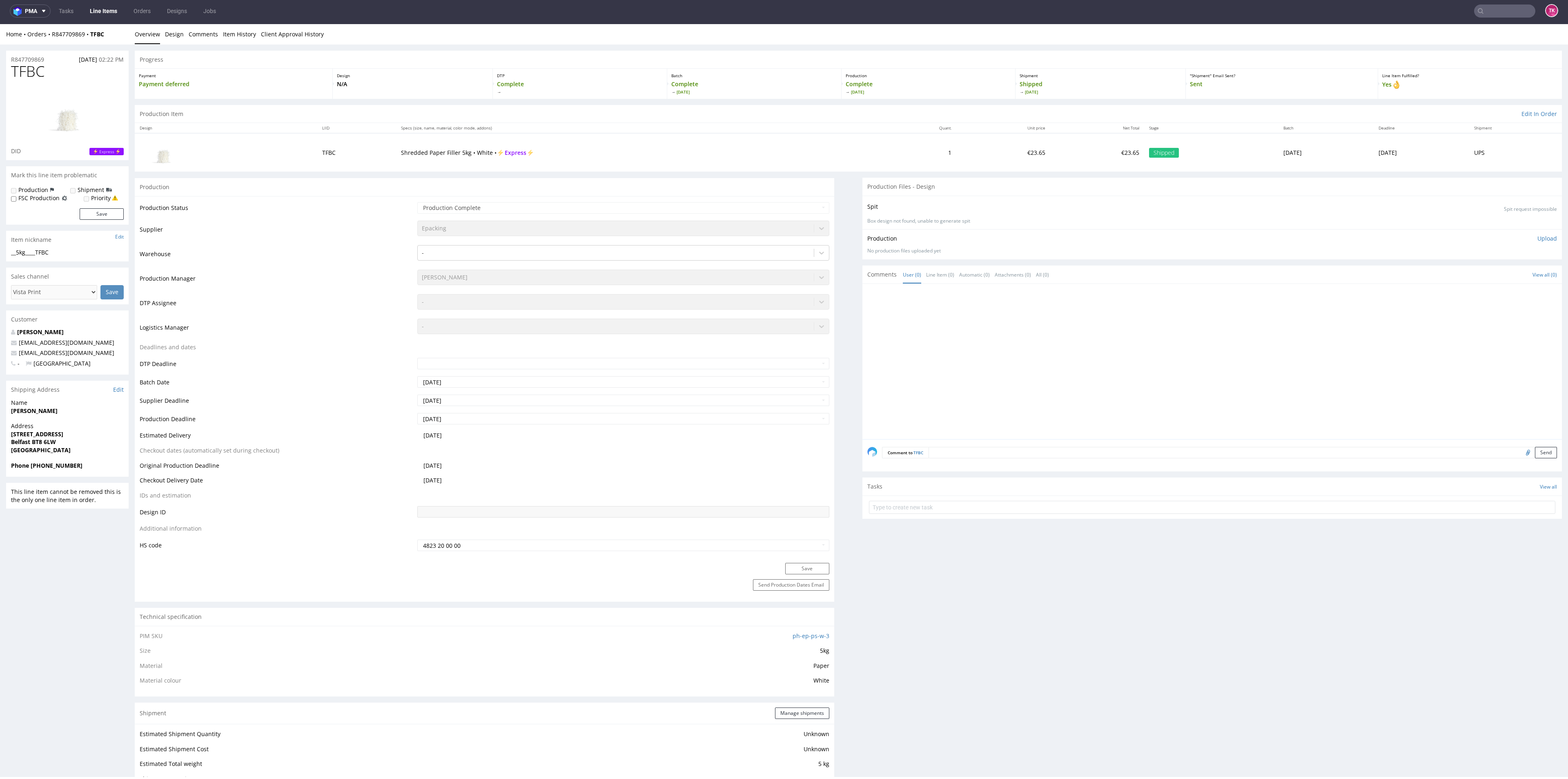
drag, startPoint x: 1511, startPoint y: 13, endPoint x: 1505, endPoint y: 12, distance: 6.1
click at [1507, 12] on input "text" at bounding box center [1505, 10] width 61 height 13
paste input "1Z5A15806899488238"
type input "1Z5A15806899488238"
click at [1451, 29] on div "PBSM" at bounding box center [1486, 31] width 147 height 15
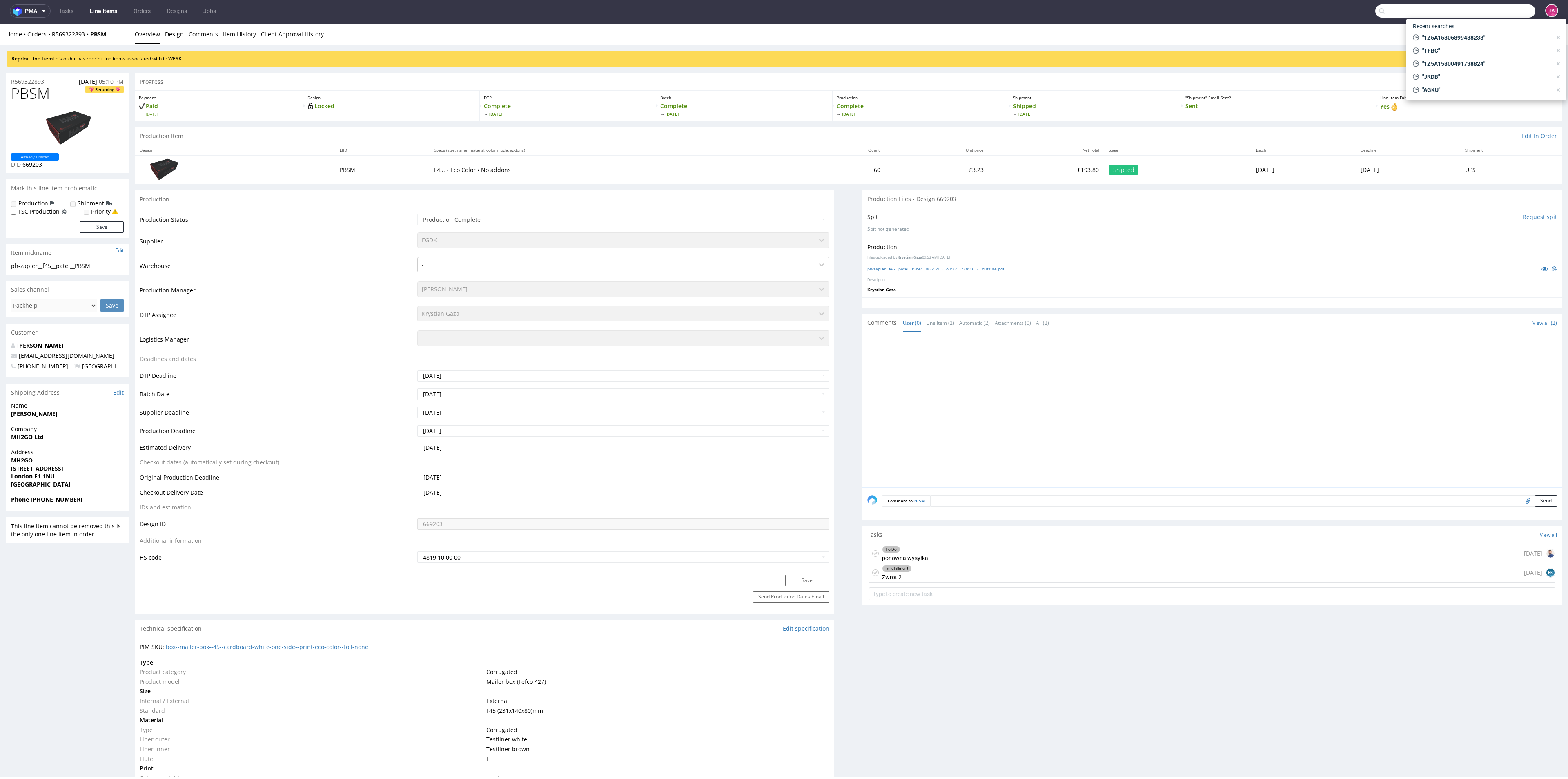
click at [1484, 15] on input "text" at bounding box center [1455, 10] width 160 height 13
paste input "VIWR"
type input "VIWR"
click at [1438, 38] on div "VIWR ind__custom____ VIWR" at bounding box center [1486, 32] width 153 height 19
click at [1437, 32] on span "VIWR" at bounding box center [1433, 31] width 14 height 7
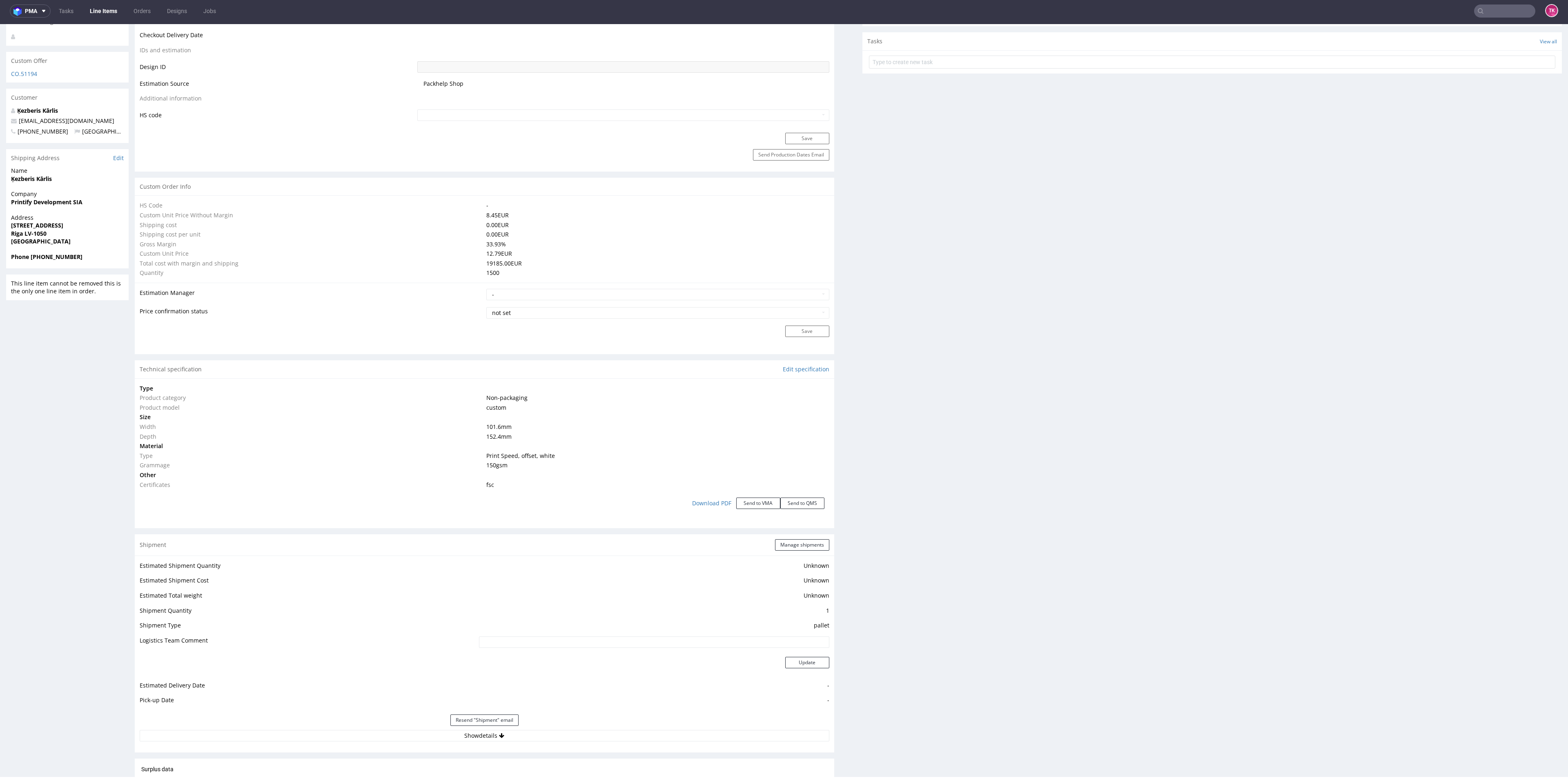
scroll to position [429, 0]
click at [578, 726] on button "Show details" at bounding box center [484, 728] width 690 height 12
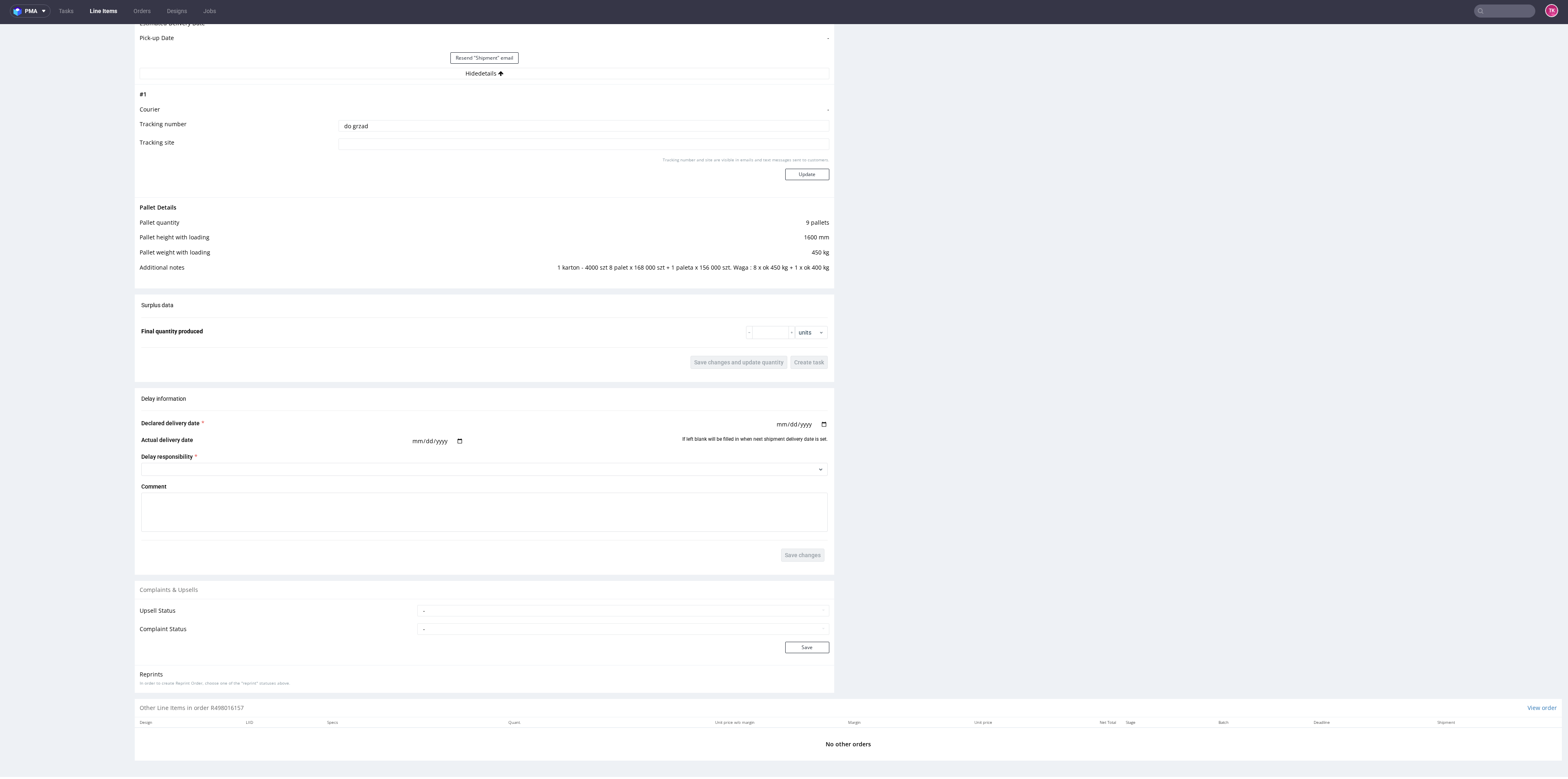
scroll to position [1086, 0]
click at [1499, 5] on input "text" at bounding box center [1505, 10] width 61 height 13
type input "OKHH"
click at [1449, 37] on div "OKHH ph-zapier__f52__reprint_paul_elliott__ OKHH" at bounding box center [1486, 31] width 147 height 15
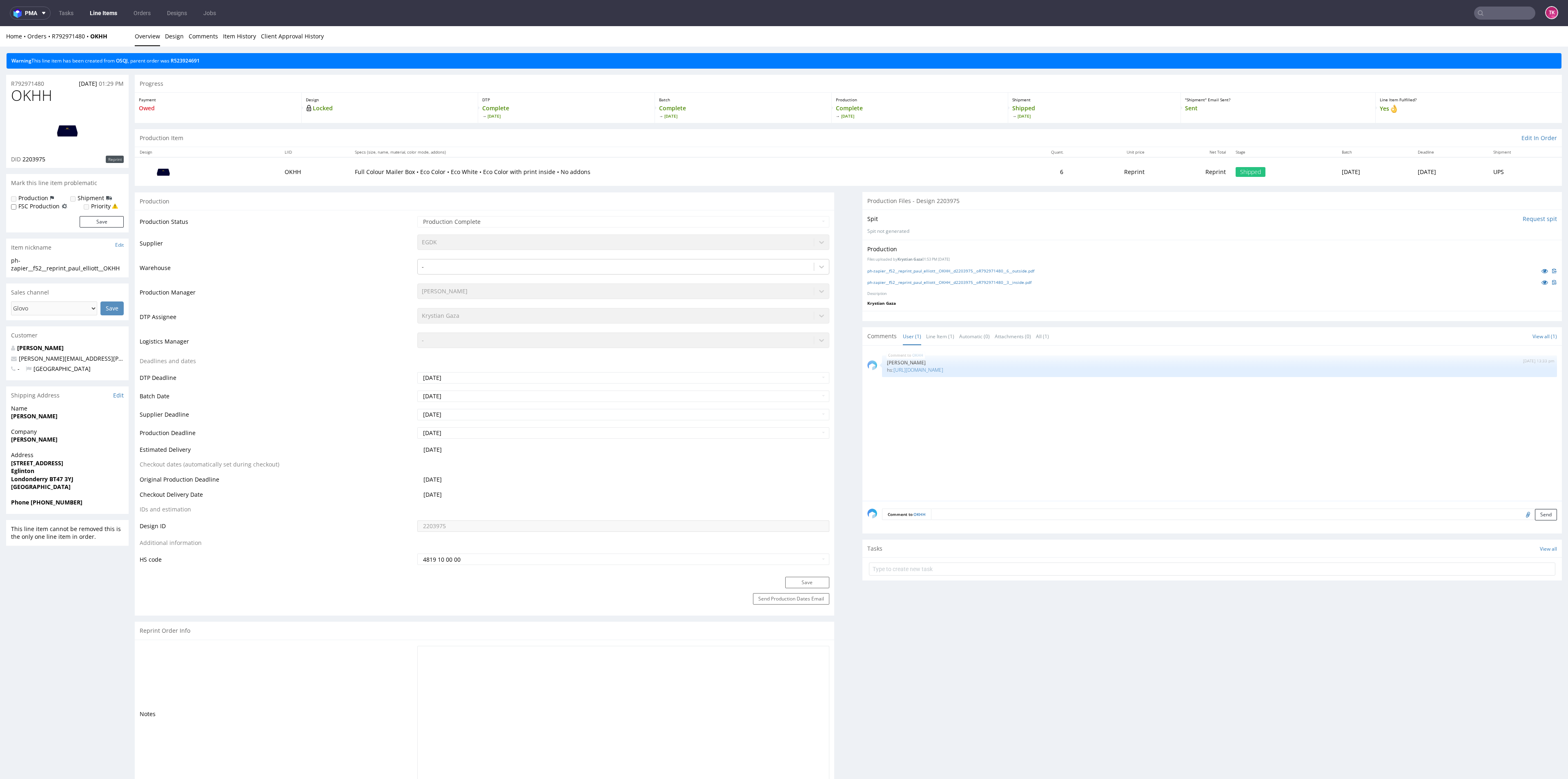
click at [1496, 13] on input "text" at bounding box center [1505, 13] width 61 height 13
paste input "OKHH"
type input "OKHH"
click at [1438, 36] on span "OKHH" at bounding box center [1434, 33] width 16 height 7
drag, startPoint x: 86, startPoint y: 475, endPoint x: 0, endPoint y: 476, distance: 86.0
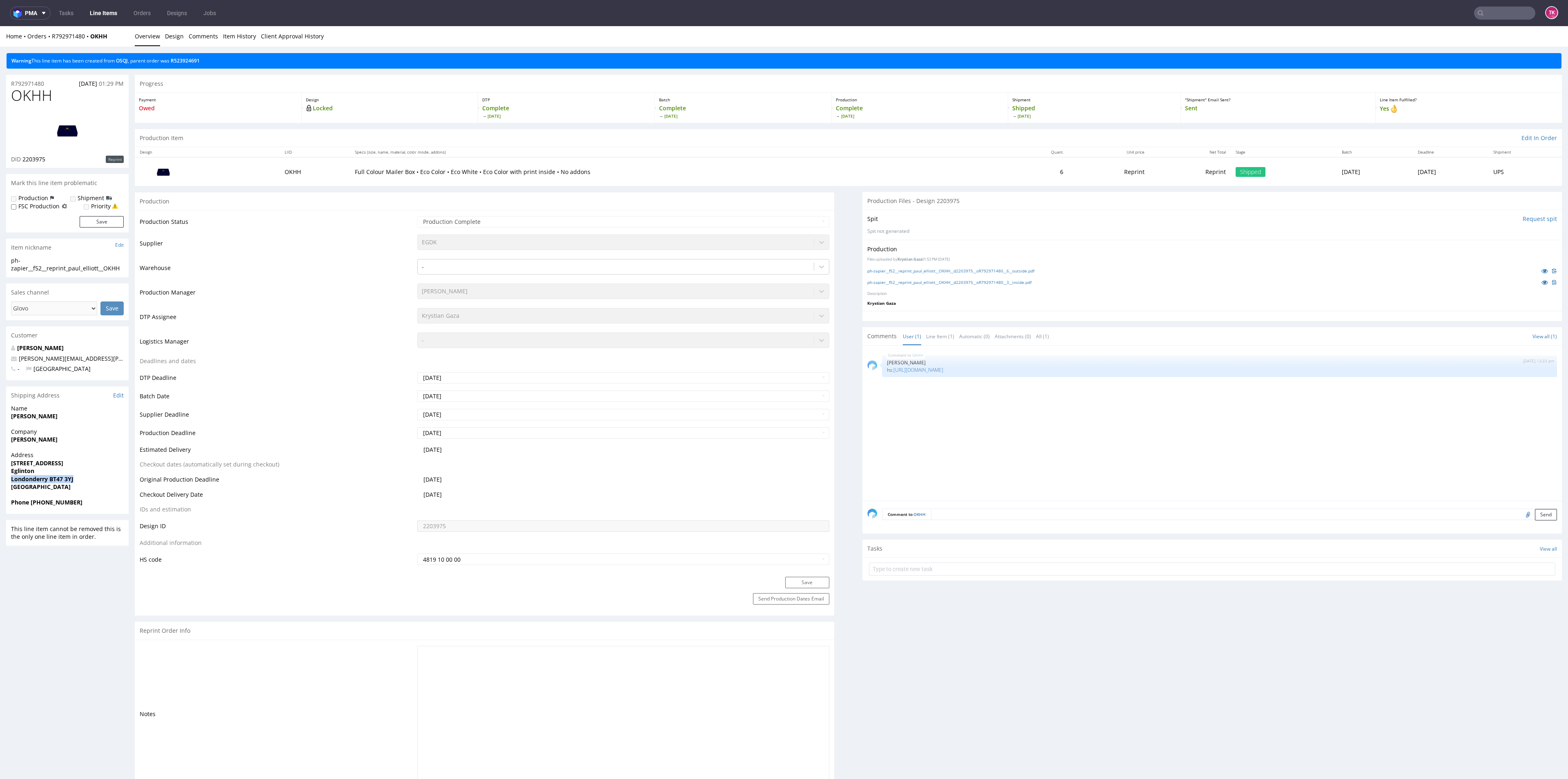
copy strong "Londonderry BT47 3YJ"
click at [1497, 8] on input "text" at bounding box center [1505, 13] width 61 height 13
paste input "1Z5A15806899021428"
type input "1Z5A15806899021428"
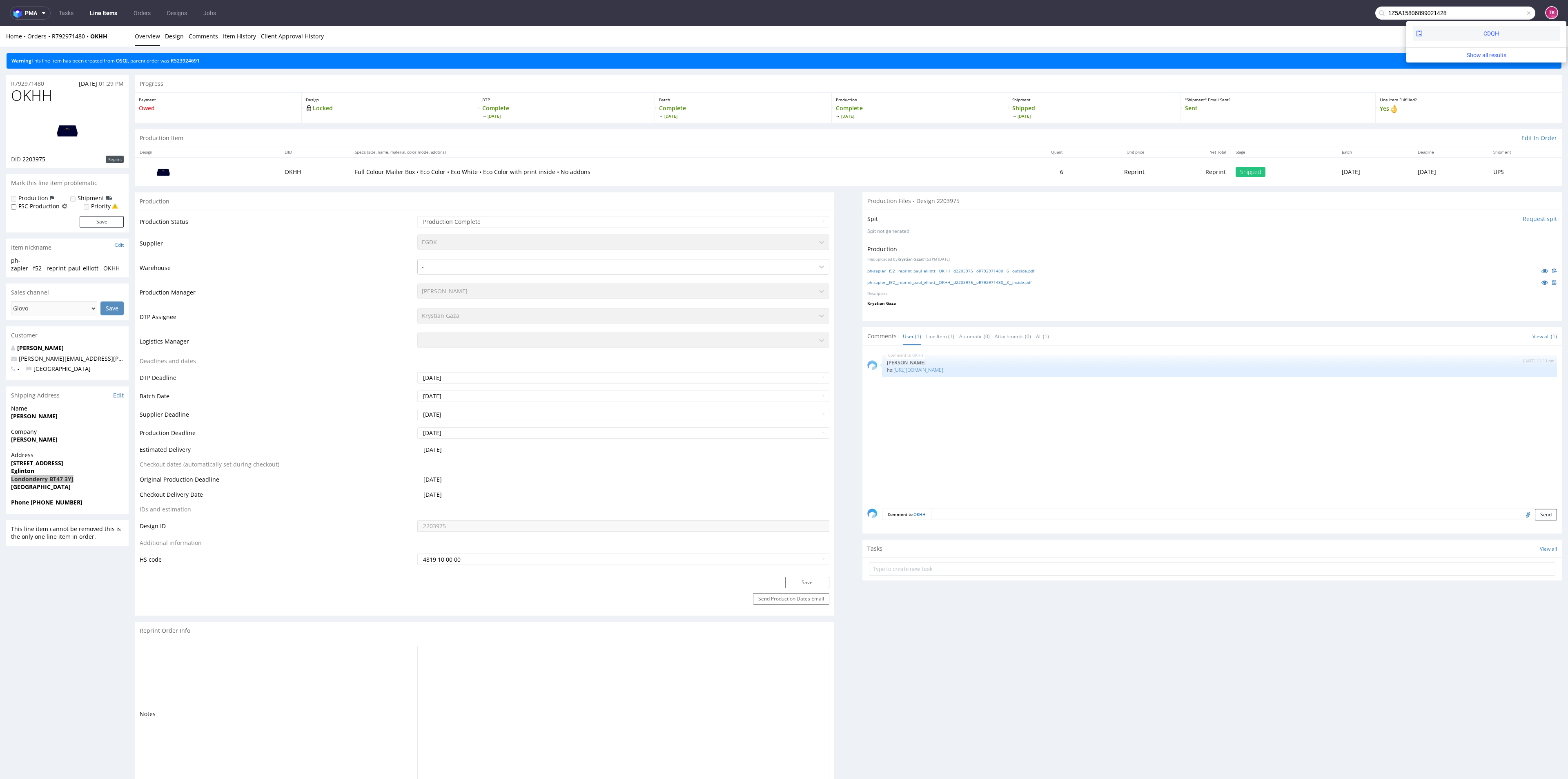
click at [1483, 34] on div "CDQH" at bounding box center [1491, 33] width 15 height 8
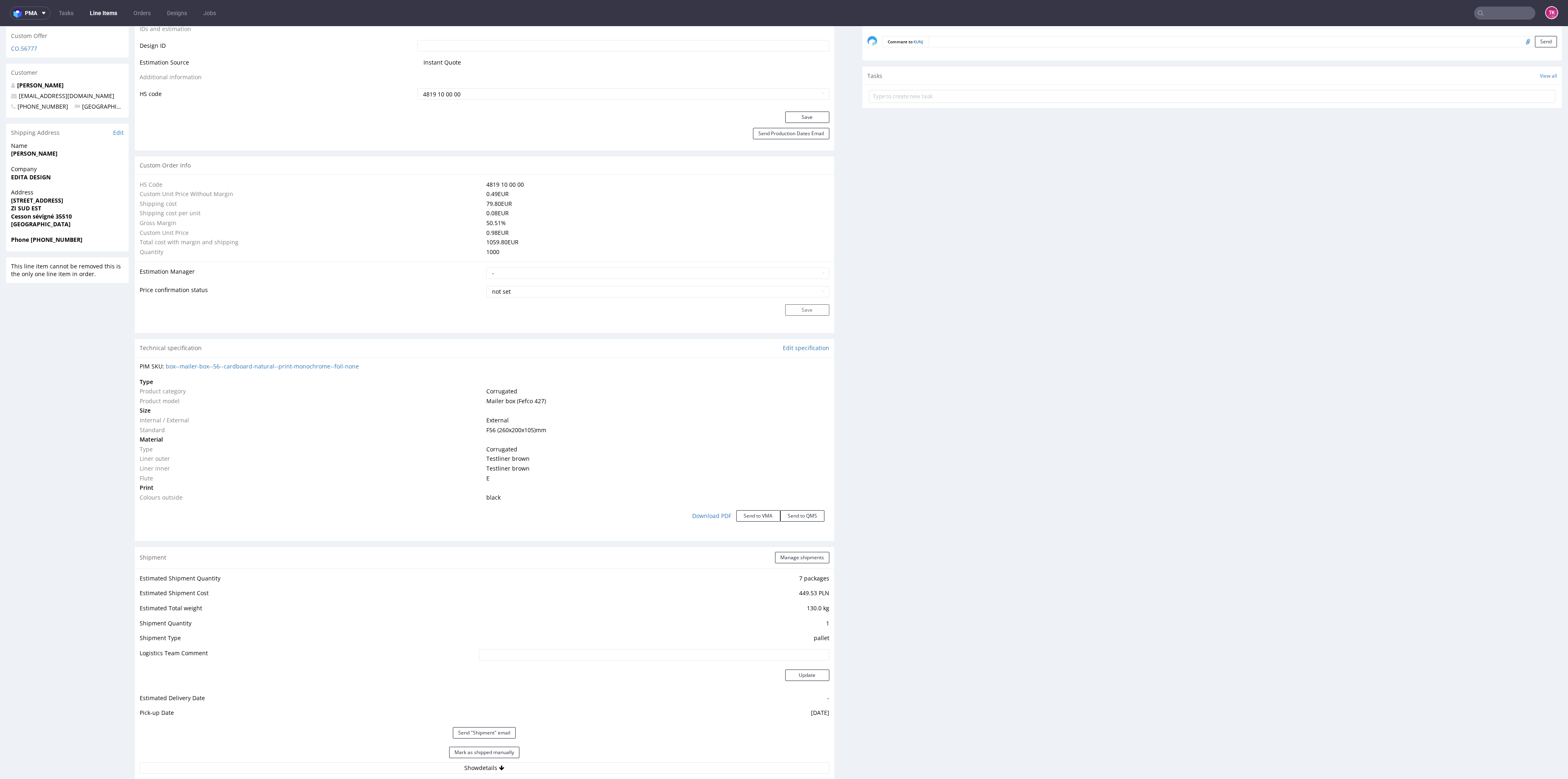
scroll to position [613, 0]
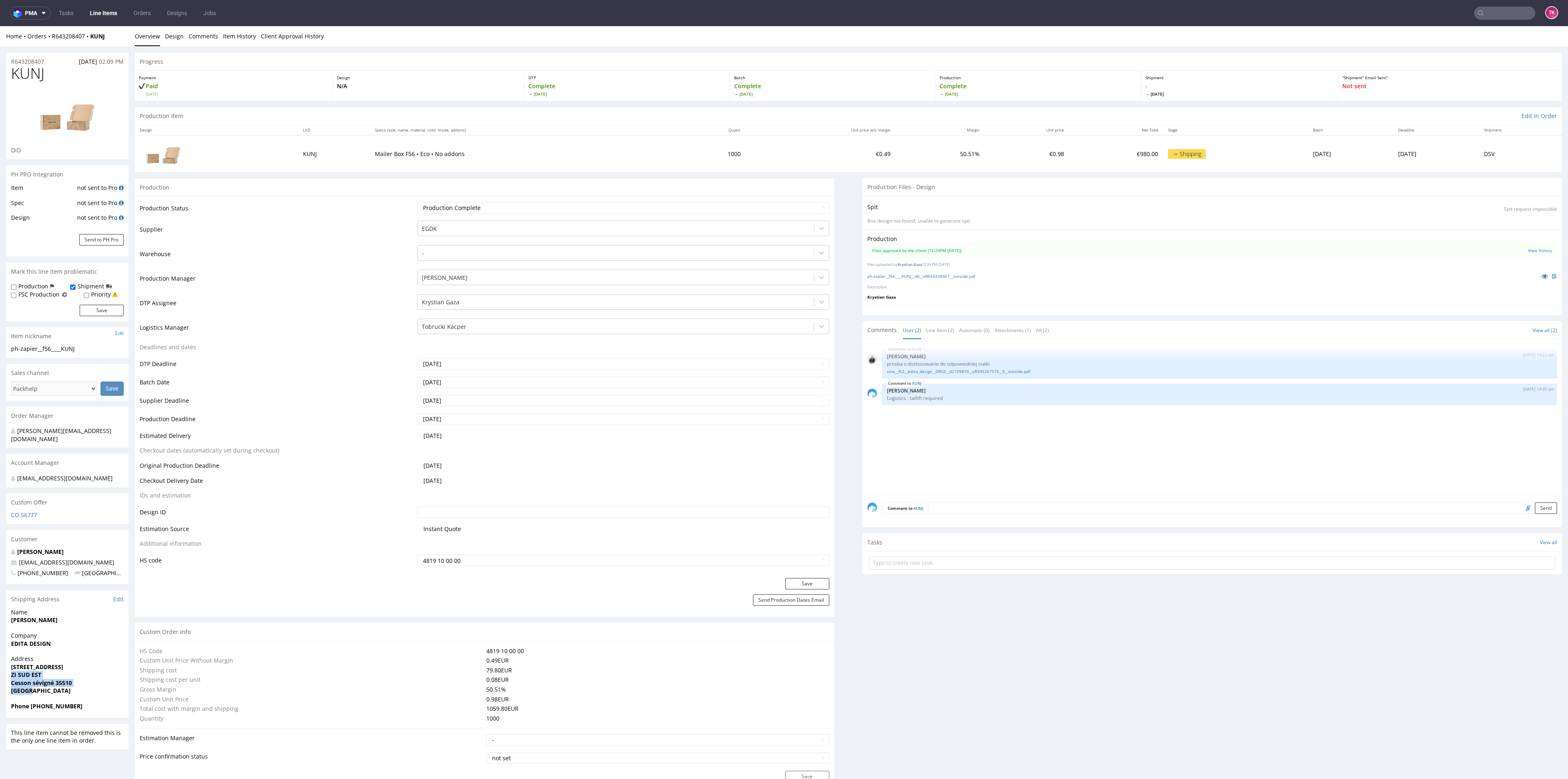
drag, startPoint x: 4, startPoint y: 668, endPoint x: 95, endPoint y: 688, distance: 93.2
copy p "ZI SUD EST Cesson sévigné 35510 [GEOGRAPHIC_DATA]"
click at [93, 9] on link "Line Items" at bounding box center [103, 13] width 37 height 13
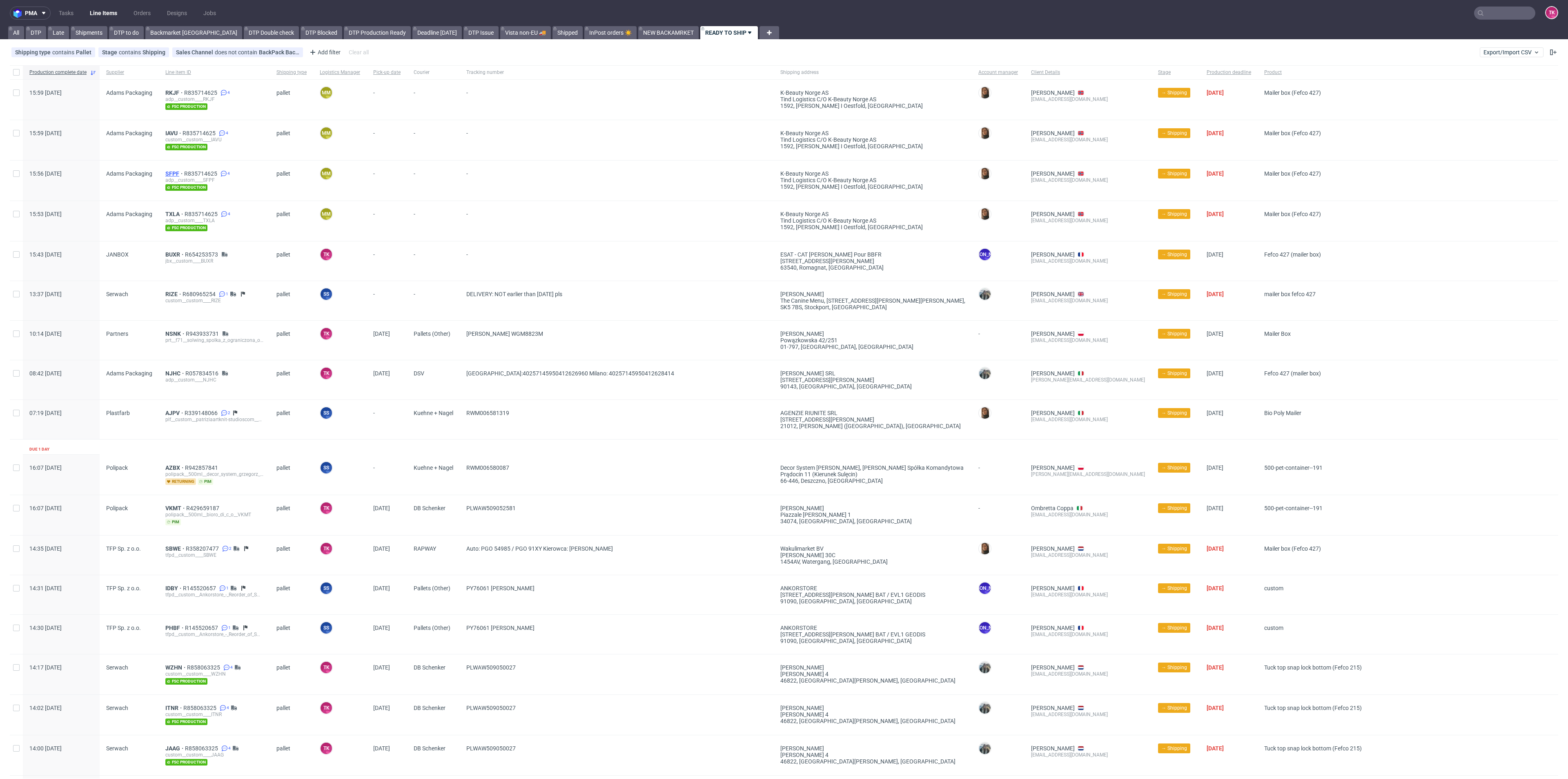
drag, startPoint x: 170, startPoint y: 177, endPoint x: 166, endPoint y: 173, distance: 5.7
drag, startPoint x: 174, startPoint y: 124, endPoint x: 169, endPoint y: 136, distance: 13.0
click at [97, 12] on link "Line Items" at bounding box center [103, 13] width 37 height 13
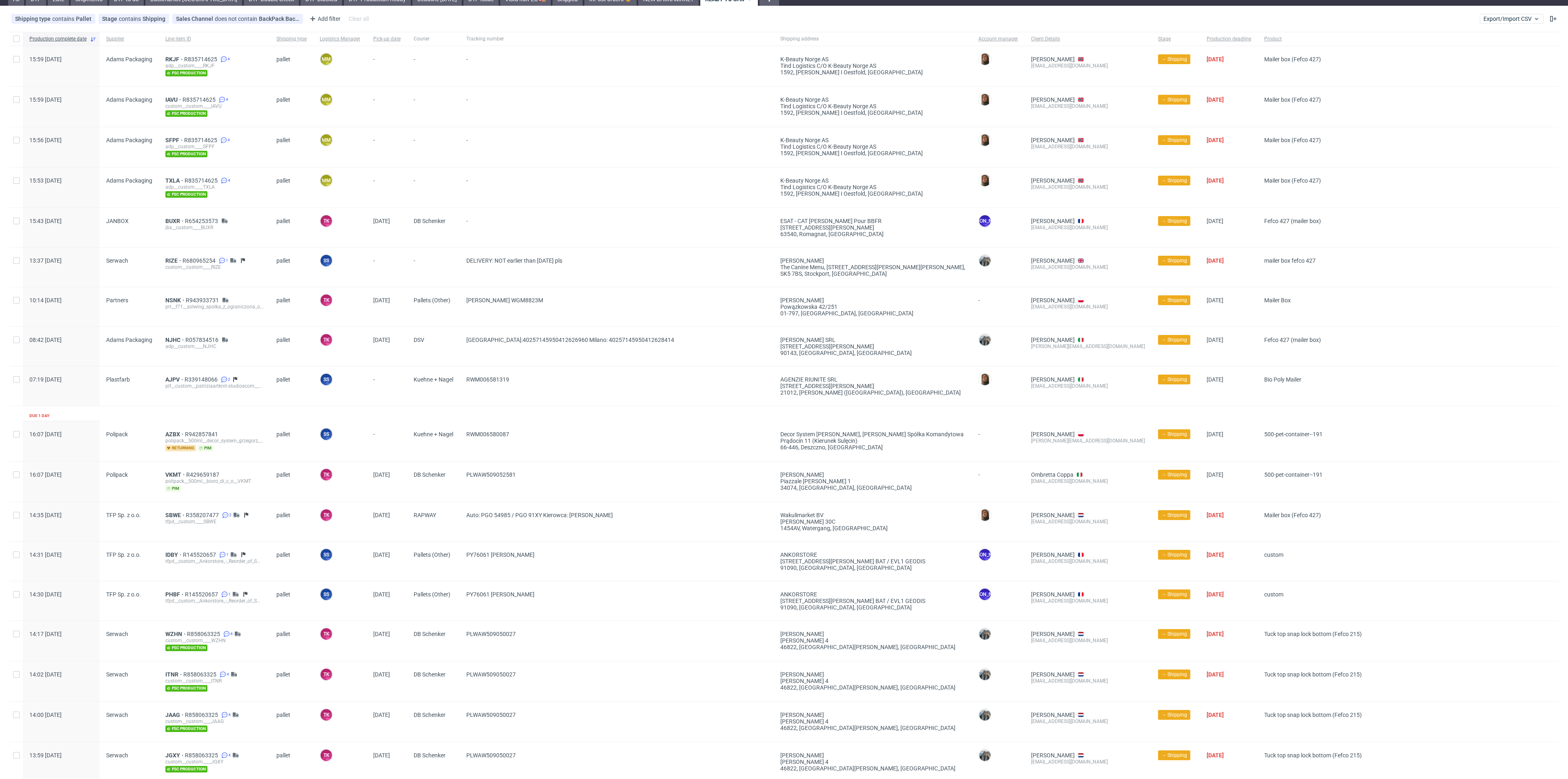
scroll to position [62, 0]
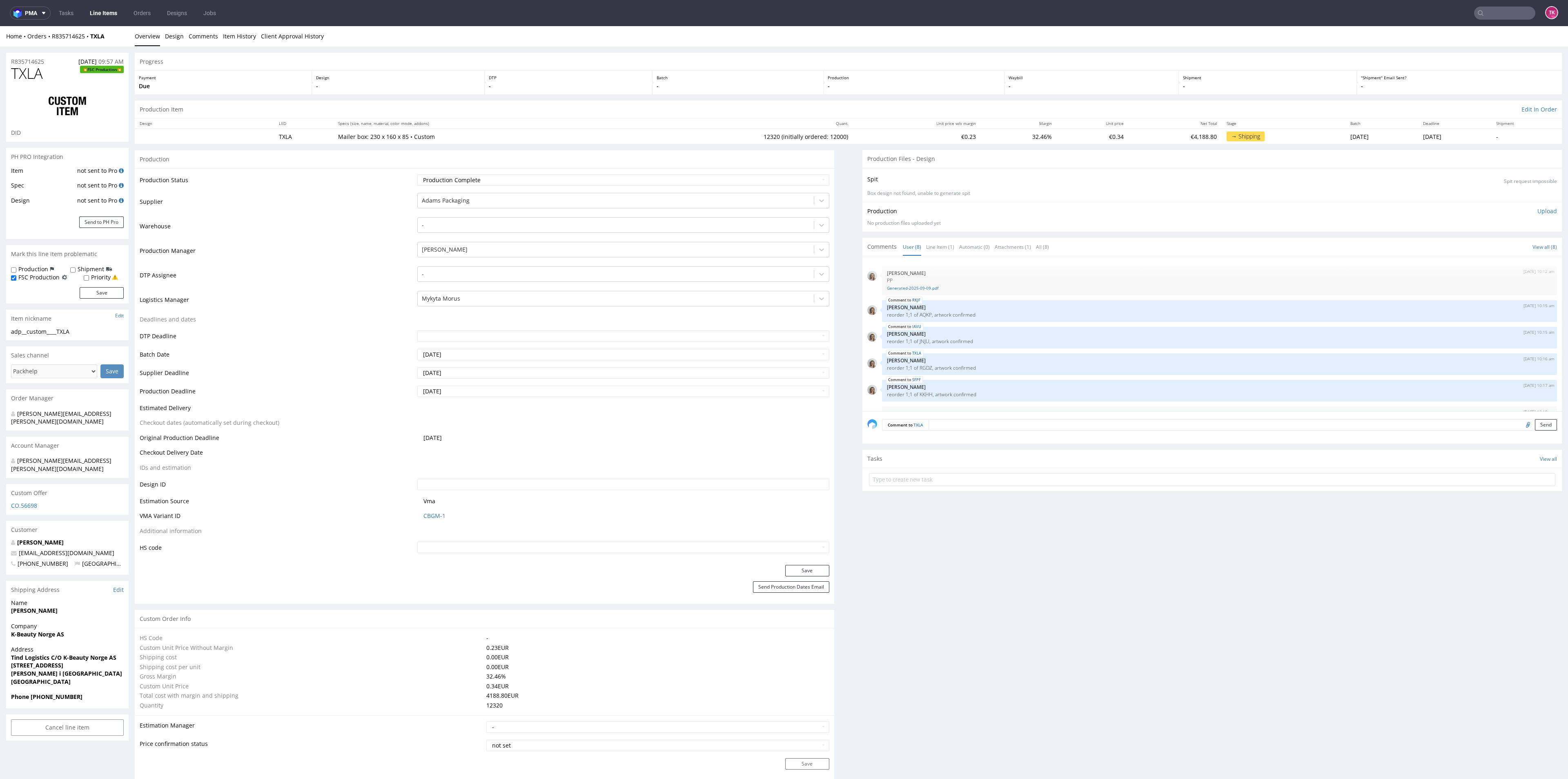
scroll to position [75, 0]
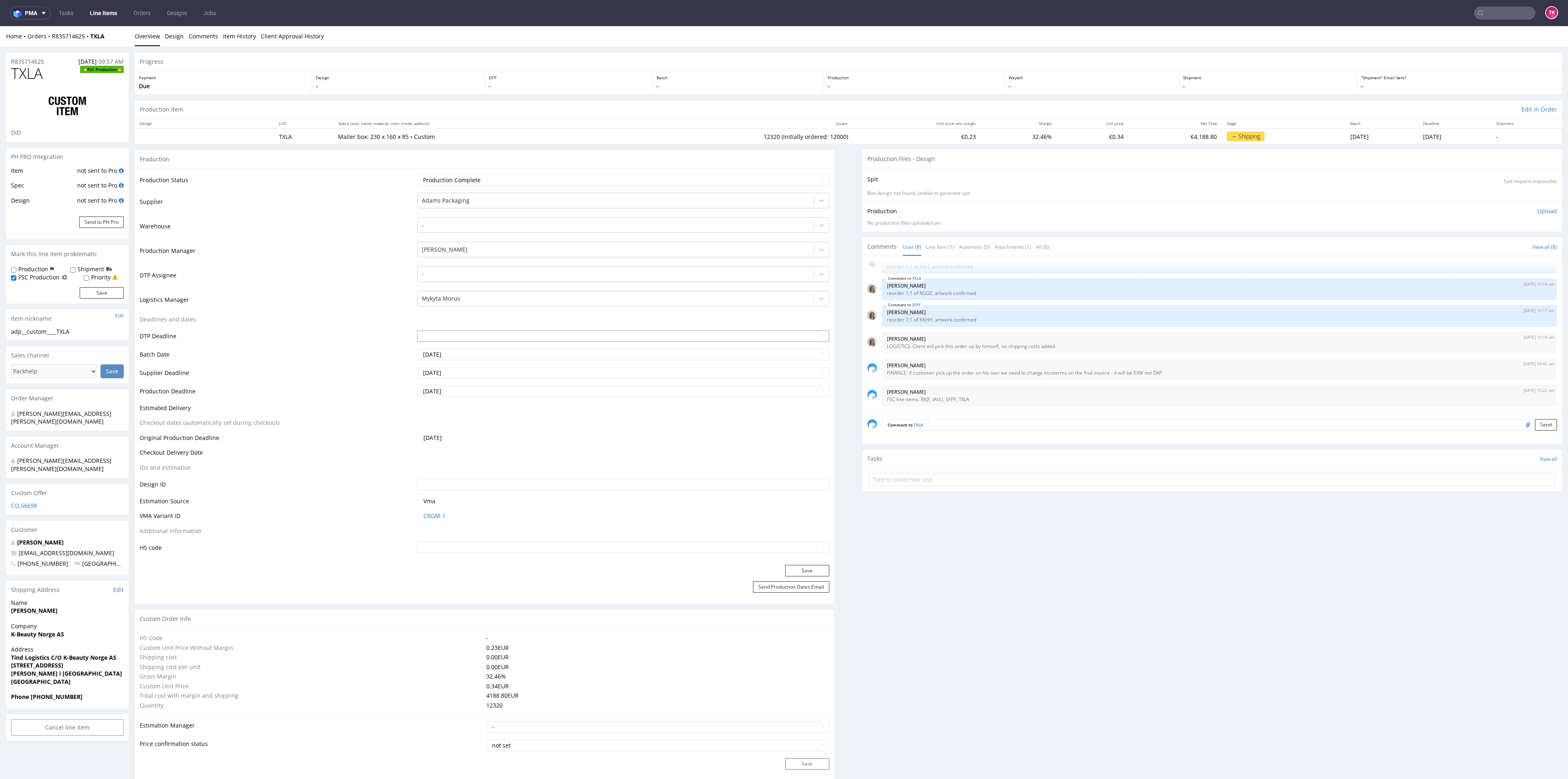
type input "12320"
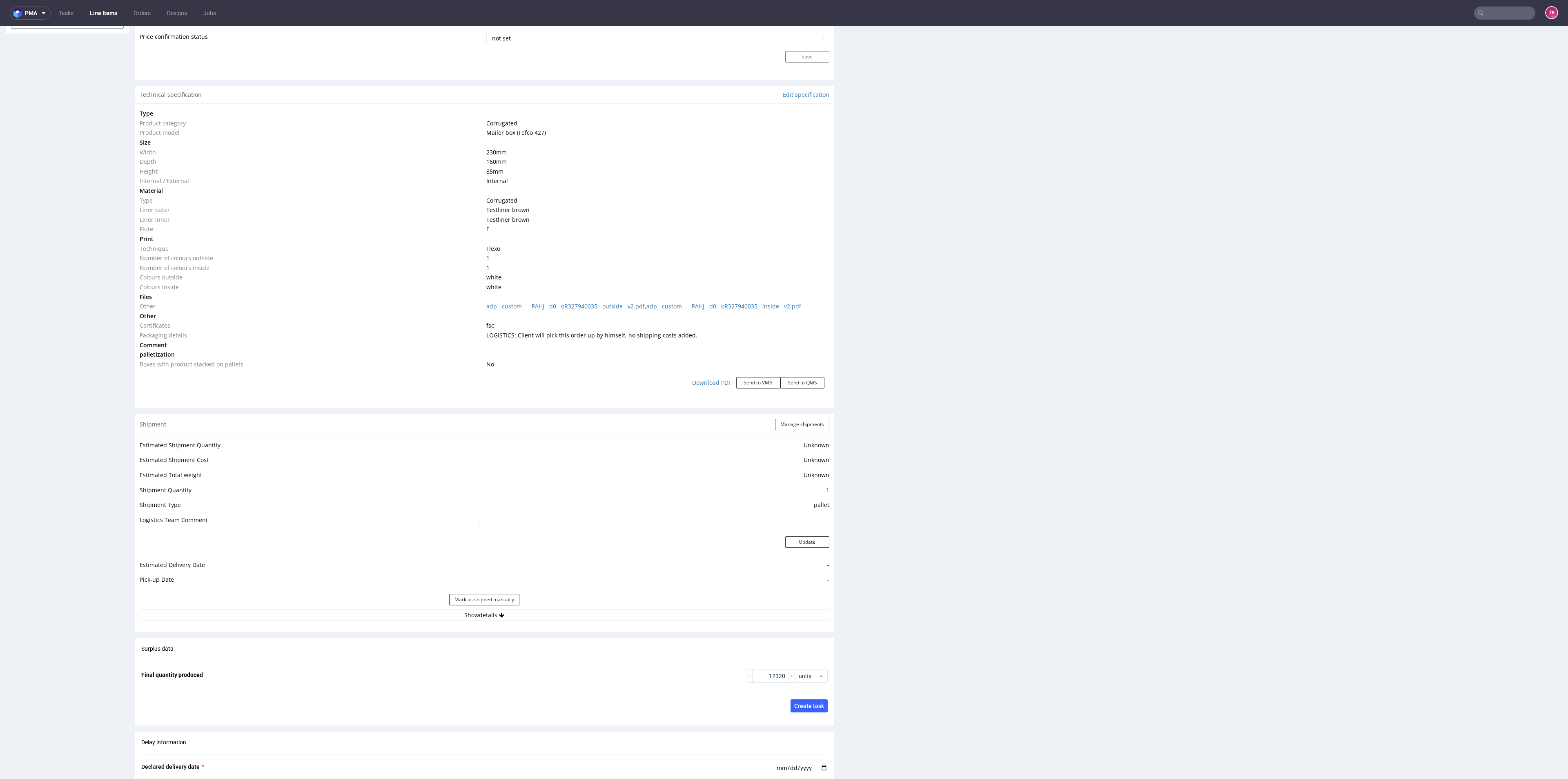
scroll to position [736, 0]
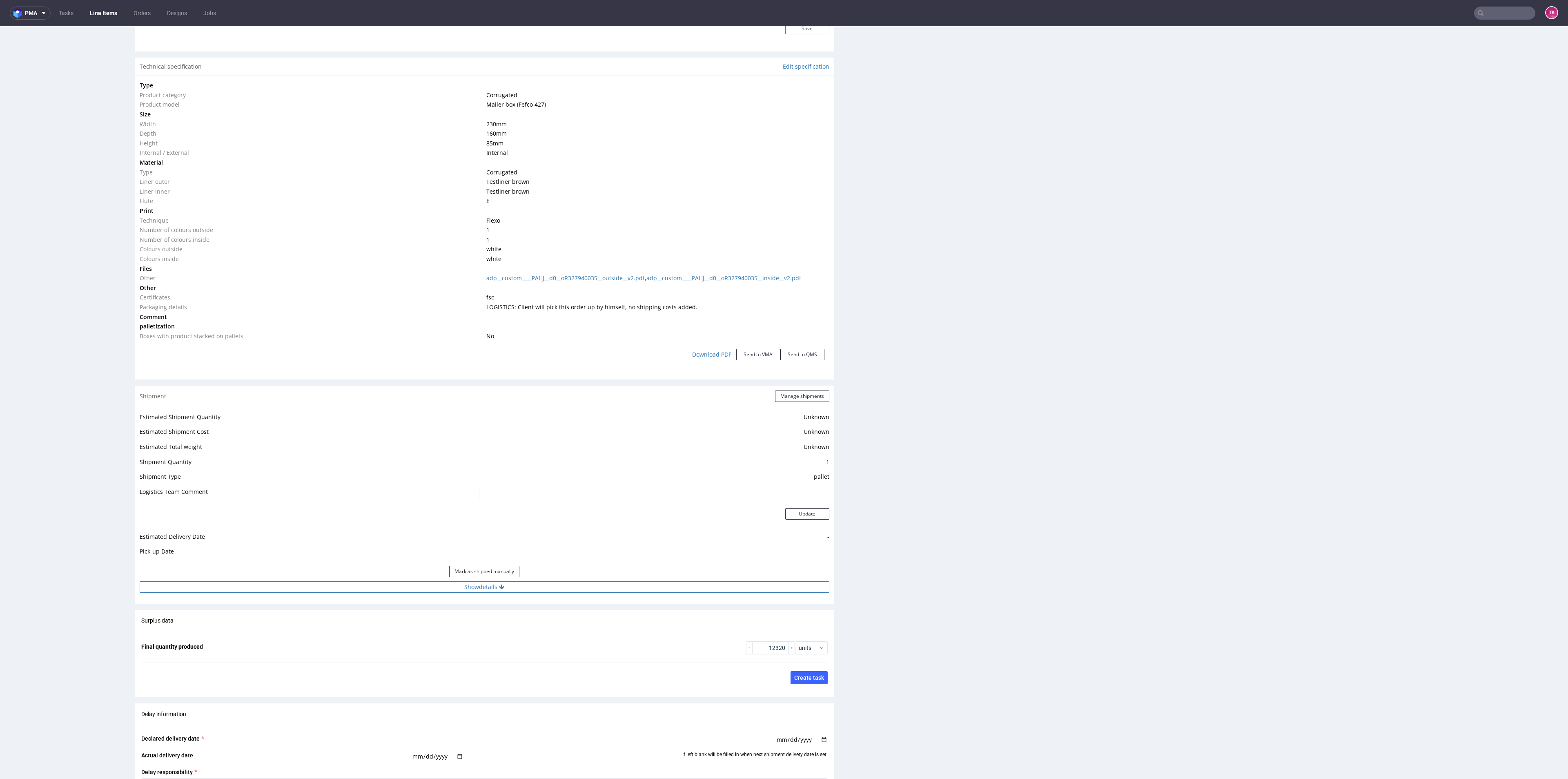
drag, startPoint x: 572, startPoint y: 580, endPoint x: 572, endPoint y: 584, distance: 4.0
click at [572, 582] on div "Estimated Shipment Quantity Unknown Estimated Shipment Cost Unknown Estimated T…" at bounding box center [484, 502] width 699 height 191
click at [572, 584] on button "Show details" at bounding box center [484, 587] width 690 height 12
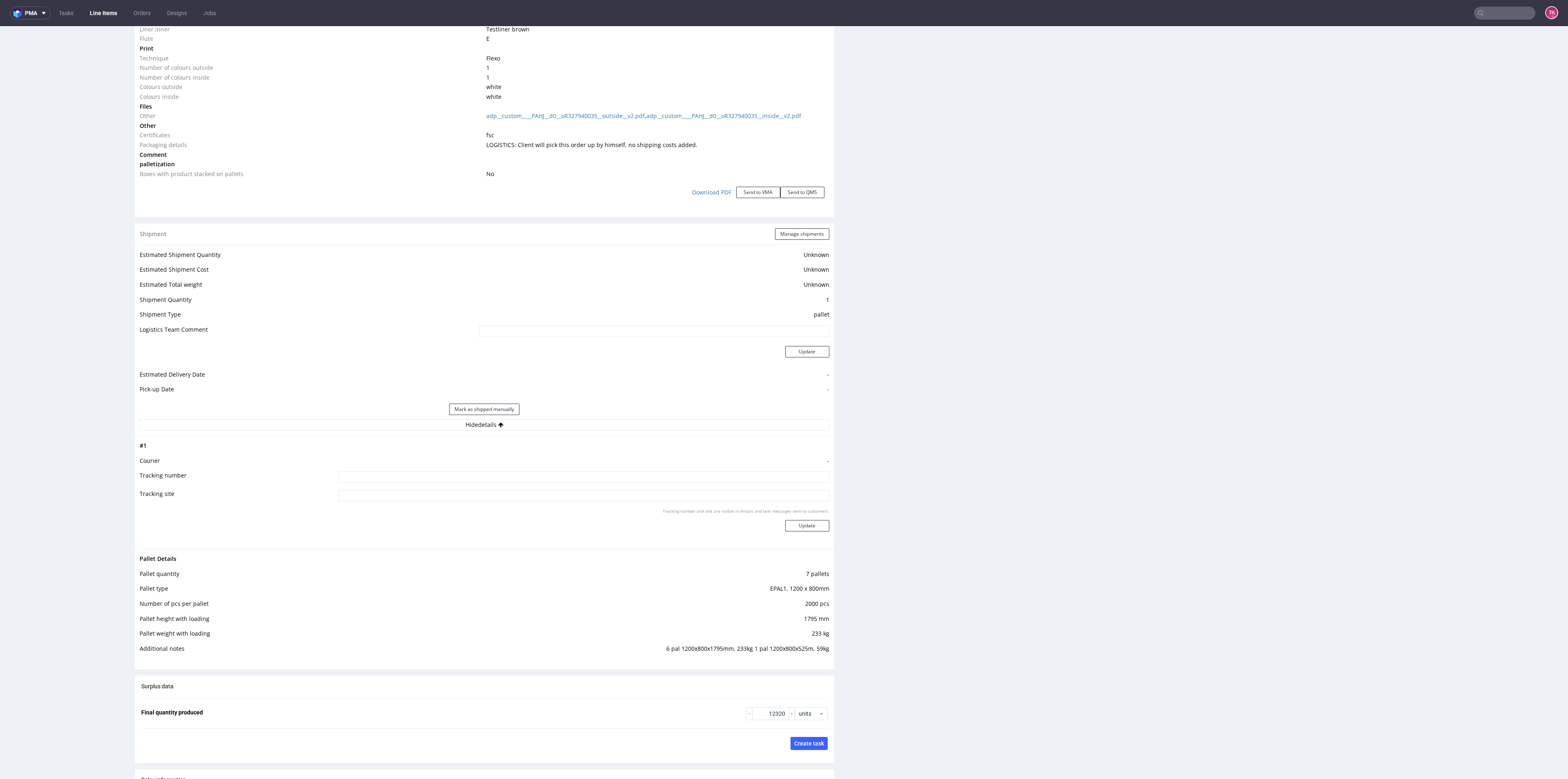
scroll to position [981, 0]
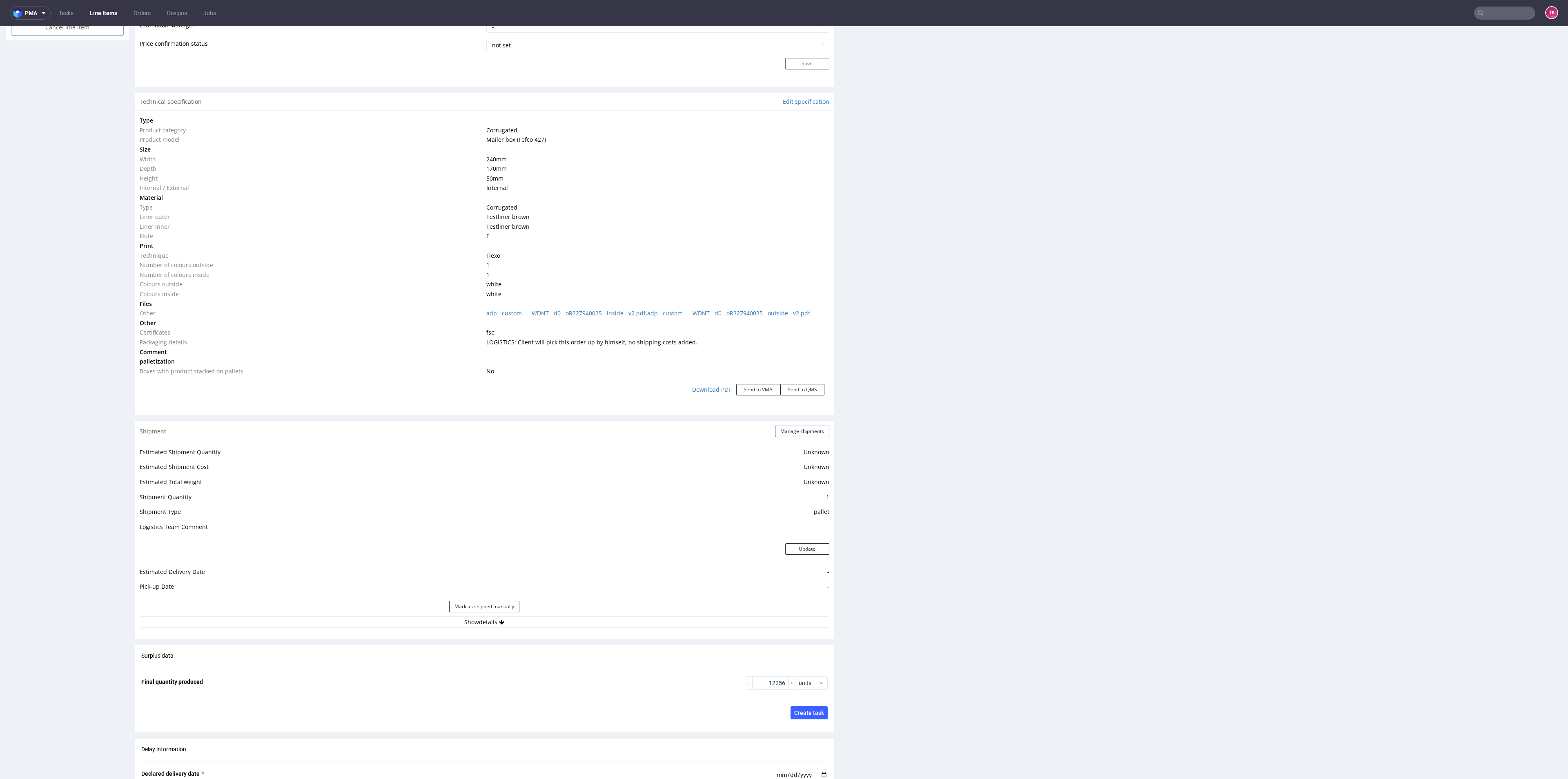
scroll to position [797, 0]
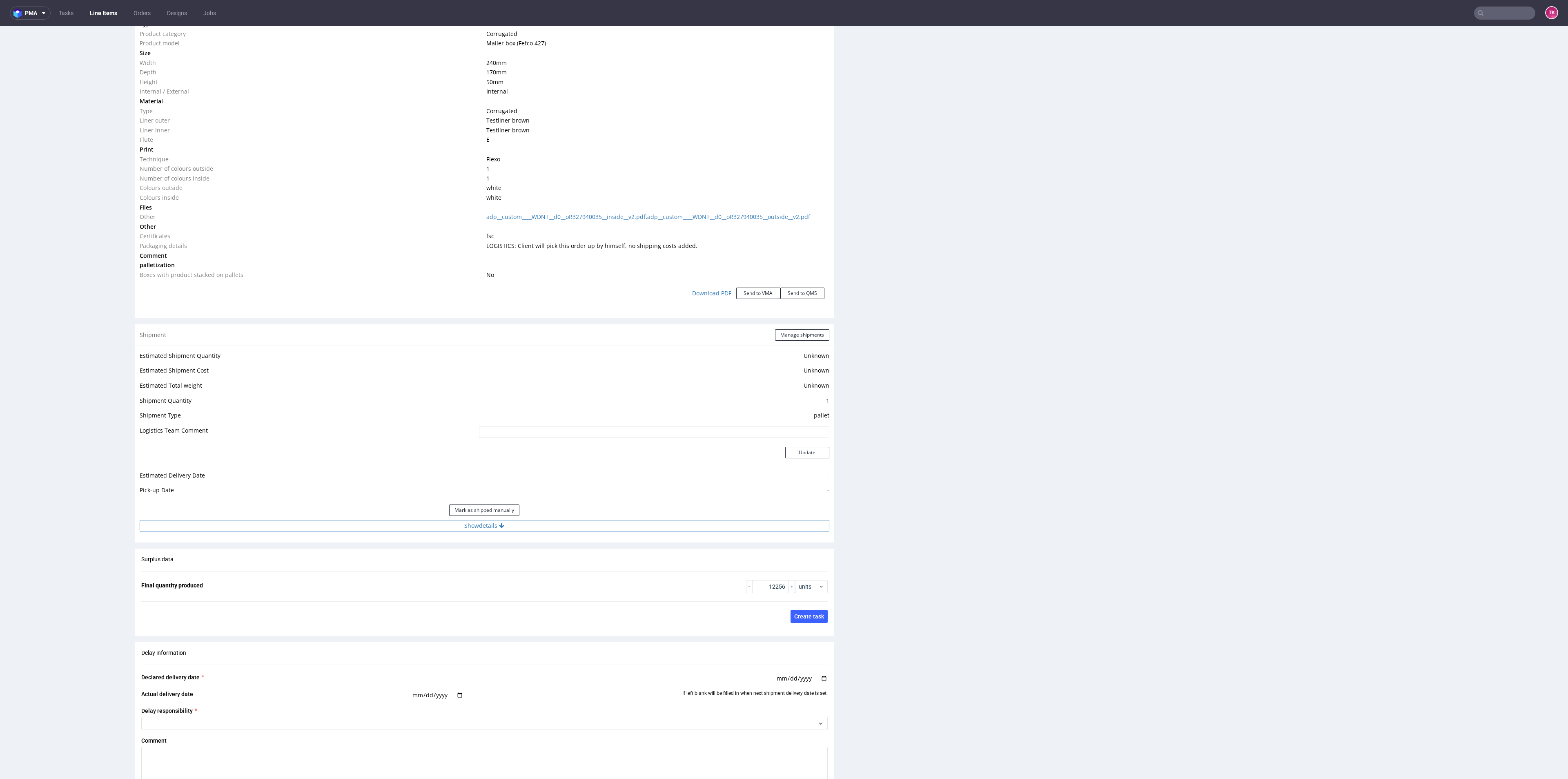
click at [575, 526] on button "Show details" at bounding box center [484, 526] width 690 height 12
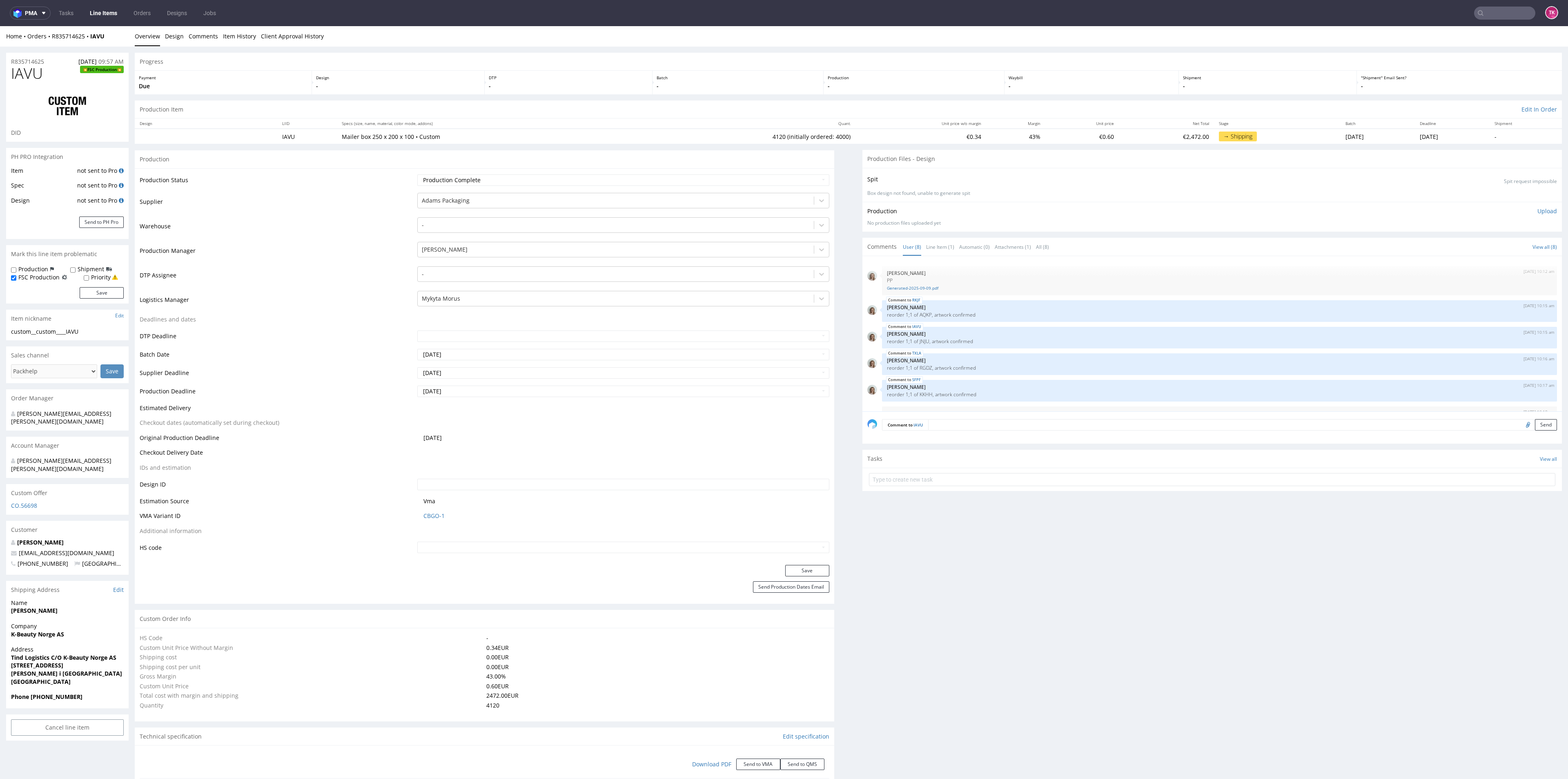
select select "in_progress"
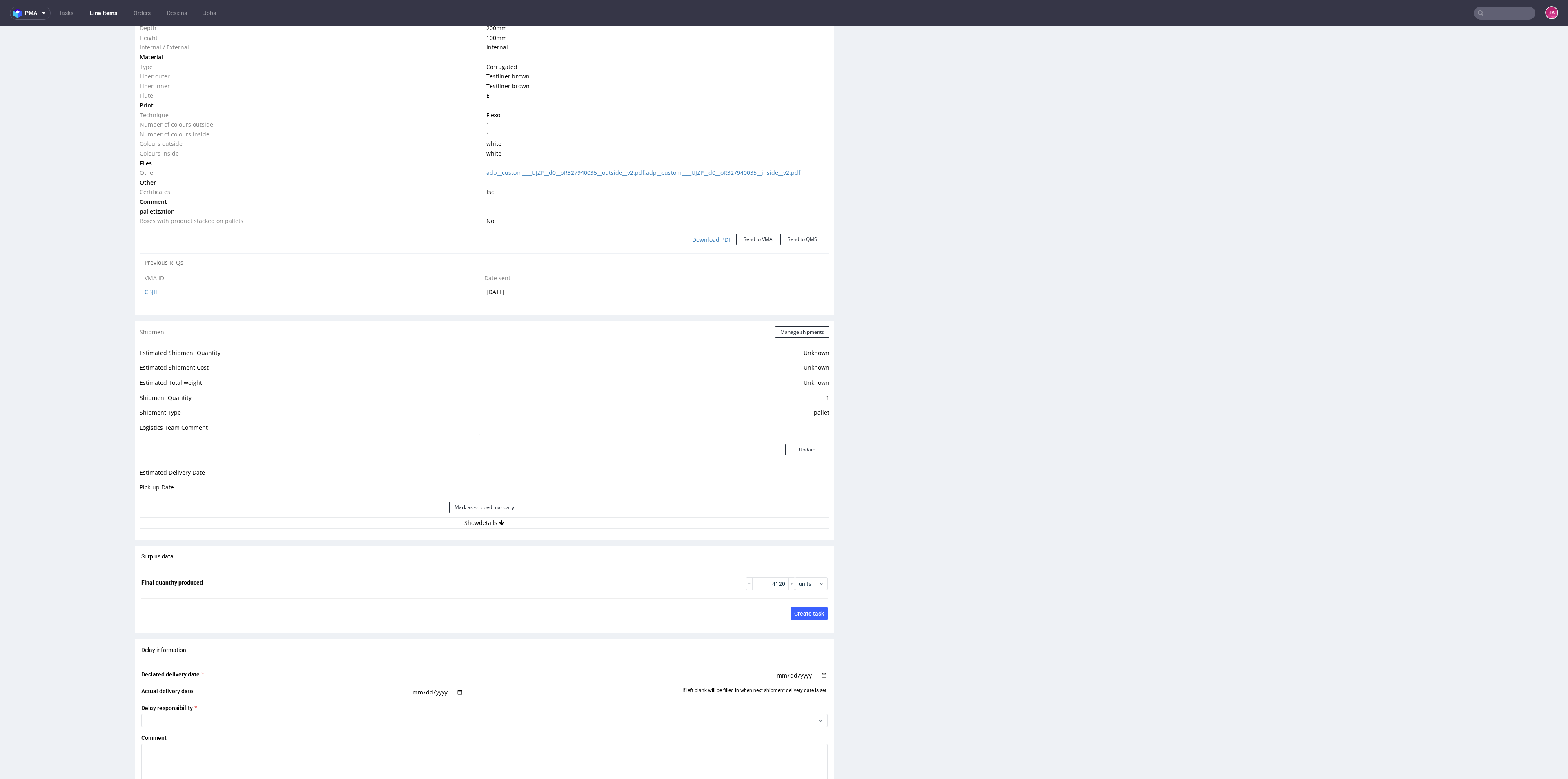
scroll to position [919, 0]
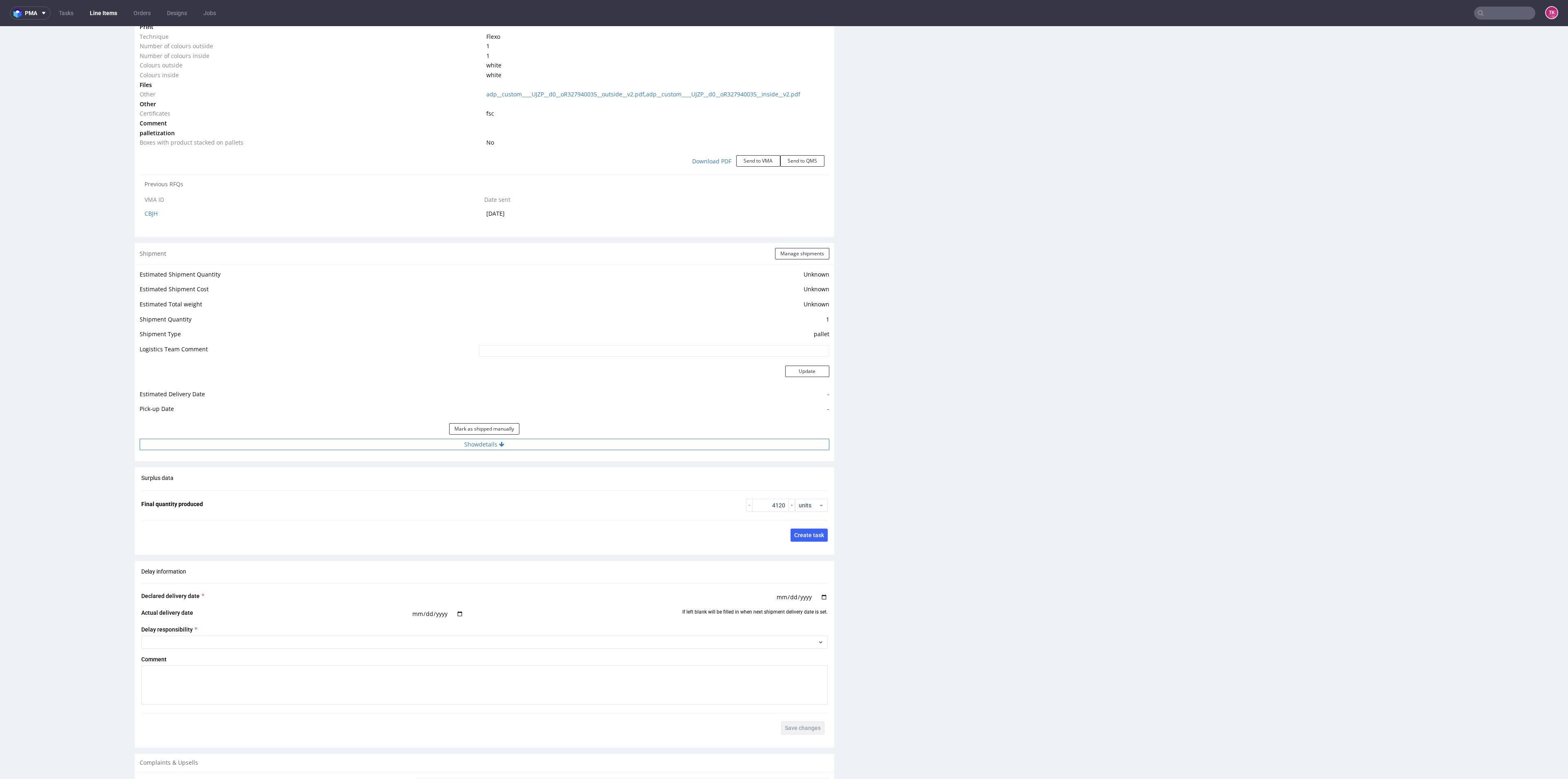
click at [573, 443] on button "Show details" at bounding box center [484, 444] width 690 height 12
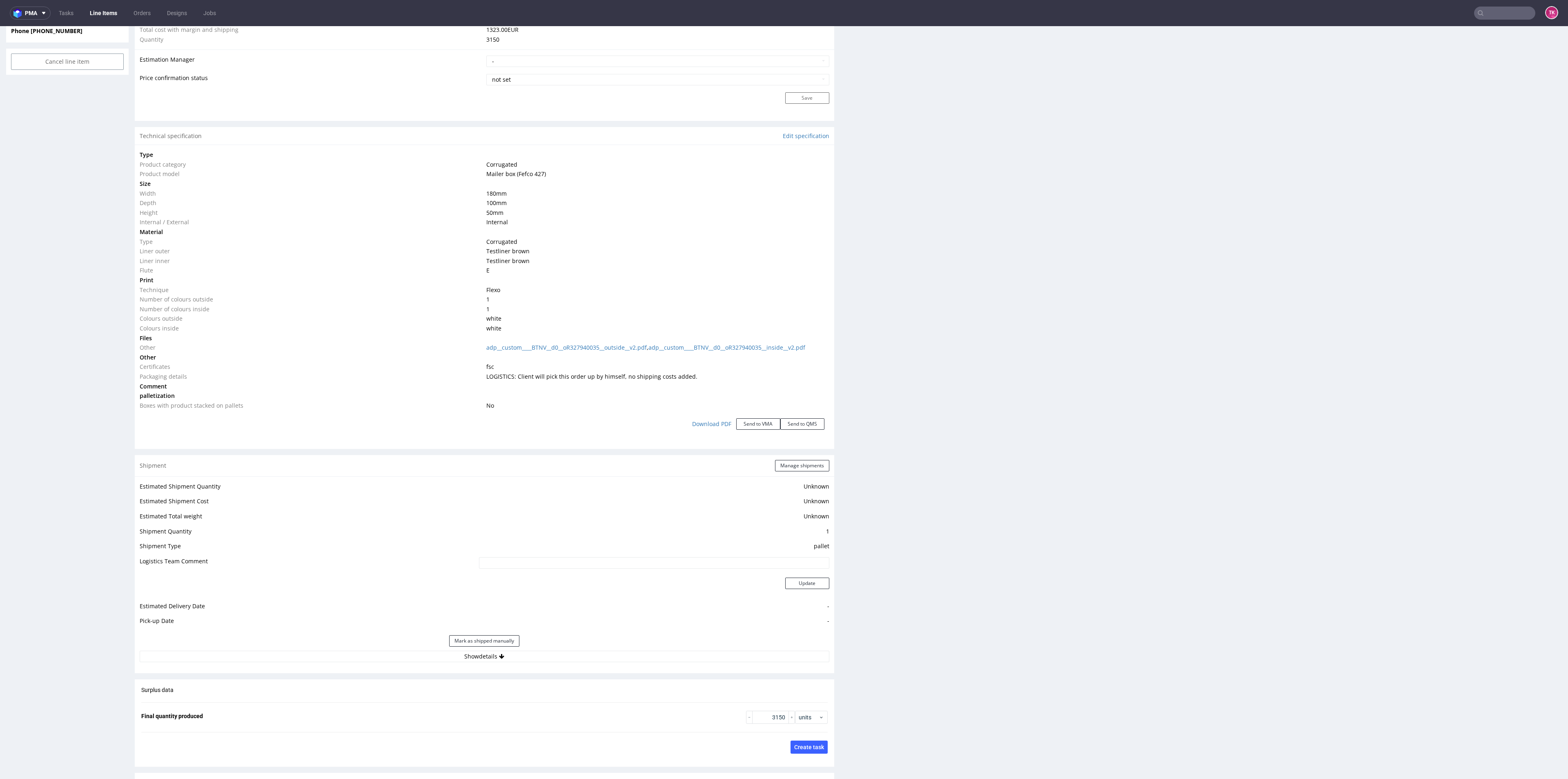
scroll to position [674, 0]
click at [550, 643] on button "Show details" at bounding box center [484, 648] width 690 height 12
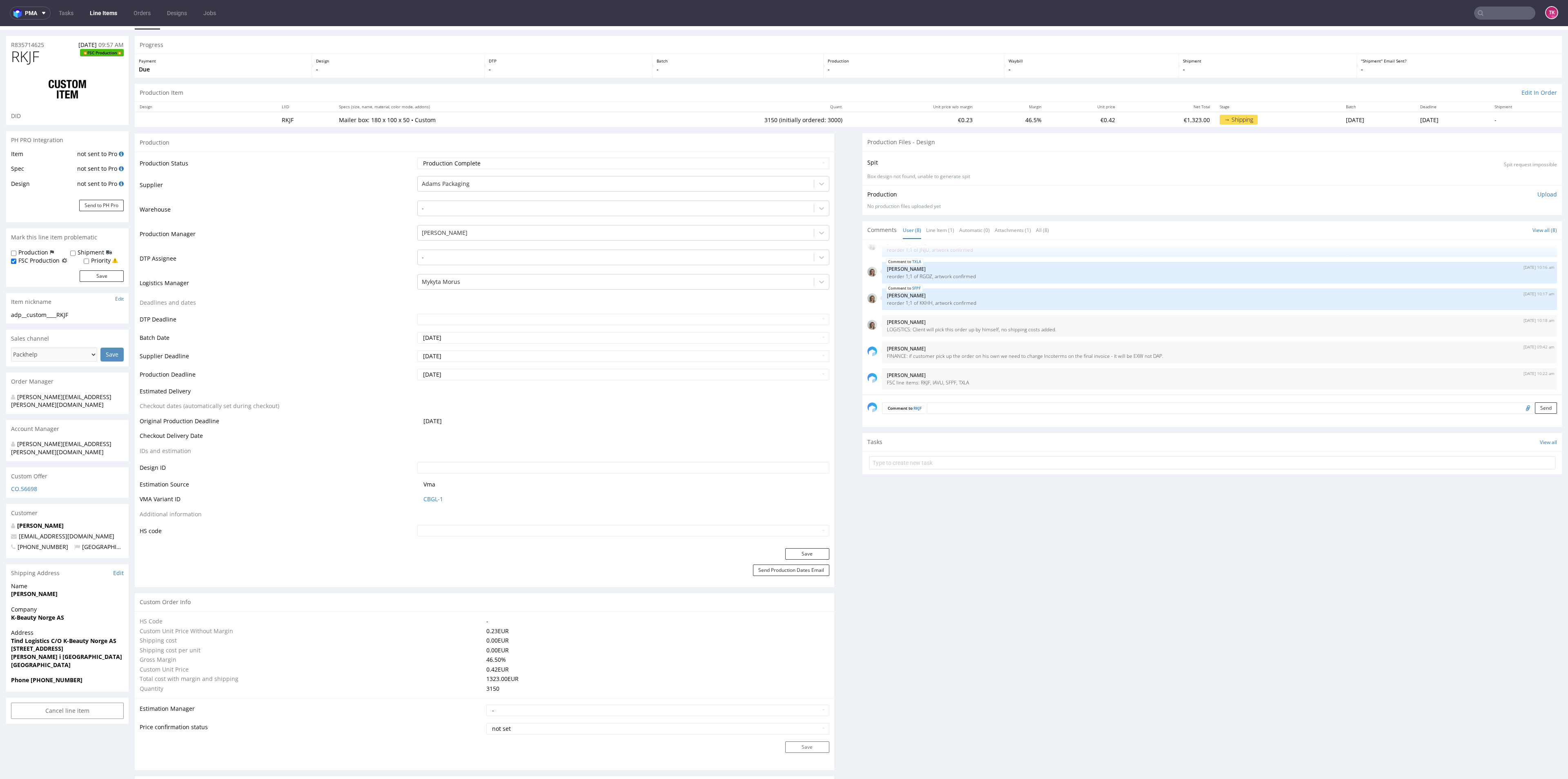
scroll to position [0, 0]
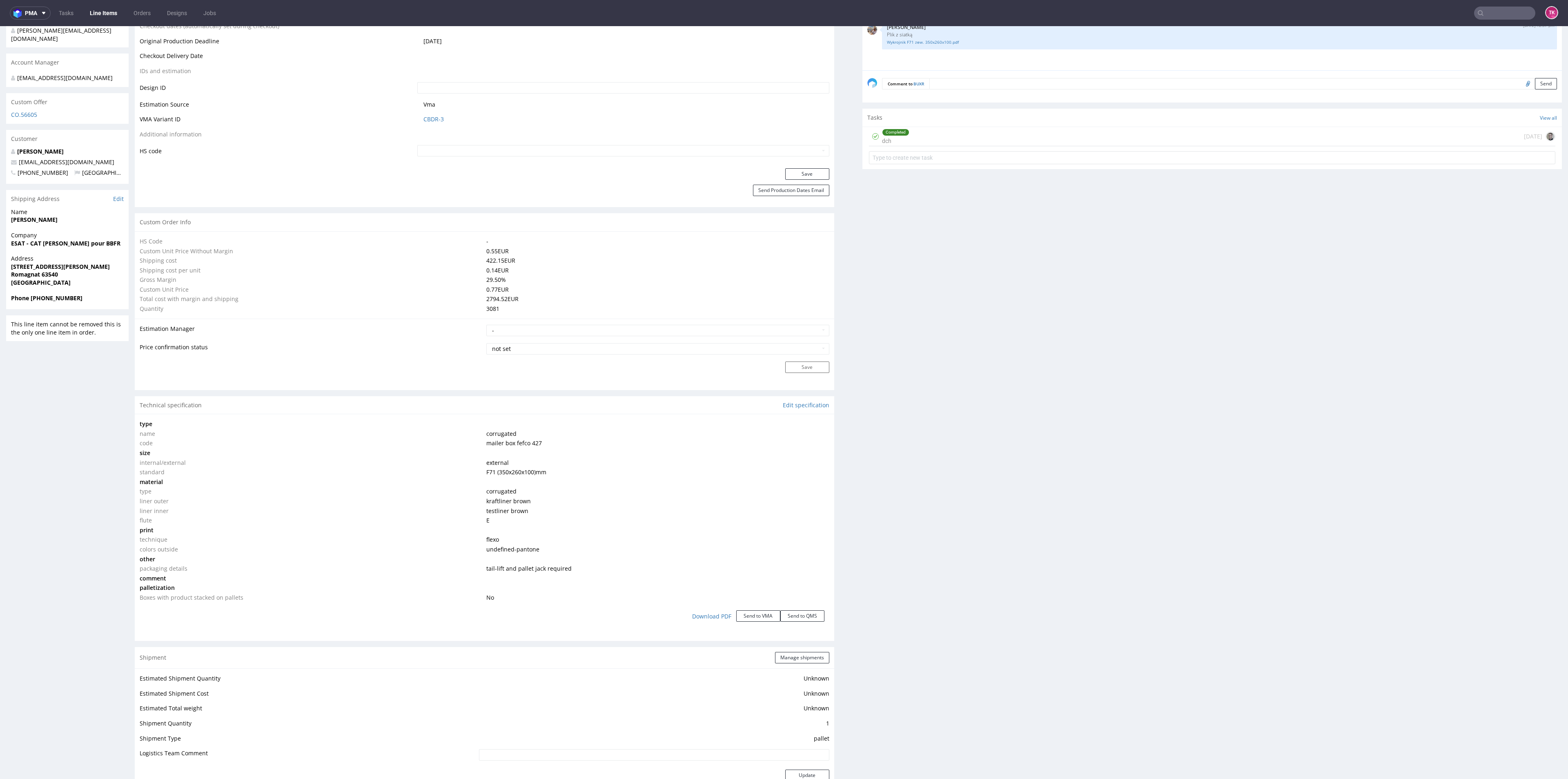
scroll to position [613, 0]
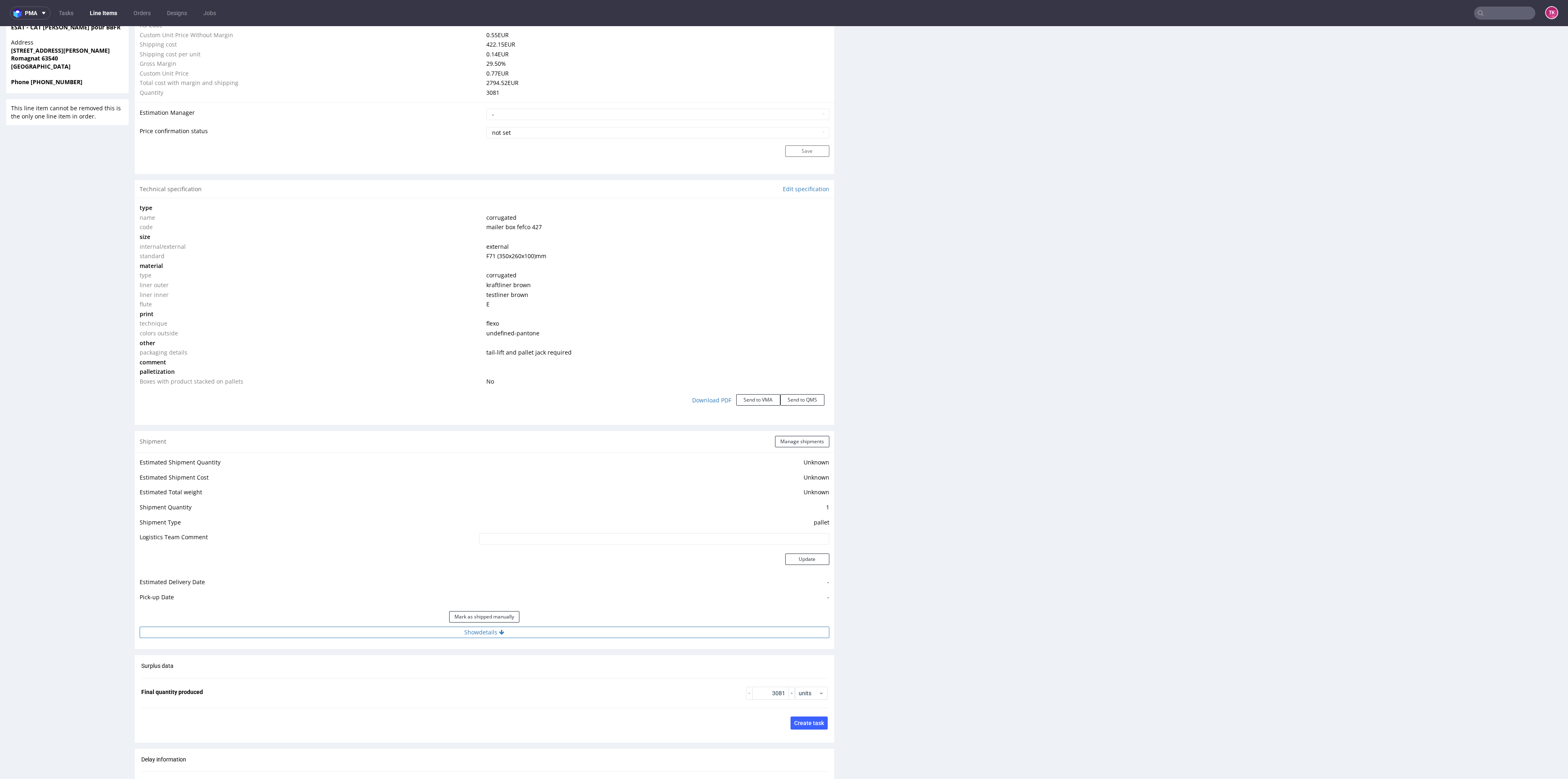
click at [393, 627] on button "Show details" at bounding box center [484, 632] width 690 height 12
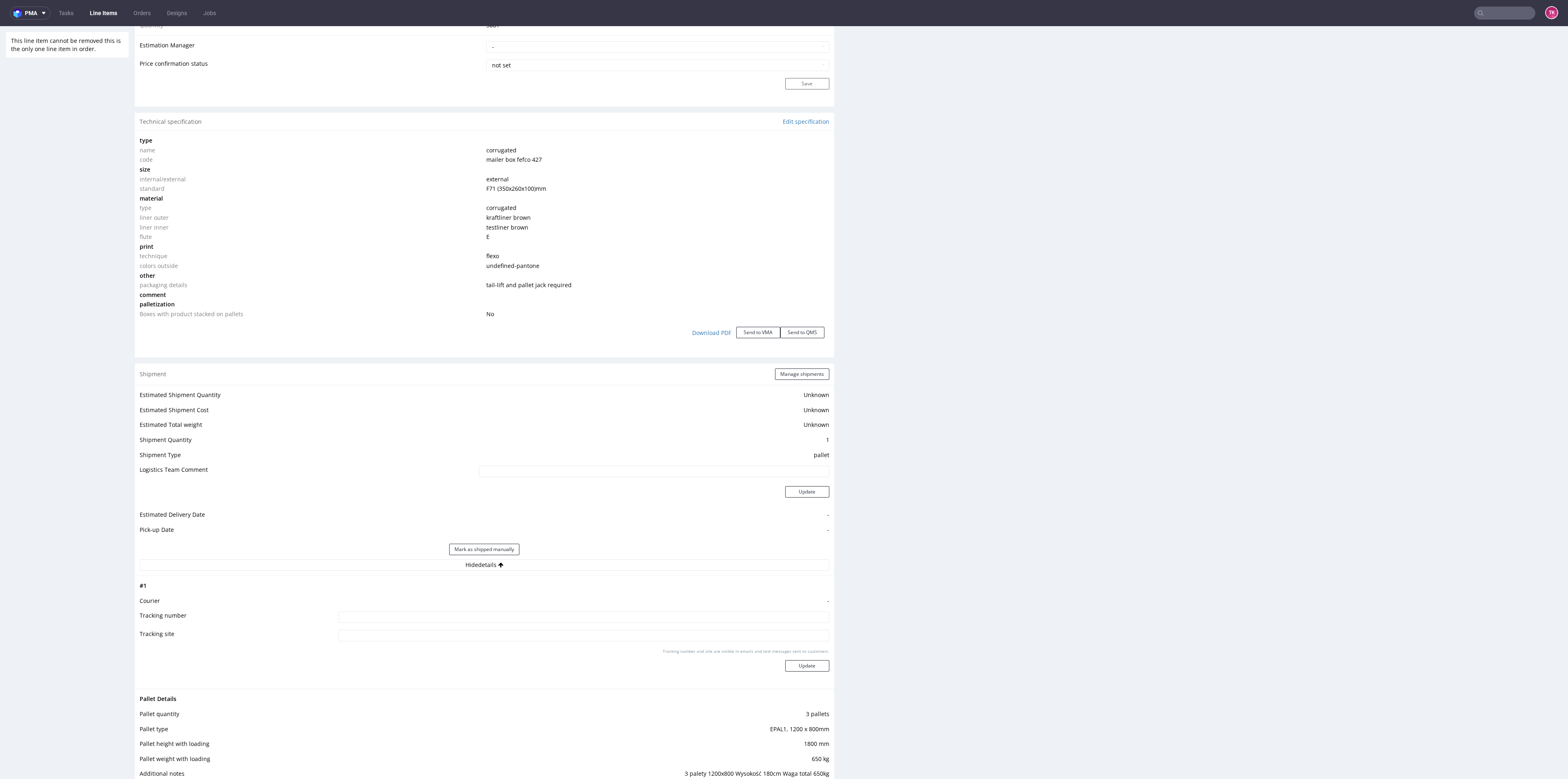
scroll to position [736, 0]
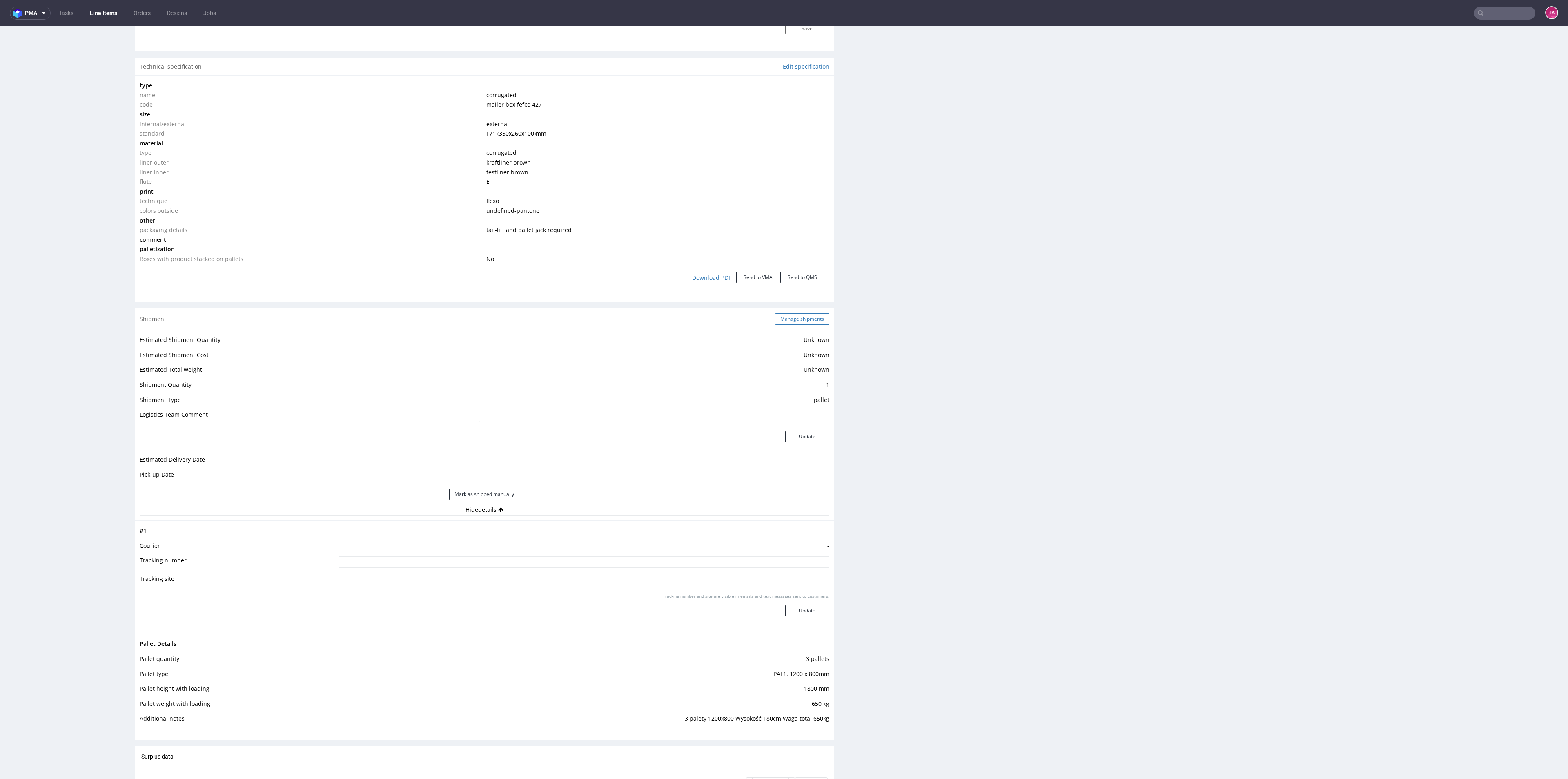
click at [816, 319] on button "Manage shipments" at bounding box center [802, 319] width 54 height 12
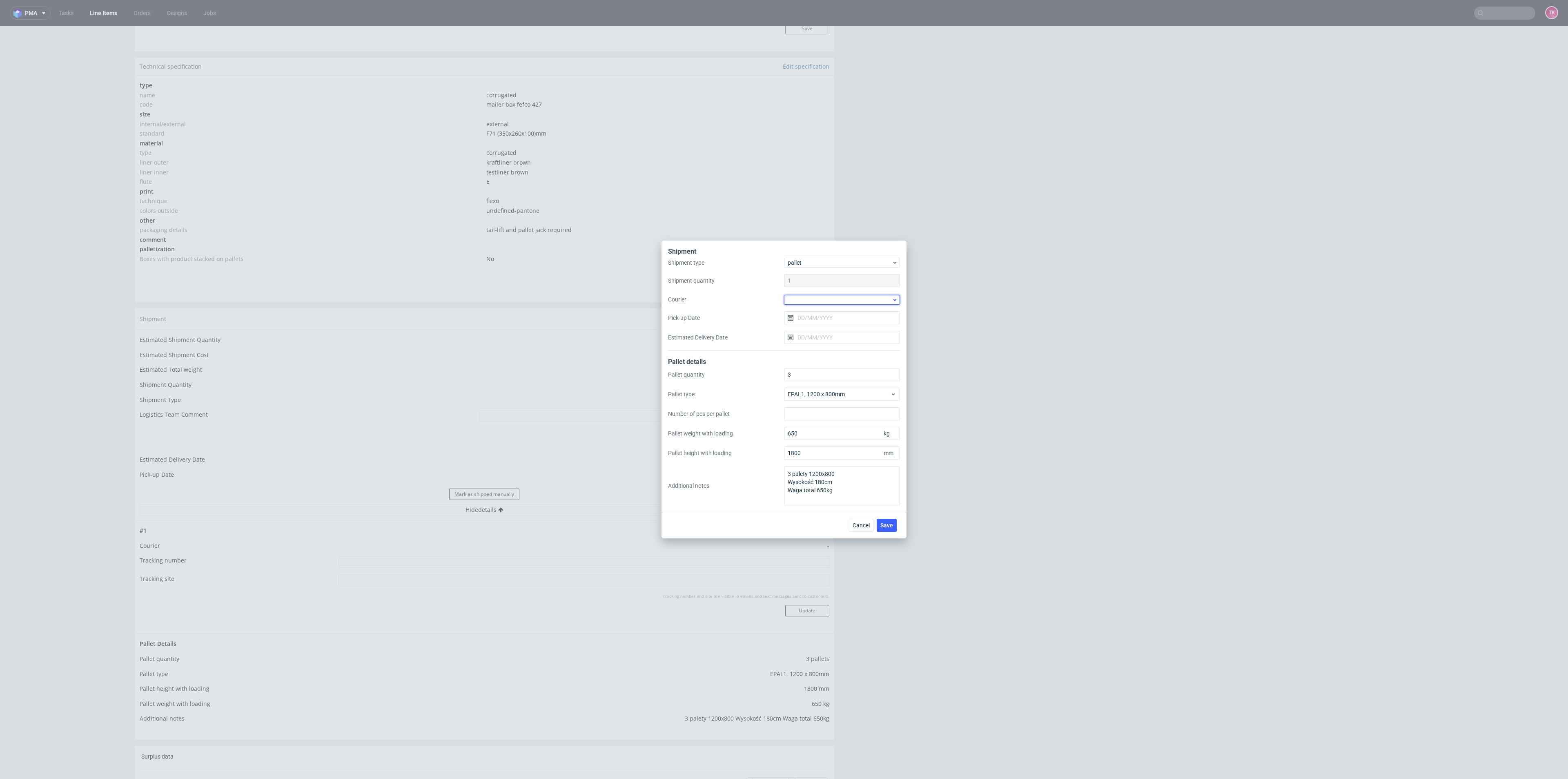
click at [850, 299] on div at bounding box center [842, 300] width 116 height 10
drag, startPoint x: 843, startPoint y: 349, endPoint x: 841, endPoint y: 334, distance: 15.1
click at [841, 349] on div "DB Schenker" at bounding box center [842, 347] width 110 height 15
click at [839, 312] on input "Pick-up Date" at bounding box center [842, 317] width 116 height 13
click at [836, 429] on button "1" at bounding box center [842, 429] width 13 height 13
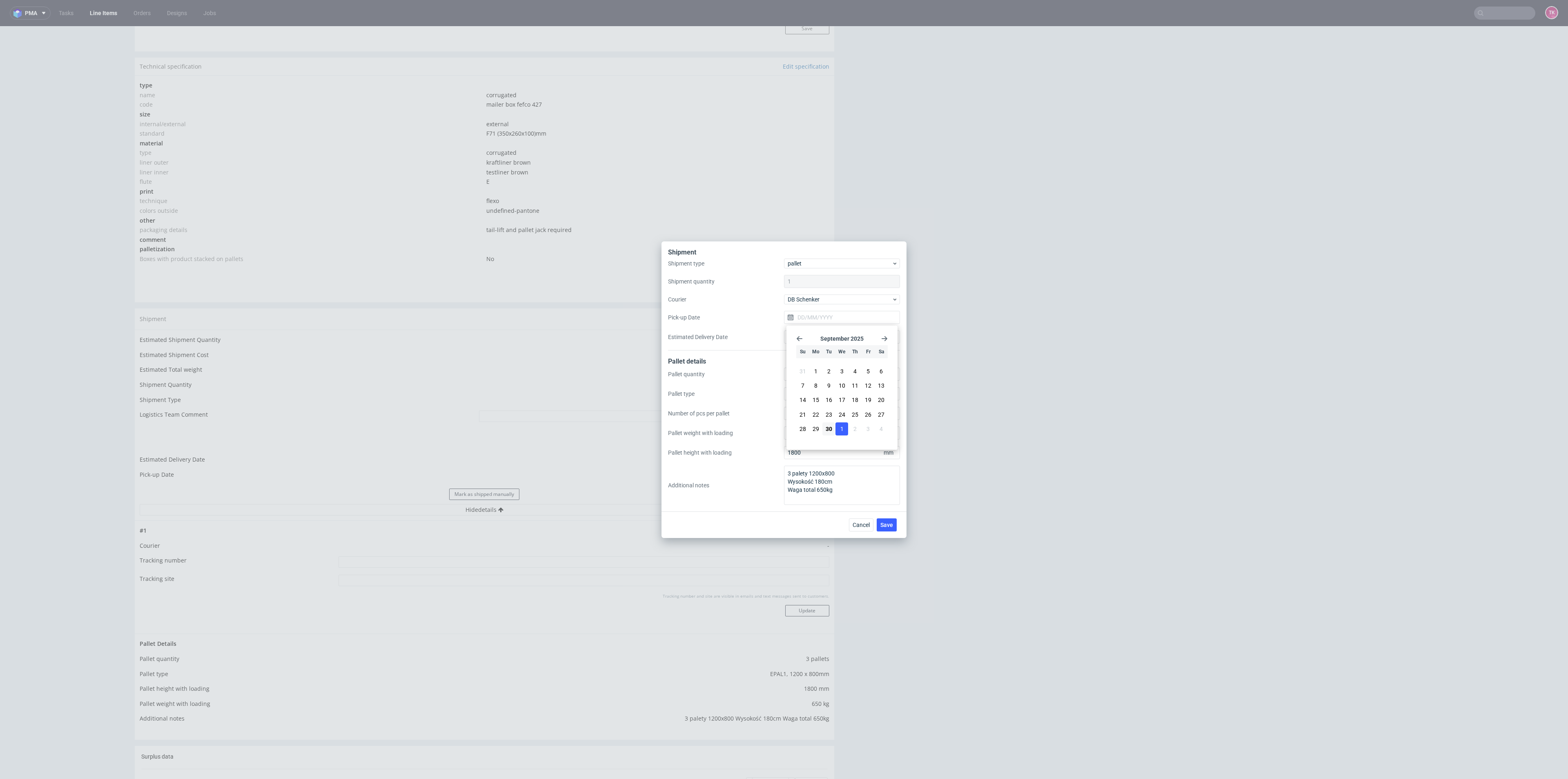
type input "[DATE]"
click at [888, 527] on span "Save" at bounding box center [886, 524] width 13 height 5
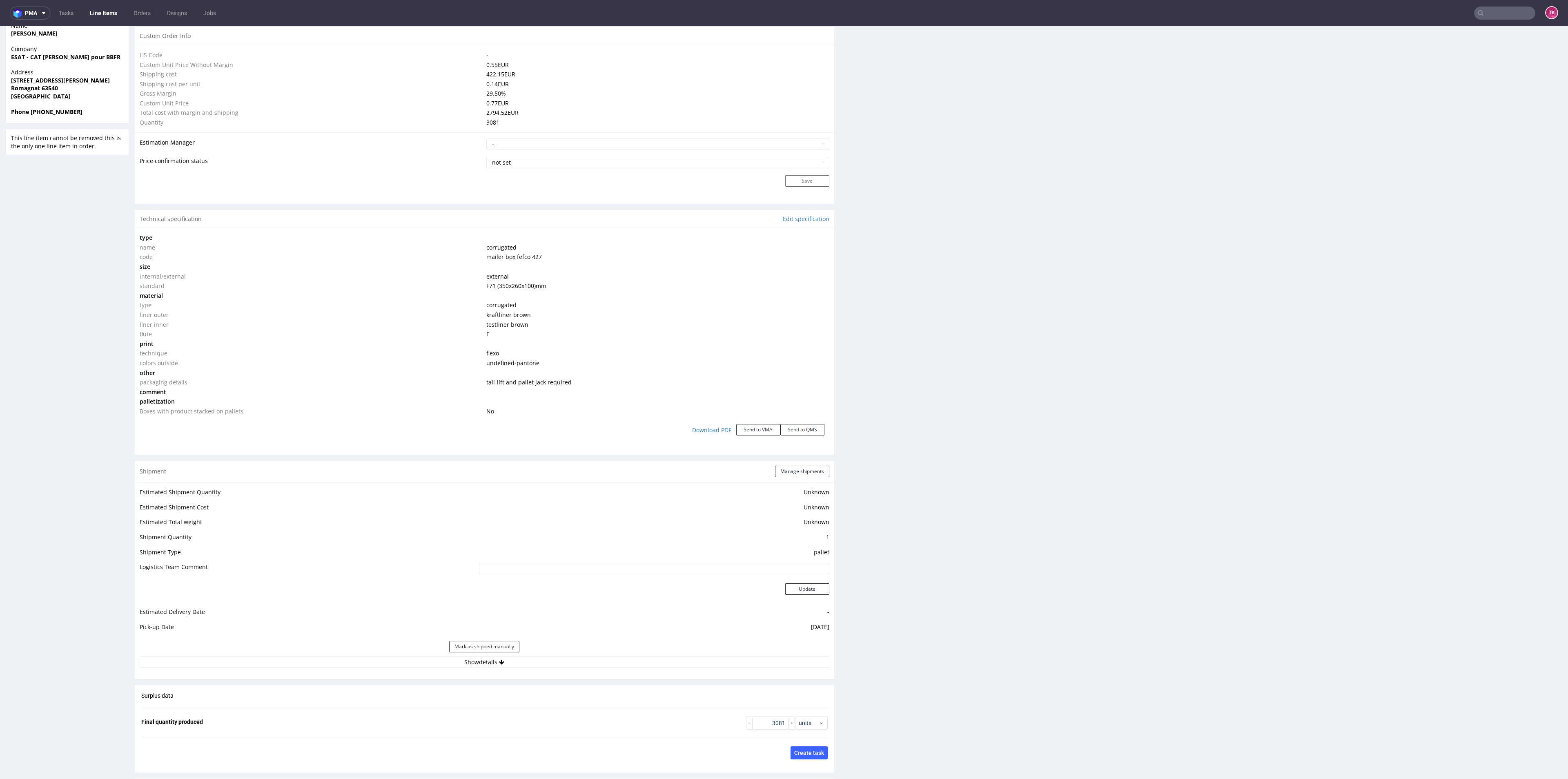
scroll to position [674, 0]
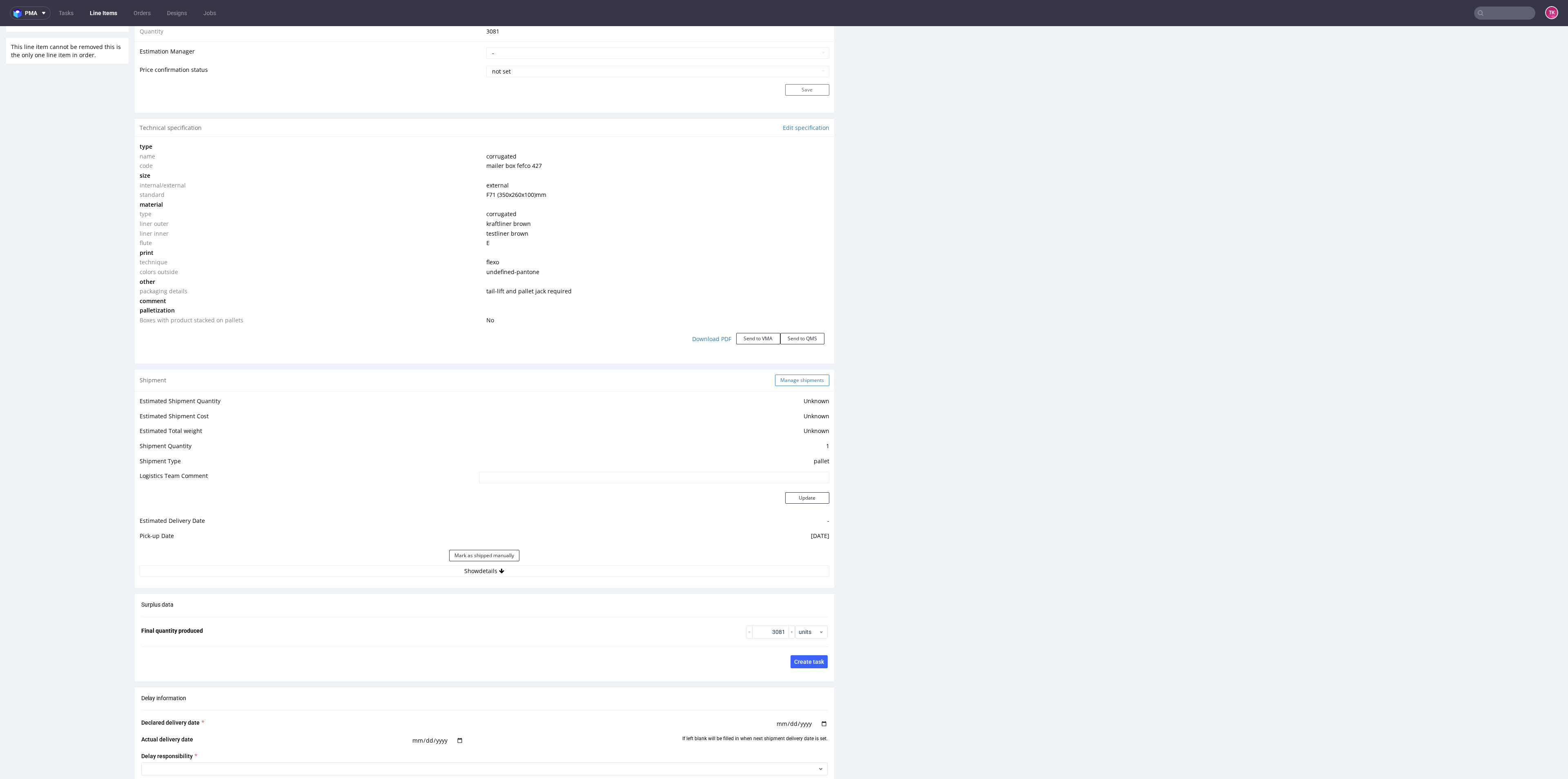
click at [791, 378] on button "Manage shipments" at bounding box center [802, 380] width 54 height 12
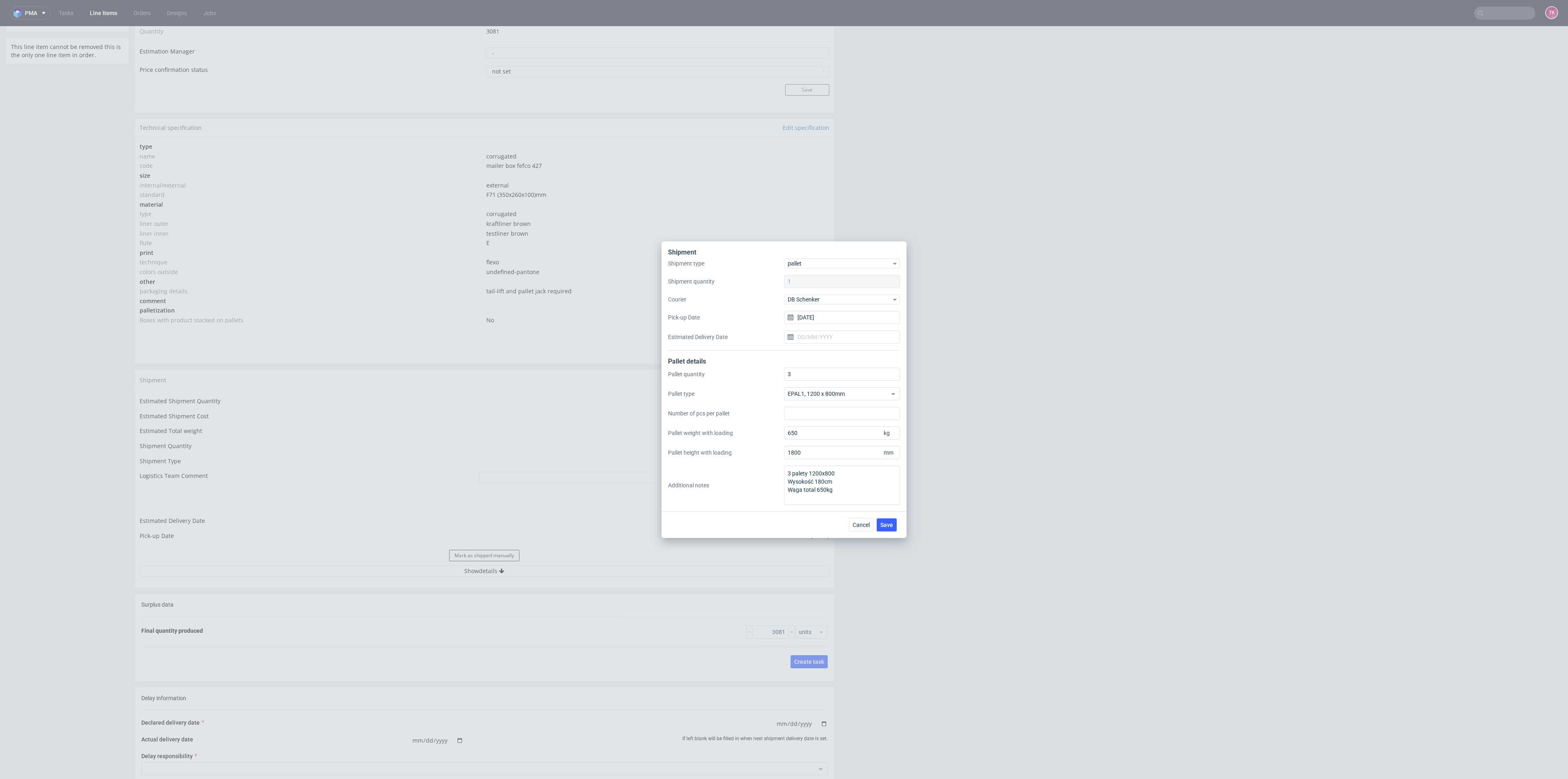
click at [821, 293] on div "Shipment type pallet Shipment quantity 1 Courier [PERSON_NAME] Pick-up Date [DA…" at bounding box center [783, 305] width 232 height 92
click at [821, 300] on span "DB Schenker" at bounding box center [839, 299] width 104 height 8
click at [819, 320] on div "DSV" at bounding box center [842, 314] width 110 height 15
click at [887, 530] on button "Save" at bounding box center [886, 524] width 20 height 13
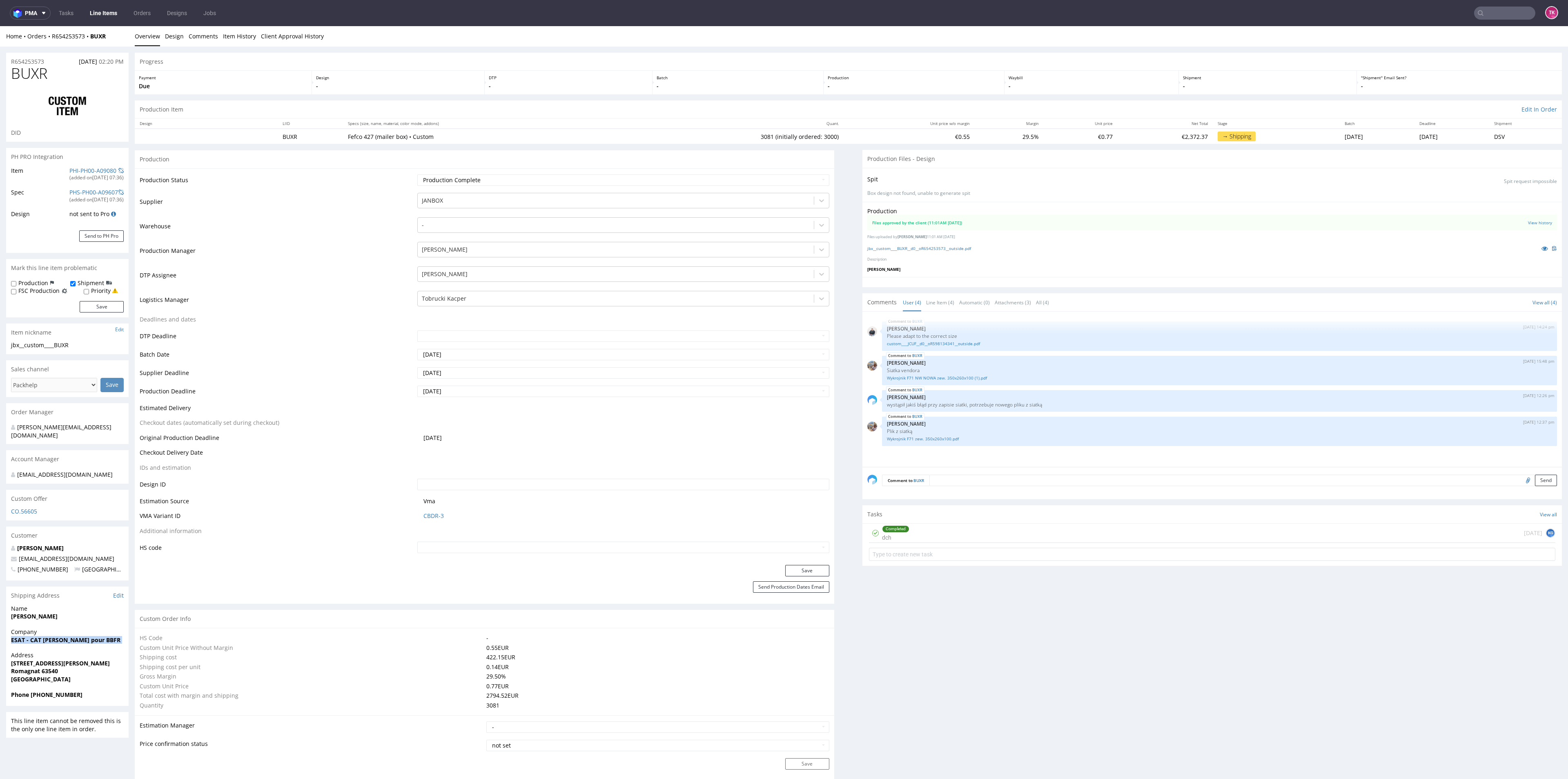
drag, startPoint x: 2, startPoint y: 630, endPoint x: 2, endPoint y: 647, distance: 17.0
copy strong "ESAT - CAT [PERSON_NAME] pour BBFR"
drag, startPoint x: 23, startPoint y: 608, endPoint x: 93, endPoint y: 603, distance: 70.2
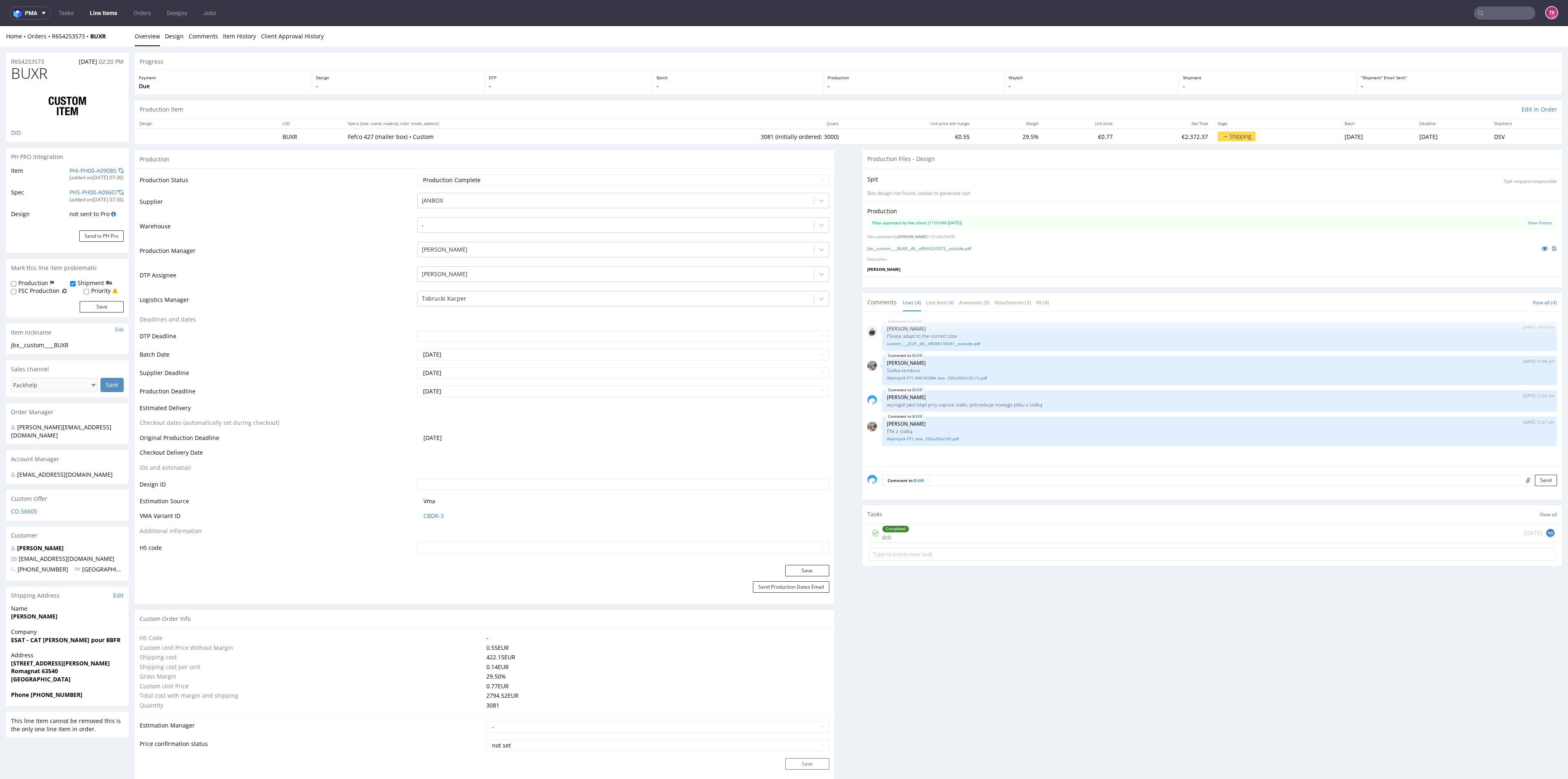
copy span
drag, startPoint x: 101, startPoint y: 609, endPoint x: 0, endPoint y: 616, distance: 101.2
copy strong "[PERSON_NAME]"
drag, startPoint x: 2, startPoint y: 651, endPoint x: 59, endPoint y: 662, distance: 58.1
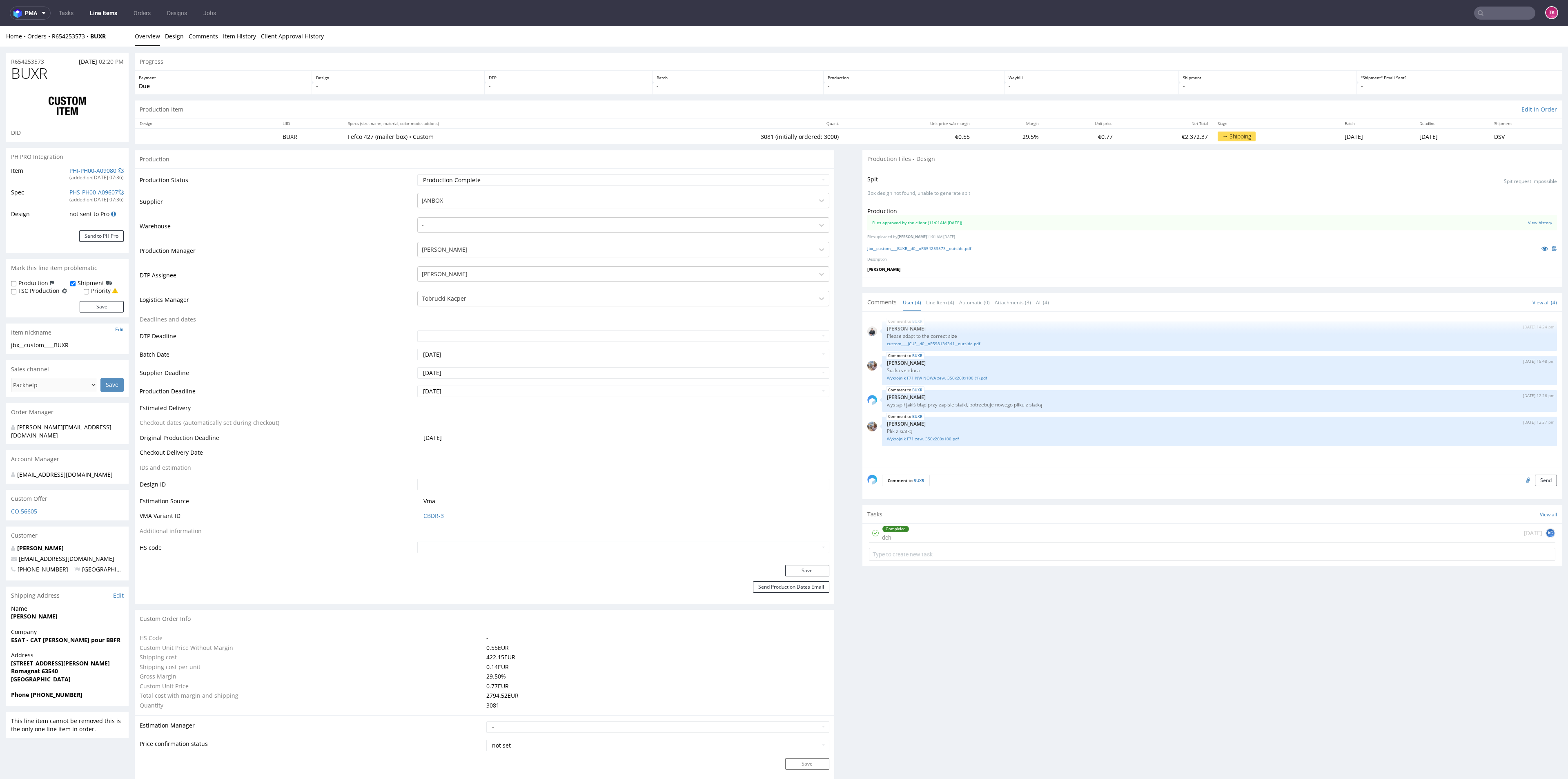
drag, startPoint x: 60, startPoint y: 664, endPoint x: 0, endPoint y: 656, distance: 60.5
copy p "[STREET_ADDRESS][PERSON_NAME]"
drag, startPoint x: 43, startPoint y: 688, endPoint x: 71, endPoint y: 695, distance: 28.9
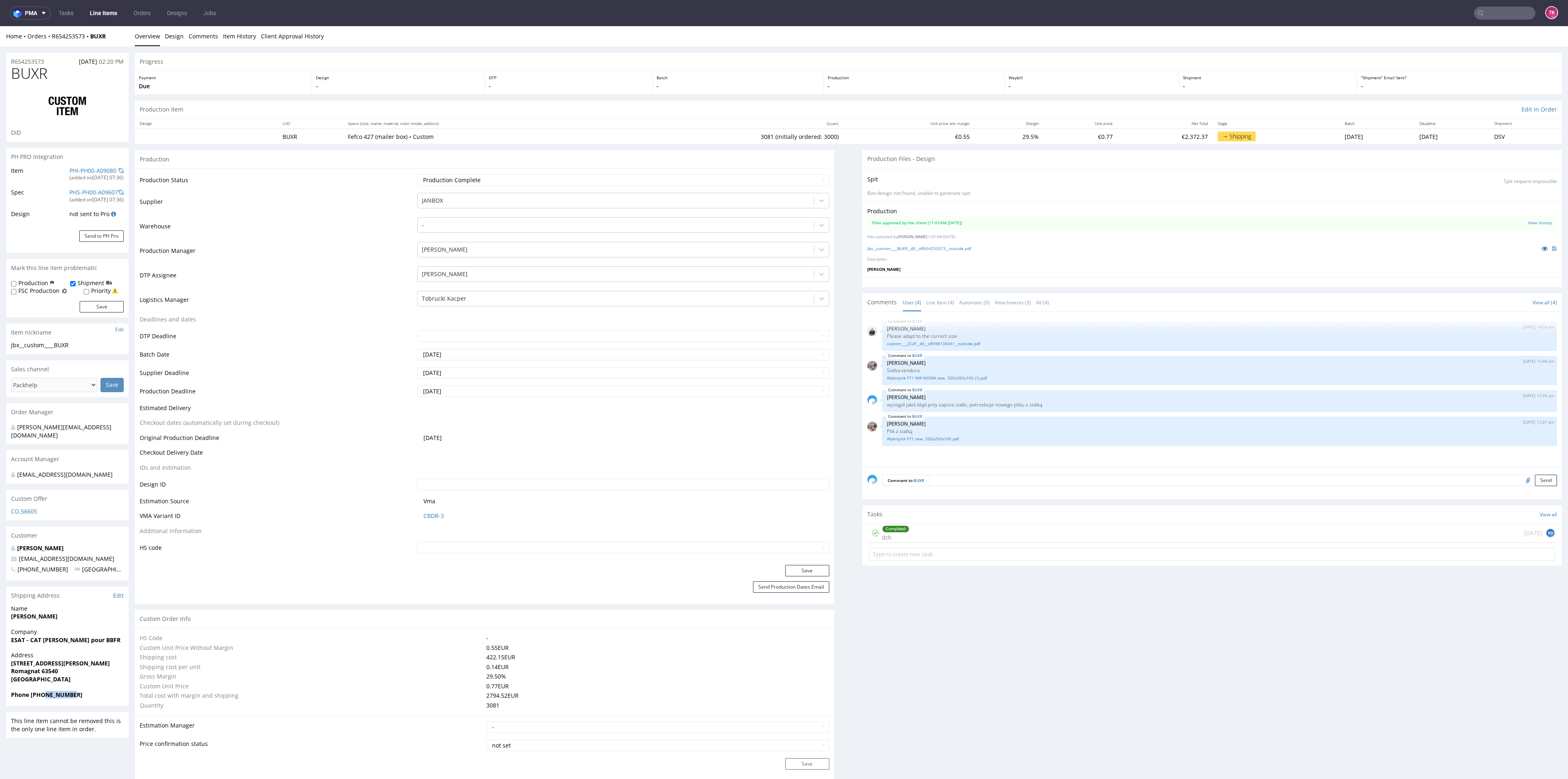
click at [71, 695] on div "Phone [PHONE_NUMBER]" at bounding box center [67, 698] width 122 height 15
click at [68, 696] on div "Phone [PHONE_NUMBER]" at bounding box center [67, 698] width 122 height 15
drag, startPoint x: 40, startPoint y: 686, endPoint x: 94, endPoint y: 687, distance: 54.0
click at [93, 691] on span "Phone [PHONE_NUMBER]" at bounding box center [67, 694] width 113 height 8
copy strong "637689994"
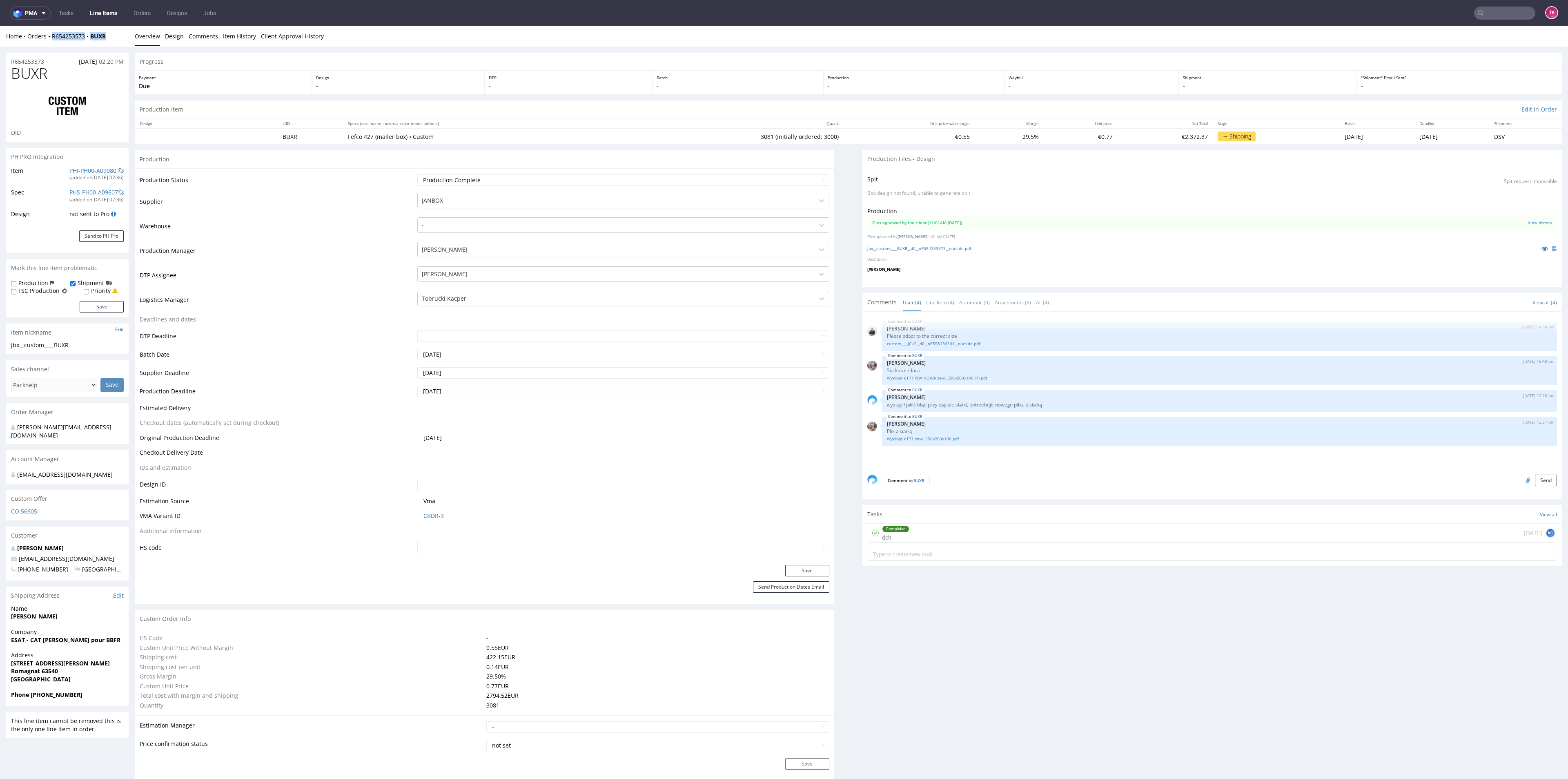
drag, startPoint x: 106, startPoint y: 43, endPoint x: 51, endPoint y: 41, distance: 55.0
click at [51, 41] on div "Home Orders R654253573 BUXR Overview Design Comments Item History Client Approv…" at bounding box center [784, 37] width 1568 height 21
copy div "R654253573 BUXR"
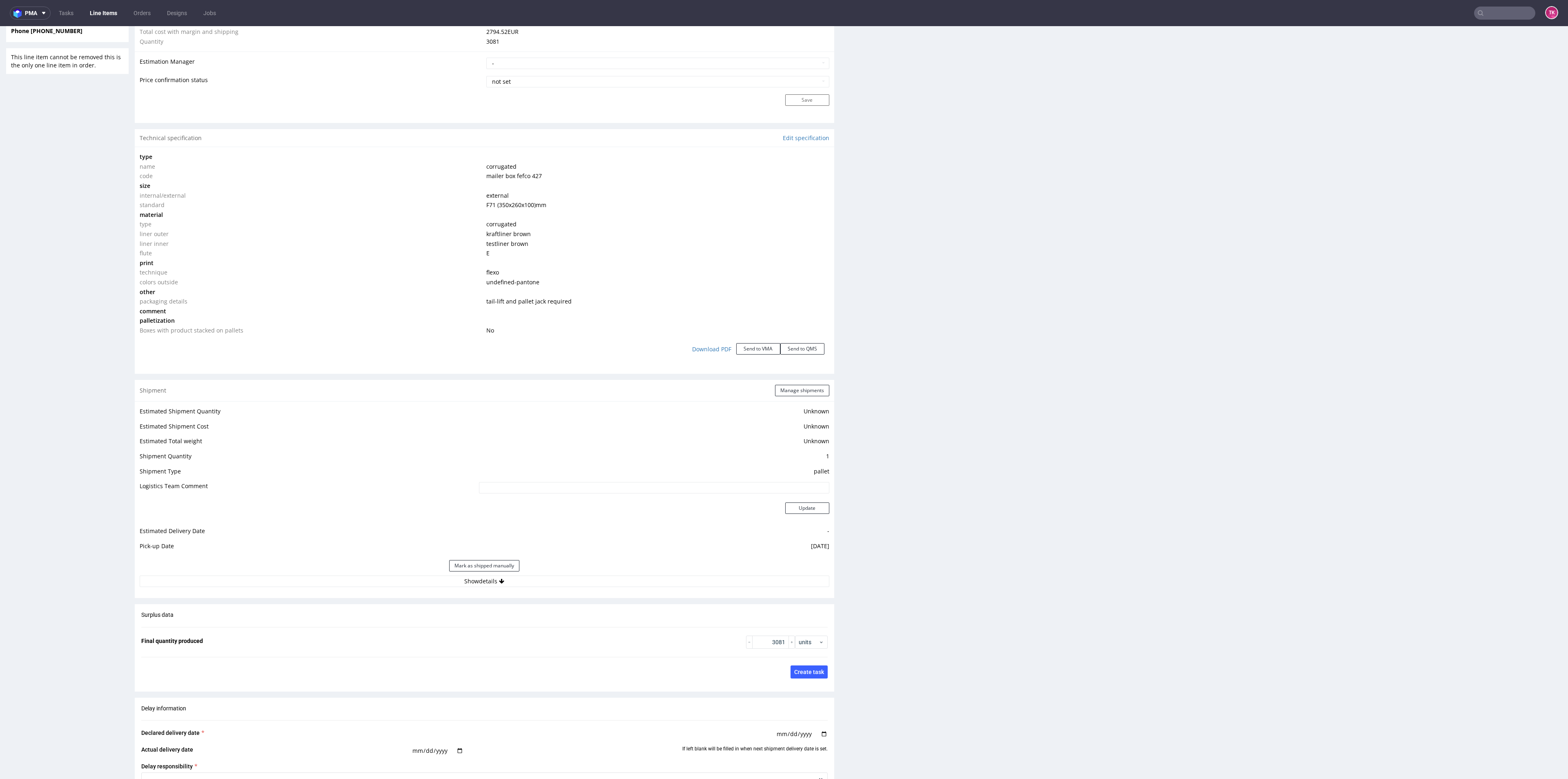
scroll to position [674, 0]
click at [559, 568] on button "Show details" at bounding box center [484, 571] width 690 height 12
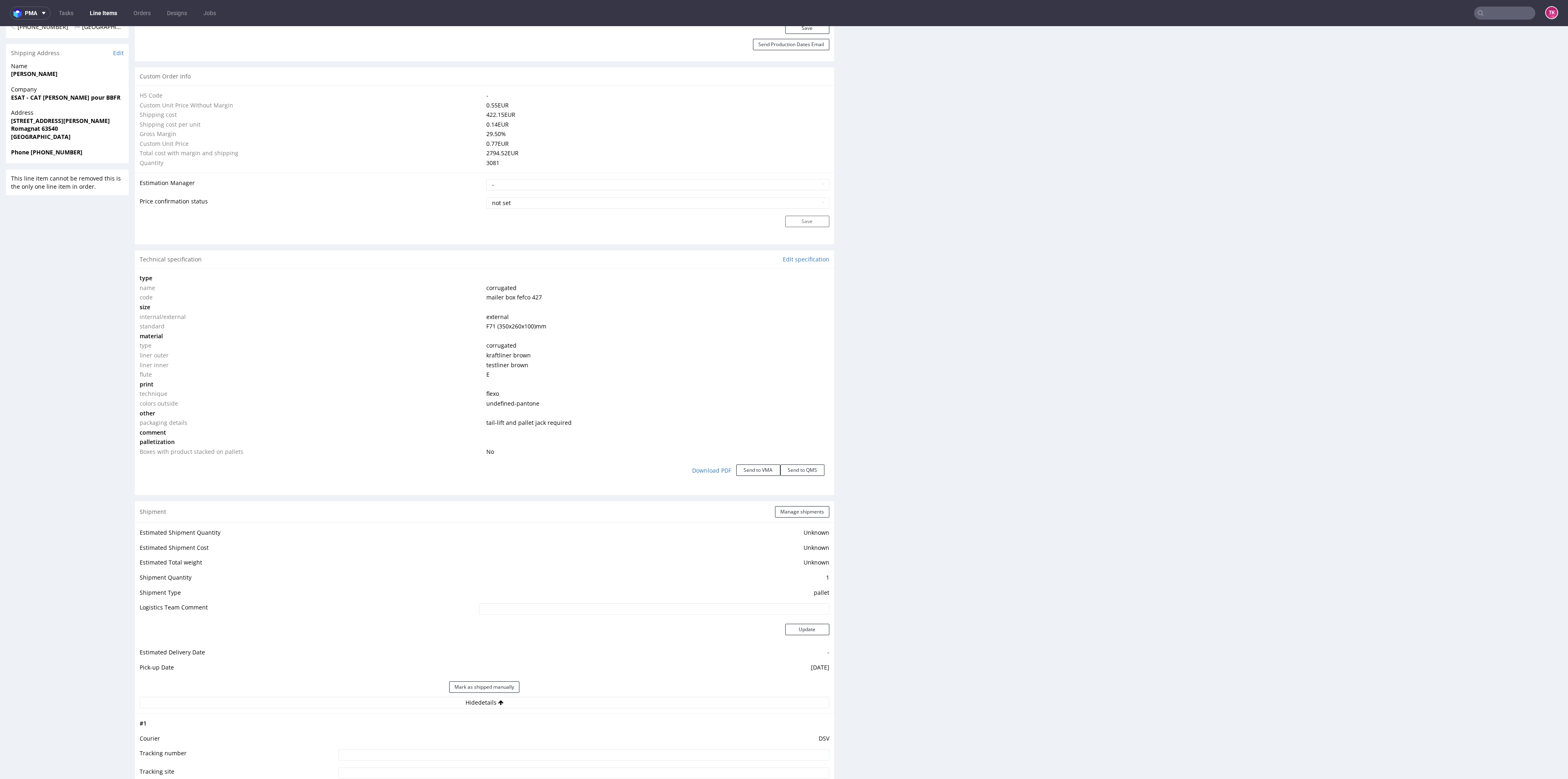
scroll to position [613, 0]
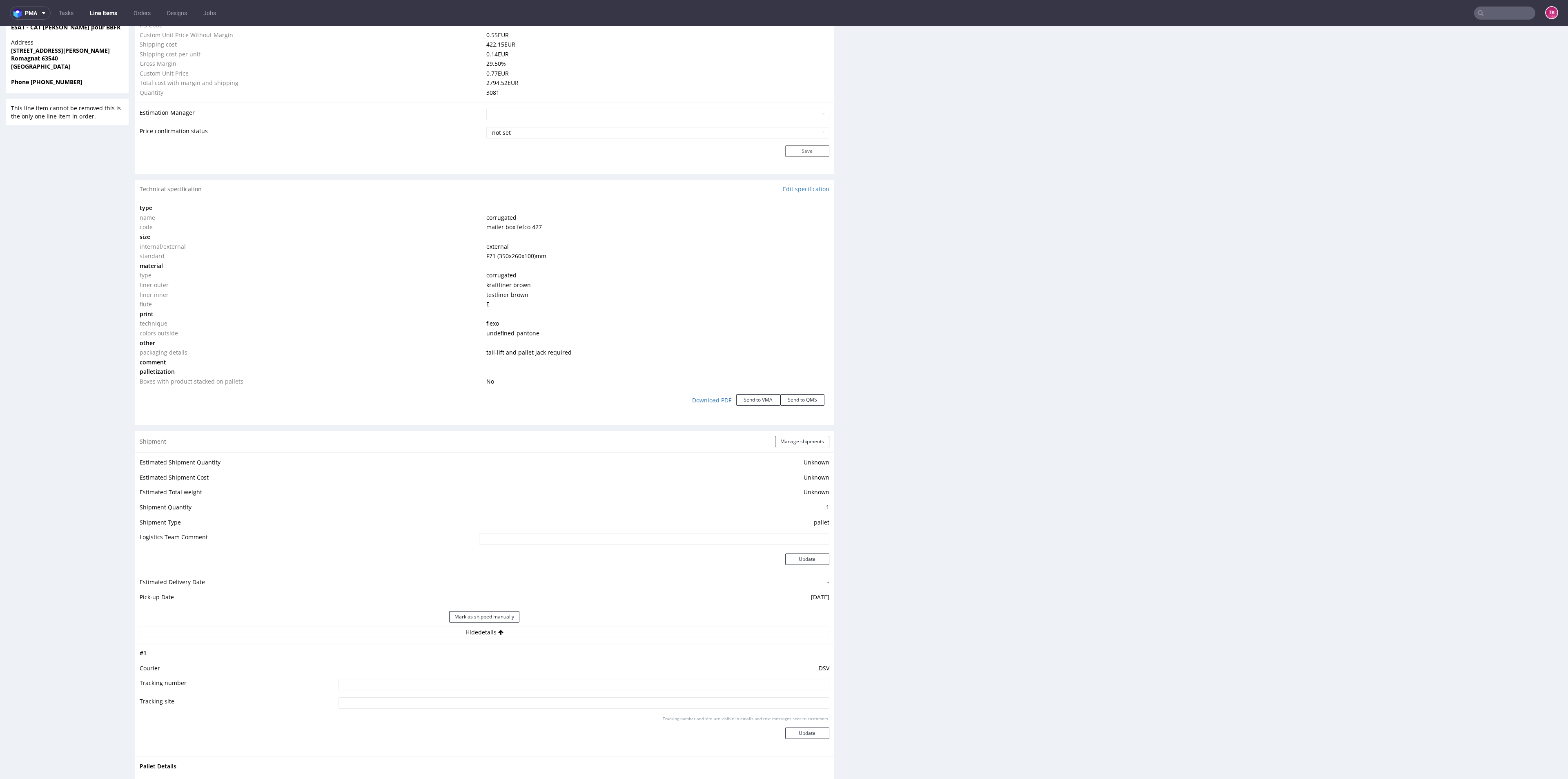
drag, startPoint x: 527, startPoint y: 683, endPoint x: 531, endPoint y: 683, distance: 4.0
click at [527, 683] on input at bounding box center [584, 685] width 491 height 12
paste input "40257145950412817290"
type input "40257145950412817290"
click at [797, 731] on button "Update" at bounding box center [807, 733] width 44 height 12
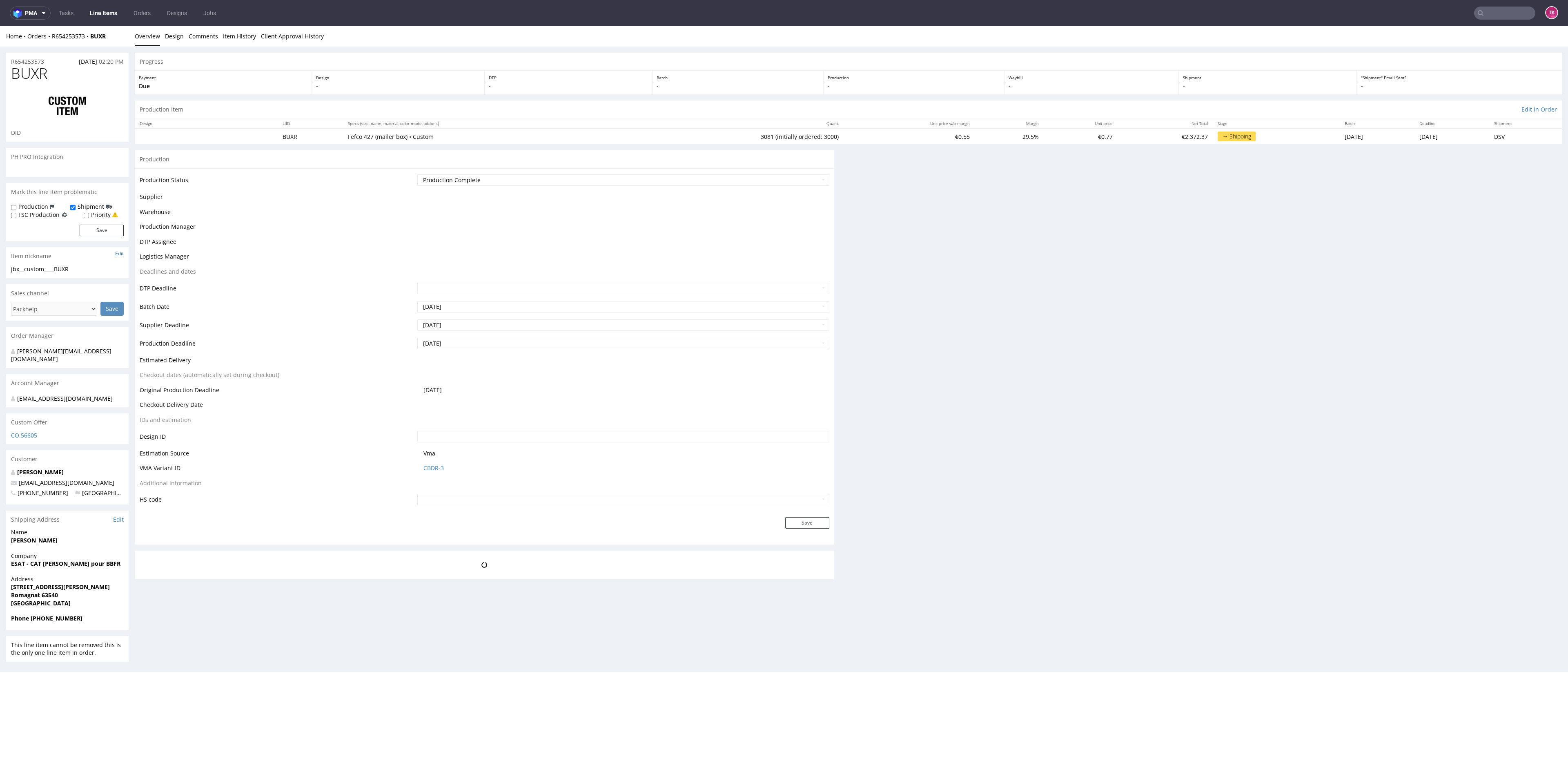
scroll to position [0, 0]
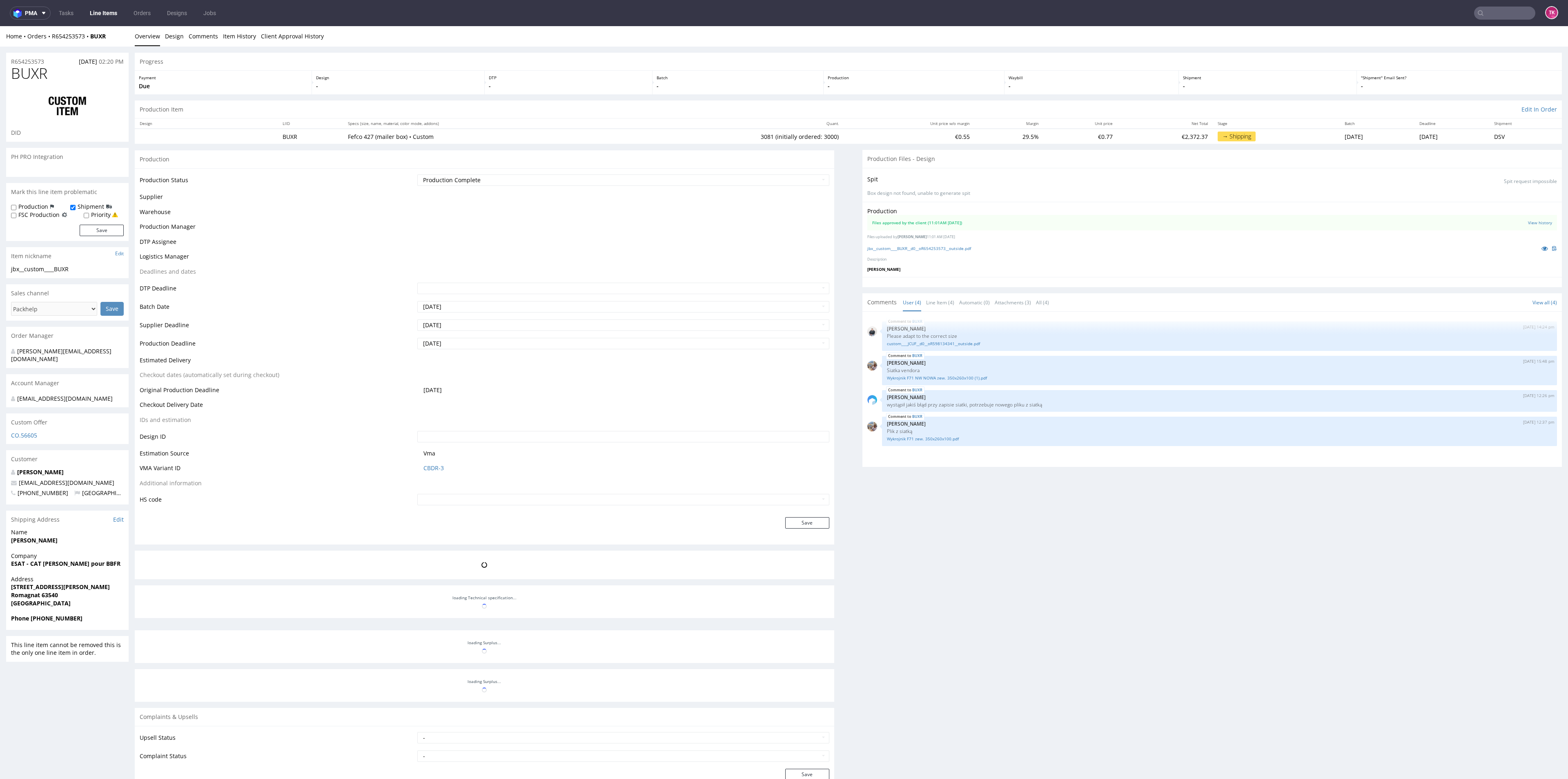
click at [94, 15] on link "Line Items" at bounding box center [103, 13] width 37 height 13
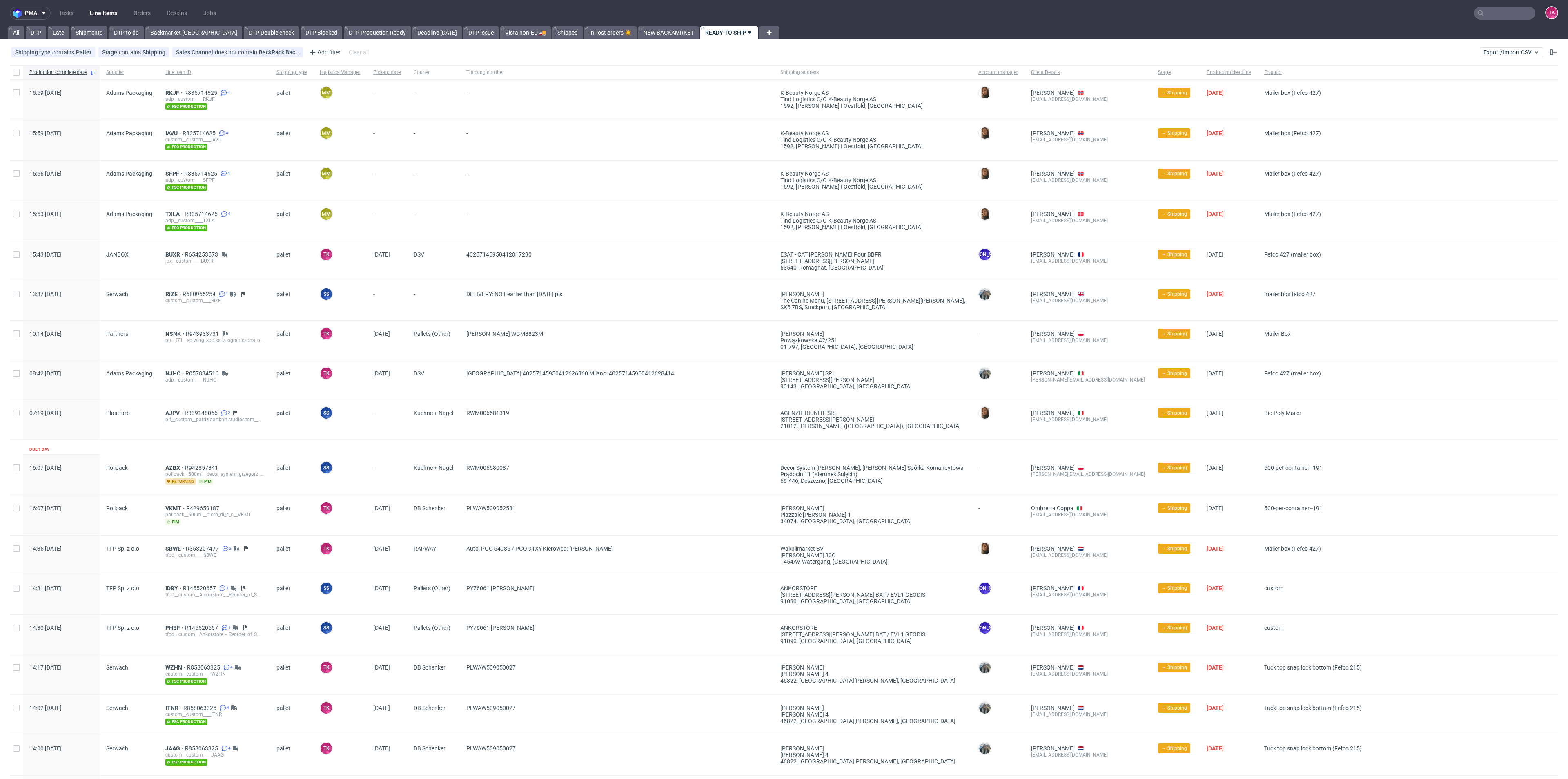
drag, startPoint x: 97, startPoint y: 21, endPoint x: 97, endPoint y: 16, distance: 5.0
click at [97, 19] on nav "pma Tasks Line Items Orders Designs Jobs TK" at bounding box center [784, 13] width 1568 height 26
drag, startPoint x: 99, startPoint y: 15, endPoint x: 132, endPoint y: 2, distance: 35.5
click at [99, 15] on link "Line Items" at bounding box center [103, 13] width 37 height 13
click at [100, 10] on link "Line Items" at bounding box center [103, 13] width 37 height 13
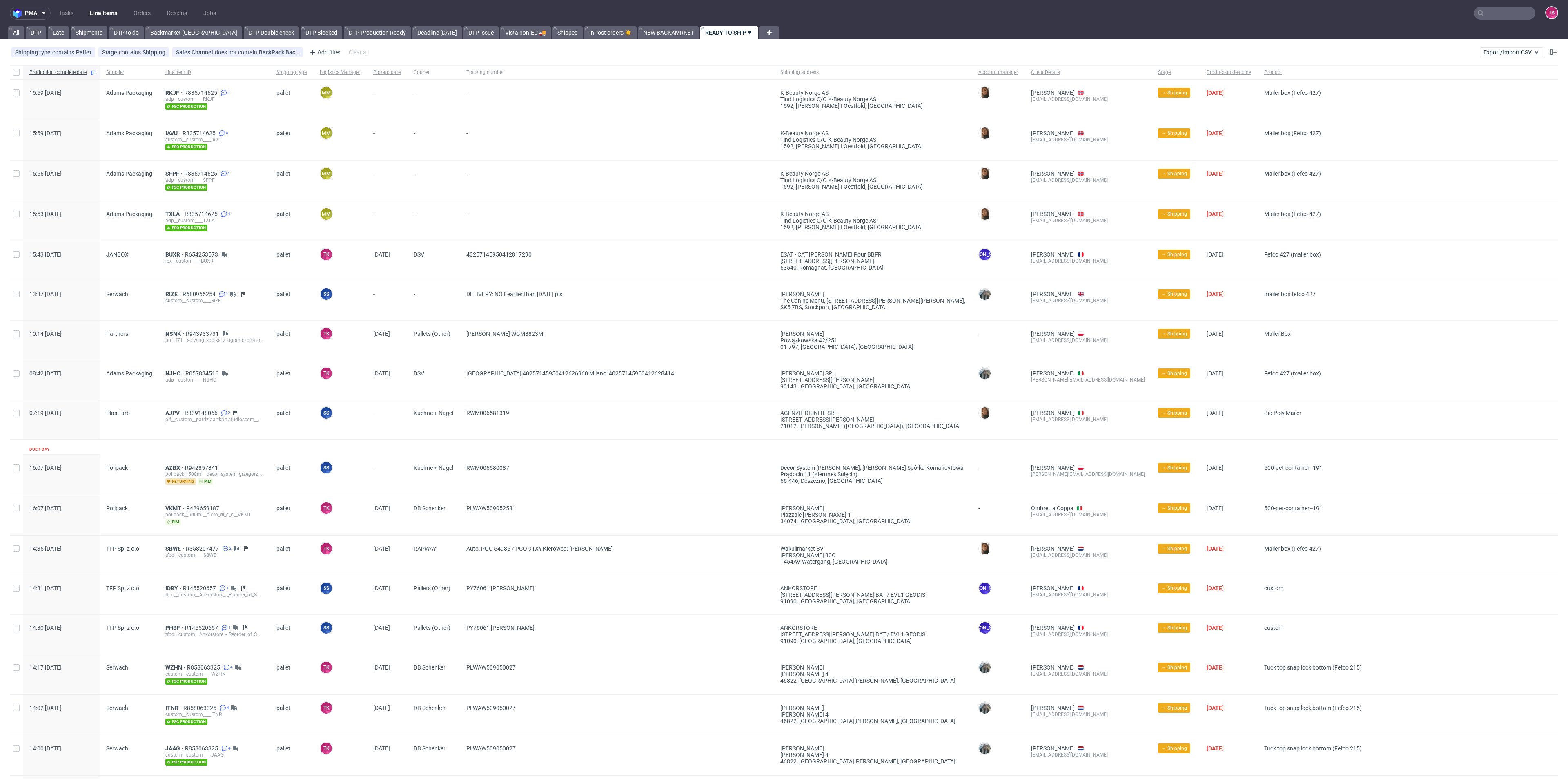
click at [113, 16] on link "Line Items" at bounding box center [103, 13] width 37 height 13
drag, startPoint x: 162, startPoint y: 208, endPoint x: 183, endPoint y: 211, distance: 21.2
click at [183, 211] on div "TXLA R835714625 4 adp__custom____TXLA fsc production" at bounding box center [214, 221] width 111 height 40
drag, startPoint x: 218, startPoint y: 166, endPoint x: 228, endPoint y: 244, distance: 78.6
click at [182, 158] on div "Production complete date Supplier Line item ID Shipping type Logistics Manager …" at bounding box center [784, 728] width 1549 height 1327
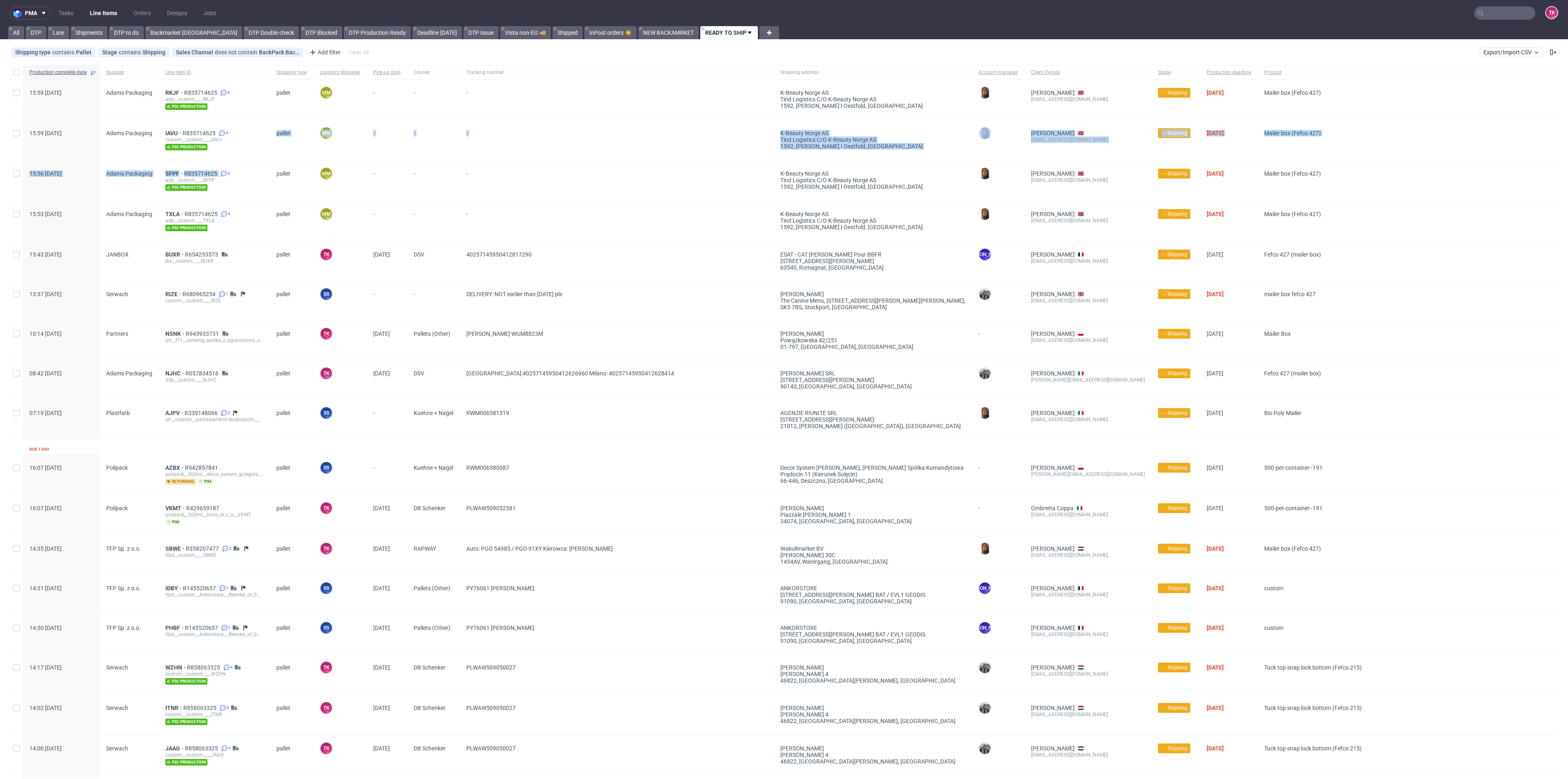
copy div "pallet [PERSON_NAME] Morus - - - K-Beauty [GEOGRAPHIC_DATA] AS Tind Logistics C…"
click at [167, 93] on span "RKJF" at bounding box center [175, 93] width 19 height 7
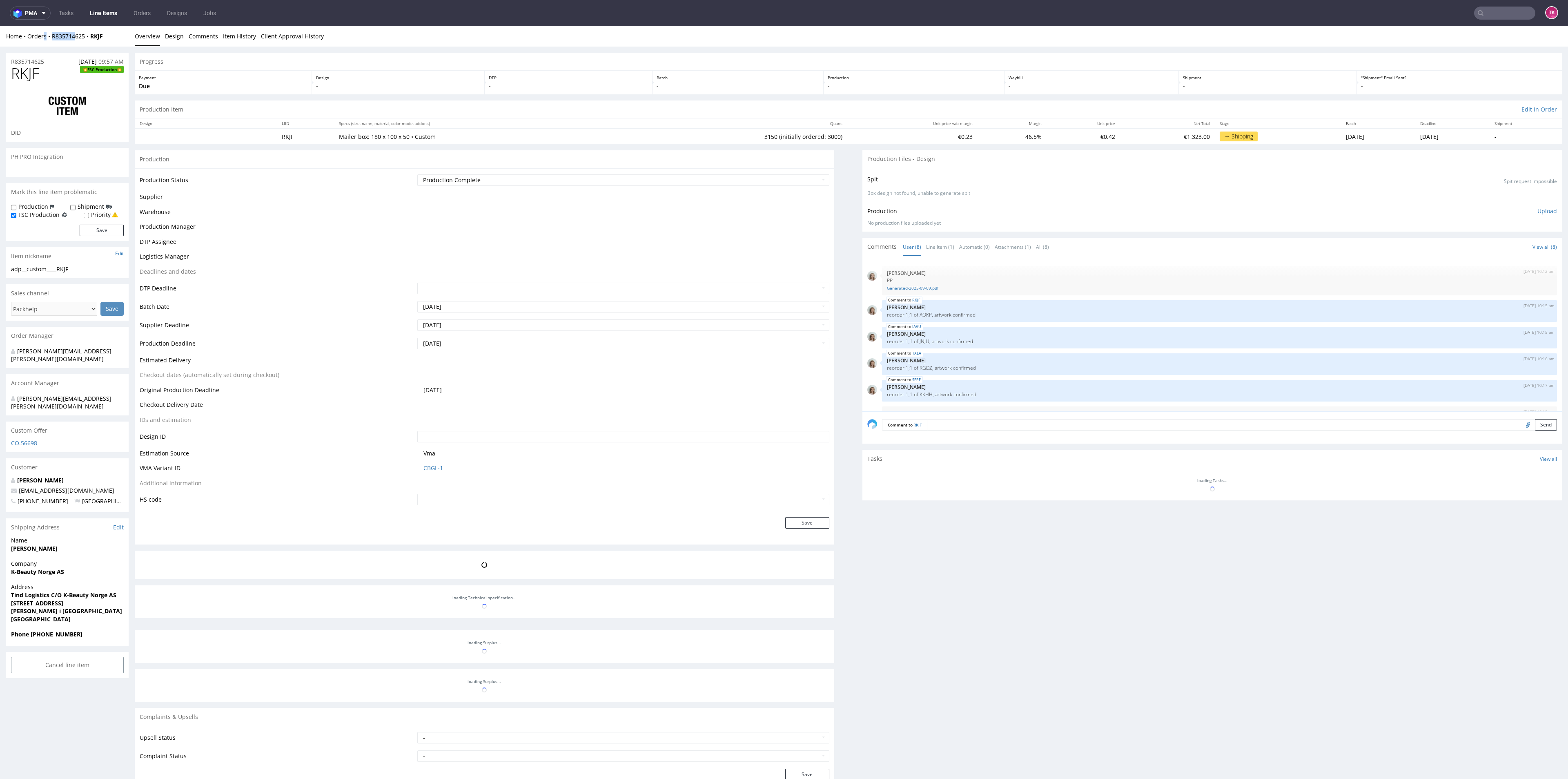
scroll to position [75, 0]
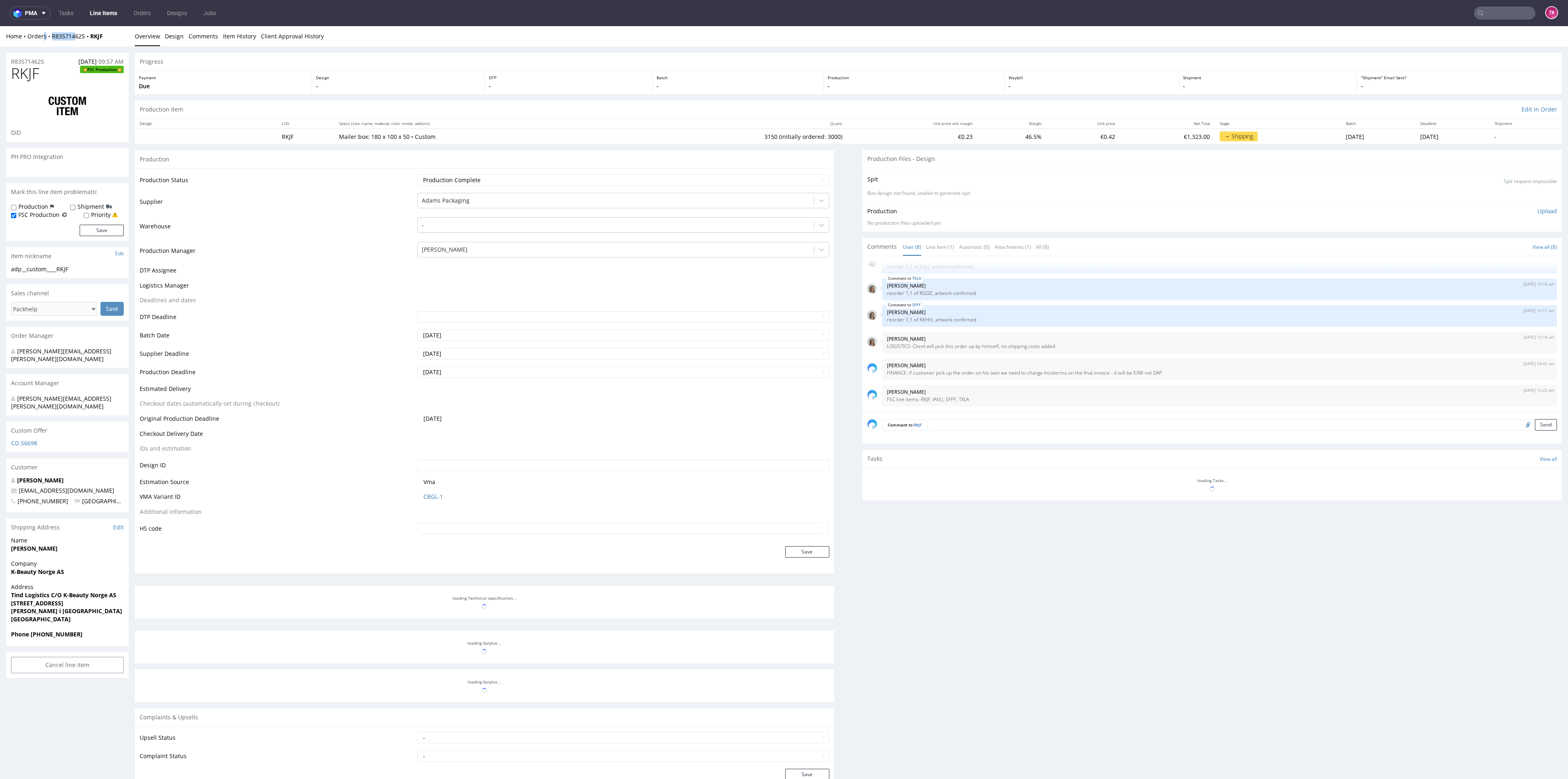
drag, startPoint x: 66, startPoint y: 44, endPoint x: 75, endPoint y: 45, distance: 9.1
click at [75, 45] on div "Home Orders R835714625 RKJF Overview Design Comments Item History Client Approv…" at bounding box center [784, 37] width 1568 height 21
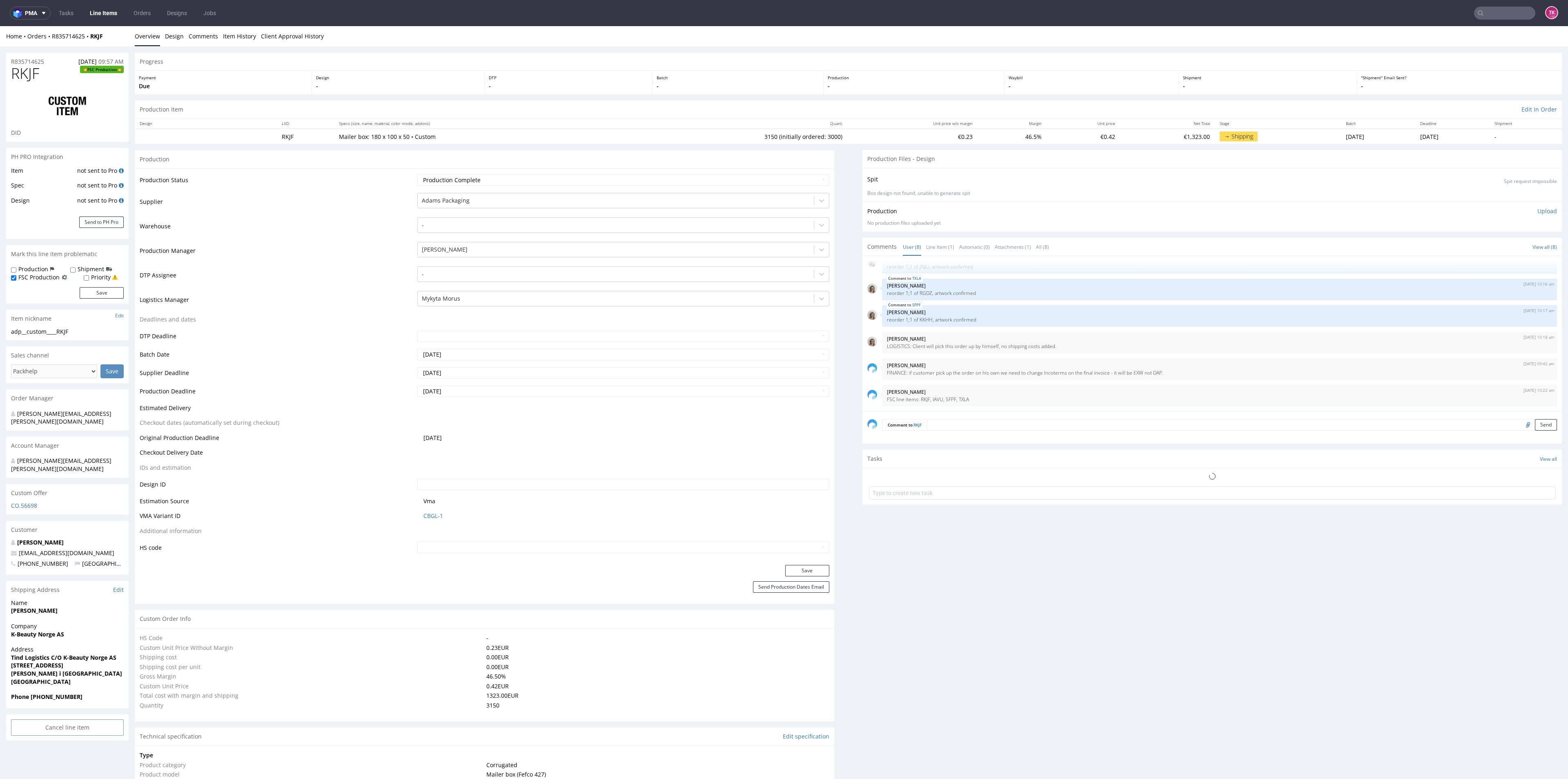
click at [61, 53] on div "R835714625 [DATE] 09:57 AM" at bounding box center [67, 59] width 122 height 13
drag, startPoint x: 52, startPoint y: 44, endPoint x: 86, endPoint y: 45, distance: 34.0
click at [86, 45] on div "Home Orders R835714625 RKJF Overview Design Comments Item History Client Approv…" at bounding box center [784, 37] width 1568 height 21
copy link "R835714625"
drag, startPoint x: 1035, startPoint y: 339, endPoint x: 1046, endPoint y: 342, distance: 11.4
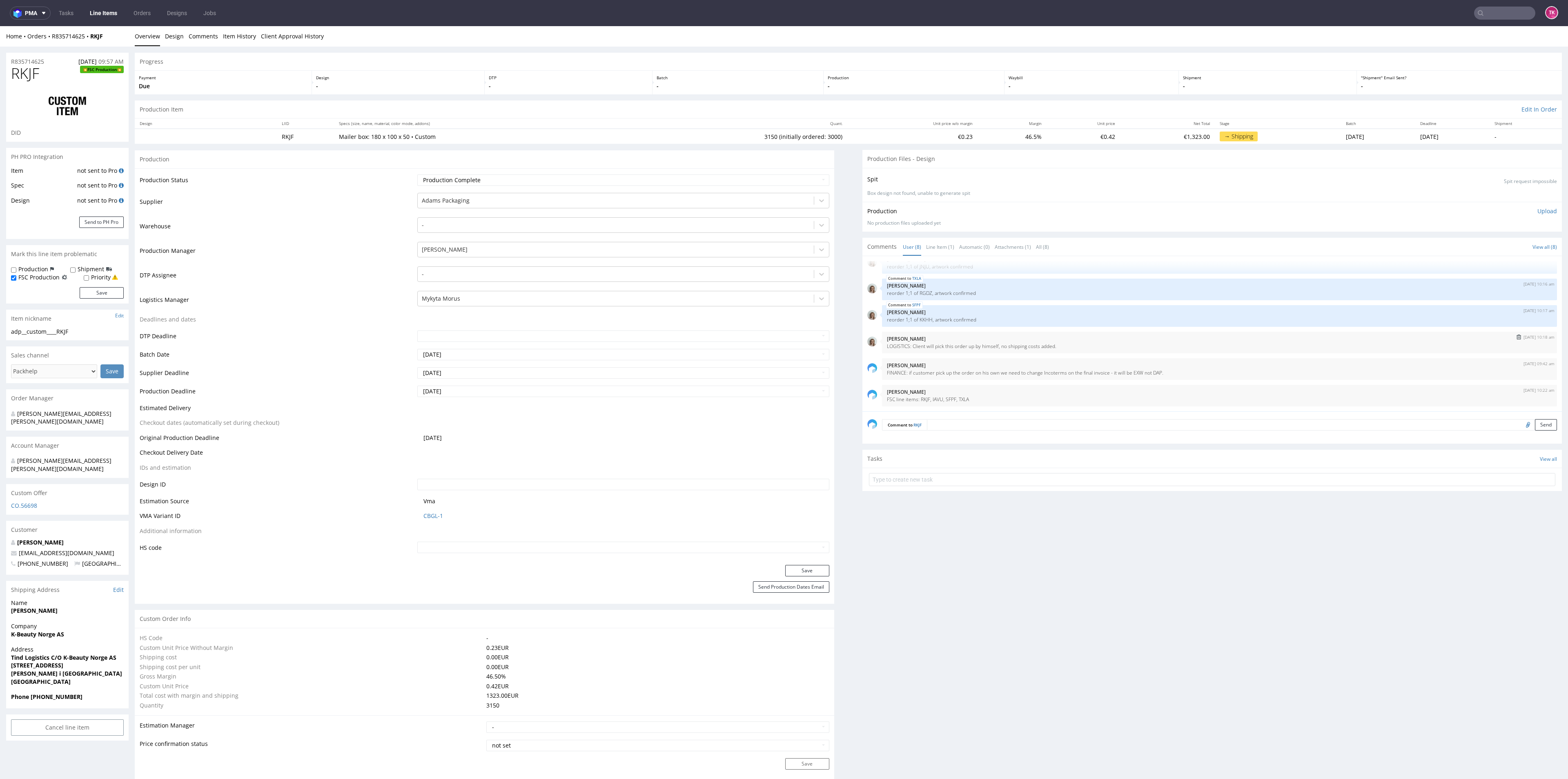
click at [1040, 341] on p "[PERSON_NAME]" at bounding box center [1219, 339] width 665 height 6
drag, startPoint x: 1046, startPoint y: 342, endPoint x: 1100, endPoint y: 351, distance: 54.7
click at [1100, 351] on div "9th Sep 25 | 10:18 am Monika Poźniak LOGISTICS: Client will pick this order up …" at bounding box center [1219, 343] width 675 height 22
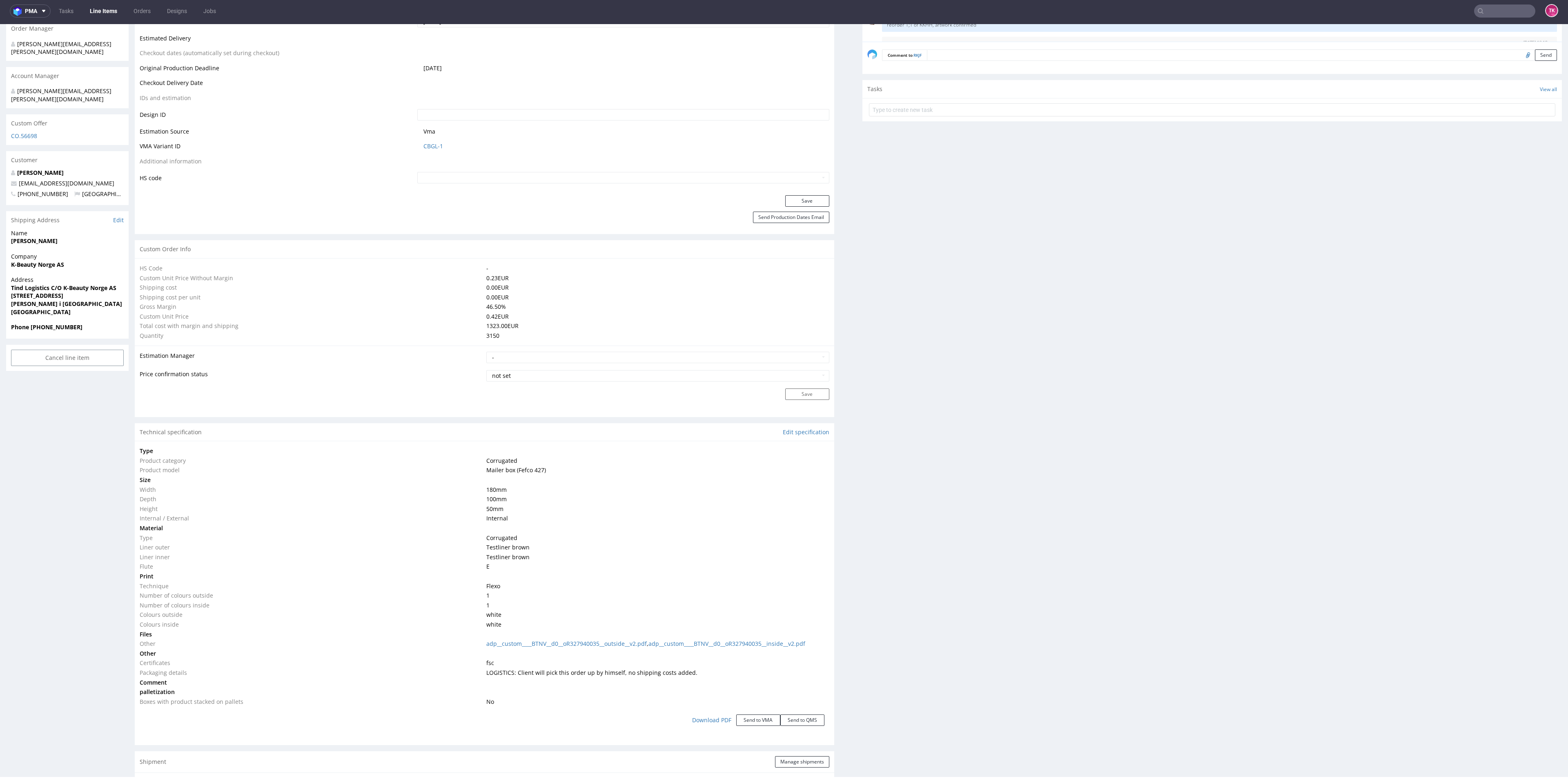
scroll to position [736, 0]
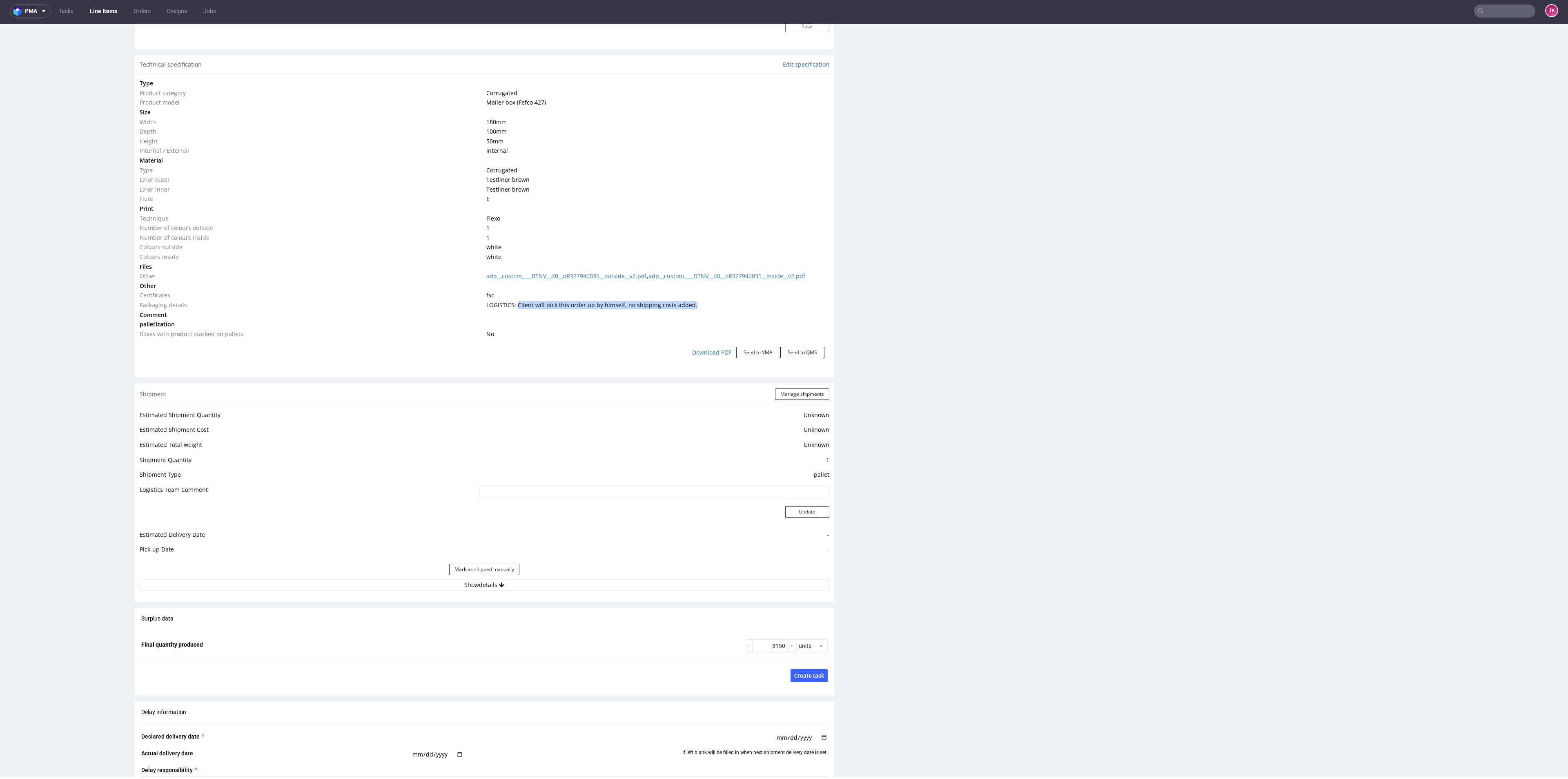
drag, startPoint x: 698, startPoint y: 302, endPoint x: 514, endPoint y: 306, distance: 184.0
click at [514, 306] on td "LOGISTICS: Client will pick this order up by himself, no shipping costs added." at bounding box center [657, 305] width 345 height 10
copy span "Client will pick this order up by himself, no shipping costs added."
click at [574, 590] on button "Show details" at bounding box center [484, 585] width 690 height 12
click at [569, 585] on button "Hide details" at bounding box center [484, 585] width 690 height 12
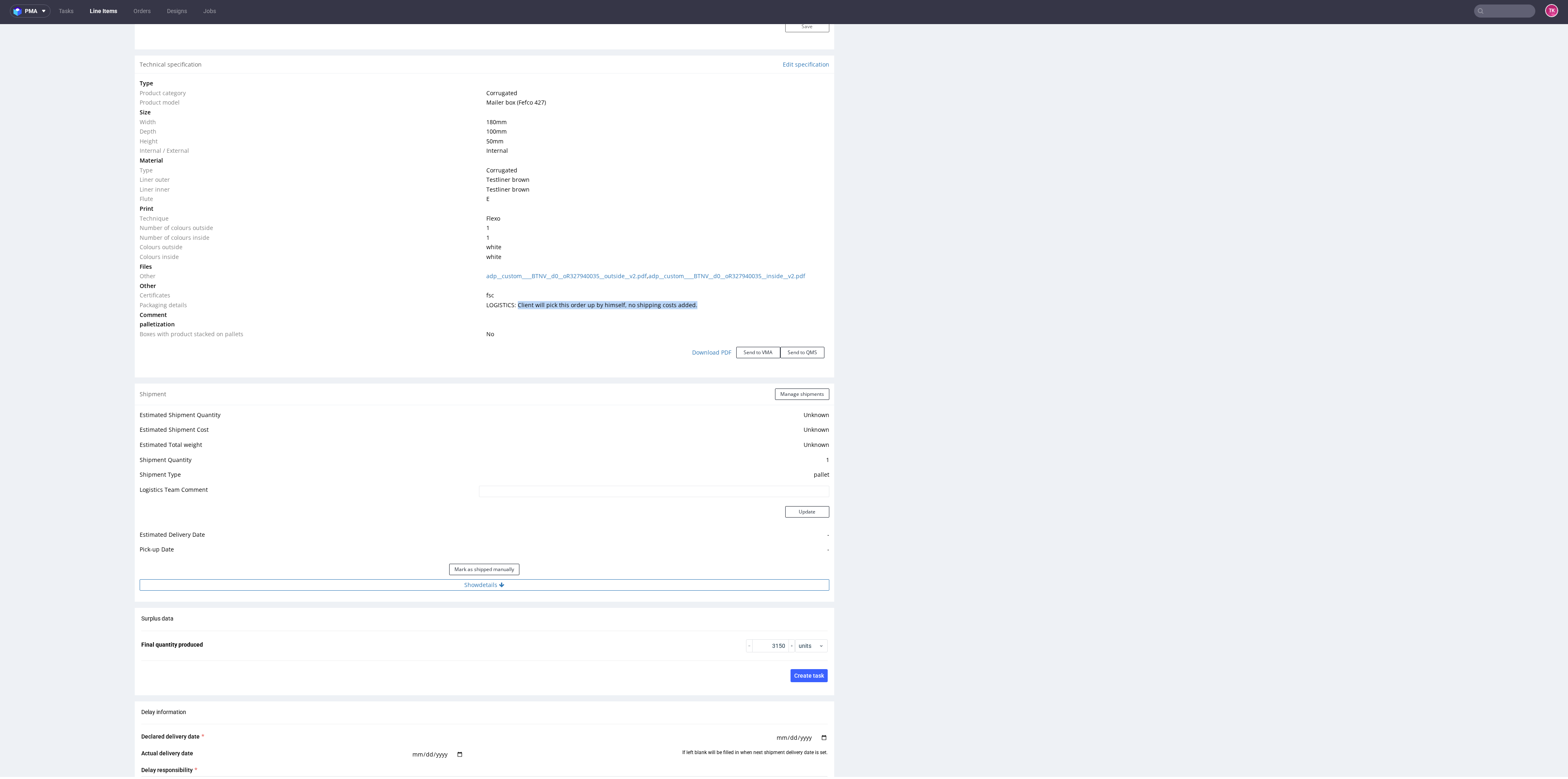
click at [548, 585] on button "Show details" at bounding box center [484, 585] width 690 height 12
click at [523, 637] on input at bounding box center [584, 637] width 491 height 12
paste input "Client will pick this order up by himself, no shipping costs added."
type input "Client will pick this order up by himself, no shipping costs added."
click at [810, 691] on button "Update" at bounding box center [807, 686] width 44 height 12
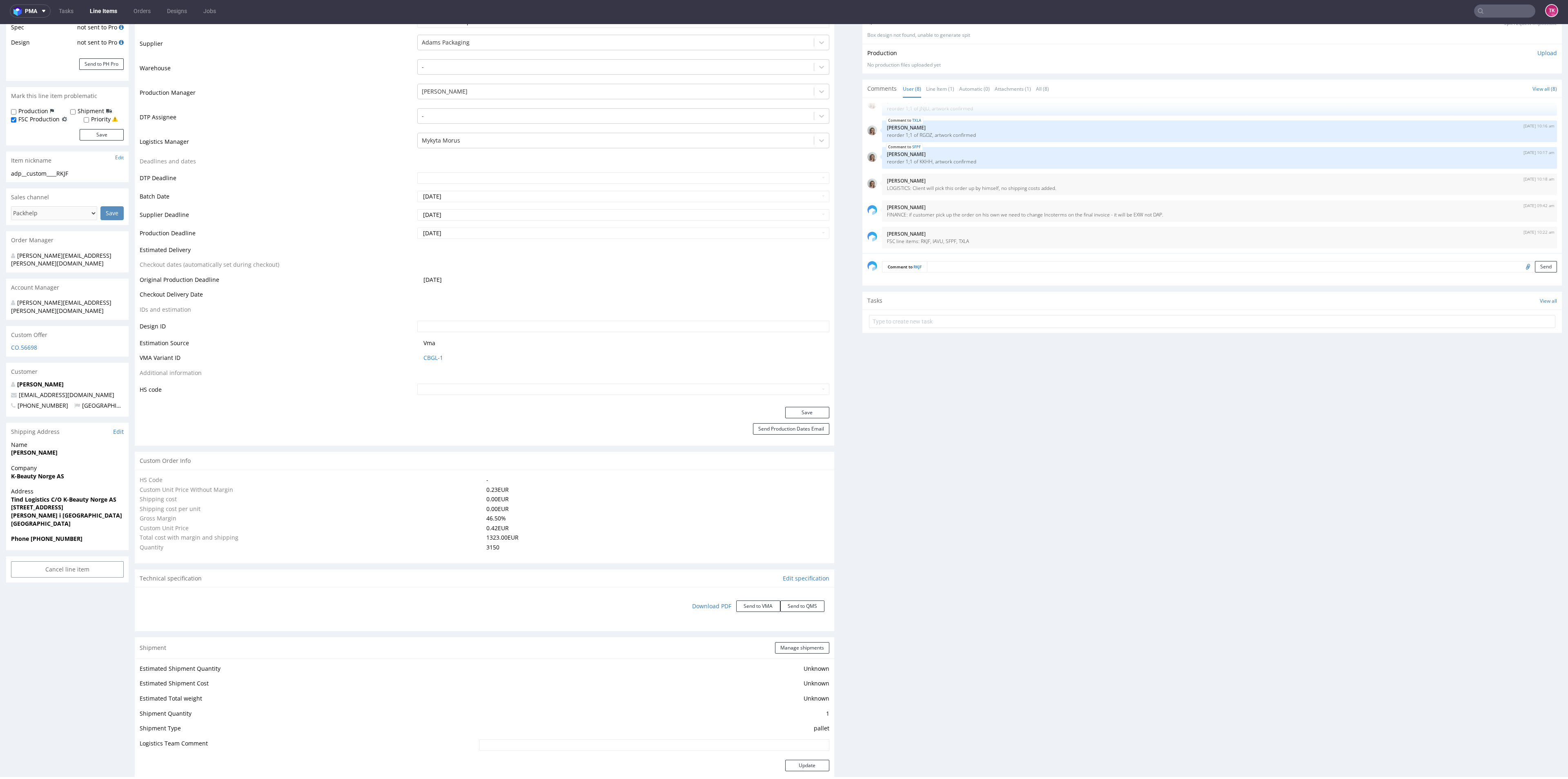
scroll to position [218, 0]
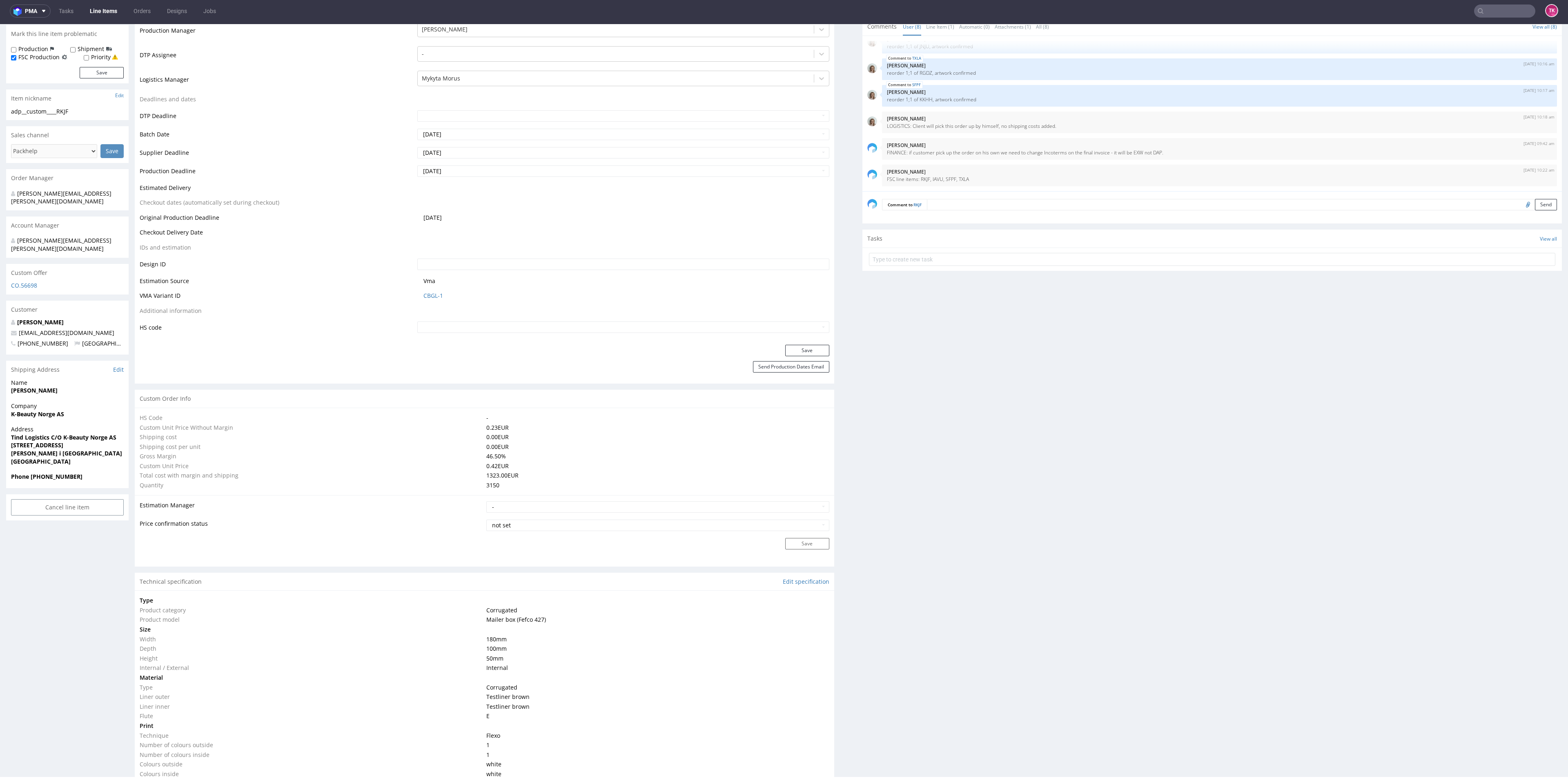
type input "3150"
click at [95, 14] on link "Line Items" at bounding box center [103, 10] width 37 height 13
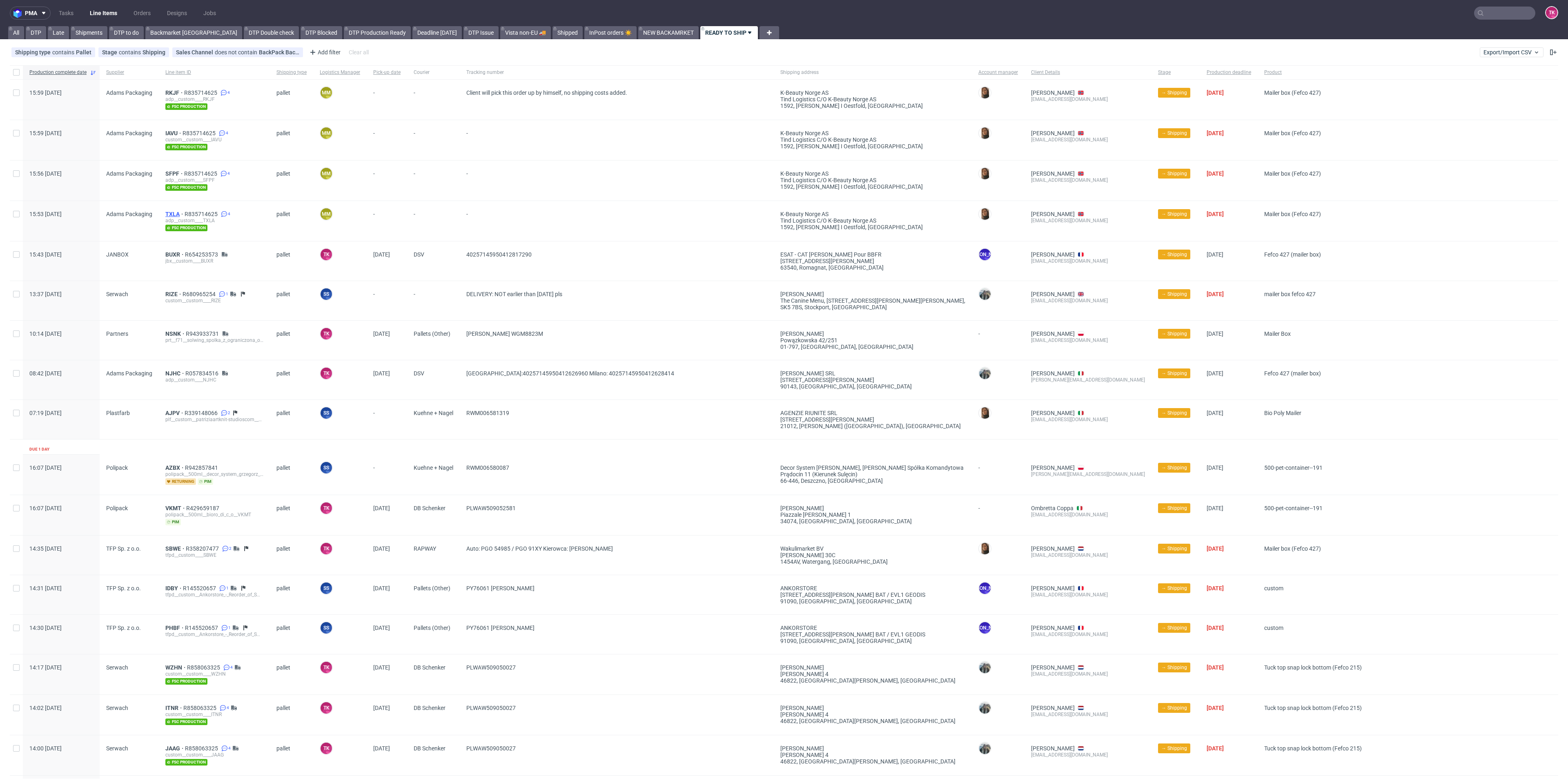
drag, startPoint x: 174, startPoint y: 210, endPoint x: 168, endPoint y: 211, distance: 6.1
click at [102, 15] on link "Line Items" at bounding box center [103, 13] width 37 height 13
click at [103, 15] on link "Line Items" at bounding box center [103, 13] width 37 height 13
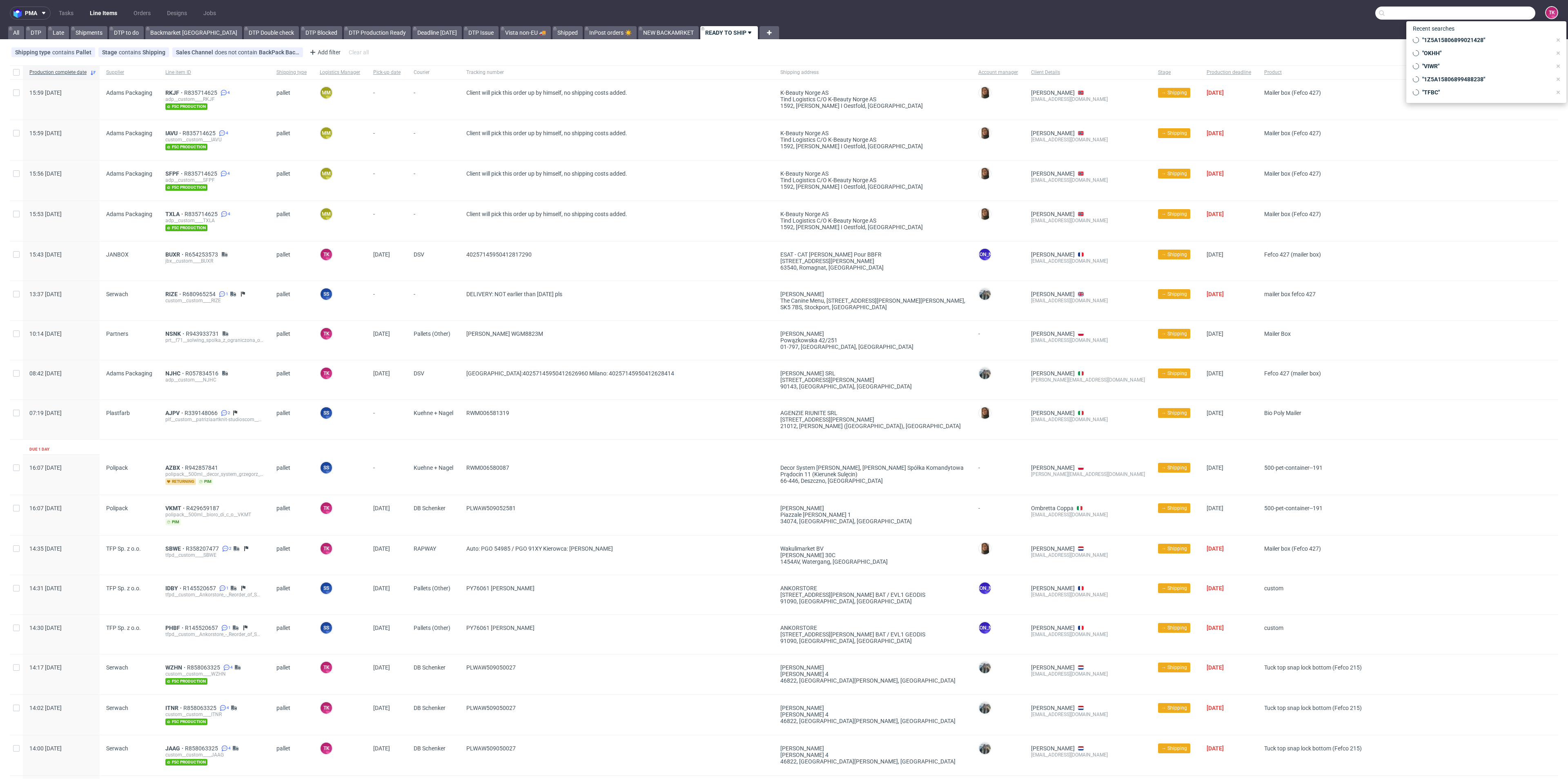
click at [1511, 12] on input "text" at bounding box center [1455, 13] width 160 height 13
paste input "1Z5A15806891985965 1Z5A15806892431551 1Z5A15806894782740 1Z5A15806892143532"
type input "1Z5A15806891985965 1Z5A15806892431551 1Z5A15806894782740 1Z5A15806892143532"
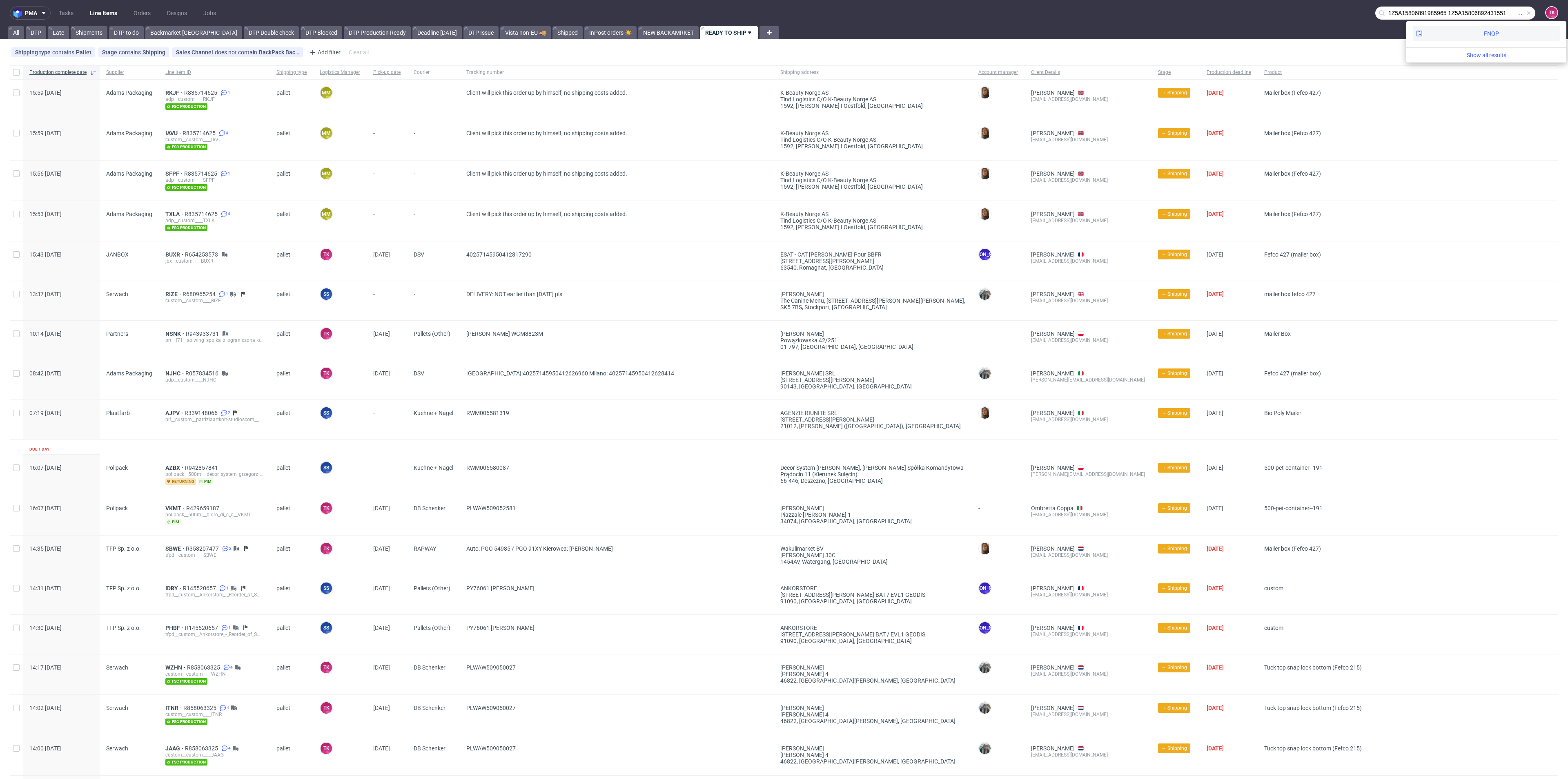
click at [1436, 28] on div "FNQP" at bounding box center [1486, 33] width 147 height 15
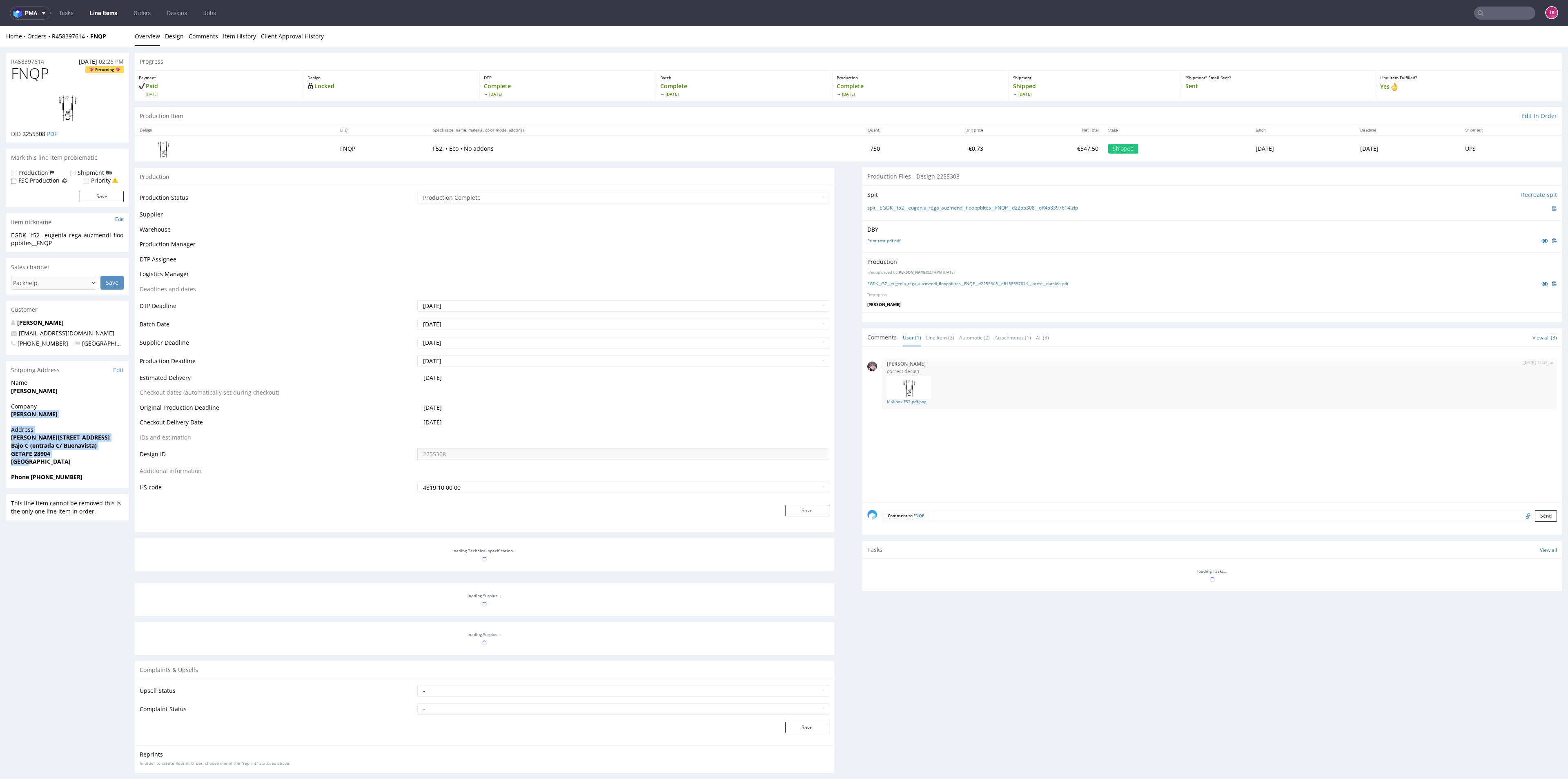
click at [68, 457] on div "R458397614 01.09.2025 02:26 PM FNQP Returning DID 2255308 PDF Mark this line it…" at bounding box center [784, 449] width 1568 height 806
copy section "Eugenia Rega Auzmendi Address Calle Salvador, 40 Bajo C (entrada C/ Buenavista)…"
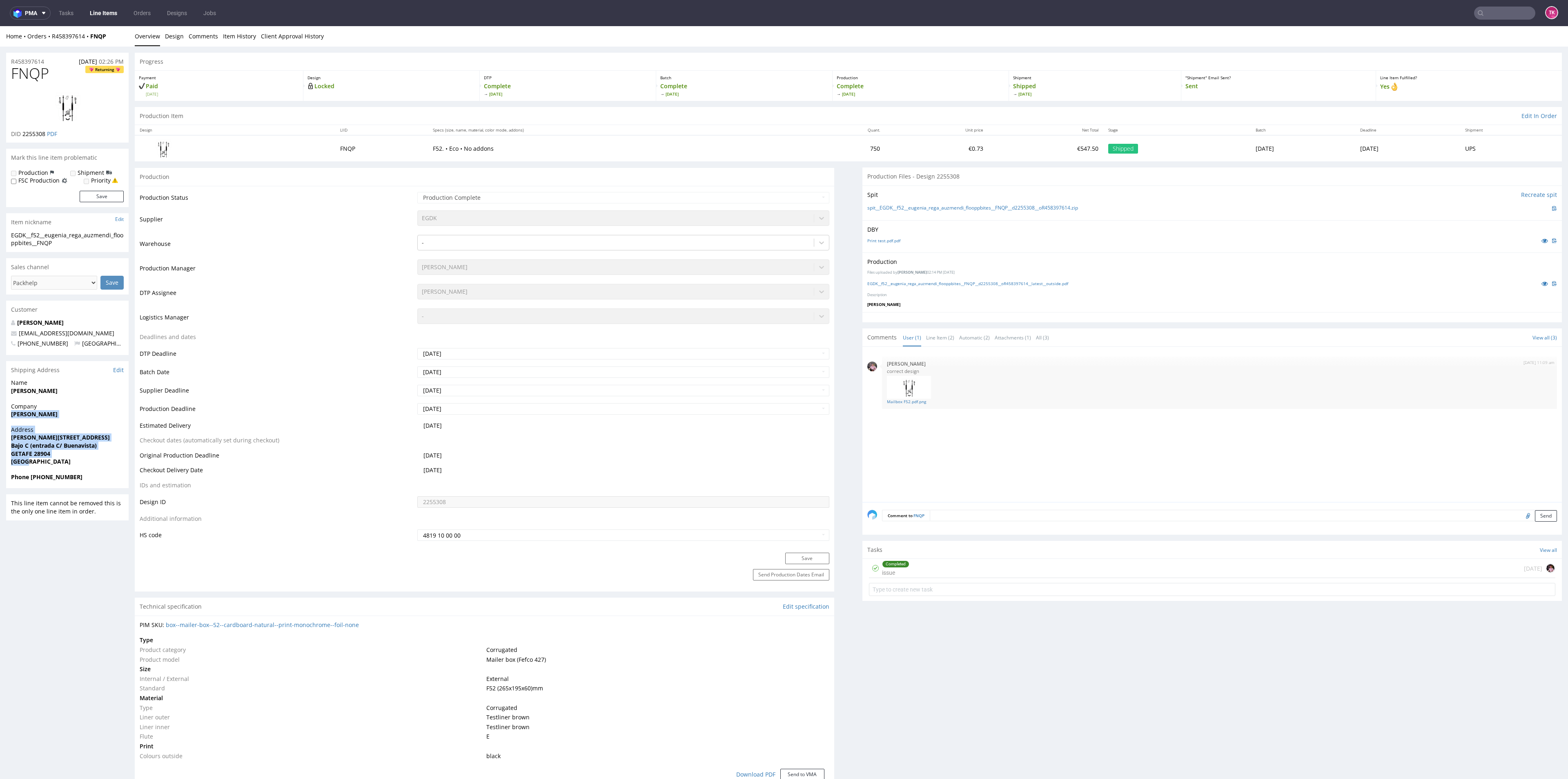
click at [107, 10] on link "Line Items" at bounding box center [103, 13] width 37 height 13
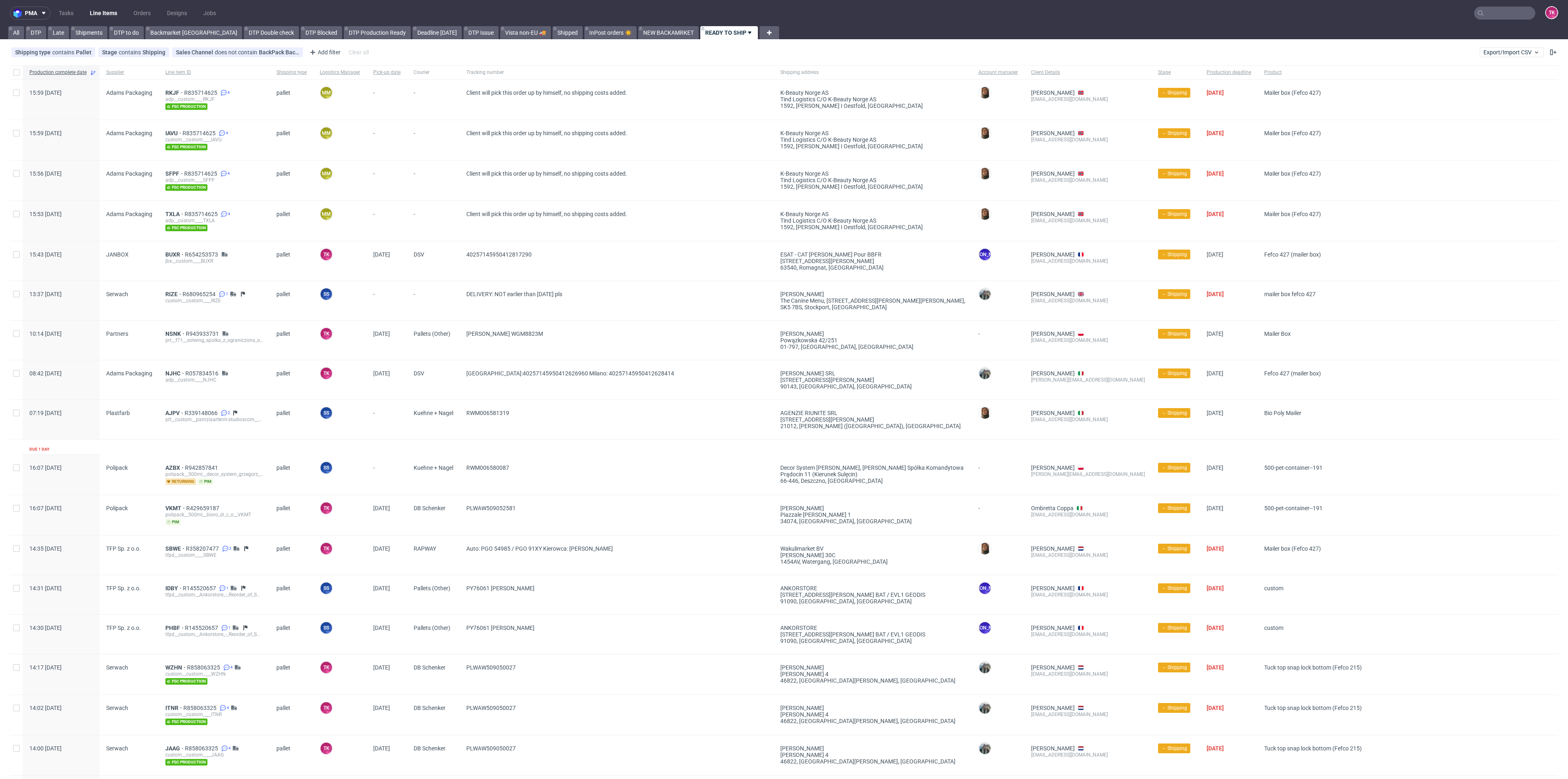
click at [107, 10] on link "Line Items" at bounding box center [103, 13] width 37 height 13
click at [108, 12] on link "Line Items" at bounding box center [103, 13] width 37 height 13
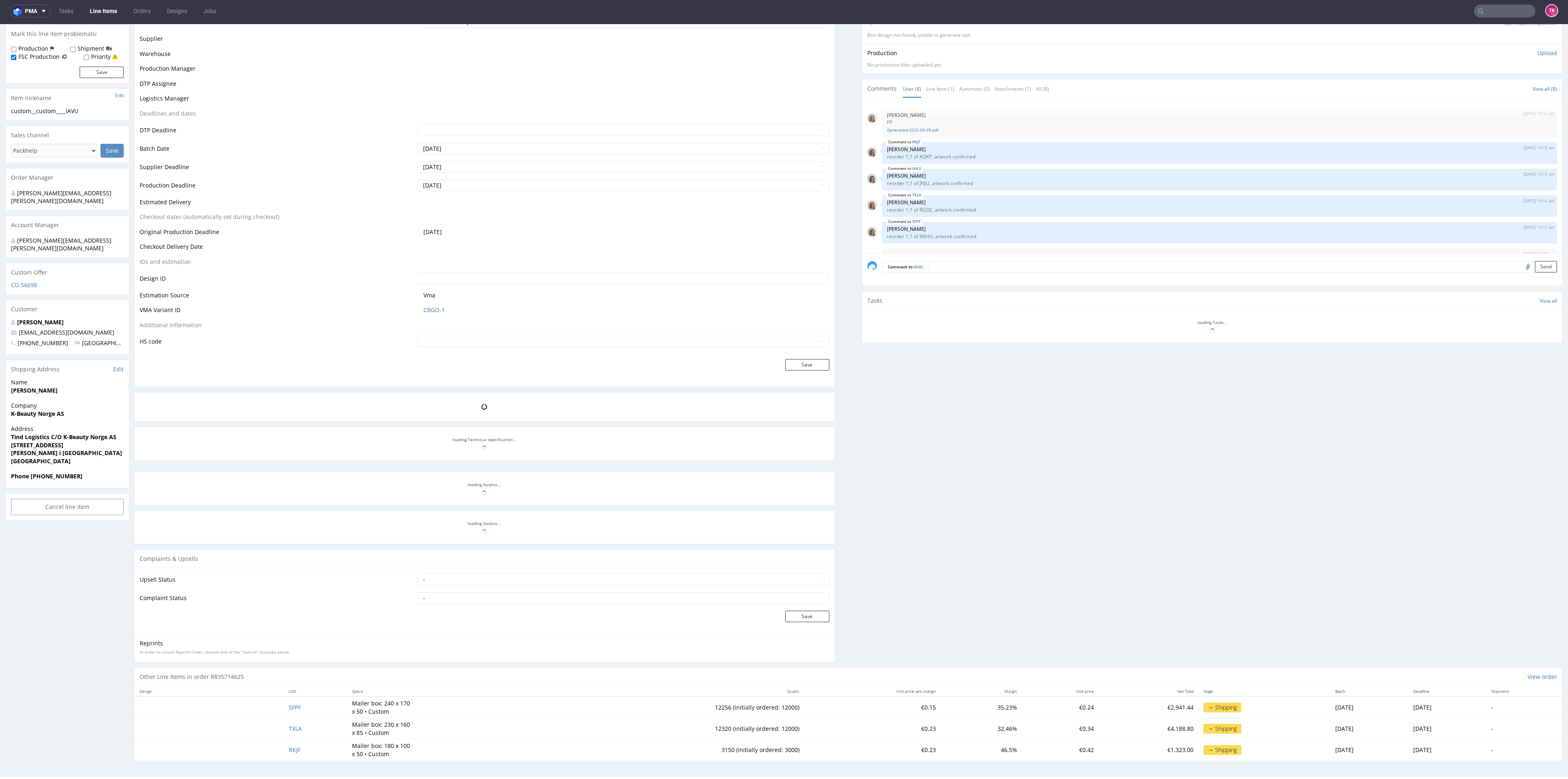
scroll to position [75, 0]
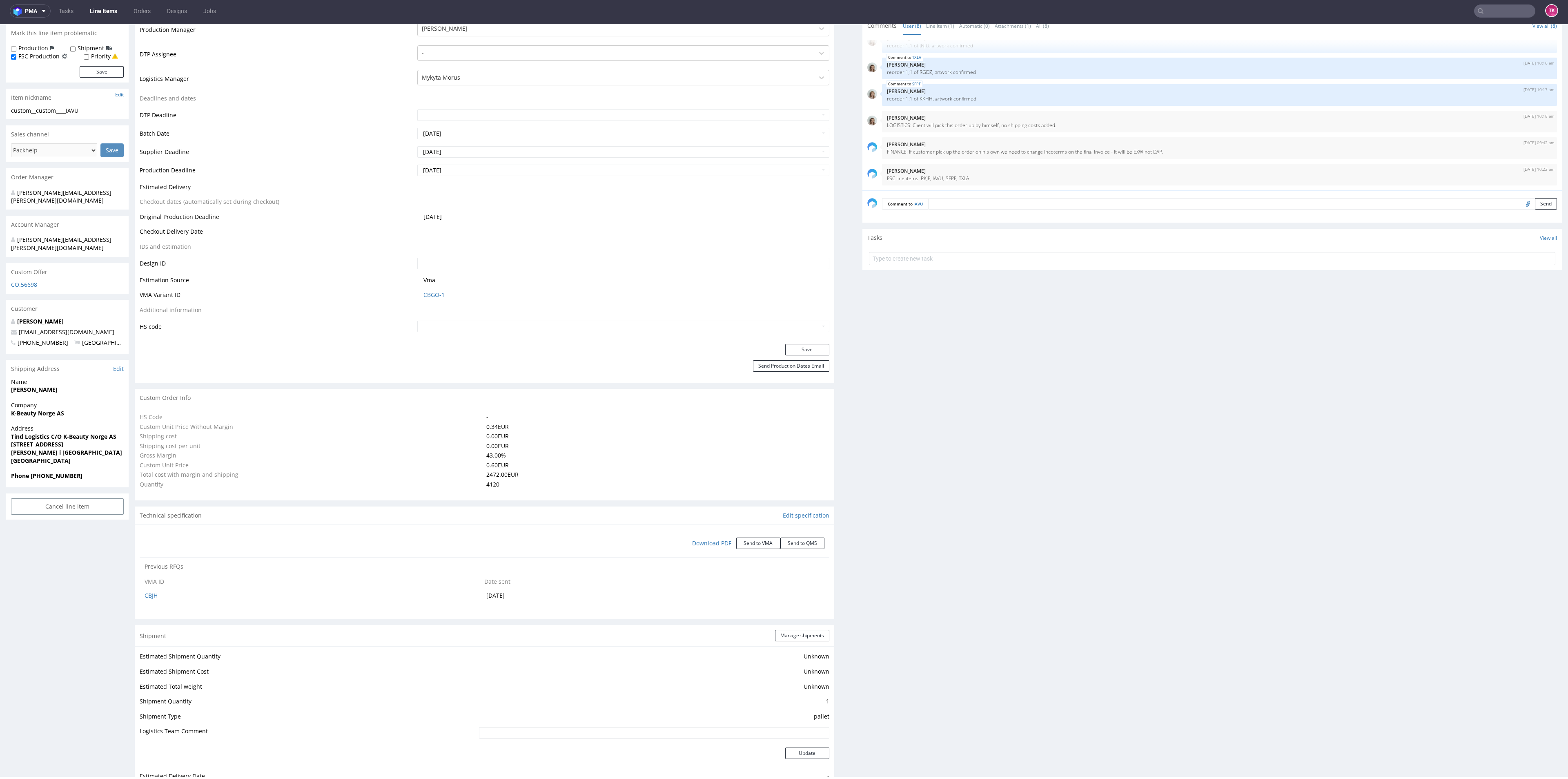
select select "in_progress"
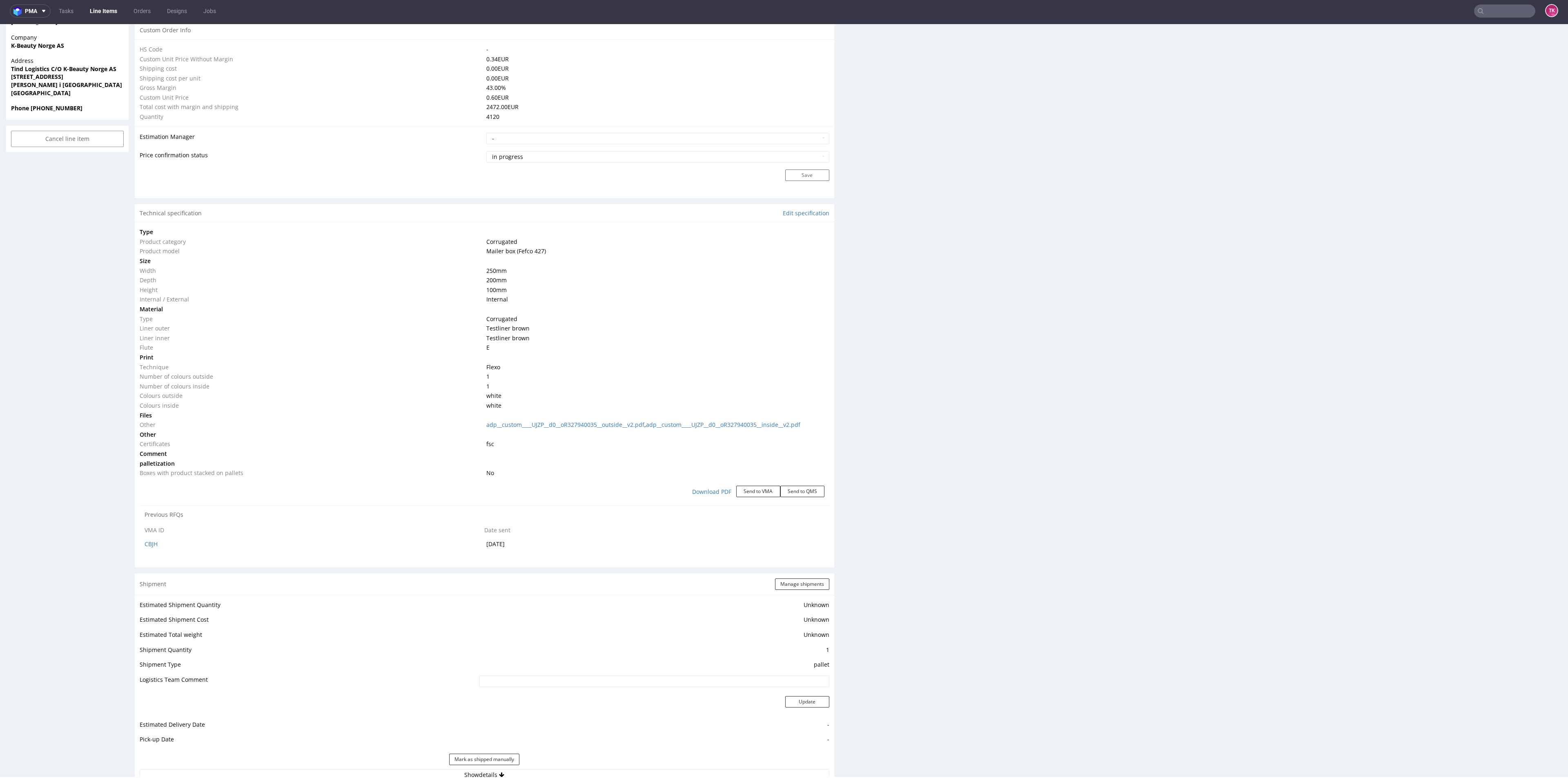
scroll to position [770, 0]
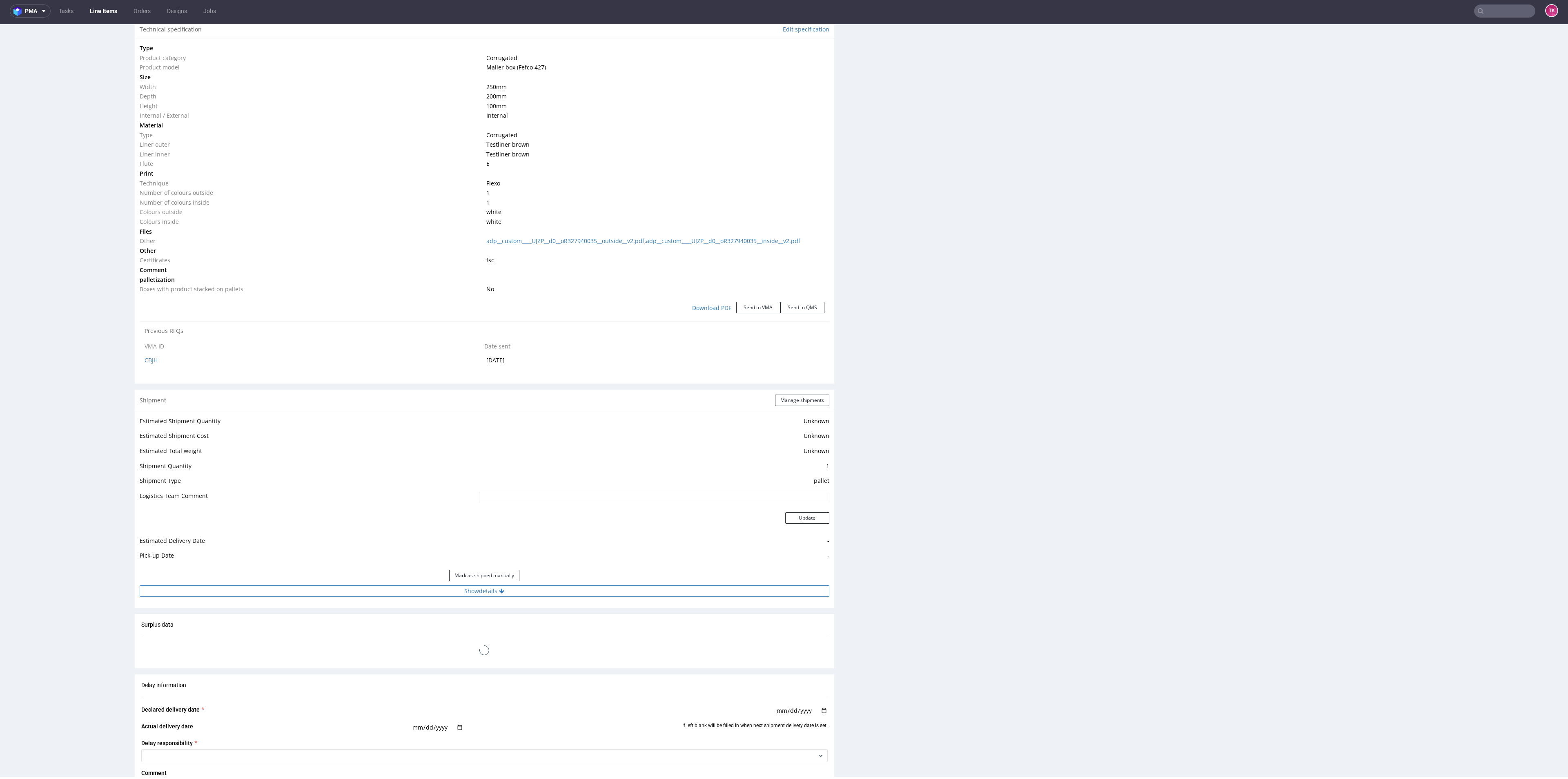
click at [625, 588] on button "Show details" at bounding box center [484, 591] width 690 height 12
click at [600, 634] on td "-" at bounding box center [583, 630] width 492 height 15
click at [606, 647] on input at bounding box center [584, 643] width 491 height 12
paste input "Client will pick this order up by himself, no shipping costs added."
type input "Client will pick this order up by himself, no shipping costs added."
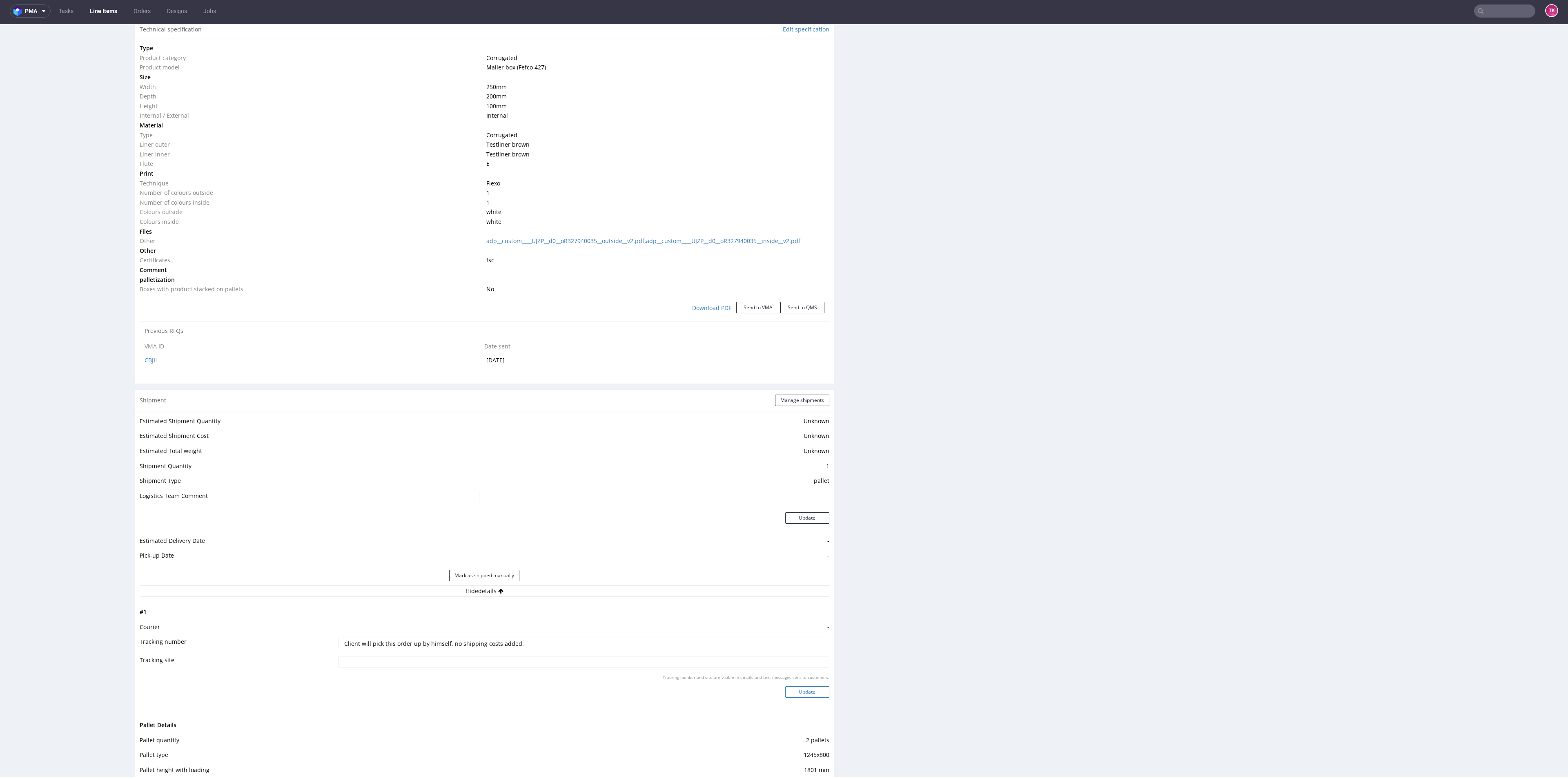
click at [804, 693] on button "Update" at bounding box center [807, 692] width 44 height 12
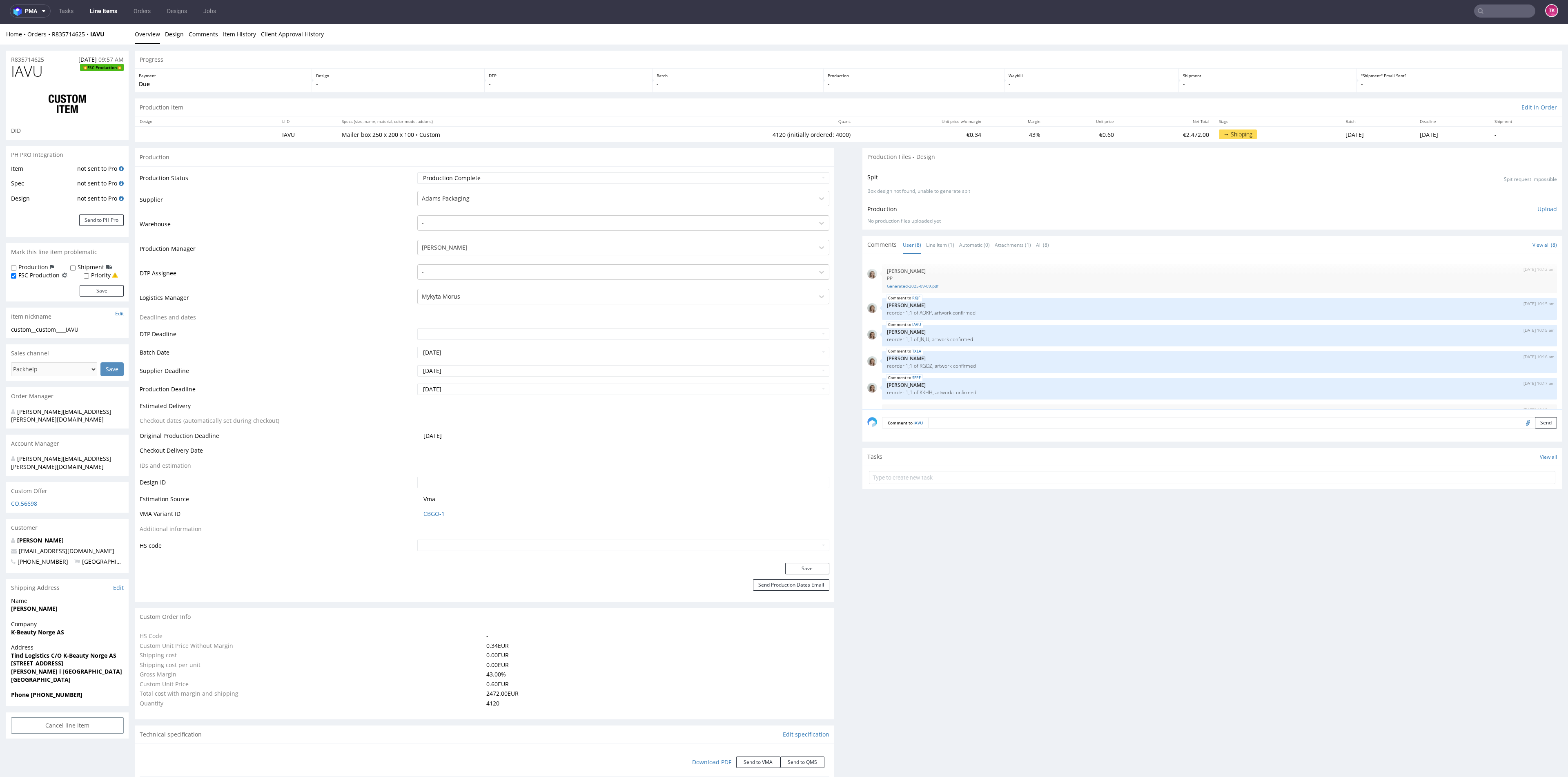
select select "in_progress"
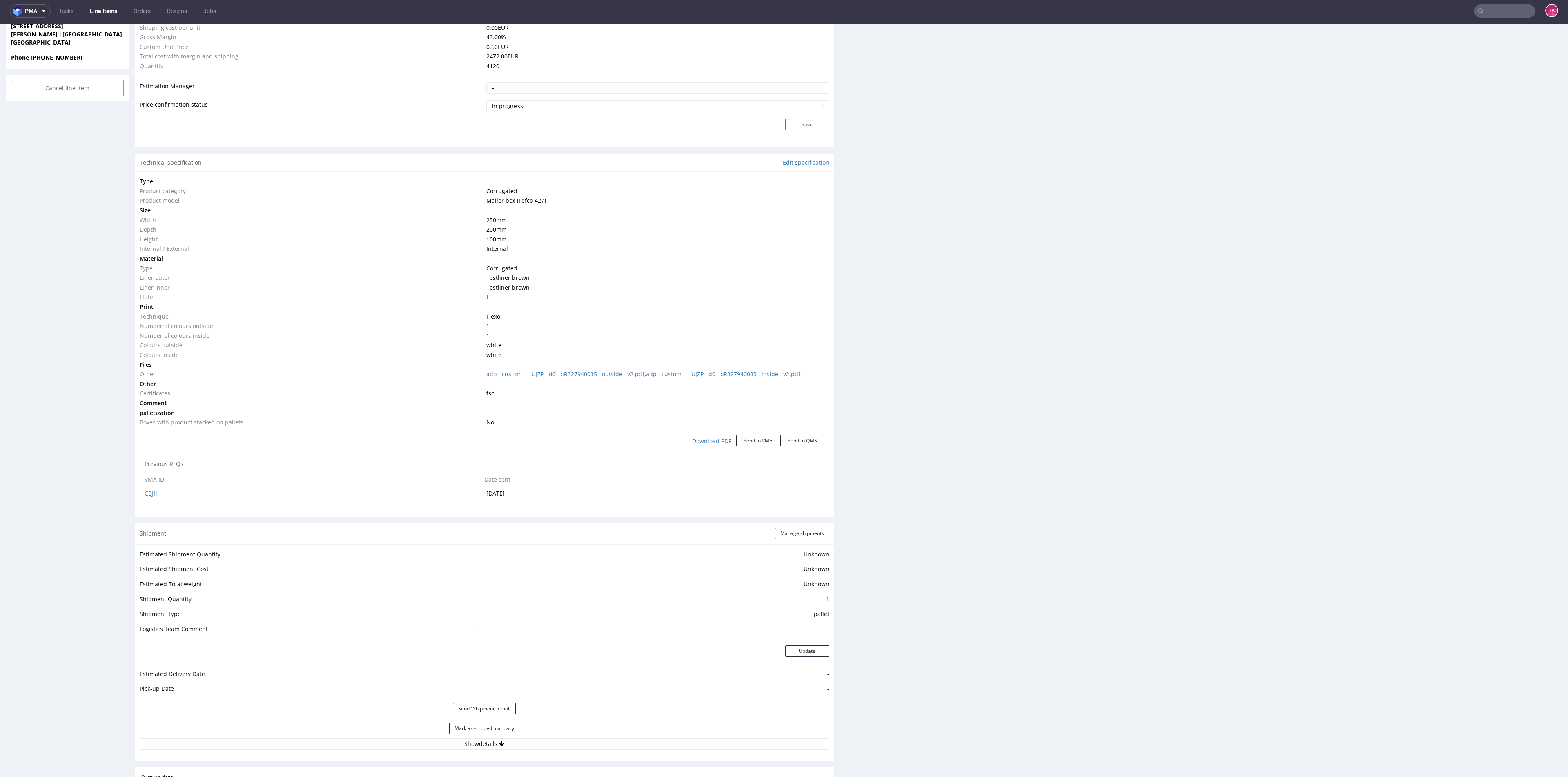
scroll to position [75, 0]
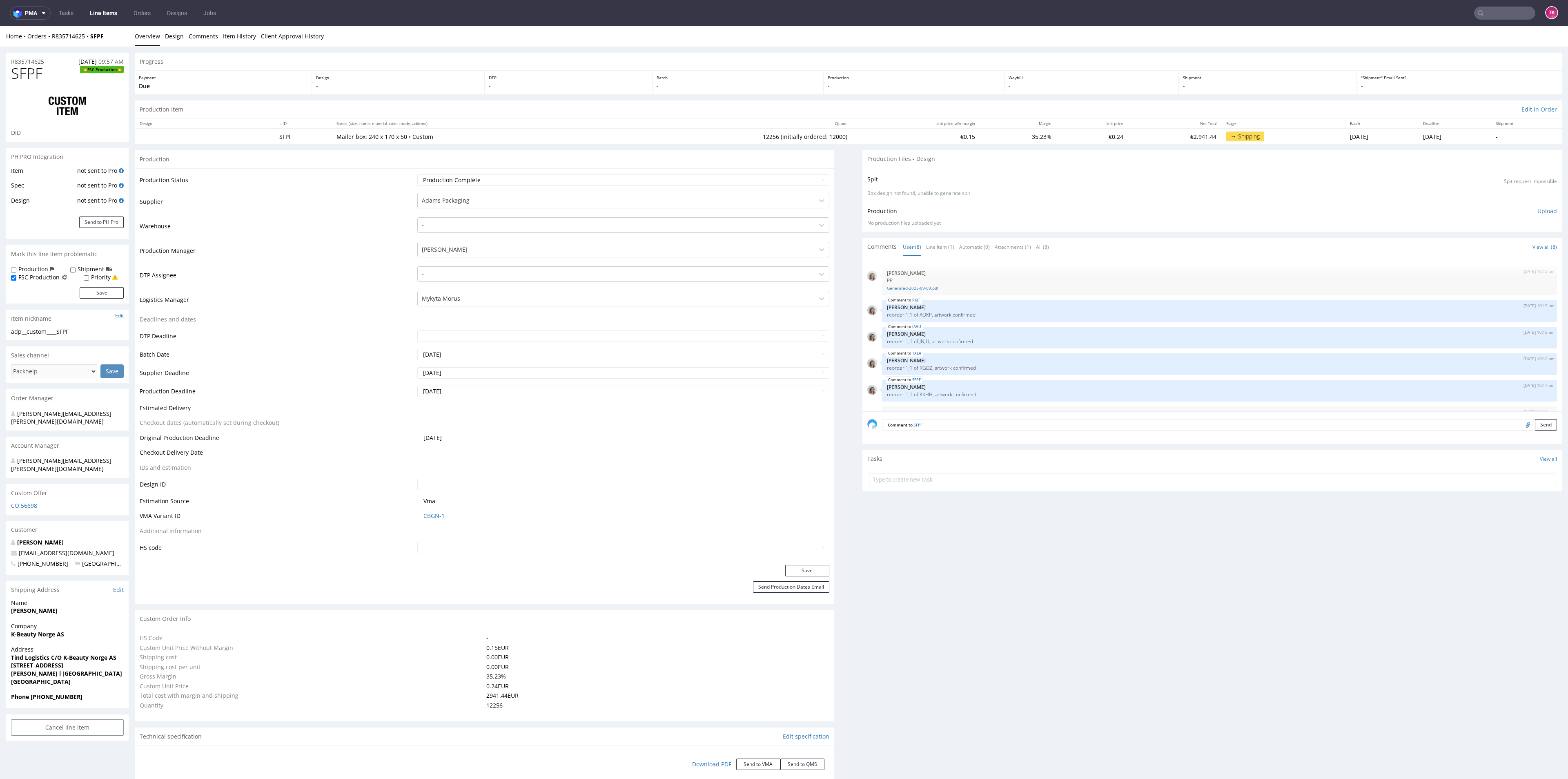
scroll to position [75, 0]
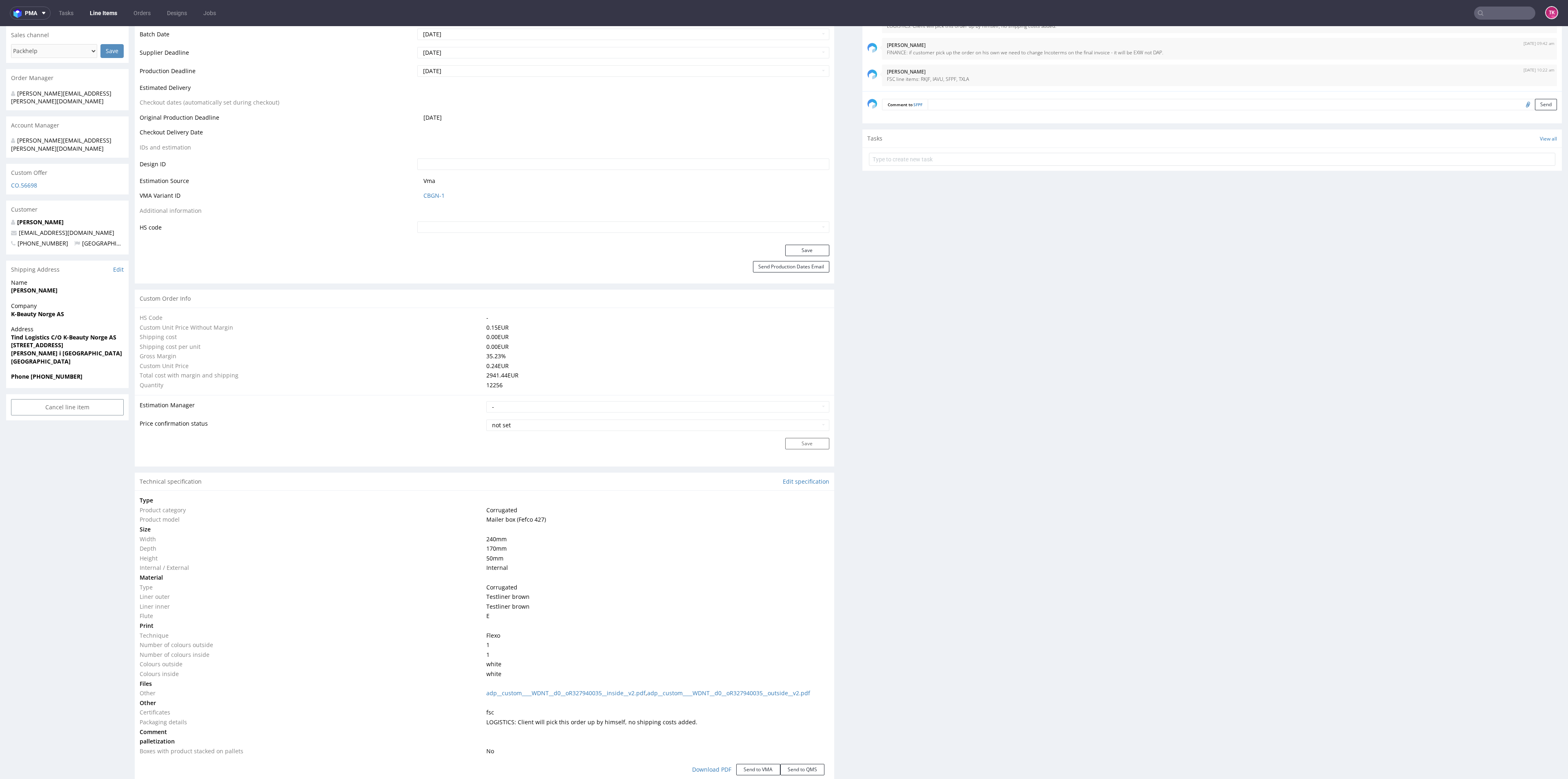
type input "12256"
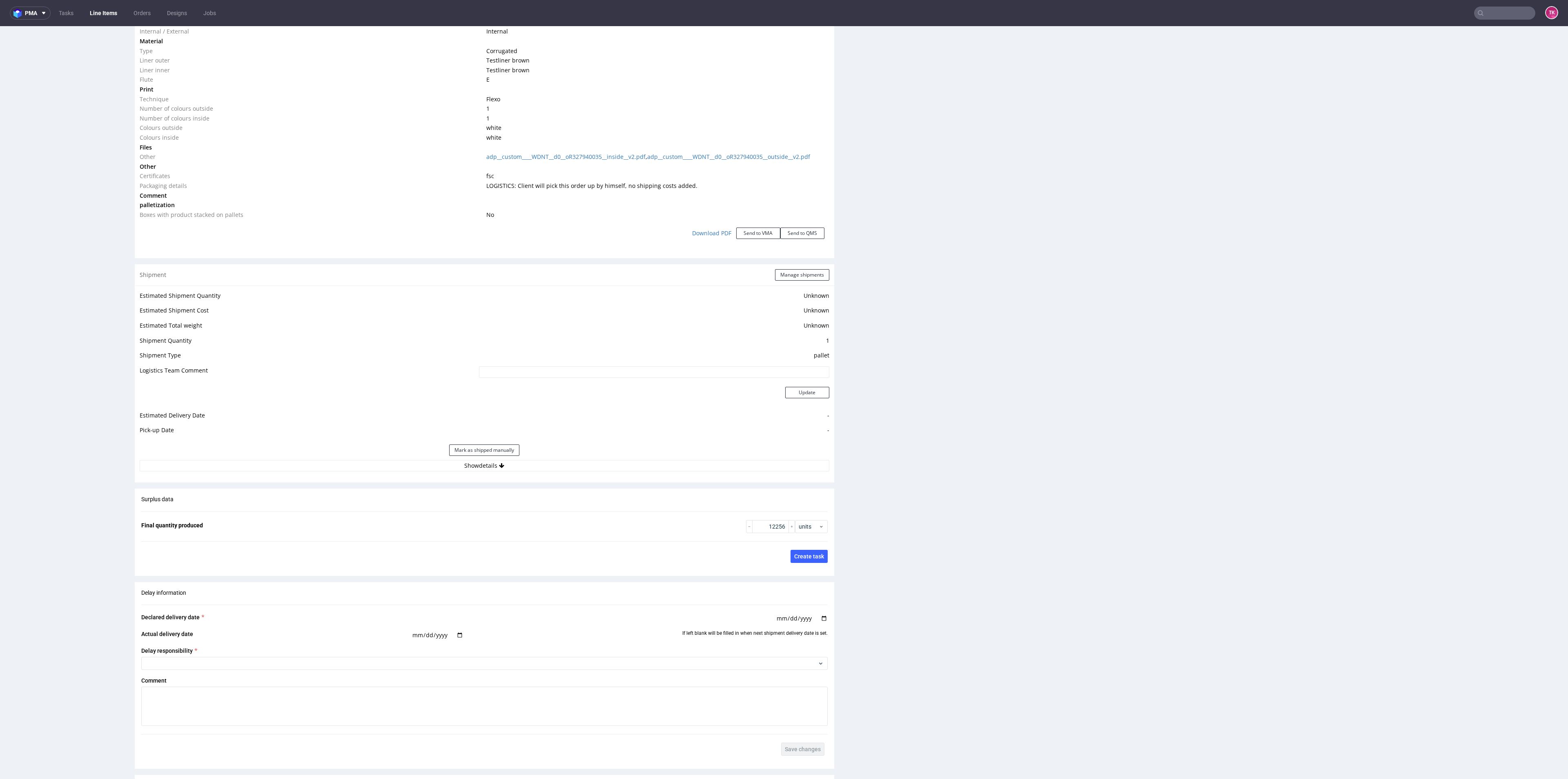
scroll to position [1042, 0]
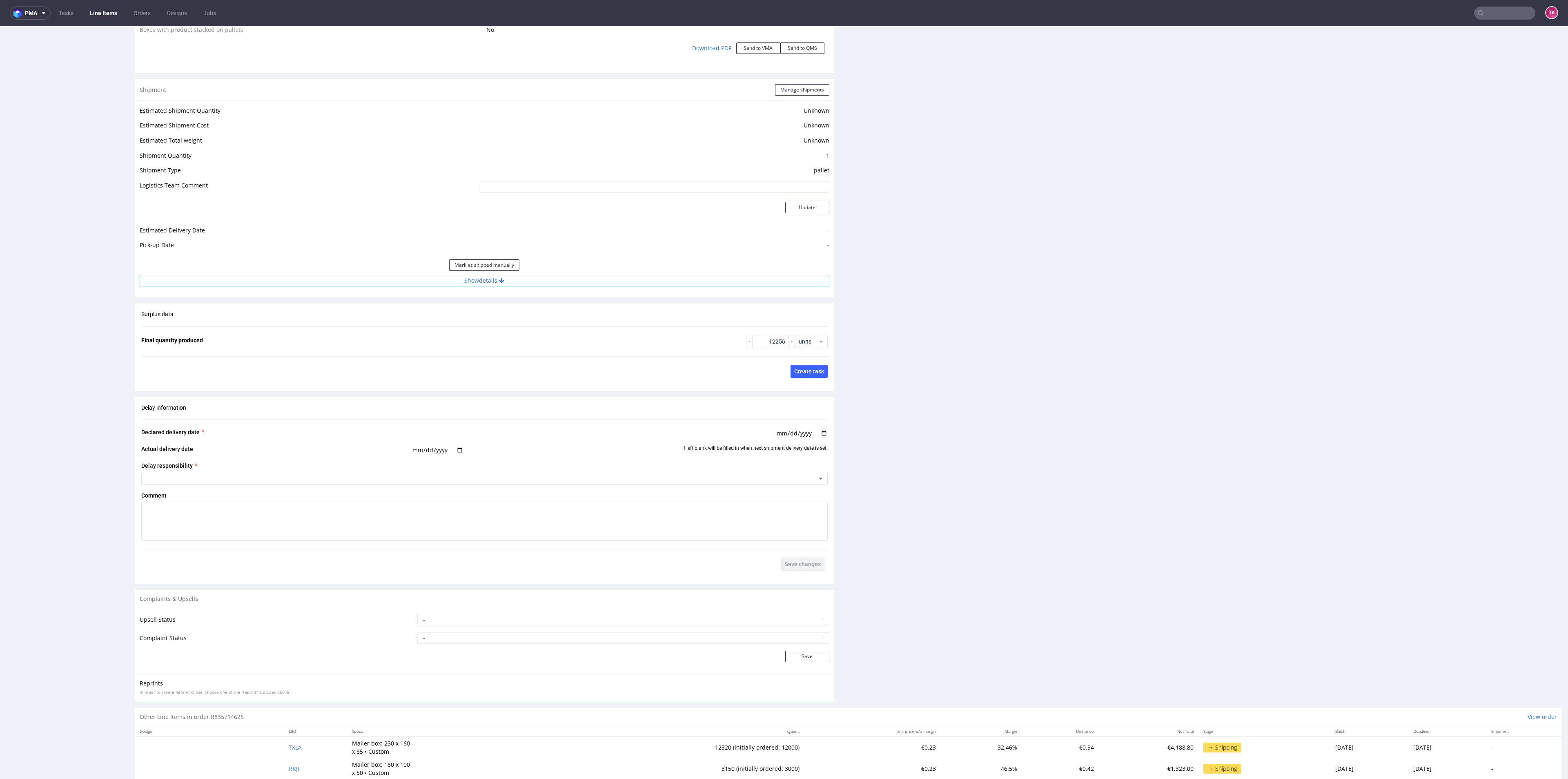
click at [615, 289] on div "Estimated Shipment Quantity Unknown Estimated Shipment Cost Unknown Estimated T…" at bounding box center [484, 196] width 699 height 191
click at [609, 276] on button "Show details" at bounding box center [484, 280] width 690 height 12
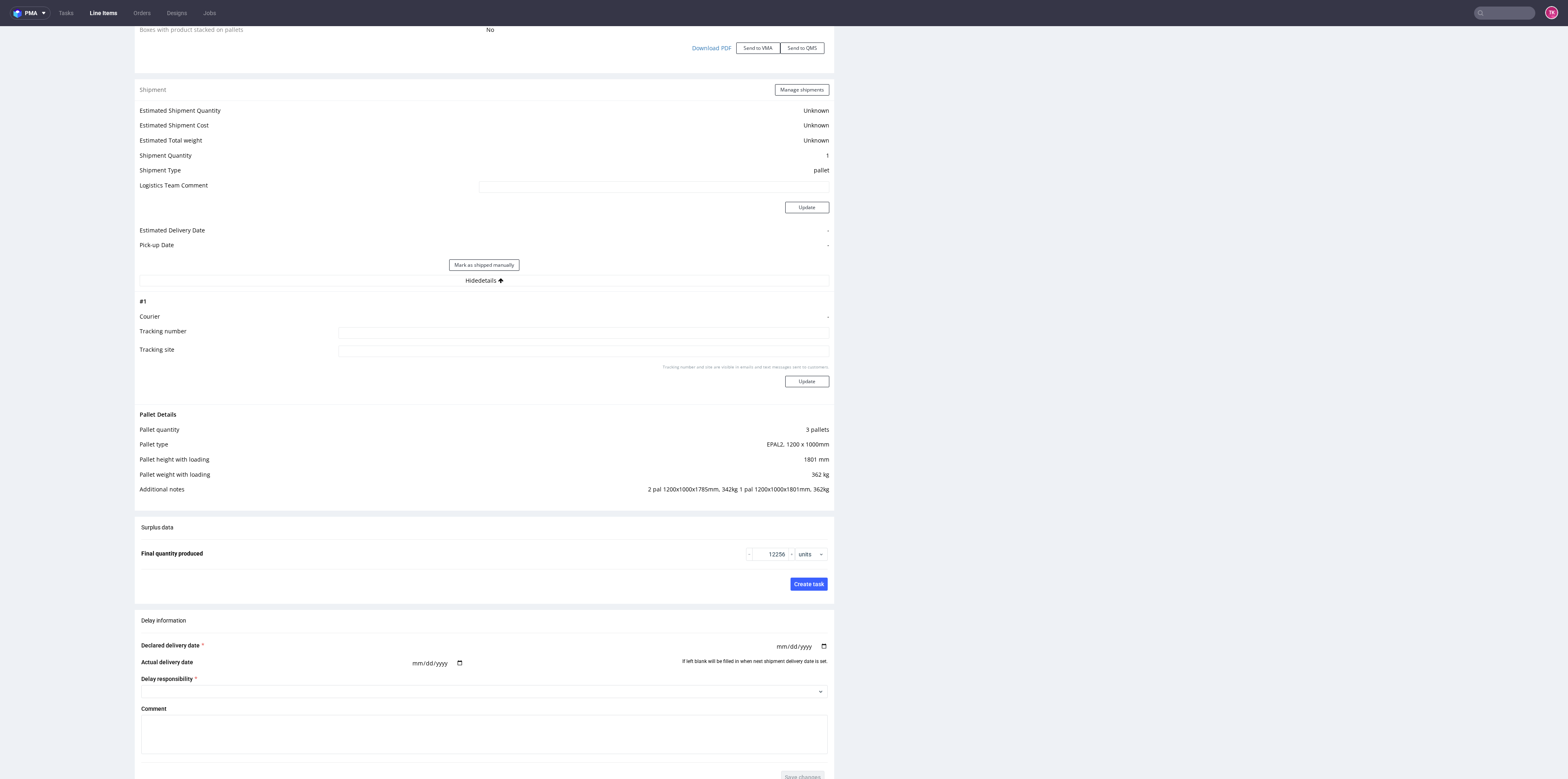
click at [457, 331] on input at bounding box center [584, 333] width 491 height 12
paste input "Client will pick this order up by himself, no shipping costs added."
type input "Client will pick this order up by himself, no shipping costs added."
click at [806, 384] on button "Update" at bounding box center [807, 381] width 44 height 12
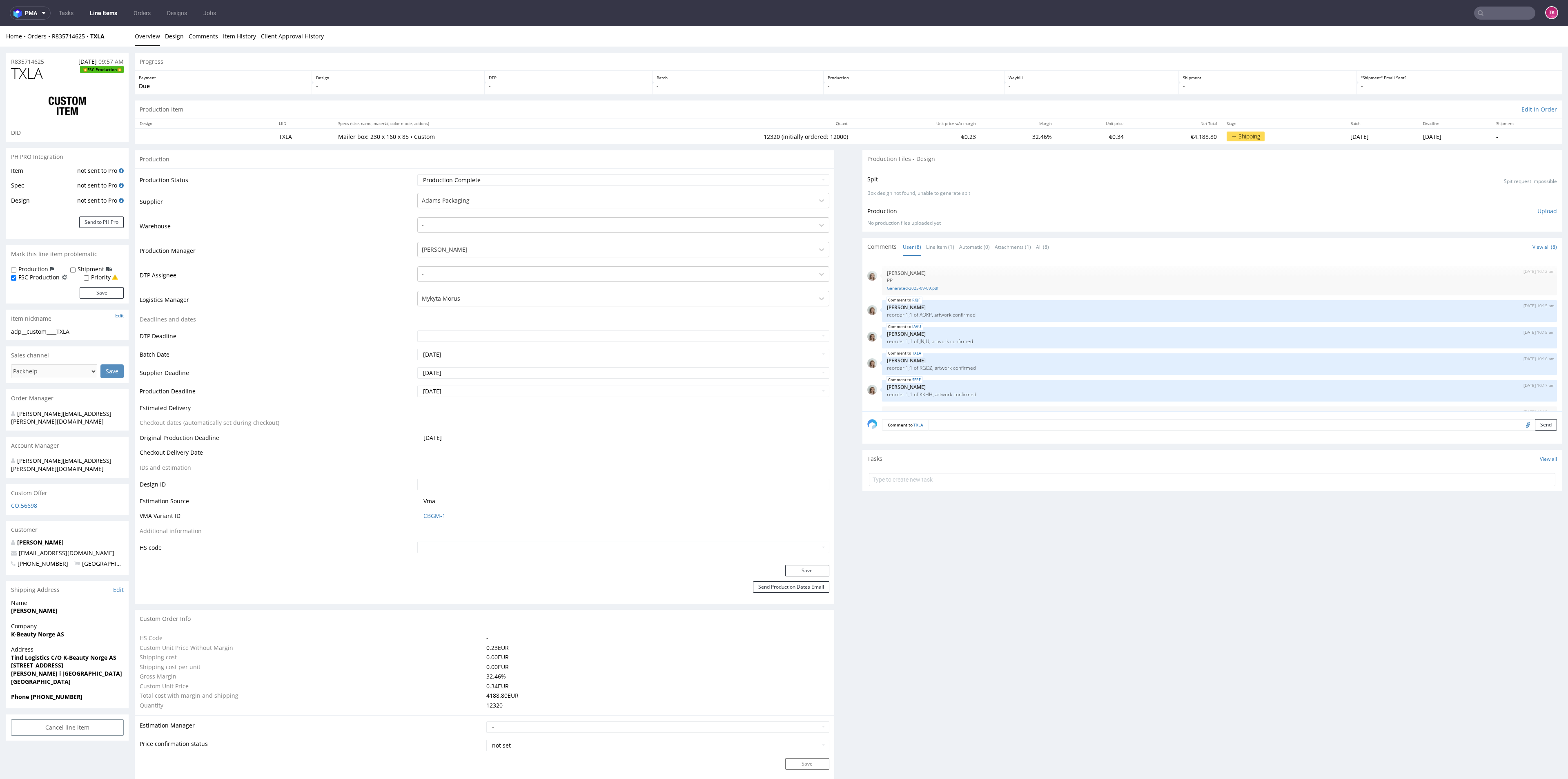
type input "12320"
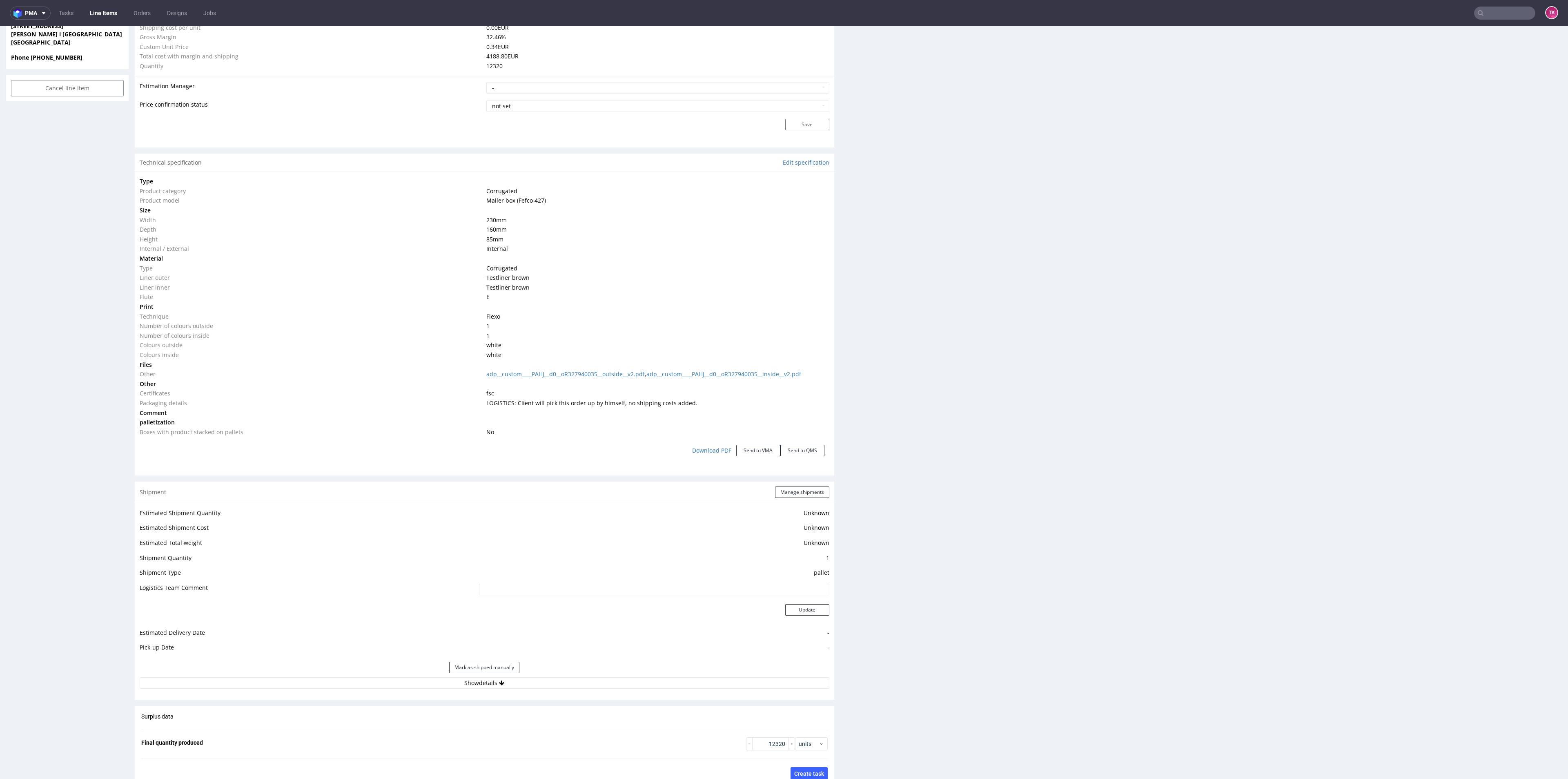
scroll to position [736, 0]
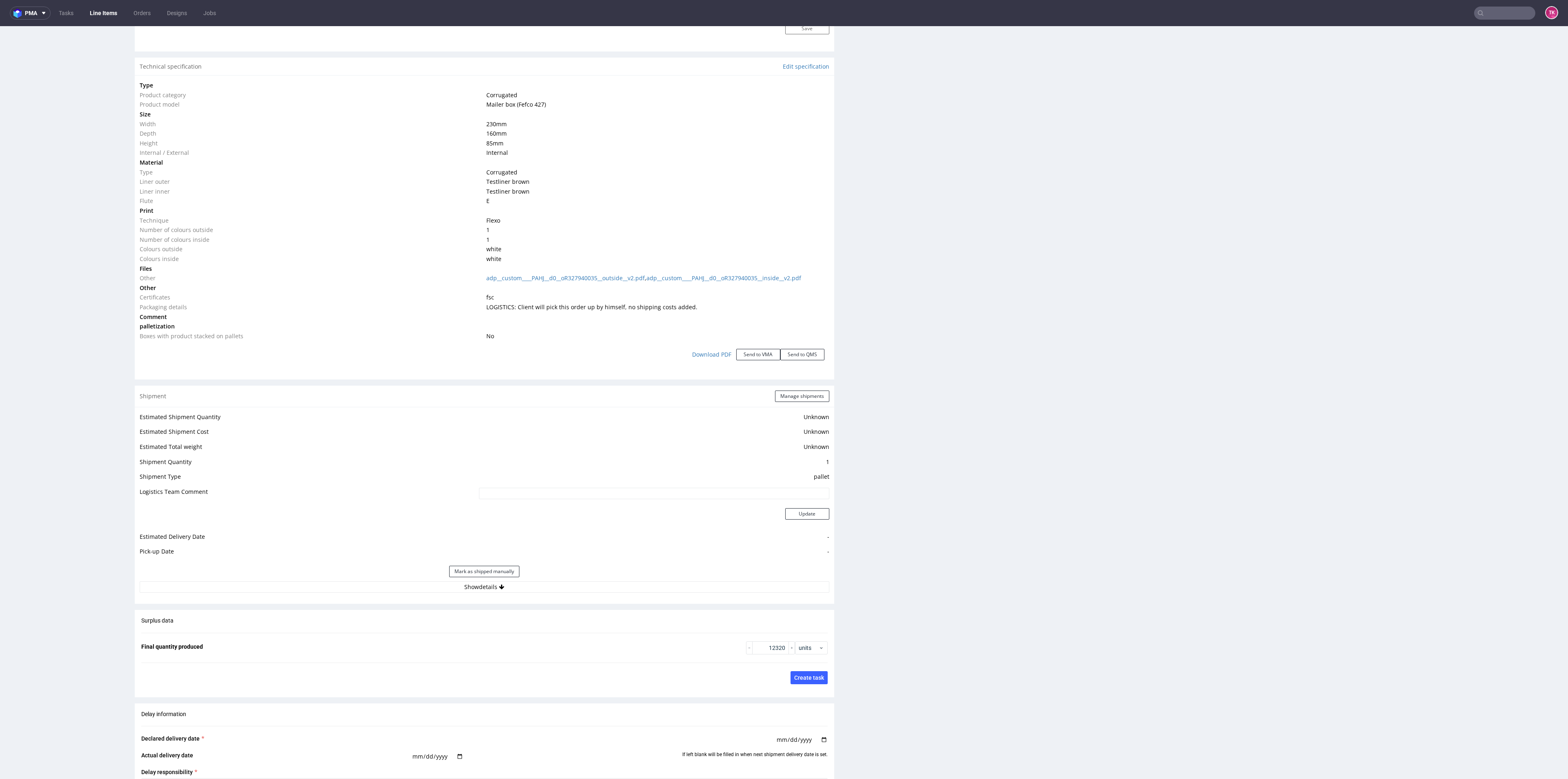
drag, startPoint x: 561, startPoint y: 574, endPoint x: 560, endPoint y: 579, distance: 5.1
click at [561, 574] on div "Mark as shipped manually" at bounding box center [484, 571] width 690 height 19
click at [556, 582] on button "Show details" at bounding box center [484, 587] width 690 height 12
click at [492, 637] on input at bounding box center [584, 639] width 491 height 12
paste input "Client will pick this order up by himself, no shipping costs added."
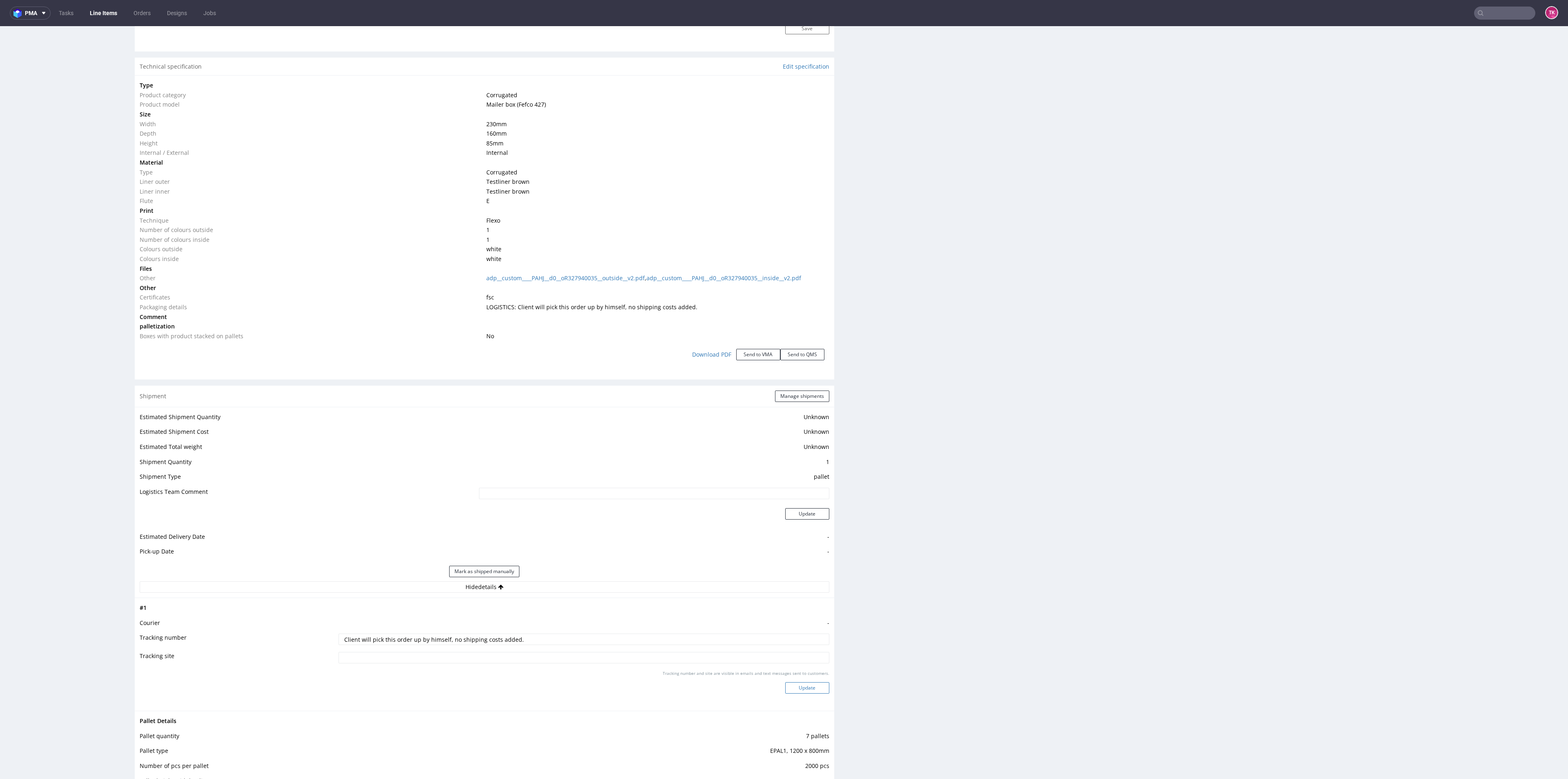
type input "Client will pick this order up by himself, no shipping costs added."
click at [793, 686] on button "Update" at bounding box center [807, 688] width 44 height 12
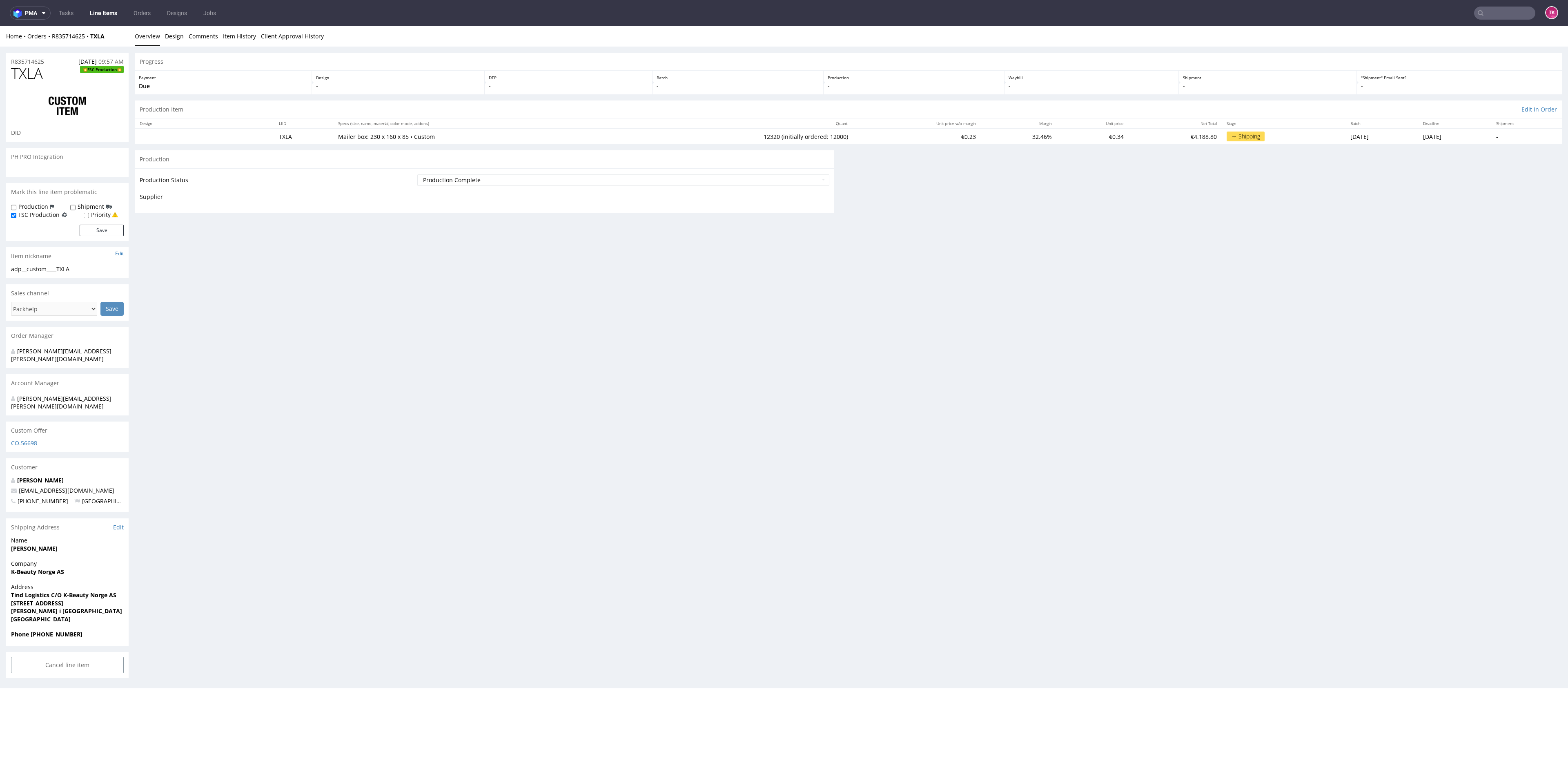
scroll to position [0, 0]
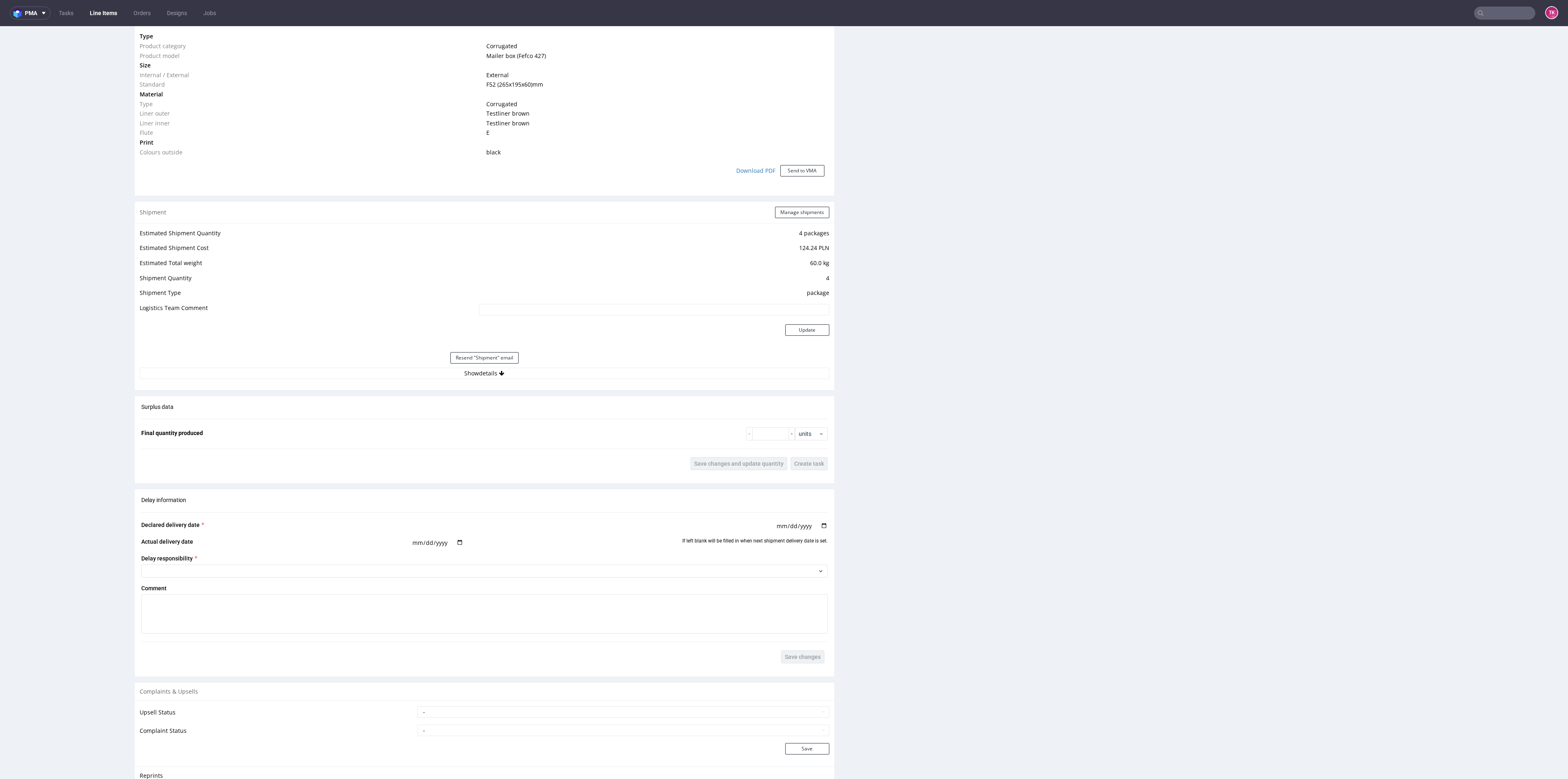
scroll to position [674, 0]
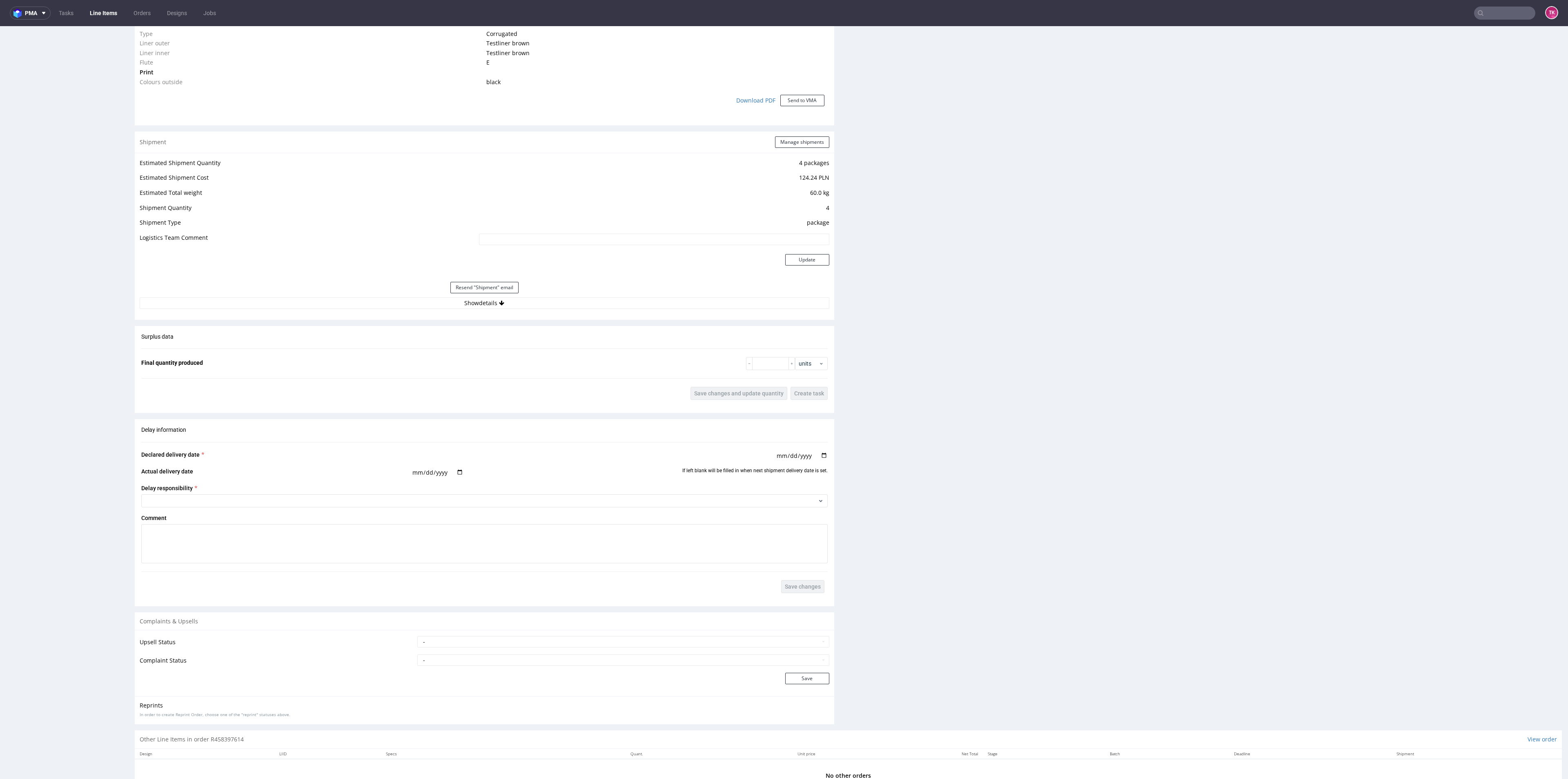
click at [671, 287] on div "Resend "Shipment" email" at bounding box center [484, 287] width 690 height 19
click at [671, 295] on div "Resend "Shipment" email" at bounding box center [484, 287] width 690 height 19
click at [670, 300] on button "Show details" at bounding box center [484, 303] width 690 height 12
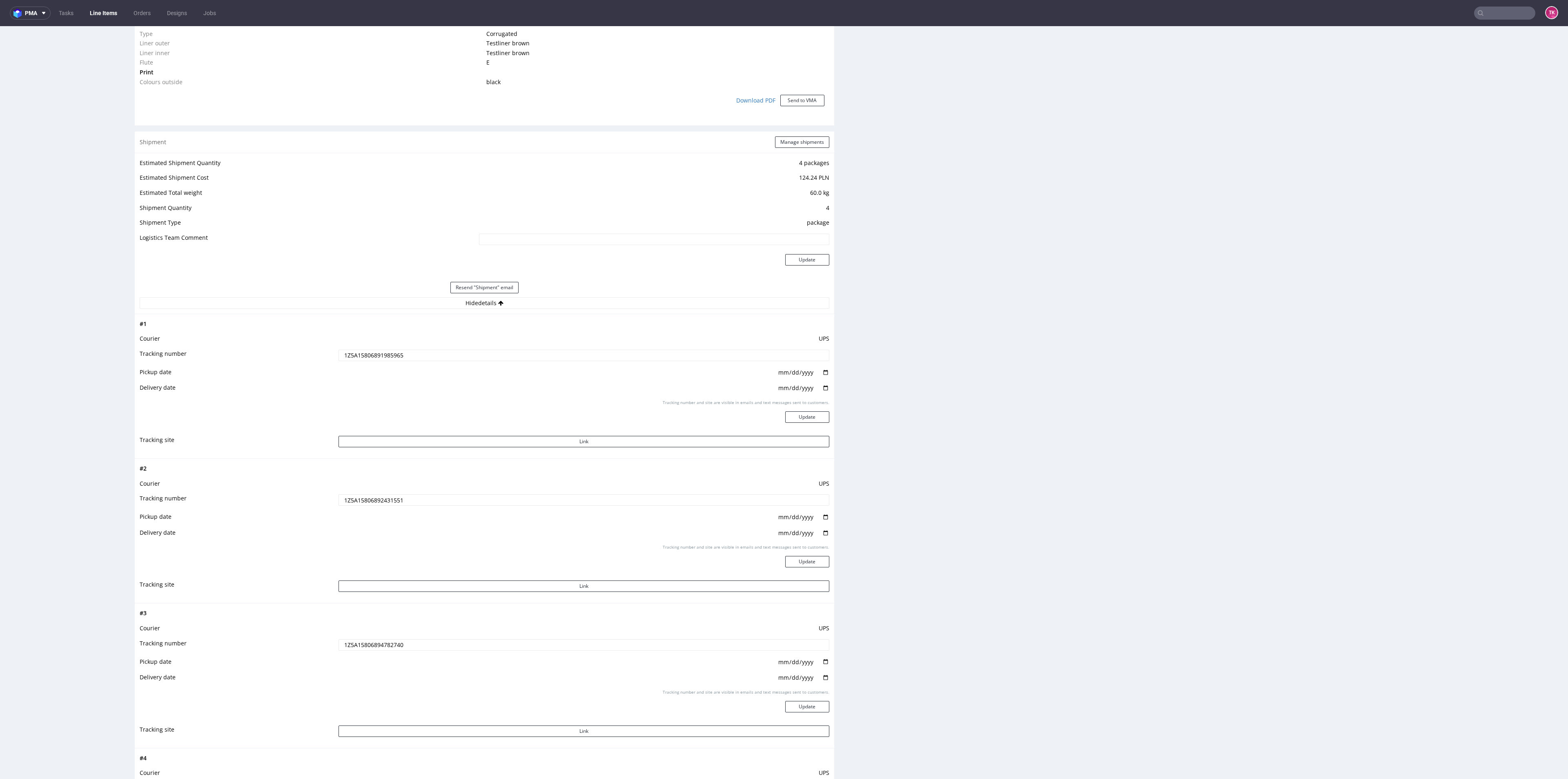
click at [349, 337] on input "1Z5A15806891985965" at bounding box center [584, 355] width 491 height 12
click at [351, 337] on input "1Z5A15806891985965" at bounding box center [584, 355] width 491 height 12
drag, startPoint x: 410, startPoint y: 368, endPoint x: 406, endPoint y: 361, distance: 8.1
click at [407, 337] on tbody "# 1 Courier UPS Tracking number 1Z5A15806891985965 Pickup date [DATE] Delivery …" at bounding box center [484, 386] width 690 height 135
click at [393, 337] on input "1Z5A15806891985965" at bounding box center [584, 355] width 491 height 12
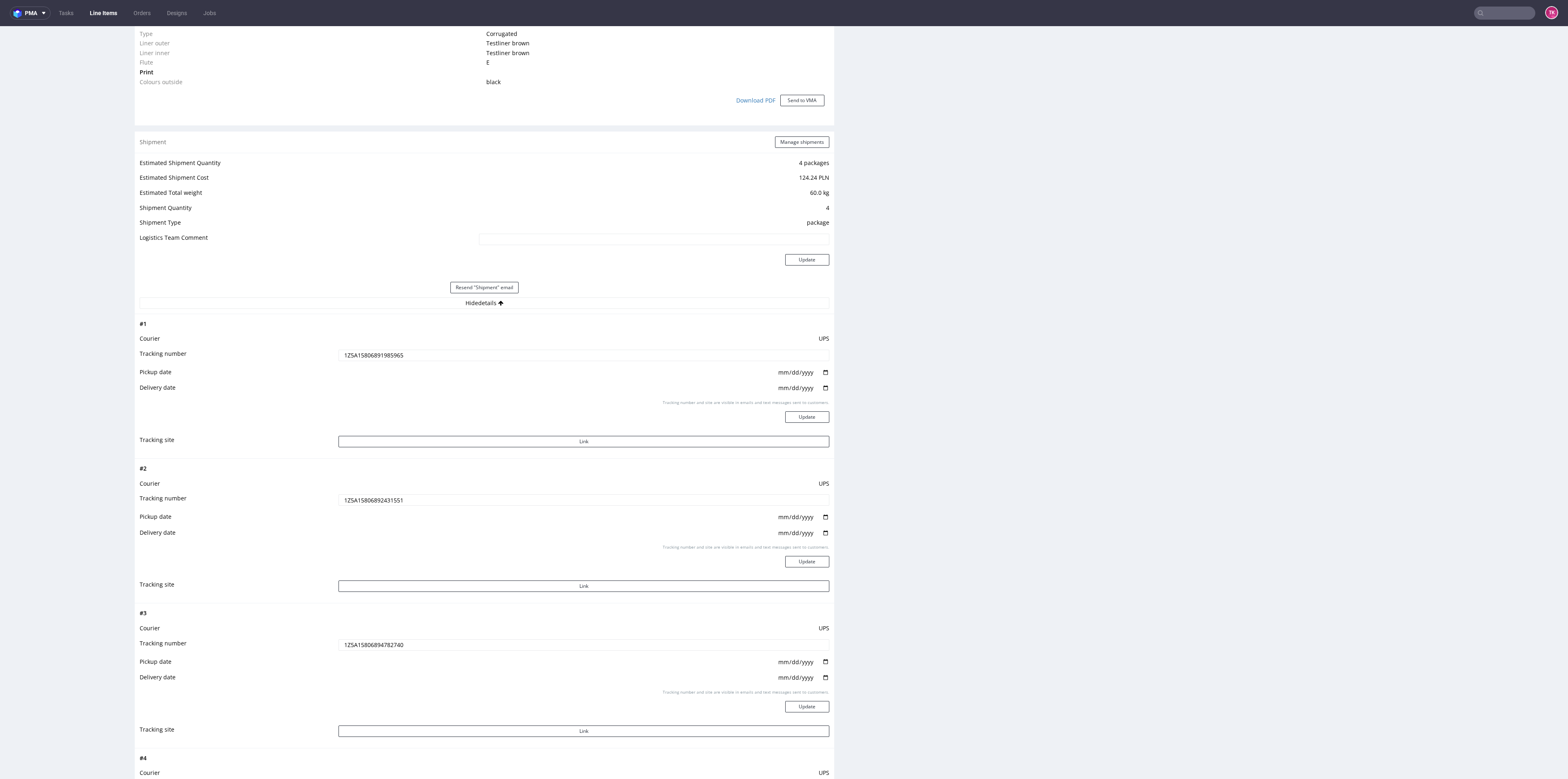
click at [393, 337] on input "1Z5A15806891985965" at bounding box center [584, 355] width 491 height 12
click at [383, 337] on td "UPS" at bounding box center [583, 486] width 492 height 15
drag, startPoint x: 383, startPoint y: 492, endPoint x: 385, endPoint y: 497, distance: 5.4
click at [383, 337] on td "UPS" at bounding box center [583, 486] width 492 height 15
click at [387, 337] on input "1Z5A15806892431551" at bounding box center [584, 500] width 491 height 12
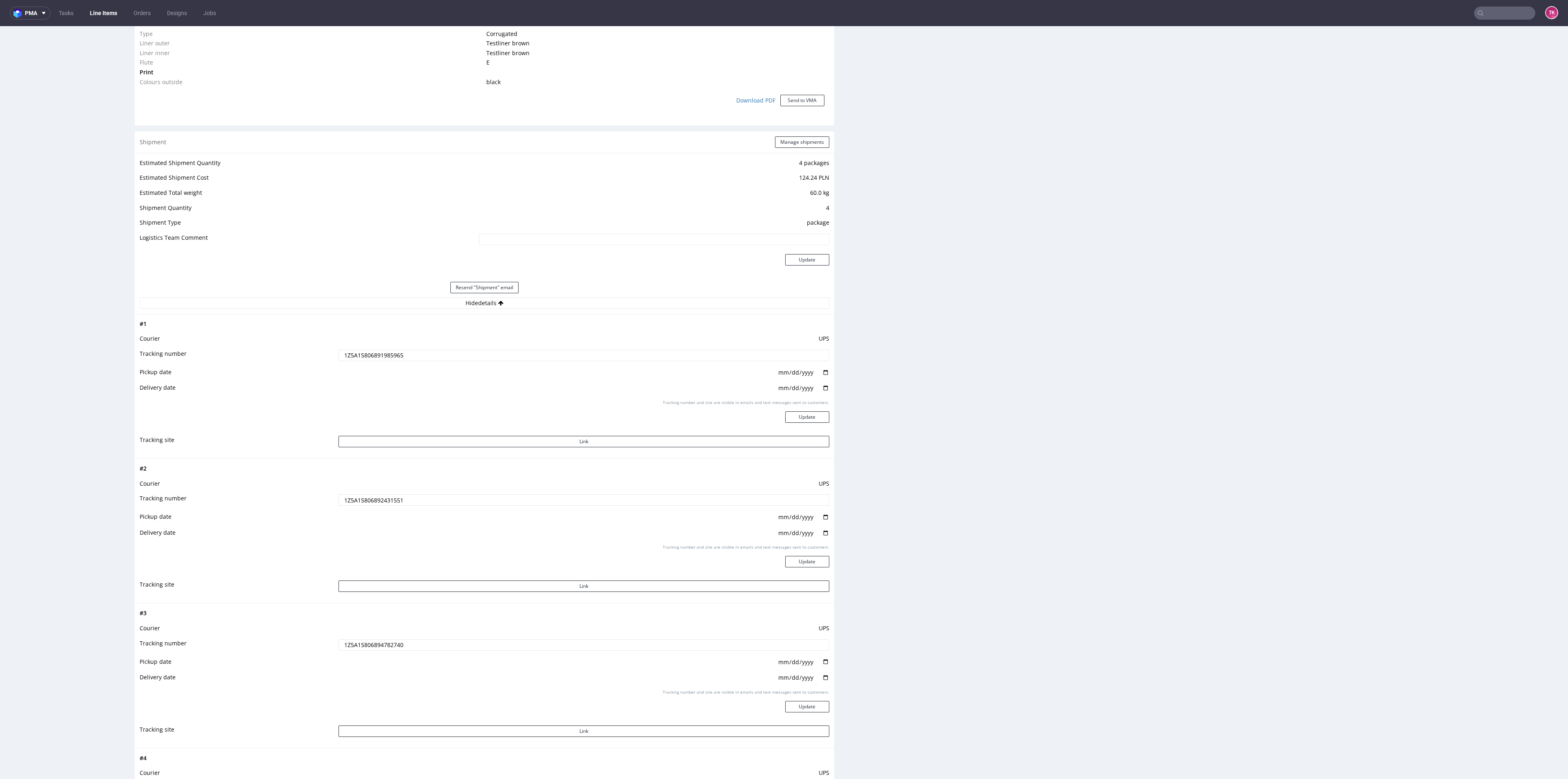
click at [387, 337] on input "1Z5A15806892431551" at bounding box center [584, 500] width 491 height 12
click at [363, 337] on td "1Z5A15806894782740" at bounding box center [583, 648] width 492 height 18
click at [363, 337] on td "1Z5A15806894782740" at bounding box center [583, 648] width 492 height 18
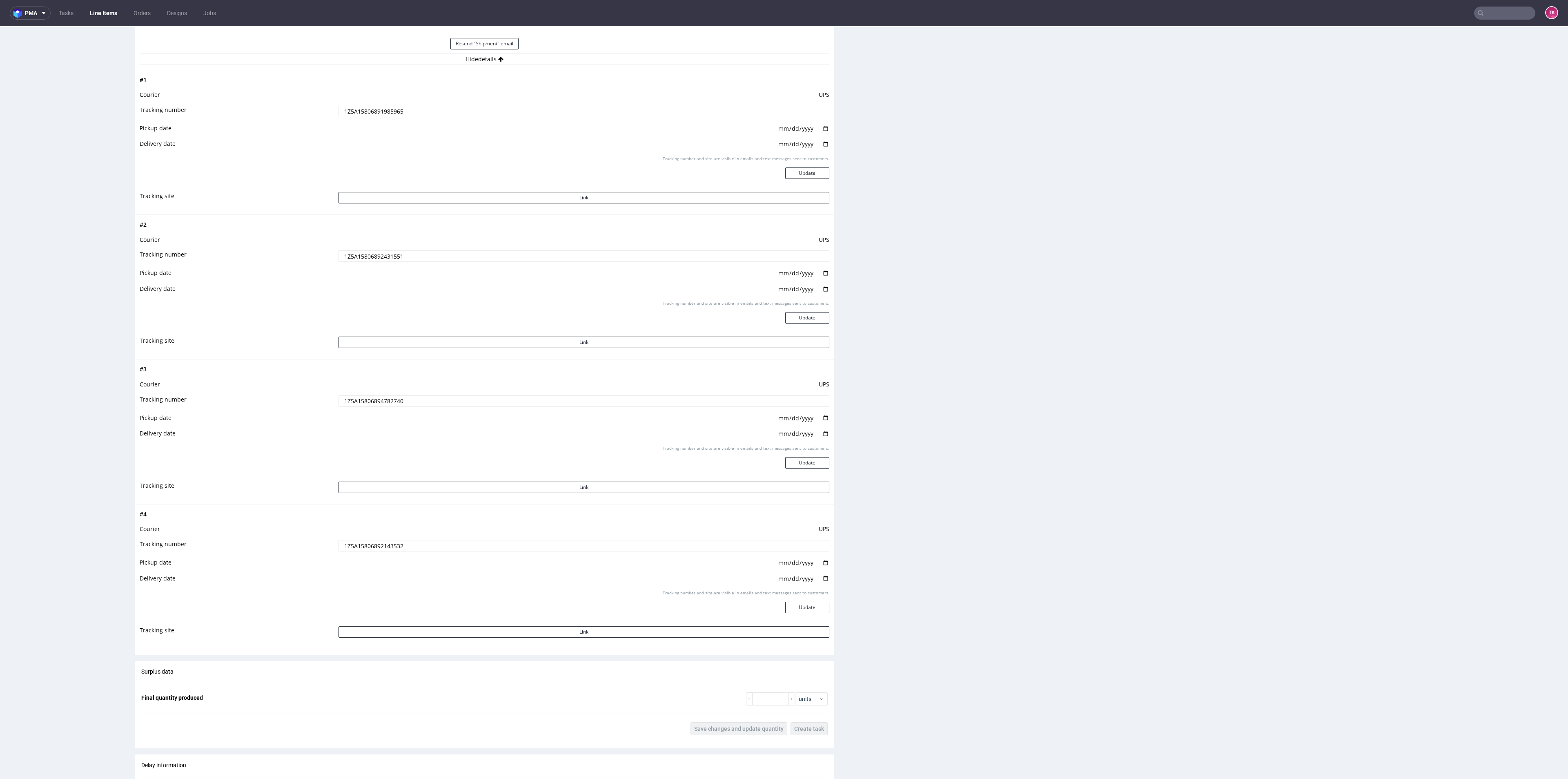
scroll to position [1042, 0]
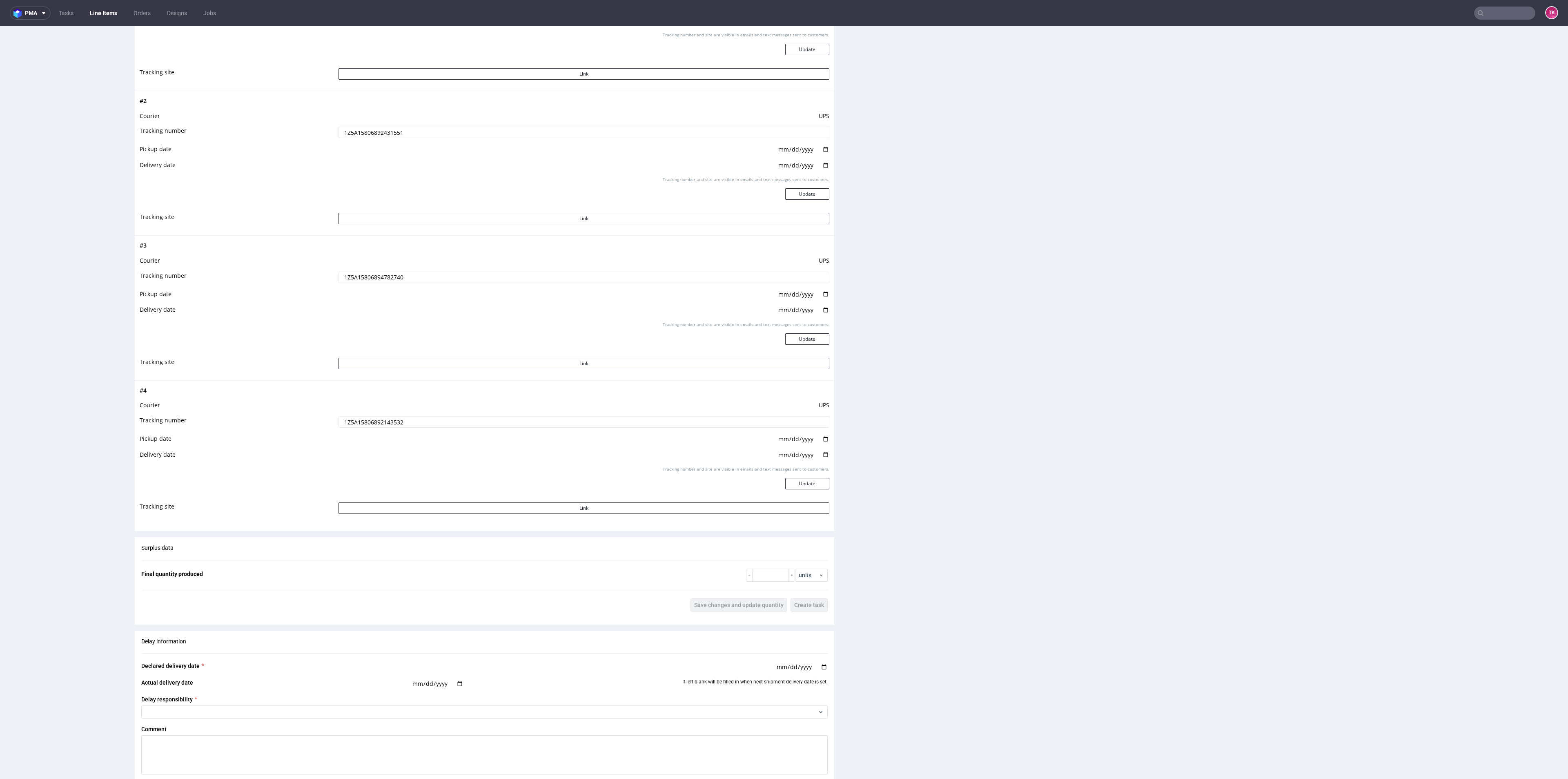
click at [361, 337] on tbody "# 4 Courier UPS Tracking number 1Z5A15806892143532 Pickup date [DATE] Delivery …" at bounding box center [484, 453] width 690 height 135
click at [360, 337] on input "1Z5A15806892143532" at bounding box center [584, 422] width 491 height 12
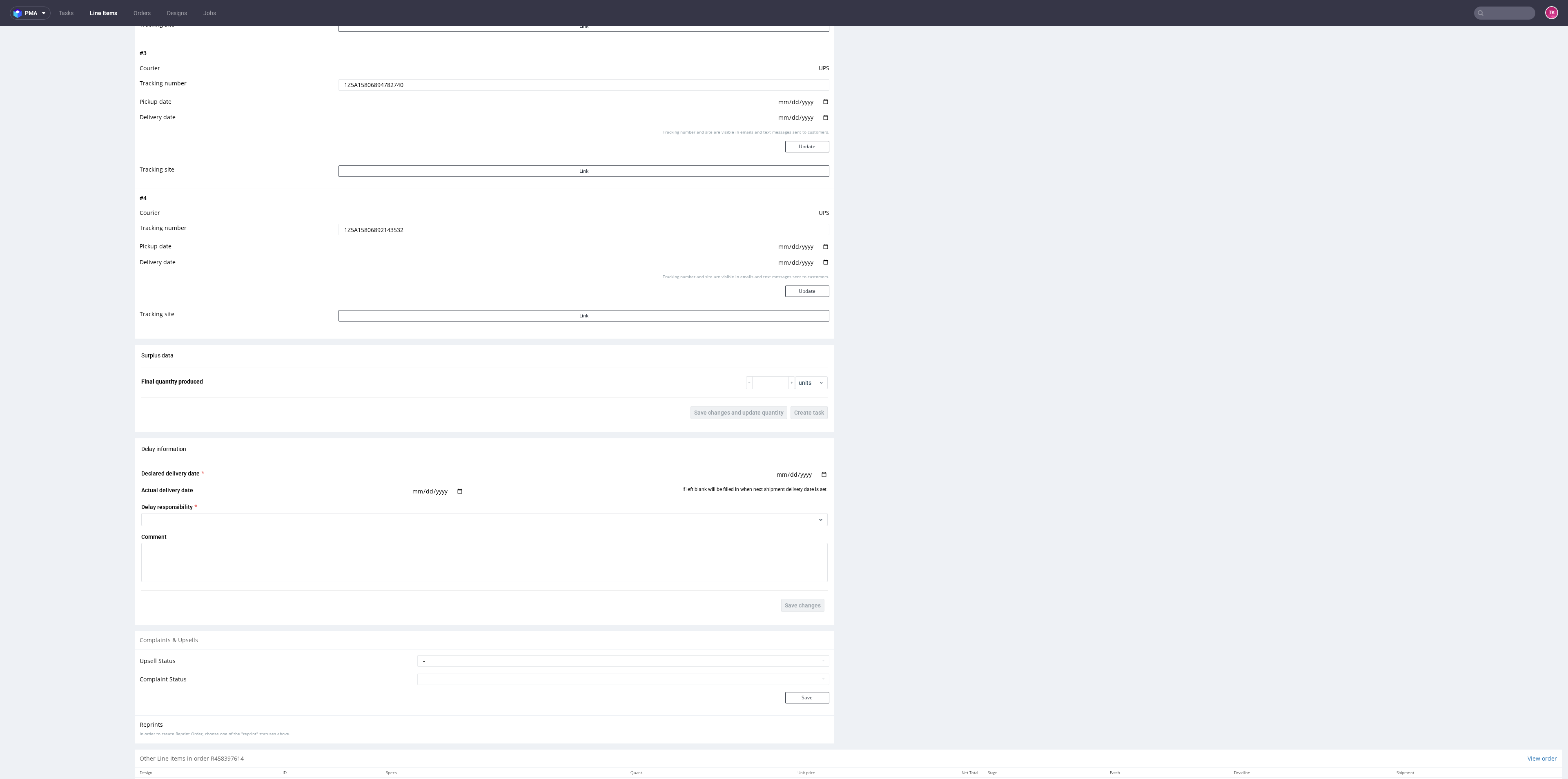
scroll to position [1284, 0]
